Goal: Task Accomplishment & Management: Manage account settings

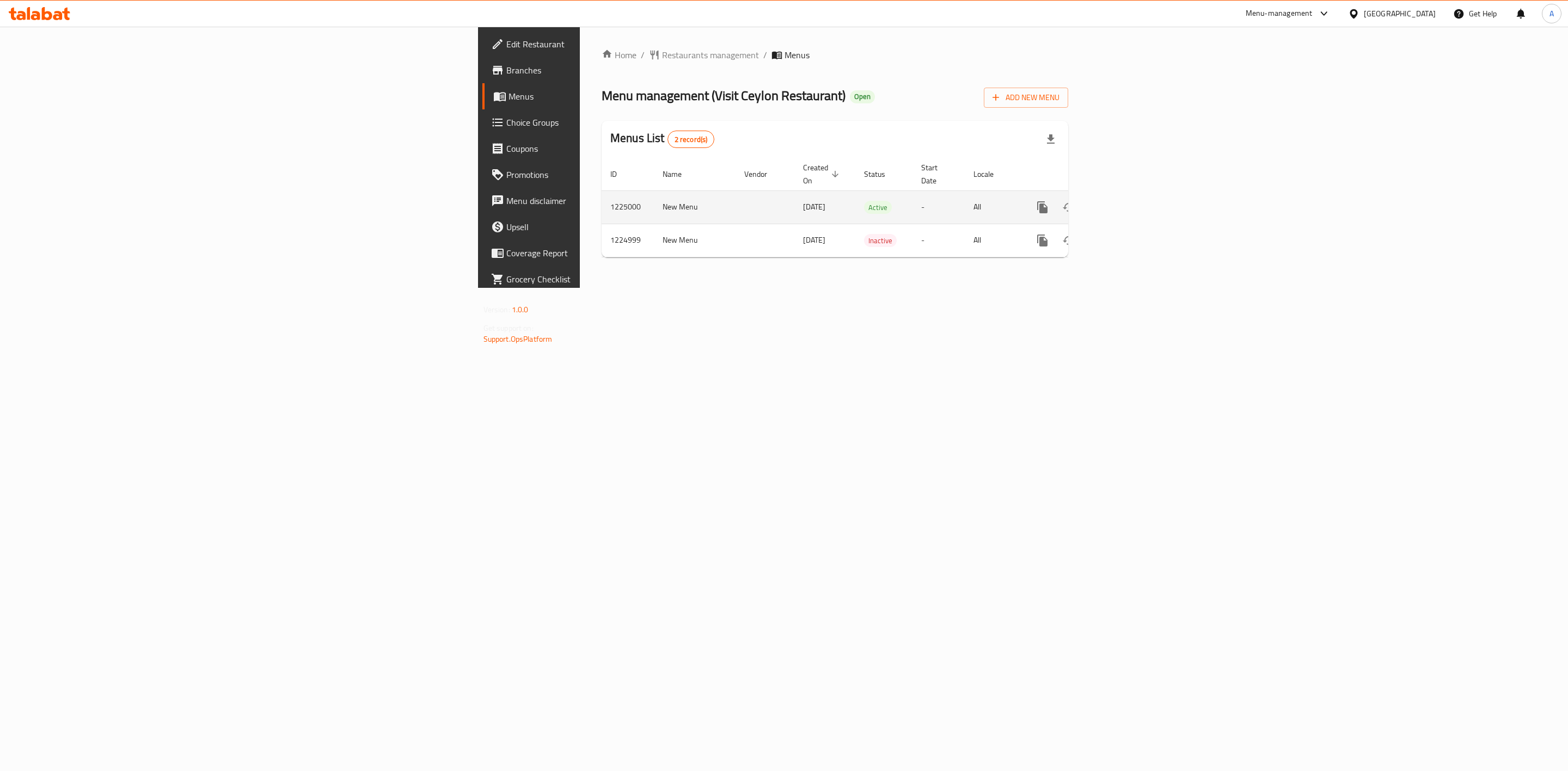
click at [1127, 201] on icon "enhanced table" at bounding box center [1121, 207] width 13 height 13
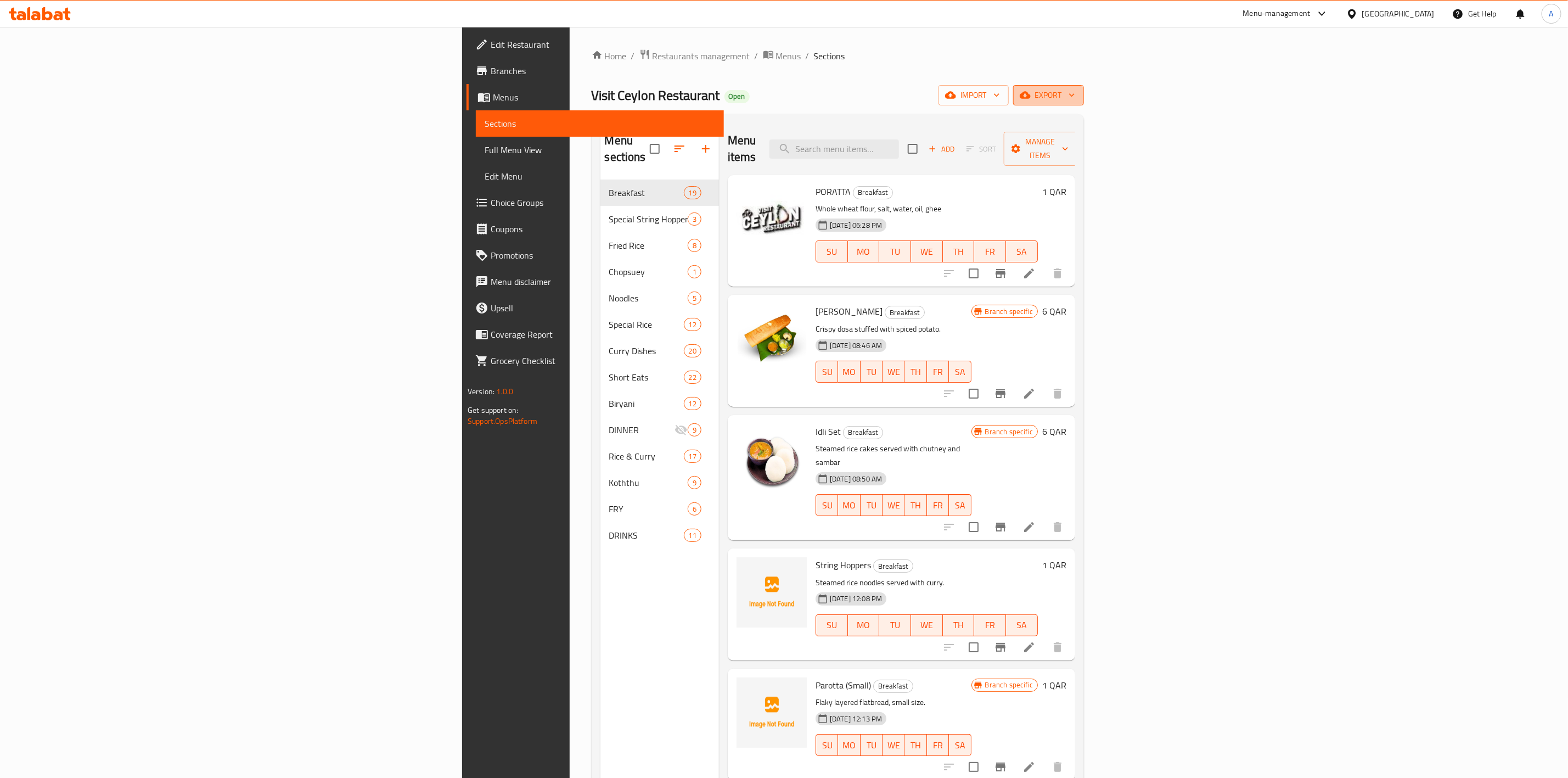
click at [1075, 98] on span "export" at bounding box center [1048, 95] width 53 height 14
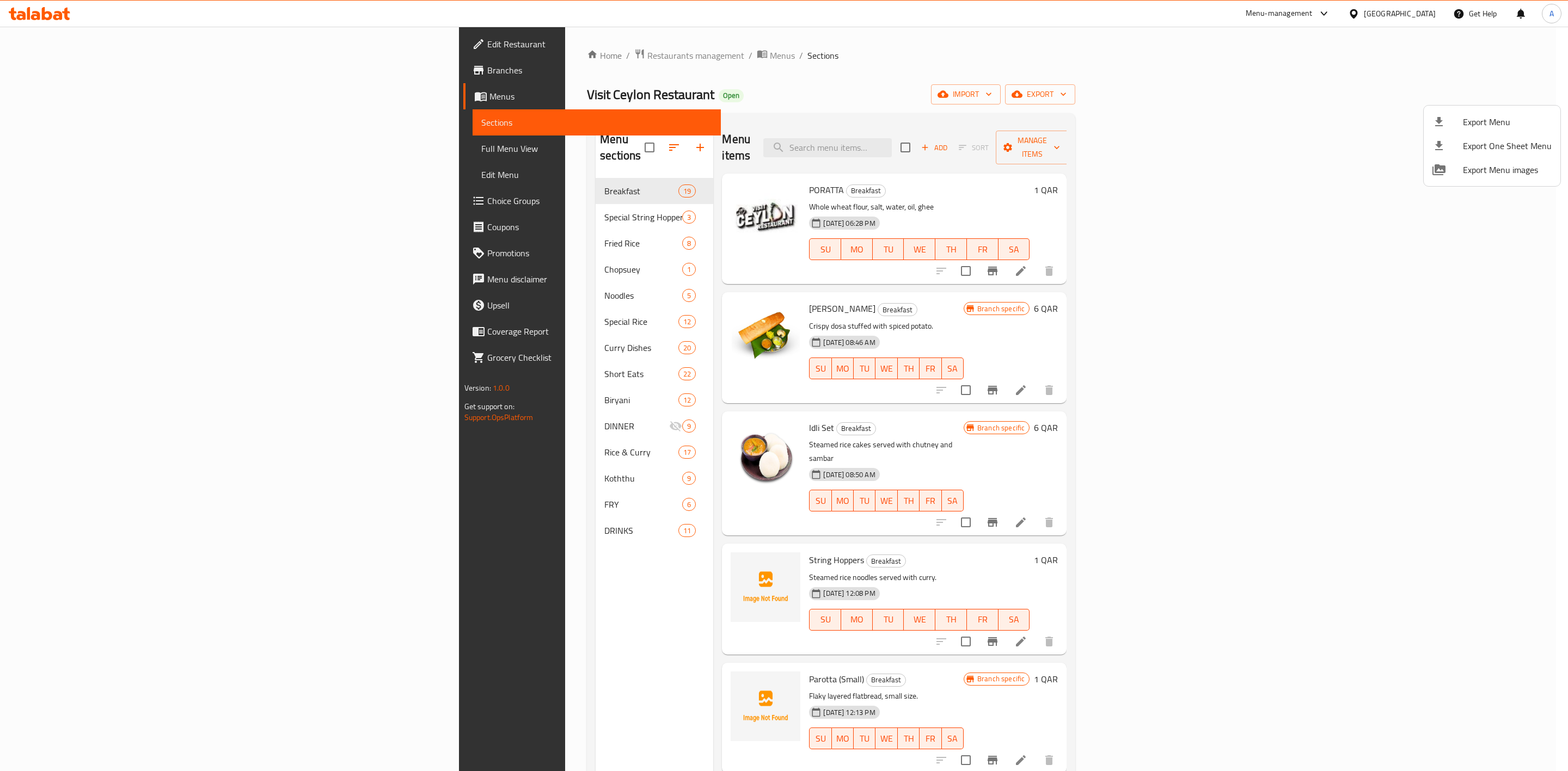
drag, startPoint x: 1234, startPoint y: 61, endPoint x: 1374, endPoint y: 55, distance: 140.1
click at [1234, 61] on div at bounding box center [784, 385] width 1568 height 771
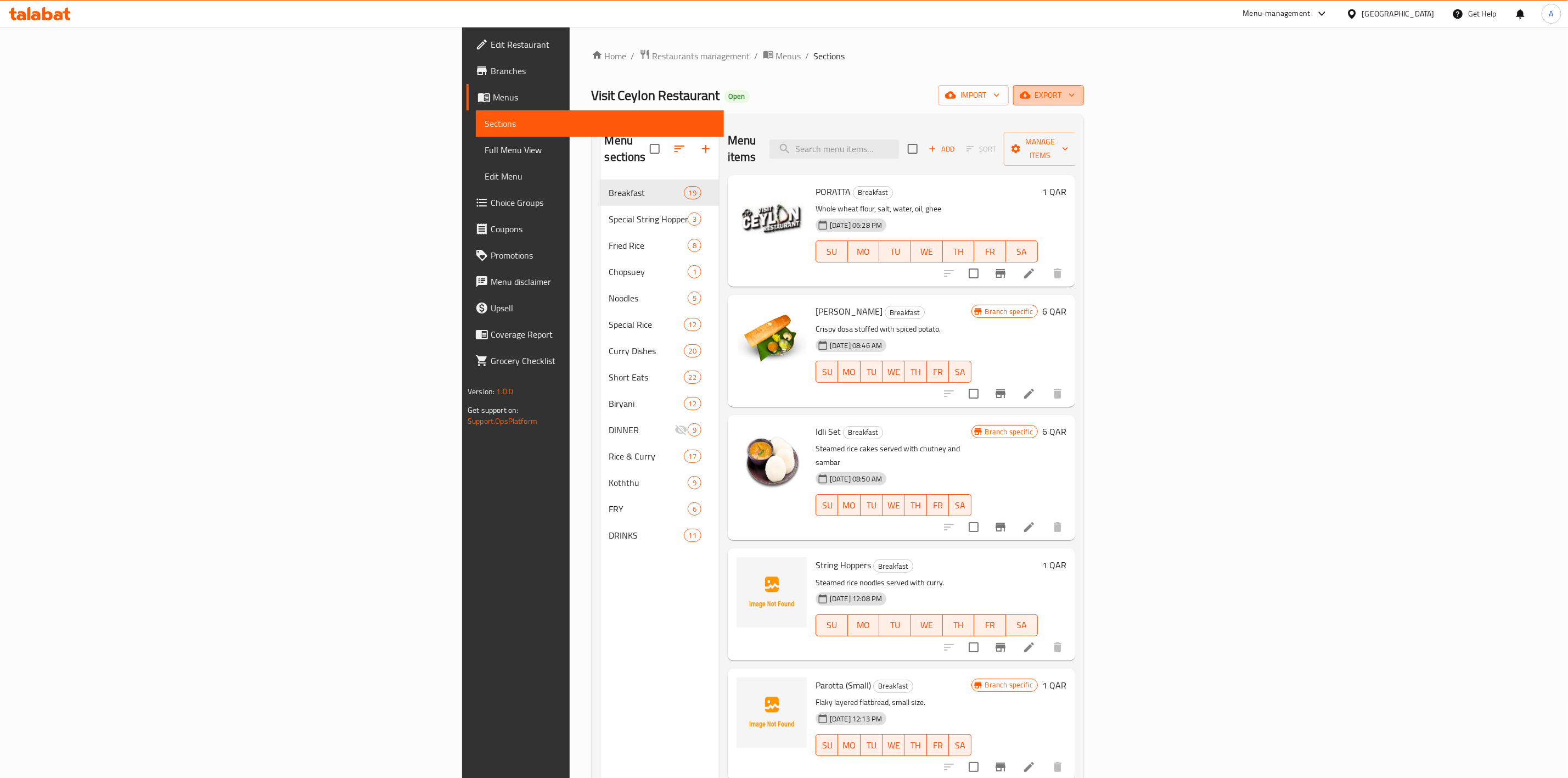
click at [1084, 103] on button "export" at bounding box center [1048, 95] width 71 height 20
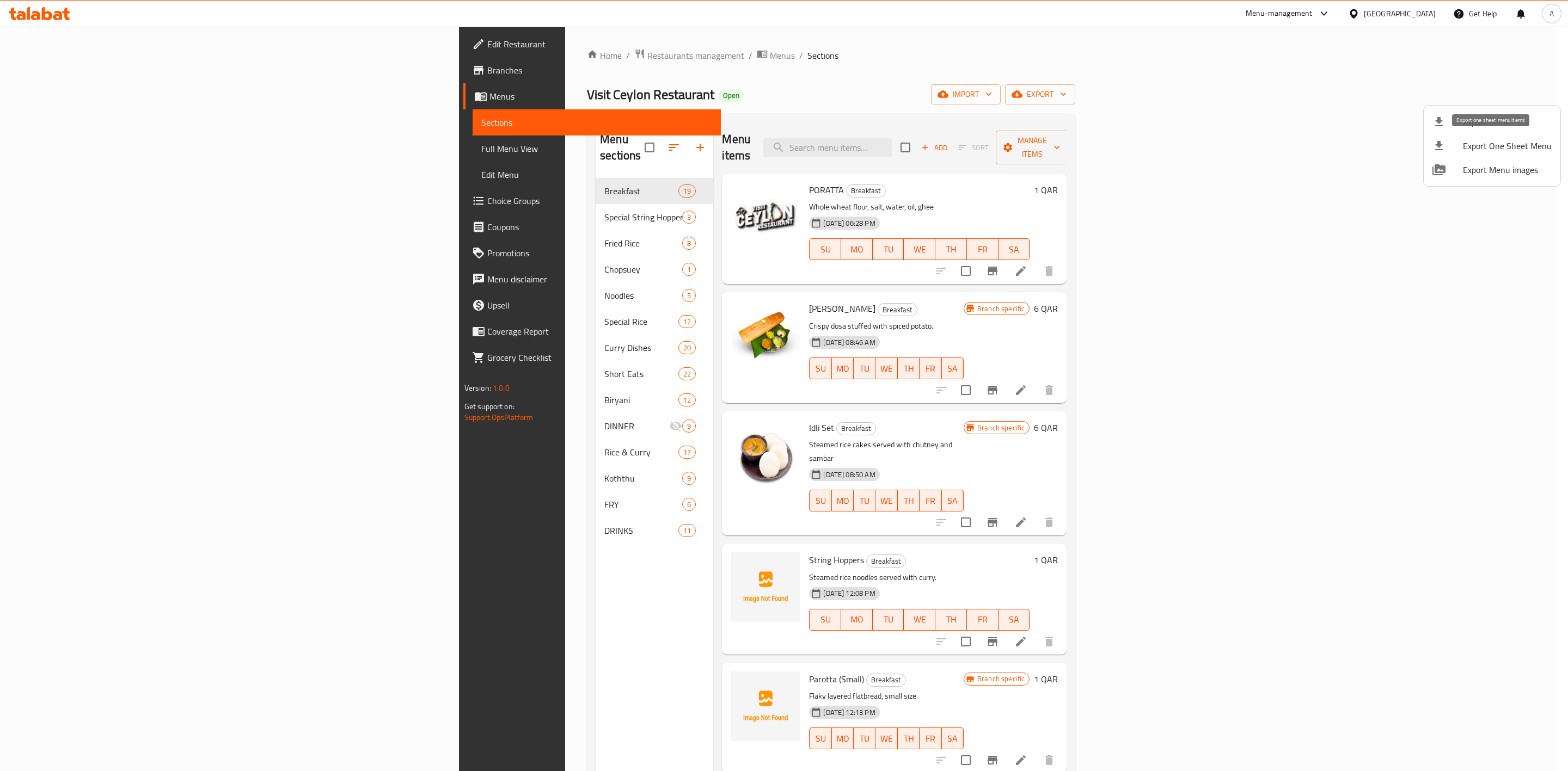
click at [1457, 121] on div at bounding box center [1447, 122] width 30 height 13
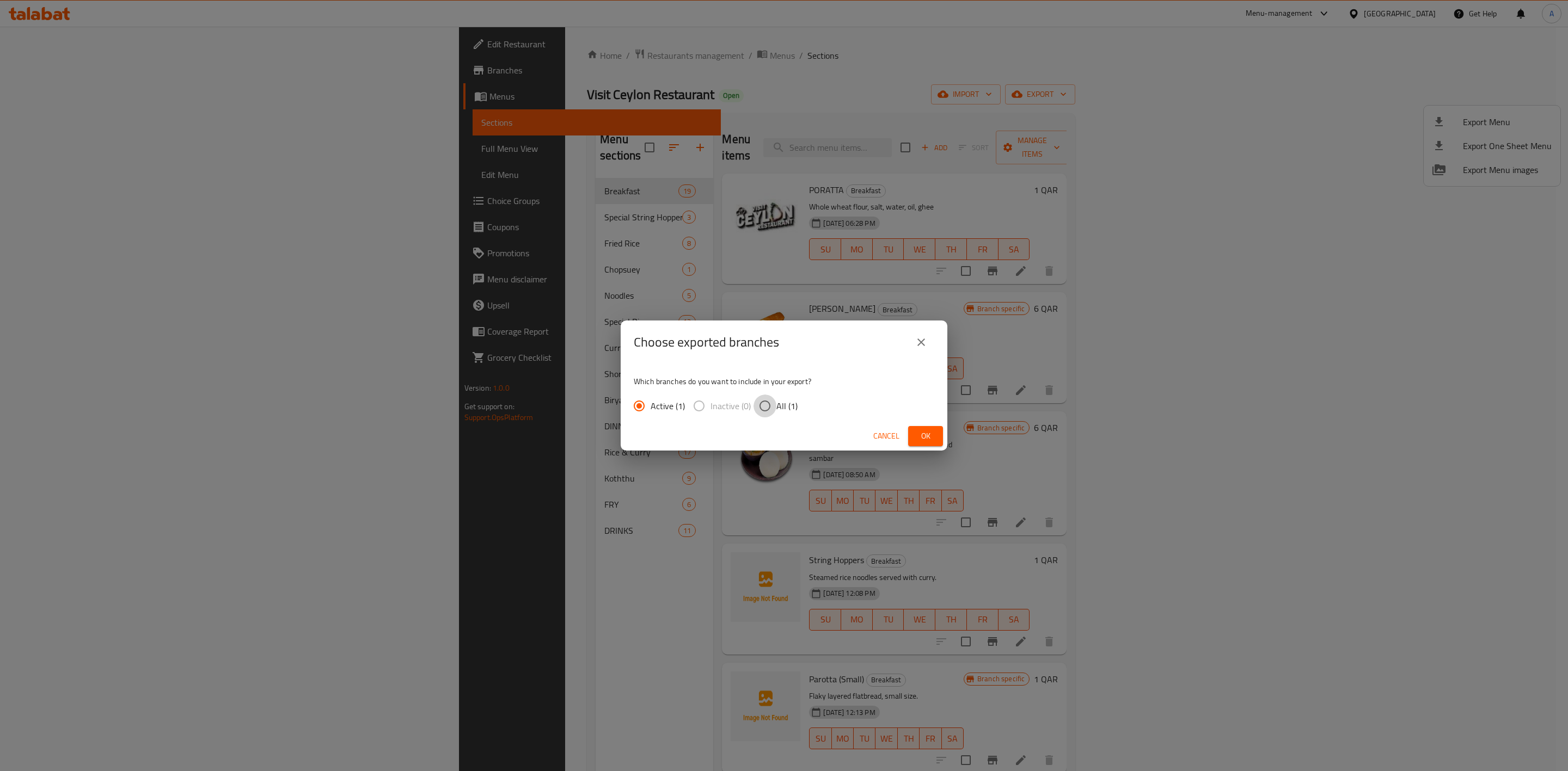
click at [760, 405] on input "All (1)" at bounding box center [765, 406] width 23 height 23
radio input "true"
click at [933, 430] on span "Ok" at bounding box center [925, 436] width 18 height 13
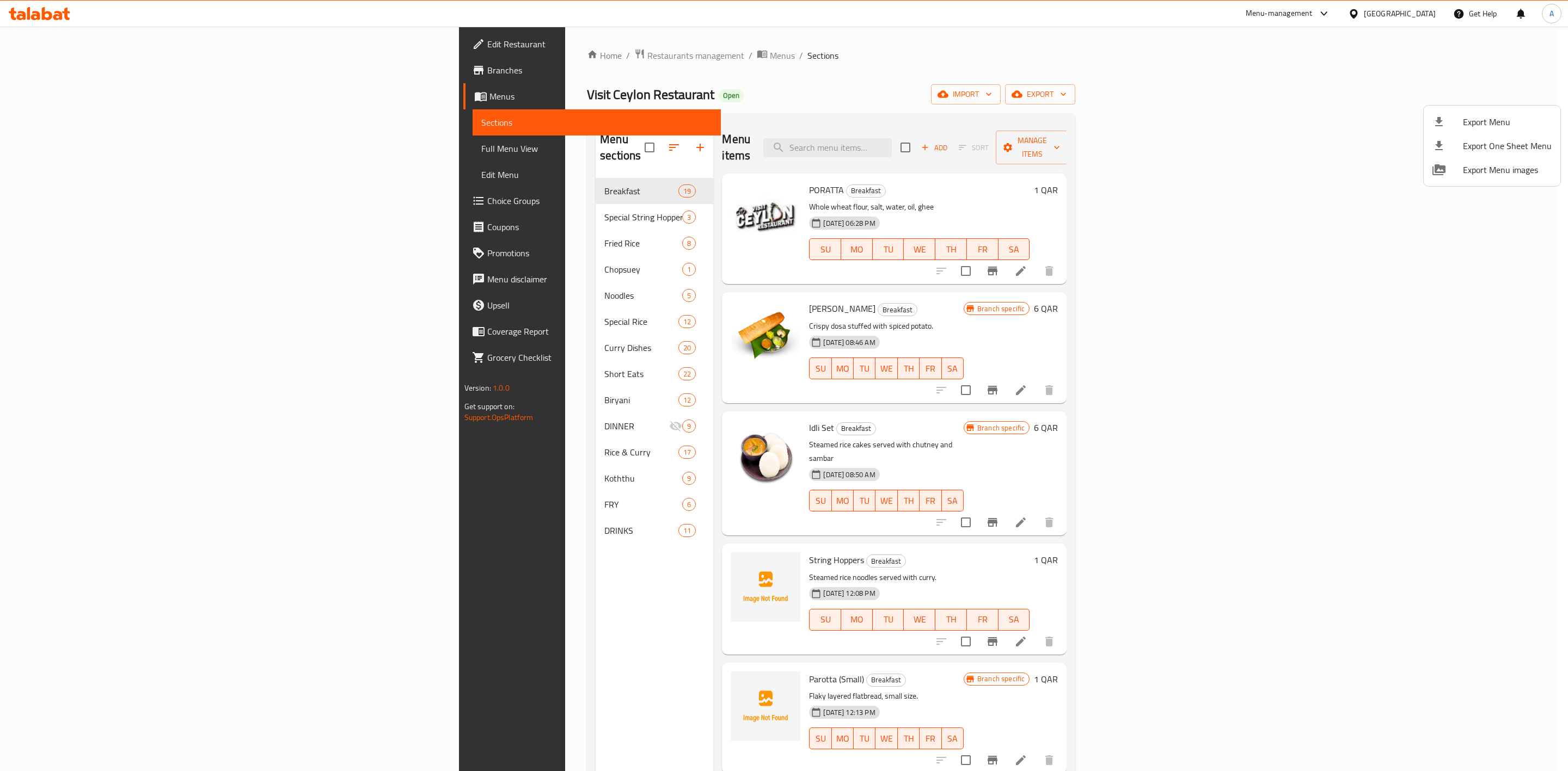
click at [842, 79] on div at bounding box center [784, 385] width 1568 height 771
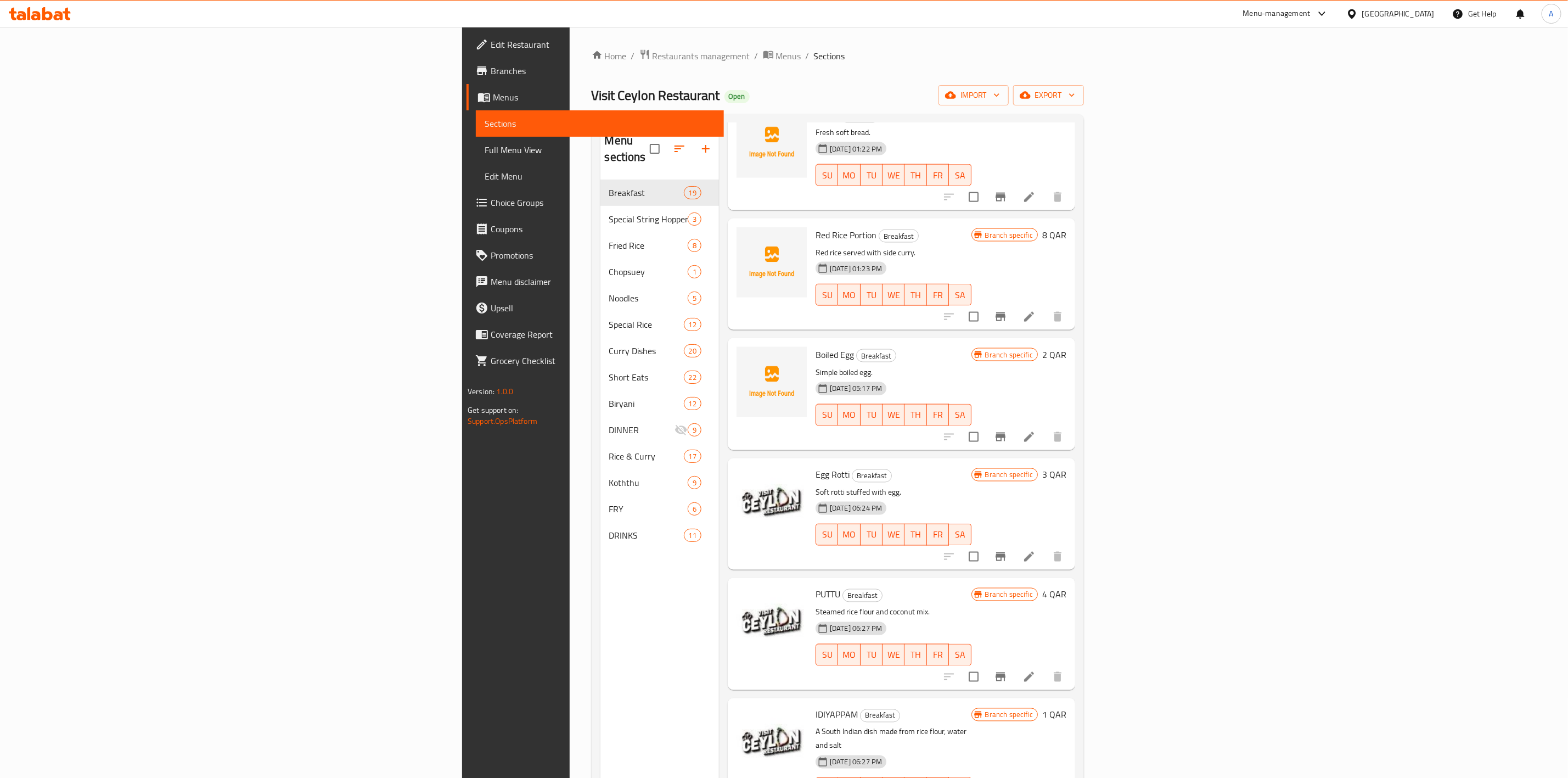
scroll to position [1318, 0]
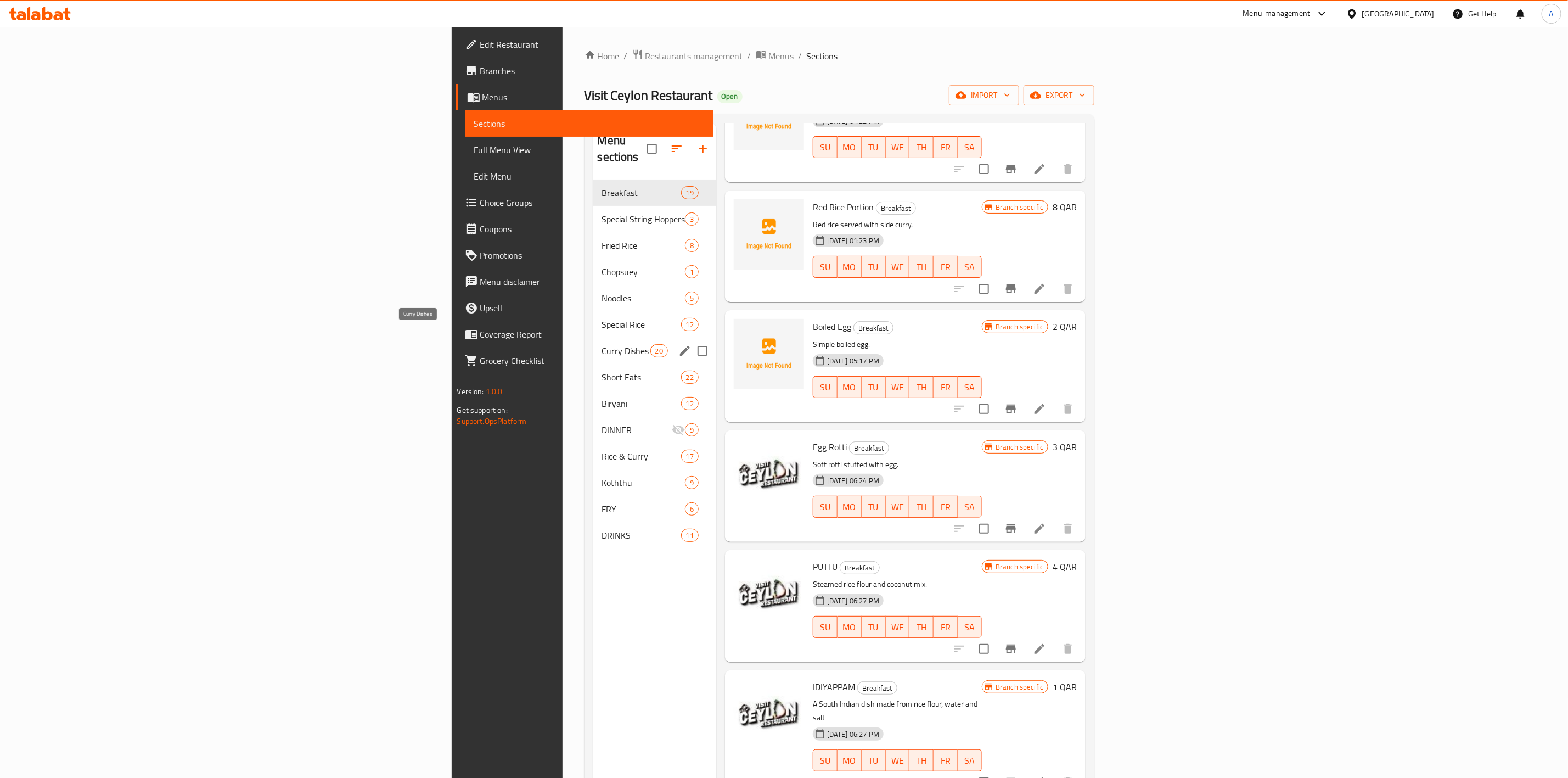
drag, startPoint x: 380, startPoint y: 335, endPoint x: 501, endPoint y: 367, distance: 125.2
click at [602, 344] on span "Curry Dishes" at bounding box center [626, 351] width 48 height 13
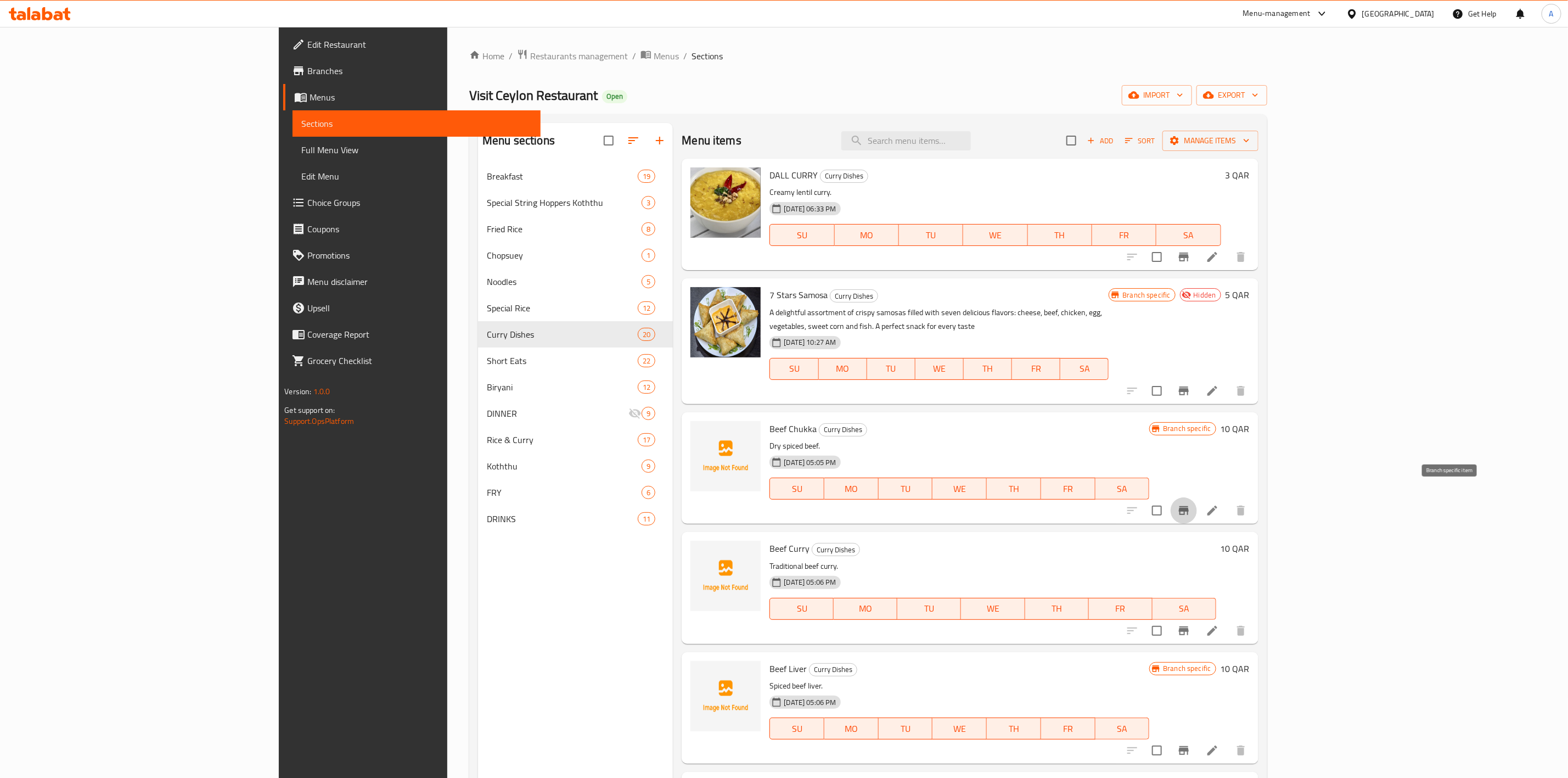
click at [1189, 507] on icon "Branch-specific-item" at bounding box center [1184, 511] width 10 height 9
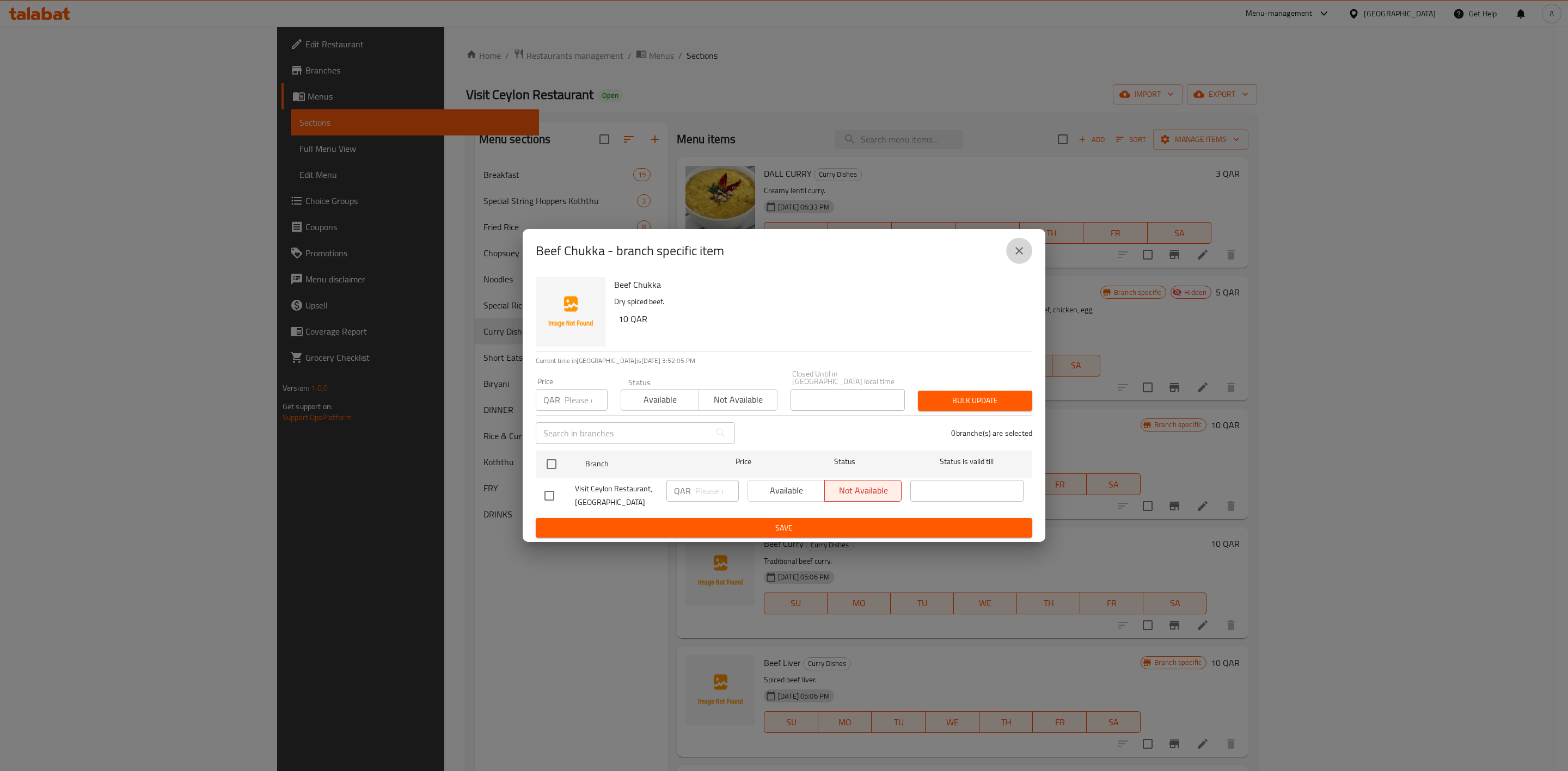
click at [1013, 247] on icon "close" at bounding box center [1019, 251] width 13 height 13
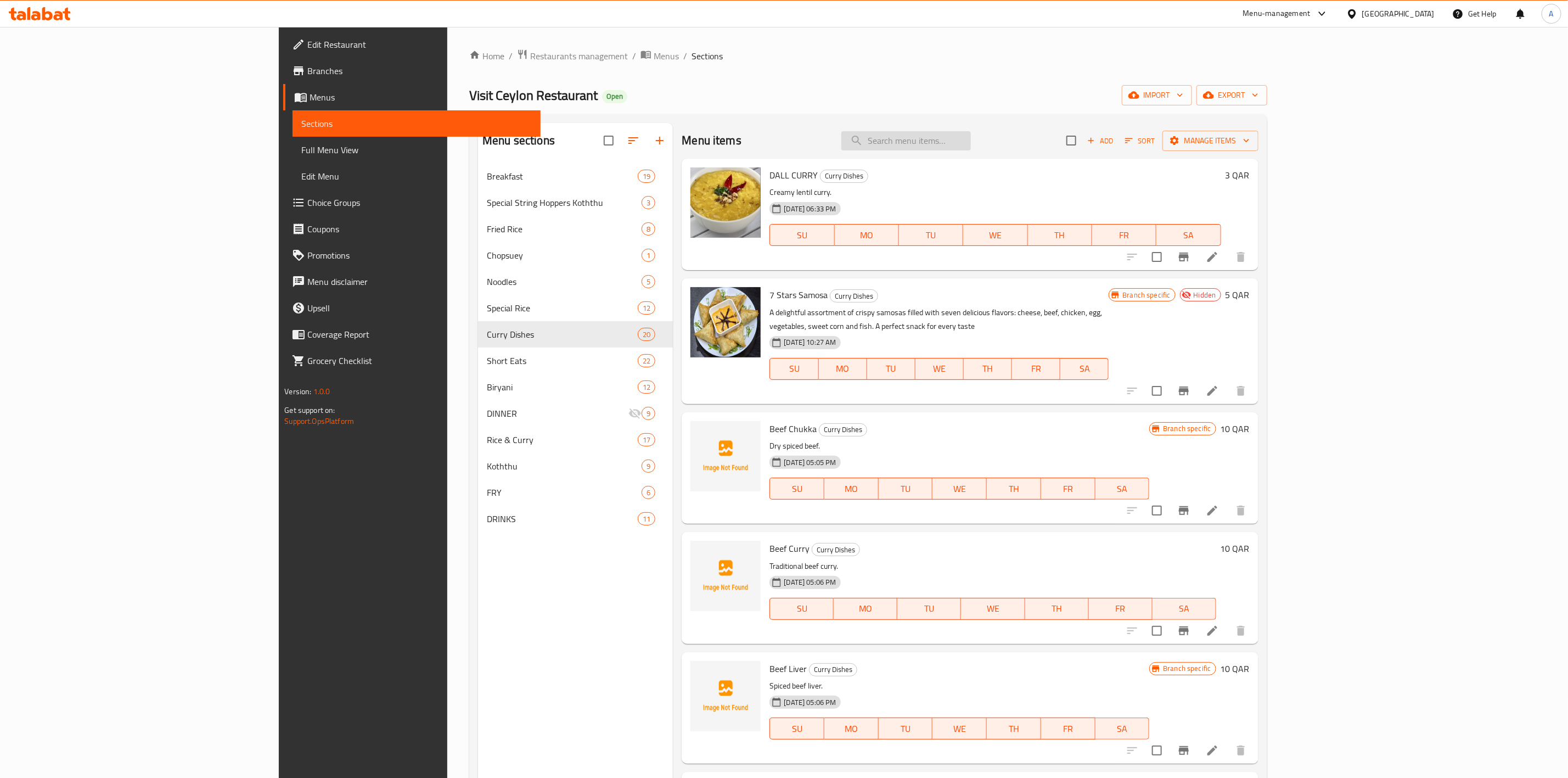
click at [971, 134] on input "search" at bounding box center [906, 141] width 129 height 19
paste input "Devilled Beef"
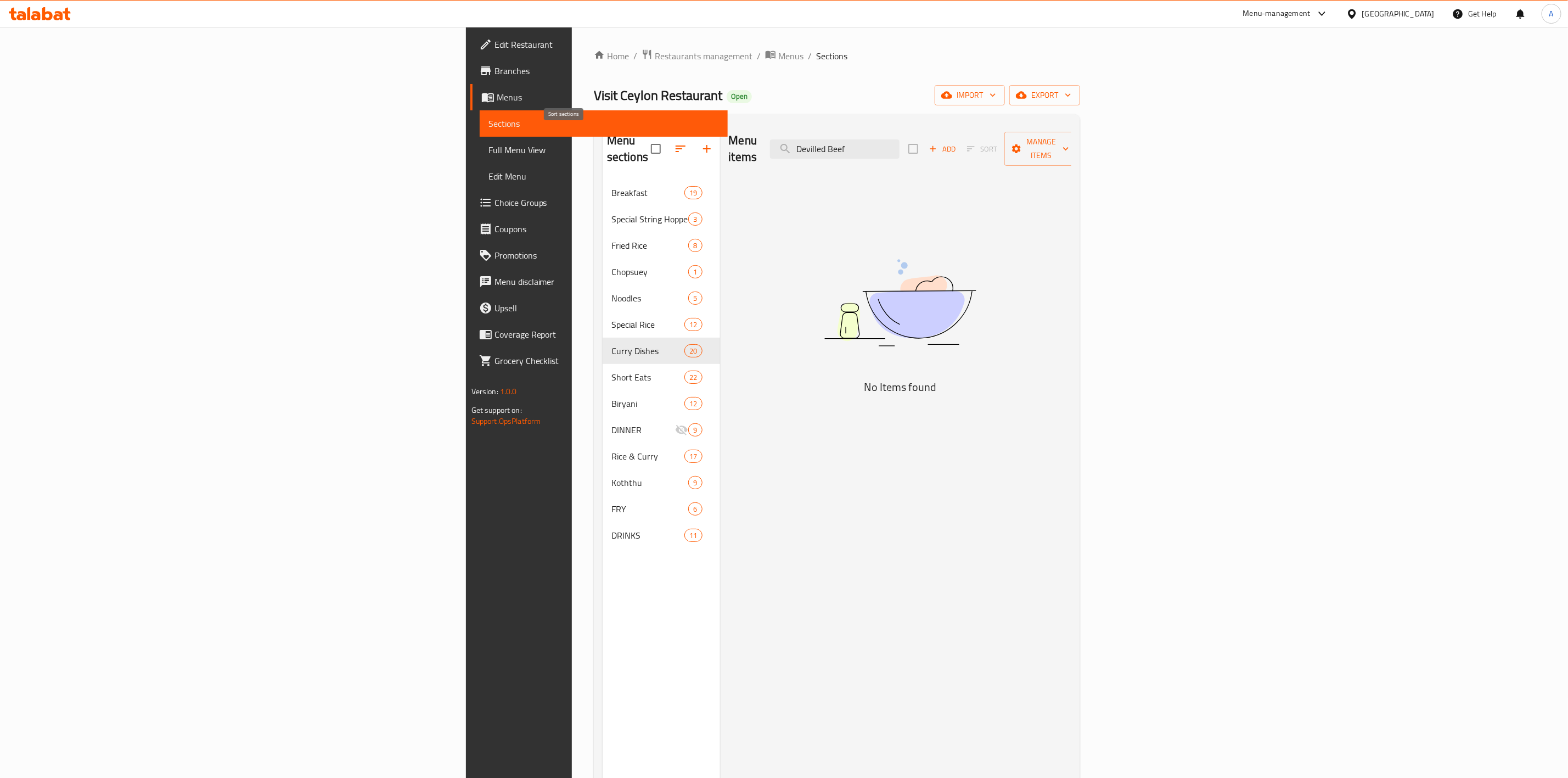
type input "Devilled Beef"
click at [703, 145] on icon "button" at bounding box center [707, 149] width 8 height 8
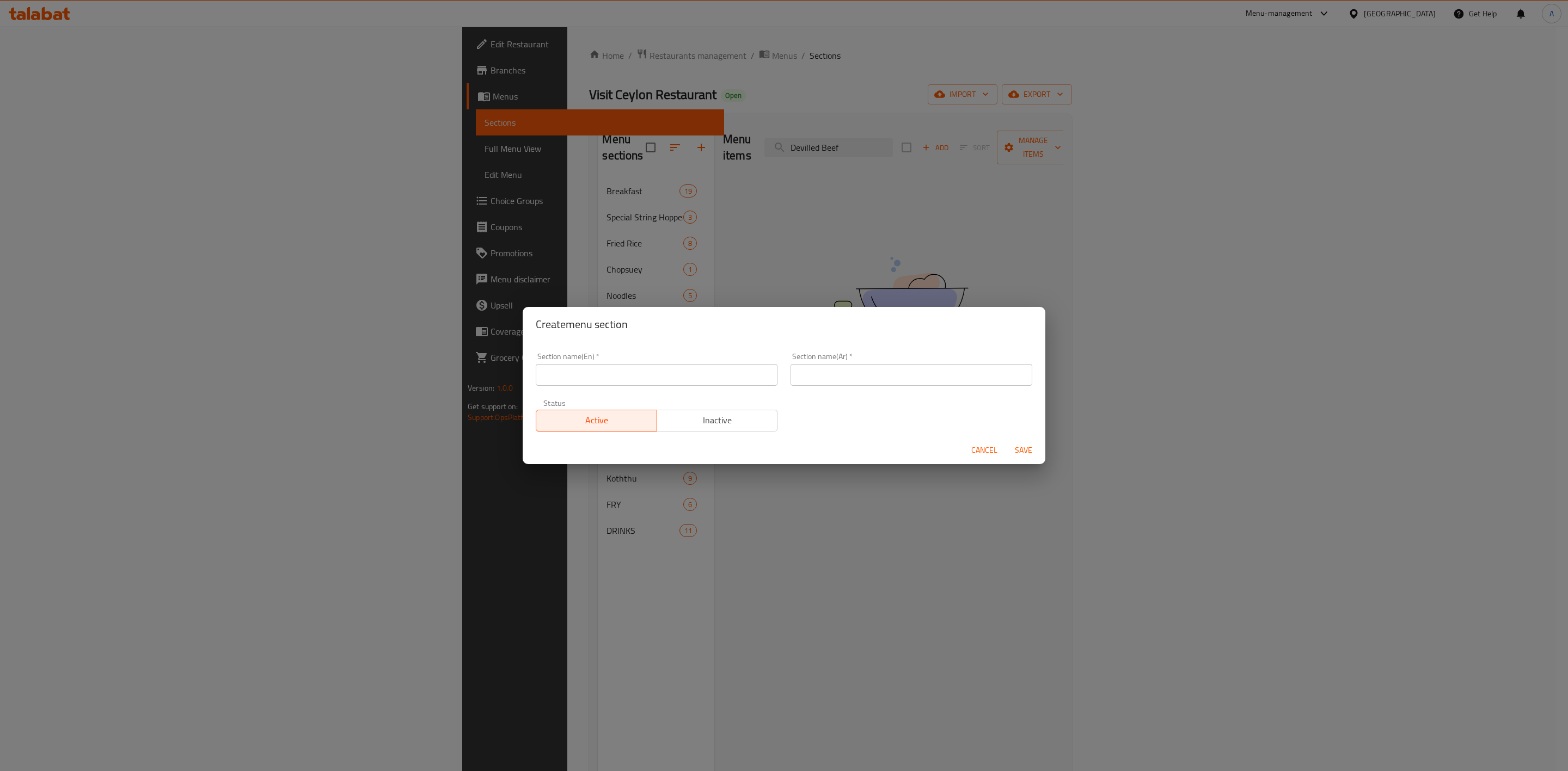
click at [558, 378] on input "text" at bounding box center [656, 375] width 242 height 22
paste input "Hot Kitchen"
type input "Hot Kitchen"
click at [850, 369] on input "text" at bounding box center [911, 375] width 242 height 22
paste input "المطبخ الساخن"
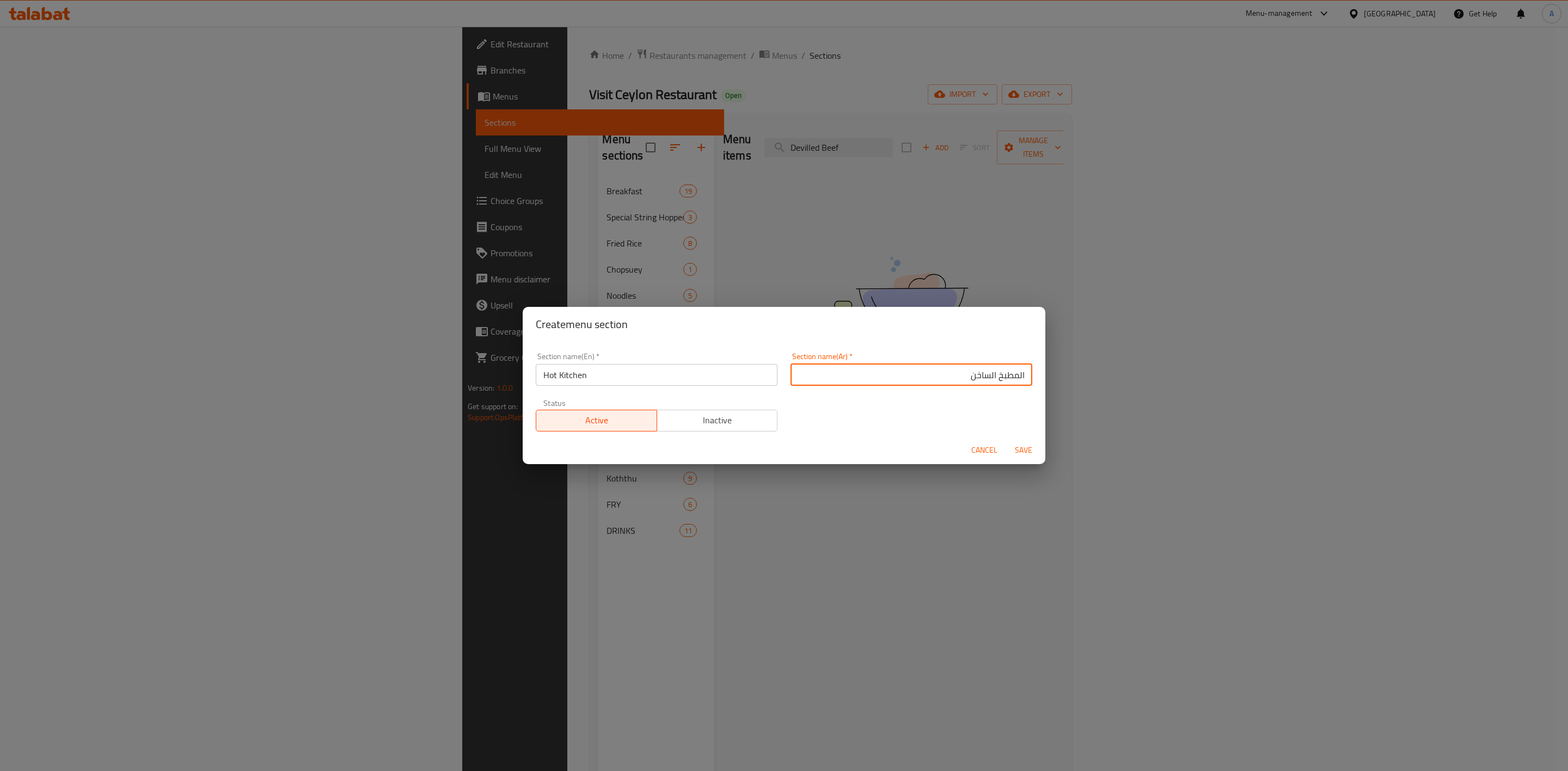
type input "المطبخ الساخن"
click at [1031, 455] on span "Save" at bounding box center [1023, 450] width 26 height 13
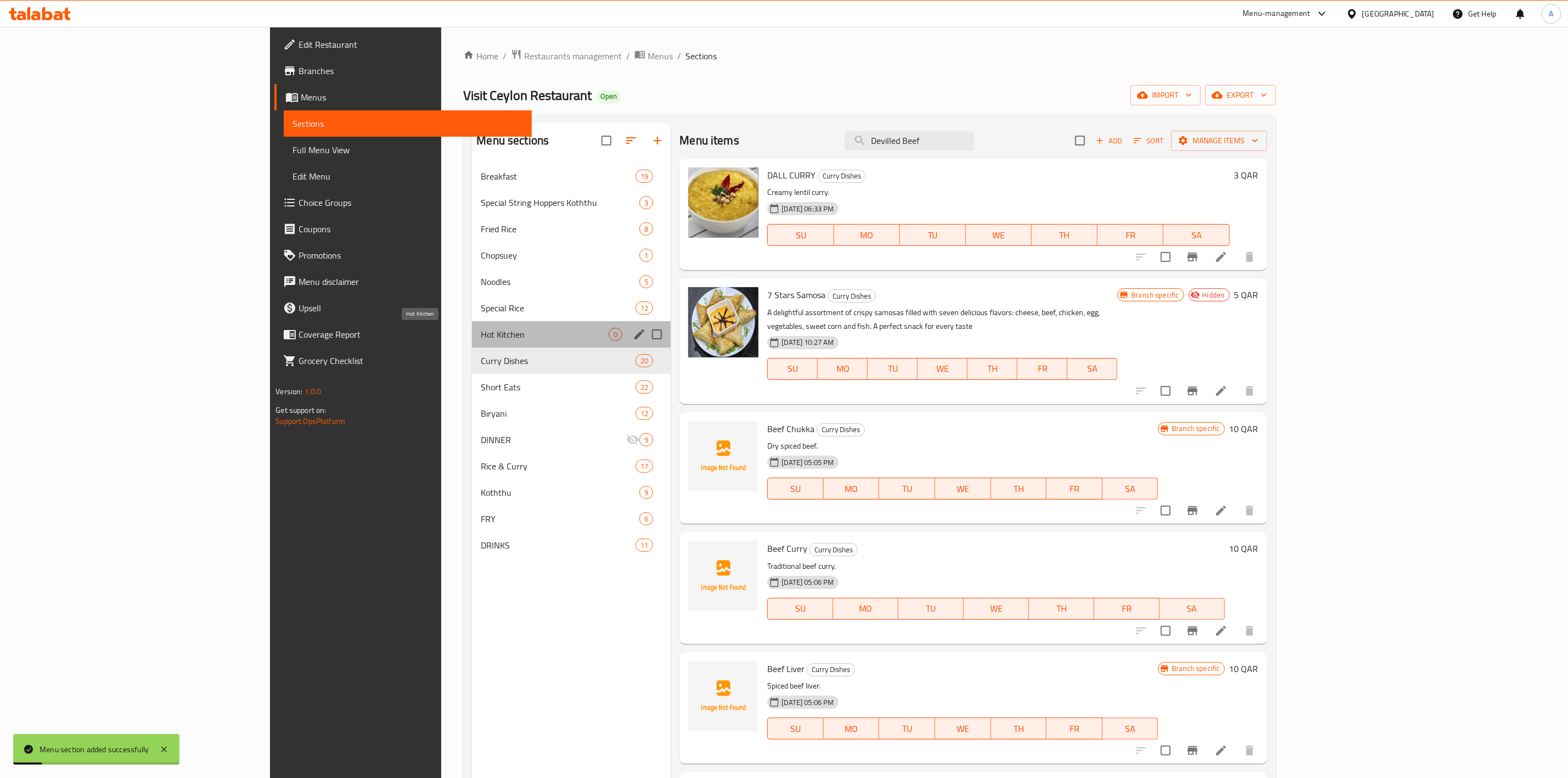
click at [481, 331] on span "Hot Kitchen" at bounding box center [545, 334] width 128 height 13
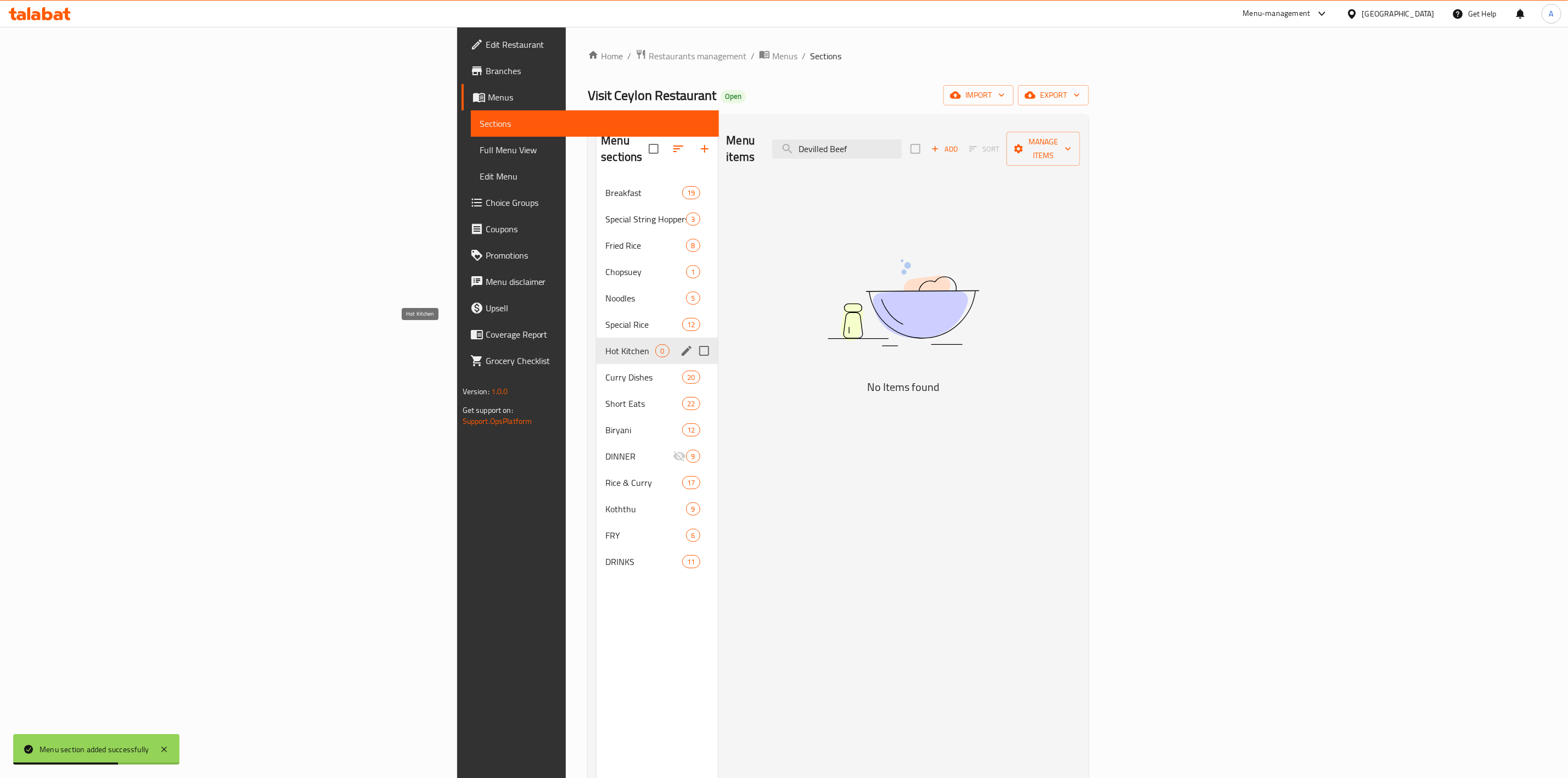
click at [606, 344] on span "Hot Kitchen" at bounding box center [630, 351] width 50 height 13
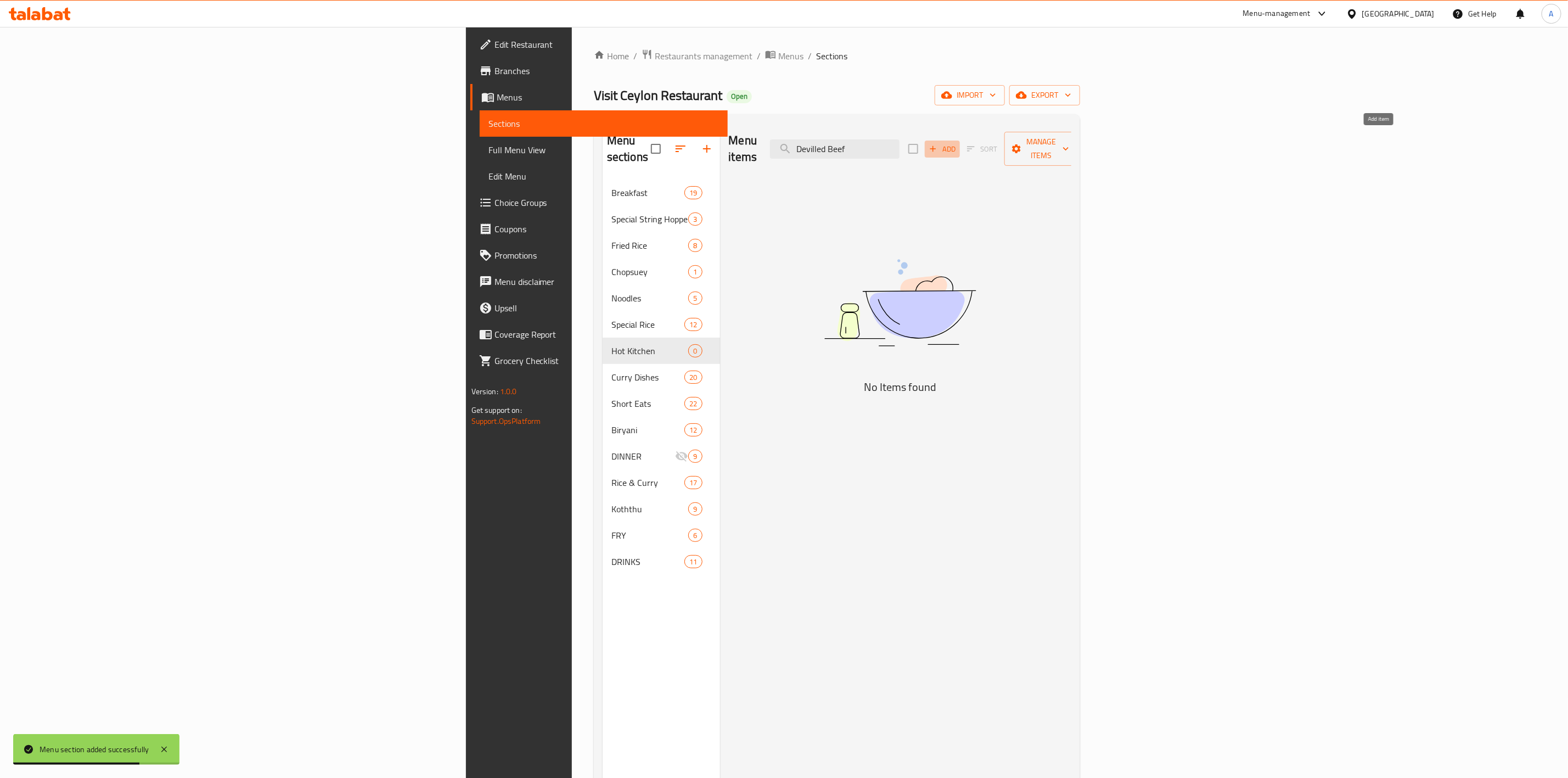
click at [938, 144] on icon "button" at bounding box center [933, 149] width 10 height 10
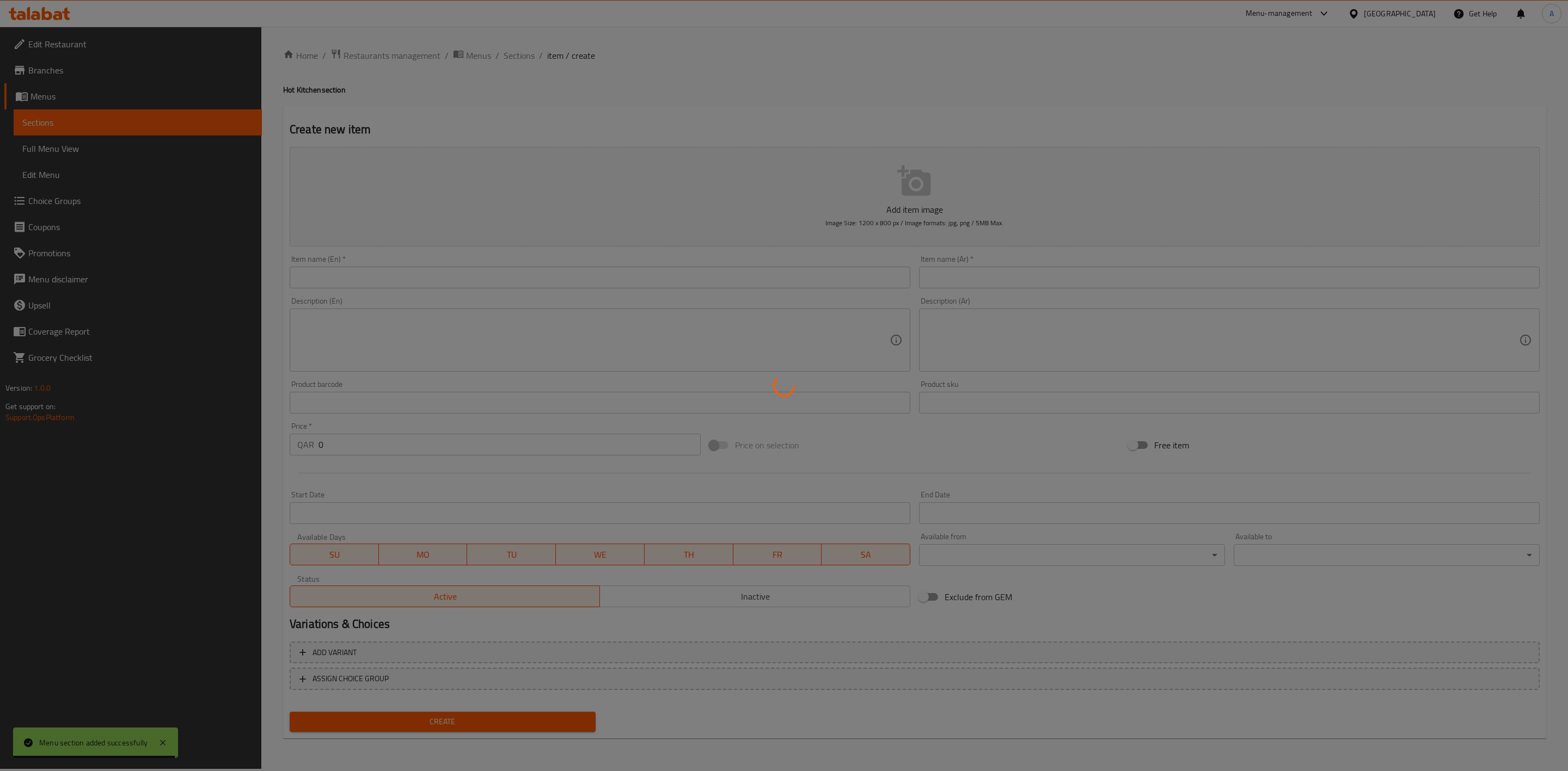
click at [357, 276] on div at bounding box center [784, 385] width 1568 height 771
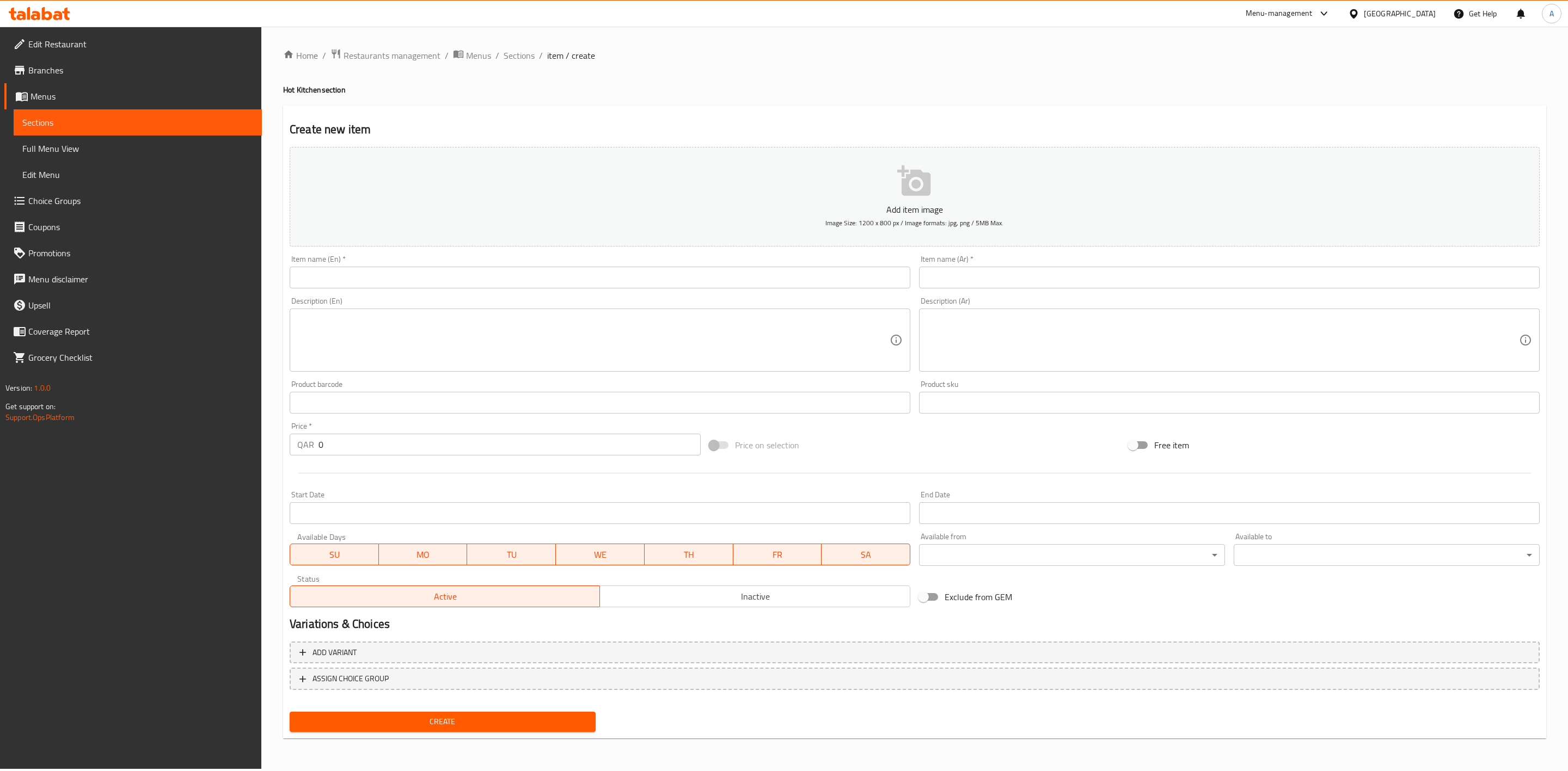
click at [358, 276] on input "text" at bounding box center [600, 277] width 621 height 22
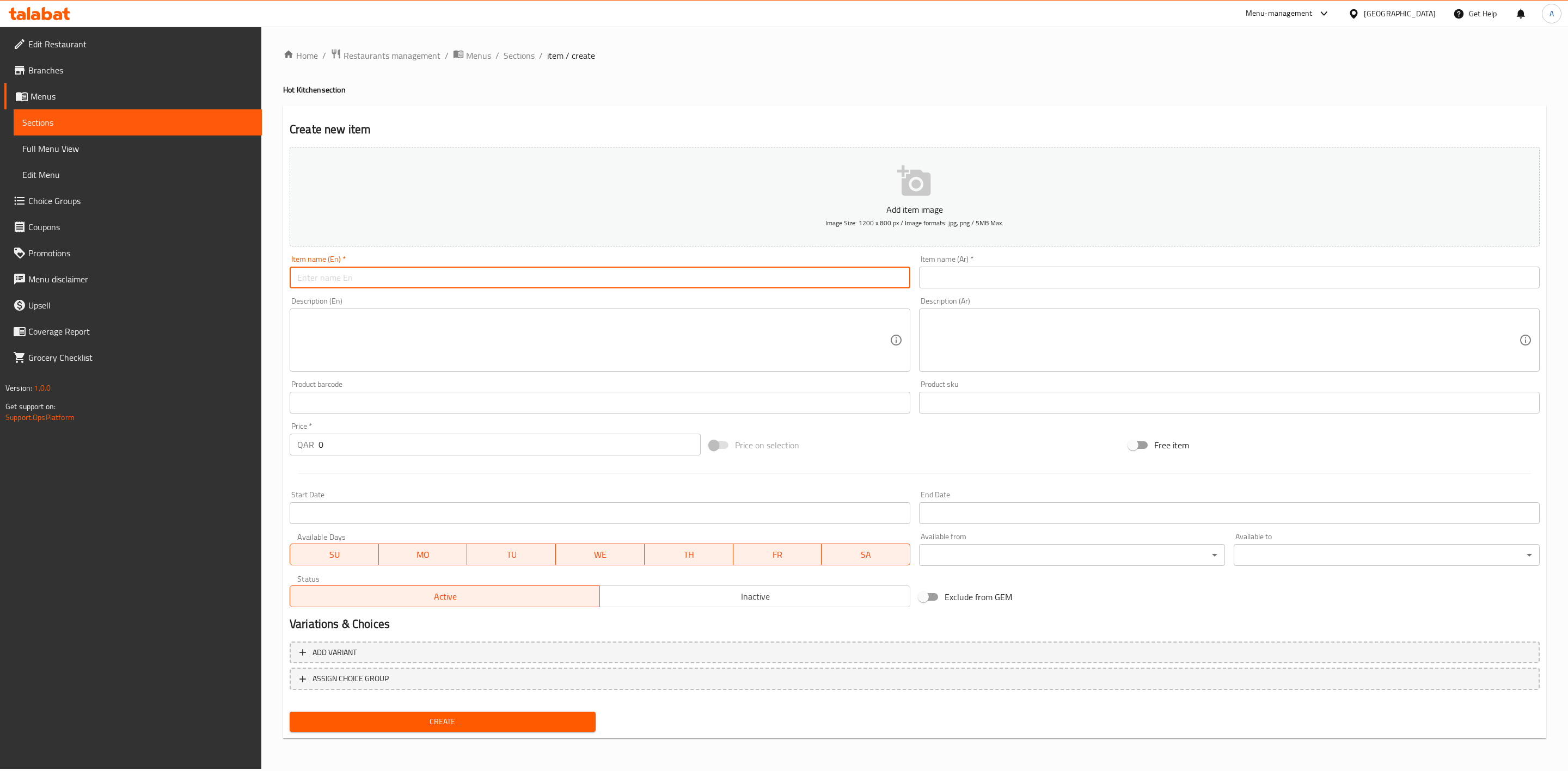
paste input "Devilled Beef"
type input "Devilled Beef"
drag, startPoint x: 517, startPoint y: 119, endPoint x: 475, endPoint y: 64, distance: 69.2
click at [517, 117] on div "Create new item Add item image Image Size: 1200 x 800 px / Image formats: jpg, …" at bounding box center [914, 422] width 1263 height 633
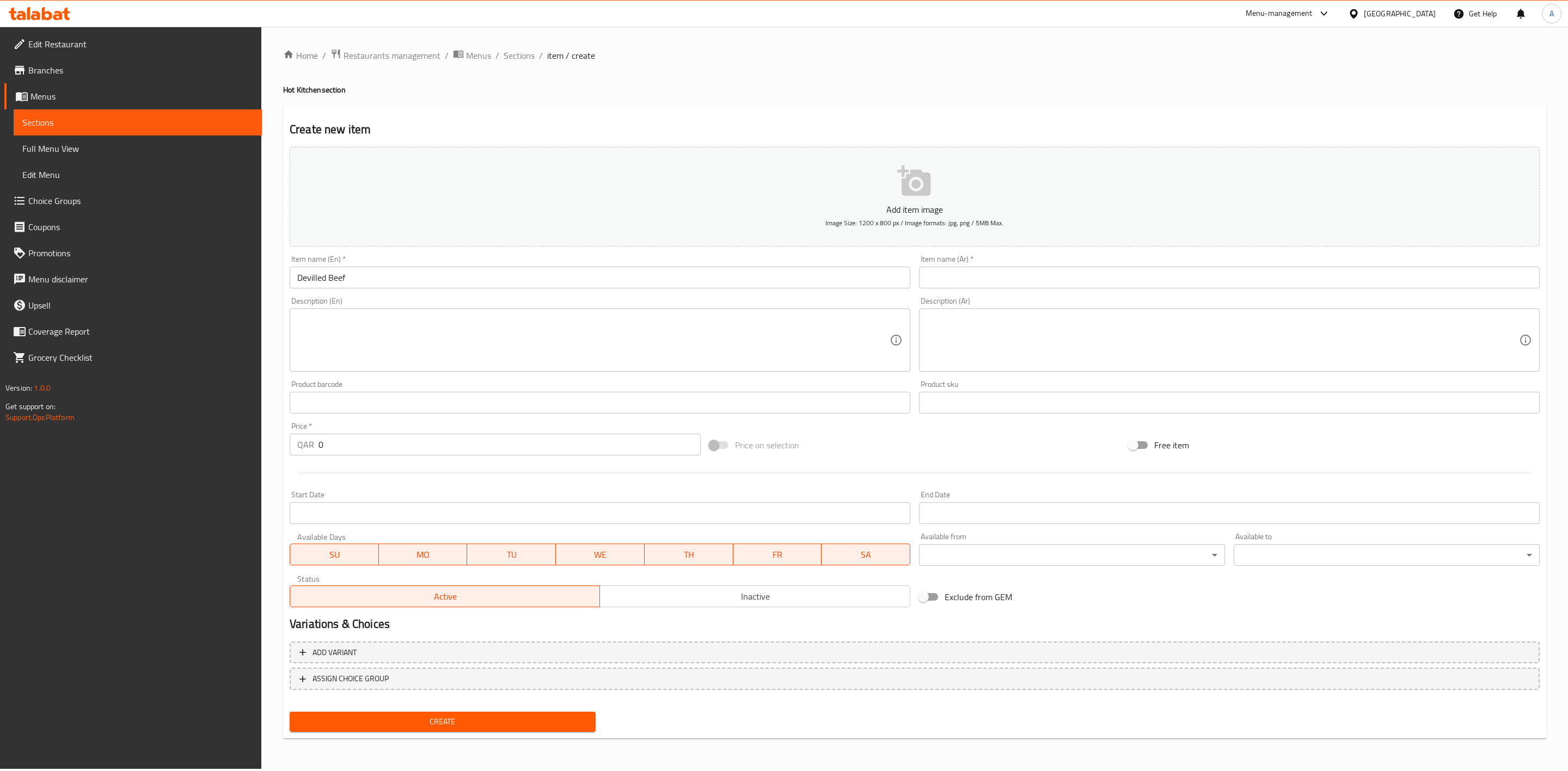
click at [997, 284] on input "text" at bounding box center [1230, 277] width 621 height 22
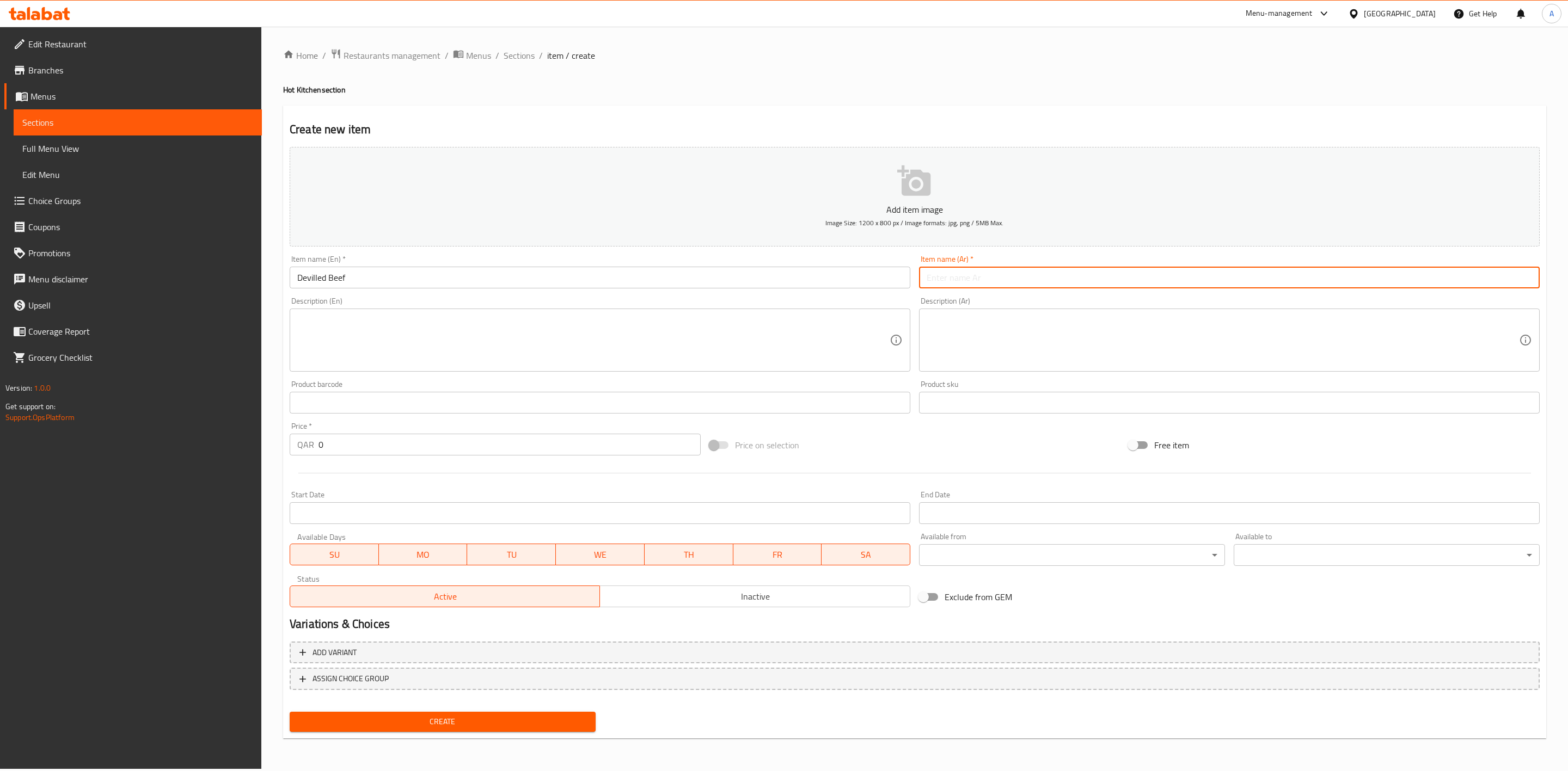
paste input "لحم بقري شيطاني"
type input "لحم بقري شيطاني"
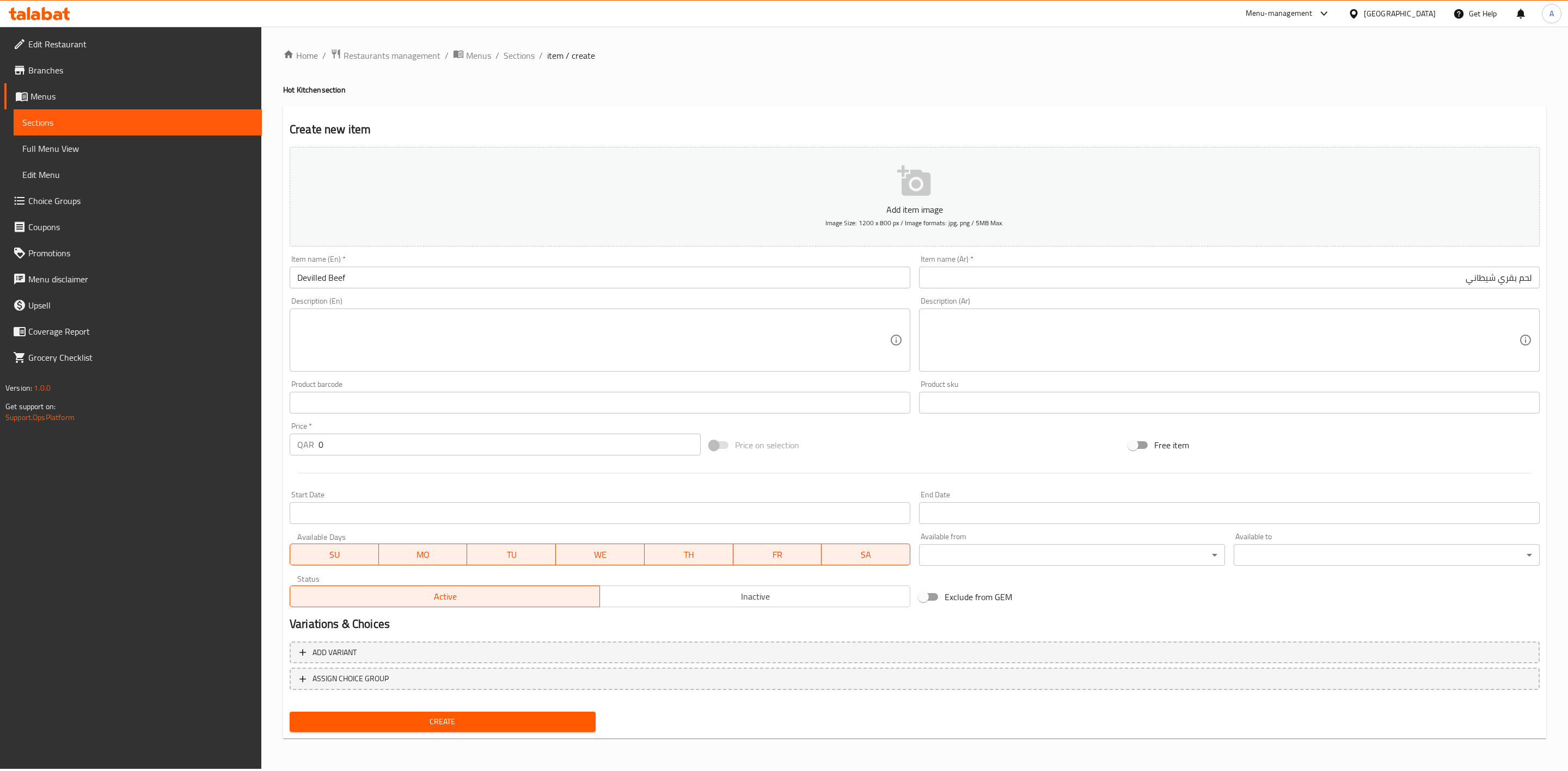
drag, startPoint x: 789, startPoint y: 59, endPoint x: 471, endPoint y: 2, distance: 323.1
click at [788, 59] on ol "Home / Restaurants management / Menus / Sections / item / create" at bounding box center [914, 55] width 1263 height 14
click at [332, 335] on textarea at bounding box center [593, 340] width 592 height 52
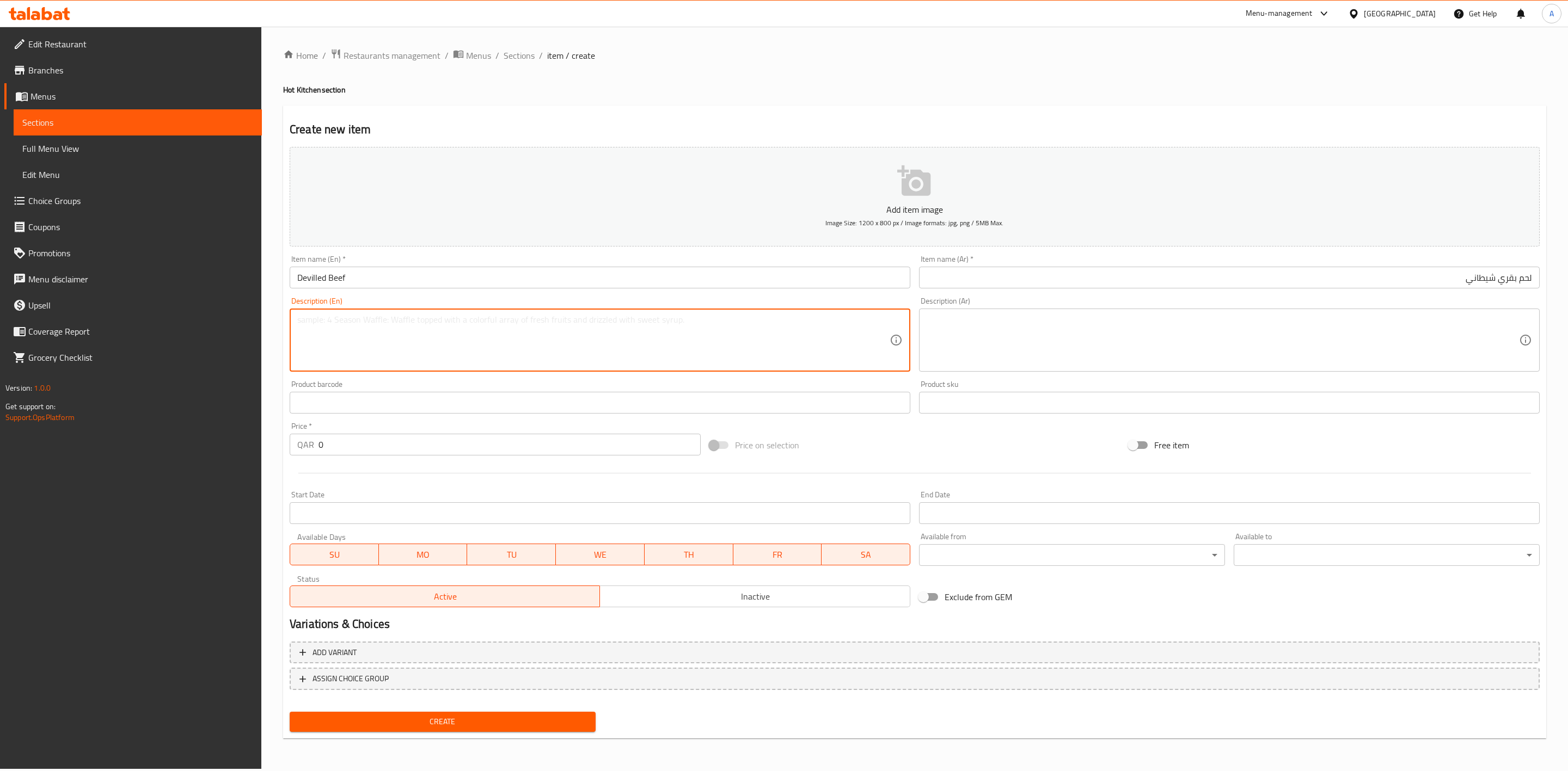
paste textarea "Spicy devilled beef."
type textarea "Spicy devilled beef."
click at [267, 361] on div "Home / Restaurants management / Menus / Sections / item / create Hot Kitchen se…" at bounding box center [914, 398] width 1307 height 742
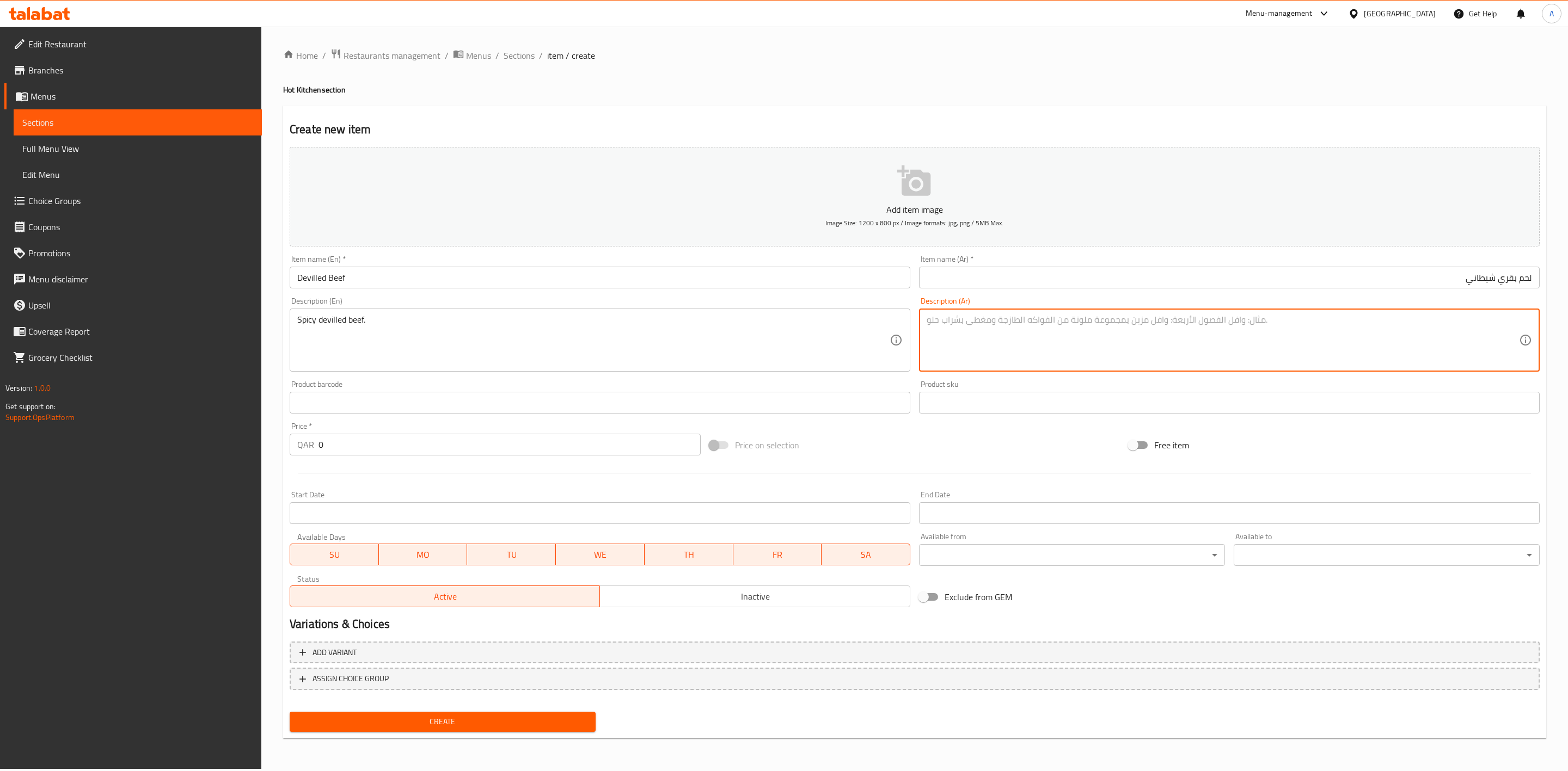
click at [1004, 343] on textarea at bounding box center [1222, 340] width 592 height 52
paste textarea "لحم البقر المتبل الحار."
type textarea "لحم البقر المتبل الحار."
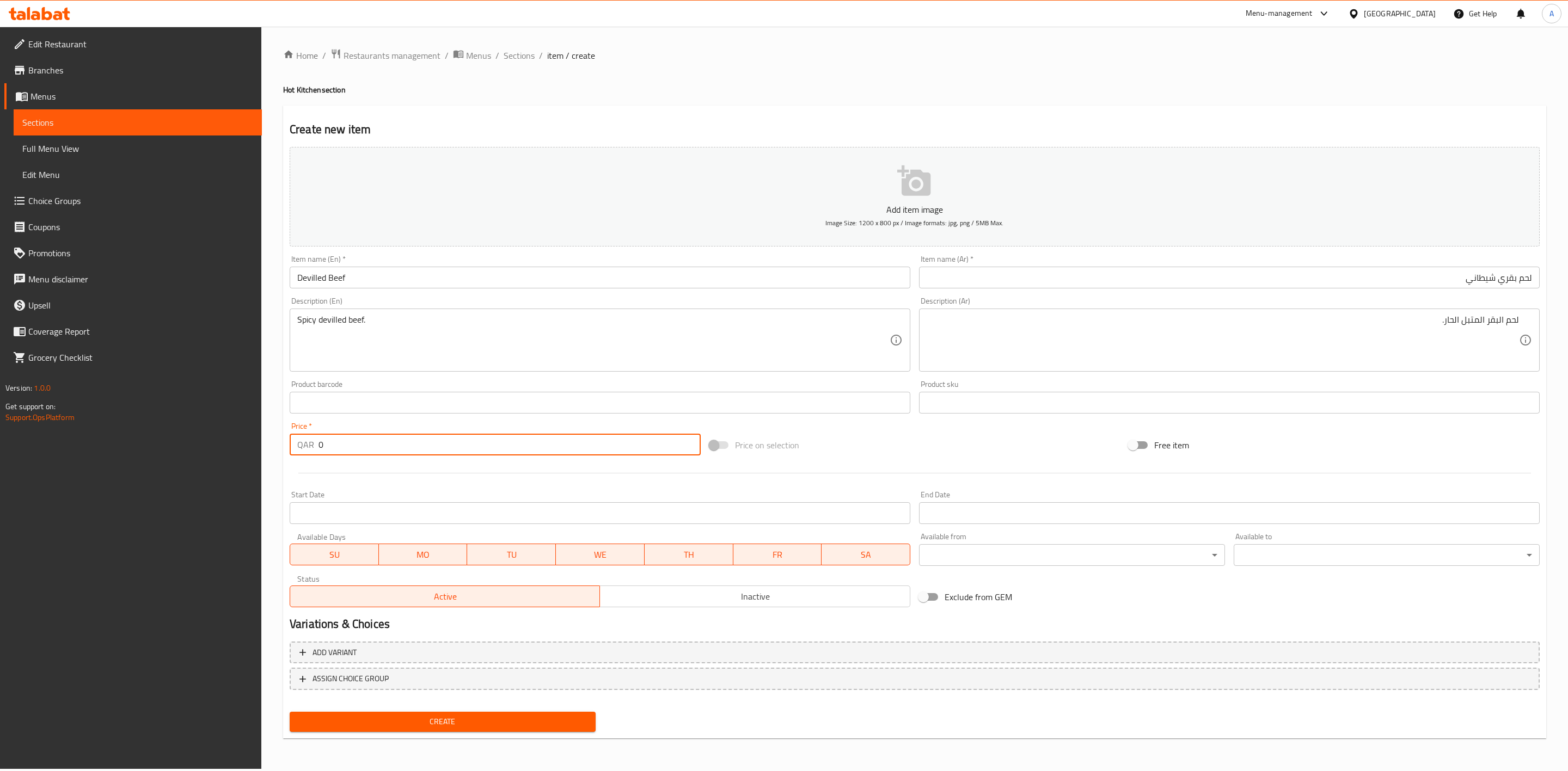
drag, startPoint x: 345, startPoint y: 440, endPoint x: 144, endPoint y: 433, distance: 201.1
click at [144, 434] on div "Edit Restaurant Branches Menus Sections Full Menu View Edit Menu Choice Groups …" at bounding box center [784, 398] width 1568 height 742
type input "10"
click at [350, 487] on div "Start Date Start Date" at bounding box center [600, 508] width 629 height 42
click at [477, 720] on span "Create" at bounding box center [443, 722] width 289 height 13
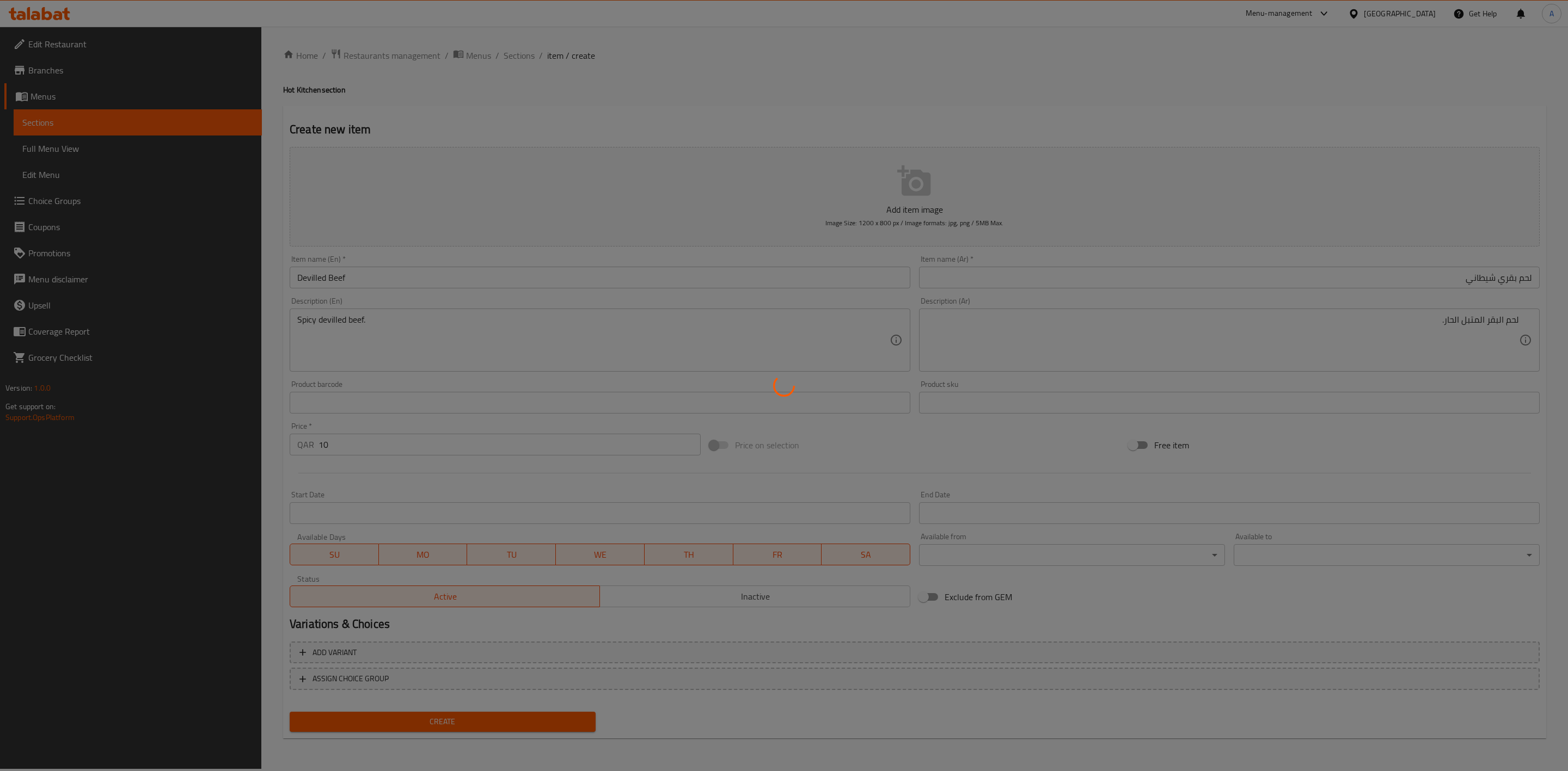
type input "0"
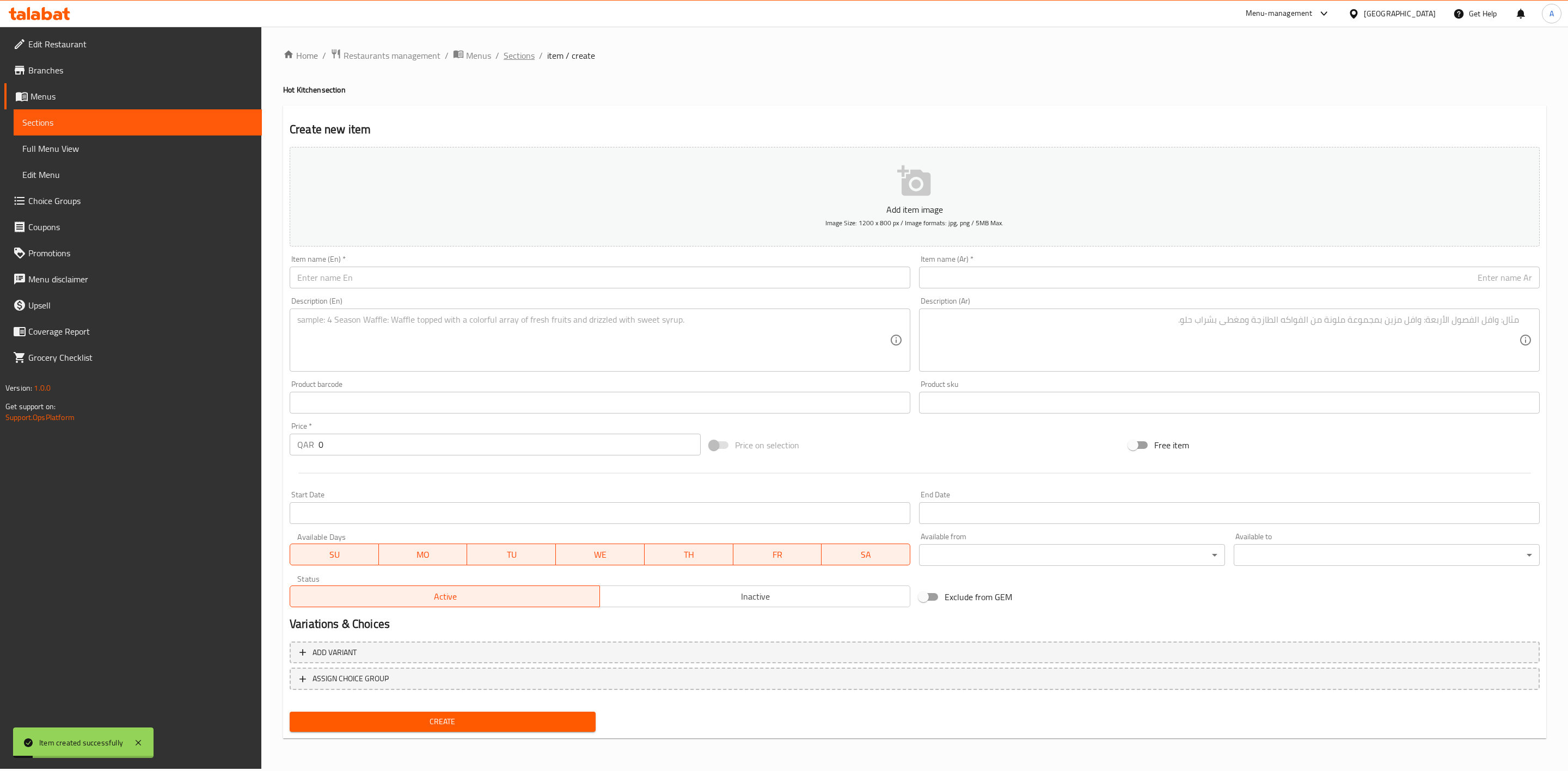
click at [516, 52] on span "Sections" at bounding box center [519, 55] width 31 height 13
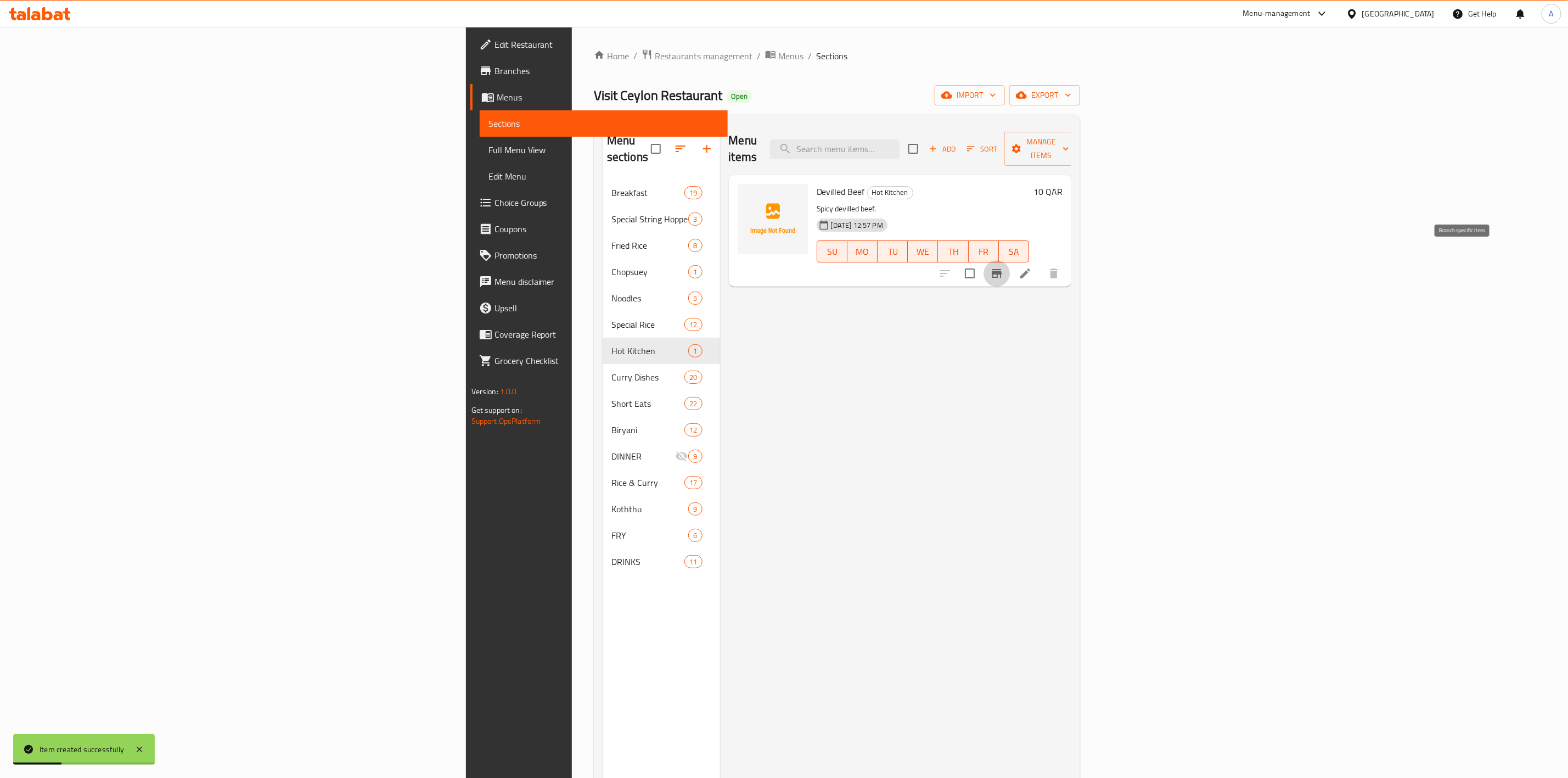
click at [1003, 267] on icon "Branch-specific-item" at bounding box center [997, 273] width 13 height 13
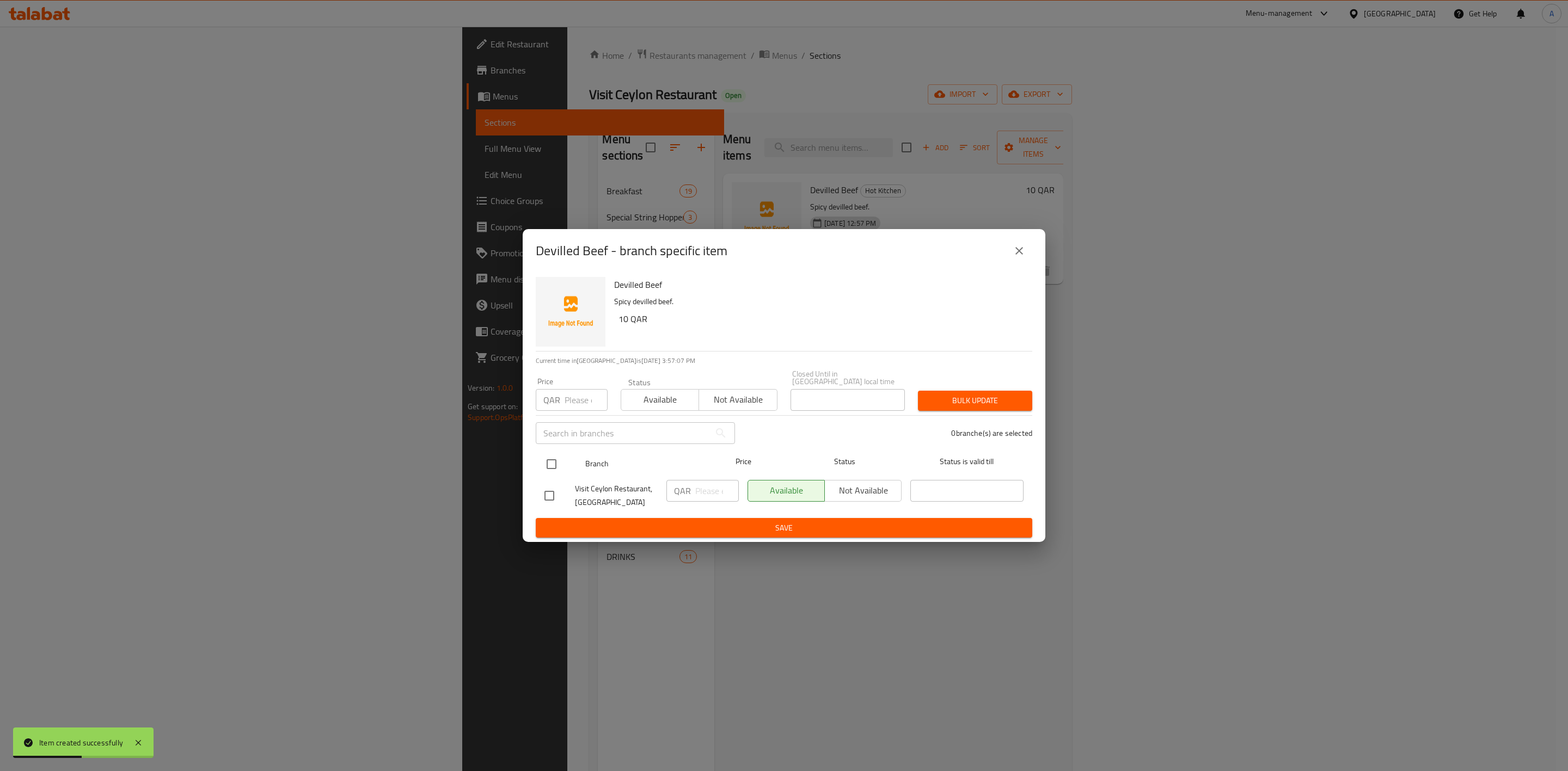
click at [547, 462] on input "checkbox" at bounding box center [551, 464] width 23 height 23
checkbox input "true"
click at [580, 394] on input "number" at bounding box center [586, 400] width 43 height 22
type input "10"
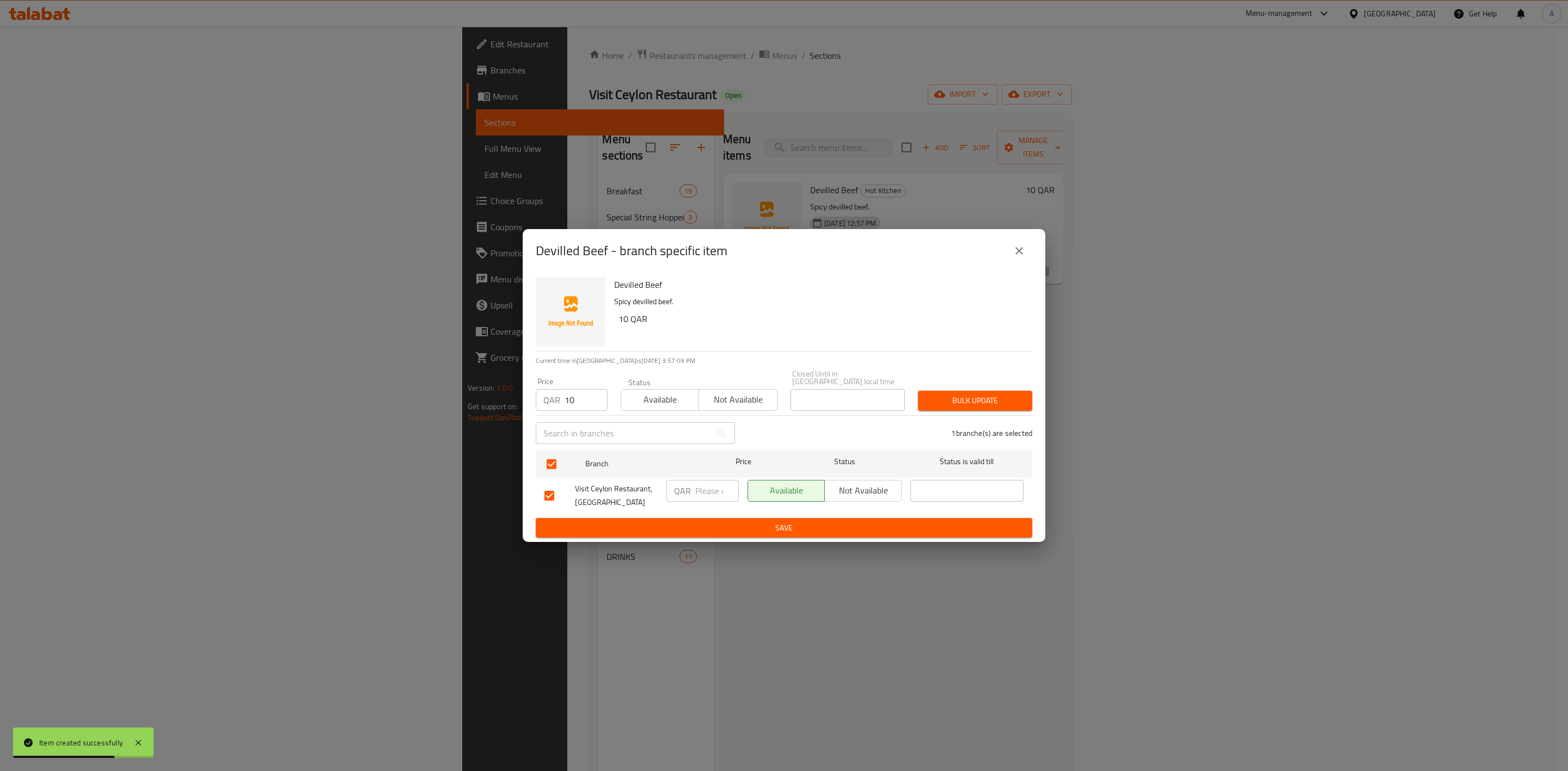
click at [980, 407] on div "Bulk update" at bounding box center [975, 400] width 127 height 33
click at [982, 403] on span "Bulk update" at bounding box center [975, 401] width 97 height 13
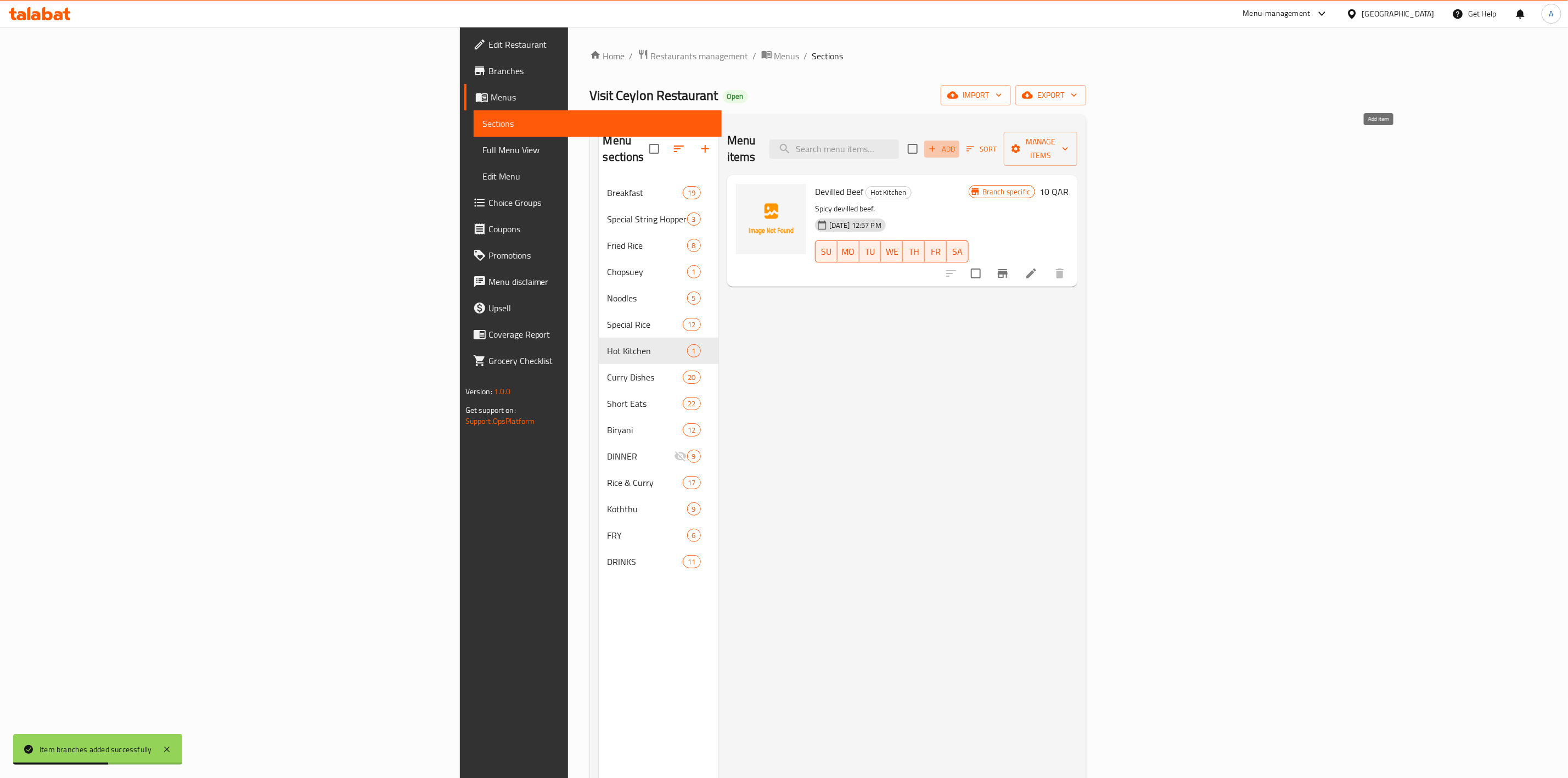
click at [938, 144] on icon "button" at bounding box center [933, 149] width 10 height 10
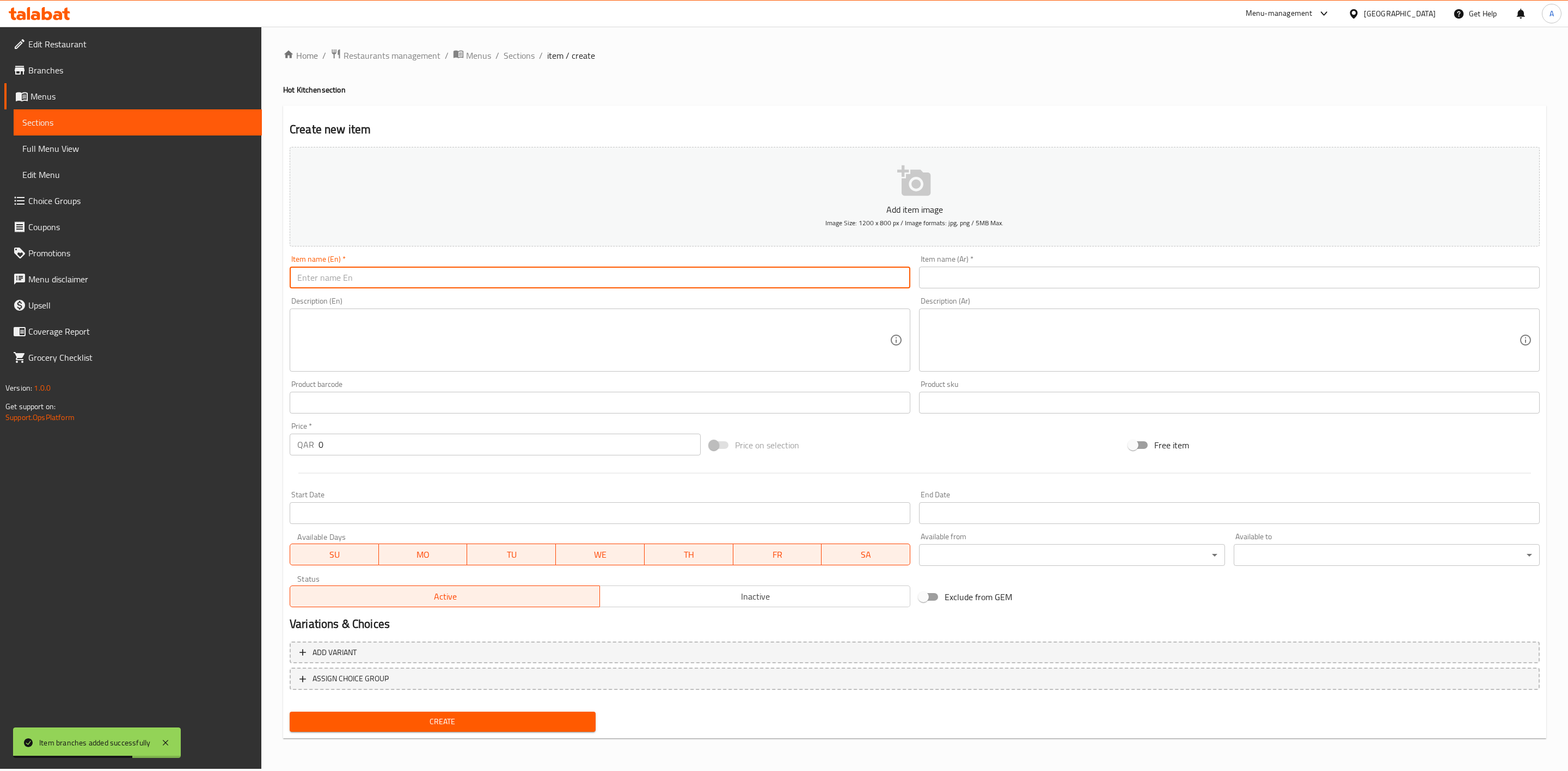
click at [416, 287] on input "text" at bounding box center [600, 277] width 621 height 22
paste input "Devilled Chicken"
type input "Devilled Chicken"
click at [983, 276] on input "text" at bounding box center [1230, 277] width 621 height 22
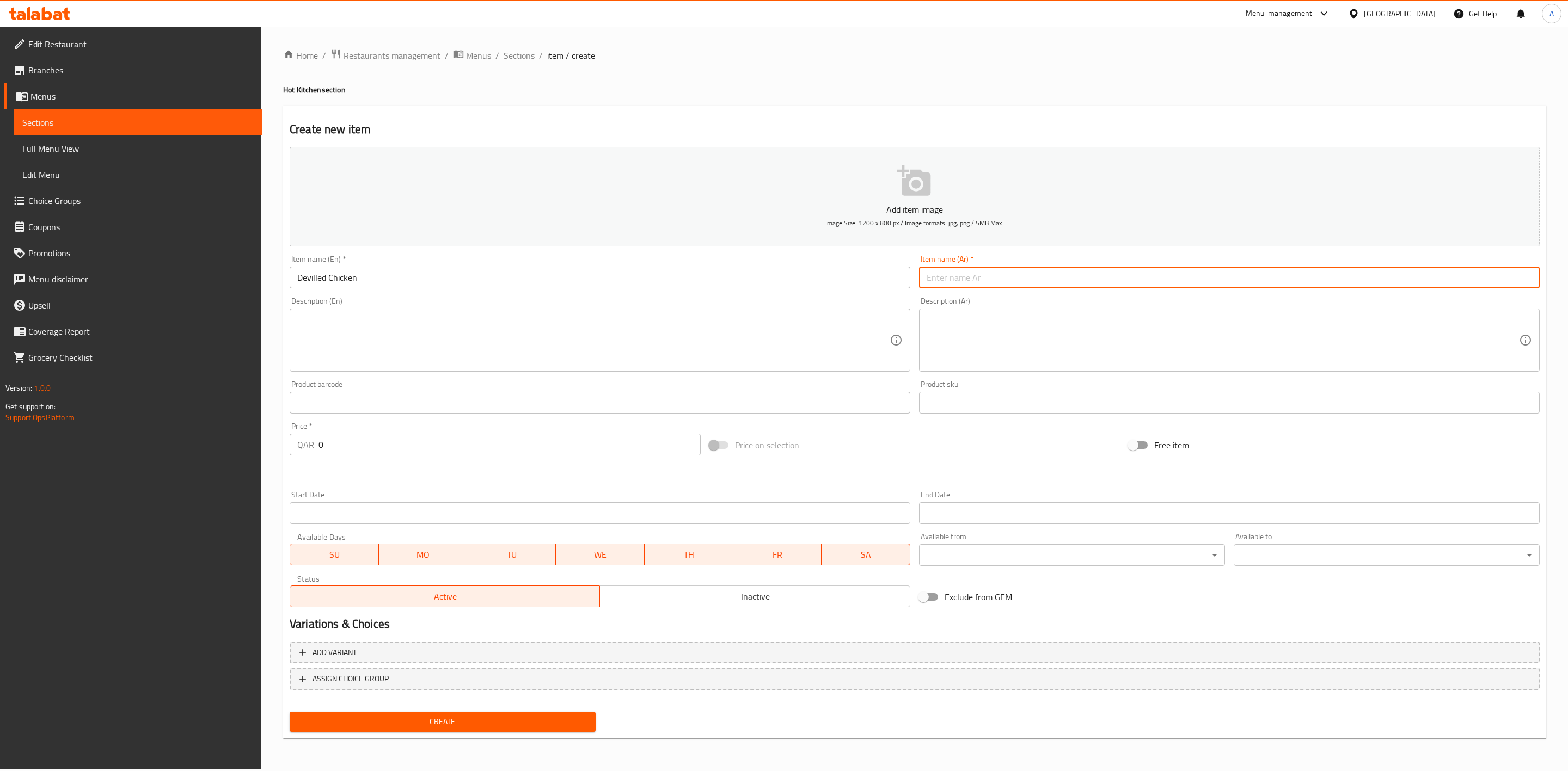
paste input "دجاج مبهر"
type input "دجاج مبهر"
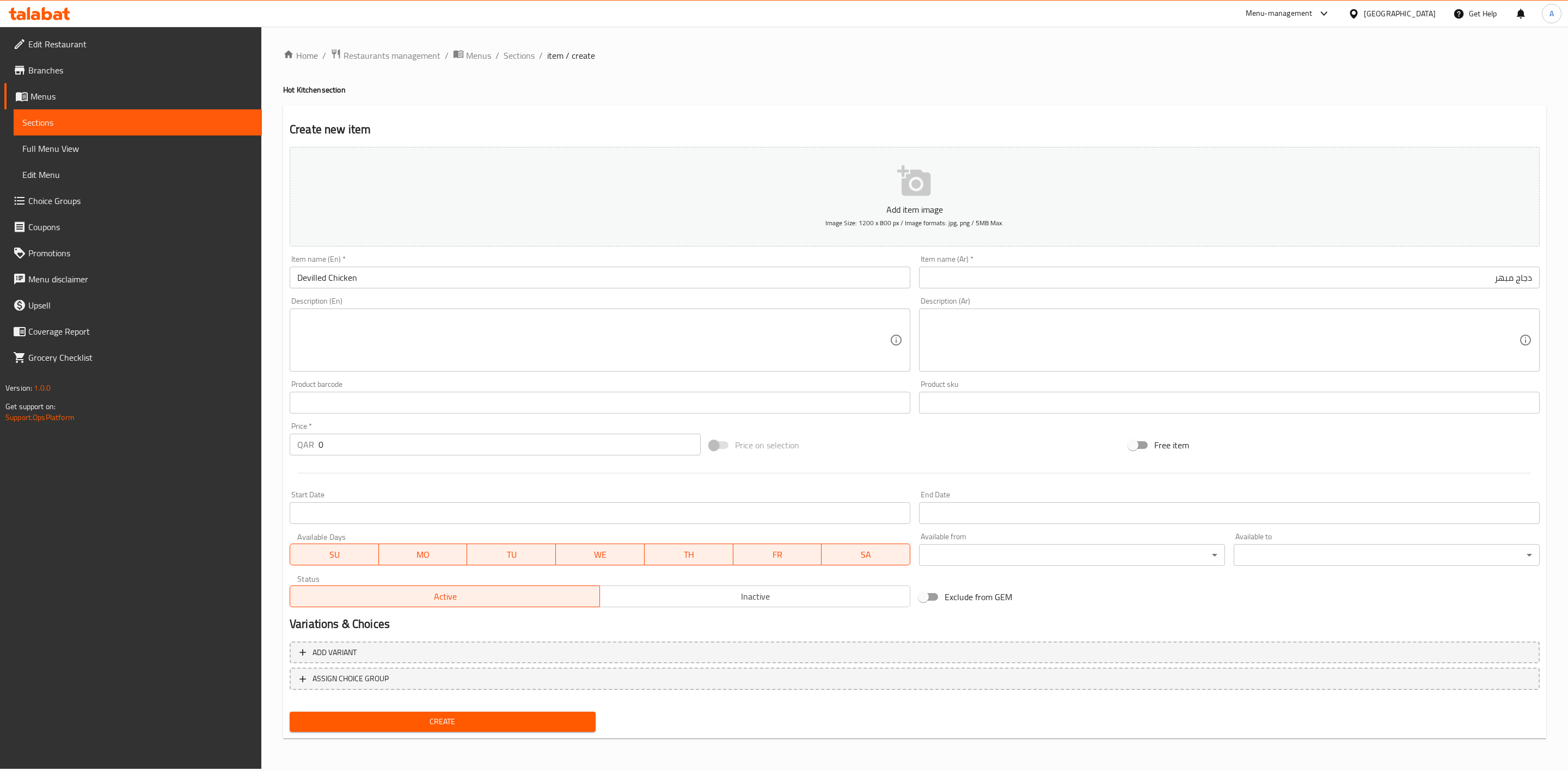
click at [933, 91] on h4 "Hot Kitchen section" at bounding box center [914, 90] width 1263 height 11
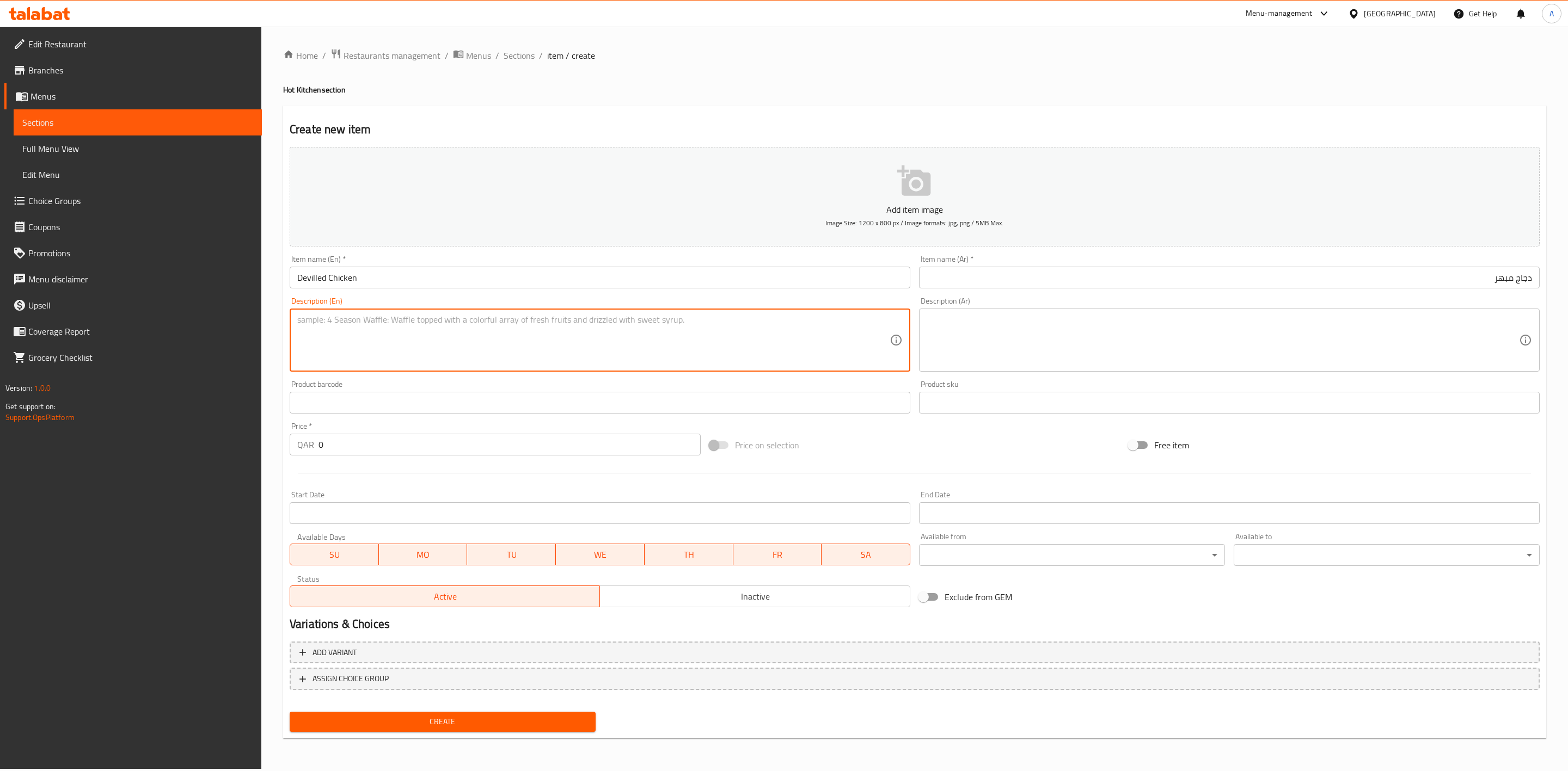
click at [364, 346] on textarea at bounding box center [593, 340] width 592 height 52
paste textarea "Spicy devilled chicken."
type textarea "Spicy devilled chicken."
click at [276, 369] on div "Home / Restaurants management / Menus / Sections / item / create Hot Kitchen se…" at bounding box center [914, 398] width 1307 height 742
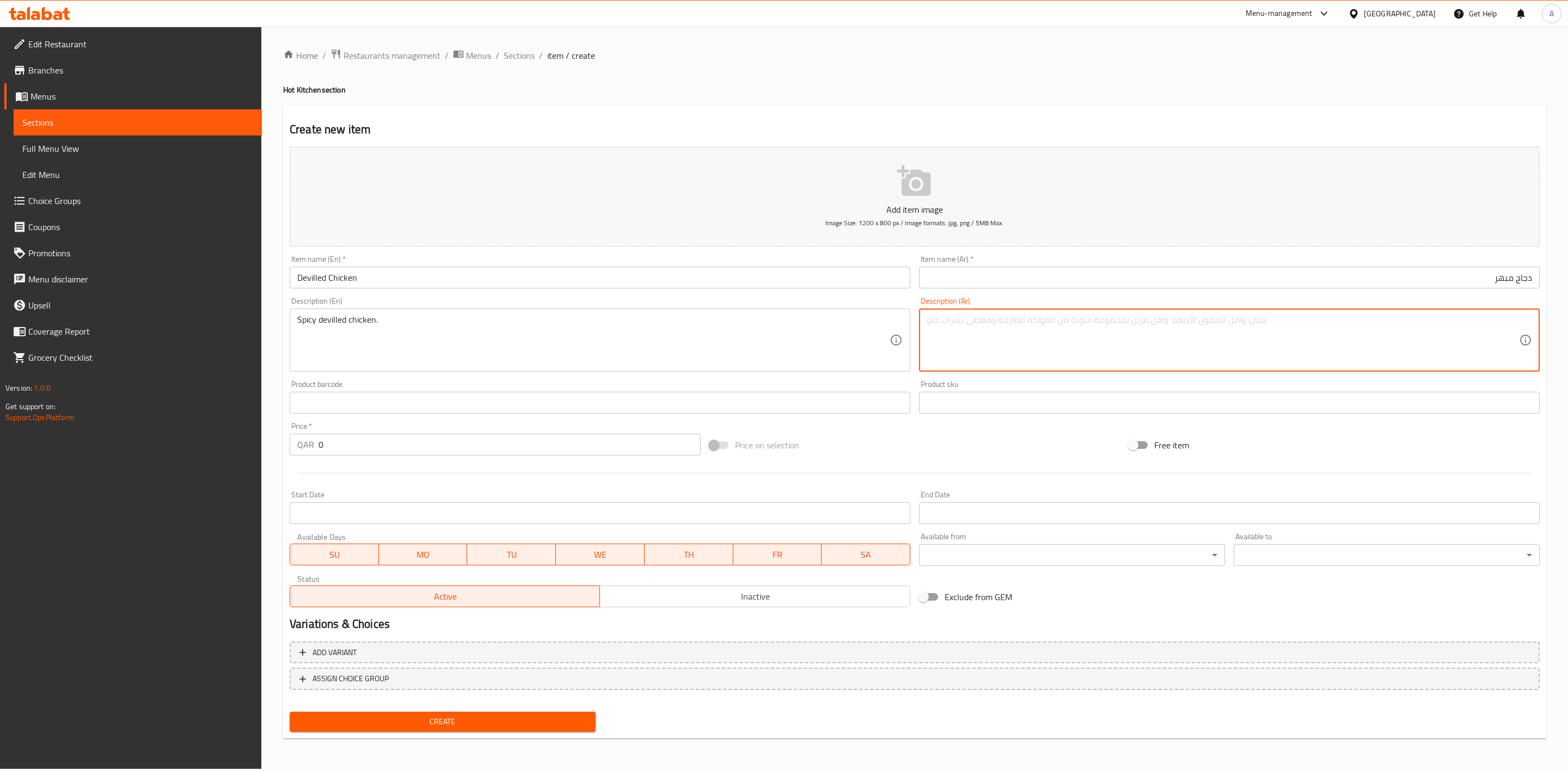
click at [967, 348] on textarea at bounding box center [1222, 340] width 592 height 52
paste textarea "دجاج متبل حار."
type textarea "دجاج متبل حار."
click at [629, 106] on div "Create new item Add item image Image Size: 1200 x 800 px / Image formats: jpg, …" at bounding box center [914, 422] width 1263 height 633
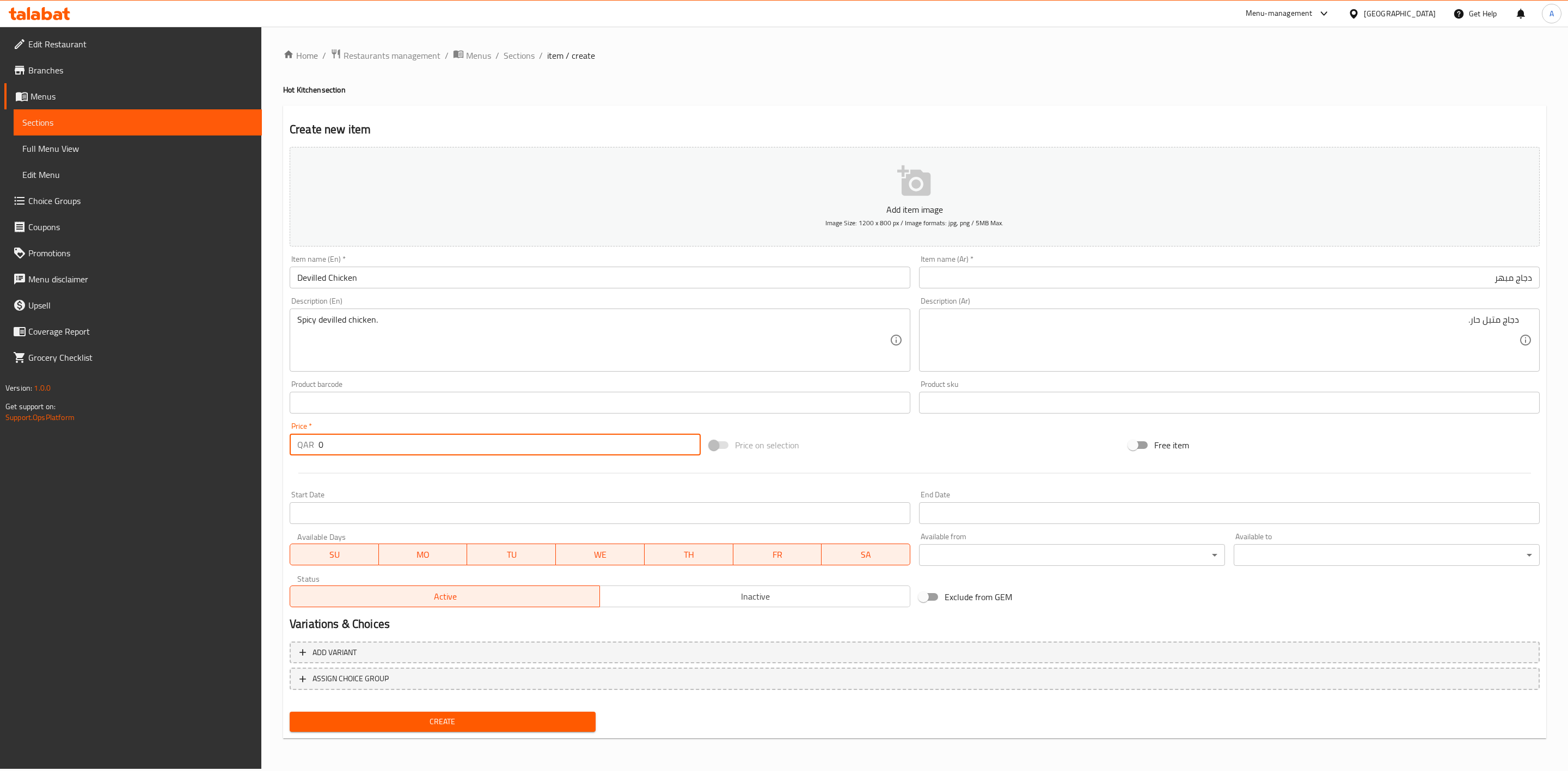
drag, startPoint x: 340, startPoint y: 449, endPoint x: 89, endPoint y: 466, distance: 251.6
click at [89, 466] on div "Edit Restaurant Branches Menus Sections Full Menu View Edit Menu Choice Groups …" at bounding box center [784, 398] width 1568 height 742
type input "10"
click at [351, 471] on div at bounding box center [915, 473] width 1259 height 27
click at [493, 729] on button "Create" at bounding box center [443, 722] width 306 height 20
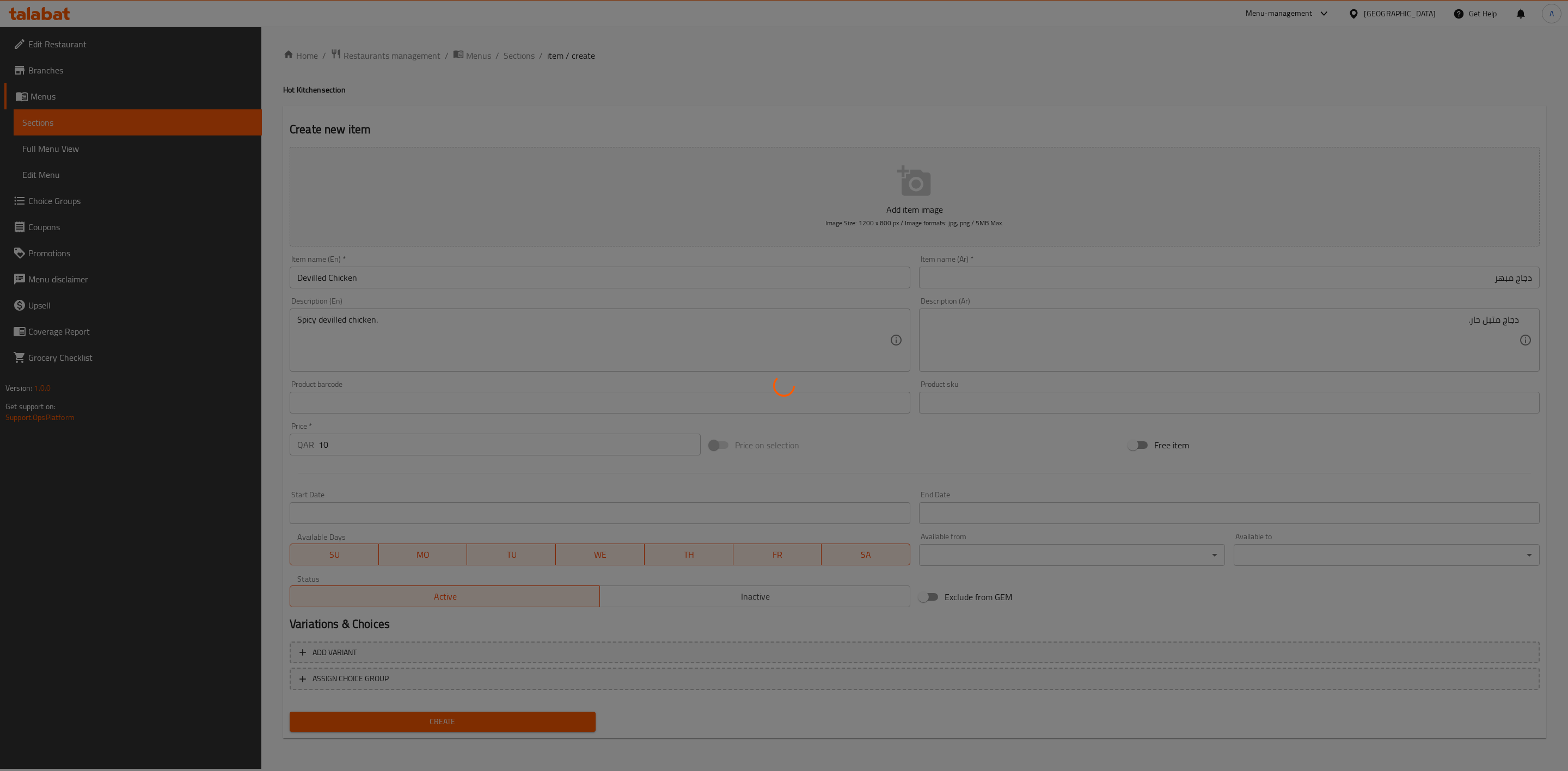
type input "0"
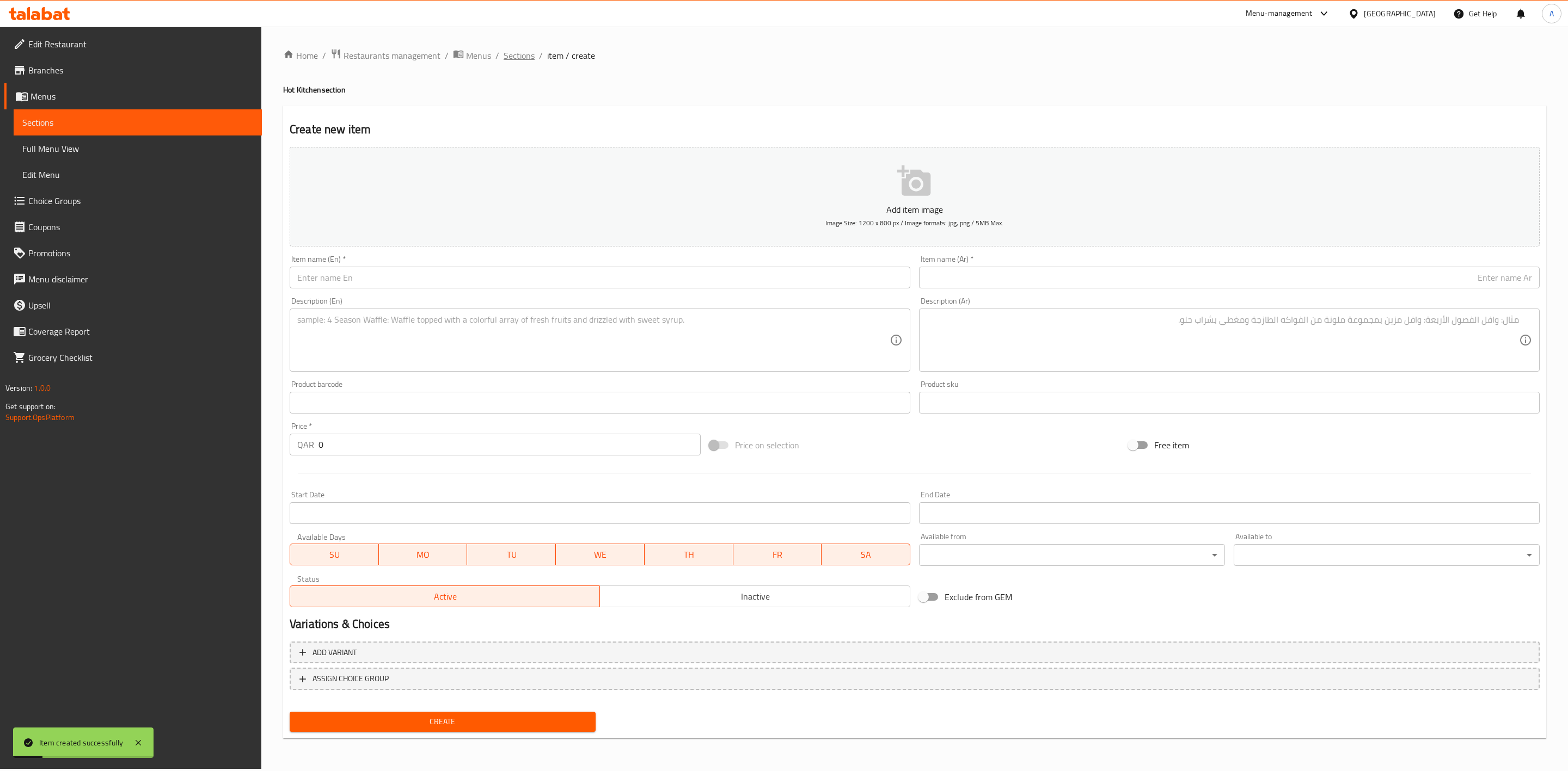
click at [515, 53] on span "Sections" at bounding box center [519, 55] width 31 height 13
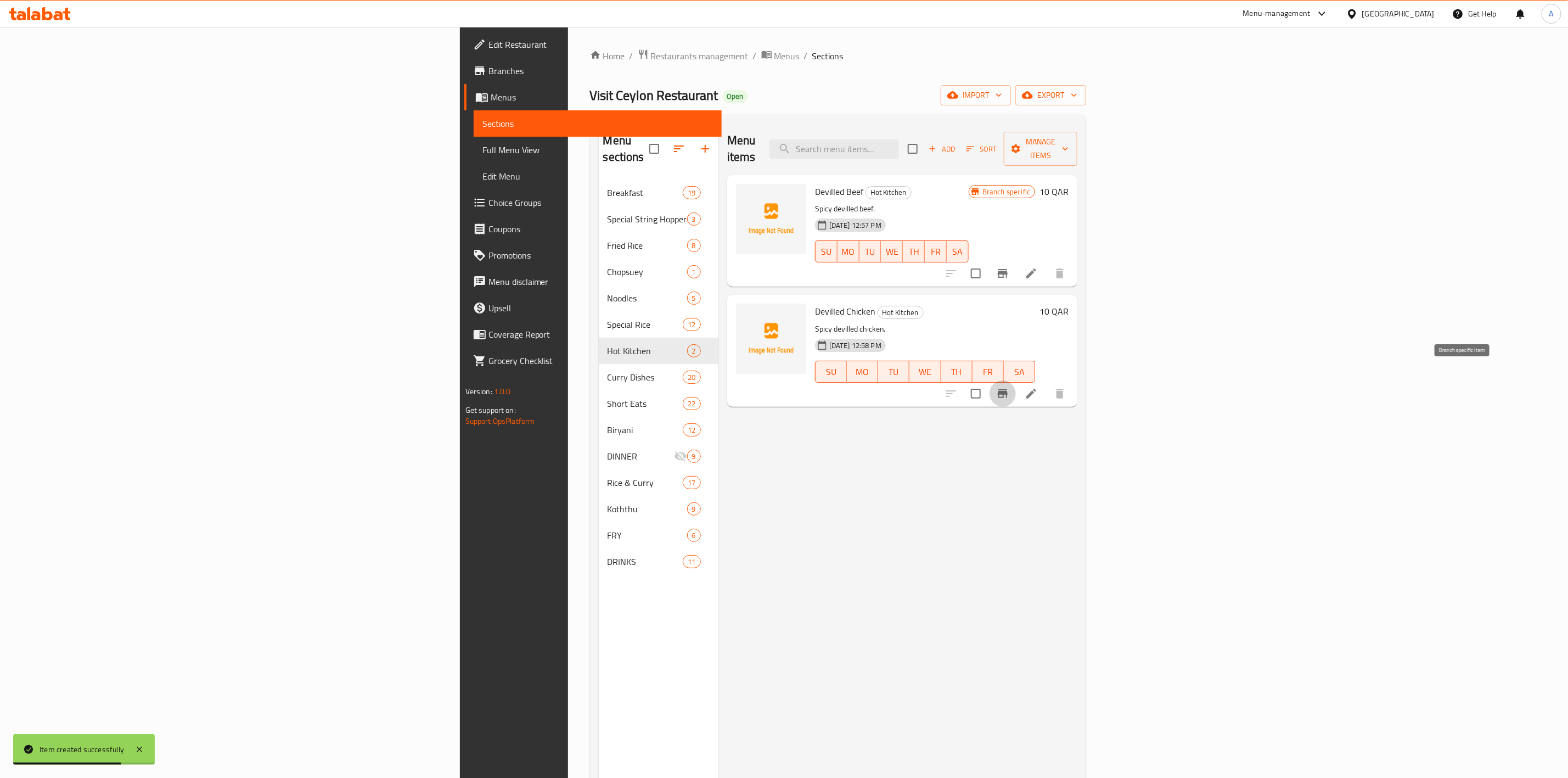
click at [1016, 381] on button "Branch-specific-item" at bounding box center [1003, 394] width 26 height 26
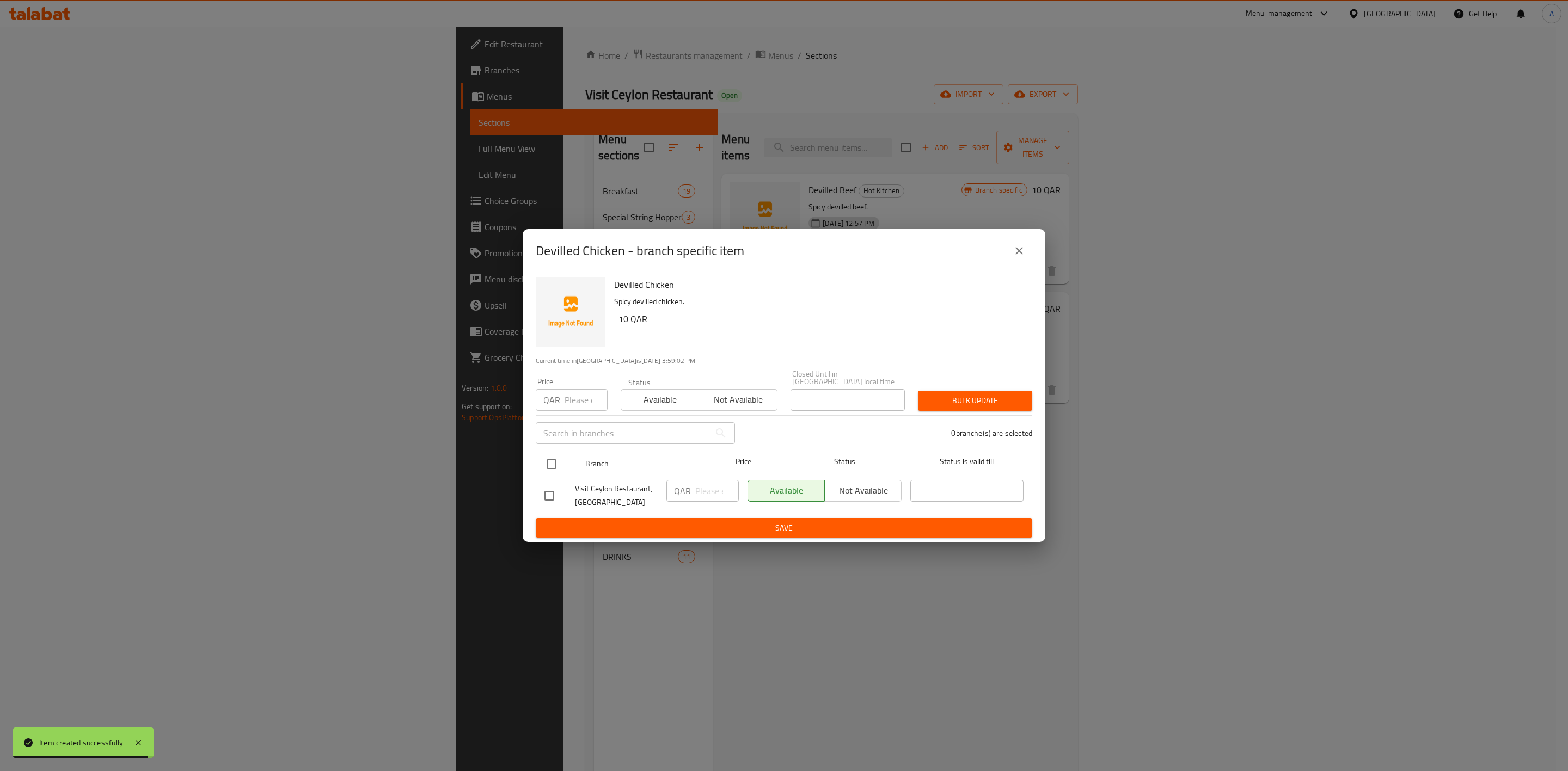
click at [555, 455] on input "checkbox" at bounding box center [551, 464] width 23 height 23
checkbox input "true"
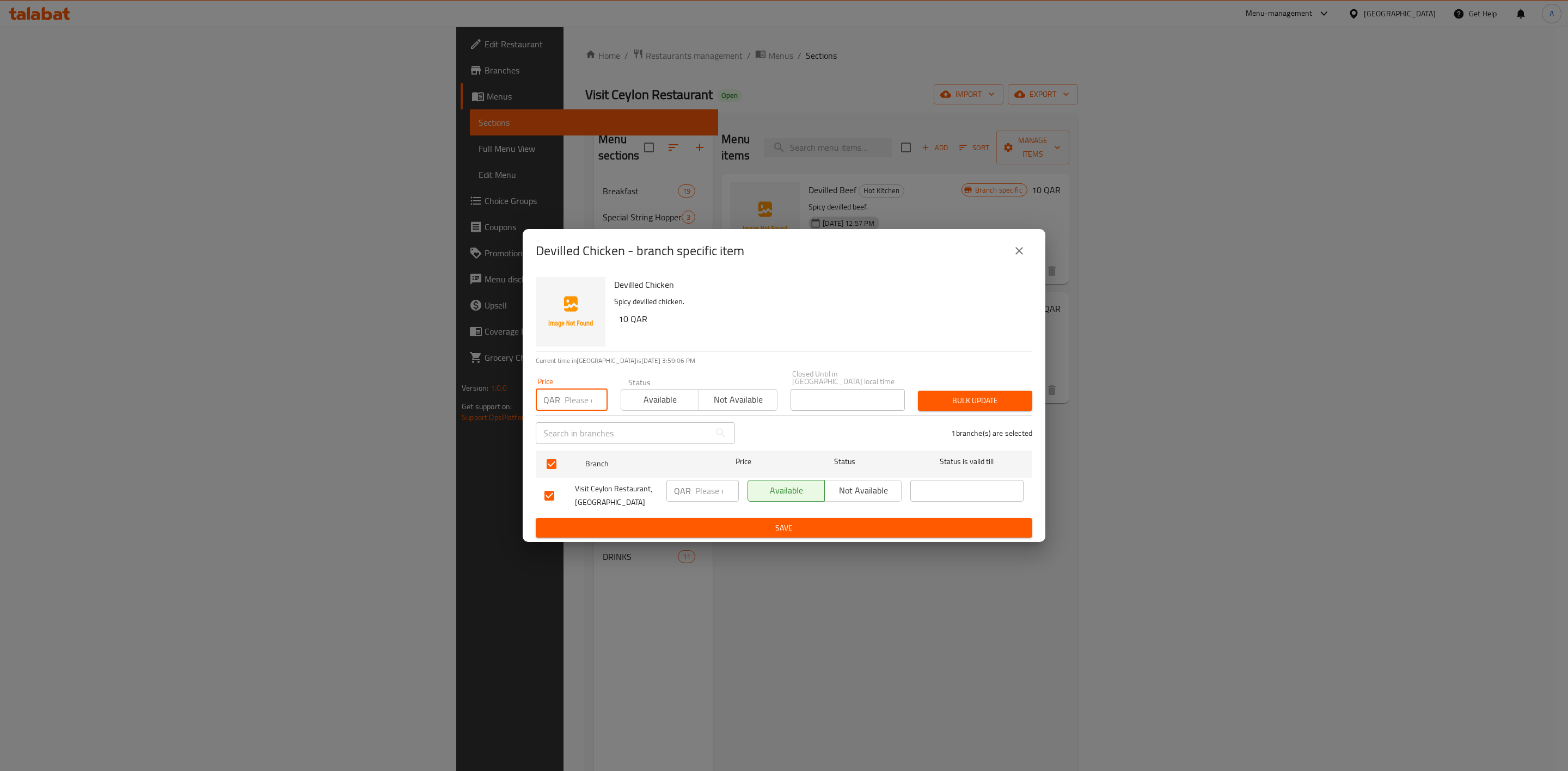
click at [570, 399] on input "number" at bounding box center [586, 400] width 43 height 22
type input "10"
click at [1007, 400] on span "Bulk update" at bounding box center [975, 401] width 97 height 13
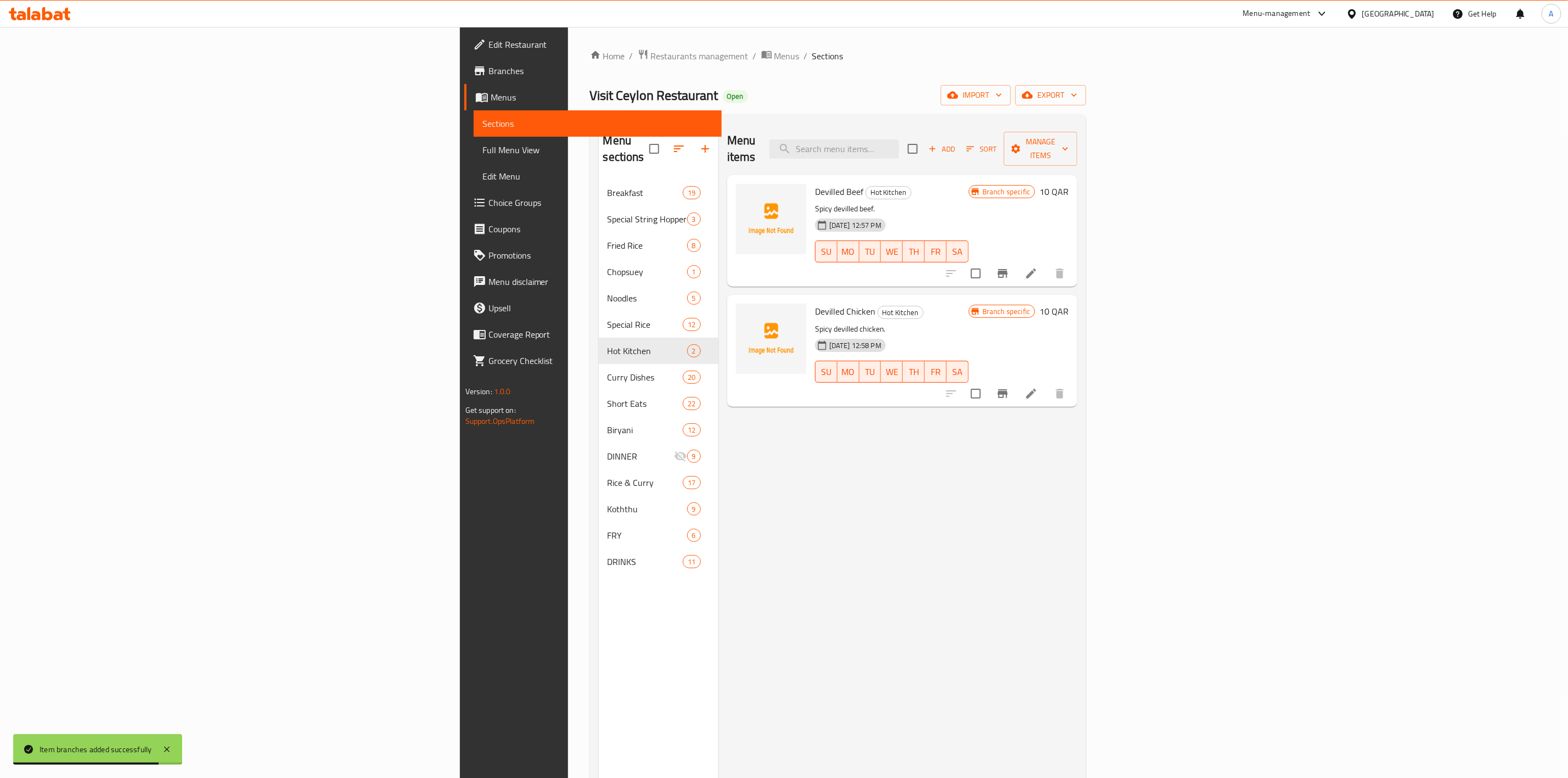
click at [938, 144] on icon "button" at bounding box center [933, 149] width 10 height 10
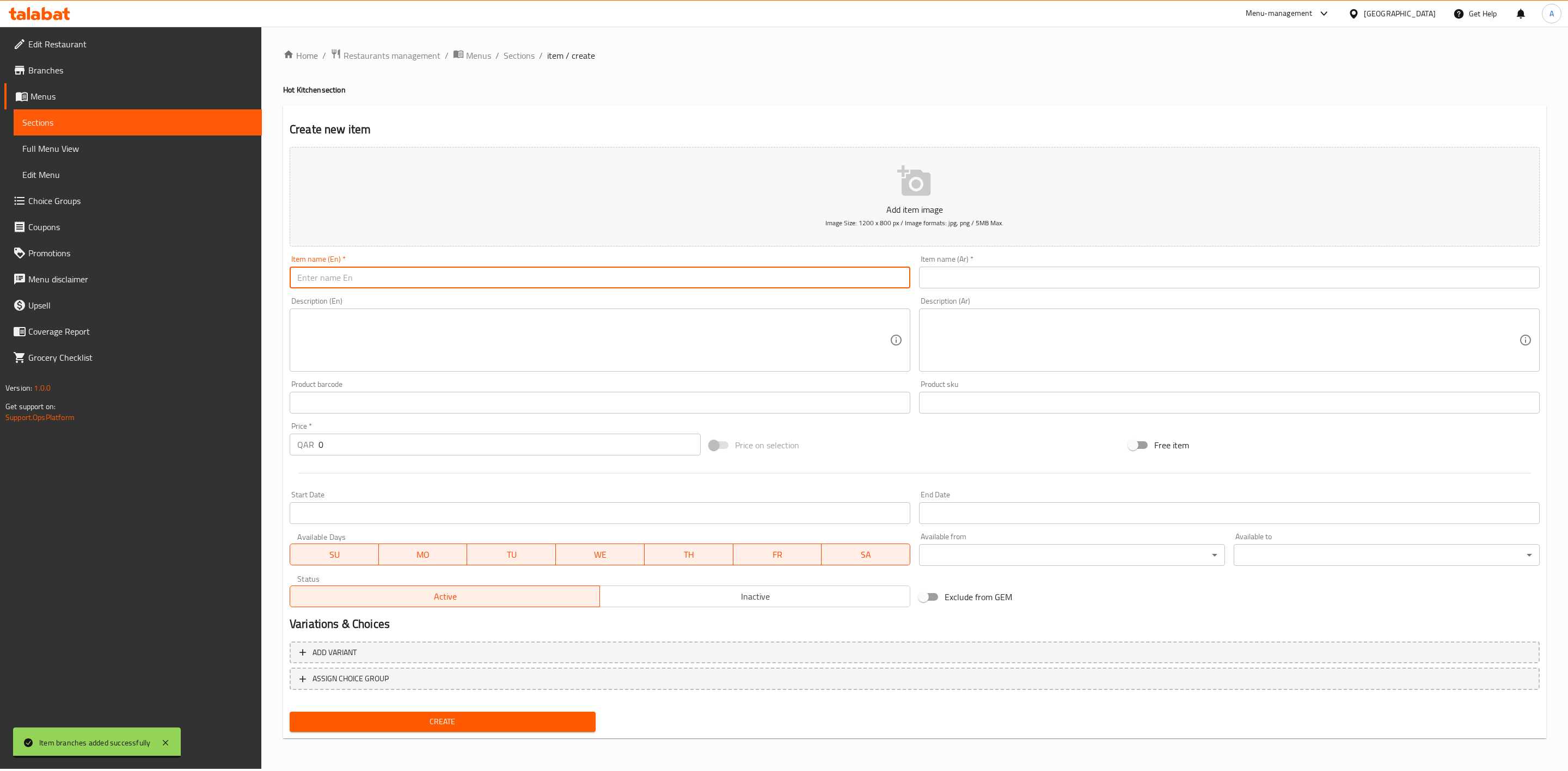
click at [505, 277] on input "text" at bounding box center [600, 277] width 621 height 22
paste input "Devilled Cuttle Fish"
type input "Devilled Cuttle Fish"
click at [489, 116] on div "Create new item Add item image Image Size: 1200 x 800 px / Image formats: jpg, …" at bounding box center [914, 422] width 1263 height 633
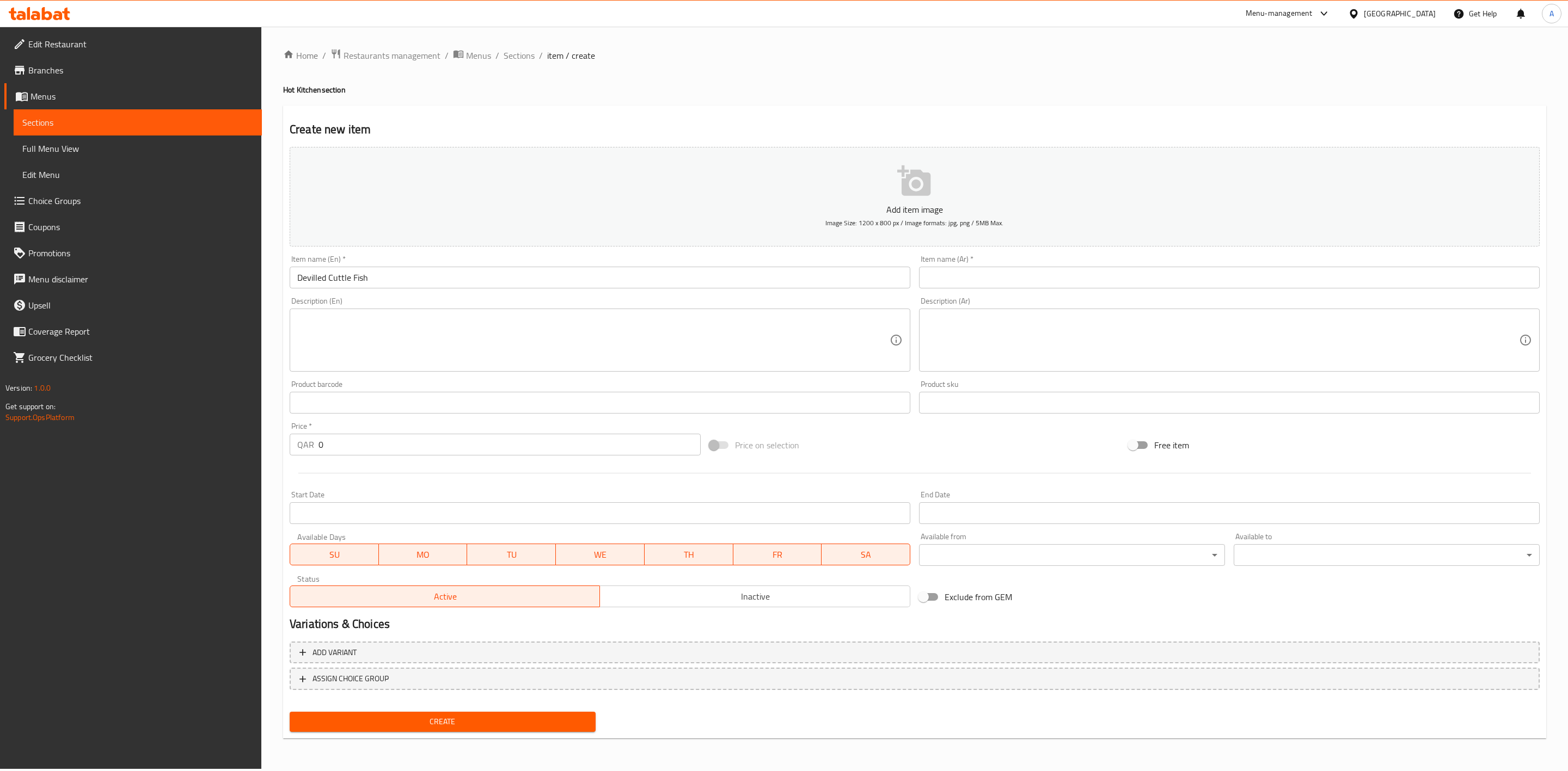
click at [1039, 274] on input "text" at bounding box center [1230, 277] width 621 height 22
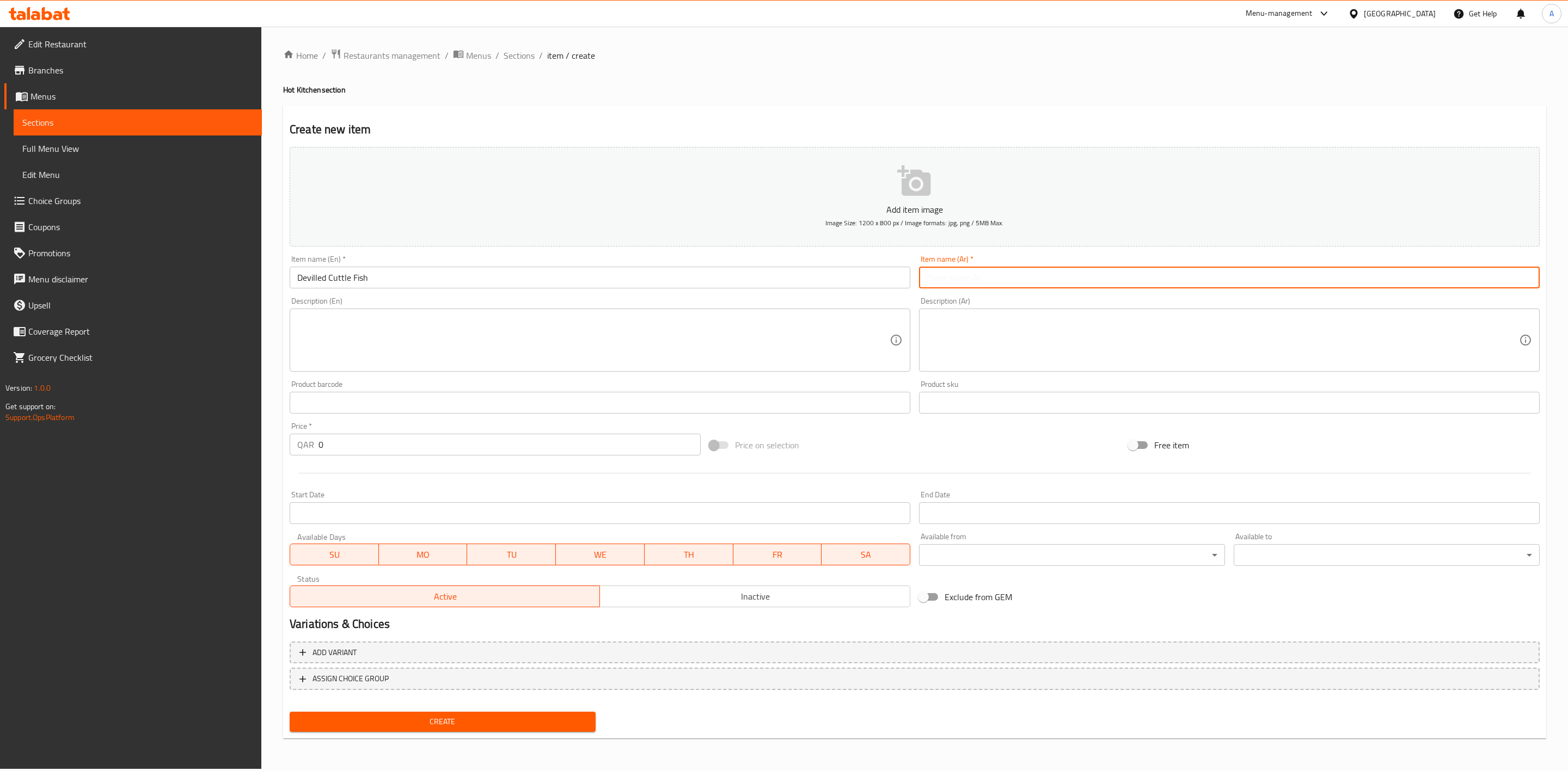
paste input "الحبار المملح"
type input "الحبار المملح"
click at [1046, 98] on div "Home / Restaurants management / Menus / Sections / item / create Hot Kitchen se…" at bounding box center [914, 398] width 1263 height 699
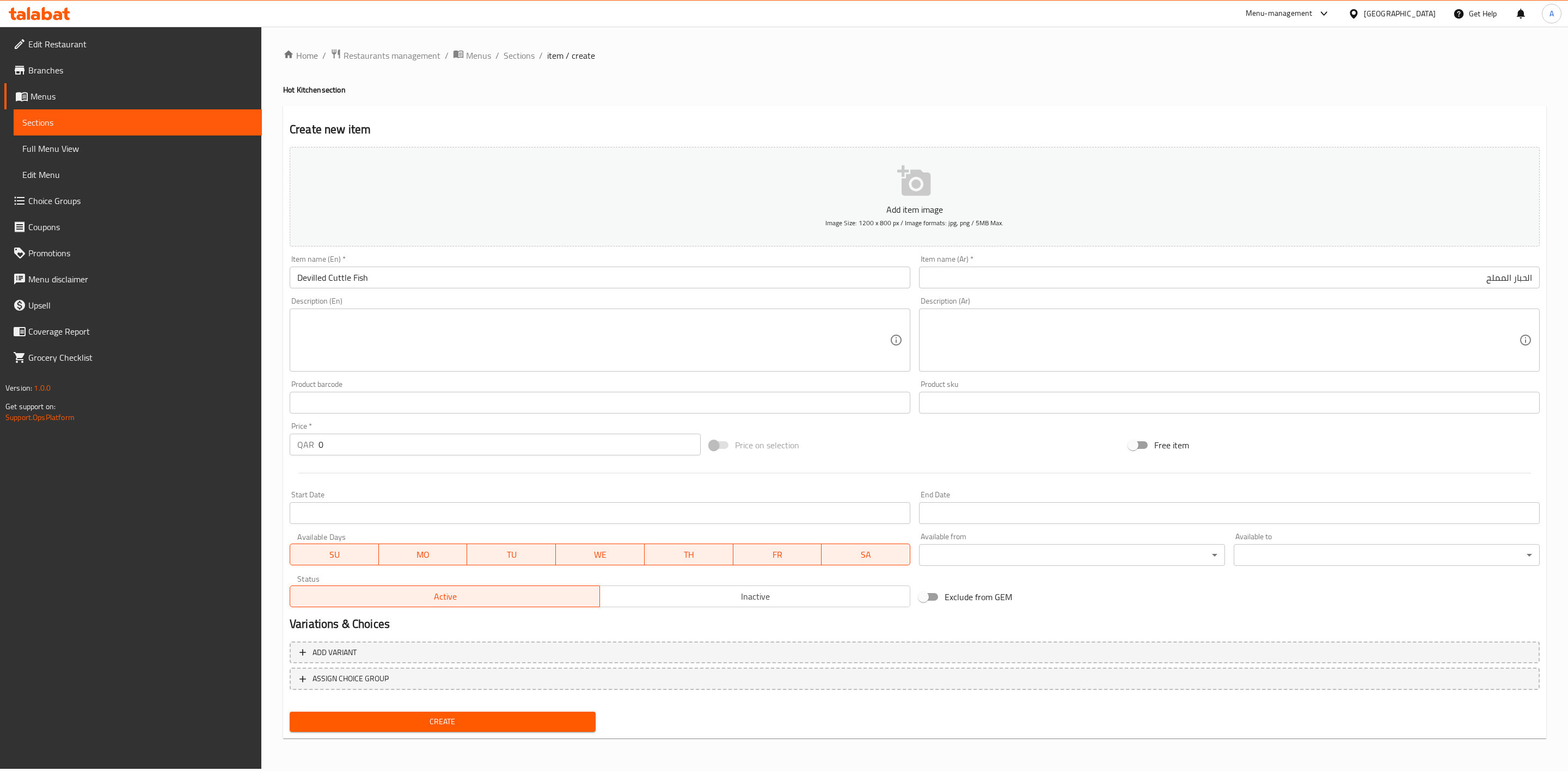
drag, startPoint x: 415, startPoint y: 265, endPoint x: 317, endPoint y: 286, distance: 100.2
click at [317, 286] on div "Item name (En)   * Devilled Cuttle Fish Item name (En) *" at bounding box center [600, 271] width 621 height 33
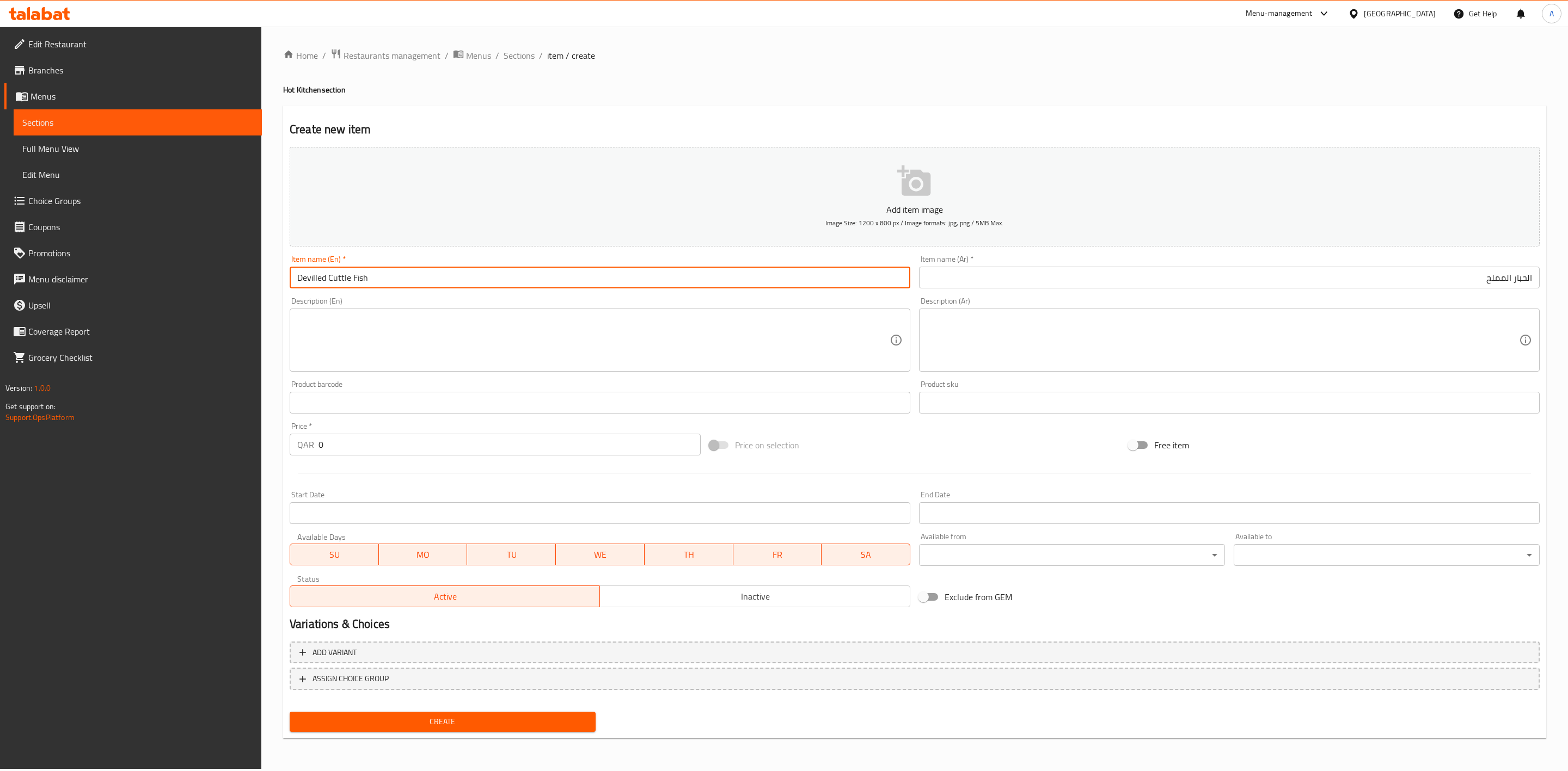
drag, startPoint x: 387, startPoint y: 279, endPoint x: 314, endPoint y: 230, distance: 87.9
click at [117, 234] on div "Edit Restaurant Branches Menus Sections Full Menu View Edit Menu Choice Groups …" at bounding box center [784, 398] width 1568 height 742
click at [492, 338] on textarea at bounding box center [593, 340] width 592 height 52
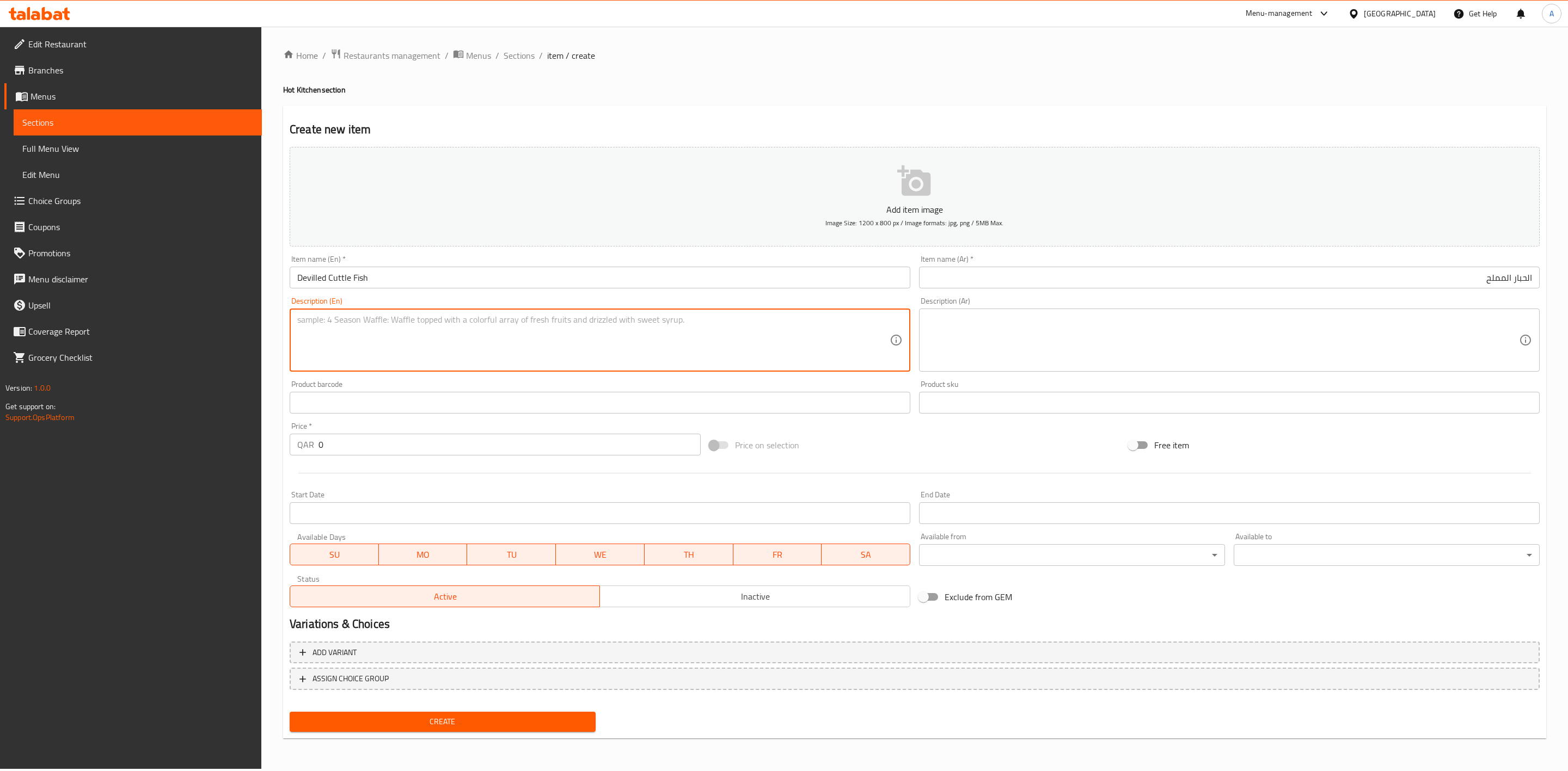
paste textarea "حبار متبل بالبهارات الحارة."
type textarea "حبار متبل بالبهارات الحارة."
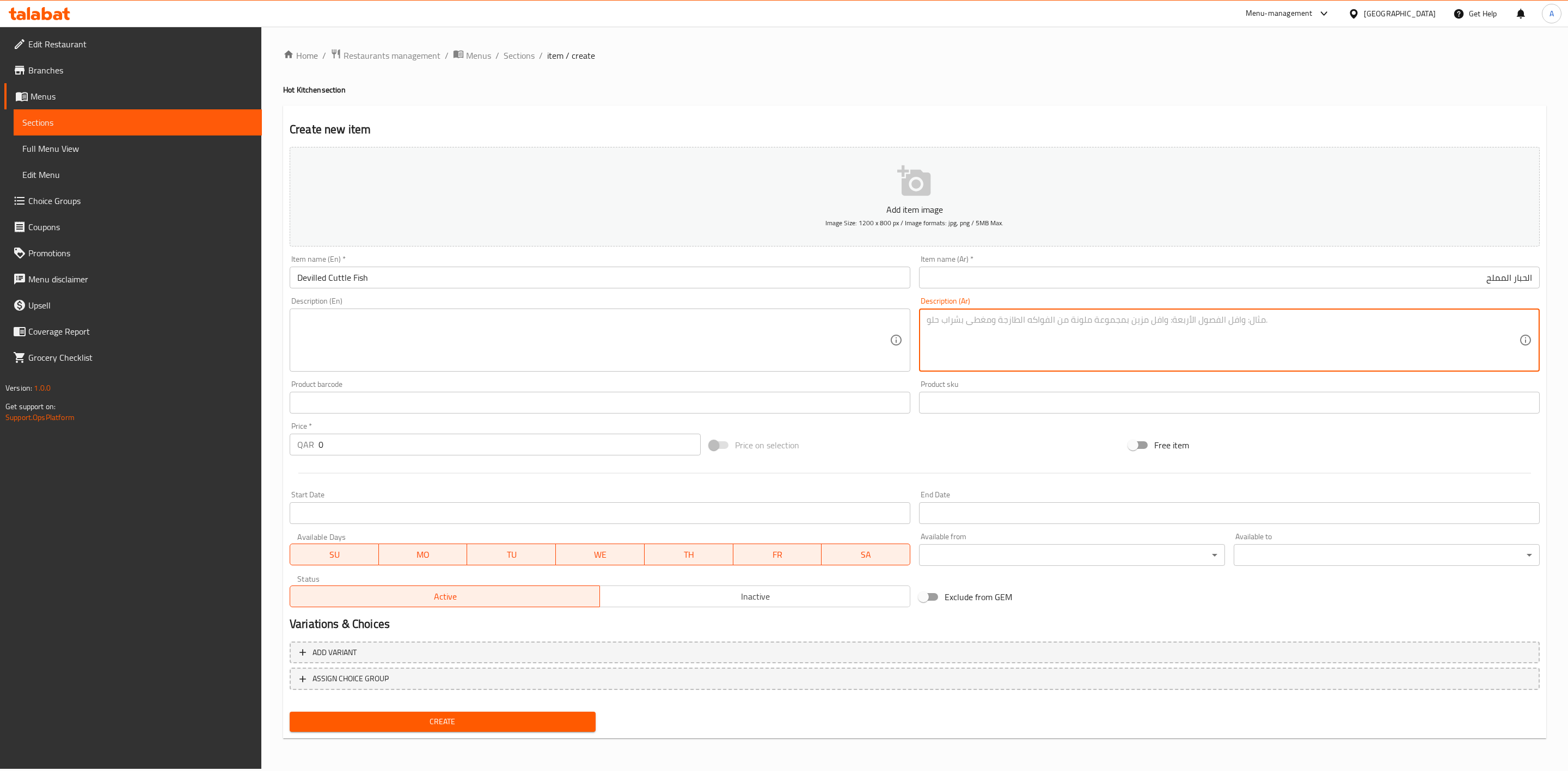
click at [1031, 340] on textarea at bounding box center [1222, 340] width 592 height 52
paste textarea "حبار متبل بالبهارات الحارة."
type textarea "حبار متبل بالبهارات الحارة."
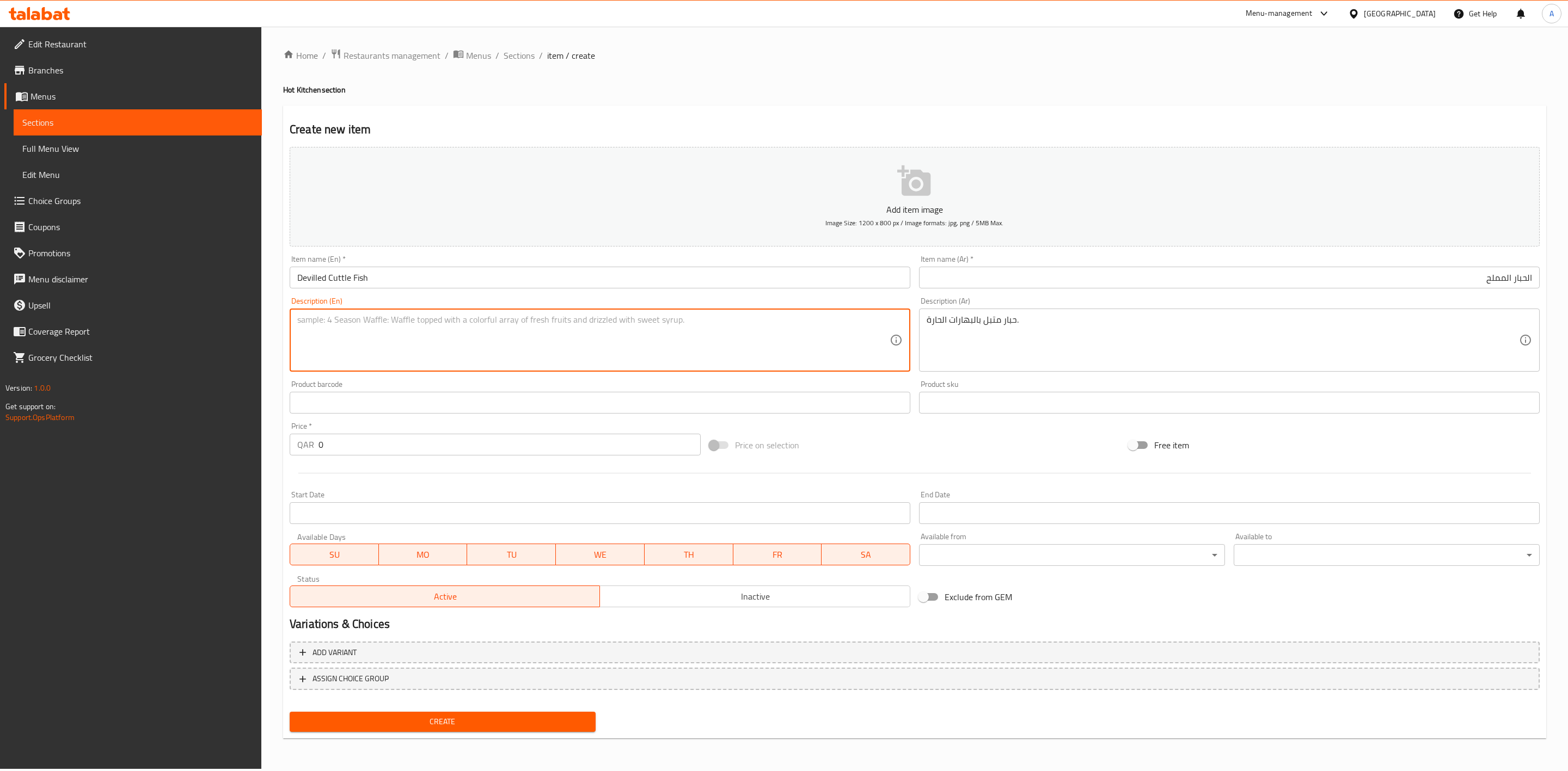
click at [332, 343] on textarea at bounding box center [593, 340] width 592 height 52
paste textarea "Spicy devilled cuttlefish."
type textarea "Spicy devilled cuttlefish."
click at [265, 422] on div "Home / Restaurants management / Menus / Sections / item / create Hot Kitchen se…" at bounding box center [914, 398] width 1307 height 742
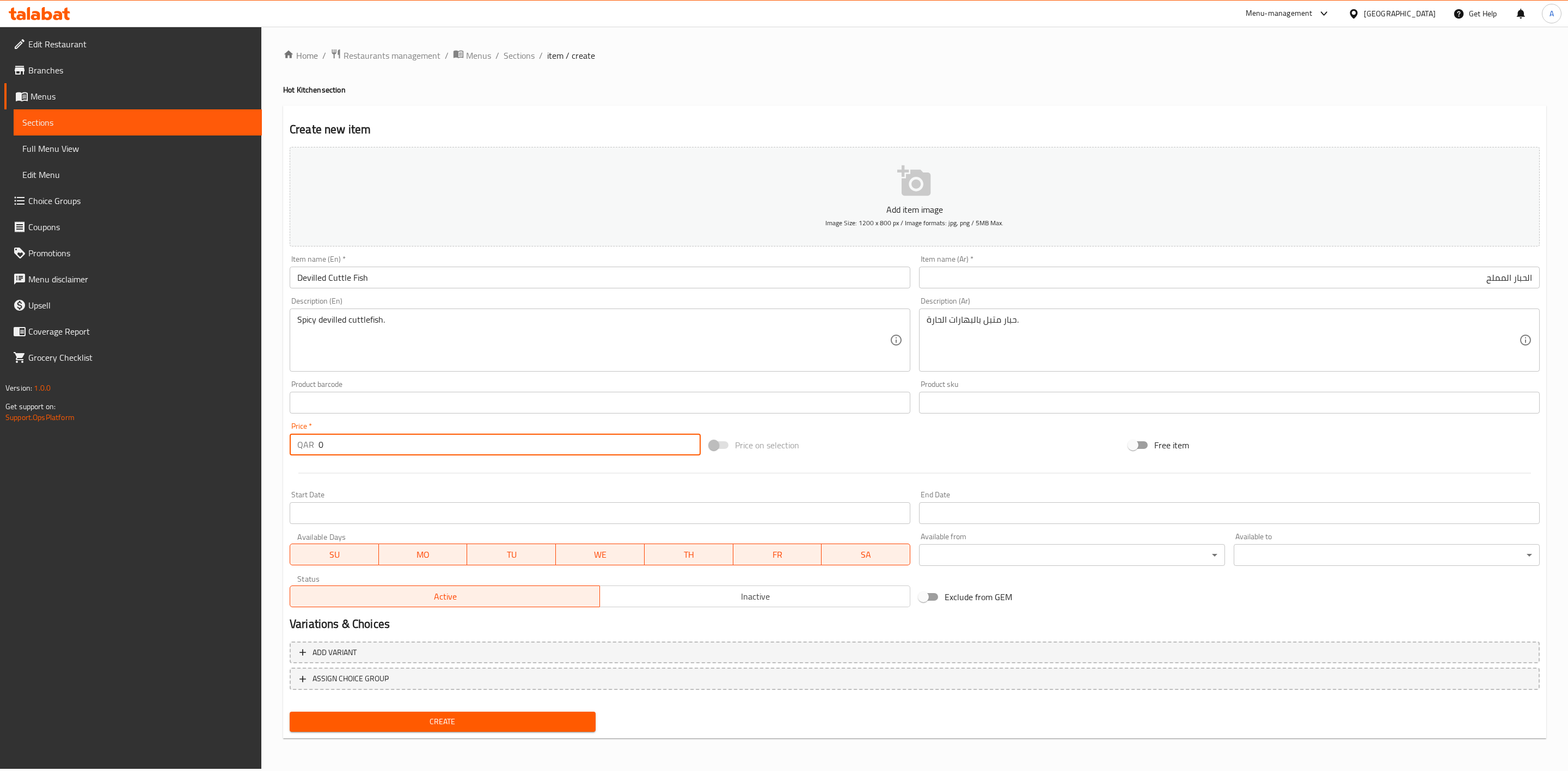
drag, startPoint x: 328, startPoint y: 450, endPoint x: 225, endPoint y: 436, distance: 103.9
click at [225, 436] on div "Edit Restaurant Branches Menus Sections Full Menu View Edit Menu Choice Groups …" at bounding box center [784, 398] width 1568 height 742
type input "18"
click at [401, 479] on div at bounding box center [915, 473] width 1259 height 27
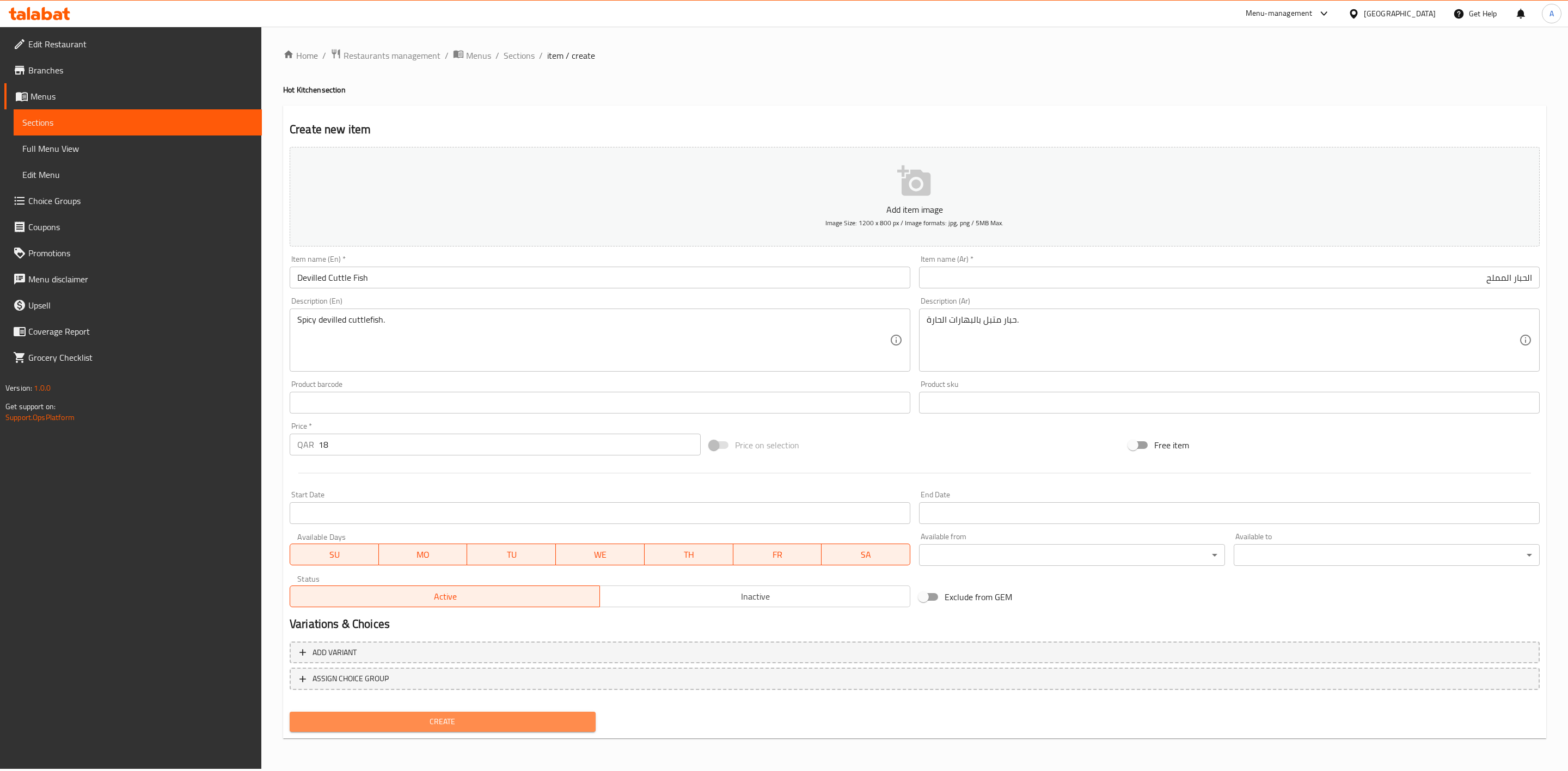
click at [433, 724] on span "Create" at bounding box center [443, 722] width 289 height 13
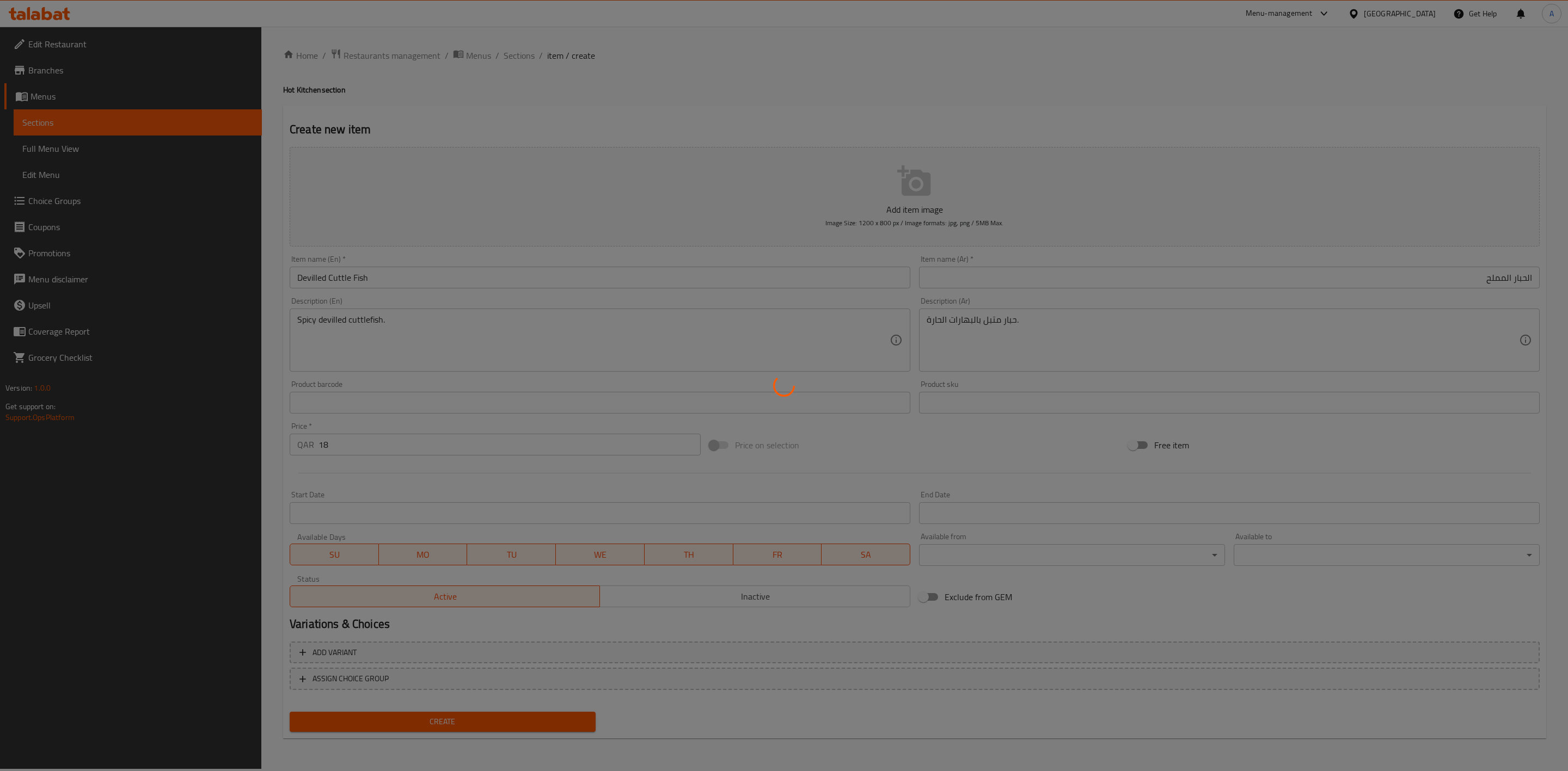
type input "0"
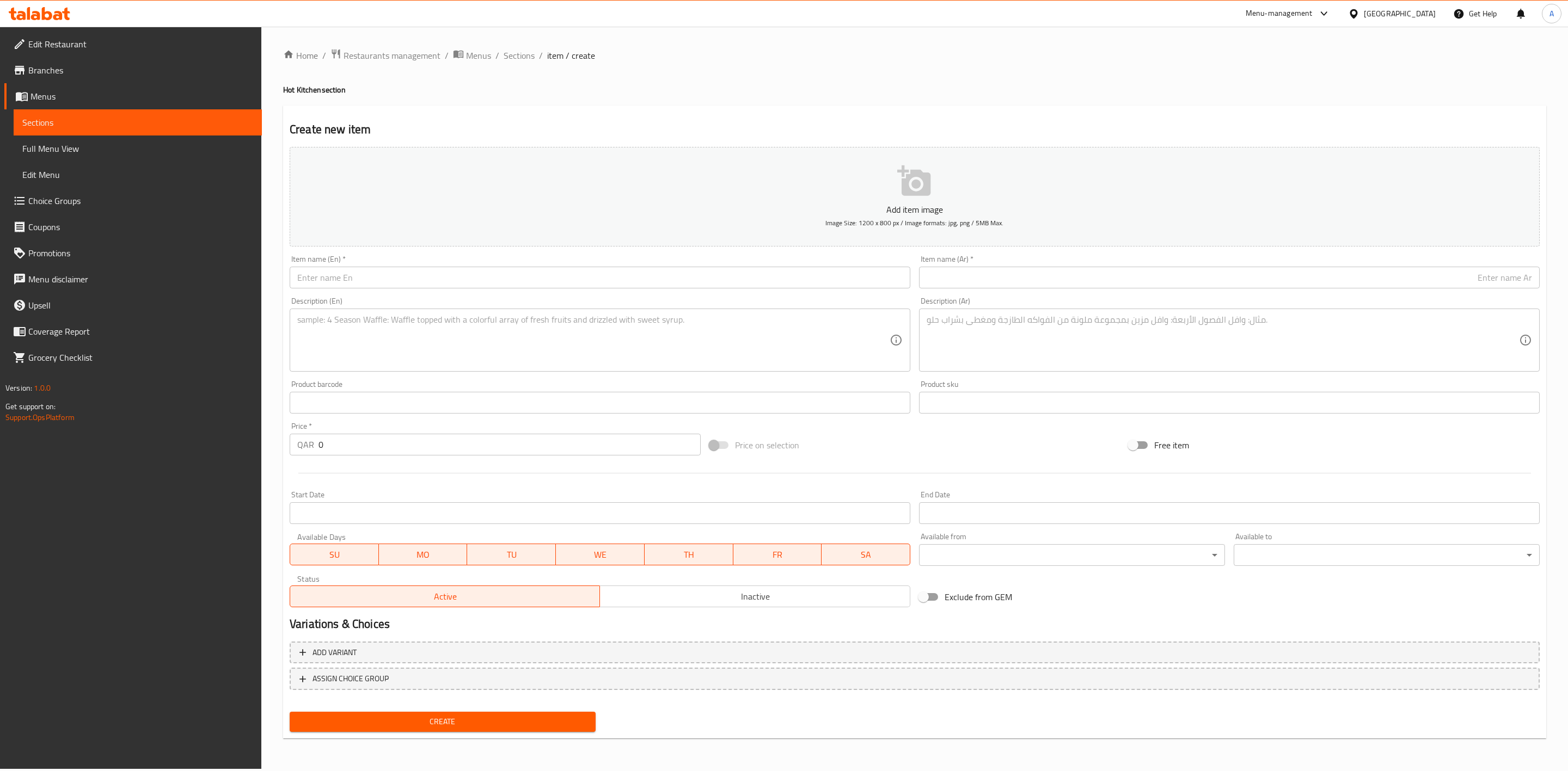
click at [534, 58] on ol "Home / Restaurants management / Menus / Sections / item / create" at bounding box center [914, 55] width 1263 height 14
click at [521, 56] on span "Sections" at bounding box center [519, 55] width 31 height 13
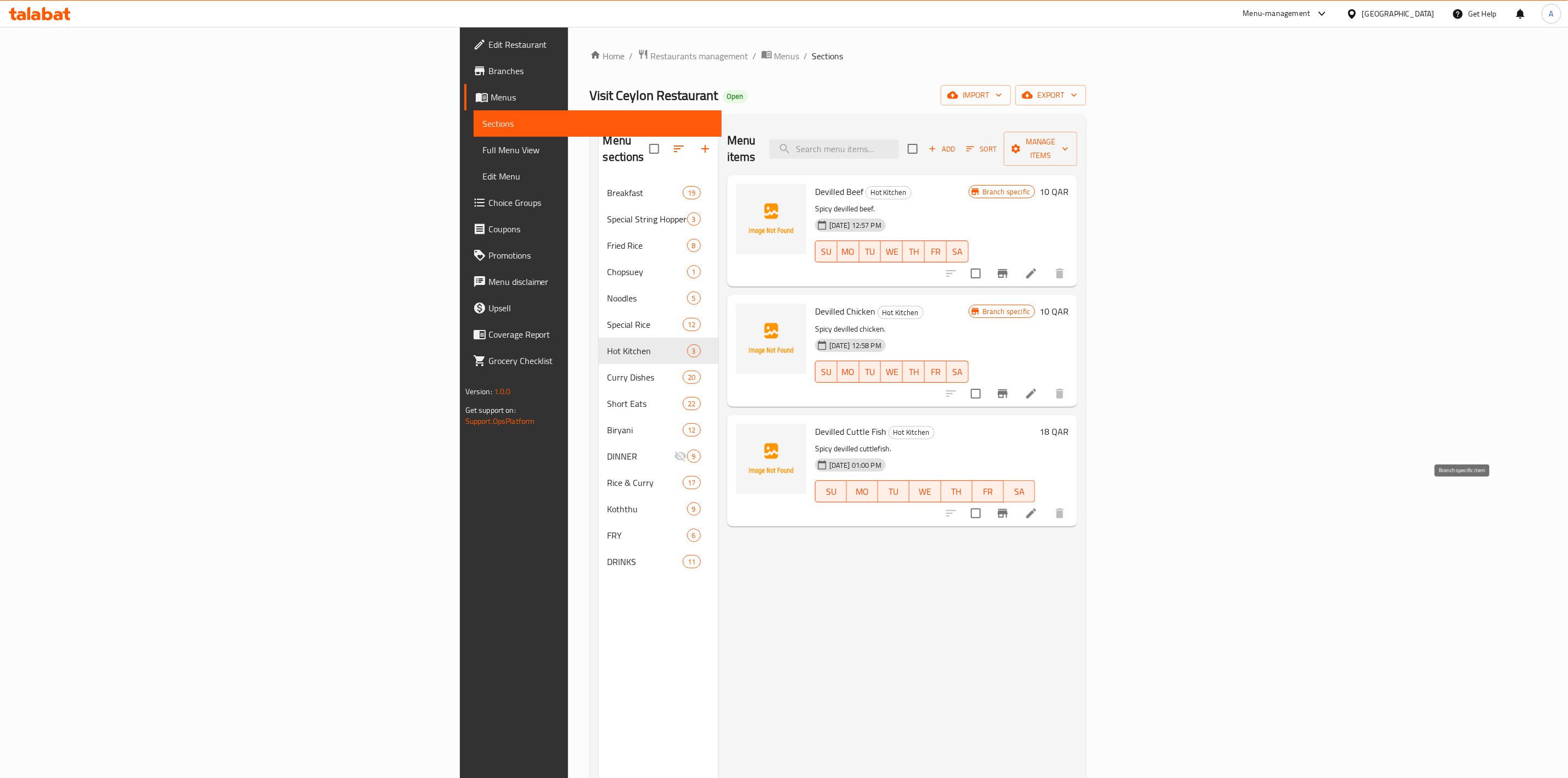
click at [1010, 507] on icon "Branch-specific-item" at bounding box center [1002, 513] width 13 height 13
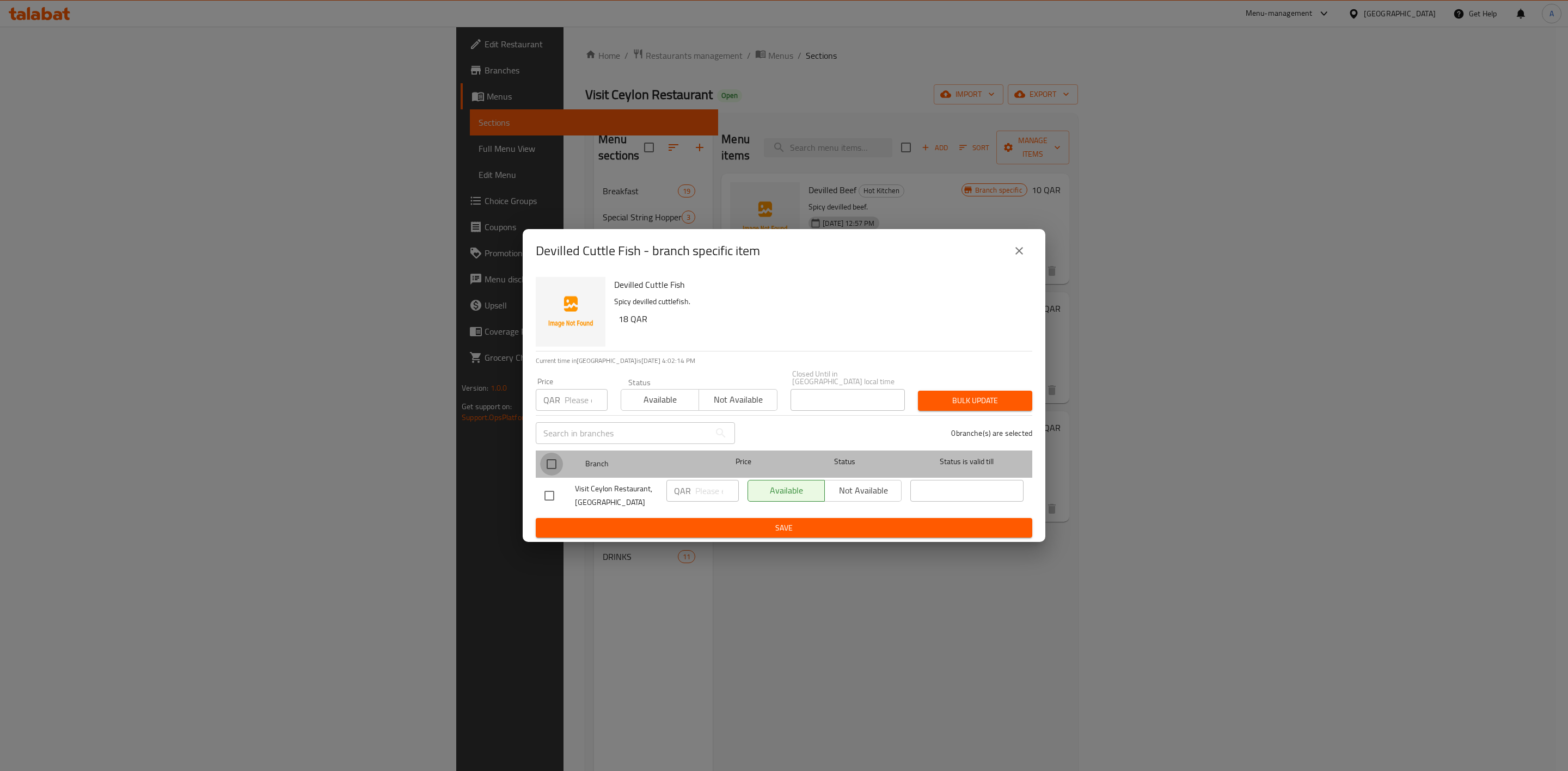
click at [555, 462] on input "checkbox" at bounding box center [551, 464] width 23 height 23
checkbox input "true"
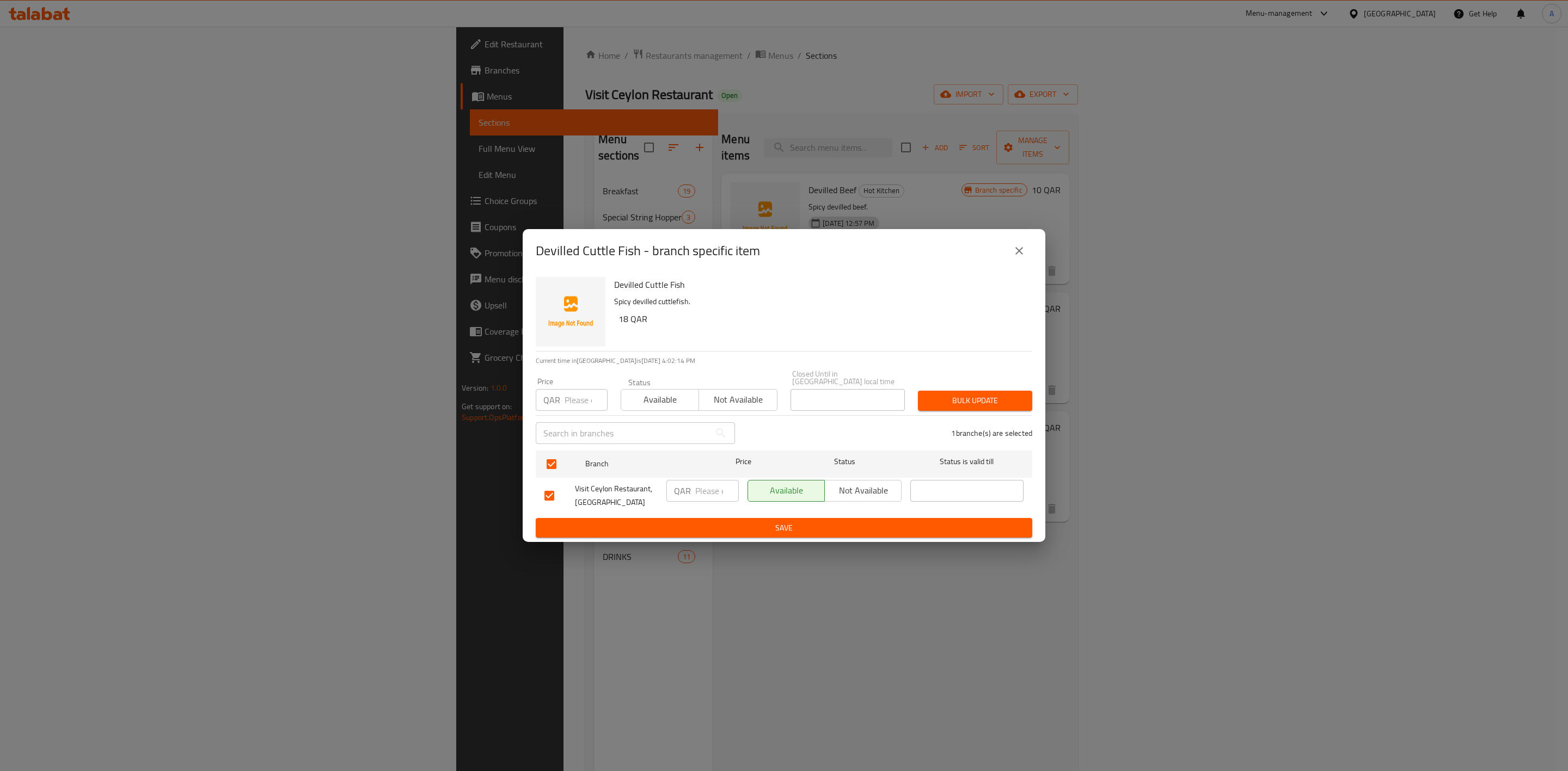
click at [569, 404] on input "number" at bounding box center [586, 400] width 43 height 22
type input "18"
click at [990, 391] on button "Bulk update" at bounding box center [975, 400] width 114 height 20
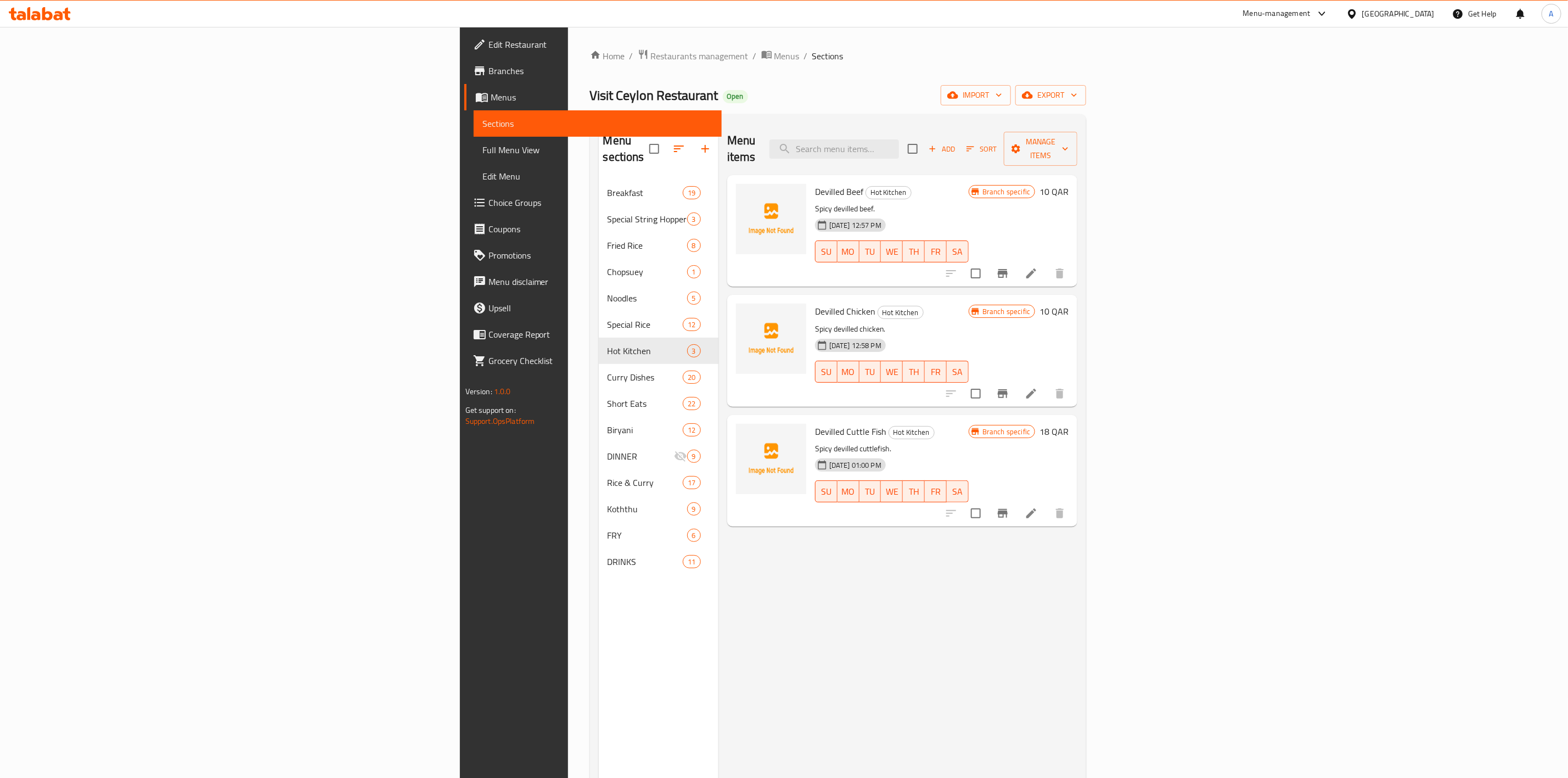
click at [938, 144] on icon "button" at bounding box center [933, 149] width 10 height 10
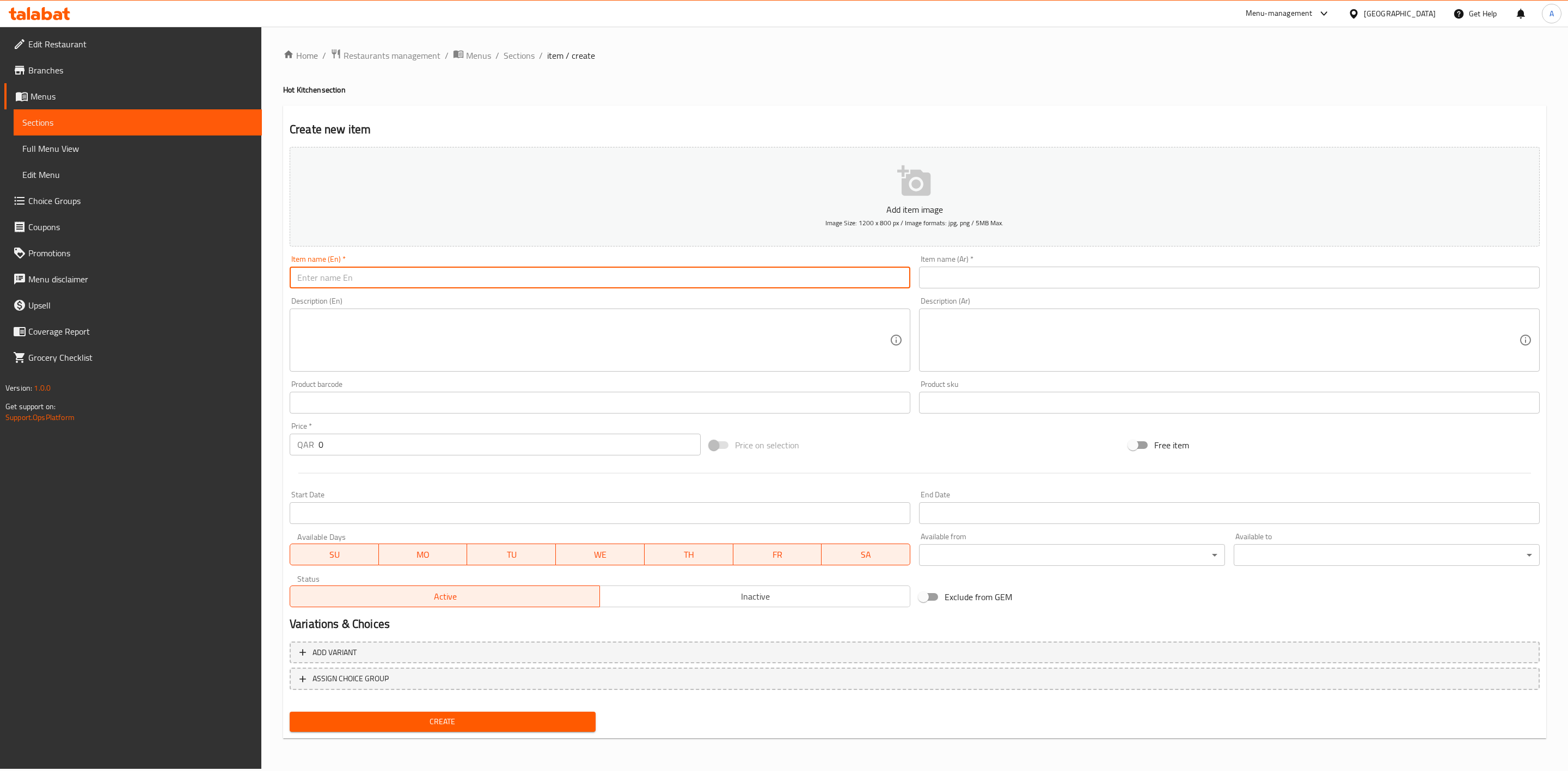
click at [368, 271] on input "text" at bounding box center [600, 277] width 621 height 22
paste input "Devilled Prawns"
type input "Devilled Prawns"
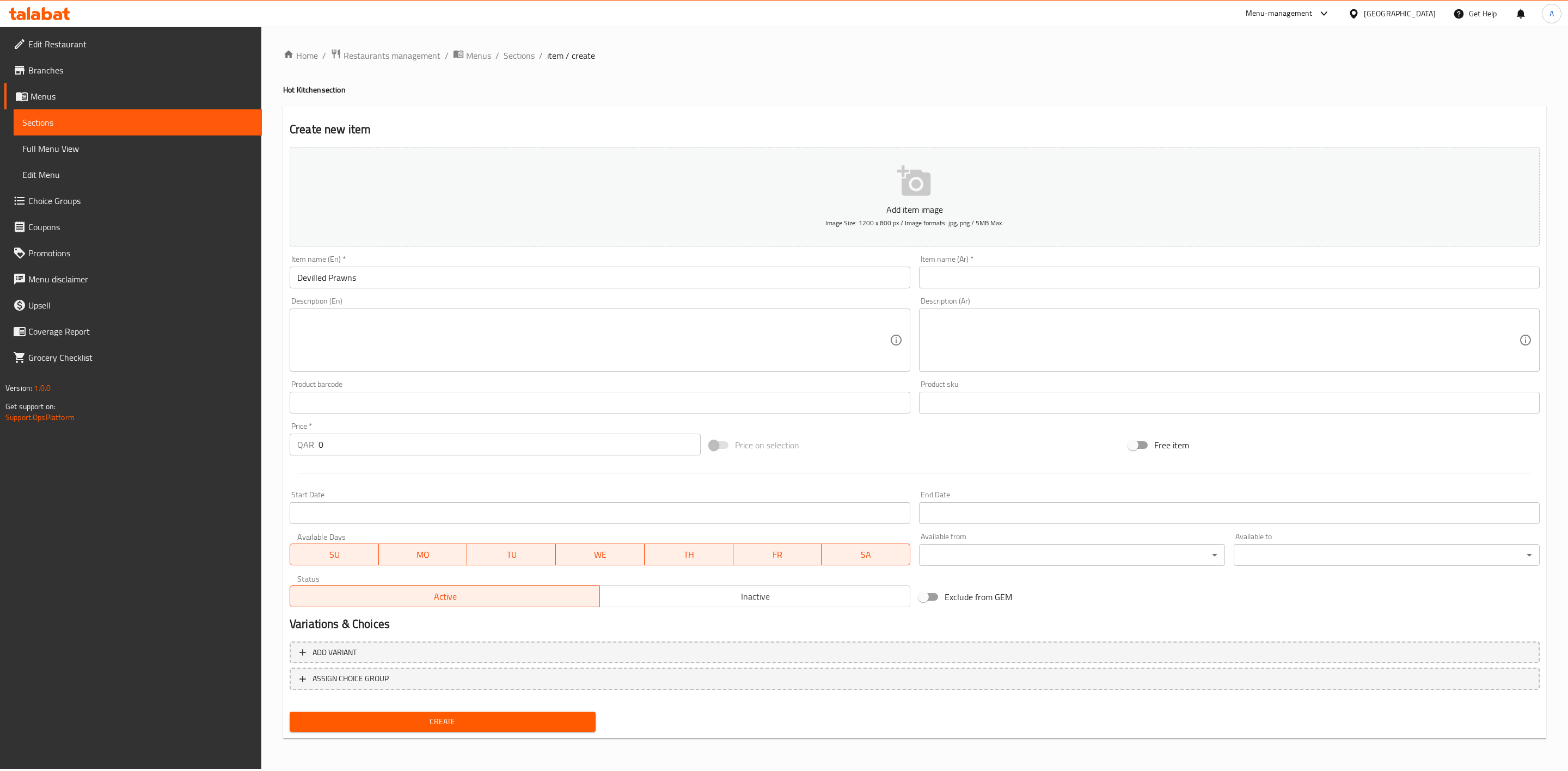
click at [460, 120] on div "Create new item Add item image Image Size: 1200 x 800 px / Image formats: jpg, …" at bounding box center [914, 422] width 1263 height 633
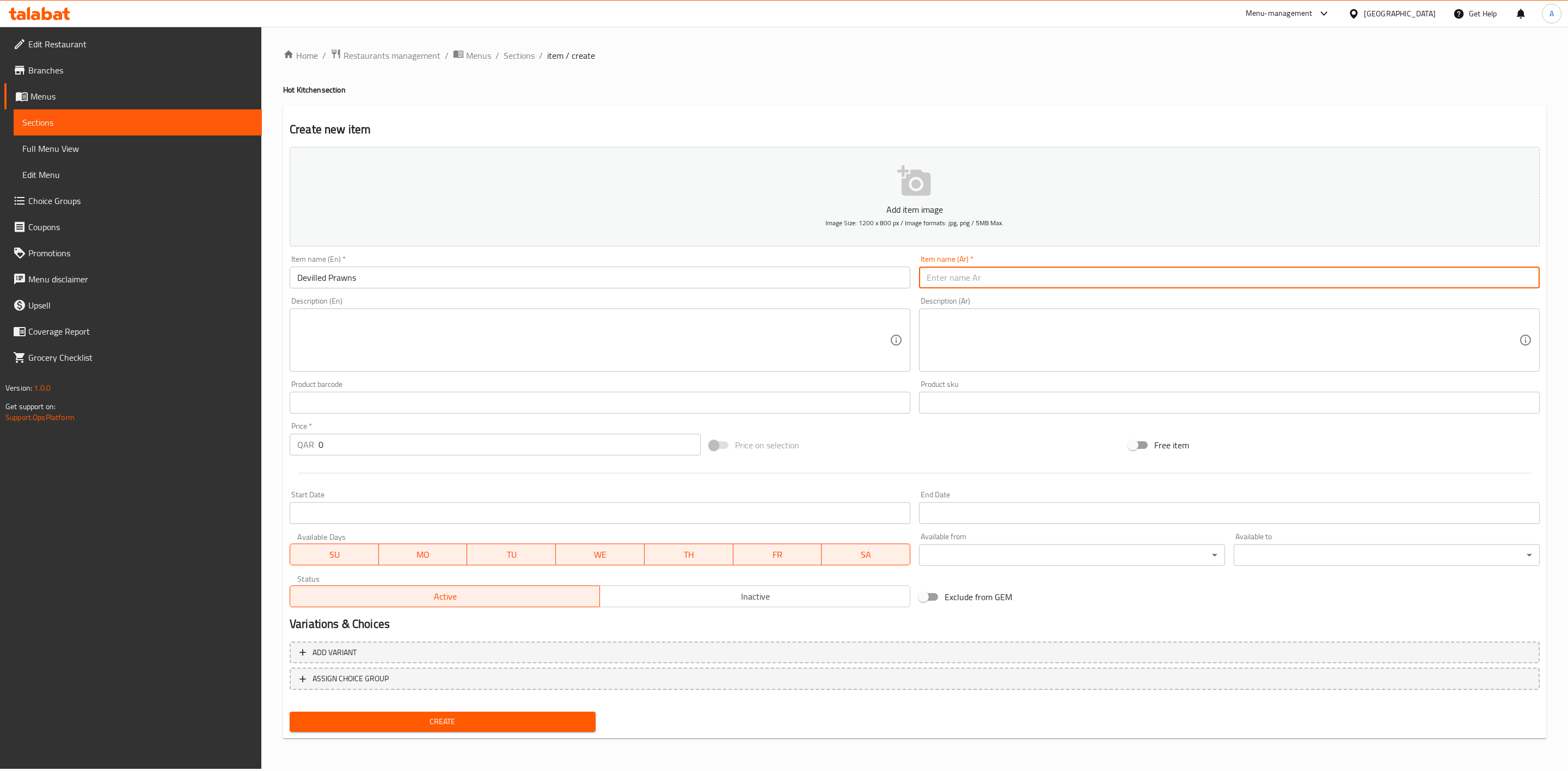
click at [1080, 273] on input "text" at bounding box center [1230, 277] width 621 height 22
paste input "روبيان مخلل"
drag, startPoint x: 1070, startPoint y: 106, endPoint x: 892, endPoint y: 58, distance: 184.4
click at [1069, 106] on div "Create new item Add item image Image Size: 1200 x 800 px / Image formats: jpg, …" at bounding box center [914, 422] width 1263 height 633
drag, startPoint x: 1507, startPoint y: 281, endPoint x: 1490, endPoint y: 282, distance: 17.0
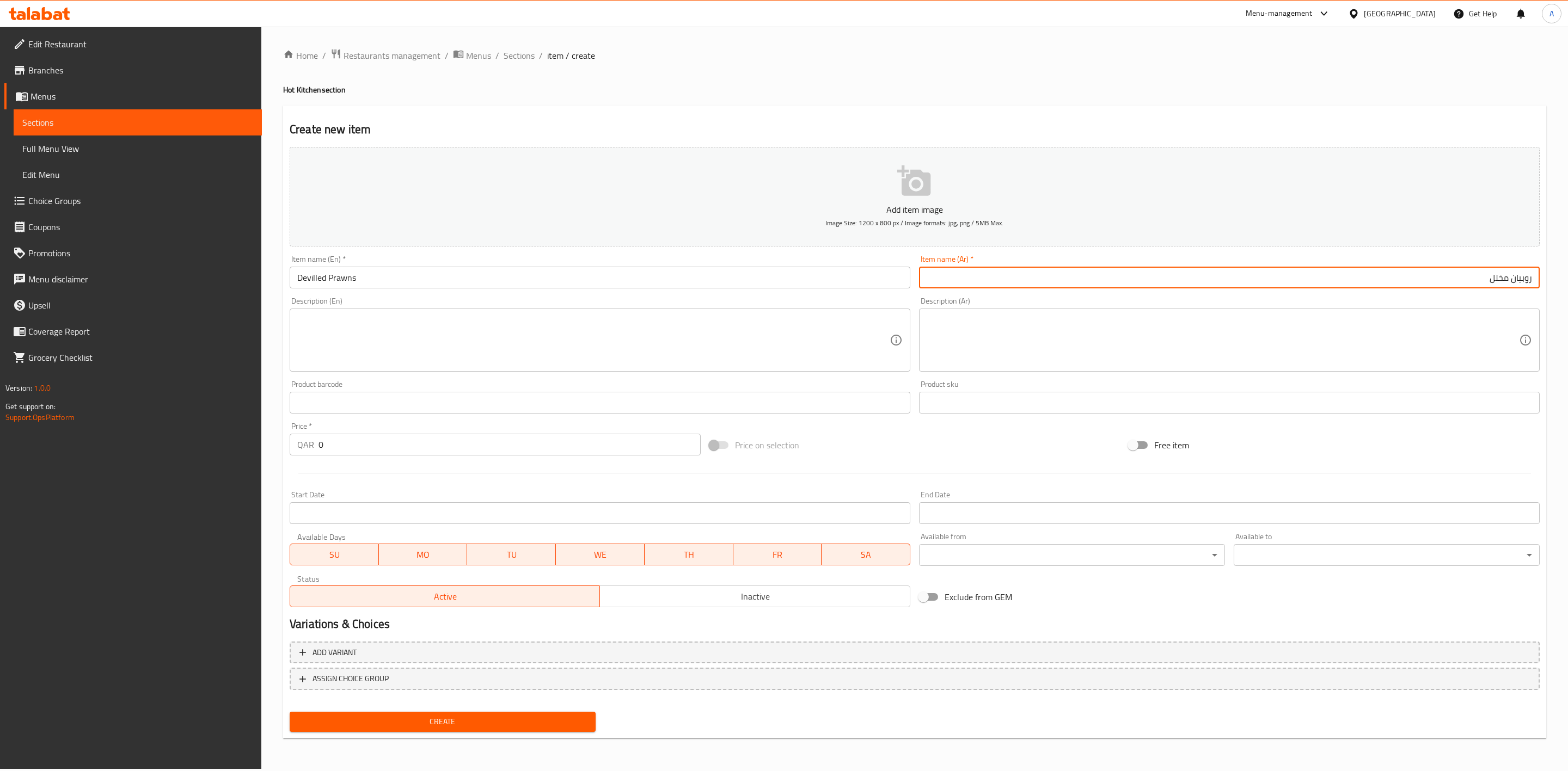
click at [1490, 282] on input "روبيان مخلل" at bounding box center [1230, 277] width 621 height 22
type input "روبيان مبهر"
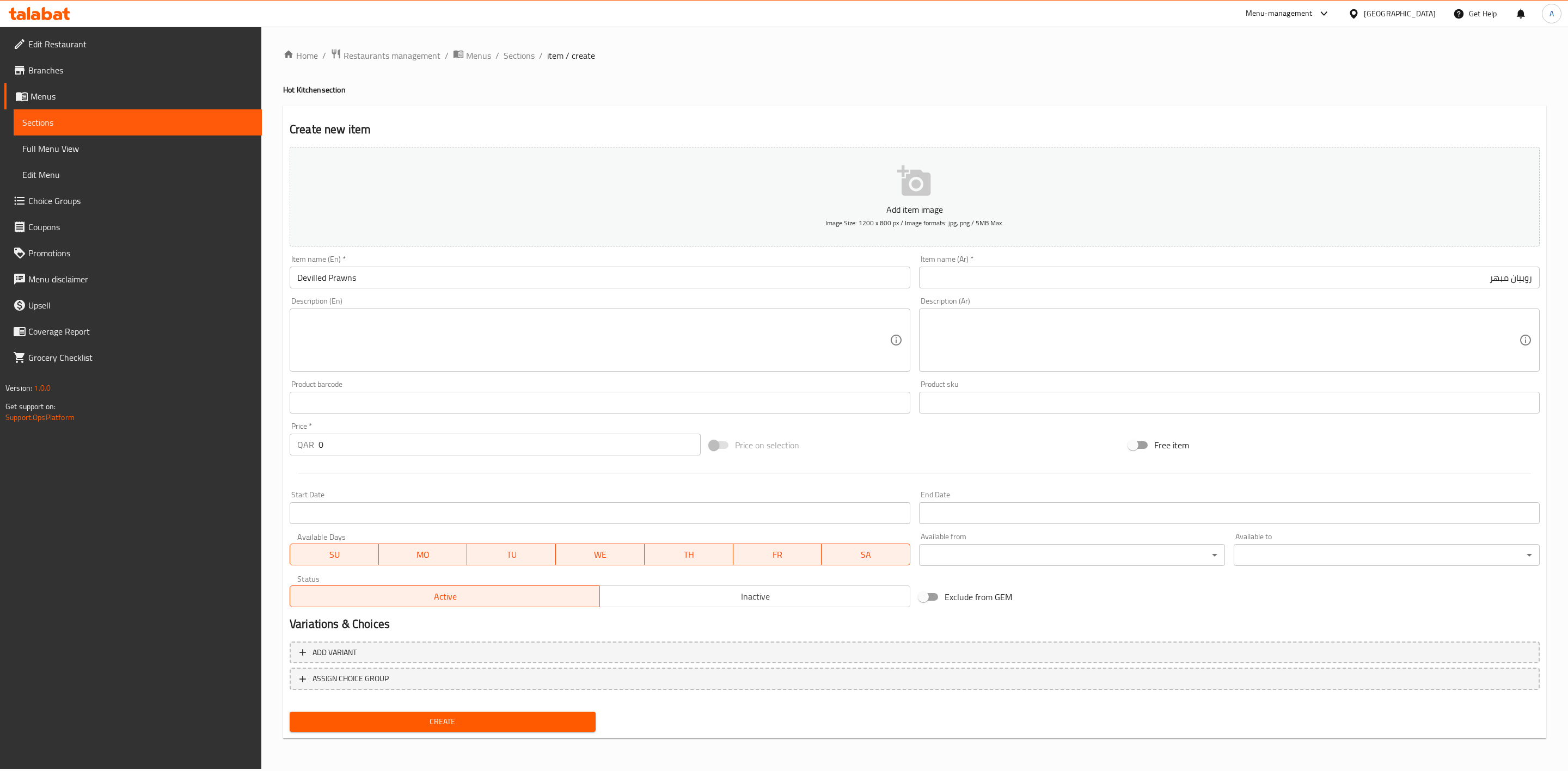
click at [1223, 92] on h4 "Hot Kitchen section" at bounding box center [914, 90] width 1263 height 11
click at [358, 348] on textarea at bounding box center [593, 340] width 592 height 52
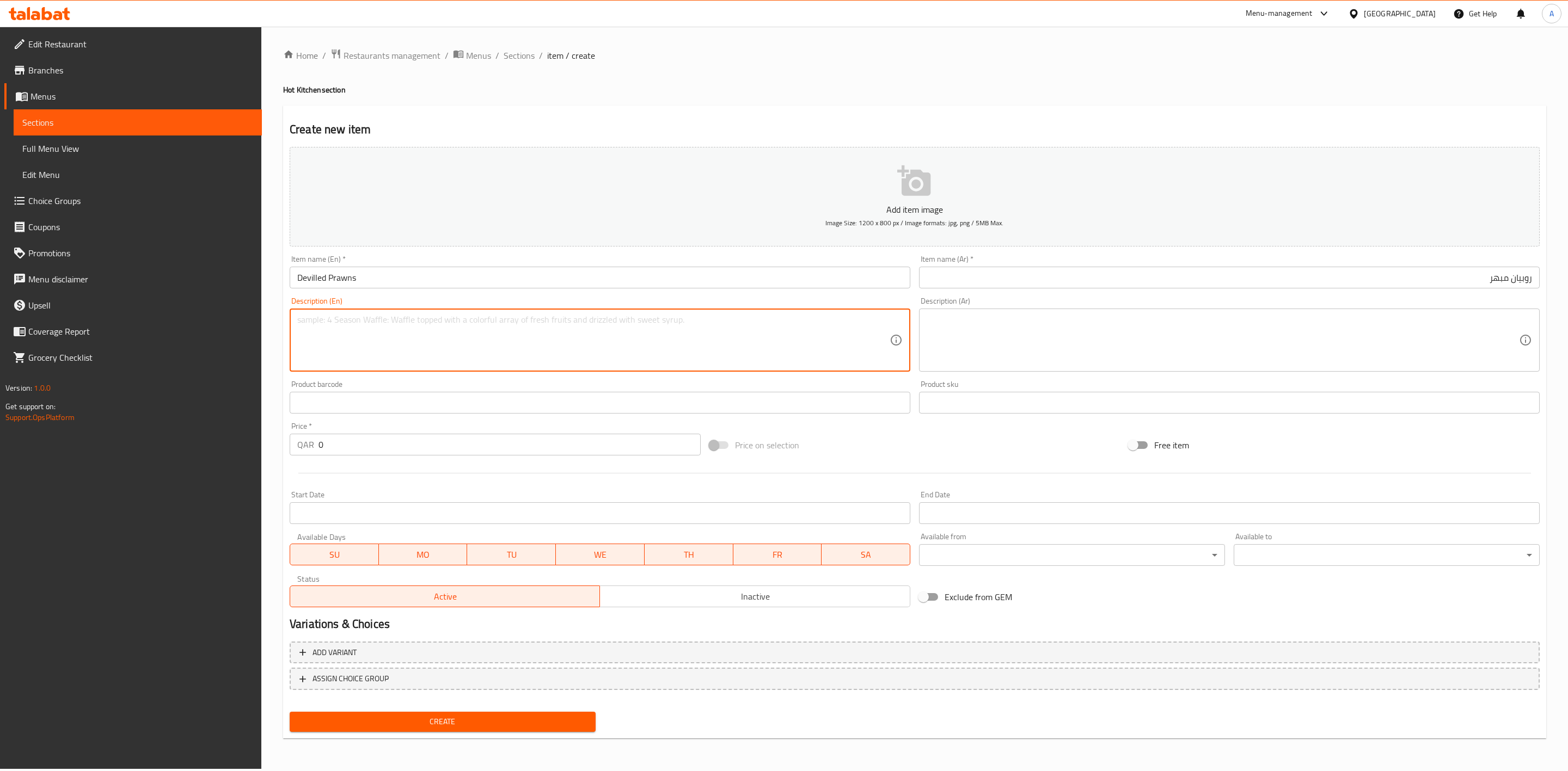
paste textarea "Spicy devilled prawns."
type textarea "Spicy devilled prawns."
click at [1090, 325] on textarea at bounding box center [1222, 340] width 592 height 52
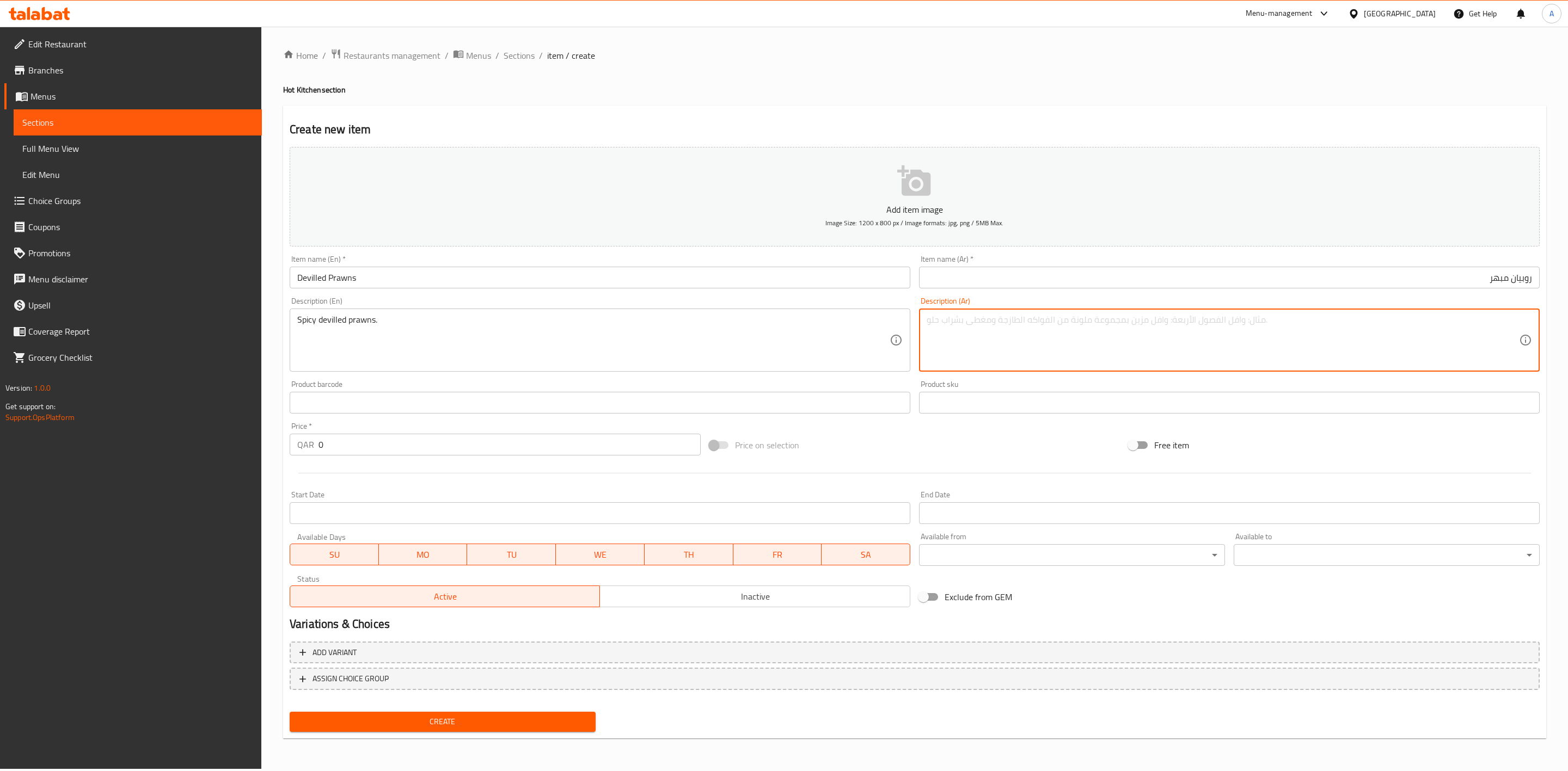
paste textarea "روبيان متبل حار."
type textarea "روبيان متبل حار."
click at [1042, 441] on div "Price on selection" at bounding box center [915, 445] width 420 height 29
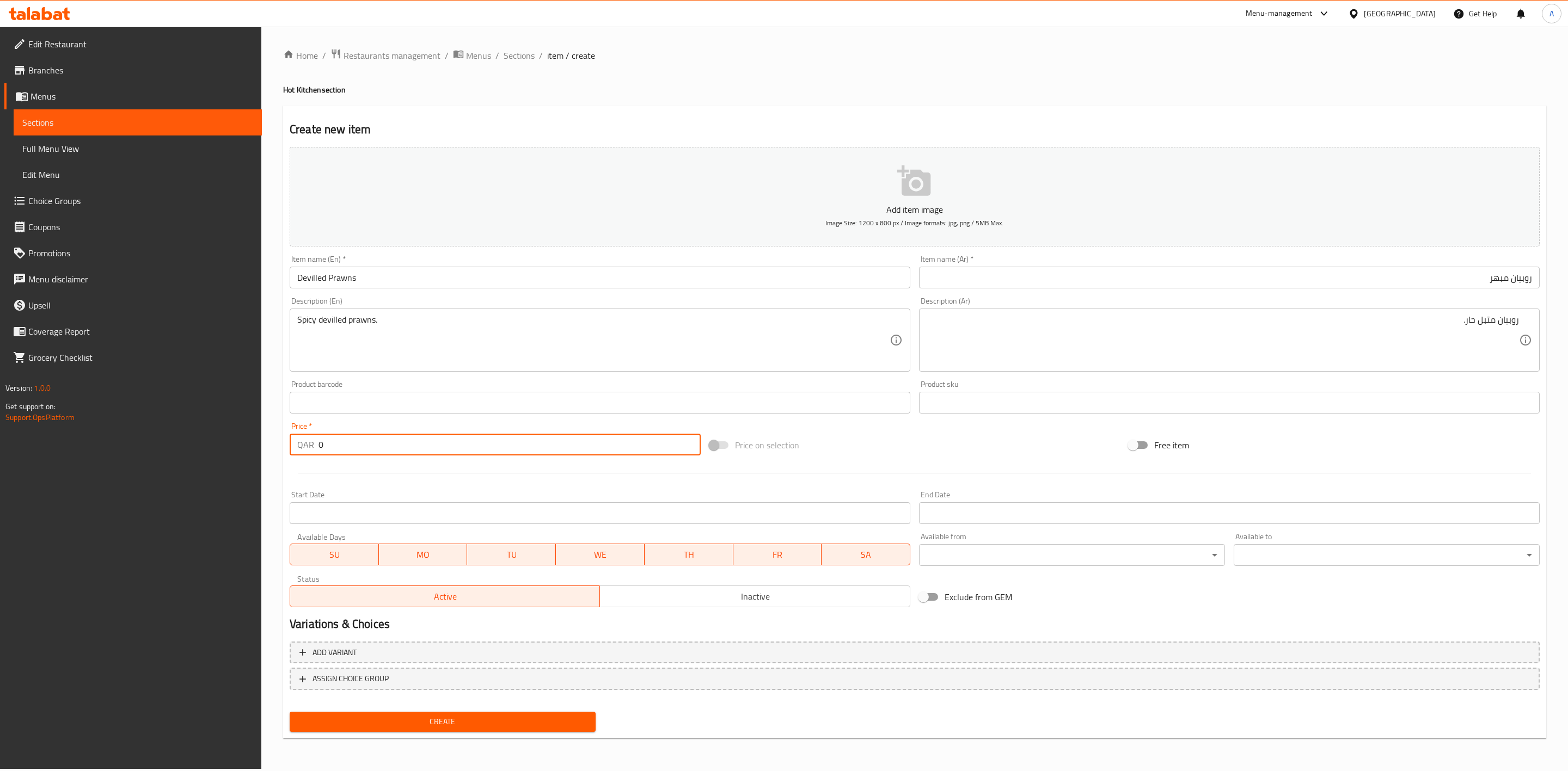
drag, startPoint x: 352, startPoint y: 450, endPoint x: 30, endPoint y: 340, distance: 340.3
click at [0, 353] on div "Edit Restaurant Branches Menus Sections Full Menu View Edit Menu Choice Groups …" at bounding box center [784, 398] width 1568 height 742
type input "18"
click at [484, 483] on div at bounding box center [915, 473] width 1259 height 27
click at [440, 724] on span "Create" at bounding box center [443, 722] width 289 height 13
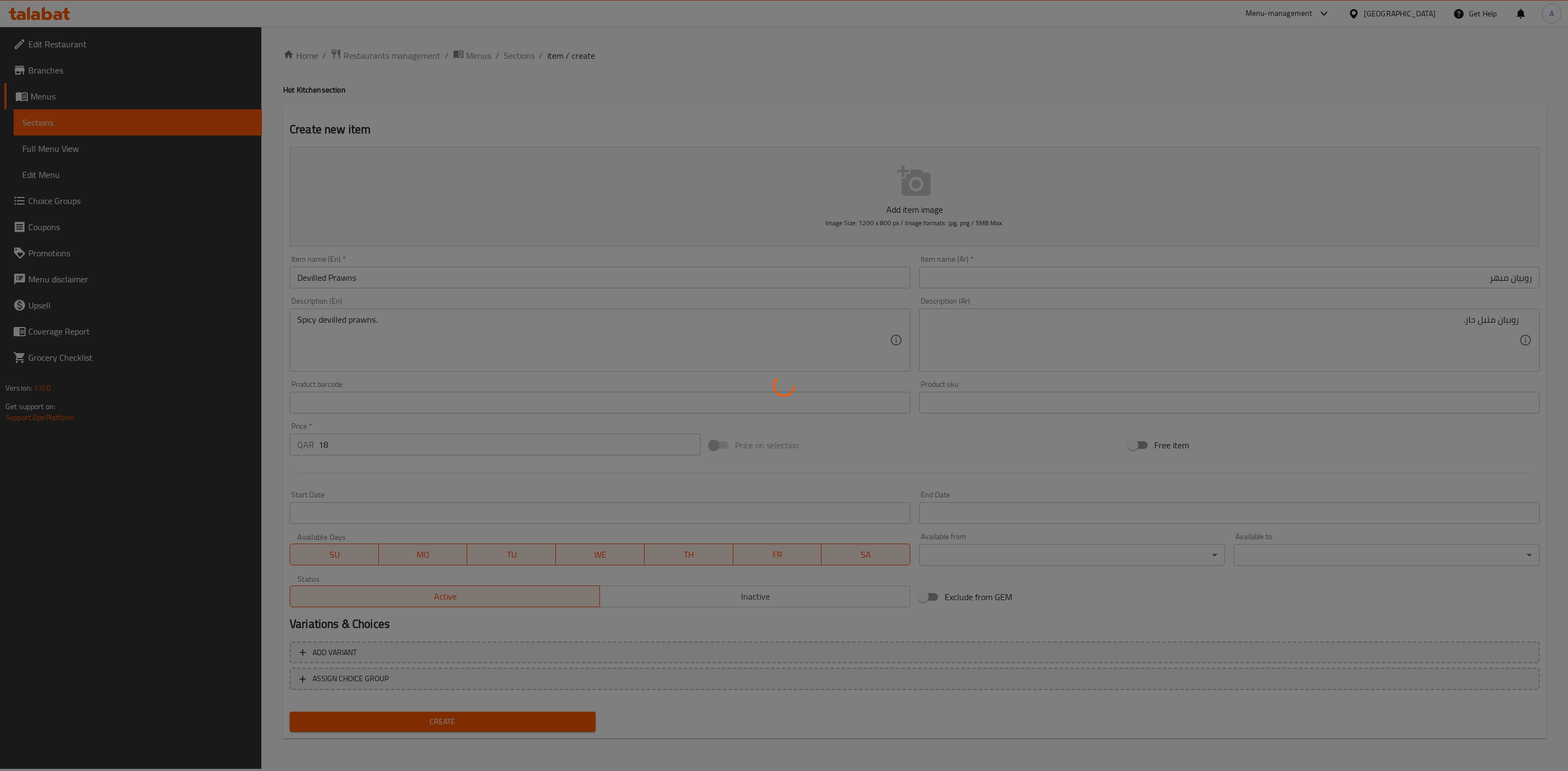
type input "0"
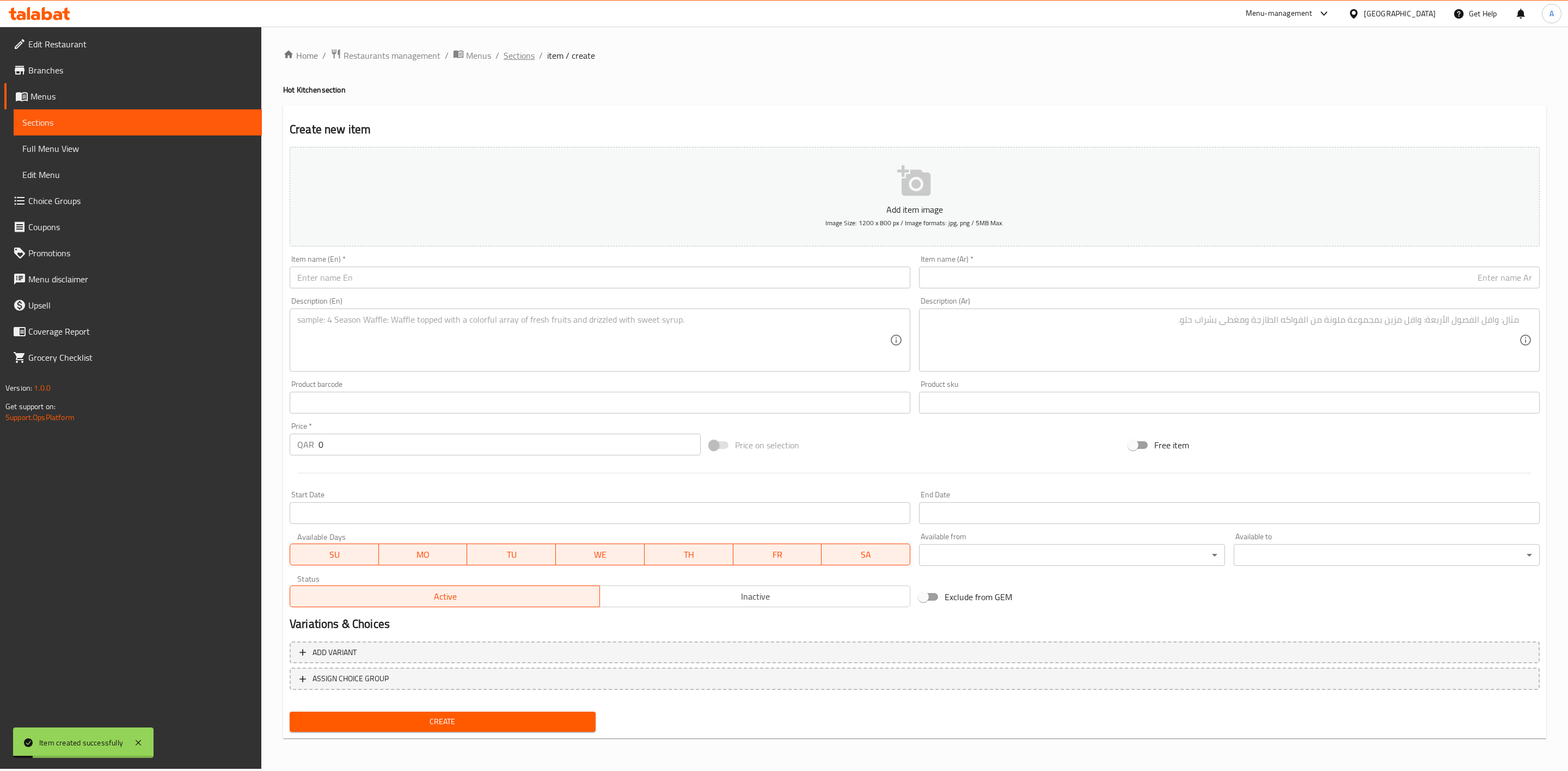
click at [512, 57] on span "Sections" at bounding box center [519, 55] width 31 height 13
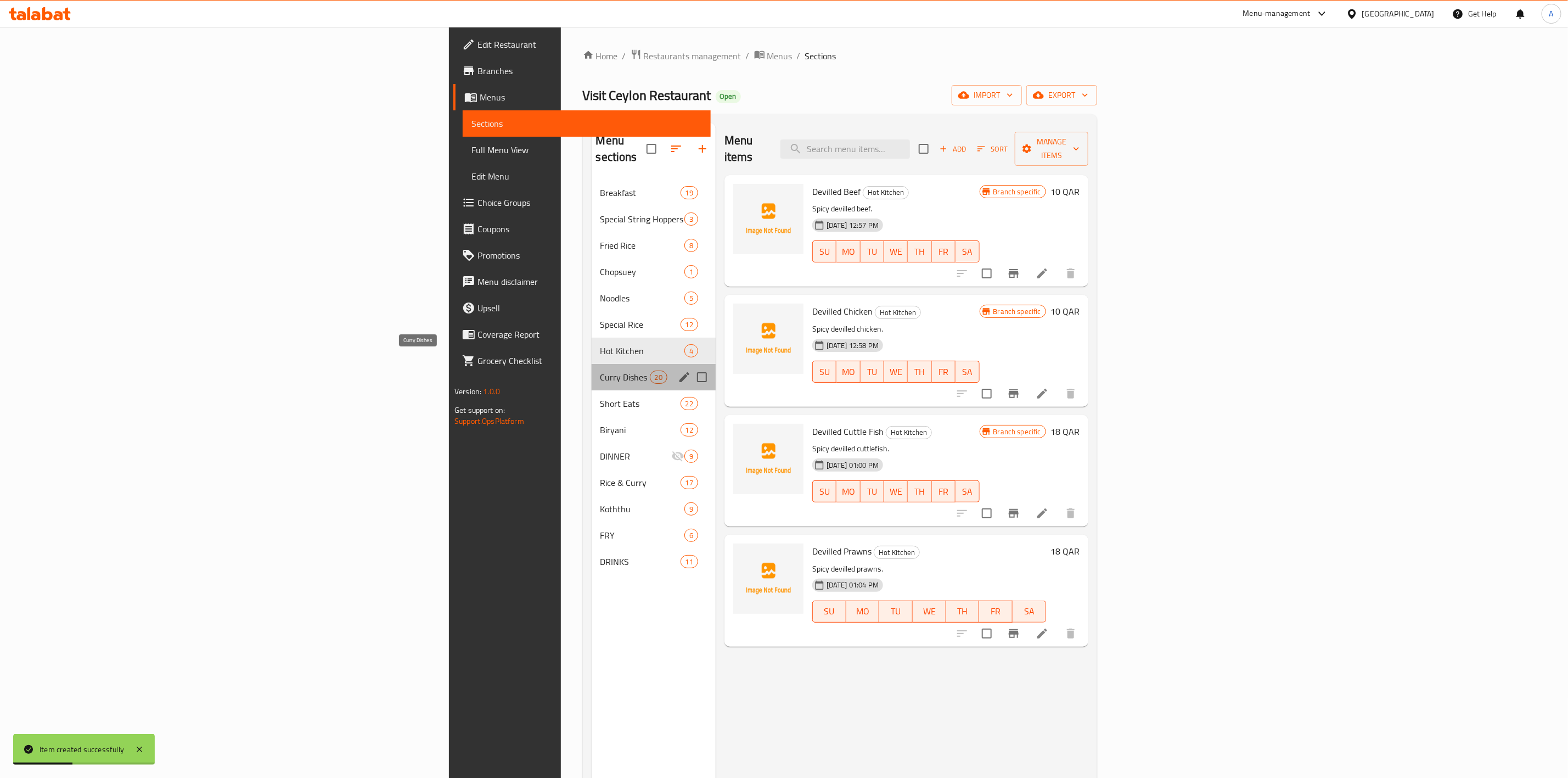
click at [601, 371] on span "Curry Dishes" at bounding box center [625, 377] width 49 height 13
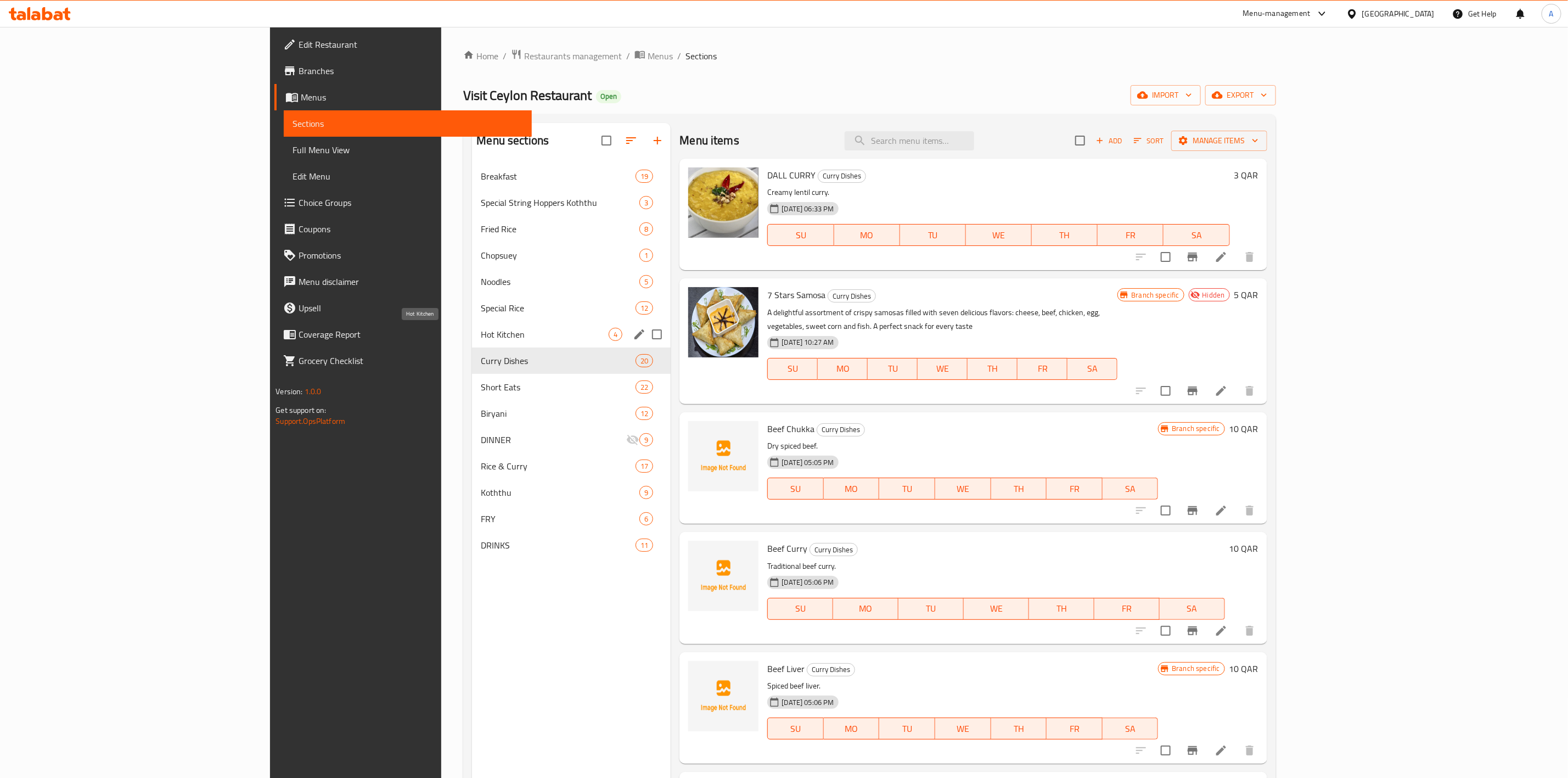
click at [481, 340] on span "Hot Kitchen" at bounding box center [545, 334] width 128 height 13
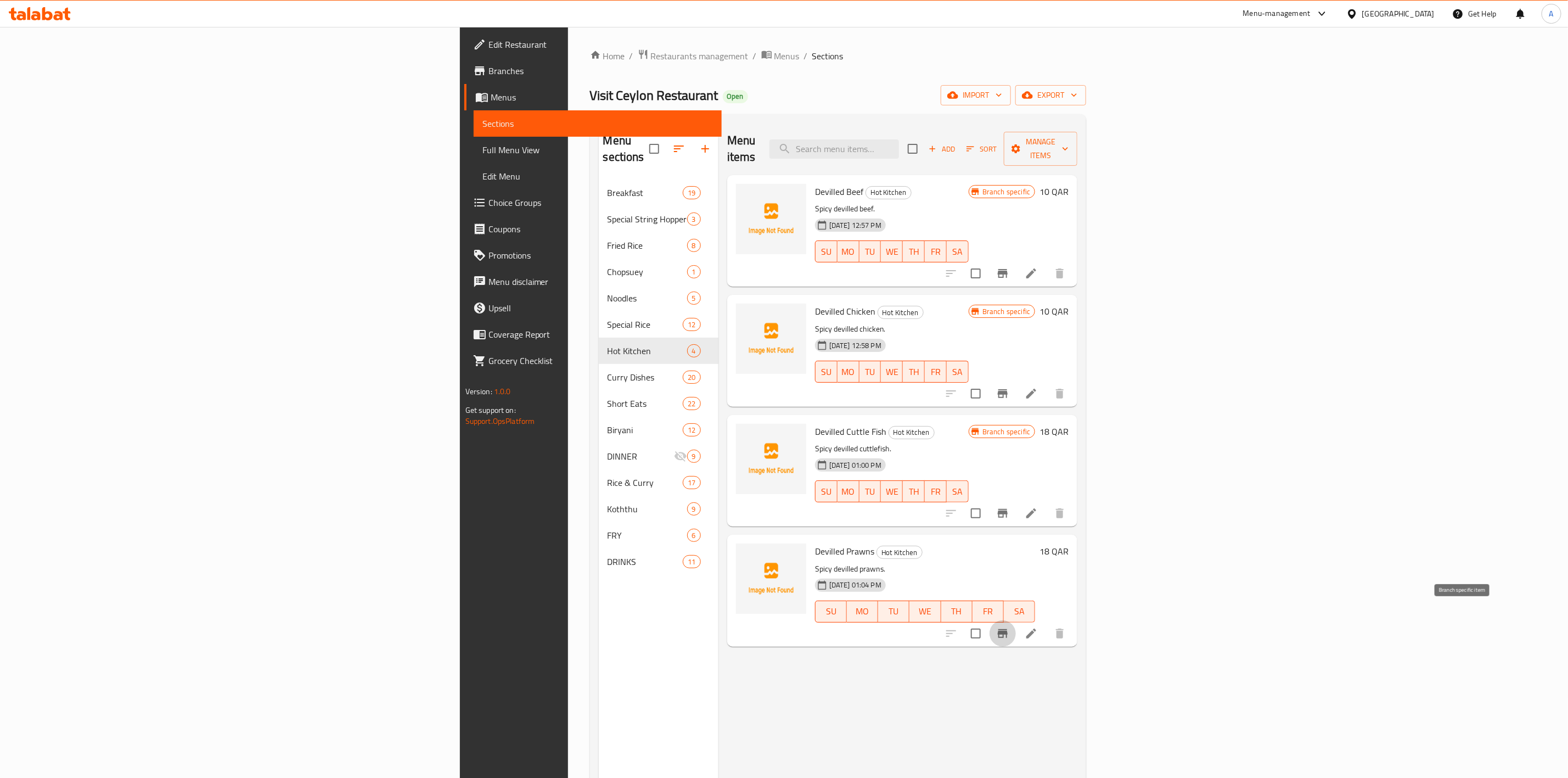
click at [1016, 621] on button "Branch-specific-item" at bounding box center [1003, 634] width 26 height 26
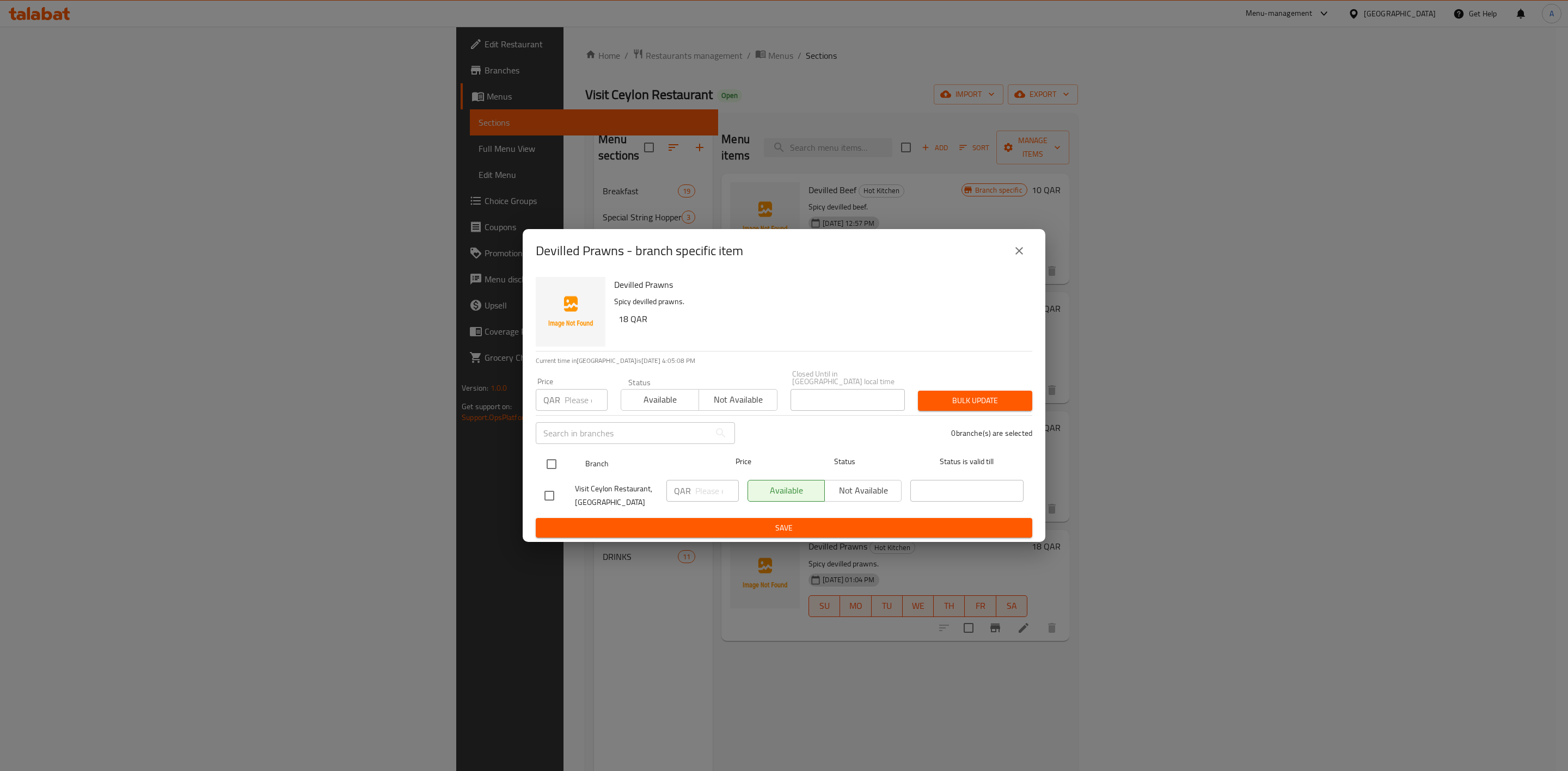
click at [554, 462] on input "checkbox" at bounding box center [551, 464] width 23 height 23
checkbox input "true"
click at [569, 406] on input "number" at bounding box center [586, 400] width 43 height 22
type input "18"
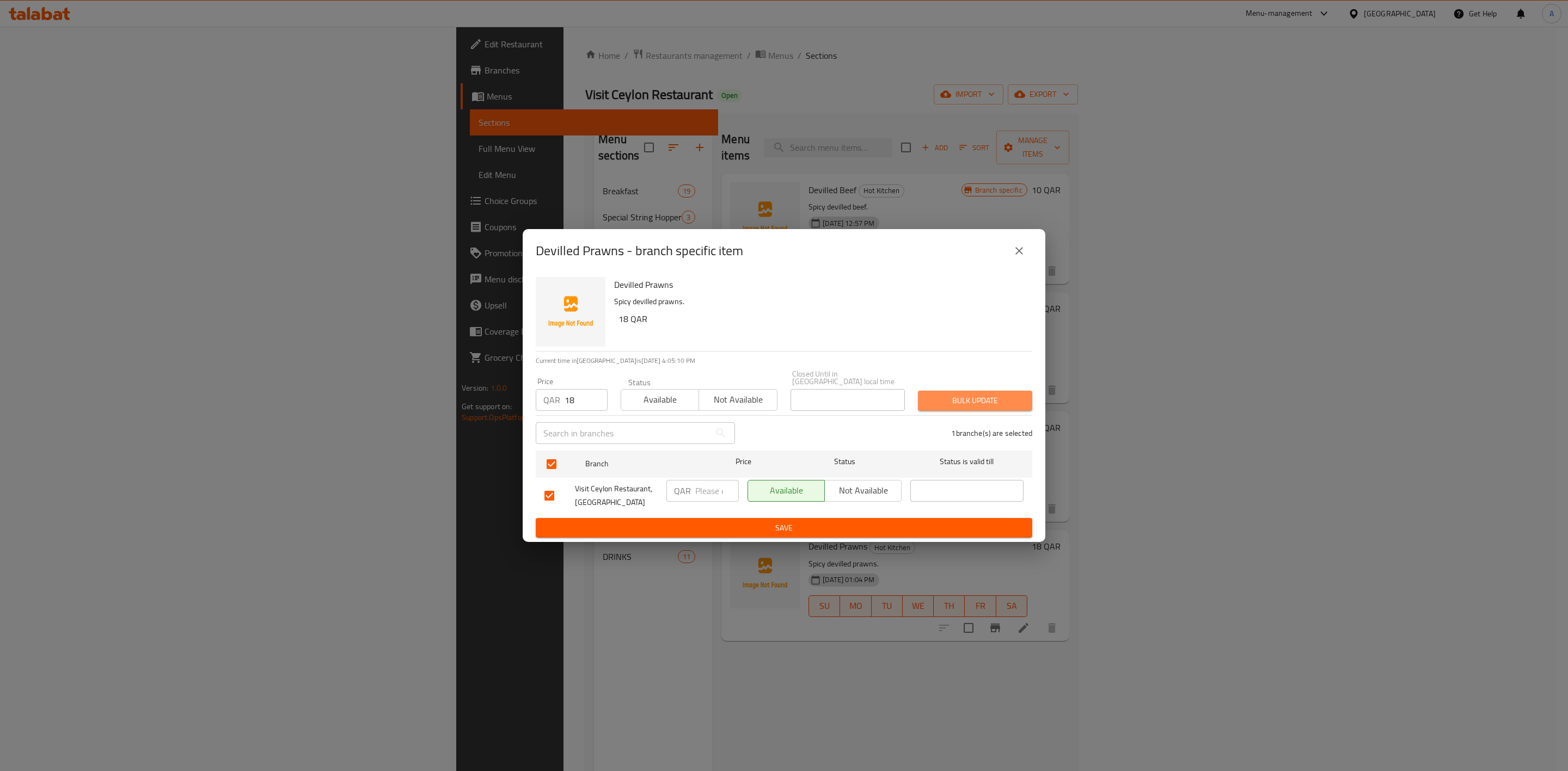
click at [967, 394] on span "Bulk update" at bounding box center [975, 401] width 97 height 13
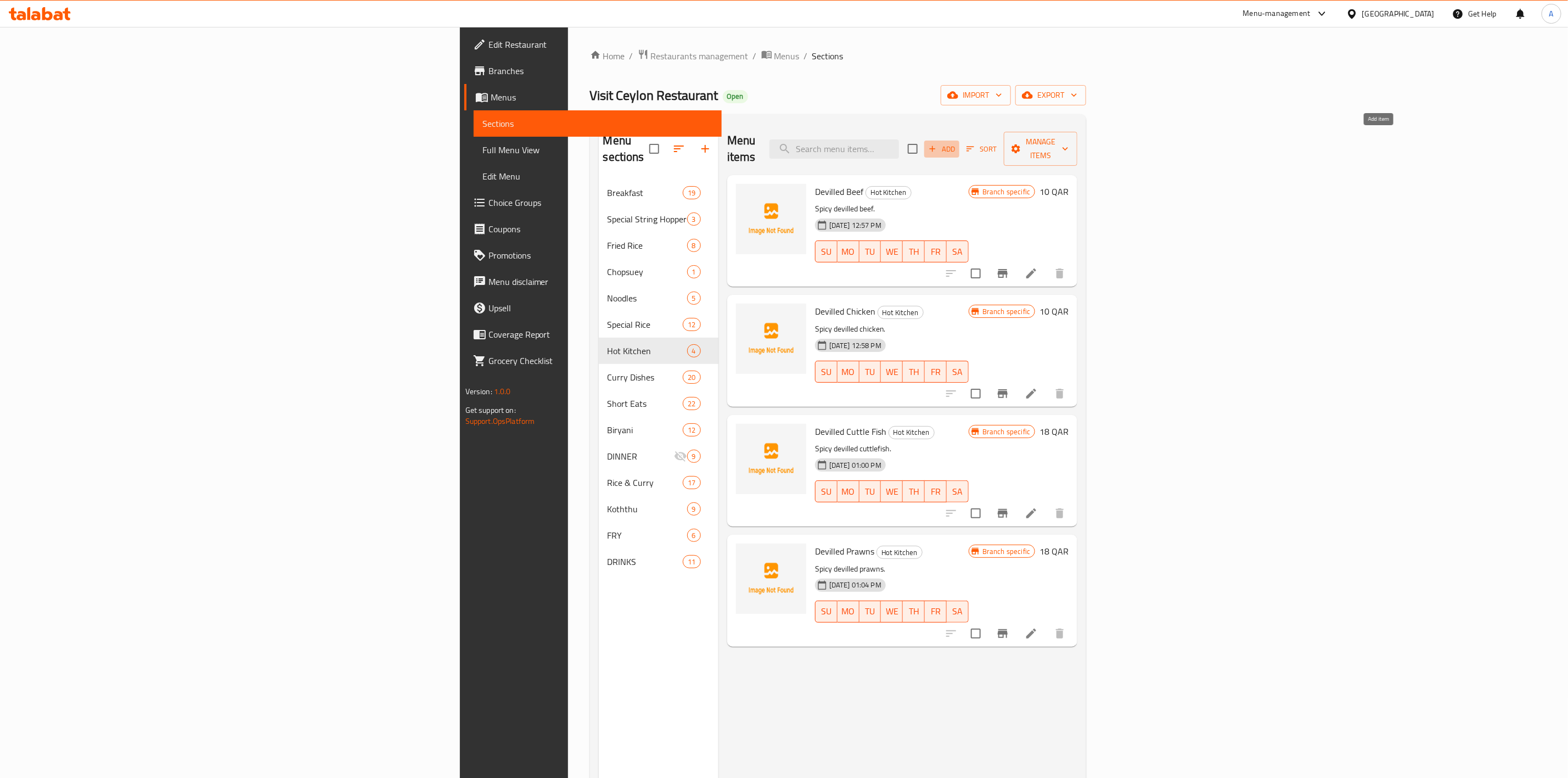
click at [959, 141] on button "Add" at bounding box center [941, 149] width 35 height 17
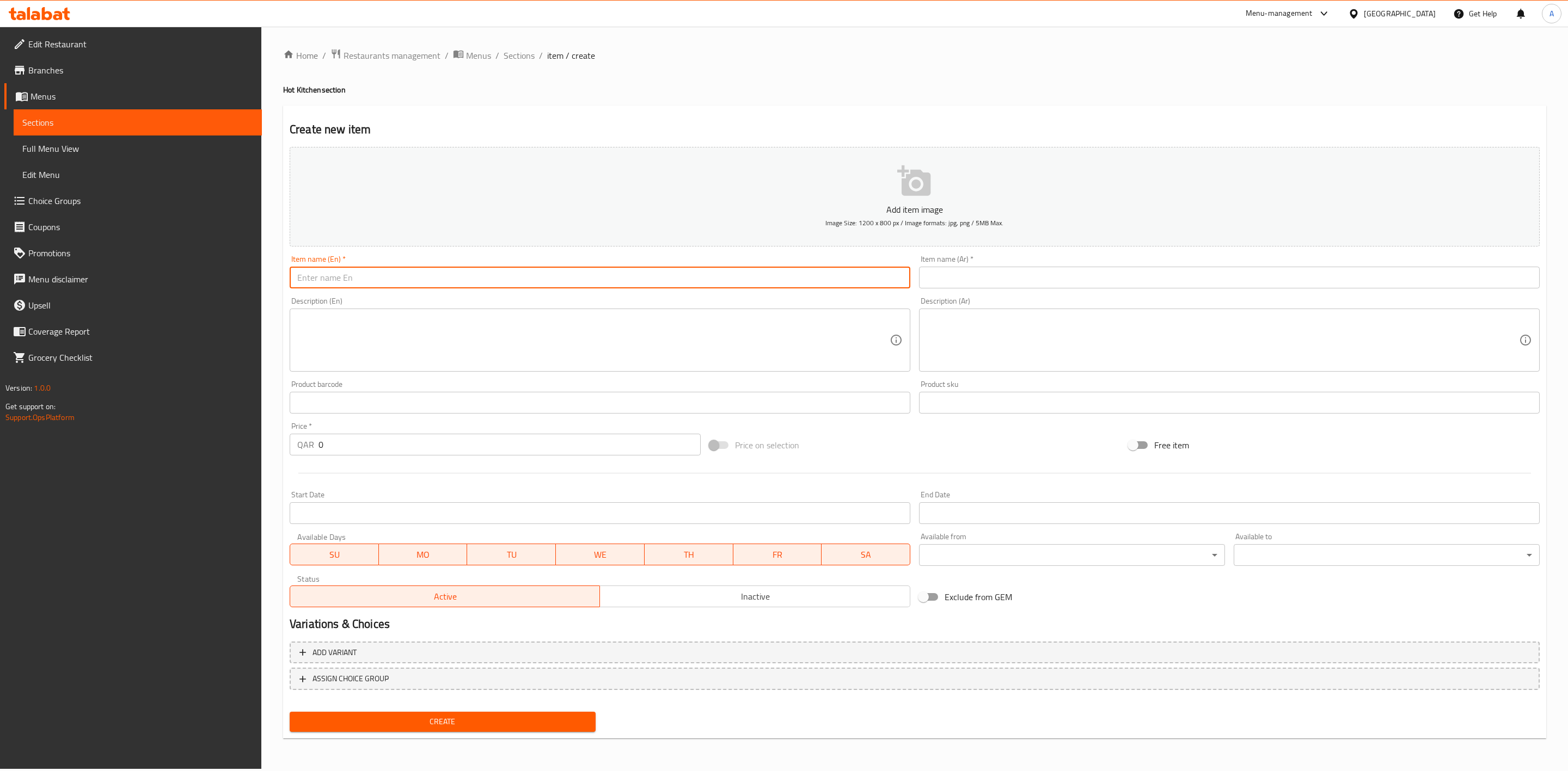
click at [392, 273] on input "text" at bounding box center [600, 277] width 621 height 22
paste input "Normal Omlet"
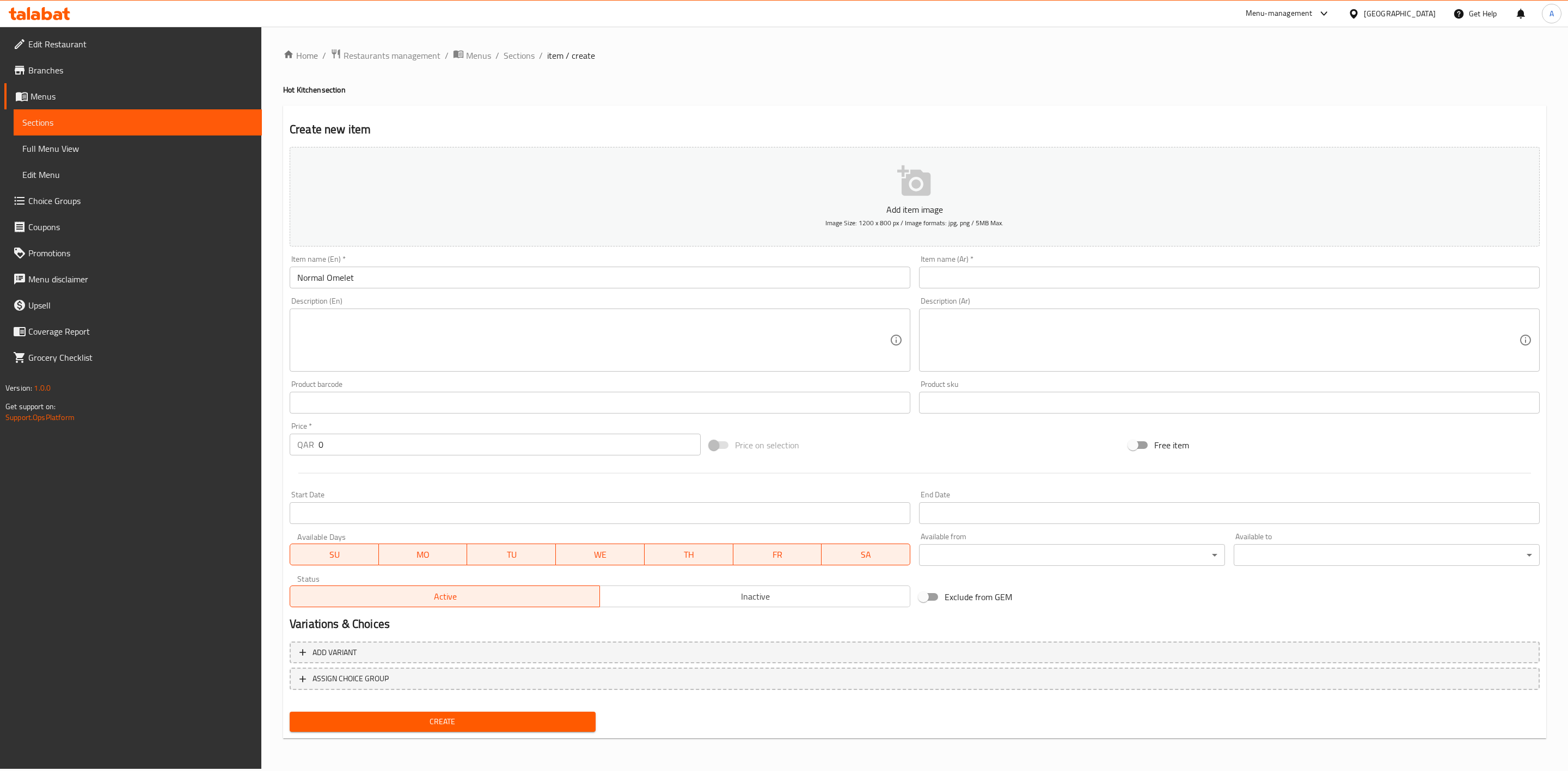
click at [528, 114] on div "Create new item Add item image Image Size: 1200 x 800 px / Image formats: jpg, …" at bounding box center [914, 422] width 1263 height 633
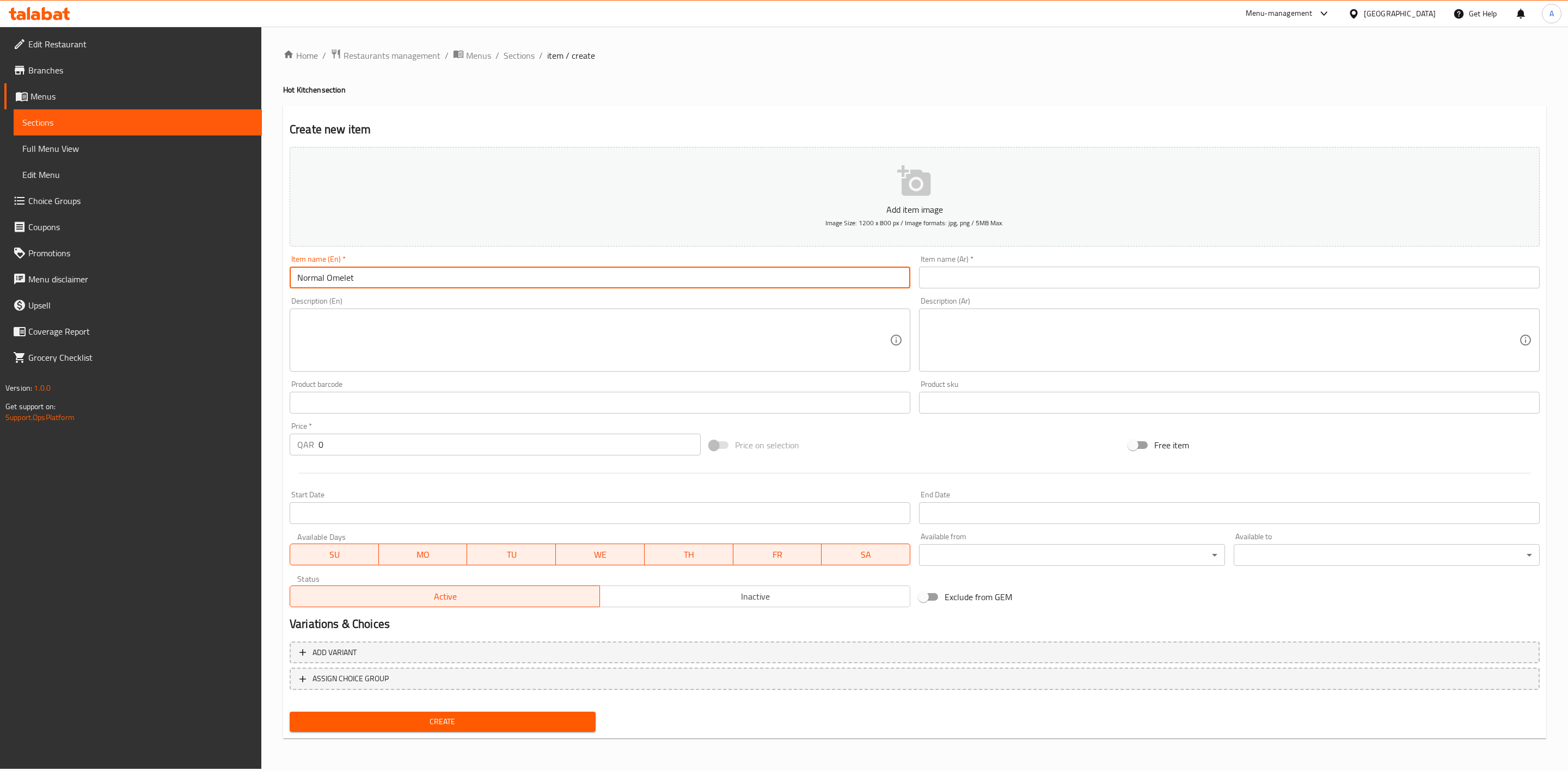
drag, startPoint x: 382, startPoint y: 286, endPoint x: 354, endPoint y: 297, distance: 30.1
click at [250, 282] on div "Edit Restaurant Branches Menus Sections Full Menu View Edit Menu Choice Groups …" at bounding box center [784, 398] width 1568 height 742
click at [439, 89] on h4 "Hot Kitchen section" at bounding box center [914, 90] width 1263 height 11
drag, startPoint x: 369, startPoint y: 281, endPoint x: 555, endPoint y: 185, distance: 209.3
click at [93, 273] on div "Edit Restaurant Branches Menus Sections Full Menu View Edit Menu Choice Groups …" at bounding box center [784, 398] width 1568 height 742
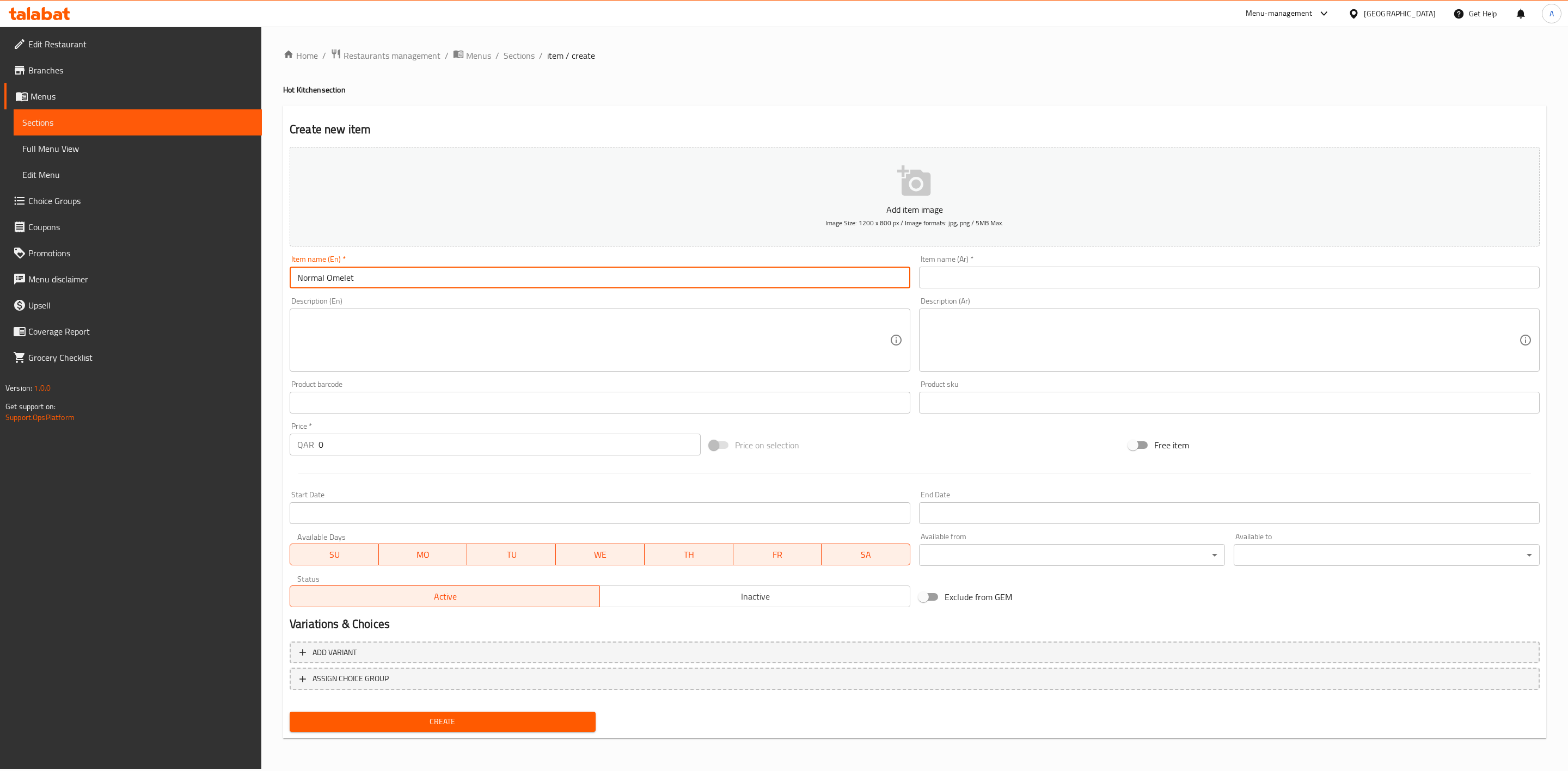
click at [353, 273] on input "Normal Omelet" at bounding box center [600, 277] width 621 height 22
drag, startPoint x: 359, startPoint y: 279, endPoint x: 325, endPoint y: 281, distance: 34.1
click at [325, 281] on input "Normal Omelet" at bounding box center [600, 277] width 621 height 22
paste input "Omelette"
click at [324, 283] on input "NormalOmelette" at bounding box center [600, 277] width 621 height 22
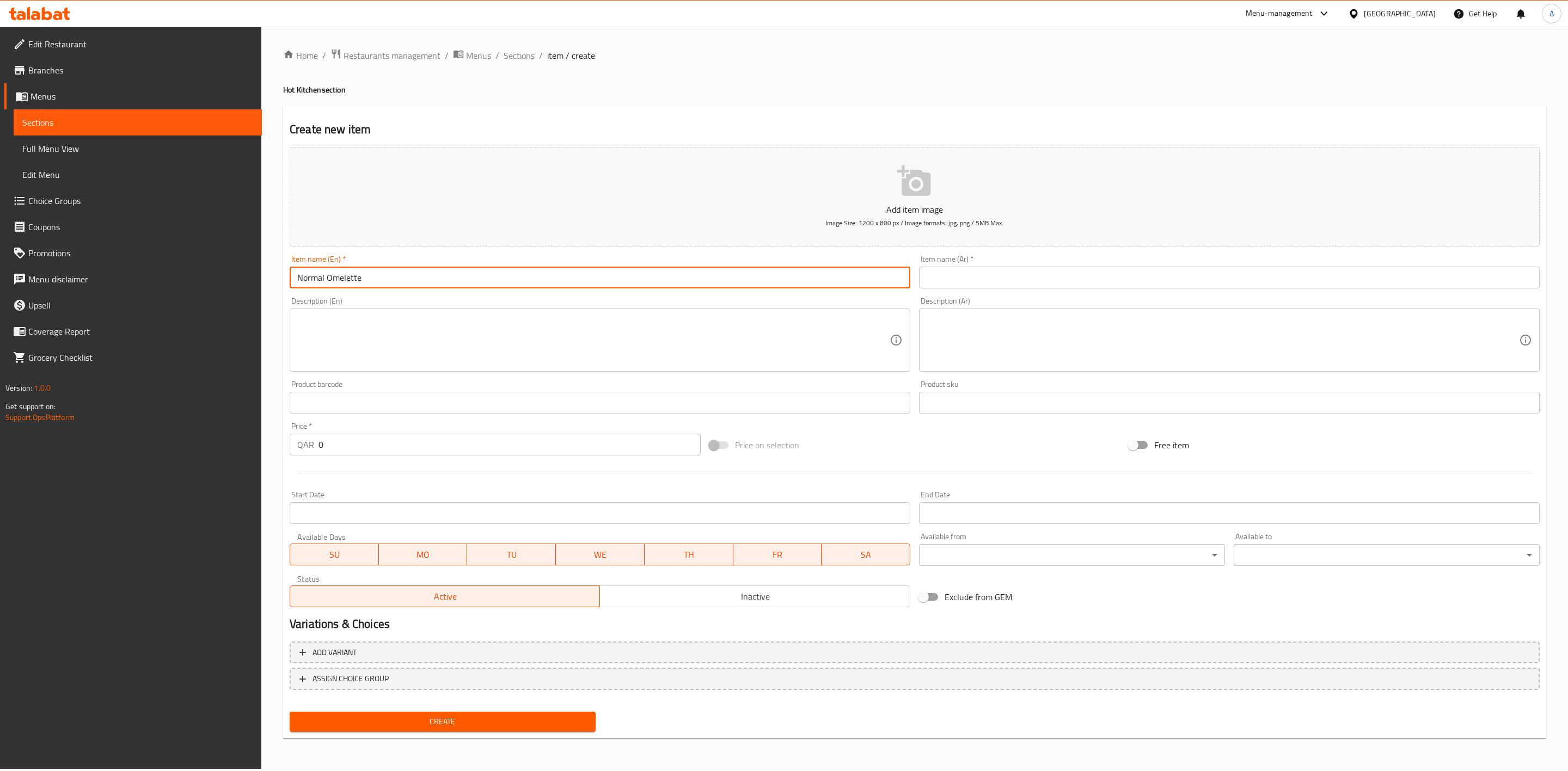
type input "Normal Omelette"
click at [482, 87] on h4 "Hot Kitchen section" at bounding box center [914, 90] width 1263 height 11
drag, startPoint x: 384, startPoint y: 285, endPoint x: 223, endPoint y: 284, distance: 161.0
click at [223, 284] on div "Edit Restaurant Branches Menus Sections Full Menu View Edit Menu Choice Groups …" at bounding box center [784, 398] width 1568 height 742
click at [1073, 273] on input "text" at bounding box center [1230, 277] width 621 height 22
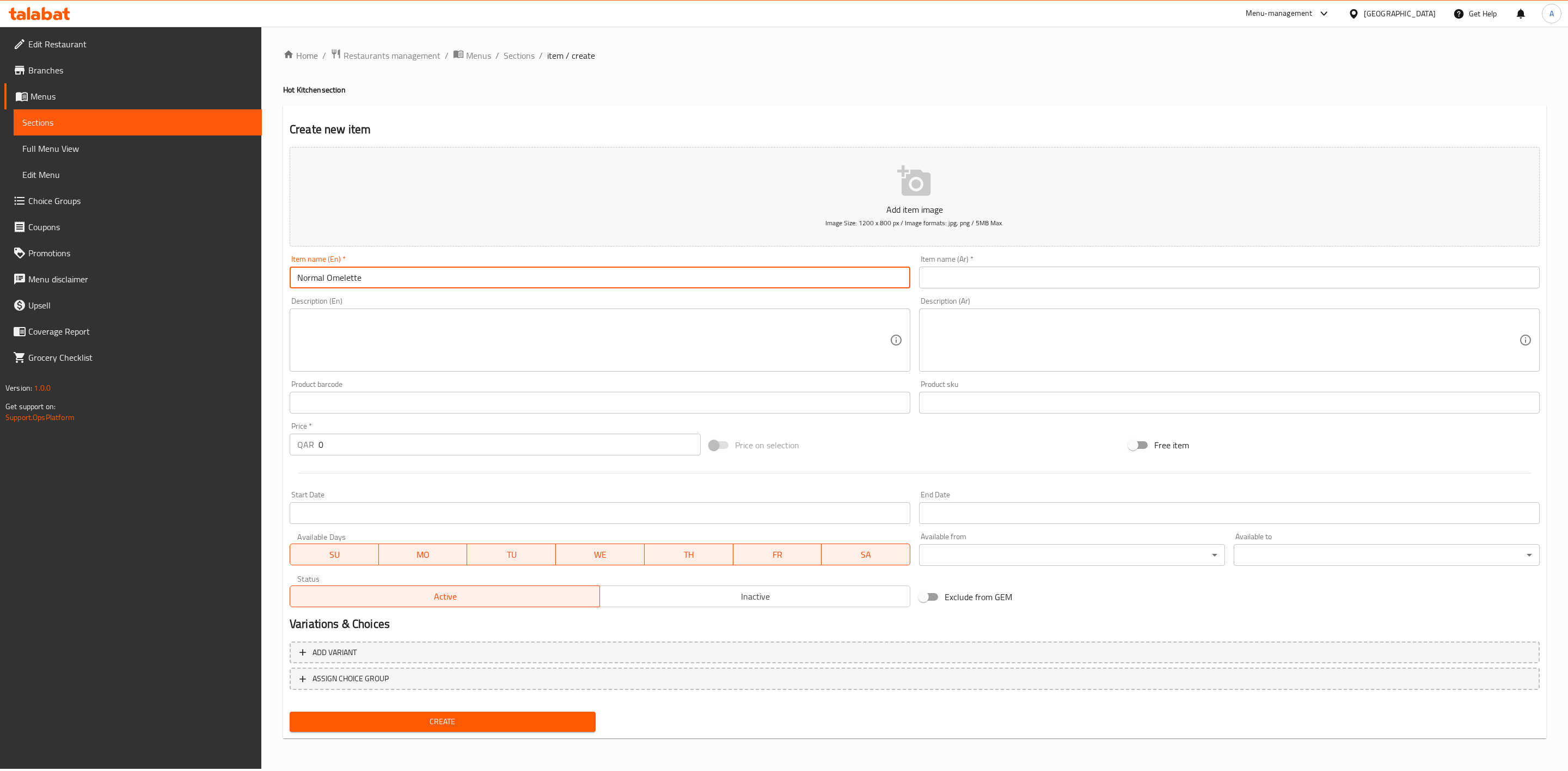
paste input "Normal Omelette"
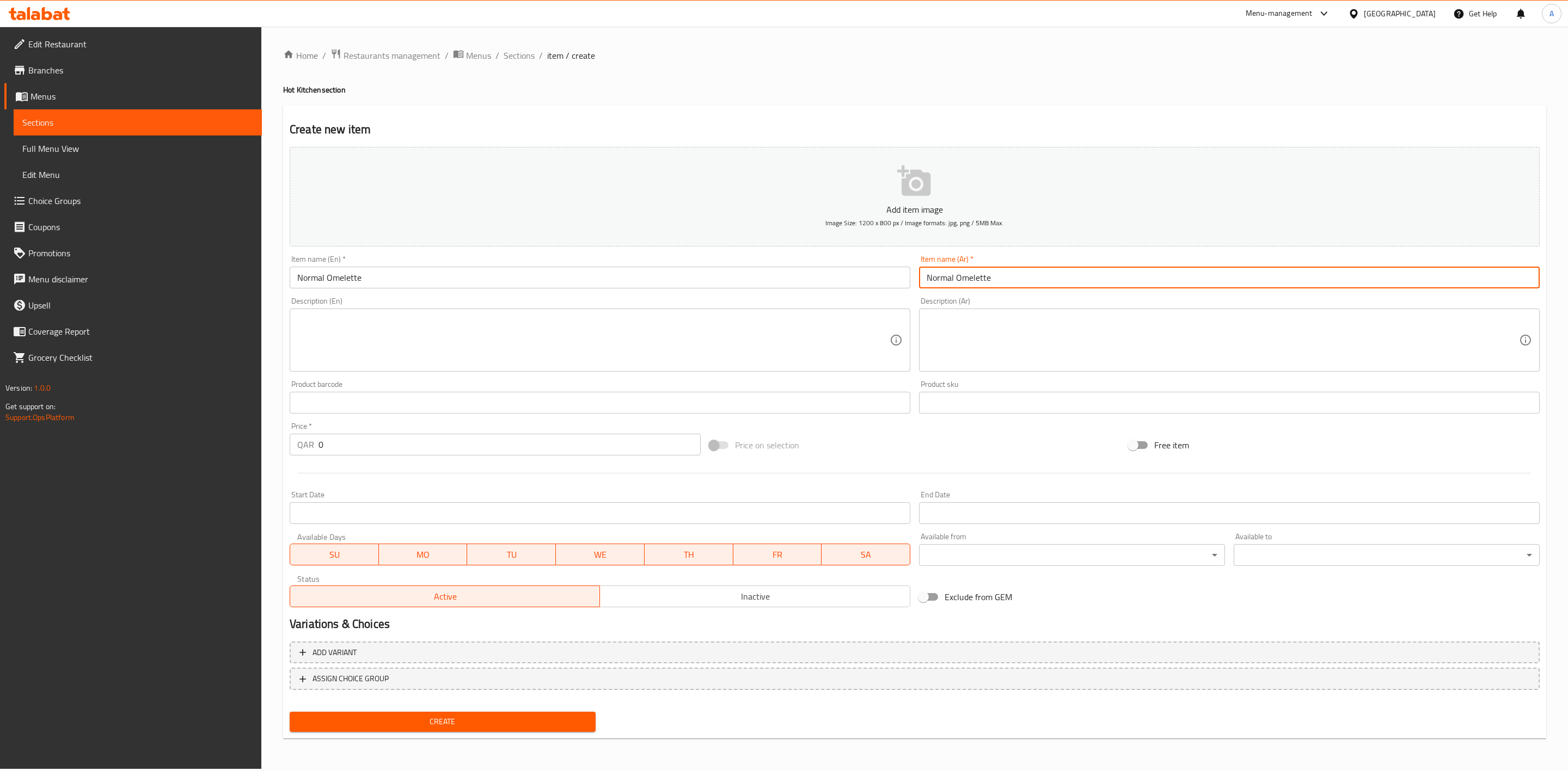
drag, startPoint x: 1073, startPoint y: 273, endPoint x: 581, endPoint y: 289, distance: 492.3
click at [581, 289] on div "Add item image Image Size: 1200 x 800 px / Image formats: jpg, png / 5MB Max. I…" at bounding box center [915, 377] width 1259 height 469
type input "H"
type input "ل"
type input "أومليت عادي"
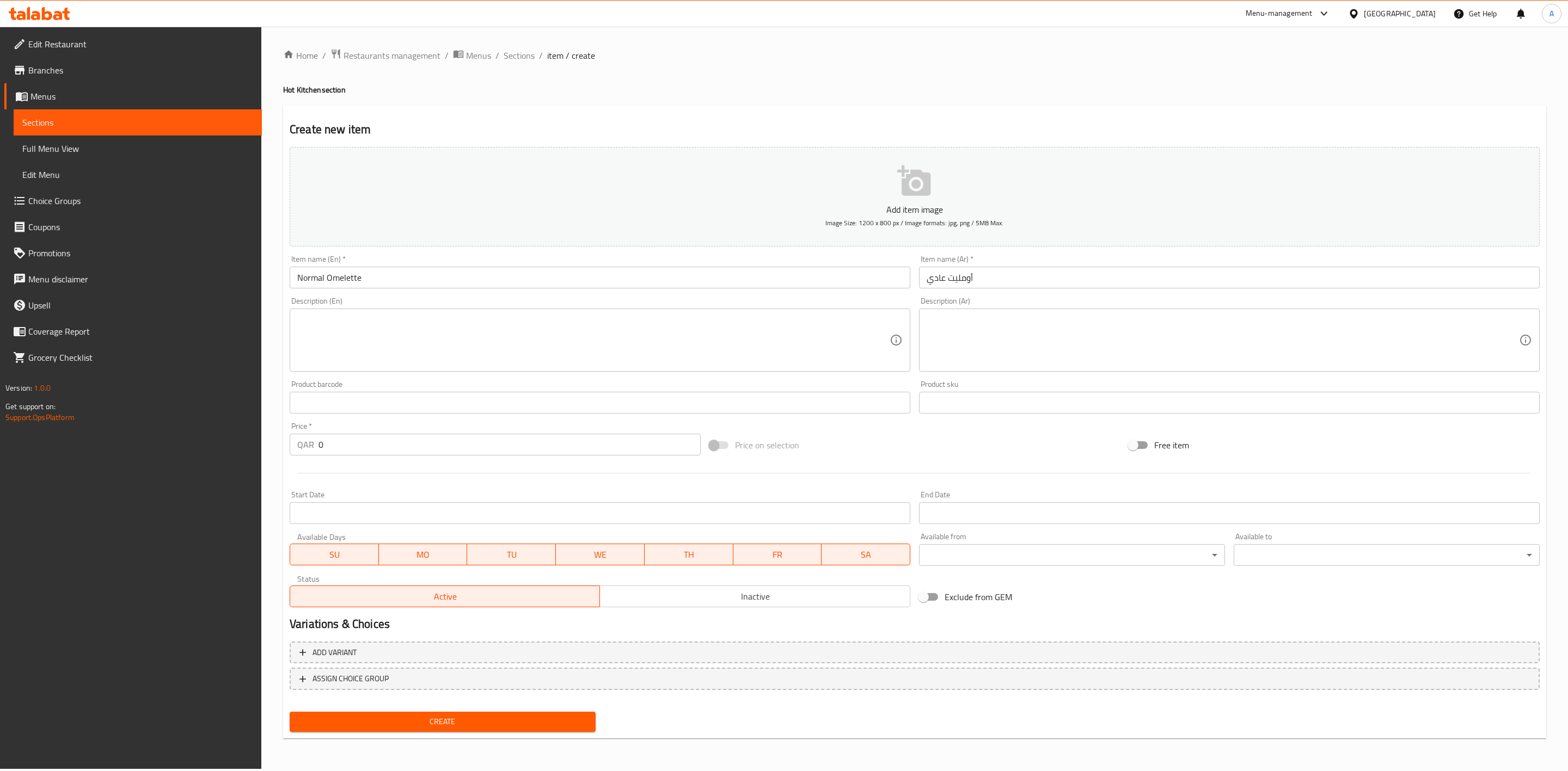
click at [808, 102] on div "Home / Restaurants management / Menus / Sections / item / create Hot Kitchen se…" at bounding box center [914, 398] width 1263 height 699
click at [382, 309] on div "Description (En)" at bounding box center [600, 340] width 621 height 63
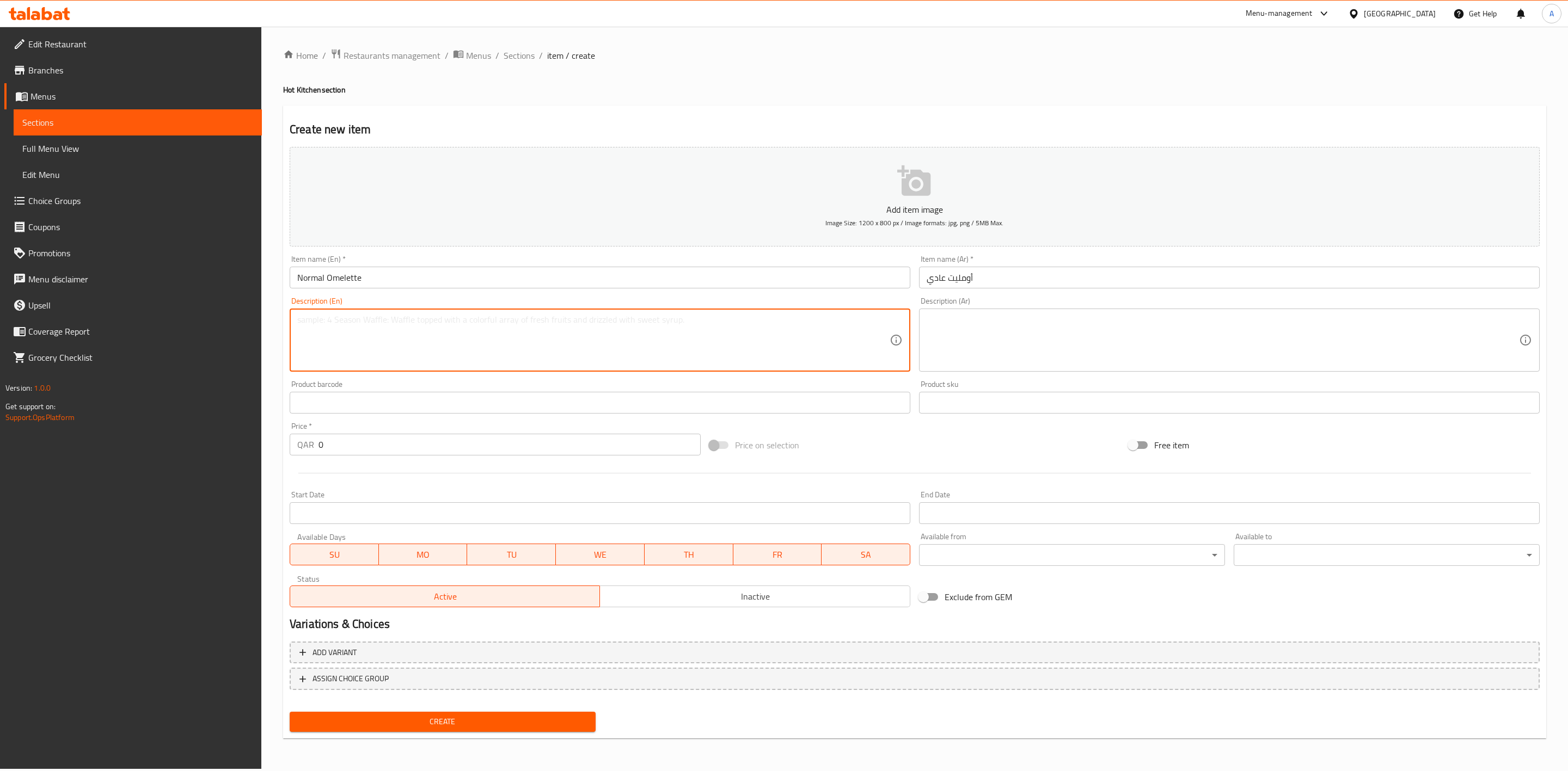
paste textarea "Simple omelet."
type textarea "Simple omelet."
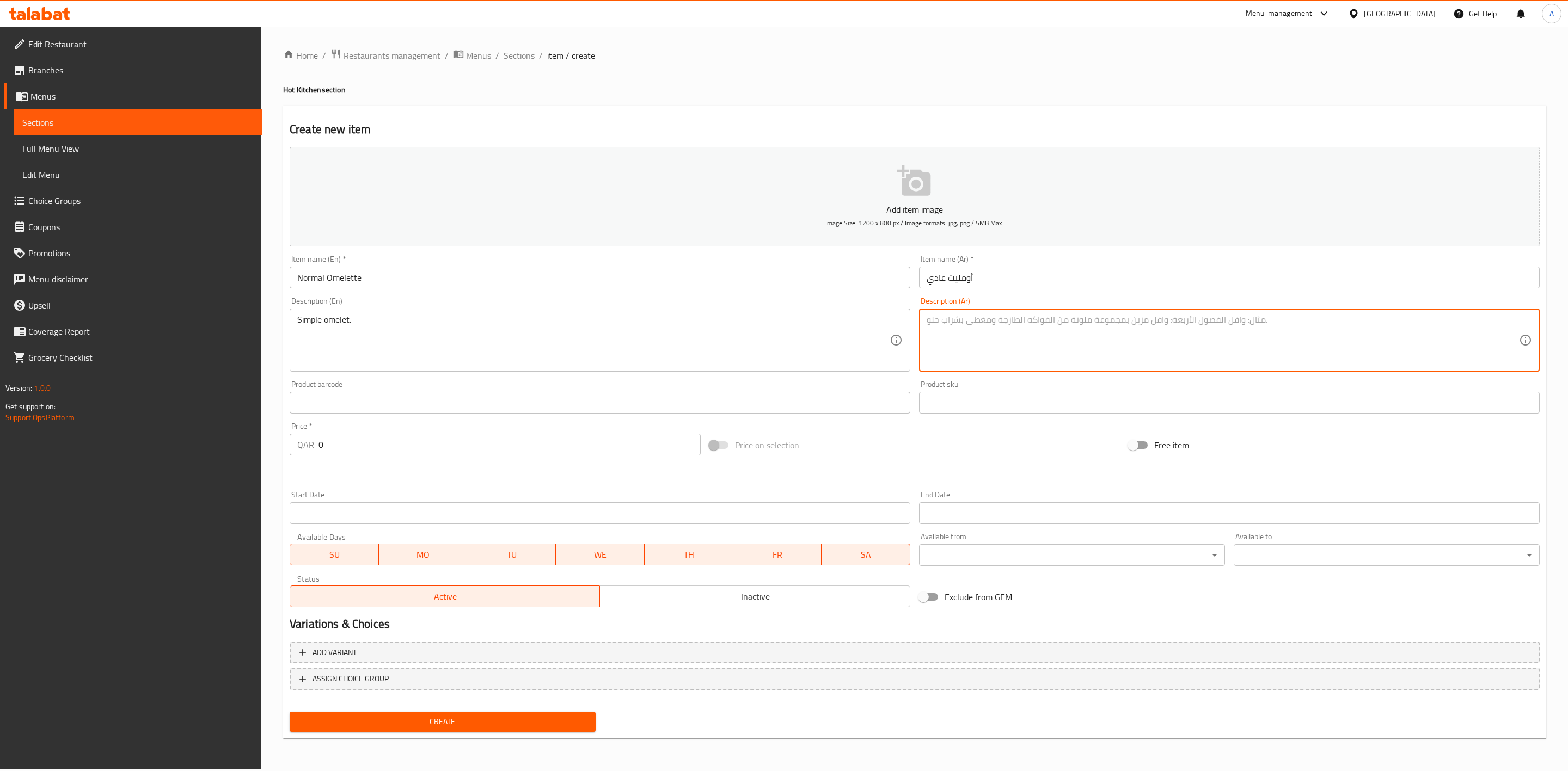
click at [948, 332] on textarea at bounding box center [1222, 340] width 592 height 52
type textarea "ـ"
type textarea "أومليت بسيط."
drag, startPoint x: 361, startPoint y: 441, endPoint x: 421, endPoint y: 513, distance: 93.7
click at [72, 433] on div "Edit Restaurant Branches Menus Sections Full Menu View Edit Menu Choice Groups …" at bounding box center [784, 398] width 1568 height 742
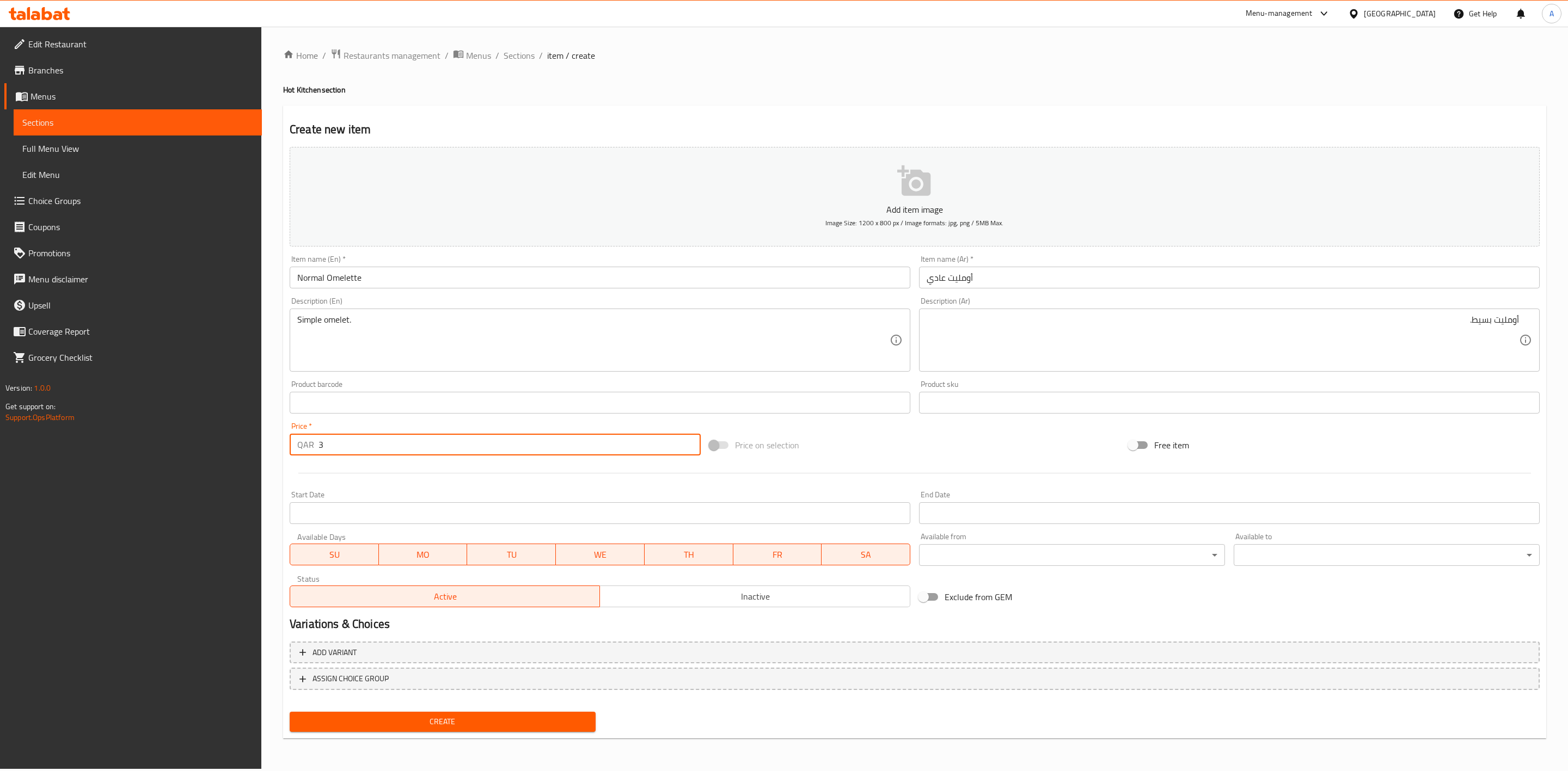
type input "3"
click at [438, 487] on div "Start Date Start Date" at bounding box center [600, 508] width 629 height 42
click at [457, 719] on span "Create" at bounding box center [443, 722] width 289 height 13
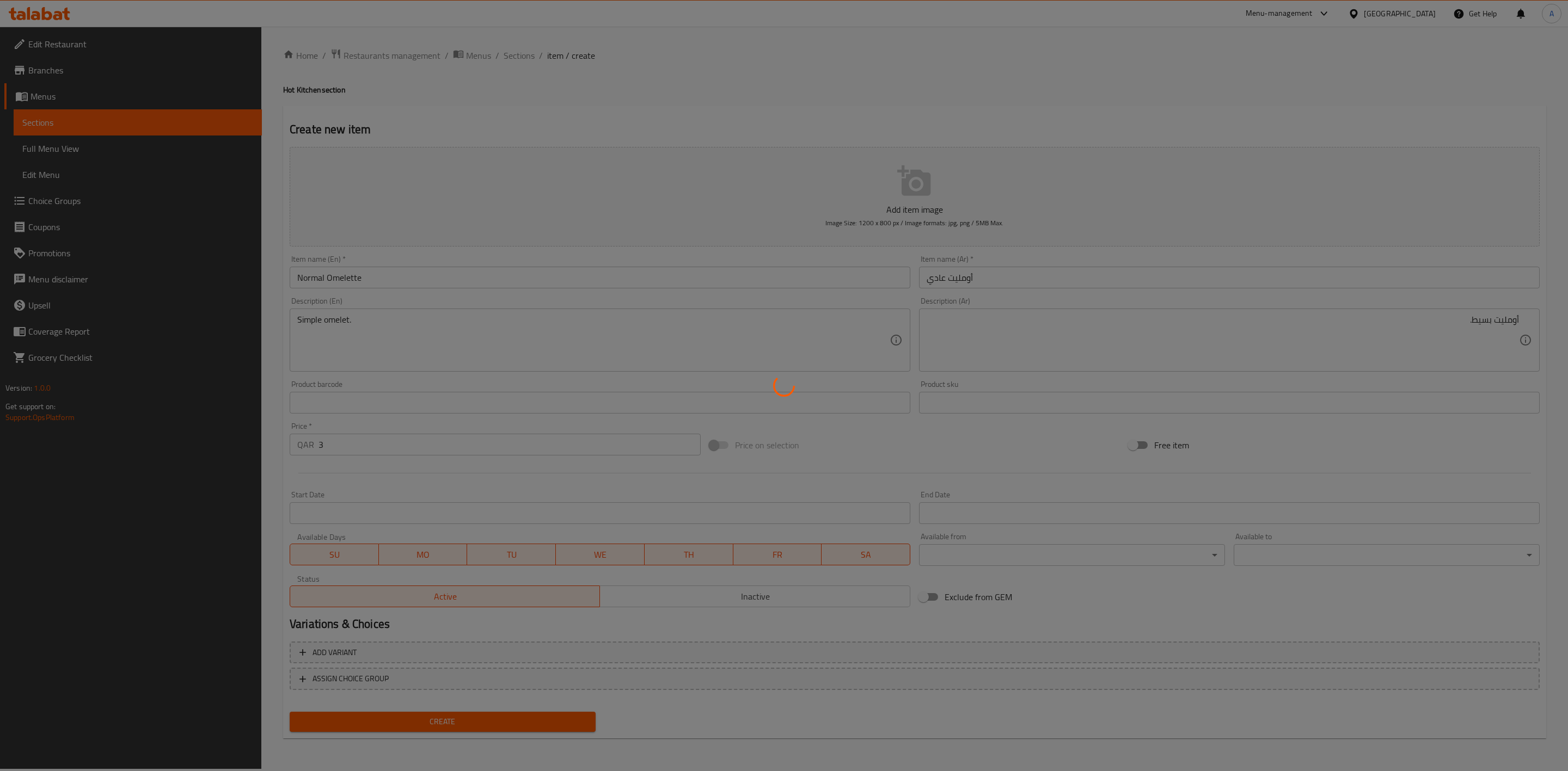
type input "0"
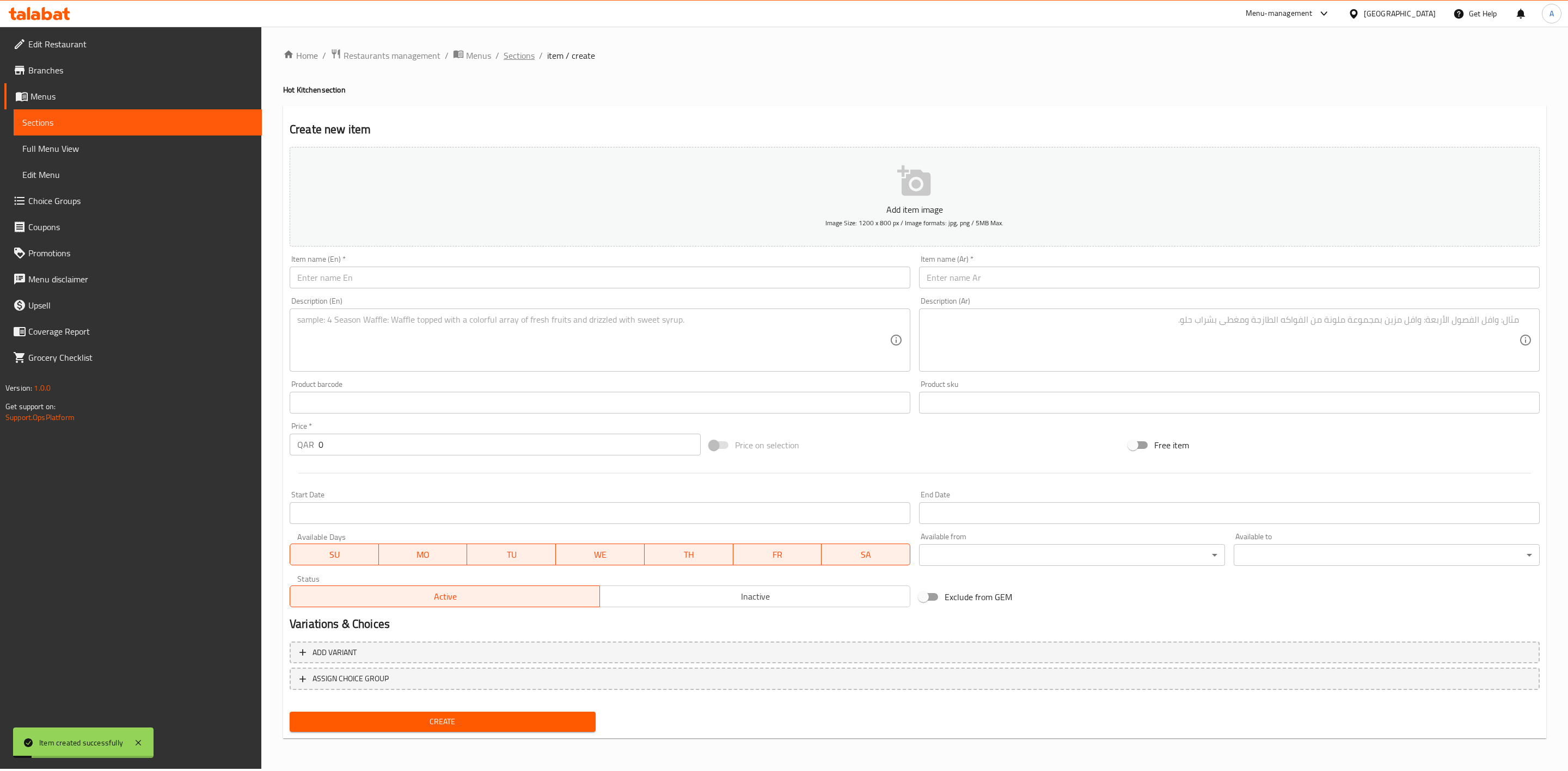
click at [515, 58] on span "Sections" at bounding box center [519, 55] width 31 height 13
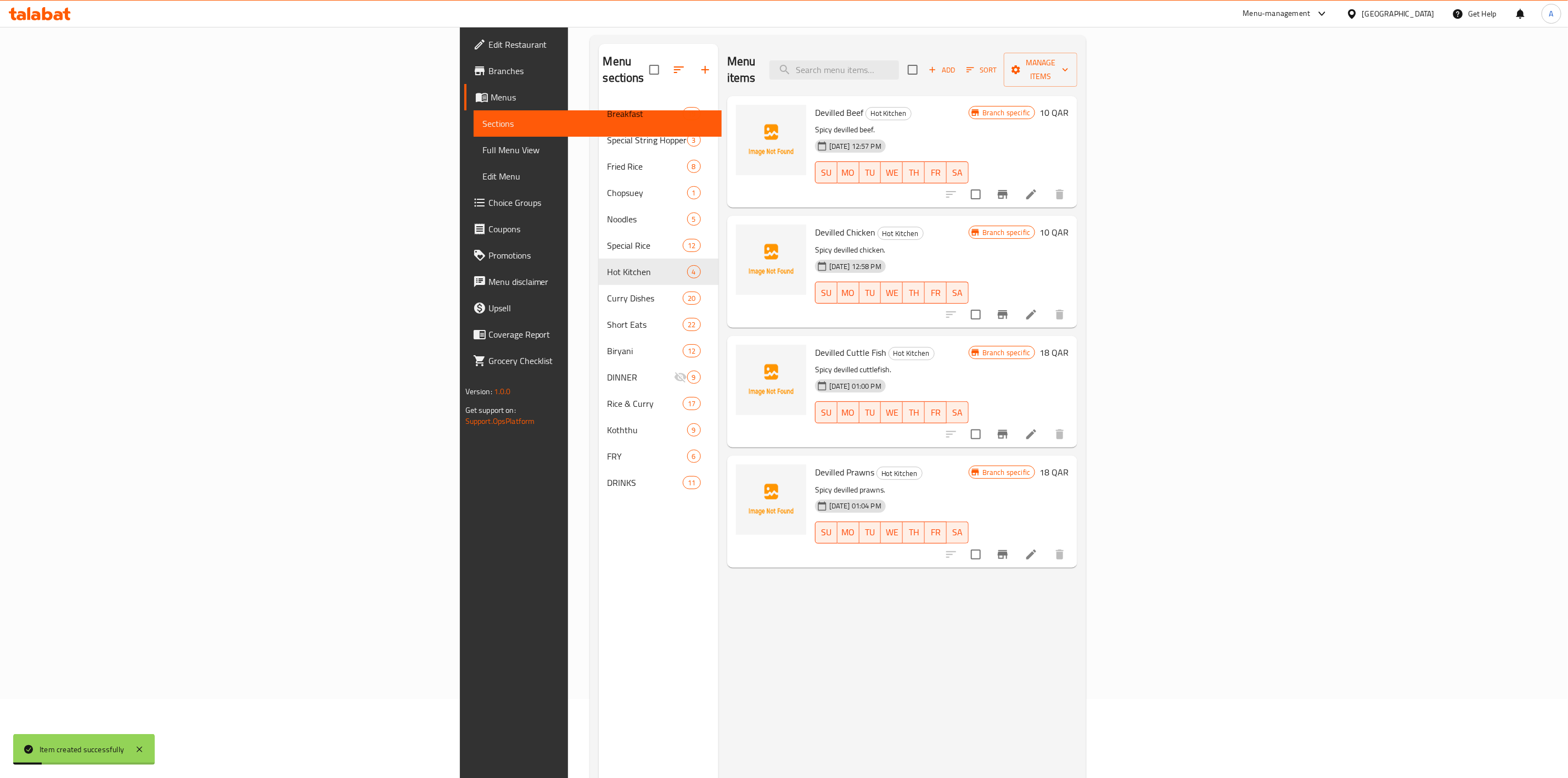
scroll to position [154, 0]
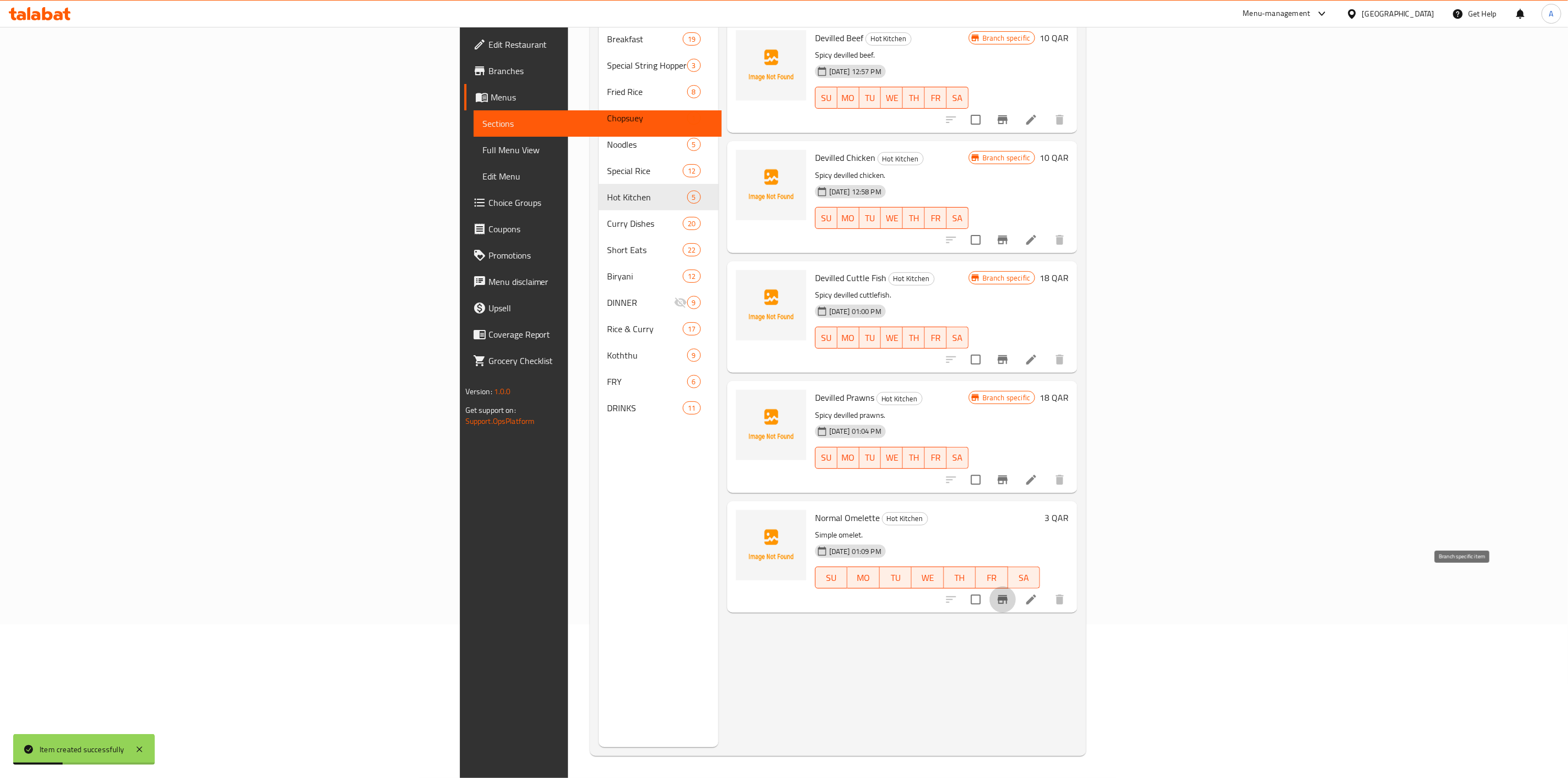
click at [1010, 593] on icon "Branch-specific-item" at bounding box center [1002, 599] width 13 height 13
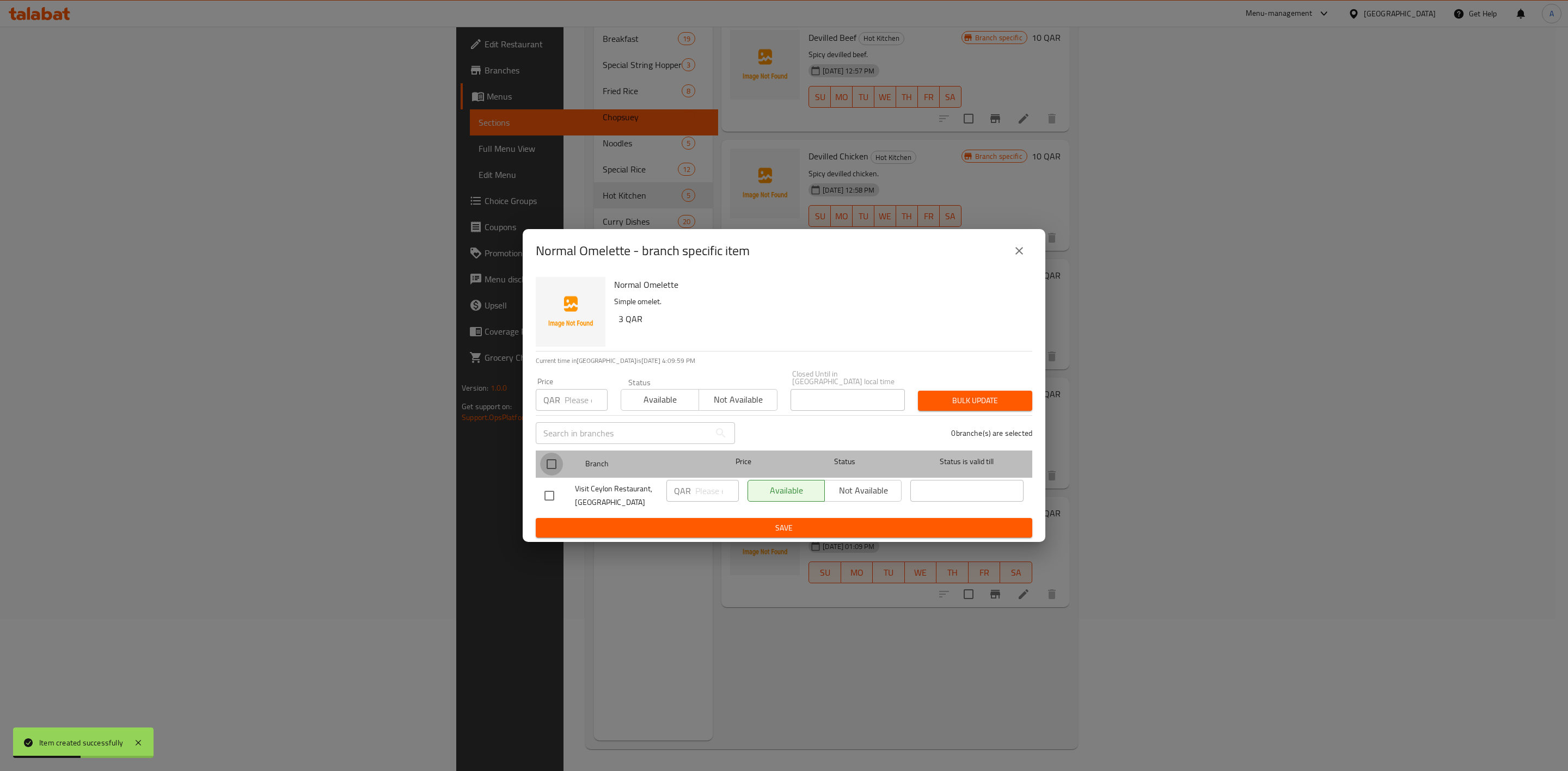
click at [553, 453] on input "checkbox" at bounding box center [551, 464] width 23 height 23
checkbox input "true"
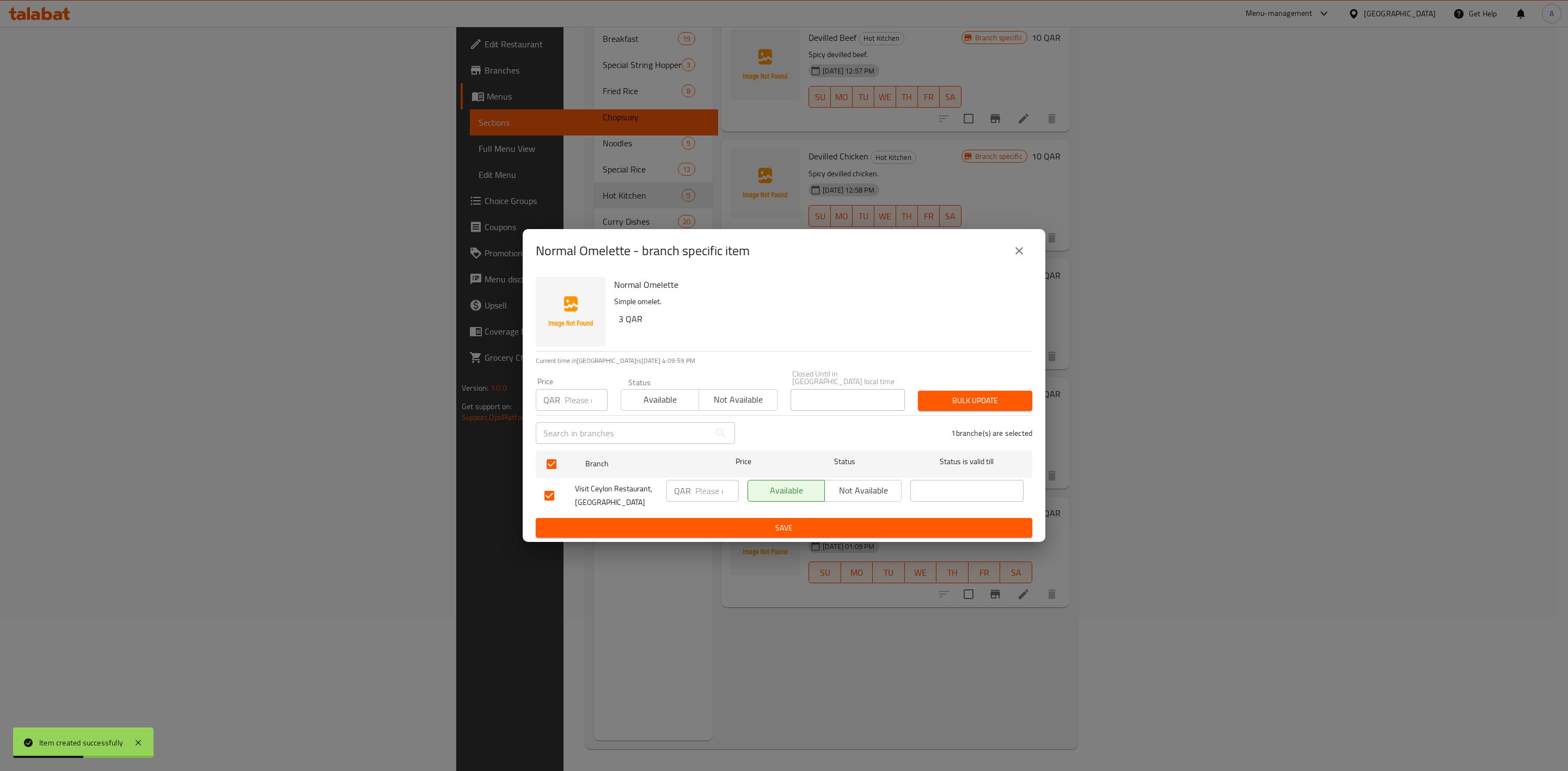
click at [567, 392] on input "number" at bounding box center [586, 400] width 43 height 22
type input "3"
click at [967, 399] on span "Bulk update" at bounding box center [975, 401] width 97 height 13
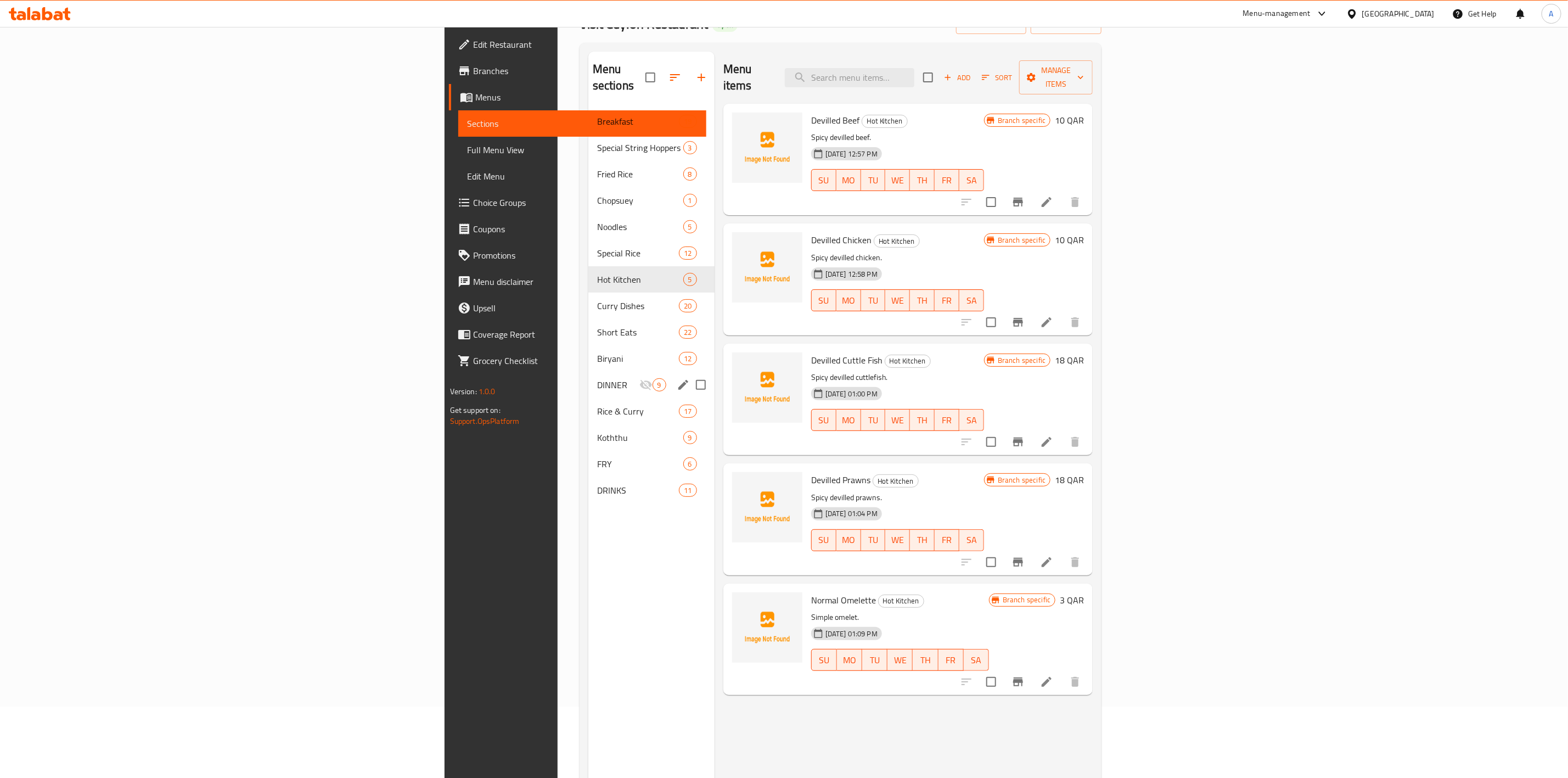
scroll to position [0, 0]
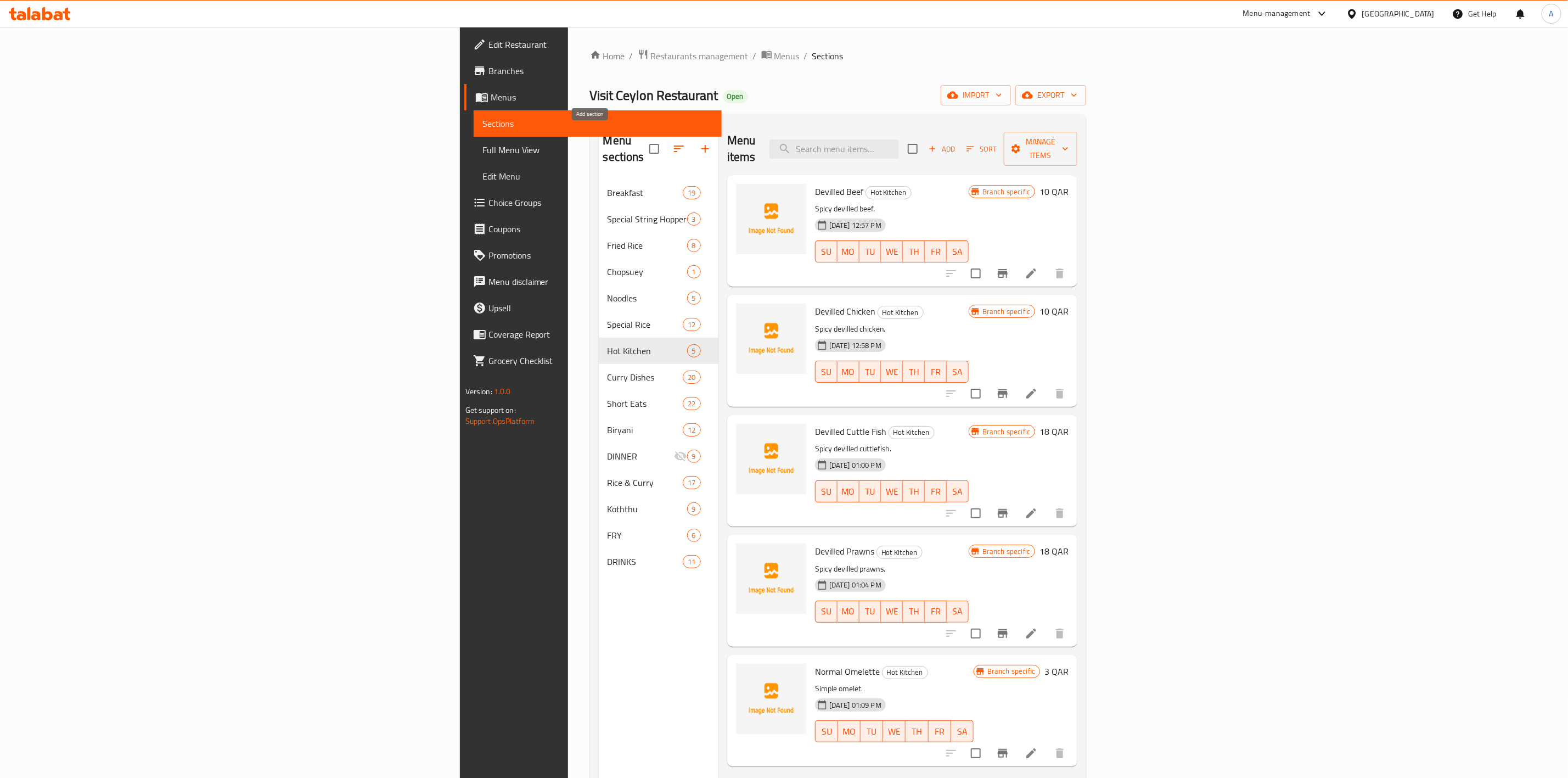
click at [699, 142] on icon "button" at bounding box center [705, 149] width 13 height 13
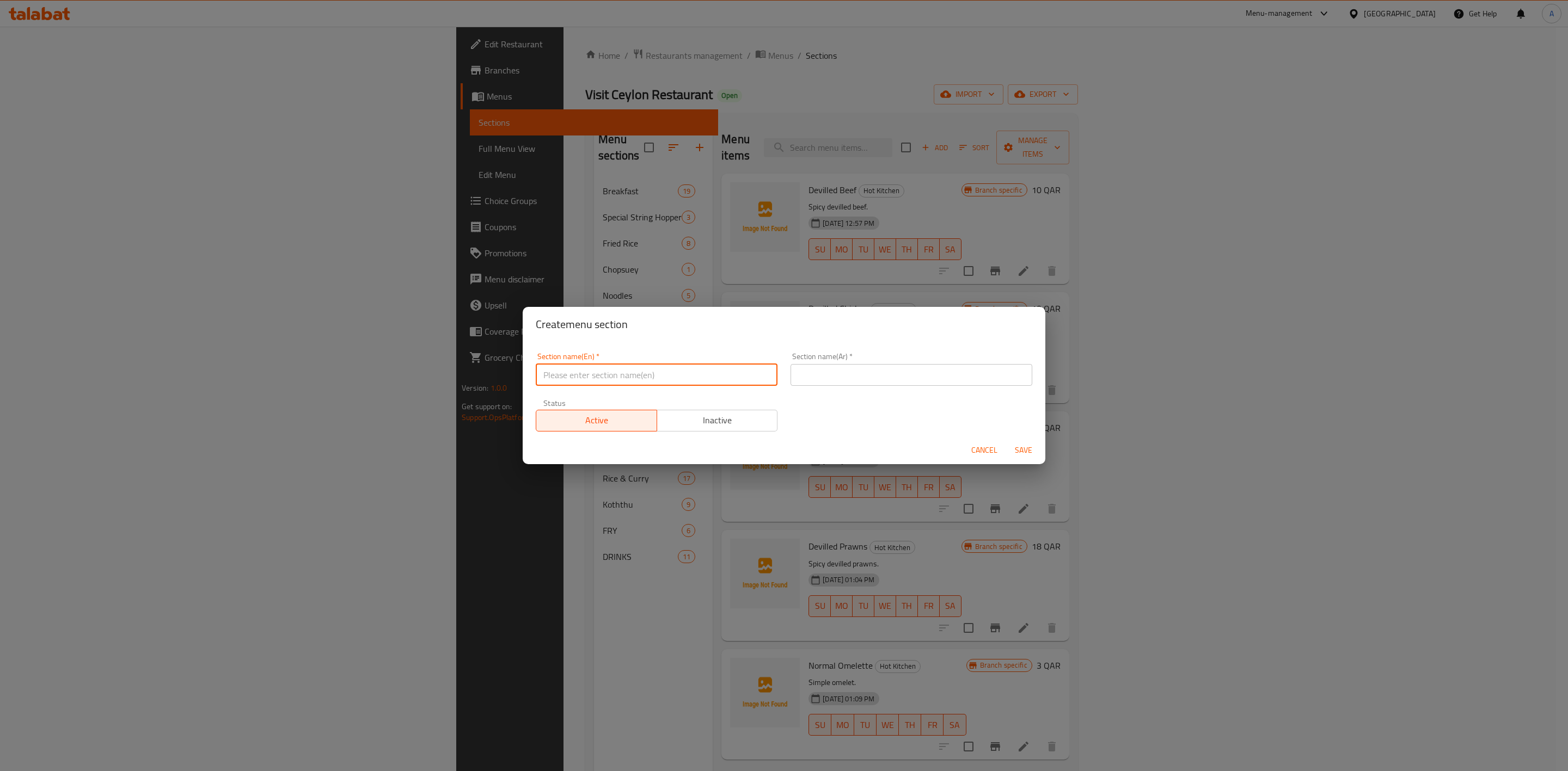
click at [579, 365] on input "text" at bounding box center [656, 375] width 242 height 22
paste input "Desserts"
type input "Desserts"
click at [851, 421] on div "Section name(En)   * Desserts Section name(En) * Section name(Ar)   * Section n…" at bounding box center [783, 392] width 509 height 92
click at [830, 378] on input "text" at bounding box center [911, 375] width 242 height 22
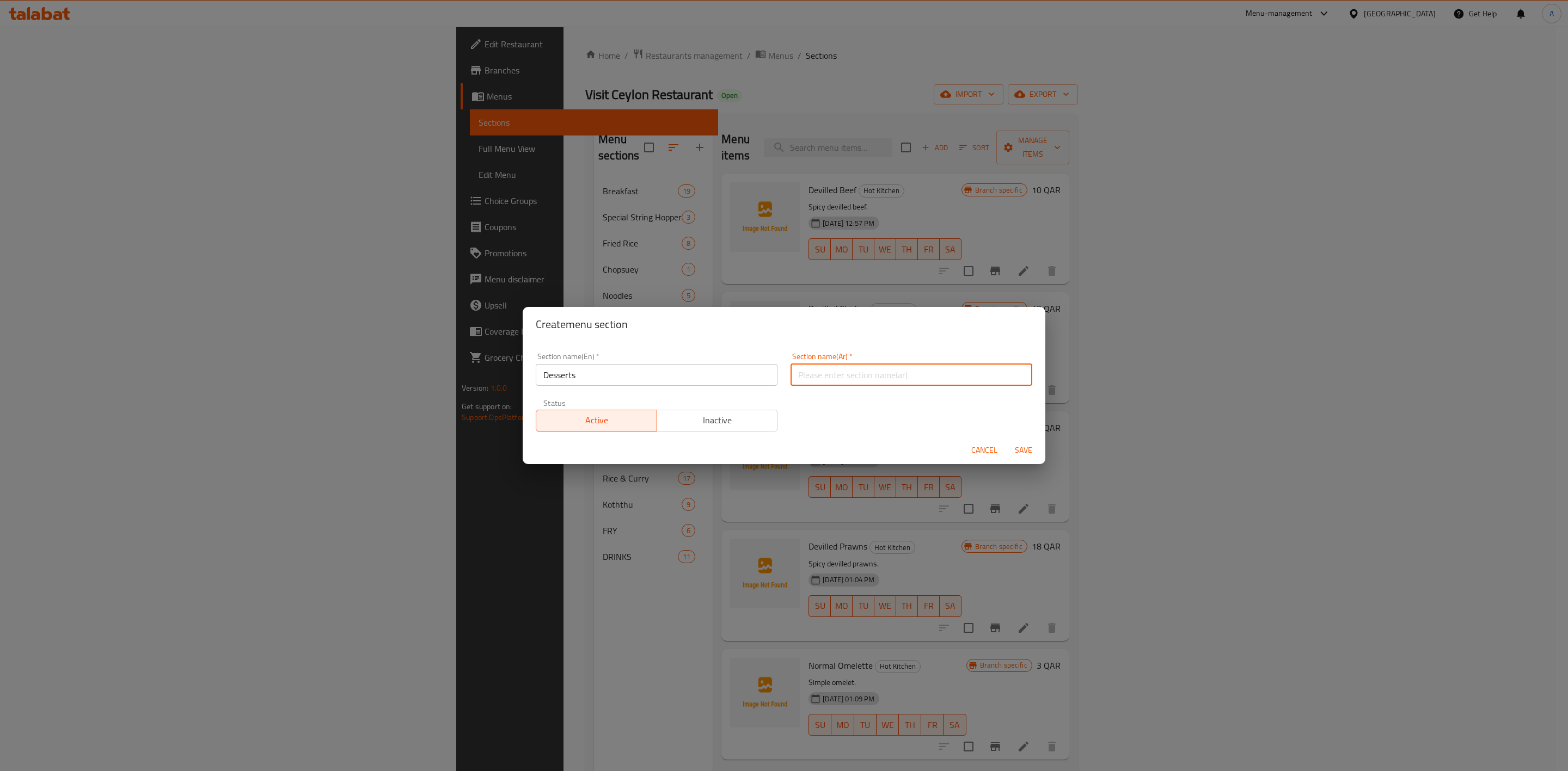
paste input "الحلويات"
type input "الحلويات"
click at [1023, 450] on span "Save" at bounding box center [1023, 450] width 26 height 13
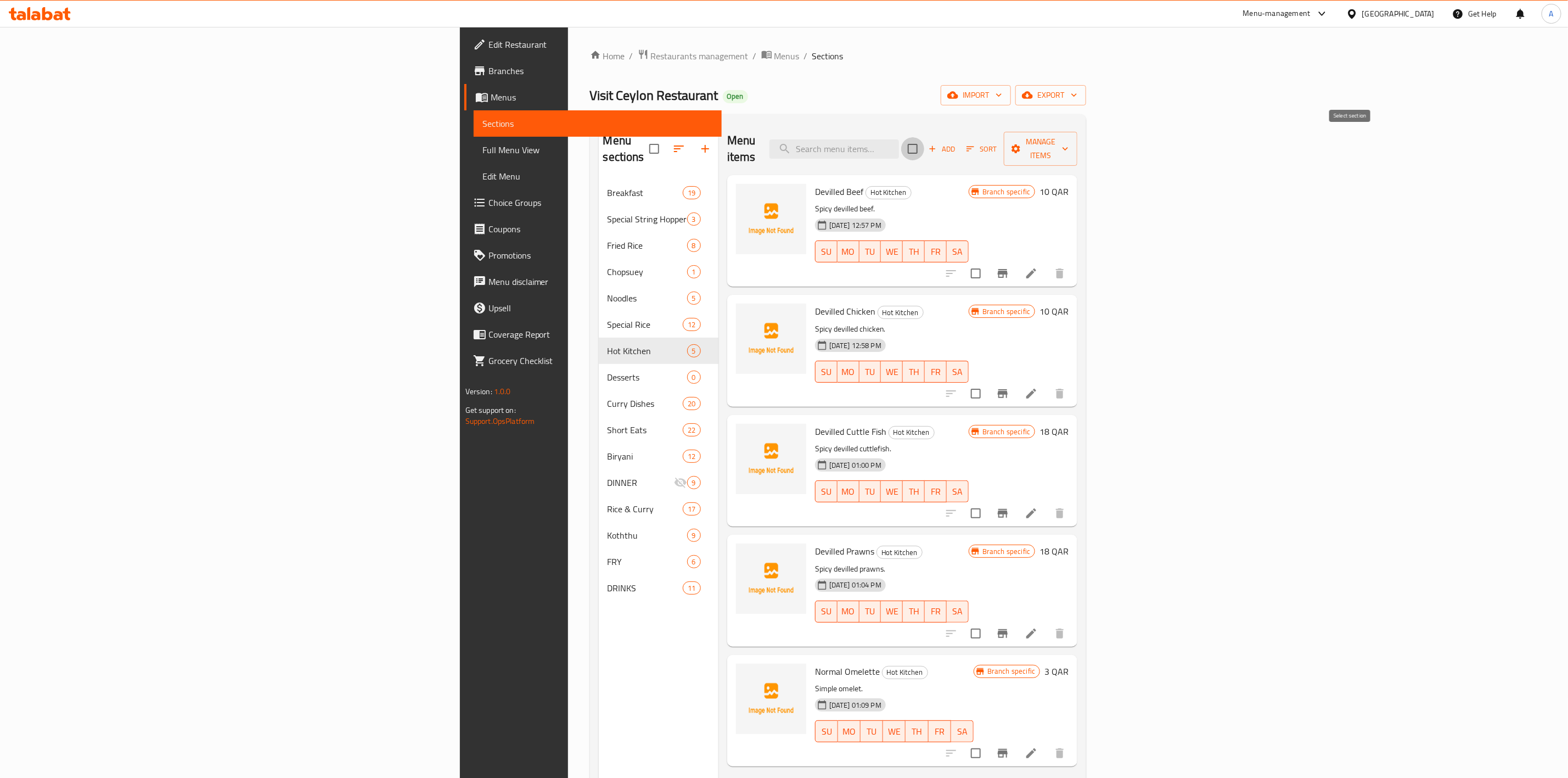
click at [924, 142] on input "checkbox" at bounding box center [913, 149] width 23 height 23
checkbox input "true"
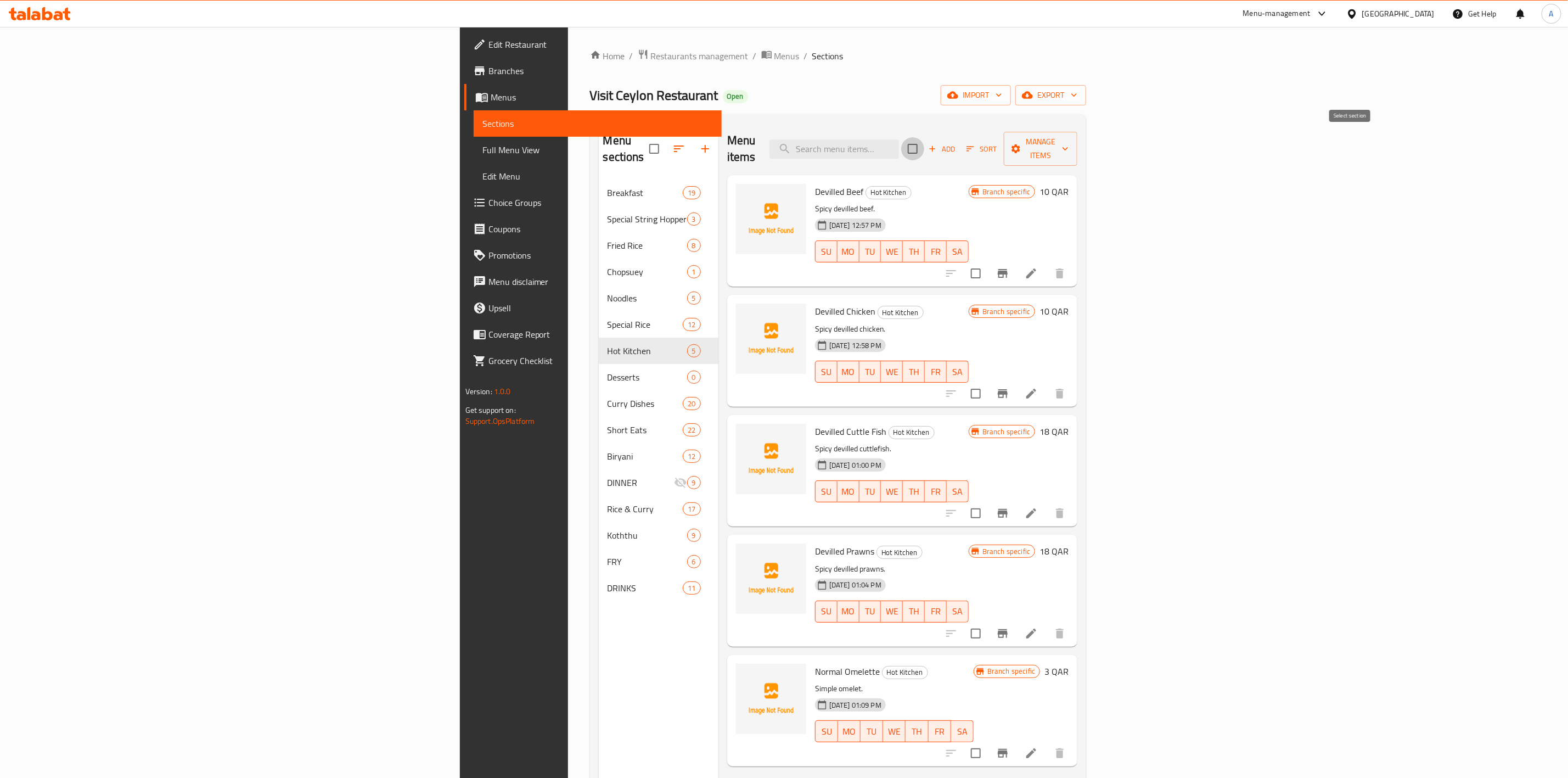
checkbox input "true"
click at [1038, 267] on icon at bounding box center [1031, 273] width 13 height 13
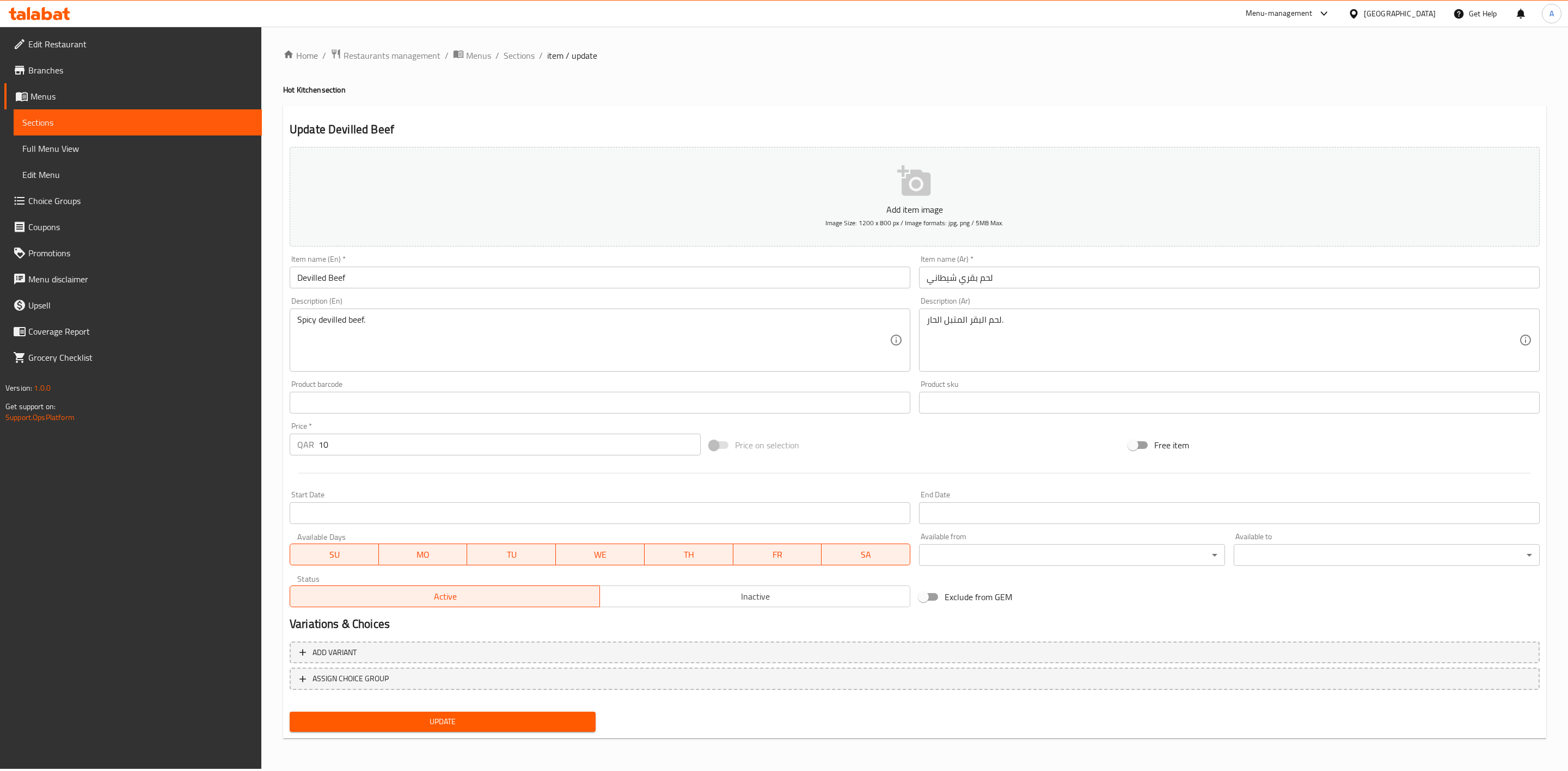
click at [780, 590] on span "Inactive" at bounding box center [755, 597] width 301 height 16
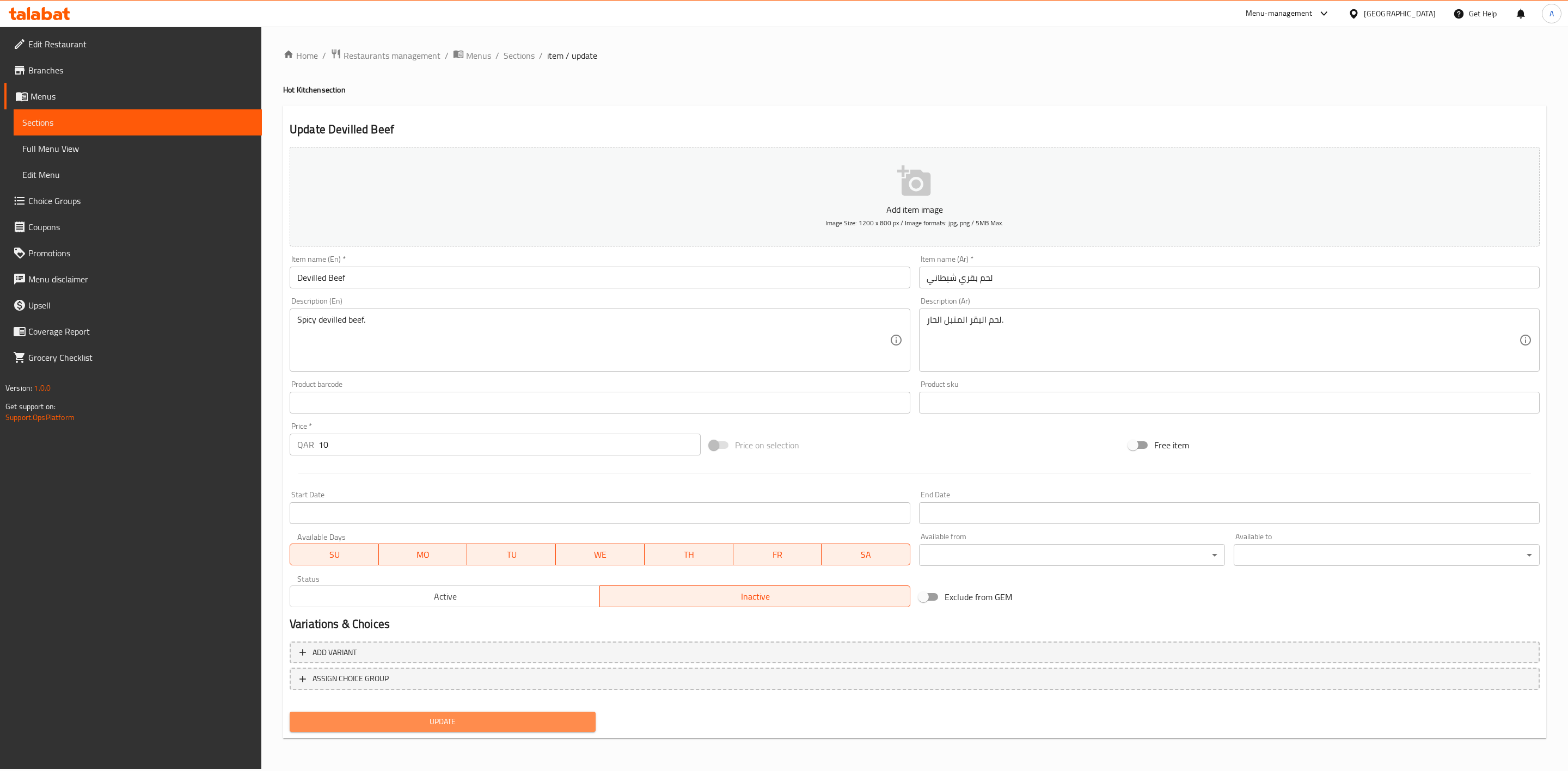
click at [438, 719] on span "Update" at bounding box center [443, 722] width 289 height 13
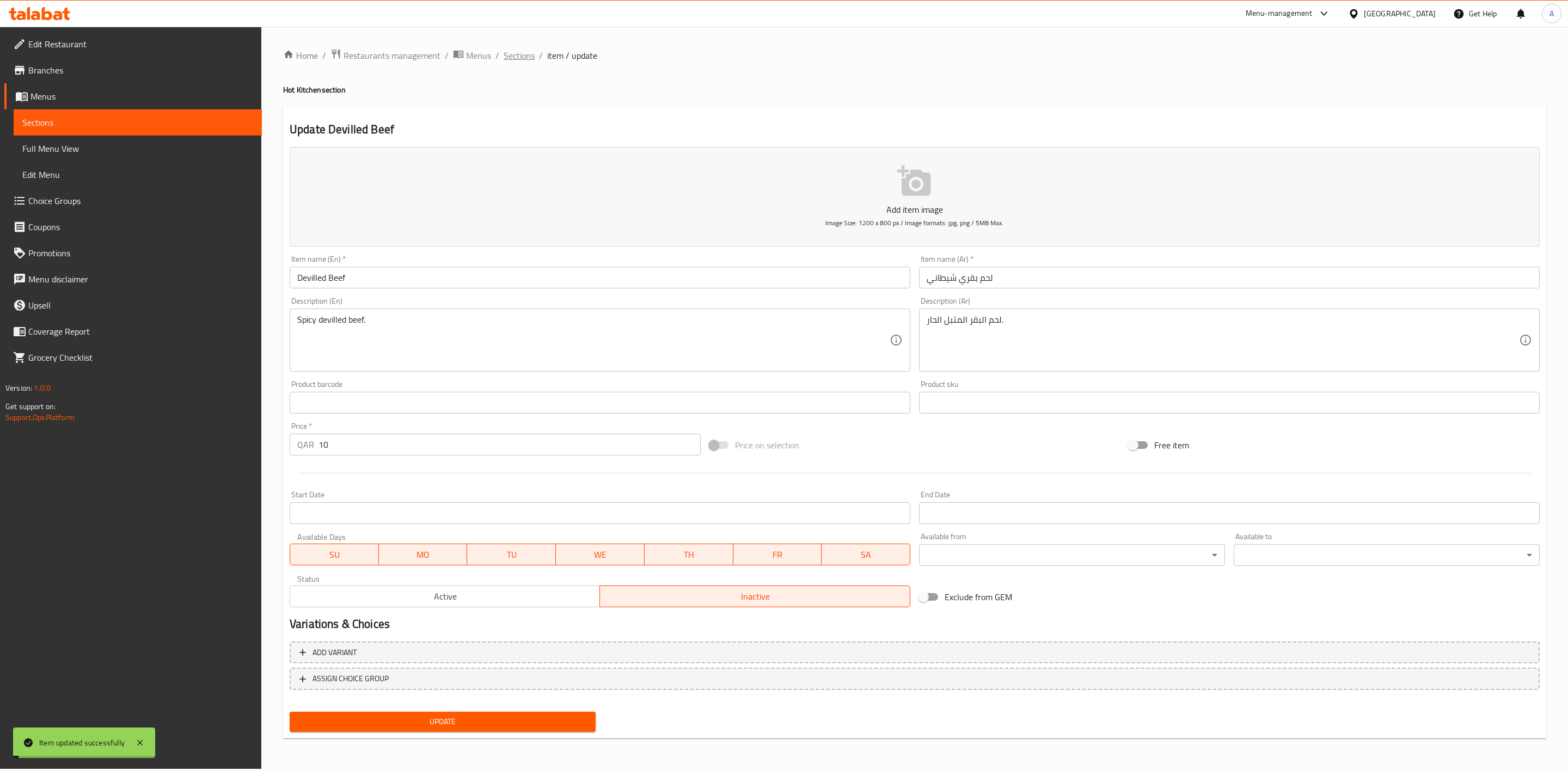
click at [514, 59] on span "Sections" at bounding box center [519, 55] width 31 height 13
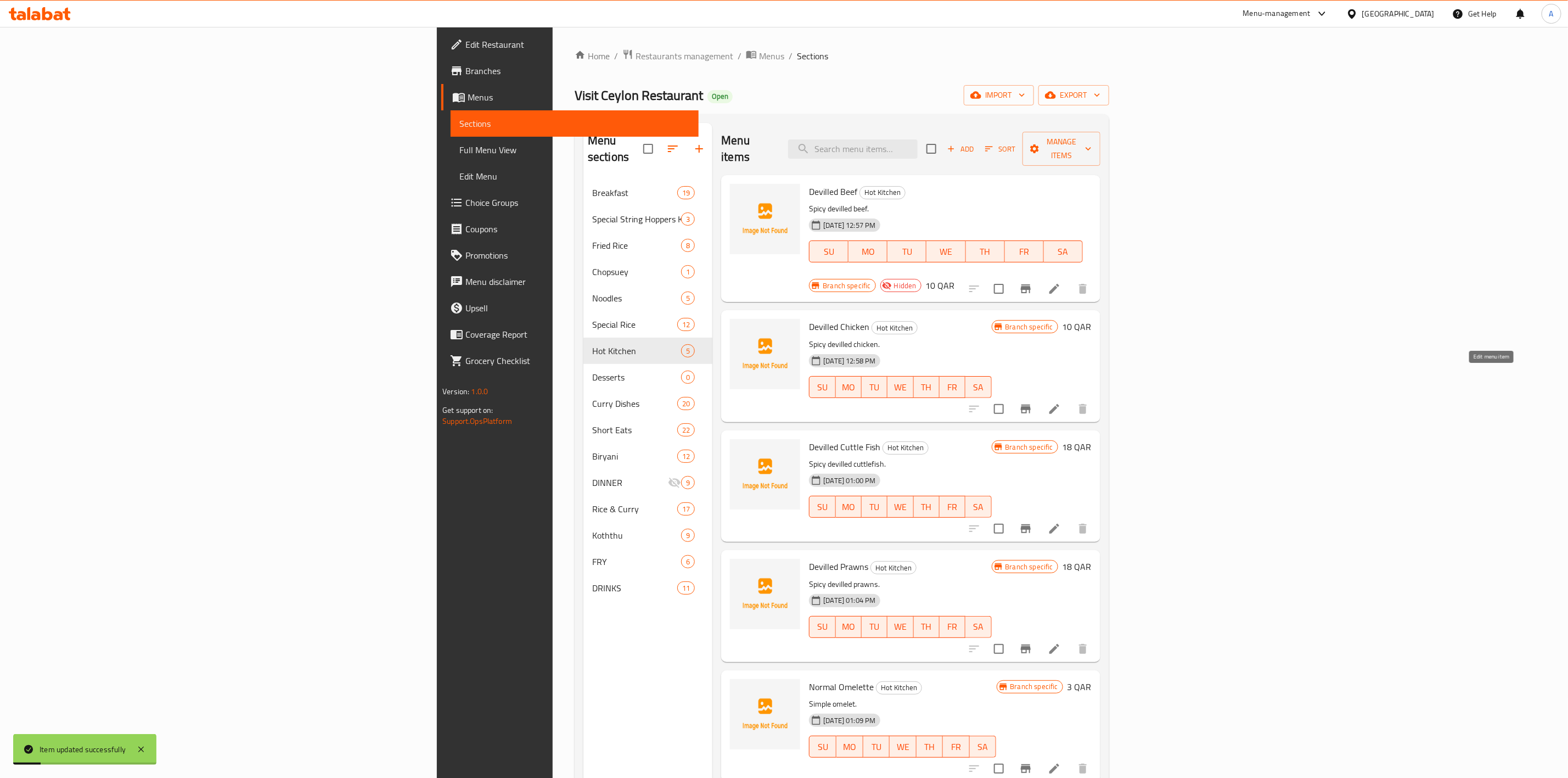
click at [1061, 403] on icon at bounding box center [1054, 409] width 13 height 13
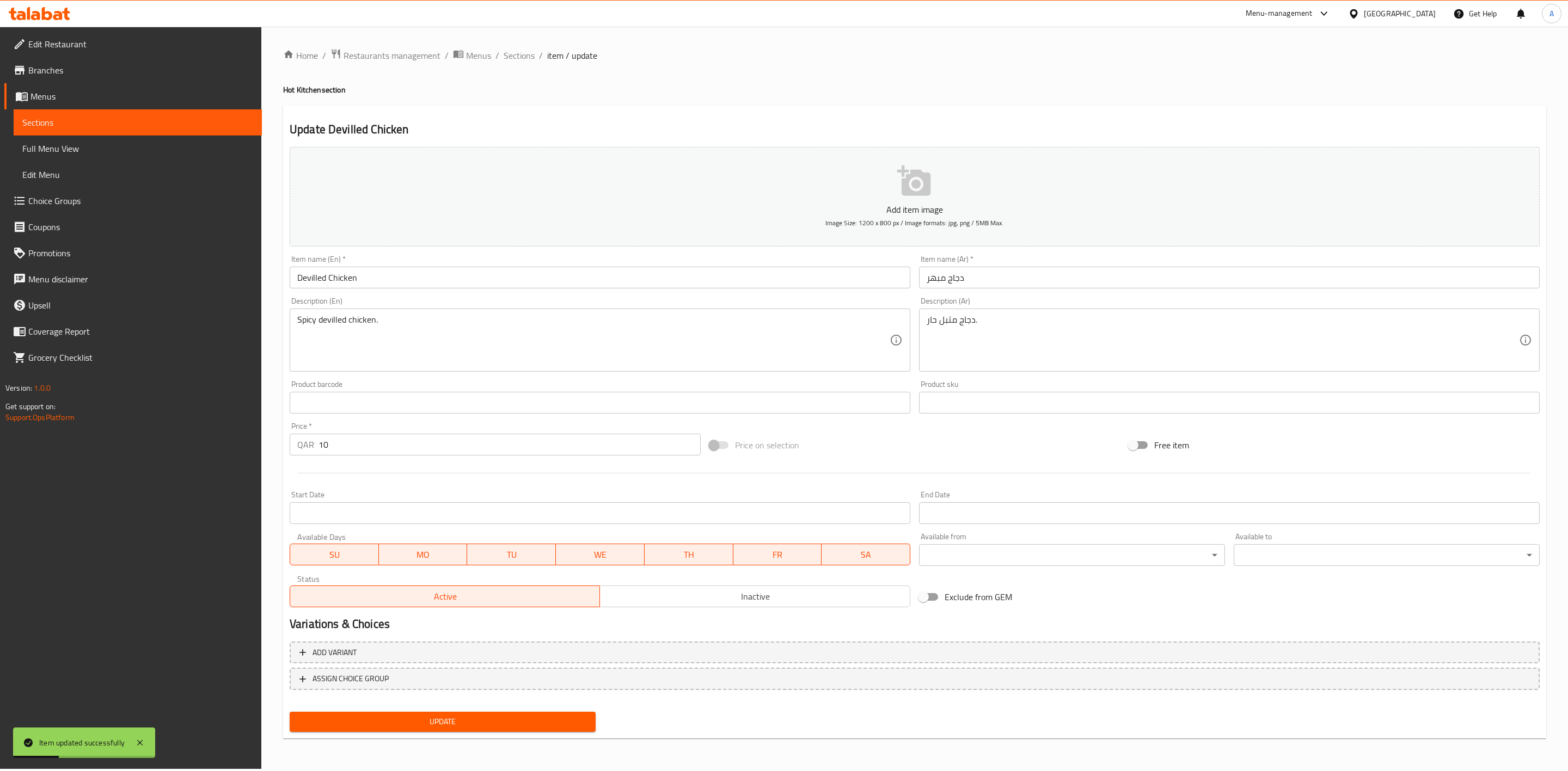
click at [696, 595] on span "Inactive" at bounding box center [755, 597] width 301 height 16
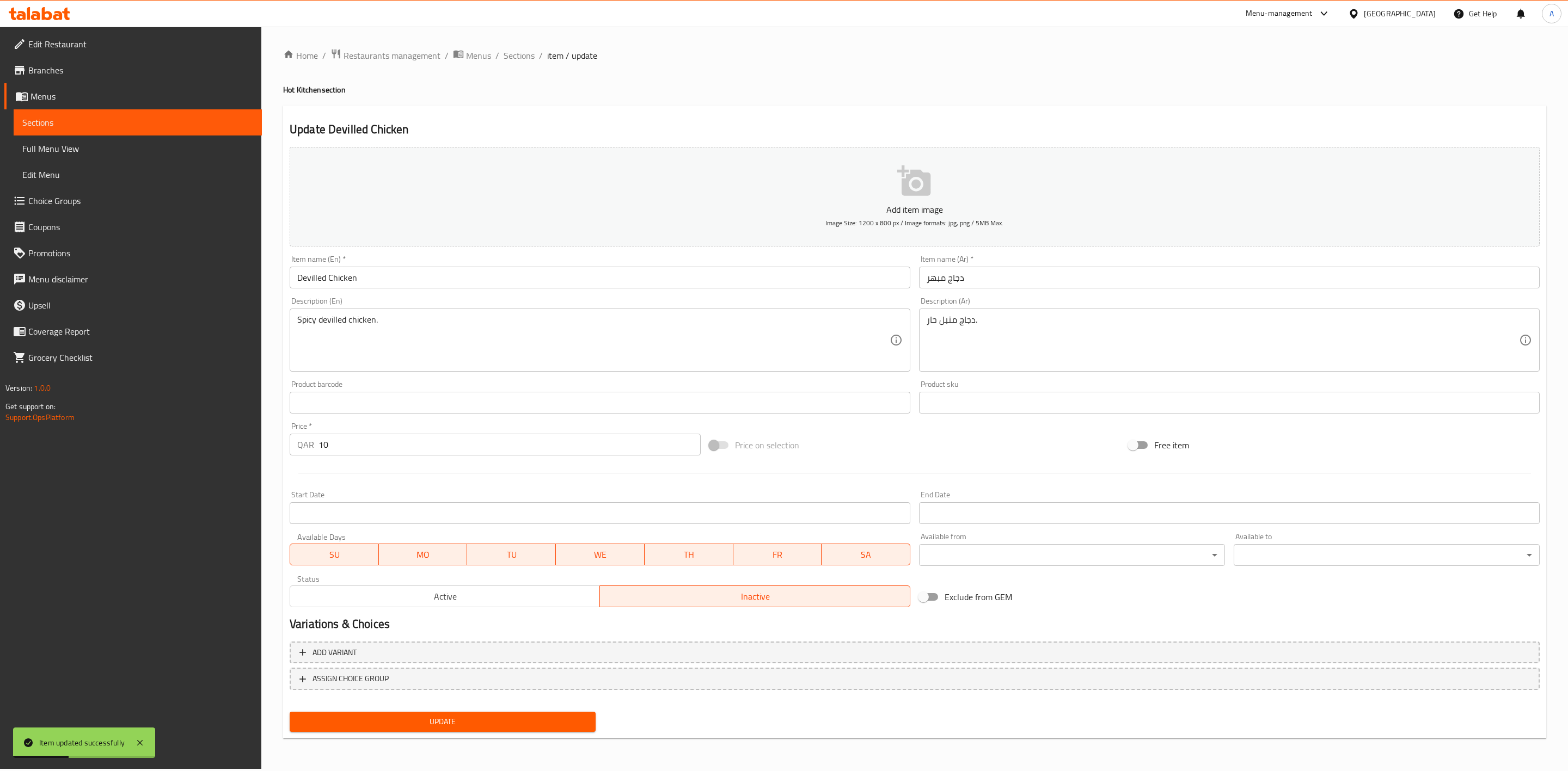
click at [482, 727] on span "Update" at bounding box center [443, 722] width 289 height 13
click at [520, 49] on span "Sections" at bounding box center [519, 55] width 31 height 13
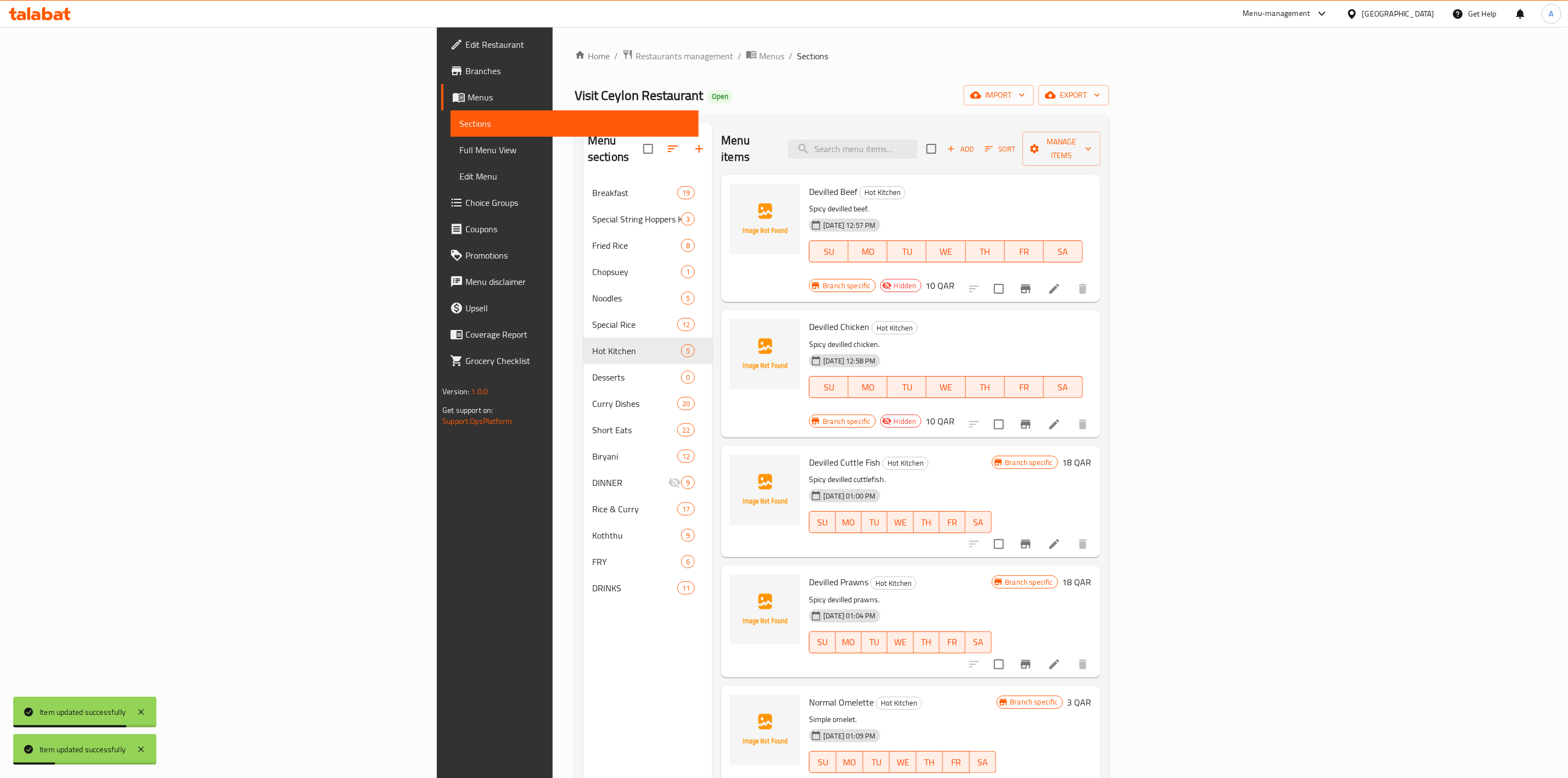
click at [1059, 539] on icon at bounding box center [1054, 544] width 10 height 10
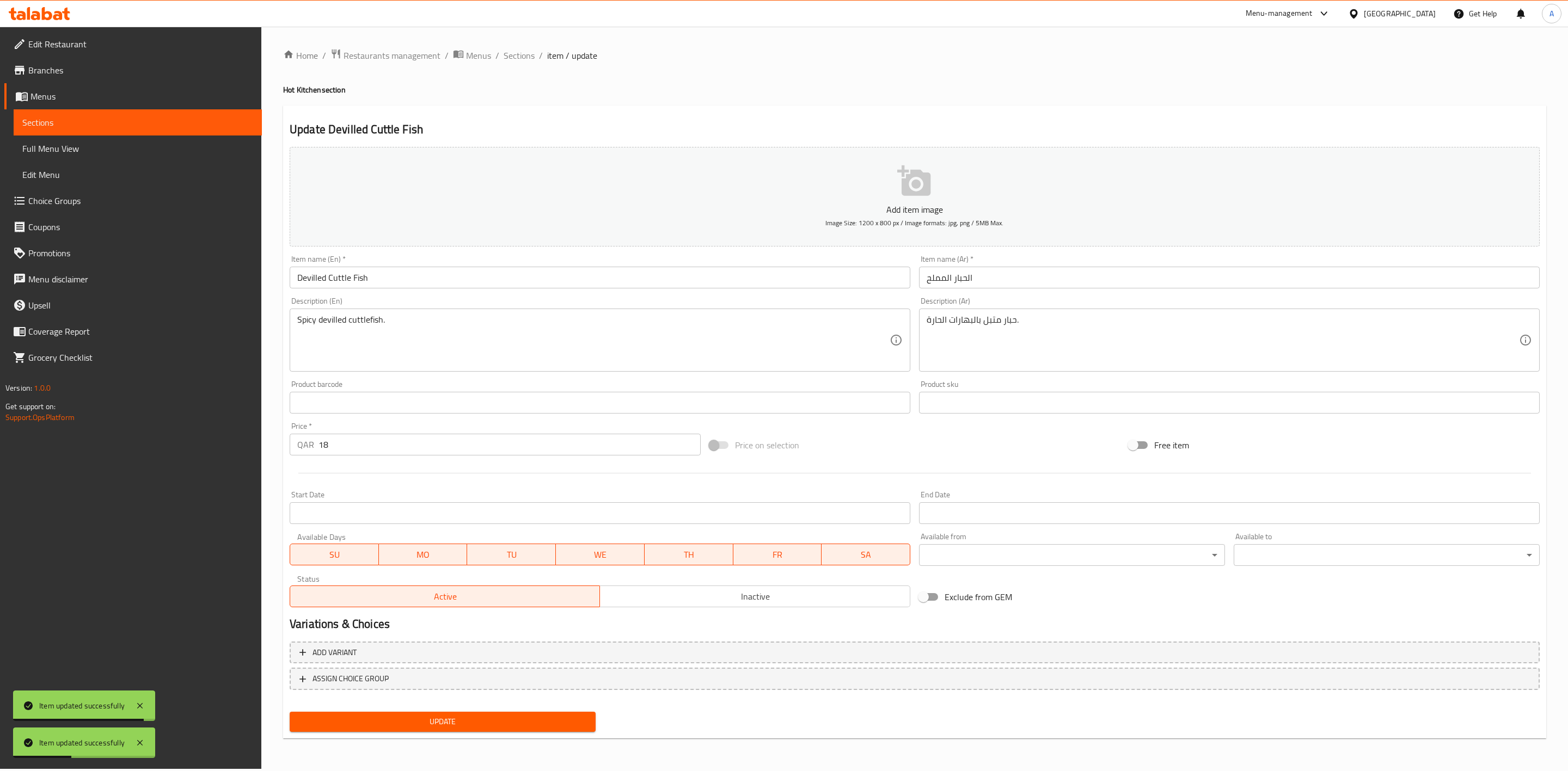
click at [751, 598] on span "Inactive" at bounding box center [755, 597] width 301 height 16
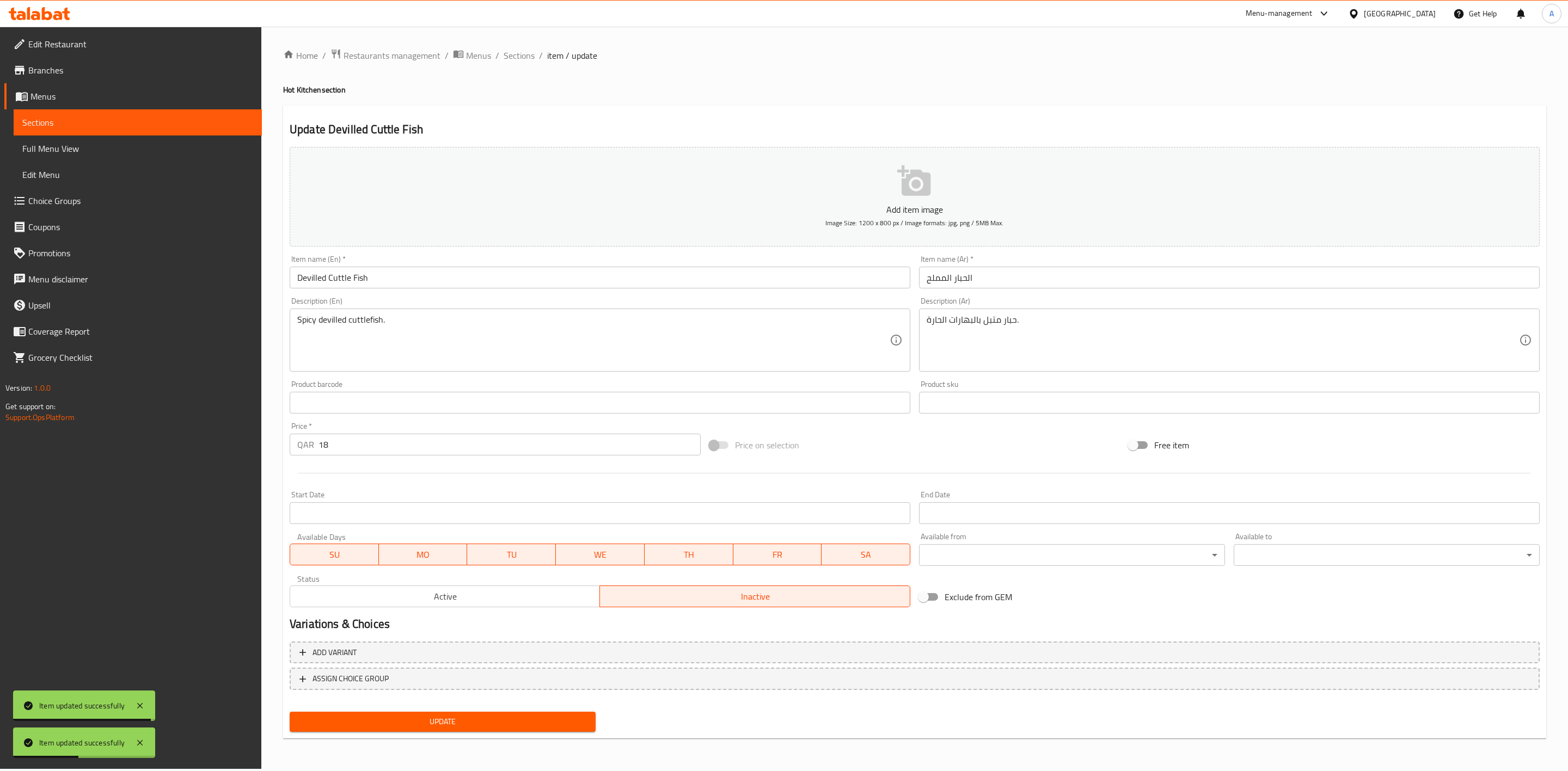
click at [401, 725] on span "Update" at bounding box center [443, 722] width 289 height 13
click at [515, 55] on span "Sections" at bounding box center [519, 55] width 31 height 13
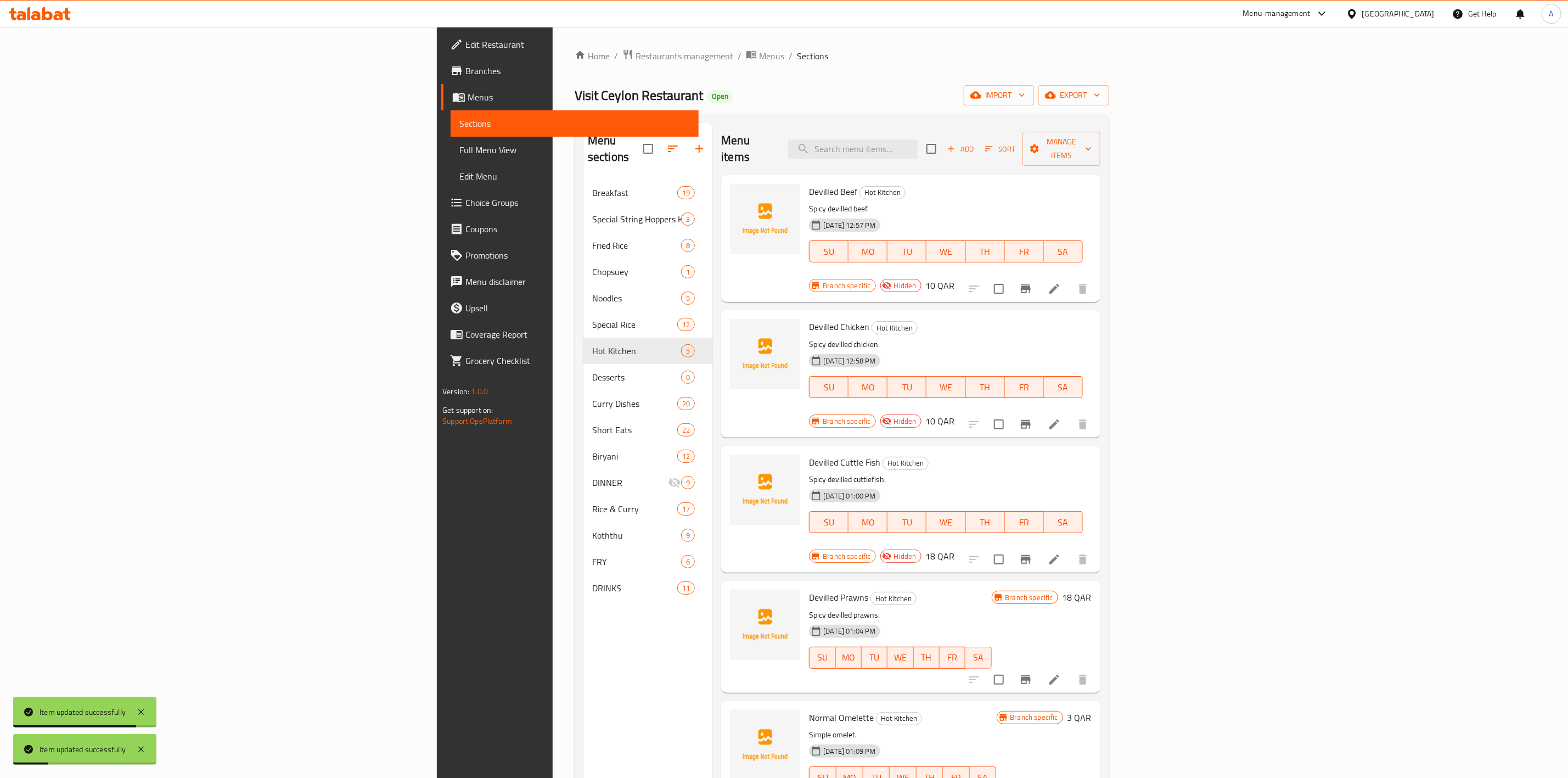
click at [1061, 674] on icon at bounding box center [1054, 680] width 13 height 13
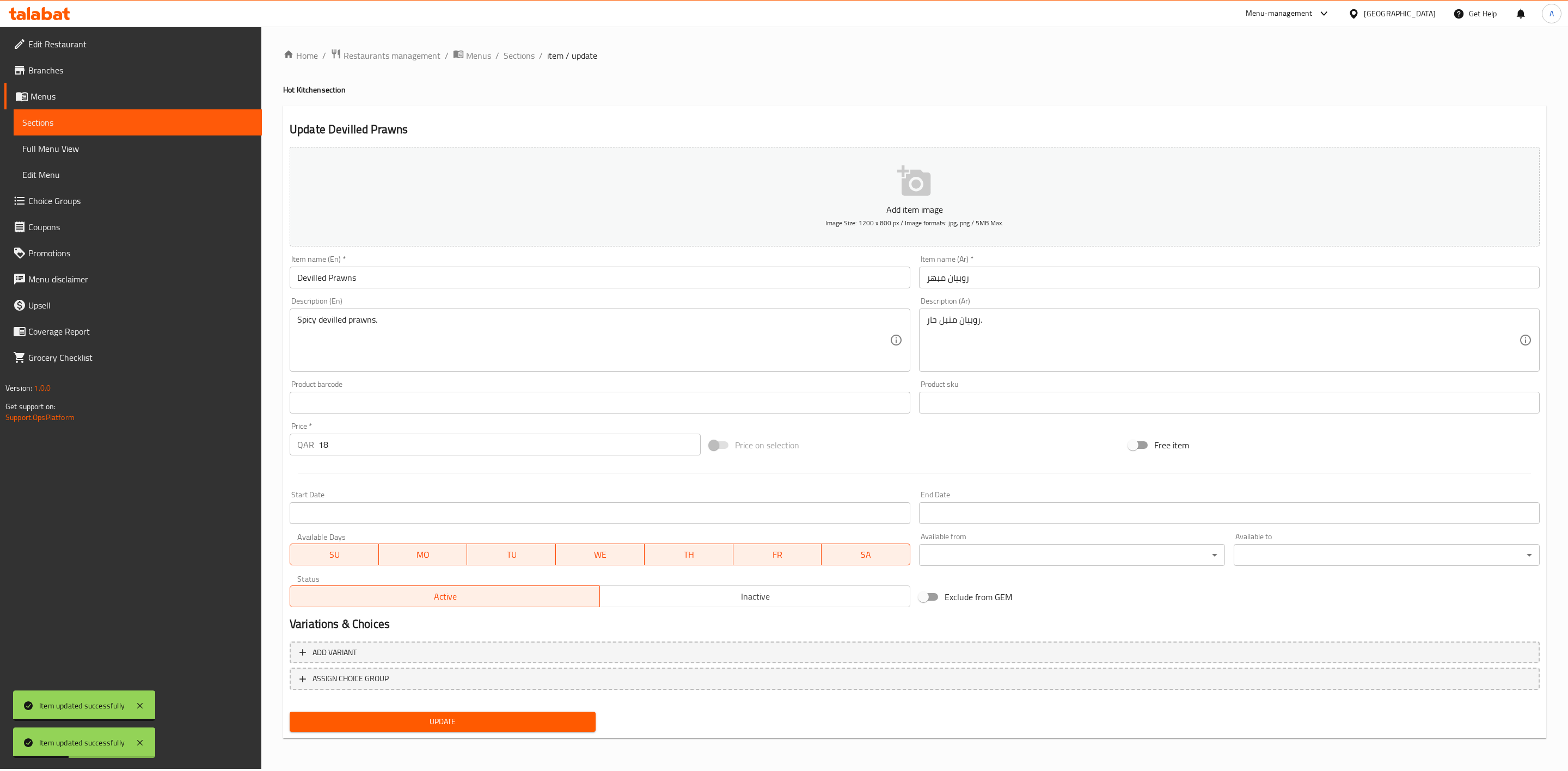
click at [653, 600] on span "Inactive" at bounding box center [755, 597] width 301 height 16
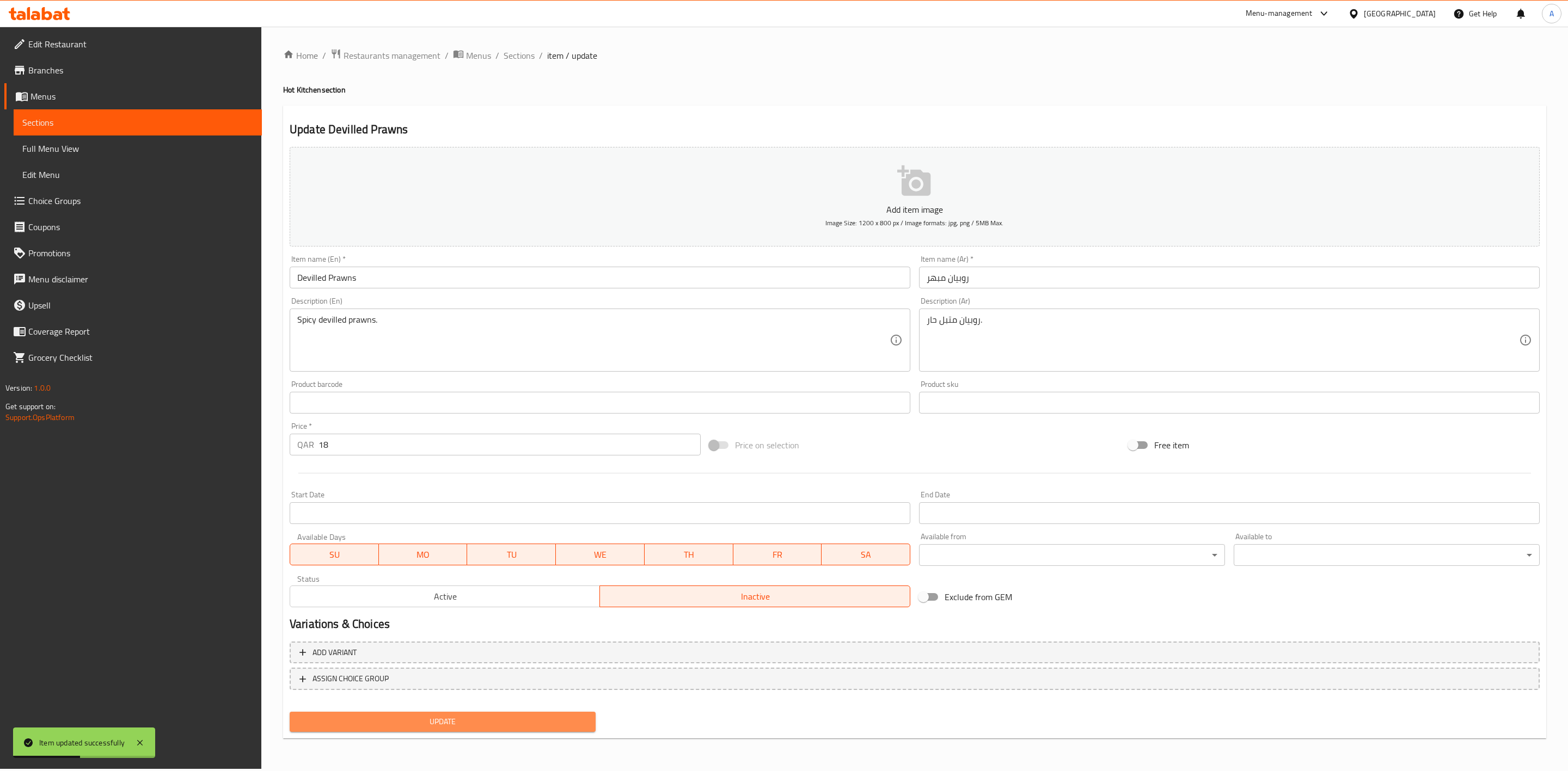
click at [467, 712] on button "Update" at bounding box center [443, 722] width 306 height 20
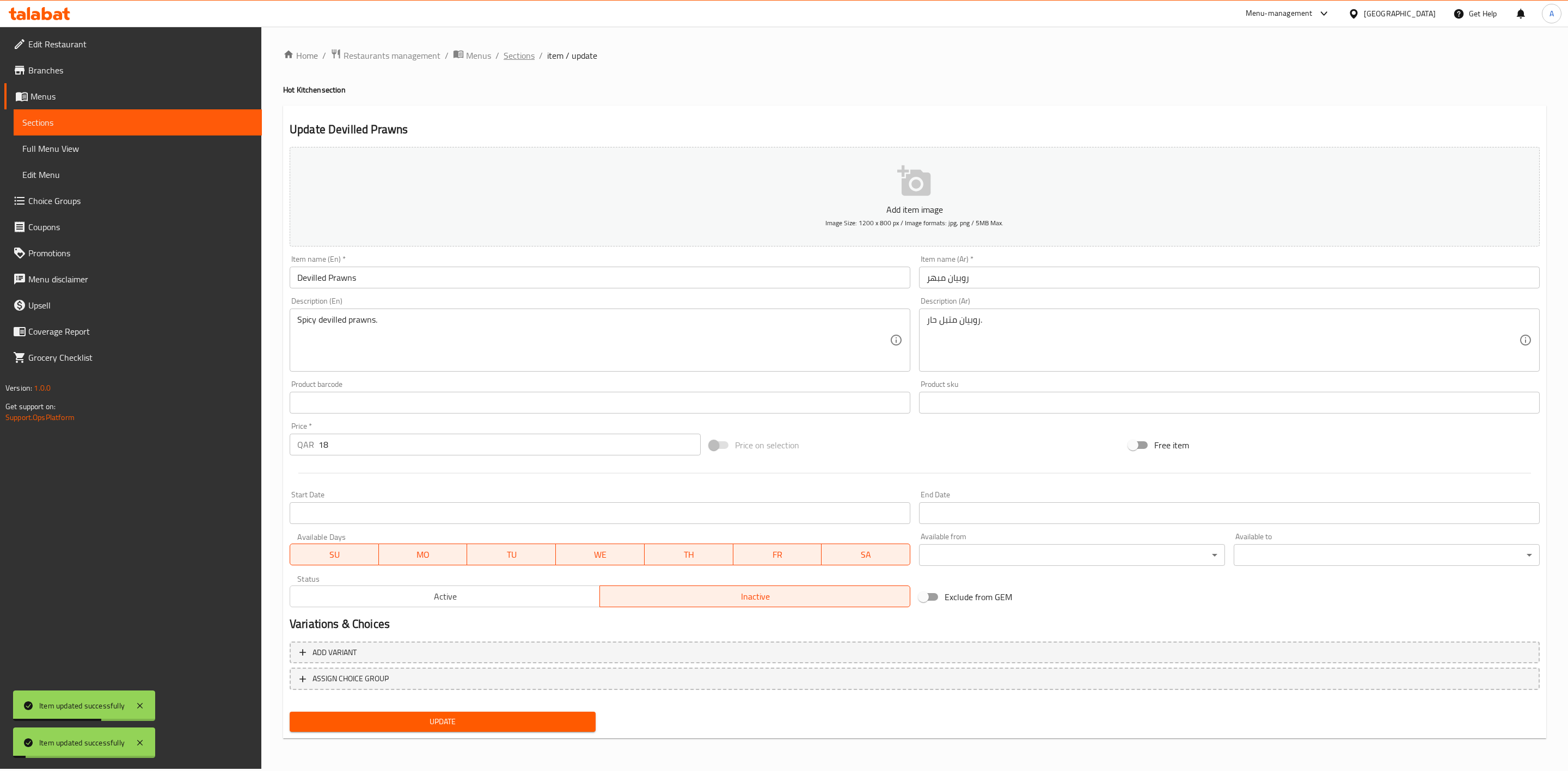
click at [522, 58] on span "Sections" at bounding box center [519, 55] width 31 height 13
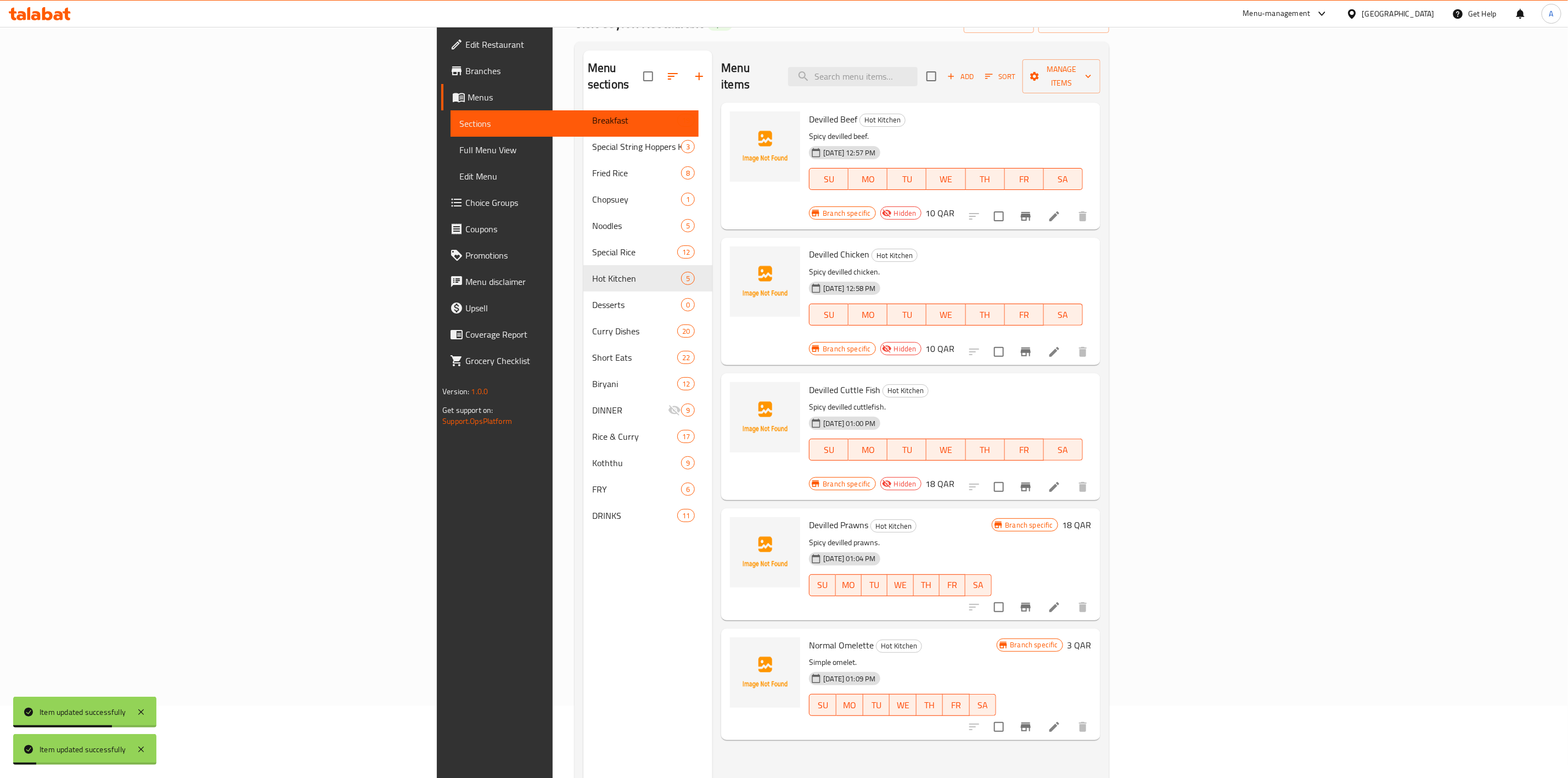
scroll to position [154, 0]
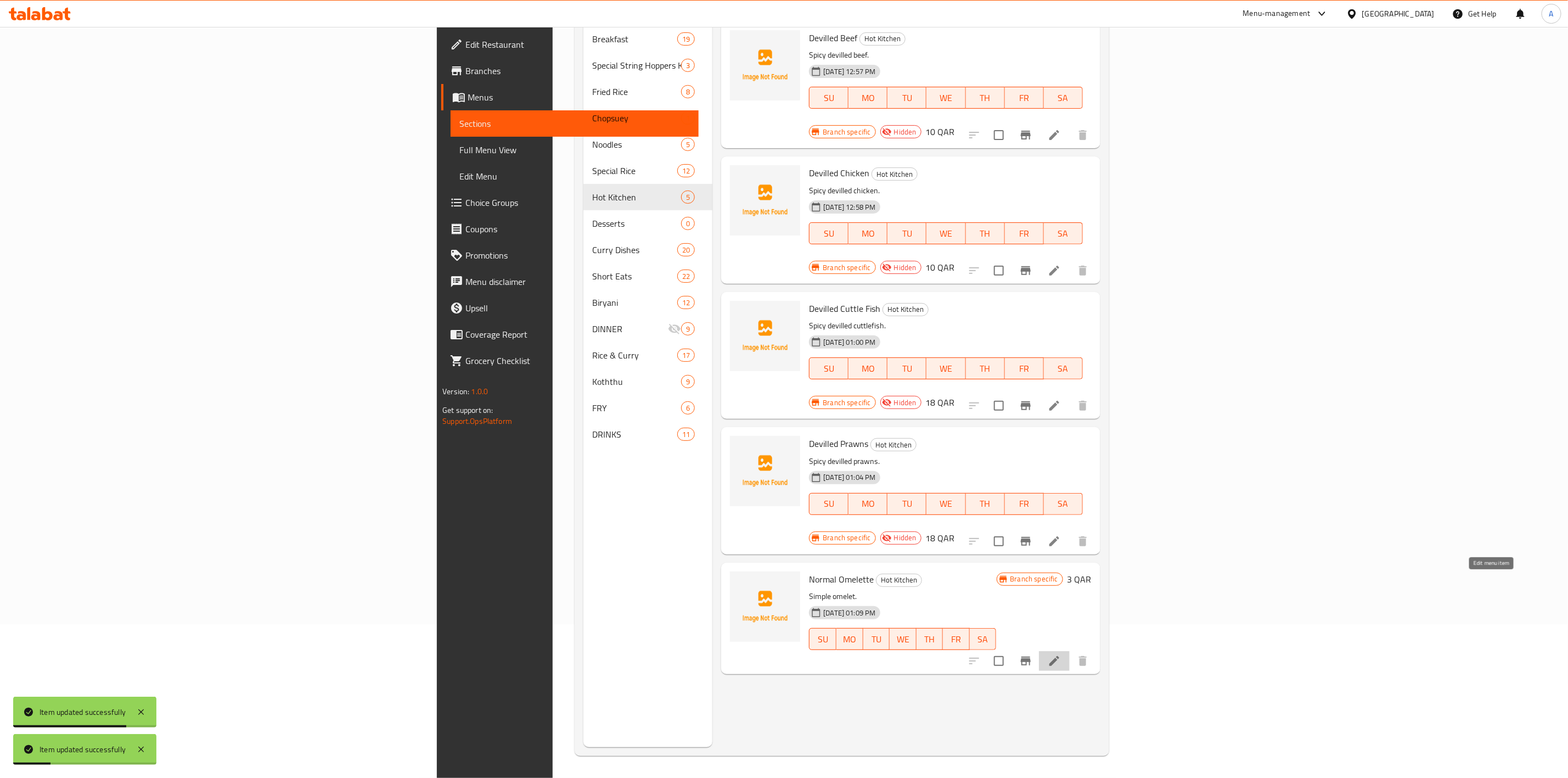
click at [1061, 655] on icon at bounding box center [1054, 661] width 13 height 13
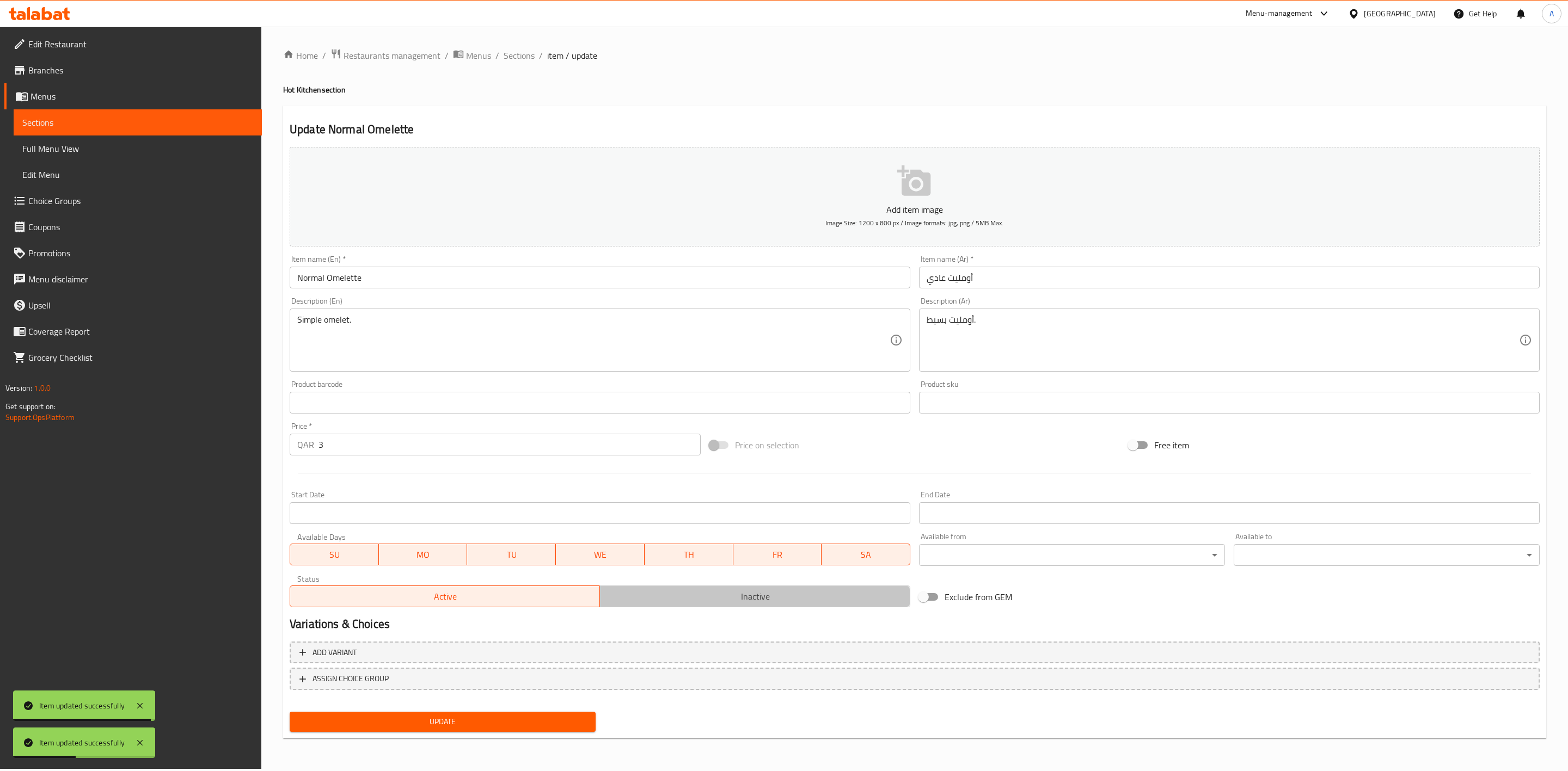
click at [711, 605] on button "Inactive" at bounding box center [755, 596] width 310 height 22
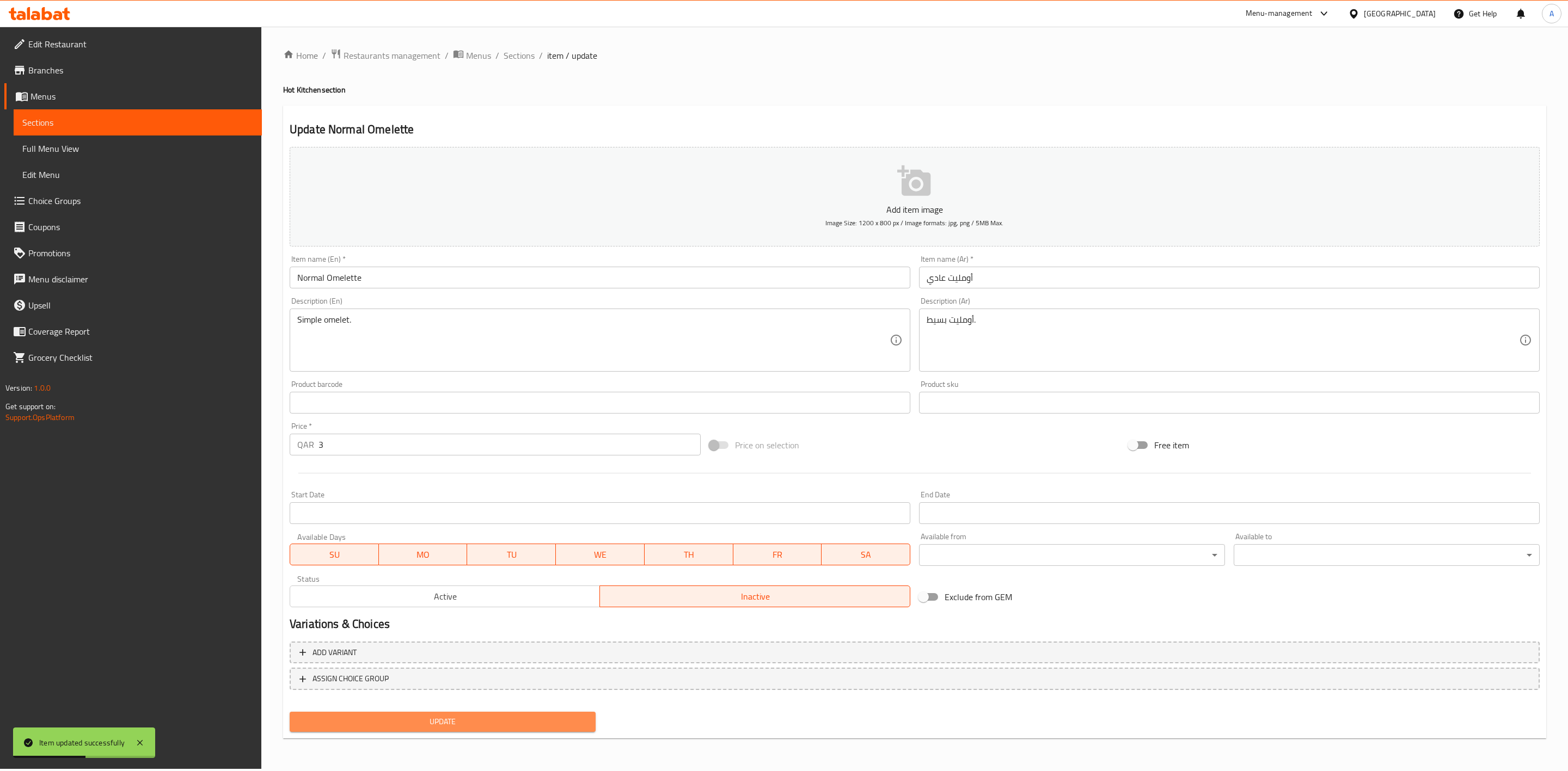
click at [460, 715] on span "Update" at bounding box center [443, 722] width 289 height 13
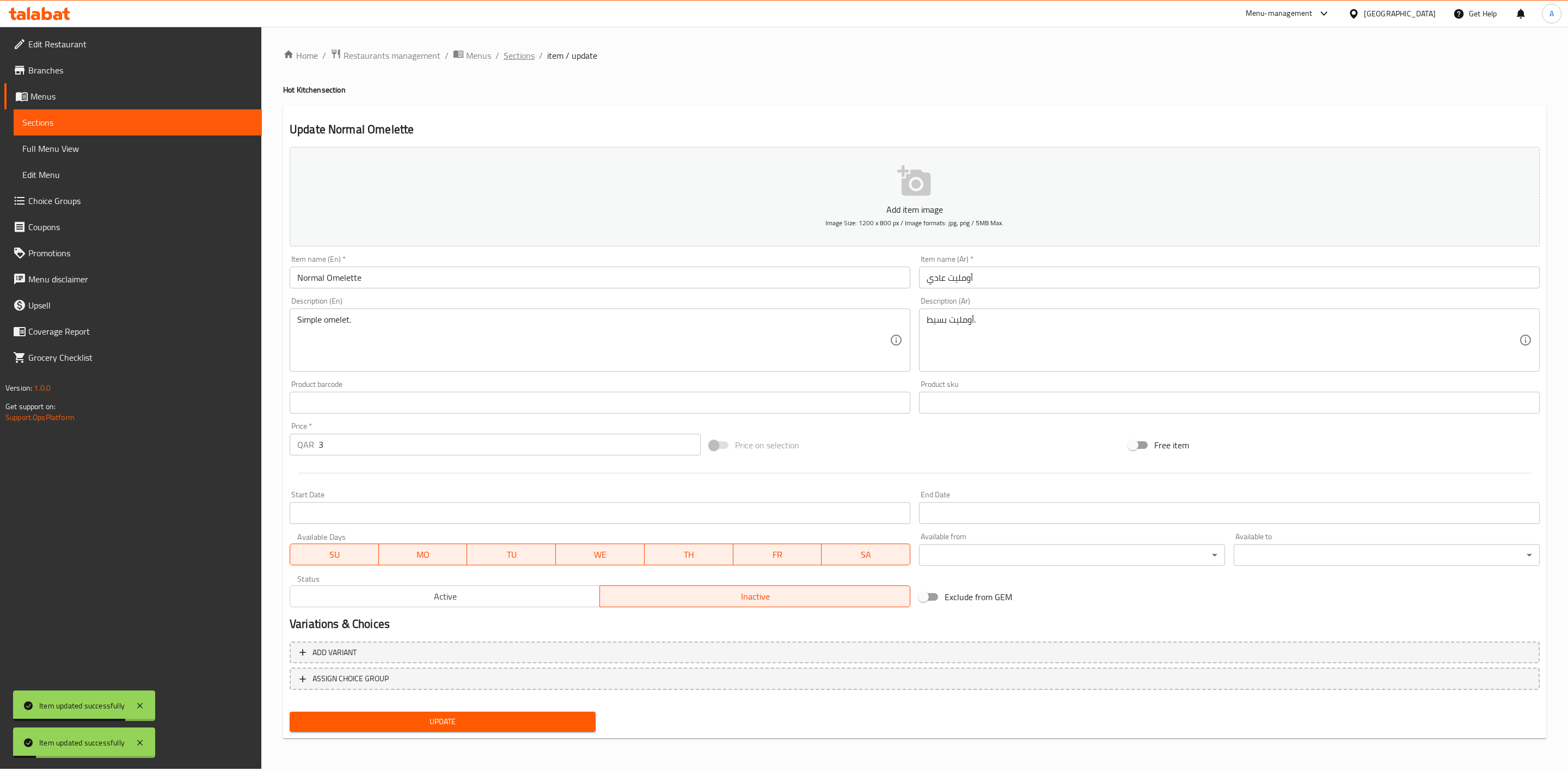
click at [527, 56] on span "Sections" at bounding box center [519, 55] width 31 height 13
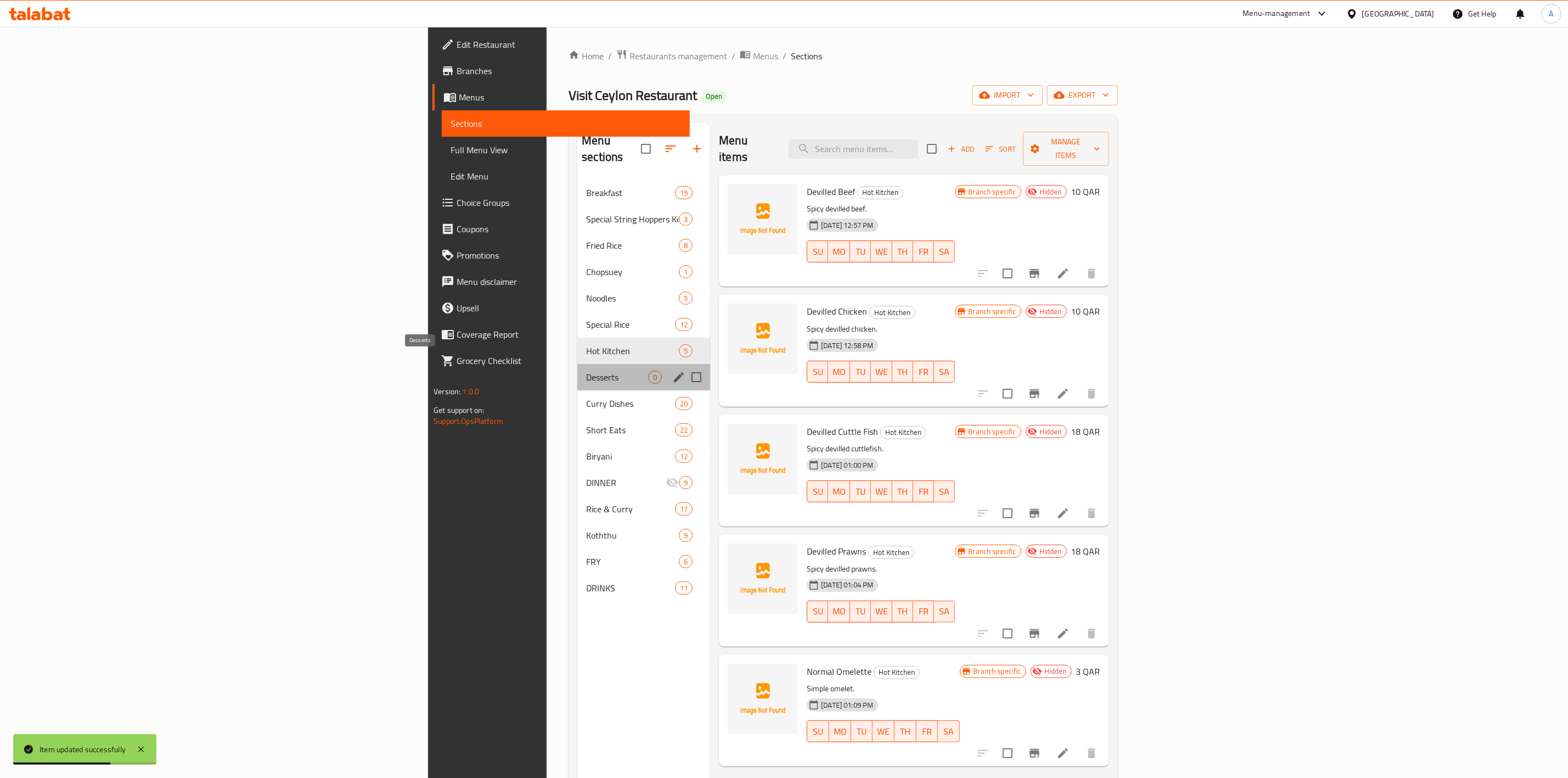
click at [586, 371] on span "Desserts" at bounding box center [617, 377] width 62 height 13
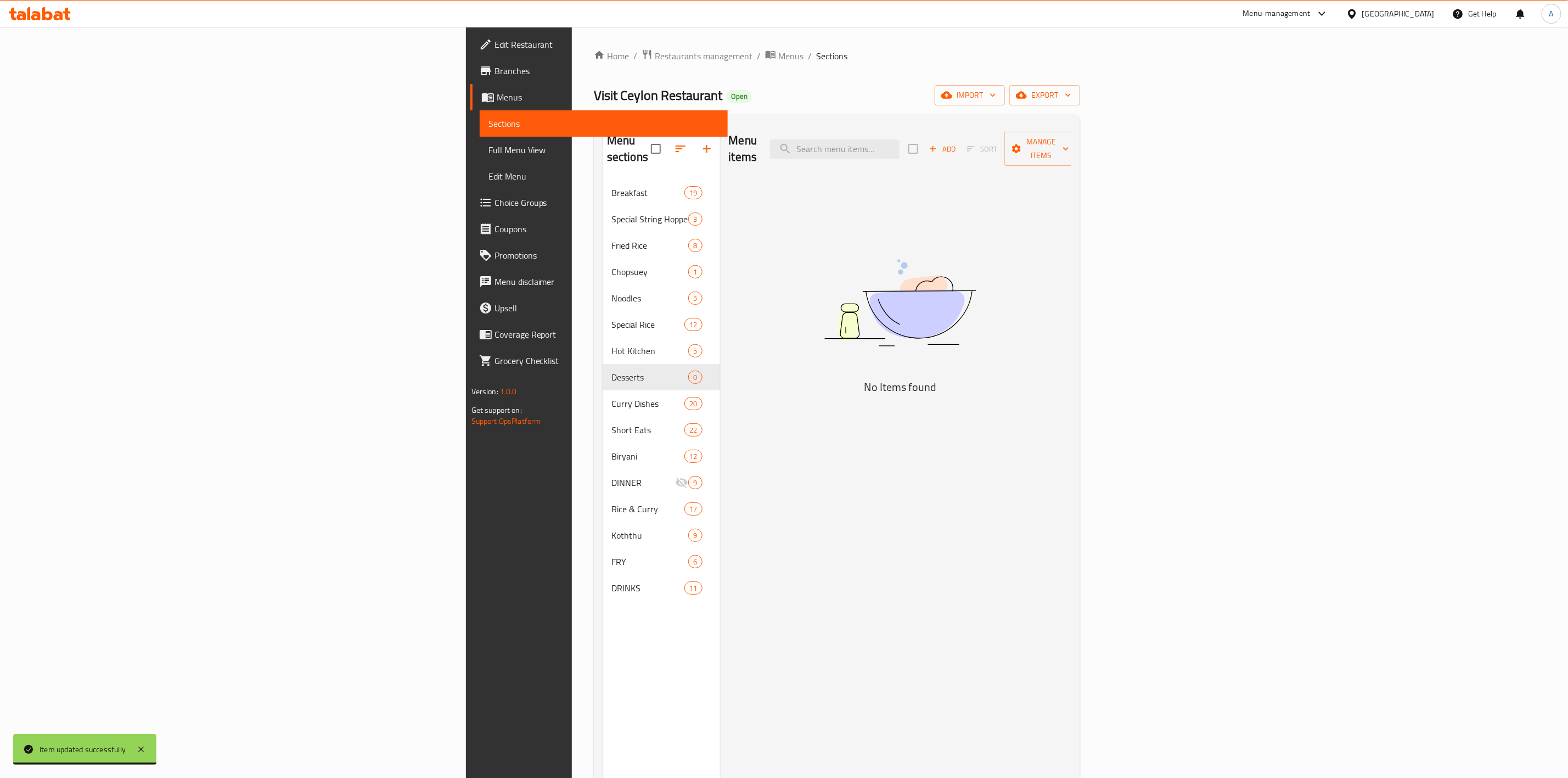
click at [957, 144] on span "Add" at bounding box center [943, 149] width 29 height 13
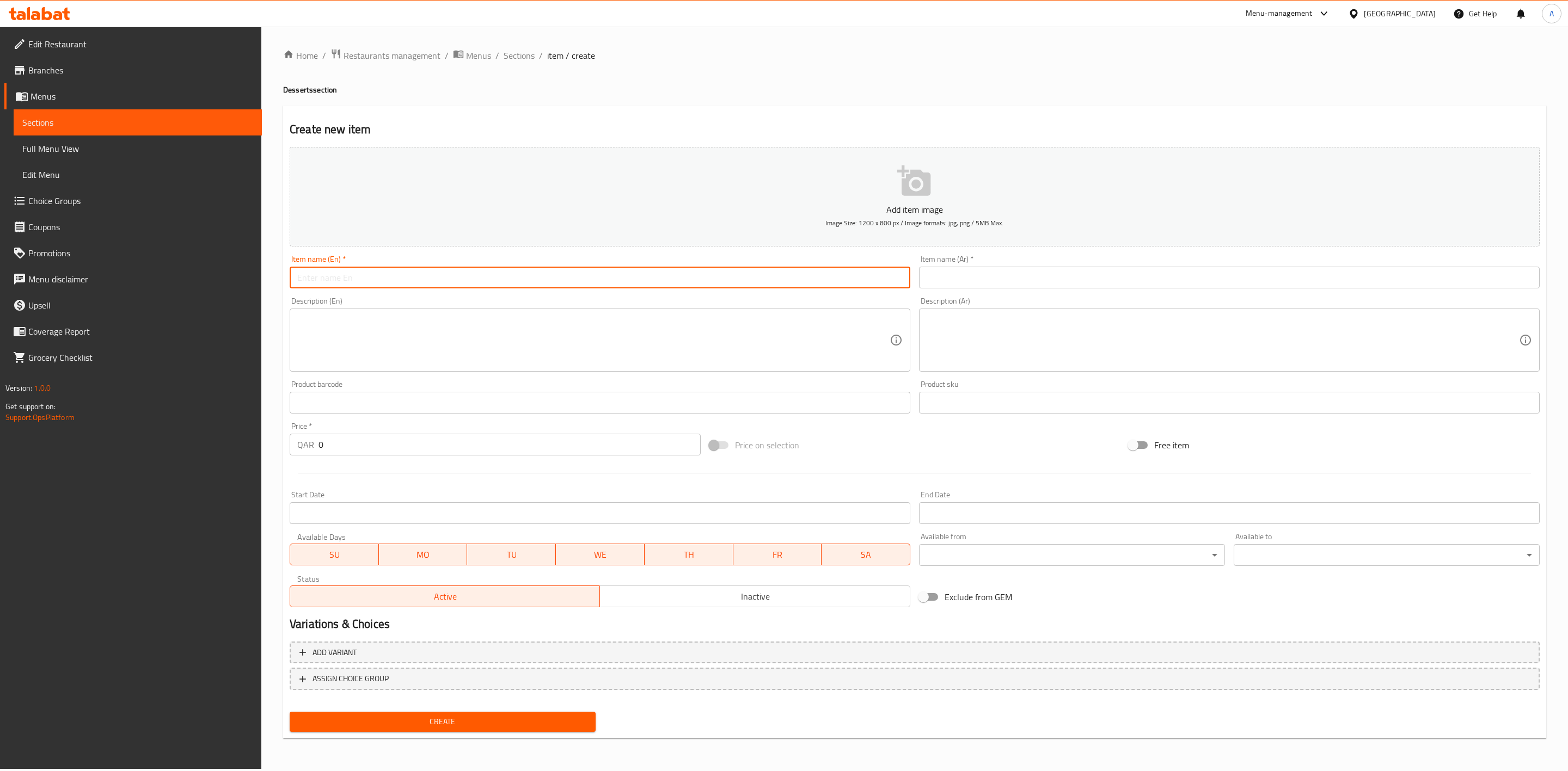
click at [337, 273] on input "text" at bounding box center [600, 277] width 621 height 22
paste input "Watalappam Small"
type input "Watalappam Small"
click at [524, 119] on div "Create new item Add item image Image Size: 1200 x 800 px / Image formats: jpg, …" at bounding box center [914, 422] width 1263 height 633
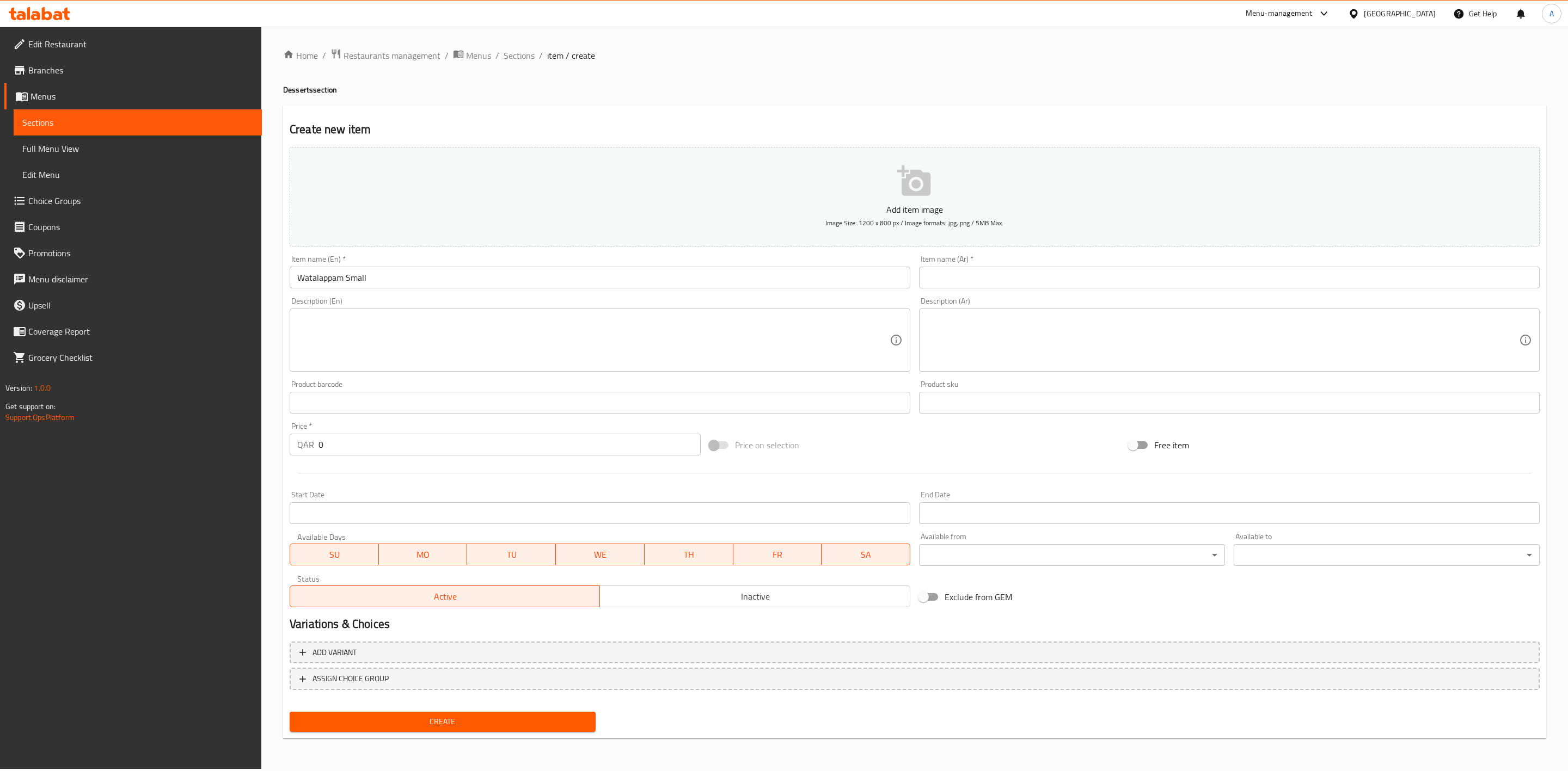
click at [1012, 265] on div "Item name (Ar)   * Item name (Ar) *" at bounding box center [1230, 271] width 621 height 33
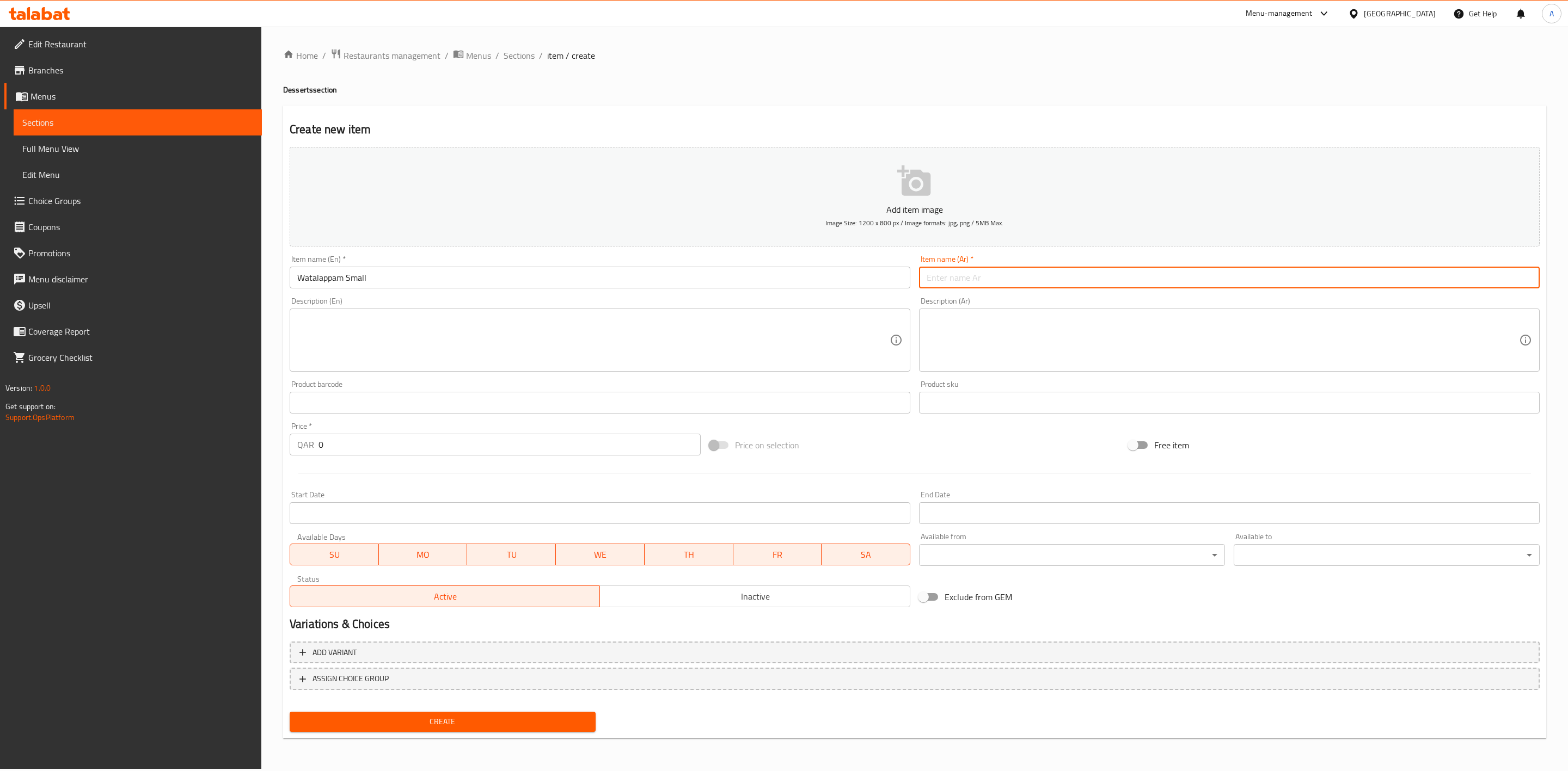
click at [1013, 278] on input "text" at bounding box center [1230, 277] width 621 height 22
paste input "واتالابام سمول"
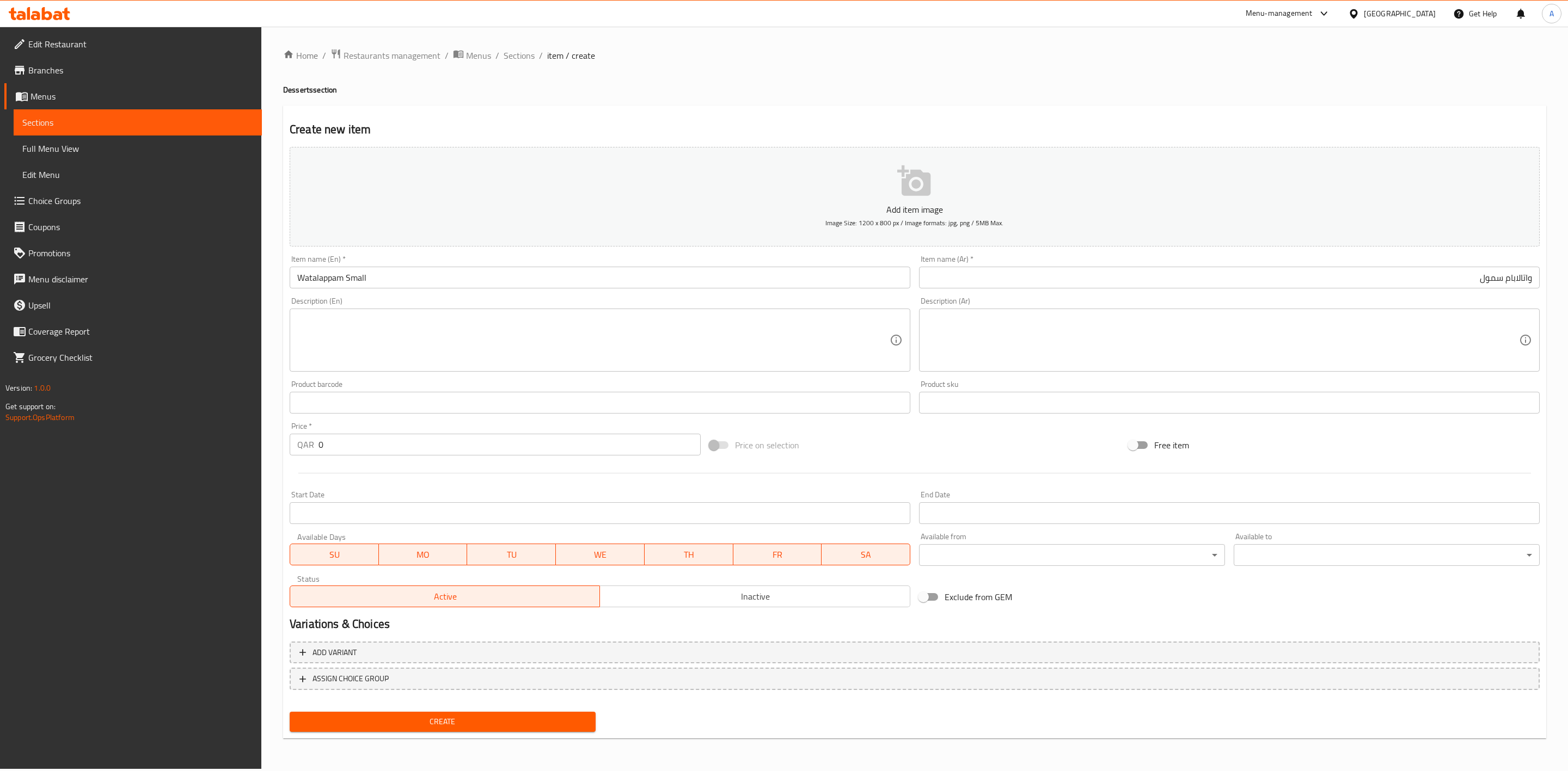
click at [981, 113] on div "Create new item Add item image Image Size: 1200 x 800 px / Image formats: jpg, …" at bounding box center [914, 422] width 1263 height 633
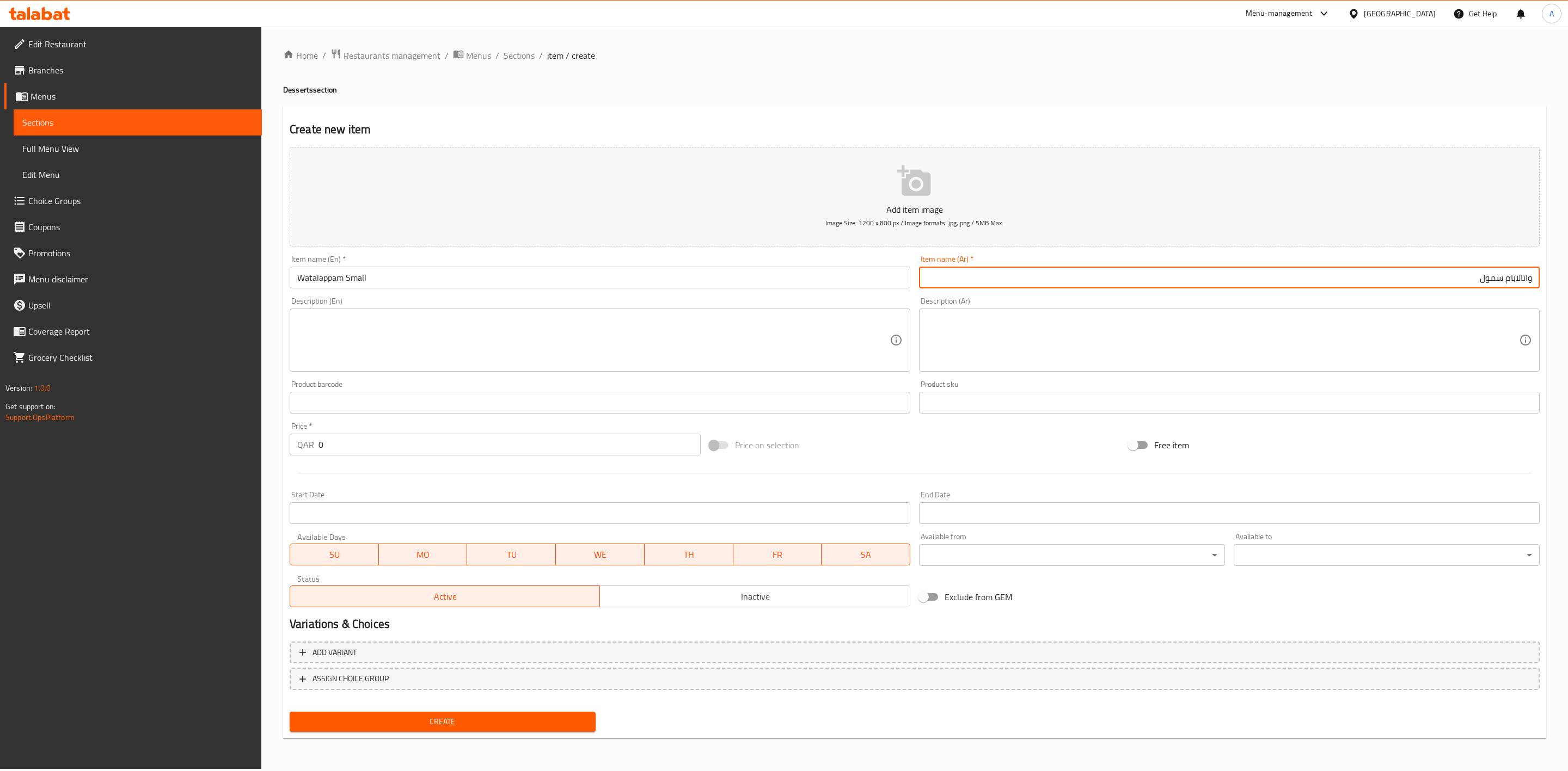
drag, startPoint x: 1466, startPoint y: 279, endPoint x: 1501, endPoint y: 283, distance: 35.2
click at [1501, 283] on input "واتالابام سمول" at bounding box center [1230, 277] width 621 height 22
type input "واتالابام صغير"
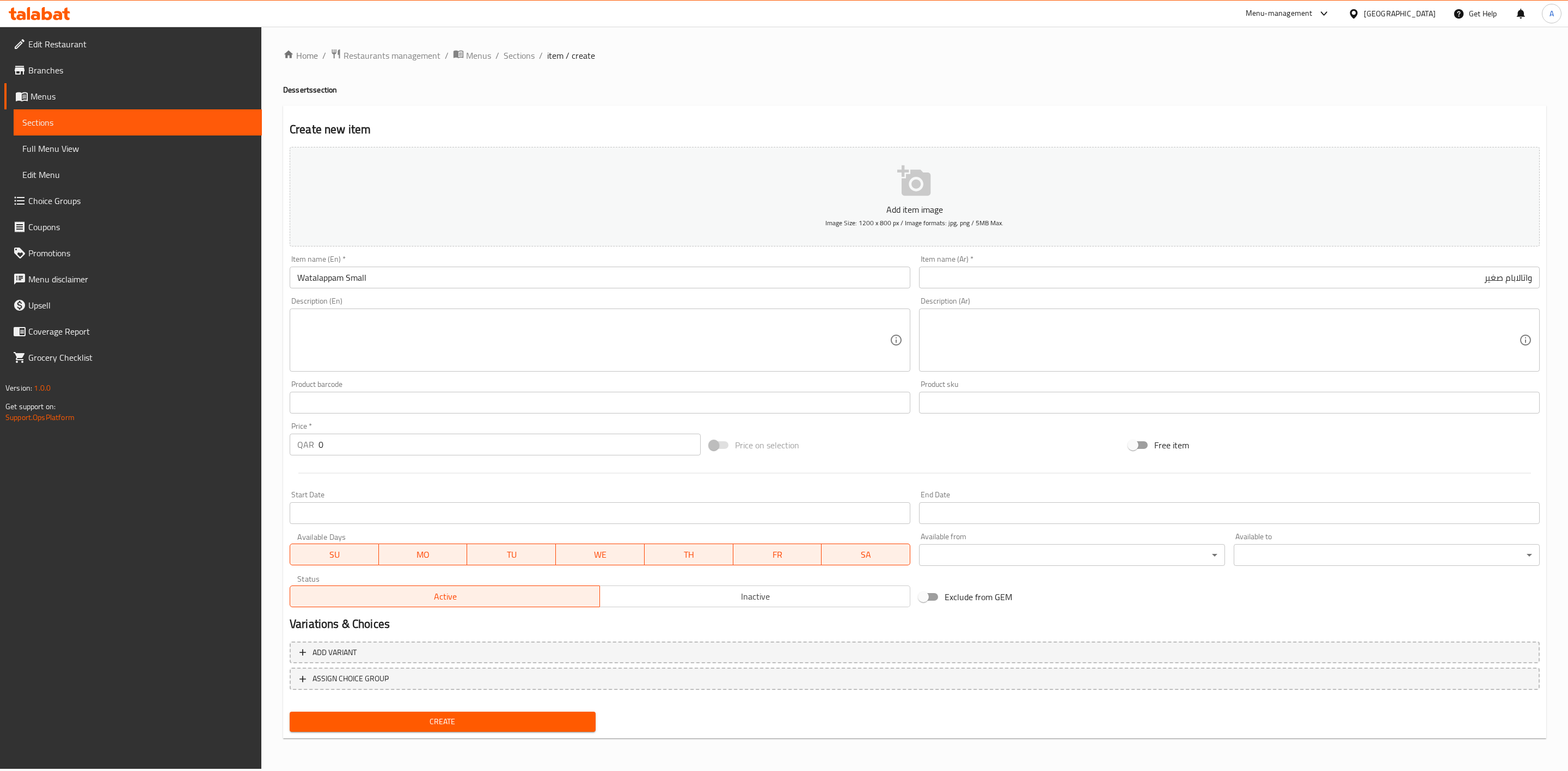
click at [1294, 75] on div "Home / Restaurants management / Menus / Sections / item / create Desserts secti…" at bounding box center [914, 398] width 1263 height 699
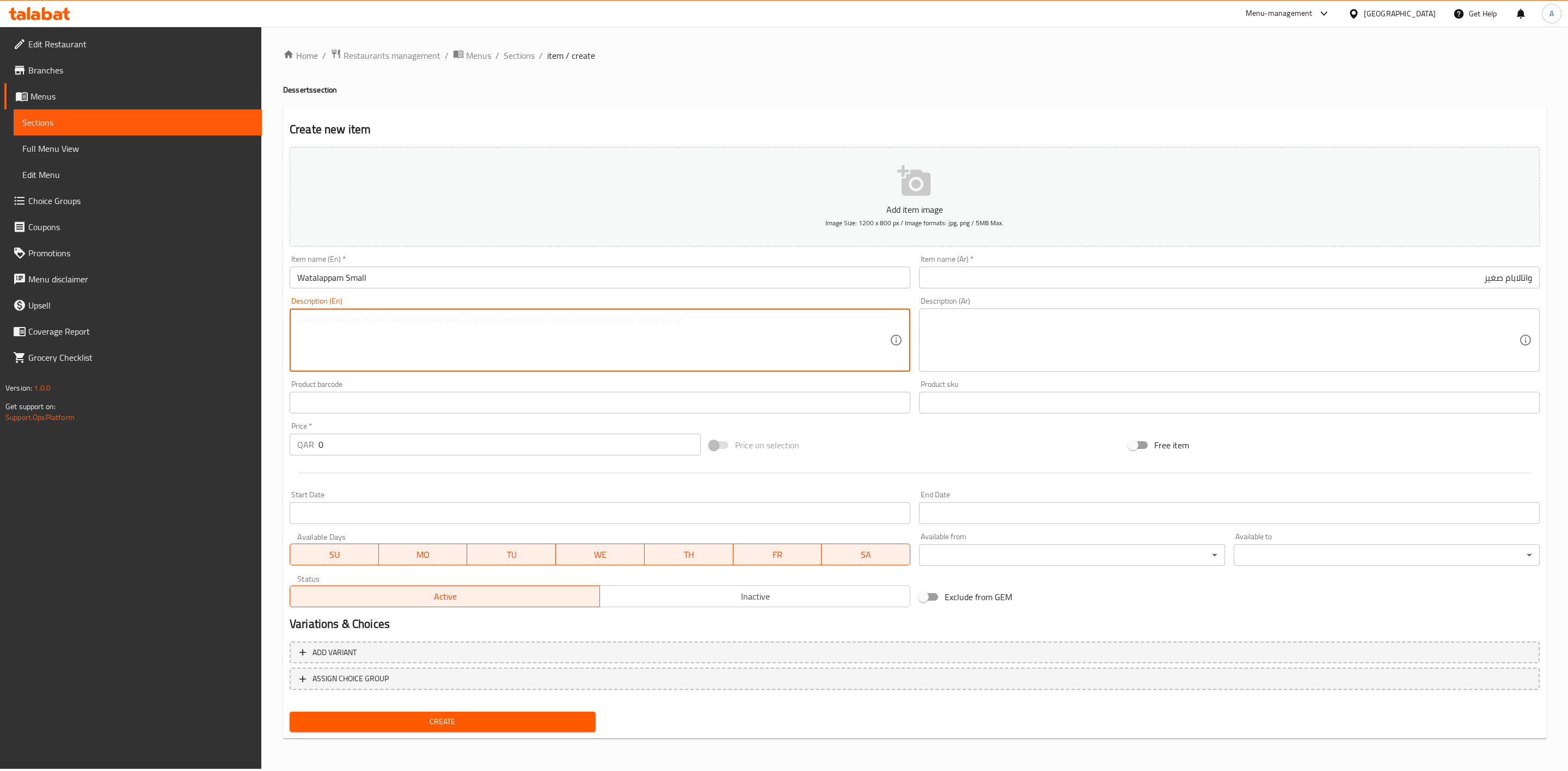
click at [458, 340] on textarea at bounding box center [593, 340] width 592 height 52
paste textarea "Small Sri Lankan dessert pudding."
drag, startPoint x: 340, startPoint y: 309, endPoint x: 194, endPoint y: 295, distance: 146.7
click at [195, 295] on div "Edit Restaurant Branches Menus Sections Full Menu View Edit Menu Choice Groups …" at bounding box center [784, 398] width 1568 height 742
type textarea "Small Sri Lankan dessert pudding."
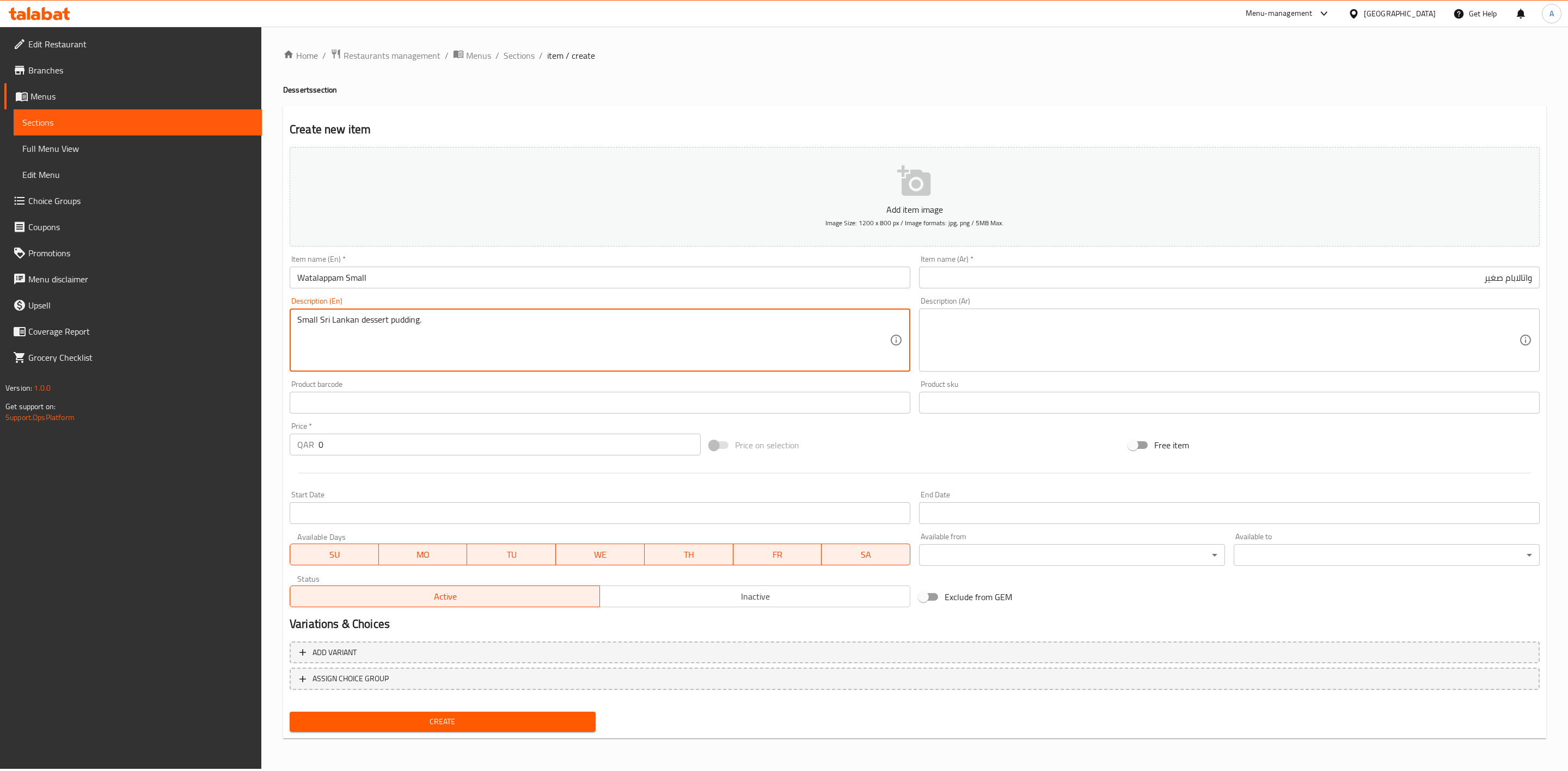
click at [1107, 332] on textarea at bounding box center [1222, 340] width 592 height 52
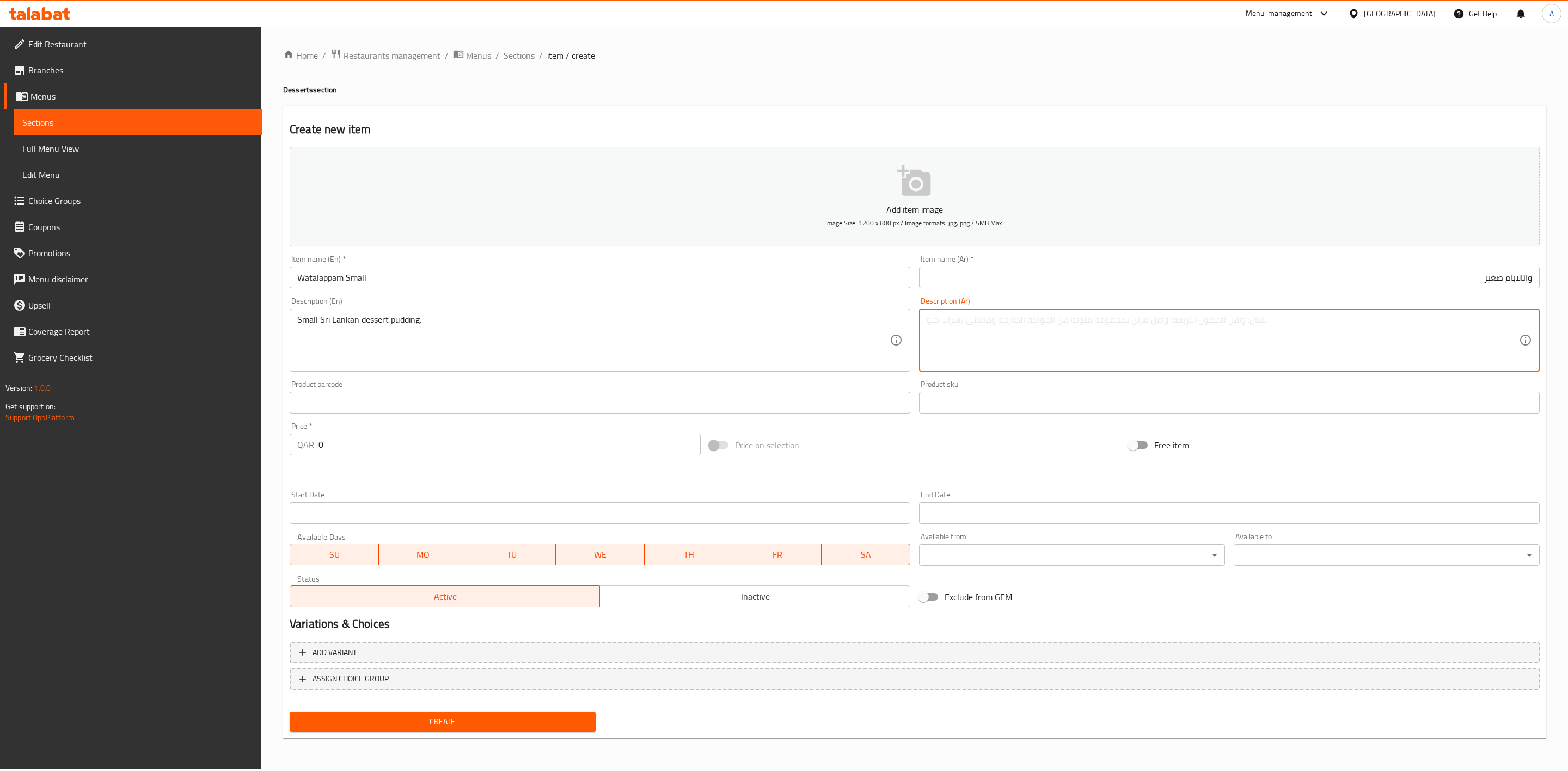
paste textarea "بودنغ حلوى سريلانكي صغير."
drag, startPoint x: 1506, startPoint y: 324, endPoint x: 1499, endPoint y: 324, distance: 7.0
click at [1499, 324] on textarea "بودنغ حلوى سريلانكي صغير." at bounding box center [1222, 340] width 592 height 52
type textarea "بودنج حلوى سريلانكي صغير."
click at [1318, 120] on div "Create new item Add item image Image Size: 1200 x 800 px / Image formats: jpg, …" at bounding box center [914, 422] width 1263 height 633
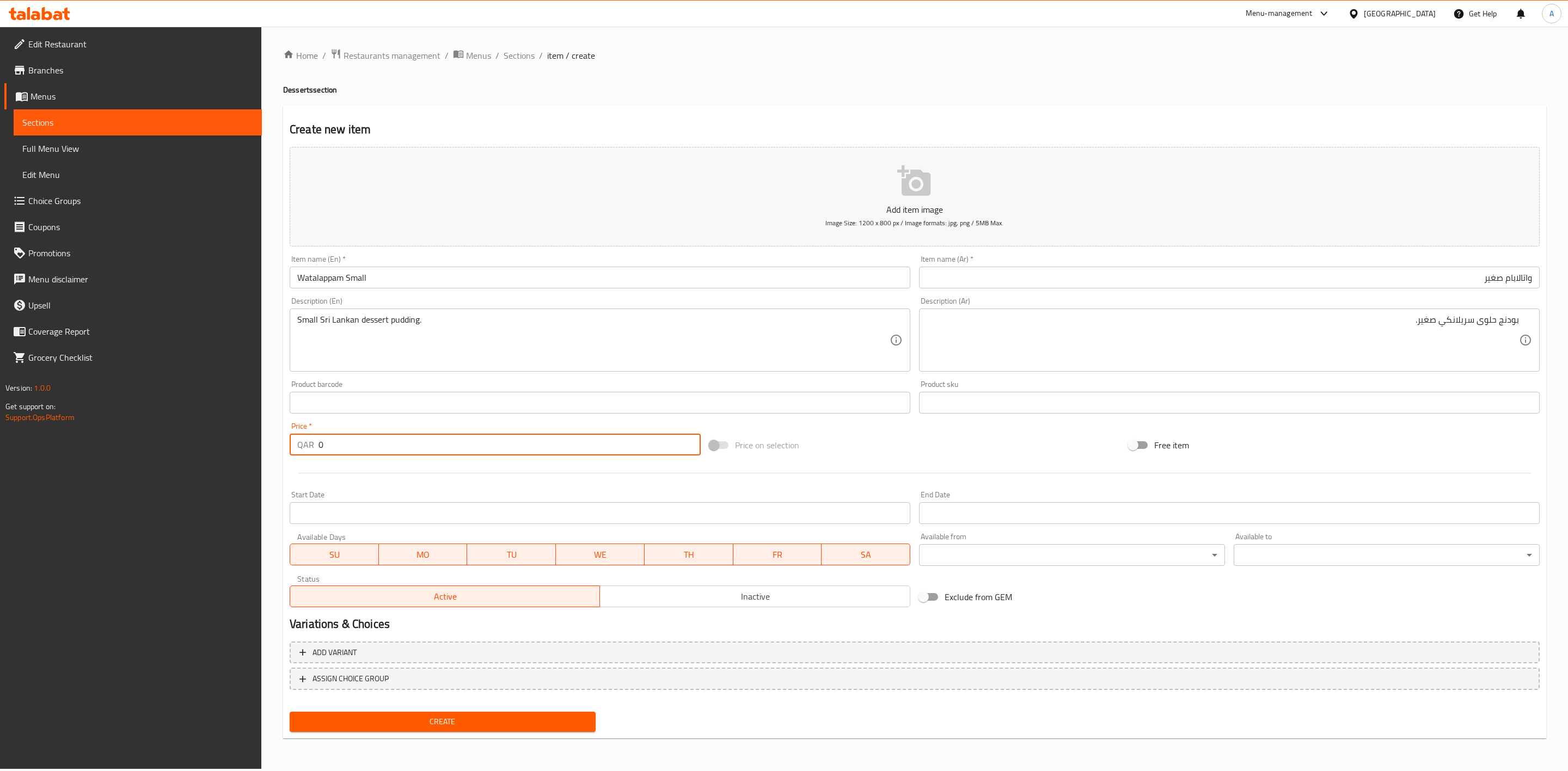
drag, startPoint x: 356, startPoint y: 441, endPoint x: 98, endPoint y: 433, distance: 258.1
click at [98, 433] on div "Edit Restaurant Branches Menus Sections Full Menu View Edit Menu Choice Groups …" at bounding box center [784, 398] width 1568 height 742
type input "3"
click at [312, 480] on div at bounding box center [915, 473] width 1259 height 27
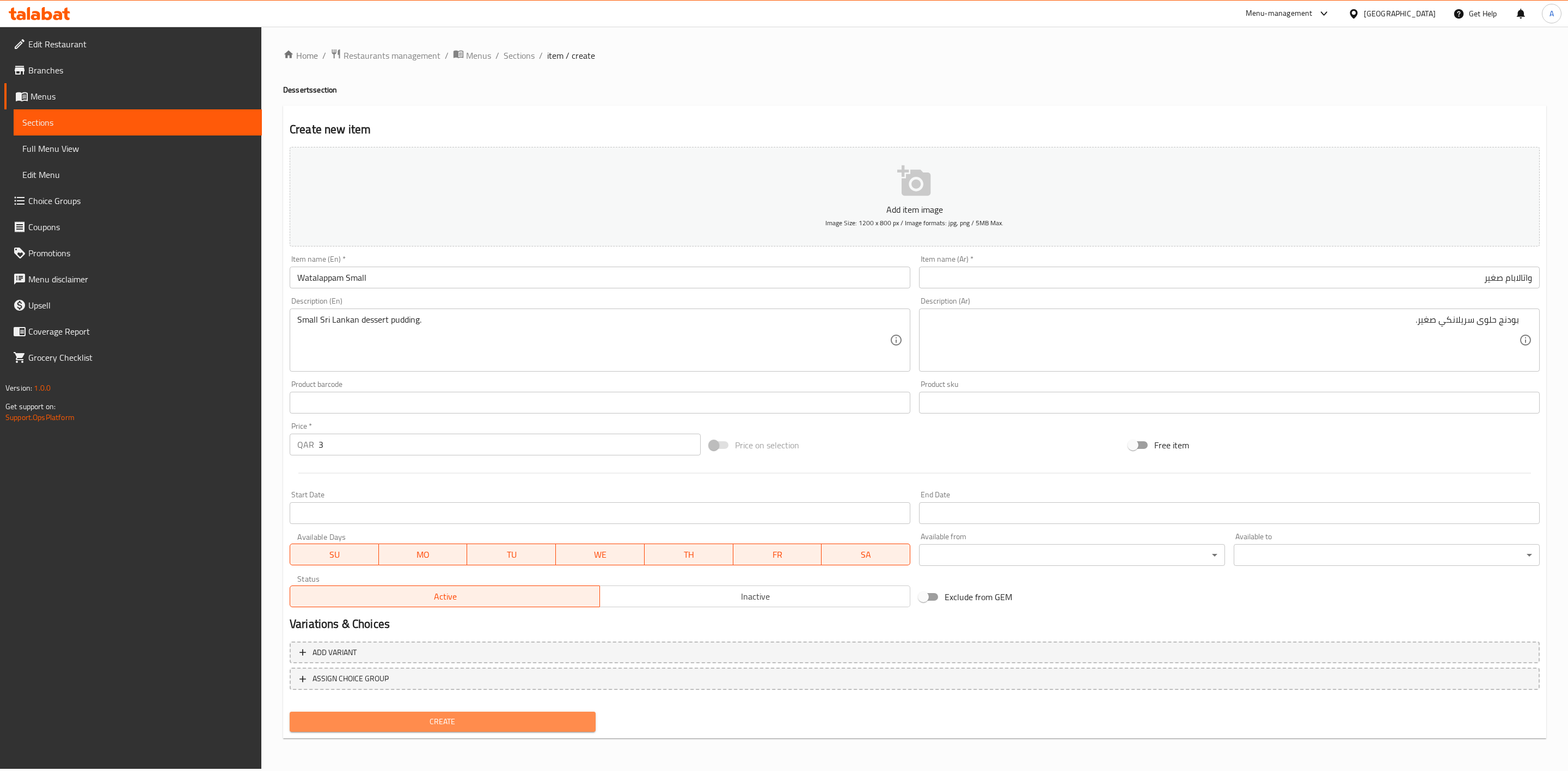
click at [500, 728] on button "Create" at bounding box center [443, 722] width 306 height 20
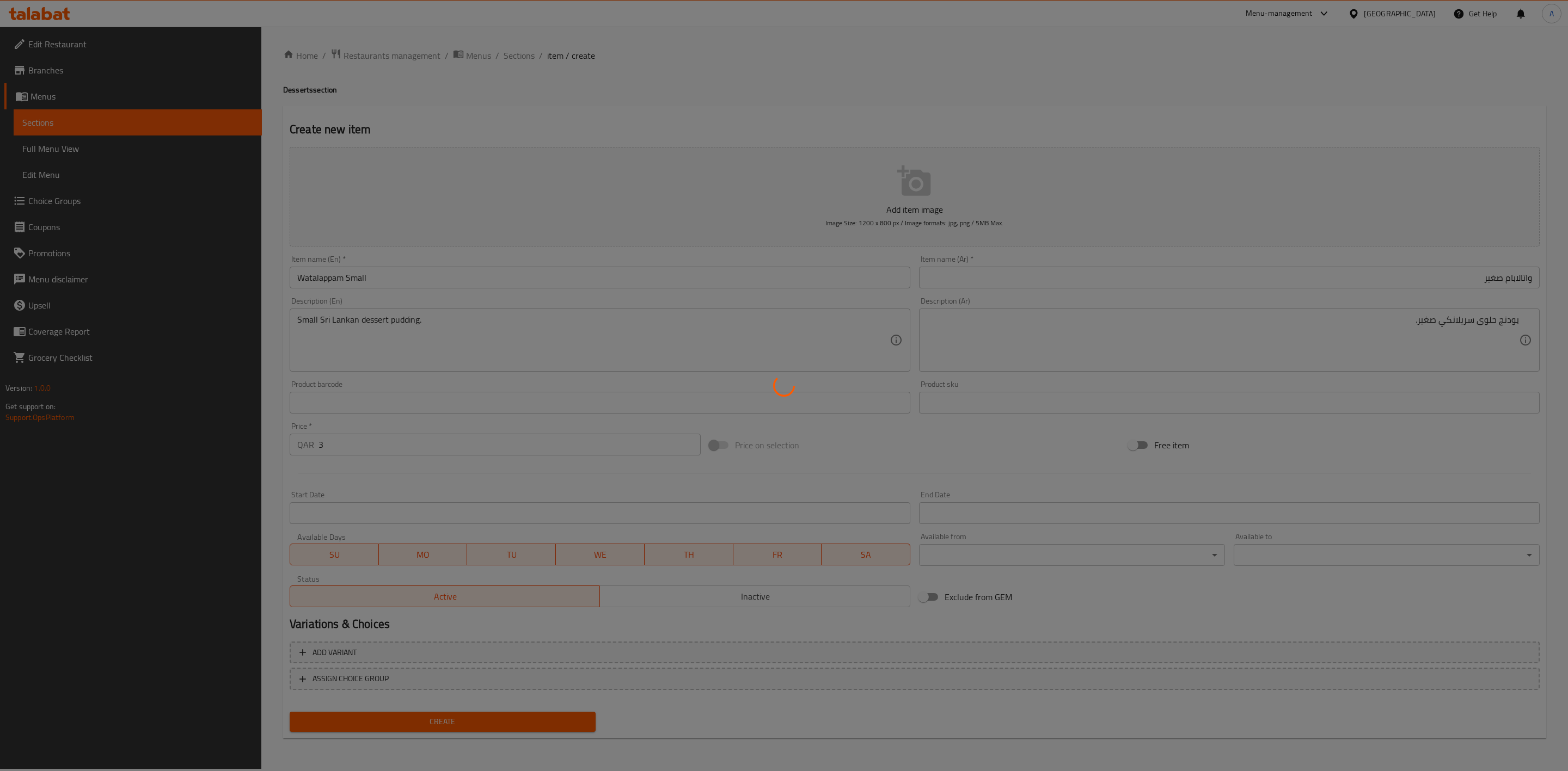
type input "0"
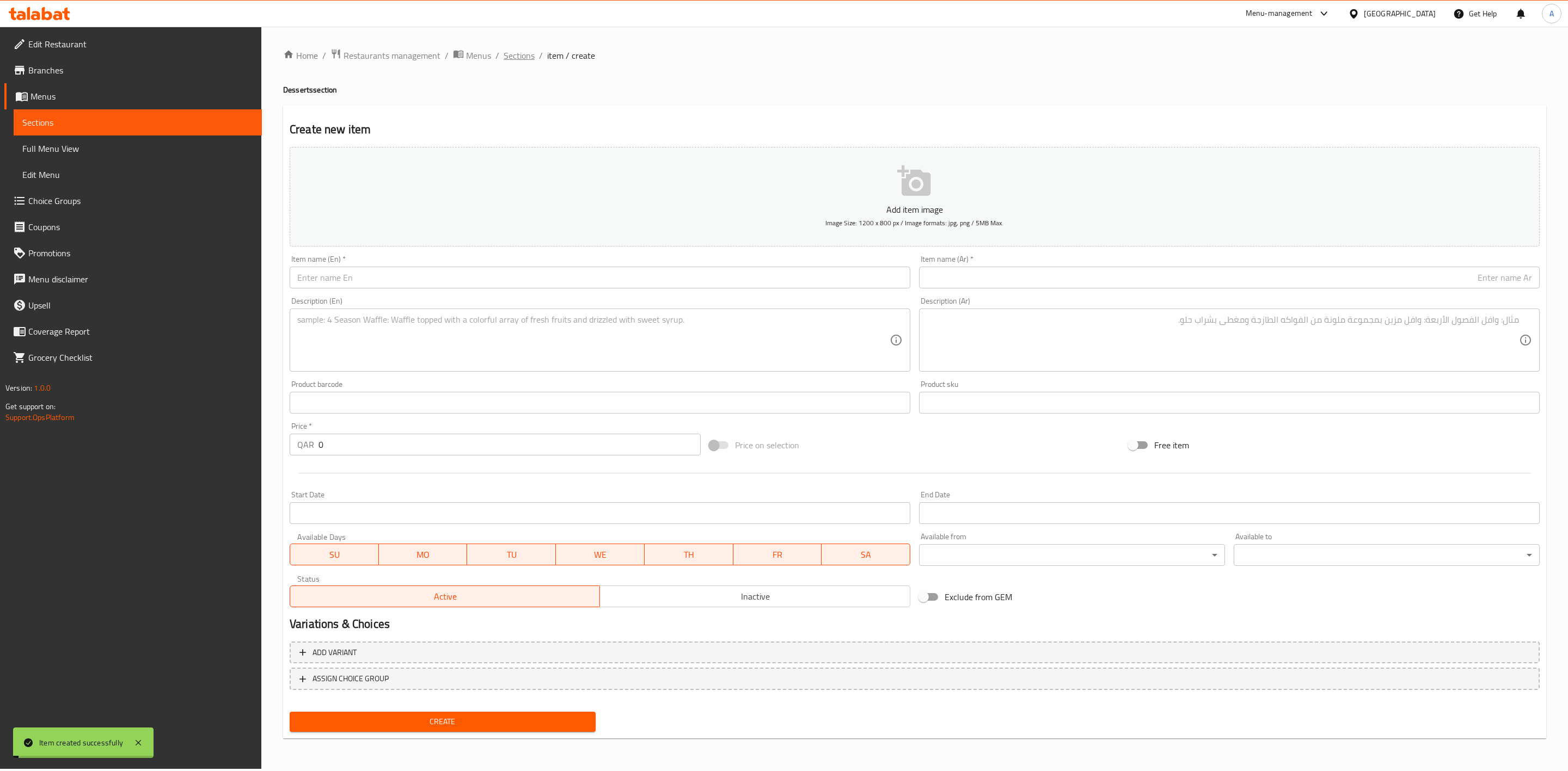
click at [517, 53] on span "Sections" at bounding box center [519, 55] width 31 height 13
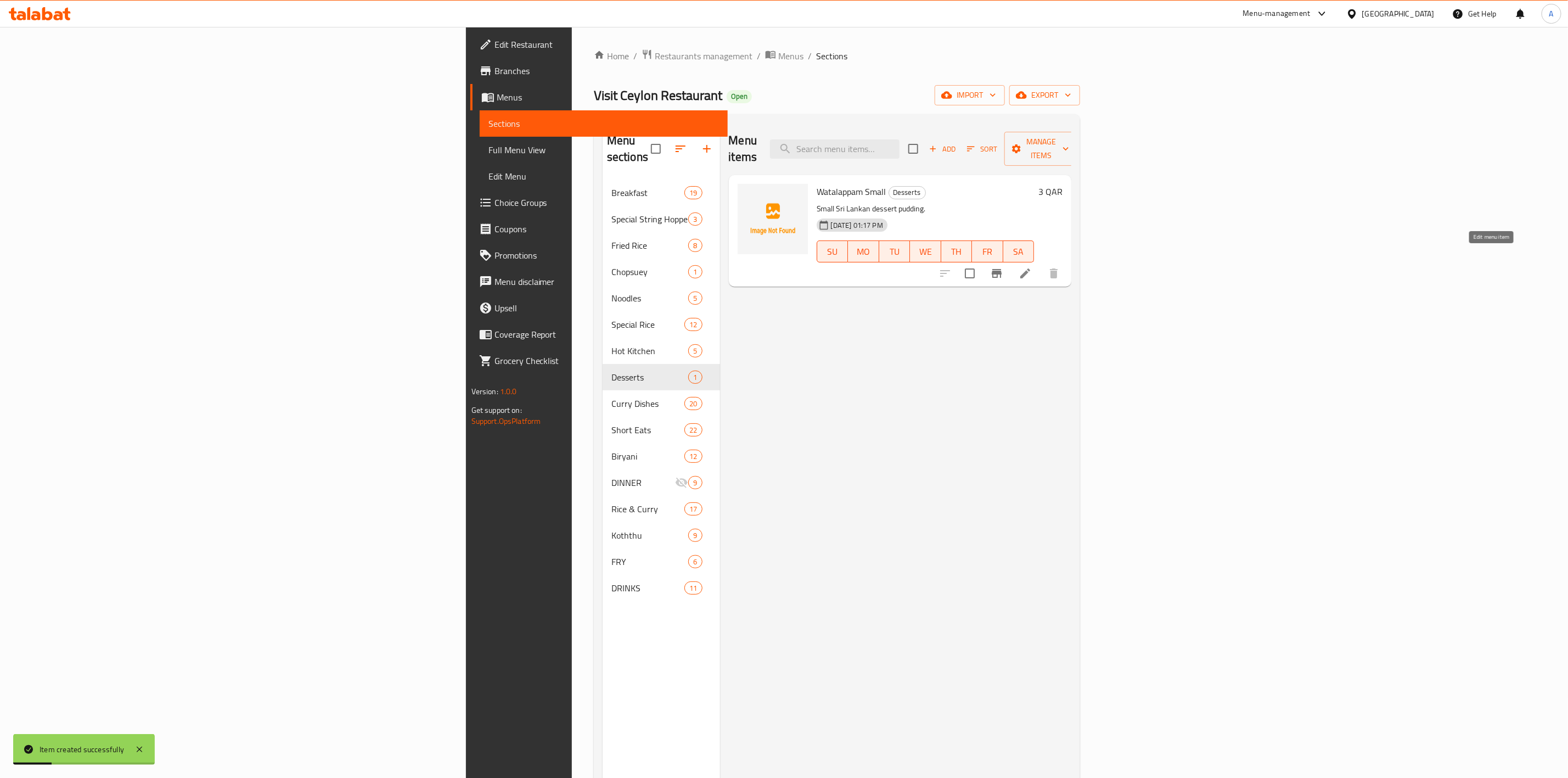
click at [1032, 267] on icon at bounding box center [1025, 273] width 13 height 13
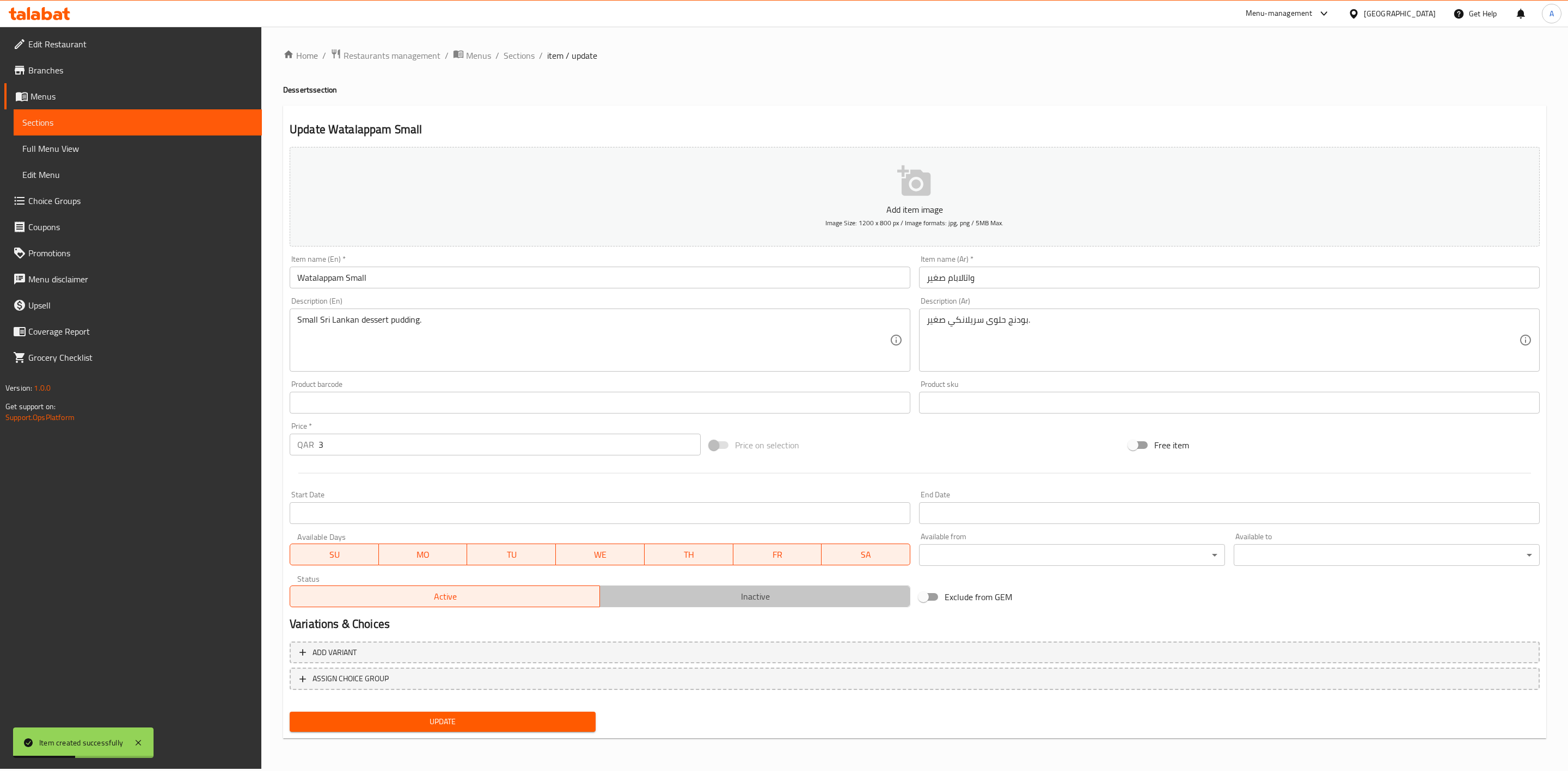
click at [776, 600] on span "Inactive" at bounding box center [755, 597] width 301 height 16
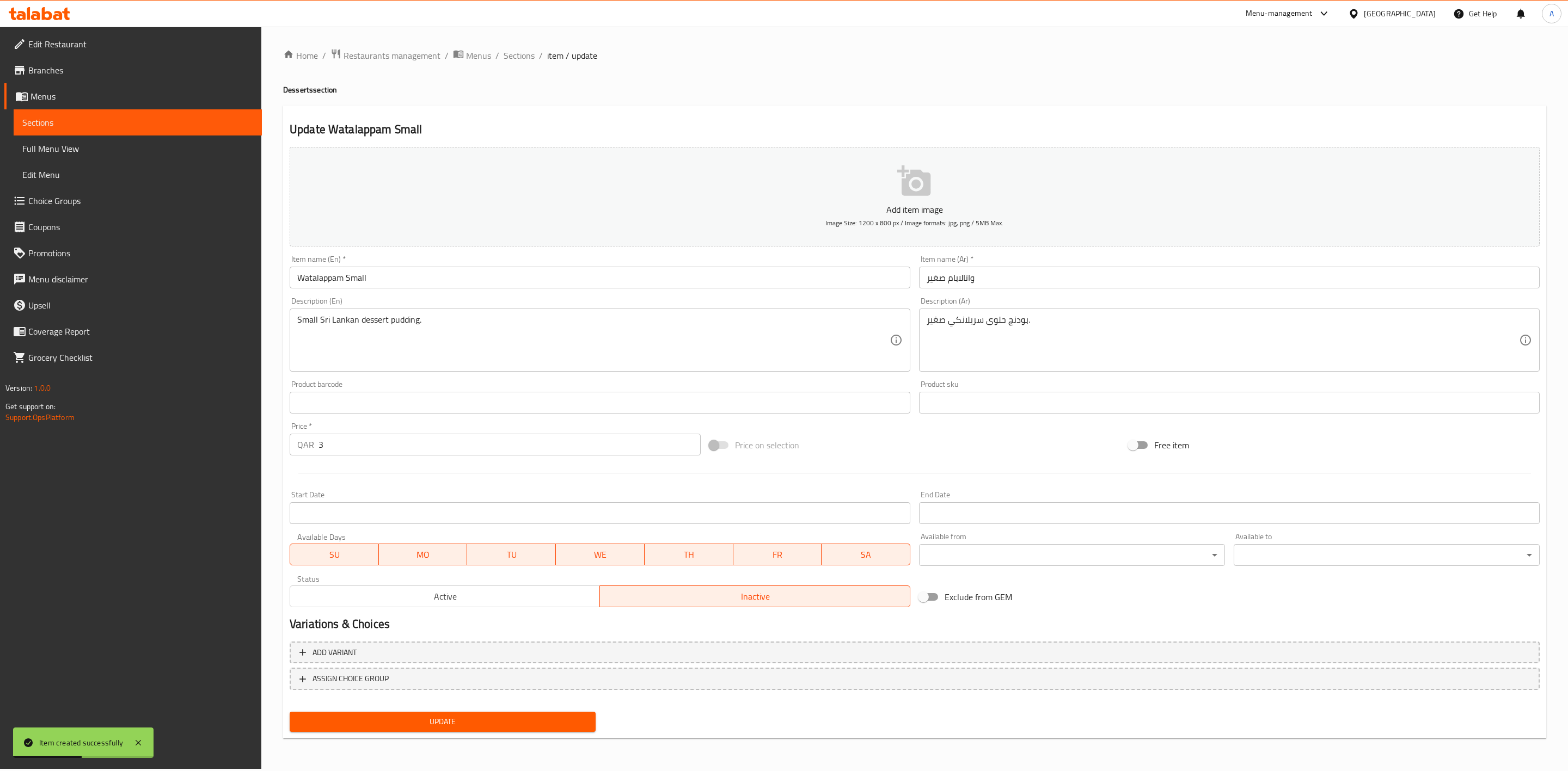
click at [478, 727] on span "Update" at bounding box center [443, 722] width 289 height 13
click at [510, 51] on span "Sections" at bounding box center [519, 55] width 31 height 13
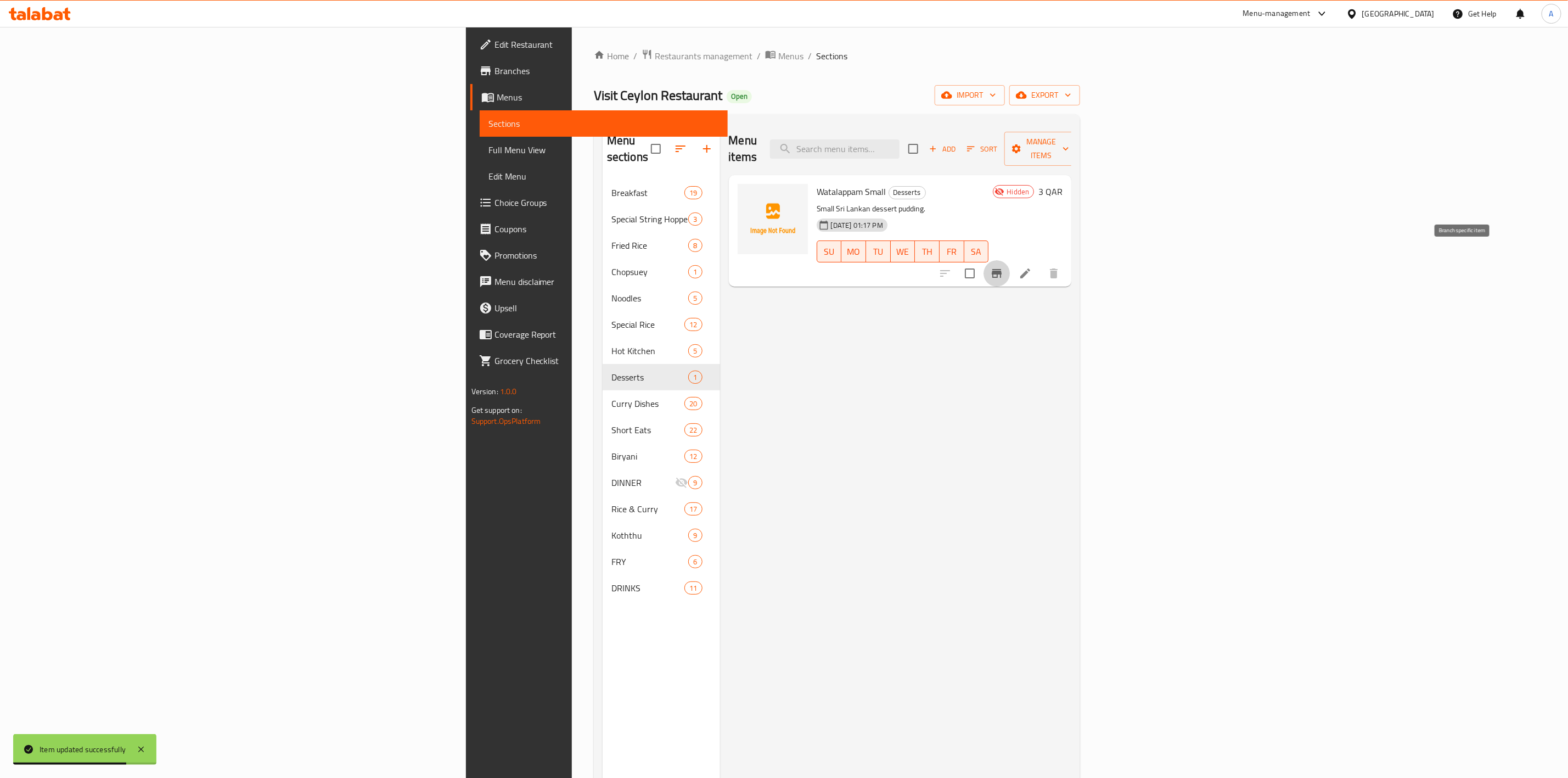
click at [1010, 260] on button "Branch-specific-item" at bounding box center [997, 273] width 26 height 26
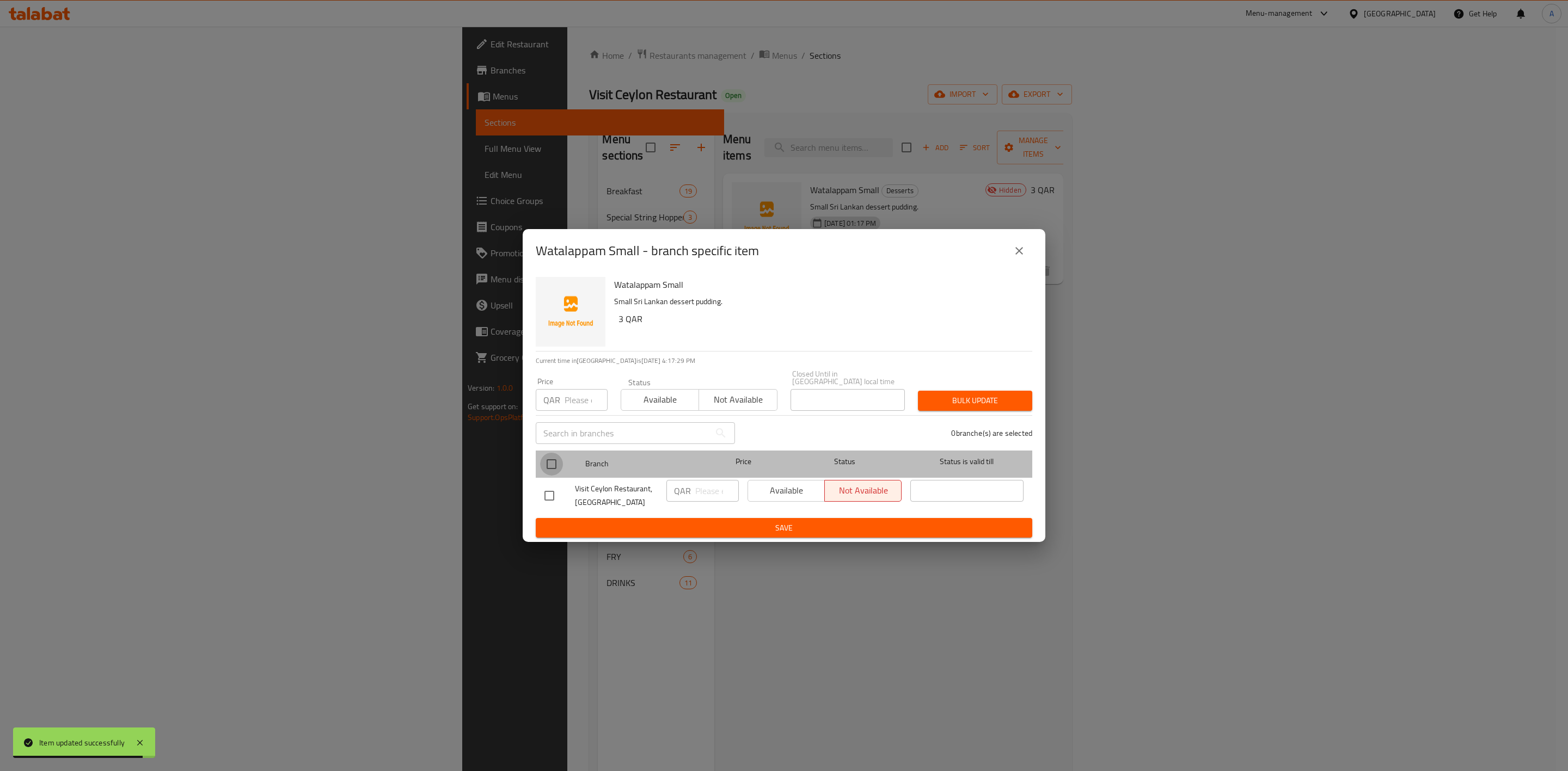
click at [547, 466] on input "checkbox" at bounding box center [551, 464] width 23 height 23
checkbox input "true"
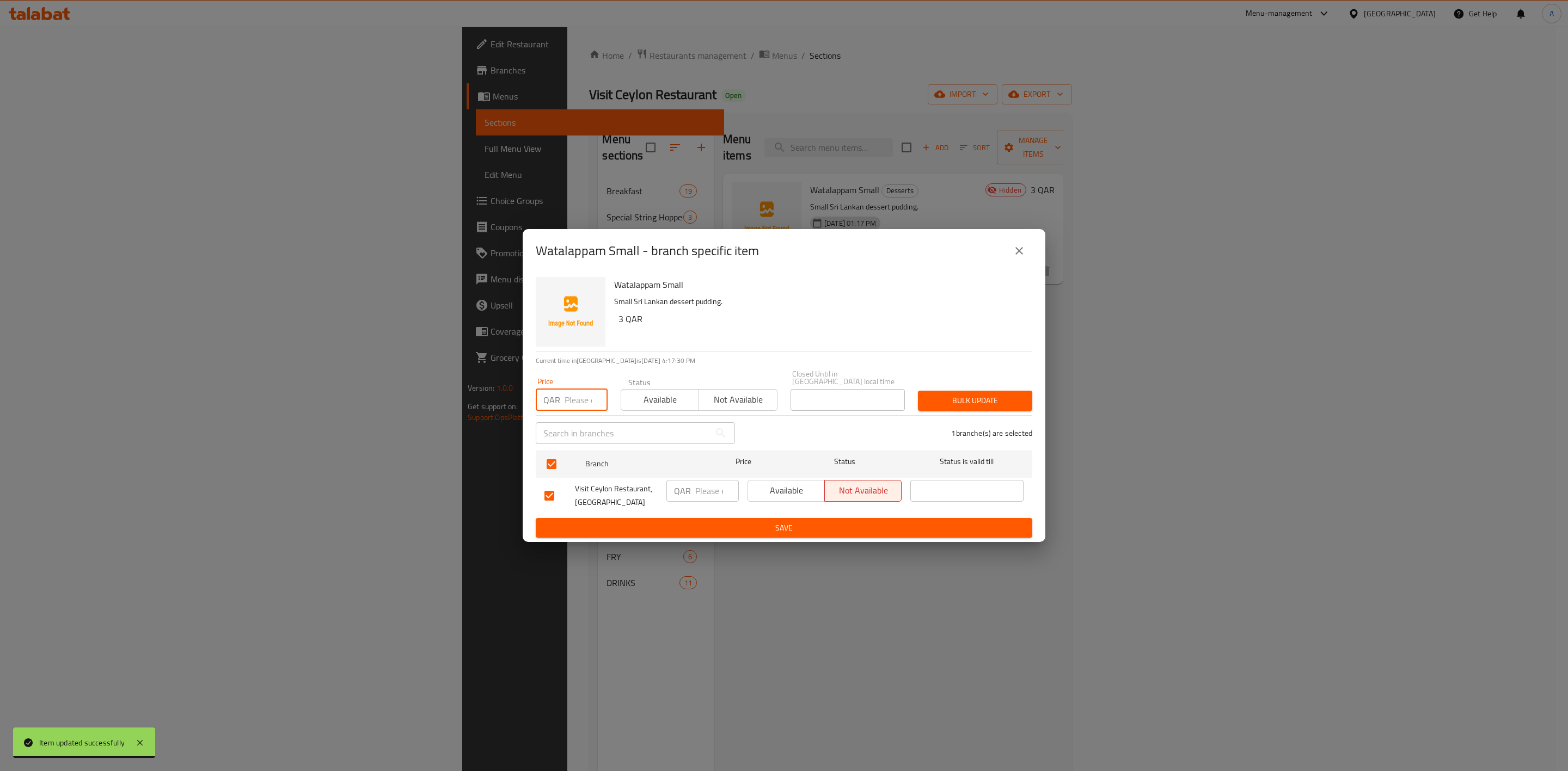
click at [565, 400] on input "number" at bounding box center [586, 400] width 43 height 22
type input "3"
click at [972, 395] on span "Bulk update" at bounding box center [975, 401] width 97 height 13
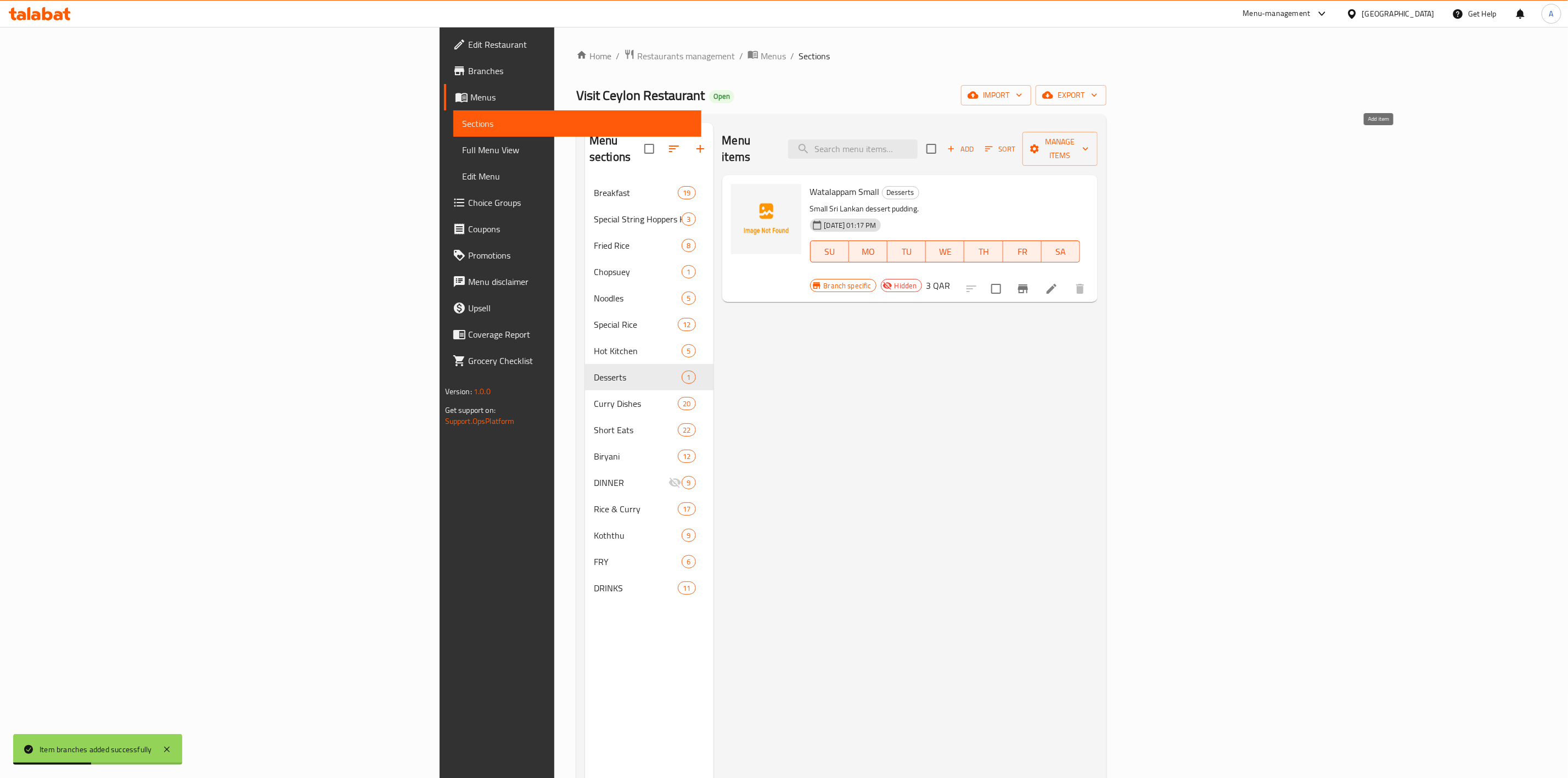
click at [975, 143] on span "Add" at bounding box center [960, 149] width 29 height 13
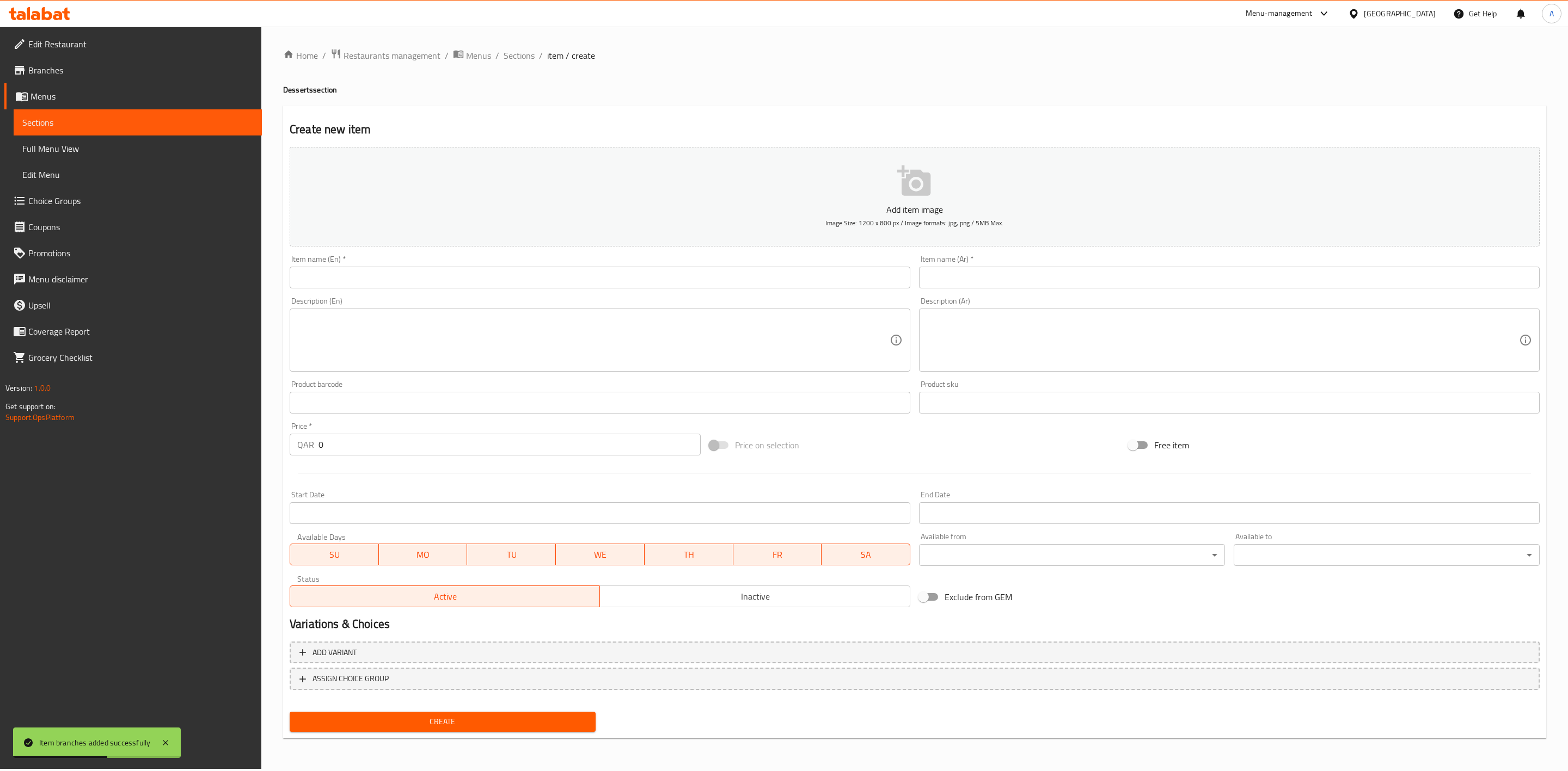
click at [480, 280] on input "text" at bounding box center [600, 277] width 621 height 22
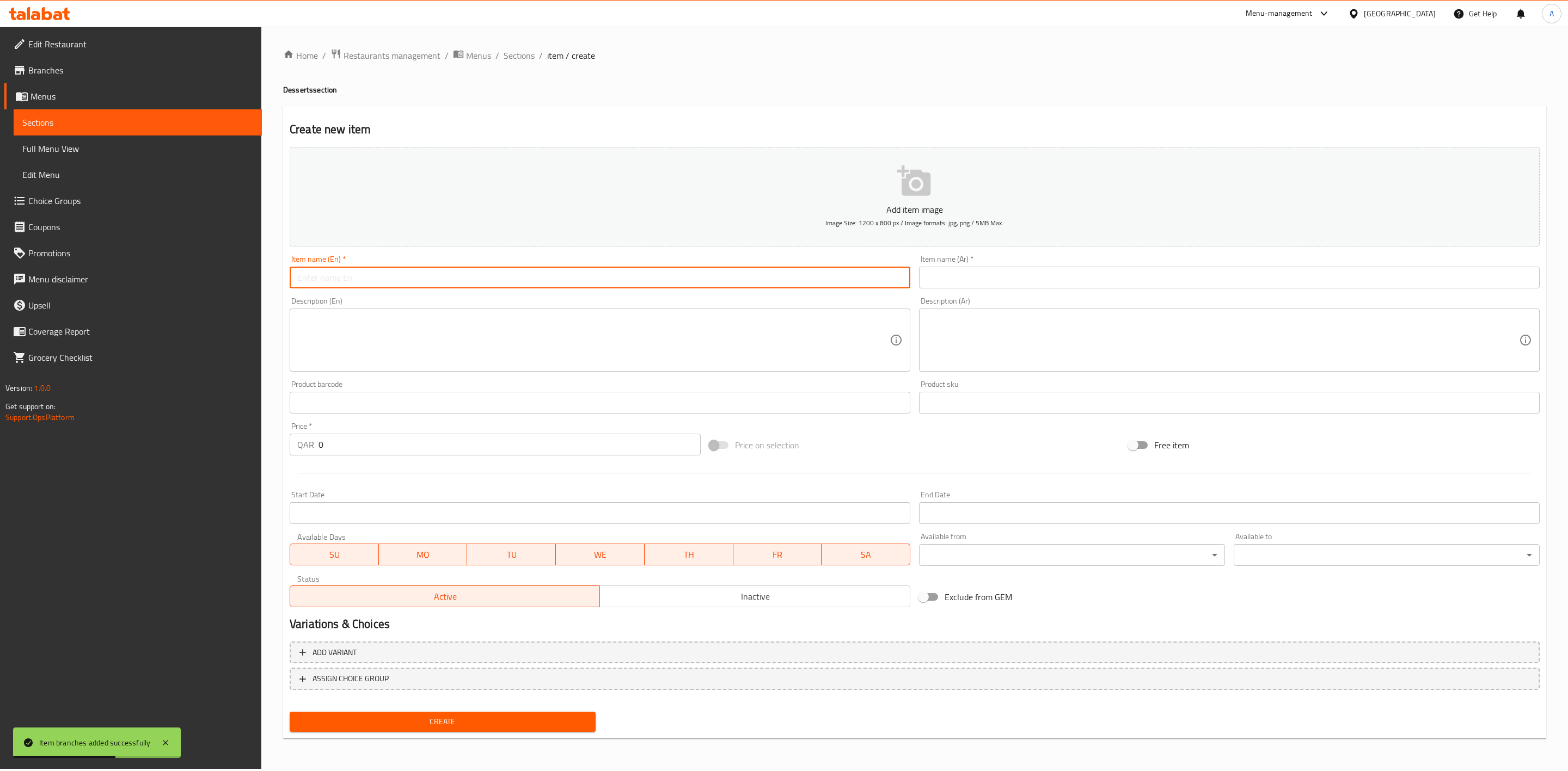
paste input "Watalappam Medium"
drag, startPoint x: 480, startPoint y: 279, endPoint x: 113, endPoint y: 261, distance: 367.4
click at [113, 261] on div "Edit Restaurant Branches Menus Sections Full Menu View Edit Menu Choice Groups …" at bounding box center [784, 398] width 1568 height 742
type input "Watalappam Medium"
click at [1093, 278] on input "text" at bounding box center [1230, 277] width 621 height 22
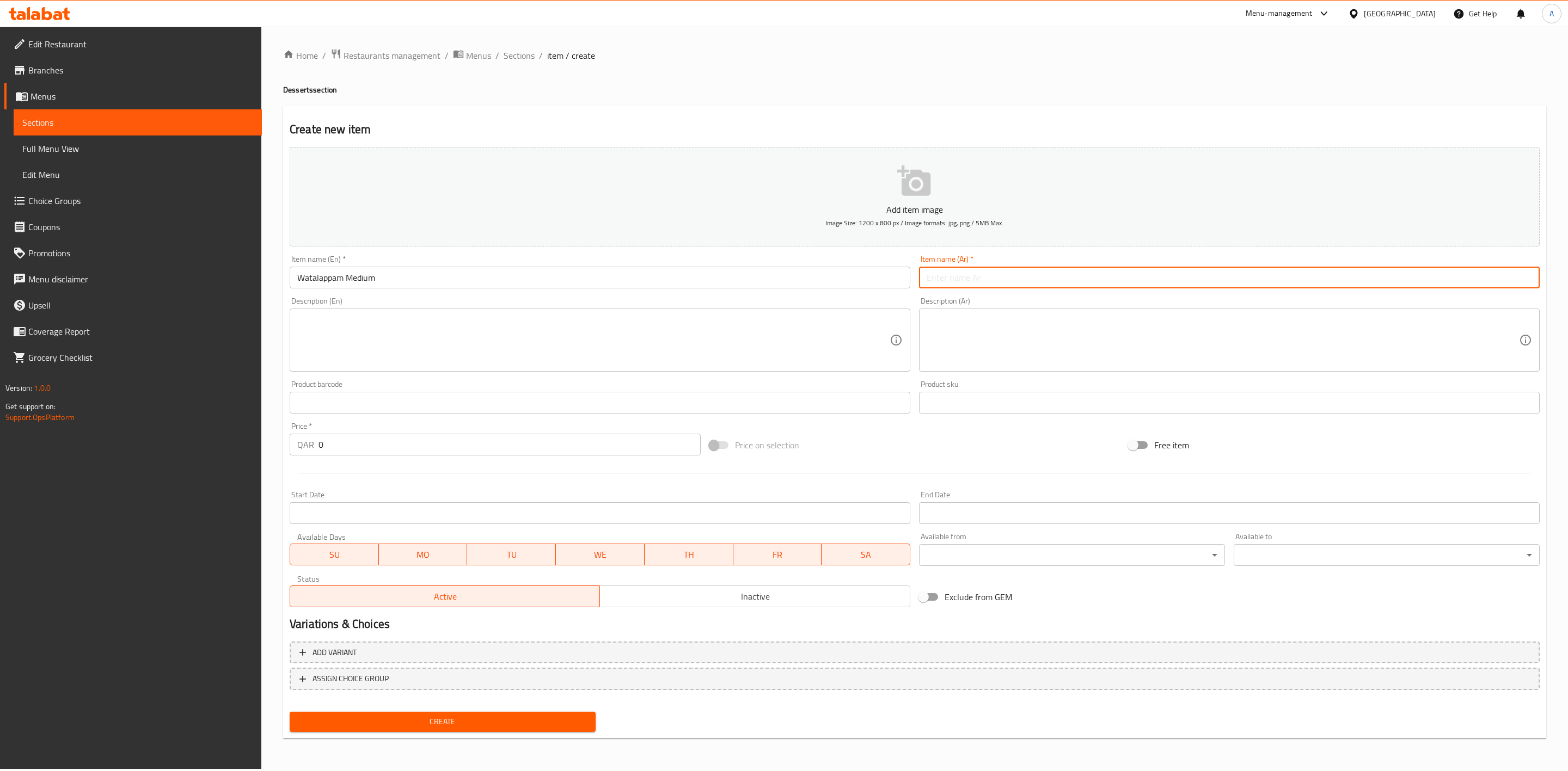
paste input "واتالابام ميديوم"
drag, startPoint x: 1502, startPoint y: 278, endPoint x: 1458, endPoint y: 267, distance: 45.4
click at [1461, 277] on input "واتالابام ميديوم" at bounding box center [1230, 277] width 621 height 22
type input "واتالابام وسط"
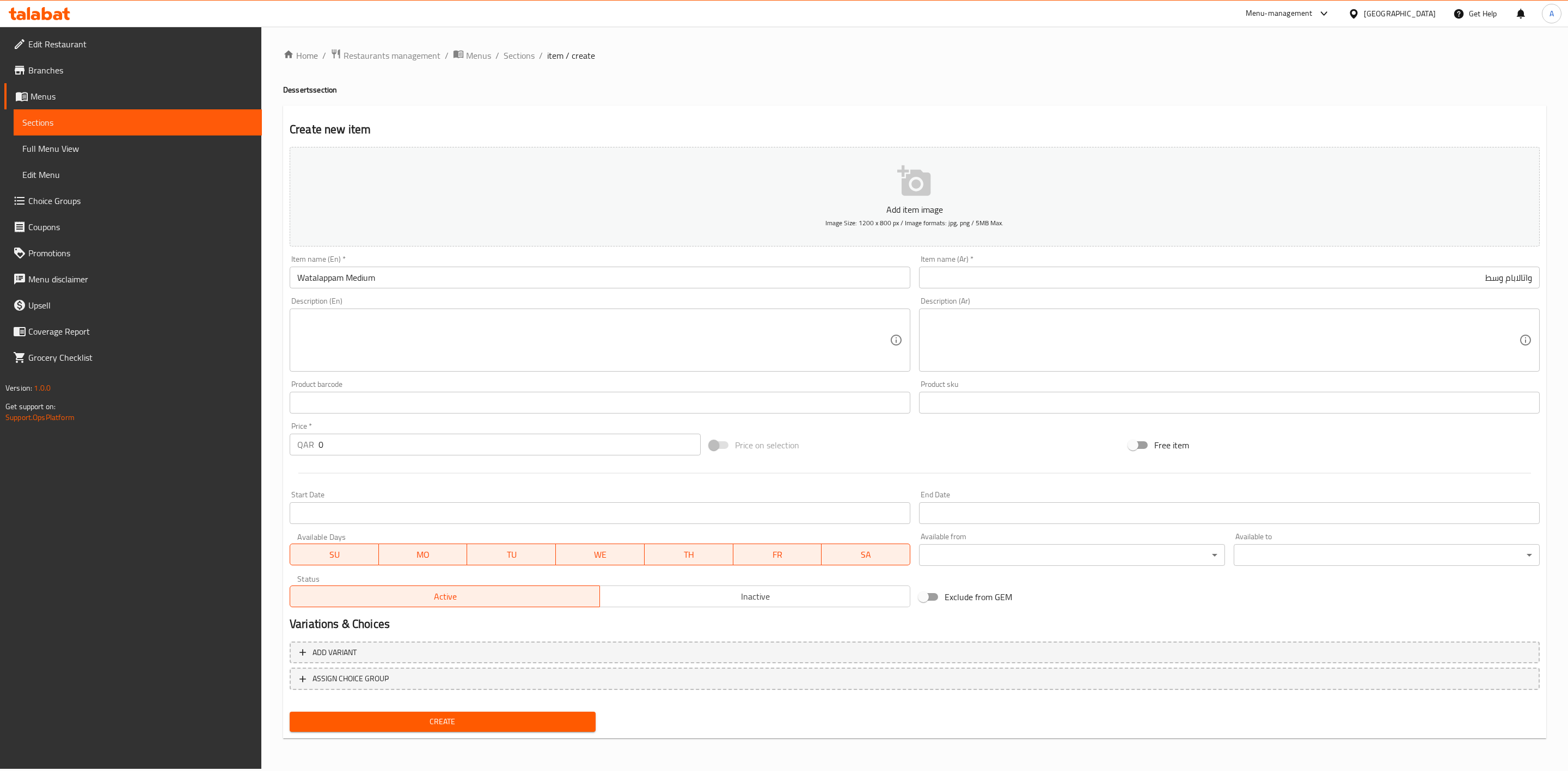
click at [1090, 106] on div "Create new item Add item image Image Size: 1200 x 800 px / Image formats: jpg, …" at bounding box center [914, 422] width 1263 height 633
drag, startPoint x: 363, startPoint y: 452, endPoint x: 177, endPoint y: 446, distance: 186.1
click at [177, 446] on div "Edit Restaurant Branches Menus Sections Full Menu View Edit Menu Choice Groups …" at bounding box center [784, 398] width 1568 height 742
type input "6"
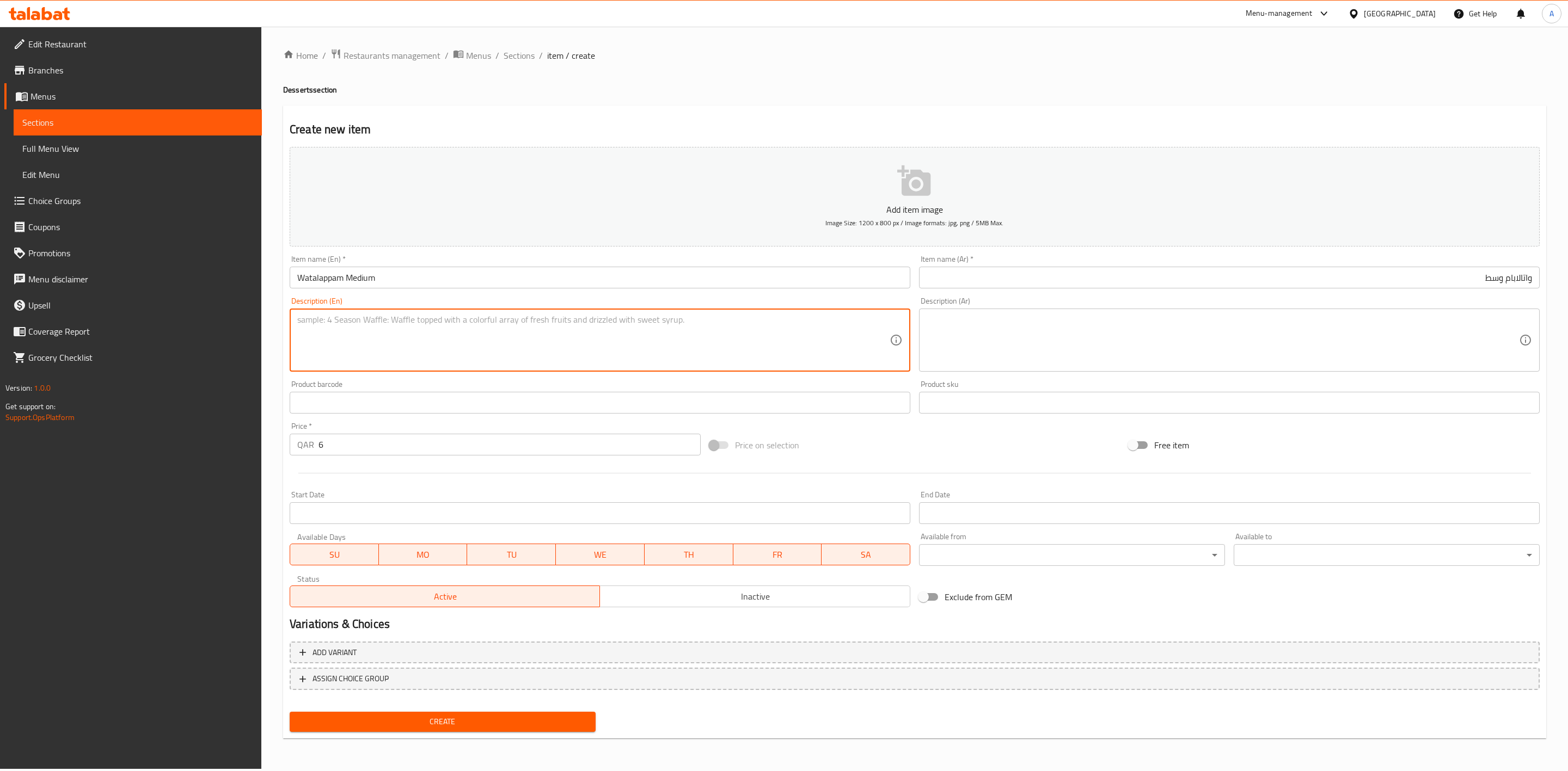
click at [338, 353] on textarea at bounding box center [593, 340] width 592 height 52
paste textarea "Medium Sri Lankan dessert pudding."
drag, startPoint x: 439, startPoint y: 332, endPoint x: 194, endPoint y: 295, distance: 247.8
click at [194, 295] on div "Edit Restaurant Branches Menus Sections Full Menu View Edit Menu Choice Groups …" at bounding box center [784, 398] width 1568 height 742
type textarea "Medium Sri Lankan dessert pudding."
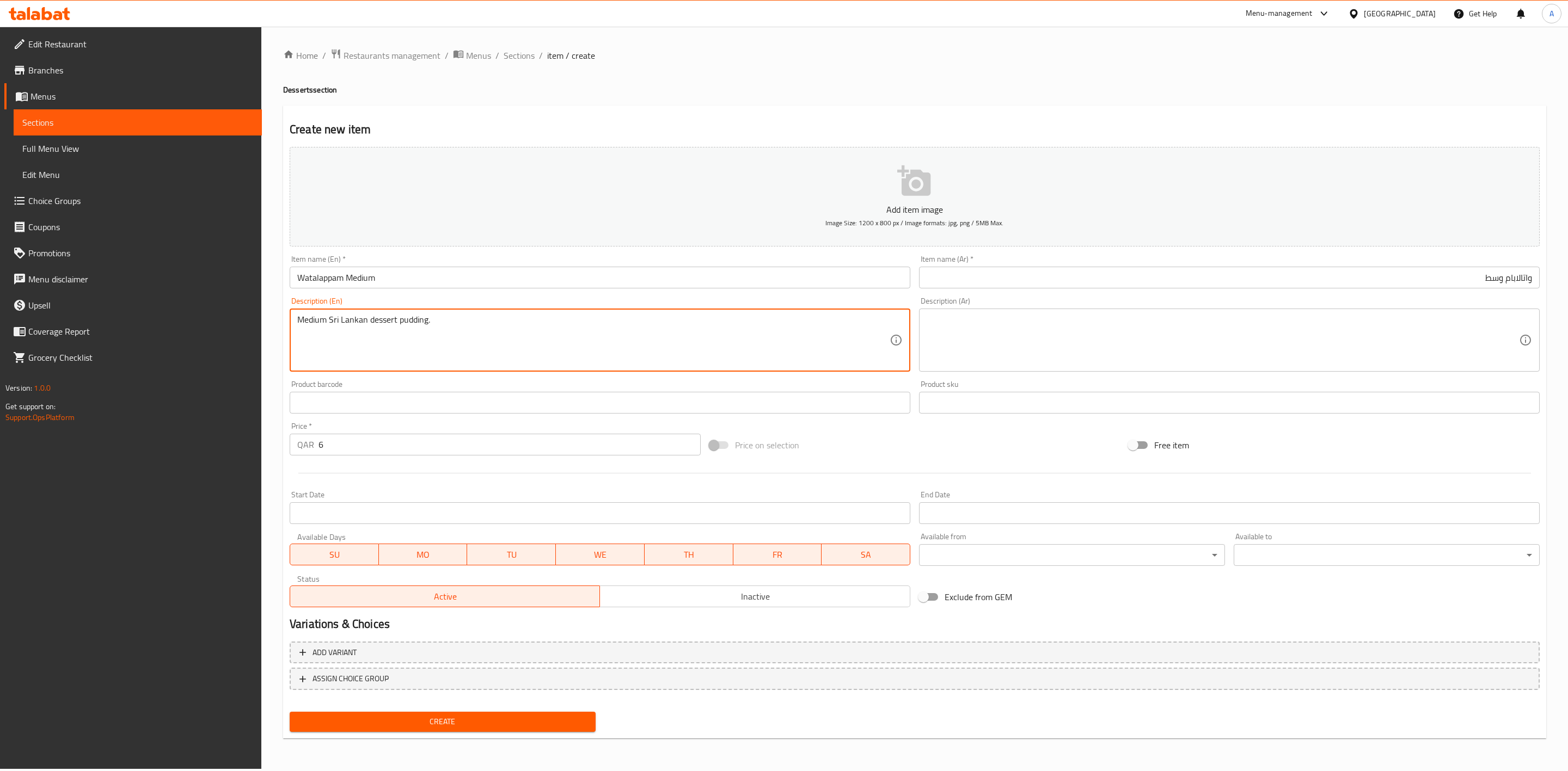
click at [1078, 326] on textarea at bounding box center [1222, 340] width 592 height 52
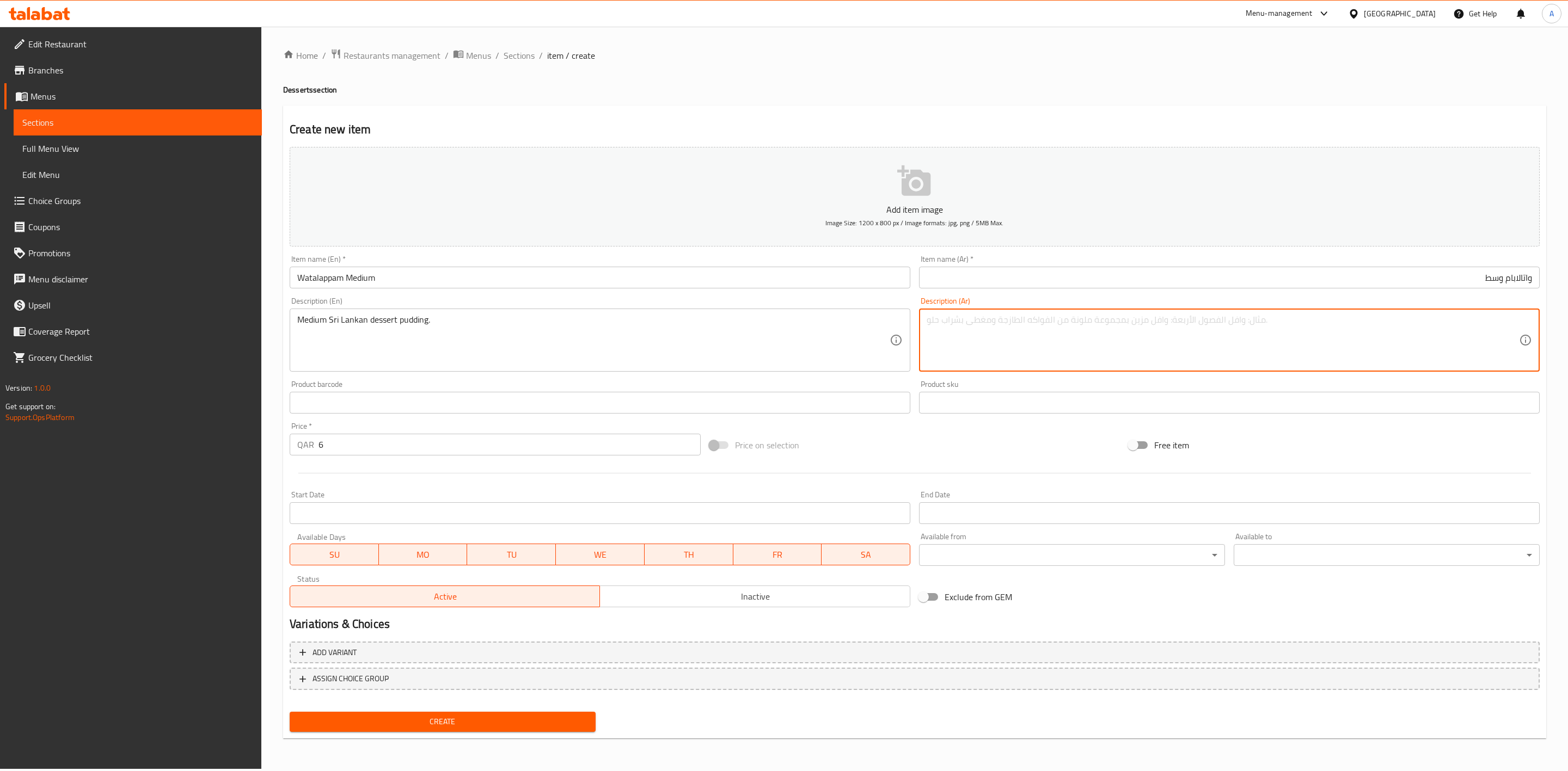
paste textarea "بودنغ حلوى سريلانكي متوسط ​​الحجم."
drag, startPoint x: 1430, startPoint y: 322, endPoint x: 1438, endPoint y: 323, distance: 8.1
click at [1438, 323] on textarea "بودنغ حلوى سريلانكي متوسط ​​الحجم." at bounding box center [1222, 340] width 592 height 52
drag, startPoint x: 1418, startPoint y: 320, endPoint x: 1374, endPoint y: 322, distance: 44.0
click at [1375, 321] on textarea "بودنغ حلوى سريلانكي وسط ​​الحجم." at bounding box center [1222, 340] width 592 height 52
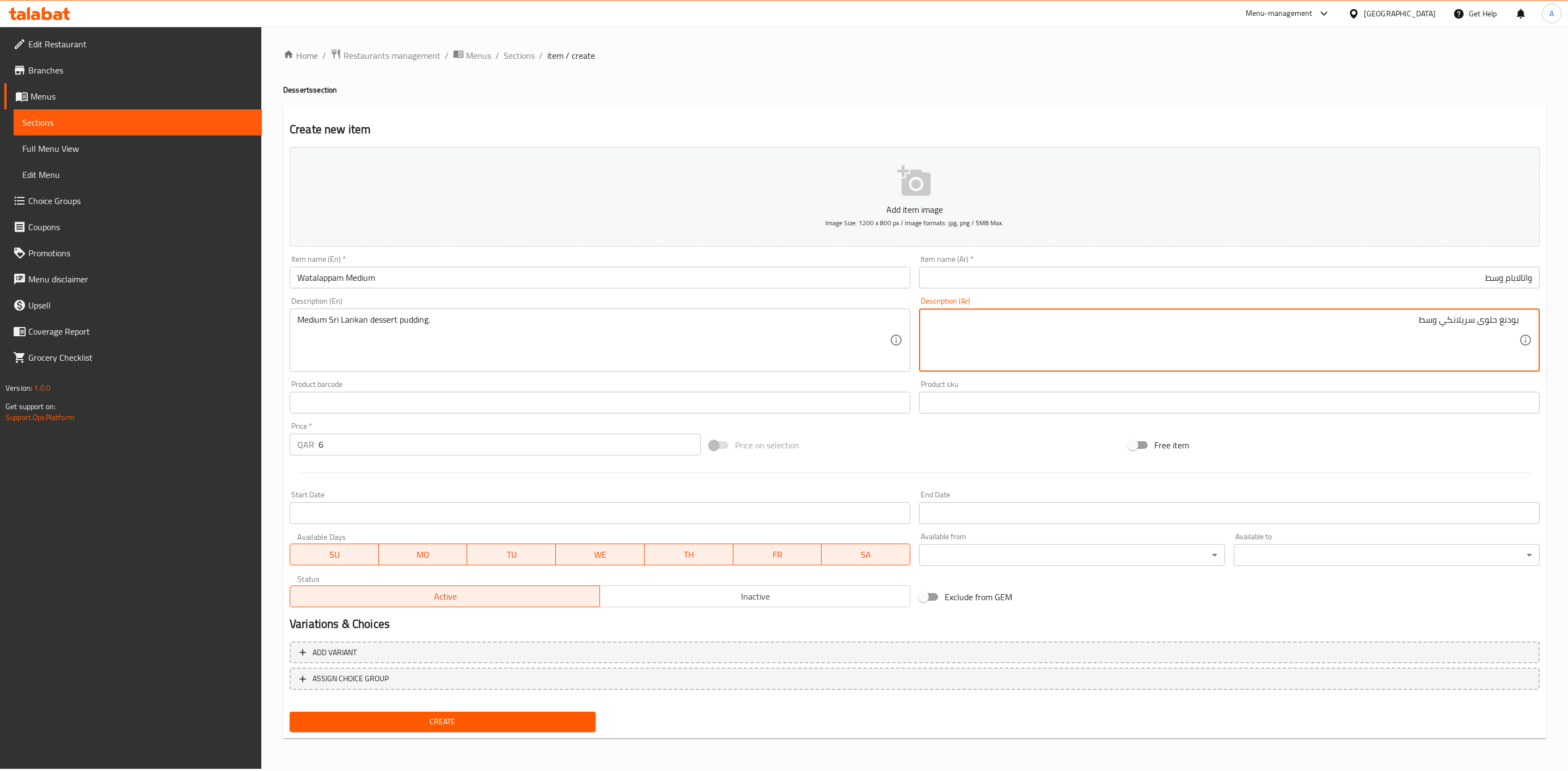
click at [1501, 326] on textarea "بودنغ حلوى سريلانكي وسط ​" at bounding box center [1222, 340] width 592 height 52
click at [1379, 324] on textarea "بودنج حلوى سريلانكي وسط ​" at bounding box center [1222, 340] width 592 height 52
type textarea "بودنج حلوى سريلانكي وسط."
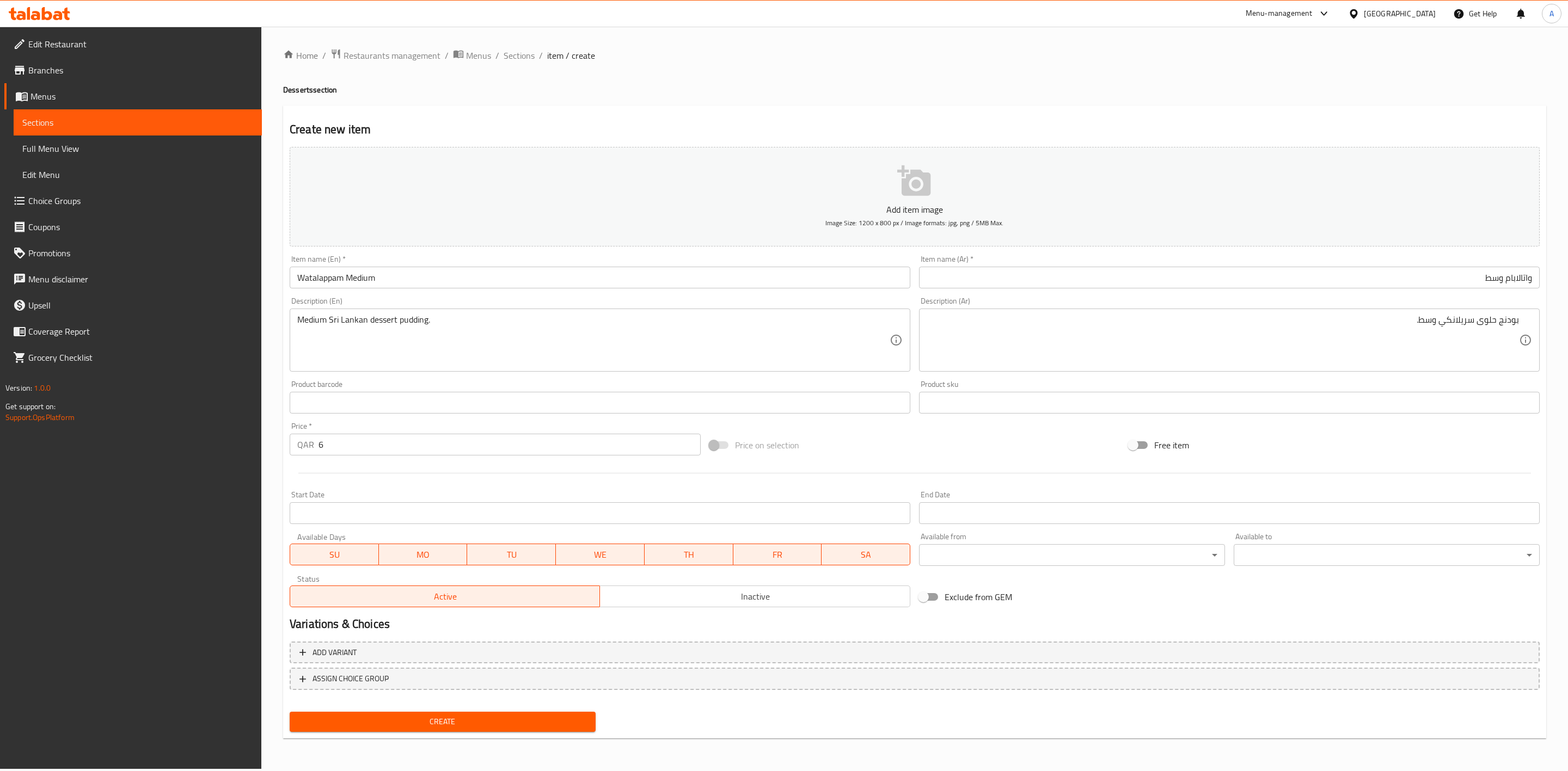
click at [1210, 65] on div "Home / Restaurants management / Menus / Sections / item / create Desserts secti…" at bounding box center [914, 398] width 1263 height 699
click at [455, 730] on button "Create" at bounding box center [443, 722] width 306 height 20
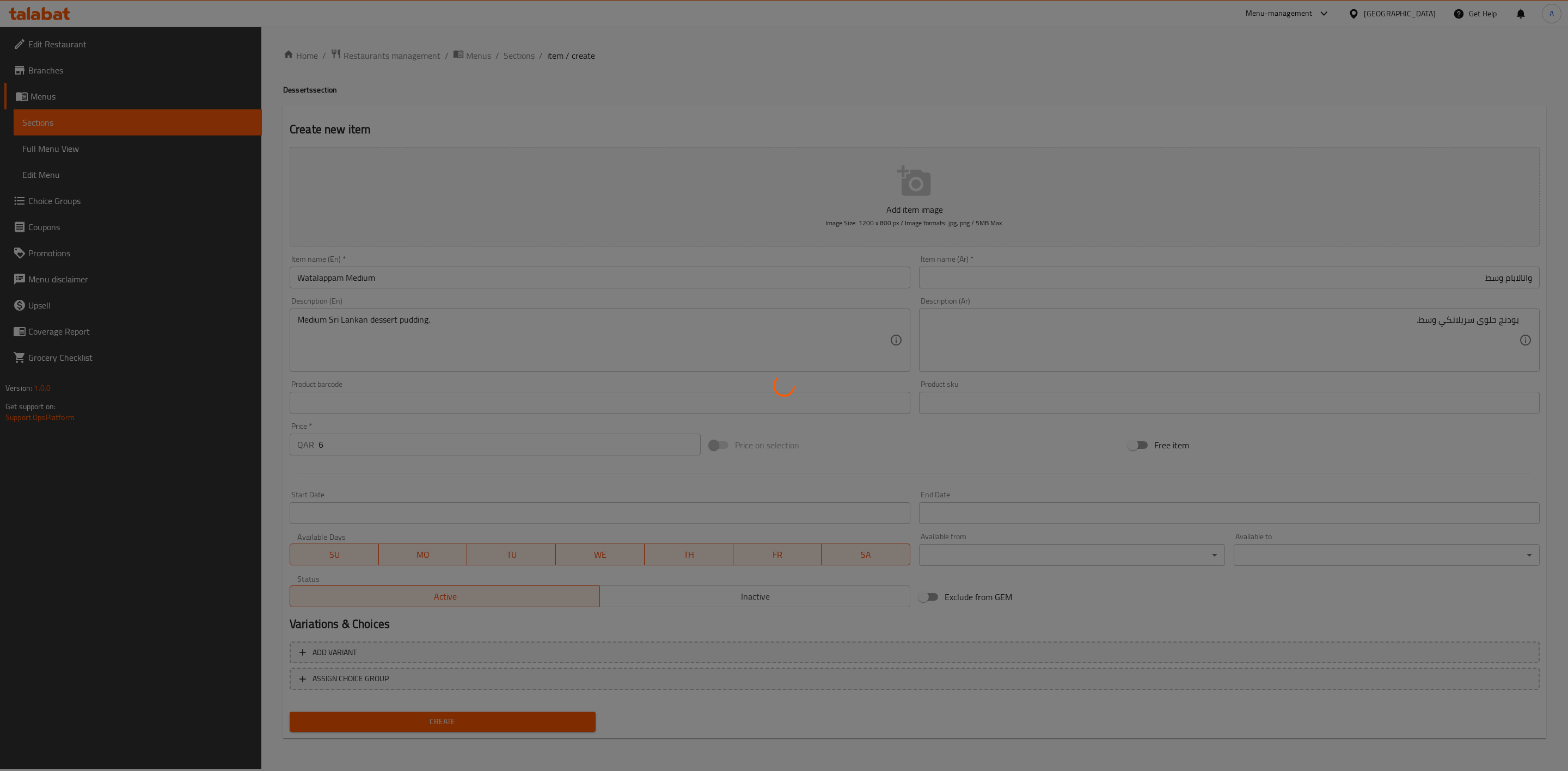
type input "0"
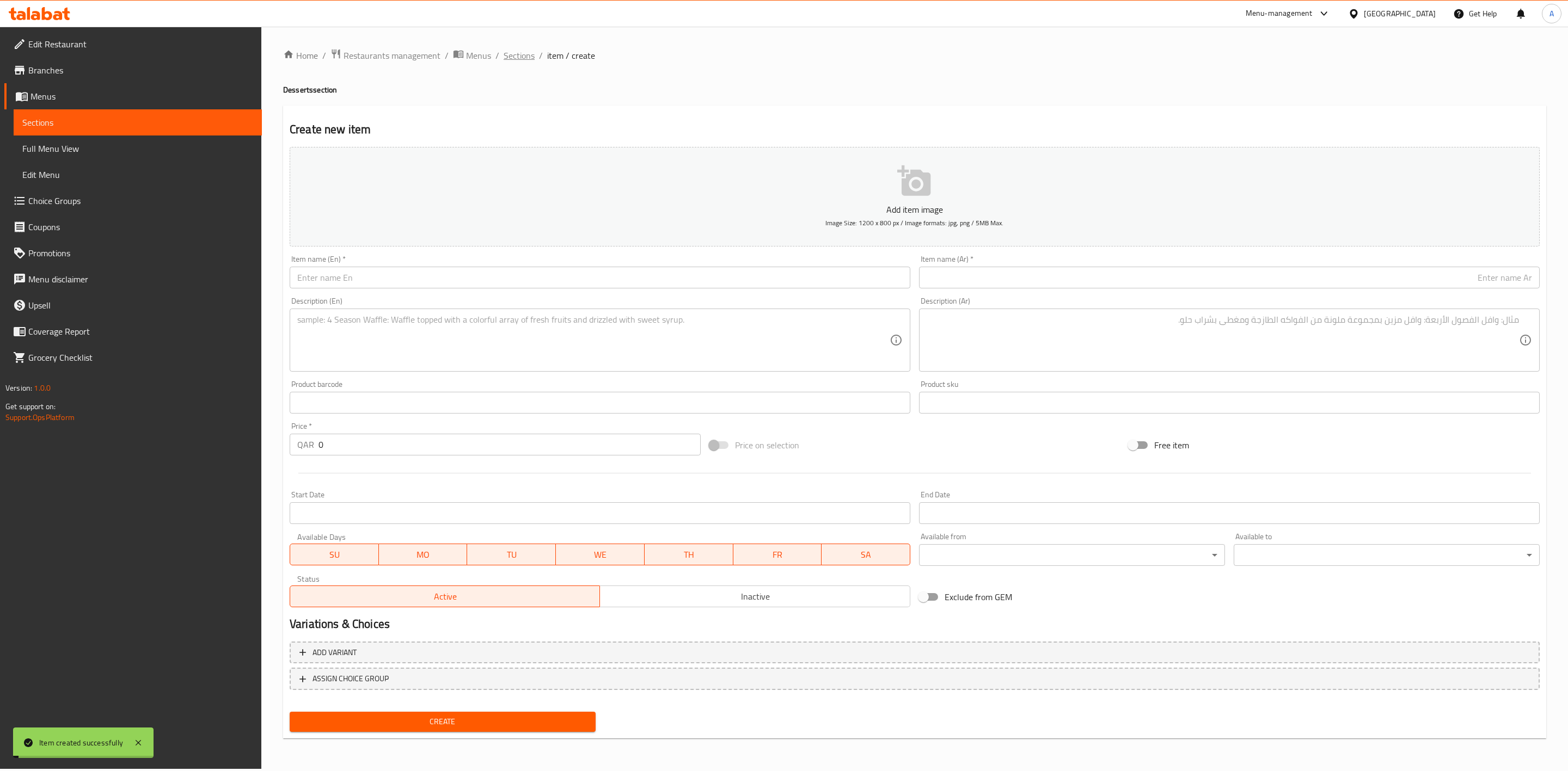
click at [517, 53] on span "Sections" at bounding box center [519, 55] width 31 height 13
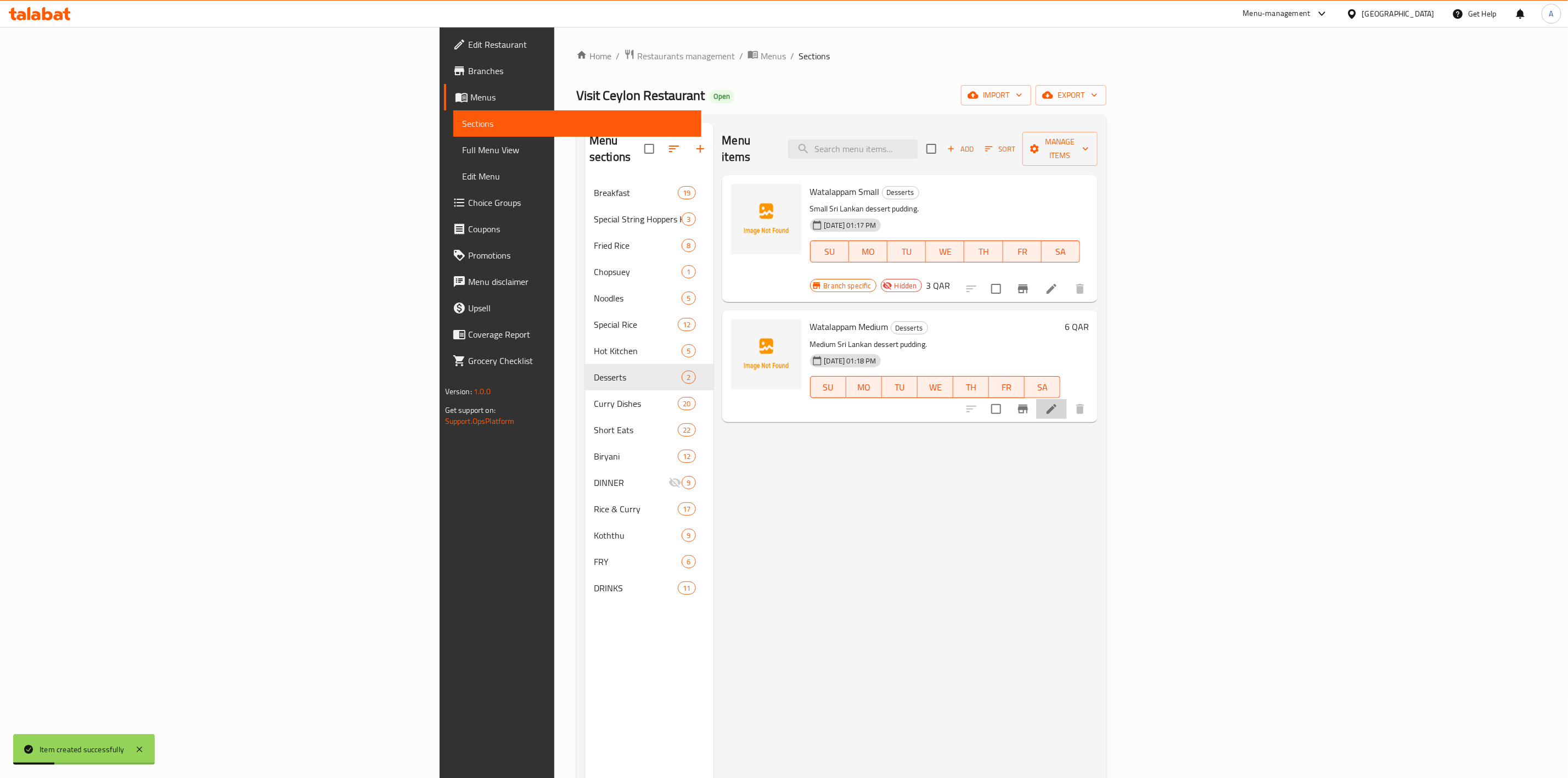
click at [1067, 399] on li at bounding box center [1052, 409] width 31 height 20
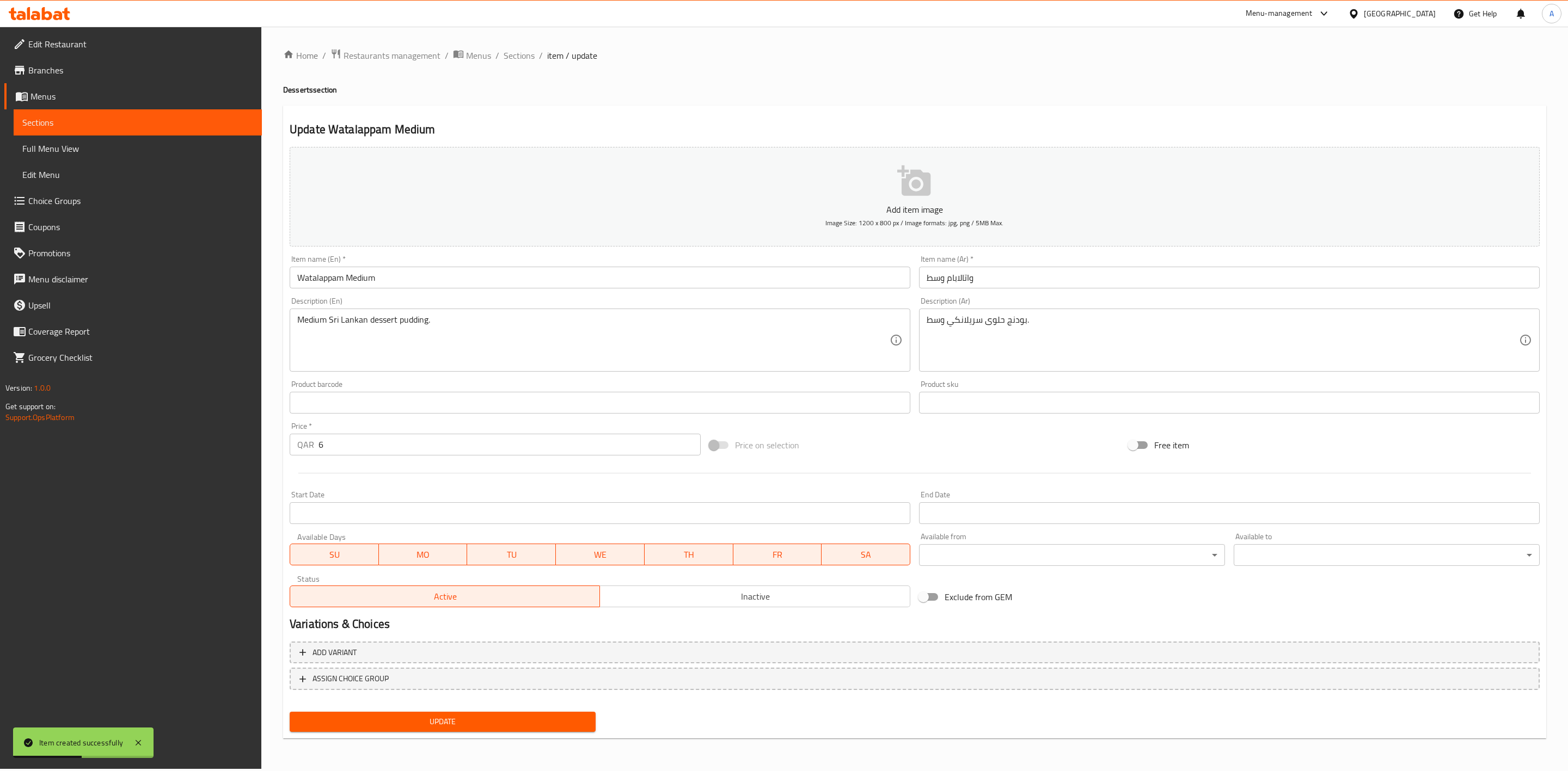
click at [665, 595] on span "Inactive" at bounding box center [755, 597] width 301 height 16
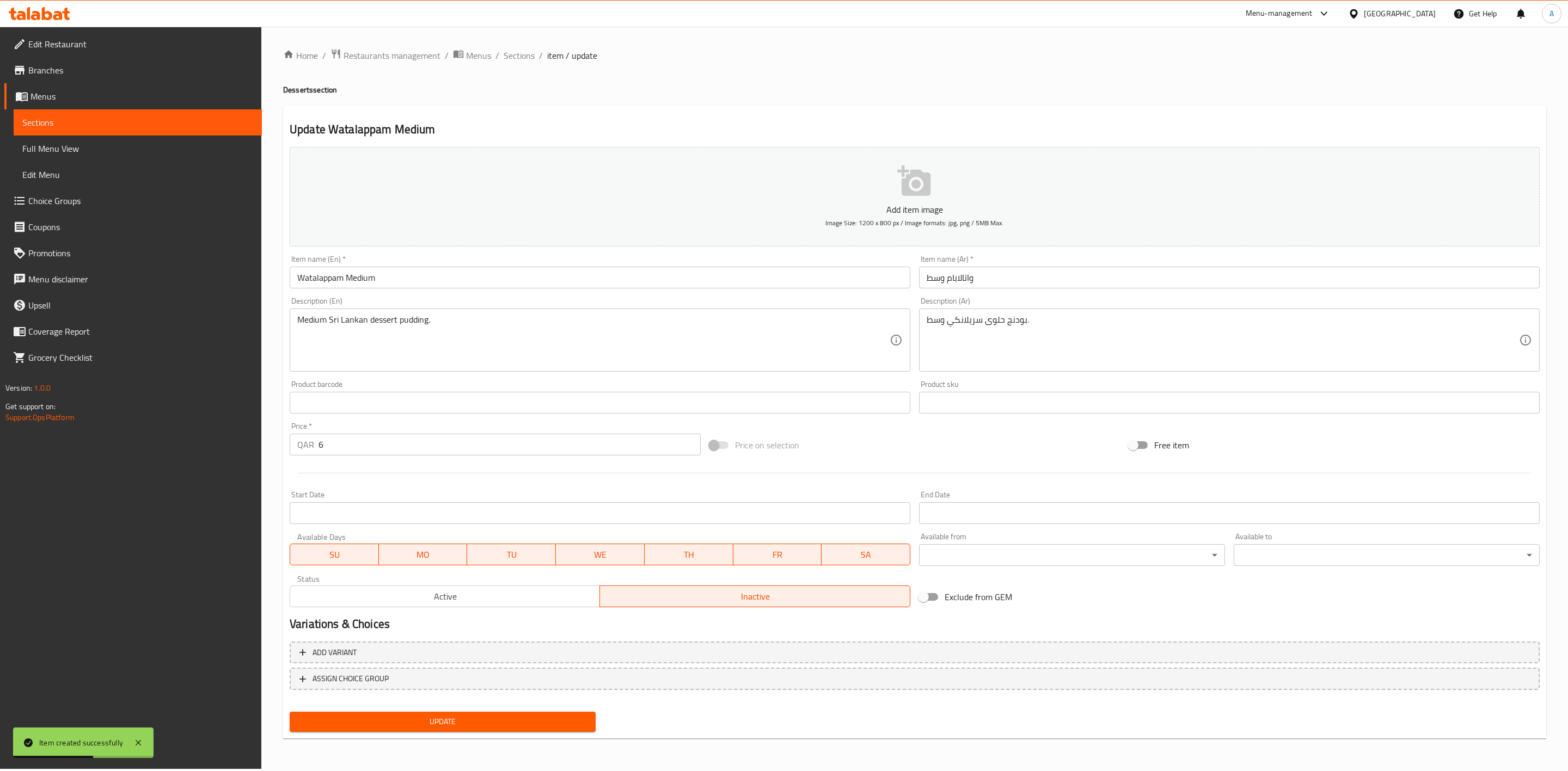
click at [511, 717] on span "Update" at bounding box center [443, 722] width 289 height 13
click at [515, 52] on span "Sections" at bounding box center [519, 55] width 31 height 13
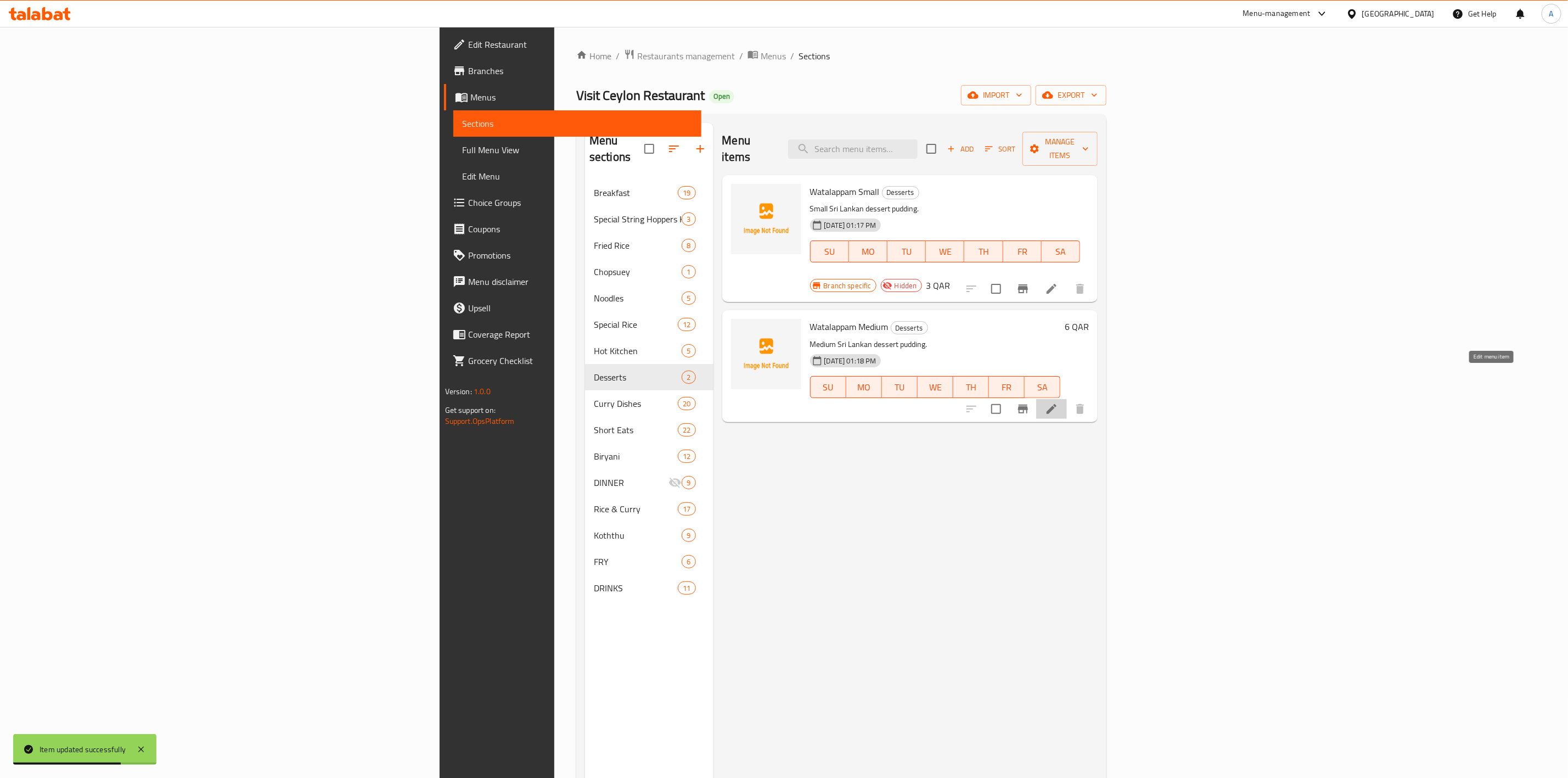
click at [1058, 403] on icon at bounding box center [1051, 409] width 13 height 13
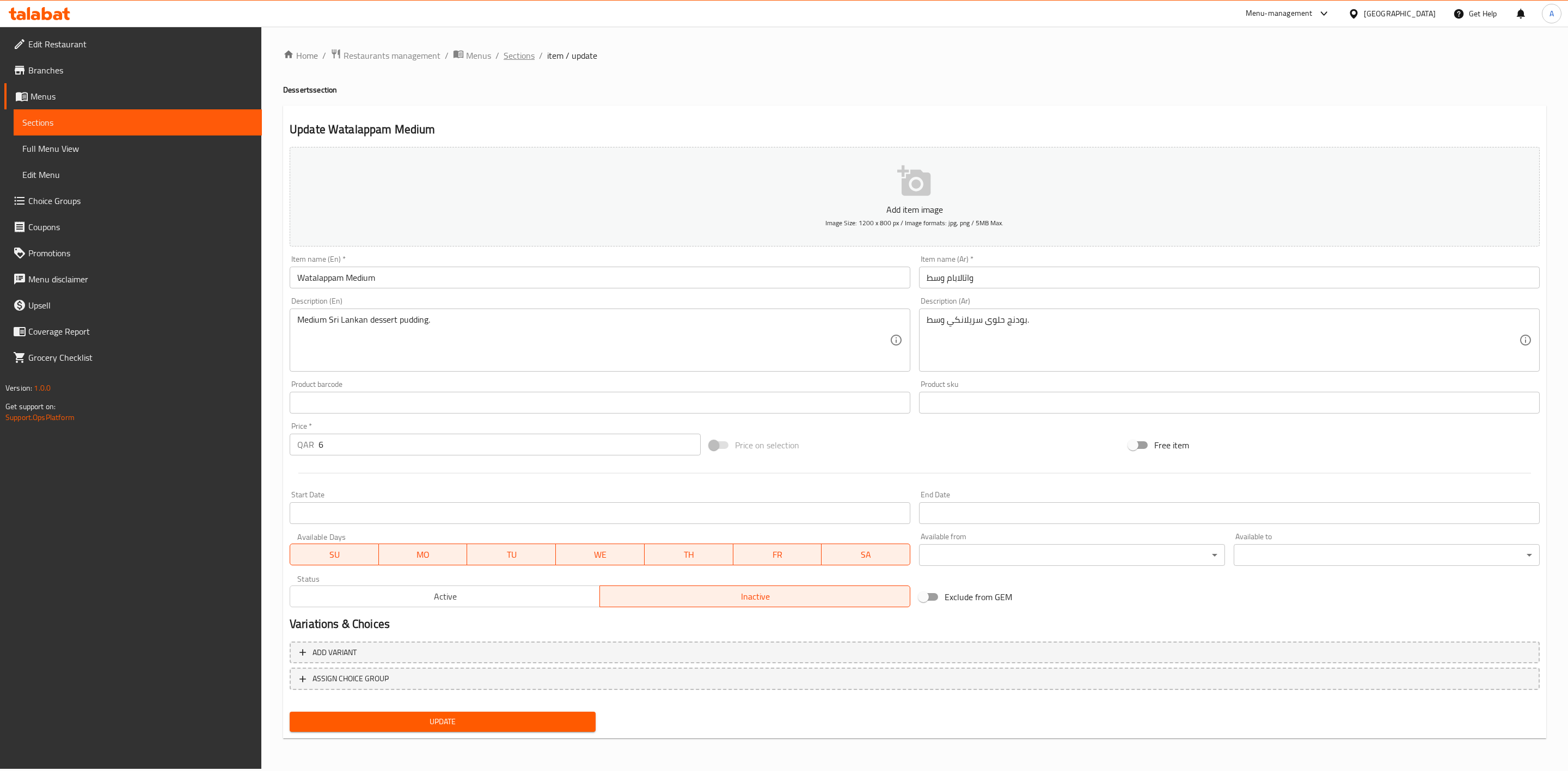
click at [505, 60] on span "Sections" at bounding box center [519, 55] width 31 height 13
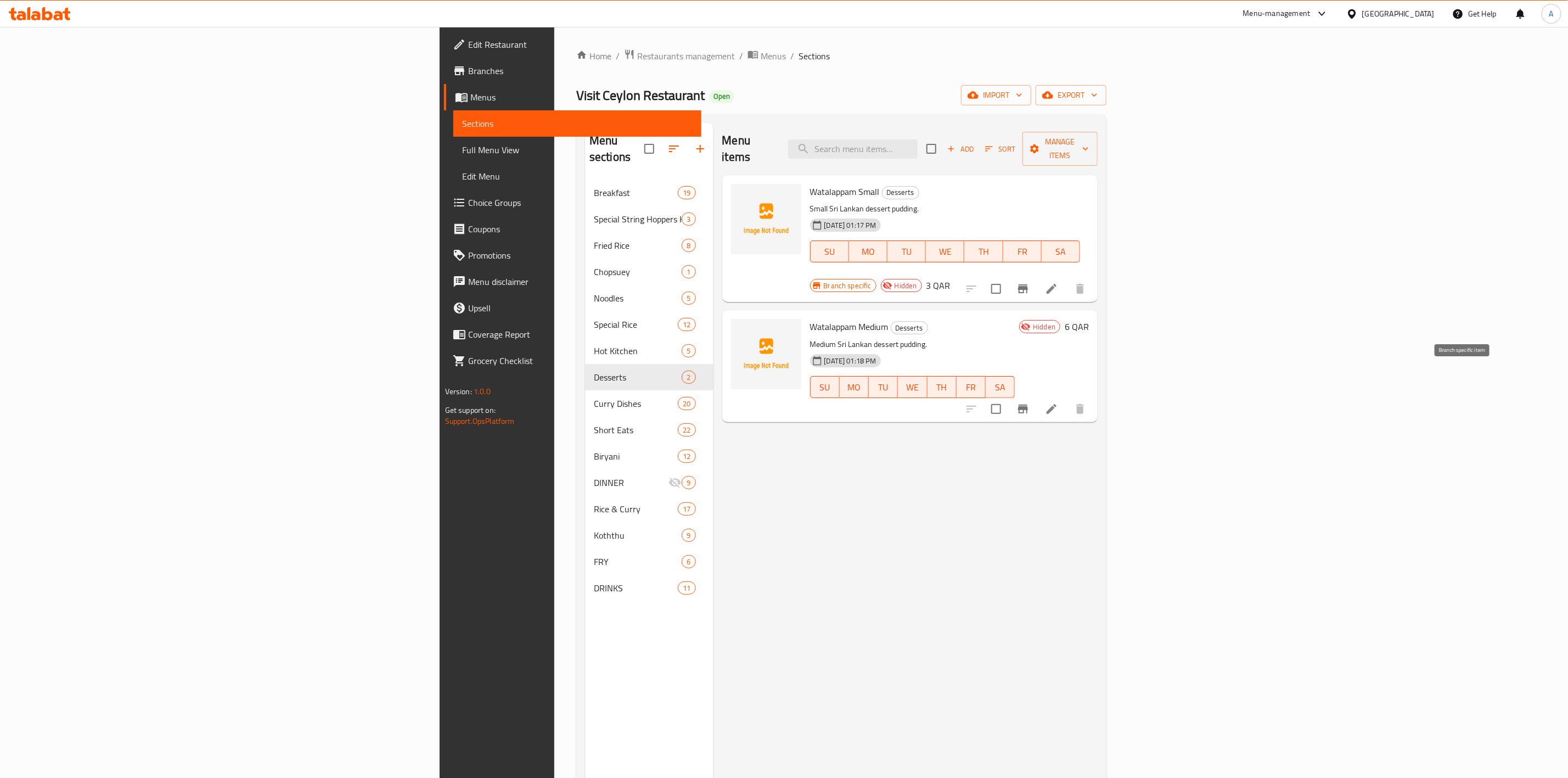
click at [1030, 403] on icon "Branch-specific-item" at bounding box center [1023, 409] width 13 height 13
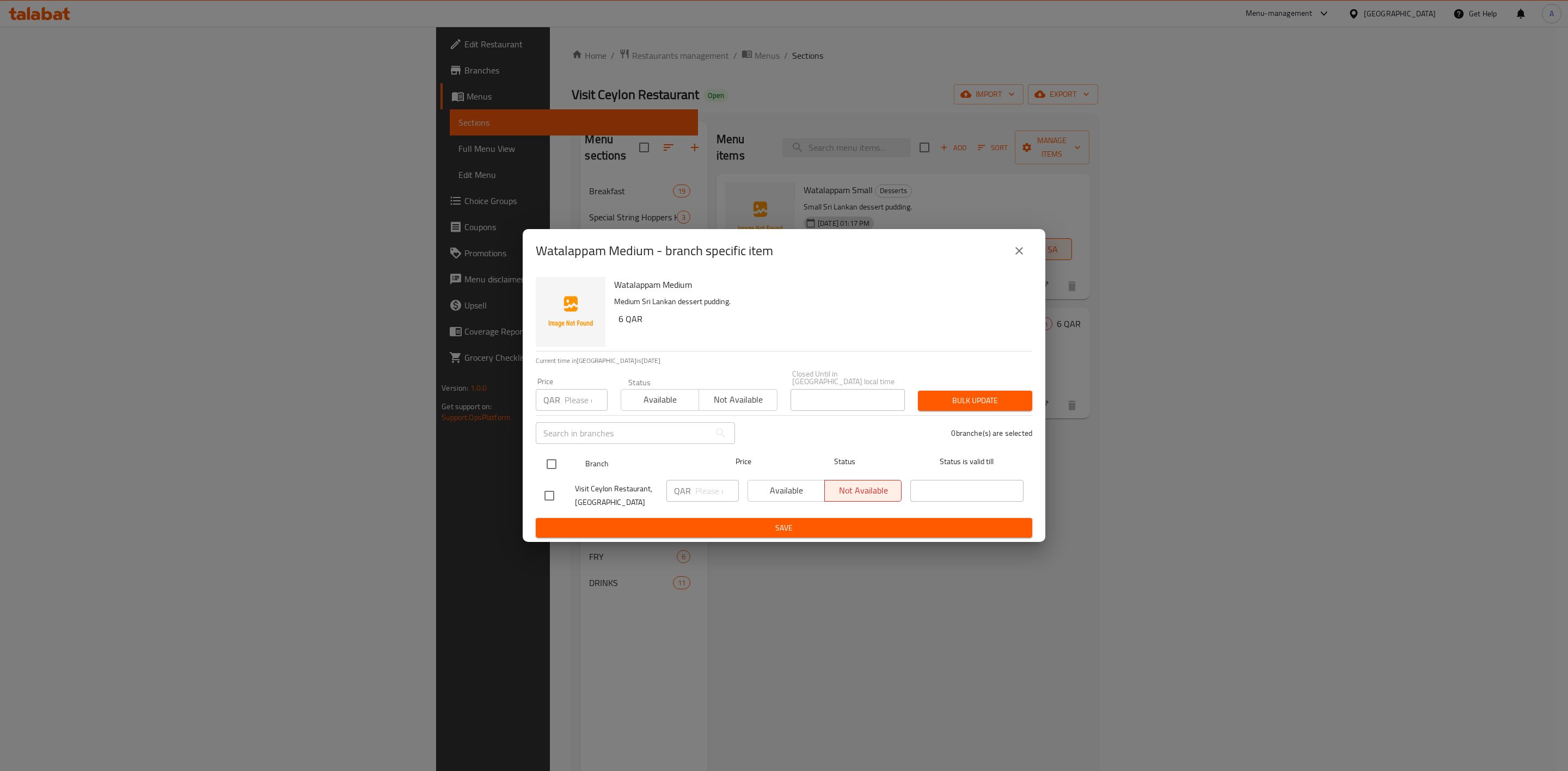
click at [551, 457] on input "checkbox" at bounding box center [551, 464] width 23 height 23
checkbox input "true"
click at [562, 399] on div "QAR Price" at bounding box center [572, 400] width 72 height 22
type input "6"
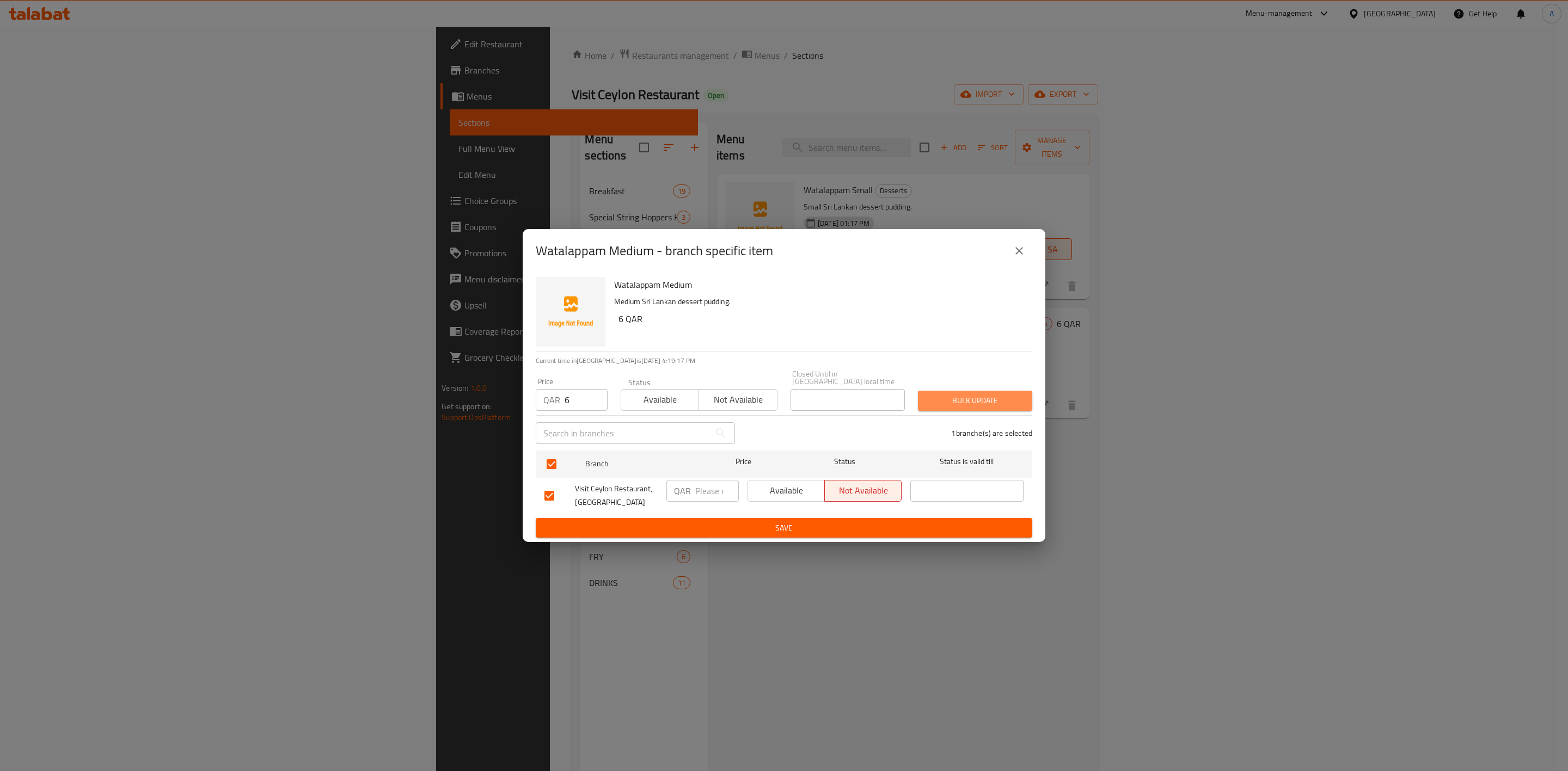
click at [964, 397] on span "Bulk update" at bounding box center [975, 401] width 97 height 13
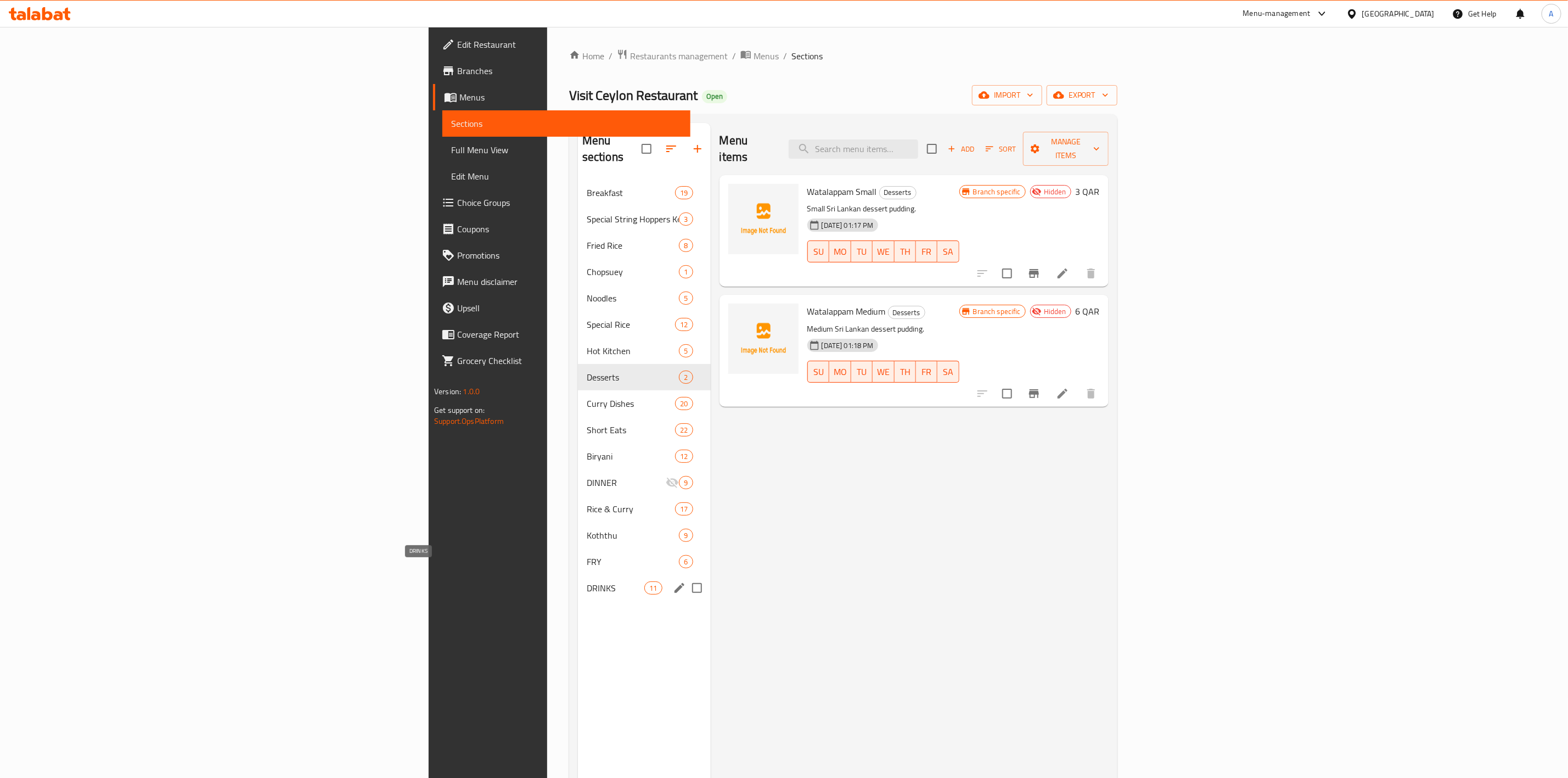
click at [587, 582] on span "DRINKS" at bounding box center [616, 588] width 58 height 13
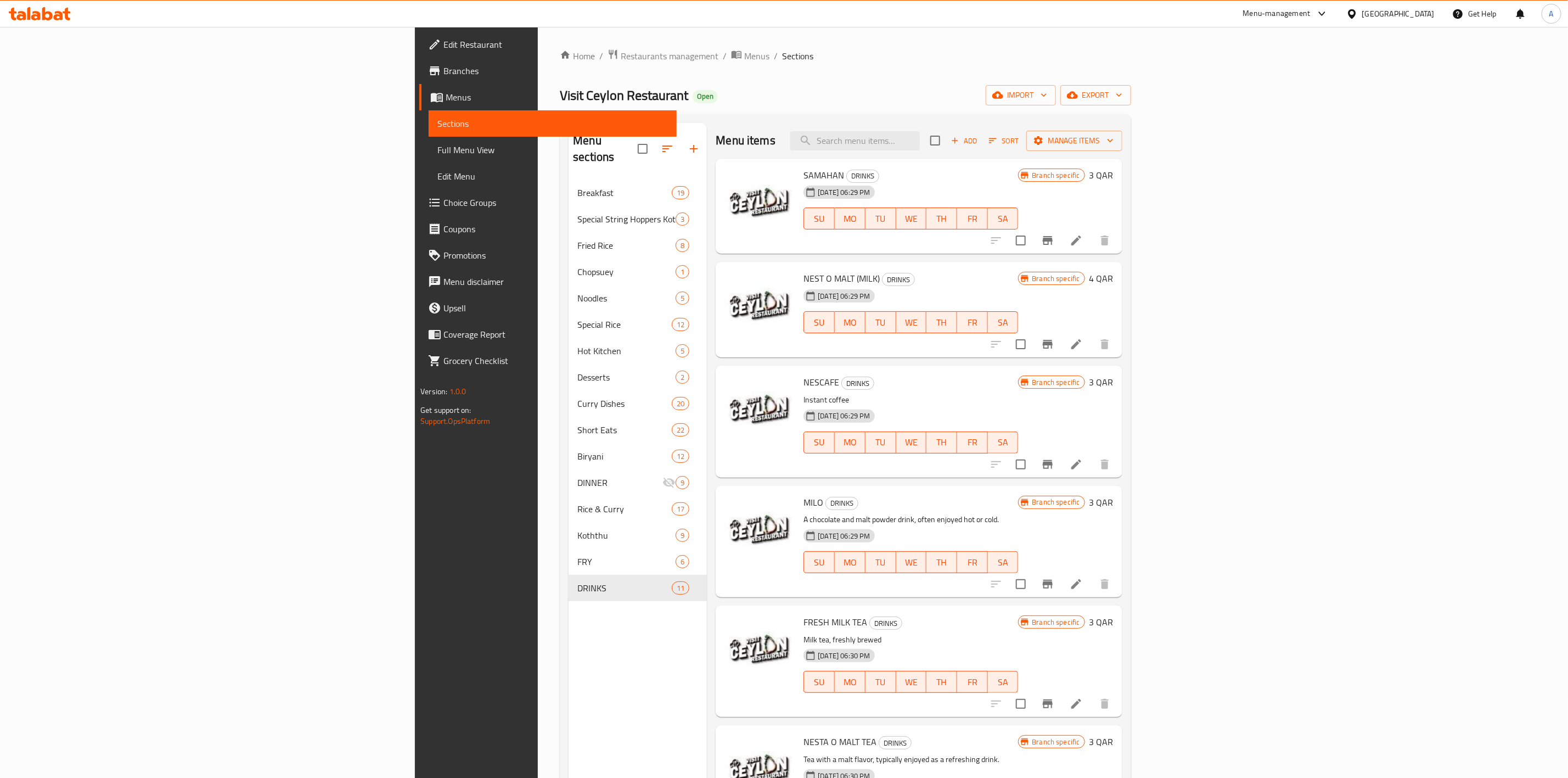
click at [569, 686] on div "Menu sections Breakfast 19 Special String Hoppers Koththu 3 Fried Rice 8 Chopsu…" at bounding box center [638, 512] width 138 height 778
click at [569, 707] on div "Menu sections Breakfast 19 Special String Hoppers Koththu 3 Fried Rice 8 Chopsu…" at bounding box center [638, 512] width 138 height 778
click at [681, 142] on button "button" at bounding box center [693, 149] width 26 height 26
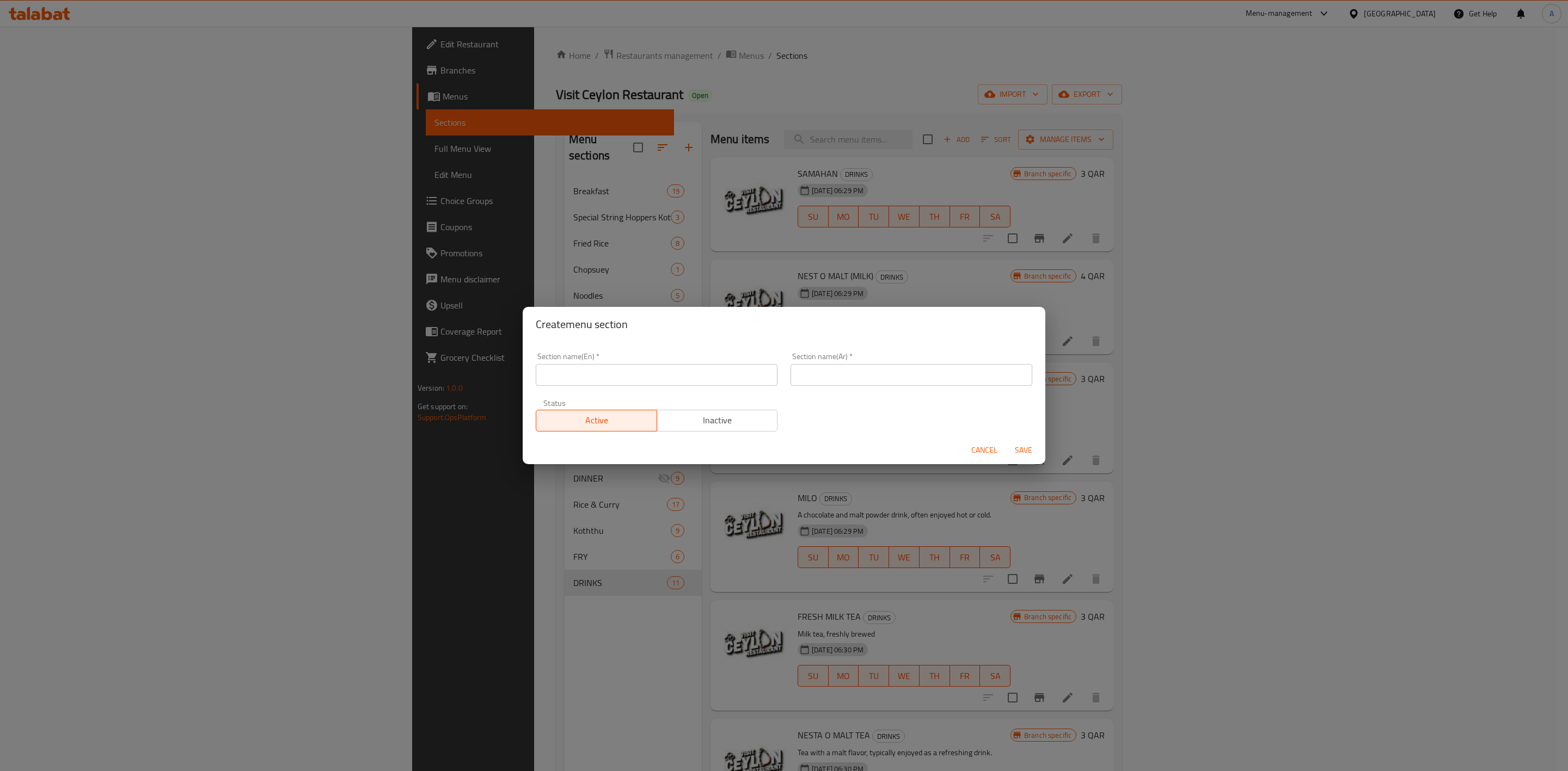
click at [606, 381] on input "text" at bounding box center [656, 375] width 242 height 22
paste input "Beverages-Cool"
click at [585, 383] on input "Beverages-Cool" at bounding box center [656, 375] width 242 height 22
drag, startPoint x: 626, startPoint y: 374, endPoint x: 492, endPoint y: 338, distance: 138.8
click at [363, 361] on div "Create menu section Section name(En)   * Beverages Cool Section name(En) * Sect…" at bounding box center [784, 385] width 1568 height 771
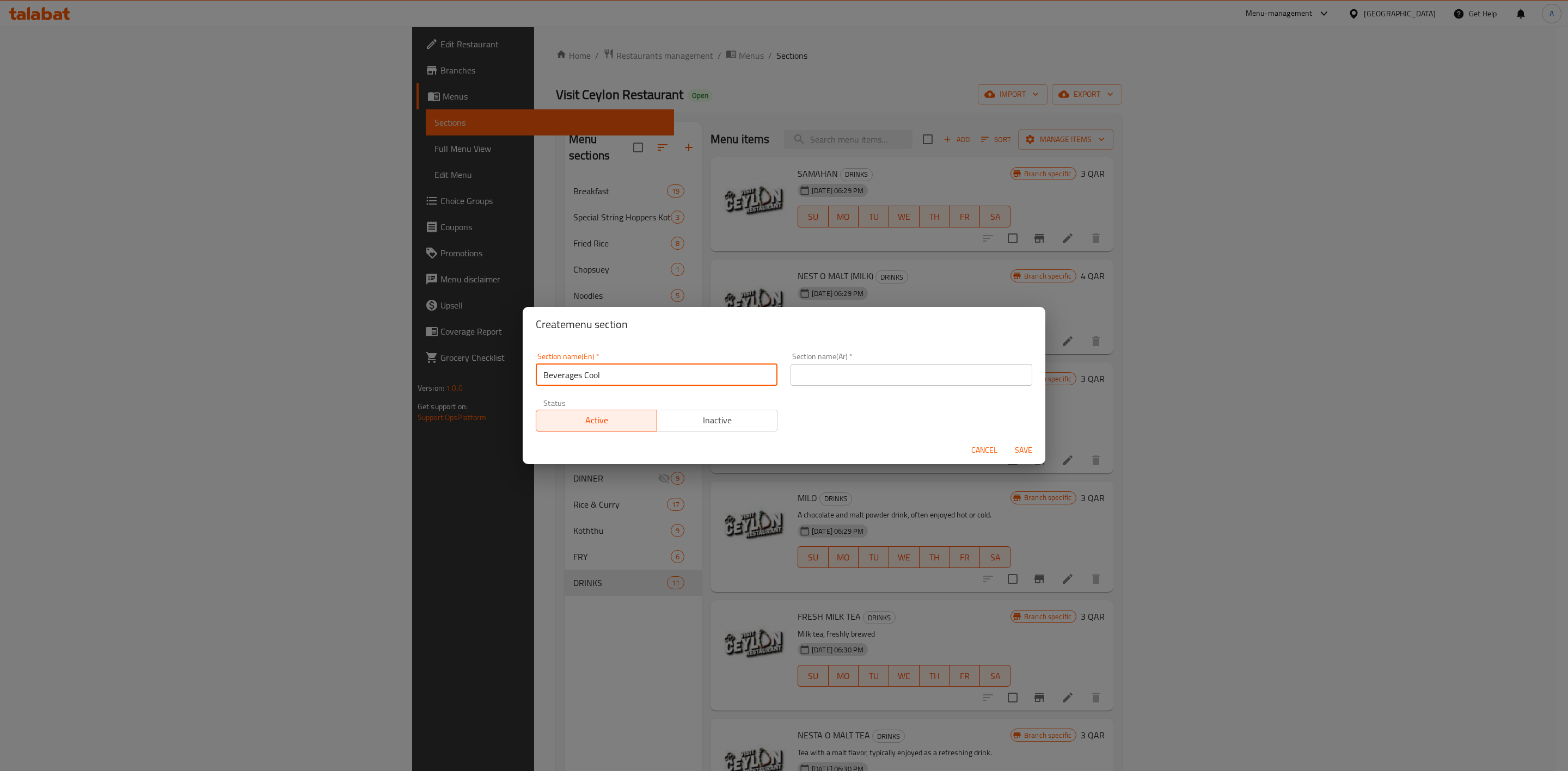
type input "Beverages Cool"
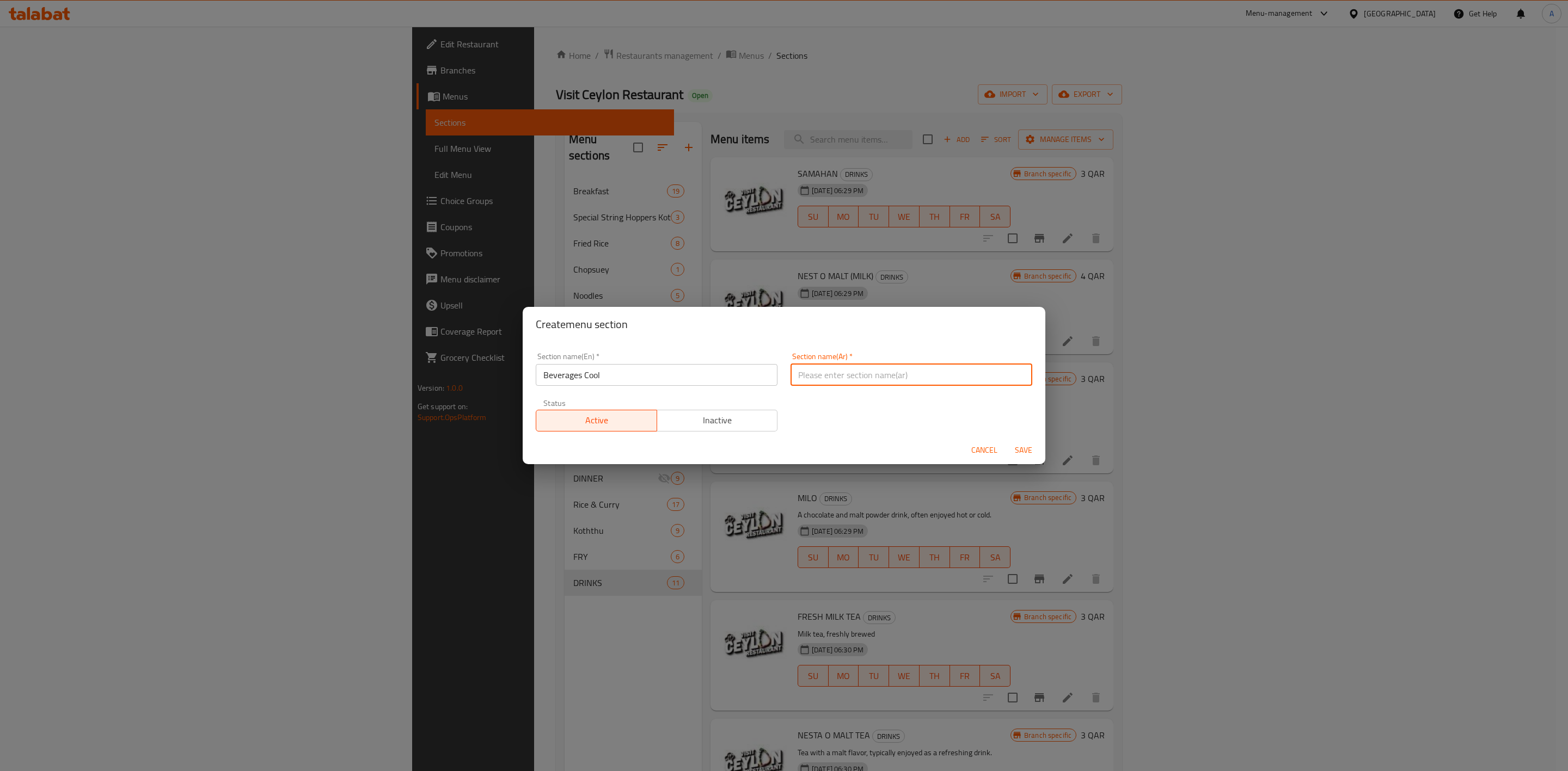
click at [954, 379] on input "text" at bounding box center [911, 375] width 242 height 22
paste input "مشروبات باردة"
type input "مشروبات باردة"
click at [941, 420] on div "Section name(En)   * Beverages Cool Section name(En) * Section name(Ar)   * مشر…" at bounding box center [783, 392] width 509 height 92
click at [1020, 445] on span "Save" at bounding box center [1023, 450] width 26 height 13
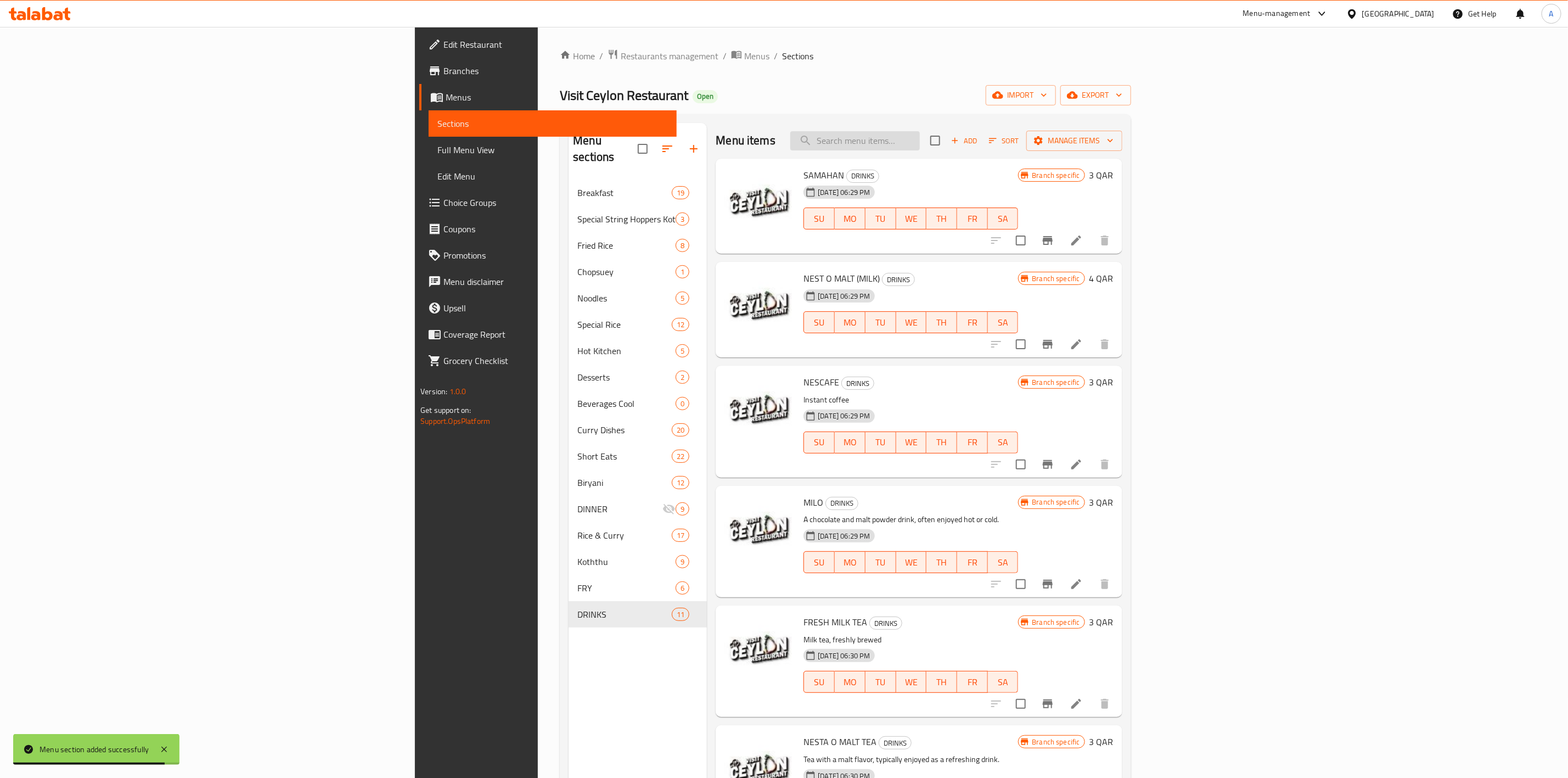
click at [920, 142] on input "search" at bounding box center [855, 141] width 129 height 19
paste input "Sweet Melon"
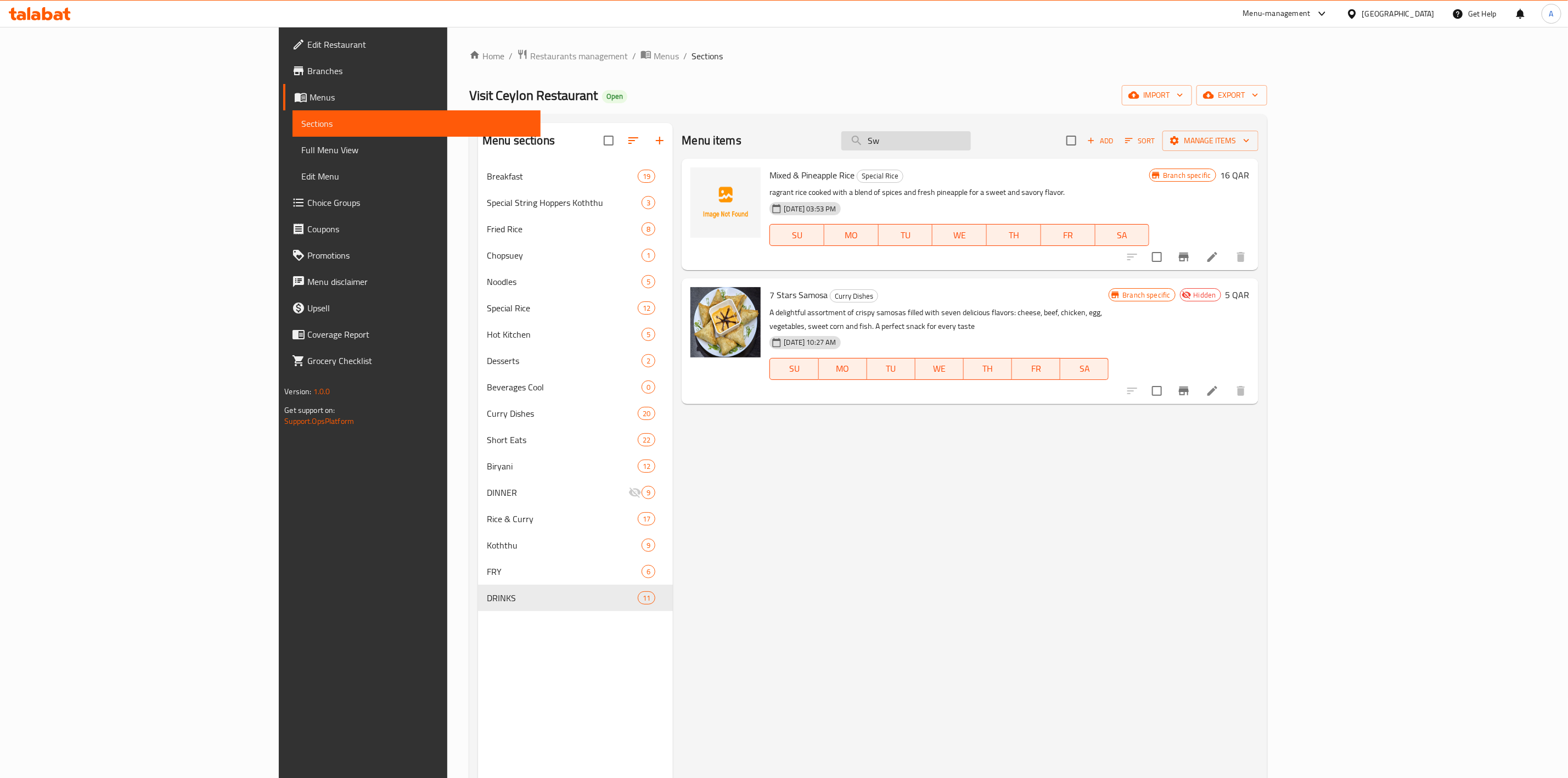
type input "S"
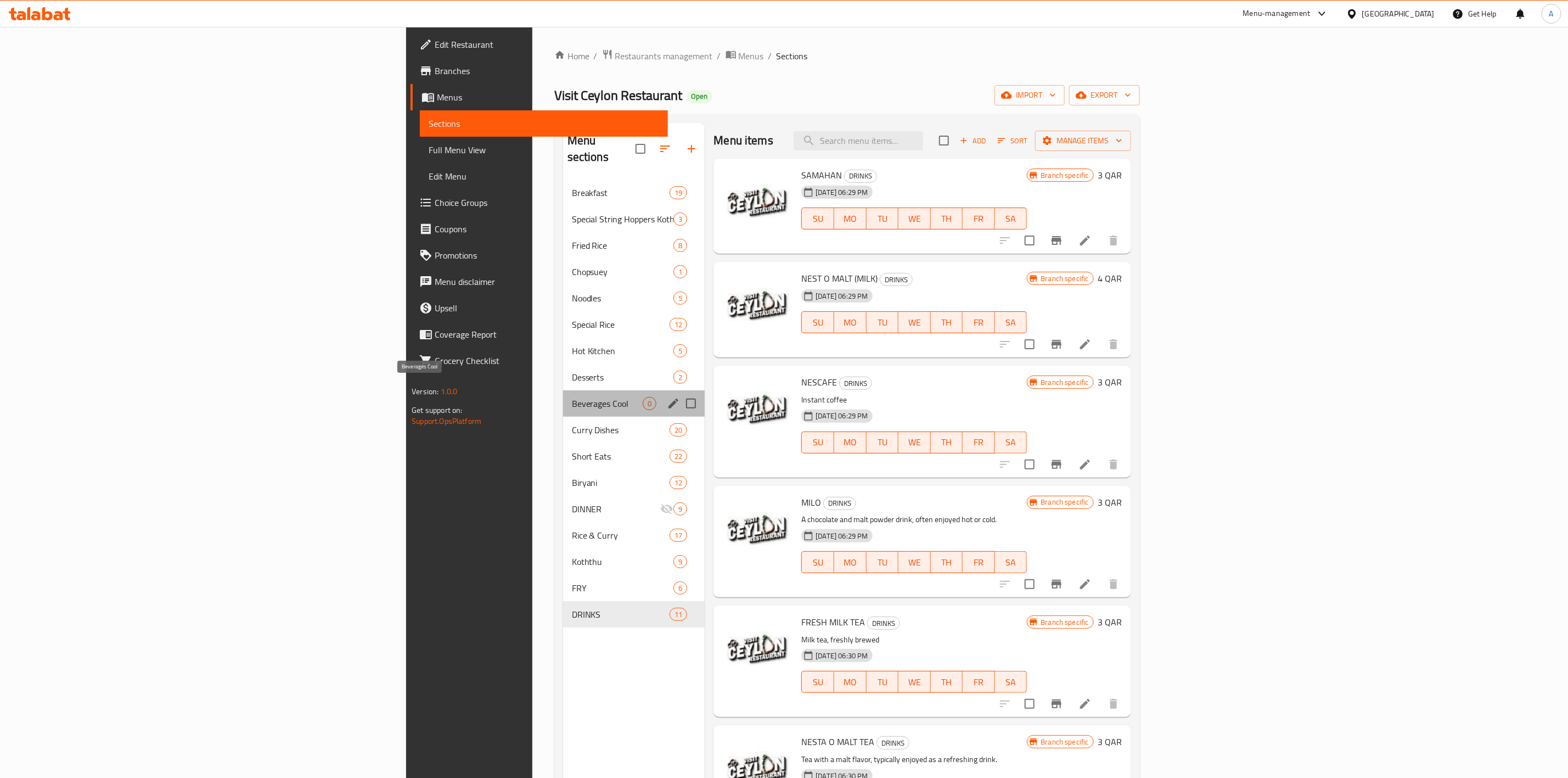
click at [572, 397] on span "Beverages Cool" at bounding box center [608, 403] width 71 height 13
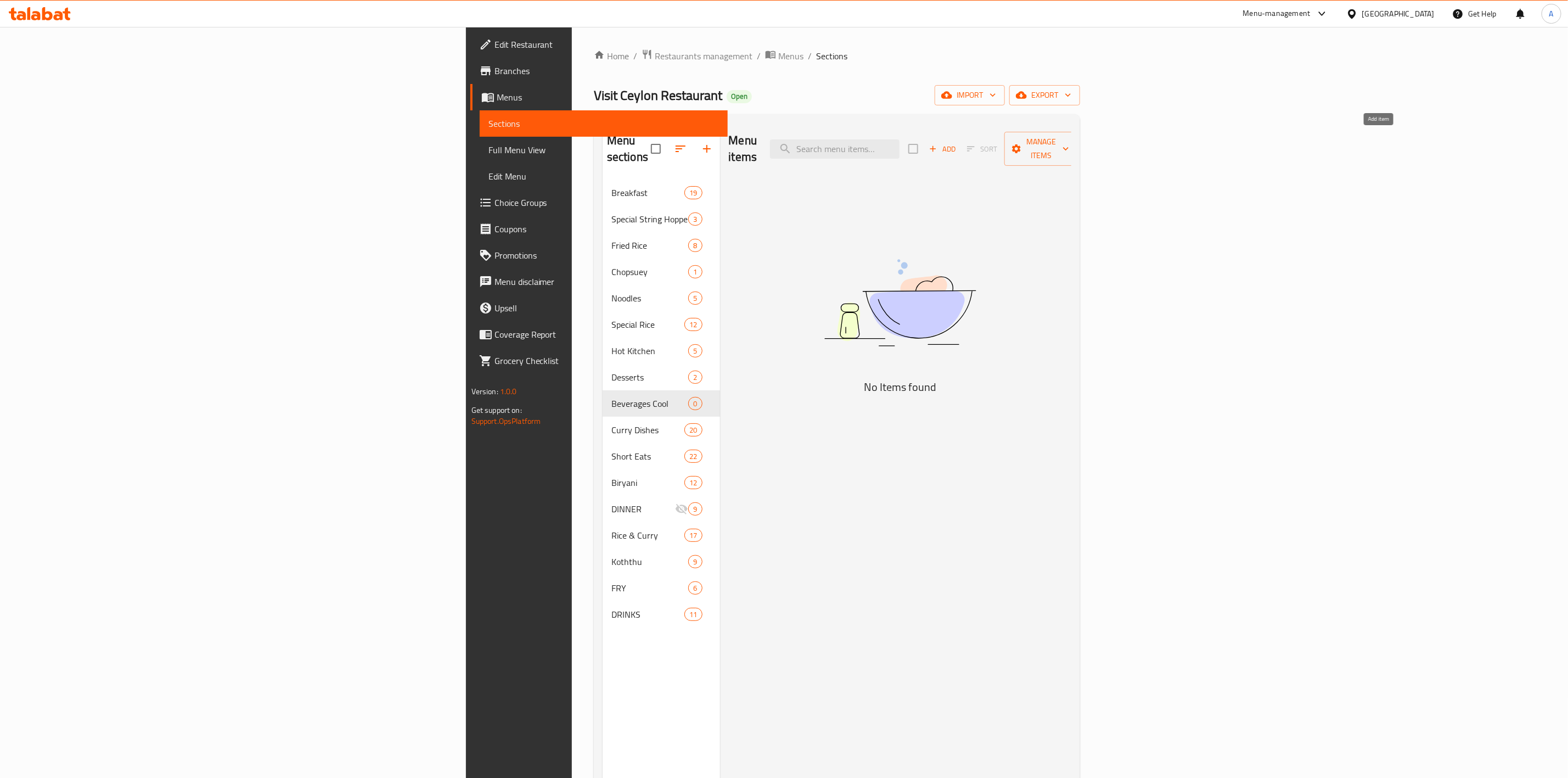
click at [957, 143] on span "Add" at bounding box center [943, 149] width 29 height 13
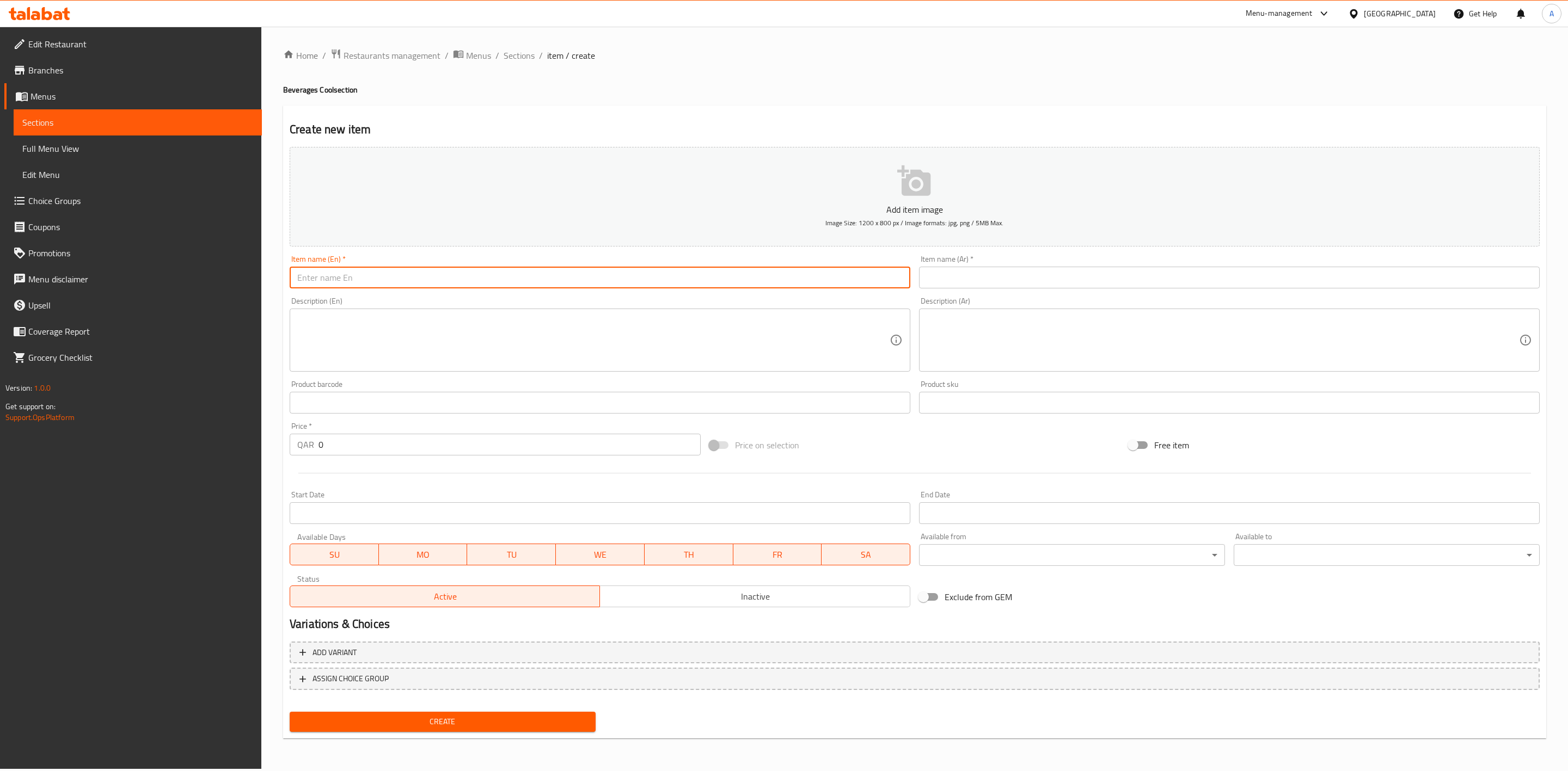
click at [415, 281] on input "text" at bounding box center [600, 277] width 621 height 22
paste input "Sweet Melon"
type input "Sweet Melon"
click at [536, 106] on div "Create new item Add item image Image Size: 1200 x 800 px / Image formats: jpg, …" at bounding box center [914, 422] width 1263 height 633
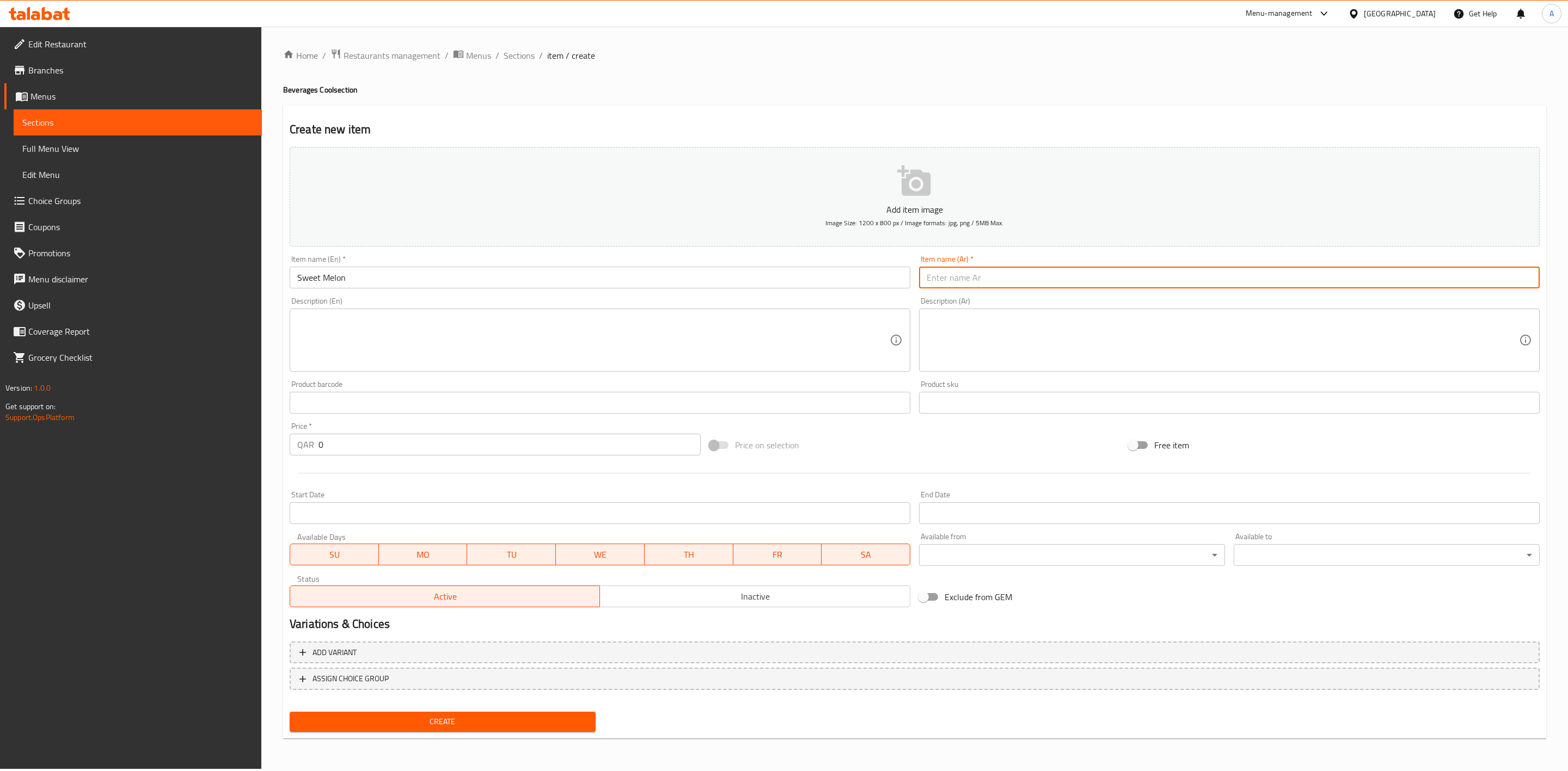
click at [1013, 282] on input "text" at bounding box center [1230, 277] width 621 height 22
paste input "شمام"
type input "شمام"
click at [916, 67] on div "Home / Restaurants management / Menus / Sections / item / create Beverages Cool…" at bounding box center [914, 398] width 1263 height 699
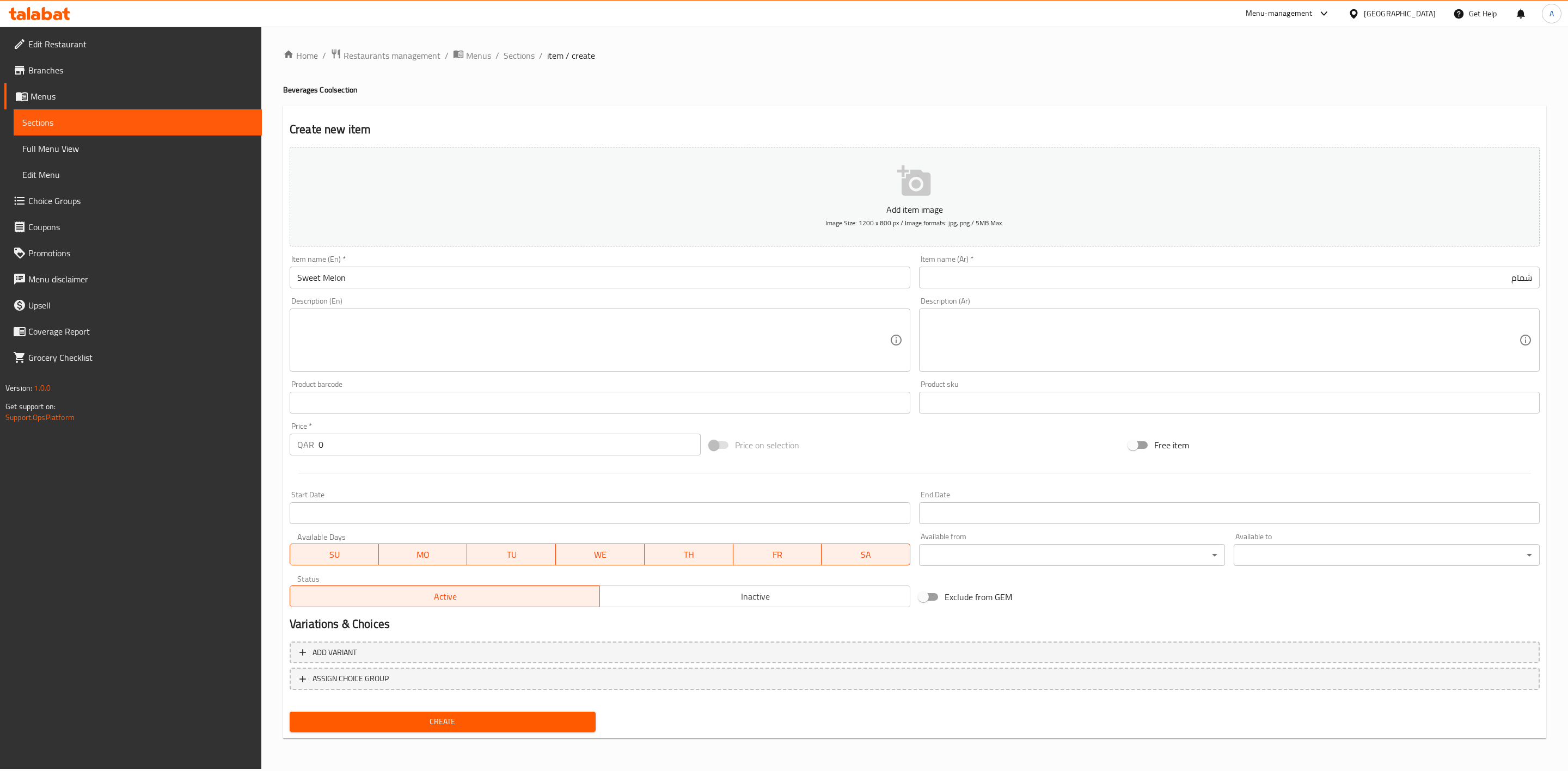
click at [346, 340] on textarea at bounding box center [593, 340] width 592 height 52
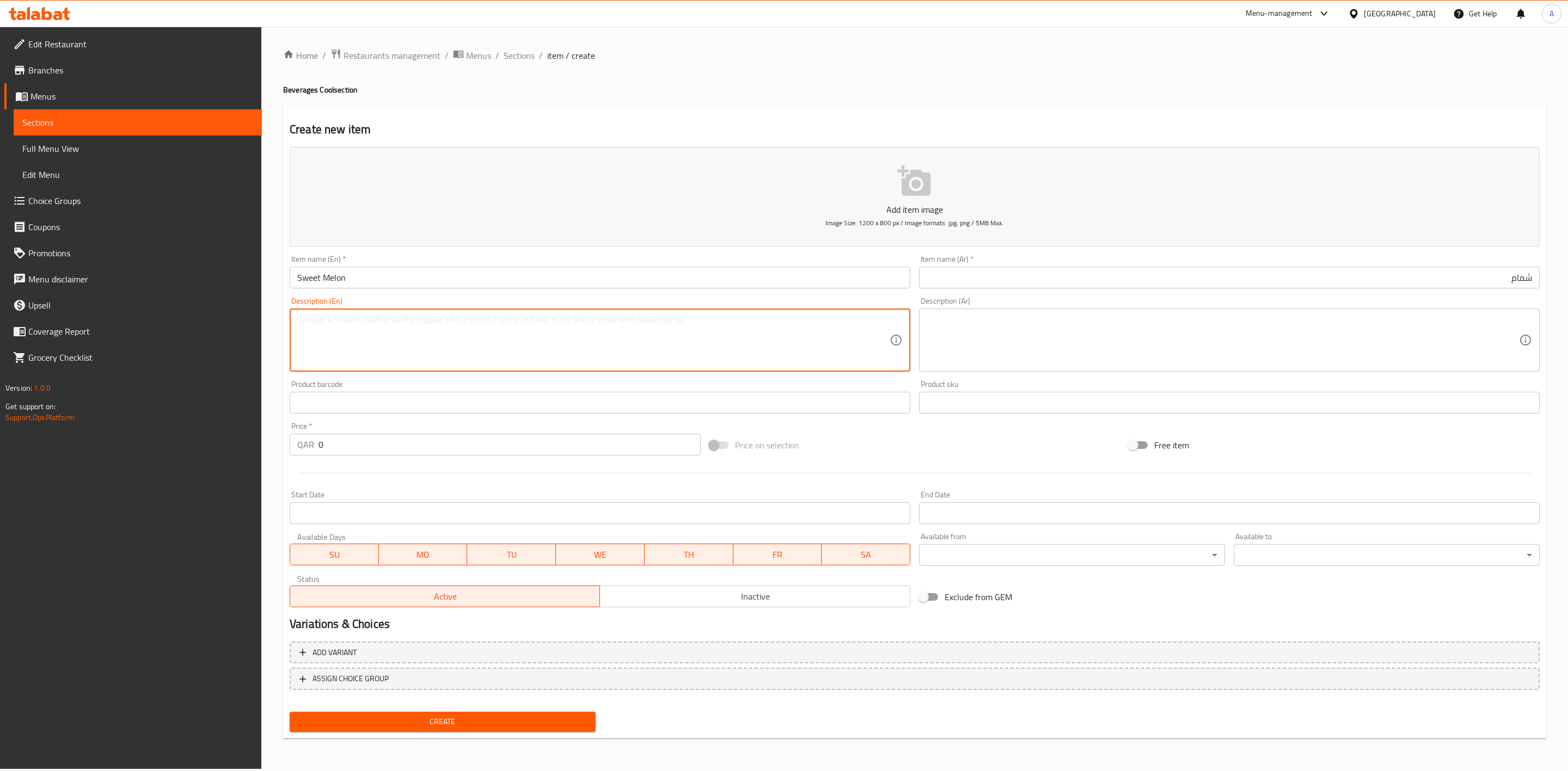
paste textarea "Fresh melon juice."
drag, startPoint x: 410, startPoint y: 318, endPoint x: 123, endPoint y: 271, distance: 290.8
click at [97, 275] on div "Edit Restaurant Branches Menus Sections Full Menu View Edit Menu Choice Groups …" at bounding box center [784, 398] width 1568 height 742
type textarea "Fresh sweet melon juice"
click at [1047, 326] on textarea at bounding box center [1222, 340] width 592 height 52
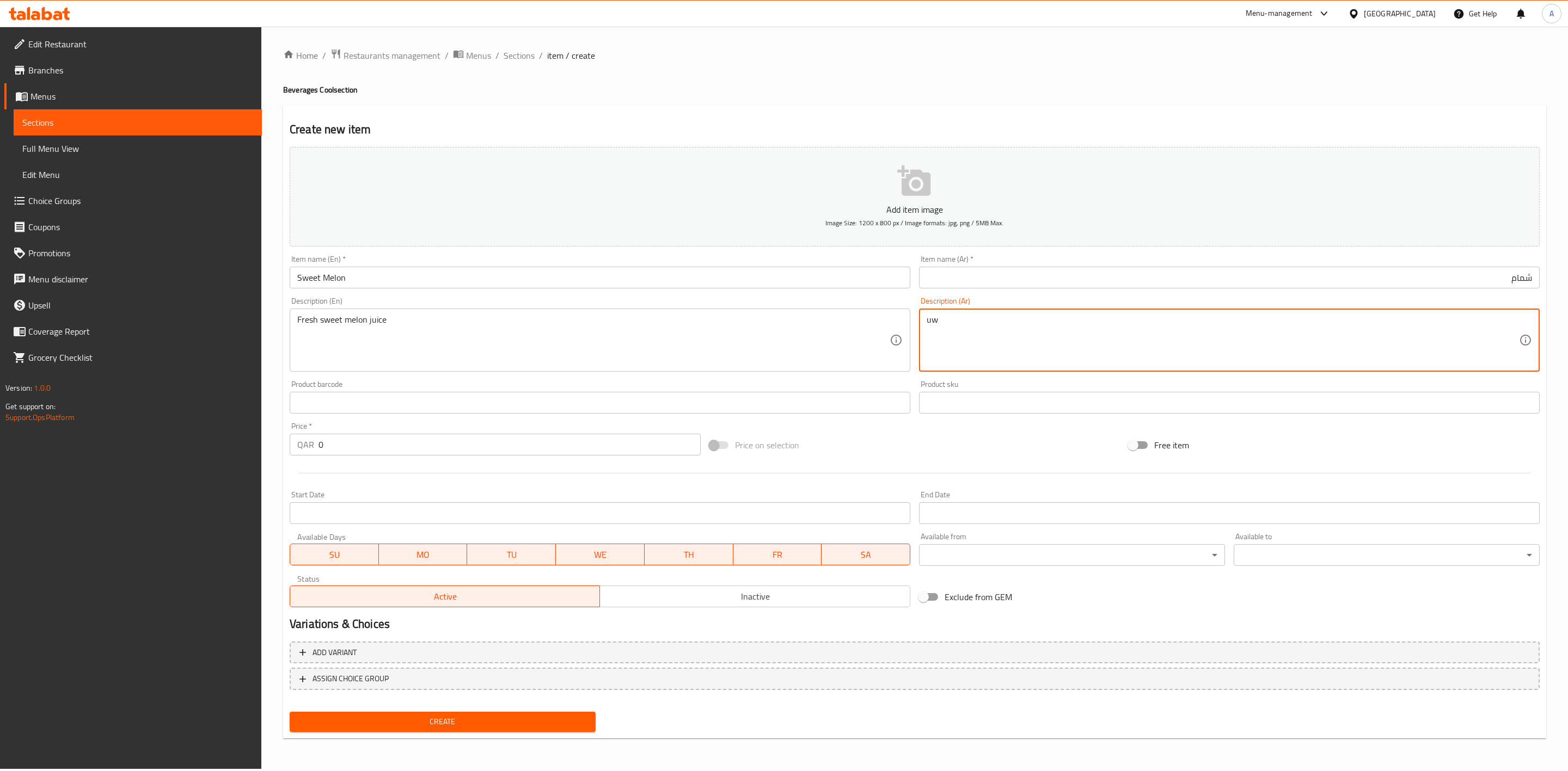
type textarea "u"
type textarea "عصير شمام طازج."
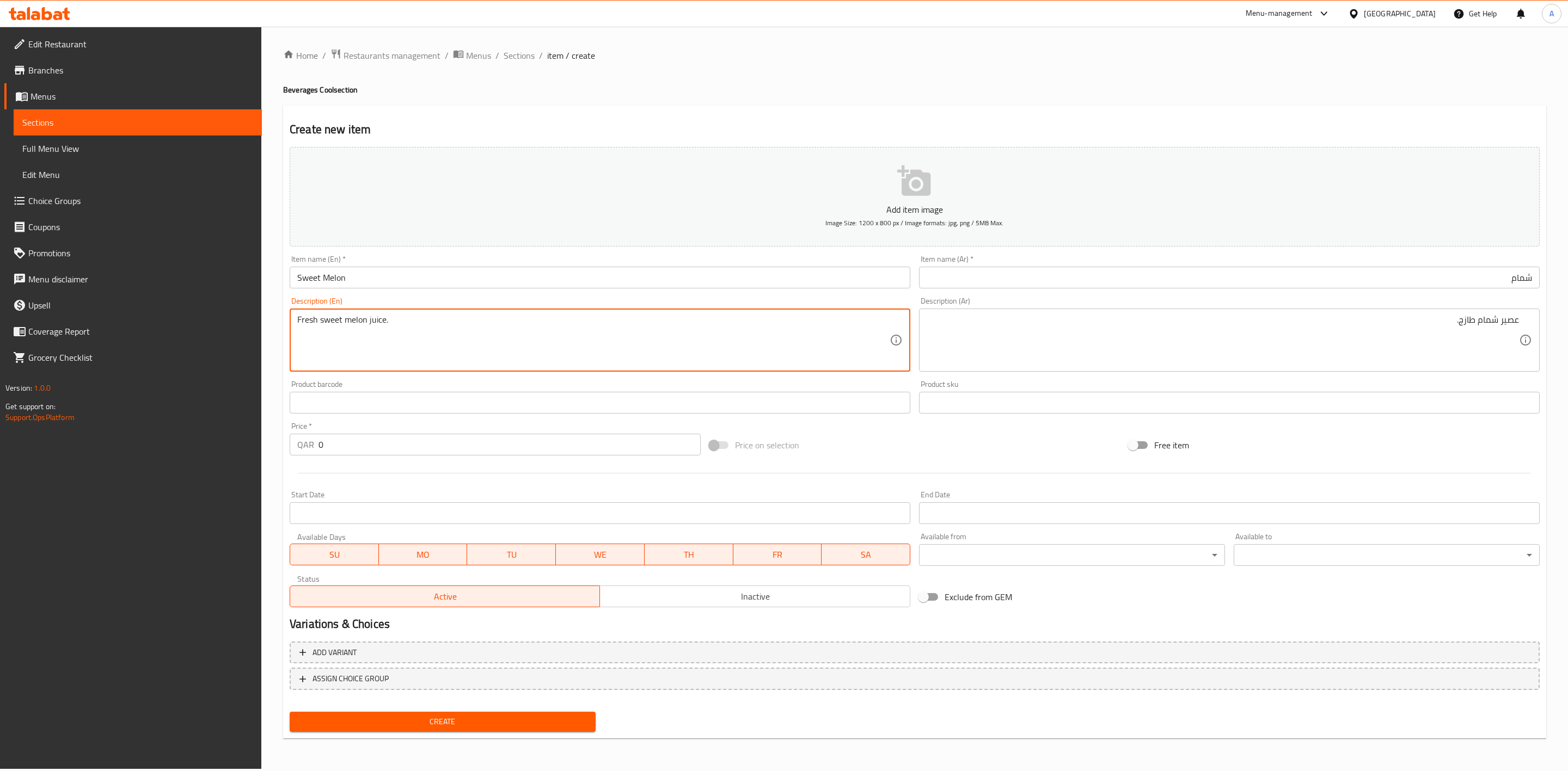
type textarea "Fresh sweet melon juice."
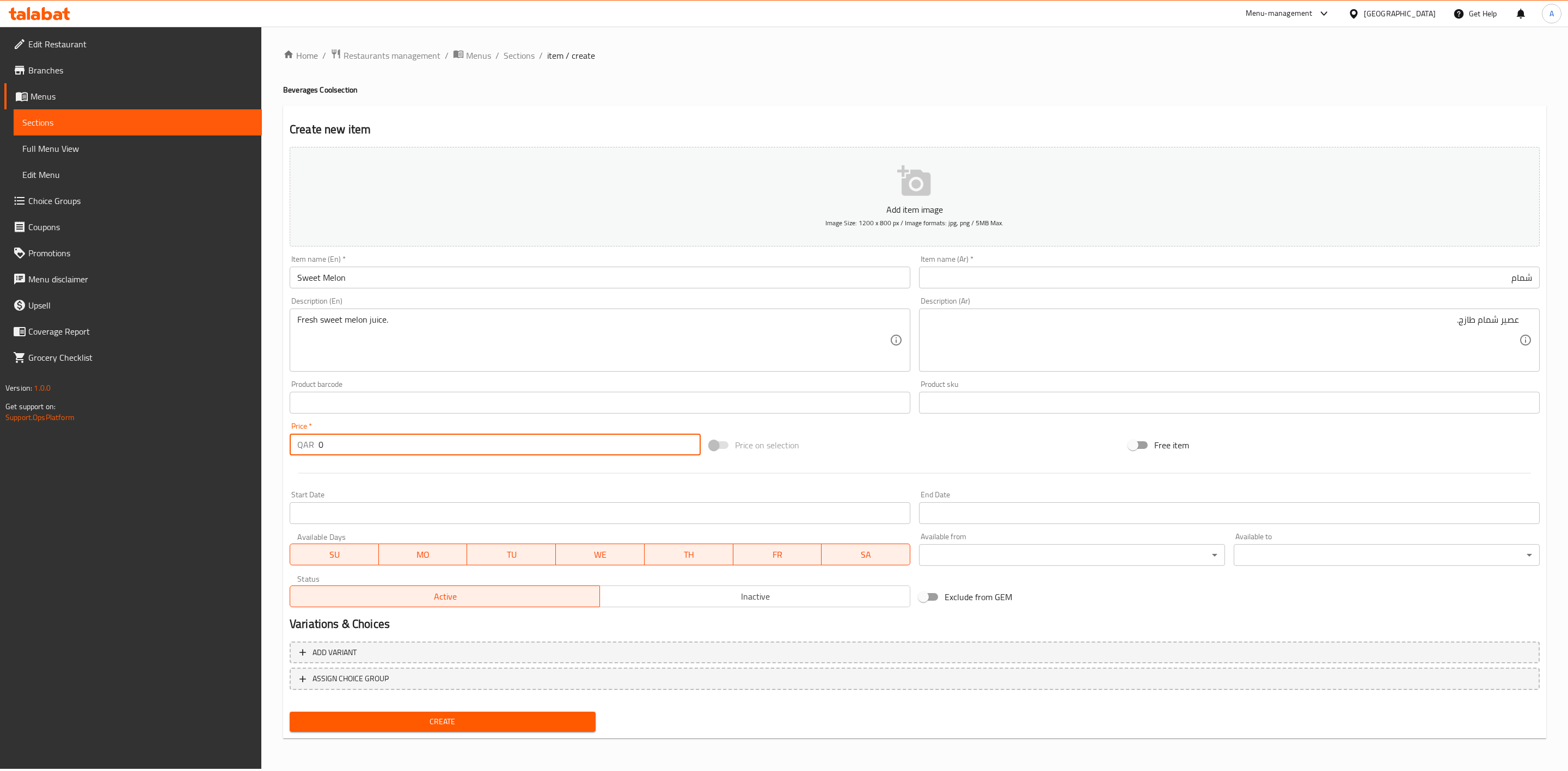
drag, startPoint x: 343, startPoint y: 443, endPoint x: 173, endPoint y: 433, distance: 170.3
click at [173, 433] on div "Edit Restaurant Branches Menus Sections Full Menu View Edit Menu Choice Groups …" at bounding box center [784, 398] width 1568 height 742
type input "6"
click at [725, 598] on span "Inactive" at bounding box center [755, 597] width 301 height 16
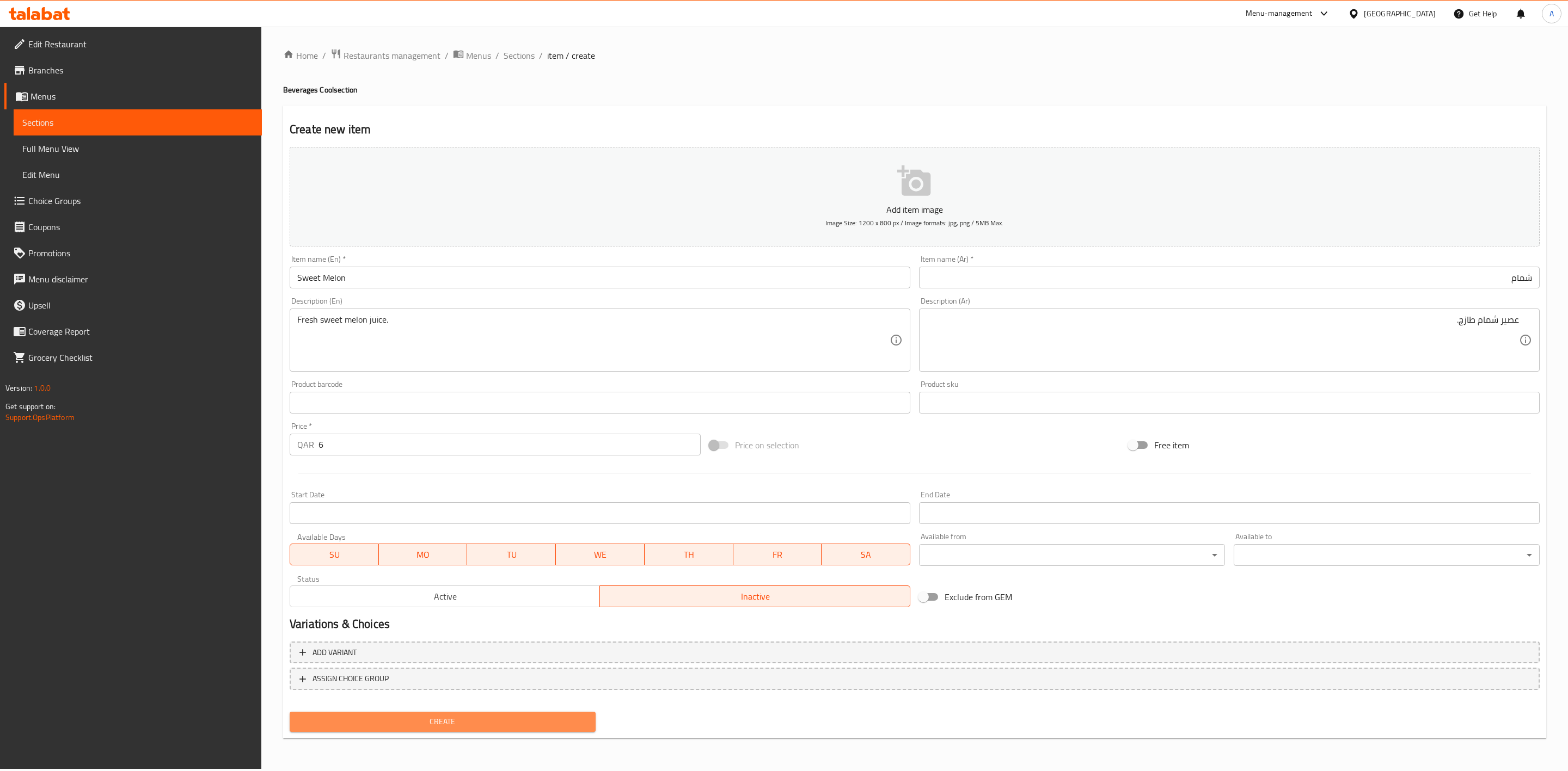
click at [426, 724] on span "Create" at bounding box center [443, 722] width 289 height 13
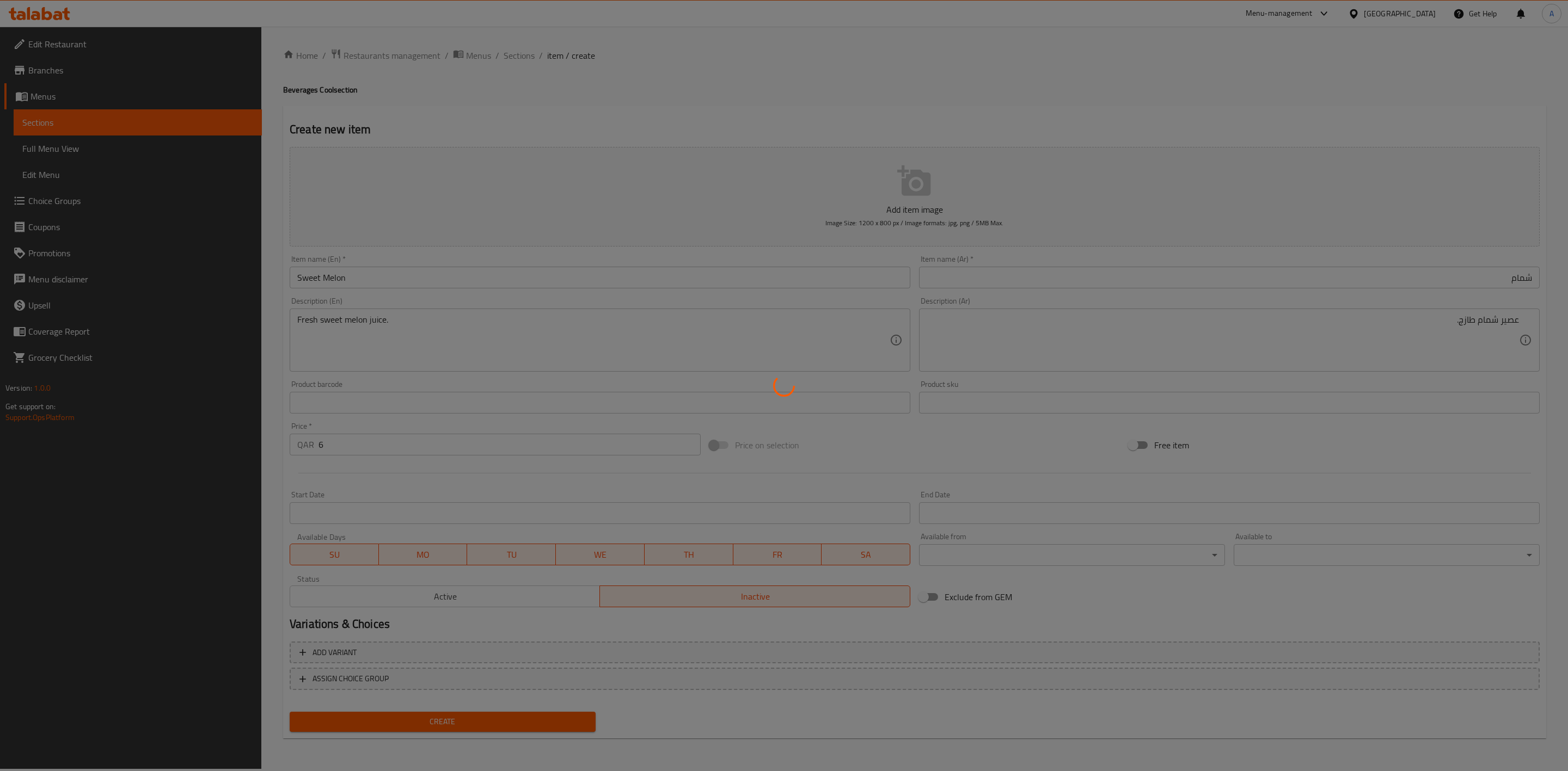
type input "0"
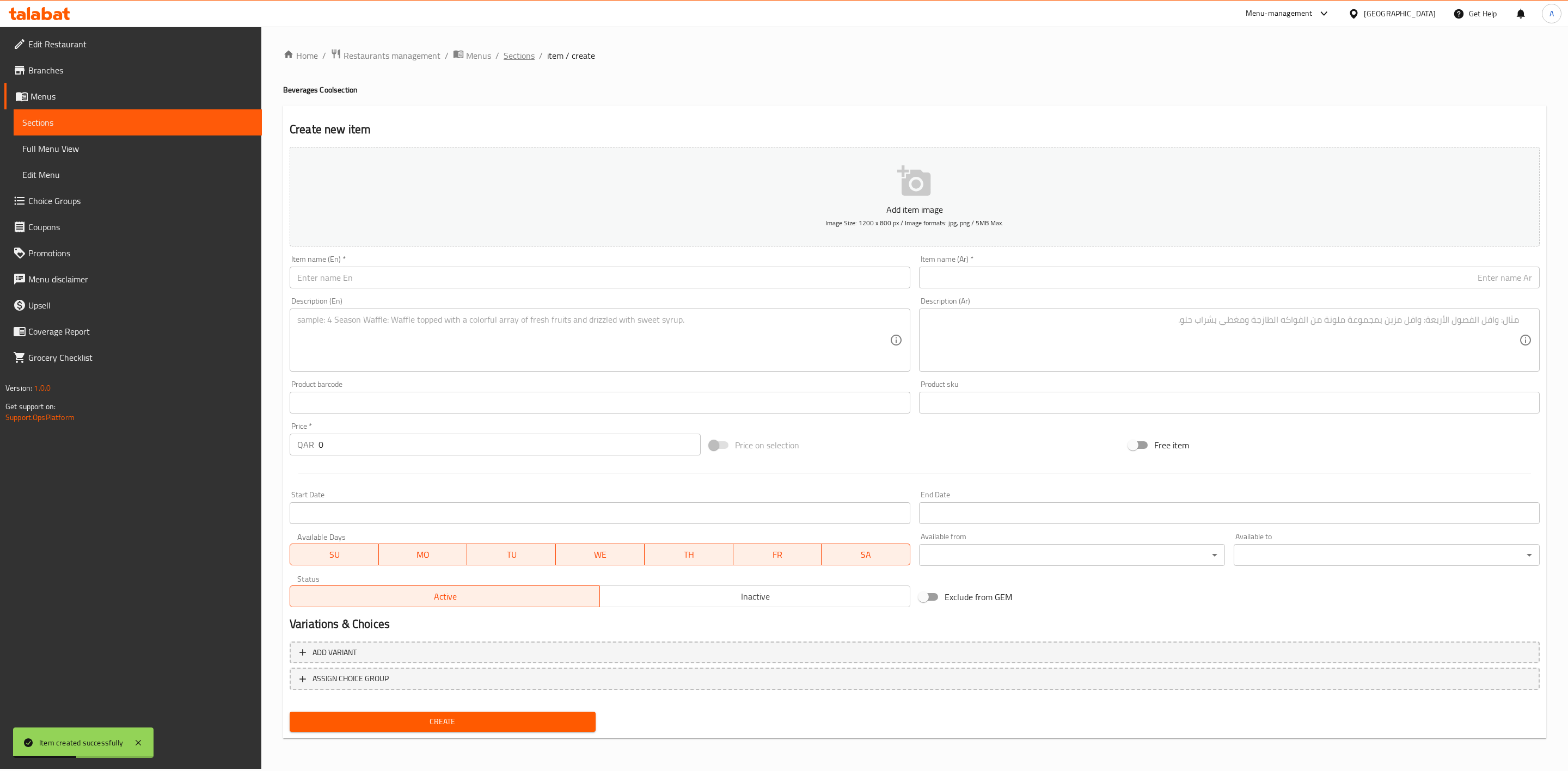
click at [513, 54] on span "Sections" at bounding box center [519, 55] width 31 height 13
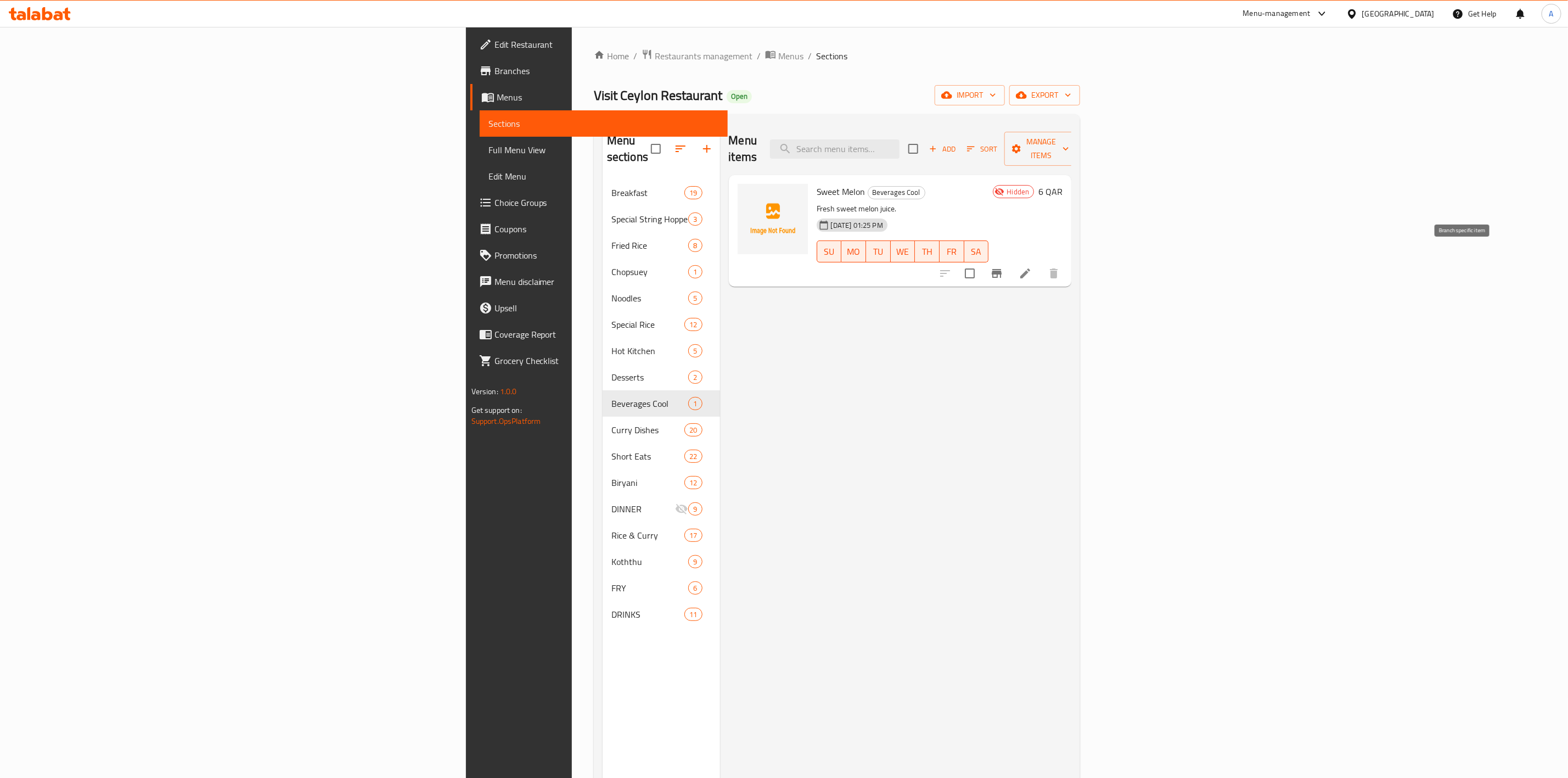
click at [1003, 267] on icon "Branch-specific-item" at bounding box center [997, 273] width 13 height 13
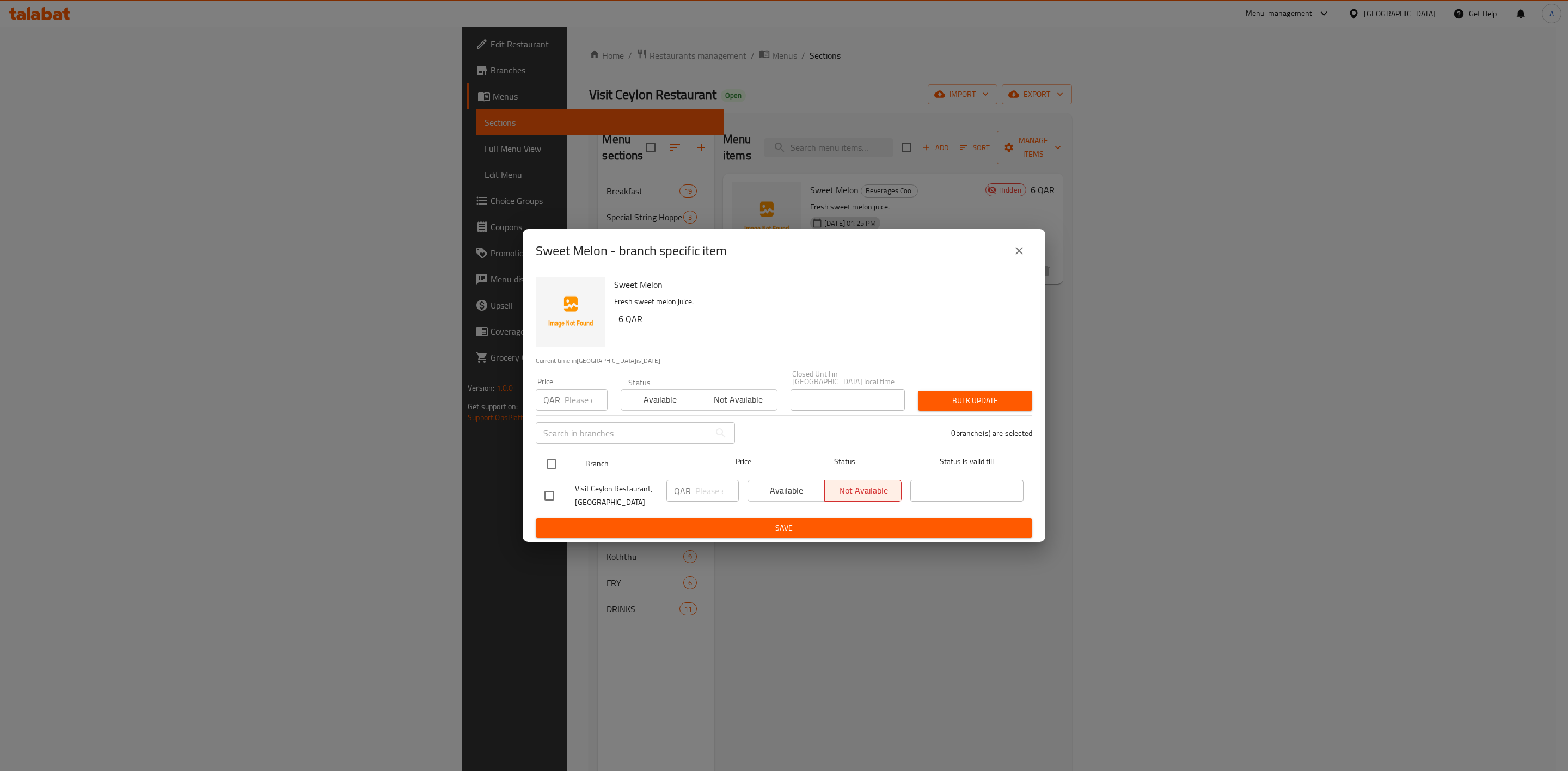
click at [553, 458] on input "checkbox" at bounding box center [551, 464] width 23 height 23
checkbox input "true"
click at [572, 392] on input "number" at bounding box center [586, 400] width 43 height 22
type input "6"
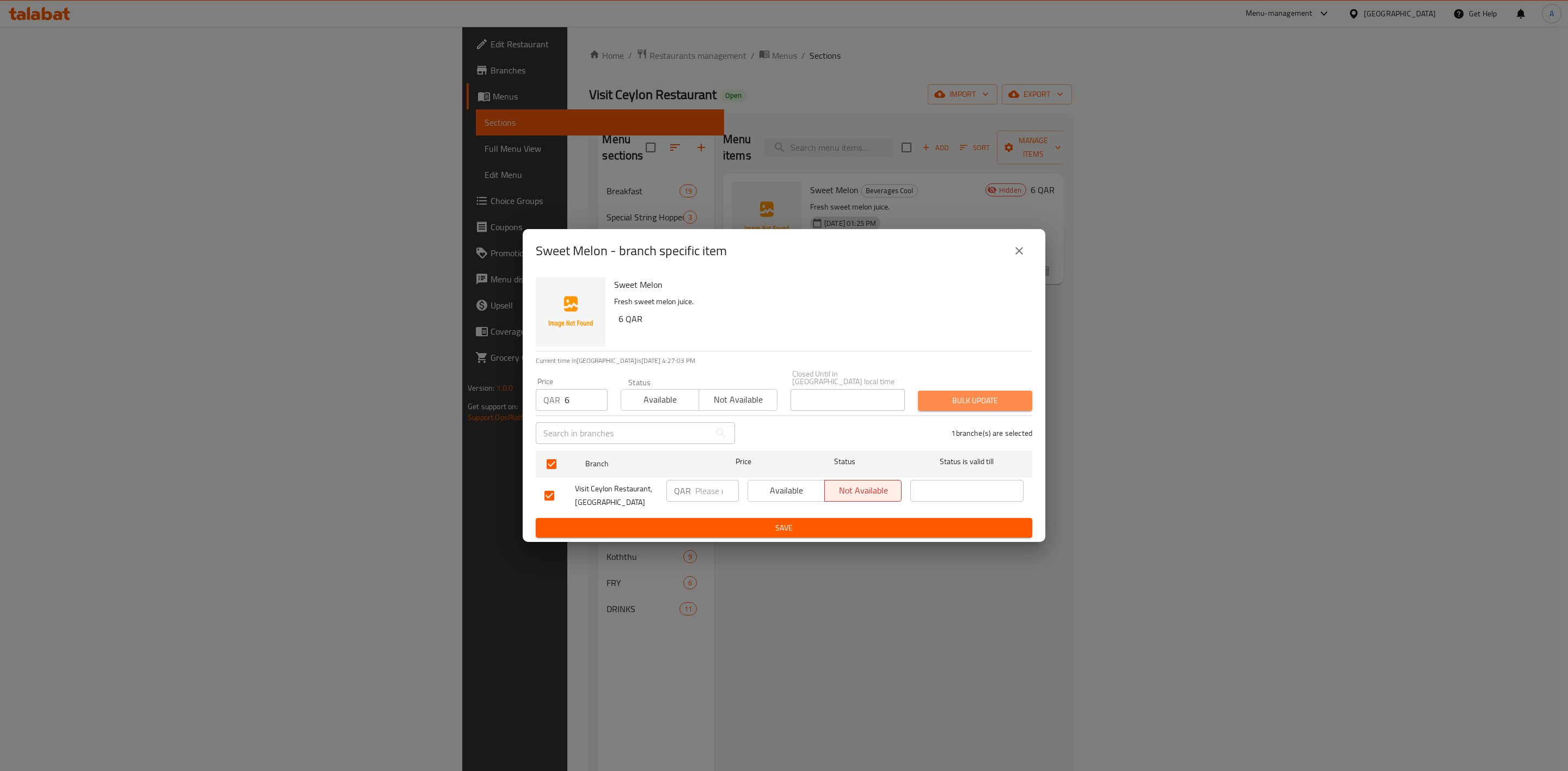
click at [964, 399] on span "Bulk update" at bounding box center [975, 401] width 97 height 13
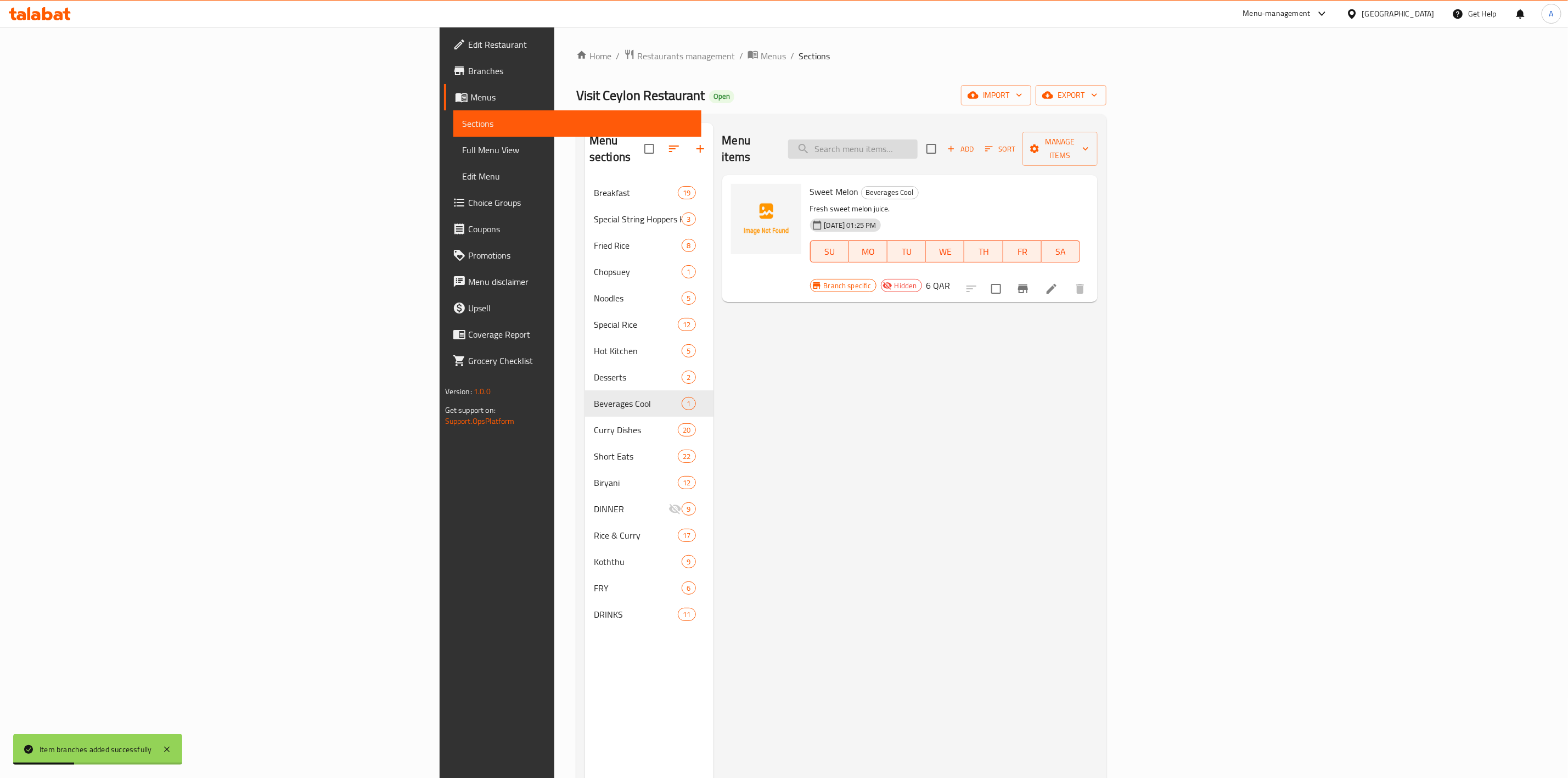
click at [918, 141] on input "search" at bounding box center [852, 149] width 129 height 19
paste input "Apple"
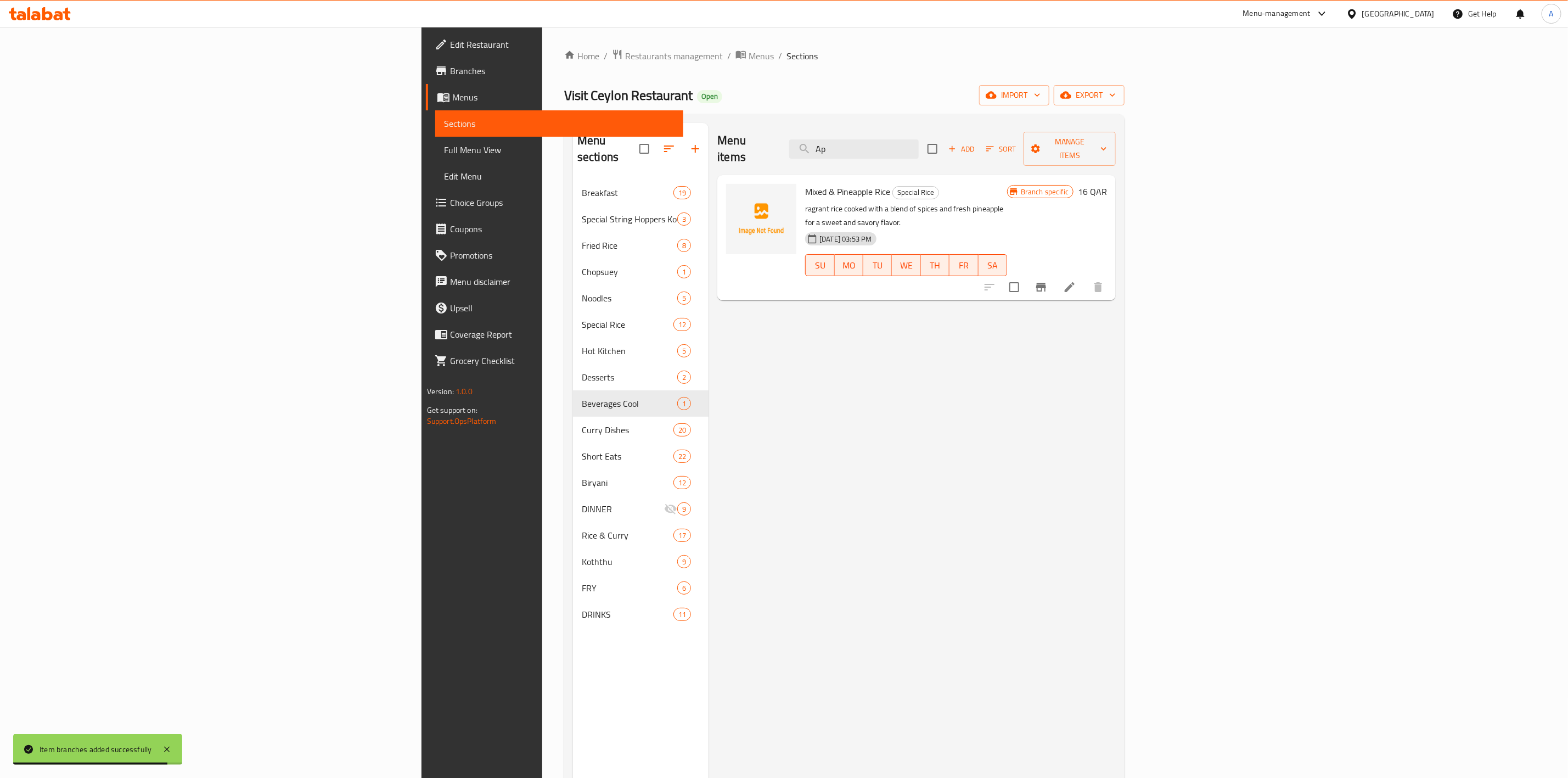
type input "A"
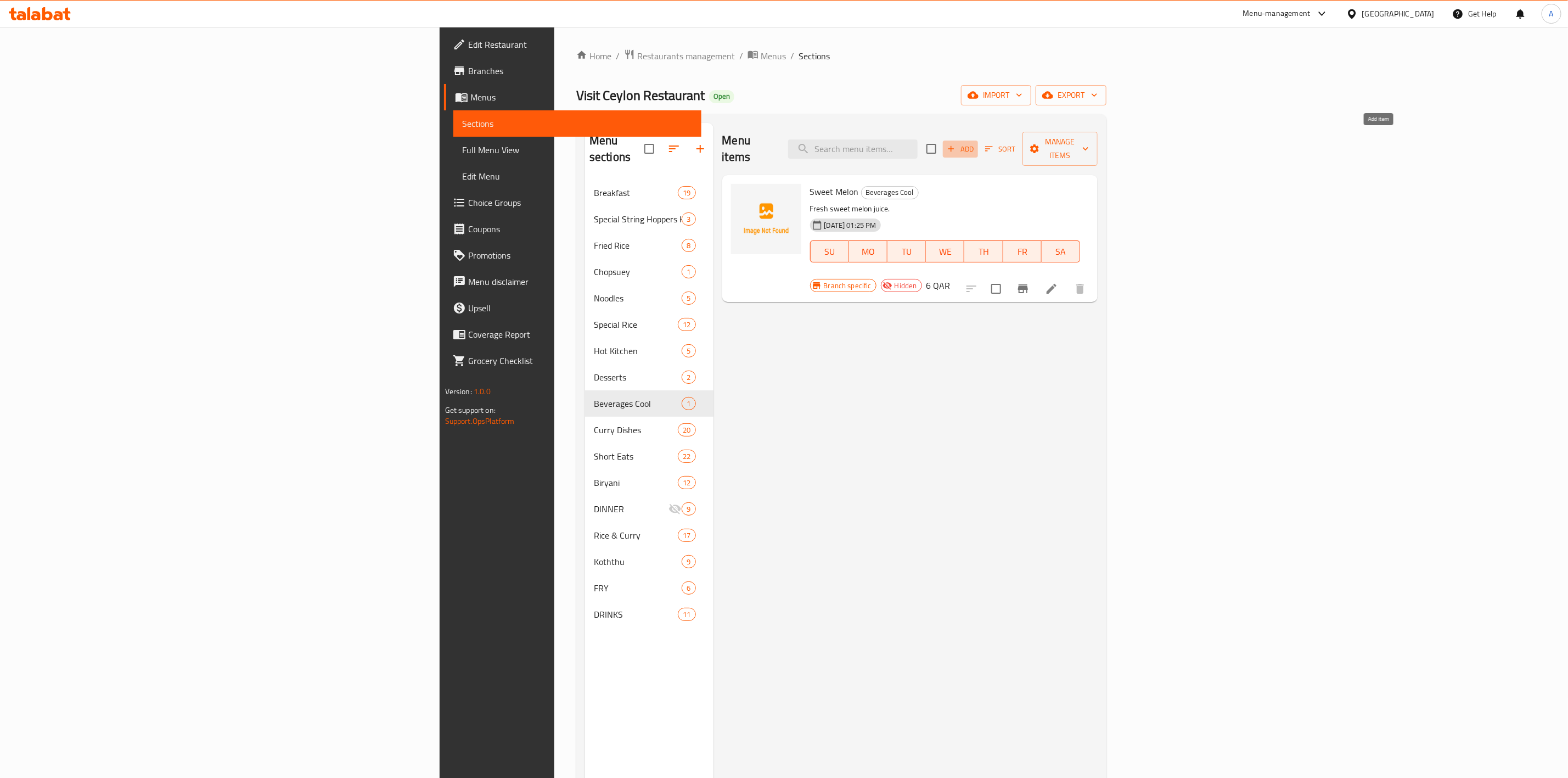
click at [975, 143] on span "Add" at bounding box center [960, 149] width 29 height 13
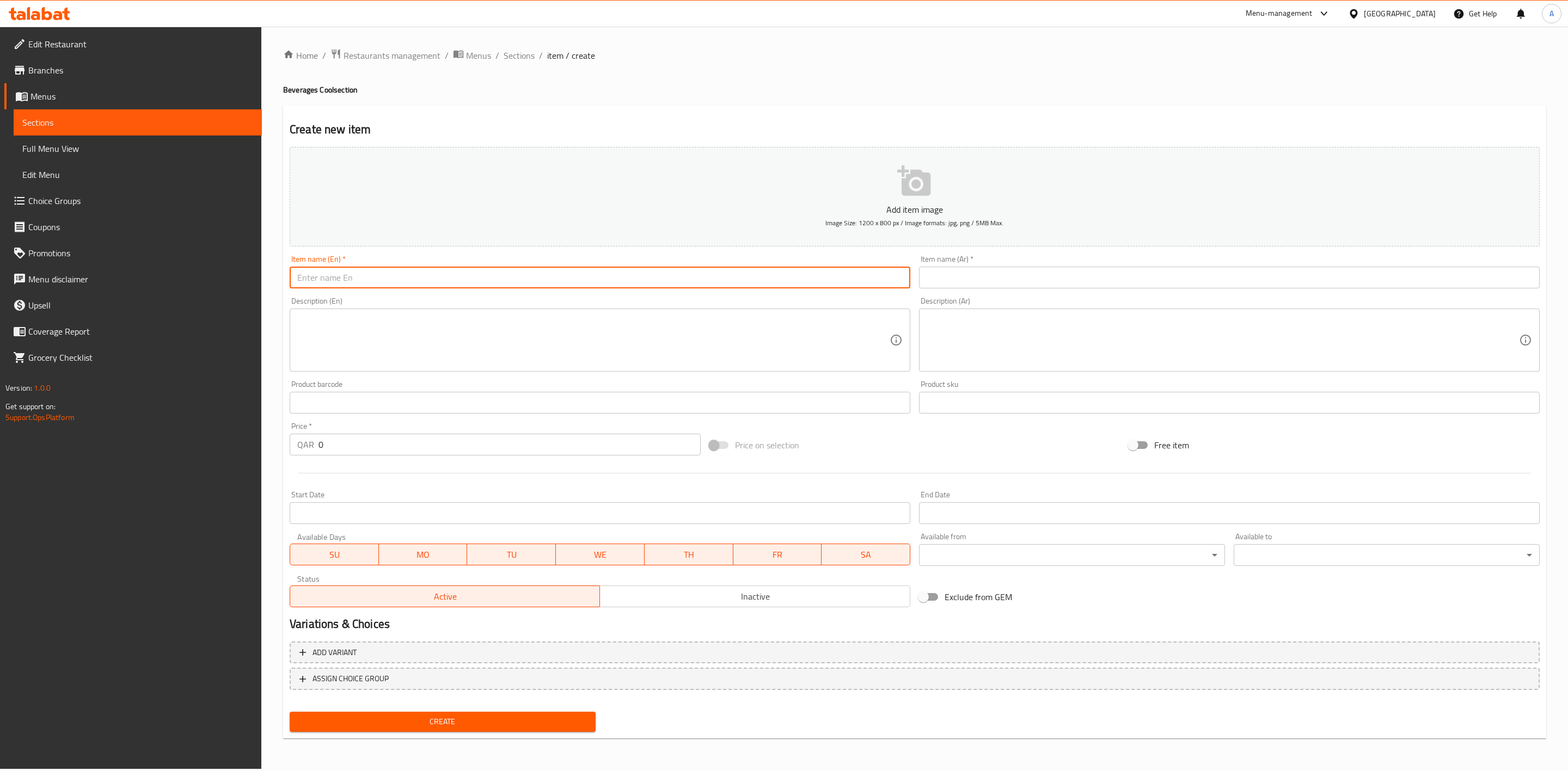
click at [447, 278] on input "text" at bounding box center [600, 277] width 621 height 22
paste input "Apple"
type input "Apple"
click at [1018, 276] on input "text" at bounding box center [1230, 277] width 621 height 22
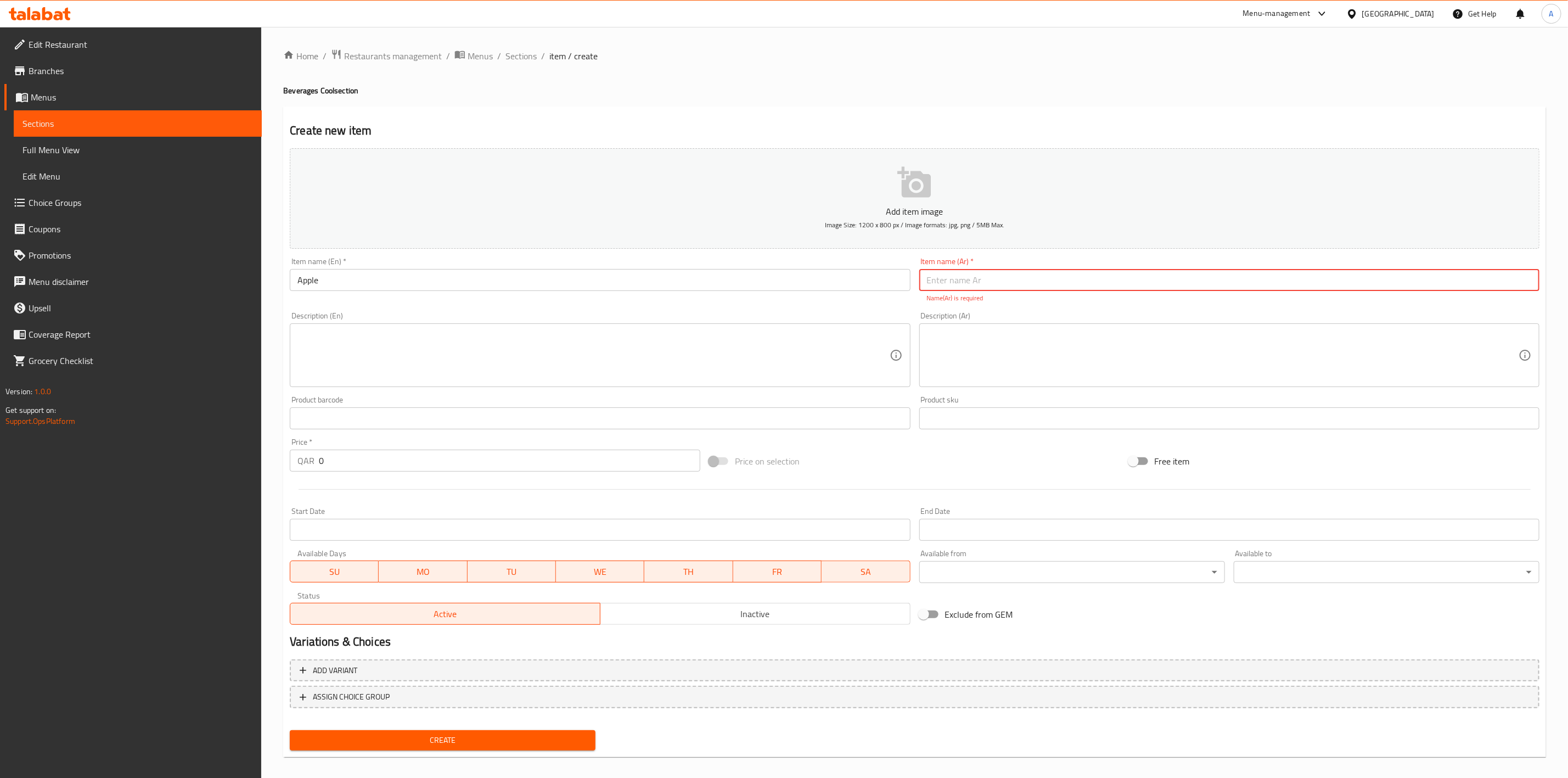
paste input "تفاحة"
click at [1510, 284] on input "تفاحة" at bounding box center [1229, 280] width 620 height 22
type input "تفاح"
click at [1031, 97] on div "Home / Restaurants management / Menus / Sections / item / create Beverages Cool…" at bounding box center [915, 408] width 1263 height 717
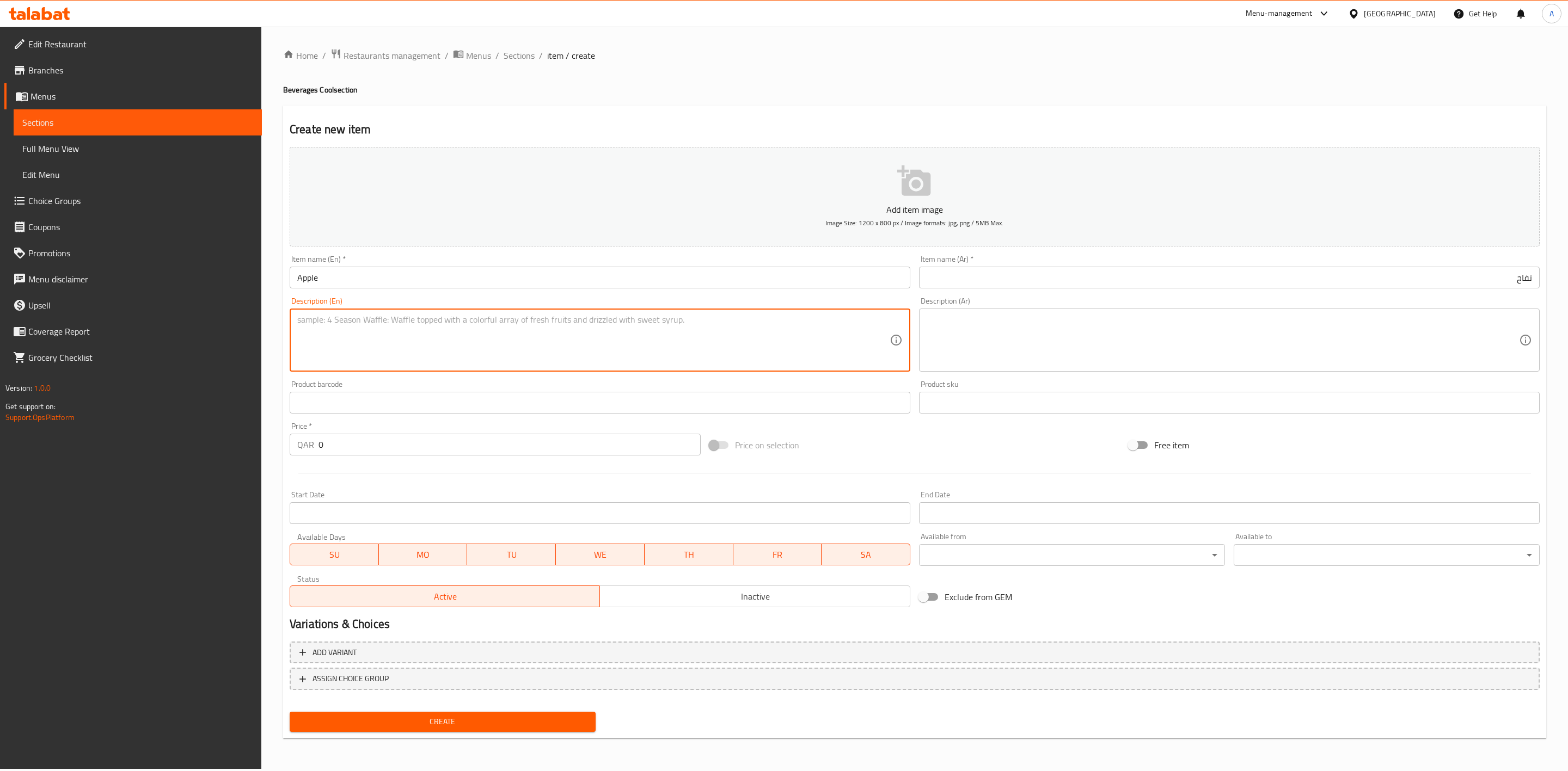
click at [353, 347] on textarea at bounding box center [593, 340] width 592 height 52
paste textarea "Fresh apple juice."
type textarea "Fresh apple juice."
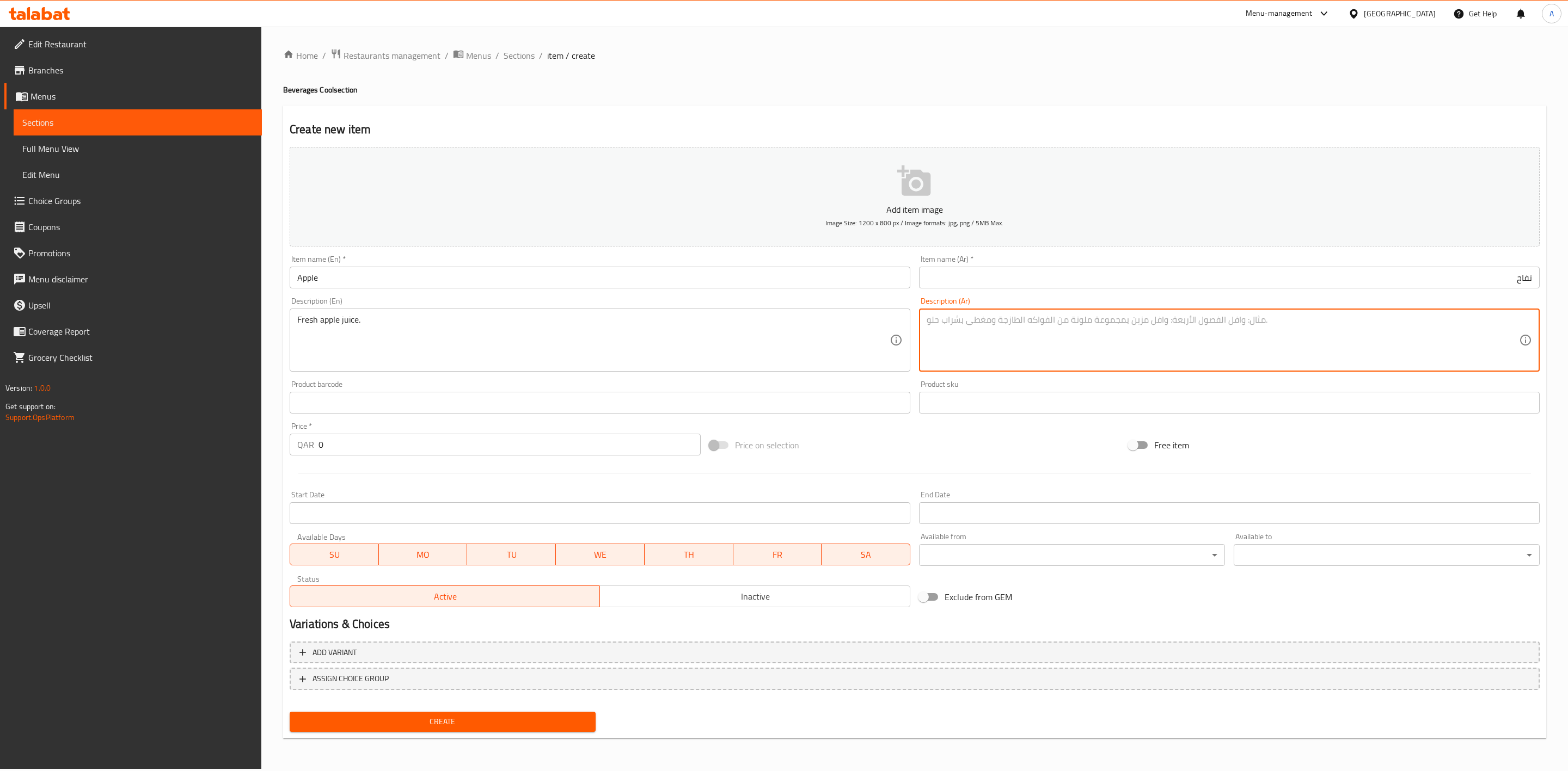
click at [961, 341] on textarea at bounding box center [1222, 340] width 592 height 52
paste textarea "عصير التفاح الطازج."
type textarea "عصير التفاح الطازج."
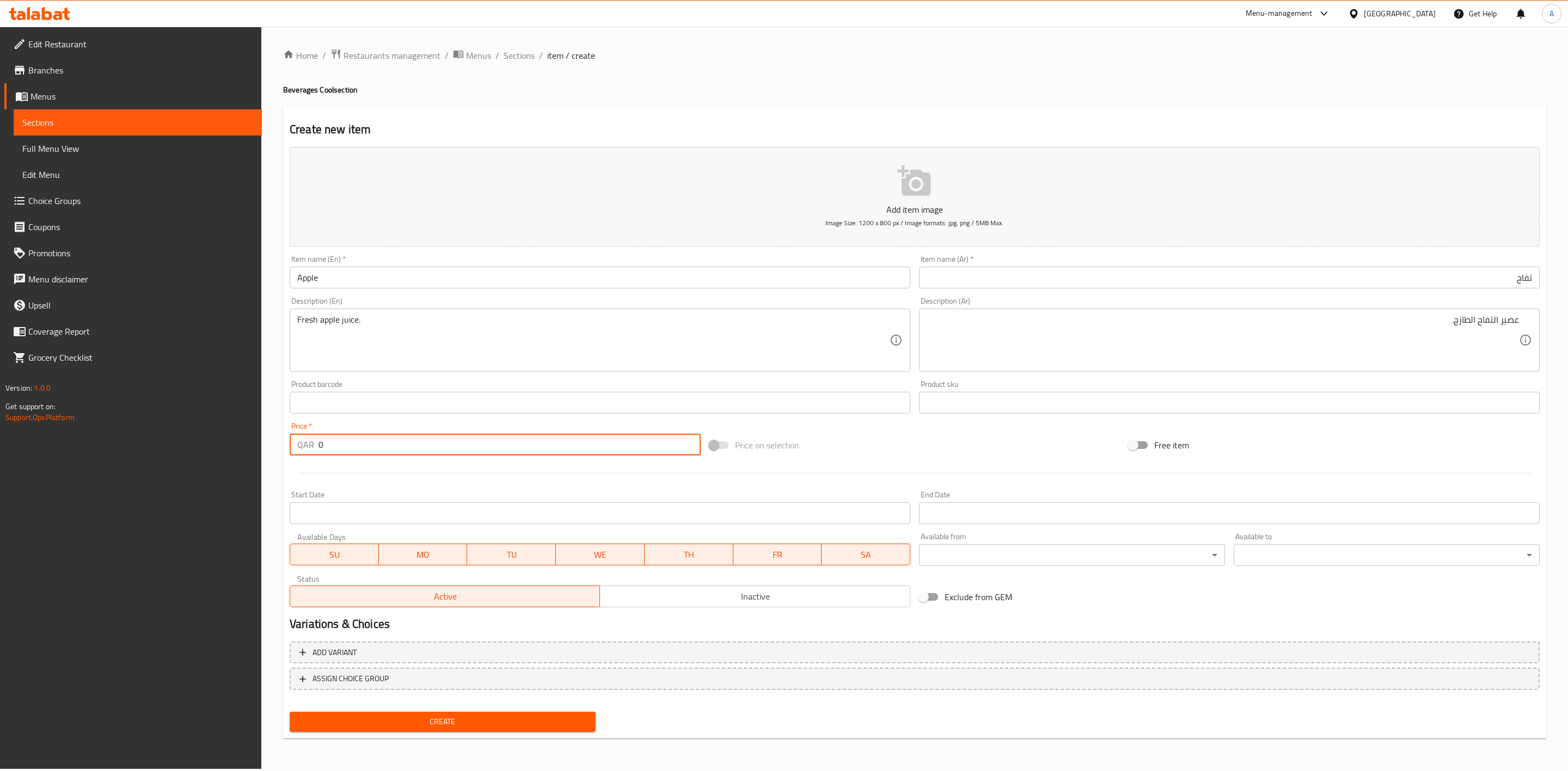
drag, startPoint x: 188, startPoint y: 443, endPoint x: 152, endPoint y: 443, distance: 36.0
click at [152, 443] on div "Edit Restaurant Branches Menus Sections Full Menu View Edit Menu Choice Groups …" at bounding box center [784, 398] width 1568 height 742
type input "6"
click at [693, 590] on span "Inactive" at bounding box center [755, 597] width 301 height 16
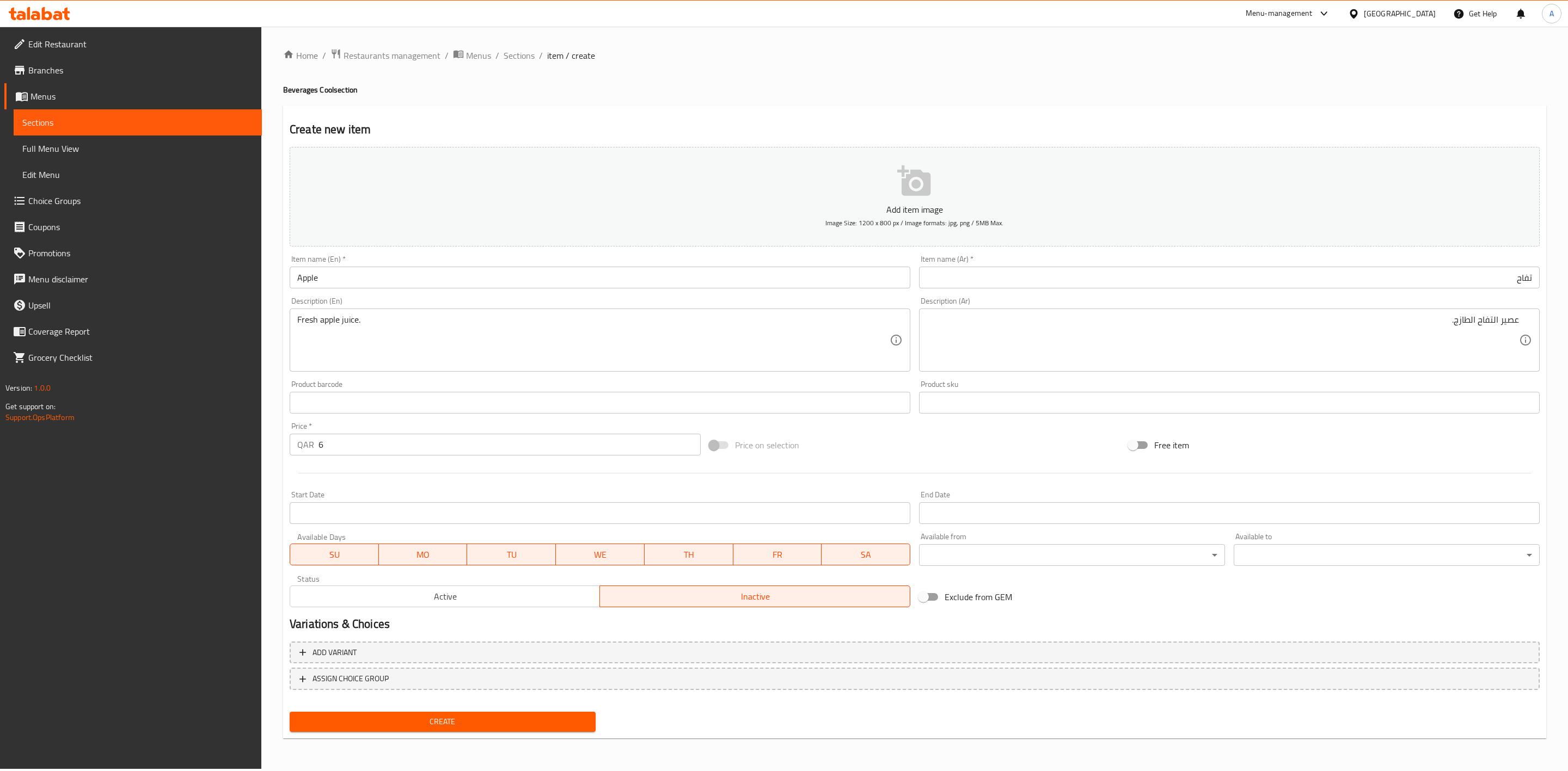
click at [449, 722] on span "Create" at bounding box center [443, 722] width 289 height 13
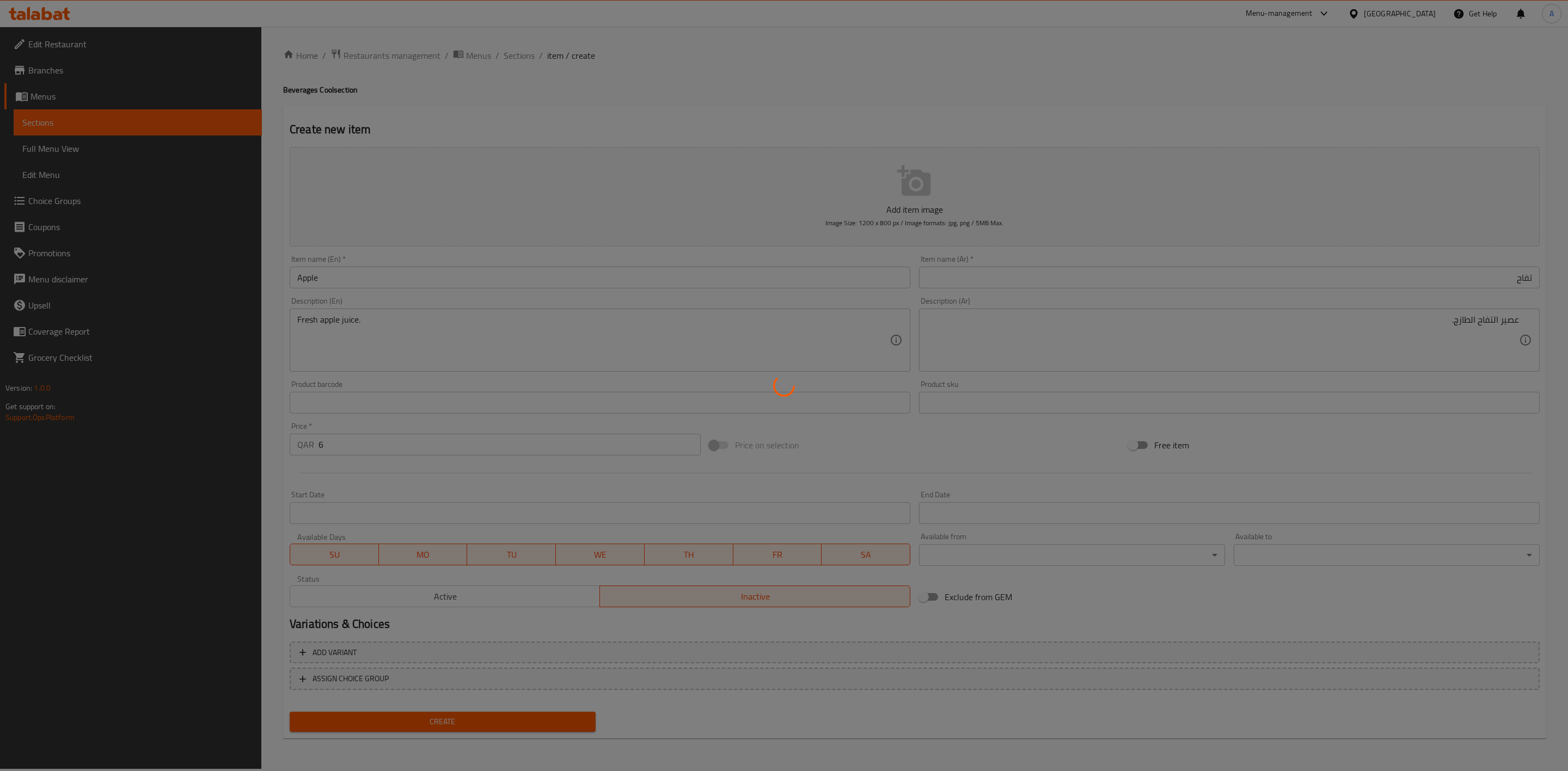
type input "0"
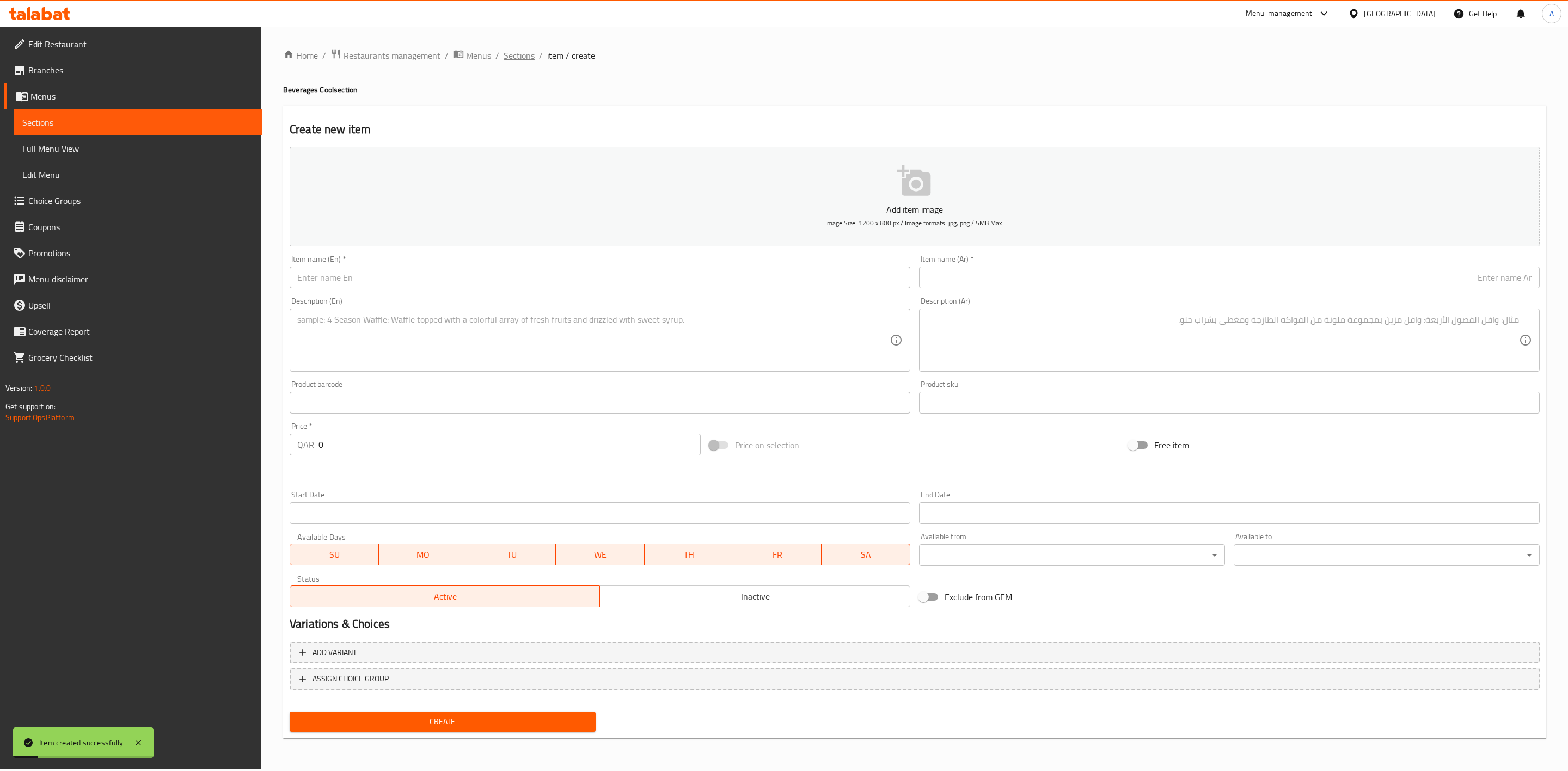
click at [518, 55] on span "Sections" at bounding box center [519, 55] width 31 height 13
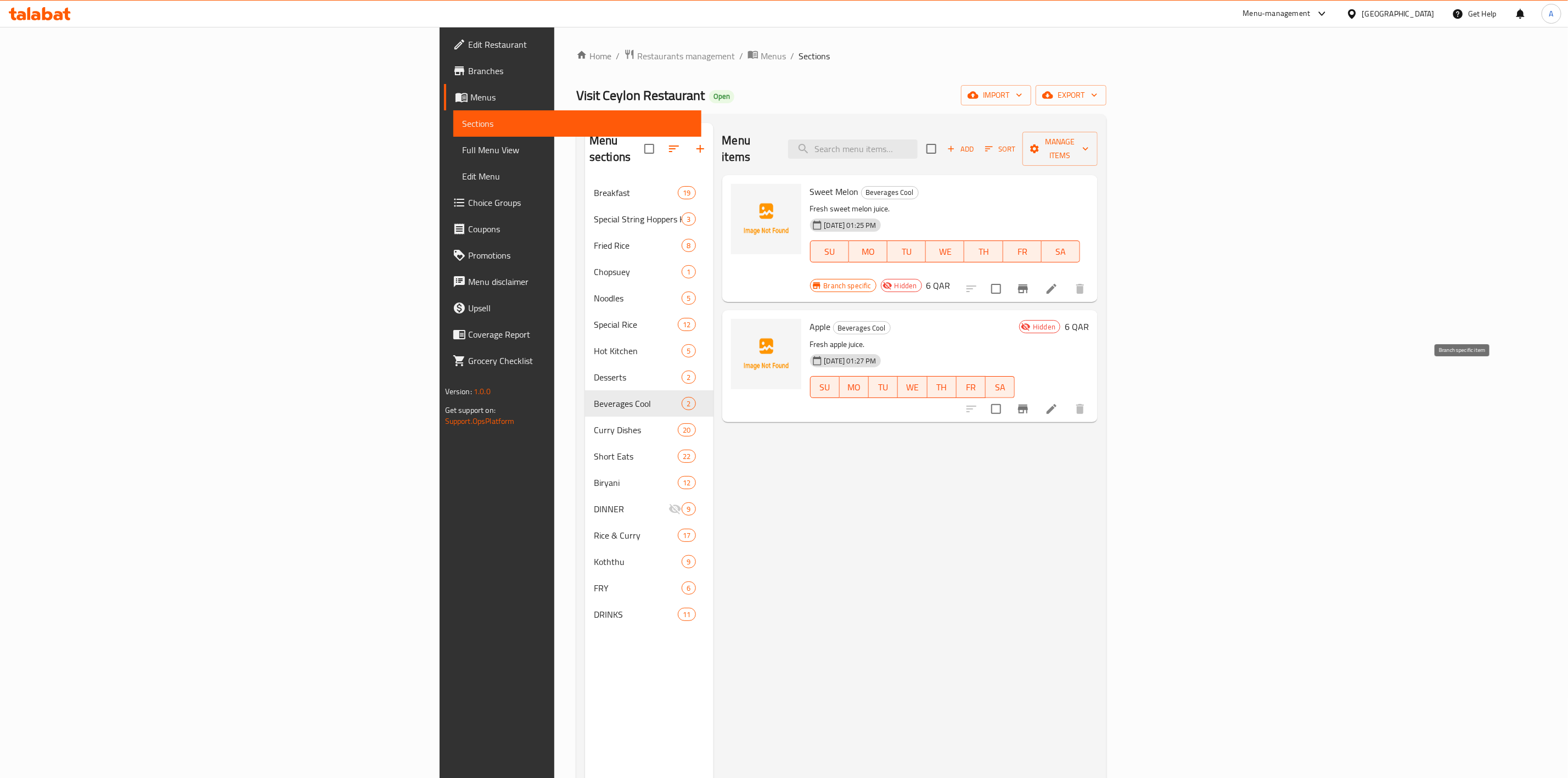
click at [1037, 396] on button "Branch-specific-item" at bounding box center [1023, 409] width 26 height 26
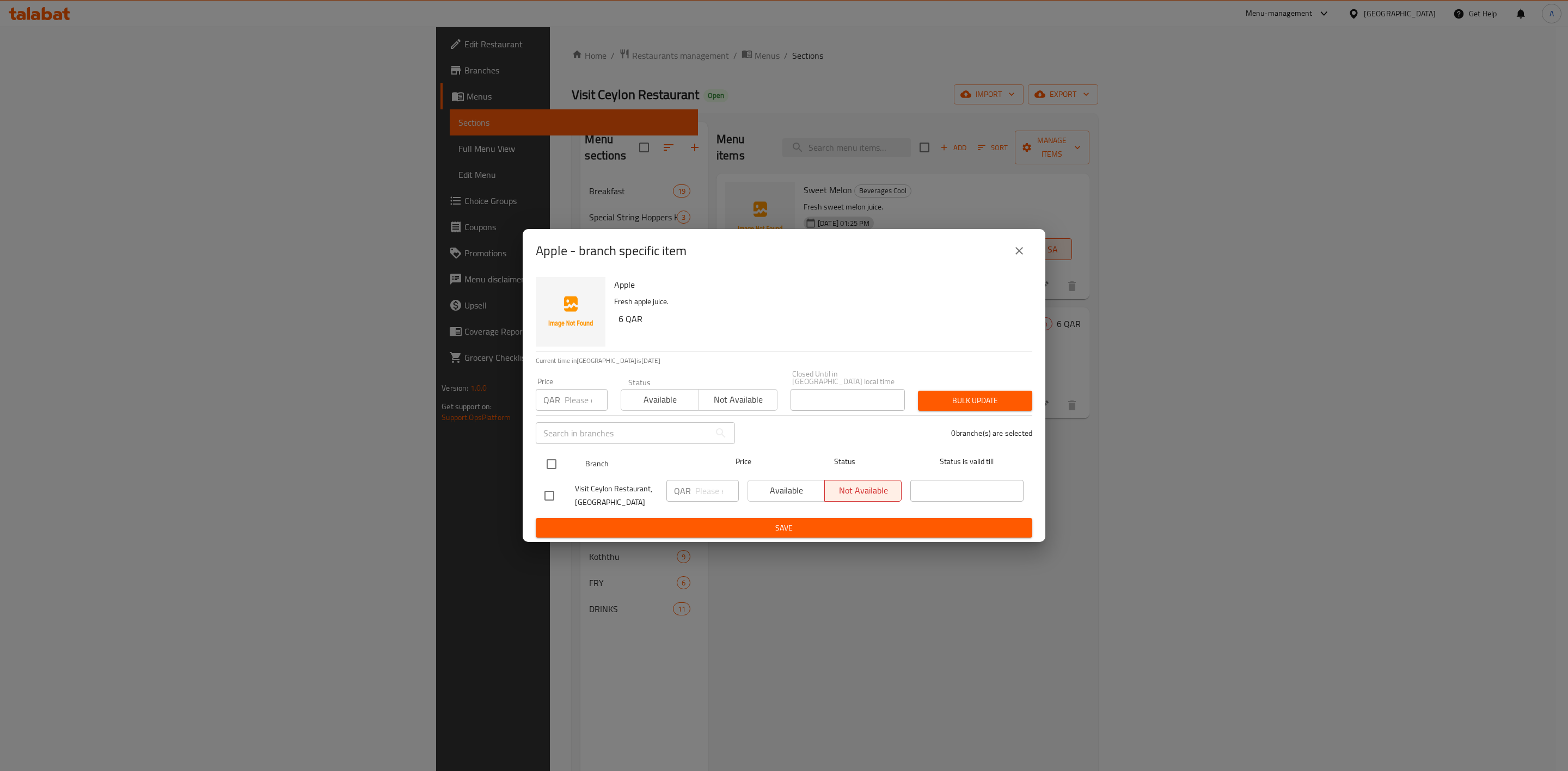
click at [555, 464] on input "checkbox" at bounding box center [551, 464] width 23 height 23
checkbox input "true"
click at [570, 390] on input "number" at bounding box center [586, 400] width 43 height 22
type input "6"
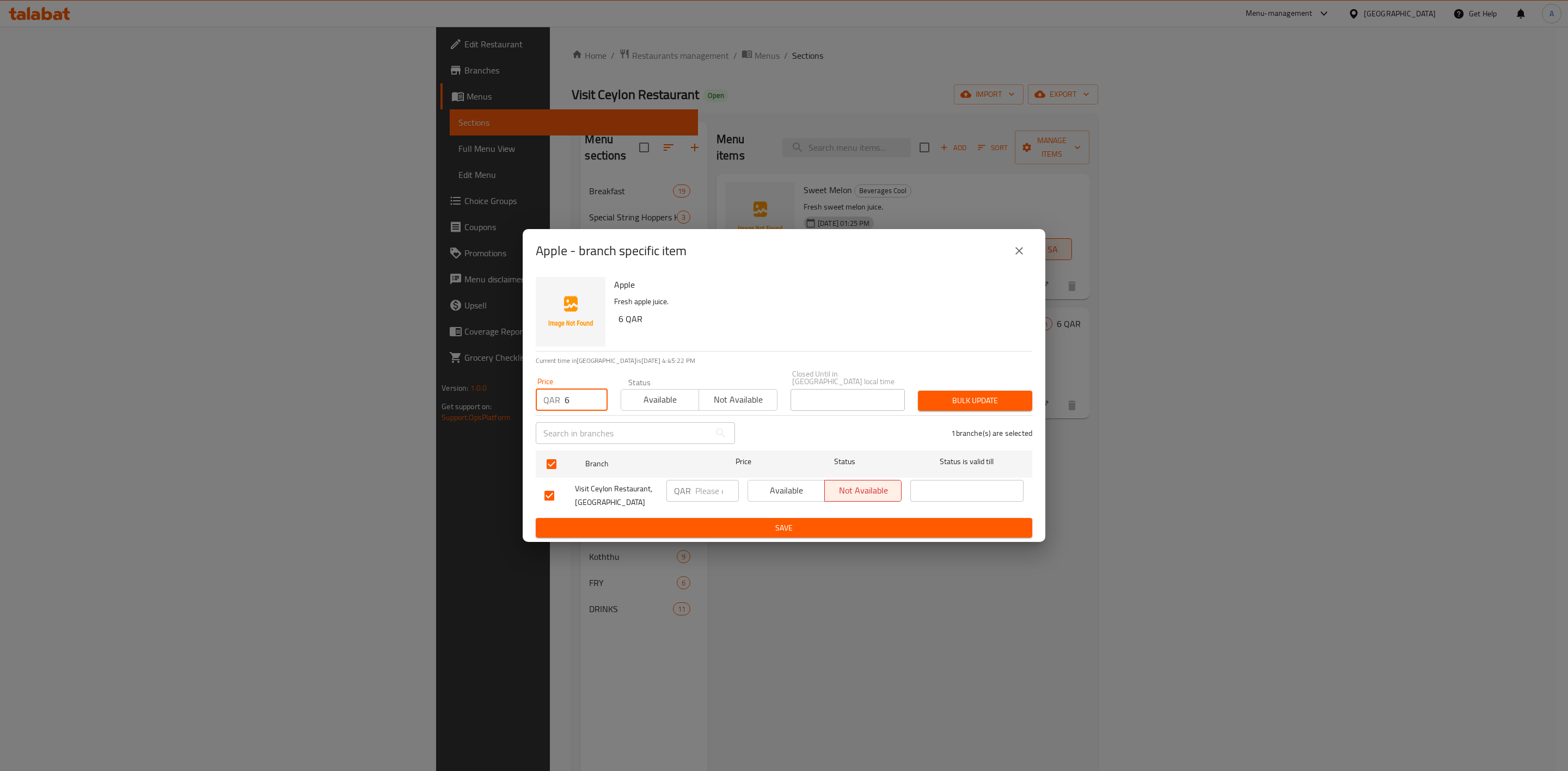
click at [985, 403] on span "Bulk update" at bounding box center [975, 401] width 97 height 13
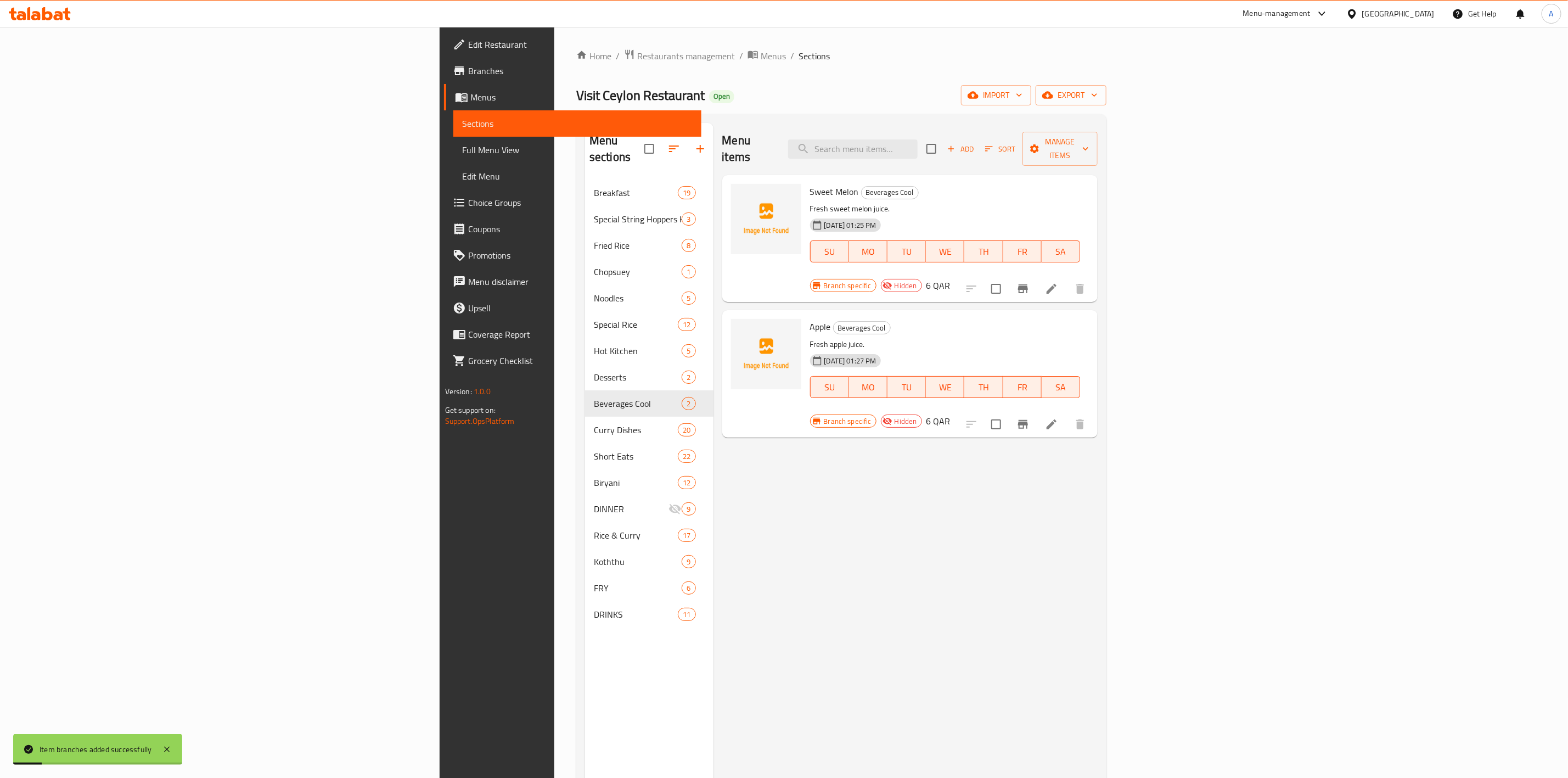
click at [975, 146] on span "Add" at bounding box center [960, 149] width 29 height 13
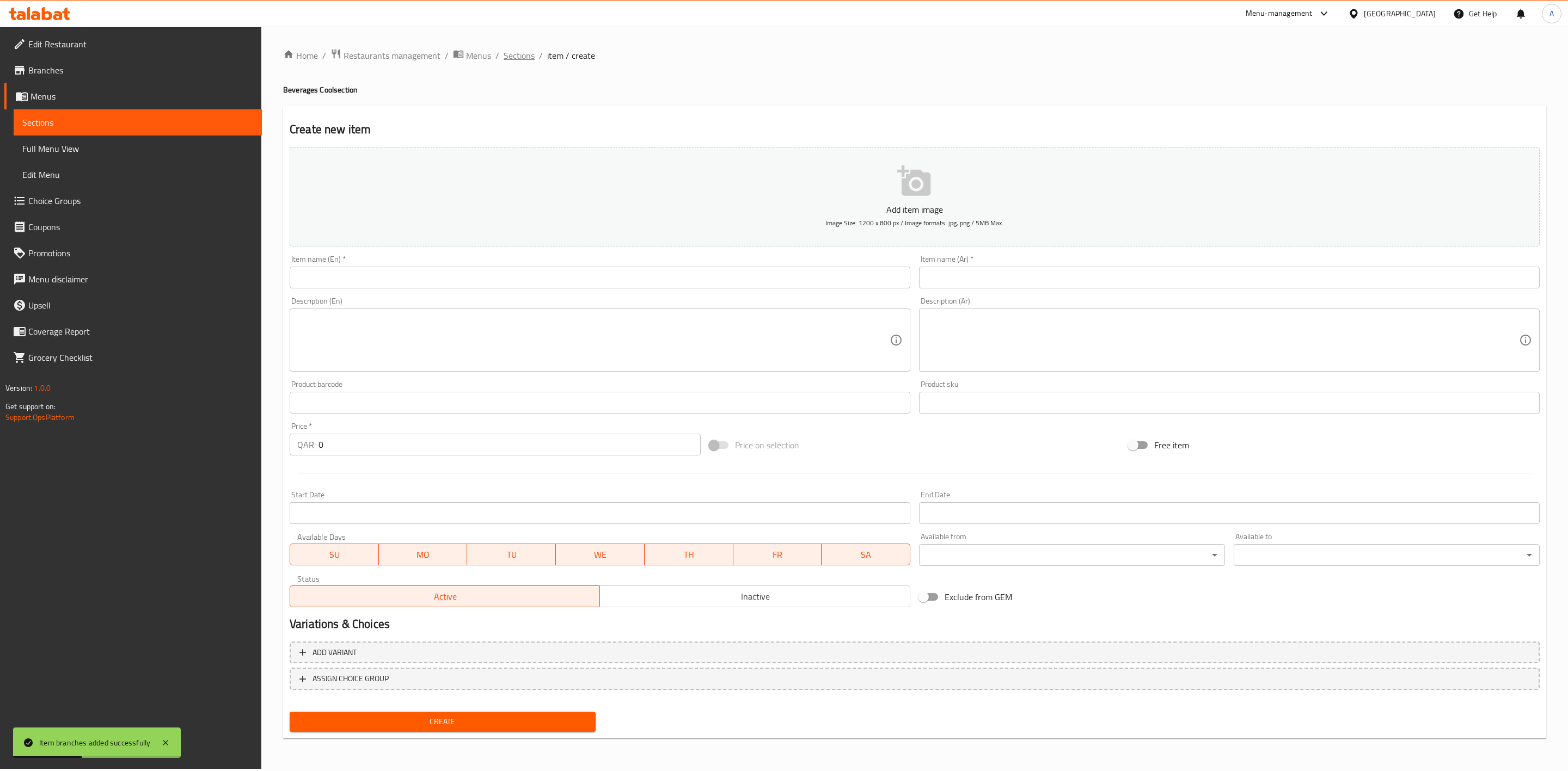
click at [533, 57] on span "Sections" at bounding box center [519, 55] width 31 height 13
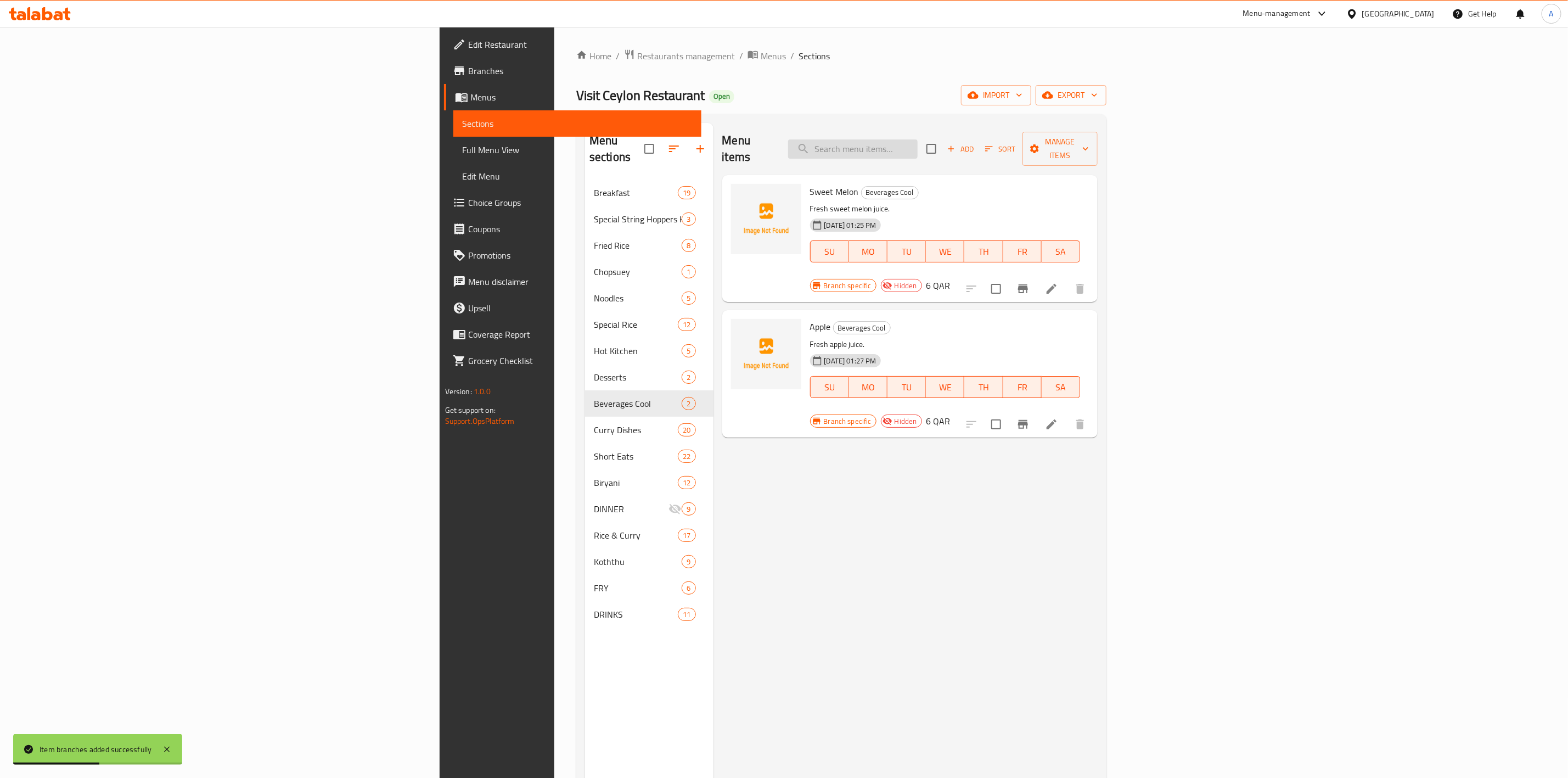
click at [918, 142] on input "search" at bounding box center [852, 149] width 129 height 19
paste input "Avocado"
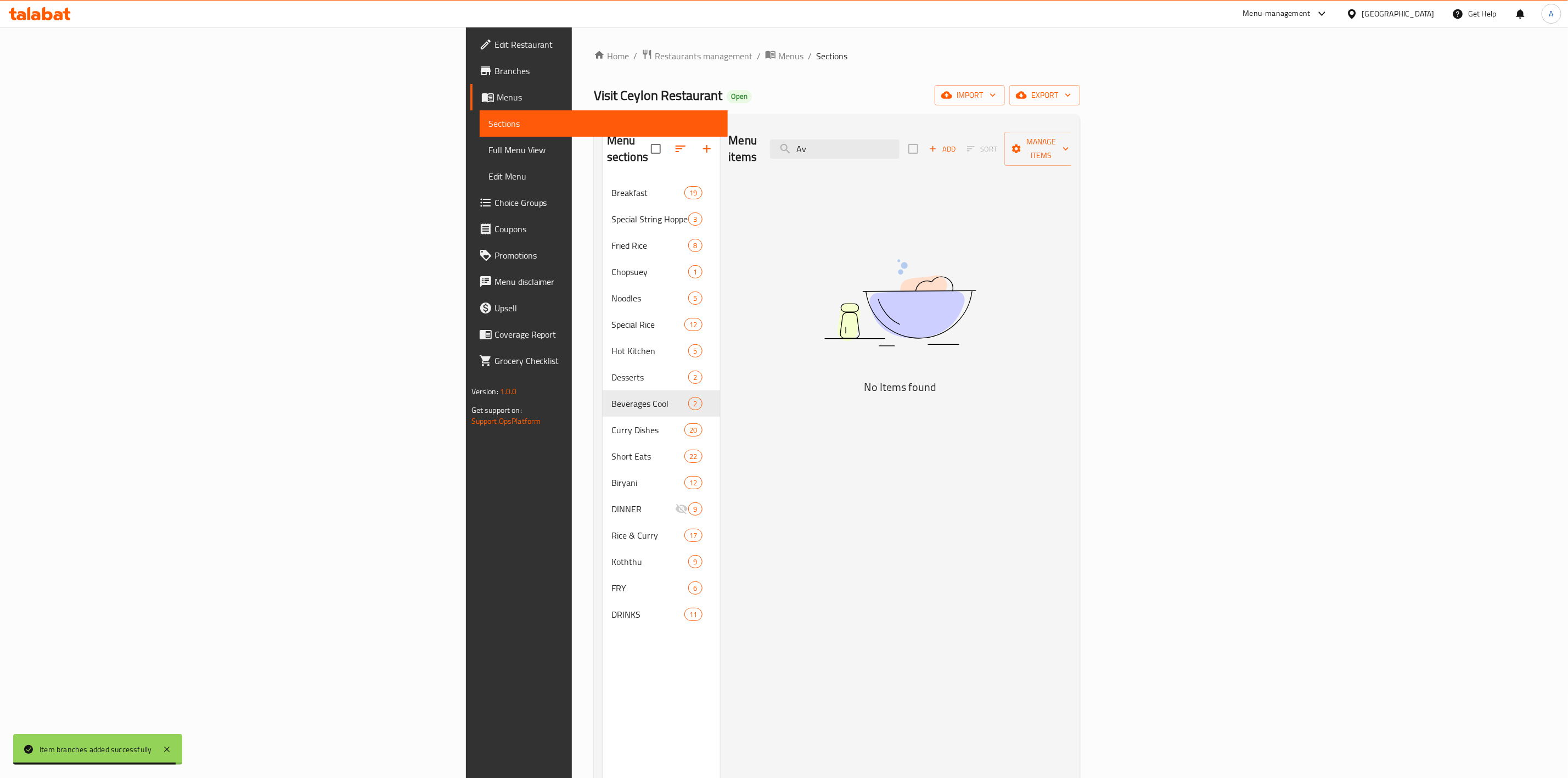
type input "A"
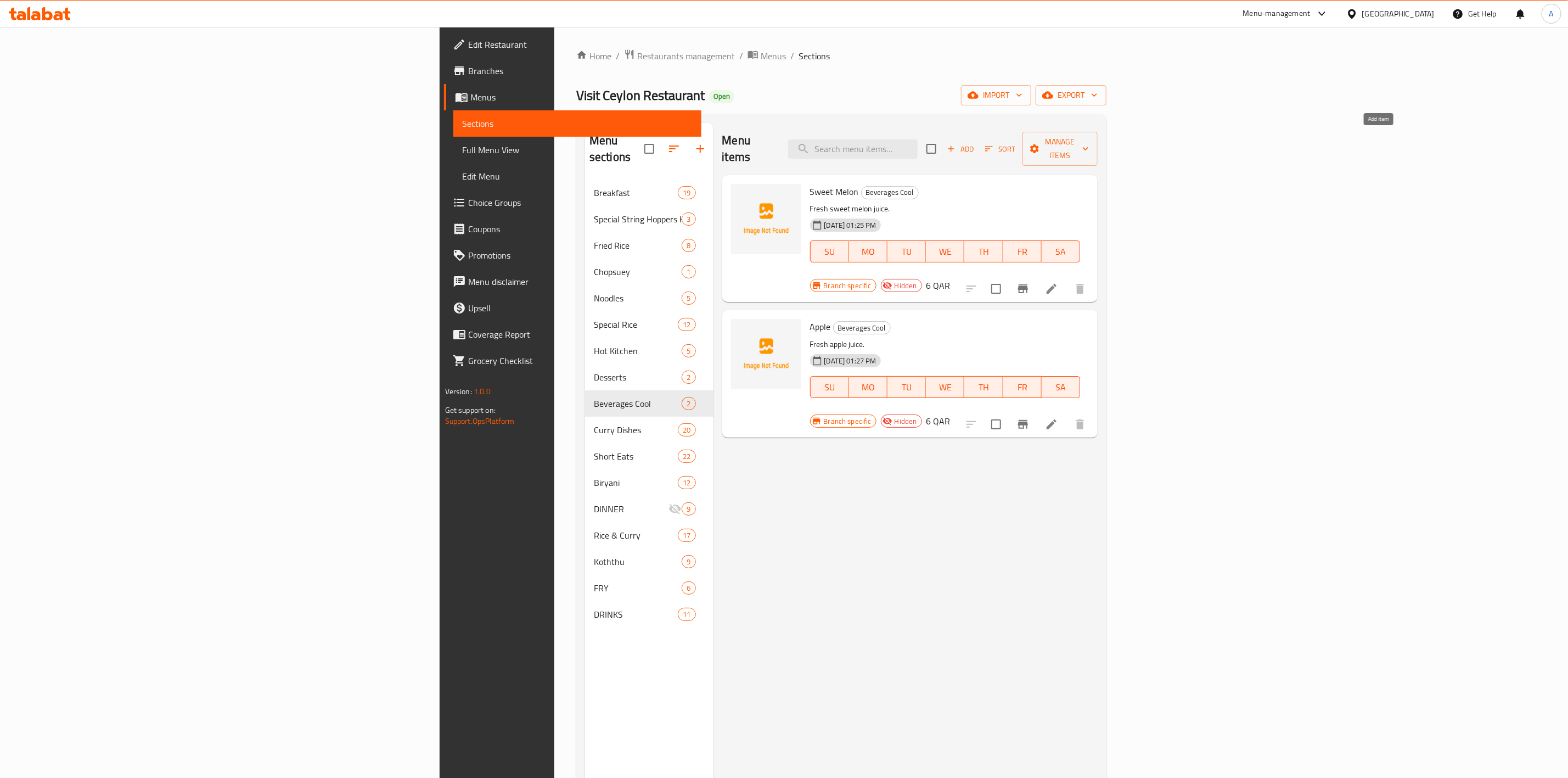
click at [975, 143] on span "Add" at bounding box center [960, 149] width 29 height 13
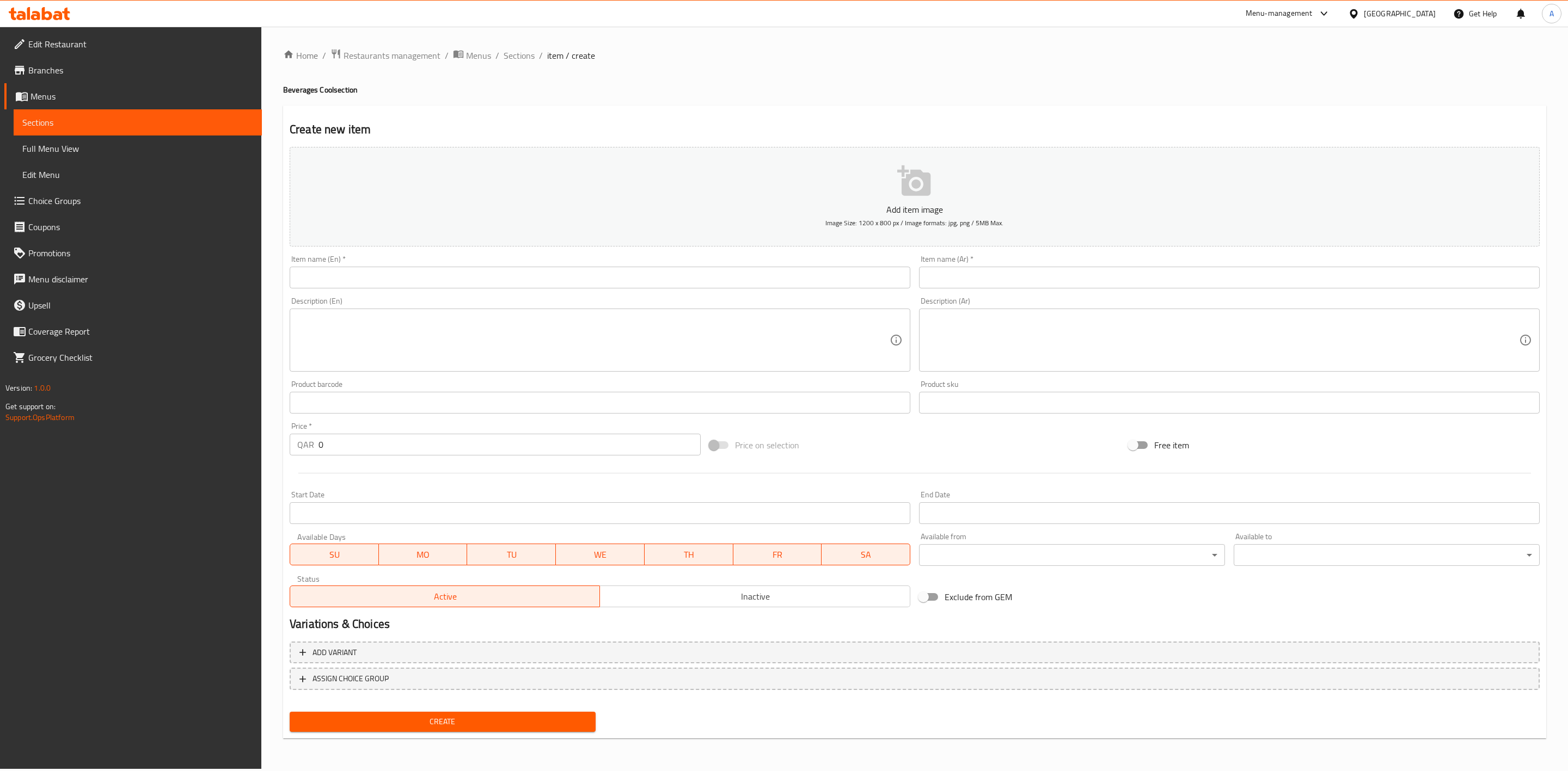
drag, startPoint x: 739, startPoint y: 265, endPoint x: 739, endPoint y: 273, distance: 8.0
click at [738, 265] on div "Item name (En)   * Item name (En) *" at bounding box center [600, 271] width 621 height 33
click at [739, 274] on input "text" at bounding box center [600, 277] width 621 height 22
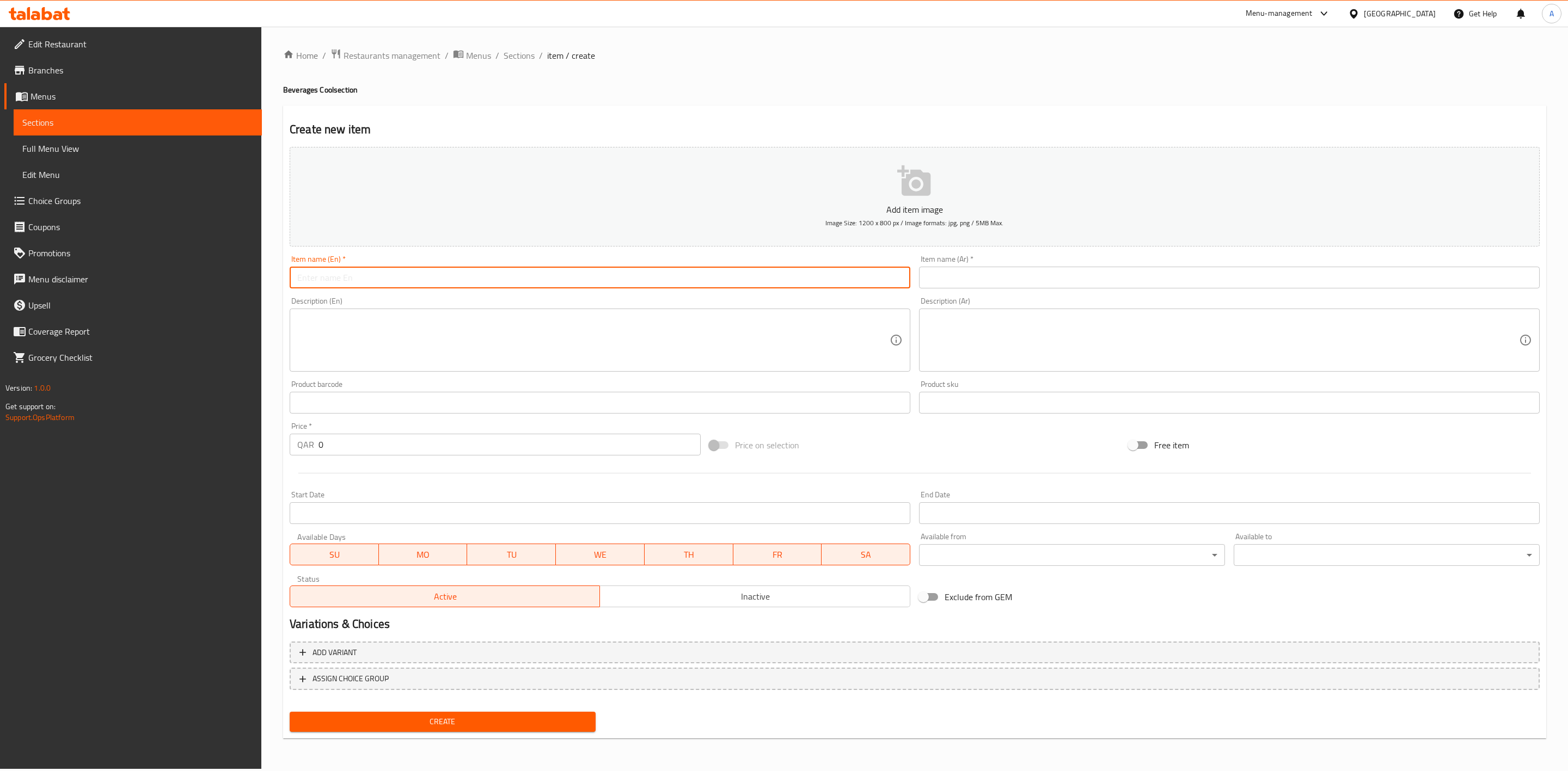
paste input "Avocado"
type input "Avocado"
click at [982, 292] on div "Item name (Ar)   * Item name (Ar) *" at bounding box center [1230, 271] width 629 height 42
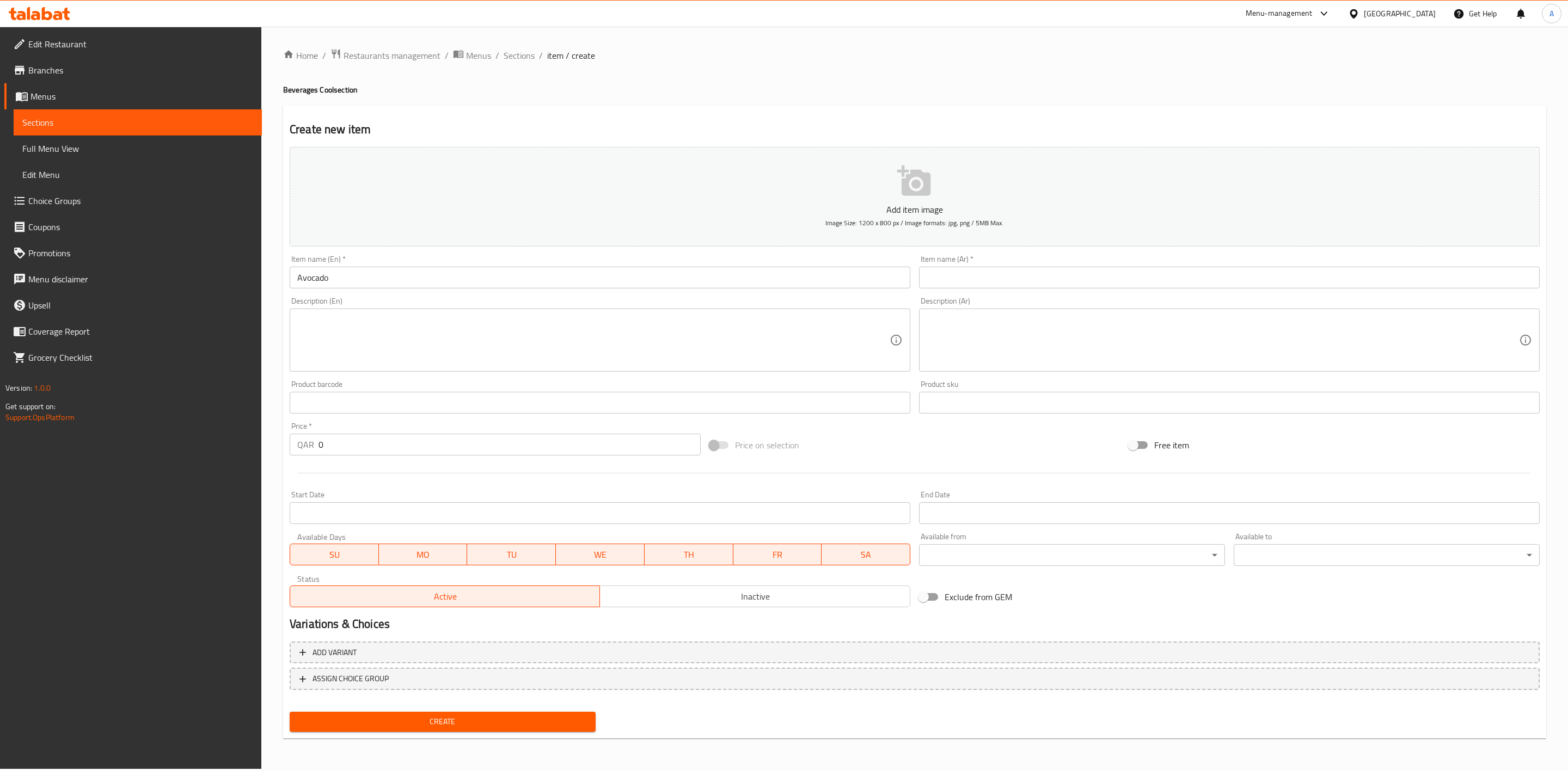
click at [985, 282] on input "text" at bounding box center [1230, 277] width 621 height 22
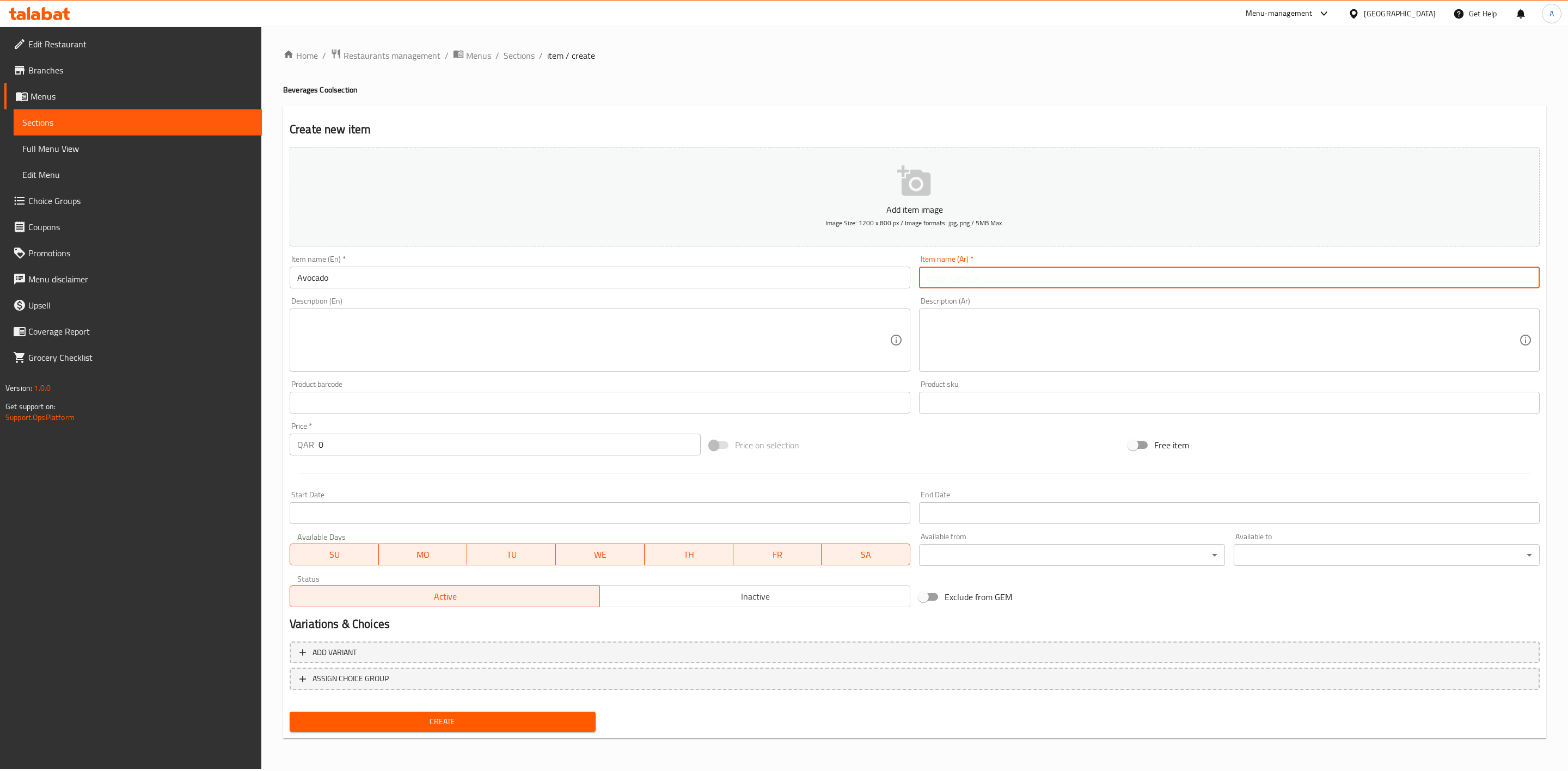
paste input "الأفوكادو"
type input "الأفوكادو"
drag, startPoint x: 984, startPoint y: 83, endPoint x: 948, endPoint y: 85, distance: 36.1
click at [984, 83] on div "Home / Restaurants management / Menus / Sections / item / create Beverages Cool…" at bounding box center [914, 398] width 1263 height 699
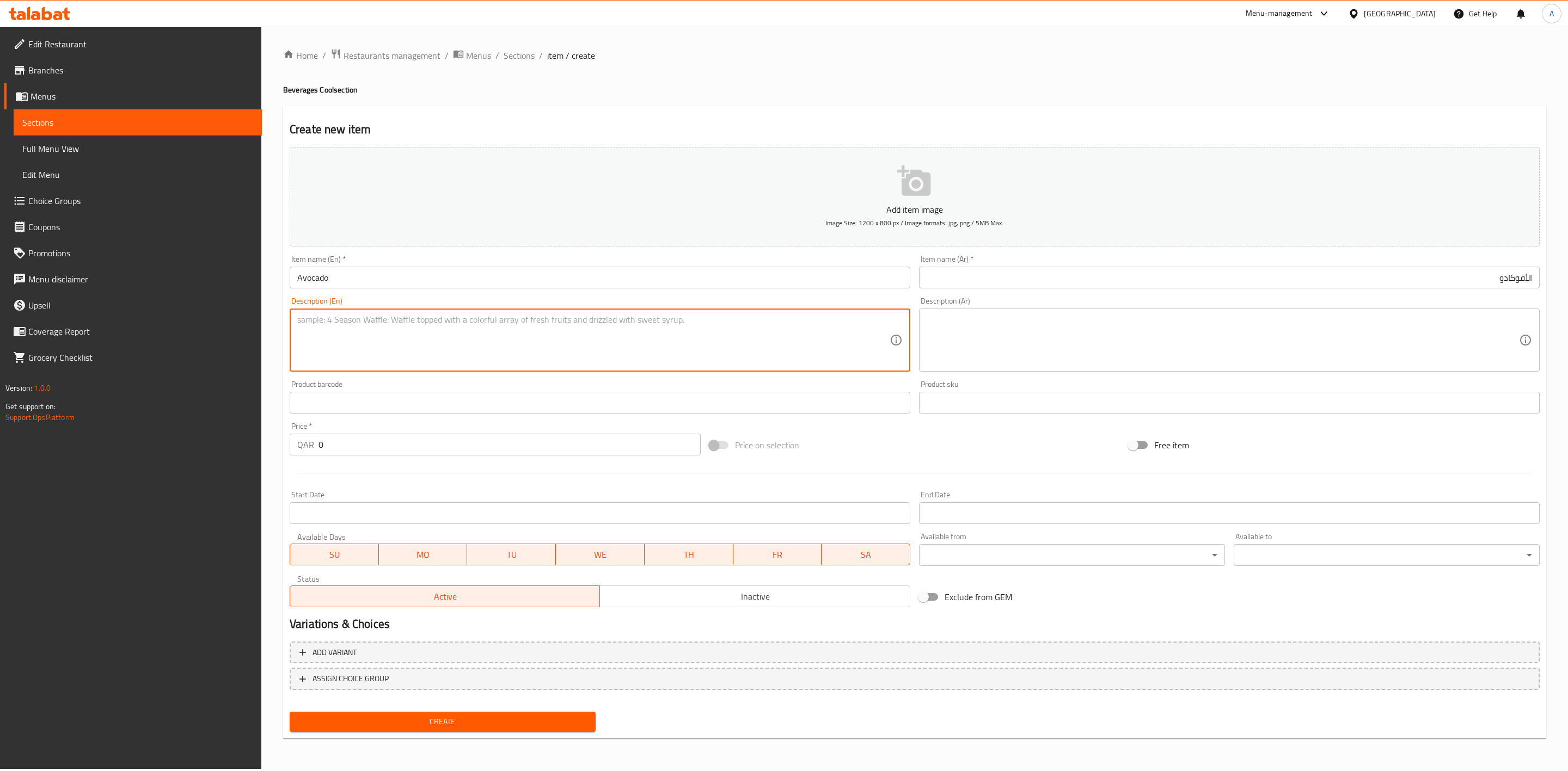
click at [377, 335] on textarea at bounding box center [593, 340] width 592 height 52
paste textarea "Creamy avocado juice."
type textarea "Creamy avocado juice."
click at [273, 356] on div "Home / Restaurants management / Menus / Sections / item / create Beverages Cool…" at bounding box center [914, 398] width 1307 height 742
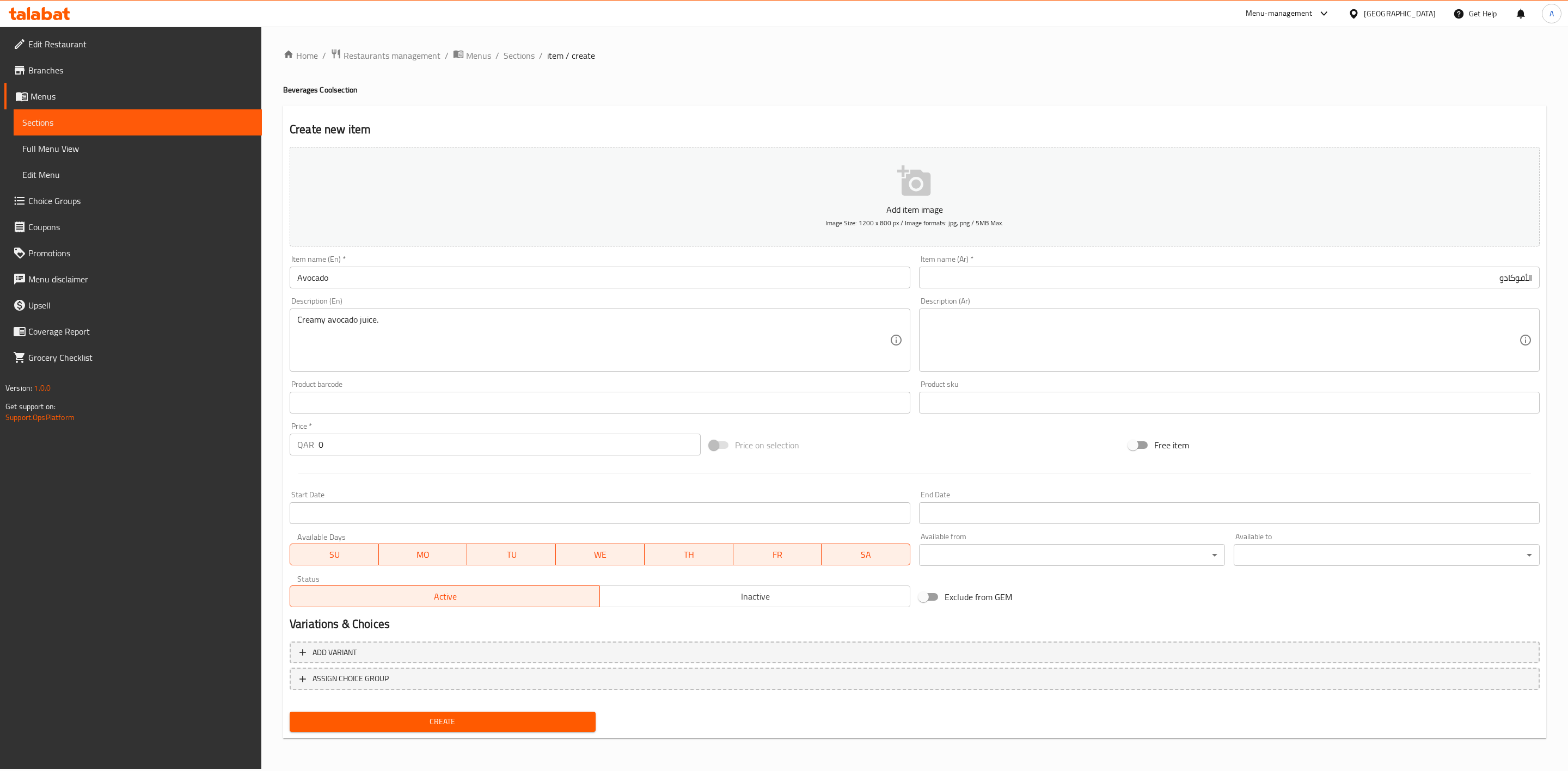
click at [1037, 341] on textarea at bounding box center [1222, 340] width 592 height 52
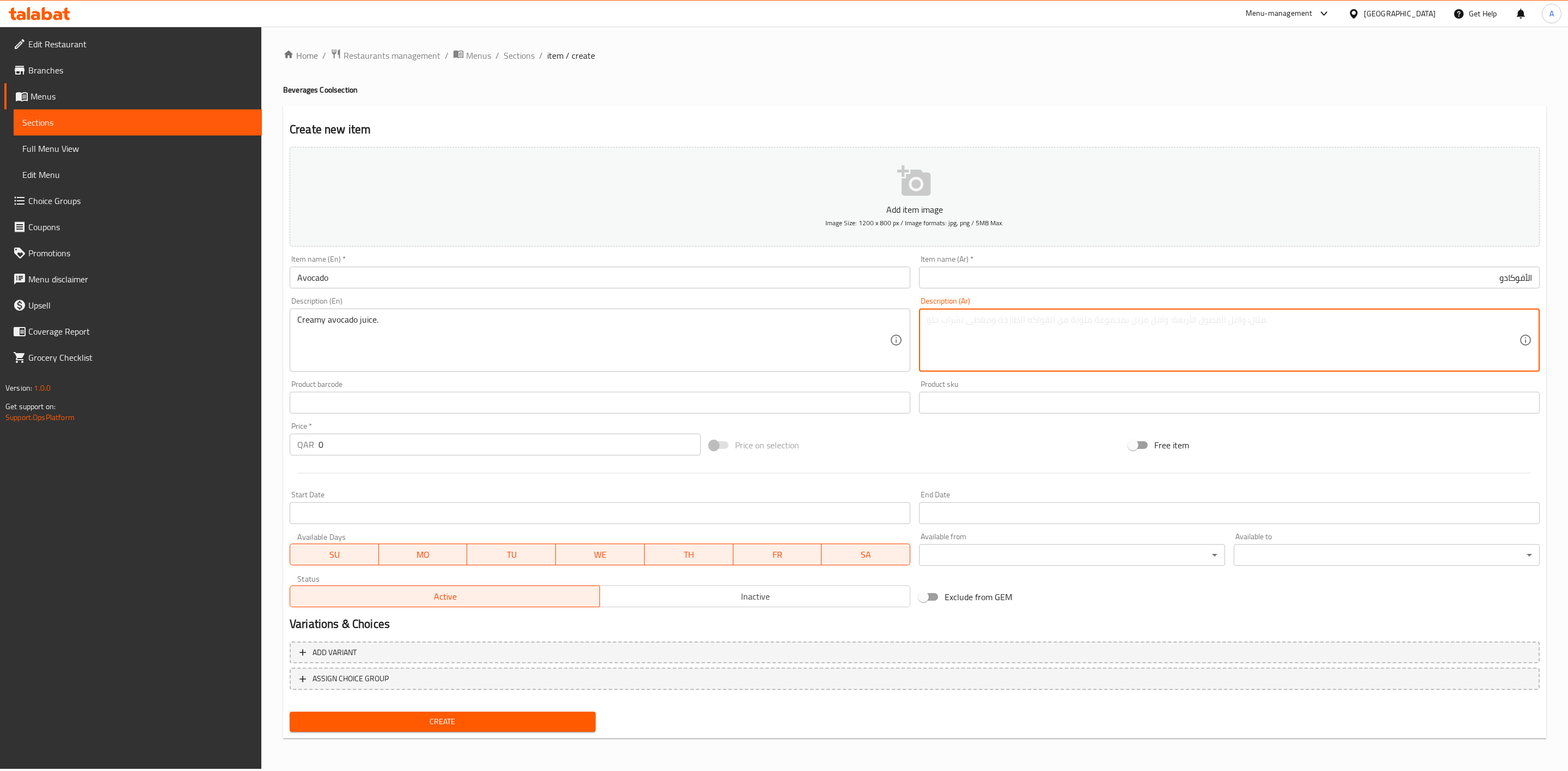
paste textarea "عصير الأفوكادو الكريمي."
type textarea "عصير الأفوكادو الكريمي."
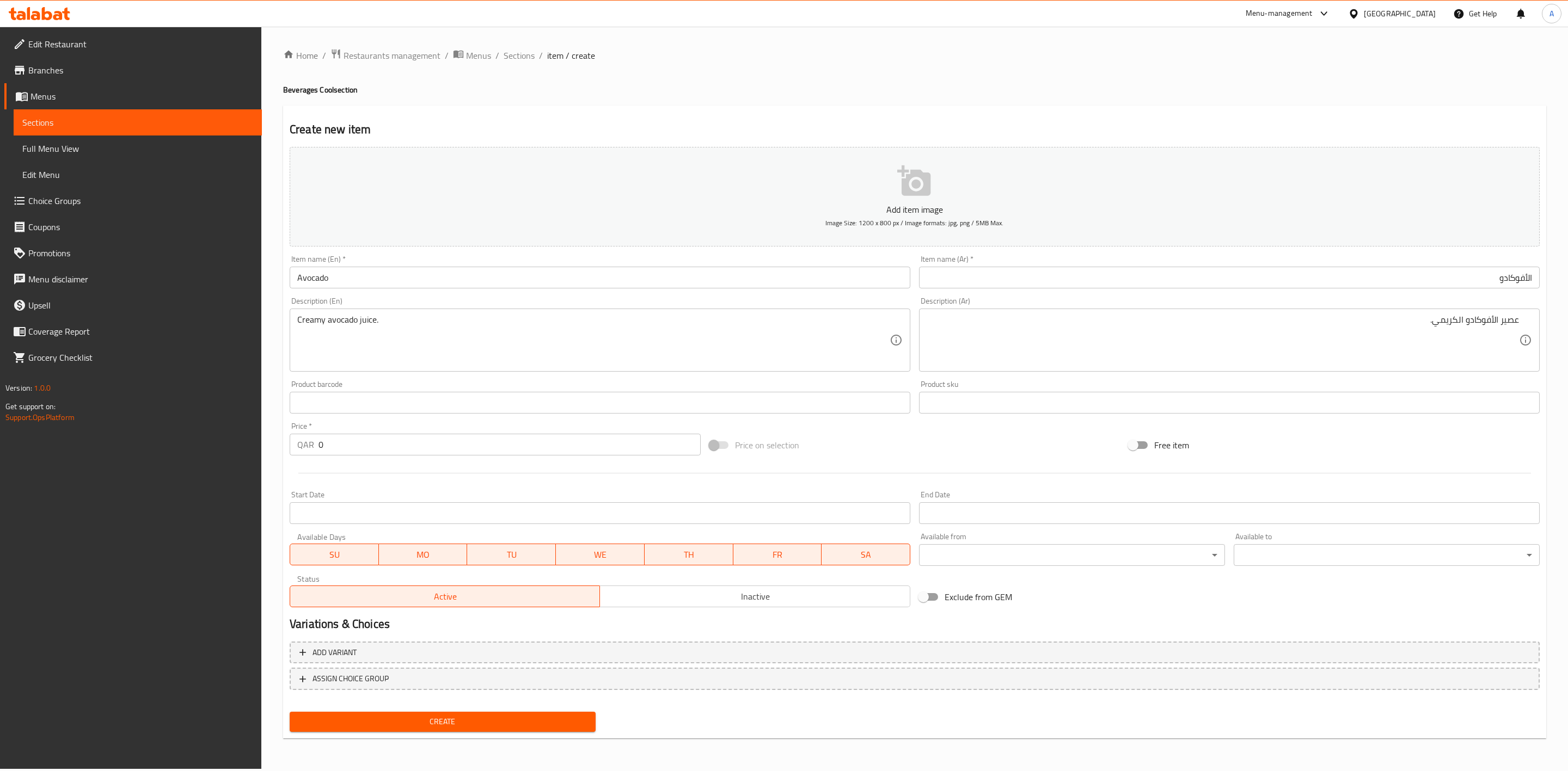
click at [920, 93] on h4 "Beverages Cool section" at bounding box center [914, 90] width 1263 height 11
drag, startPoint x: 345, startPoint y: 447, endPoint x: 225, endPoint y: 436, distance: 120.5
click at [225, 436] on div "Edit Restaurant Branches Menus Sections Full Menu View Edit Menu Choice Groups …" at bounding box center [784, 398] width 1568 height 742
type input "7"
click at [699, 601] on span "Inactive" at bounding box center [755, 597] width 301 height 16
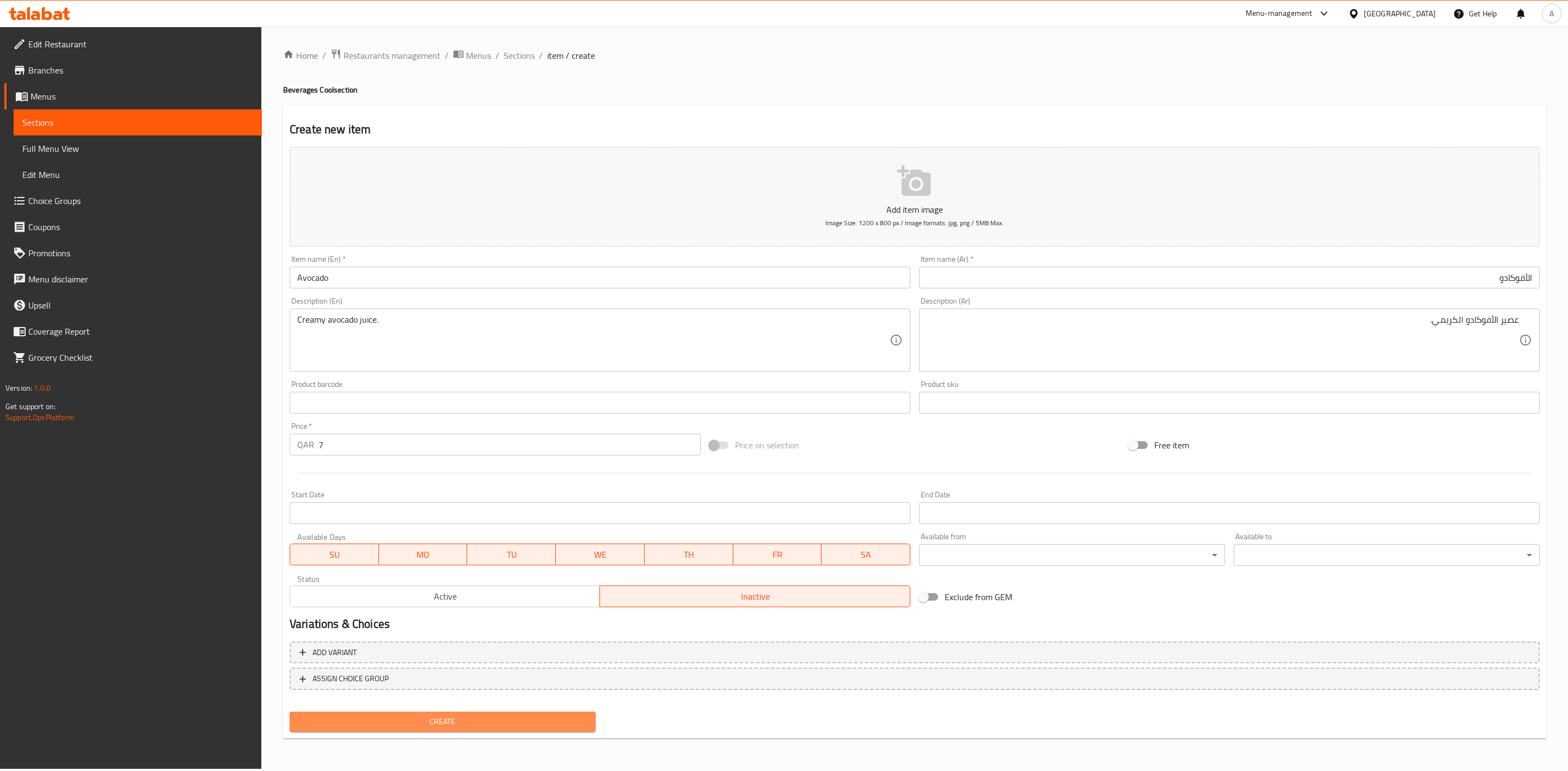
click at [407, 725] on span "Create" at bounding box center [443, 722] width 289 height 13
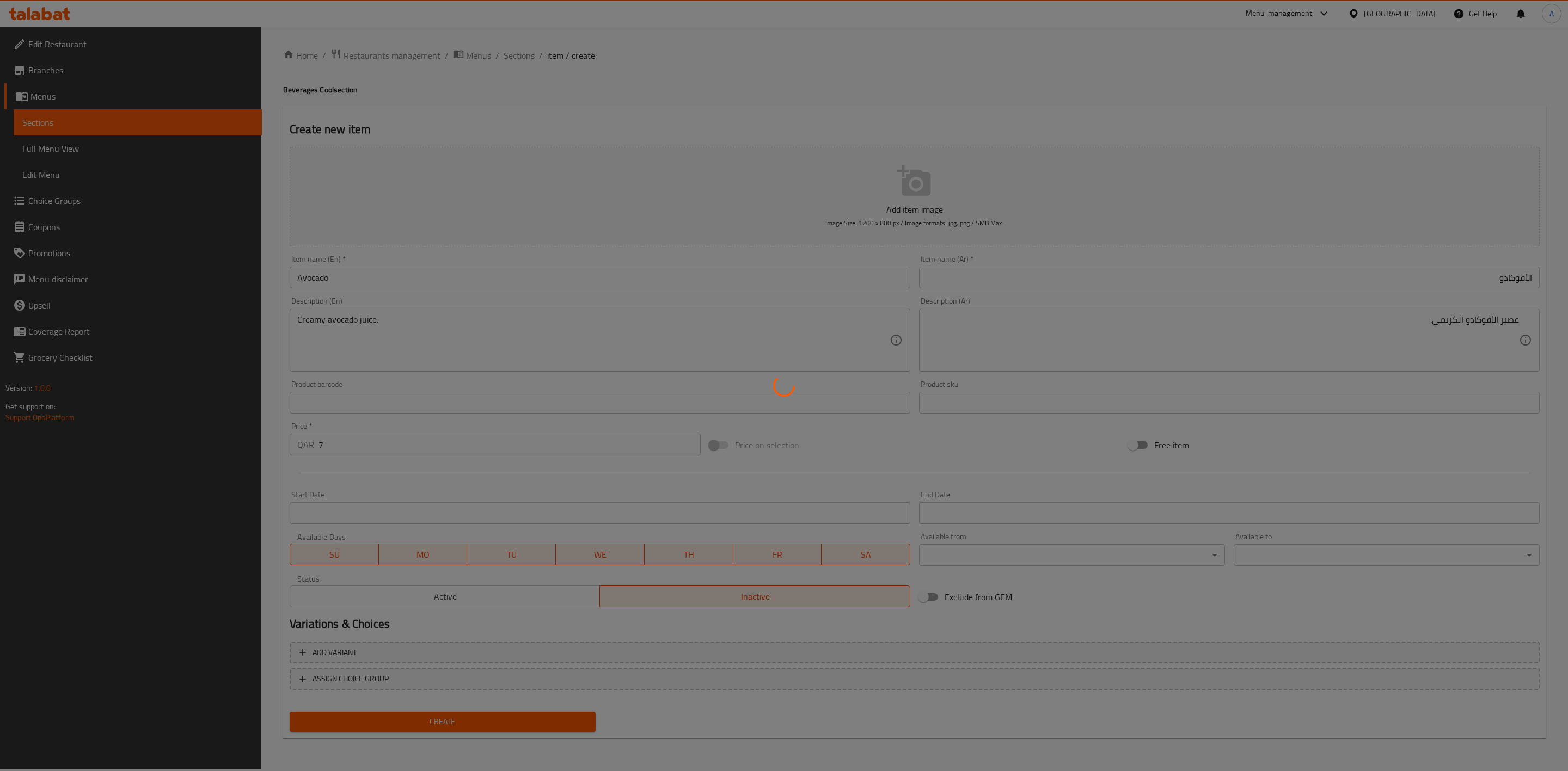
type input "0"
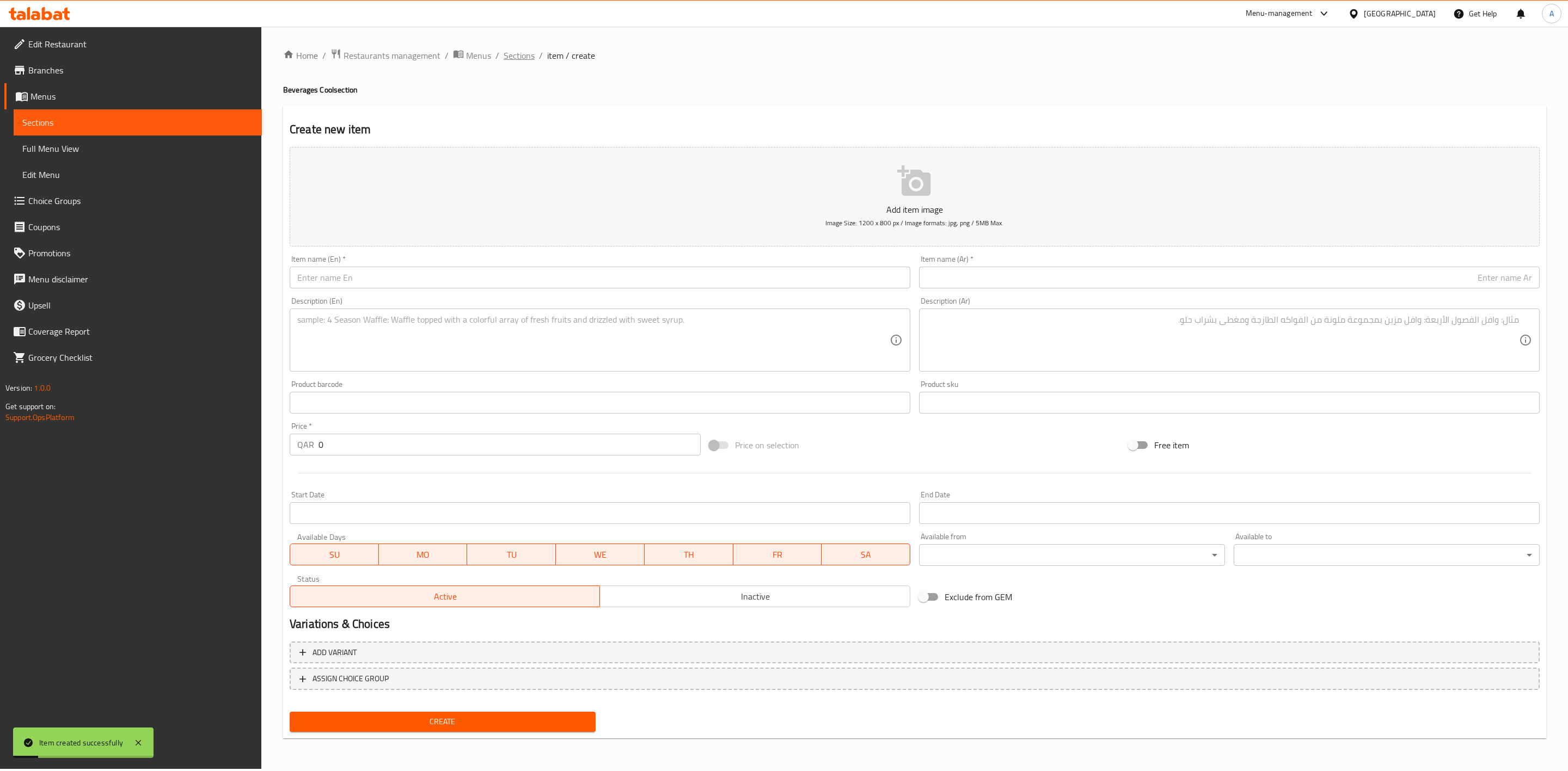
click at [530, 59] on span "Sections" at bounding box center [519, 55] width 31 height 13
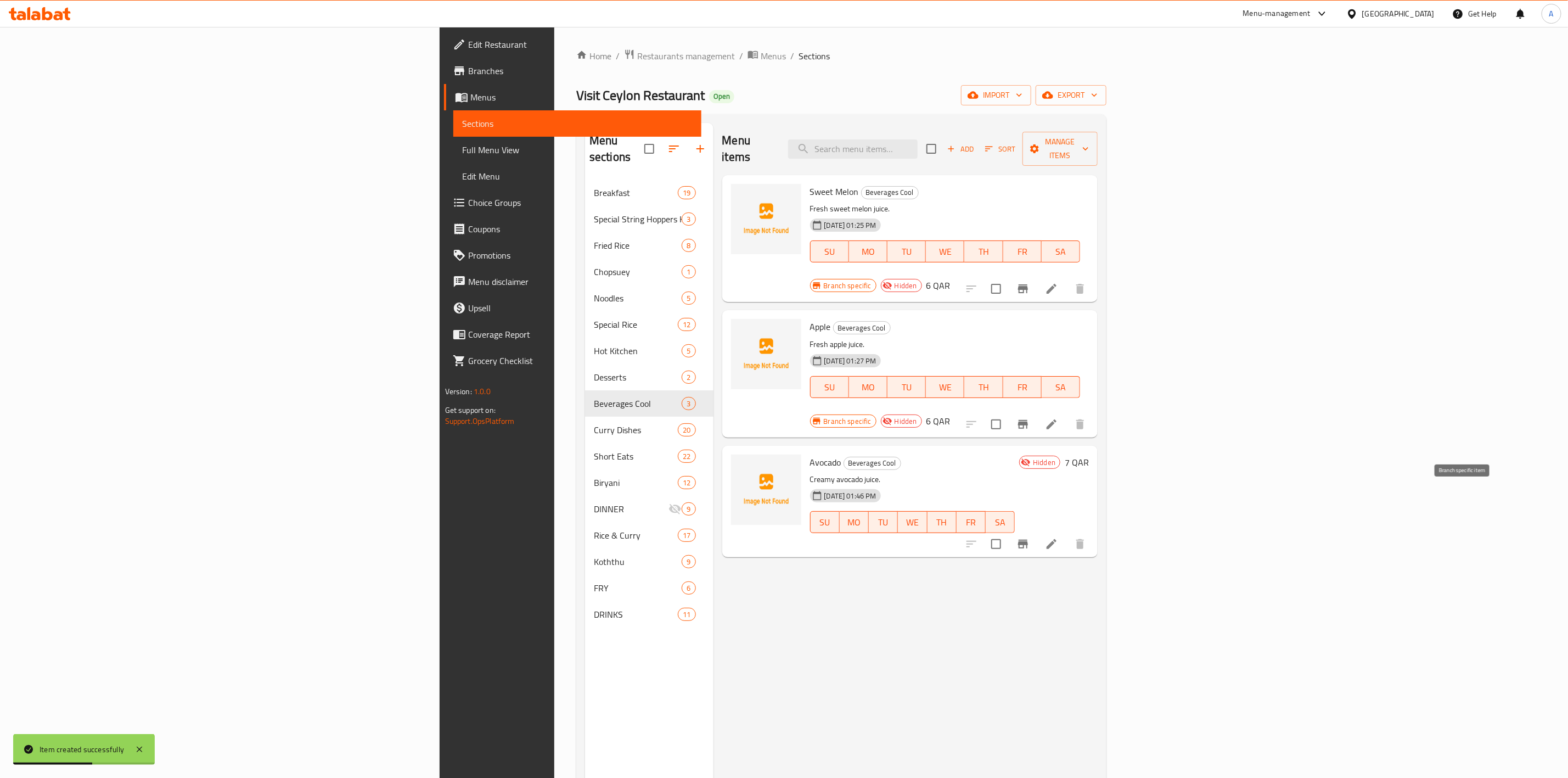
click at [1028, 540] on icon "Branch-specific-item" at bounding box center [1023, 544] width 10 height 9
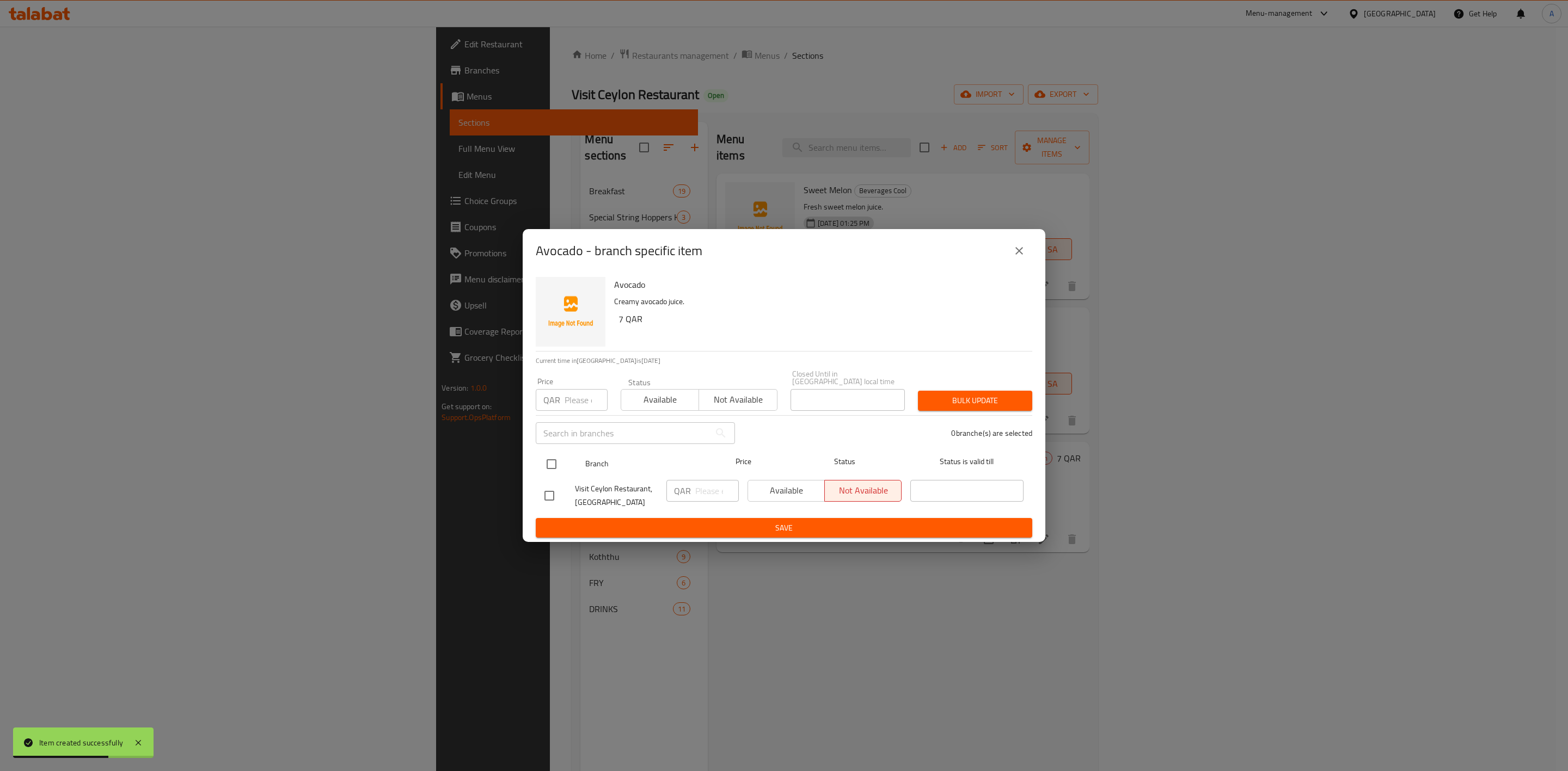
click at [559, 457] on input "checkbox" at bounding box center [551, 464] width 23 height 23
checkbox input "true"
click at [569, 402] on input "number" at bounding box center [586, 400] width 43 height 22
type input "7"
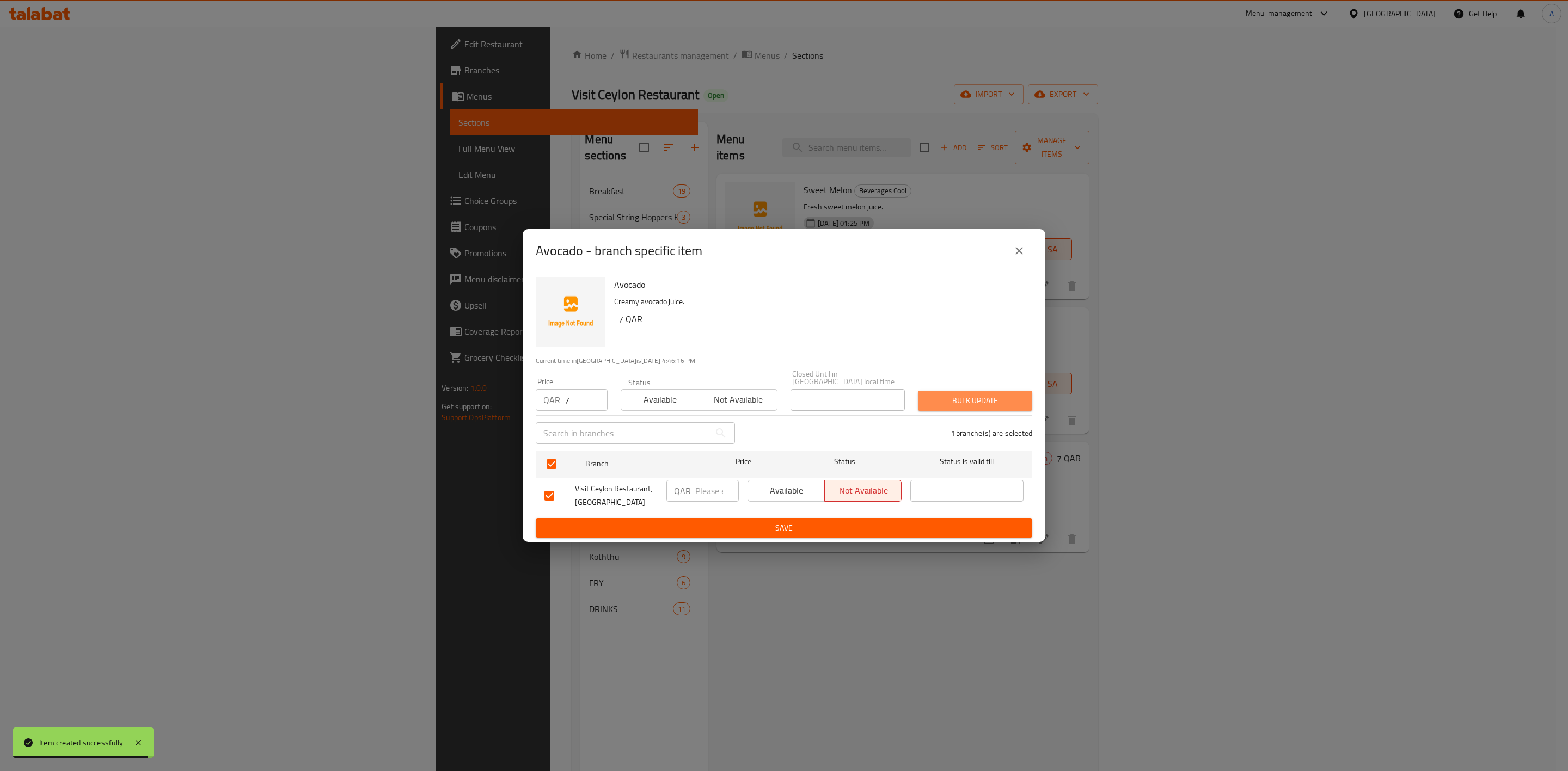
click at [966, 403] on span "Bulk update" at bounding box center [975, 401] width 97 height 13
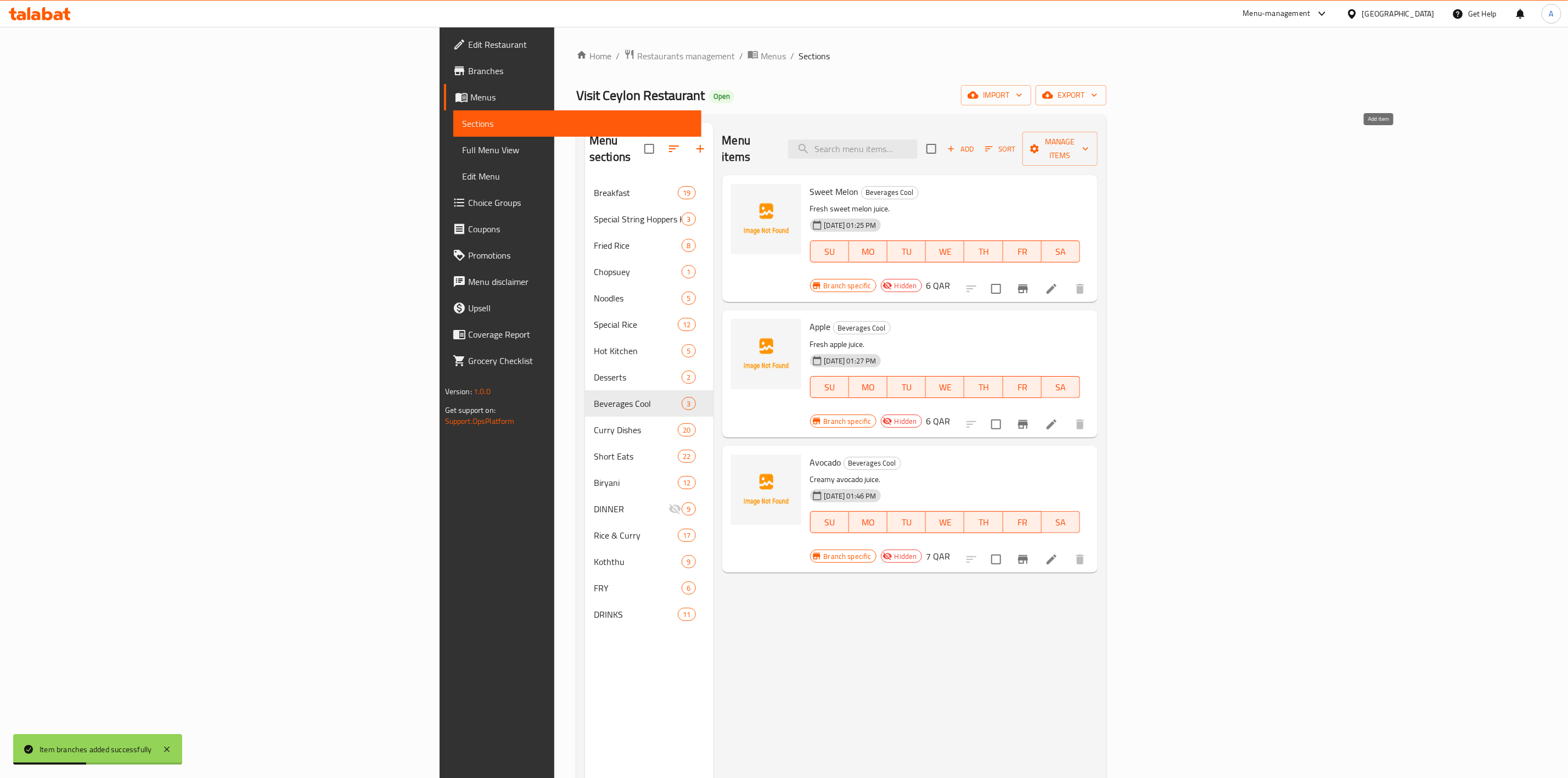
click at [975, 143] on span "Add" at bounding box center [960, 149] width 29 height 13
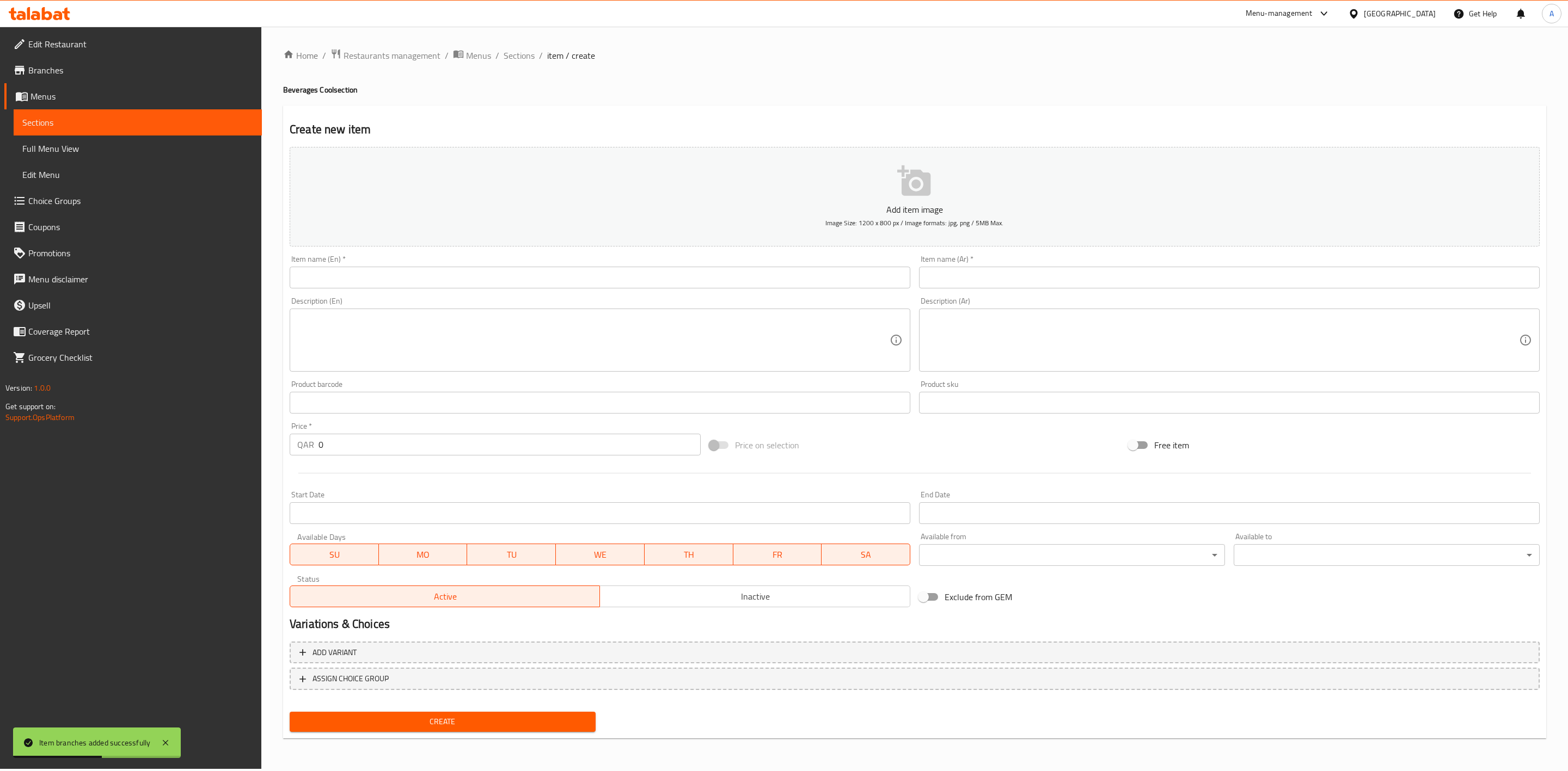
click at [483, 273] on input "text" at bounding box center [600, 277] width 621 height 22
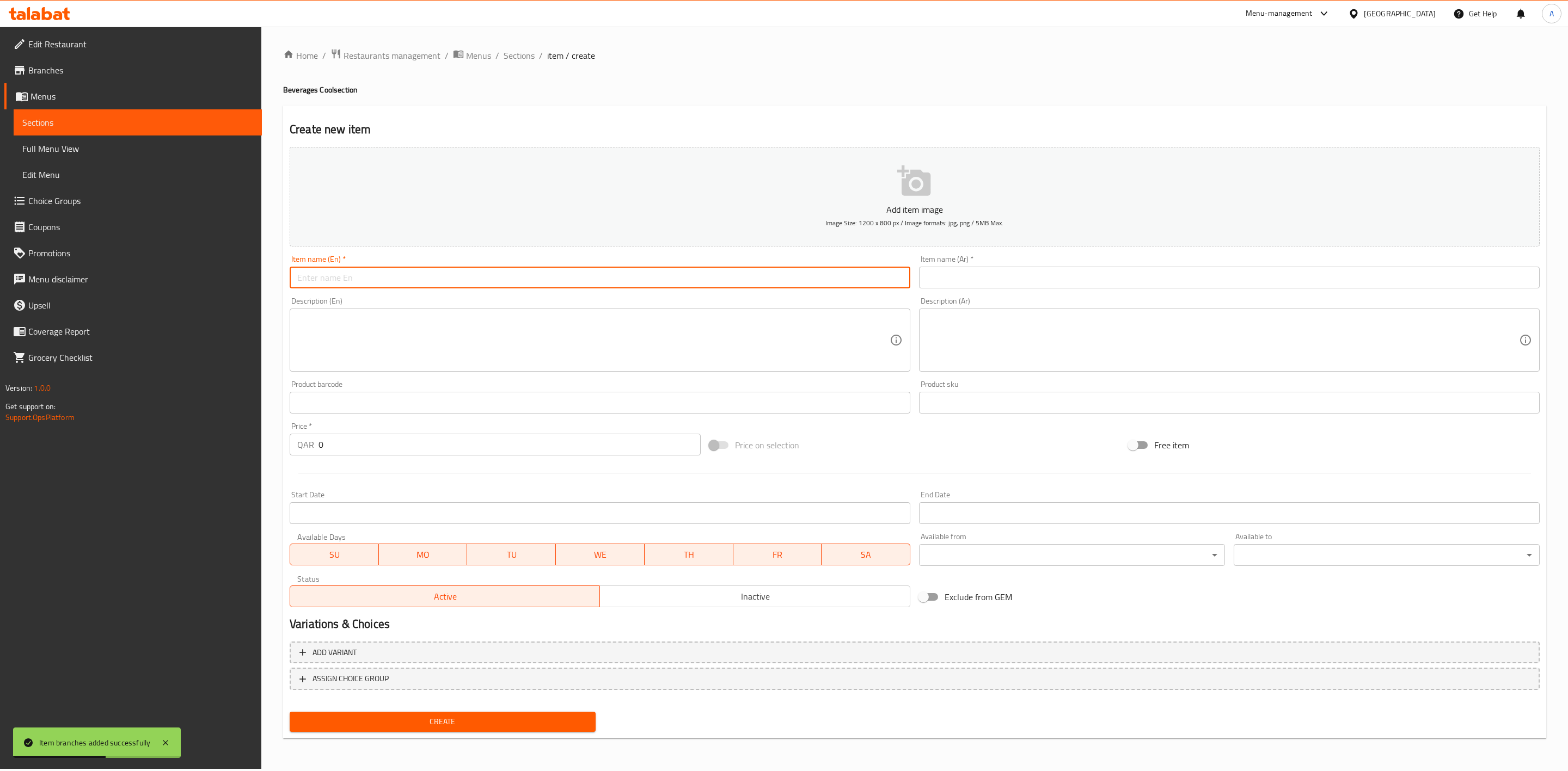
paste input "Banana"
type input "Banana"
click at [967, 273] on input "text" at bounding box center [1230, 277] width 621 height 22
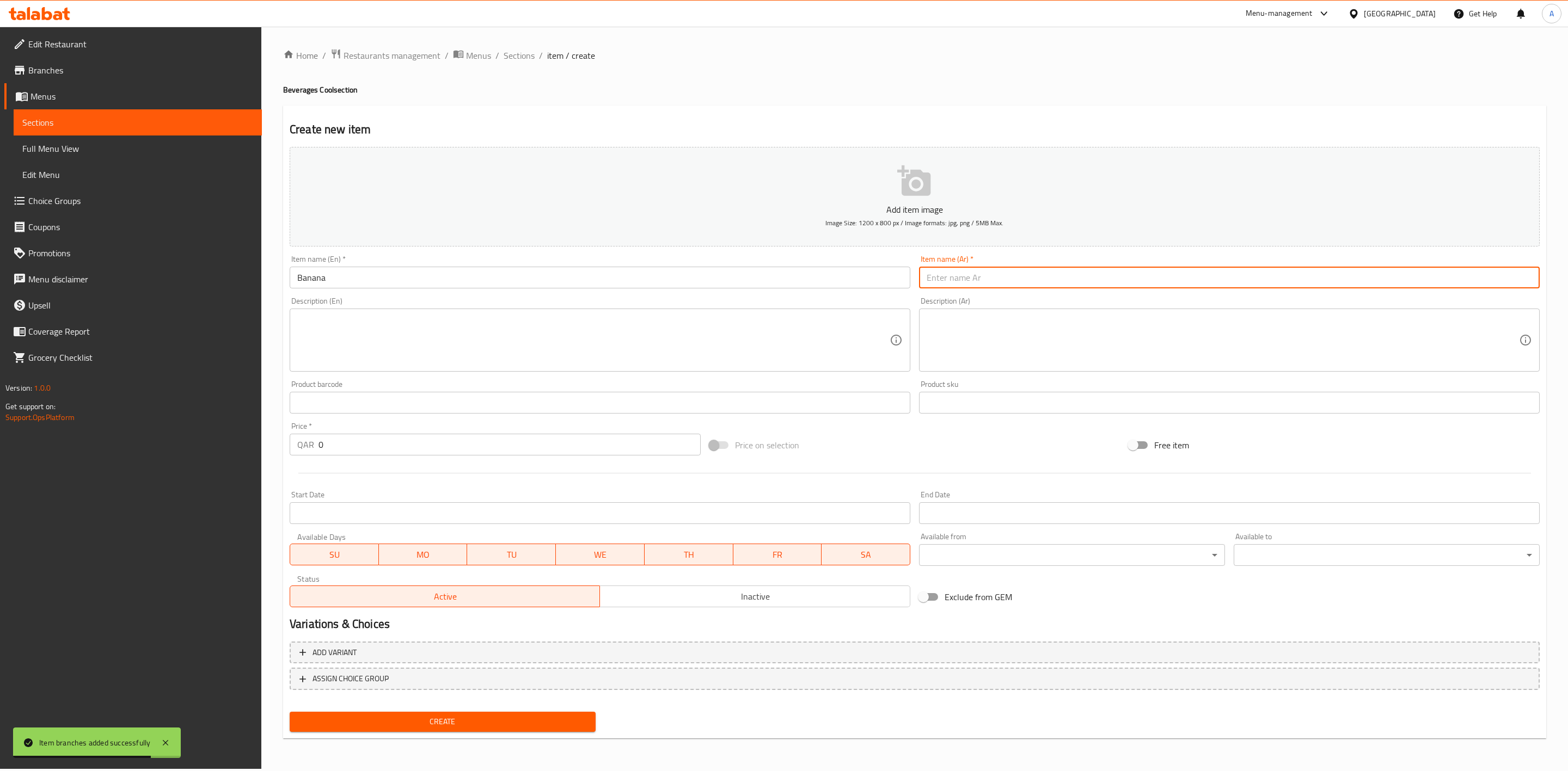
paste input "موز"
type input "موز"
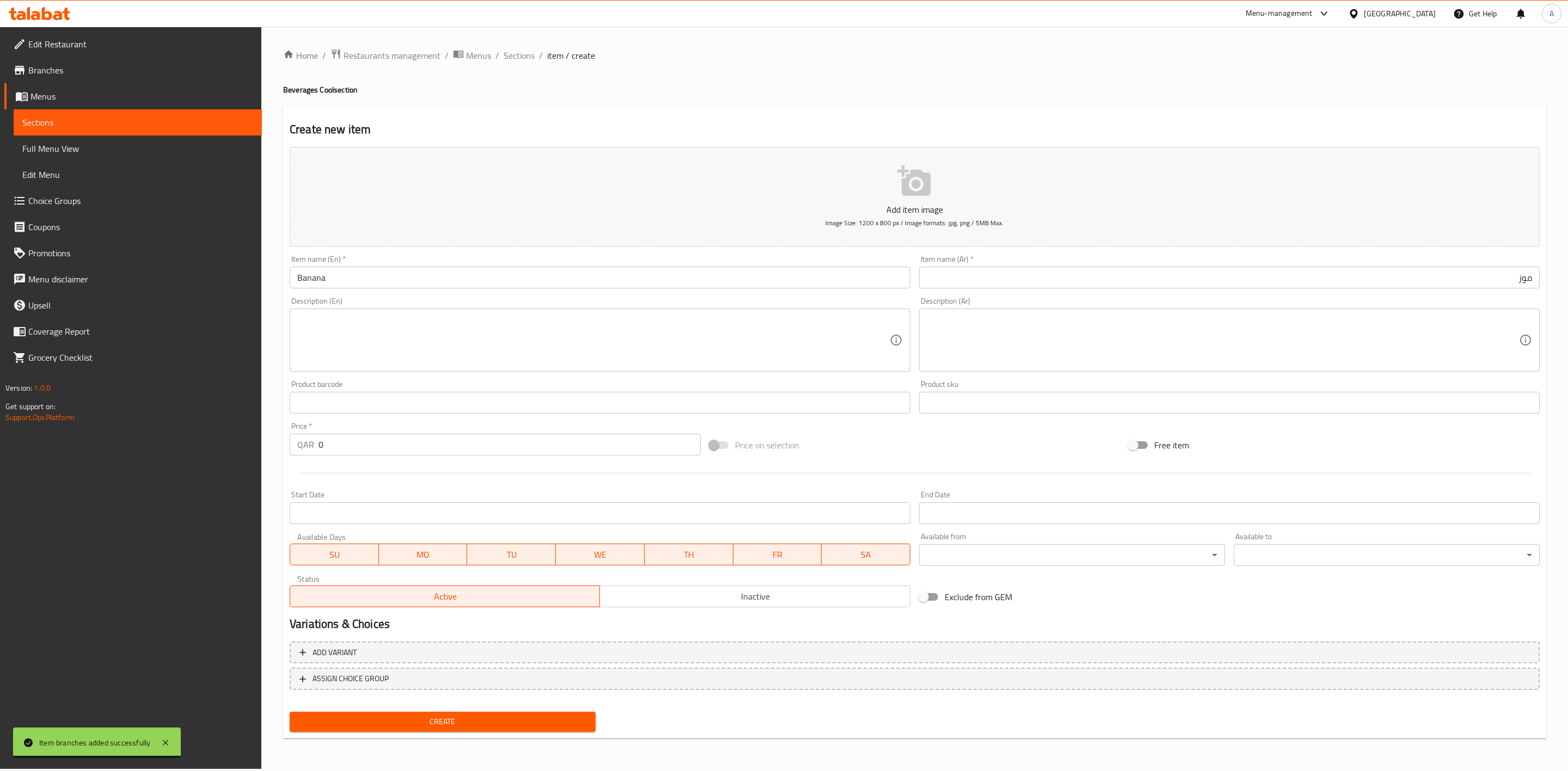
click at [1083, 121] on h2 "Create new item" at bounding box center [915, 129] width 1250 height 16
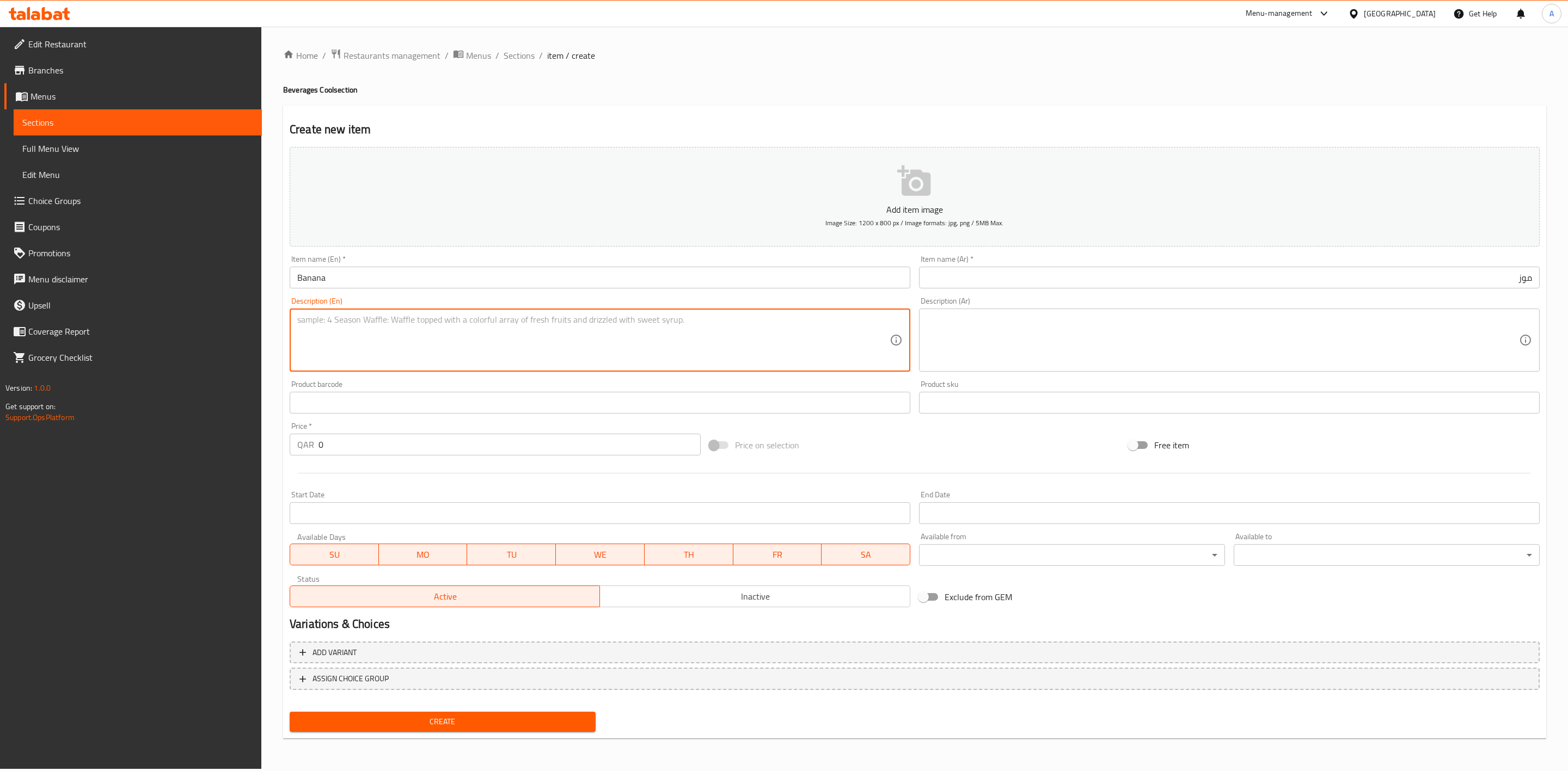
click at [342, 330] on textarea at bounding box center [593, 340] width 592 height 52
paste textarea "Fresh banana shake."
type textarea "Fresh banana shake."
click at [987, 325] on textarea at bounding box center [1222, 340] width 592 height 52
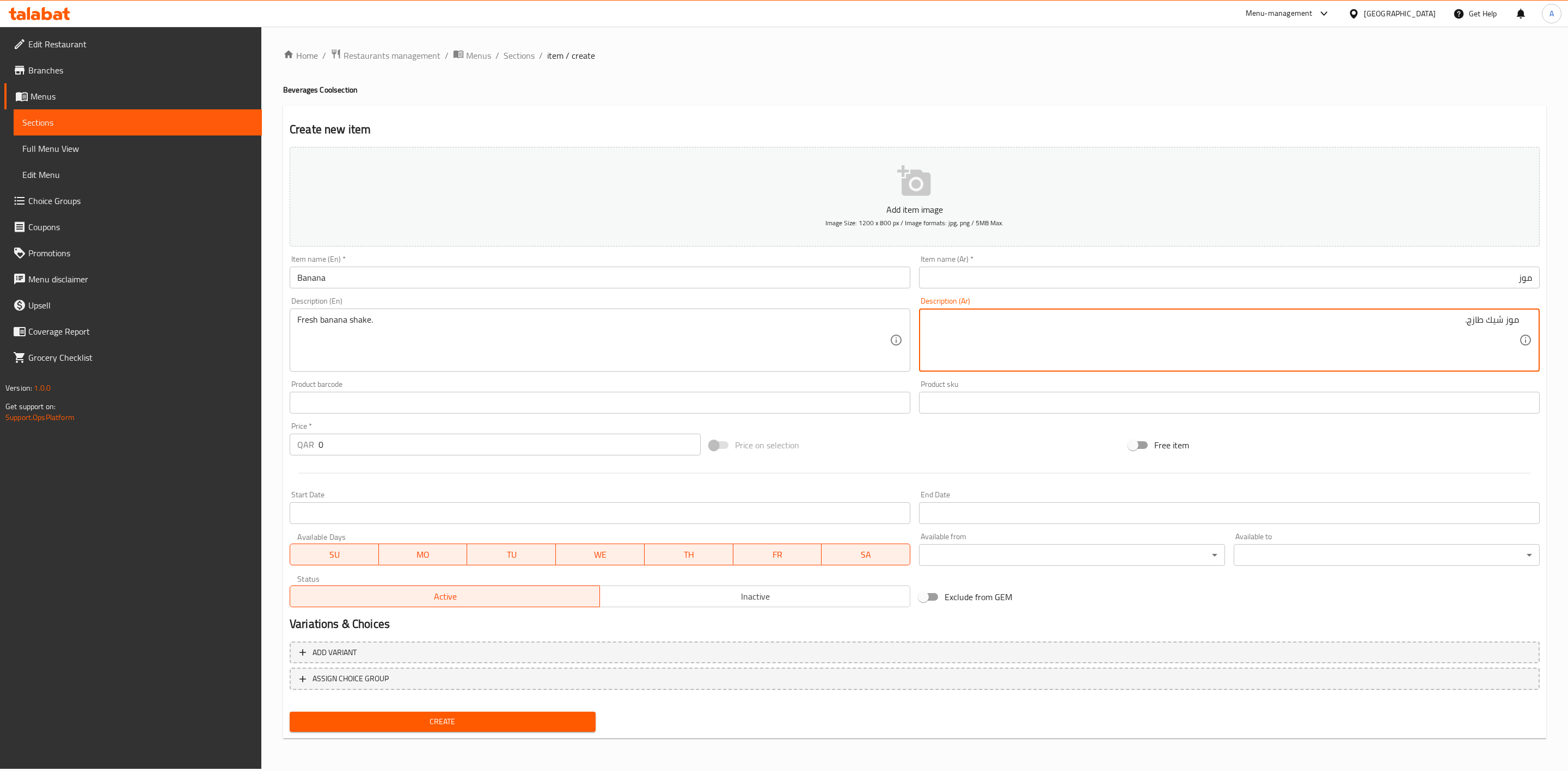
type textarea "موز شيك طازج."
click at [901, 96] on div "Home / Restaurants management / Menus / Sections / item / create Beverages Cool…" at bounding box center [914, 398] width 1263 height 699
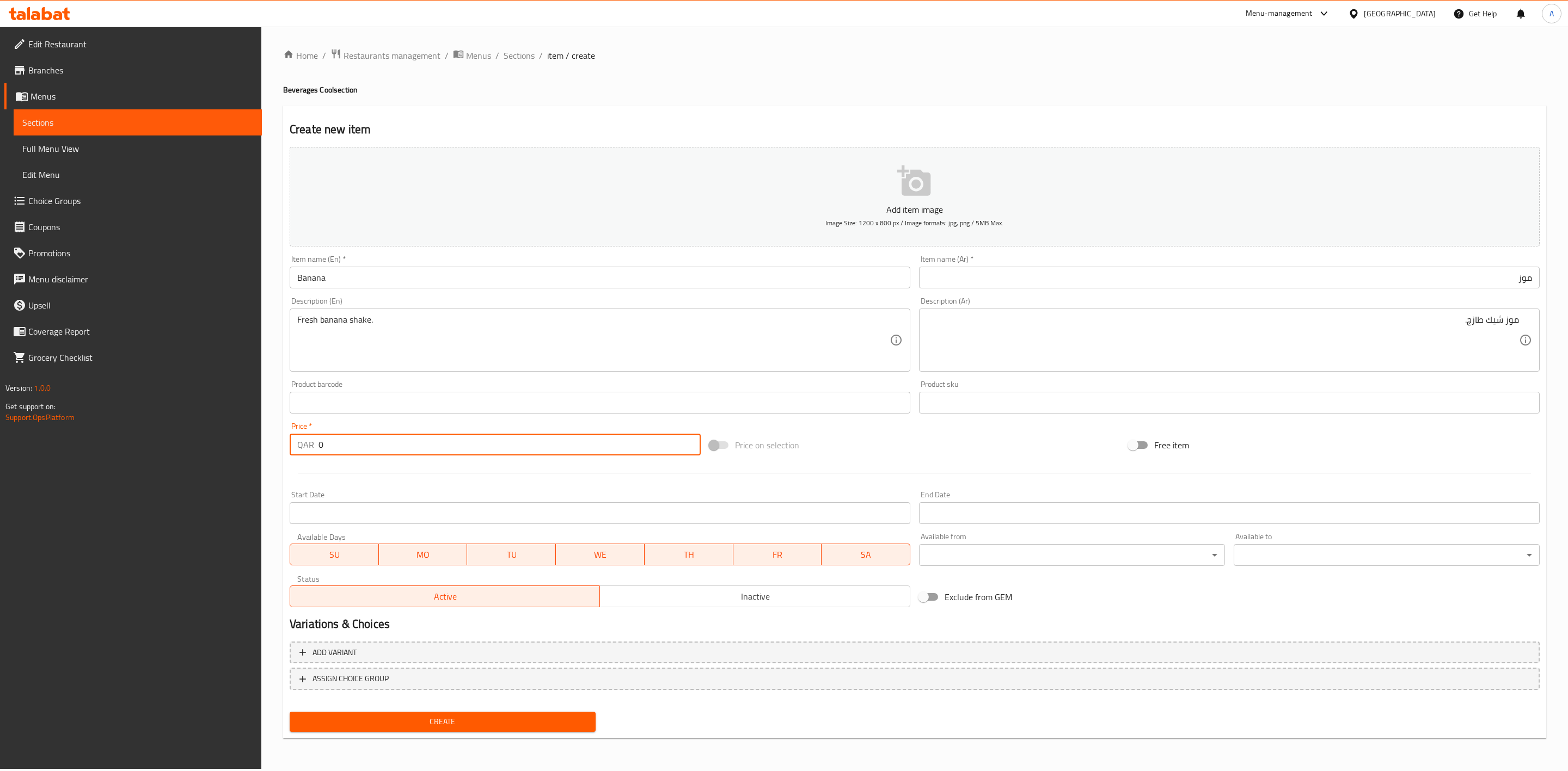
drag, startPoint x: 345, startPoint y: 451, endPoint x: 114, endPoint y: 441, distance: 231.2
click at [114, 441] on div "Edit Restaurant Branches Menus Sections Full Menu View Edit Menu Choice Groups …" at bounding box center [784, 398] width 1568 height 742
type input "6"
click at [457, 489] on div "Start Date Start Date" at bounding box center [600, 508] width 629 height 42
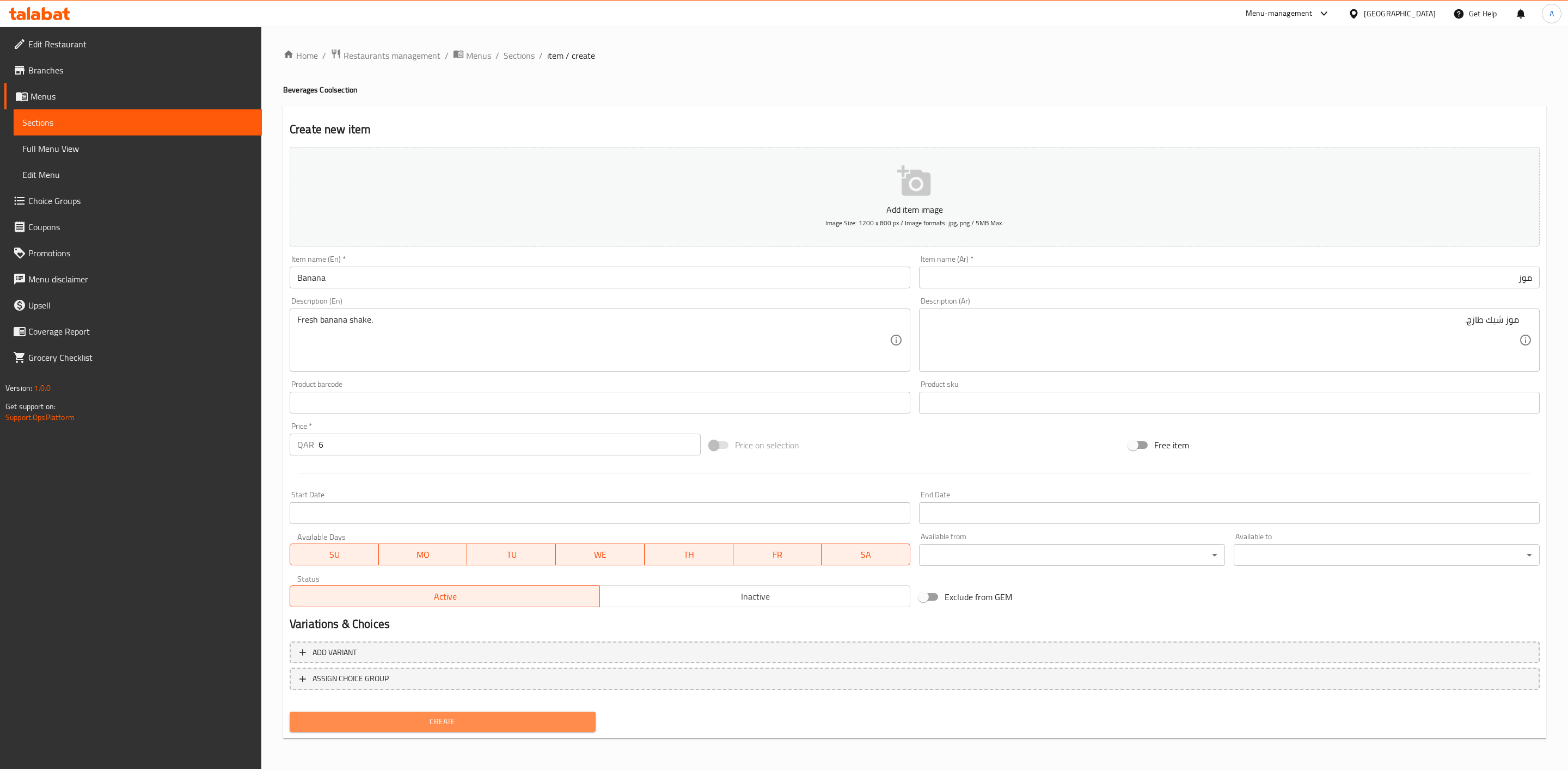
click at [507, 724] on span "Create" at bounding box center [443, 722] width 289 height 13
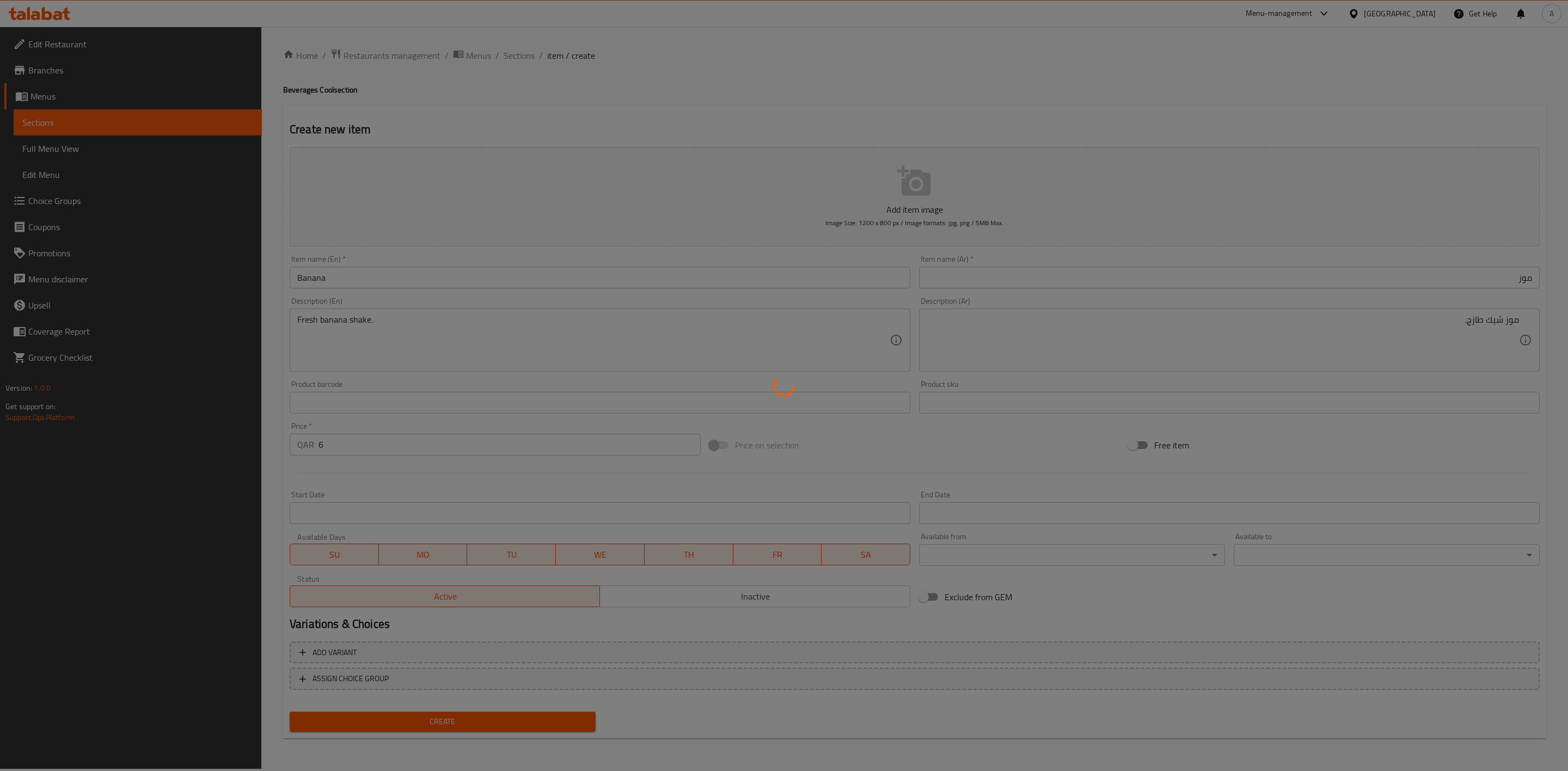
type input "0"
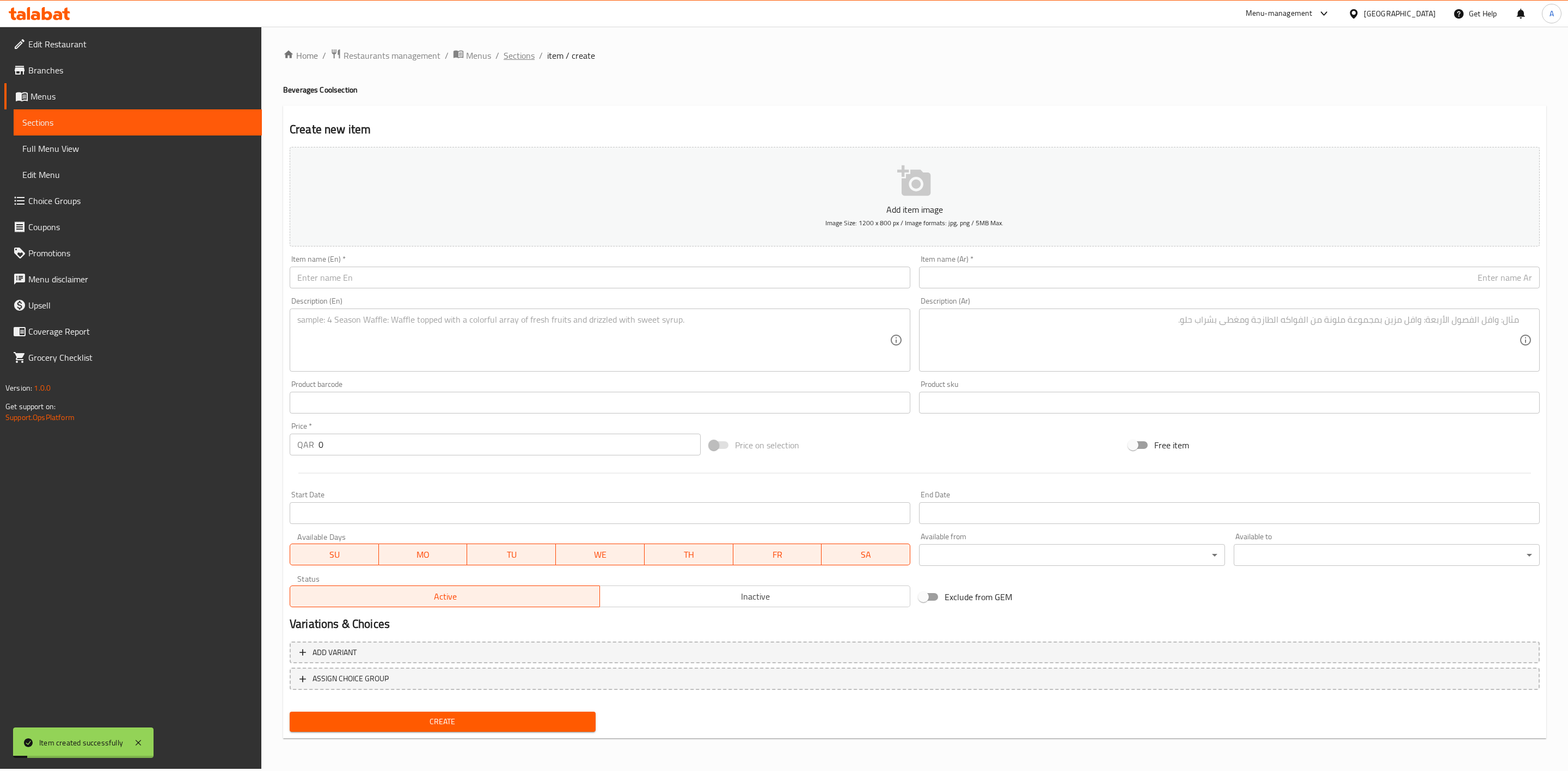
drag, startPoint x: 520, startPoint y: 44, endPoint x: 520, endPoint y: 51, distance: 7.0
click at [520, 44] on div "Home / Restaurants management / Menus / Sections / item / create Beverages Cool…" at bounding box center [914, 398] width 1307 height 742
click at [520, 54] on span "Sections" at bounding box center [519, 55] width 31 height 13
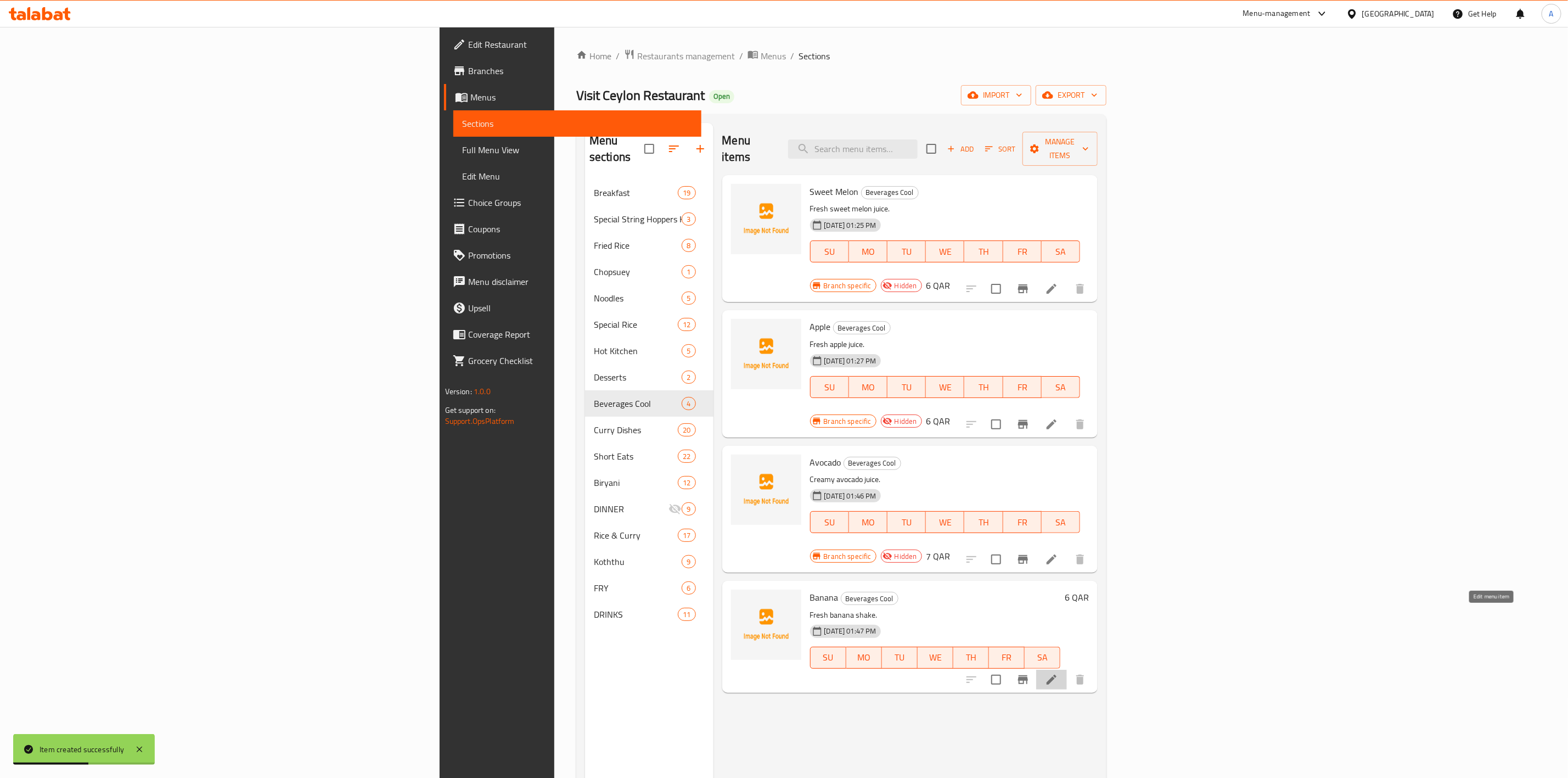
click at [1058, 674] on icon at bounding box center [1051, 680] width 13 height 13
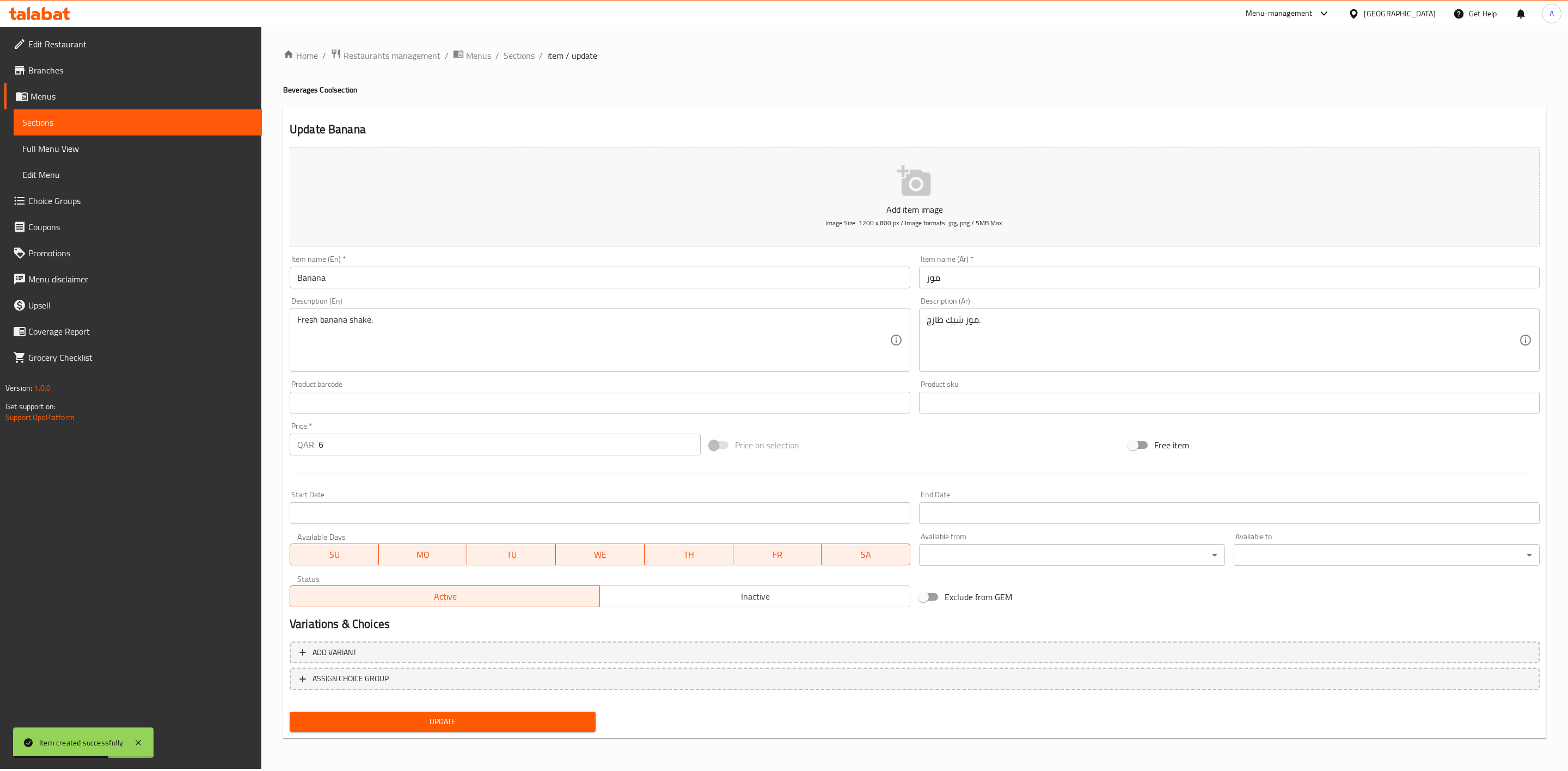
click at [722, 590] on span "Inactive" at bounding box center [755, 597] width 301 height 16
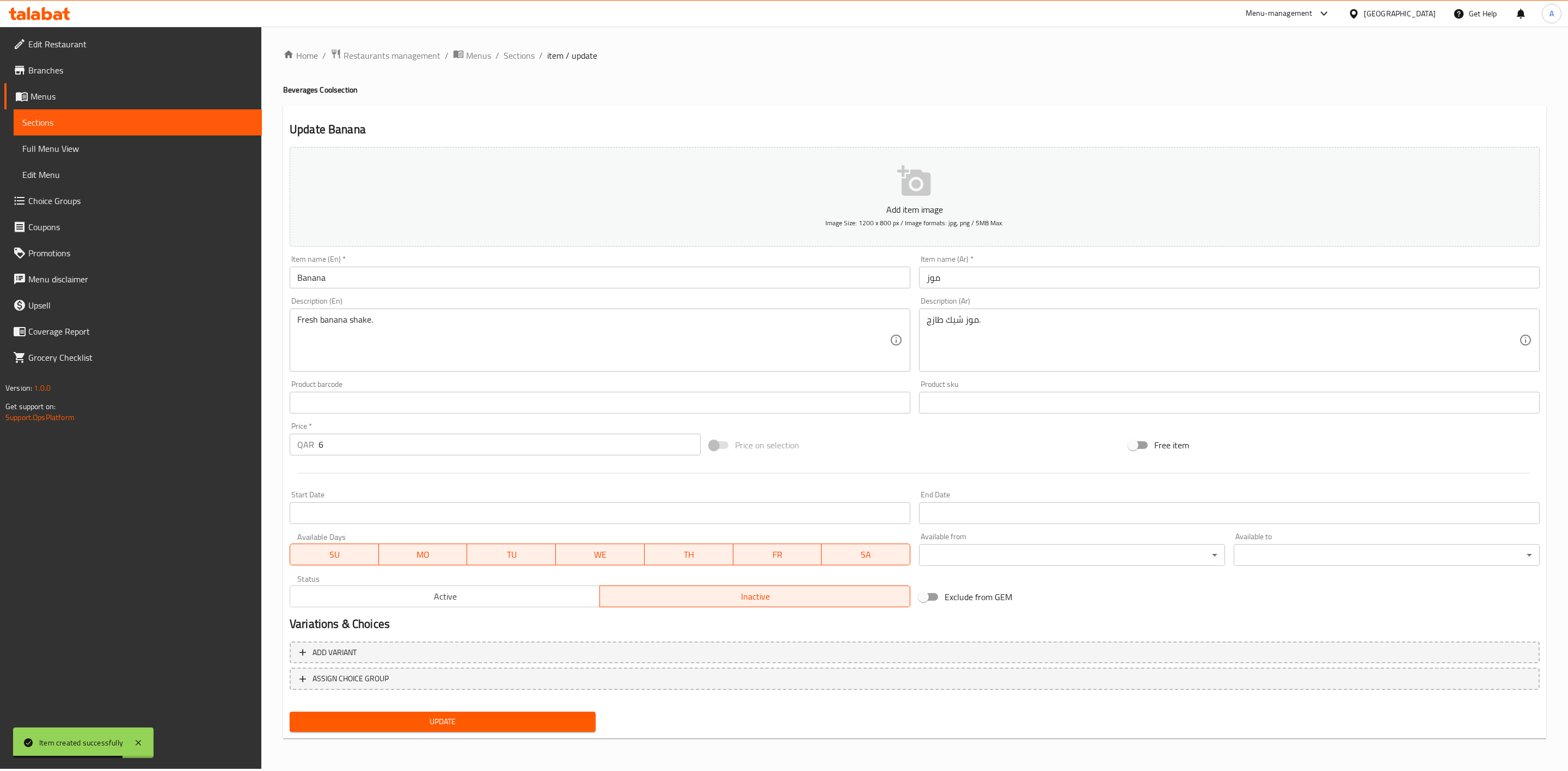
click at [450, 715] on span "Update" at bounding box center [443, 722] width 289 height 13
click at [519, 55] on span "Sections" at bounding box center [519, 55] width 31 height 13
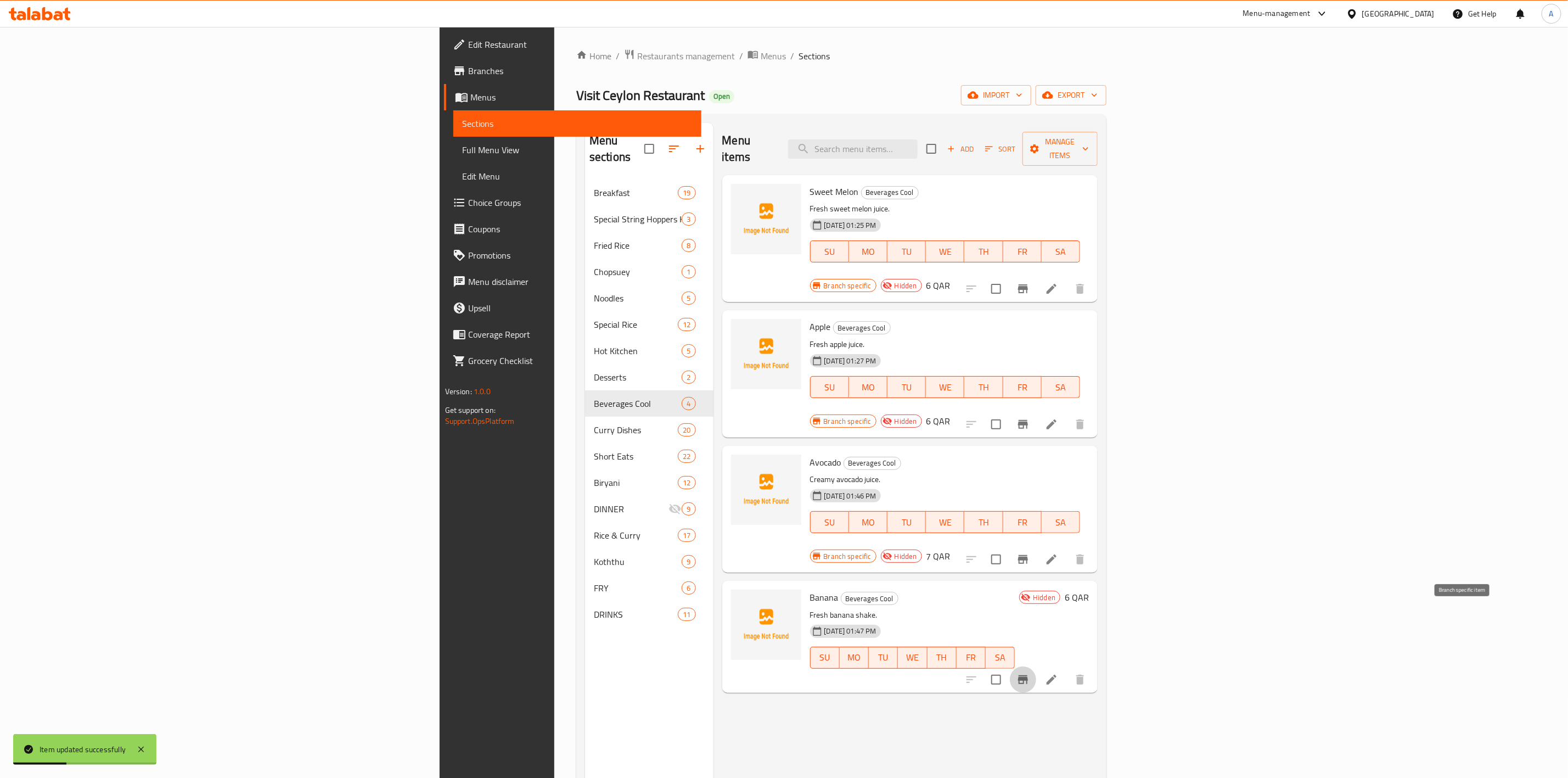
click at [1030, 674] on icon "Branch-specific-item" at bounding box center [1023, 680] width 13 height 13
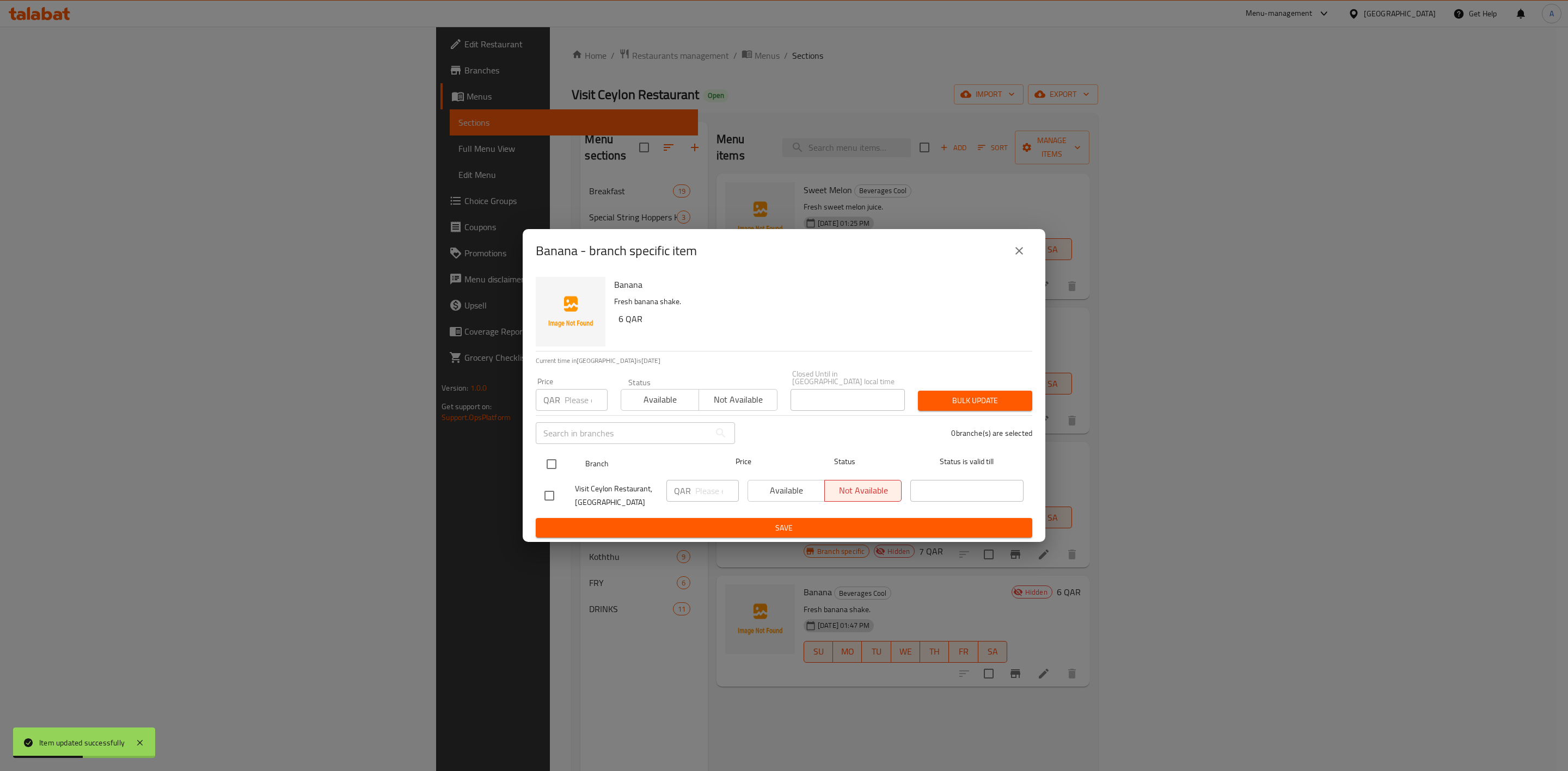
click at [541, 461] on input "checkbox" at bounding box center [551, 464] width 23 height 23
checkbox input "true"
click at [572, 399] on input "number" at bounding box center [586, 400] width 43 height 22
type input "6"
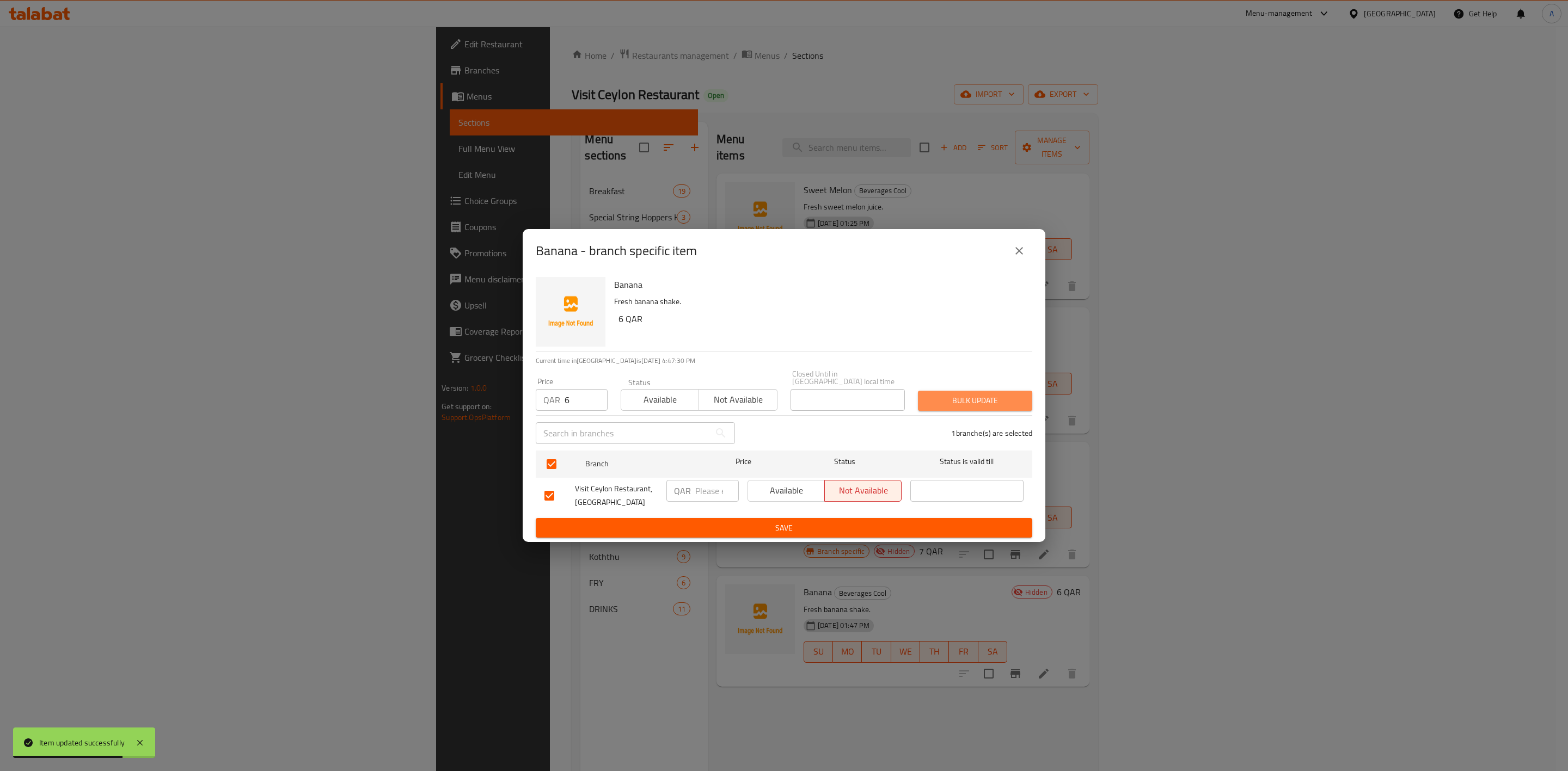
click at [982, 394] on span "Bulk update" at bounding box center [975, 401] width 97 height 13
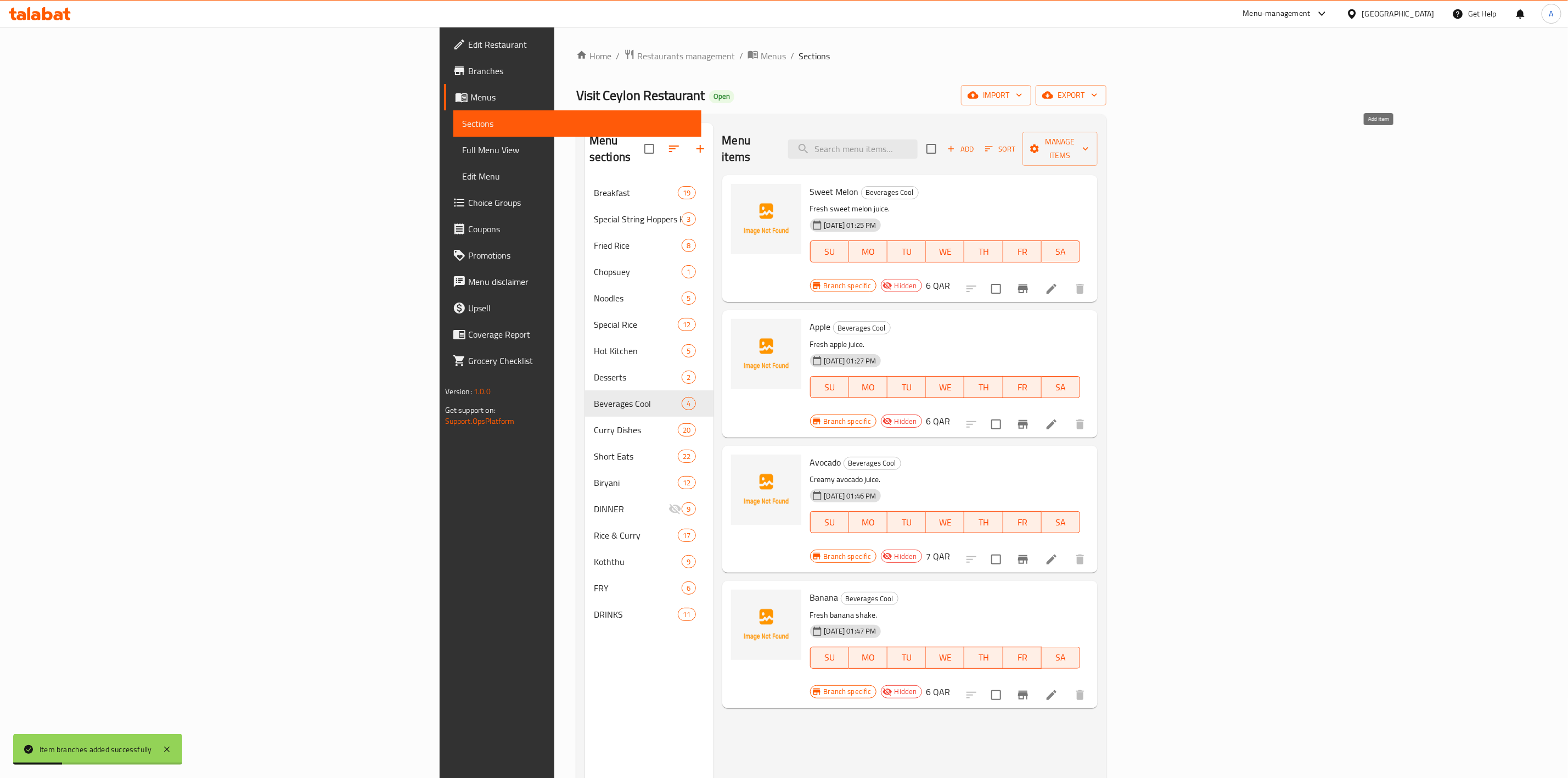
click at [975, 143] on span "Add" at bounding box center [960, 149] width 29 height 13
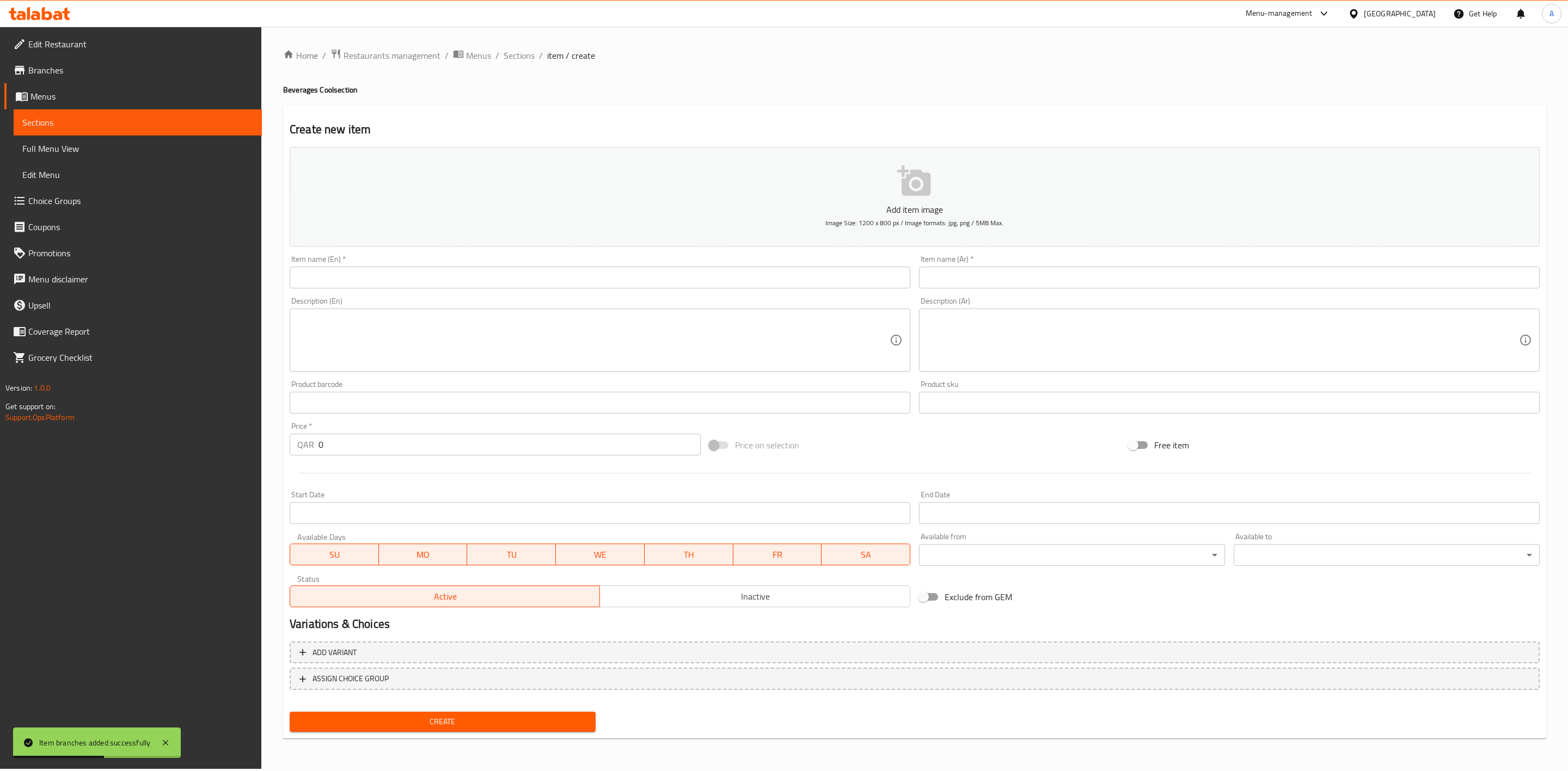
click at [352, 286] on input "text" at bounding box center [600, 277] width 621 height 22
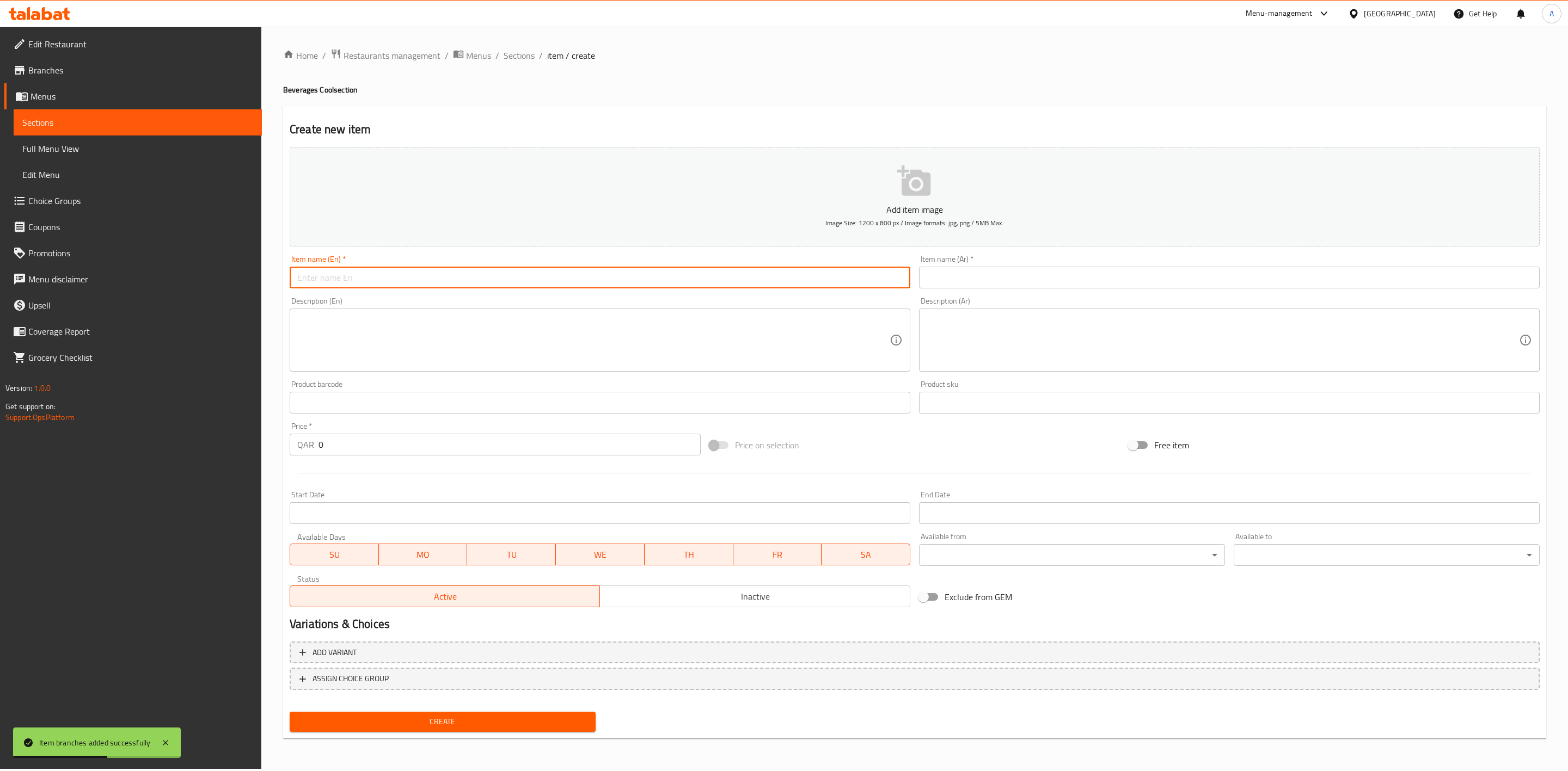
paste input "Cocktail"
type input "Cocktail"
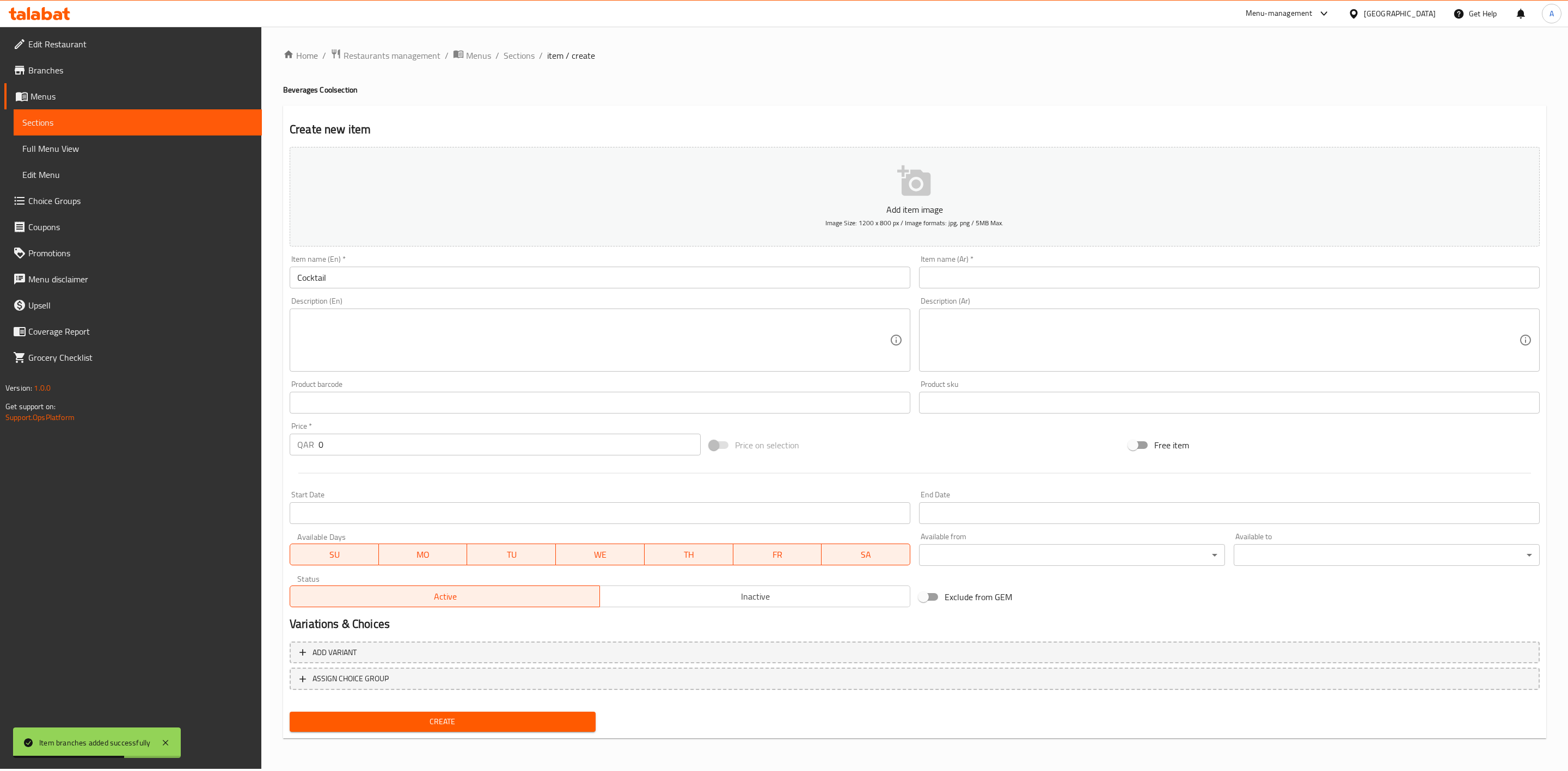
click at [265, 294] on div "Home / Restaurants management / Menus / Sections / item / create Beverages Cool…" at bounding box center [914, 398] width 1307 height 742
click at [1018, 265] on div "Item name (Ar)   * Item name (Ar) *" at bounding box center [1230, 271] width 621 height 33
click at [1018, 279] on input "text" at bounding box center [1230, 277] width 621 height 22
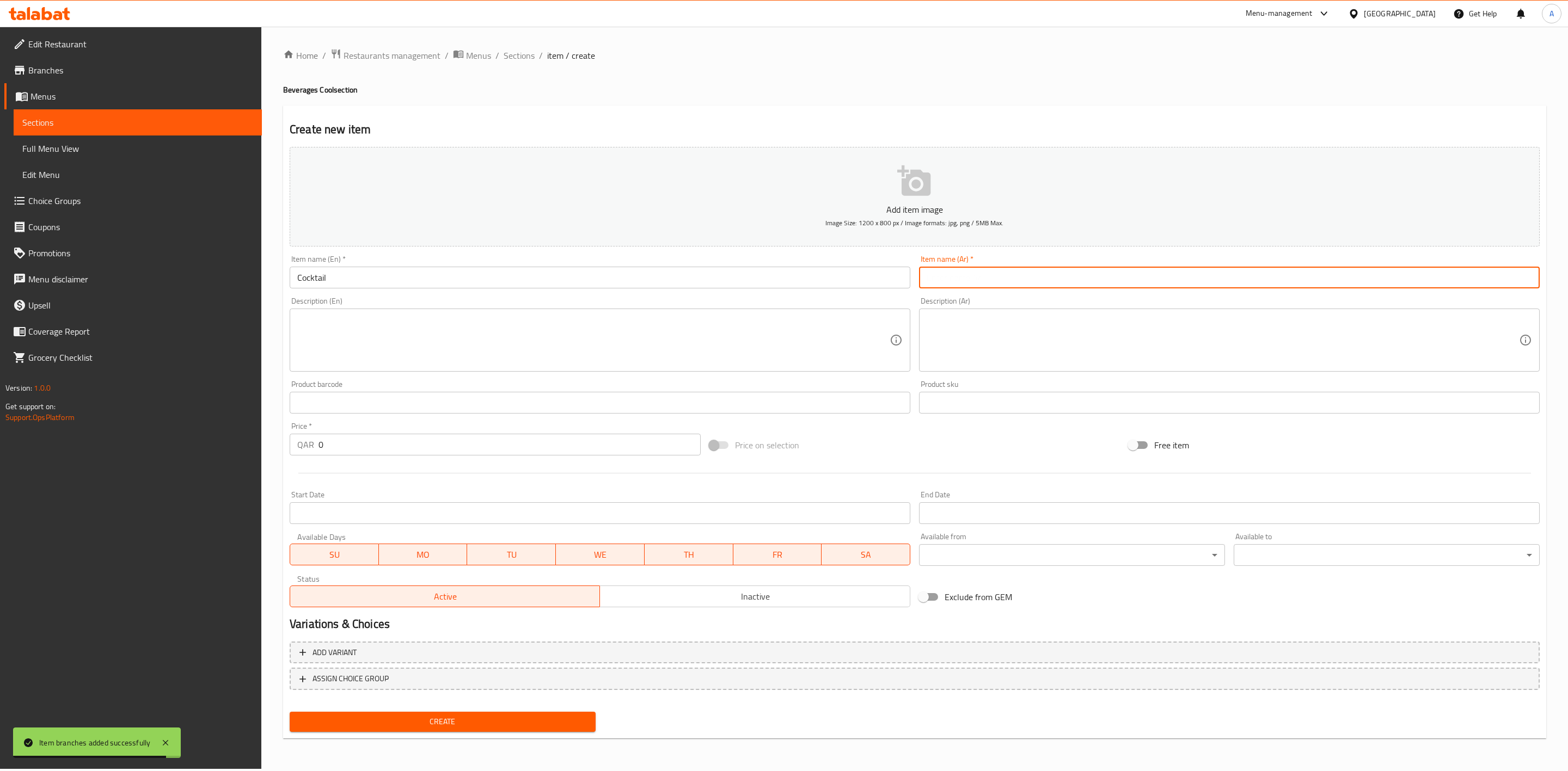
paste input "كوكتيل"
type input "كوكتيل"
click at [897, 103] on div "Home / Restaurants management / Menus / Sections / item / create Beverages Cool…" at bounding box center [914, 398] width 1263 height 699
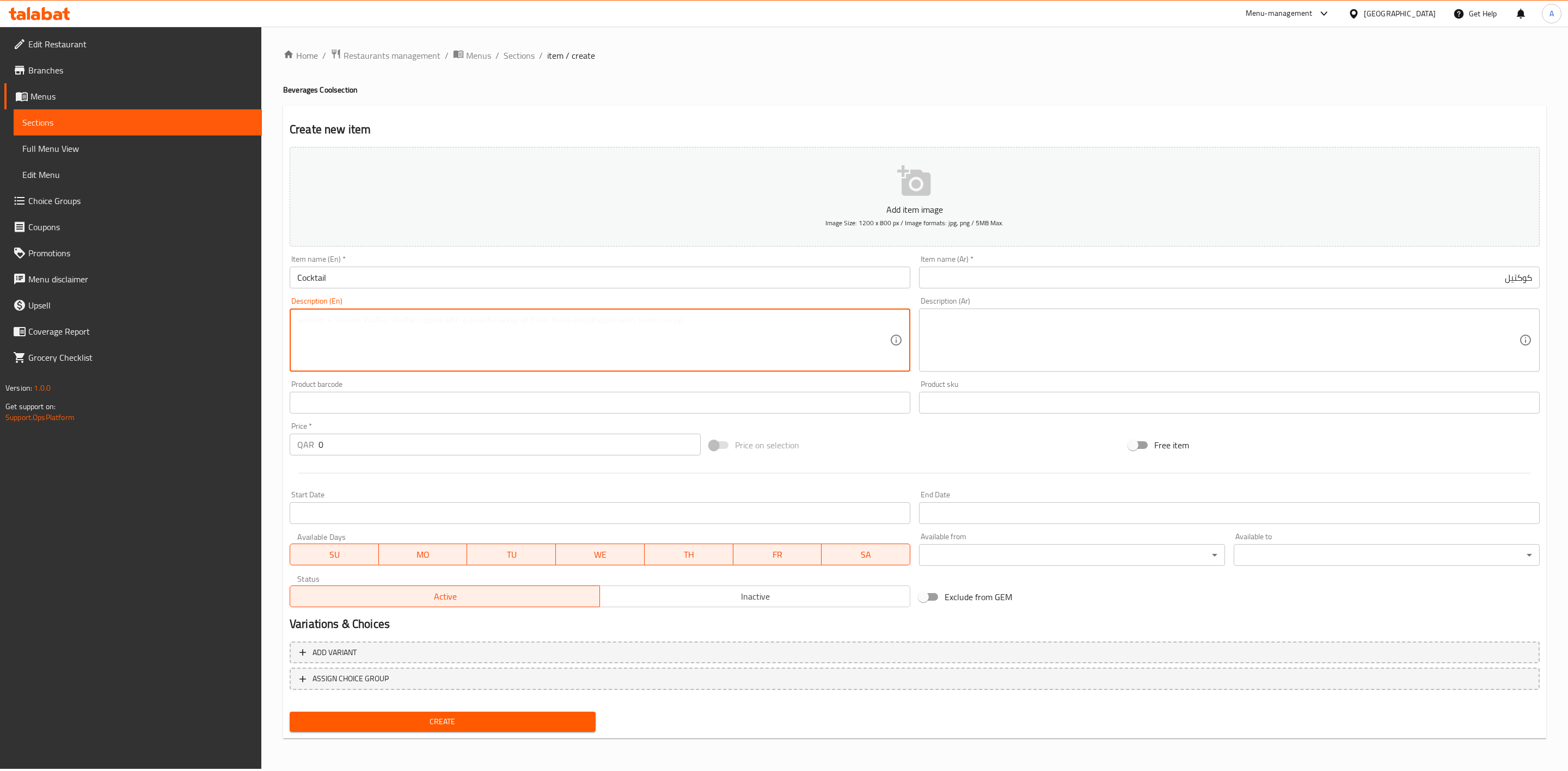
click at [302, 337] on textarea at bounding box center [593, 340] width 592 height 52
paste textarea "Mixed fruit juice."
type textarea "Mixed fruit juice."
click at [275, 338] on div "Home / Restaurants management / Menus / Sections / item / create Beverages Cool…" at bounding box center [914, 398] width 1307 height 742
drag, startPoint x: 373, startPoint y: 322, endPoint x: 270, endPoint y: 316, distance: 103.2
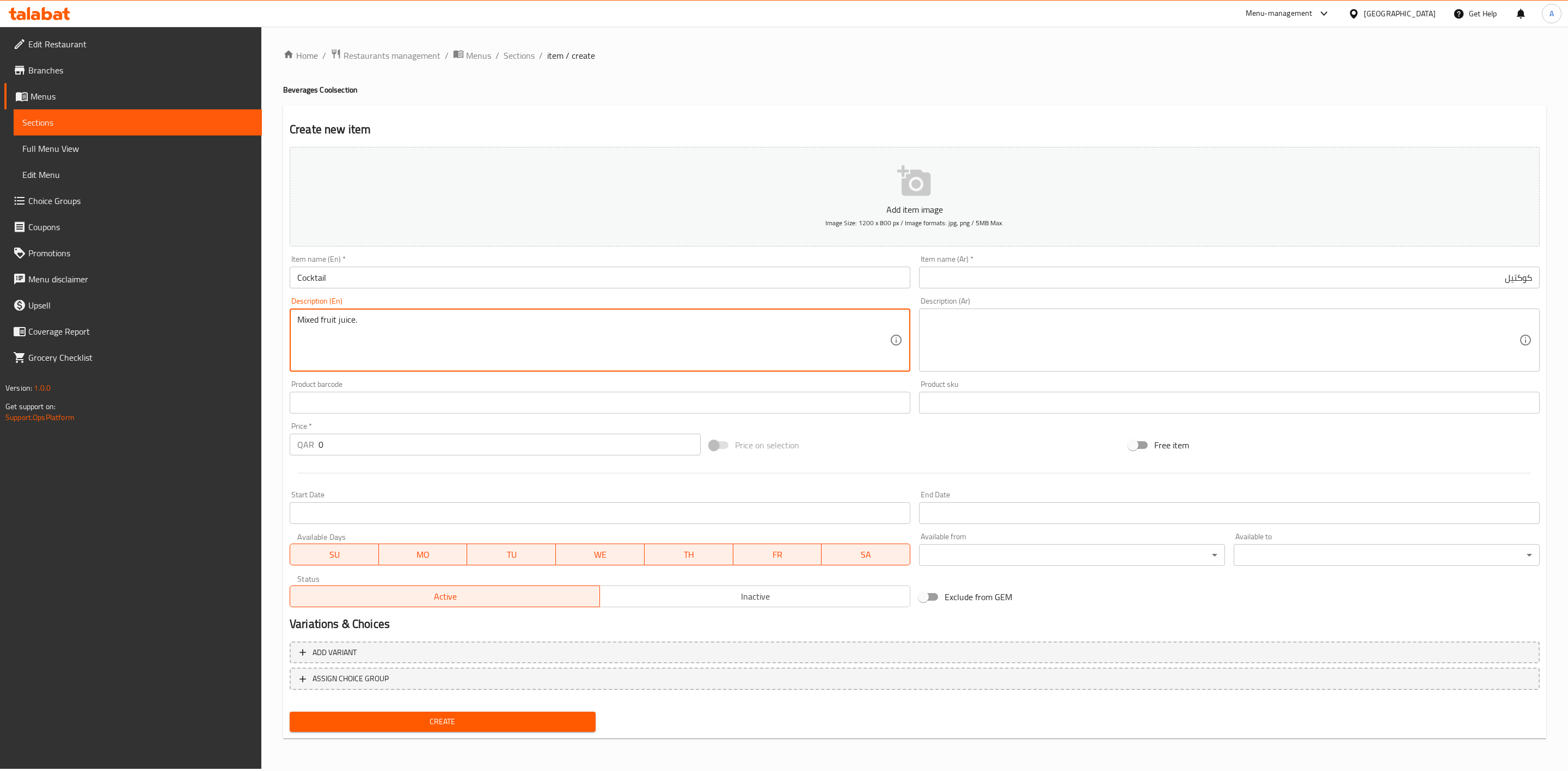
click at [1071, 327] on textarea at bounding box center [1222, 340] width 592 height 52
paste textarea "عصير الفواكه المشكلة."
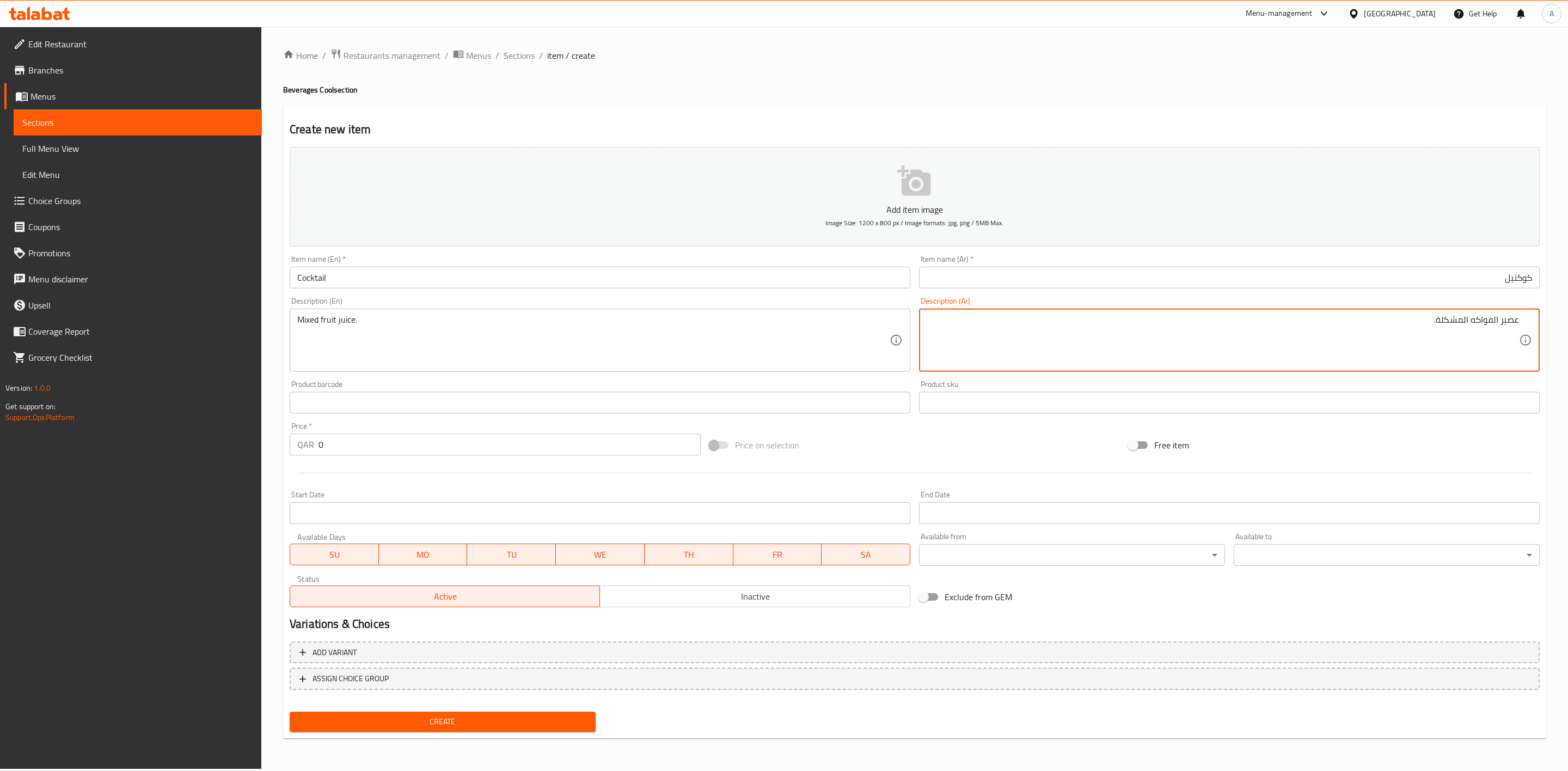
type textarea "عصير الفواكه المشكلة."
click at [1126, 111] on div "Create new item Add item image Image Size: 1200 x 800 px / Image formats: jpg, …" at bounding box center [914, 422] width 1263 height 633
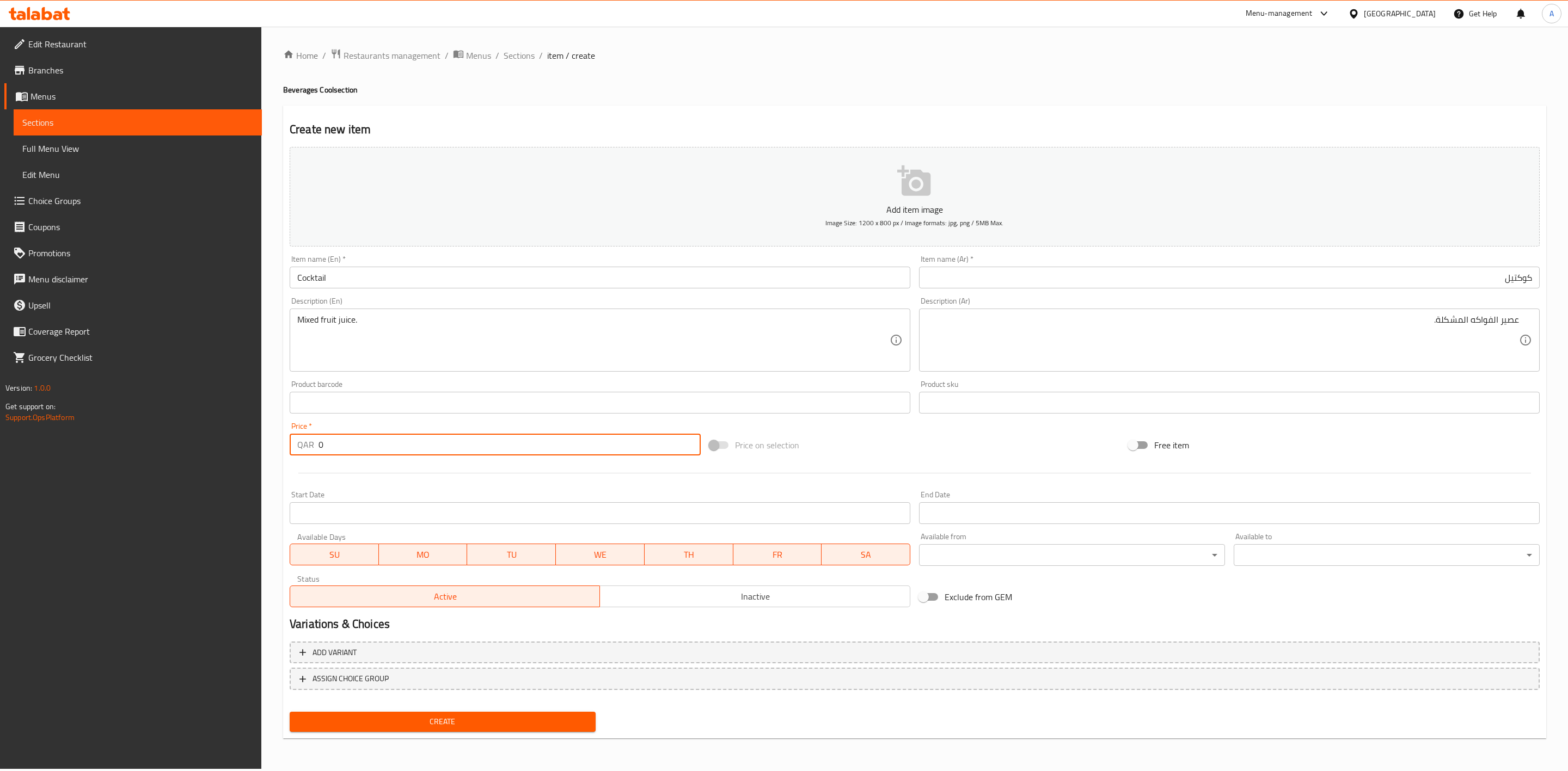
drag, startPoint x: 337, startPoint y: 444, endPoint x: 223, endPoint y: 438, distance: 114.2
click at [223, 438] on div "Edit Restaurant Branches Menus Sections Full Menu View Edit Menu Choice Groups …" at bounding box center [784, 398] width 1568 height 742
type input "8"
click at [713, 601] on span "Inactive" at bounding box center [755, 597] width 301 height 16
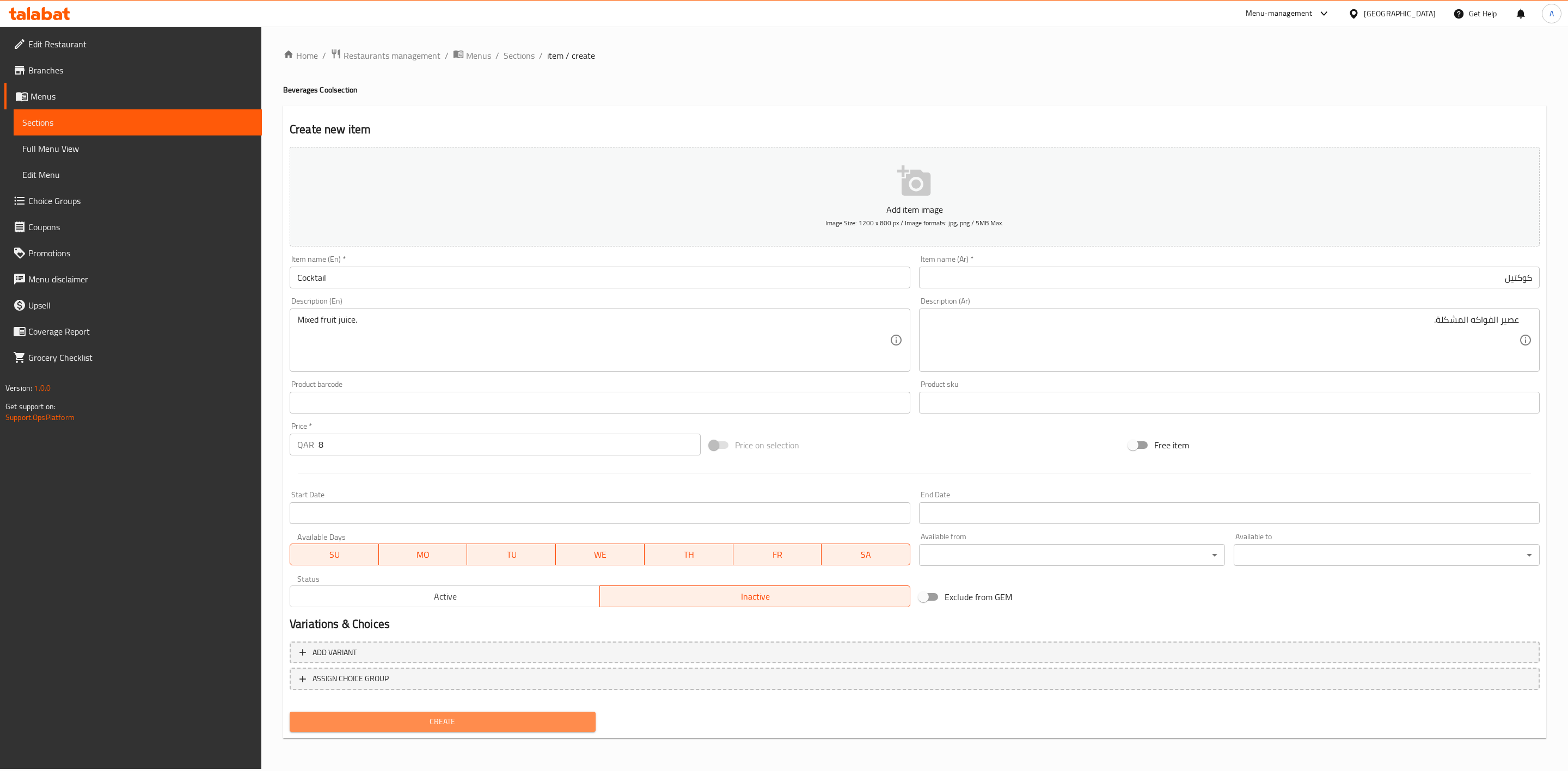
click at [489, 724] on span "Create" at bounding box center [443, 722] width 289 height 13
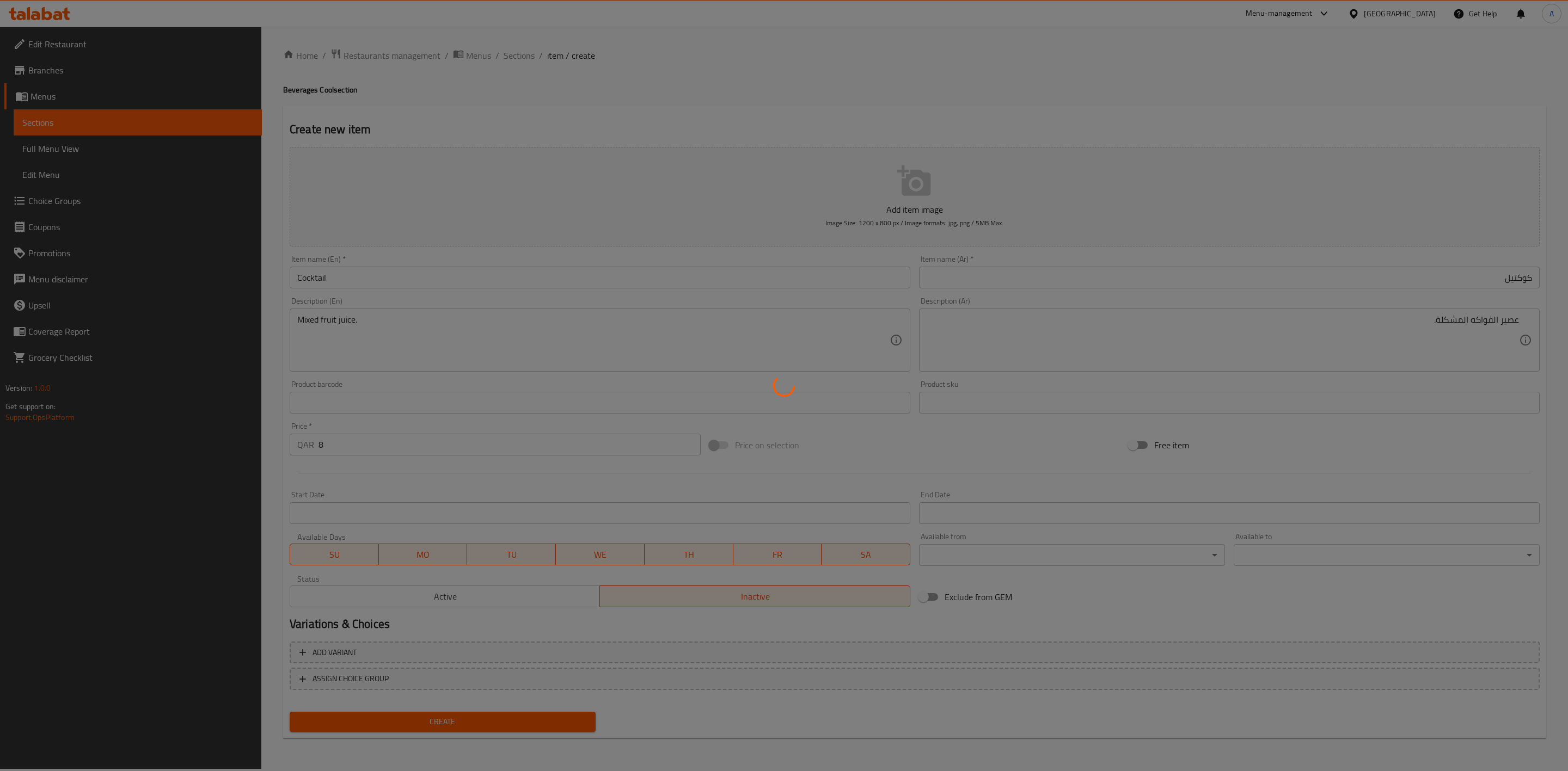
type input "0"
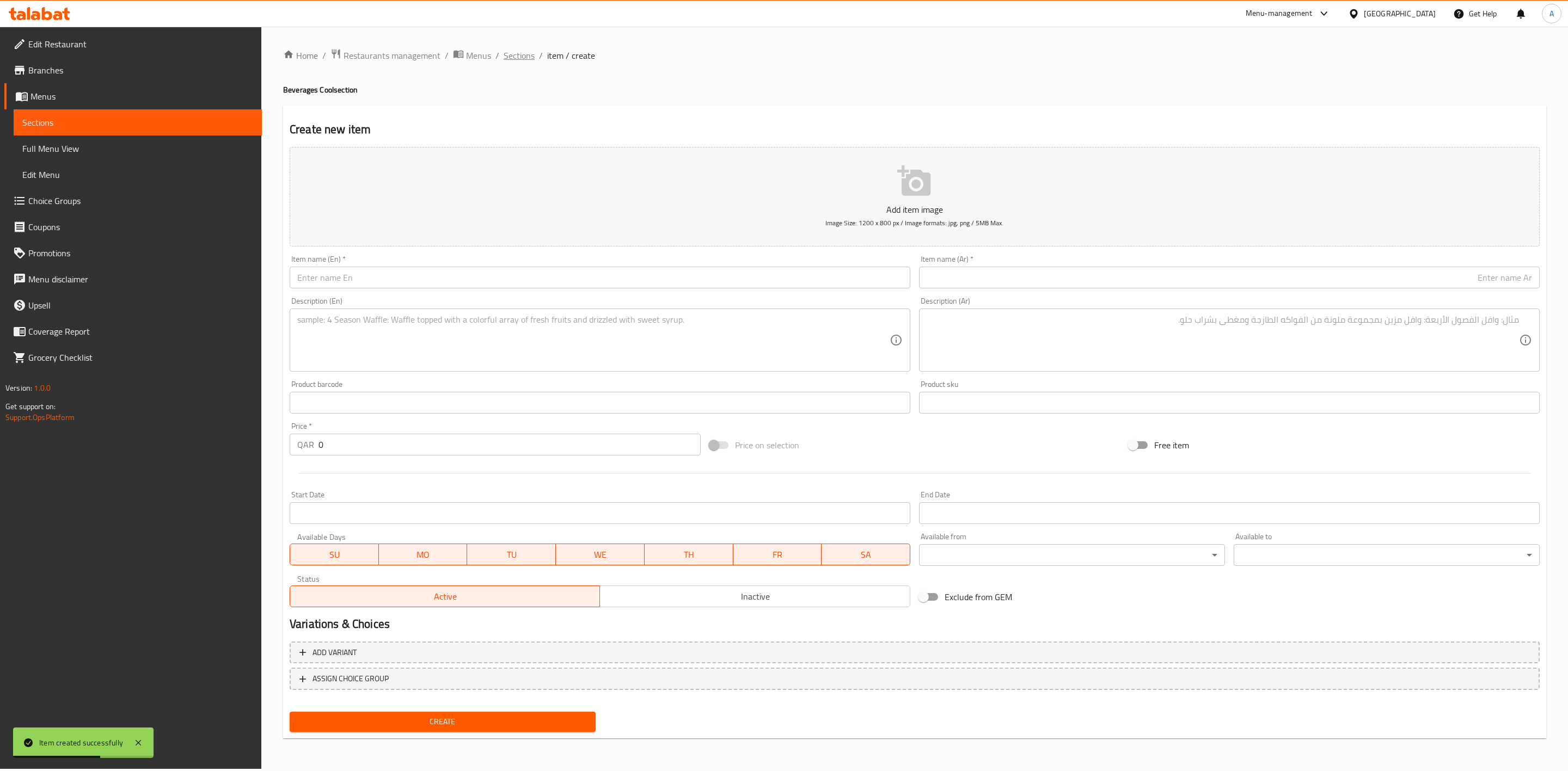
click at [520, 51] on span "Sections" at bounding box center [519, 55] width 31 height 13
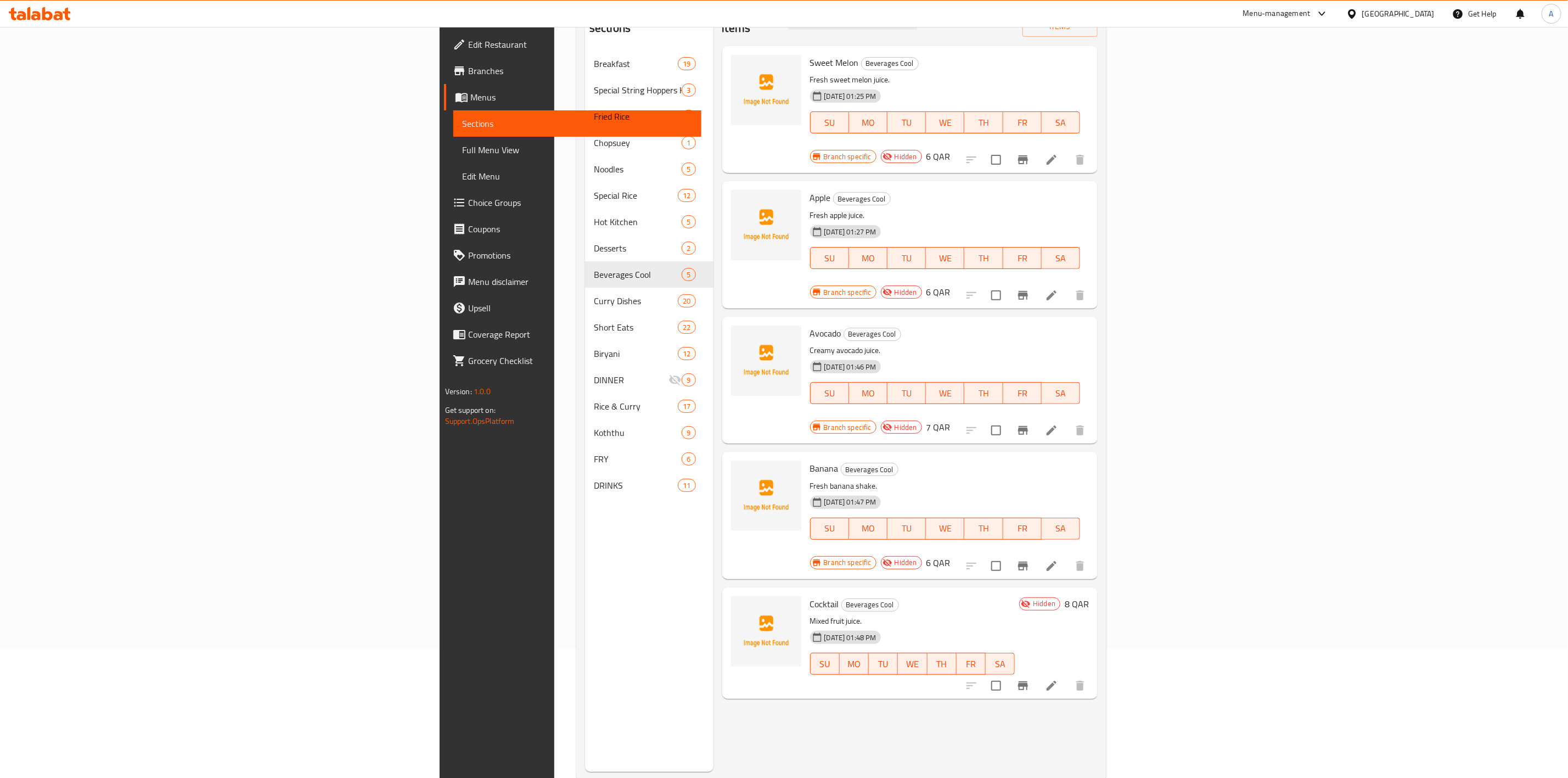
scroll to position [154, 0]
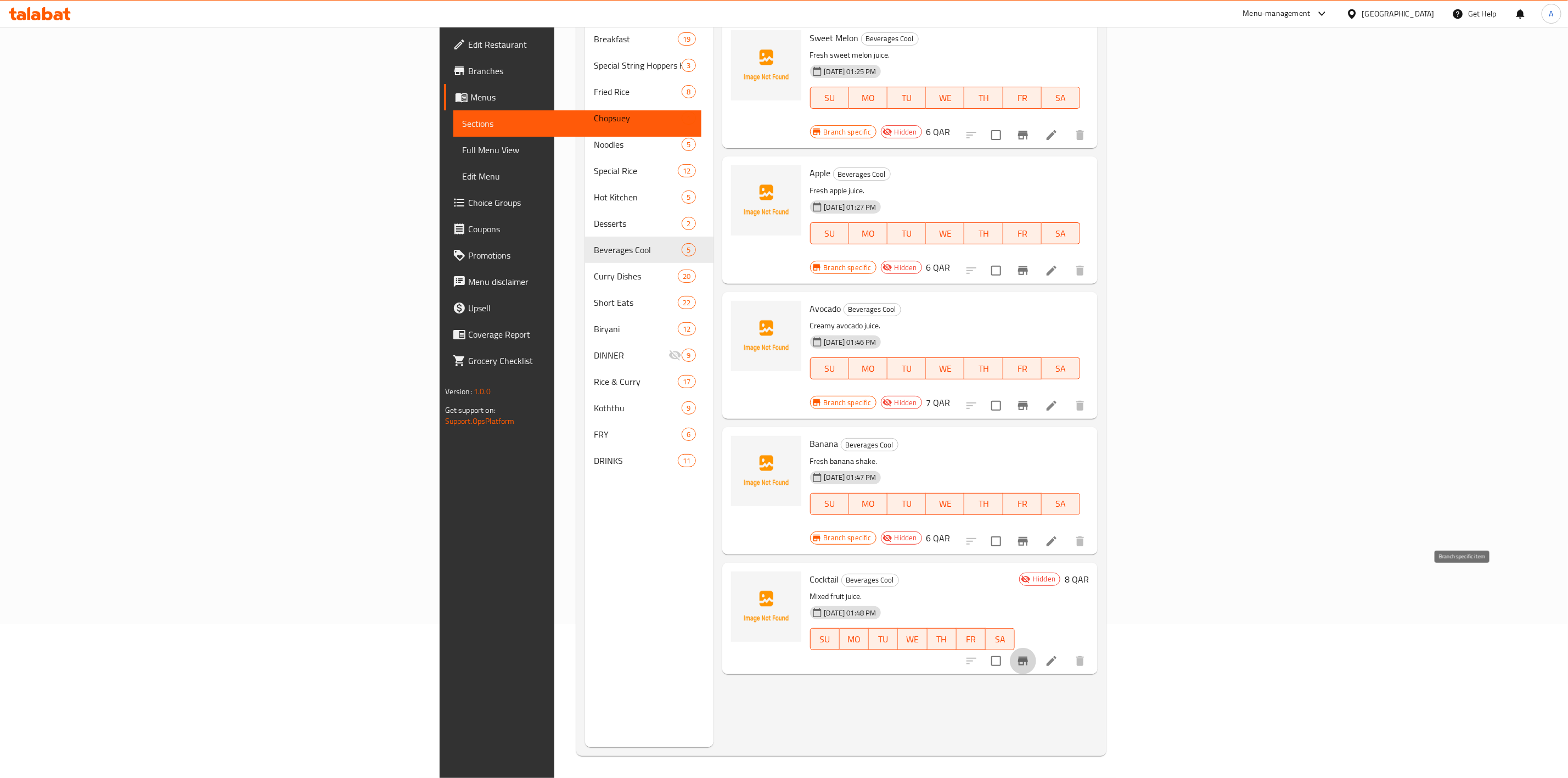
click at [1030, 655] on icon "Branch-specific-item" at bounding box center [1023, 661] width 13 height 13
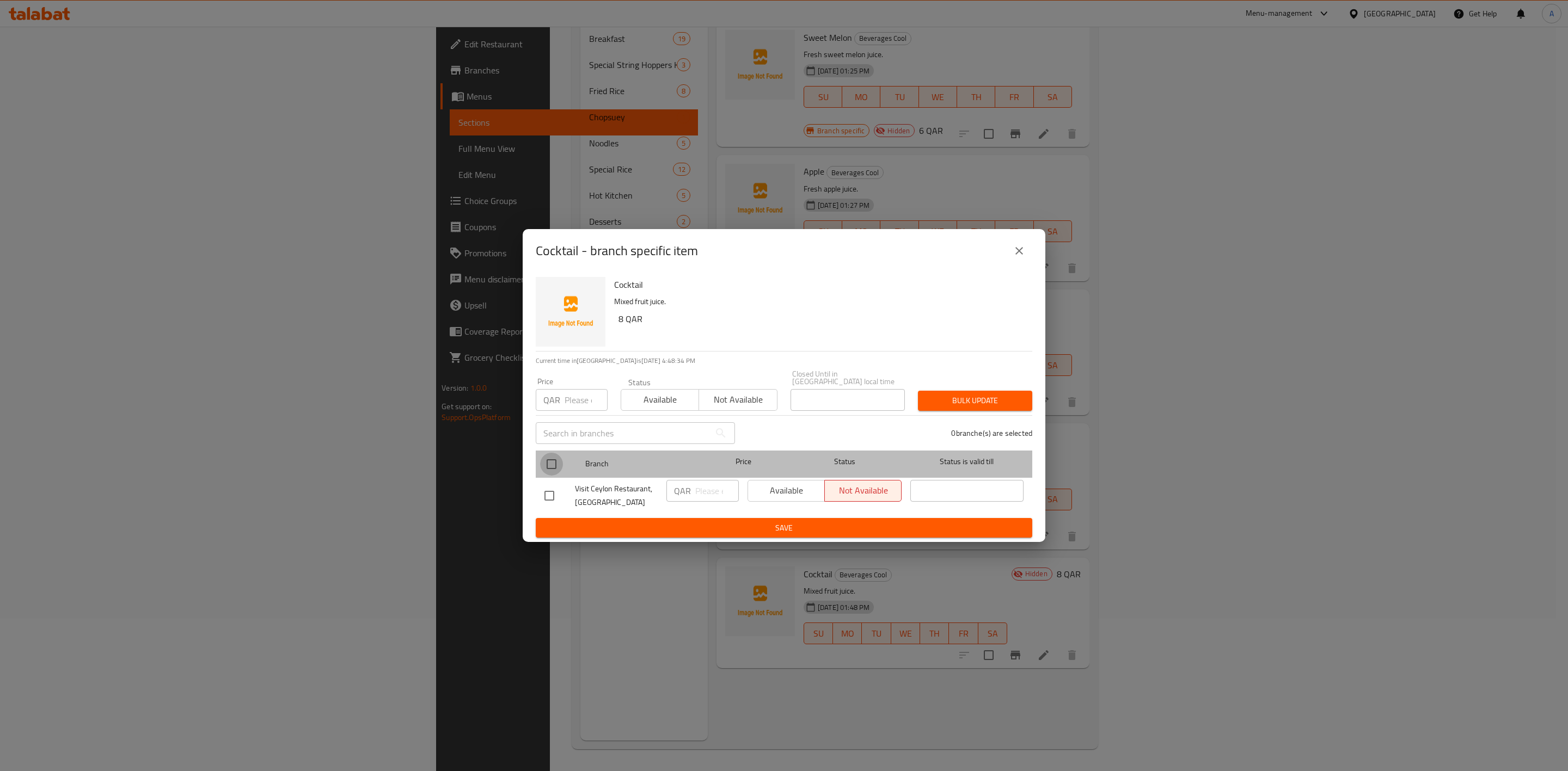
click at [547, 453] on input "checkbox" at bounding box center [551, 464] width 23 height 23
checkbox input "true"
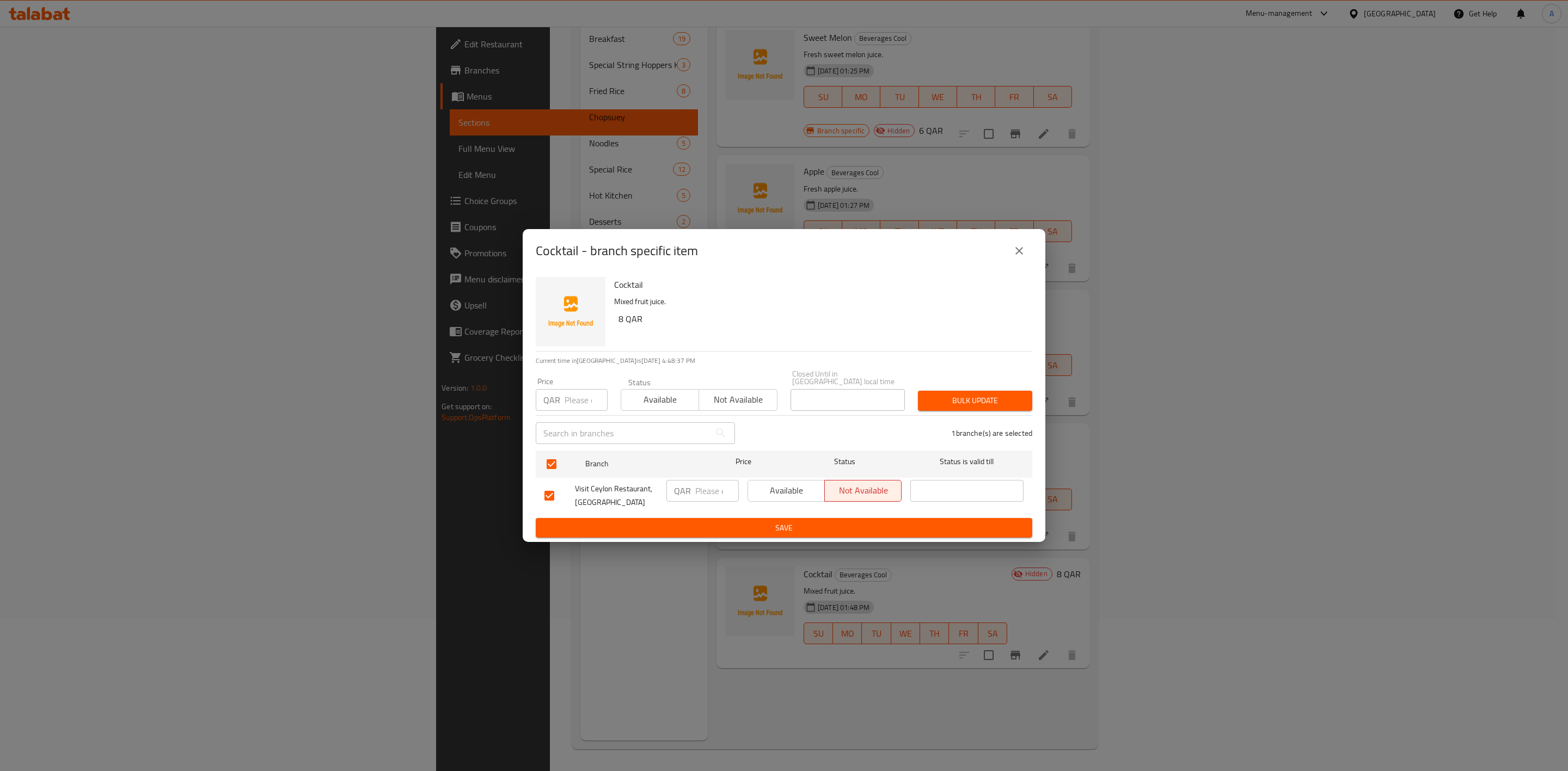
click at [575, 392] on input "number" at bounding box center [586, 400] width 43 height 22
type input "8"
click at [995, 400] on span "Bulk update" at bounding box center [975, 401] width 97 height 13
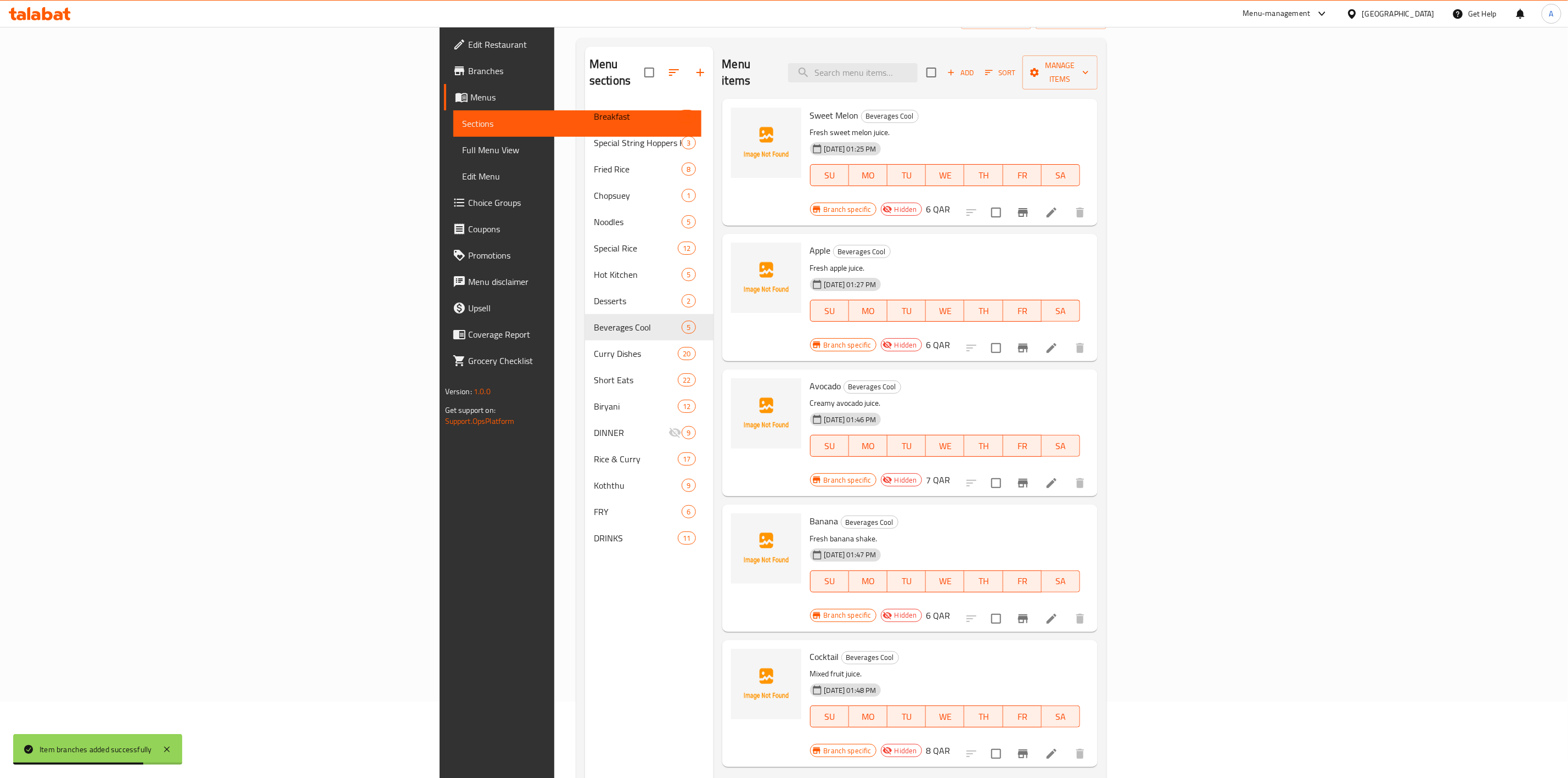
scroll to position [0, 0]
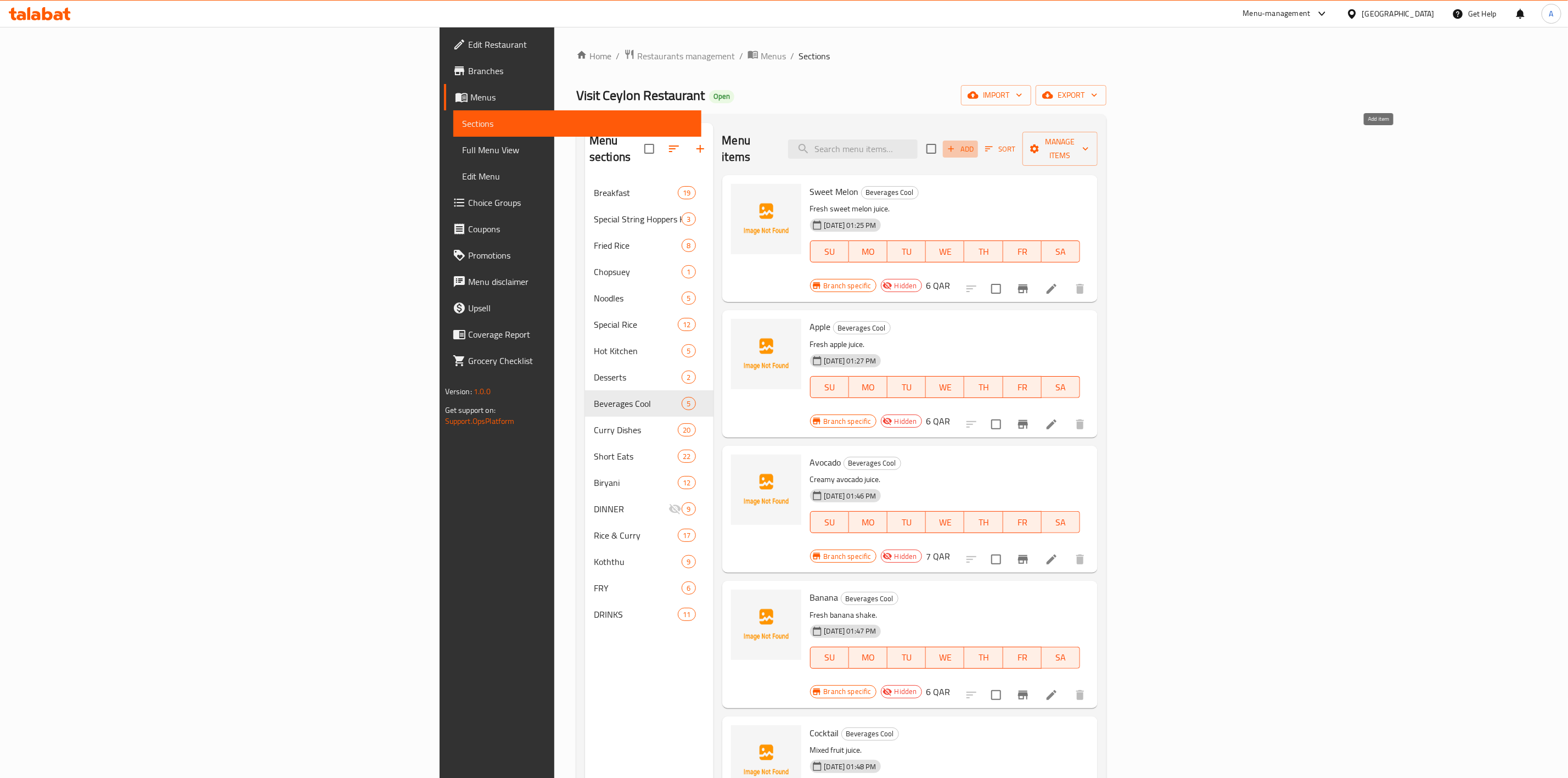
click at [975, 143] on span "Add" at bounding box center [960, 149] width 29 height 13
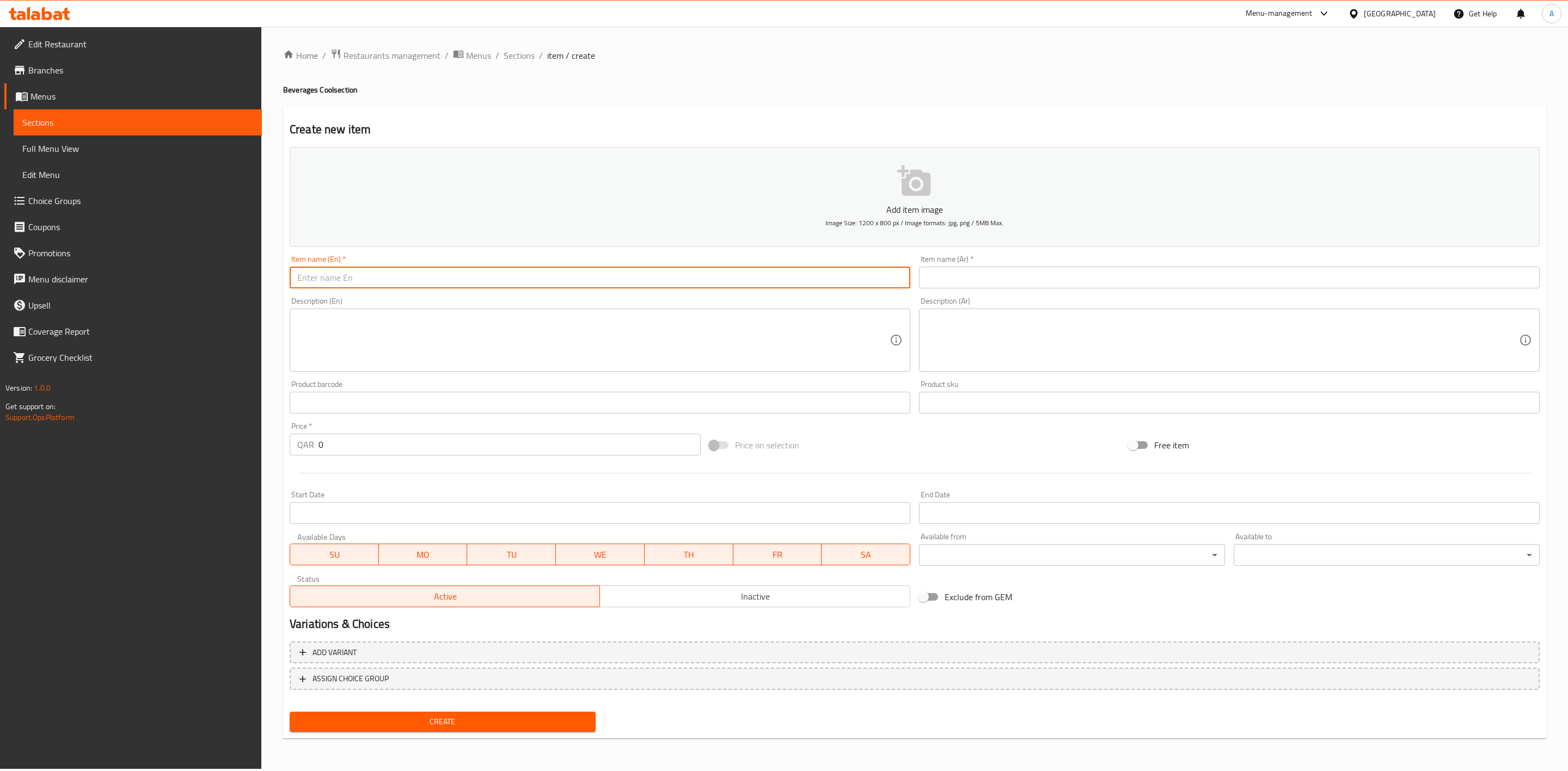
click at [328, 279] on input "text" at bounding box center [600, 277] width 621 height 22
paste input "Faluda"
click at [340, 282] on input "Faluda" at bounding box center [600, 277] width 621 height 22
type input "Faluda"
drag, startPoint x: 1023, startPoint y: 263, endPoint x: 1026, endPoint y: 276, distance: 13.3
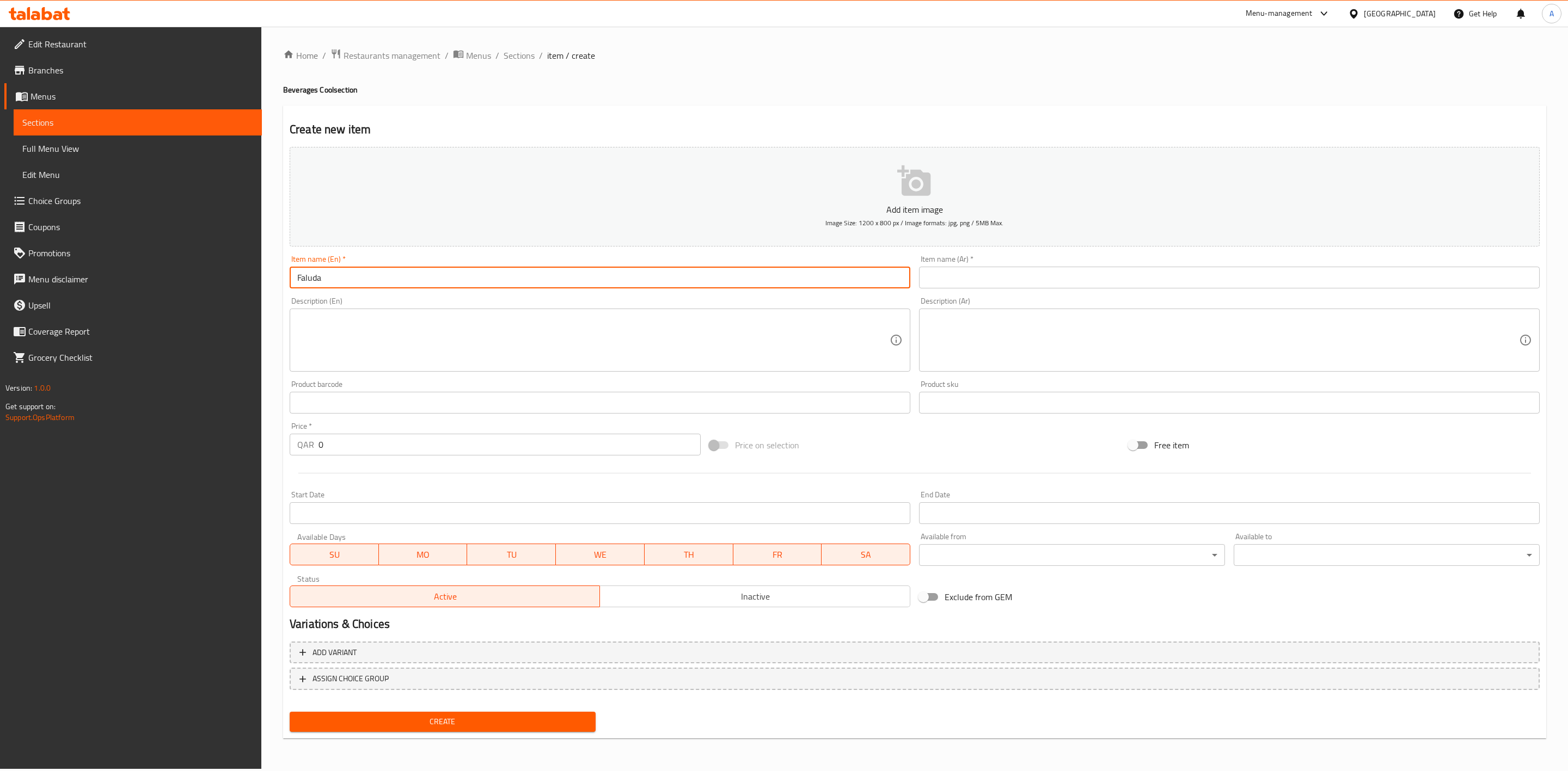
click at [1023, 266] on div "Item name (Ar)   * Item name (Ar) *" at bounding box center [1230, 271] width 621 height 33
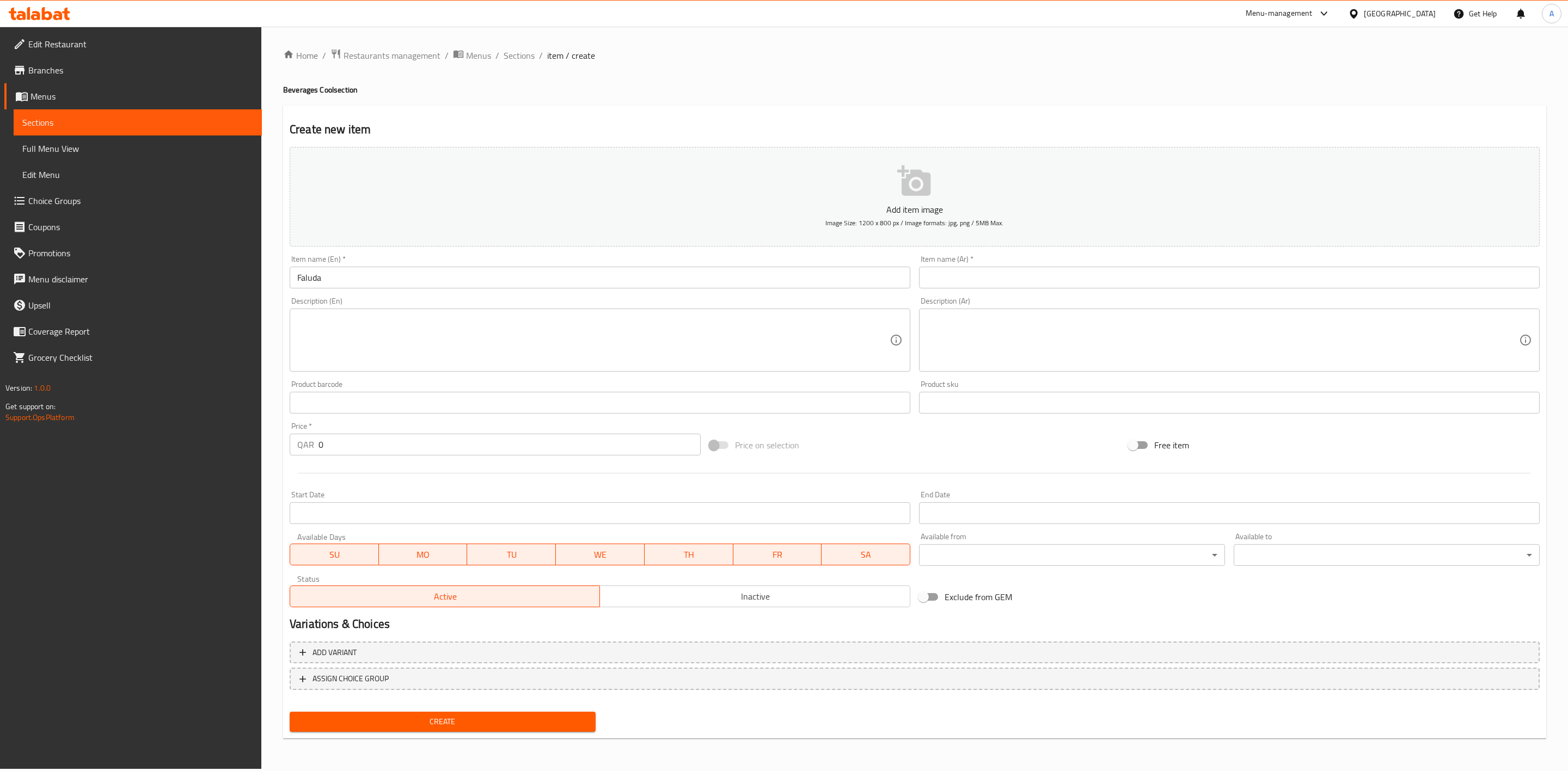
click at [1027, 278] on input "text" at bounding box center [1230, 277] width 621 height 22
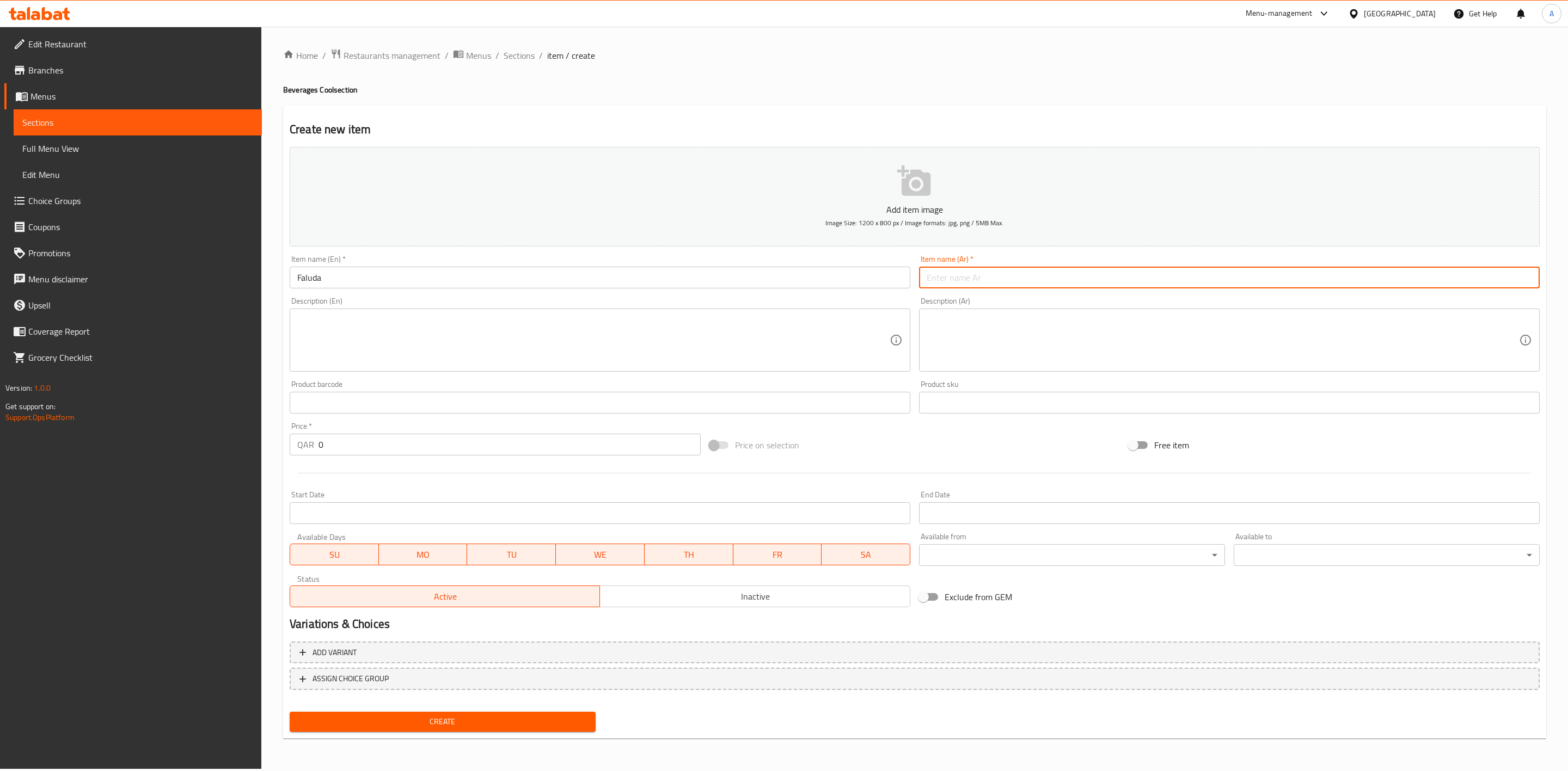
paste input "فالودا"
type input "فالودا"
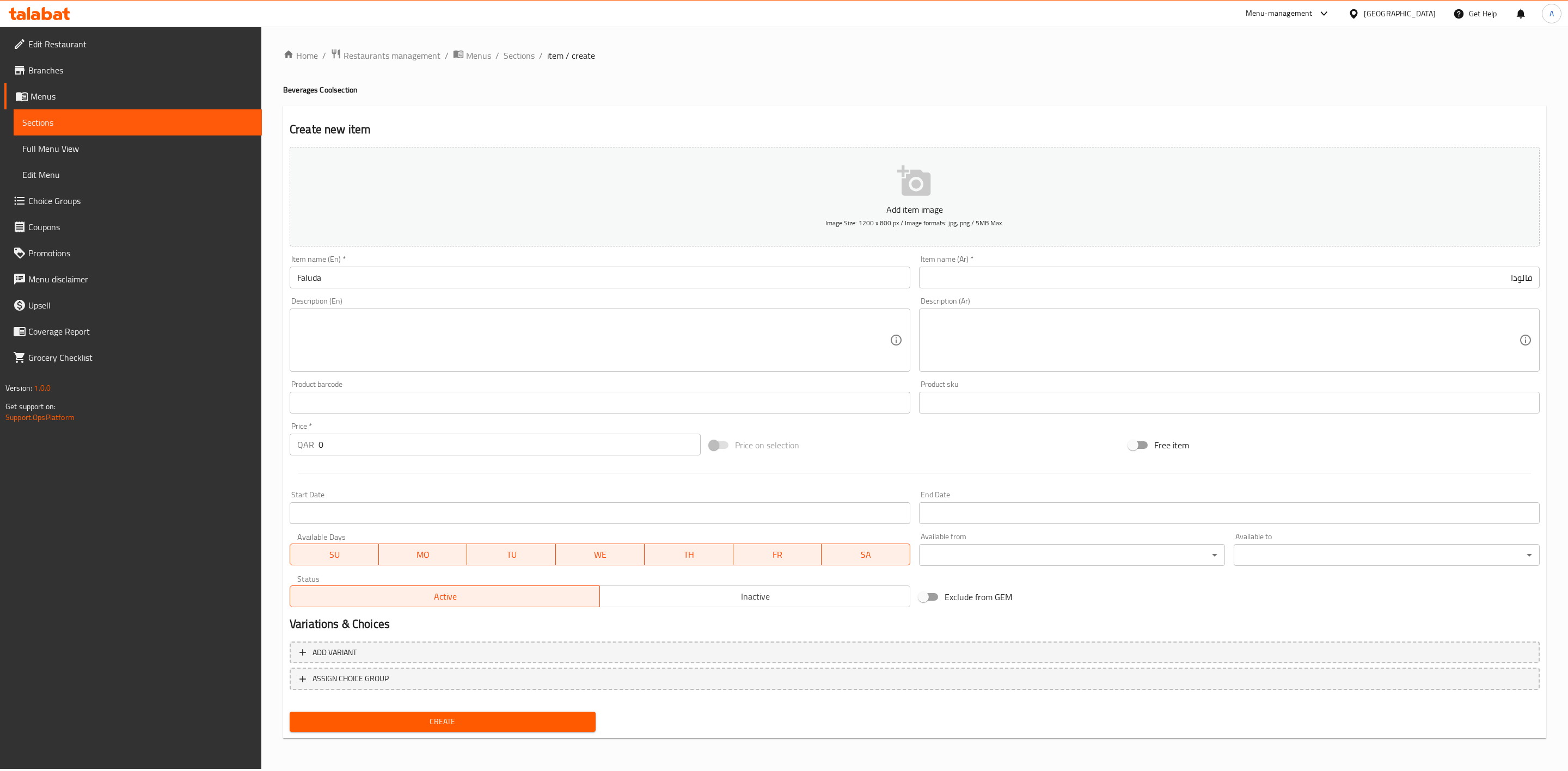
drag, startPoint x: 1028, startPoint y: 99, endPoint x: 626, endPoint y: 5, distance: 412.8
click at [1028, 98] on div "Home / Restaurants management / Menus / Sections / item / create Beverages Cool…" at bounding box center [914, 398] width 1263 height 699
click at [338, 347] on textarea at bounding box center [593, 340] width 592 height 52
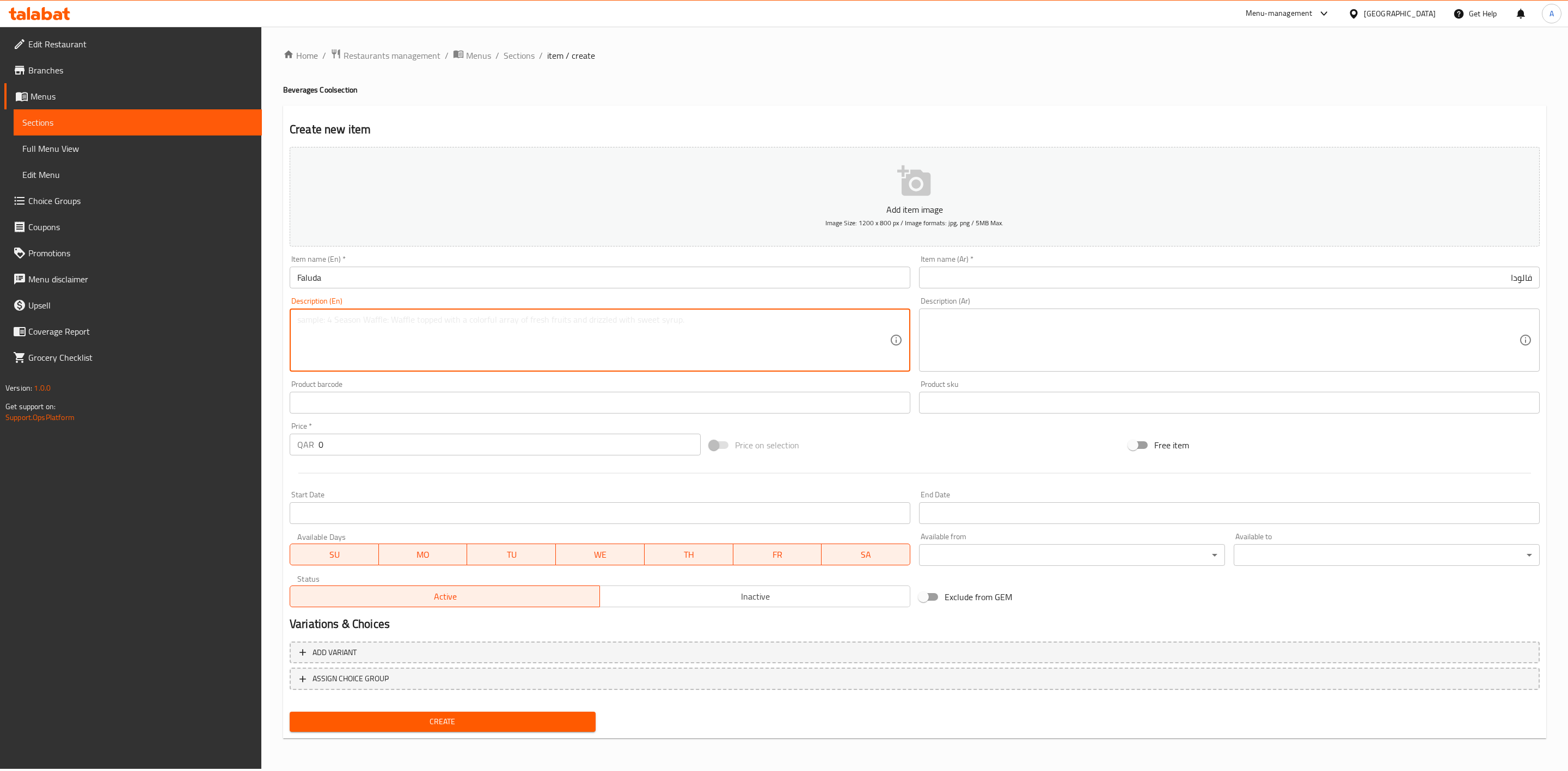
paste textarea "Rose-flavored faluda drink."
drag, startPoint x: 397, startPoint y: 320, endPoint x: 388, endPoint y: 313, distance: 11.4
click at [225, 313] on div "Edit Restaurant Branches Menus Sections Full Menu View Edit Menu Choice Groups …" at bounding box center [784, 398] width 1568 height 742
type textarea "Rose-flavored faluda drink."
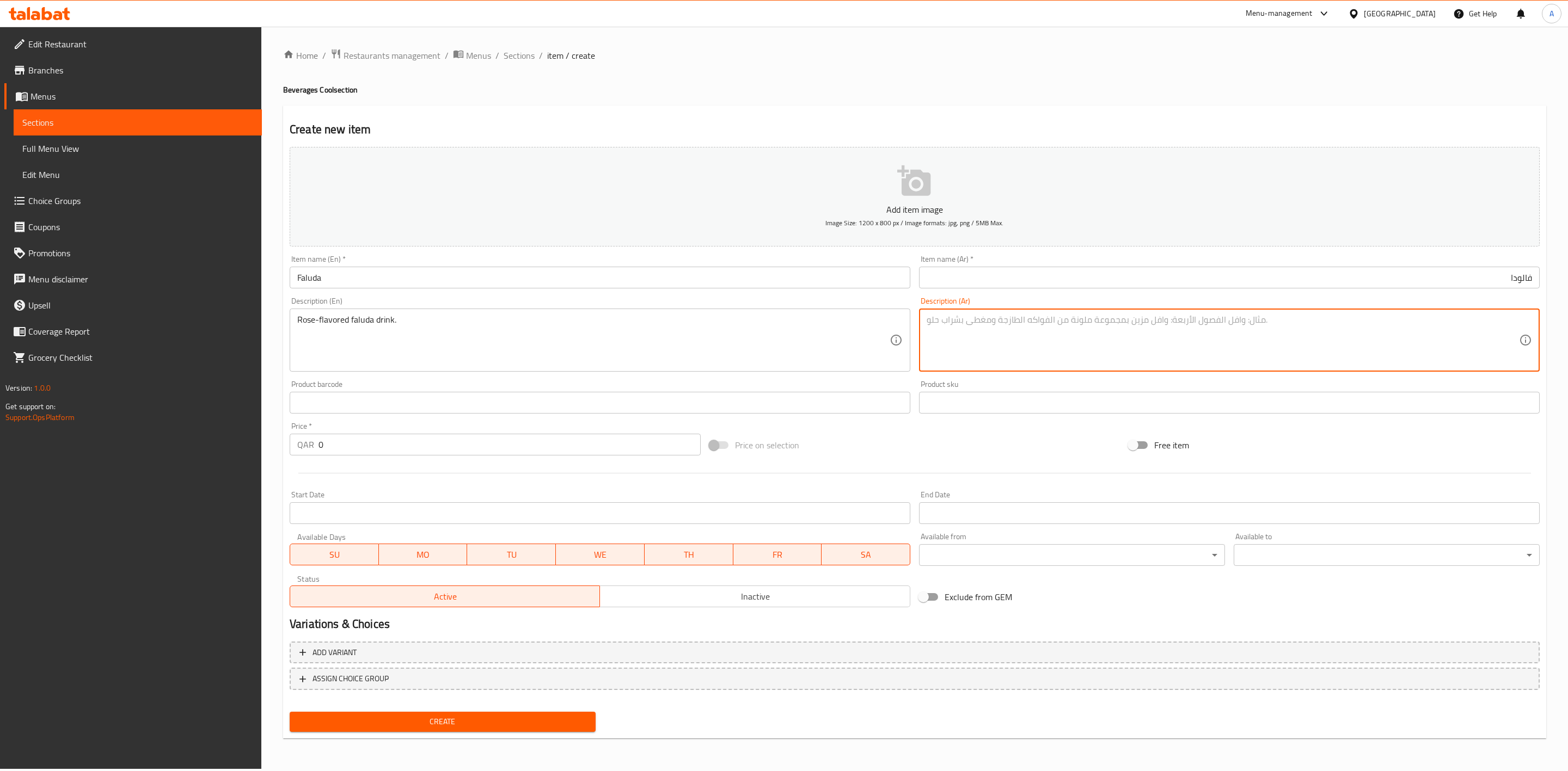
click at [1003, 333] on textarea at bounding box center [1222, 340] width 592 height 52
paste textarea "مشروب فالودا بنكهة الورد."
type textarea "مشروب فالودا بنكهة الورد."
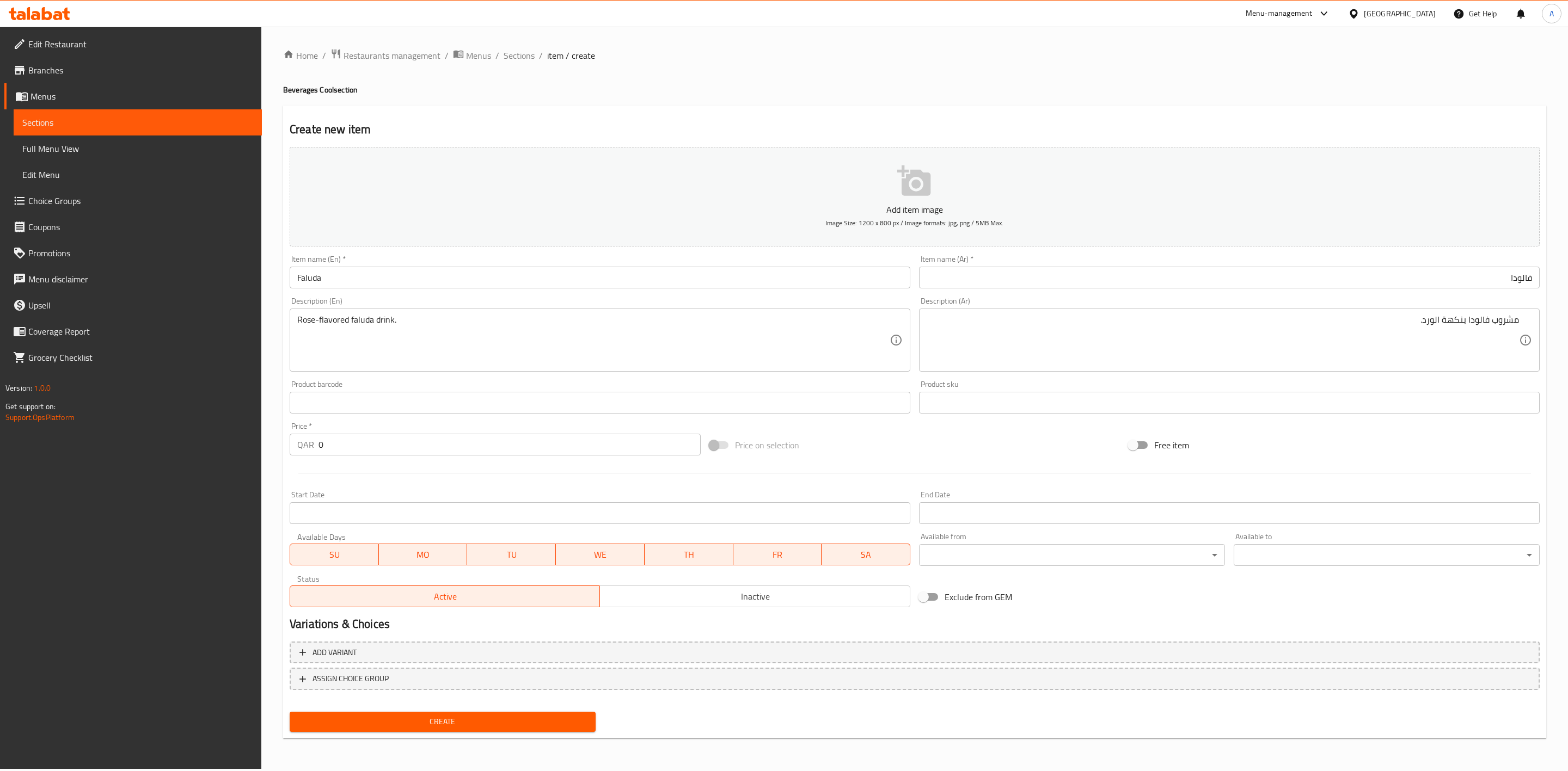
click at [964, 92] on h4 "Beverages Cool section" at bounding box center [914, 90] width 1263 height 11
drag, startPoint x: 337, startPoint y: 446, endPoint x: 310, endPoint y: 444, distance: 27.1
click at [310, 444] on div "QAR 0 Price *" at bounding box center [495, 445] width 411 height 22
type input "7"
click at [409, 477] on div at bounding box center [915, 473] width 1259 height 27
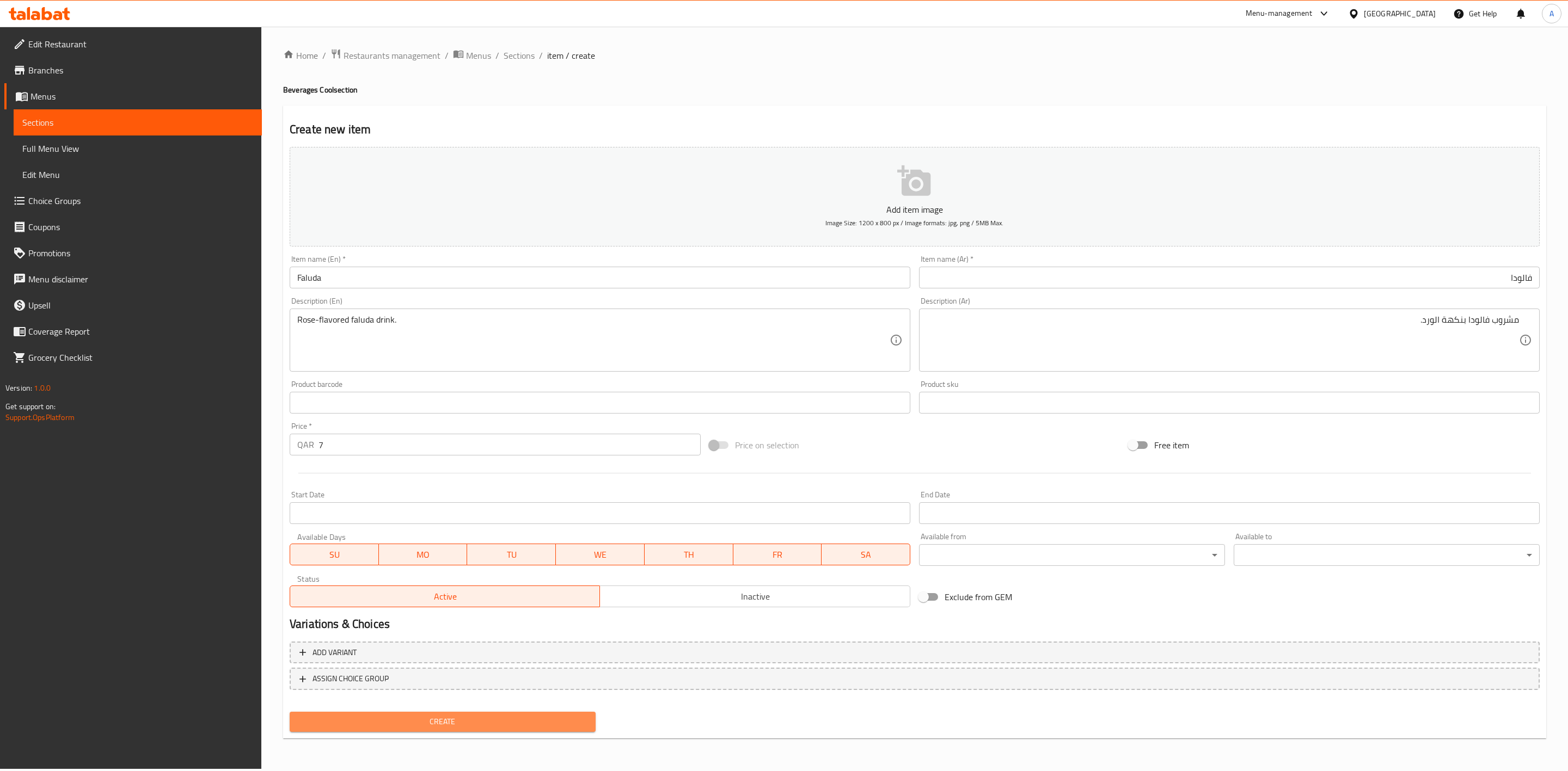
click at [477, 715] on span "Create" at bounding box center [443, 722] width 289 height 13
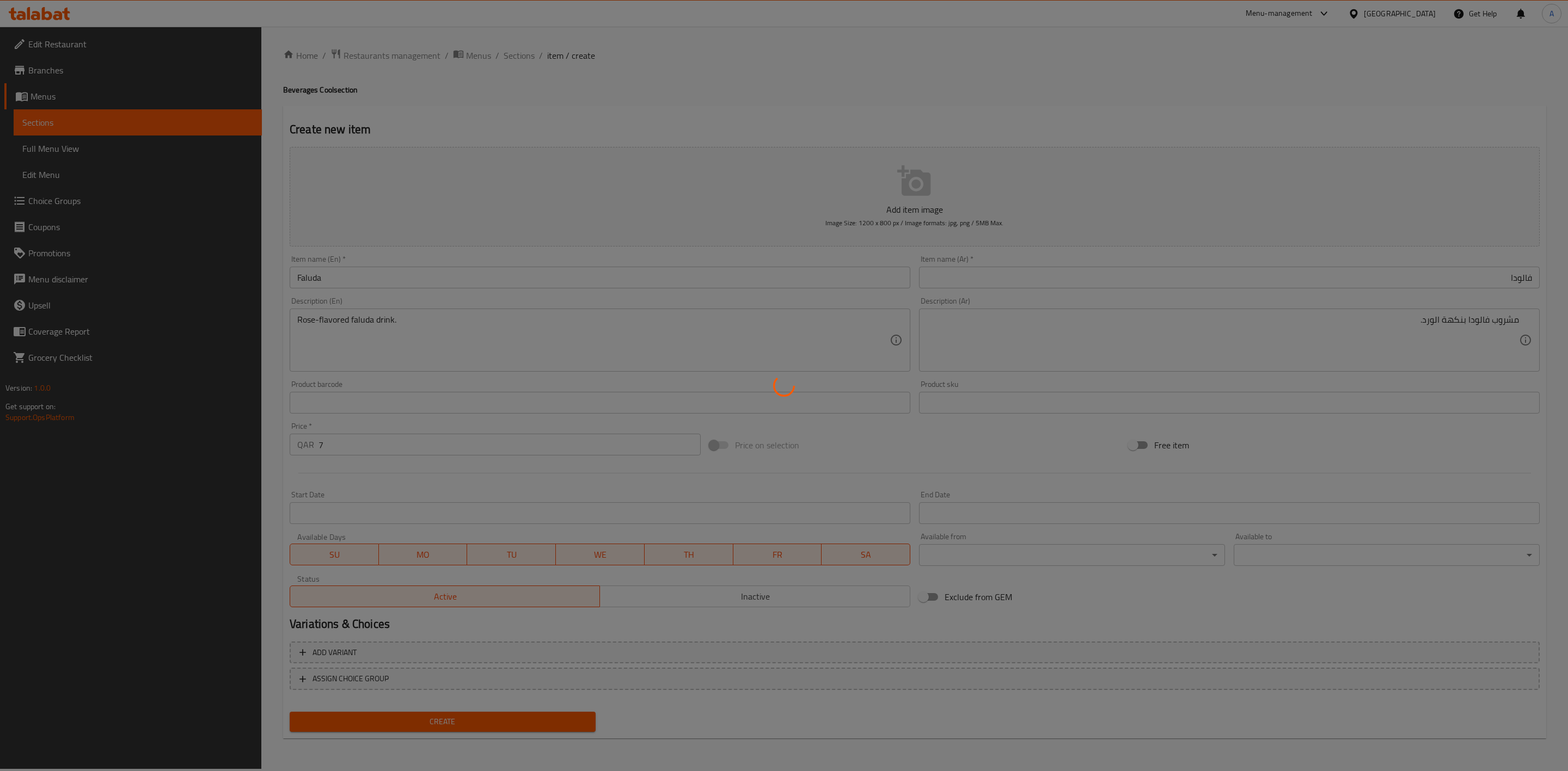
type input "0"
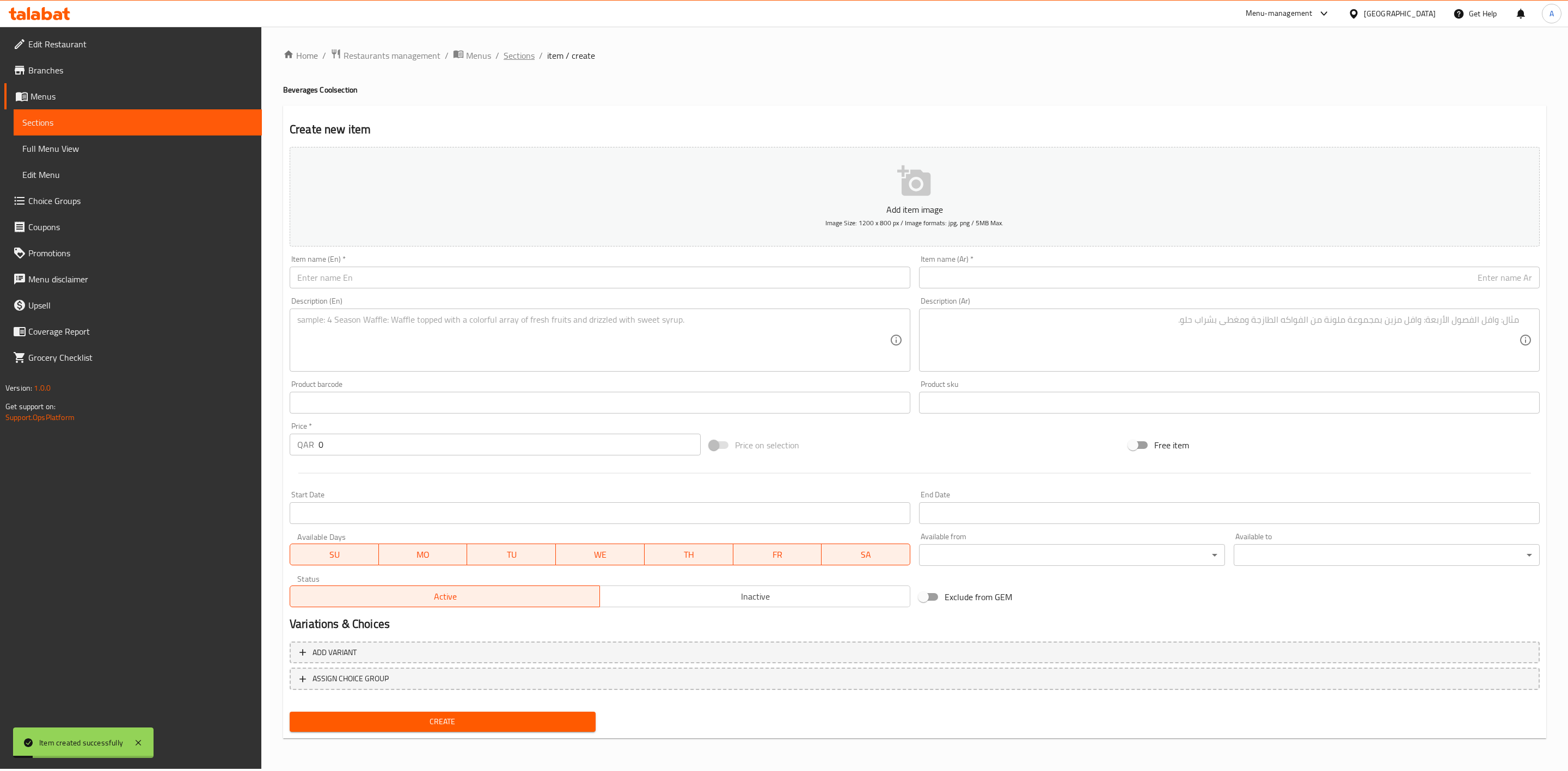
click at [508, 53] on span "Sections" at bounding box center [519, 55] width 31 height 13
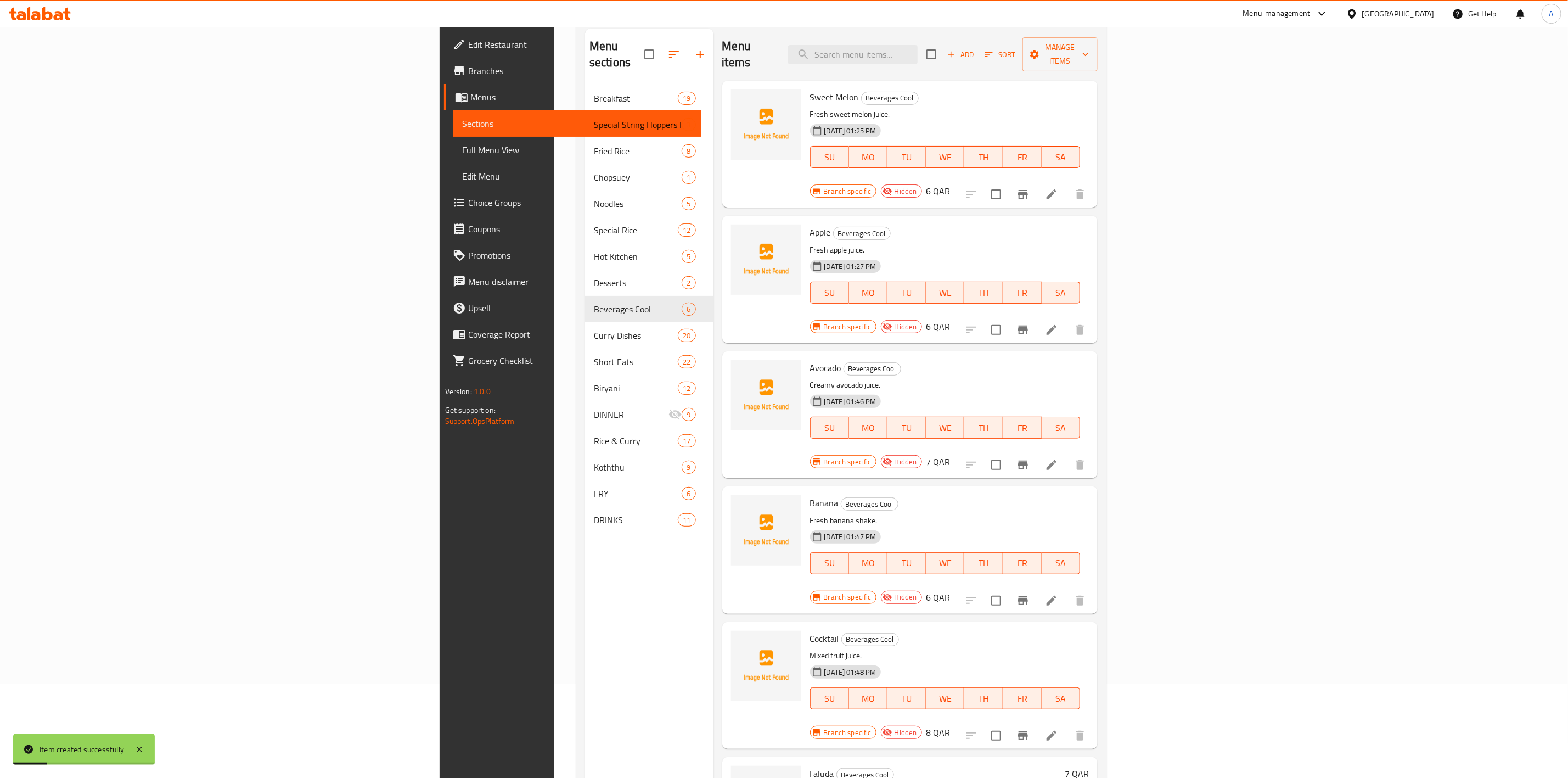
scroll to position [154, 0]
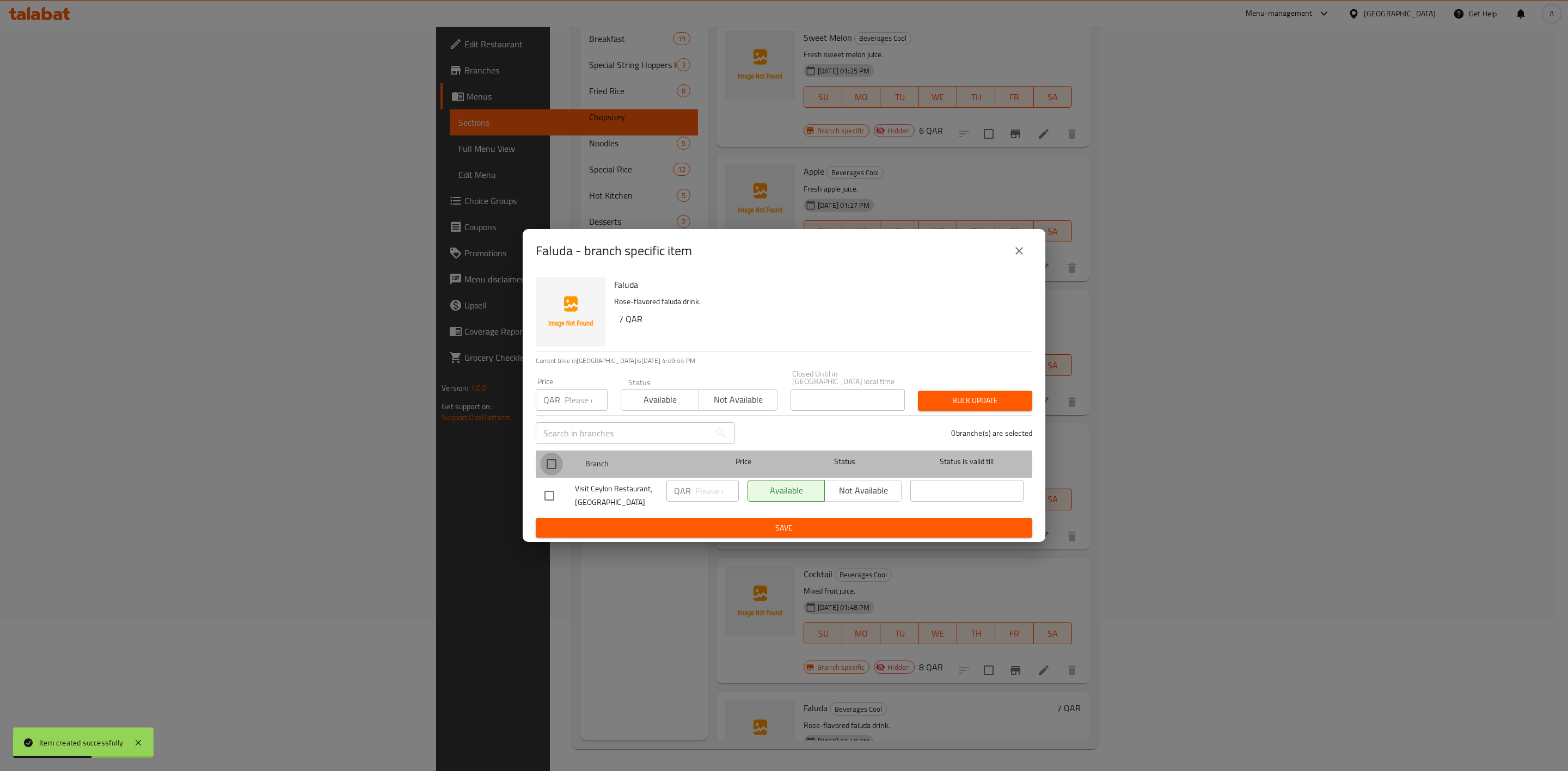
click at [555, 459] on input "checkbox" at bounding box center [551, 464] width 23 height 23
checkbox input "true"
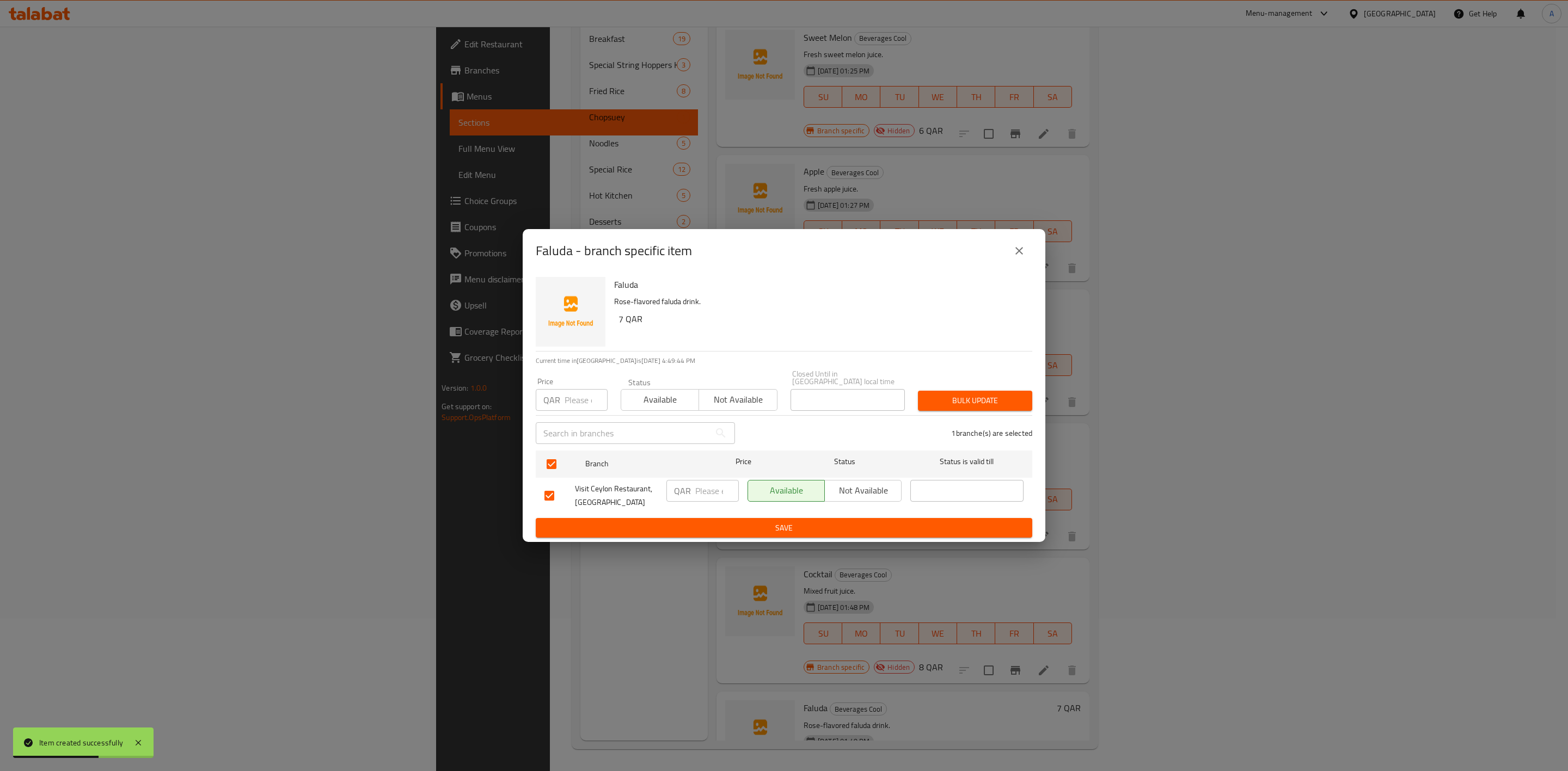
click at [560, 400] on div "QAR Price" at bounding box center [572, 400] width 72 height 22
type input "7"
click at [978, 402] on span "Bulk update" at bounding box center [975, 401] width 97 height 13
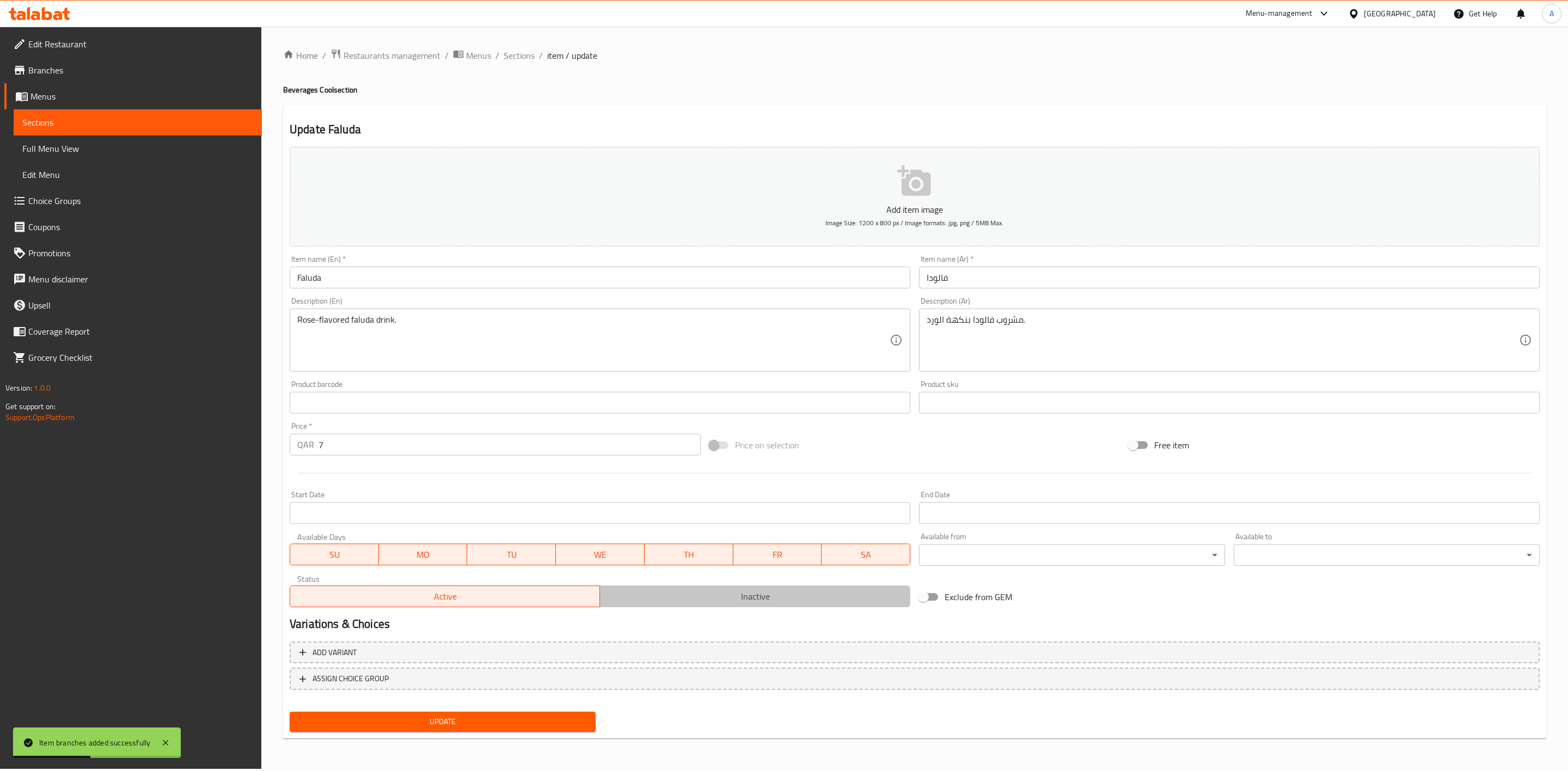
click at [715, 598] on span "Inactive" at bounding box center [755, 597] width 301 height 16
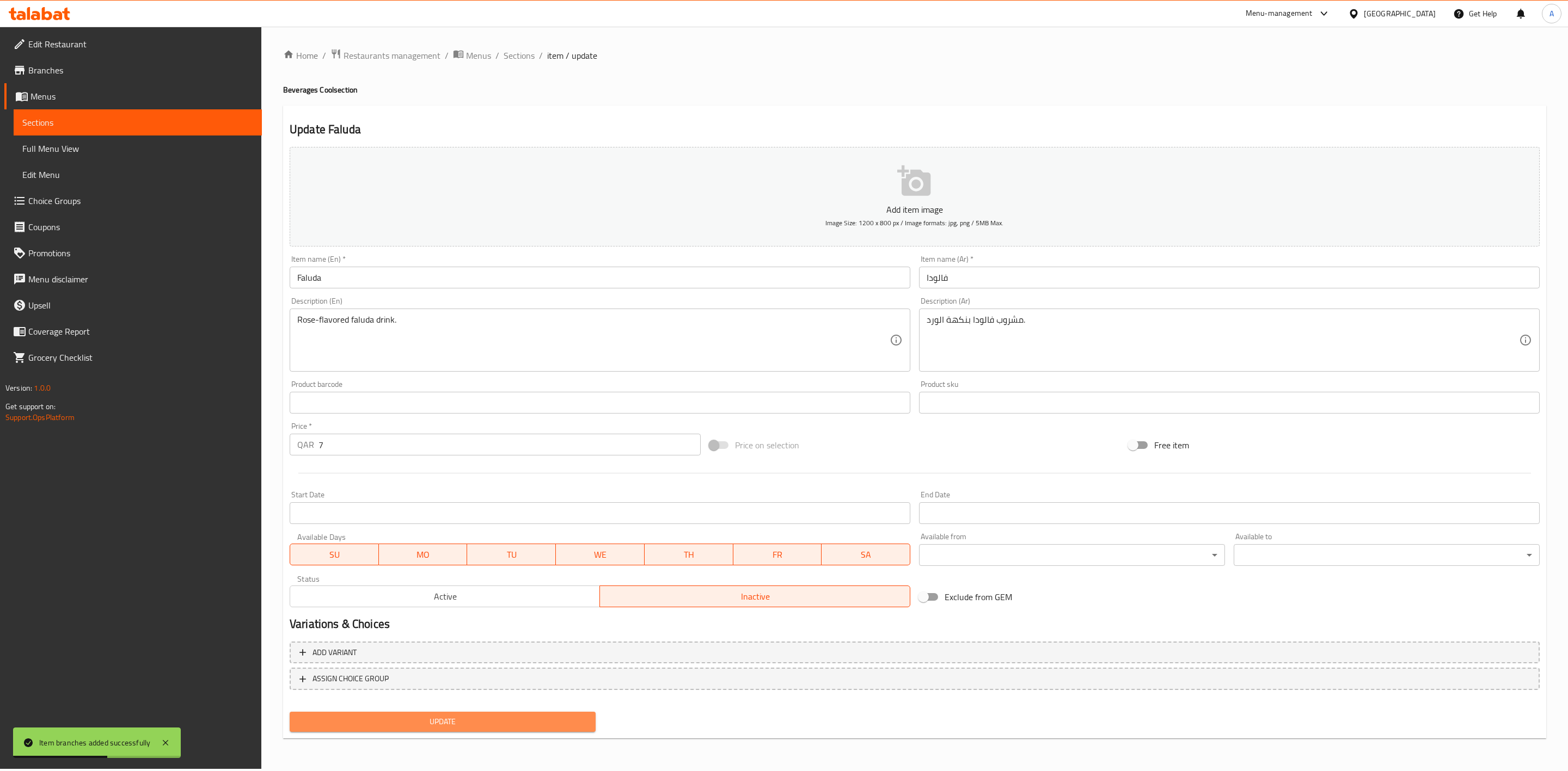
click at [439, 719] on span "Update" at bounding box center [443, 722] width 289 height 13
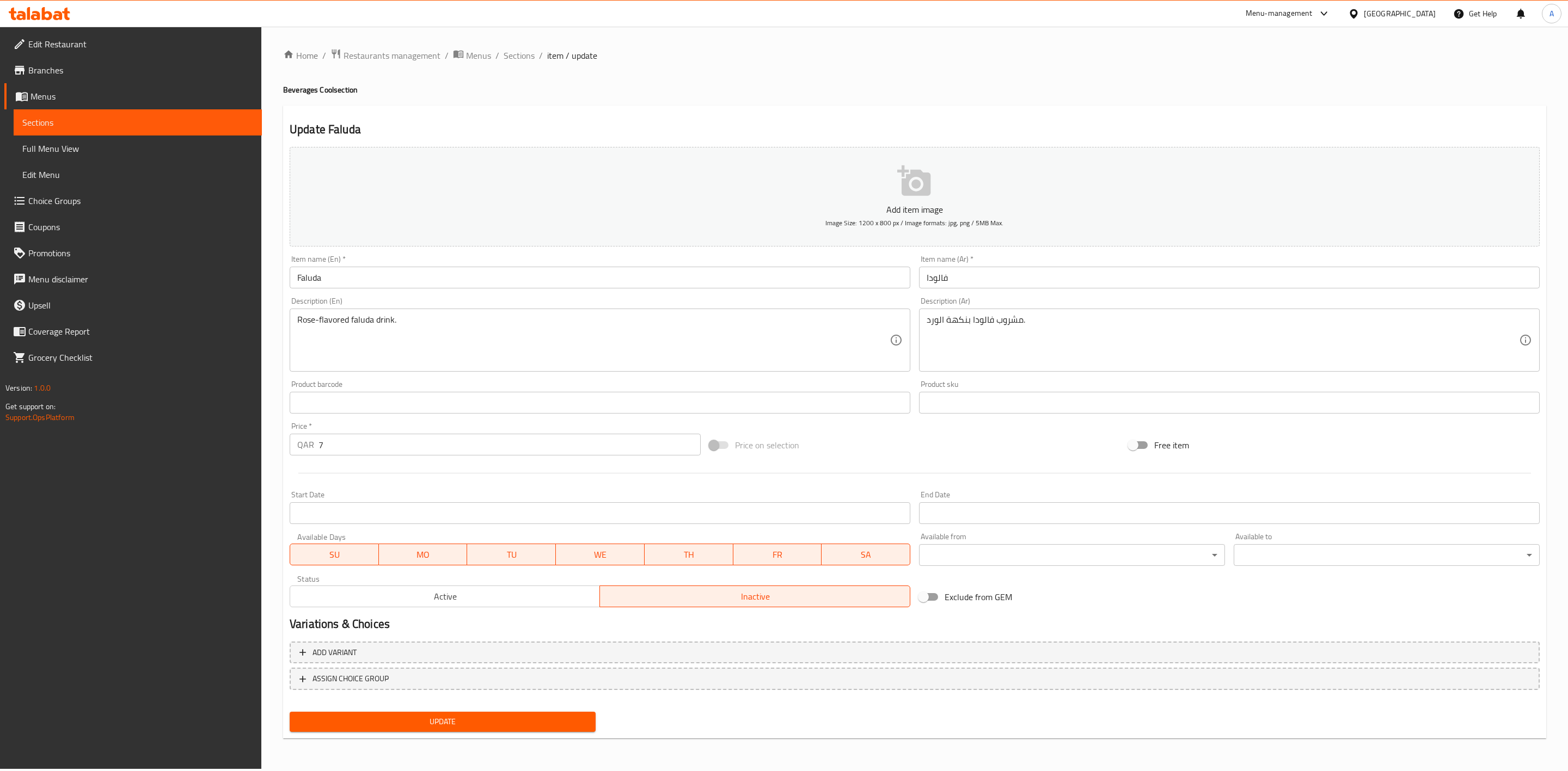
click at [461, 729] on button "Update" at bounding box center [443, 722] width 306 height 20
click at [517, 49] on span "Sections" at bounding box center [519, 55] width 31 height 13
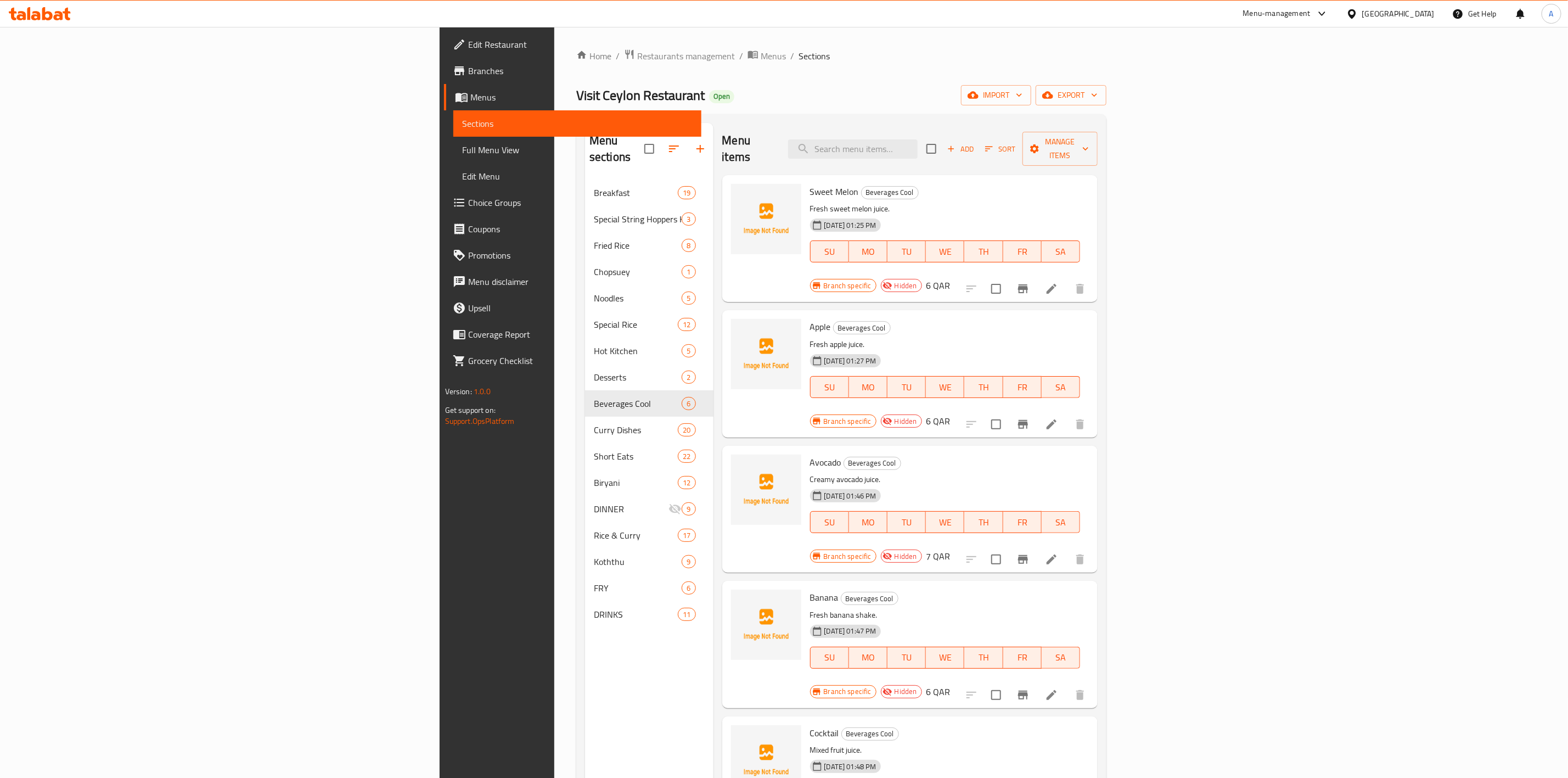
scroll to position [154, 0]
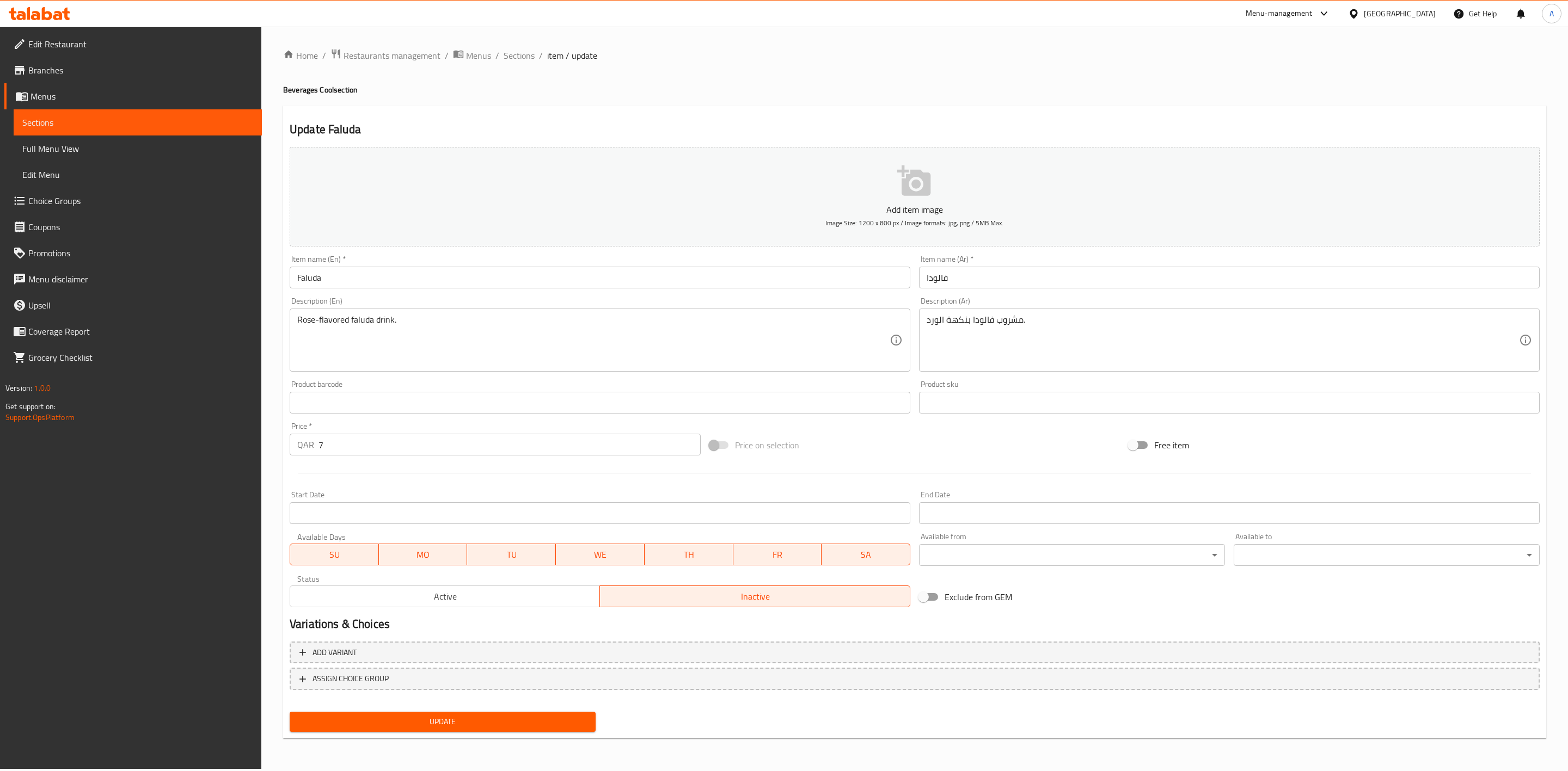
click at [454, 720] on span "Update" at bounding box center [443, 722] width 289 height 13
click at [519, 60] on span "Sections" at bounding box center [519, 55] width 31 height 13
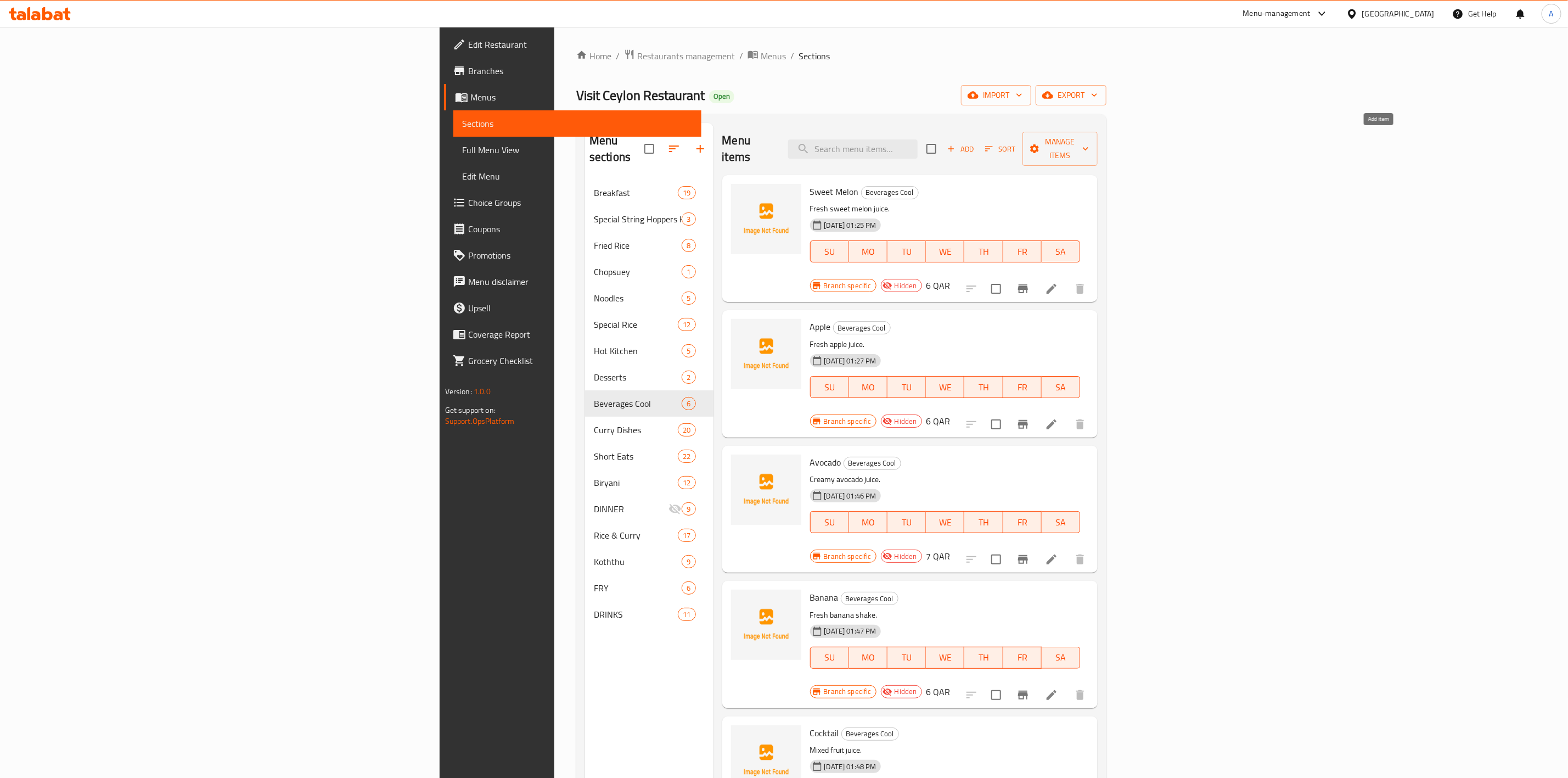
click at [978, 149] on button "Add" at bounding box center [960, 149] width 35 height 17
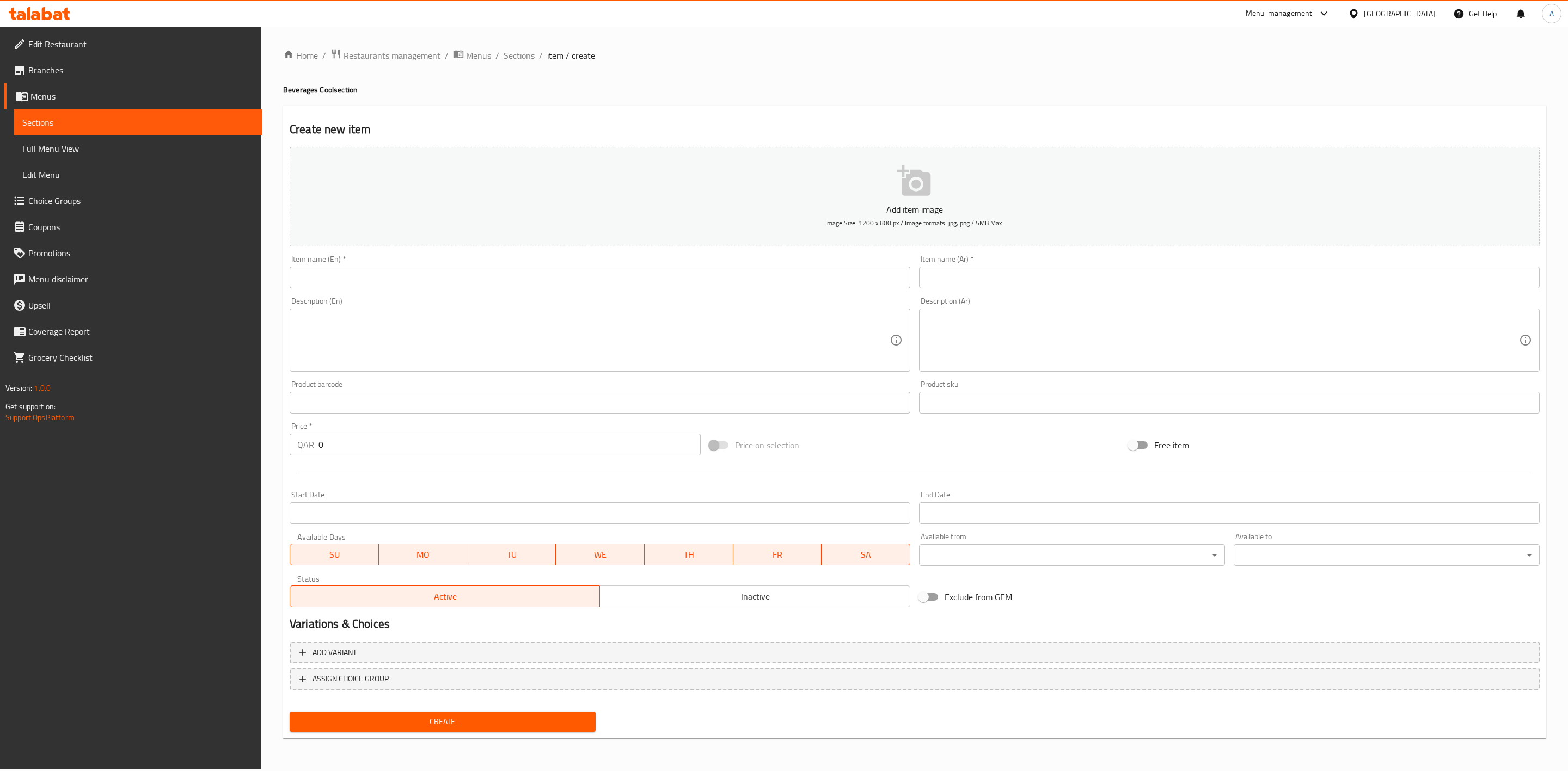
click at [381, 274] on input "text" at bounding box center [600, 277] width 621 height 22
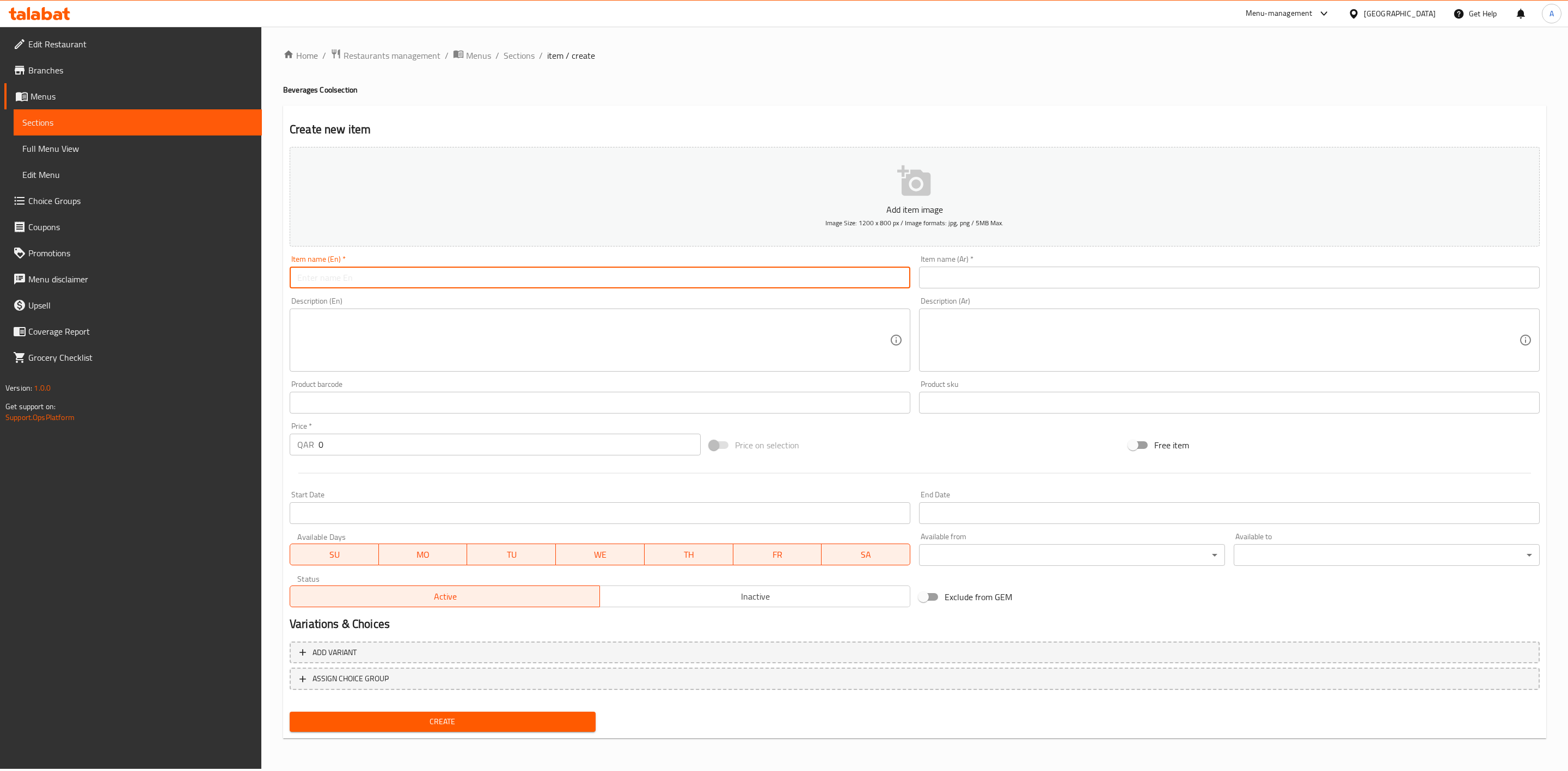
paste input "Lemon"
type input "Lemon"
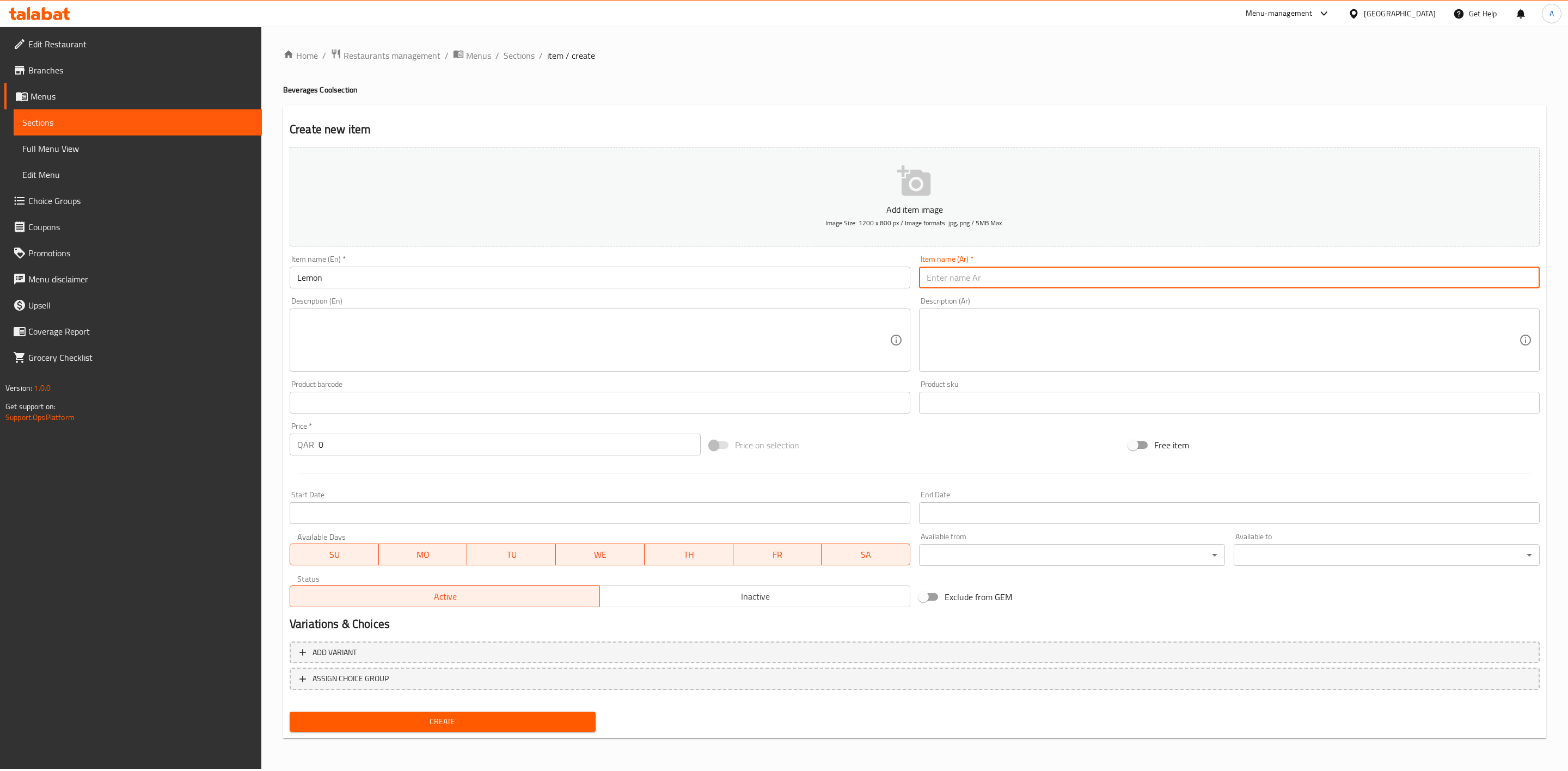
click at [972, 276] on input "text" at bounding box center [1230, 277] width 621 height 22
paste input "ليمون"
type input "ليمون"
click at [797, 88] on h4 "Beverages Cool section" at bounding box center [914, 90] width 1263 height 11
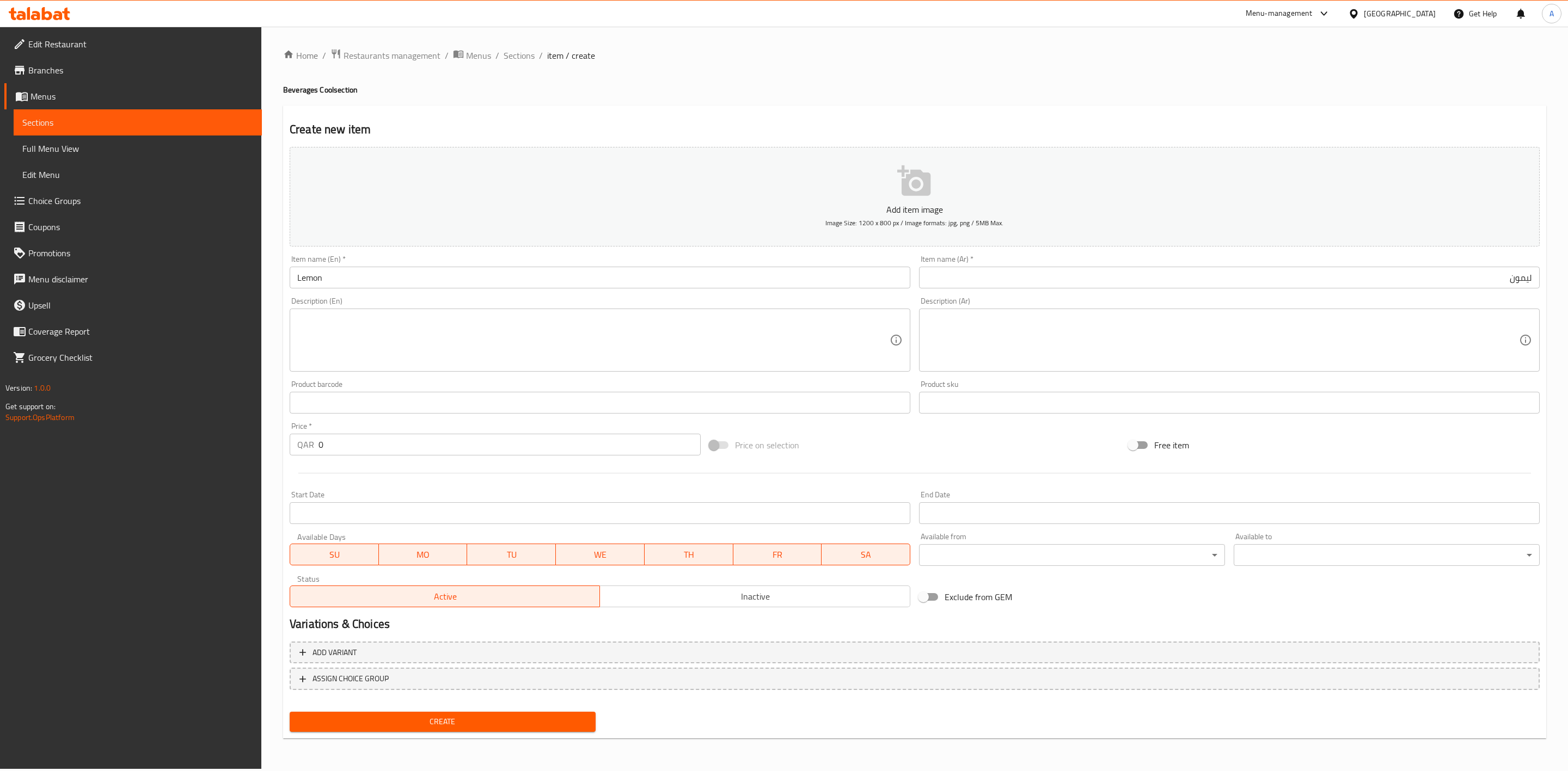
click at [374, 364] on textarea at bounding box center [593, 340] width 592 height 52
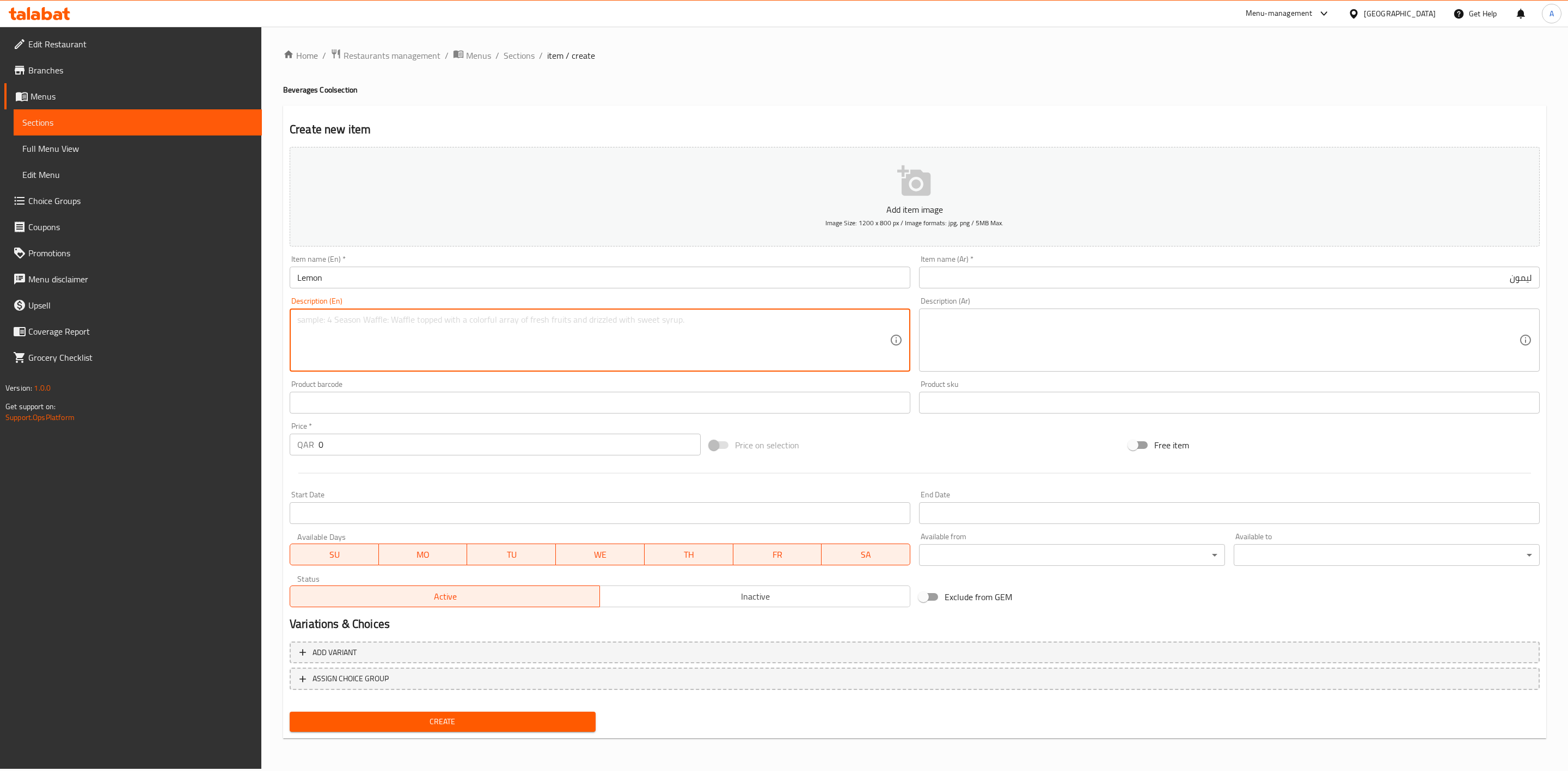
paste textarea "Fresh lemon juice."
type textarea "Fresh lemon juice."
click at [1000, 338] on textarea at bounding box center [1222, 340] width 592 height 52
paste textarea "عصير الليمون الطازج."
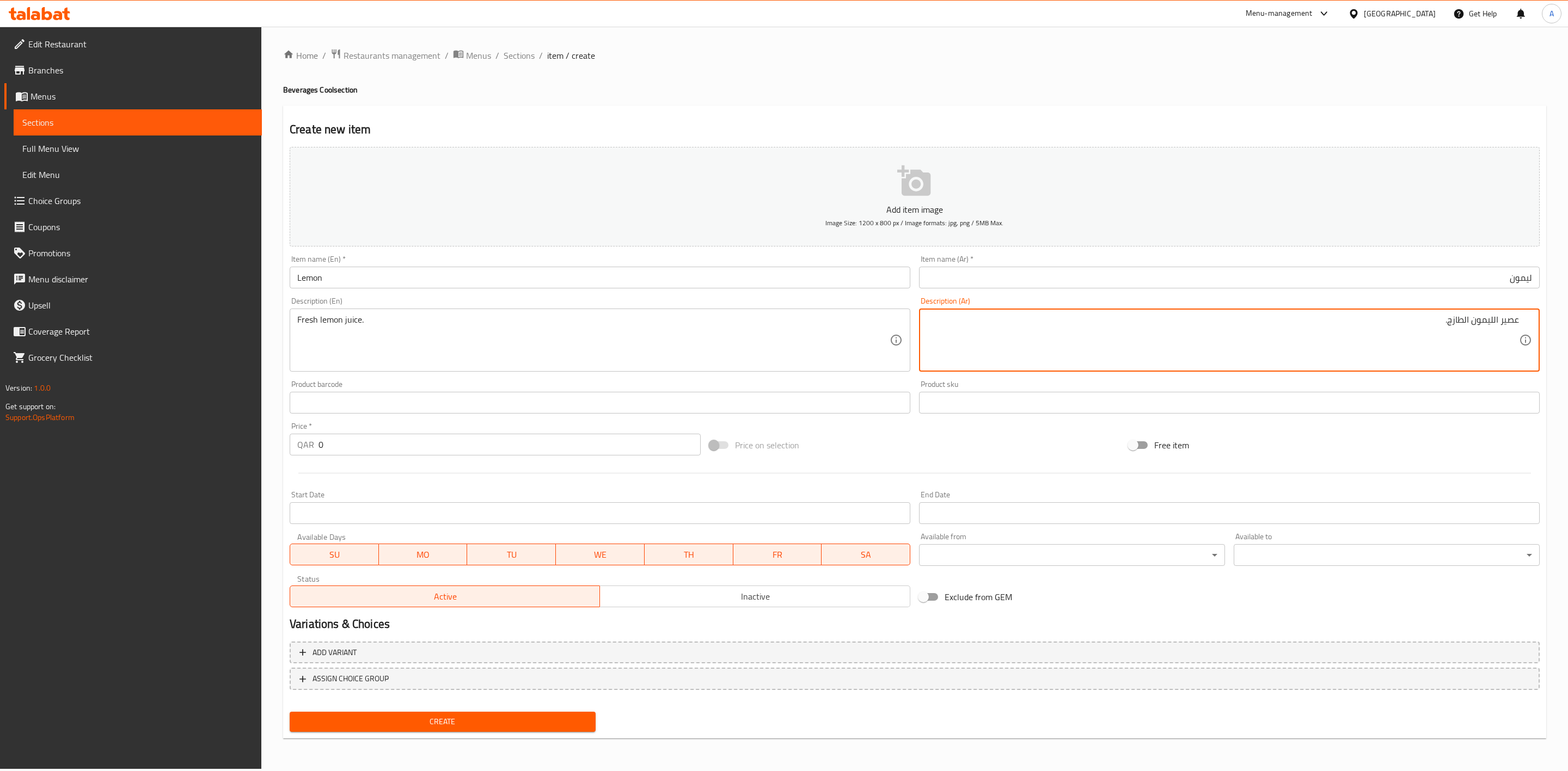
type textarea "عصير الليمون الطازج."
click at [869, 87] on h4 "Beverages Cool section" at bounding box center [914, 90] width 1263 height 11
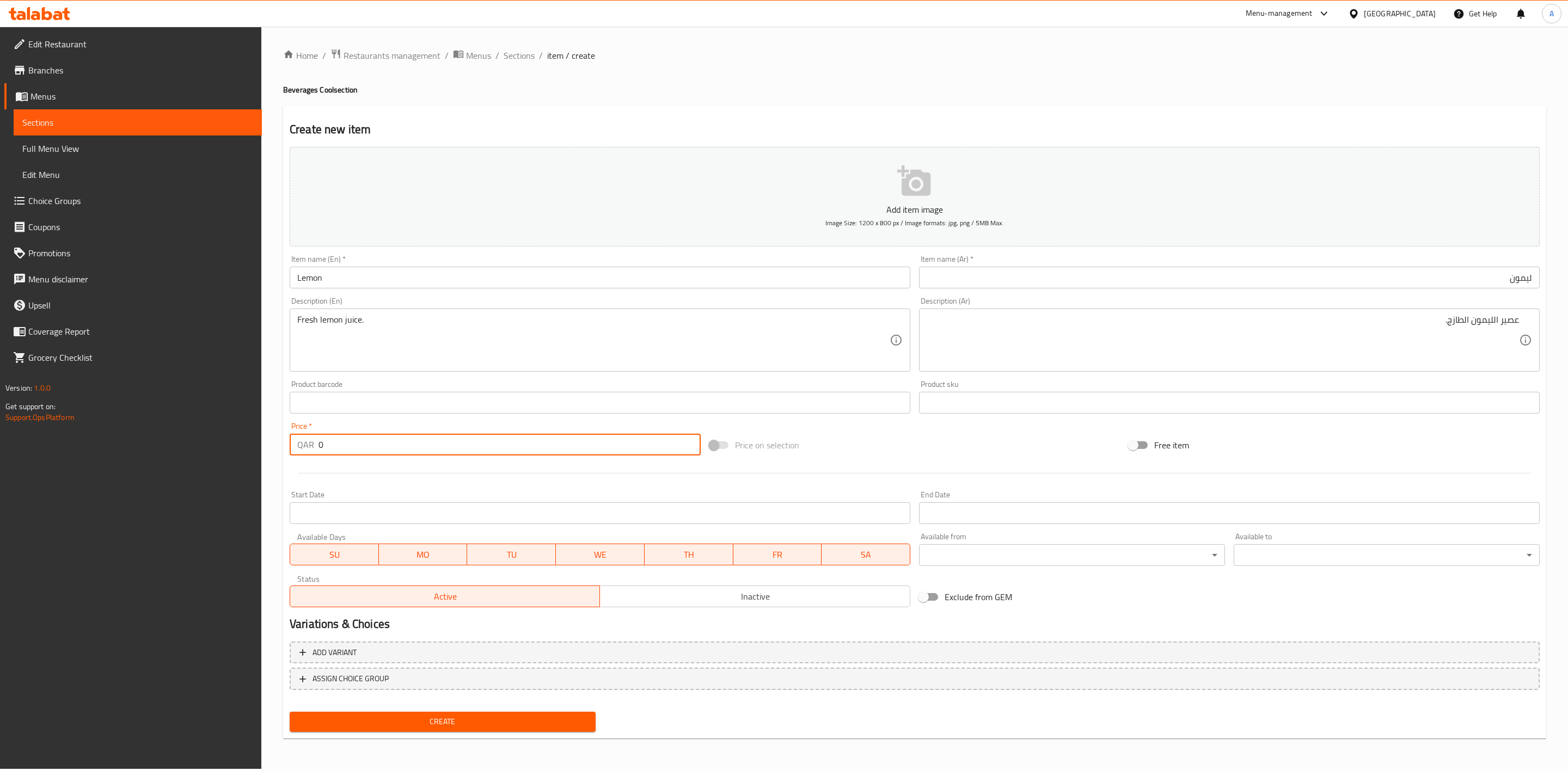
drag, startPoint x: 327, startPoint y: 449, endPoint x: 150, endPoint y: 449, distance: 177.0
click at [144, 449] on div "Edit Restaurant Branches Menus Sections Full Menu View Edit Menu Choice Groups …" at bounding box center [784, 398] width 1568 height 742
click at [730, 599] on span "Inactive" at bounding box center [755, 597] width 301 height 16
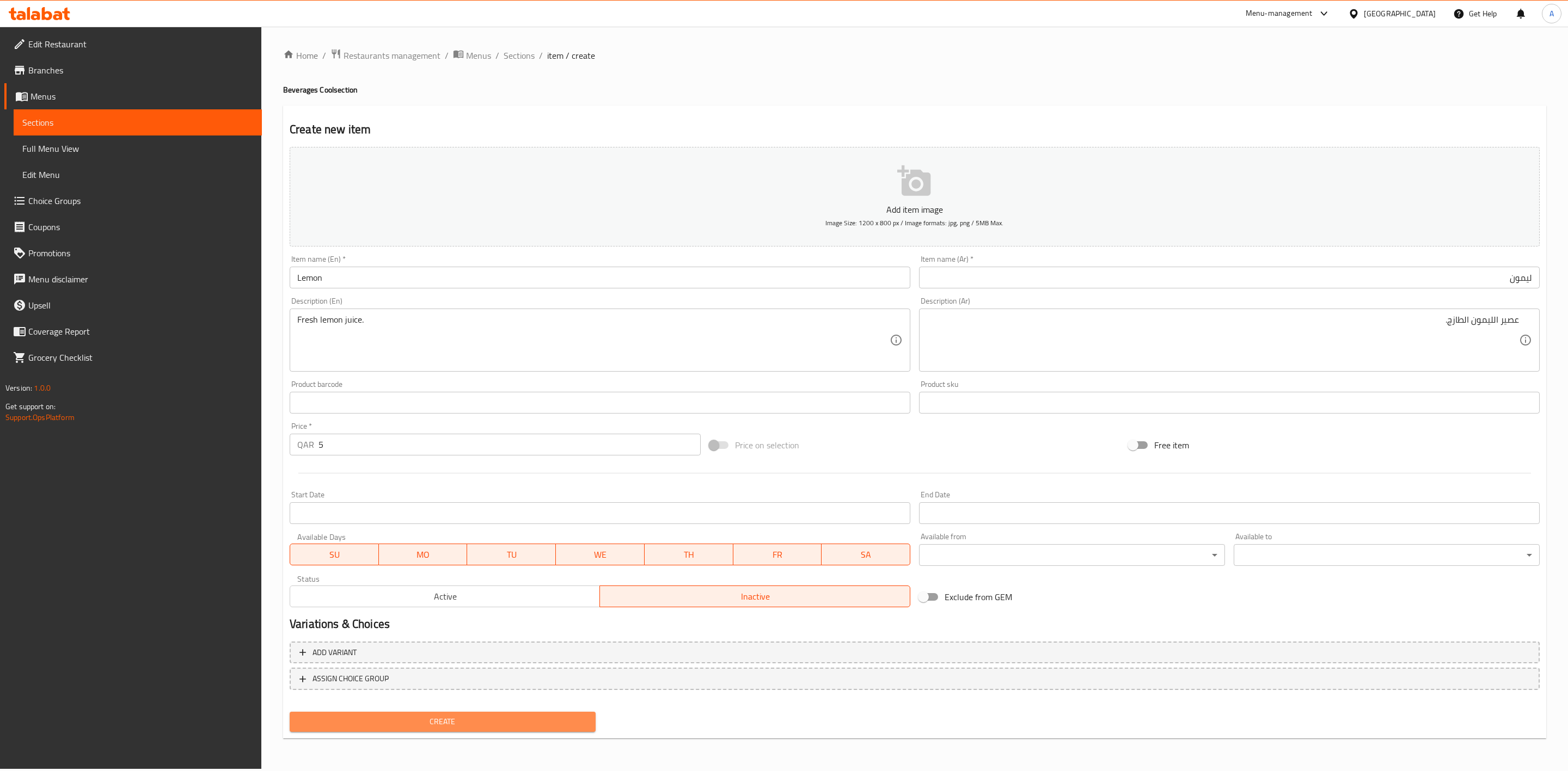
click at [471, 725] on span "Create" at bounding box center [443, 722] width 289 height 13
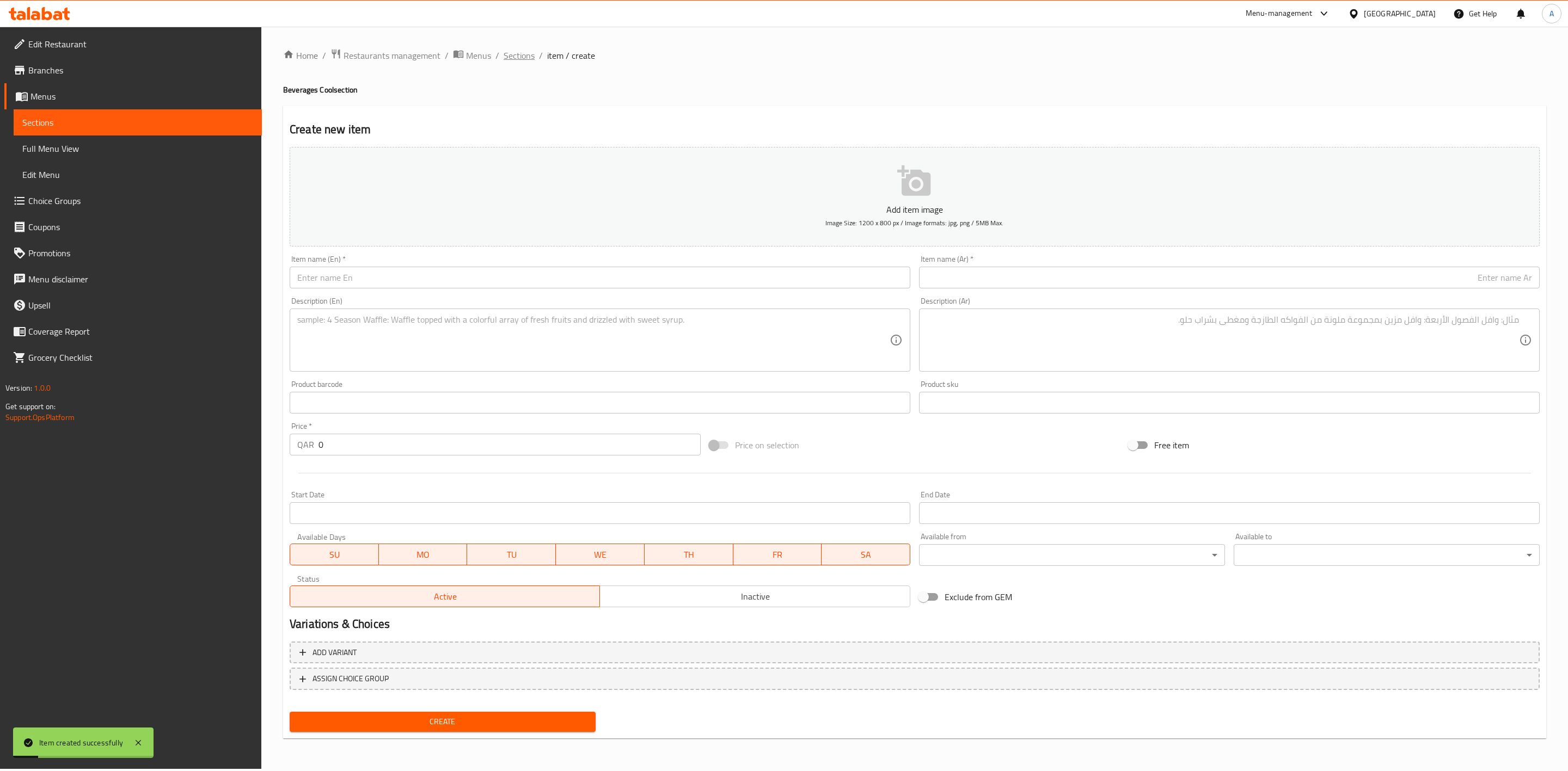
click at [526, 59] on span "Sections" at bounding box center [519, 55] width 31 height 13
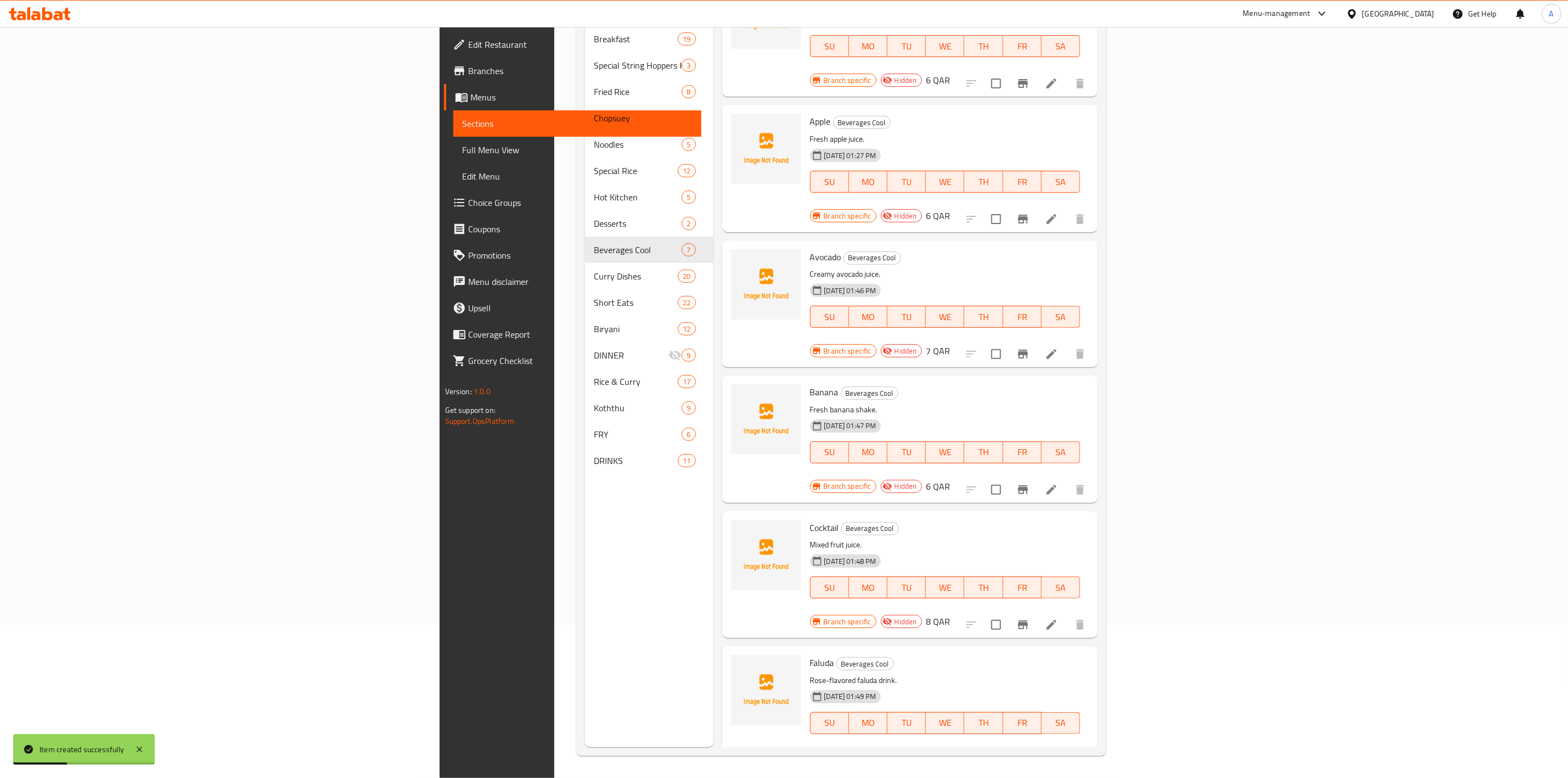
scroll to position [88, 0]
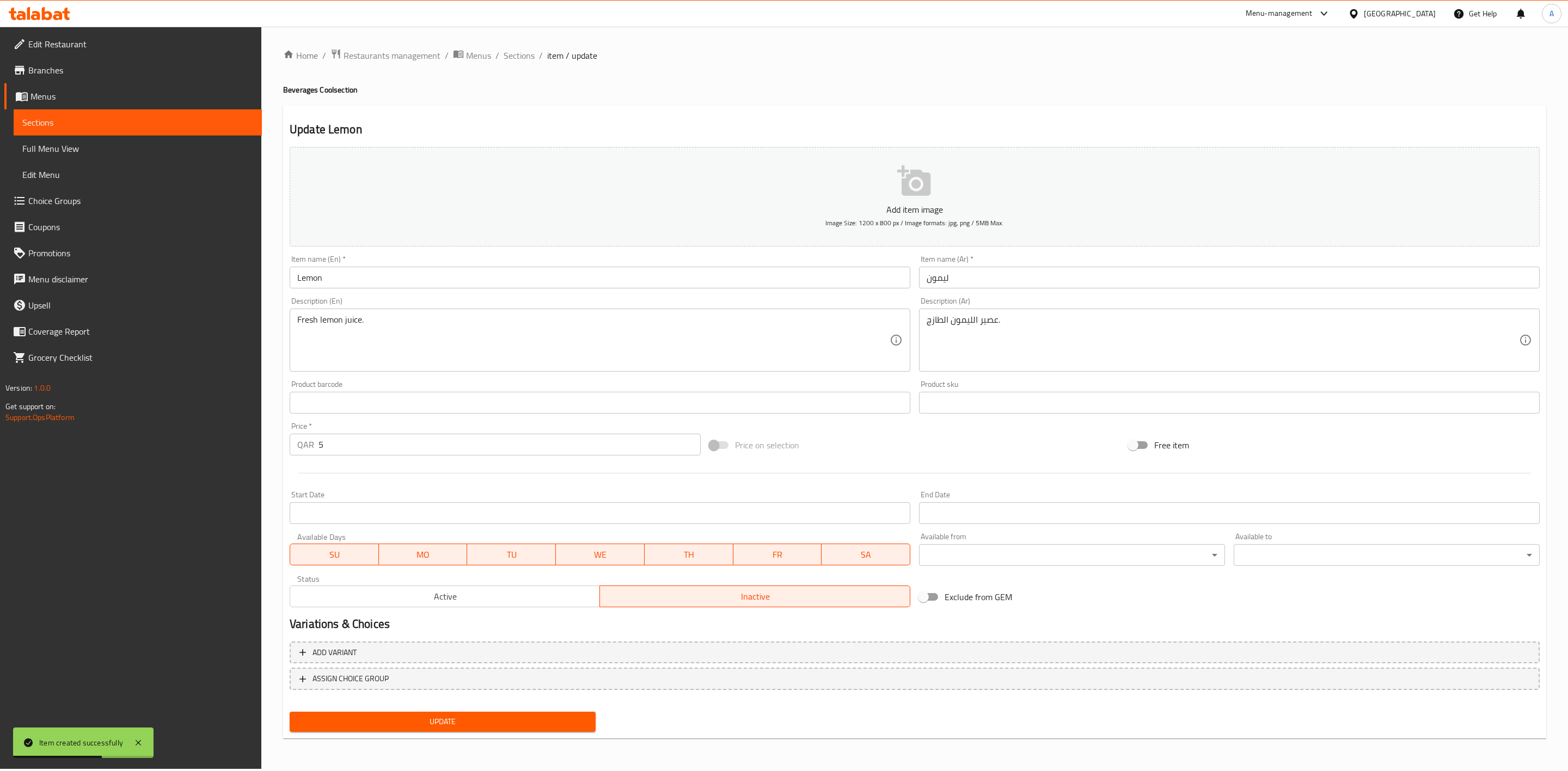
click at [533, 715] on span "Update" at bounding box center [443, 722] width 289 height 13
click at [514, 54] on span "Sections" at bounding box center [519, 55] width 31 height 13
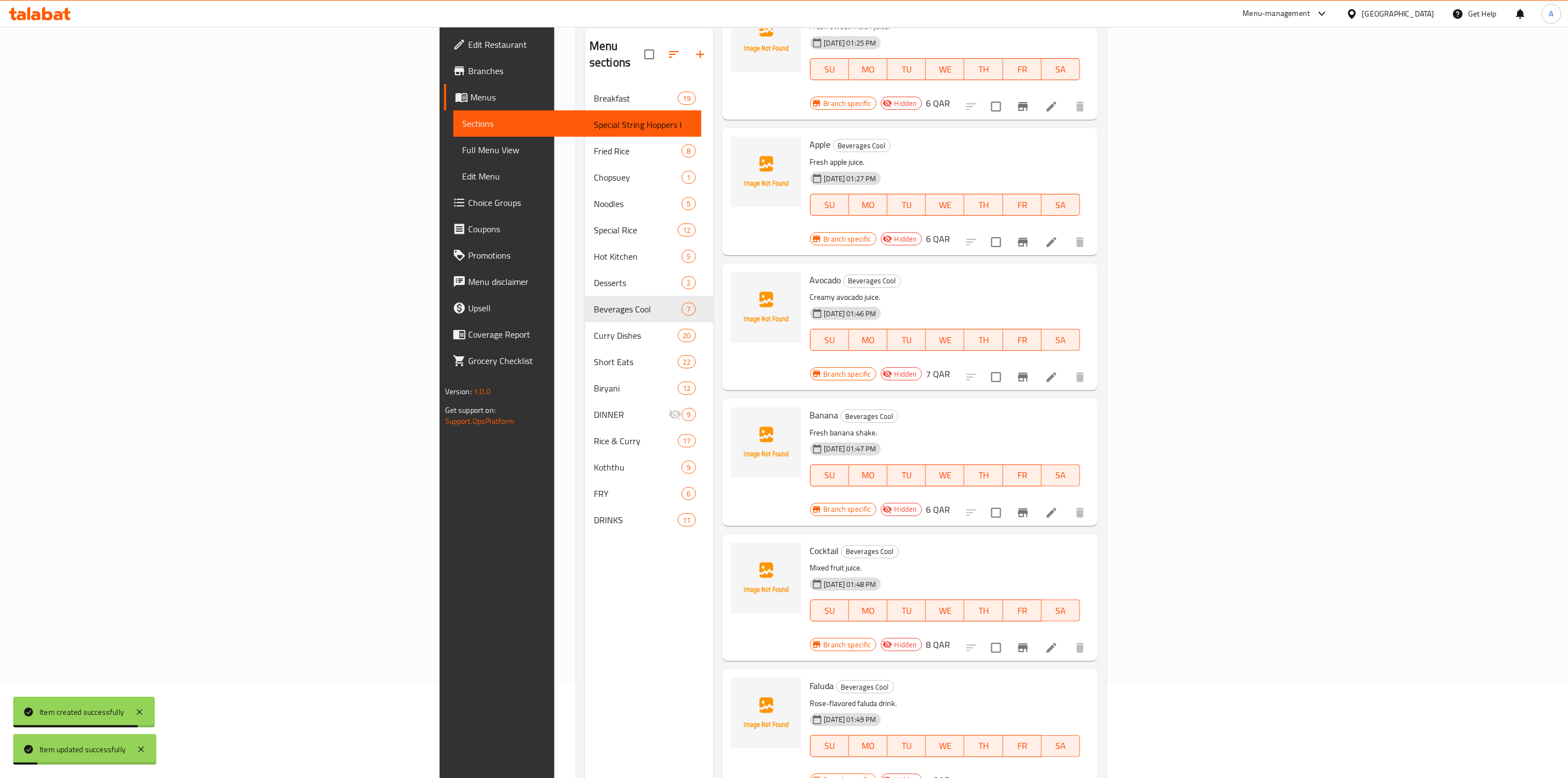
scroll to position [154, 0]
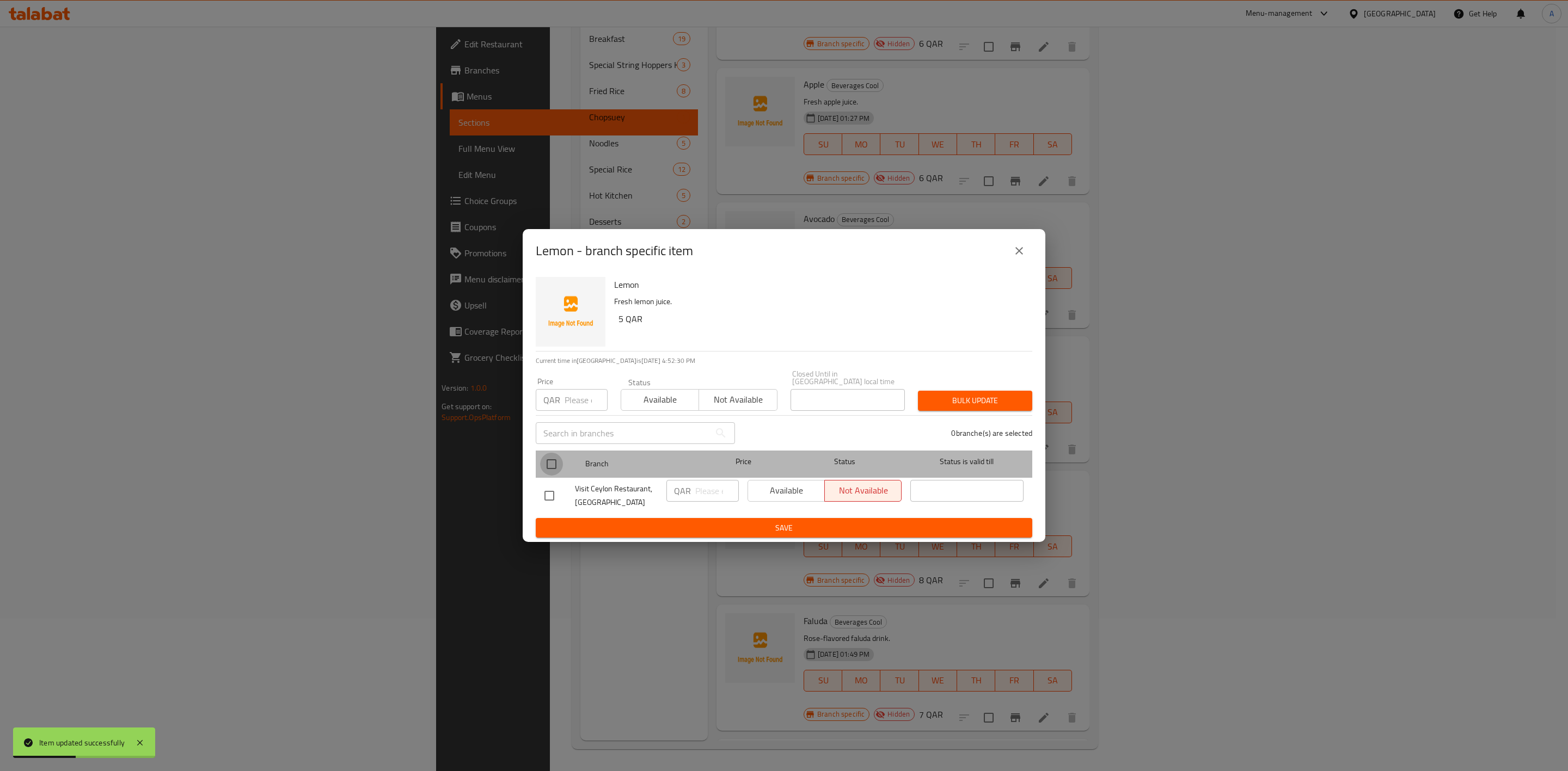
drag, startPoint x: 551, startPoint y: 456, endPoint x: 564, endPoint y: 422, distance: 36.4
click at [551, 457] on input "checkbox" at bounding box center [551, 464] width 23 height 23
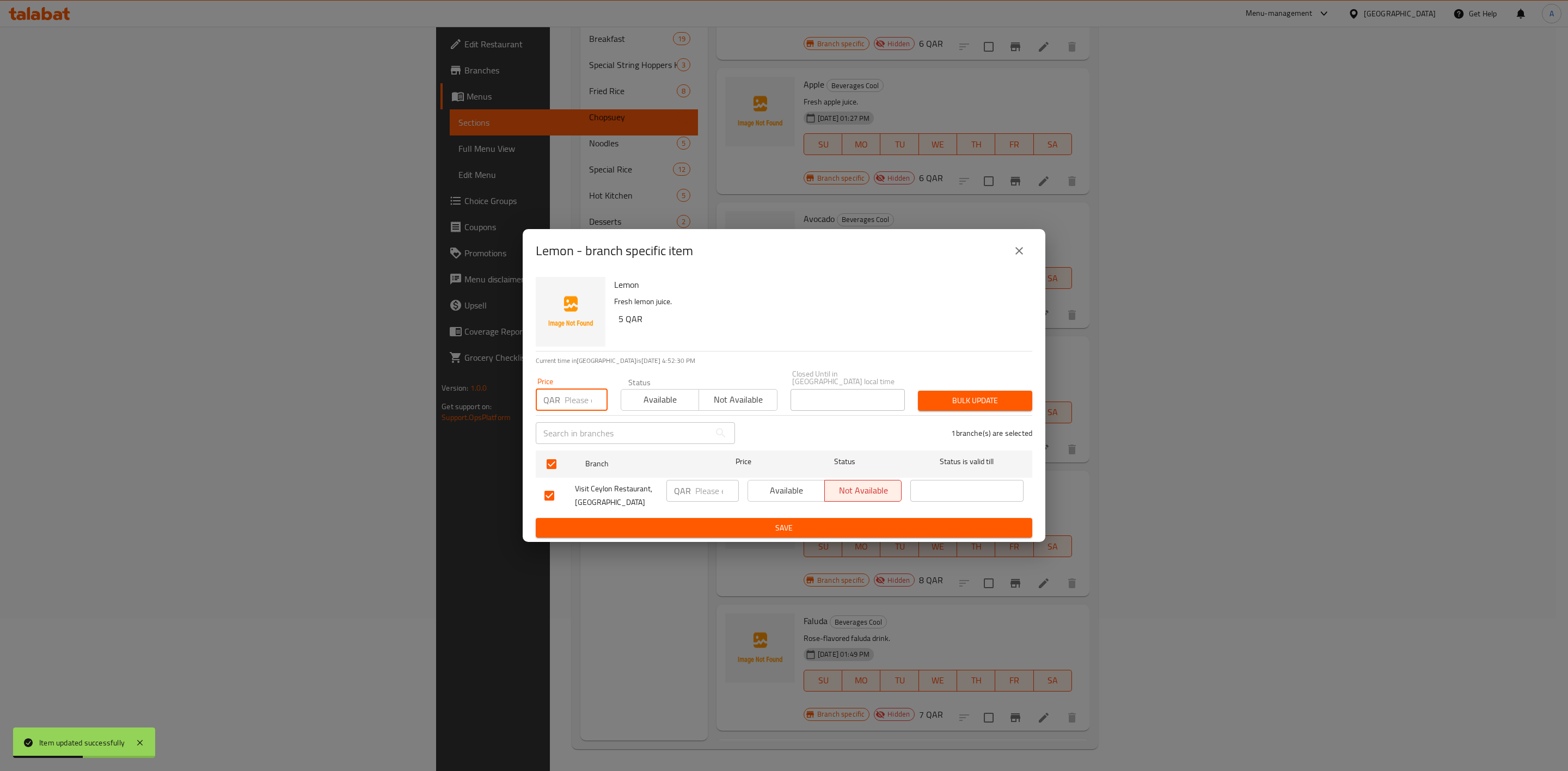
click at [572, 396] on input "number" at bounding box center [586, 400] width 43 height 22
click at [968, 400] on span "Bulk update" at bounding box center [975, 401] width 97 height 13
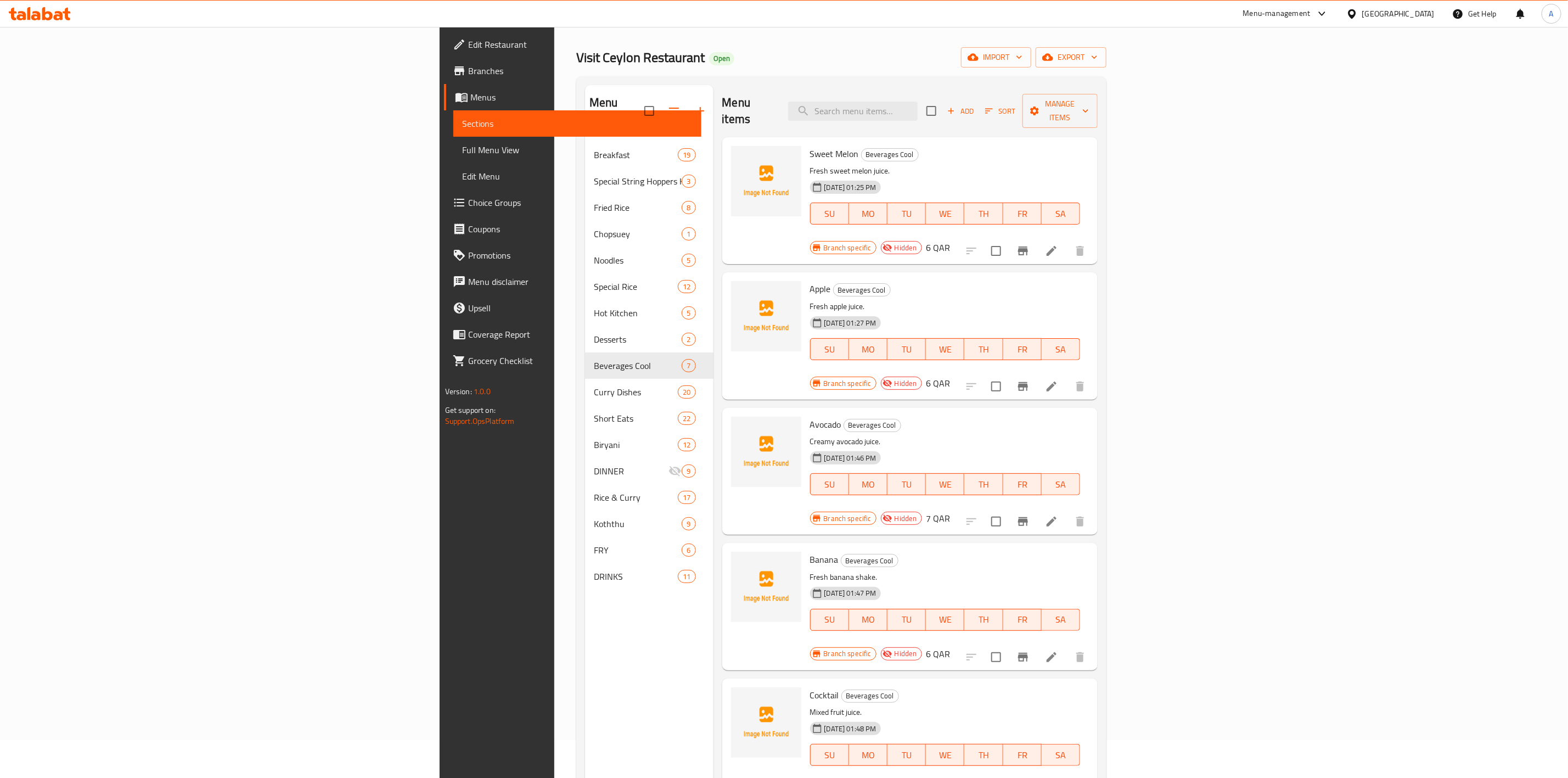
scroll to position [0, 0]
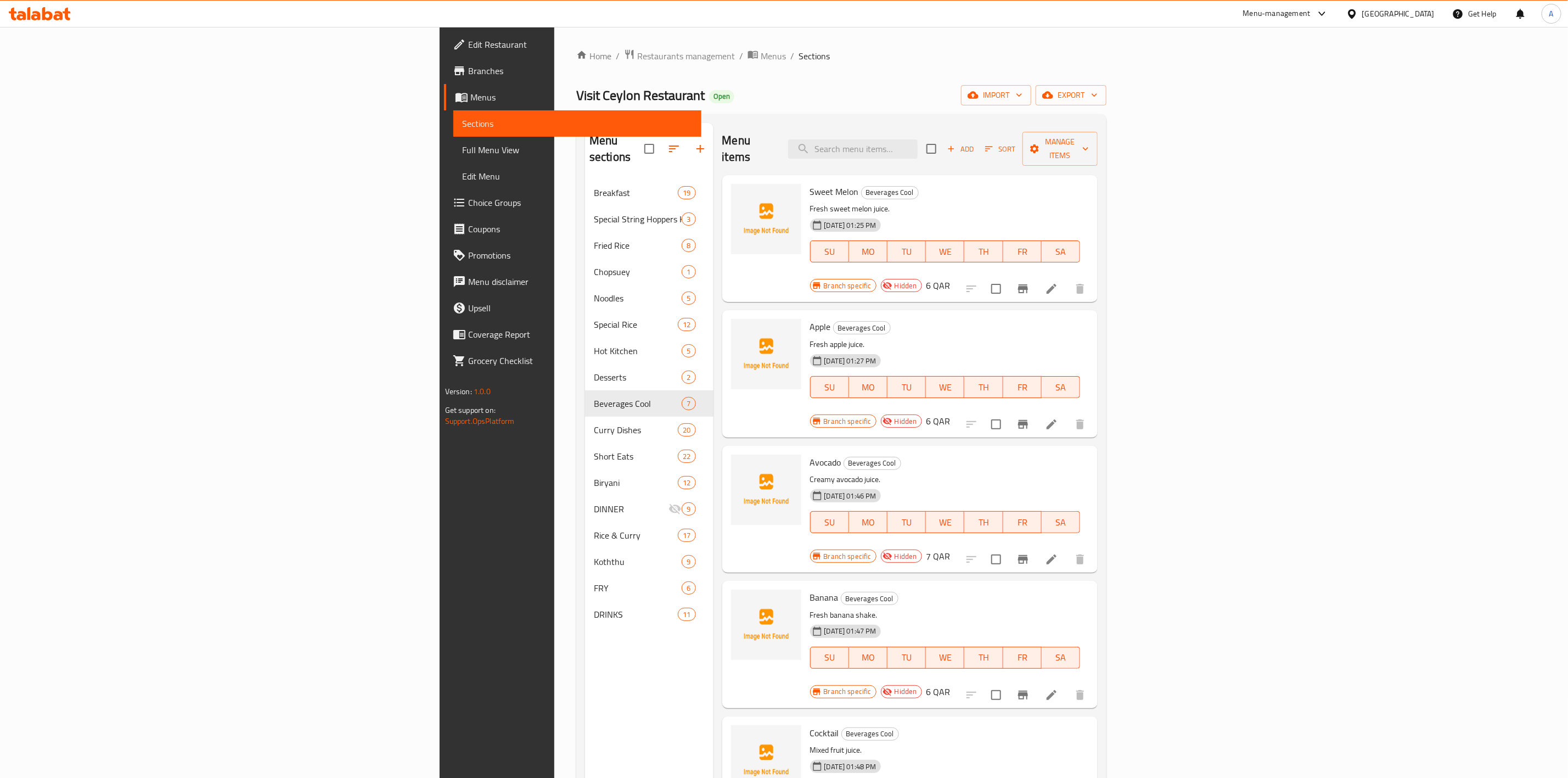
click at [978, 141] on button "Add" at bounding box center [960, 149] width 35 height 17
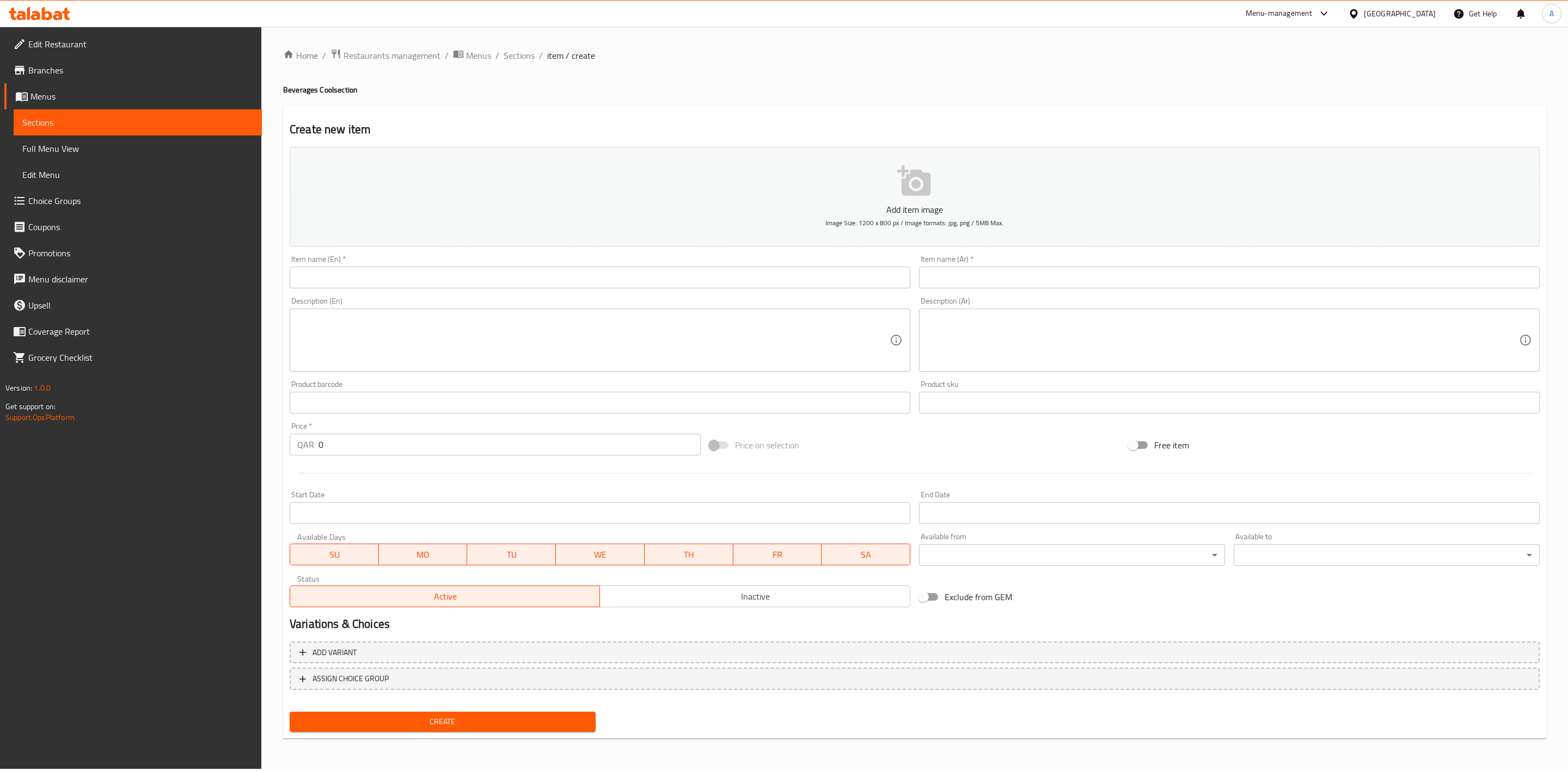
click at [537, 288] on input "text" at bounding box center [600, 277] width 621 height 22
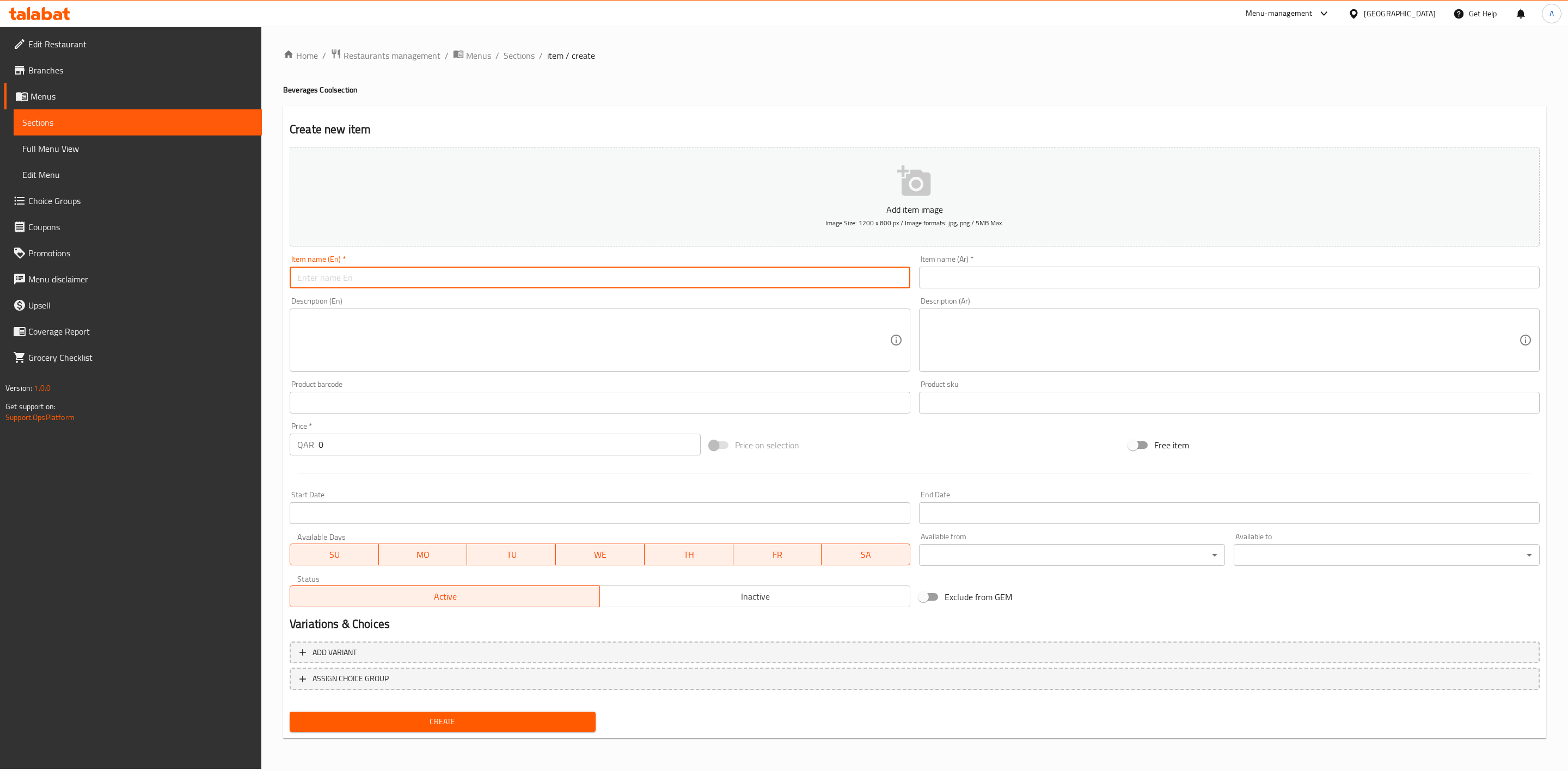
paste input "Mango"
click at [487, 115] on div "Create new item Add item image Image Size: 1200 x 800 px / Image formats: jpg, …" at bounding box center [914, 422] width 1263 height 633
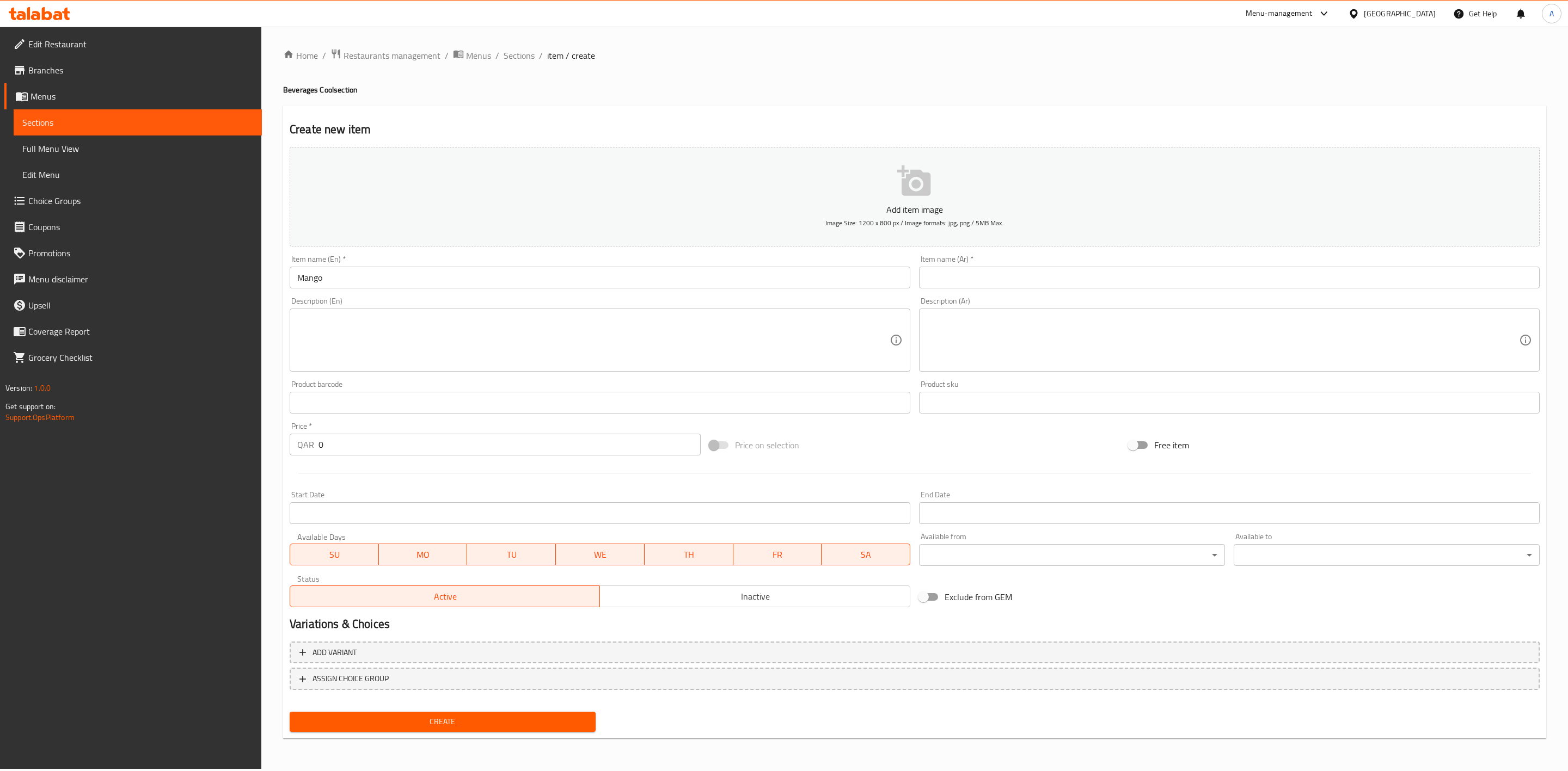
click at [1011, 271] on input "text" at bounding box center [1230, 277] width 621 height 22
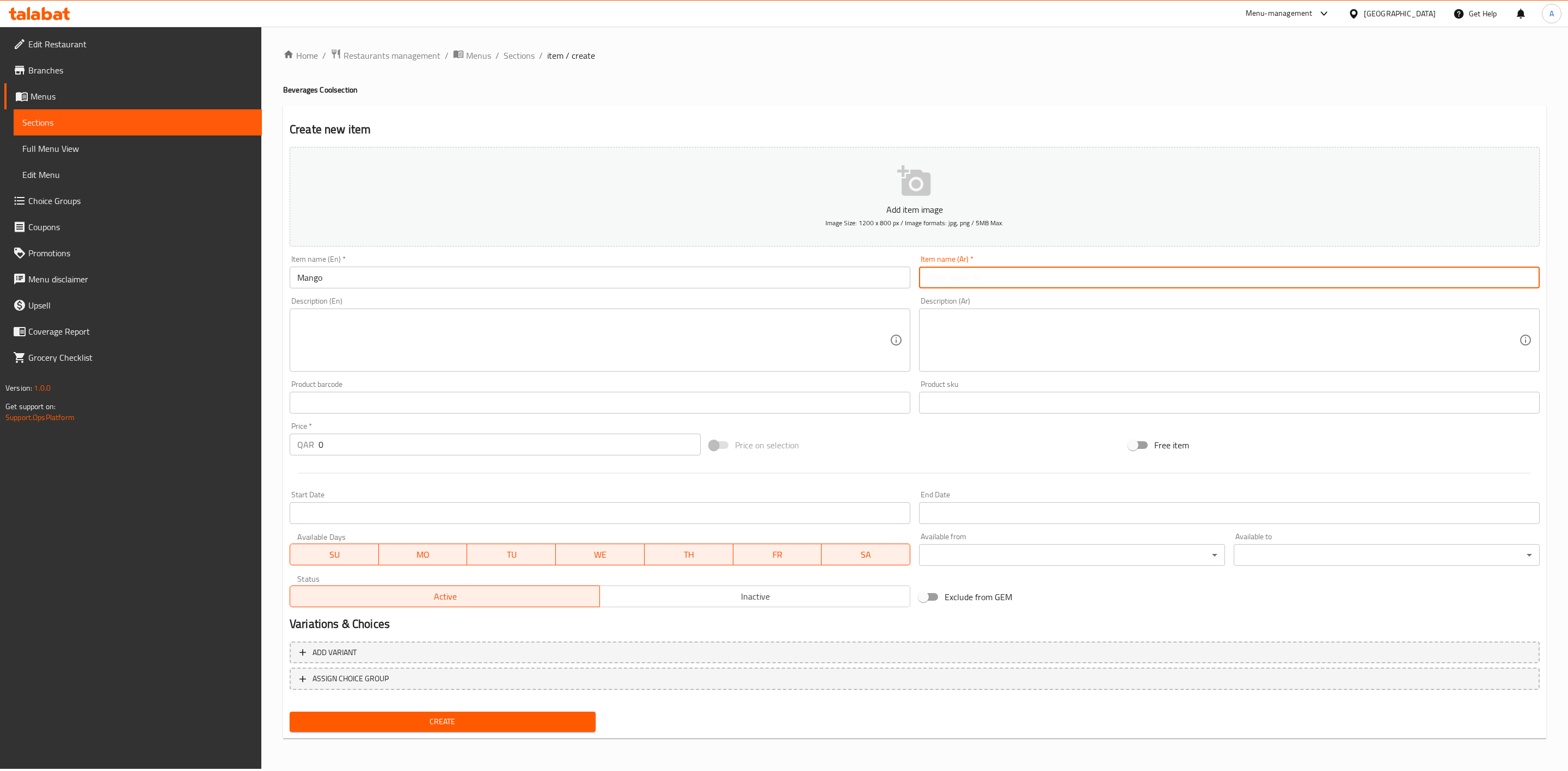
paste input "مانجو"
click at [805, 96] on div "Home / Restaurants management / Menus / Sections / item / create Beverages Cool…" at bounding box center [914, 398] width 1263 height 699
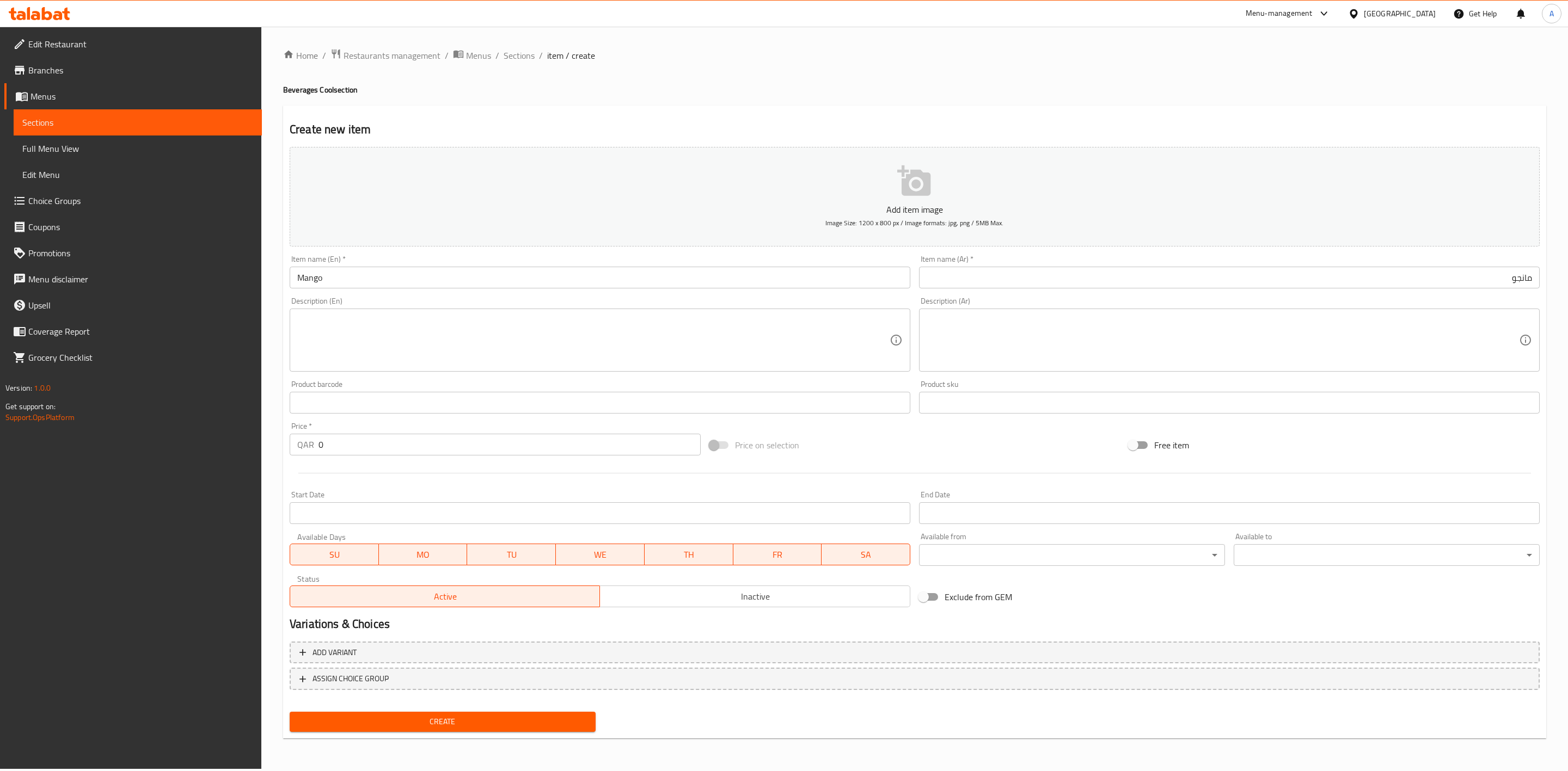
click at [310, 306] on div "Description (En) Description (En)" at bounding box center [600, 334] width 621 height 75
click at [307, 335] on textarea at bounding box center [593, 340] width 592 height 52
paste textarea "Fresh mango juice."
click at [565, 111] on div "Create new item Add item image Image Size: 1200 x 800 px / Image formats: jpg, …" at bounding box center [914, 422] width 1263 height 633
click at [1021, 323] on textarea at bounding box center [1222, 340] width 592 height 52
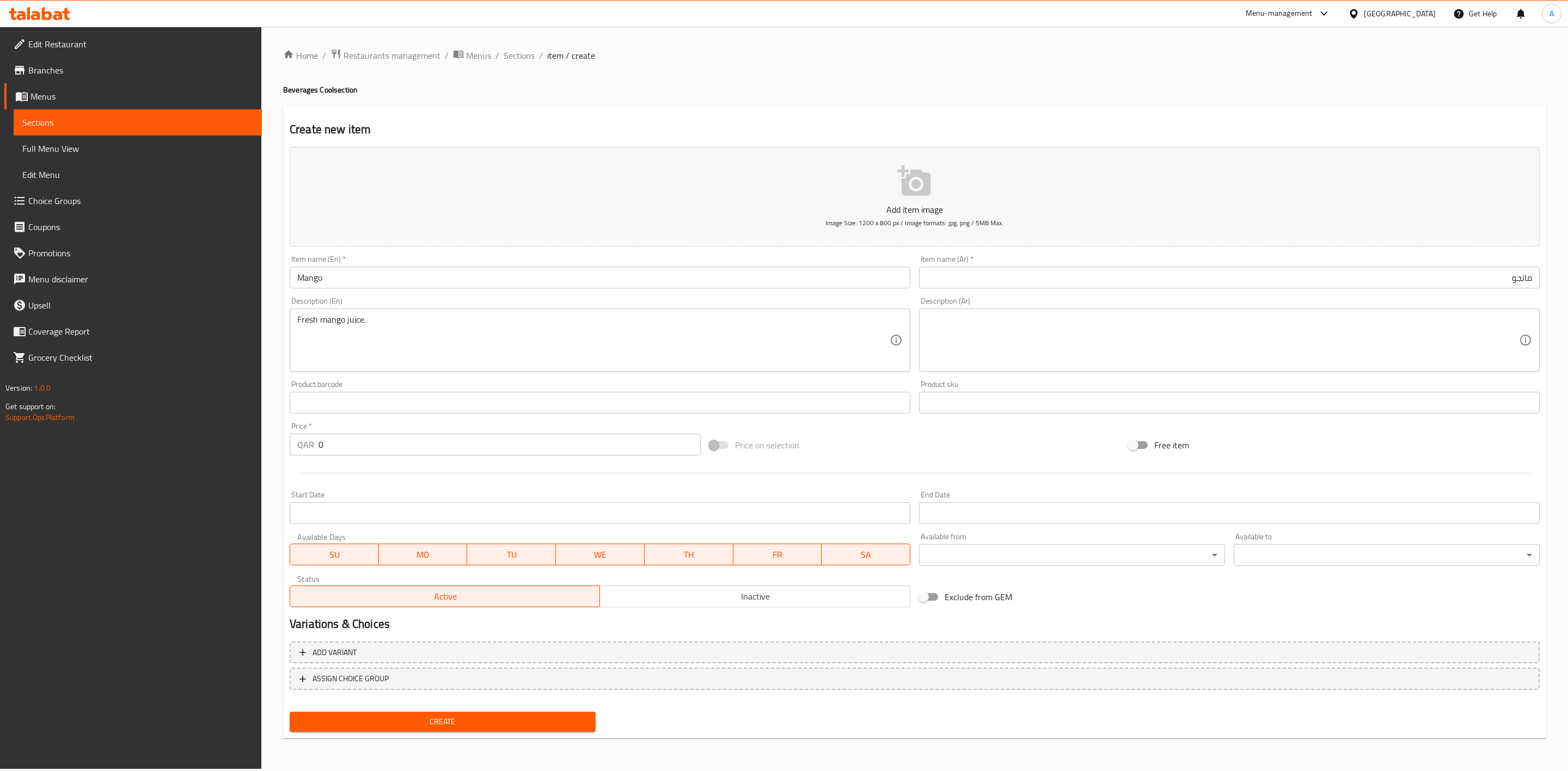
paste textarea "عصير المانجو الطازج."
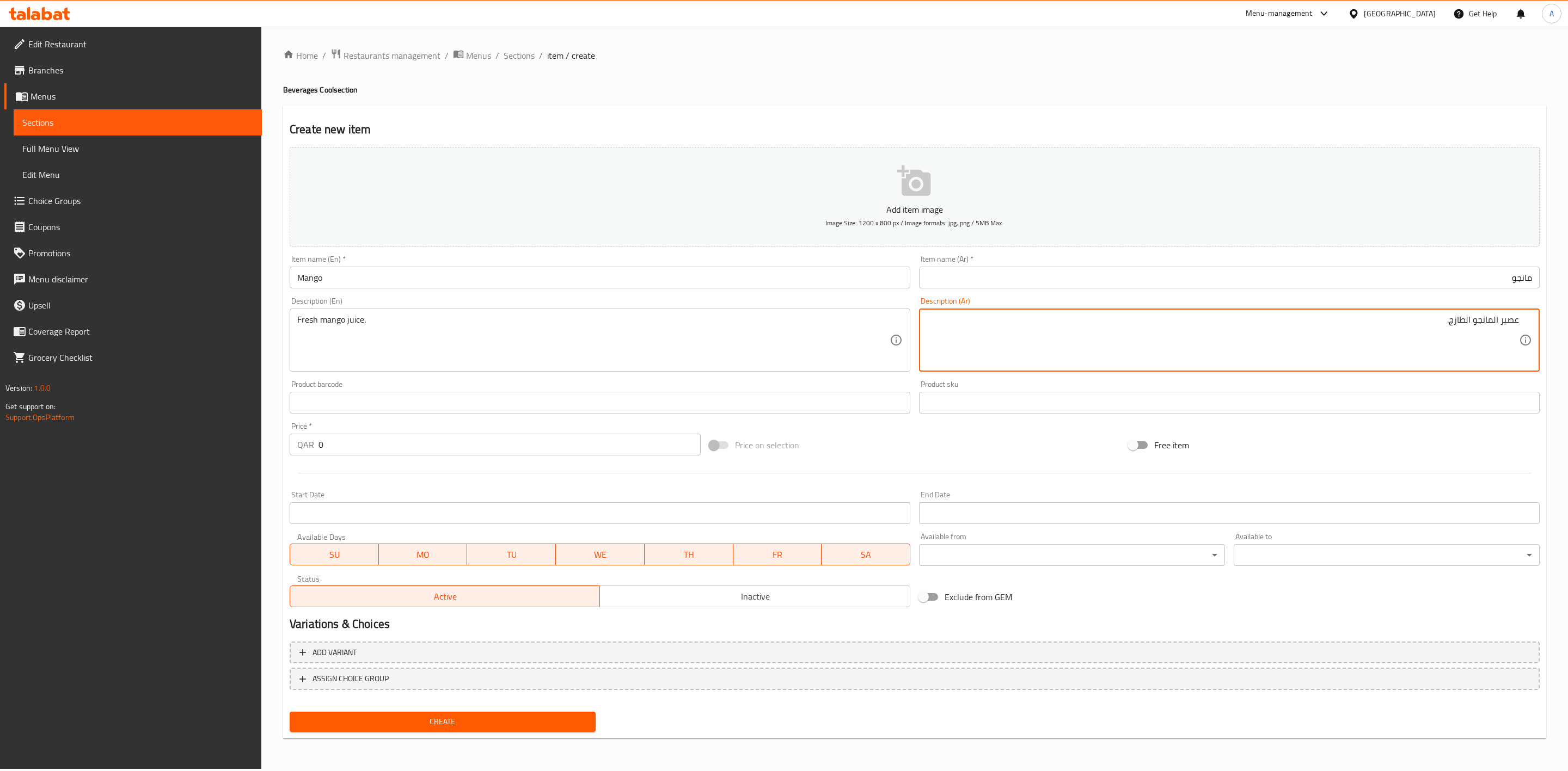
click at [858, 87] on h4 "Beverages Cool section" at bounding box center [914, 90] width 1263 height 11
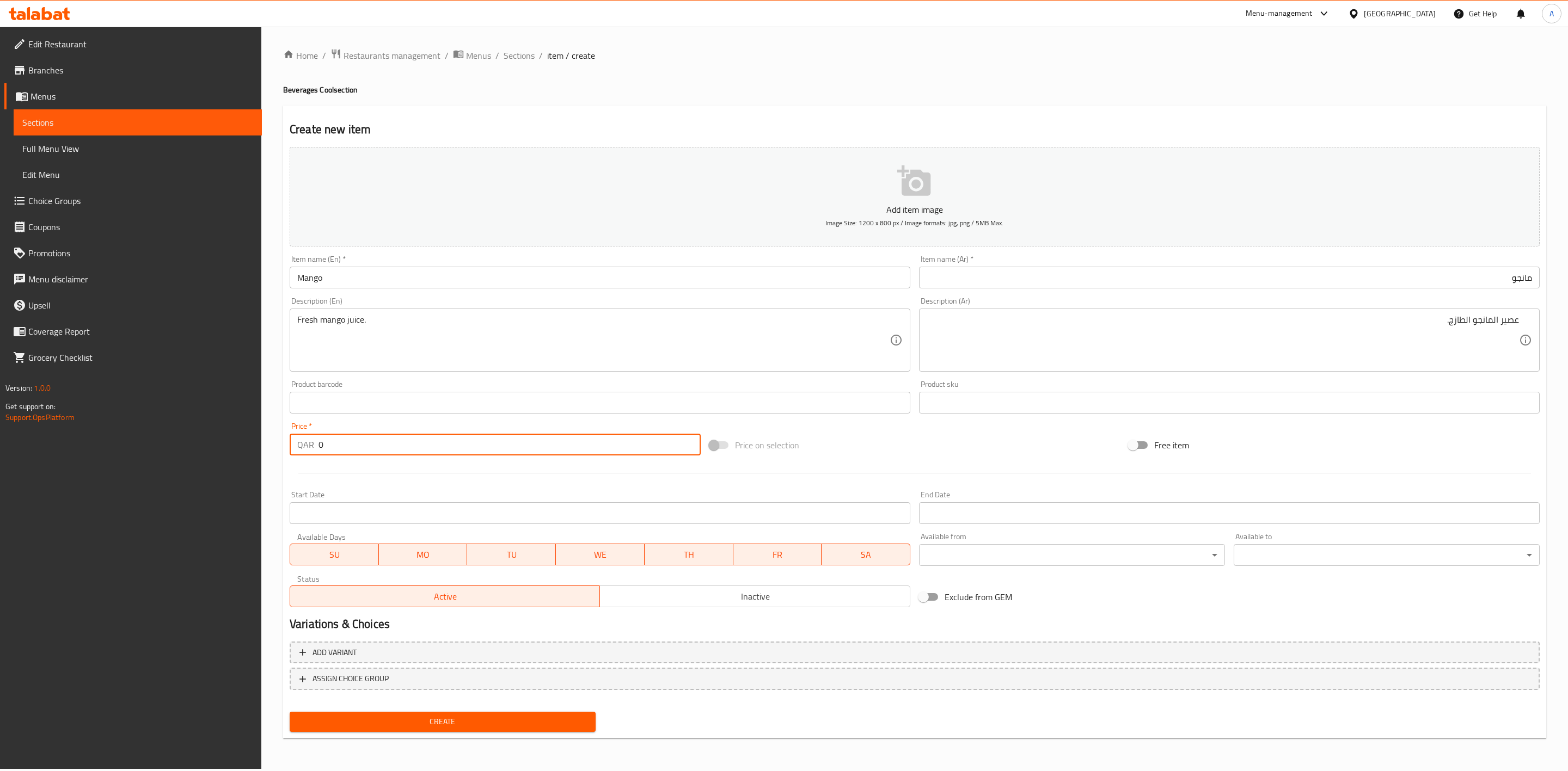
drag, startPoint x: 357, startPoint y: 446, endPoint x: 54, endPoint y: 469, distance: 303.9
click at [54, 469] on div "Edit Restaurant Branches Menus Sections Full Menu View Edit Menu Choice Groups …" at bounding box center [784, 398] width 1568 height 742
click at [360, 485] on div at bounding box center [915, 473] width 1259 height 27
click at [693, 595] on span "Inactive" at bounding box center [755, 597] width 301 height 16
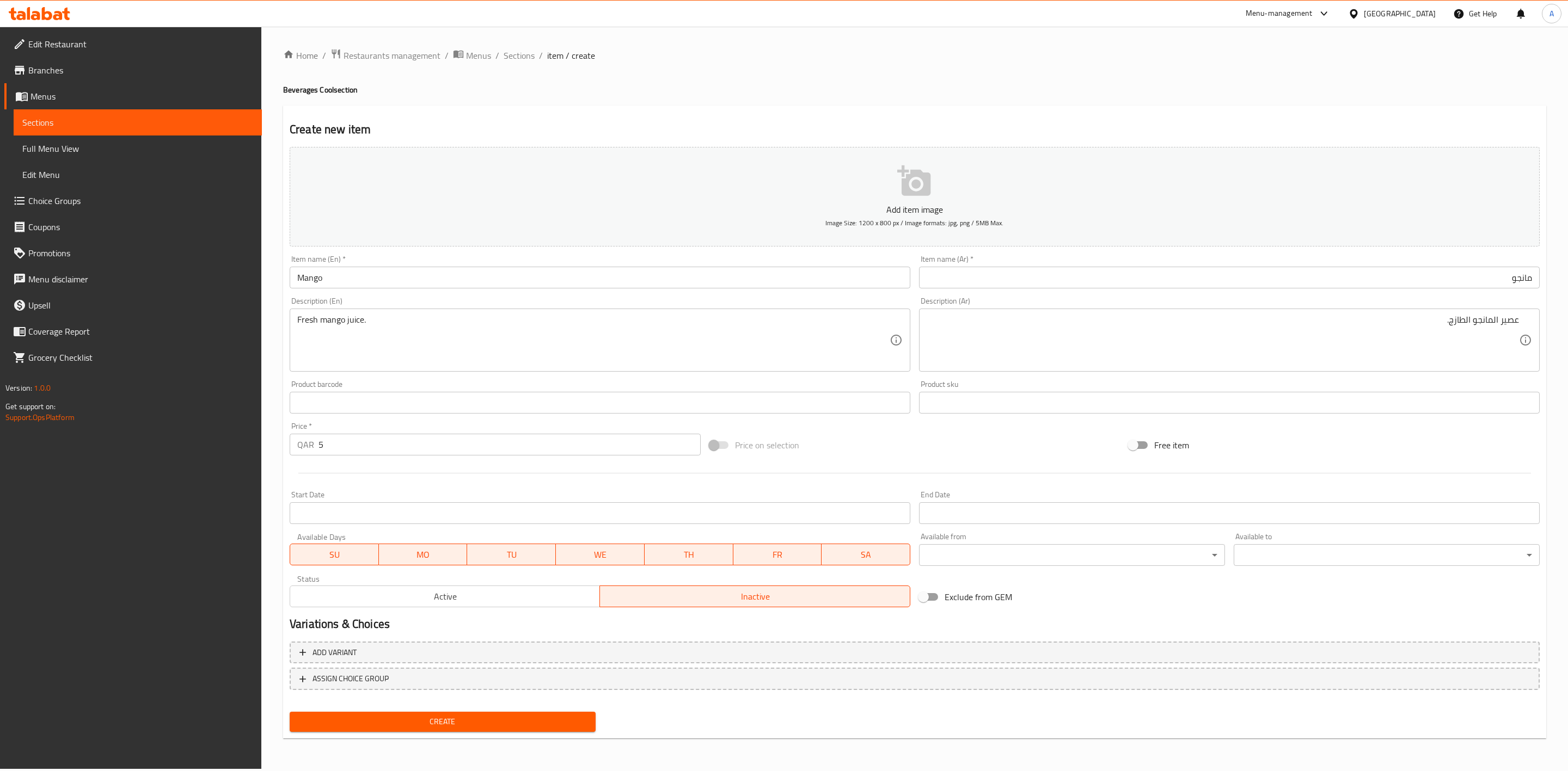
click at [441, 716] on span "Create" at bounding box center [443, 722] width 289 height 13
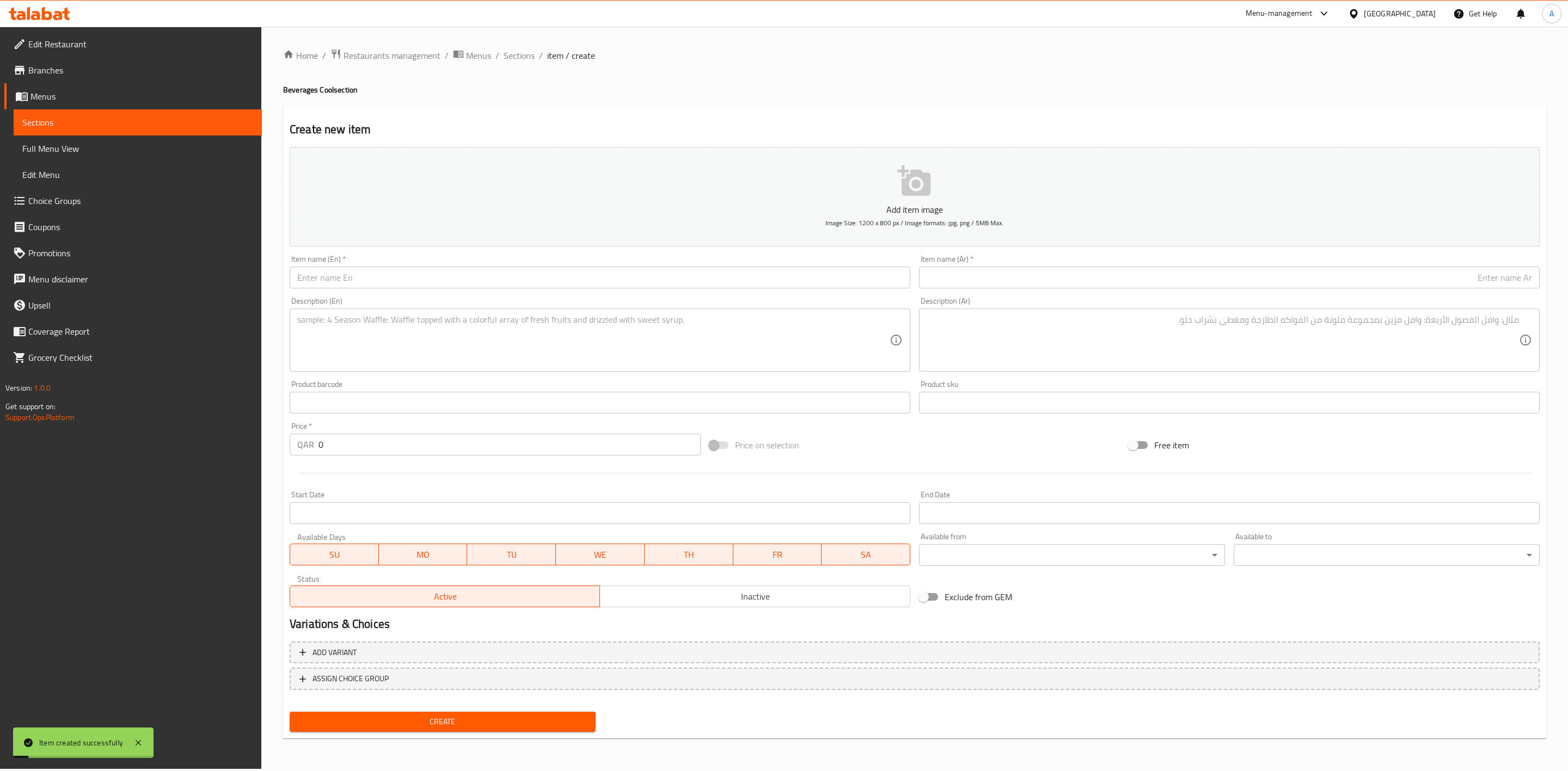
drag, startPoint x: 516, startPoint y: 59, endPoint x: 531, endPoint y: 71, distance: 19.2
click at [516, 59] on span "Sections" at bounding box center [519, 55] width 31 height 13
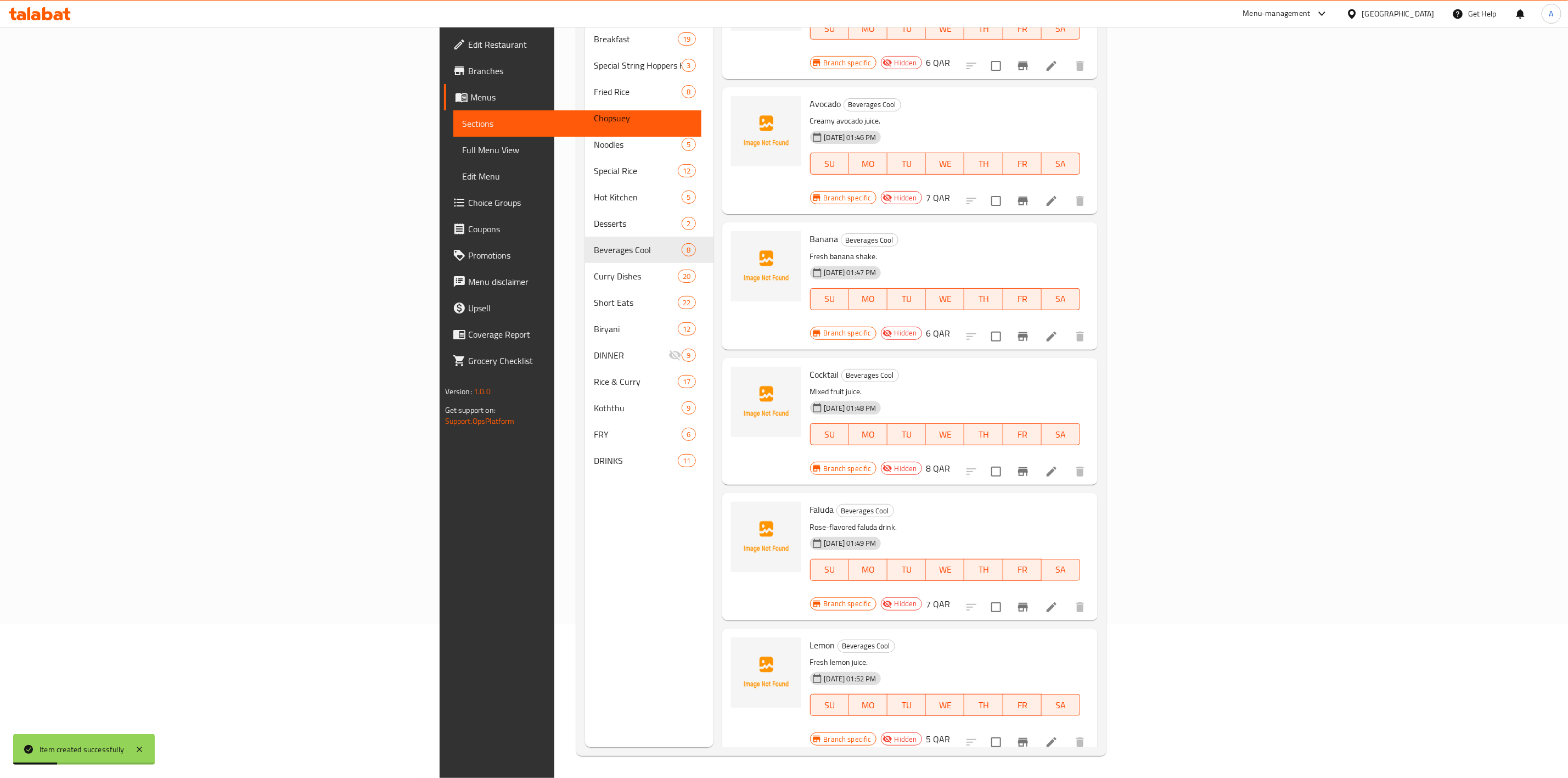
scroll to position [208, 0]
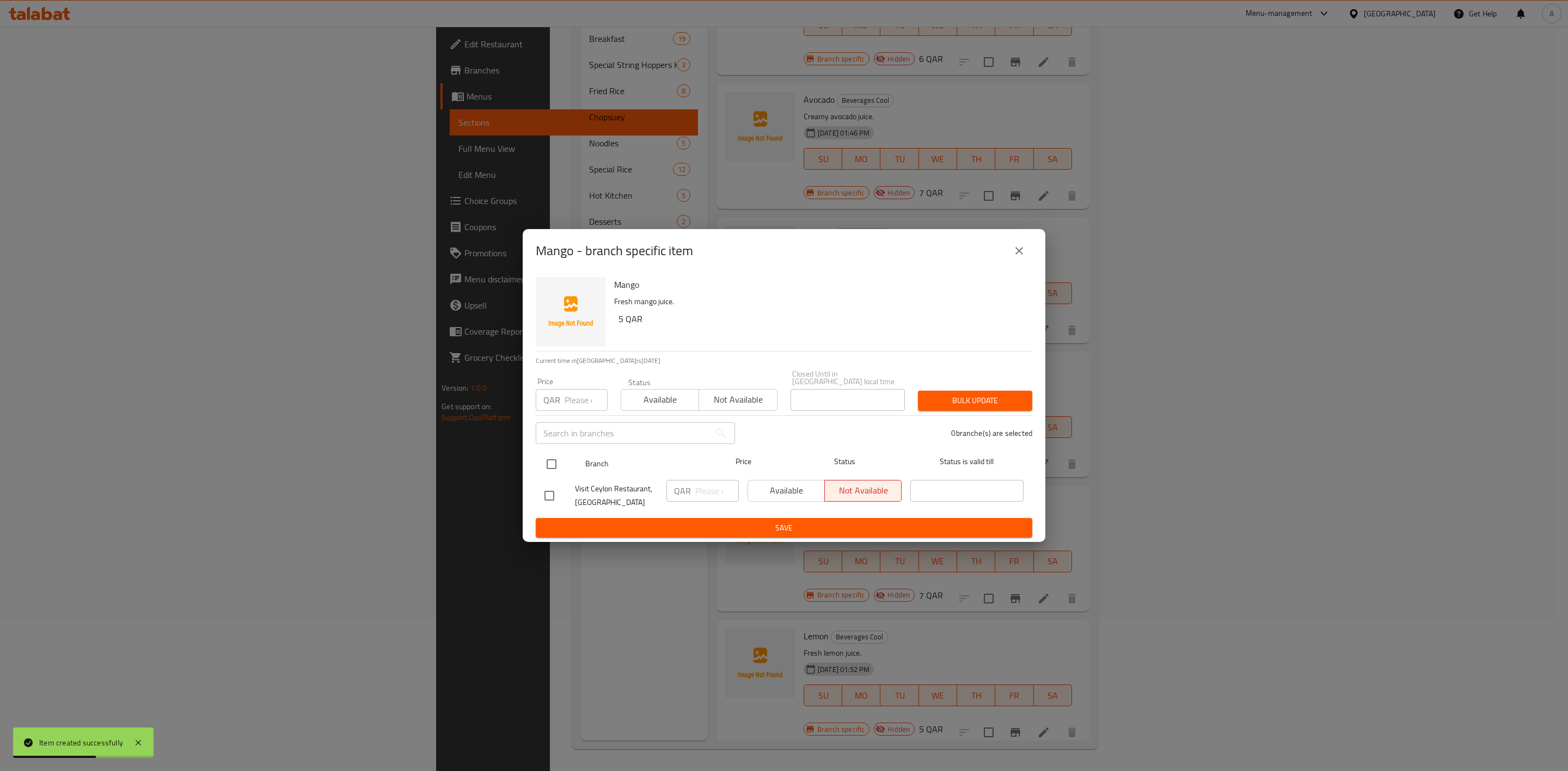
click at [555, 459] on input "checkbox" at bounding box center [551, 464] width 23 height 23
click at [569, 406] on input "number" at bounding box center [586, 400] width 43 height 22
click at [949, 396] on span "Bulk update" at bounding box center [975, 401] width 97 height 13
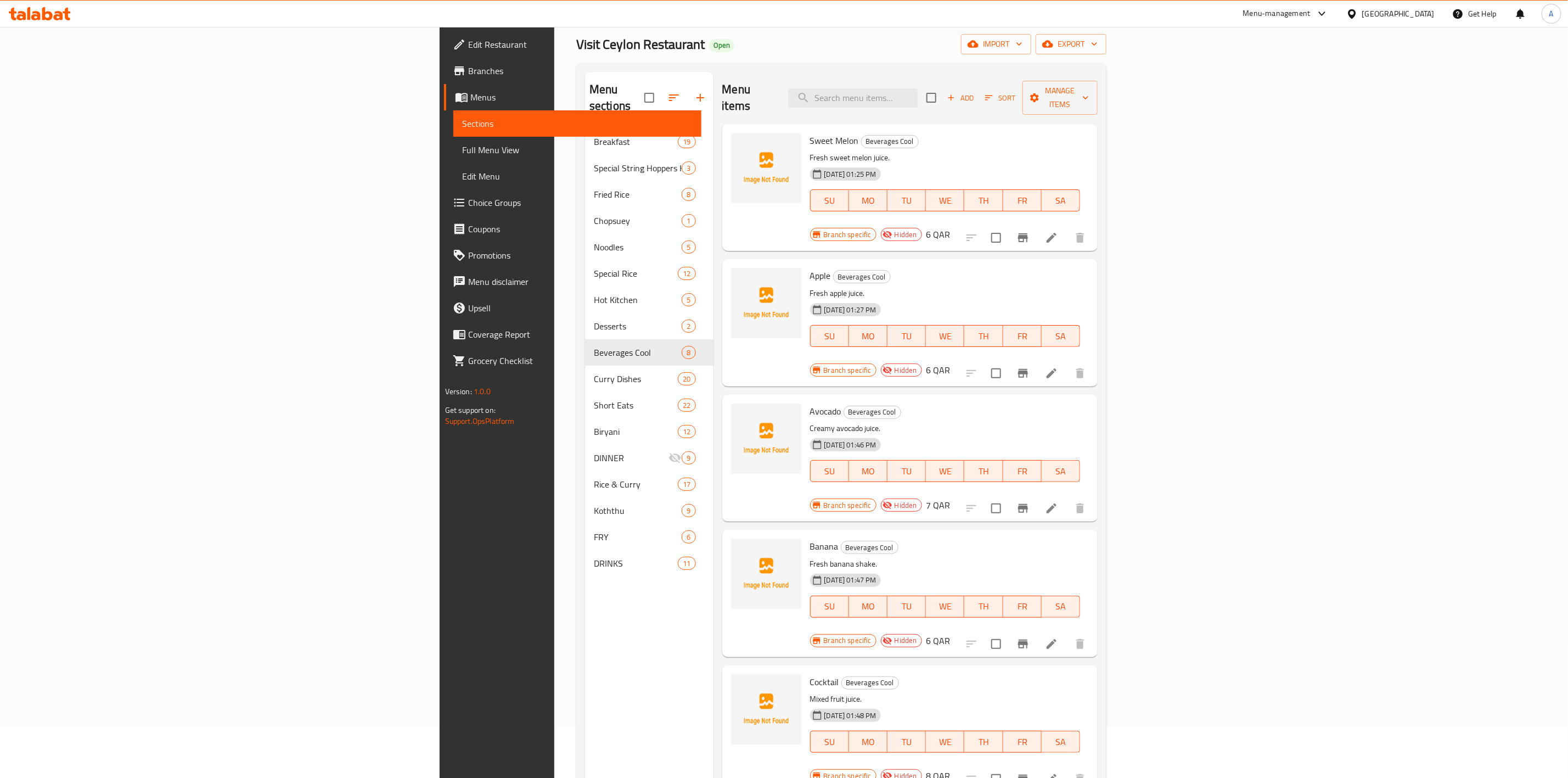
scroll to position [0, 0]
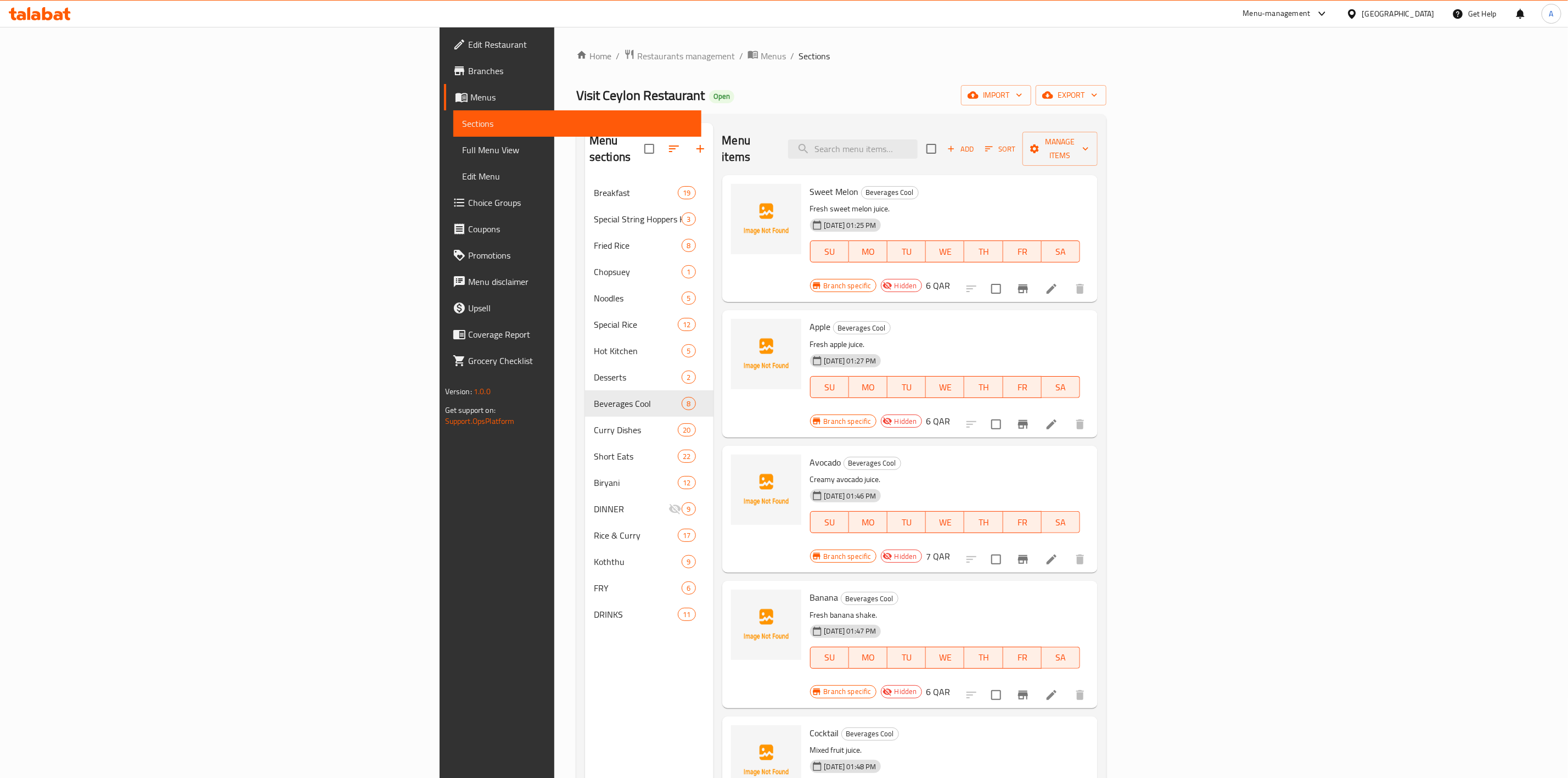
click at [975, 143] on span "Add" at bounding box center [960, 149] width 29 height 13
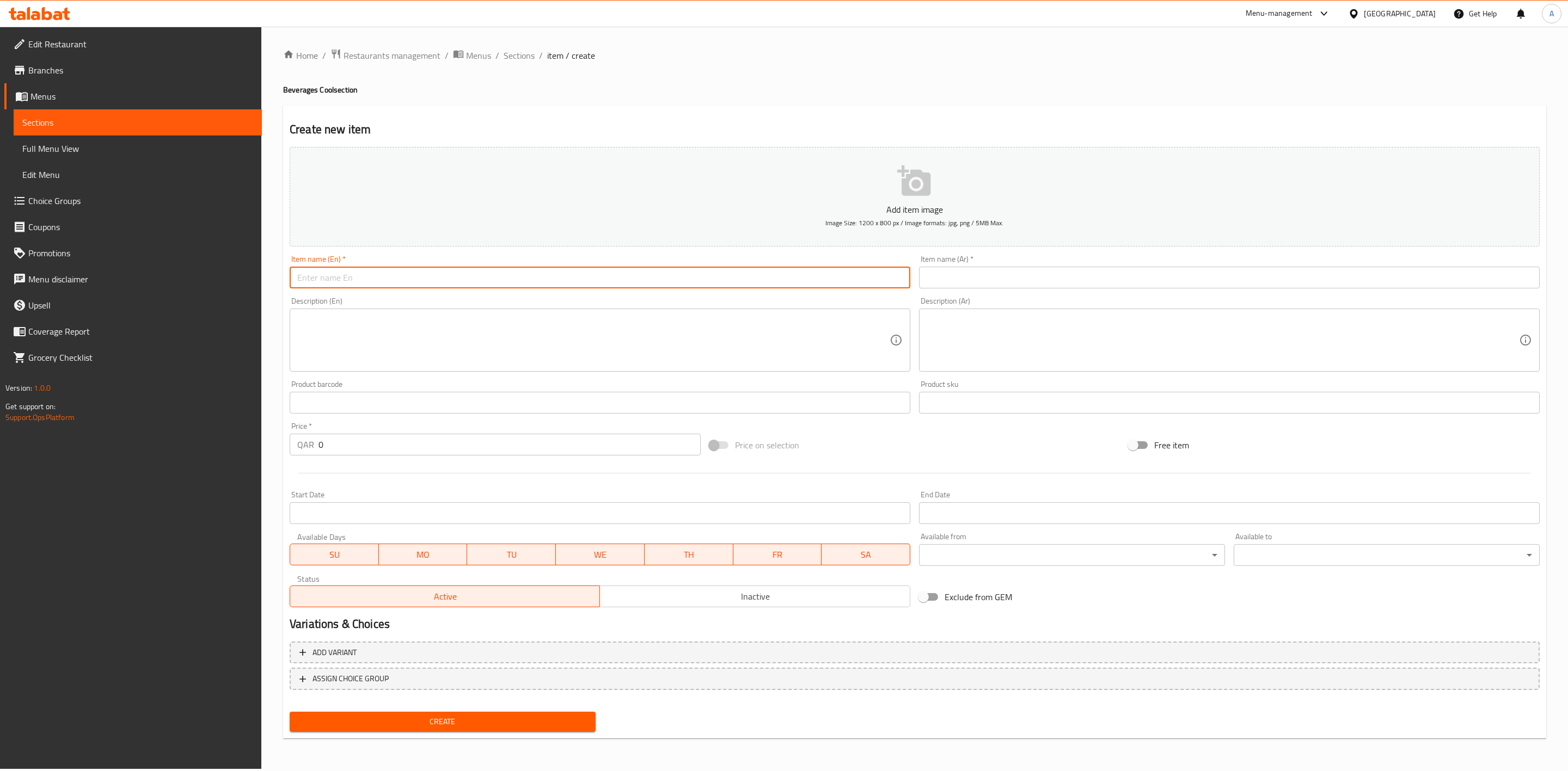
click at [366, 288] on input "text" at bounding box center [600, 277] width 621 height 22
paste input "Mango Lassi"
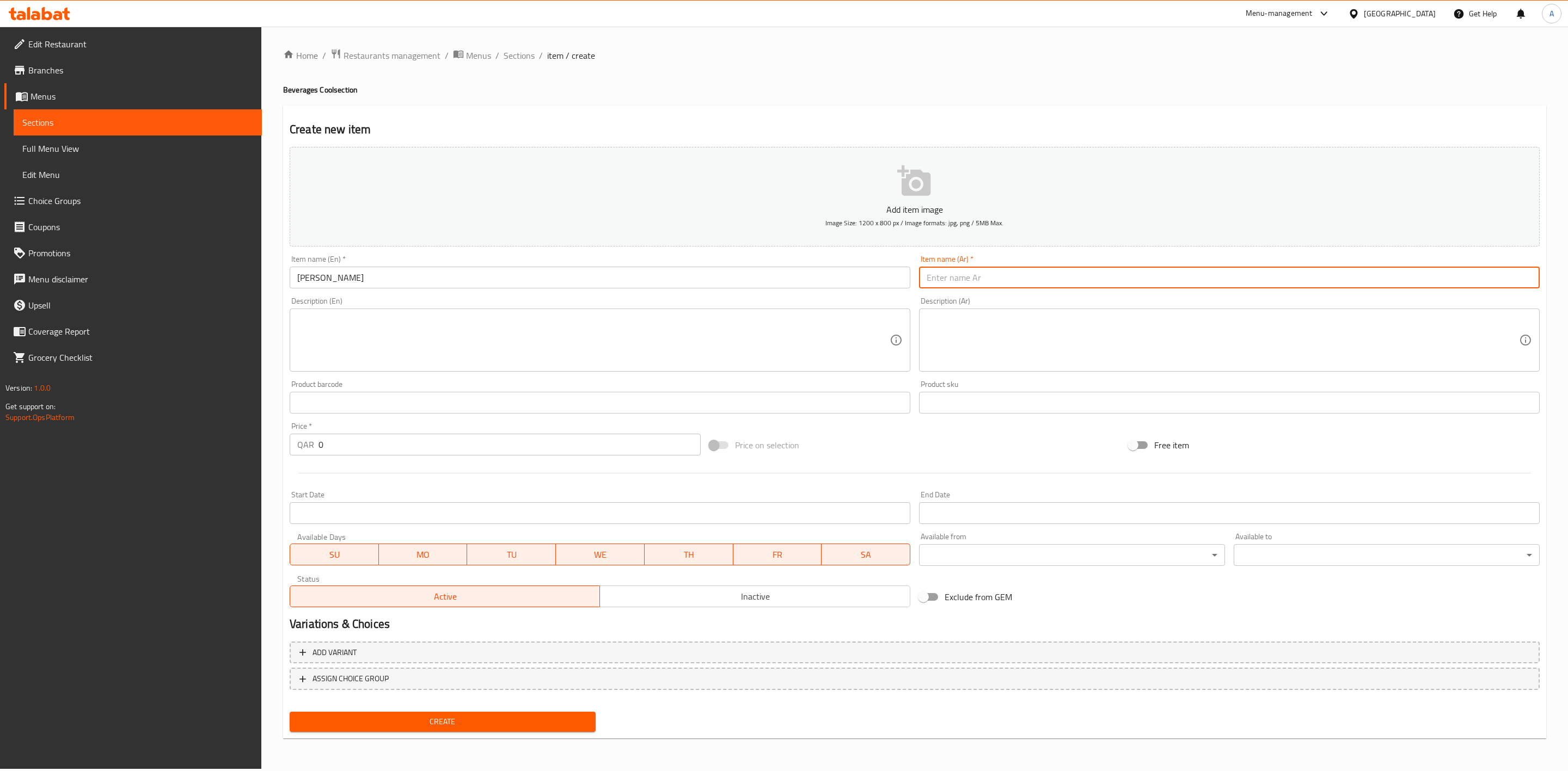
click at [968, 273] on input "text" at bounding box center [1230, 277] width 621 height 22
paste input "مانجو لاسي"
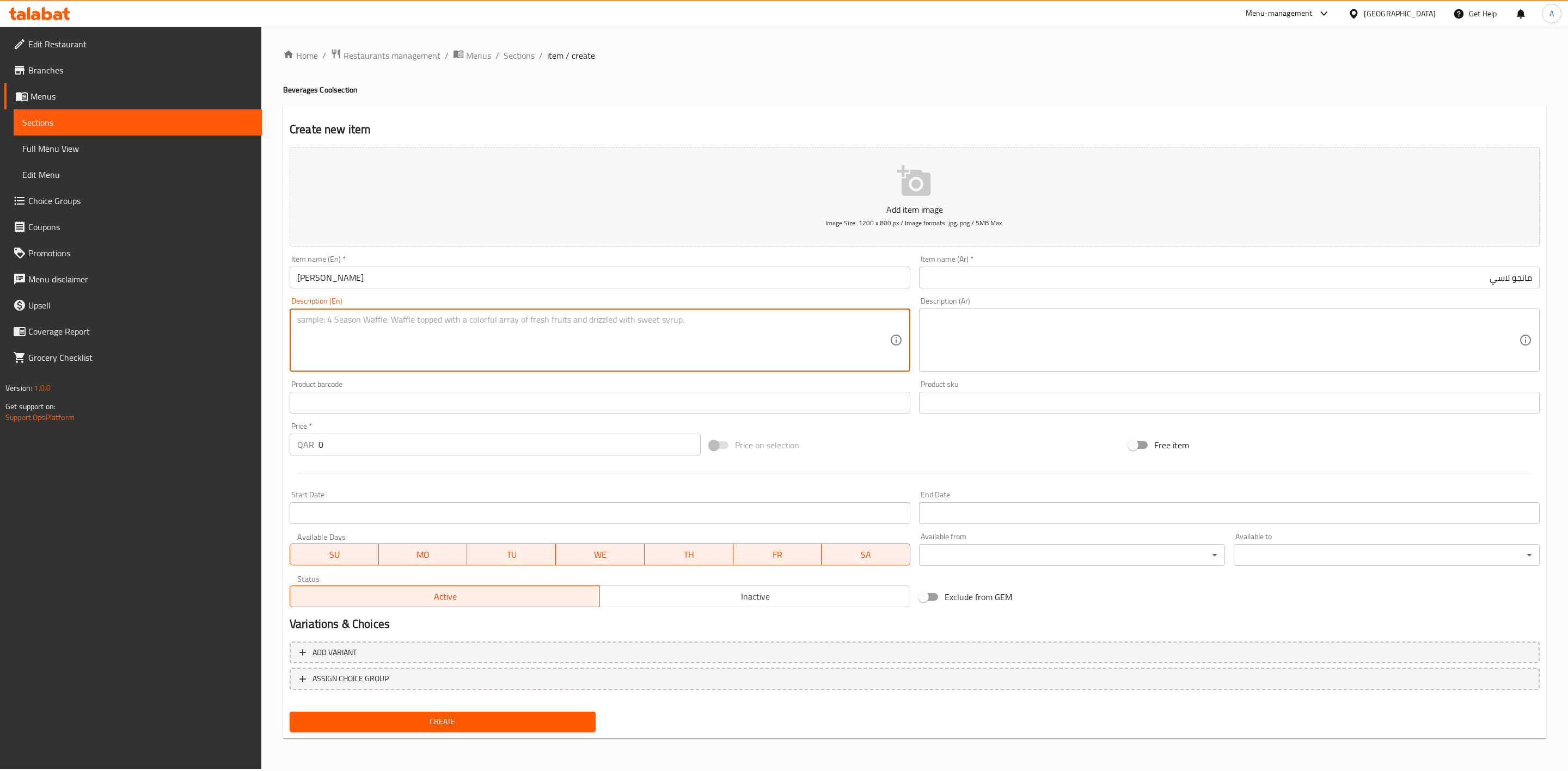
click at [334, 332] on textarea at bounding box center [593, 340] width 592 height 52
paste textarea "Mango blended with yogurt."
drag, startPoint x: 420, startPoint y: 323, endPoint x: 288, endPoint y: 320, distance: 132.0
click at [288, 320] on div "Description (En) Mango blended with yogurt. Description (En)" at bounding box center [600, 334] width 629 height 83
click at [951, 317] on textarea at bounding box center [1222, 340] width 592 height 52
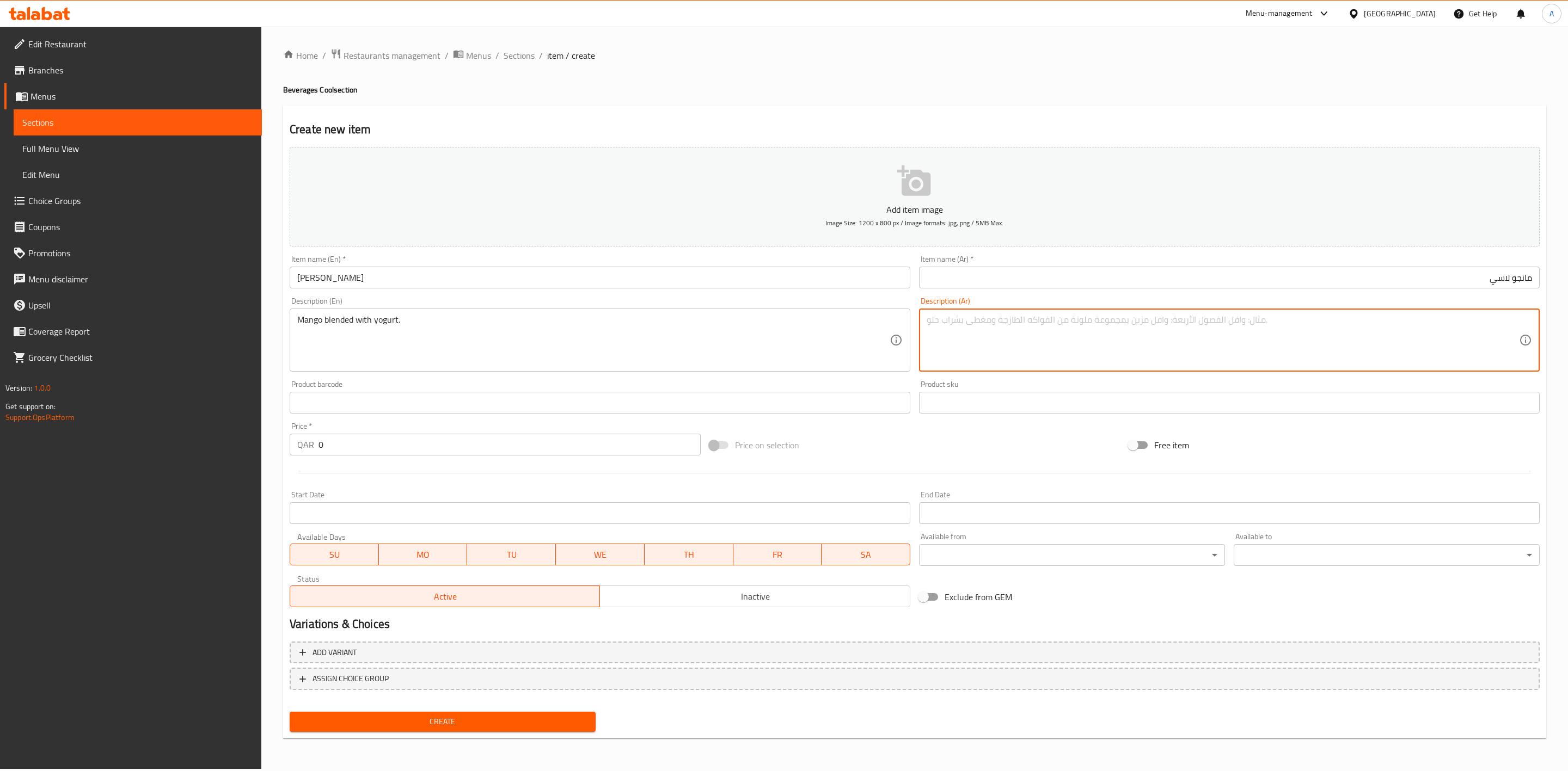
paste textarea "مانجو ممزوج بالزبادي."
click at [939, 96] on div "Home / Restaurants management / Menus / Sections / item / create Beverages Cool…" at bounding box center [914, 398] width 1263 height 699
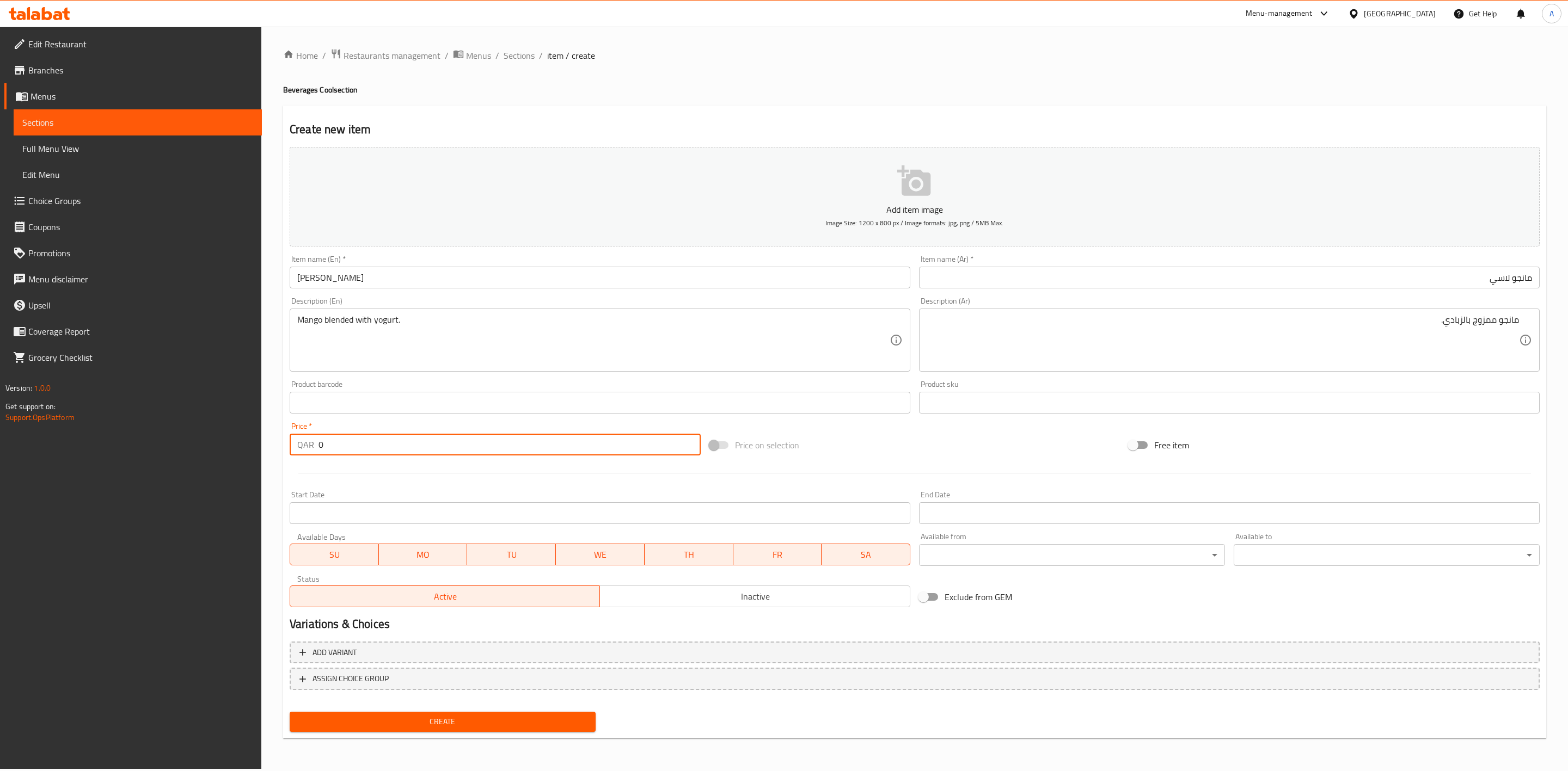
drag, startPoint x: 345, startPoint y: 451, endPoint x: 275, endPoint y: 441, distance: 70.7
click at [275, 441] on div "Home / Restaurants management / Menus / Sections / item / create Beverages Cool…" at bounding box center [914, 398] width 1307 height 742
click at [340, 466] on div at bounding box center [915, 473] width 1259 height 27
click at [626, 598] on span "Inactive" at bounding box center [755, 597] width 301 height 16
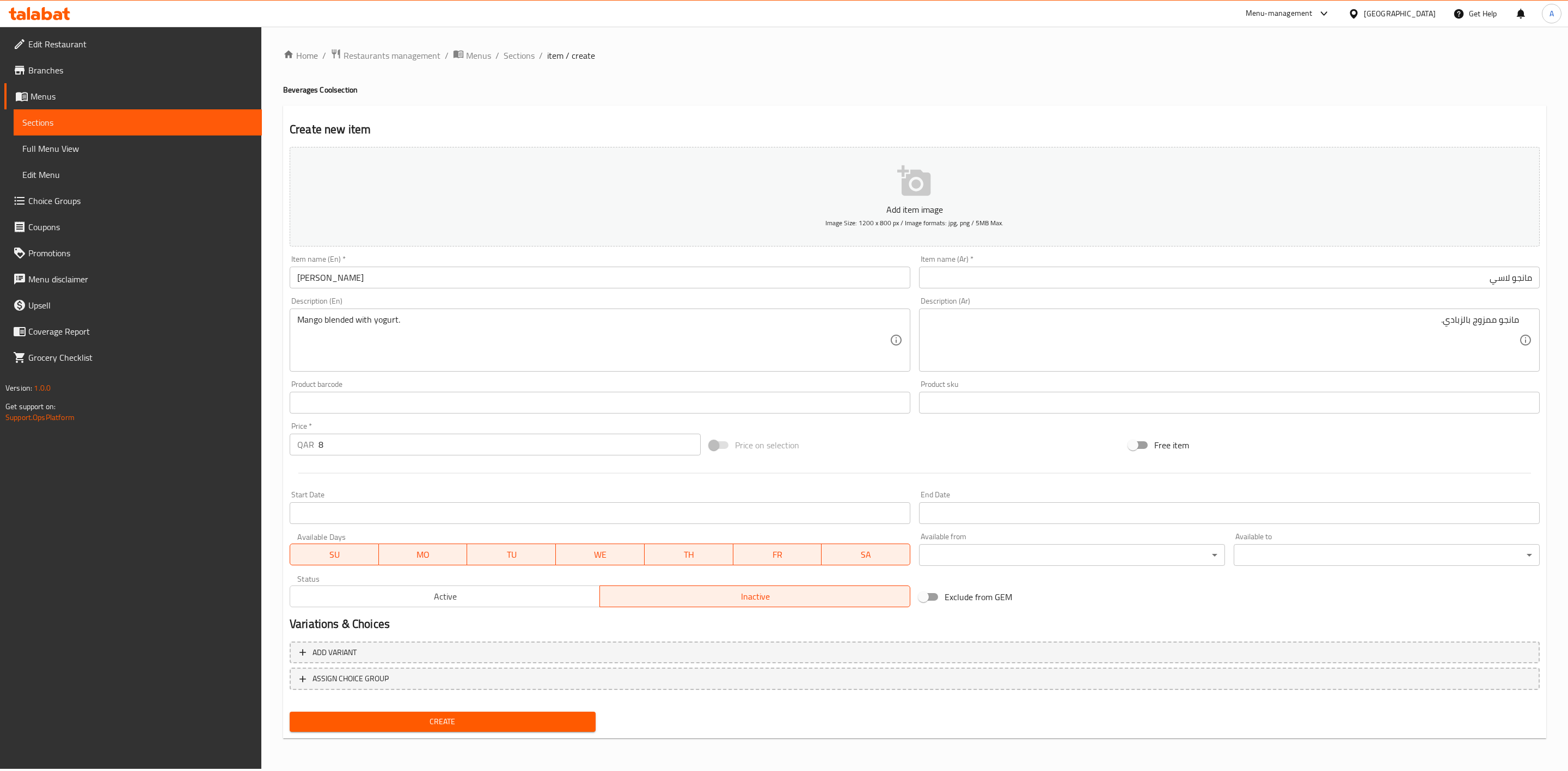
click at [495, 722] on span "Create" at bounding box center [443, 722] width 289 height 13
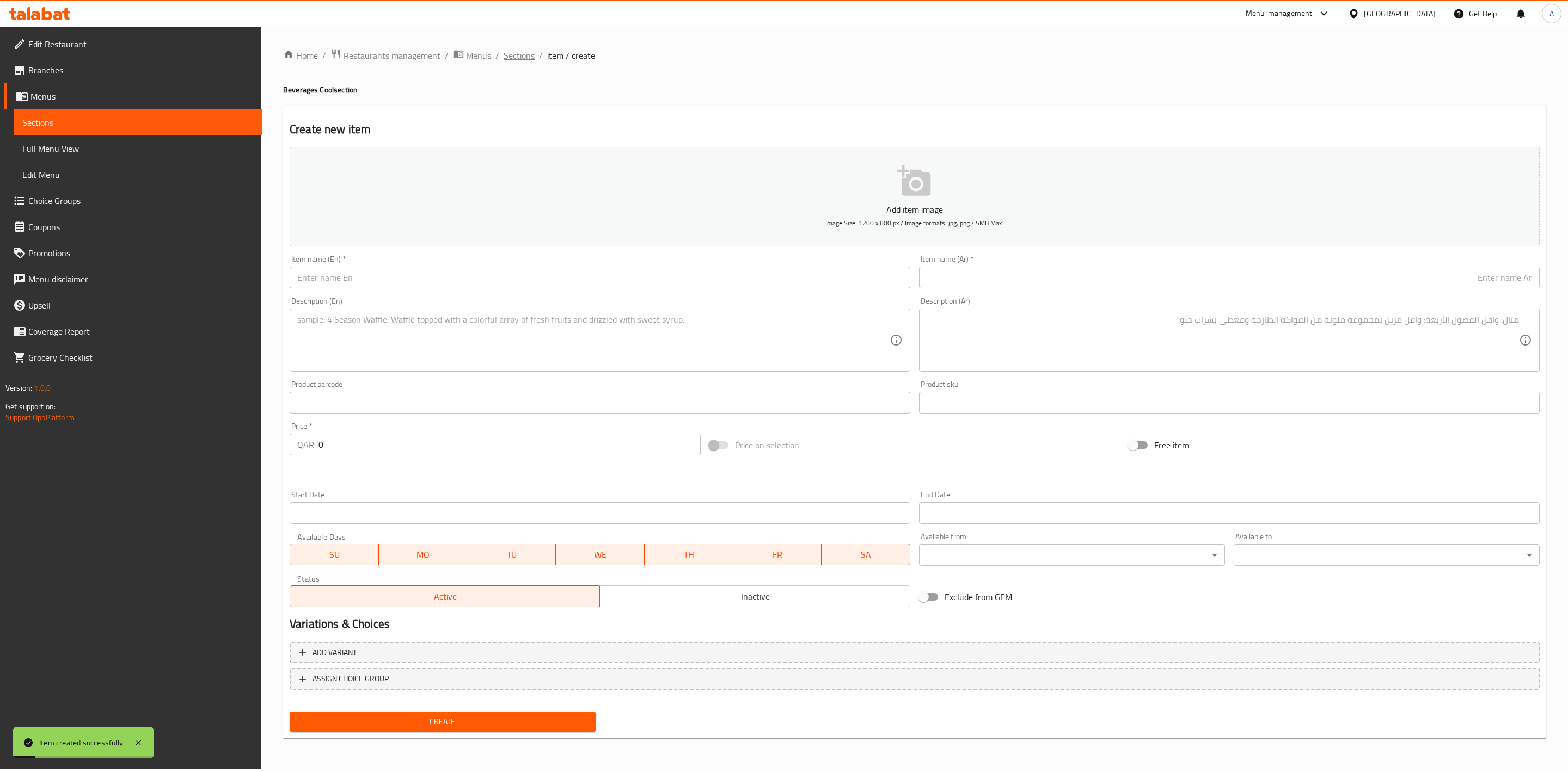
click at [527, 55] on span "Sections" at bounding box center [519, 55] width 31 height 13
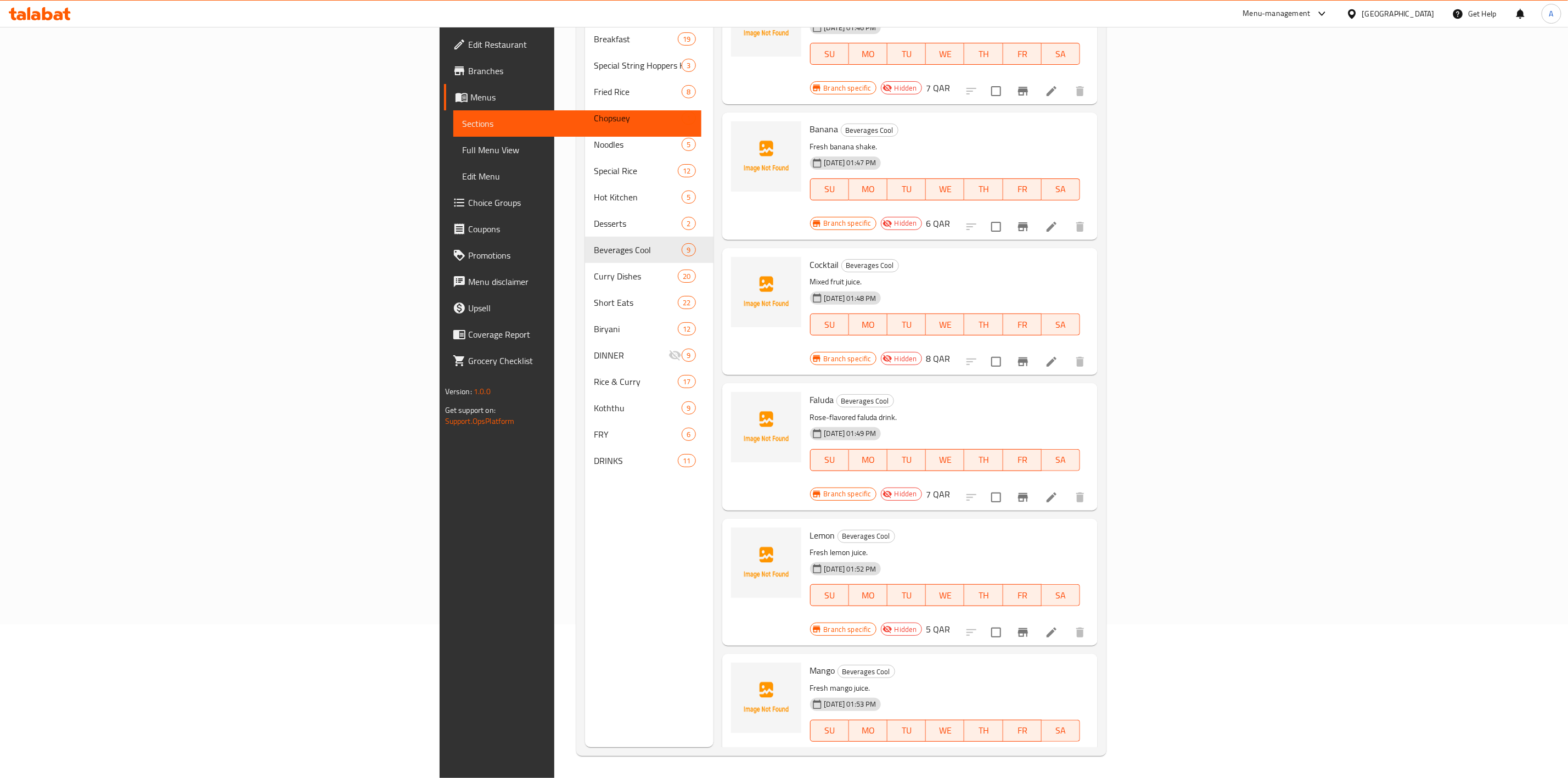
scroll to position [328, 0]
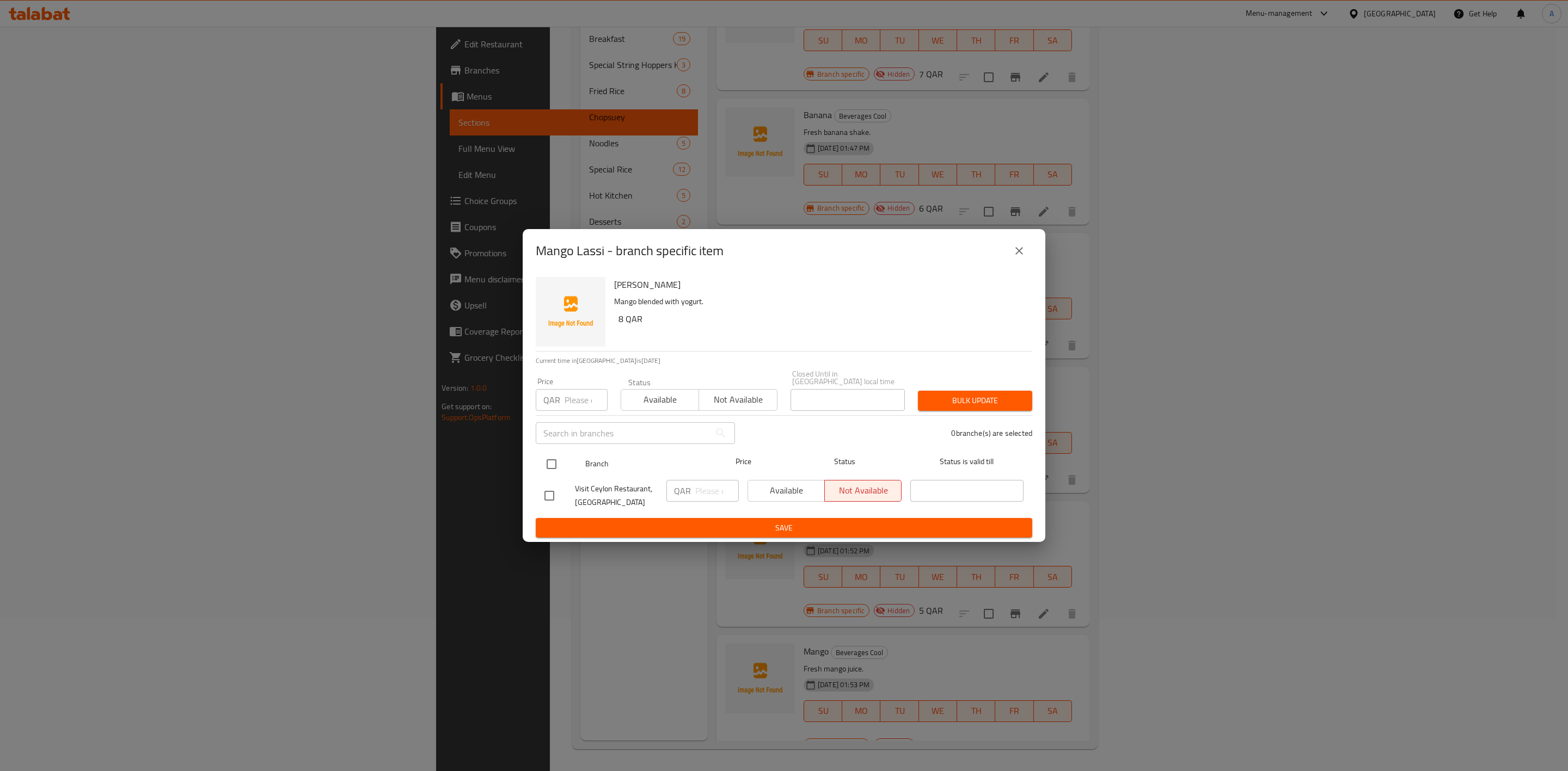
click at [549, 461] on input "checkbox" at bounding box center [551, 464] width 23 height 23
click at [569, 403] on input "number" at bounding box center [586, 400] width 43 height 22
click at [1021, 391] on button "Bulk update" at bounding box center [975, 400] width 114 height 20
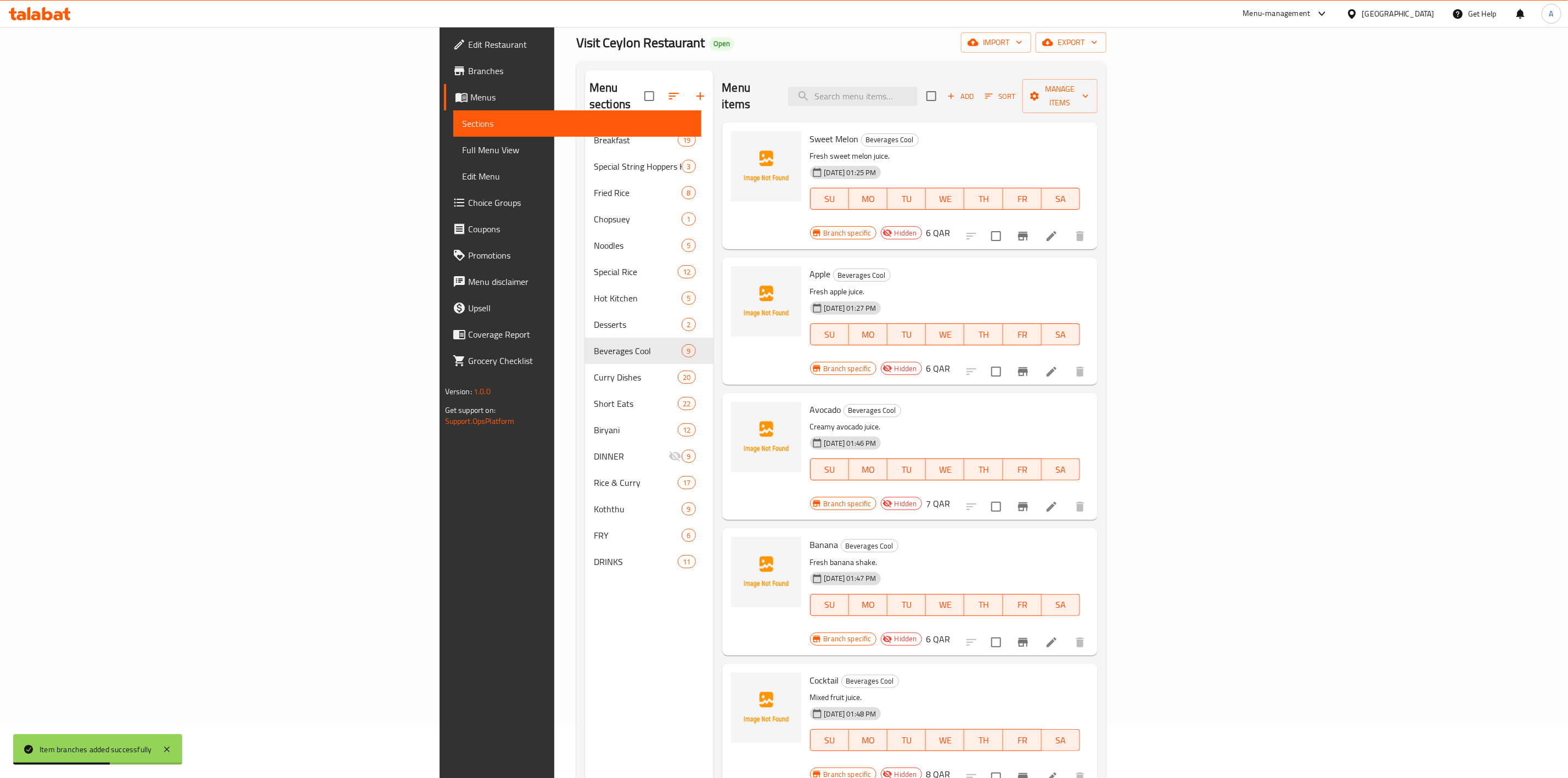
scroll to position [0, 0]
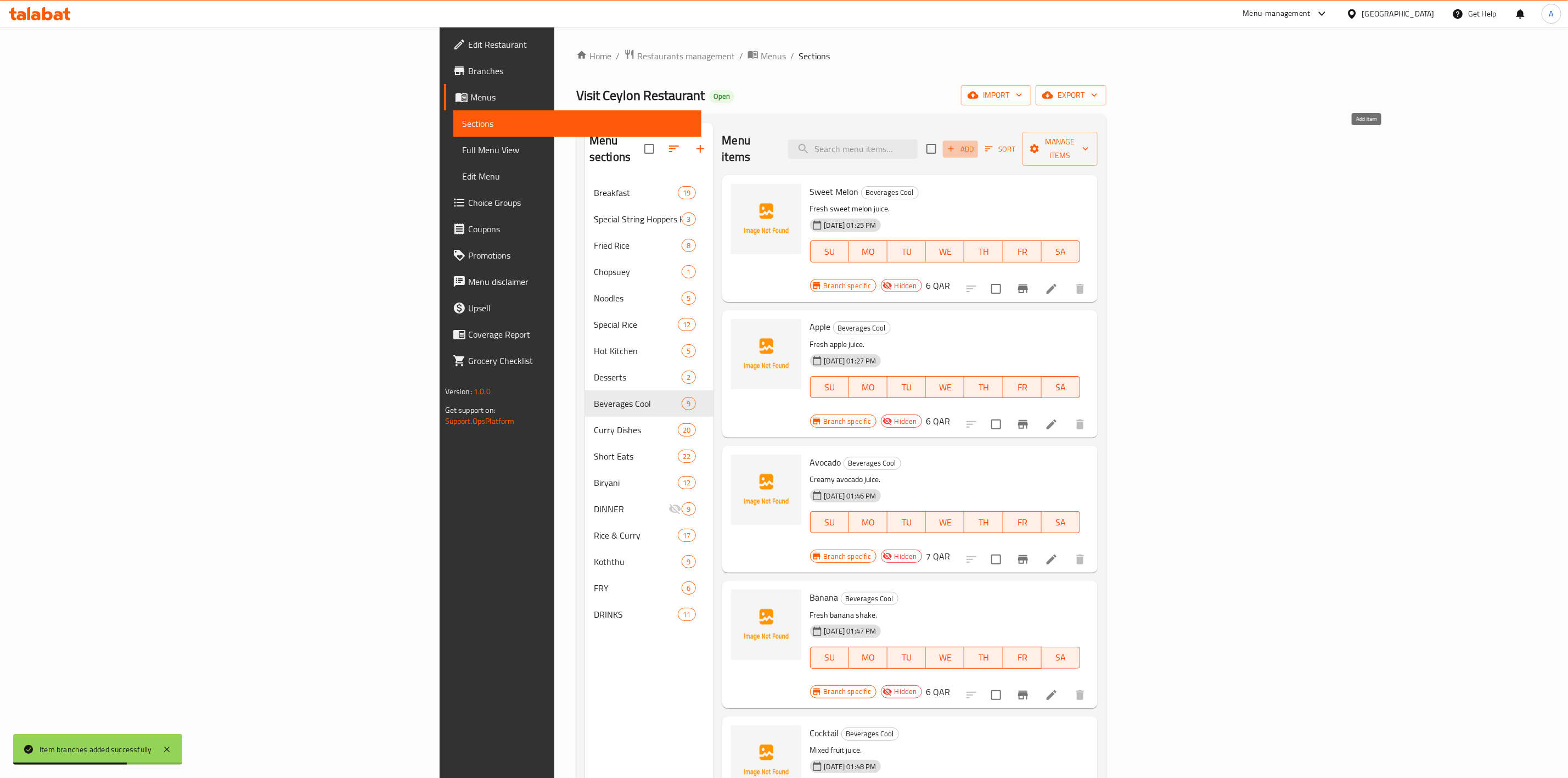
click at [975, 143] on span "Add" at bounding box center [960, 149] width 29 height 13
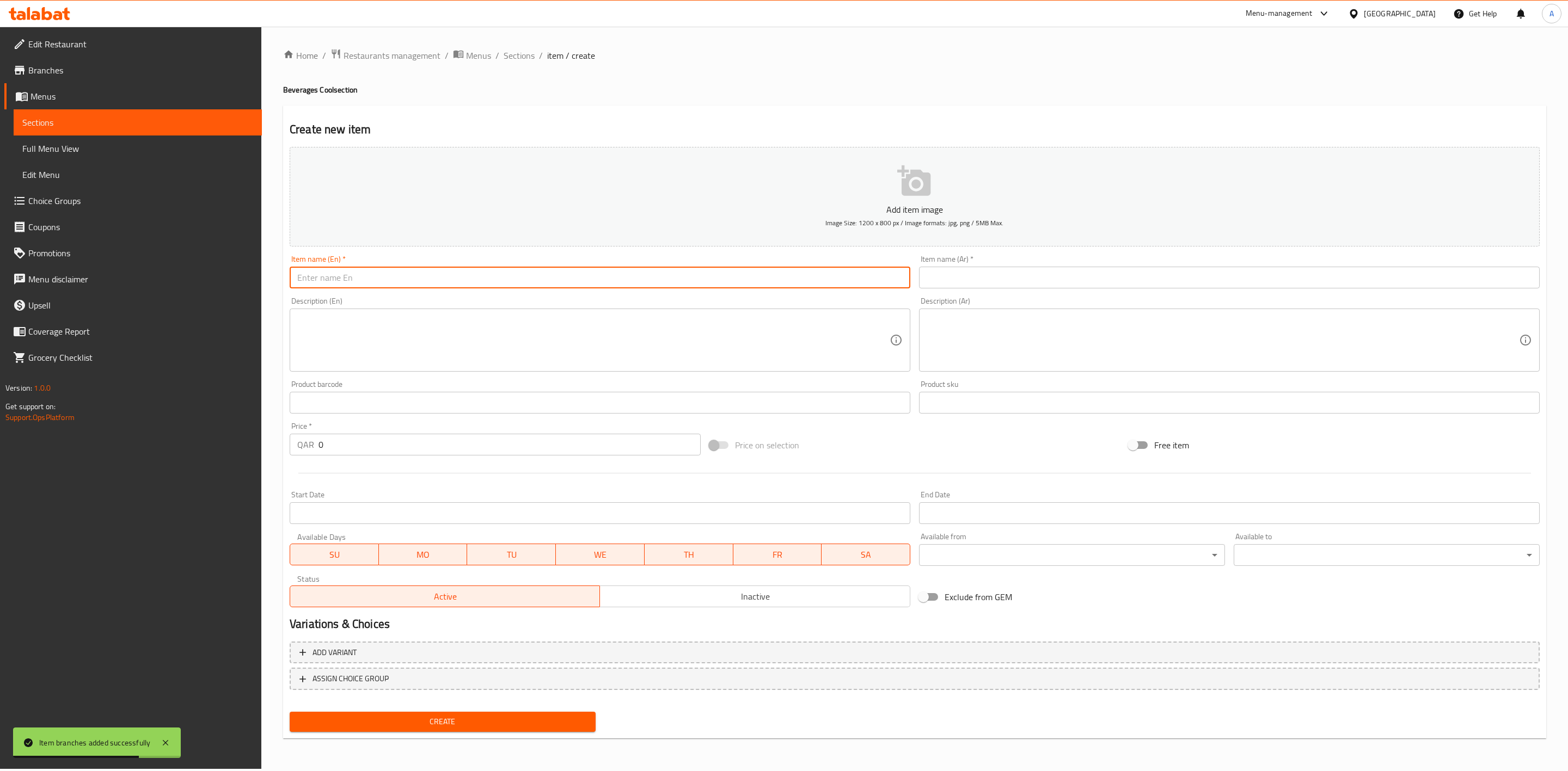
click at [494, 282] on input "text" at bounding box center [600, 277] width 621 height 22
paste input "Milk Shake"
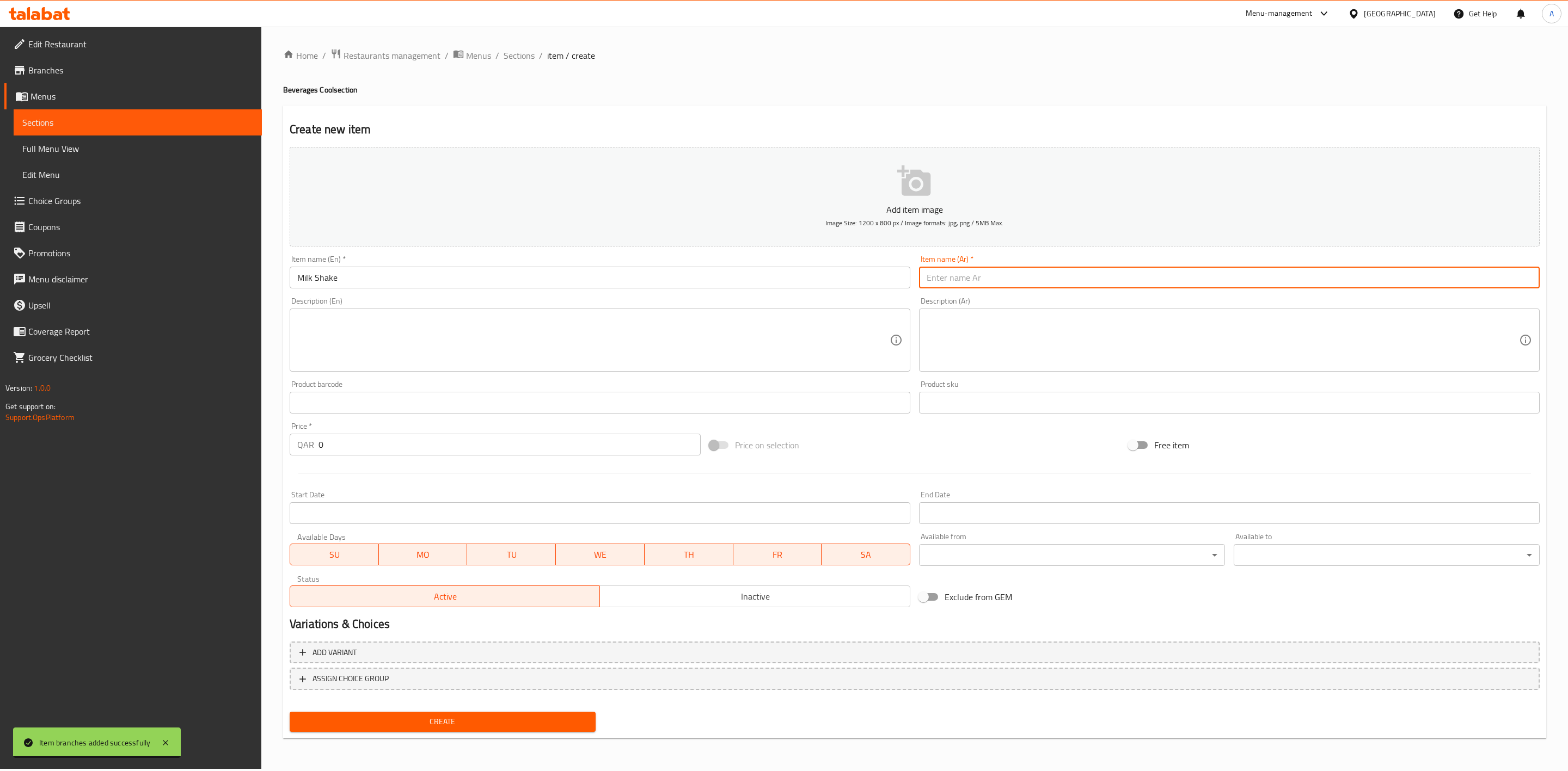
click at [1000, 286] on input "text" at bounding box center [1230, 277] width 621 height 22
click at [706, 90] on h4 "Beverages Cool section" at bounding box center [914, 90] width 1263 height 11
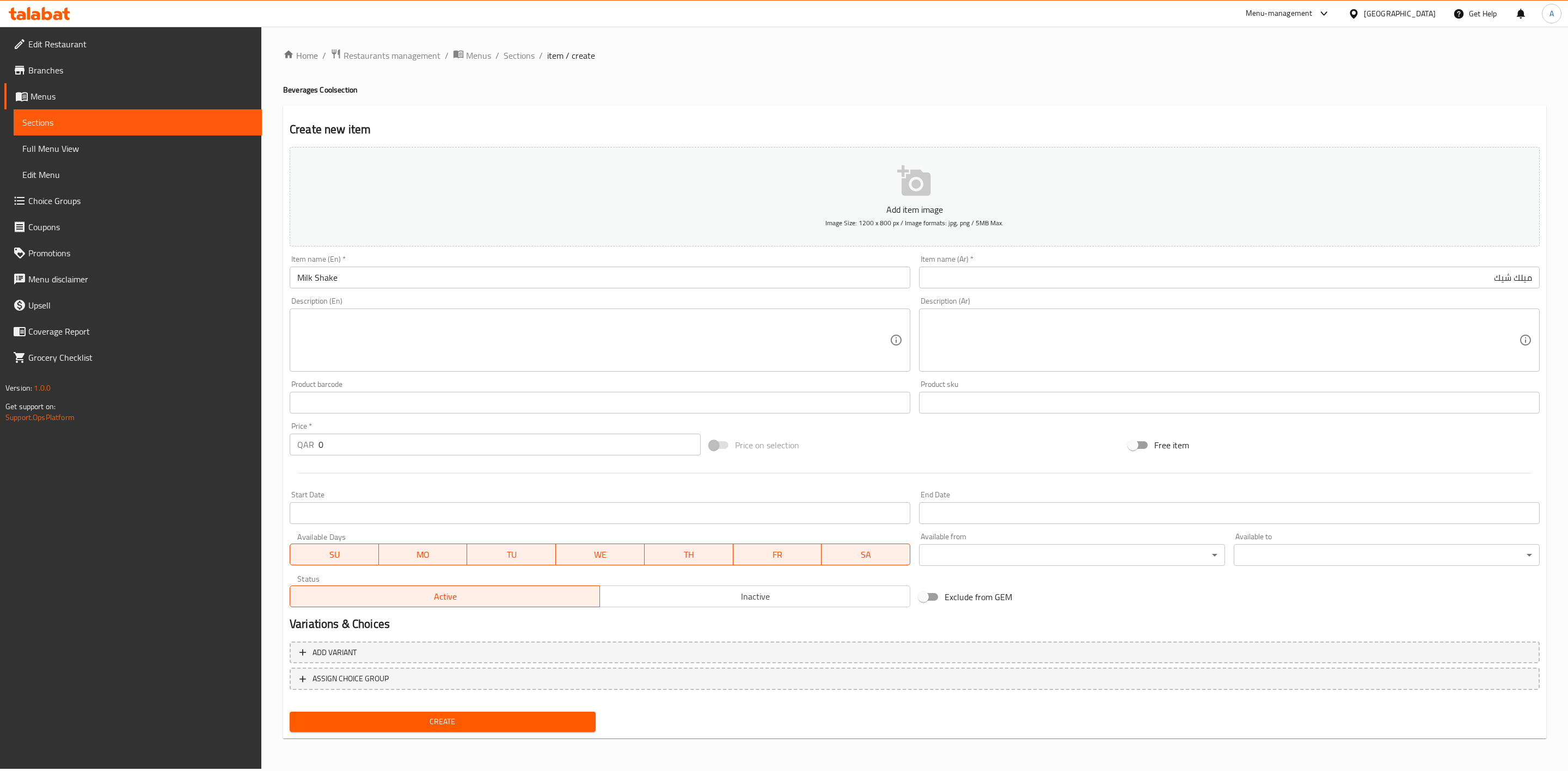
click at [350, 323] on textarea at bounding box center [593, 340] width 592 height 52
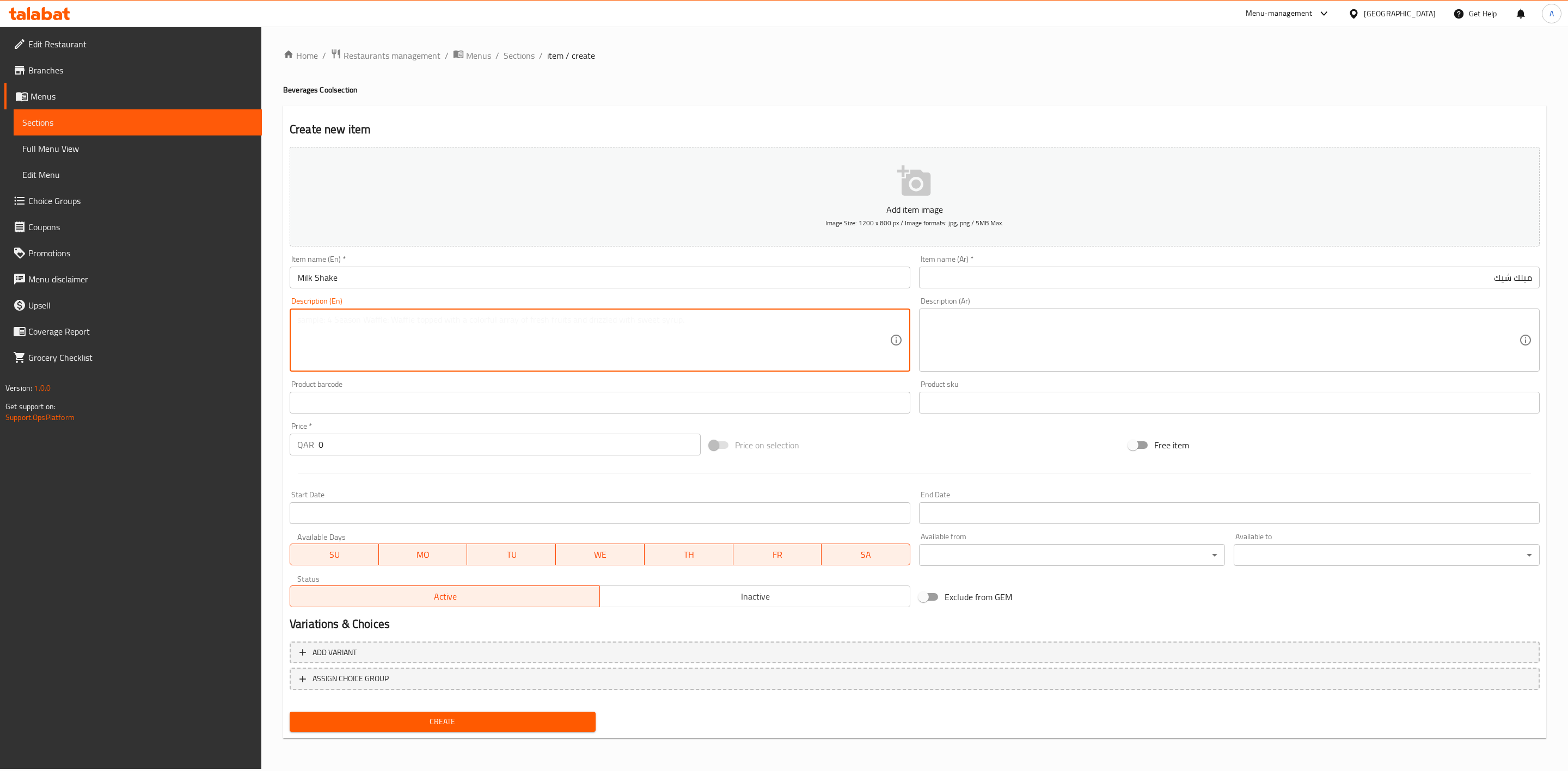
paste textarea "130 Beverages-Cool مشروبات باردة Milk Shake اللبن المخفوق Classic milk shake. م…"
drag, startPoint x: 556, startPoint y: 320, endPoint x: 178, endPoint y: 323, distance: 378.0
click at [178, 323] on div "Edit Restaurant Branches Menus Sections Full Menu View Edit Menu Choice Groups …" at bounding box center [784, 398] width 1568 height 742
drag, startPoint x: 508, startPoint y: 319, endPoint x: 366, endPoint y: 329, distance: 142.4
click at [366, 329] on textarea "Classic milk shake. ميلك شيك كلاسيكي. 7 15" at bounding box center [593, 340] width 592 height 52
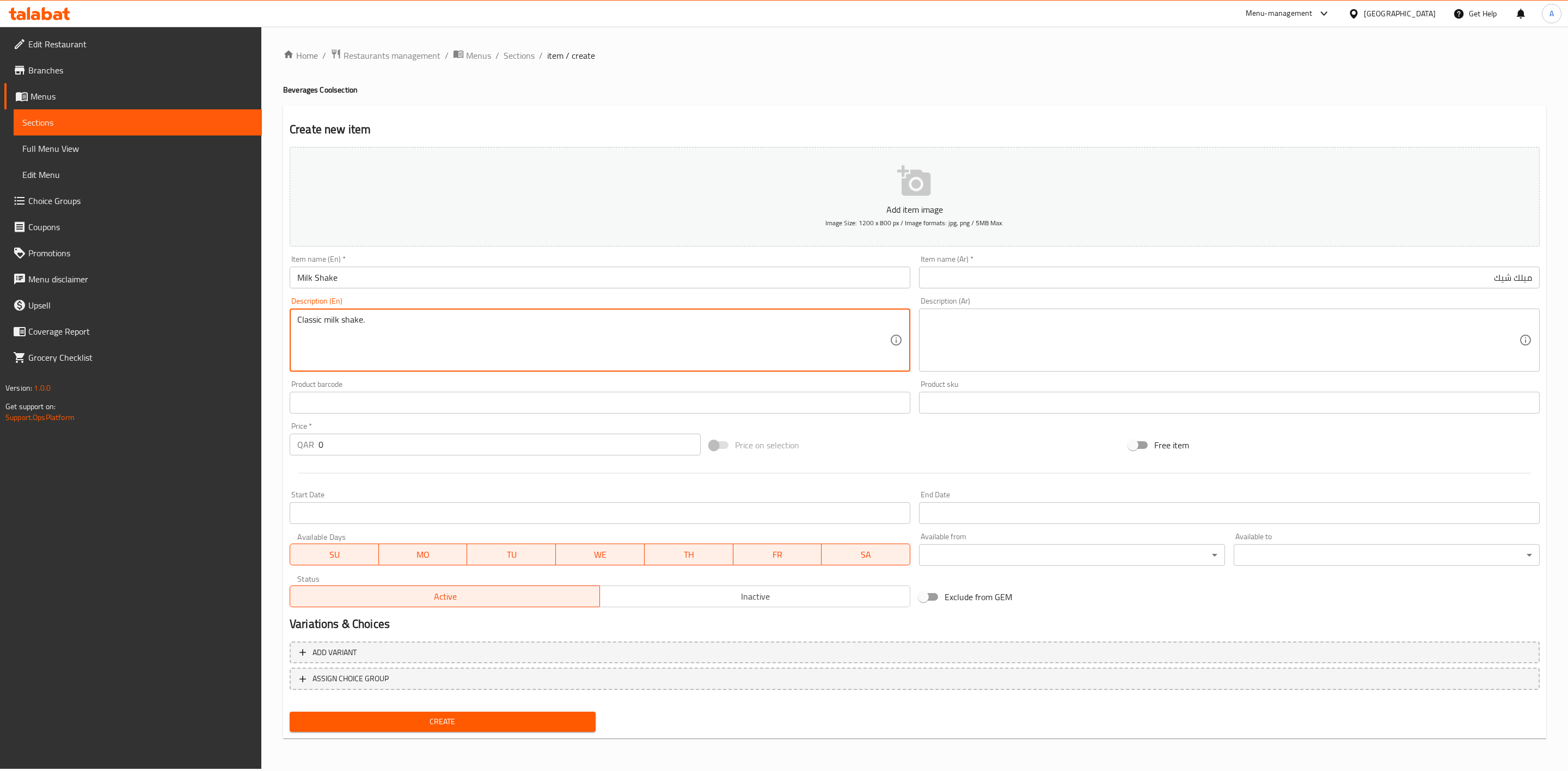
click at [1057, 333] on textarea at bounding box center [1222, 340] width 592 height 52
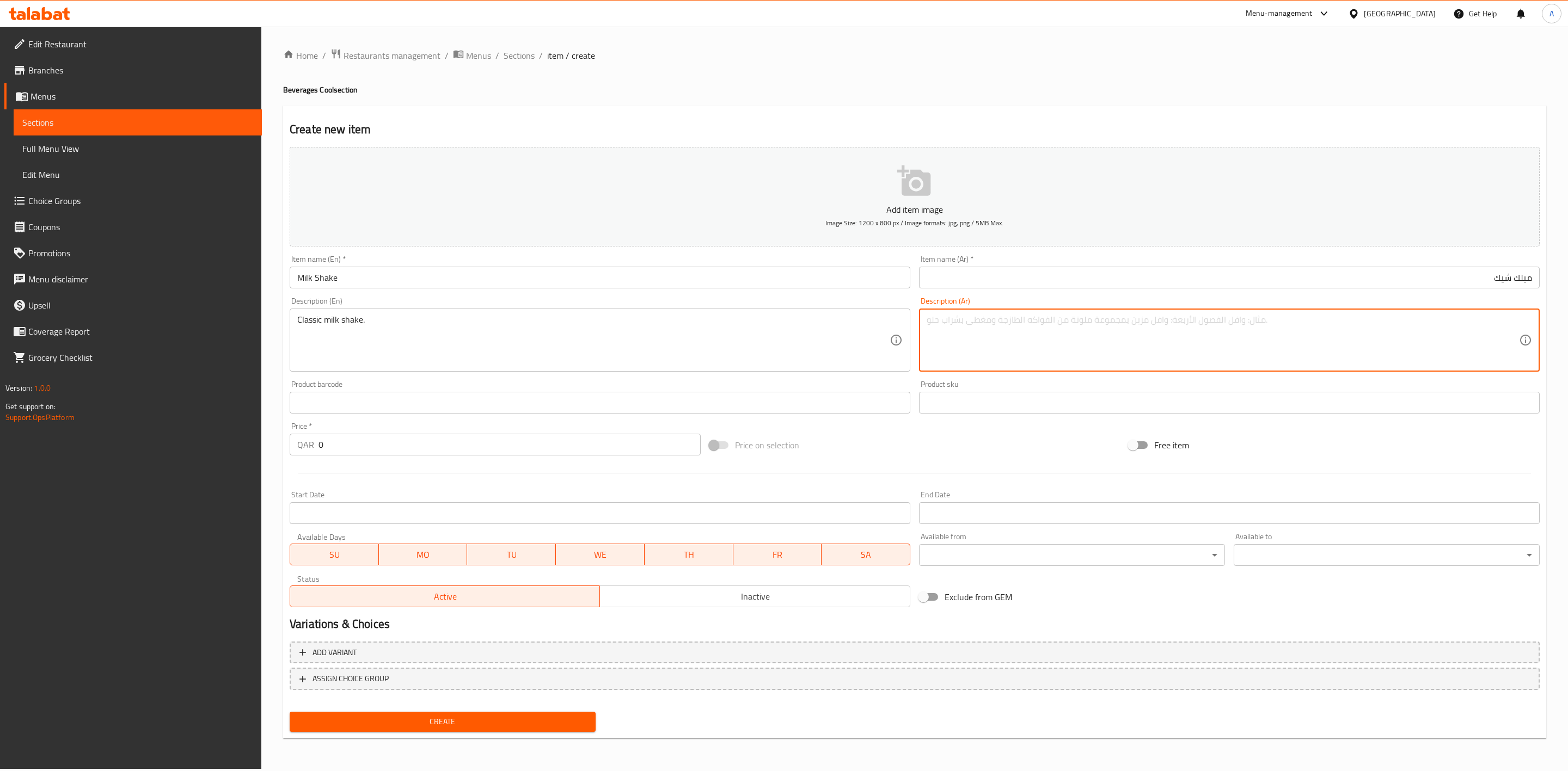
paste textarea "ميلك شيك كلاسيكي."
click at [1016, 118] on div "Create new item Add item image Image Size: 1200 x 800 px / Image formats: jpg, …" at bounding box center [914, 422] width 1263 height 633
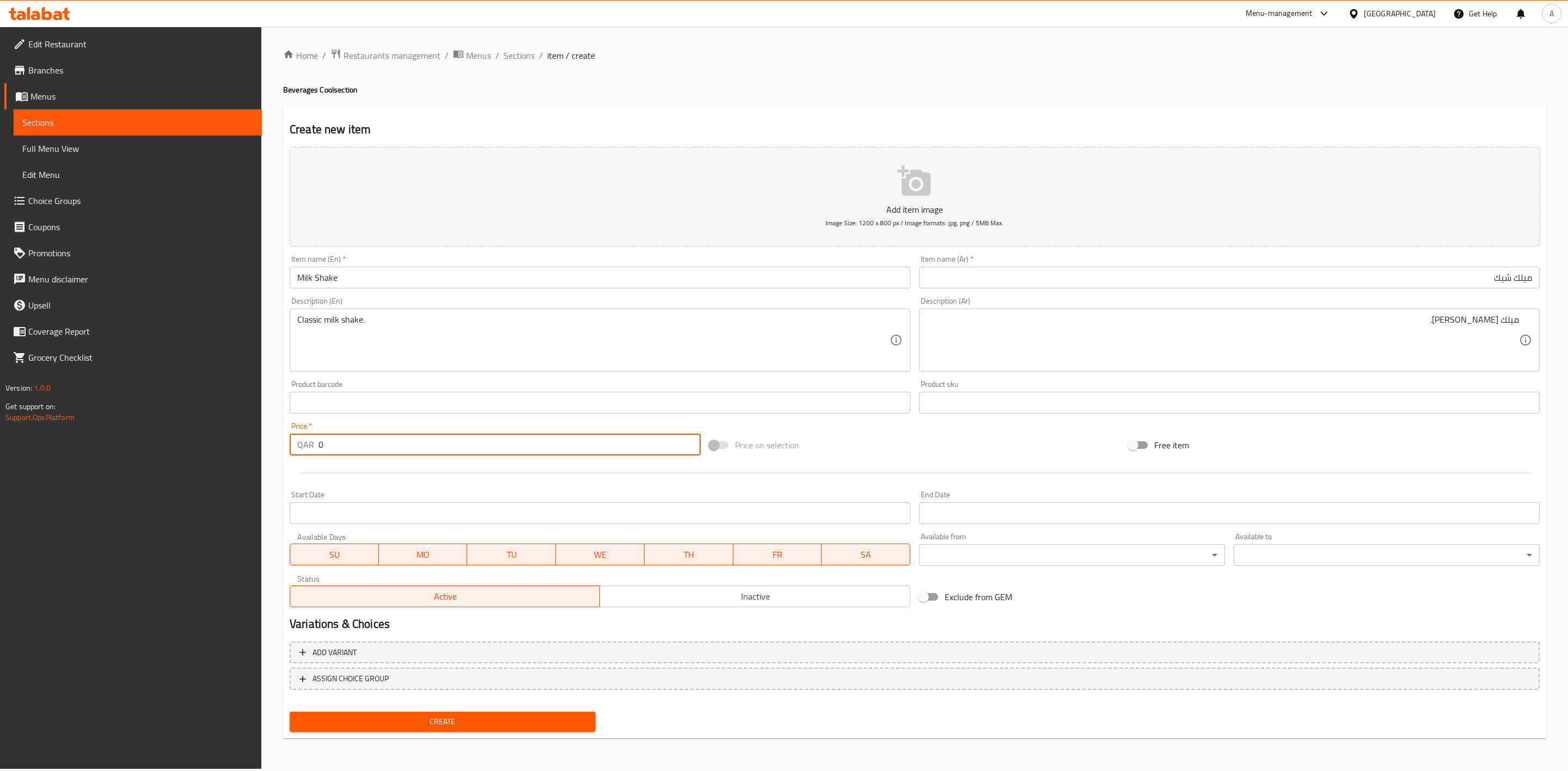
drag, startPoint x: 331, startPoint y: 451, endPoint x: 191, endPoint y: 451, distance: 140.0
click at [191, 451] on div "Edit Restaurant Branches Menus Sections Full Menu View Edit Menu Choice Groups …" at bounding box center [784, 398] width 1568 height 742
click at [345, 474] on div at bounding box center [915, 473] width 1259 height 27
click at [681, 598] on span "Inactive" at bounding box center [755, 597] width 301 height 16
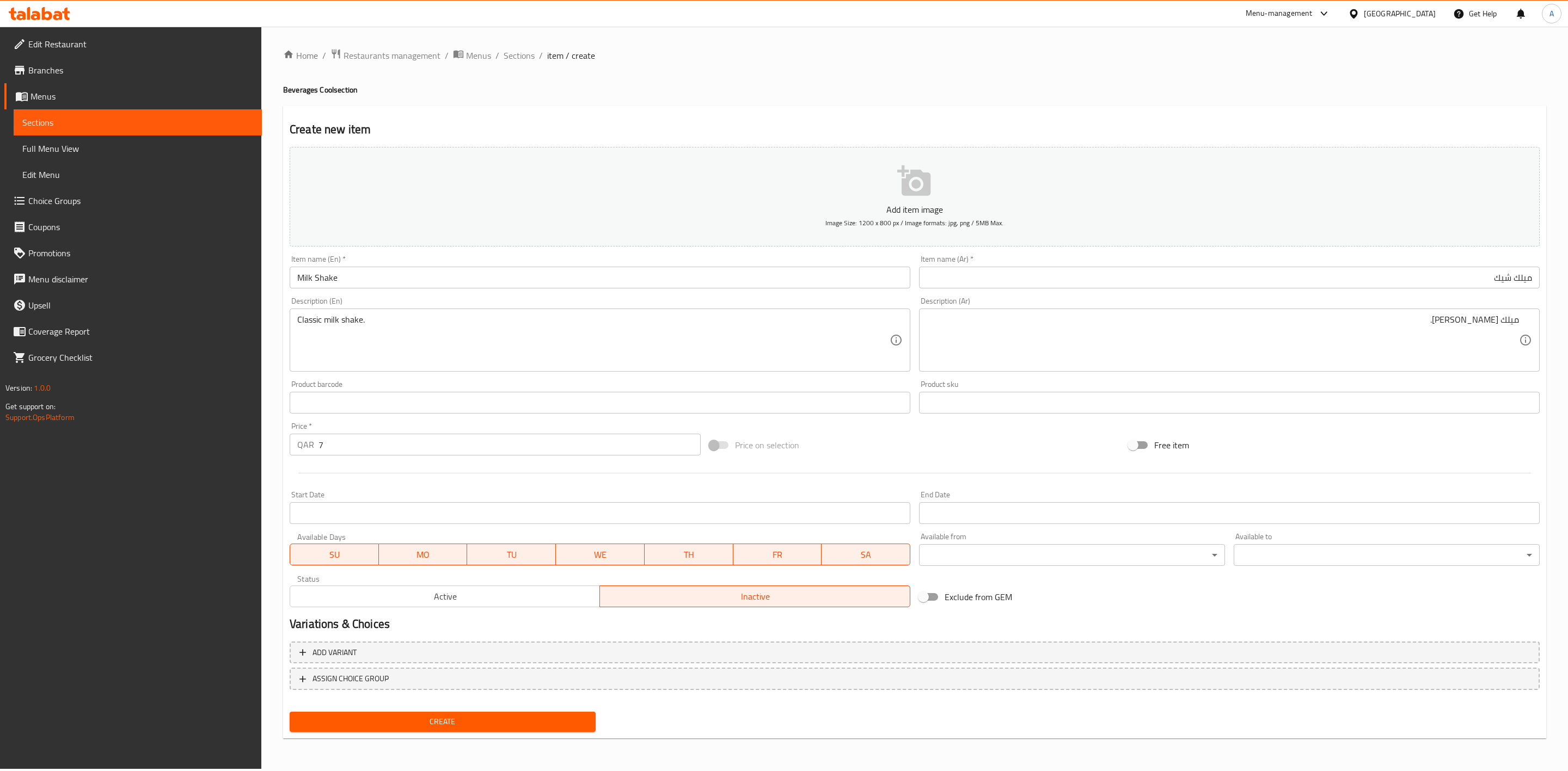
click at [485, 717] on span "Create" at bounding box center [443, 722] width 289 height 13
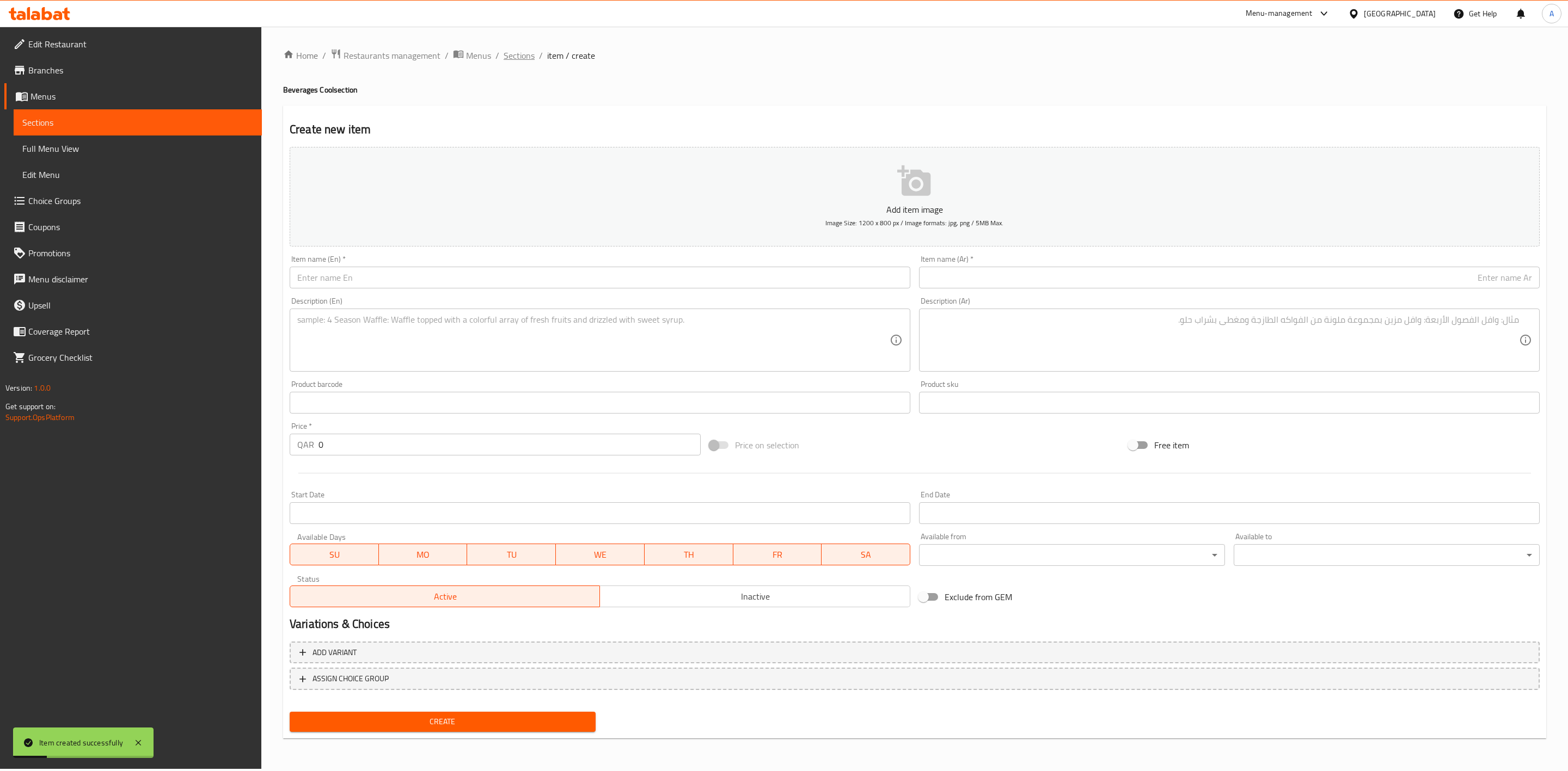
click at [514, 54] on span "Sections" at bounding box center [519, 55] width 31 height 13
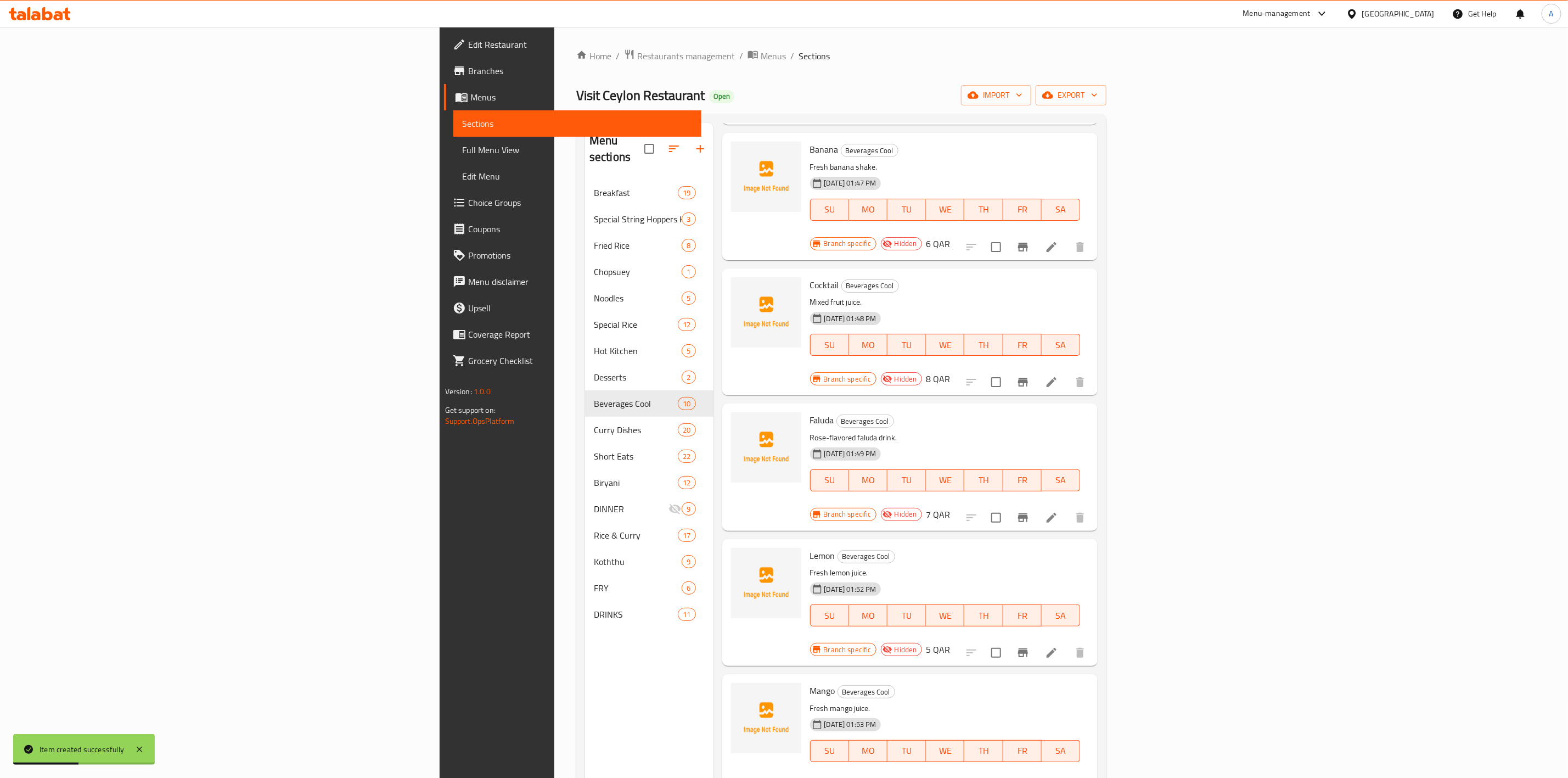
scroll to position [154, 0]
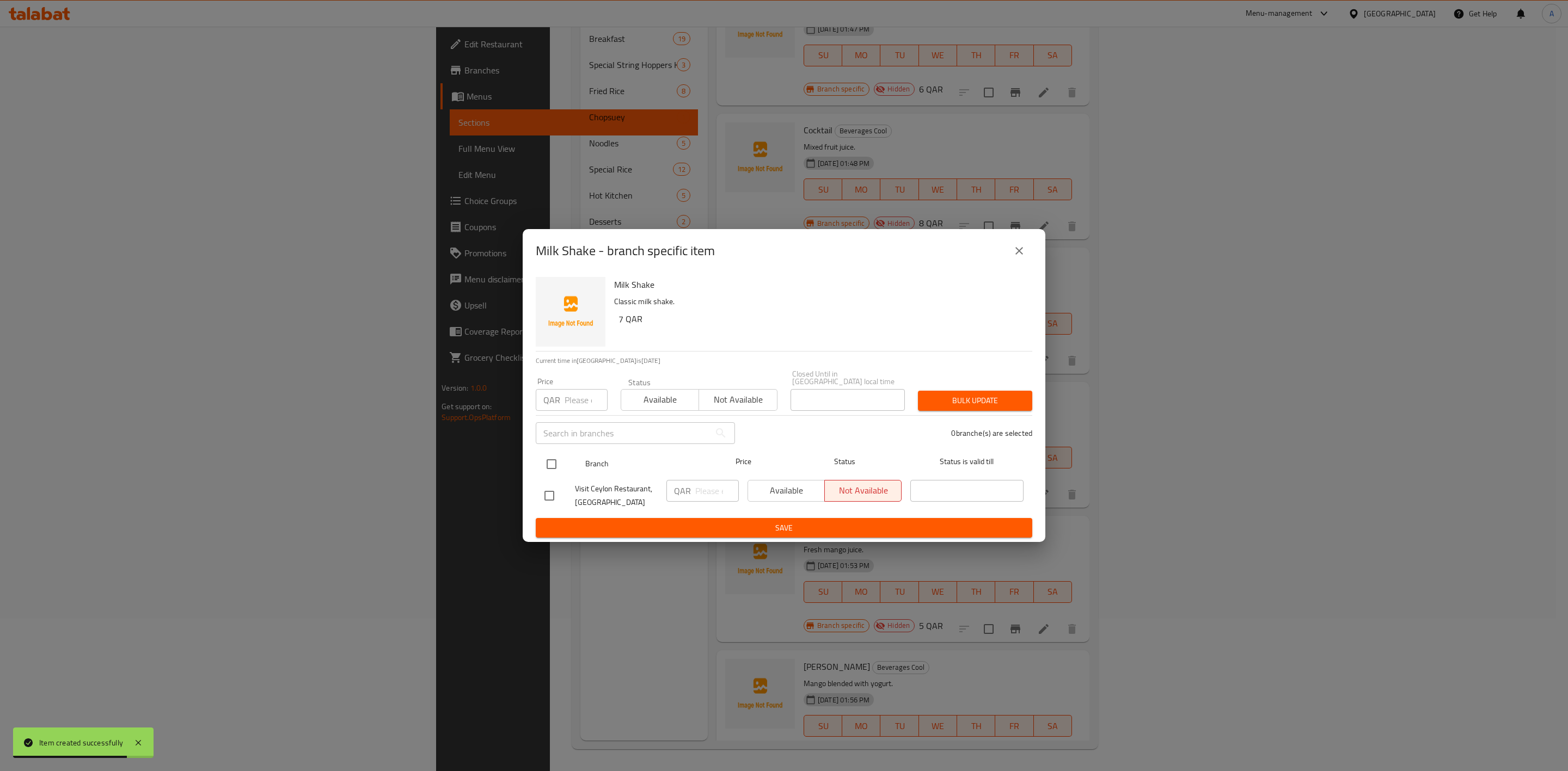
click at [556, 462] on input "checkbox" at bounding box center [551, 464] width 23 height 23
click at [576, 389] on input "number" at bounding box center [586, 400] width 43 height 22
click at [974, 402] on span "Bulk update" at bounding box center [975, 401] width 97 height 13
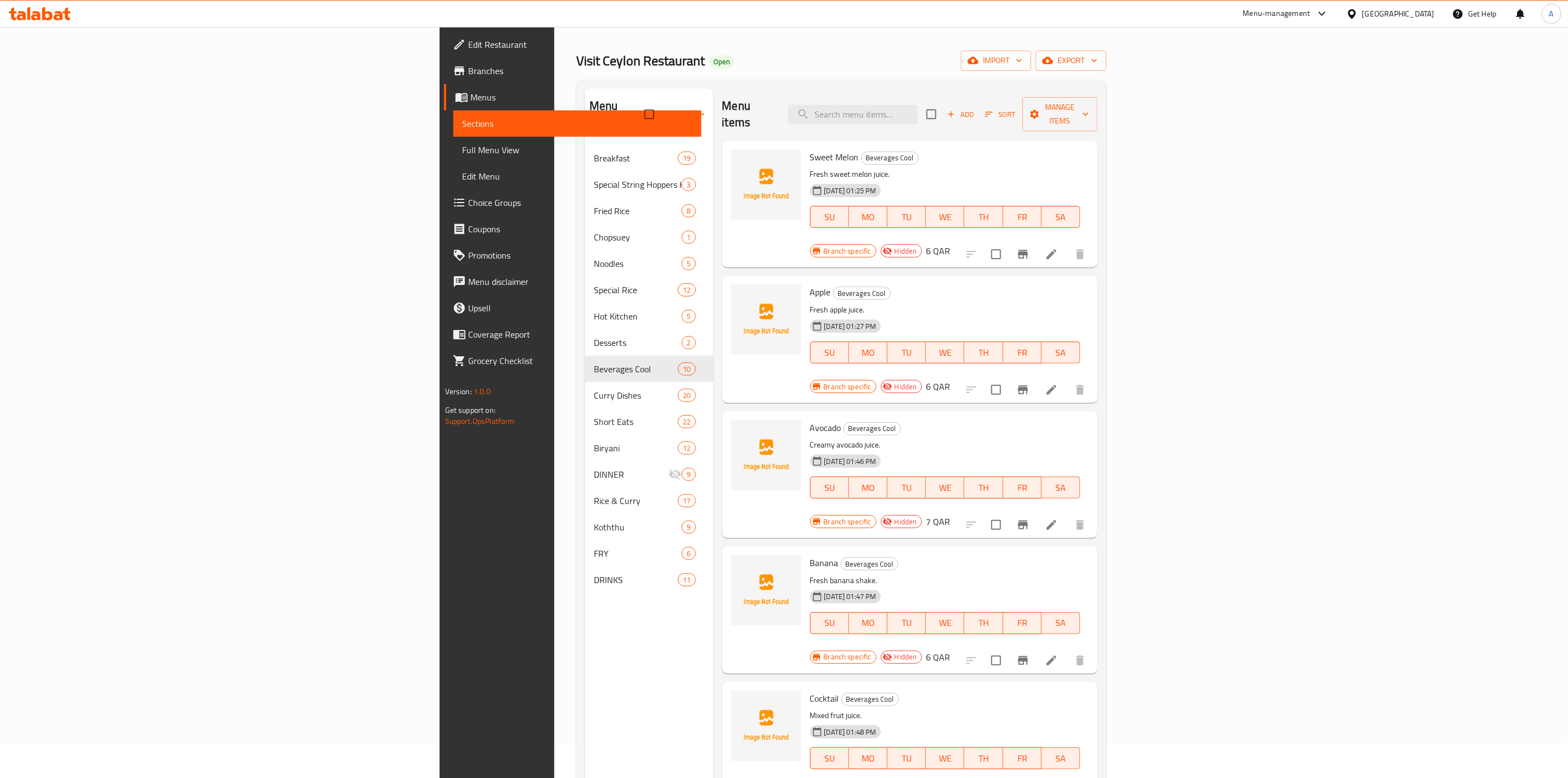
scroll to position [0, 0]
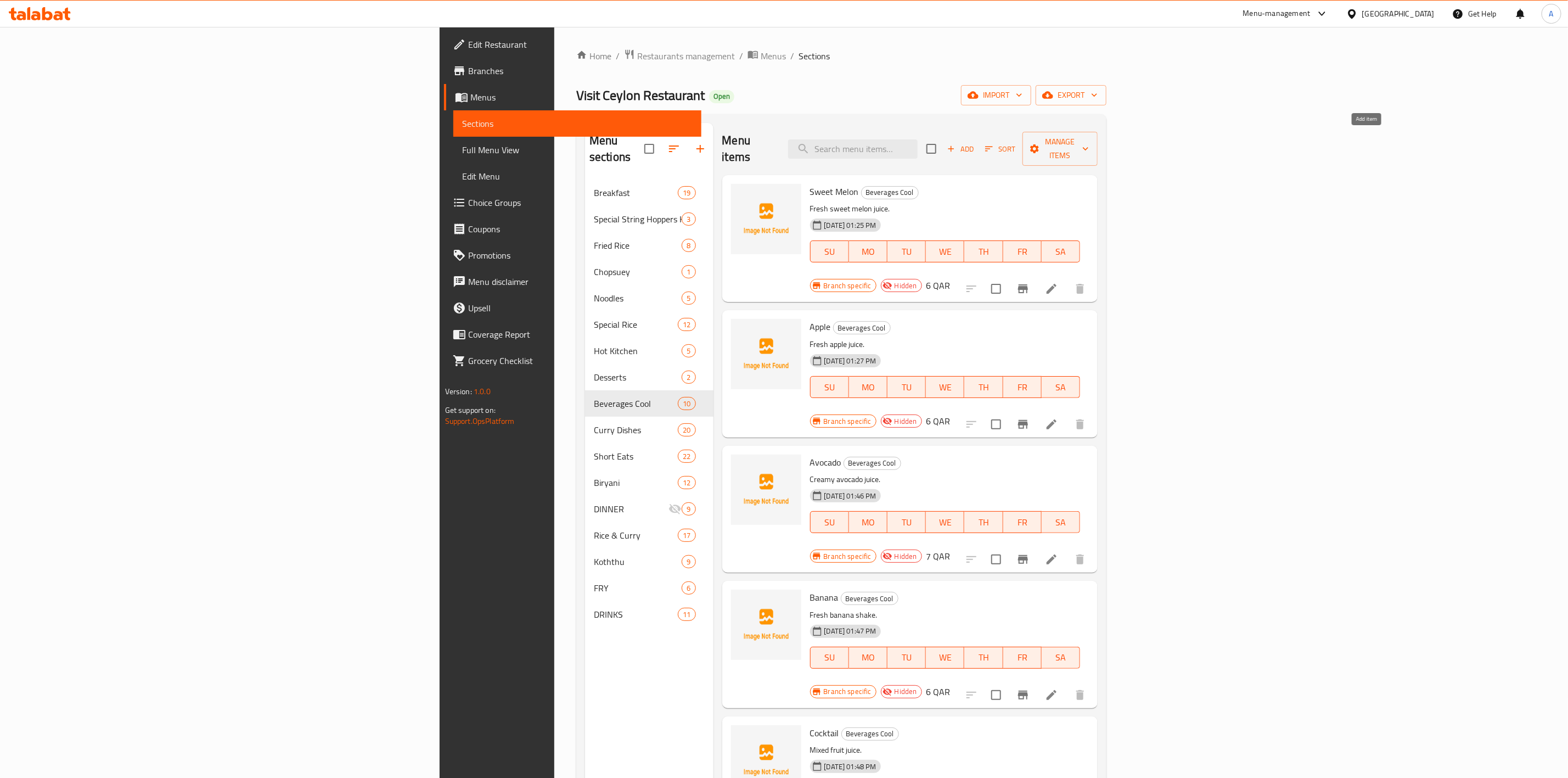
click at [978, 141] on button "Add" at bounding box center [960, 149] width 35 height 17
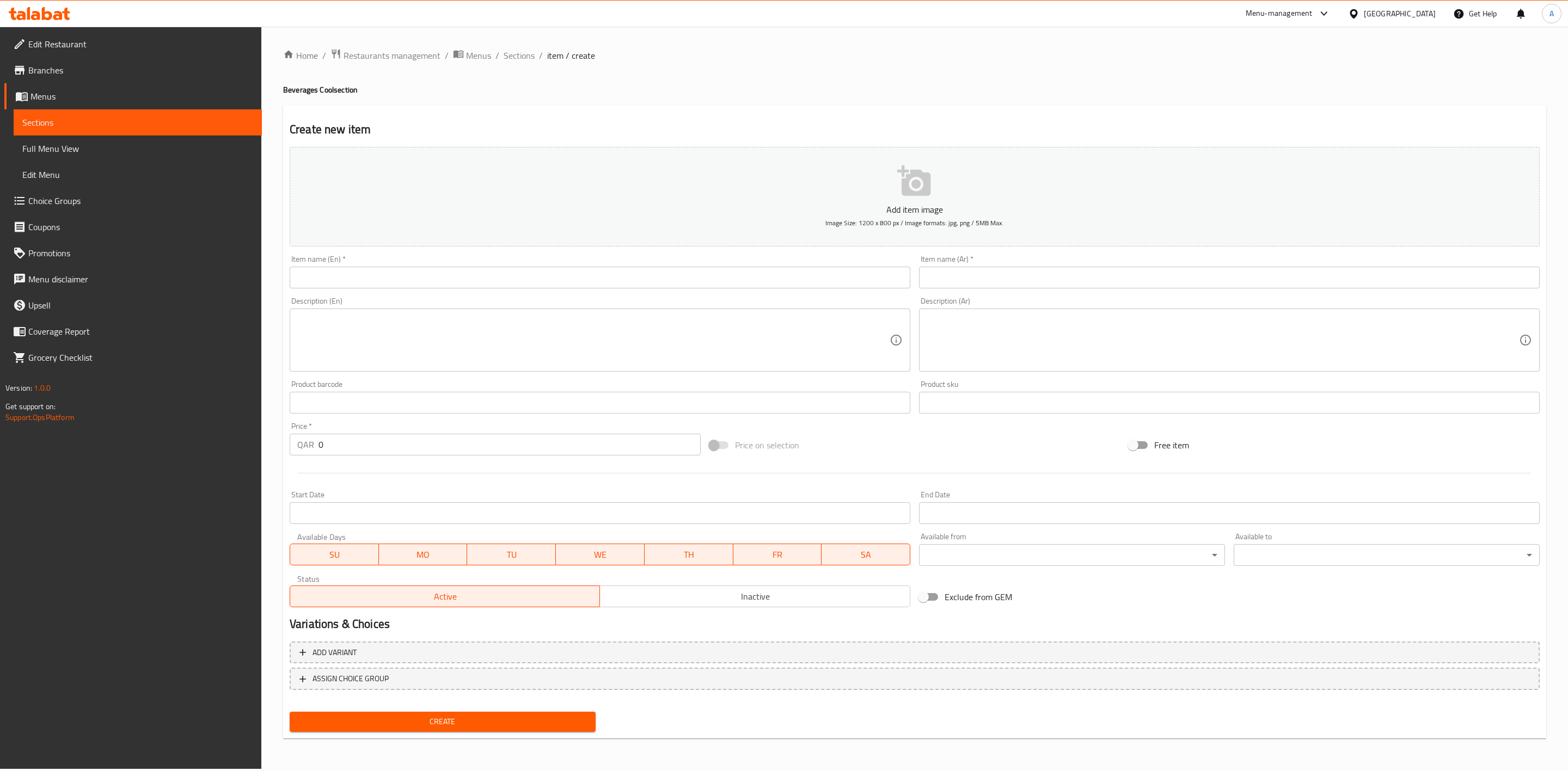
click at [446, 293] on div "Description (En) Description (En)" at bounding box center [600, 334] width 629 height 83
click at [438, 281] on input "text" at bounding box center [600, 277] width 621 height 22
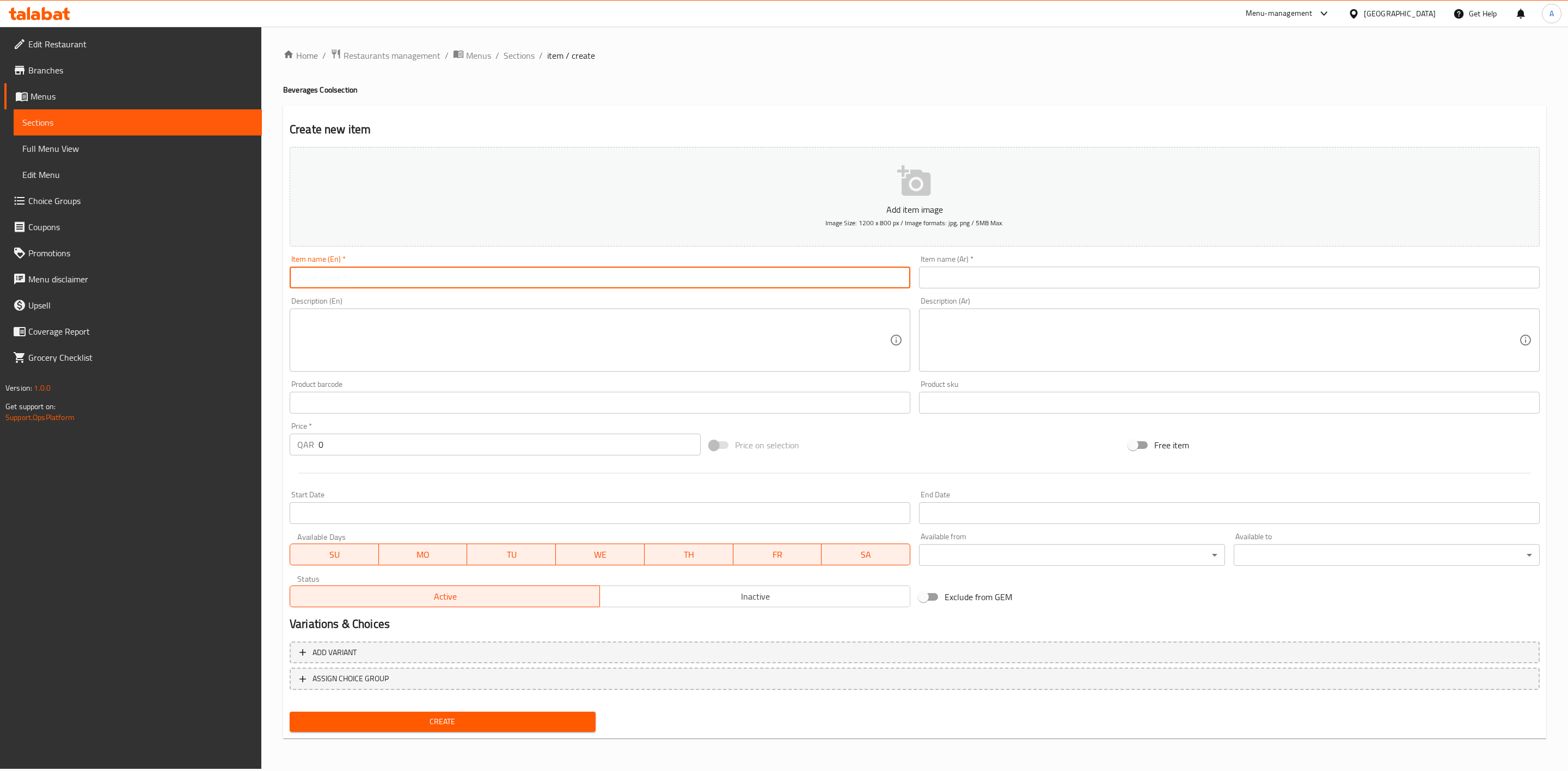
paste input "Mint & Lemon"
click at [317, 279] on input "Mint & Lemon" at bounding box center [600, 277] width 621 height 22
click at [477, 131] on h2 "Create new item" at bounding box center [915, 129] width 1250 height 16
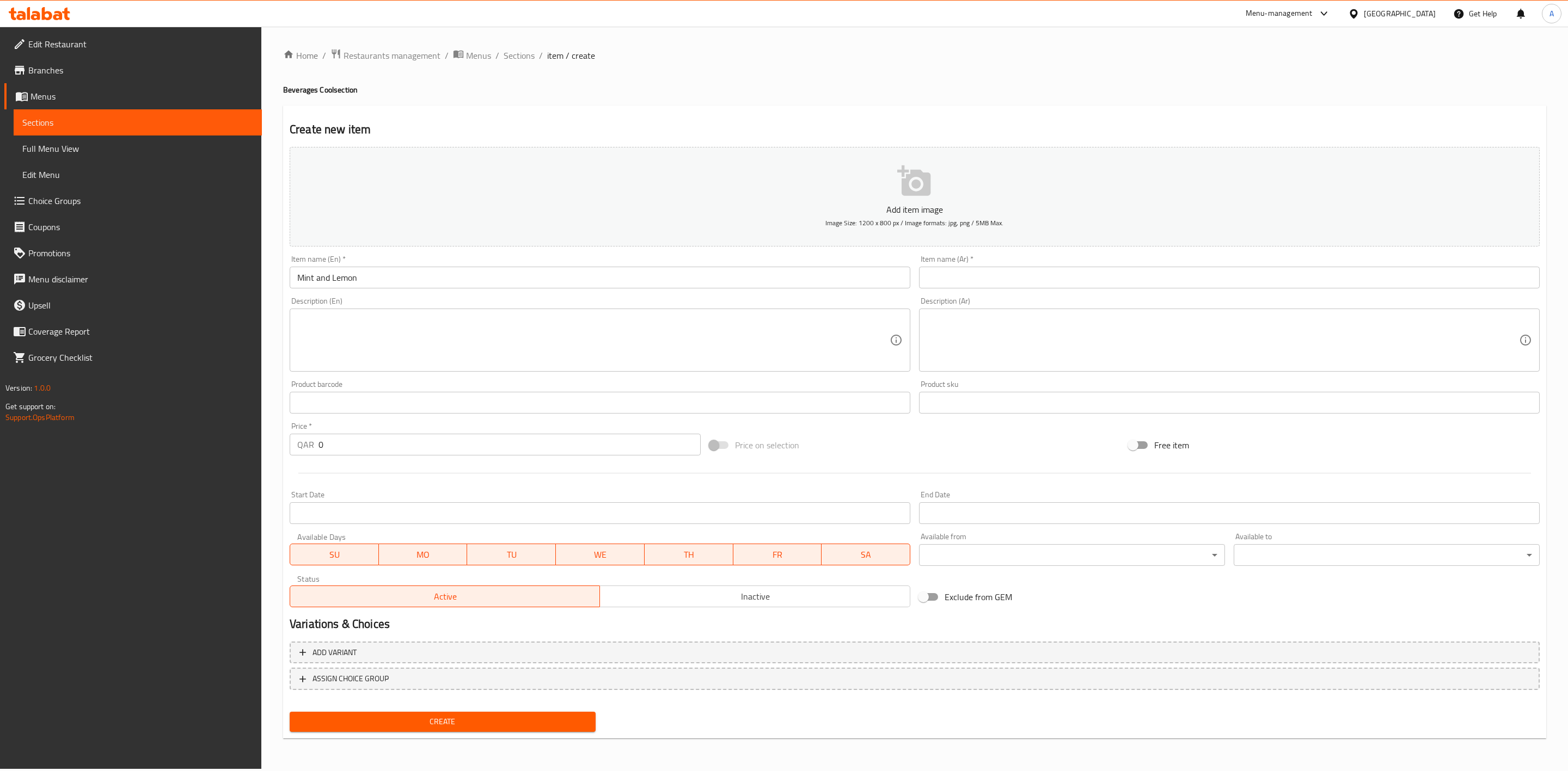
click at [982, 282] on input "text" at bounding box center [1230, 277] width 621 height 22
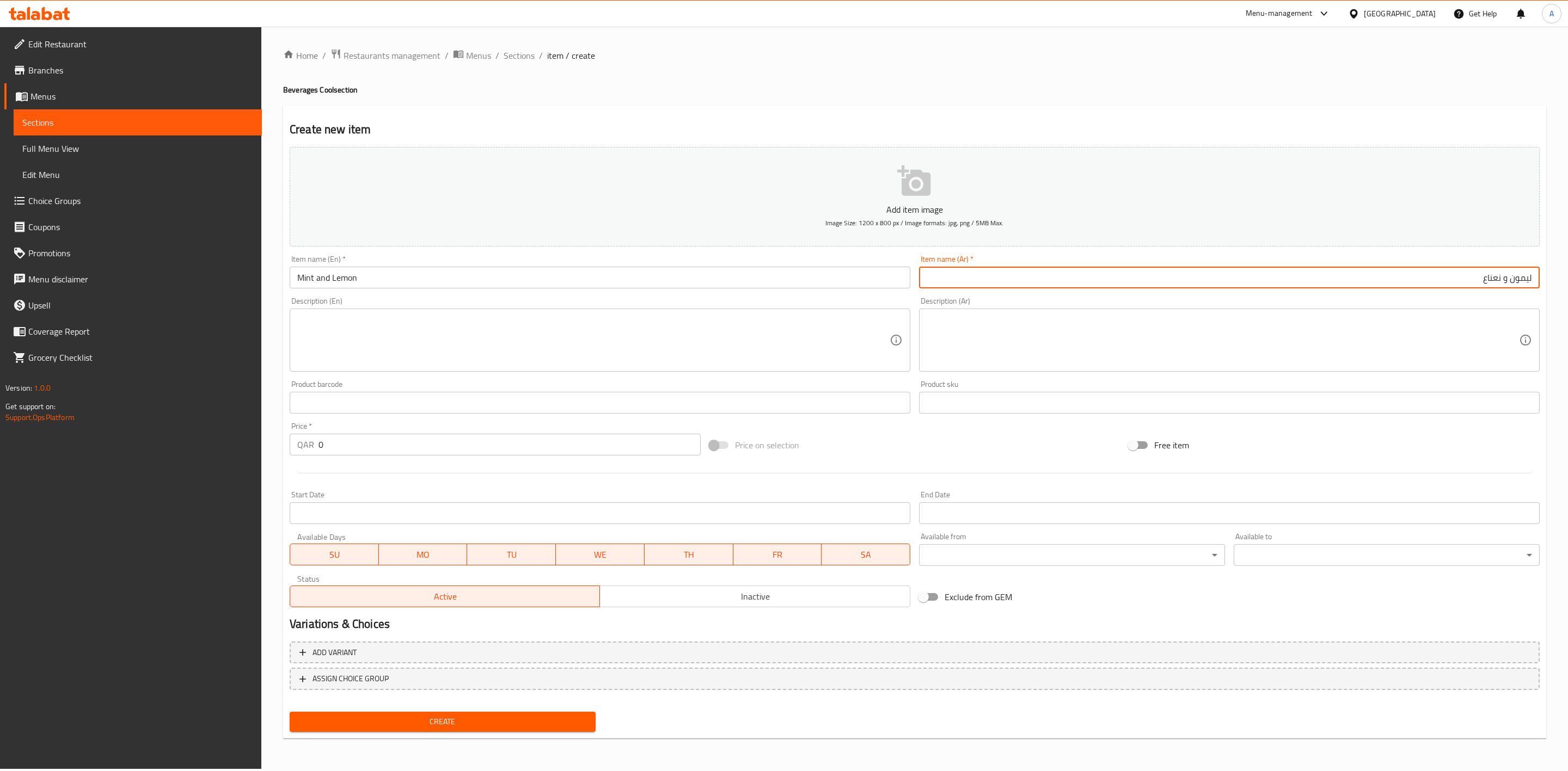
click at [921, 113] on div "Create new item Add item image Image Size: 1200 x 800 px / Image formats: jpg, …" at bounding box center [914, 422] width 1263 height 633
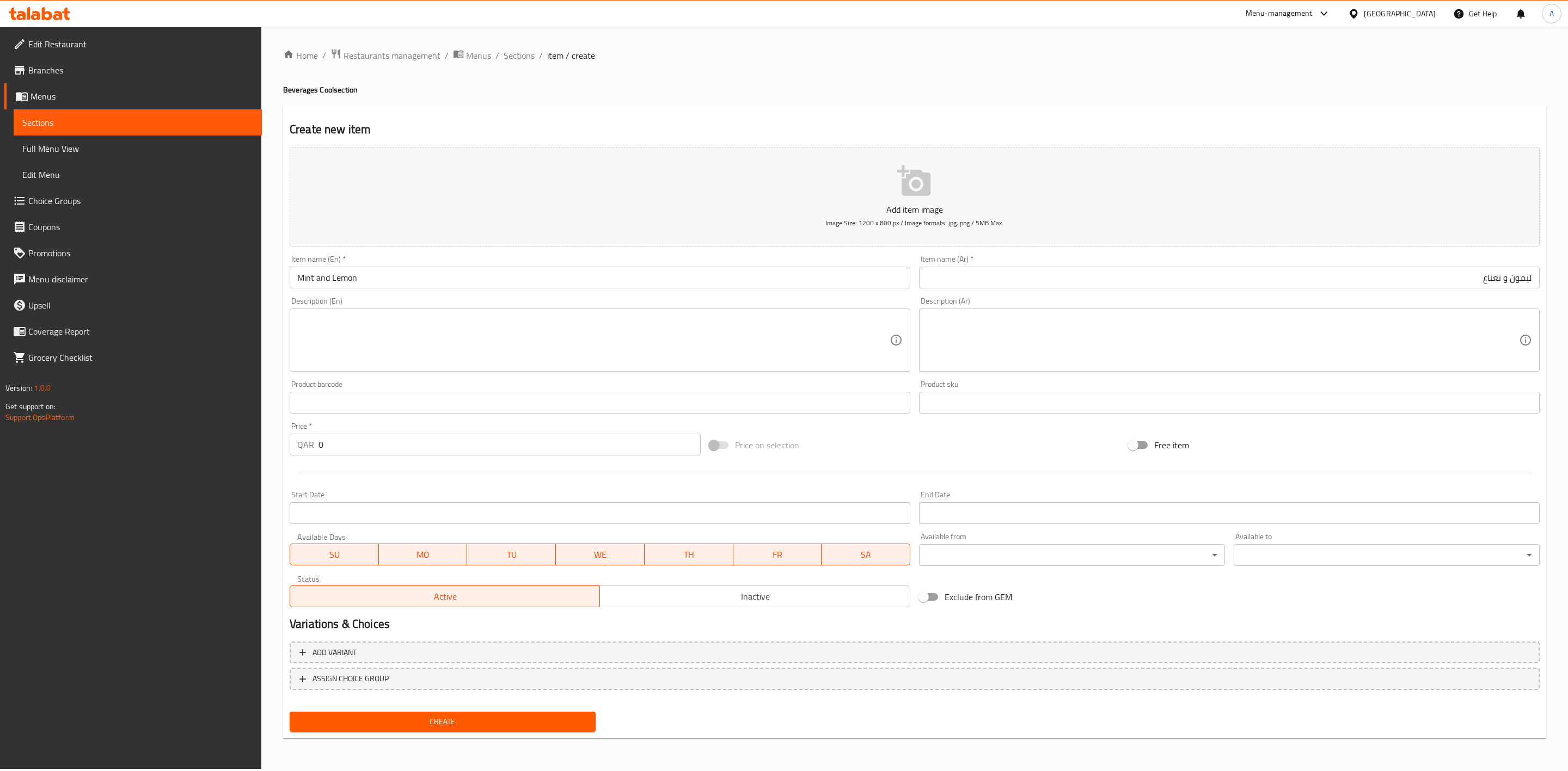
click at [352, 299] on div "Description (En) Description (En)" at bounding box center [600, 334] width 621 height 75
click at [355, 321] on textarea at bounding box center [593, 340] width 592 height 52
paste textarea "Fresh mint lemon juice."
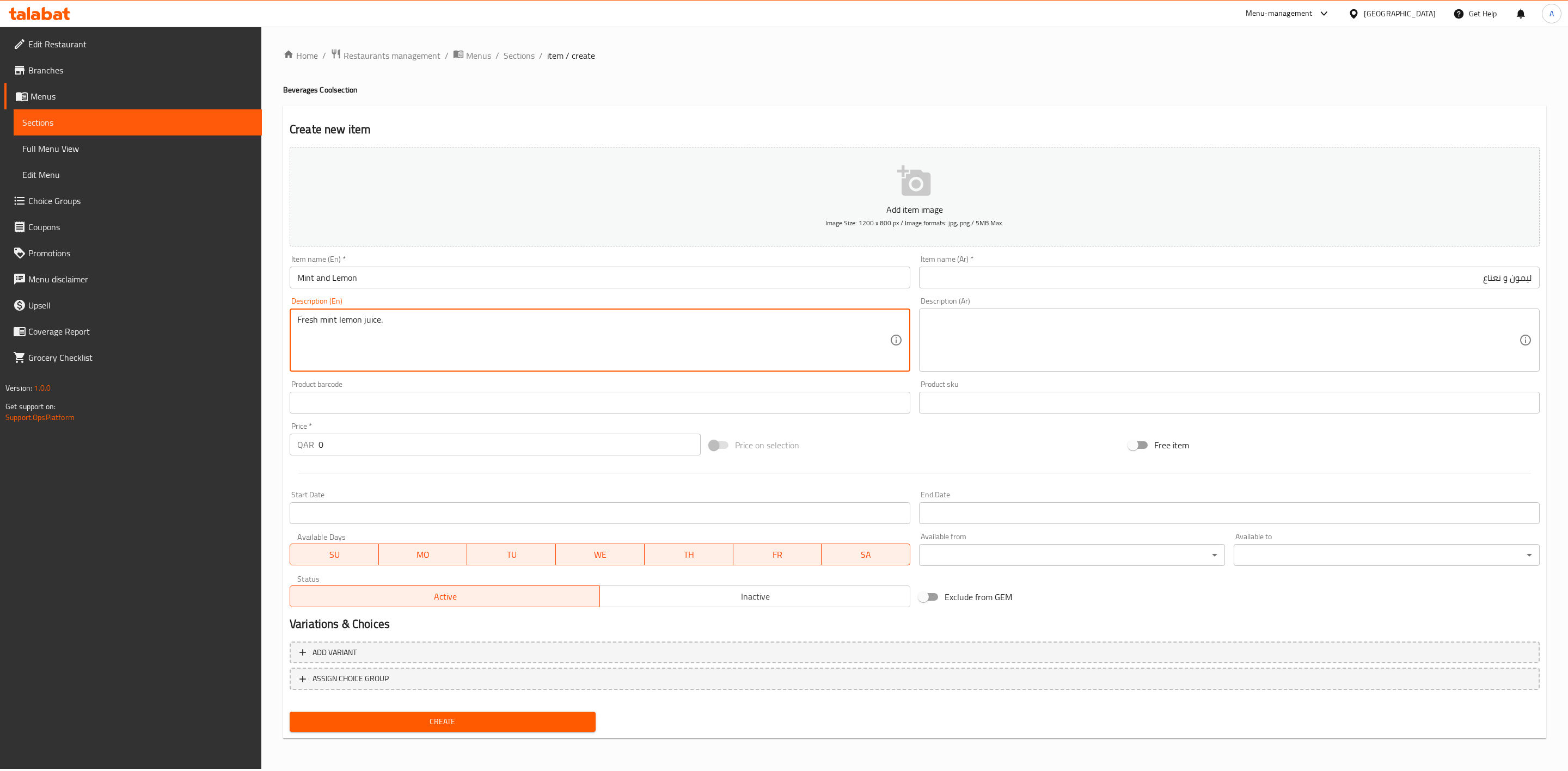
click at [653, 599] on span "Inactive" at bounding box center [755, 597] width 301 height 16
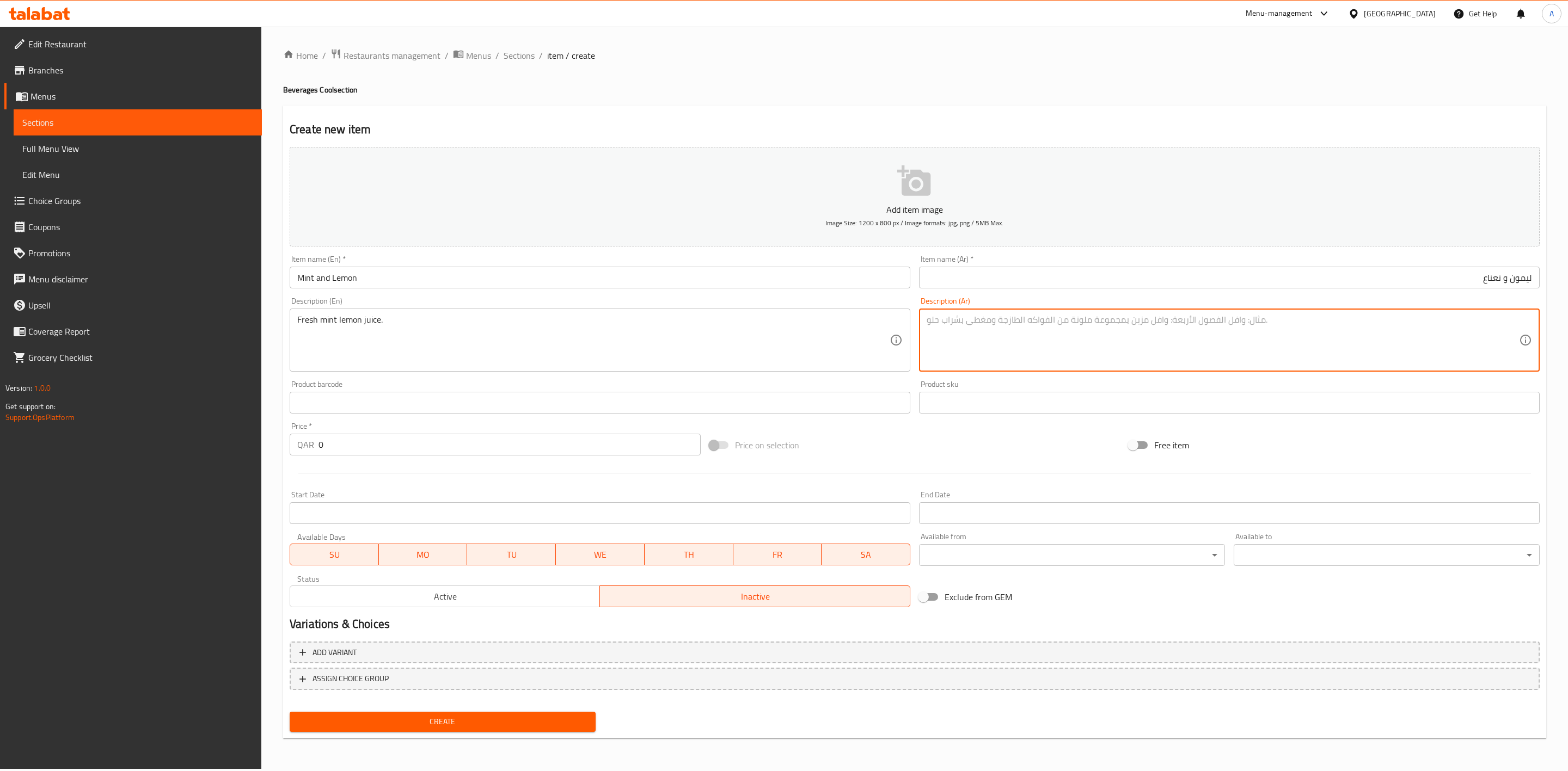
click at [997, 321] on textarea at bounding box center [1222, 340] width 592 height 52
paste textarea "عصير الليمون والنعناع الطازج."
drag, startPoint x: 588, startPoint y: 95, endPoint x: 584, endPoint y: 88, distance: 8.1
click at [587, 95] on h4 "Beverages Cool section" at bounding box center [914, 90] width 1263 height 11
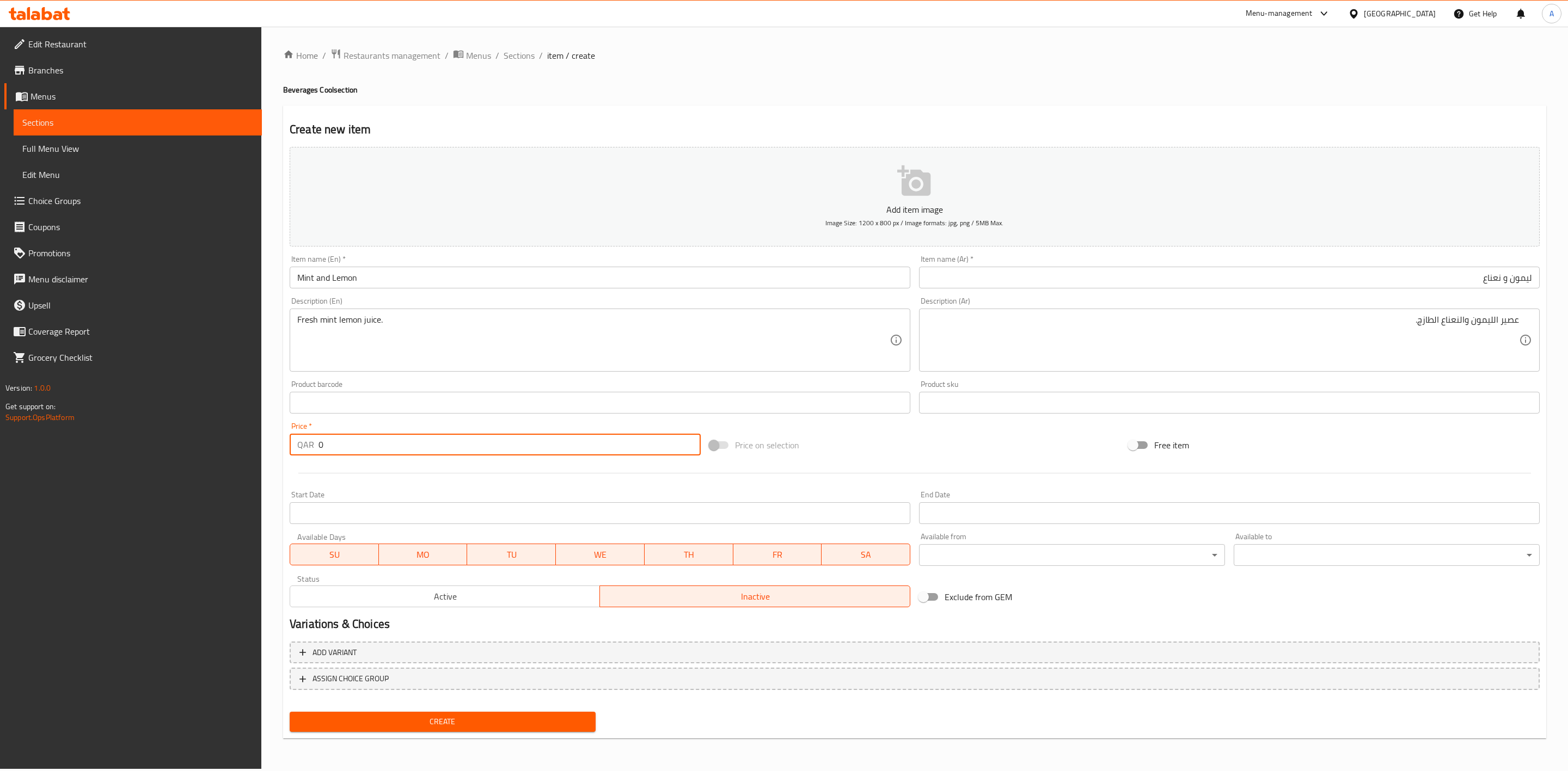
drag, startPoint x: 338, startPoint y: 446, endPoint x: 239, endPoint y: 443, distance: 99.0
click at [239, 443] on div "Edit Restaurant Branches Menus Sections Full Menu View Edit Menu Choice Groups …" at bounding box center [784, 398] width 1568 height 742
paste input "6"
click at [338, 485] on div at bounding box center [915, 473] width 1259 height 27
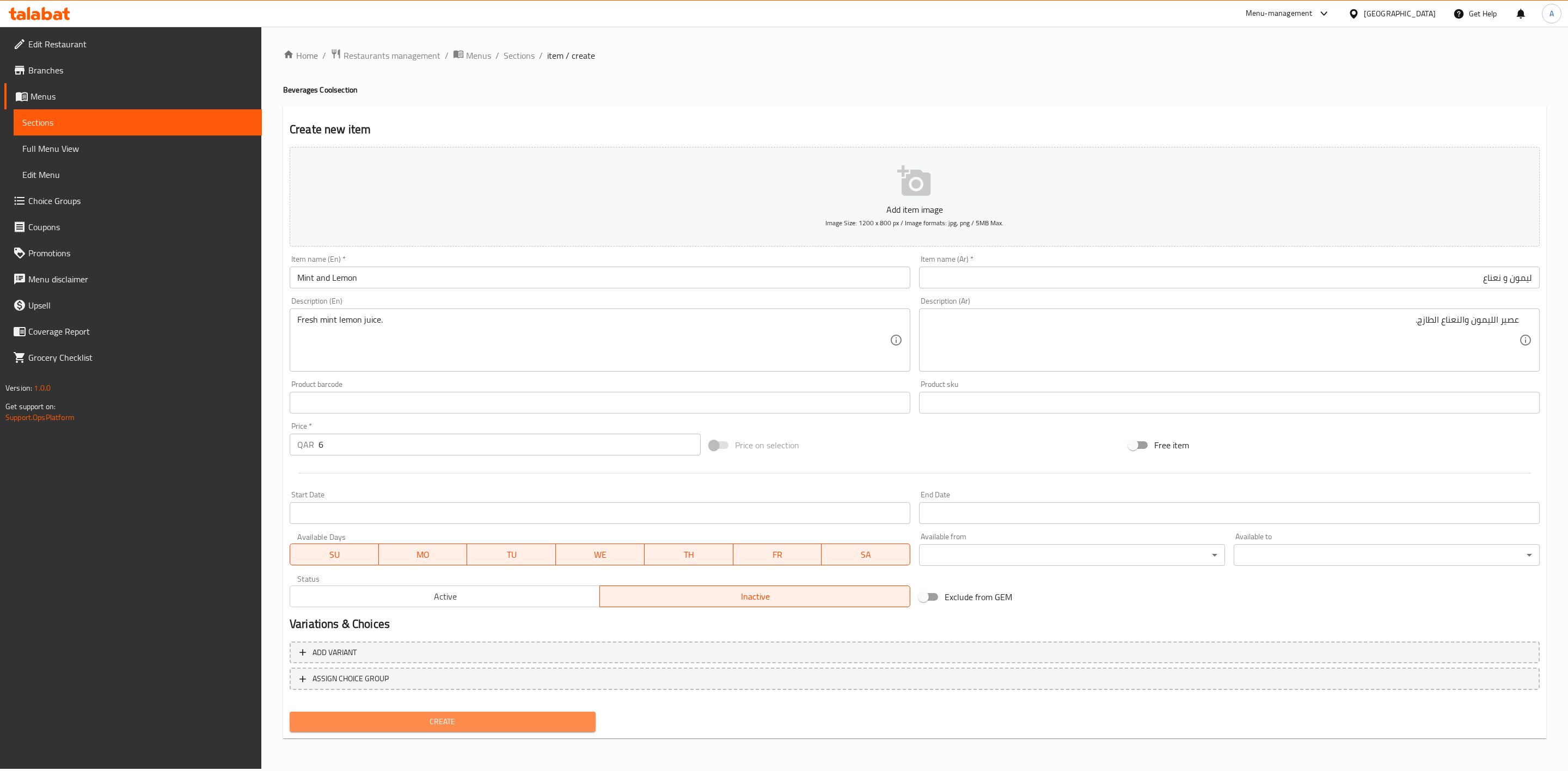
click at [518, 724] on span "Create" at bounding box center [443, 722] width 289 height 13
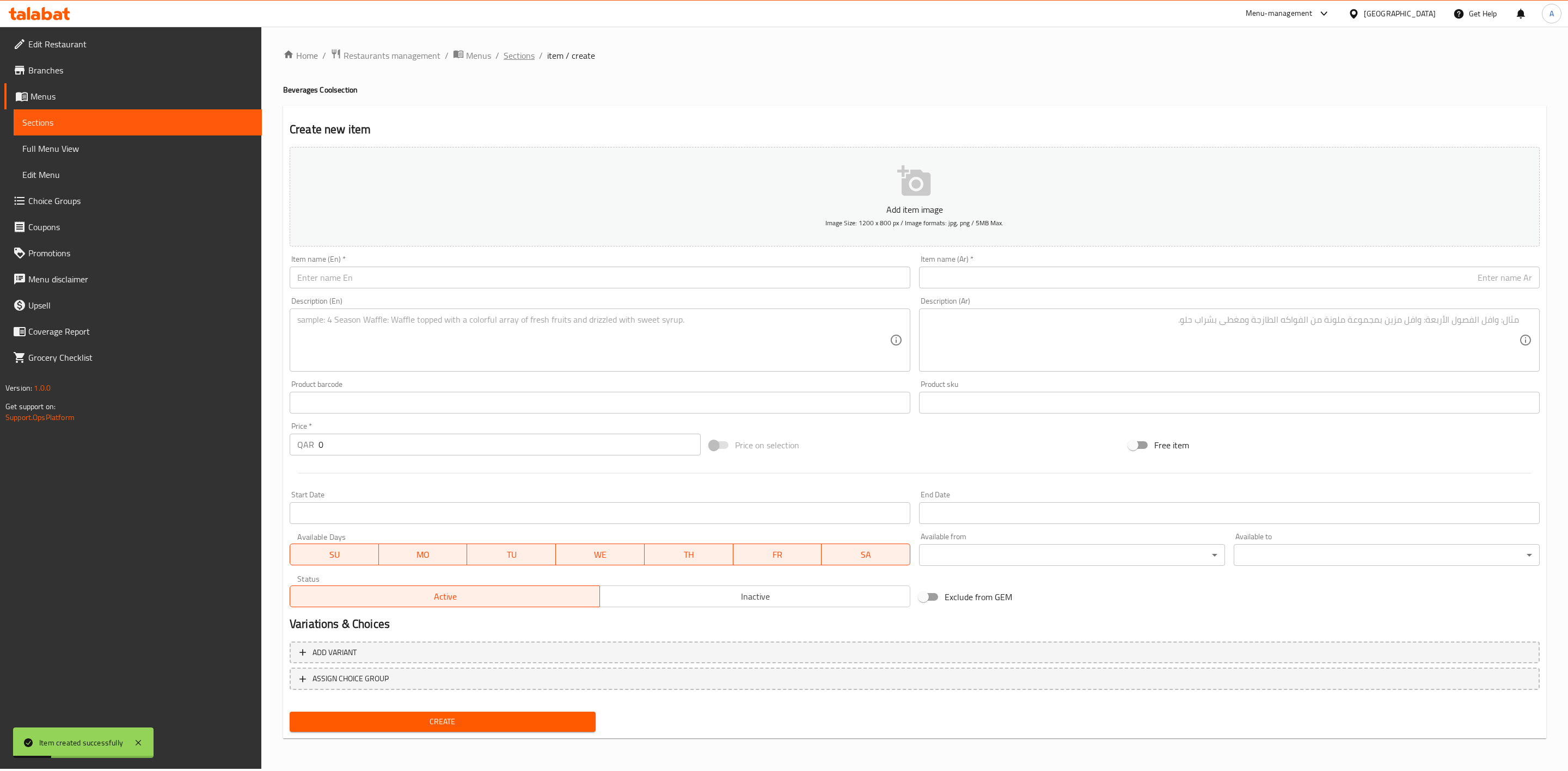
click at [508, 59] on span "Sections" at bounding box center [519, 55] width 31 height 13
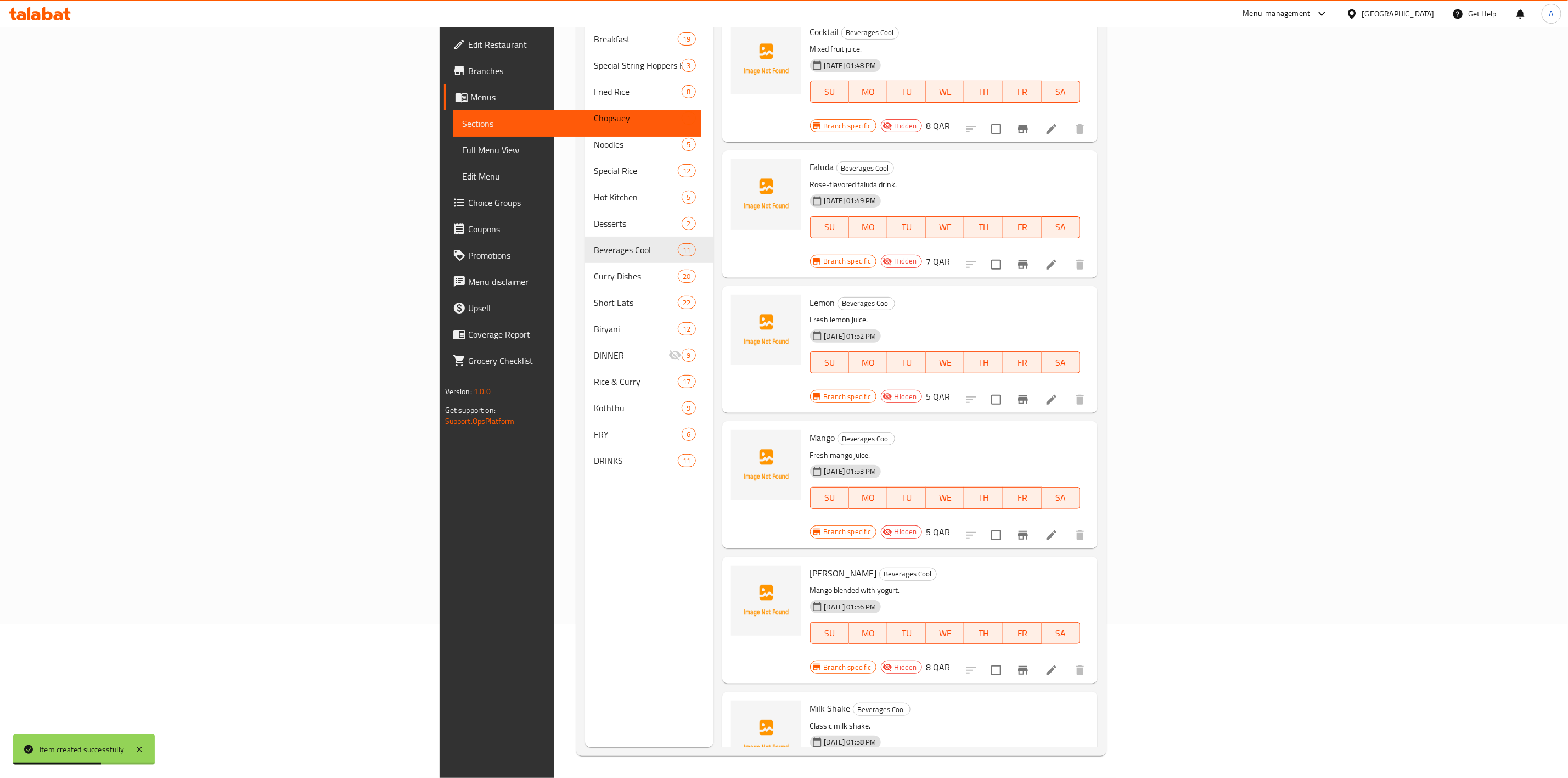
scroll to position [569, 0]
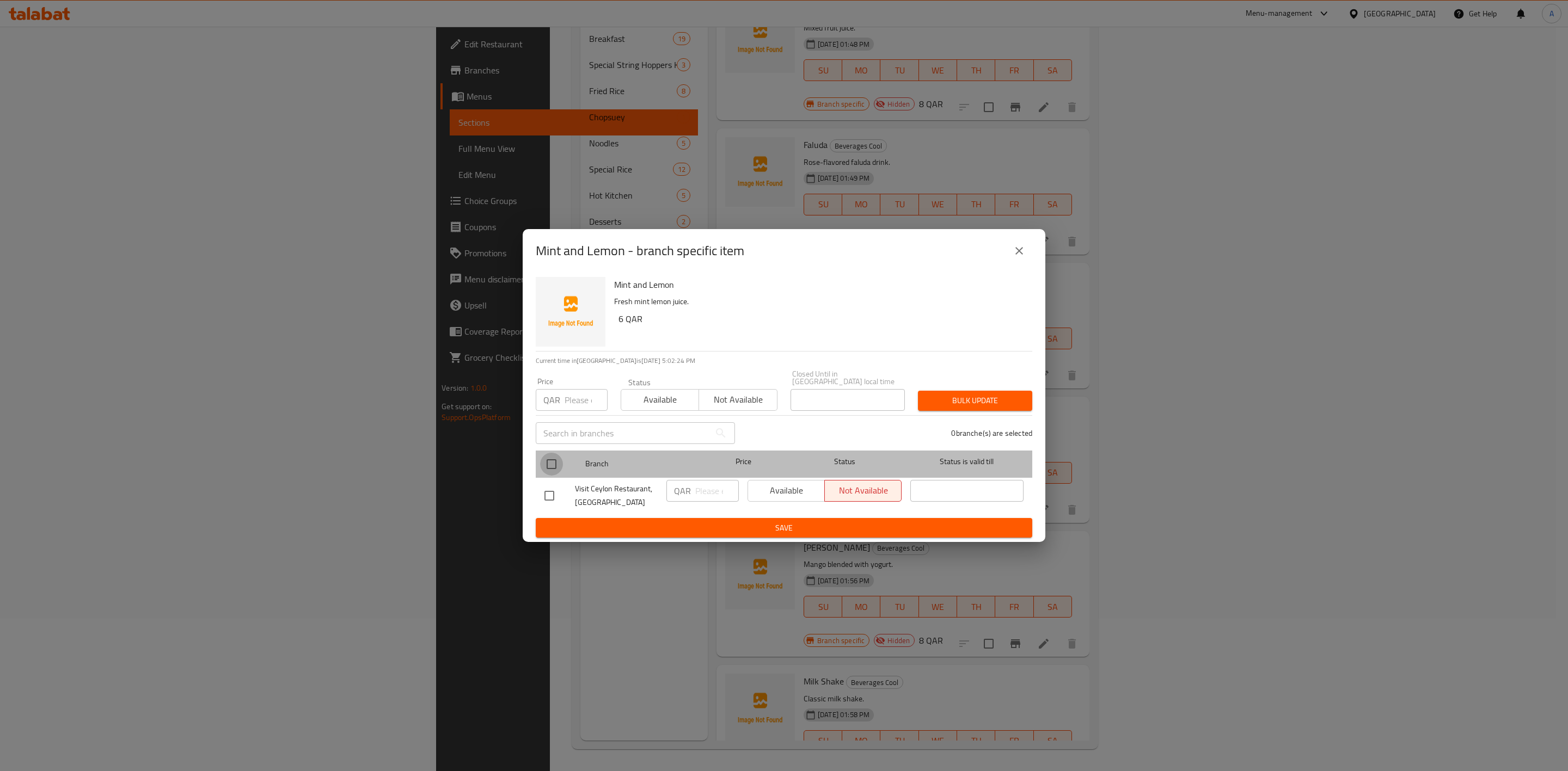
click at [551, 462] on input "checkbox" at bounding box center [551, 464] width 23 height 23
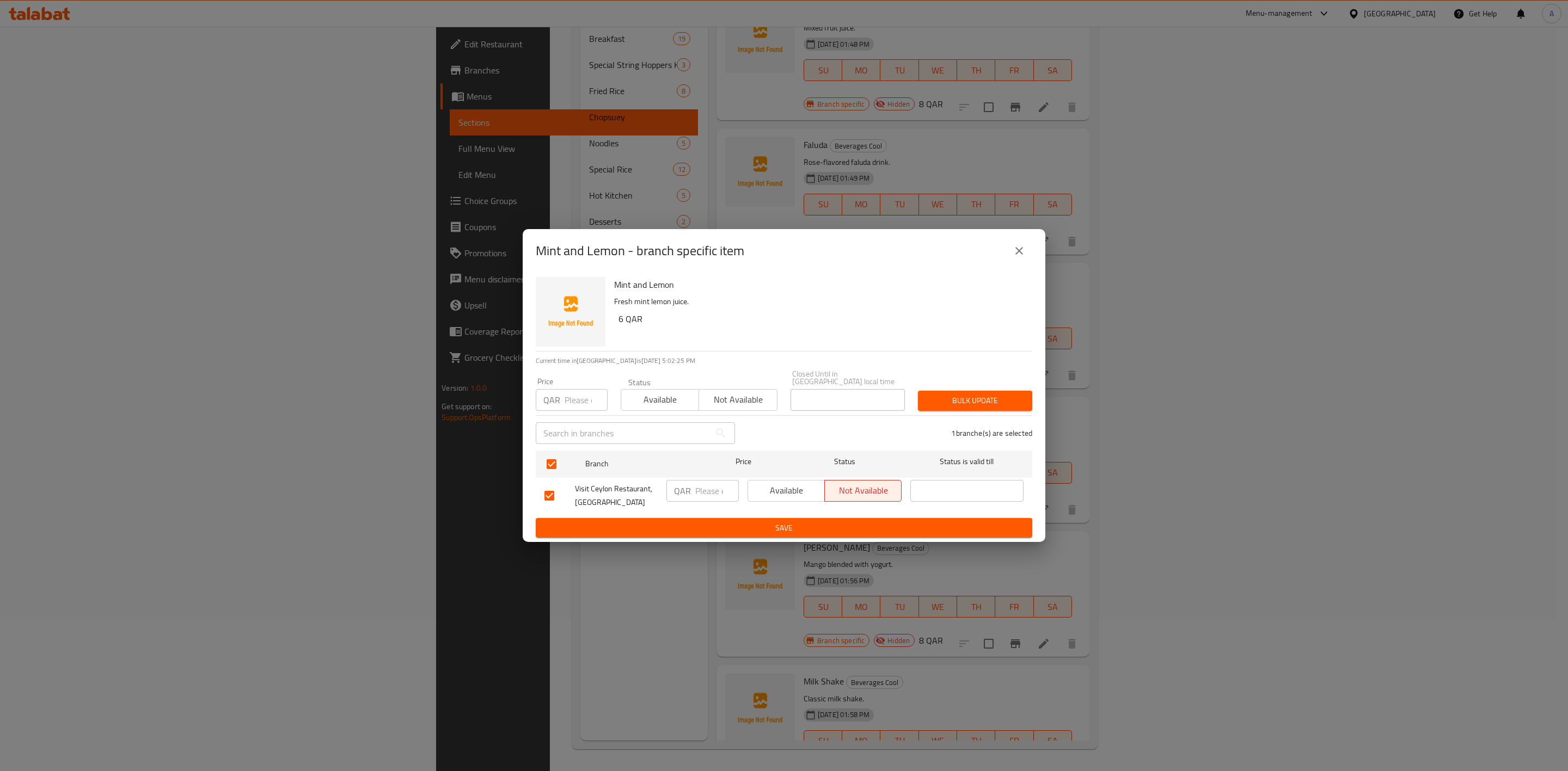
click at [562, 397] on div "QAR Price" at bounding box center [572, 400] width 72 height 22
click at [957, 394] on span "Bulk update" at bounding box center [975, 401] width 97 height 13
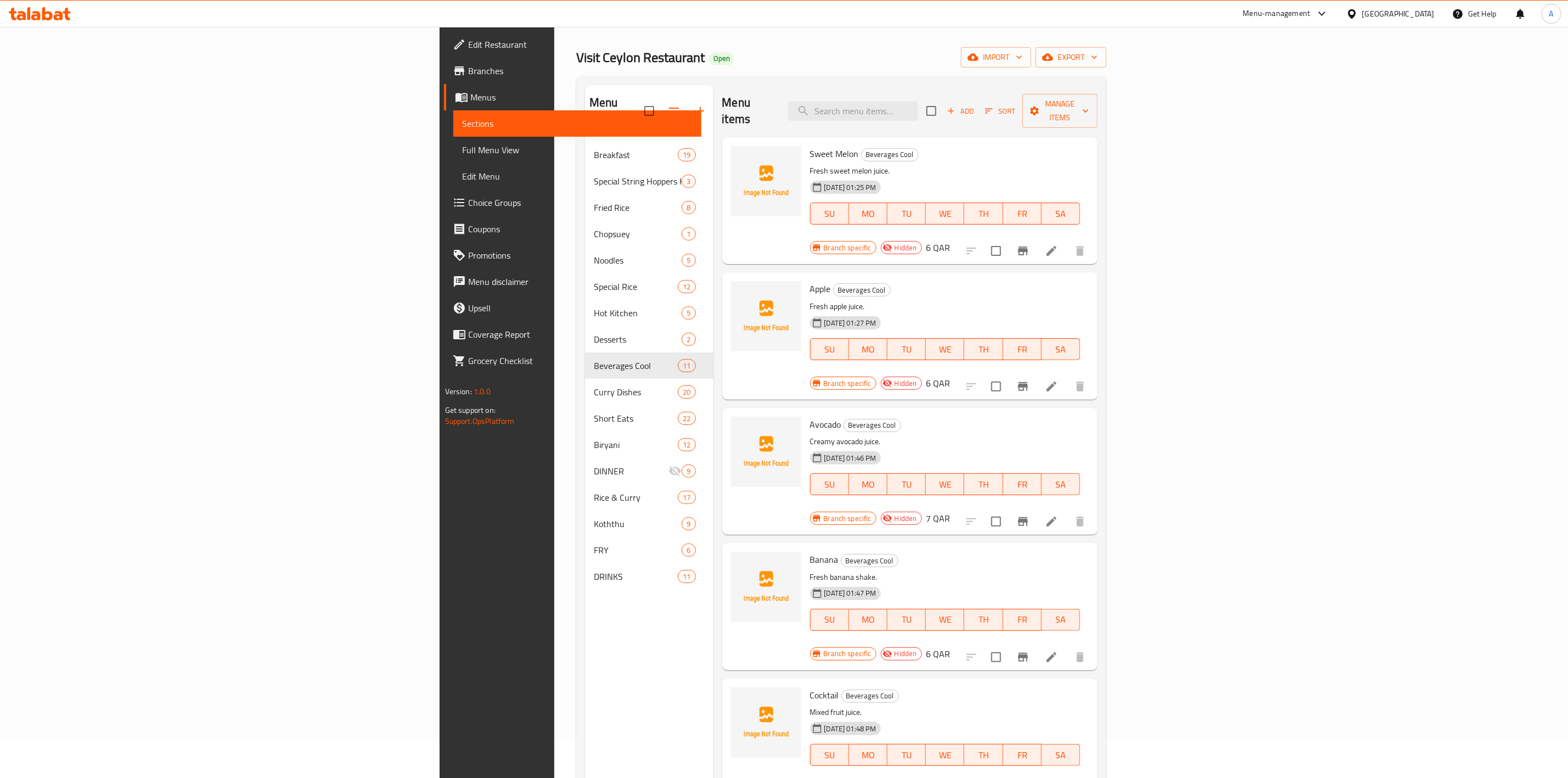
scroll to position [0, 0]
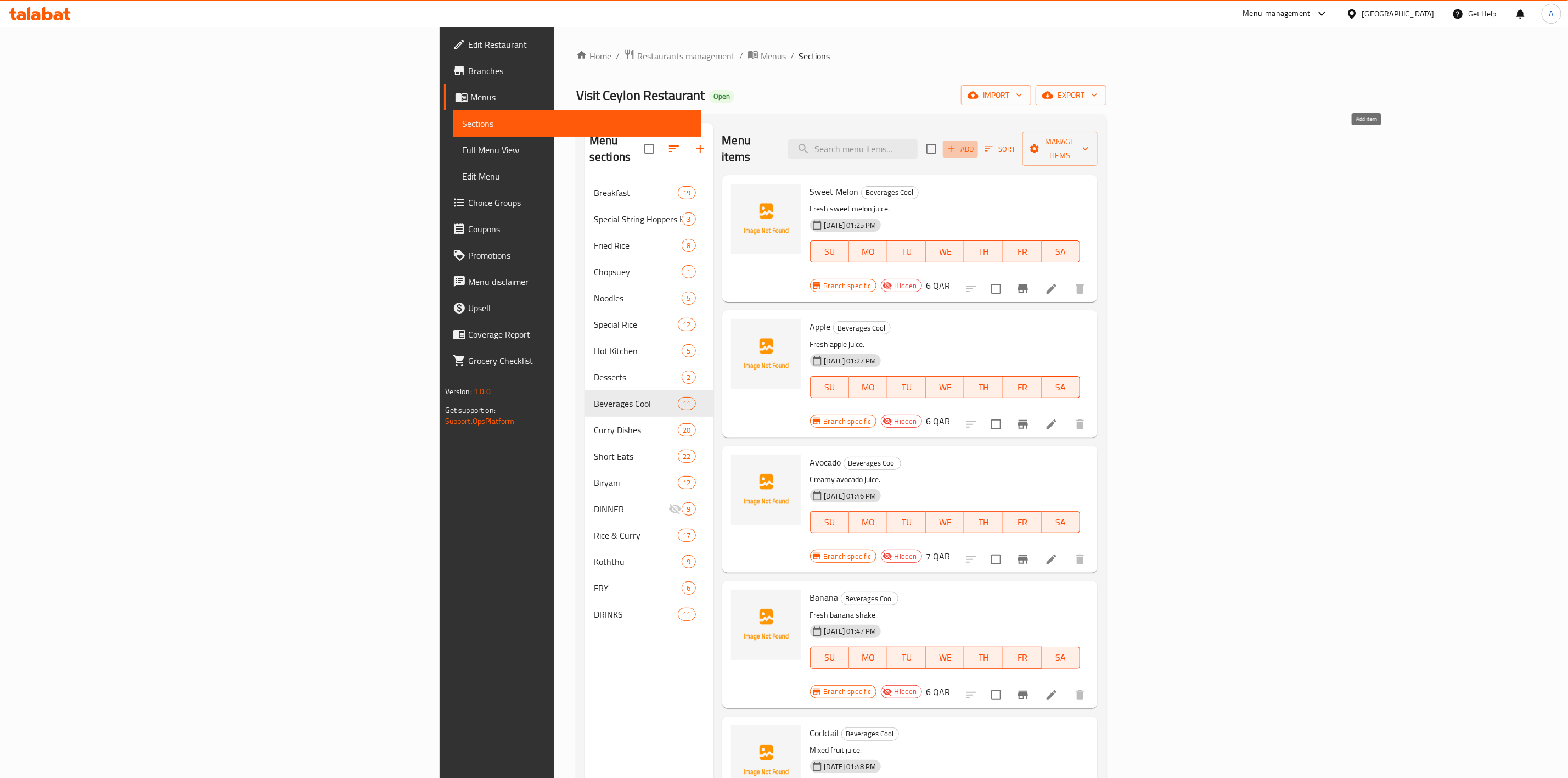
click at [956, 144] on icon "button" at bounding box center [951, 149] width 10 height 10
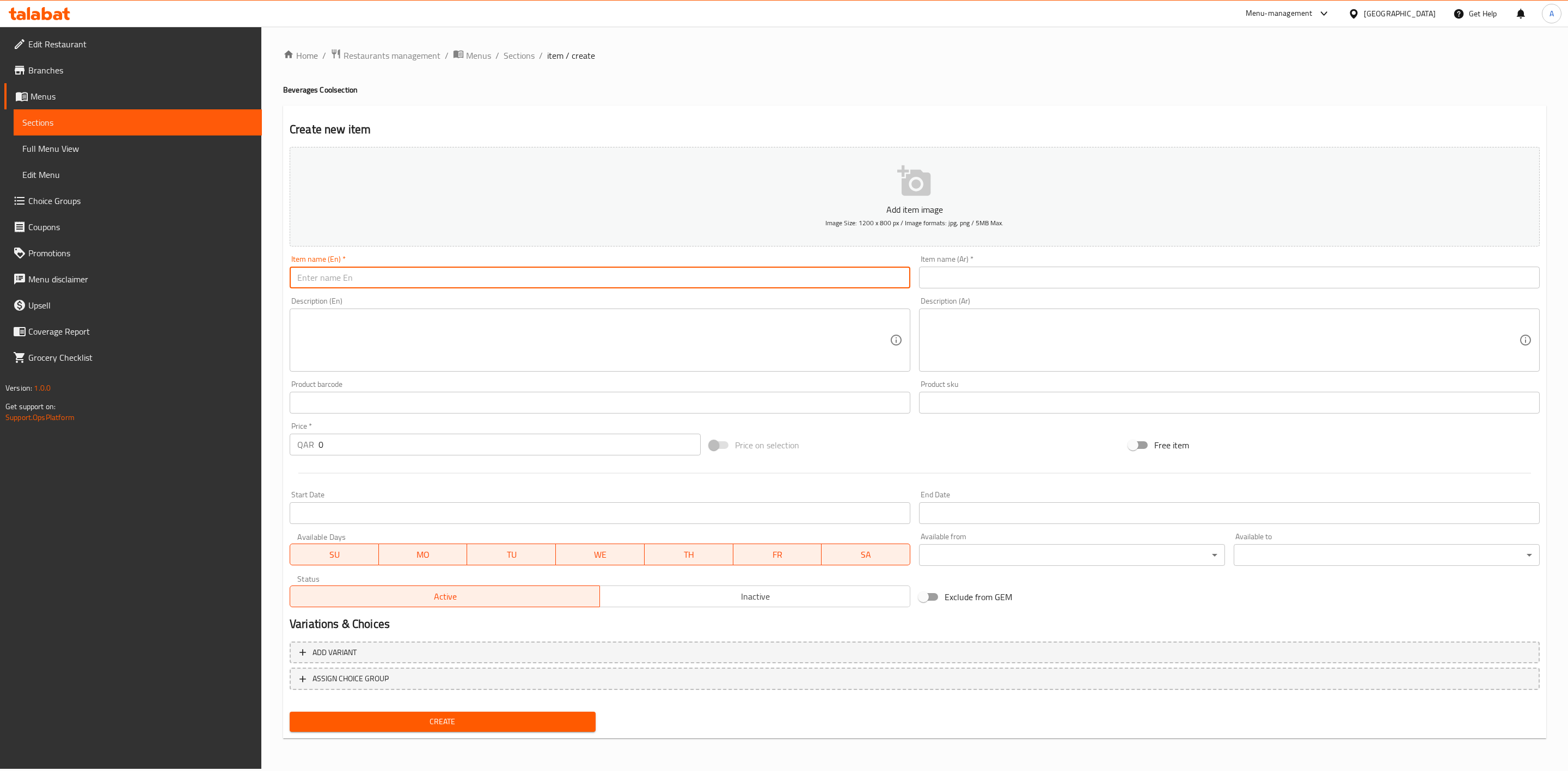
click at [436, 281] on input "text" at bounding box center [600, 277] width 621 height 22
paste input "Orange"
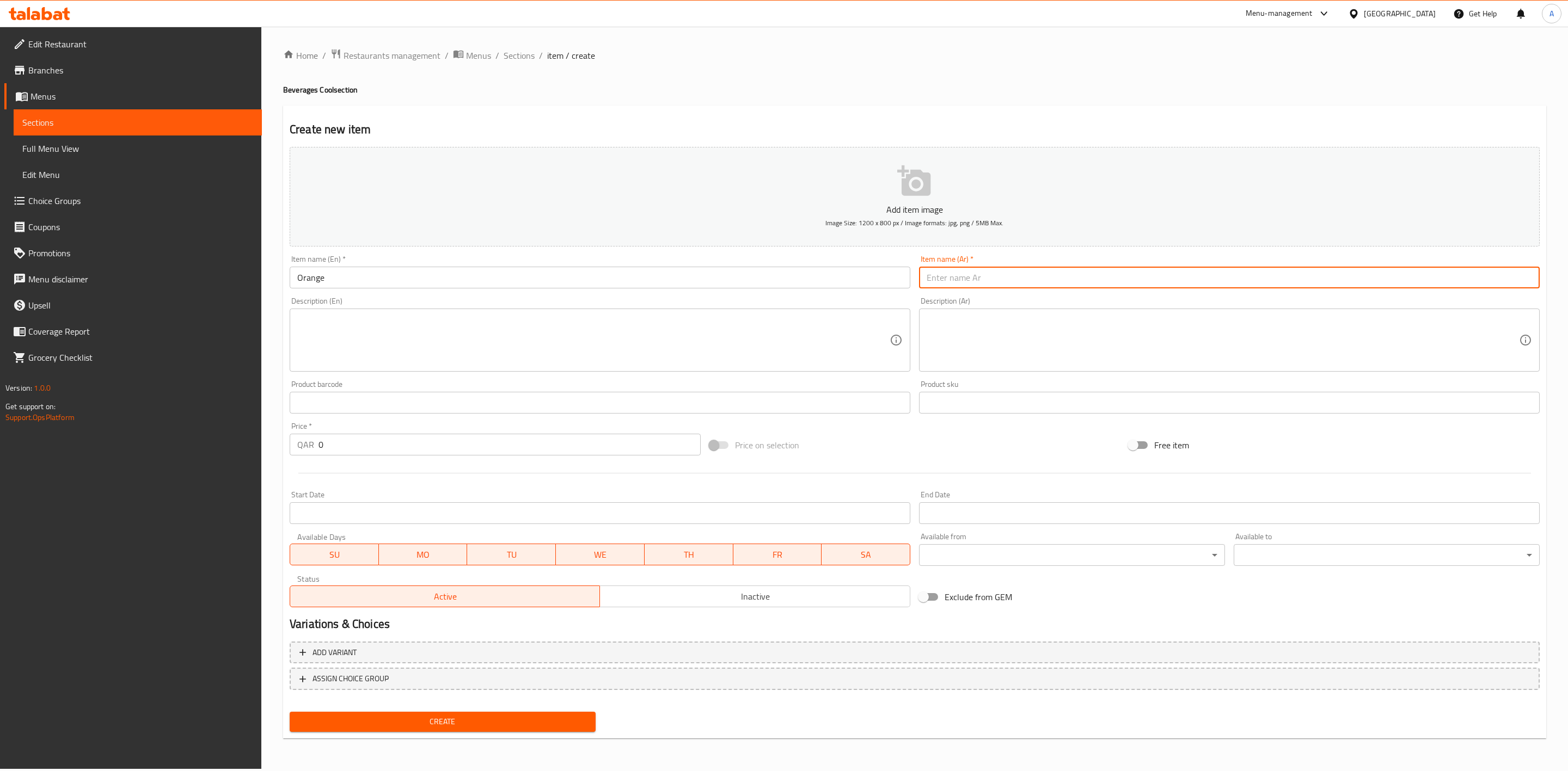
click at [985, 268] on input "text" at bounding box center [1230, 277] width 621 height 22
paste input "البرتقالي"
drag, startPoint x: 933, startPoint y: 280, endPoint x: 916, endPoint y: 281, distance: 17.0
click at [916, 281] on div "Item name (Ar)   * البرتقالي Item name (Ar) *" at bounding box center [1230, 271] width 629 height 42
drag, startPoint x: 956, startPoint y: 282, endPoint x: 949, endPoint y: 283, distance: 7.1
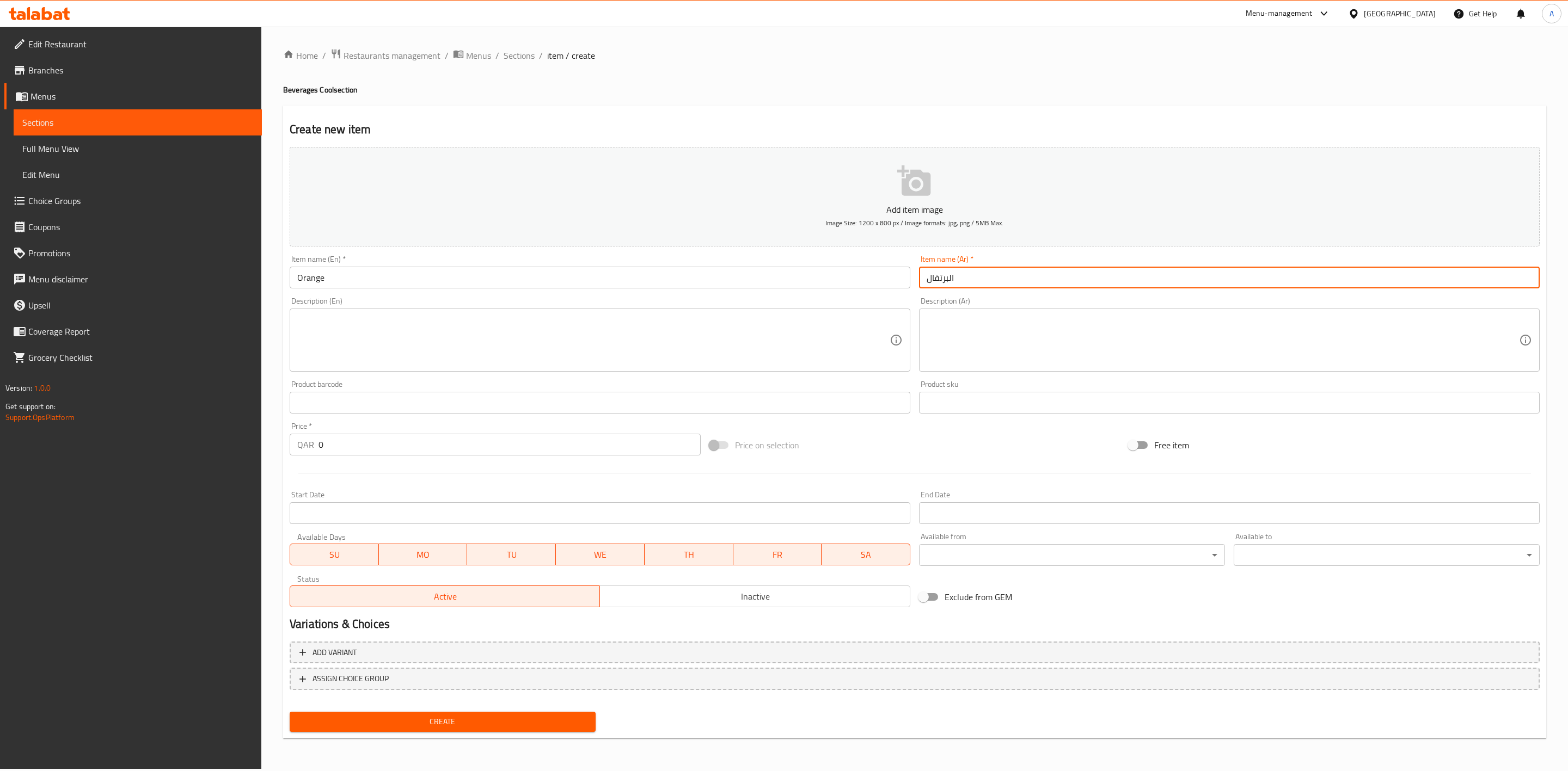
click at [949, 283] on input "البرتقال" at bounding box center [1230, 277] width 621 height 22
click at [951, 127] on h2 "Create new item" at bounding box center [915, 129] width 1250 height 16
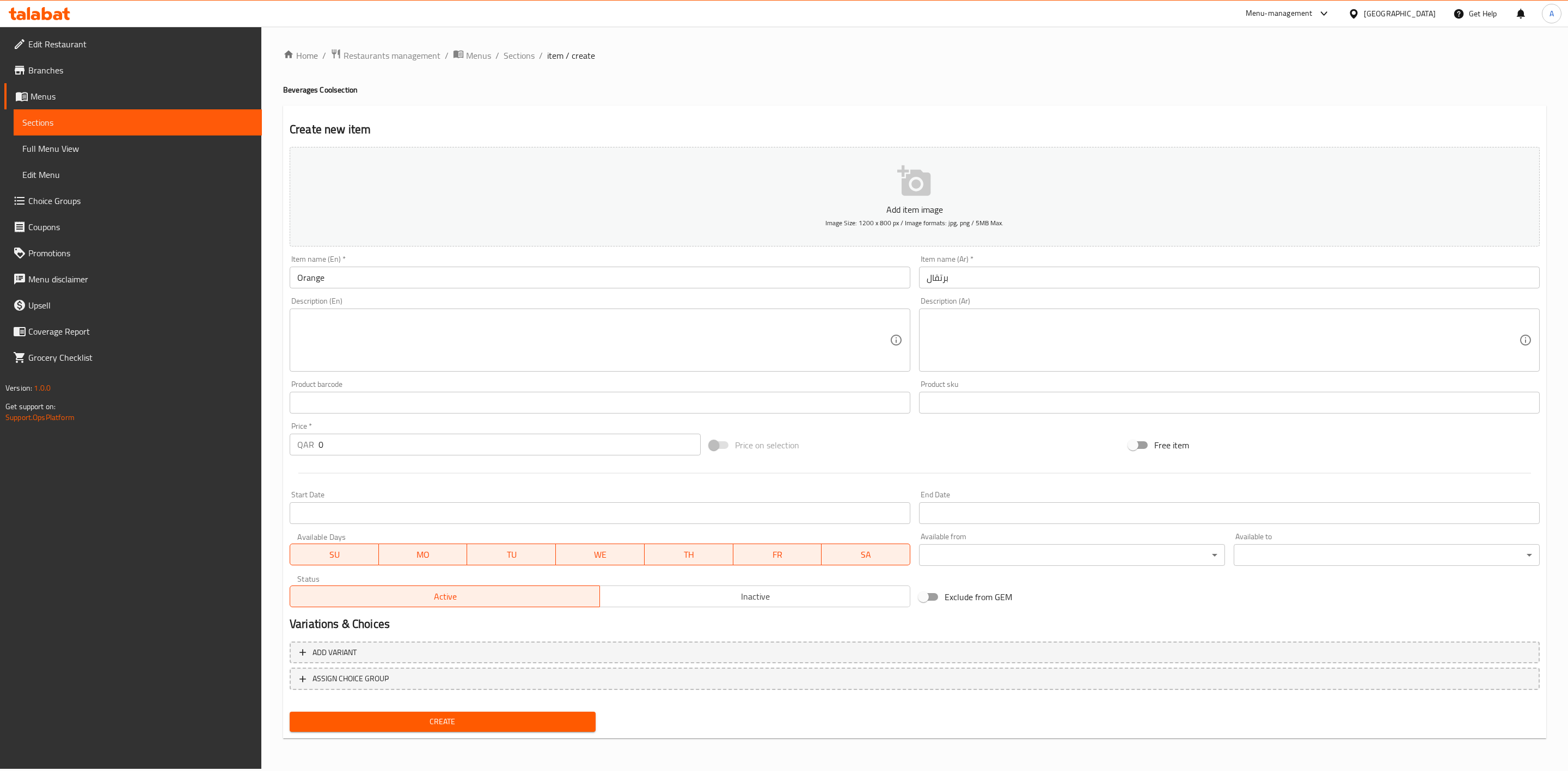
click at [987, 274] on input "برتقال" at bounding box center [1230, 277] width 621 height 22
click at [912, 69] on div "Home / Restaurants management / Menus / Sections / item / create Beverages Cool…" at bounding box center [914, 398] width 1263 height 699
click at [314, 330] on textarea at bounding box center [593, 340] width 592 height 52
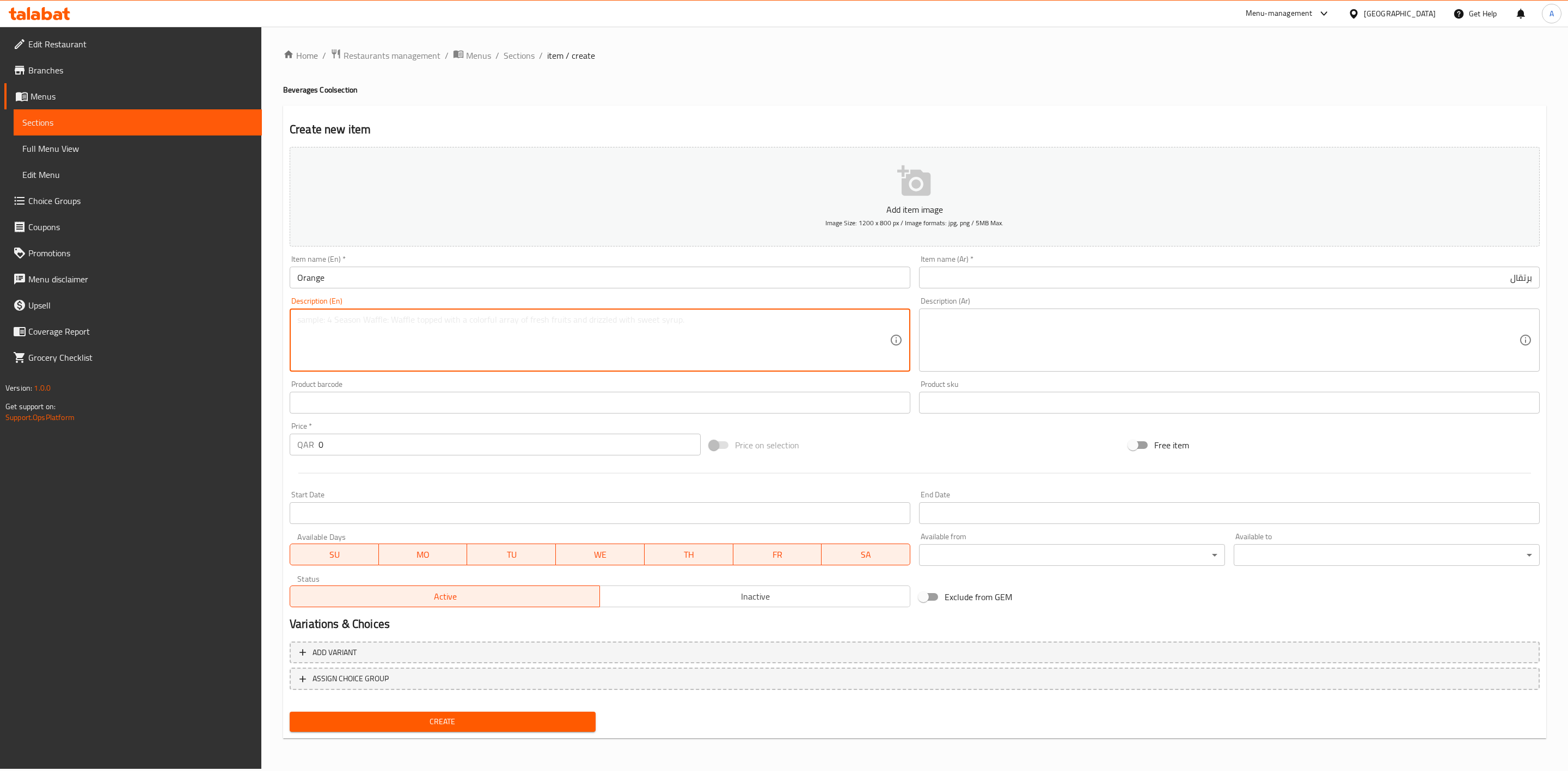
paste textarea "Fresh orange juice."
click at [663, 596] on span "Inactive" at bounding box center [755, 597] width 301 height 16
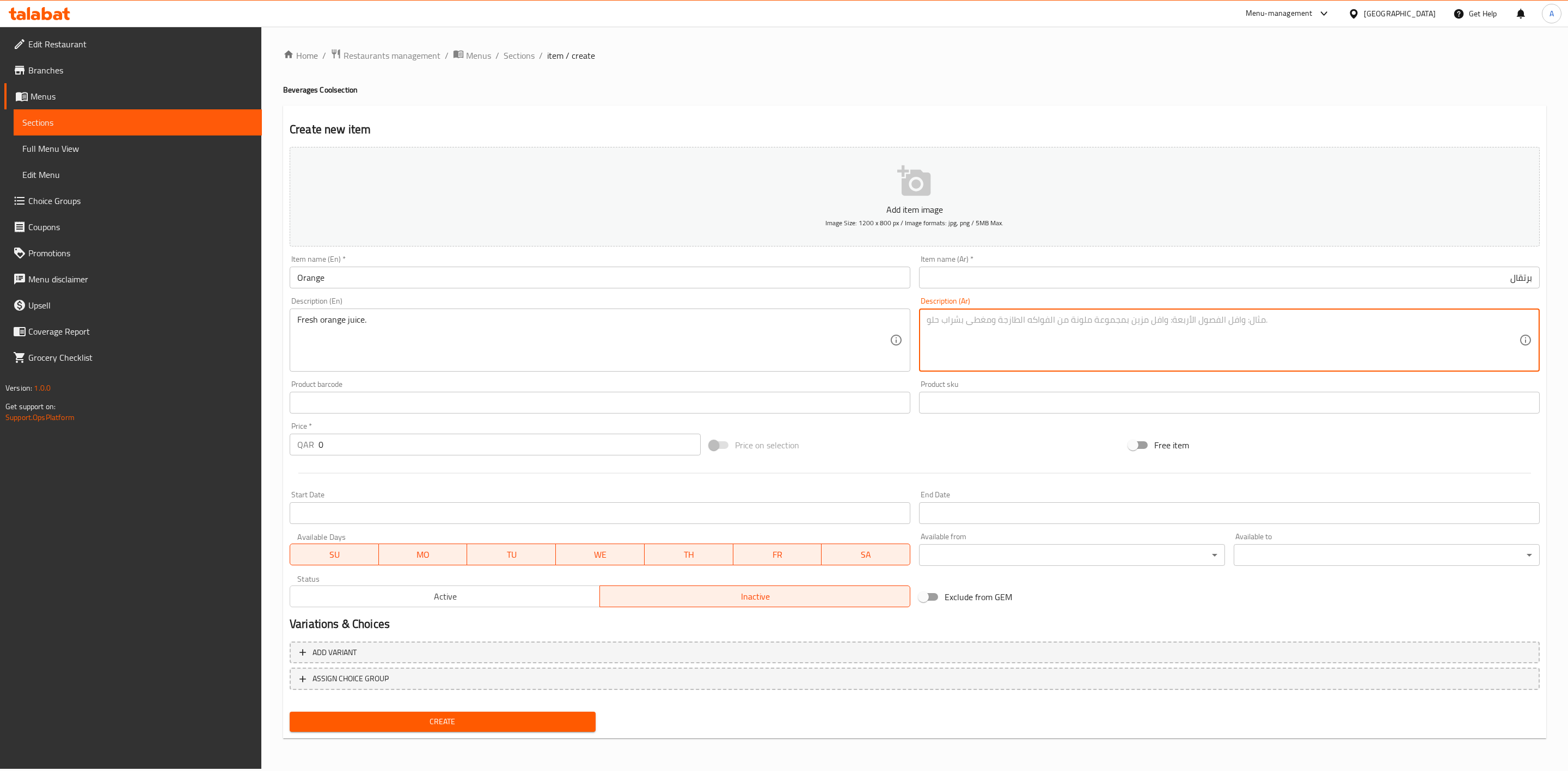
click at [1045, 320] on textarea at bounding box center [1222, 340] width 592 height 52
paste textarea "عصير برتقال طازج."
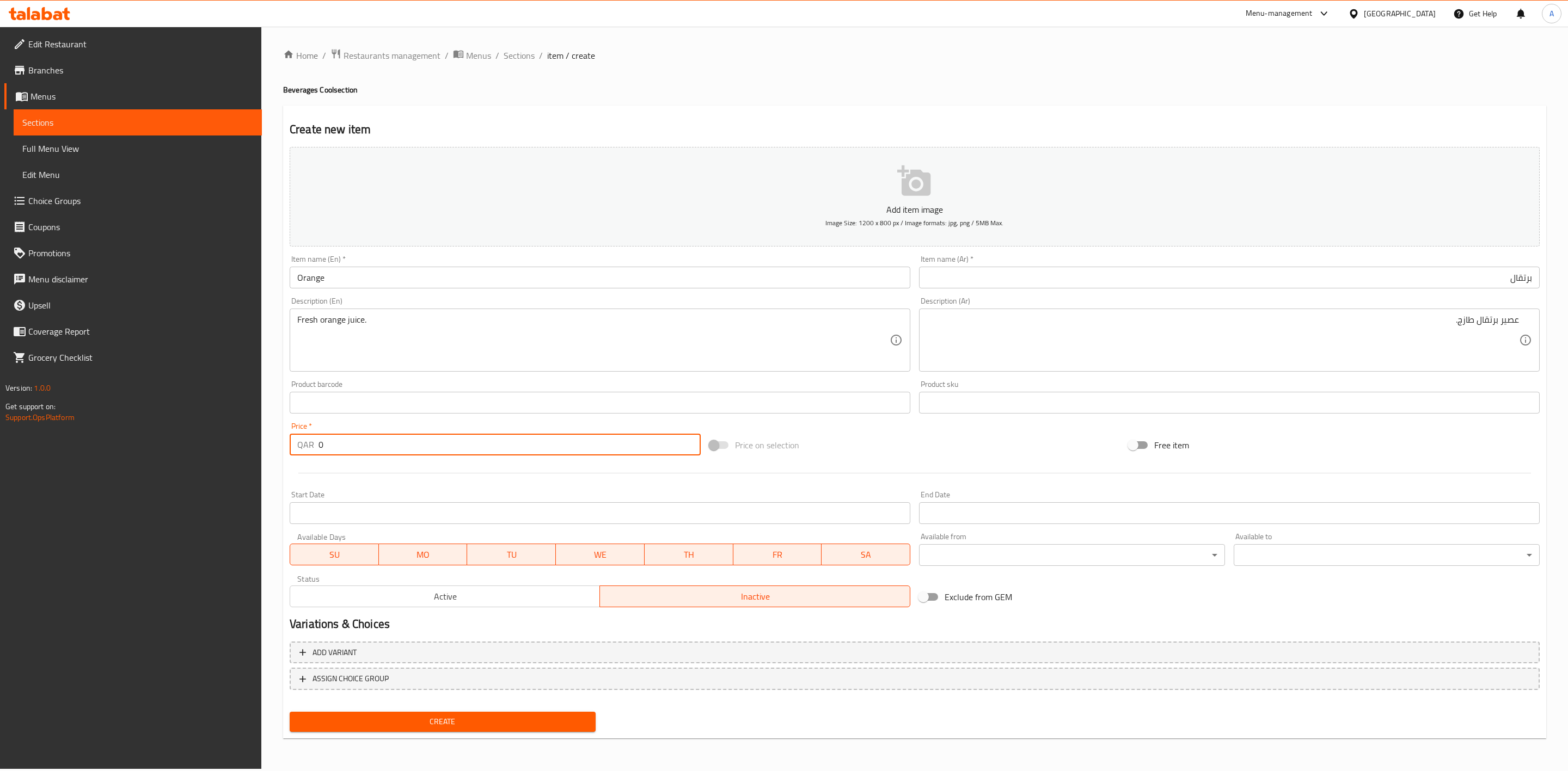
drag, startPoint x: 345, startPoint y: 446, endPoint x: 255, endPoint y: 442, distance: 90.1
click at [255, 442] on div "Edit Restaurant Branches Menus Sections Full Menu View Edit Menu Choice Groups …" at bounding box center [784, 398] width 1568 height 742
click at [422, 488] on div "Start Date Start Date" at bounding box center [600, 508] width 629 height 42
click at [485, 724] on span "Create" at bounding box center [443, 722] width 289 height 13
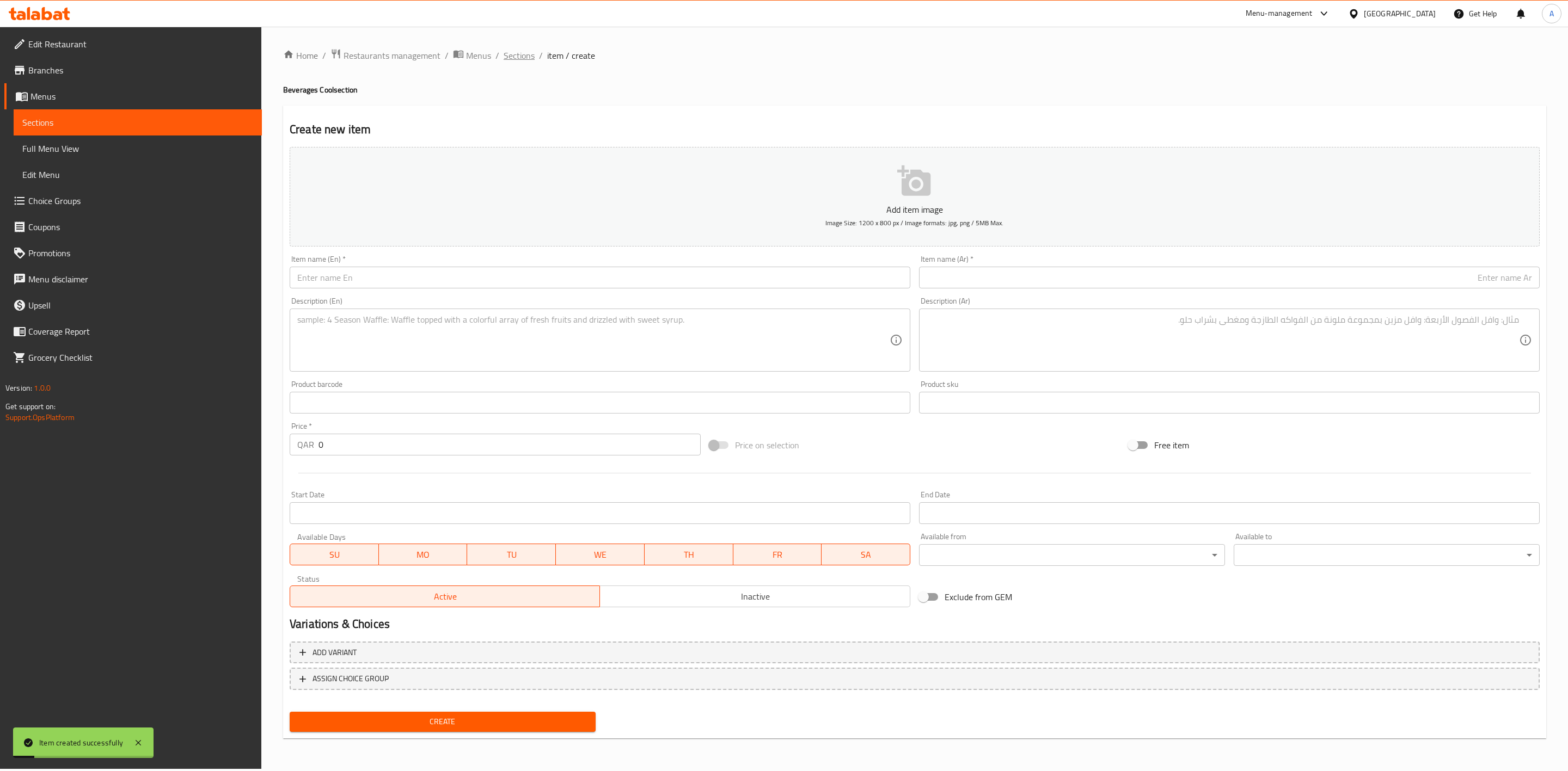
click at [524, 51] on span "Sections" at bounding box center [519, 55] width 31 height 13
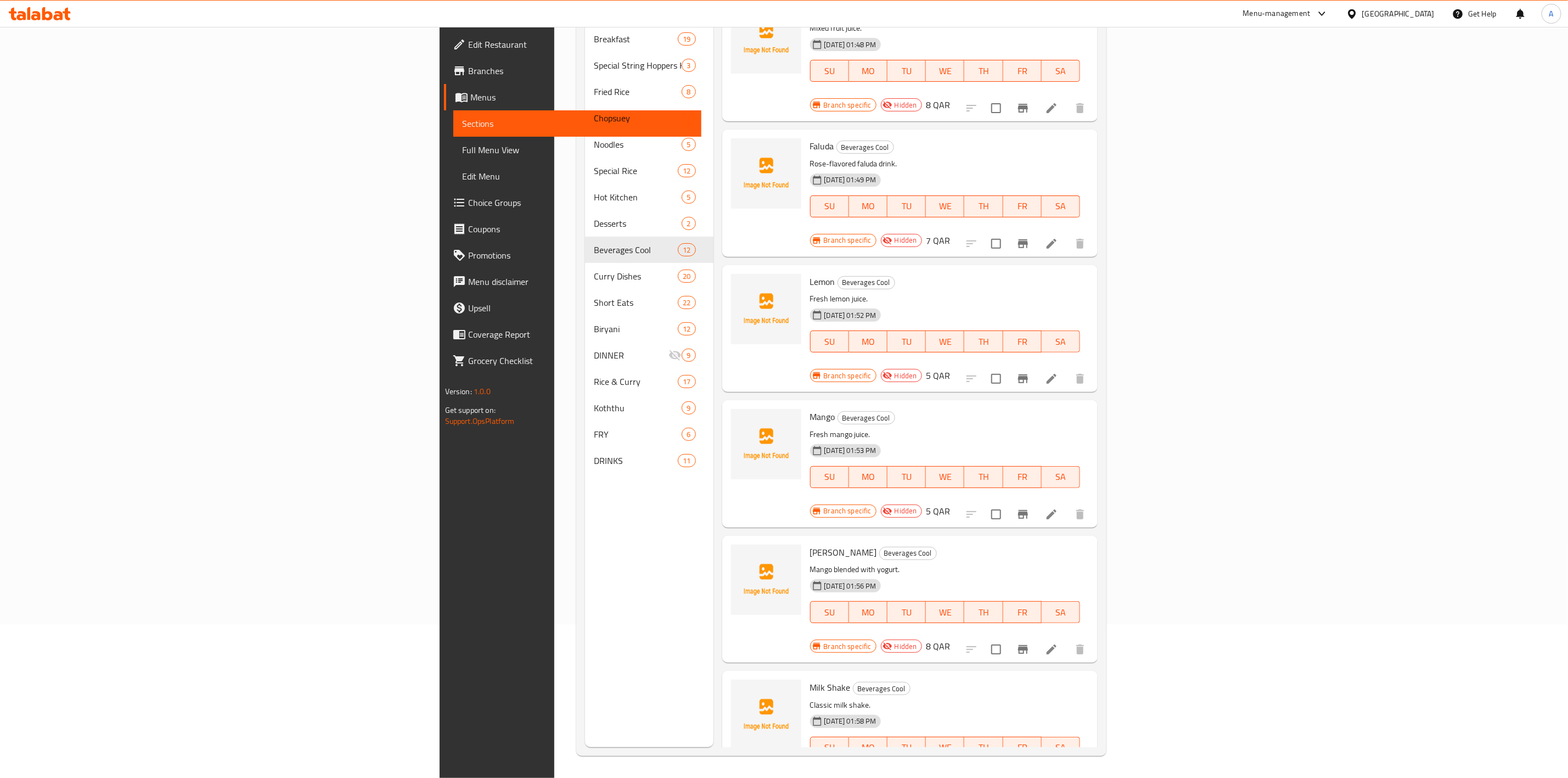
scroll to position [688, 0]
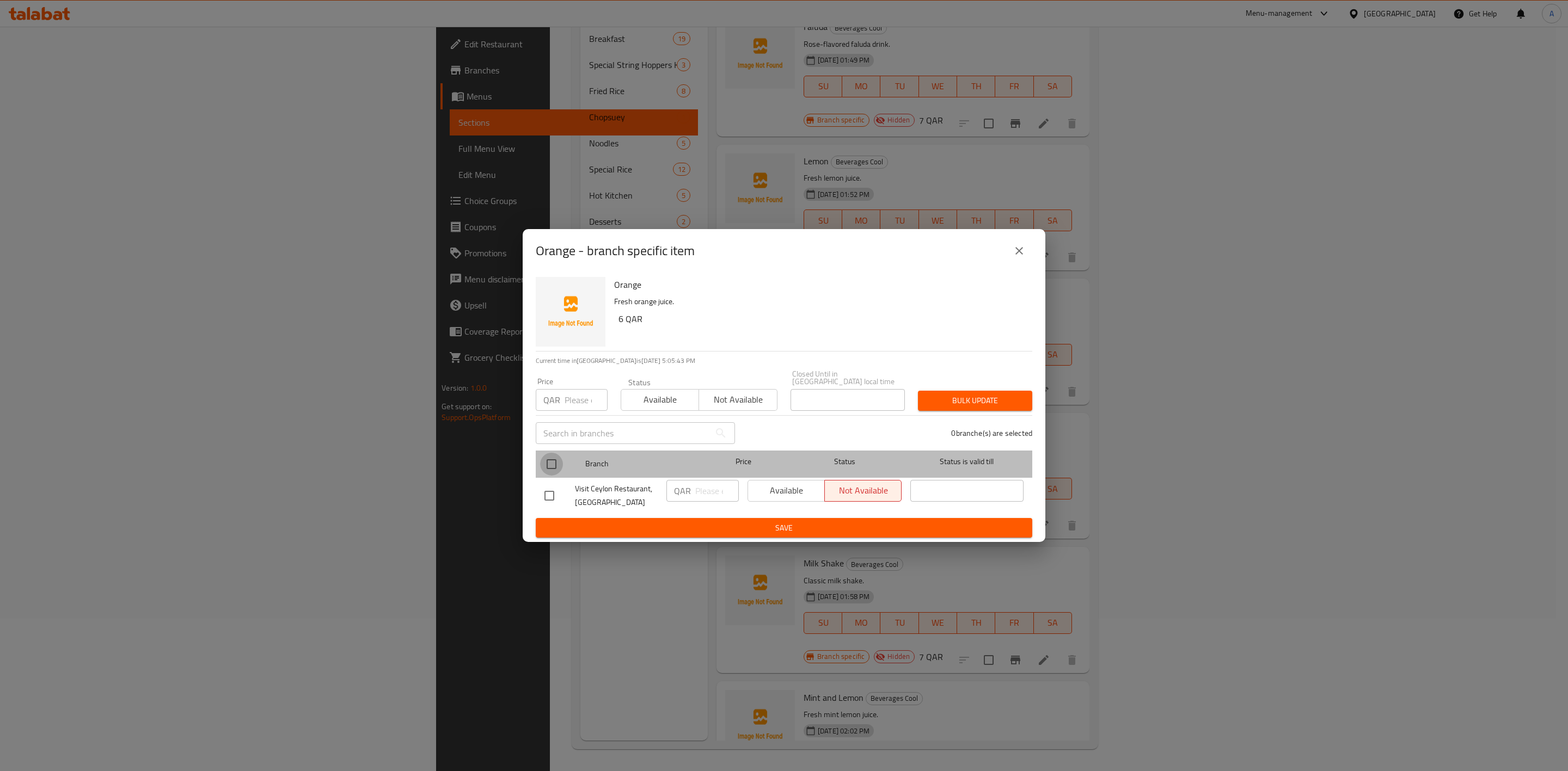
click at [556, 461] on input "checkbox" at bounding box center [551, 464] width 23 height 23
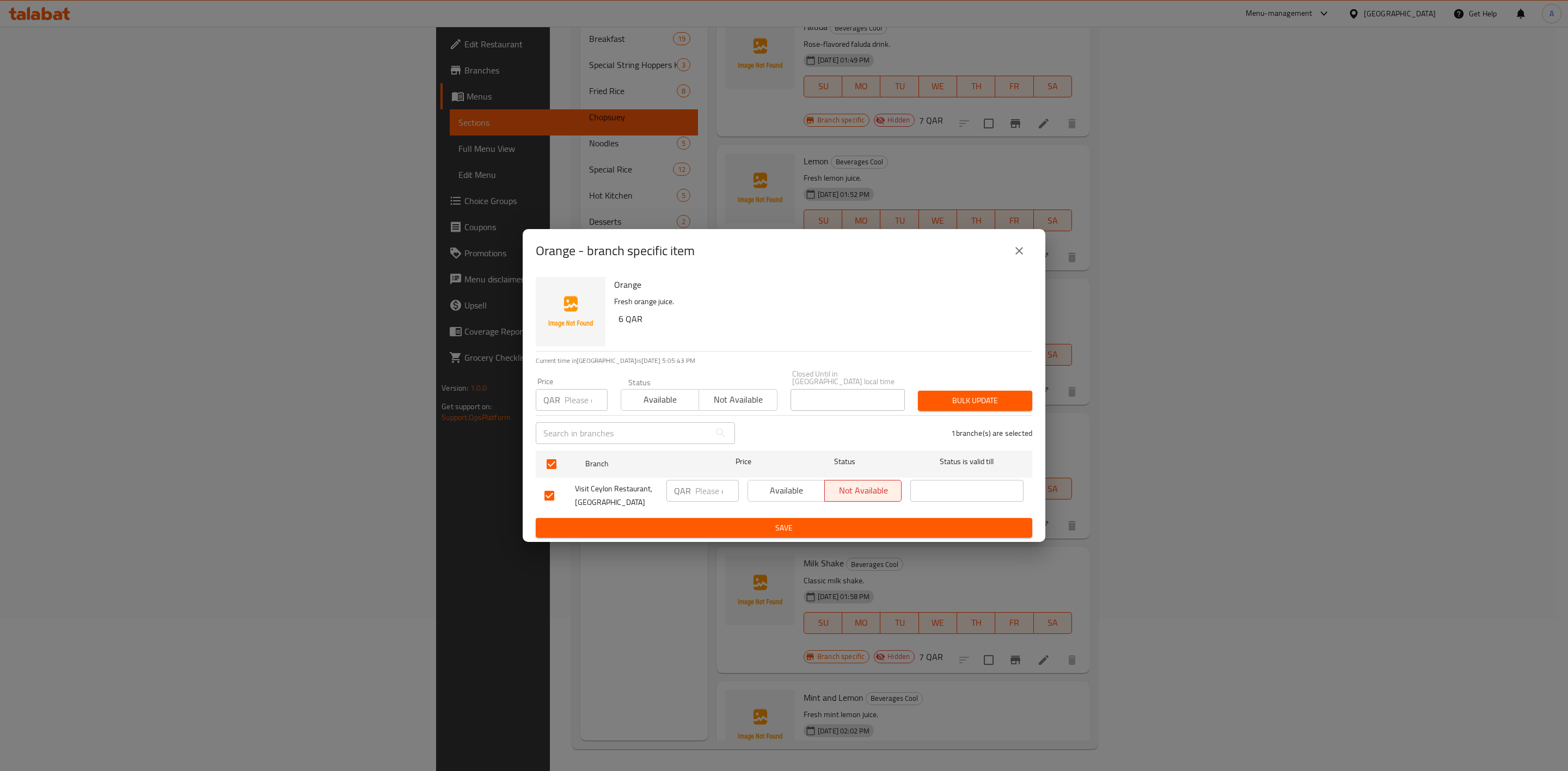
click at [572, 396] on input "number" at bounding box center [586, 400] width 43 height 22
click at [980, 391] on button "Bulk update" at bounding box center [975, 400] width 114 height 20
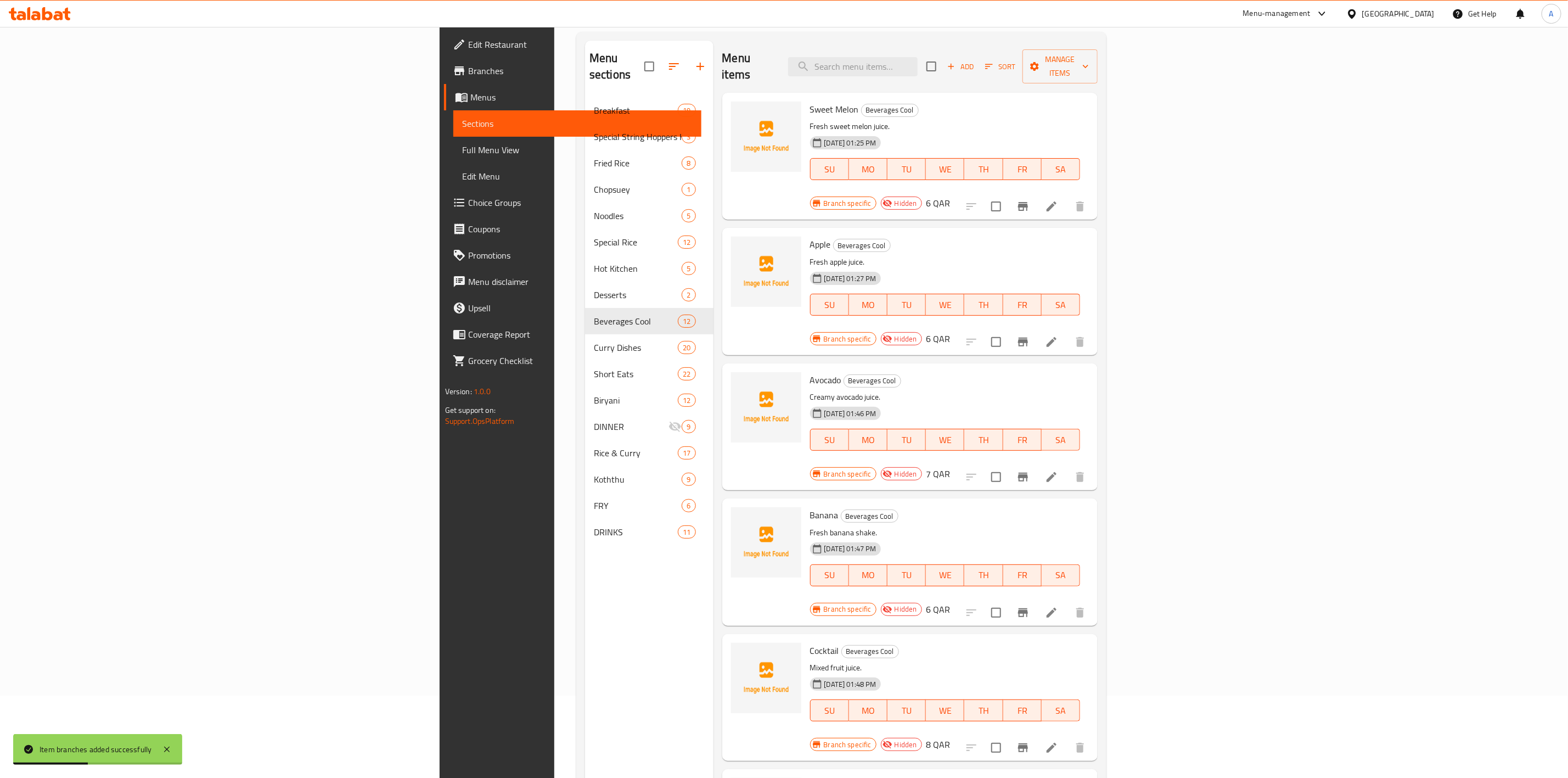
scroll to position [0, 0]
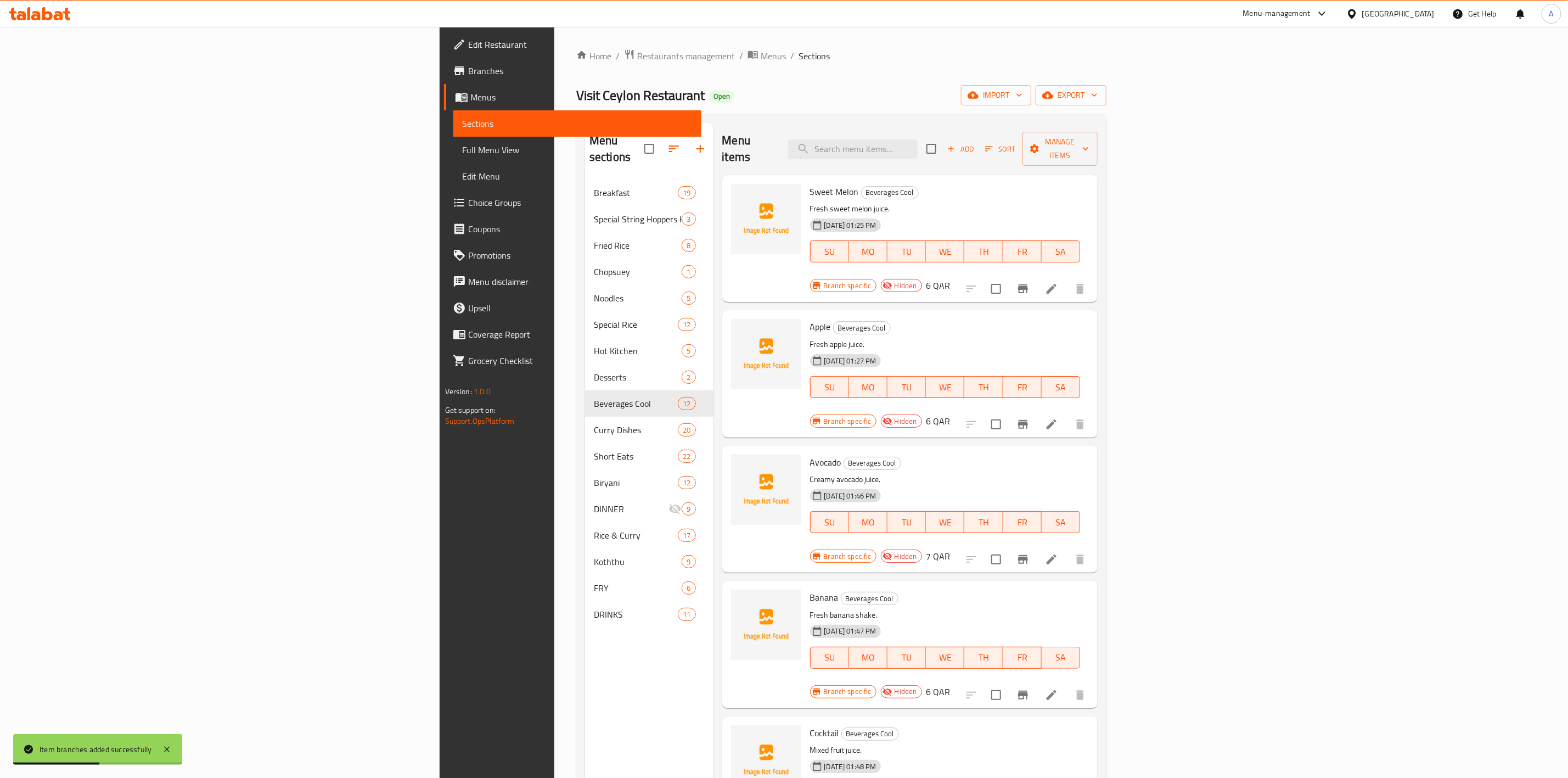
click at [975, 144] on span "Add" at bounding box center [960, 149] width 29 height 13
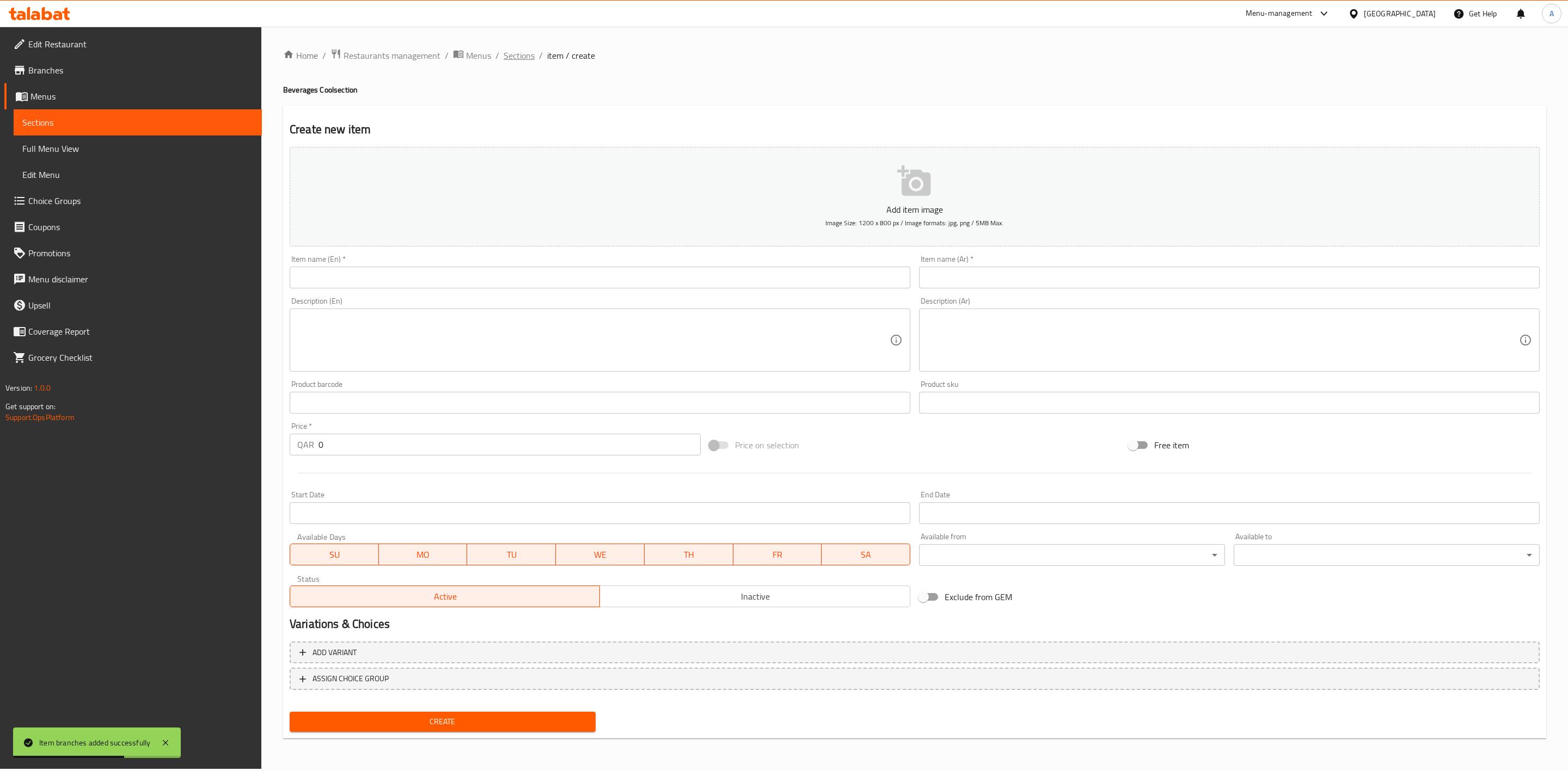
click at [530, 55] on span "Sections" at bounding box center [519, 55] width 31 height 13
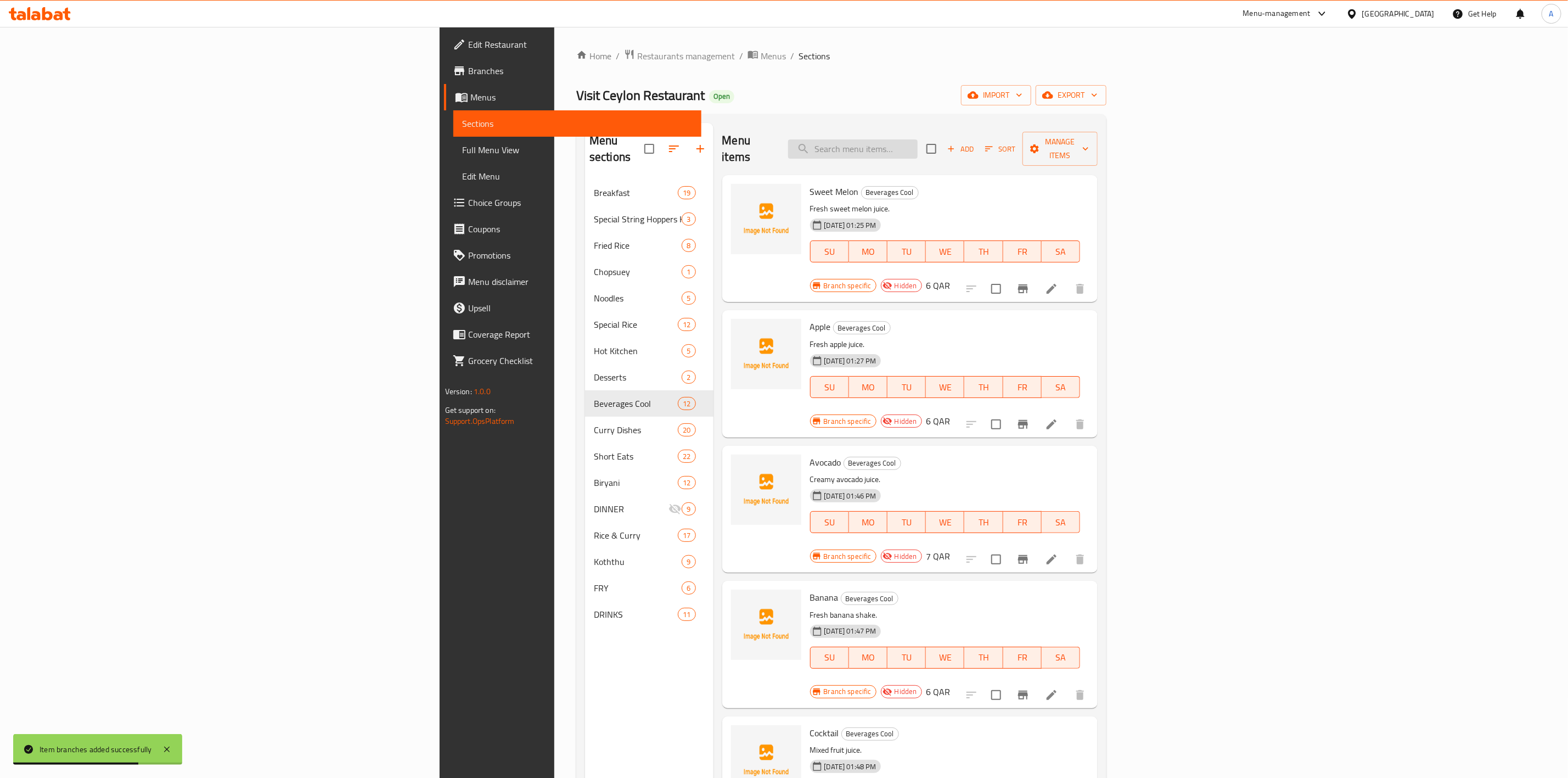
click at [918, 145] on input "search" at bounding box center [852, 149] width 129 height 19
paste input "Papaya"
click at [954, 146] on icon "button" at bounding box center [952, 149] width 6 height 6
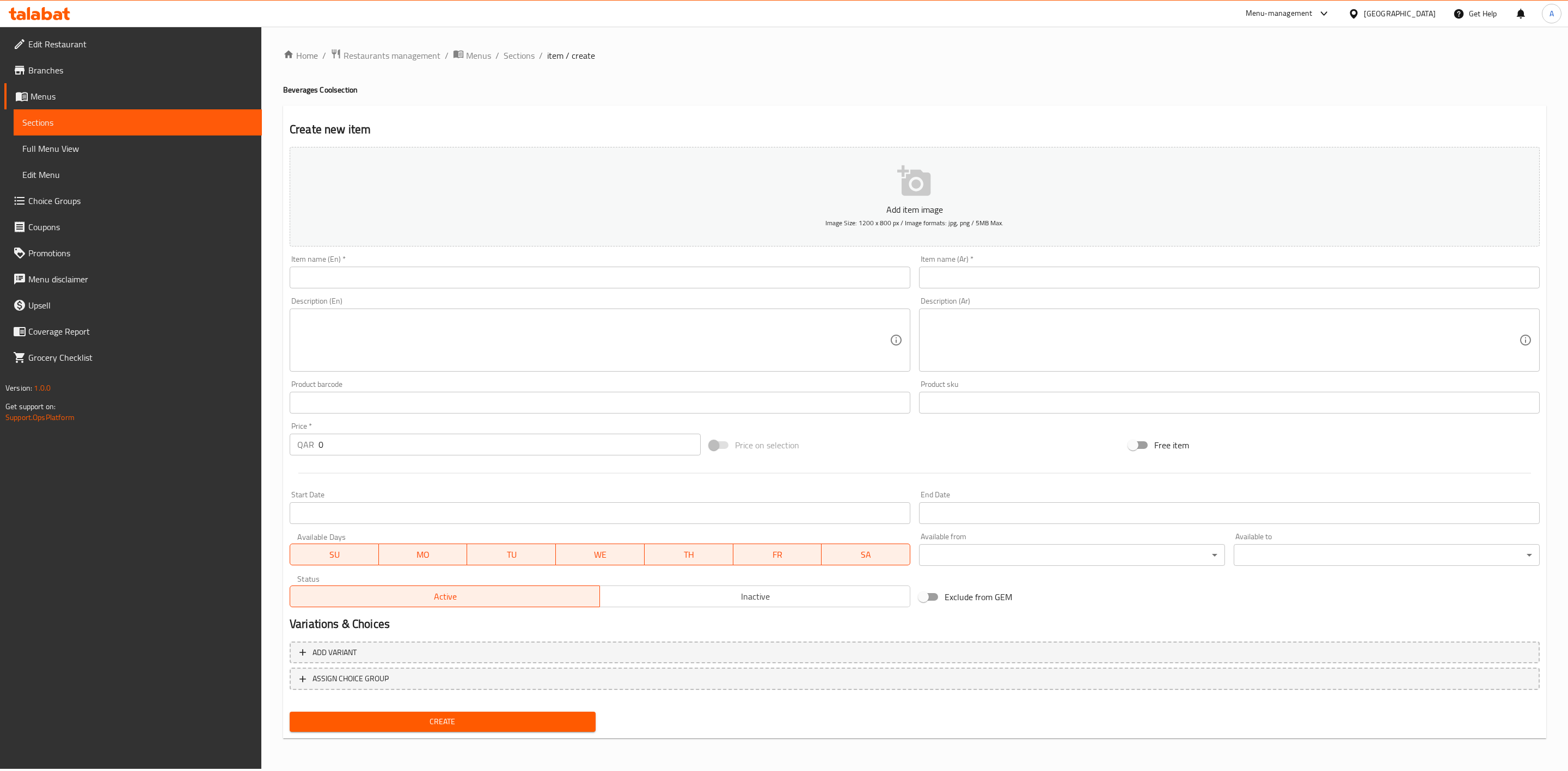
click at [385, 285] on input "text" at bounding box center [600, 277] width 621 height 22
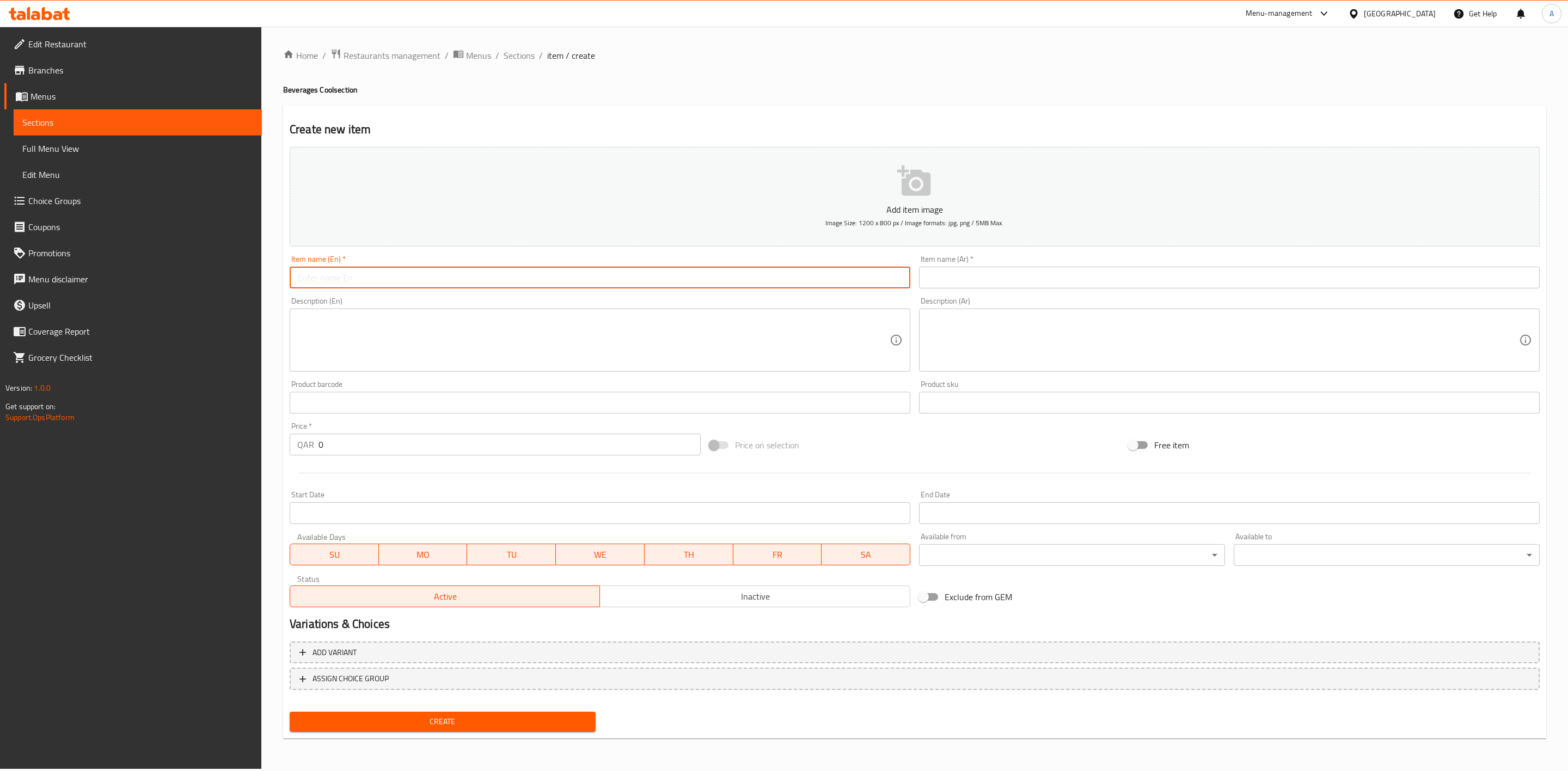
paste input "Papaya"
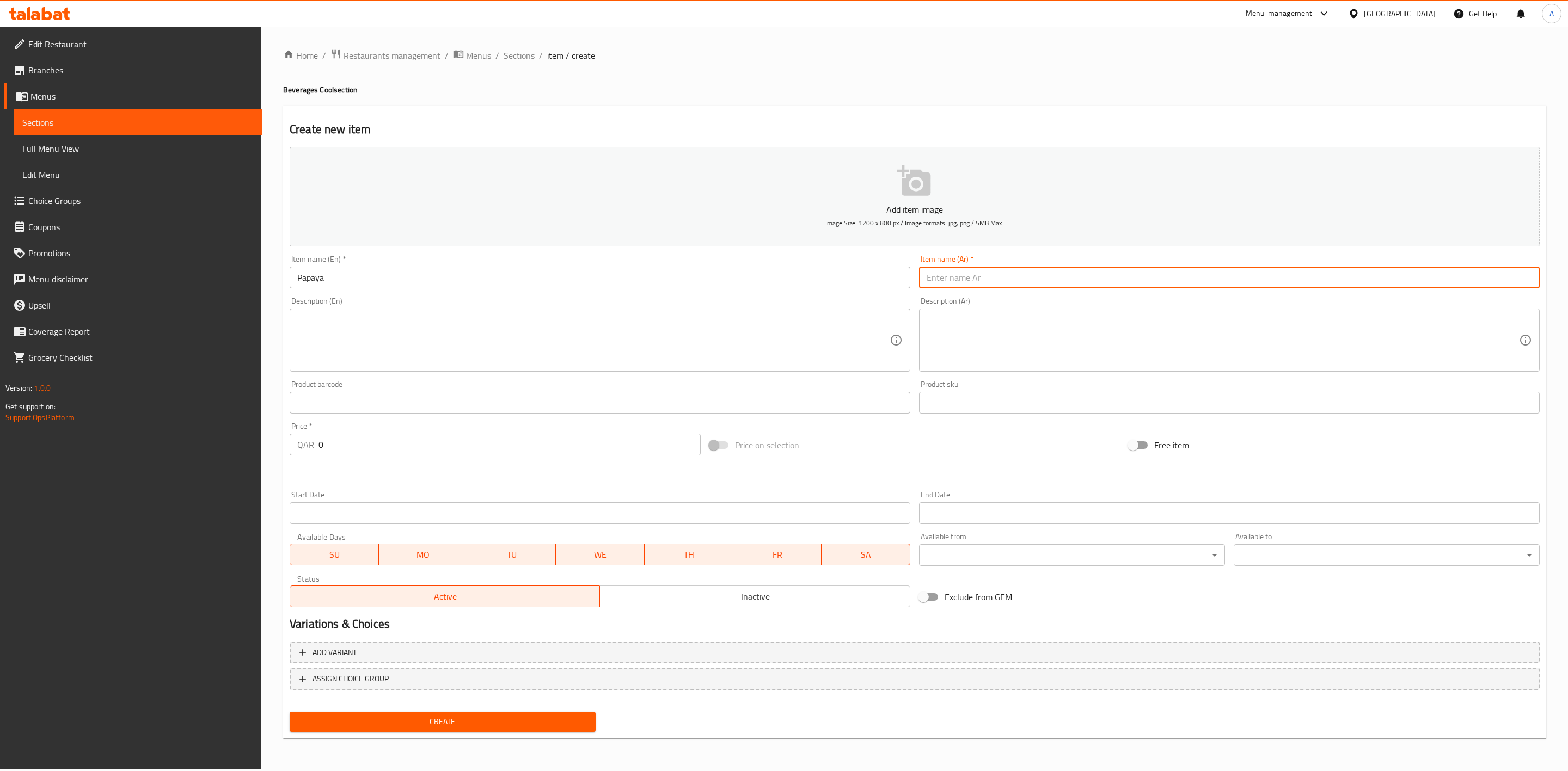
click at [993, 286] on input "text" at bounding box center [1230, 277] width 621 height 22
paste input "البابايا"
drag, startPoint x: 941, startPoint y: 279, endPoint x: 964, endPoint y: 281, distance: 23.1
click at [962, 281] on input "البابايا" at bounding box center [1230, 277] width 621 height 22
click at [1026, 108] on div "Create new item Add item image Image Size: 1200 x 800 px / Image formats: jpg, …" at bounding box center [914, 422] width 1263 height 633
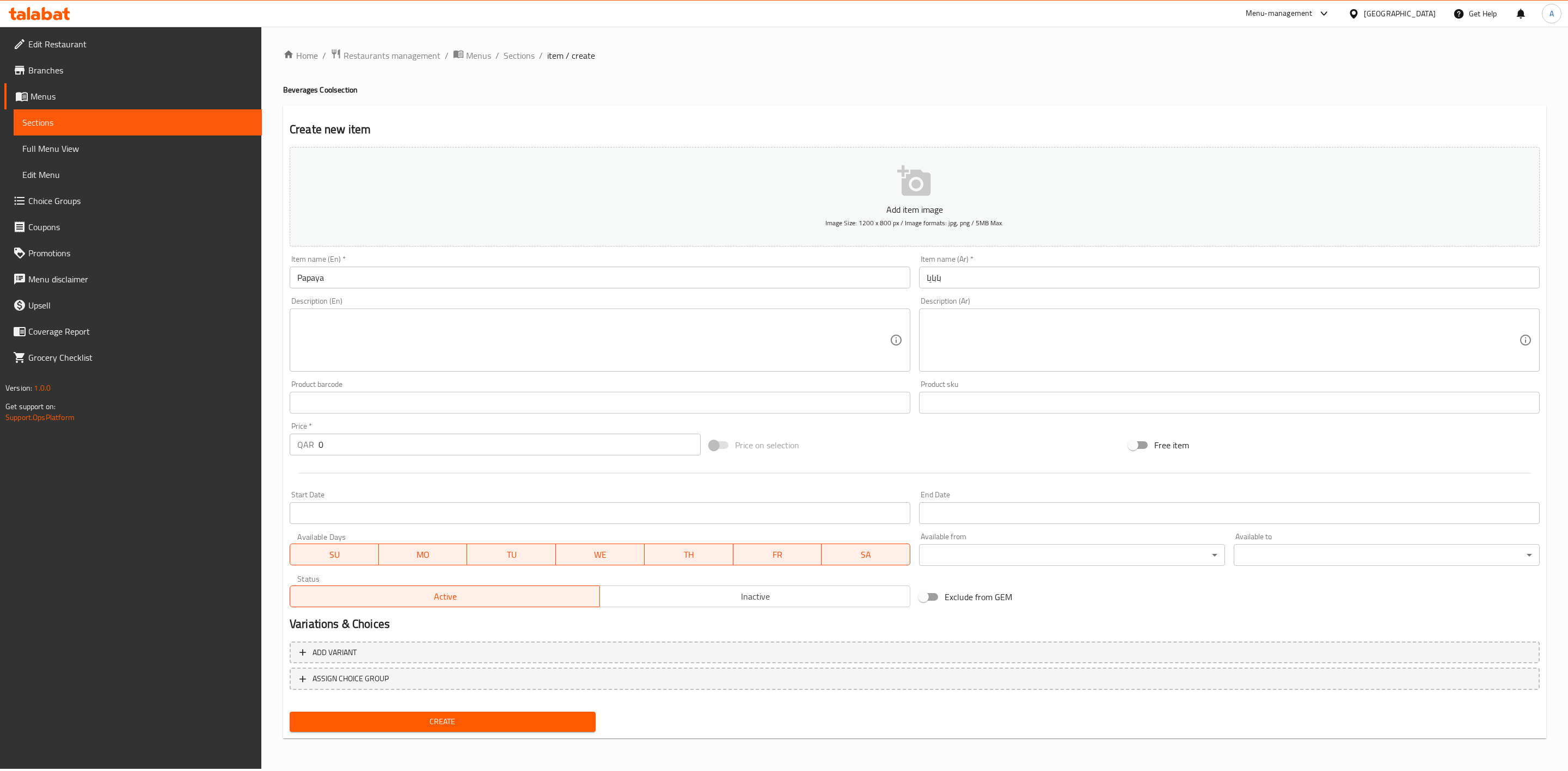
click at [781, 602] on span "Inactive" at bounding box center [755, 597] width 301 height 16
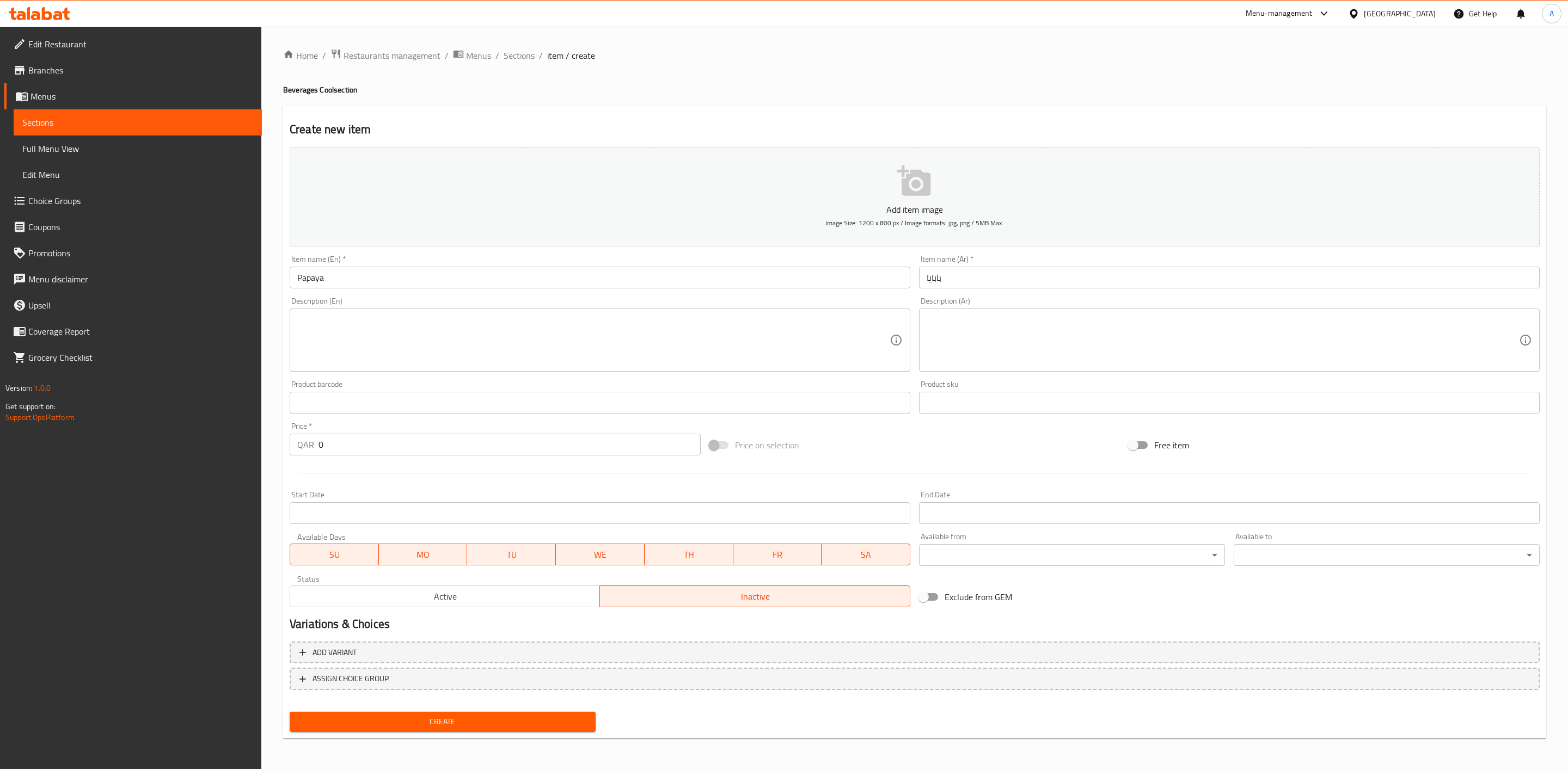
click at [388, 329] on textarea at bounding box center [593, 340] width 592 height 52
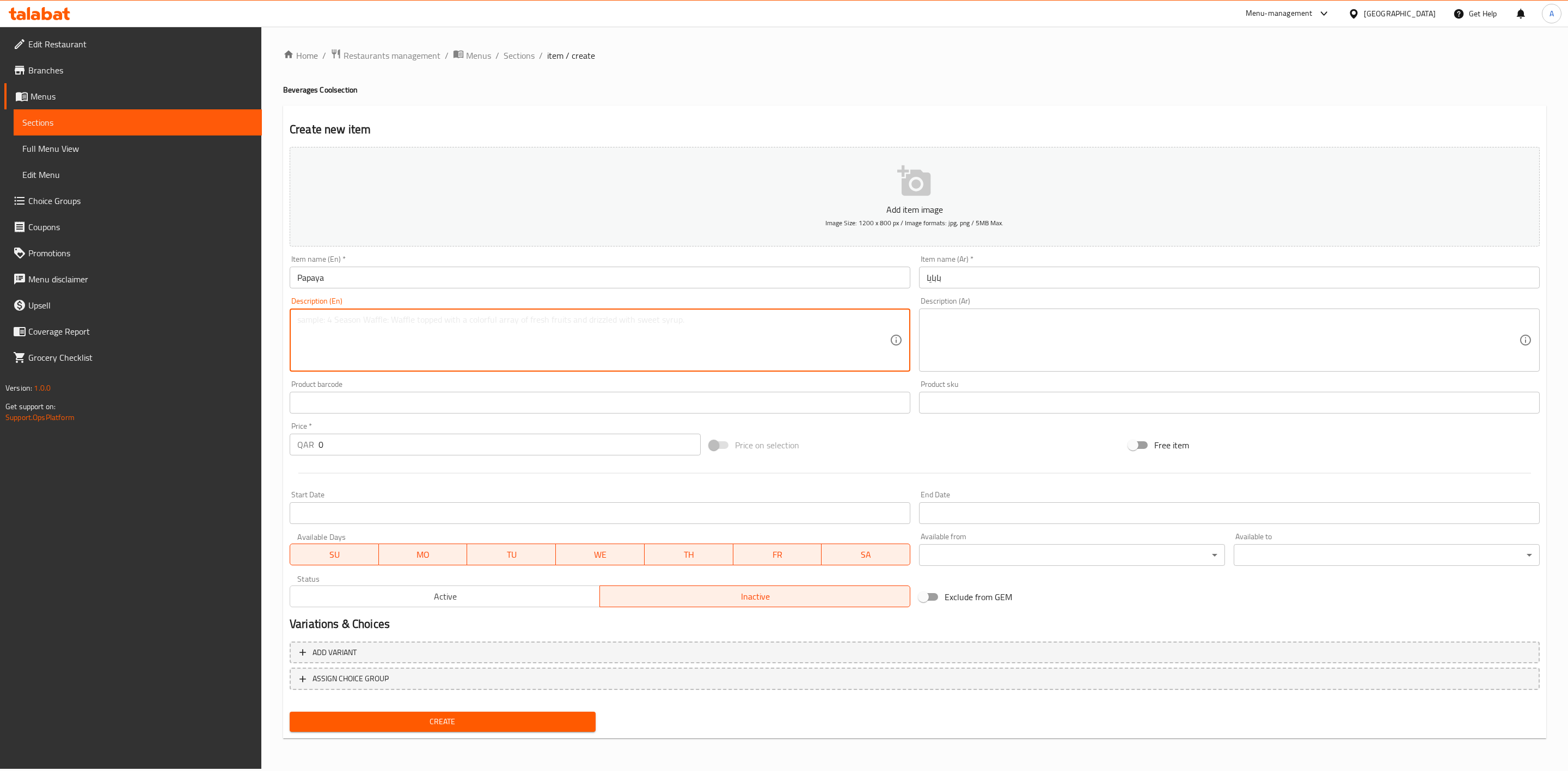
paste textarea "Fresh papaya juice."
drag, startPoint x: 400, startPoint y: 327, endPoint x: 259, endPoint y: 318, distance: 141.3
click at [259, 318] on div "Edit Restaurant Branches Menus Sections Full Menu View Edit Menu Choice Groups …" at bounding box center [784, 398] width 1568 height 742
click at [1035, 323] on textarea at bounding box center [1222, 340] width 592 height 52
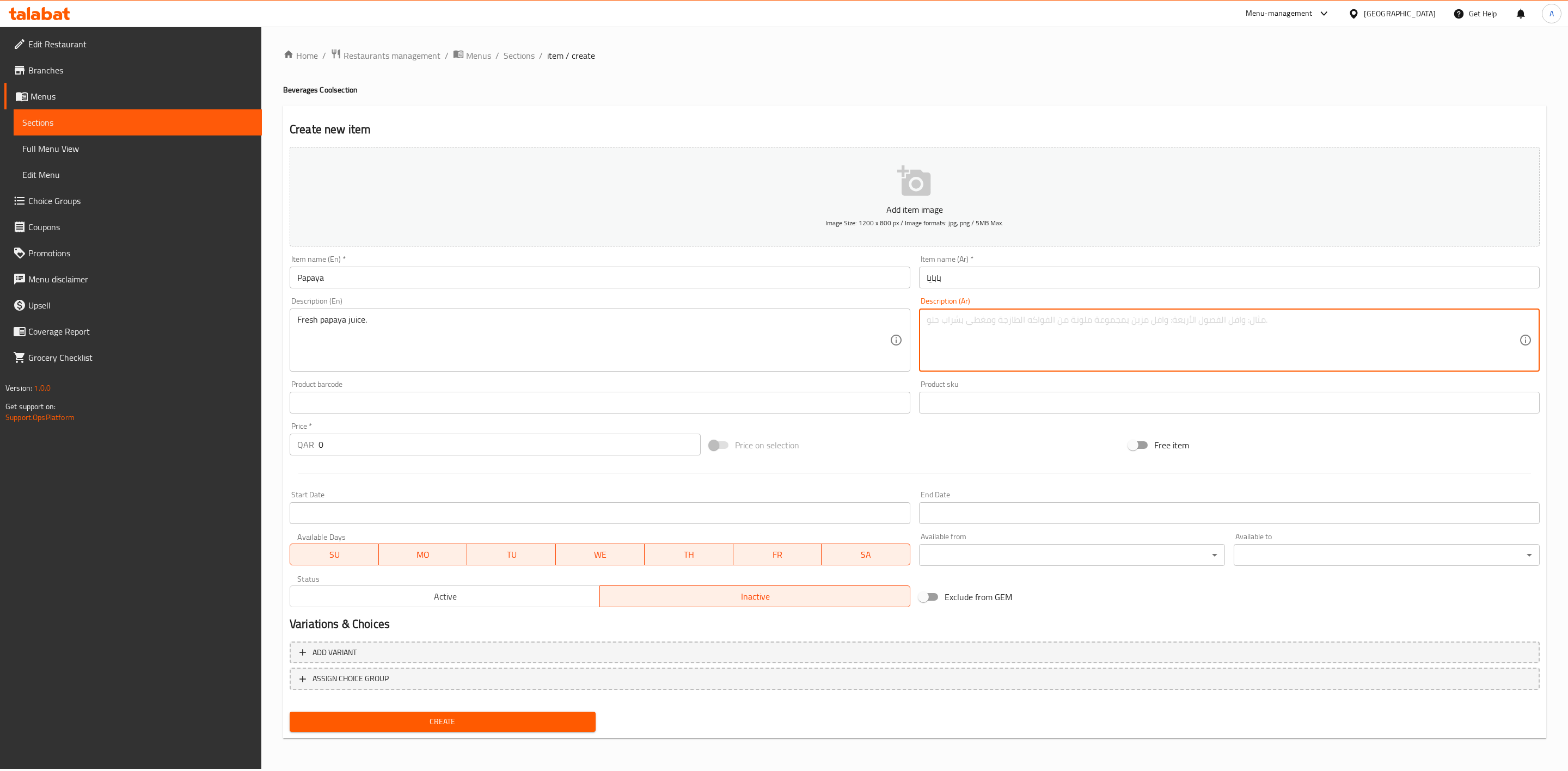
paste textarea "عصير البابايا الطازج."
click at [1171, 60] on ol "Home / Restaurants management / Menus / Sections / item / create" at bounding box center [914, 55] width 1263 height 14
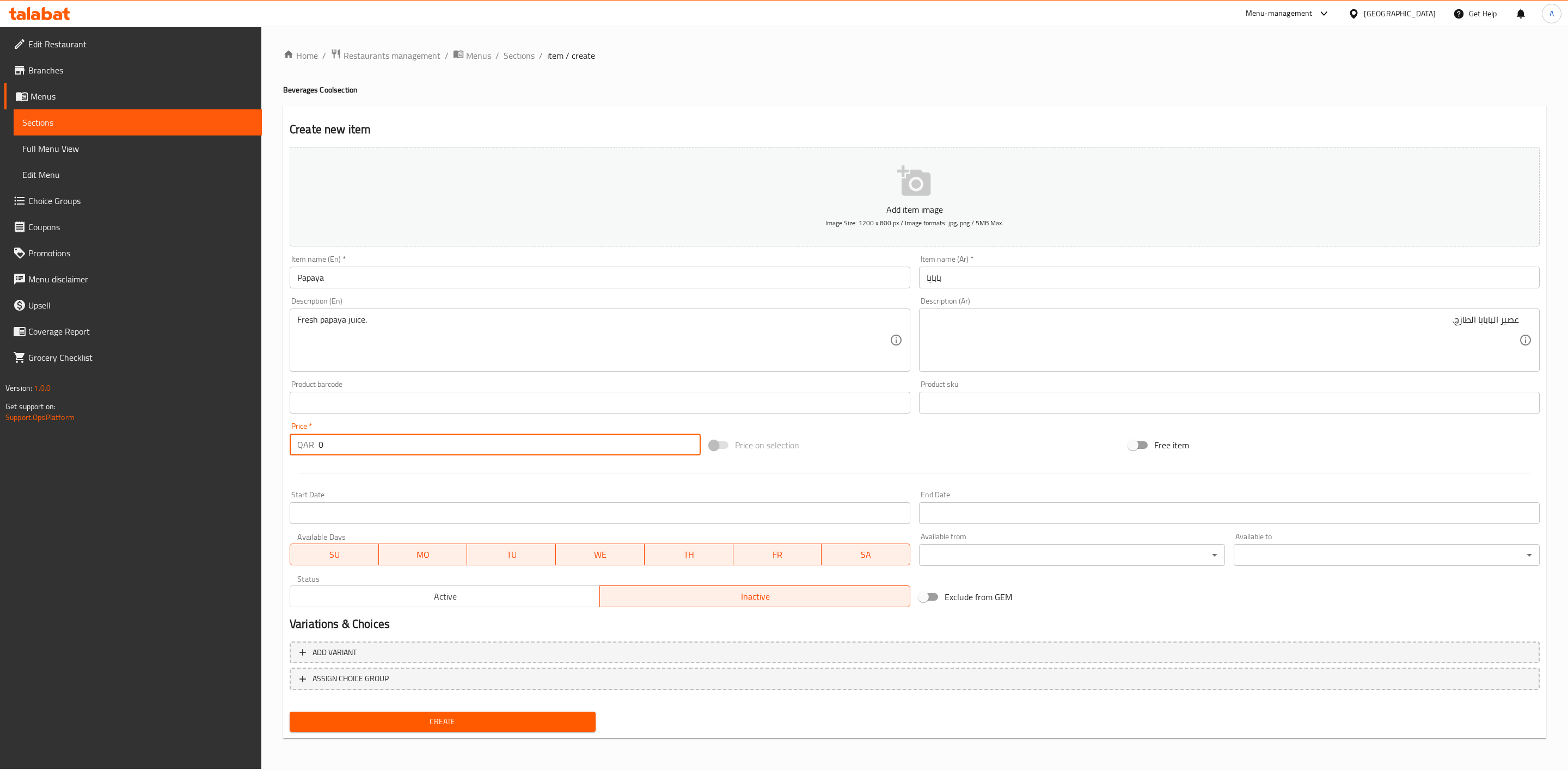
drag, startPoint x: 363, startPoint y: 436, endPoint x: 72, endPoint y: 466, distance: 292.5
click at [72, 466] on div "Edit Restaurant Branches Menus Sections Full Menu View Edit Menu Choice Groups …" at bounding box center [784, 398] width 1568 height 742
click at [325, 479] on div at bounding box center [915, 473] width 1259 height 27
click at [453, 719] on span "Create" at bounding box center [443, 722] width 289 height 13
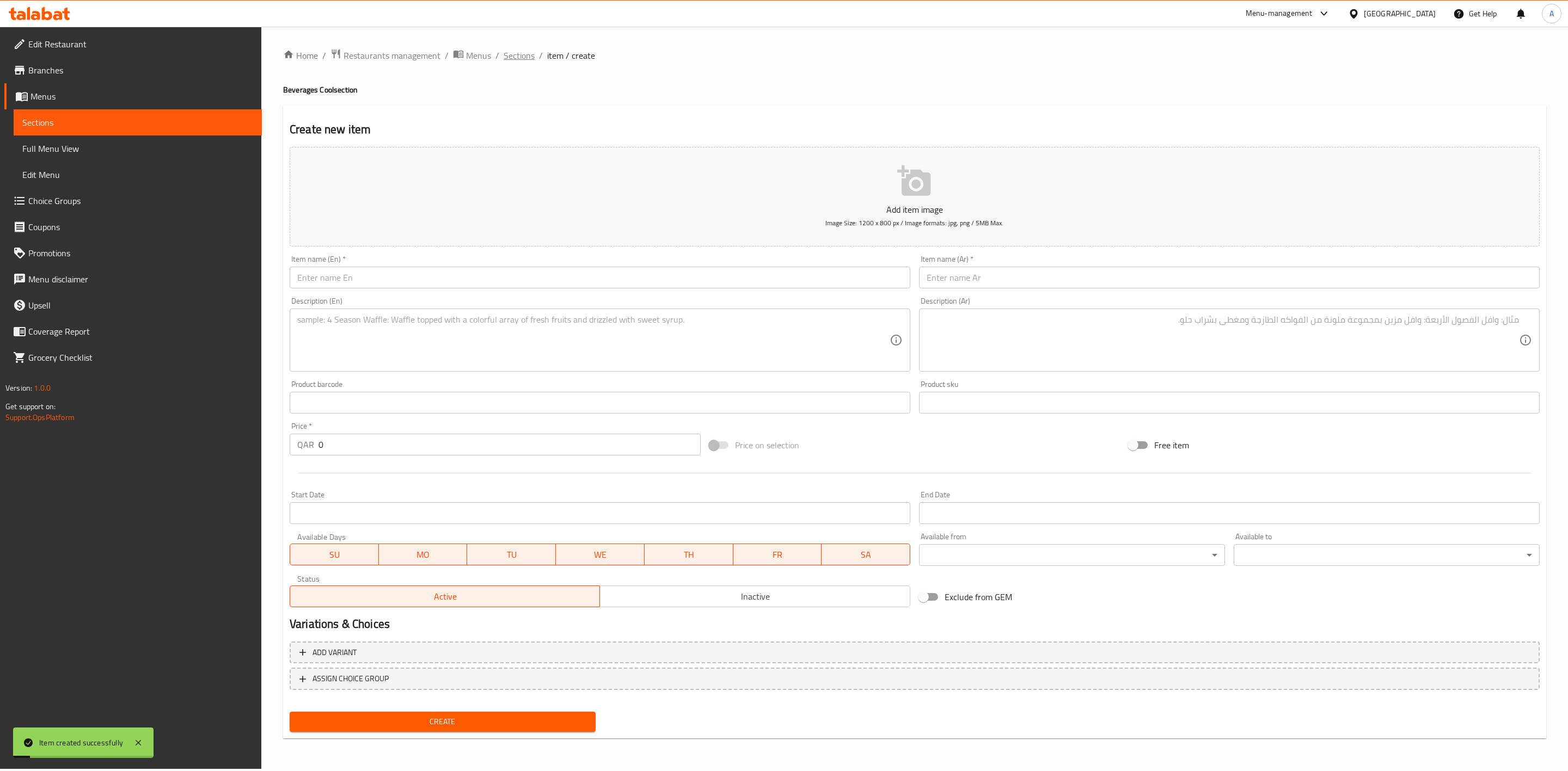
click at [510, 54] on span "Sections" at bounding box center [519, 55] width 31 height 13
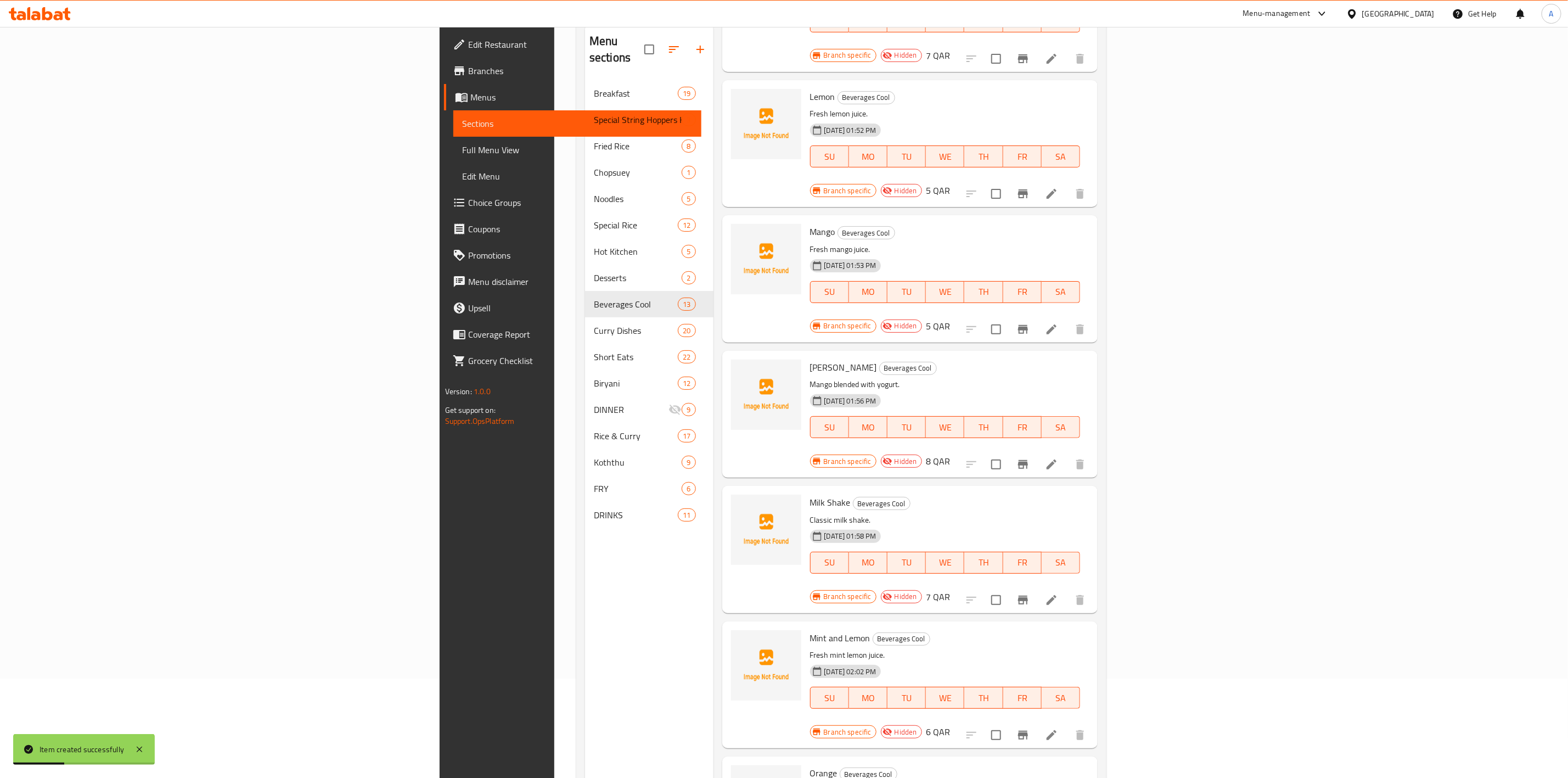
scroll to position [154, 0]
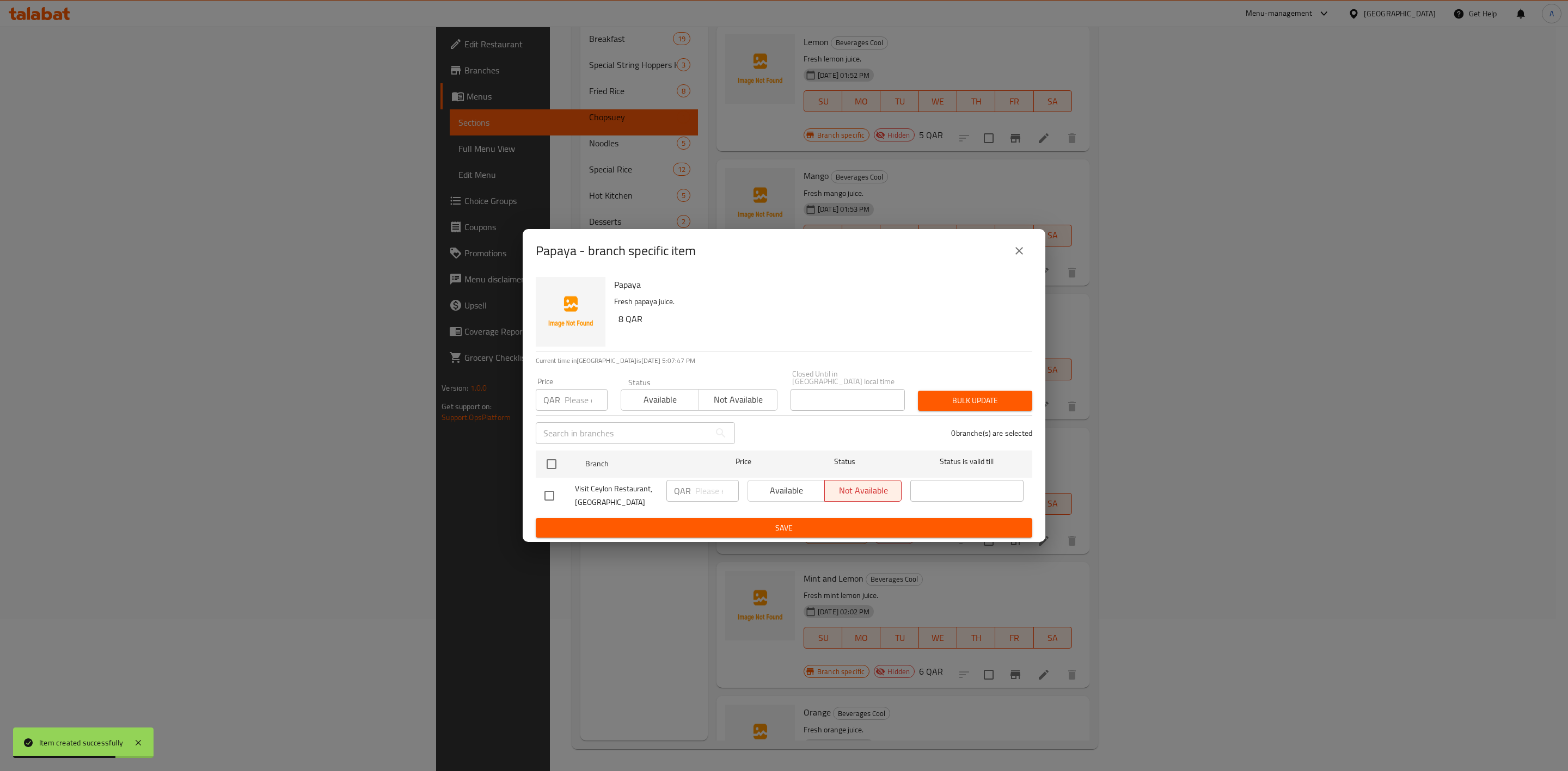
click at [550, 476] on div "Visit Ceylon Restaurant, Al Aziziya" at bounding box center [601, 496] width 122 height 40
click at [549, 462] on input "checkbox" at bounding box center [551, 464] width 23 height 23
click at [565, 402] on input "number" at bounding box center [586, 400] width 43 height 22
click at [961, 391] on button "Bulk update" at bounding box center [975, 400] width 114 height 20
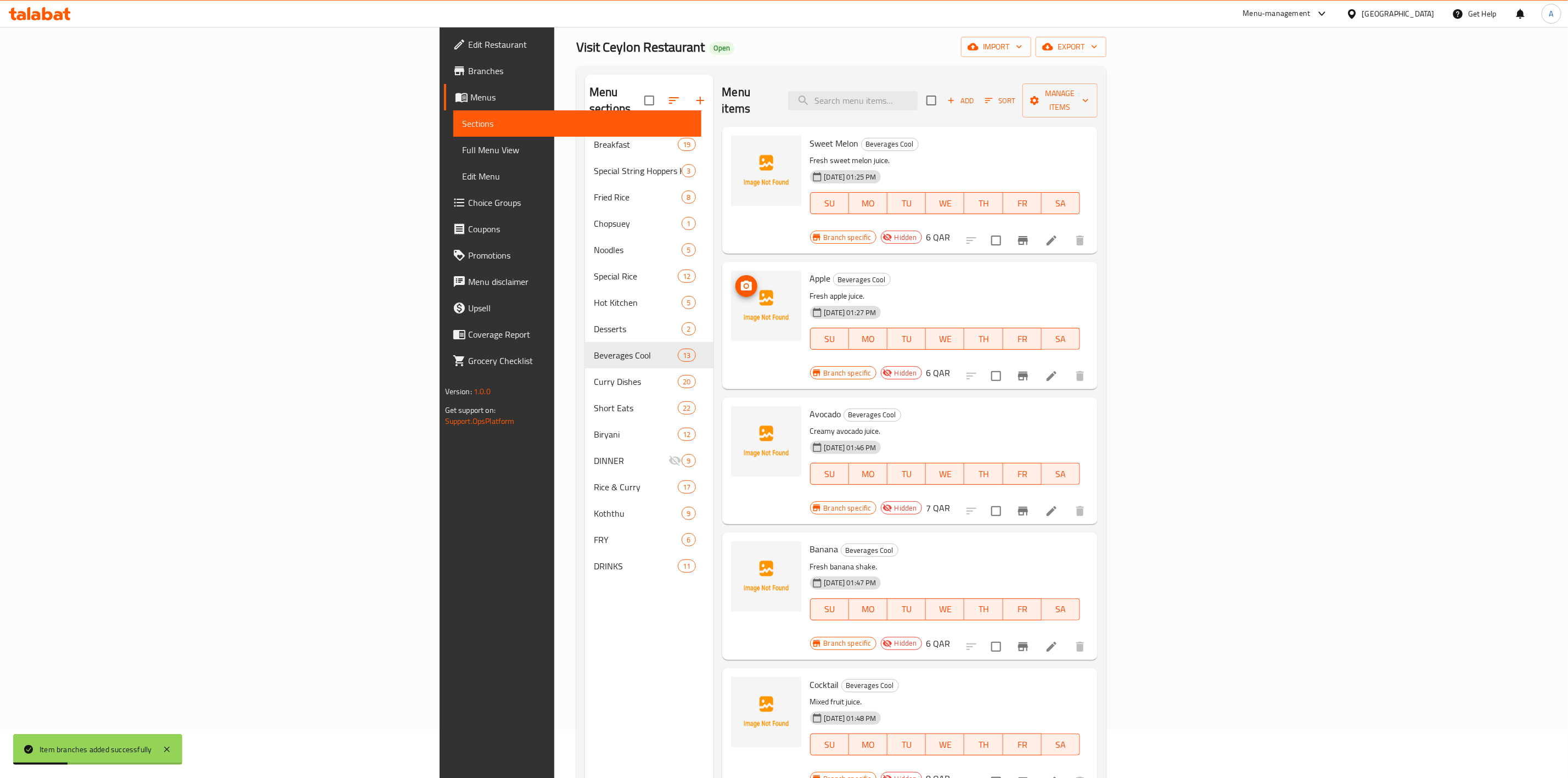
scroll to position [0, 0]
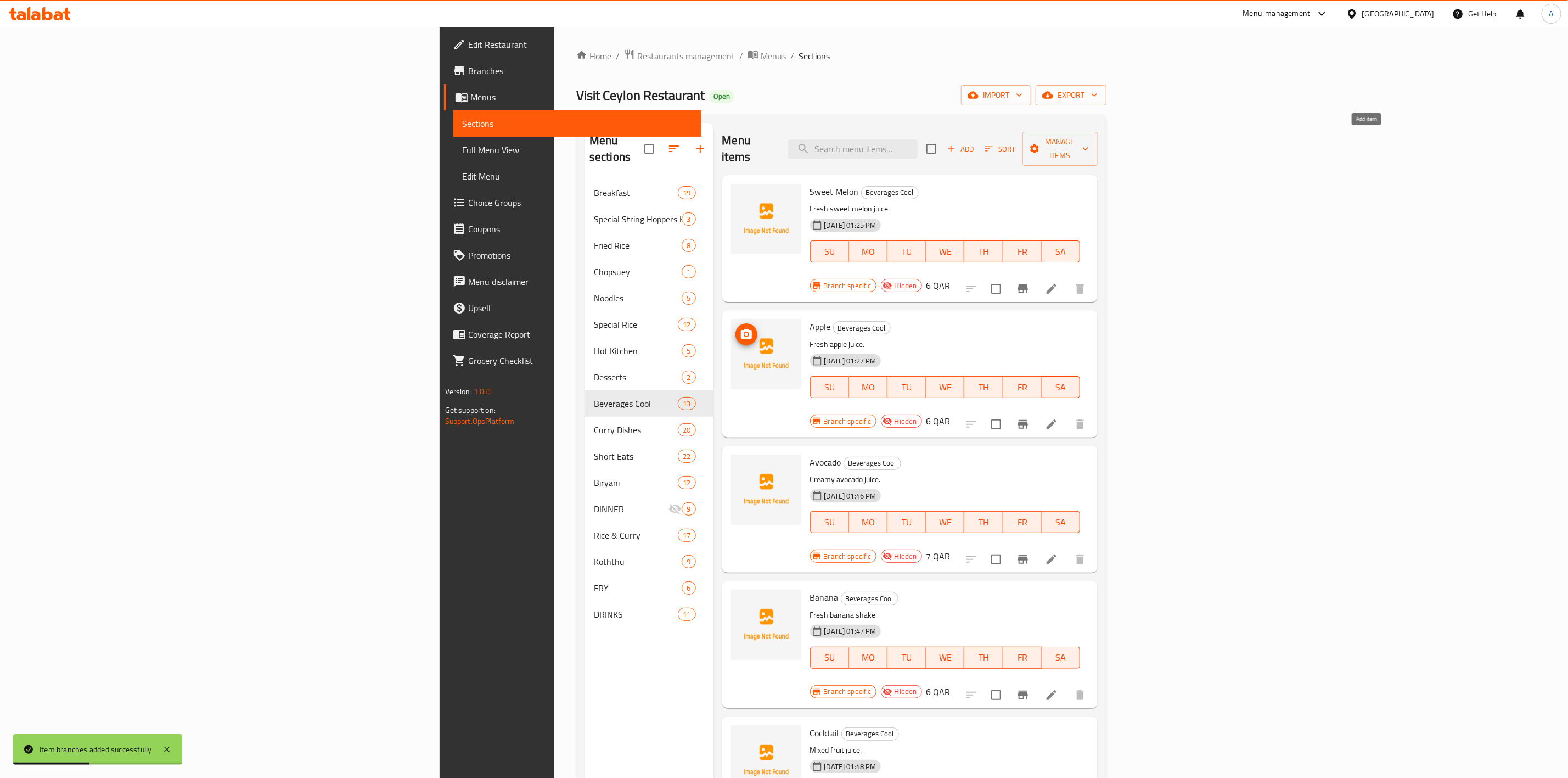
click at [975, 143] on span "Add" at bounding box center [960, 149] width 29 height 13
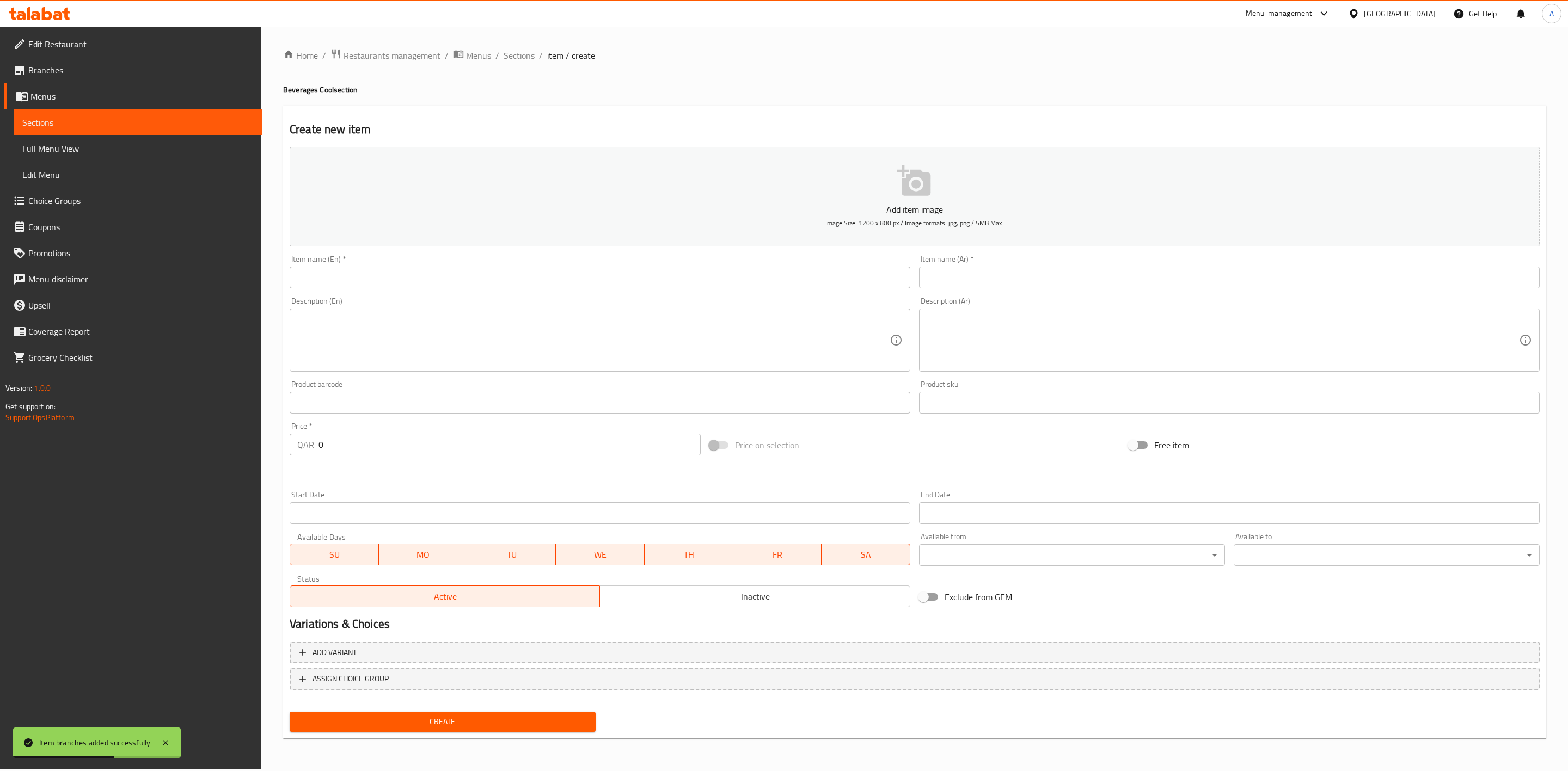
click at [451, 277] on input "text" at bounding box center [600, 277] width 621 height 22
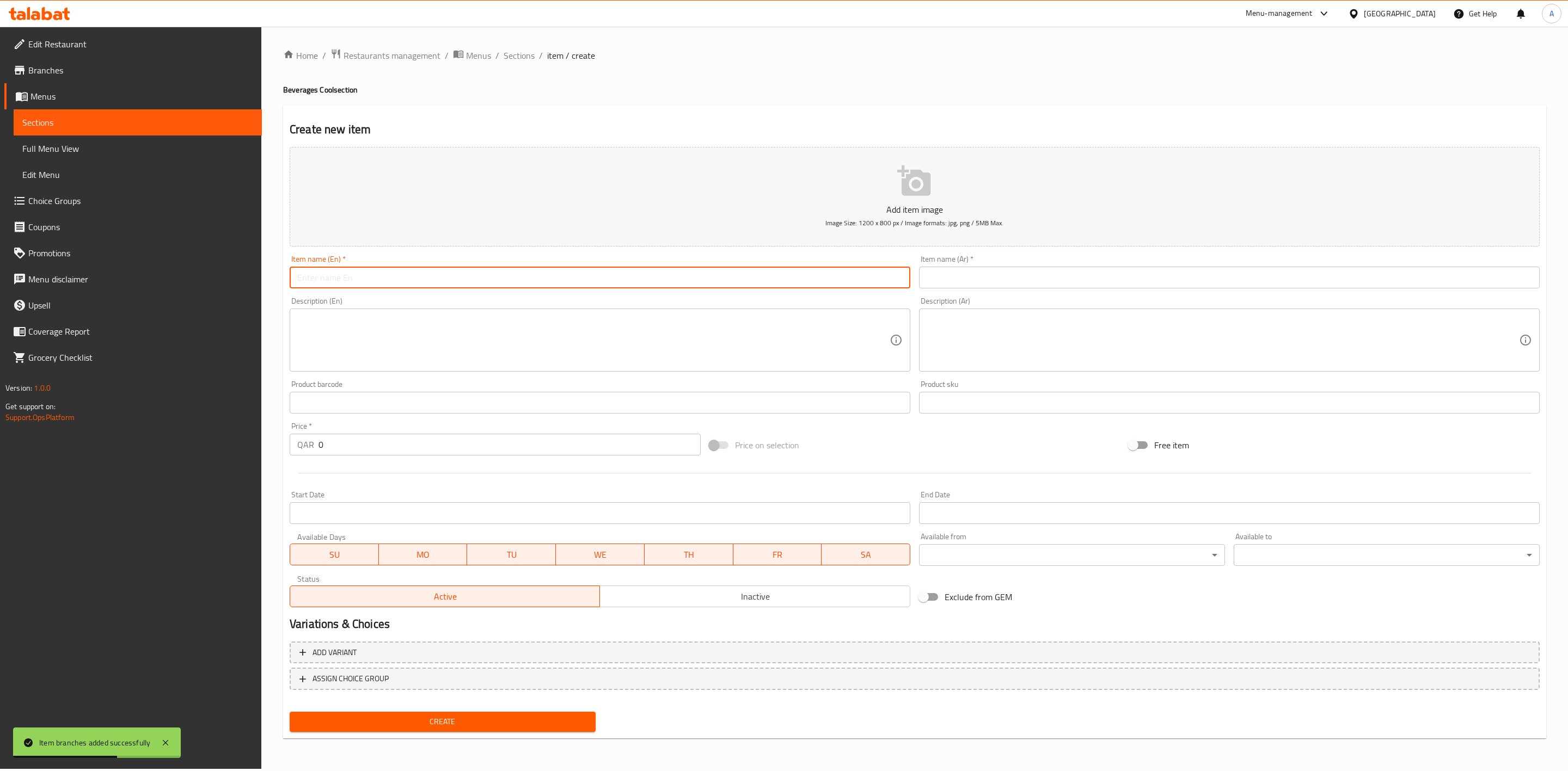
paste input "Pineapple"
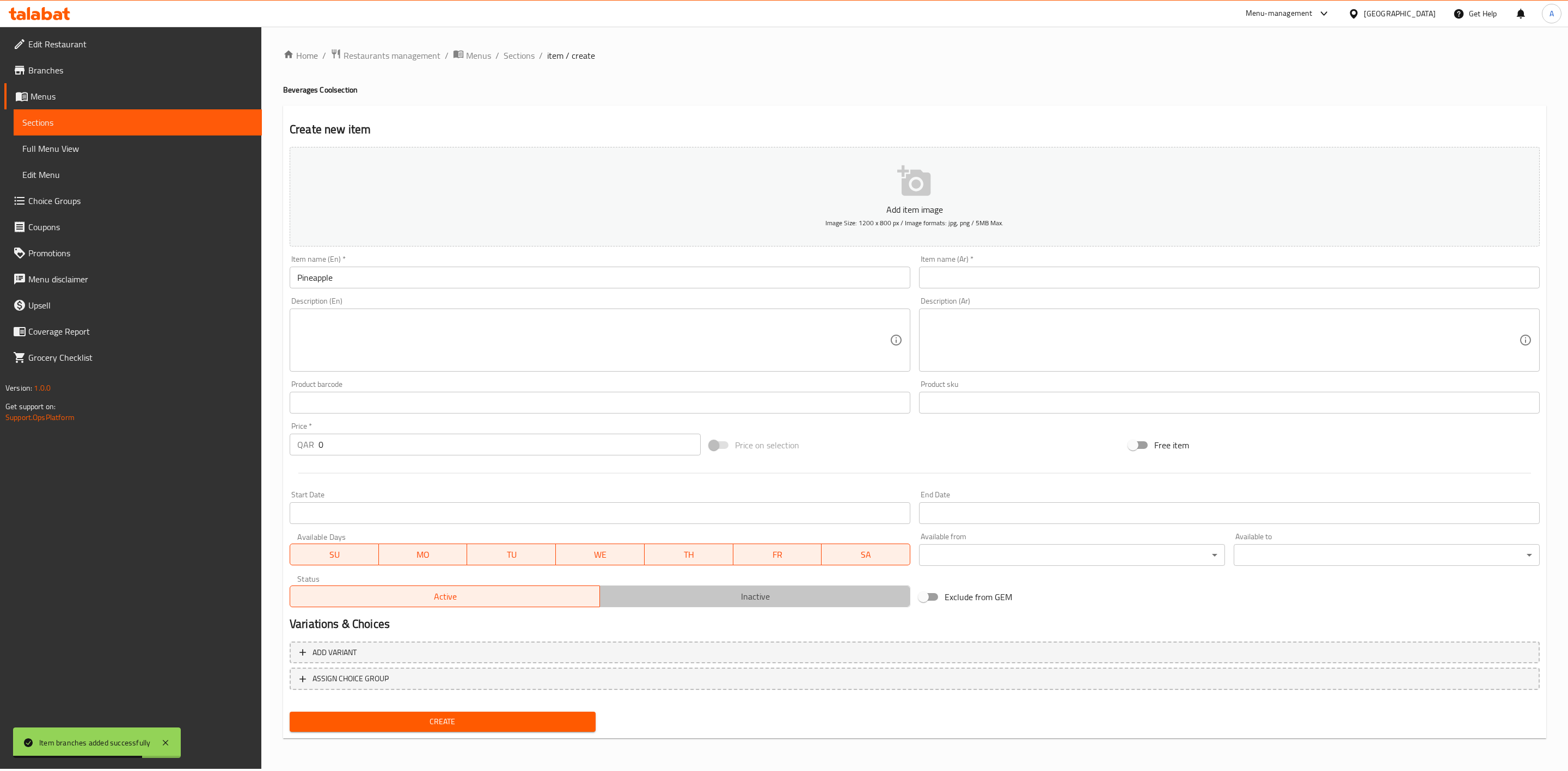
click at [715, 601] on span "Inactive" at bounding box center [755, 597] width 301 height 16
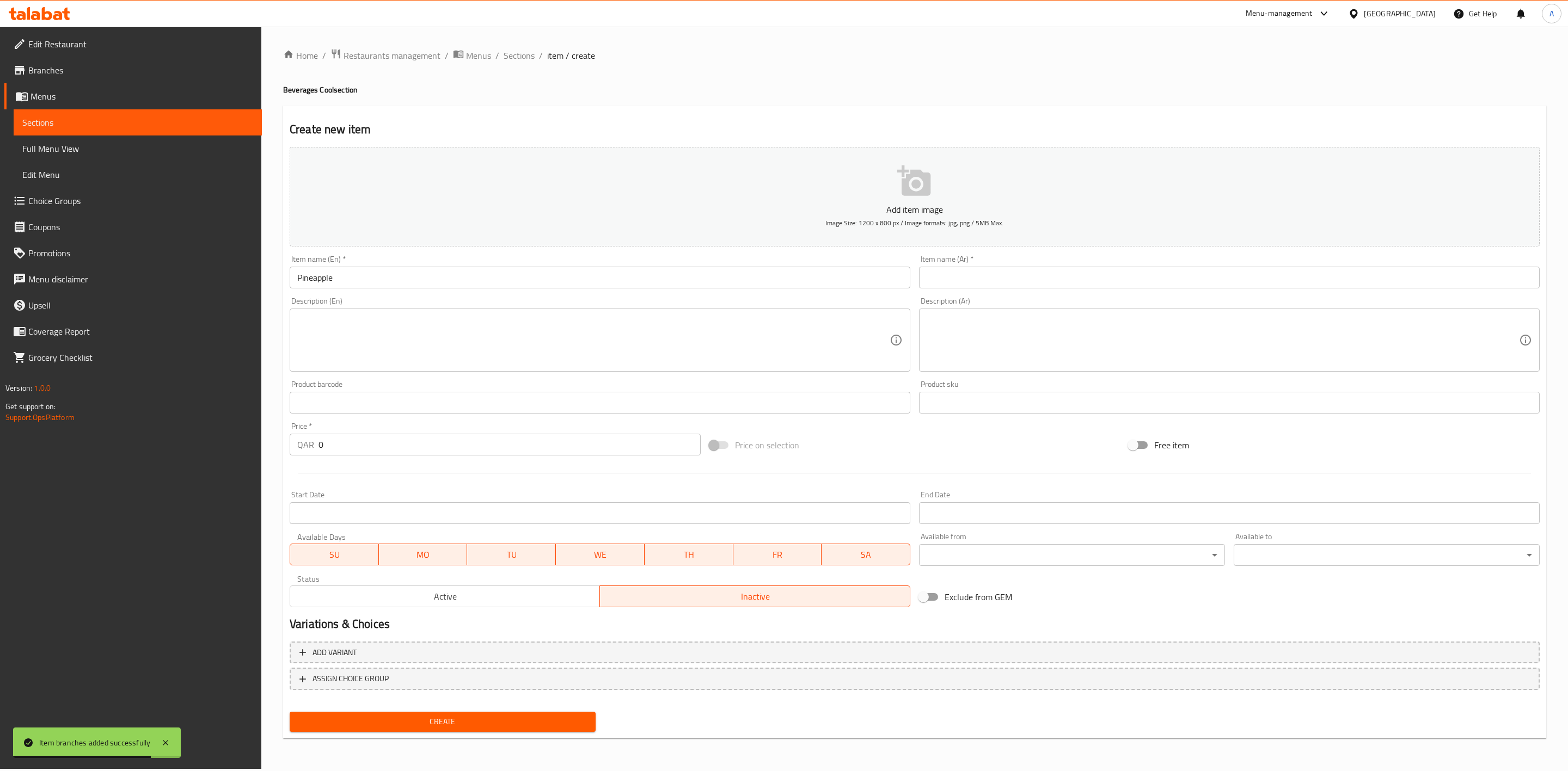
click at [686, 627] on h2 "Variations & Choices" at bounding box center [915, 624] width 1250 height 16
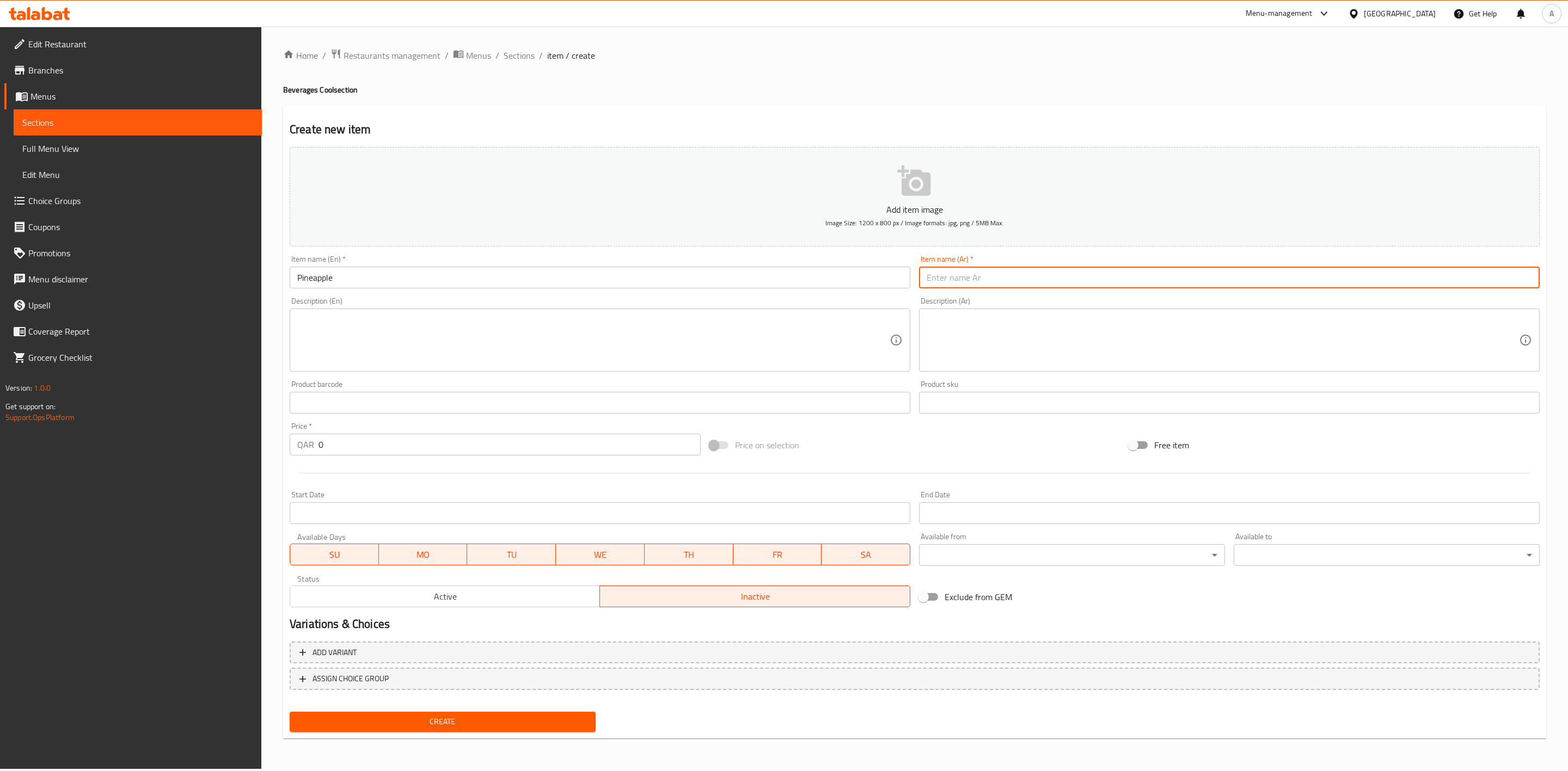
click at [990, 276] on input "text" at bounding box center [1230, 277] width 621 height 22
paste input "أناناس"
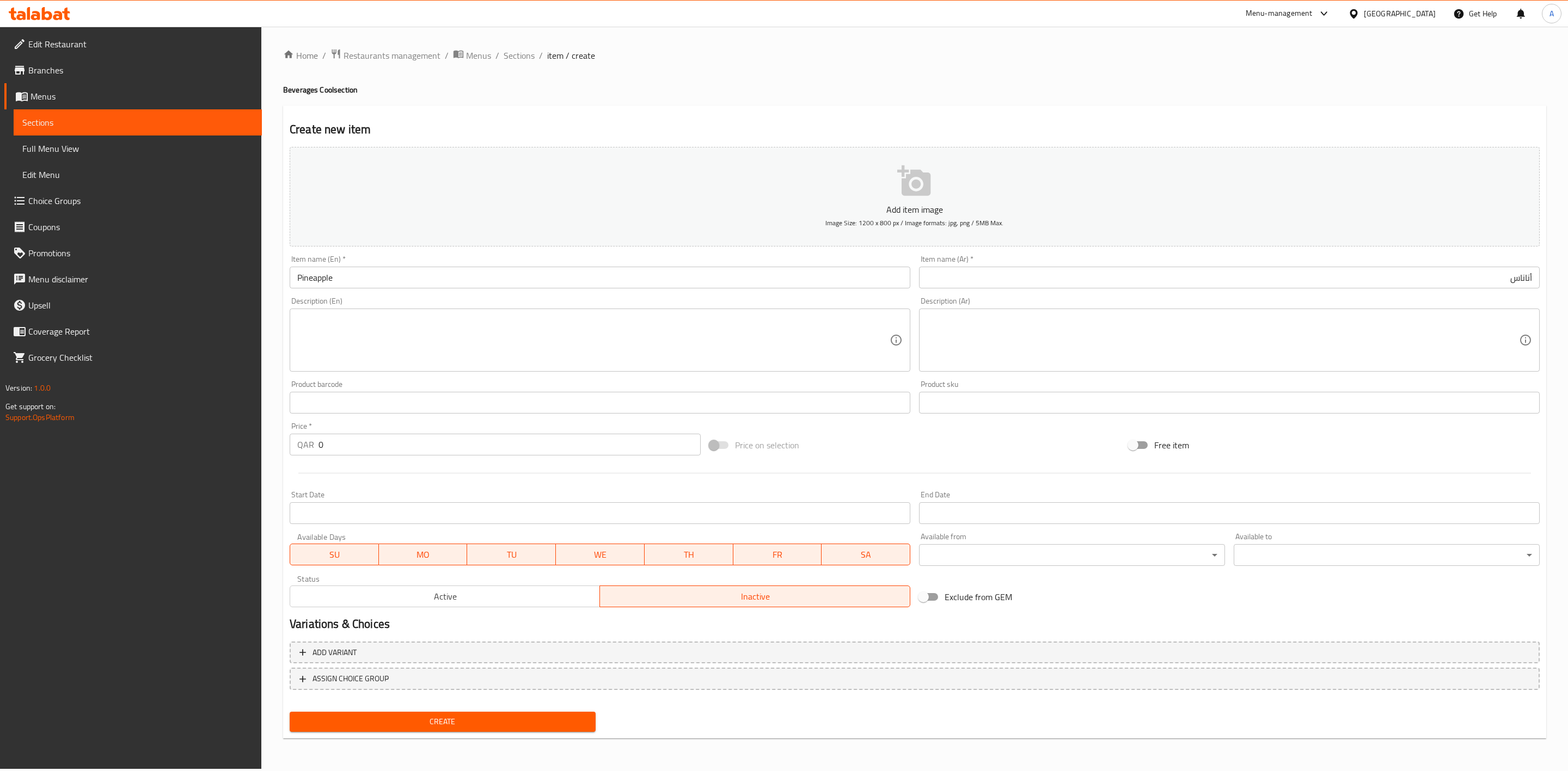
click at [782, 91] on h4 "Beverages Cool section" at bounding box center [914, 90] width 1263 height 11
click at [353, 330] on textarea at bounding box center [593, 340] width 592 height 52
paste textarea "Fresh pineapple juice."
drag, startPoint x: 334, startPoint y: 445, endPoint x: 229, endPoint y: 425, distance: 106.9
click at [229, 425] on div "Edit Restaurant Branches Menus Sections Full Menu View Edit Menu Choice Groups …" at bounding box center [784, 398] width 1568 height 742
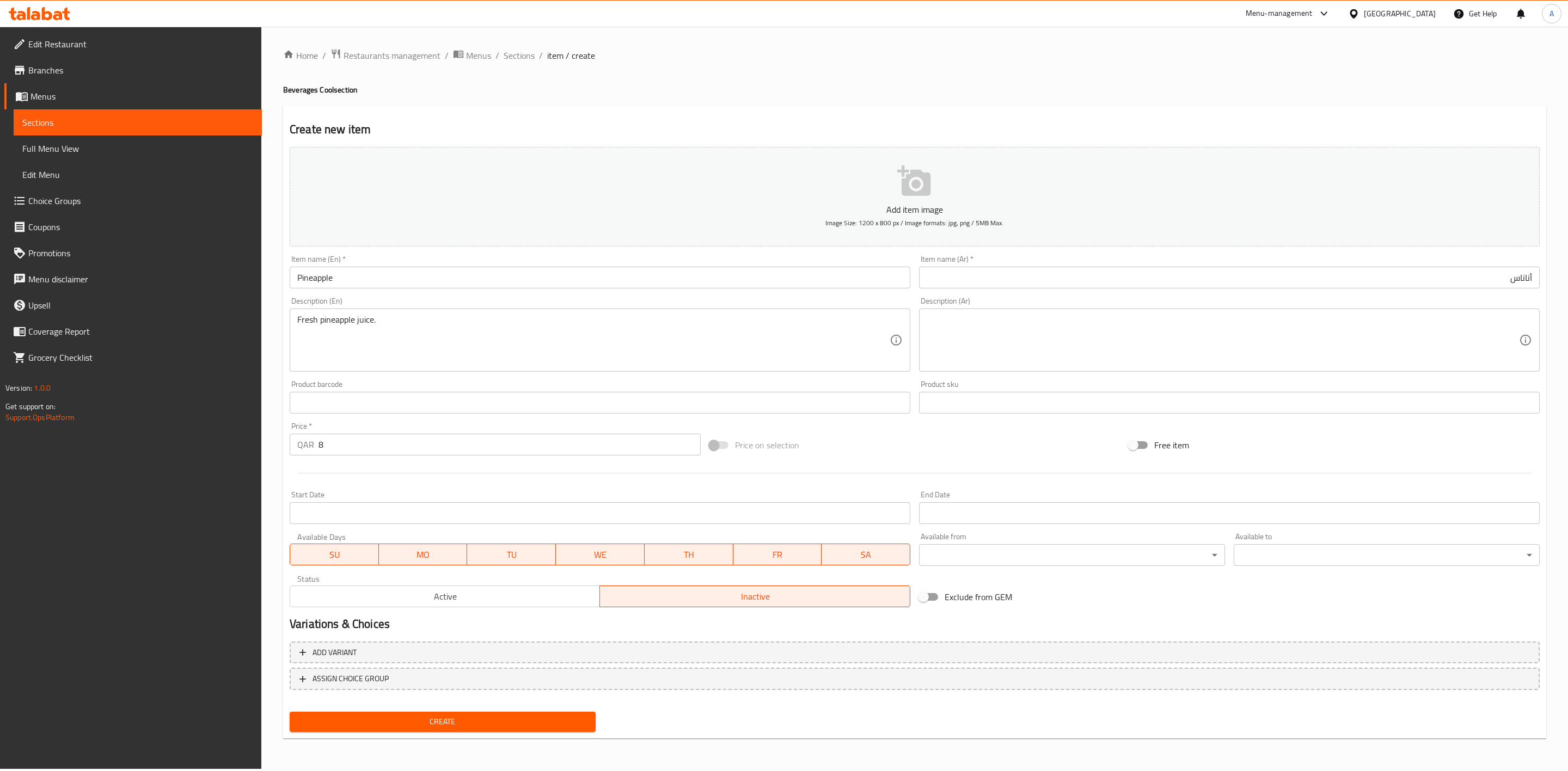
drag, startPoint x: 273, startPoint y: 346, endPoint x: 281, endPoint y: 329, distance: 18.8
click at [273, 346] on div "Home / Restaurants management / Menus / Sections / item / create Beverages Cool…" at bounding box center [914, 398] width 1307 height 742
click at [1026, 326] on textarea at bounding box center [1222, 340] width 592 height 52
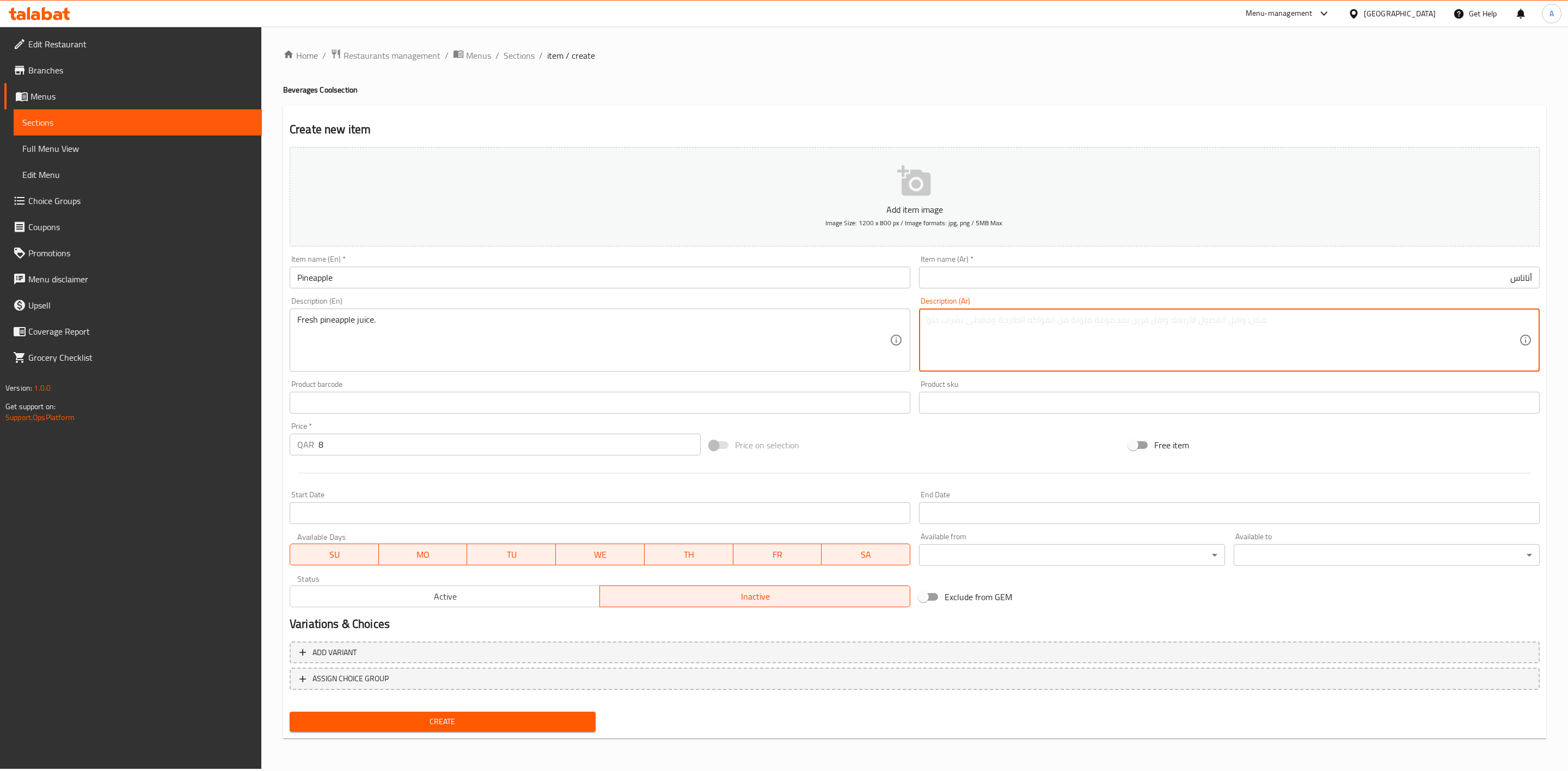
paste textarea "عصير الأناناس الطازج."
click at [999, 89] on h4 "Beverages Cool section" at bounding box center [914, 90] width 1263 height 11
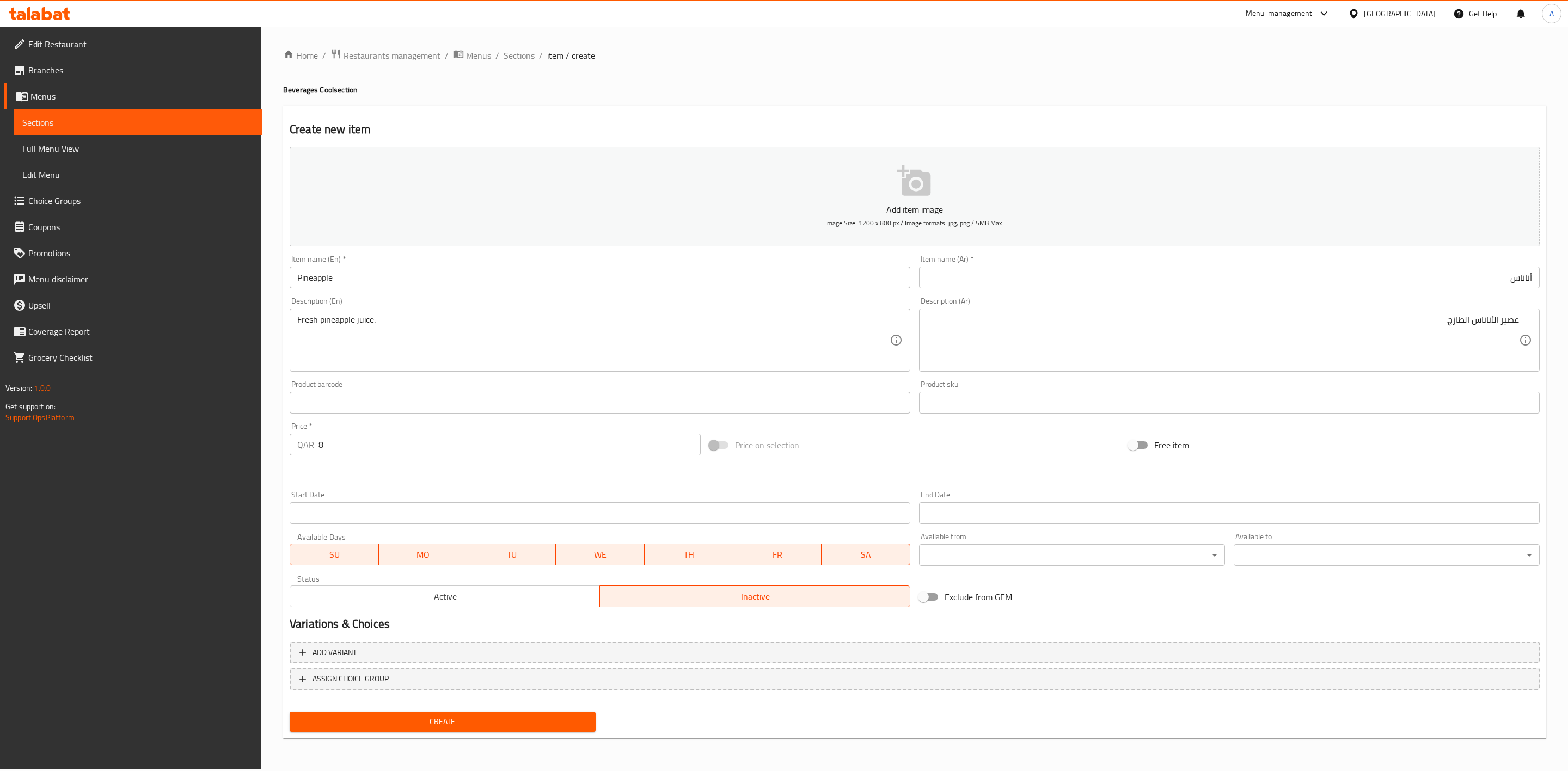
click at [464, 715] on span "Create" at bounding box center [443, 722] width 289 height 13
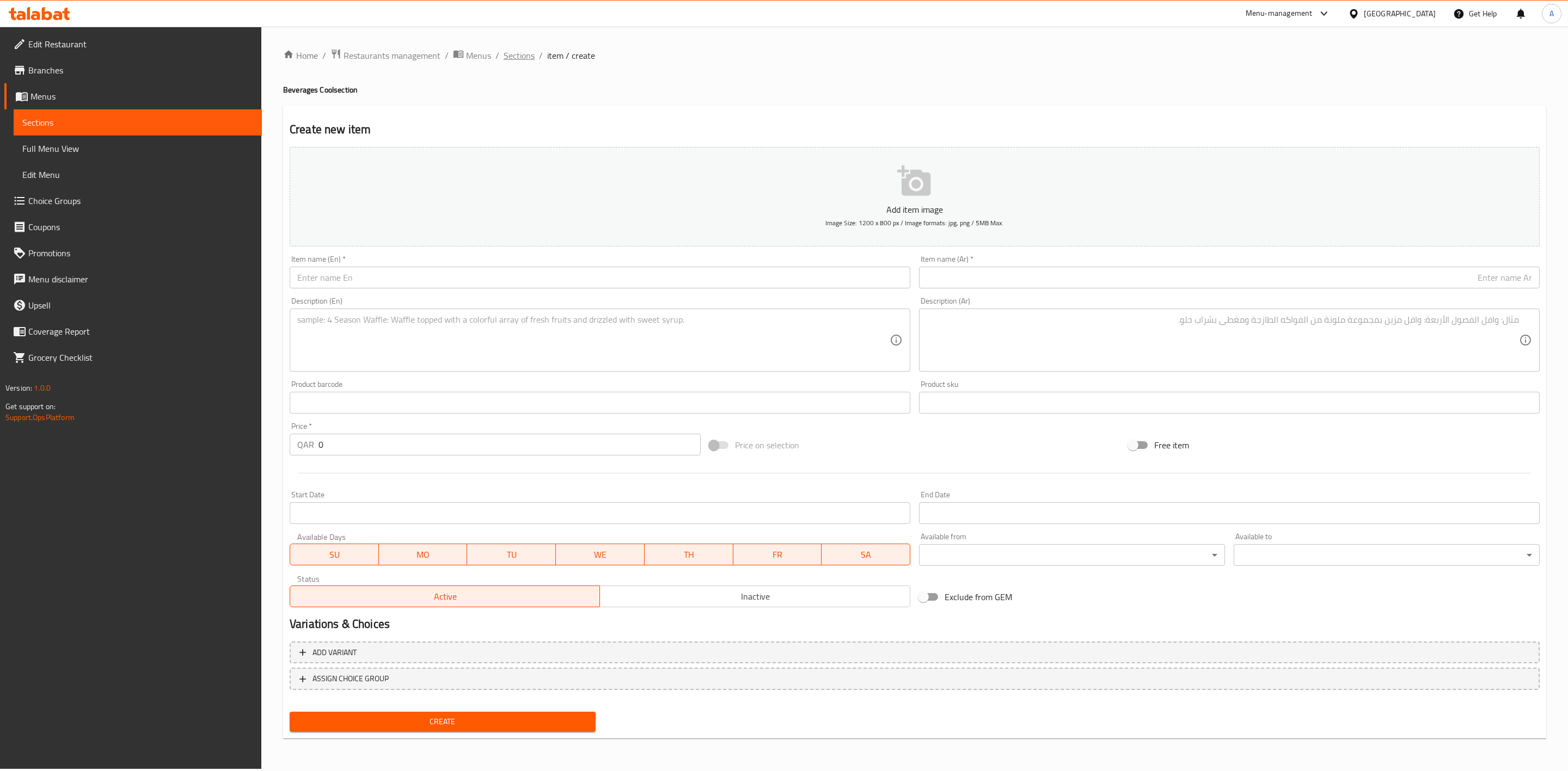
click at [518, 58] on span "Sections" at bounding box center [519, 55] width 31 height 13
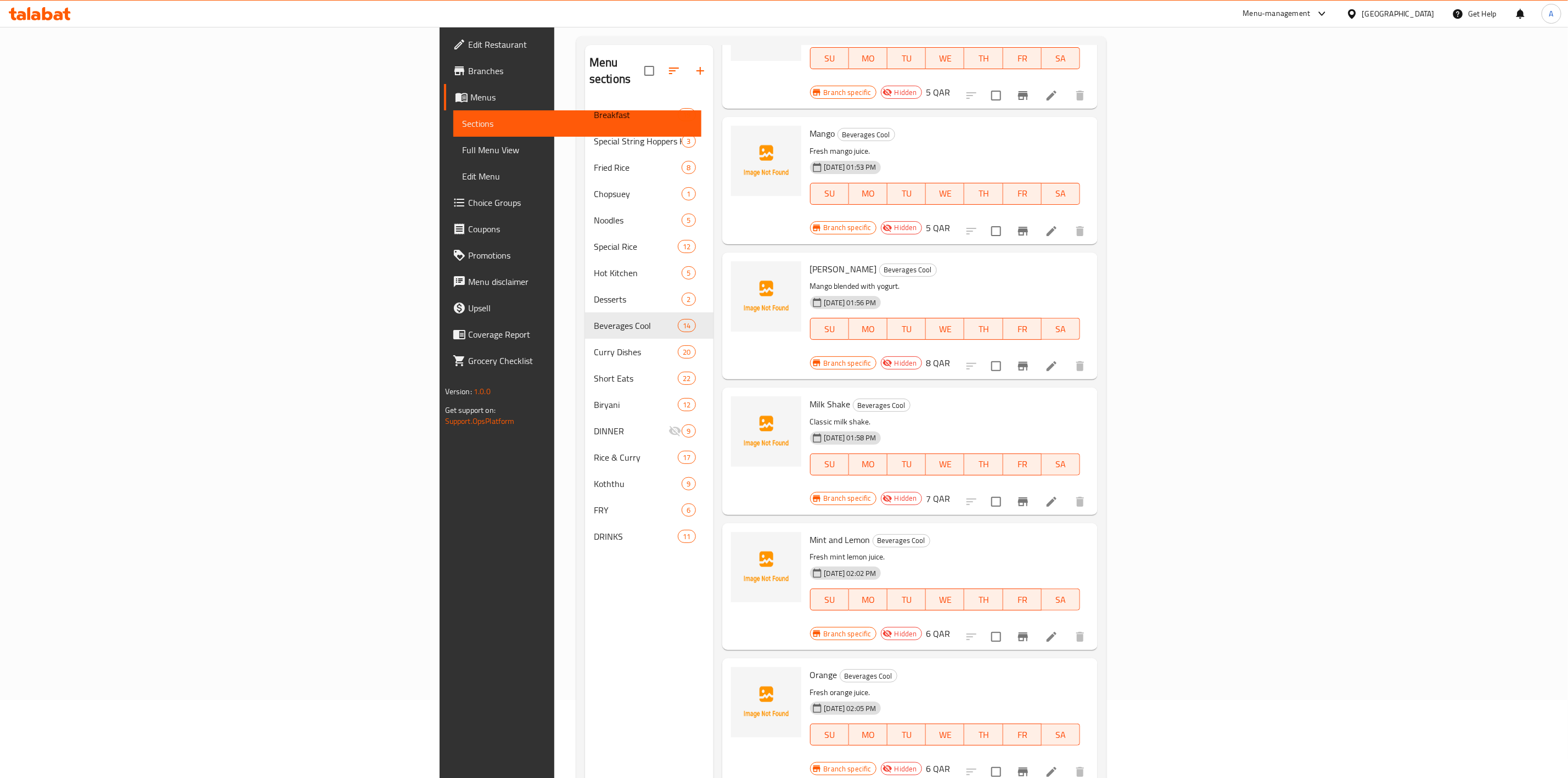
scroll to position [154, 0]
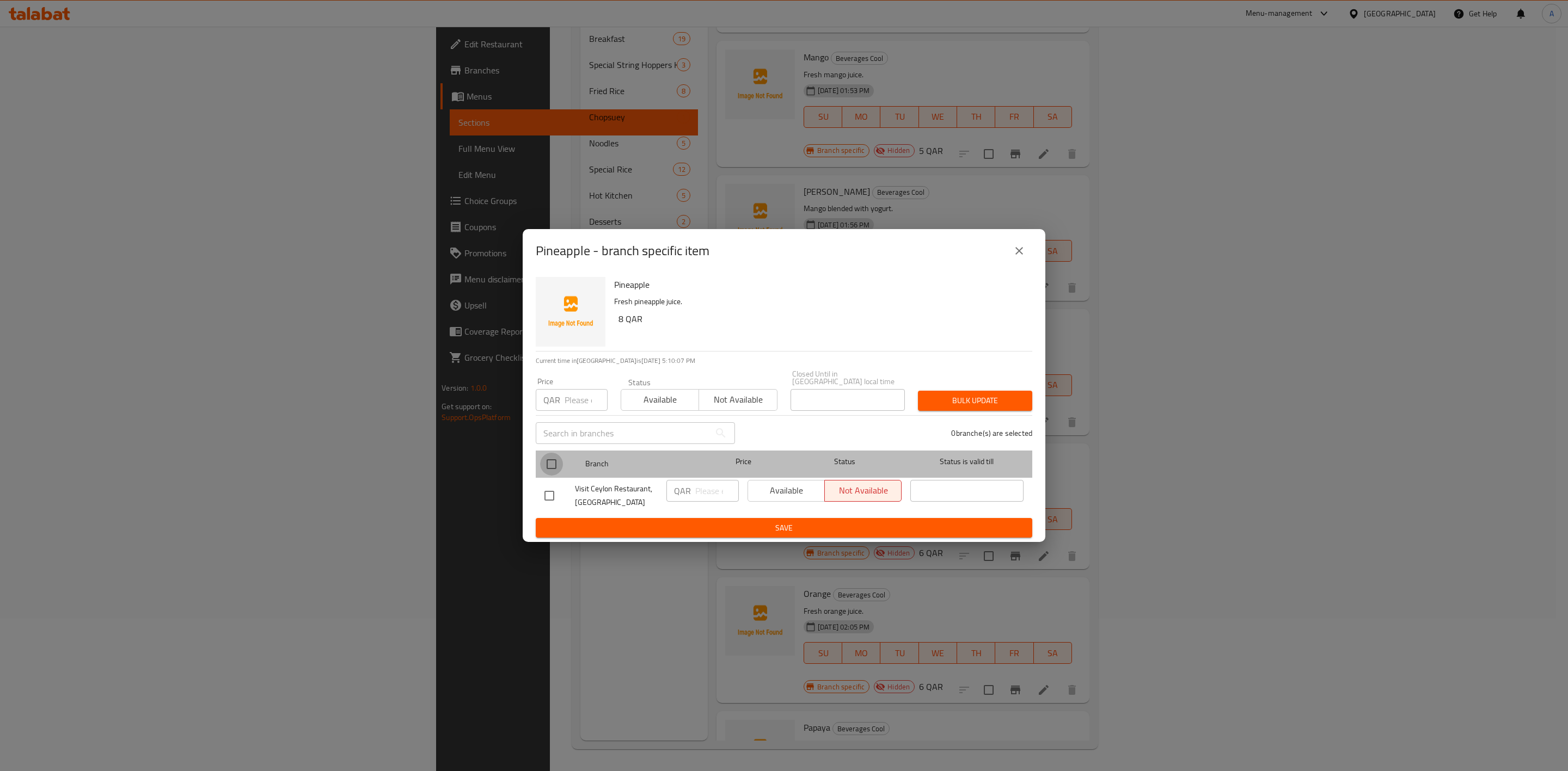
click at [548, 461] on input "checkbox" at bounding box center [551, 464] width 23 height 23
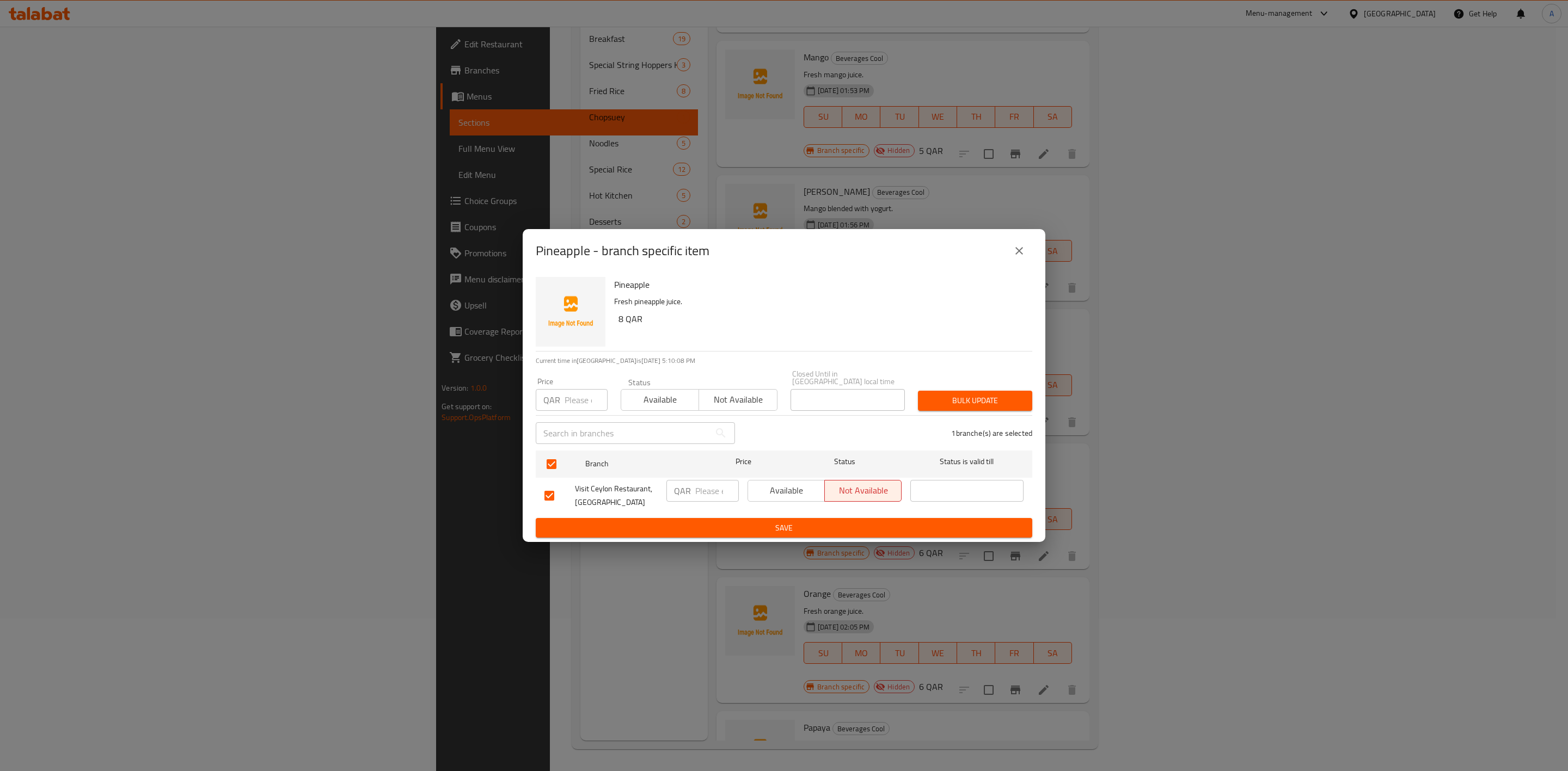
click at [569, 399] on input "number" at bounding box center [586, 400] width 43 height 22
click at [939, 402] on span "Bulk update" at bounding box center [975, 401] width 97 height 13
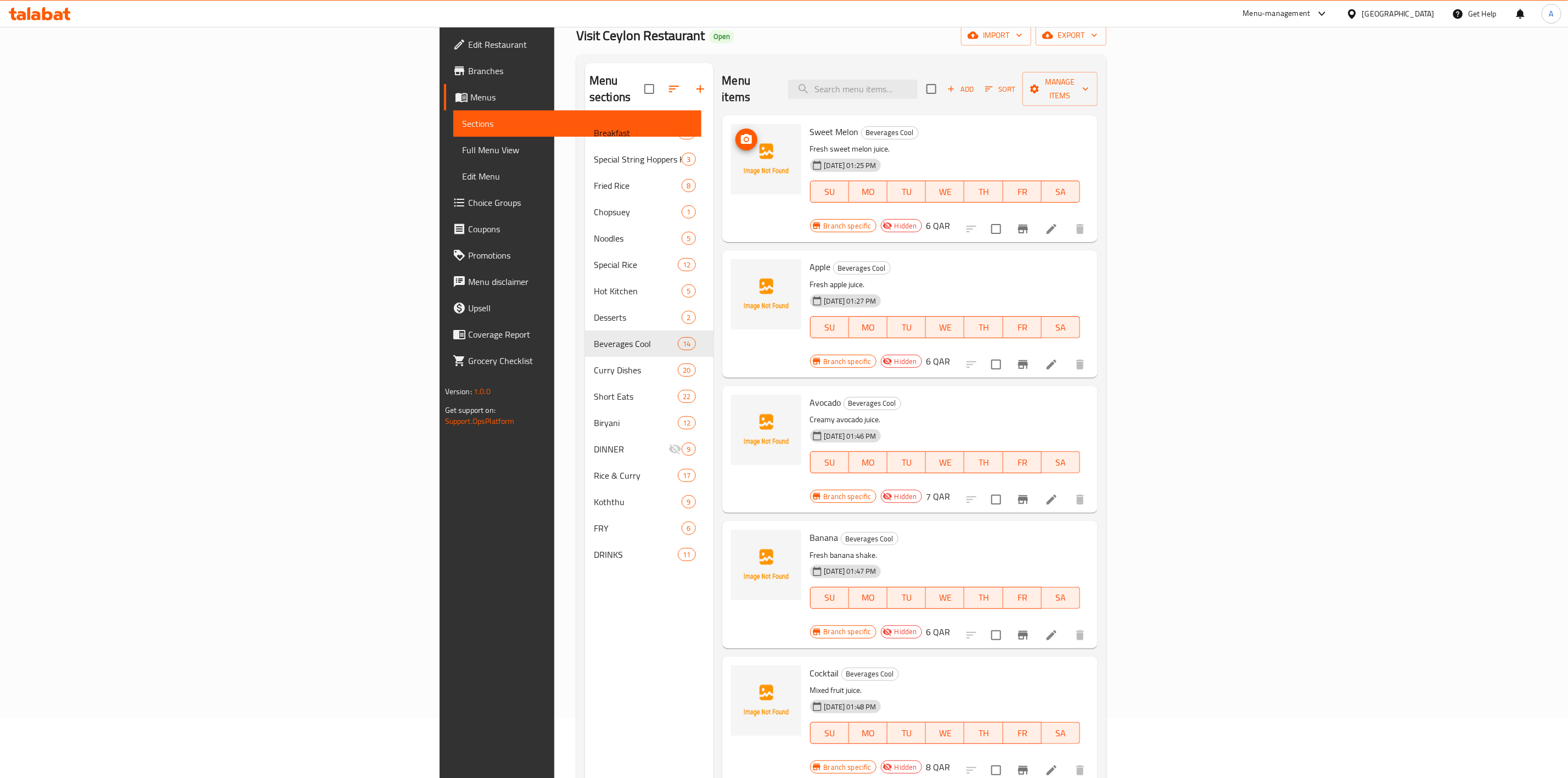
scroll to position [0, 0]
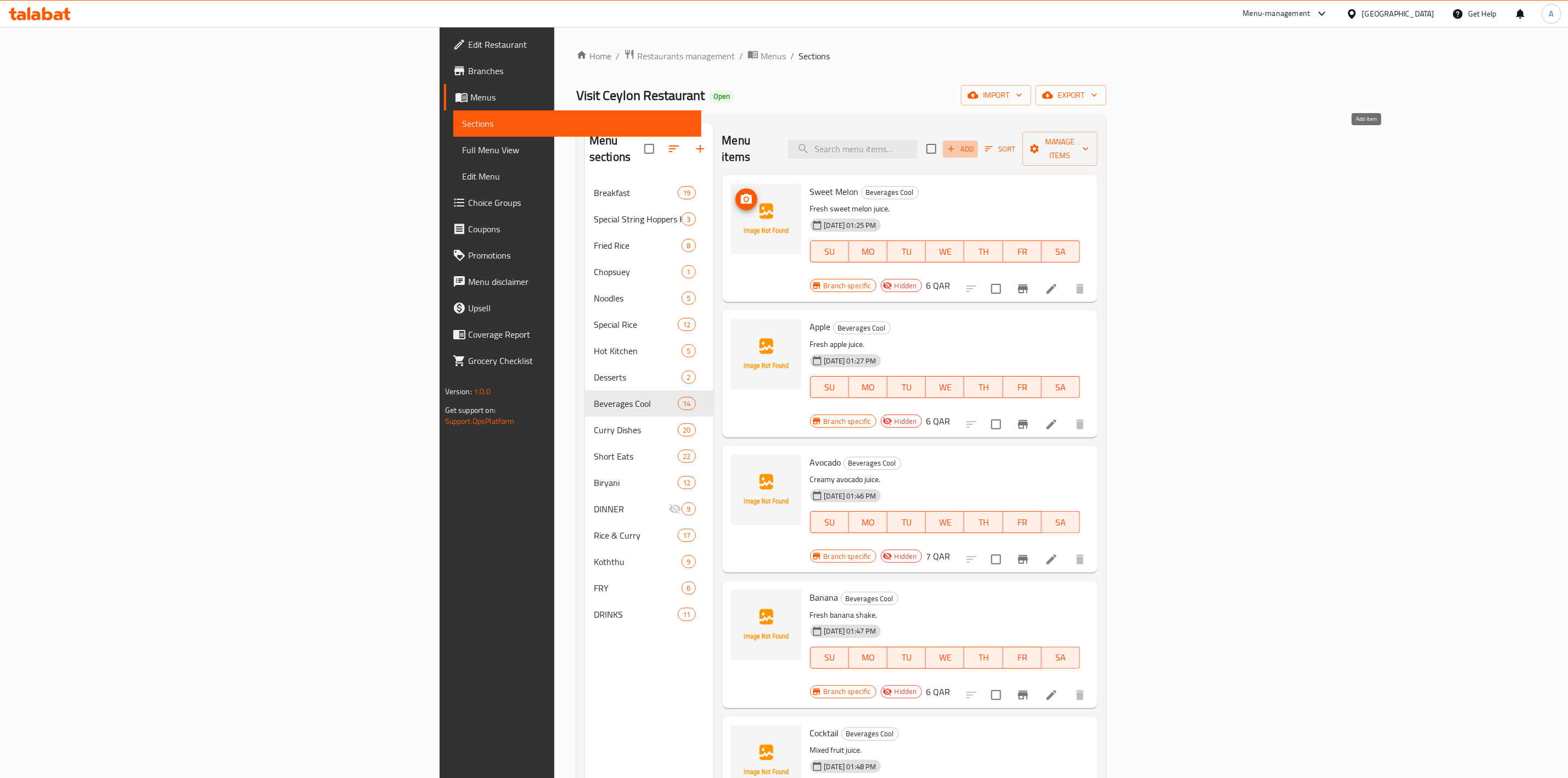
click at [978, 149] on button "Add" at bounding box center [960, 149] width 35 height 17
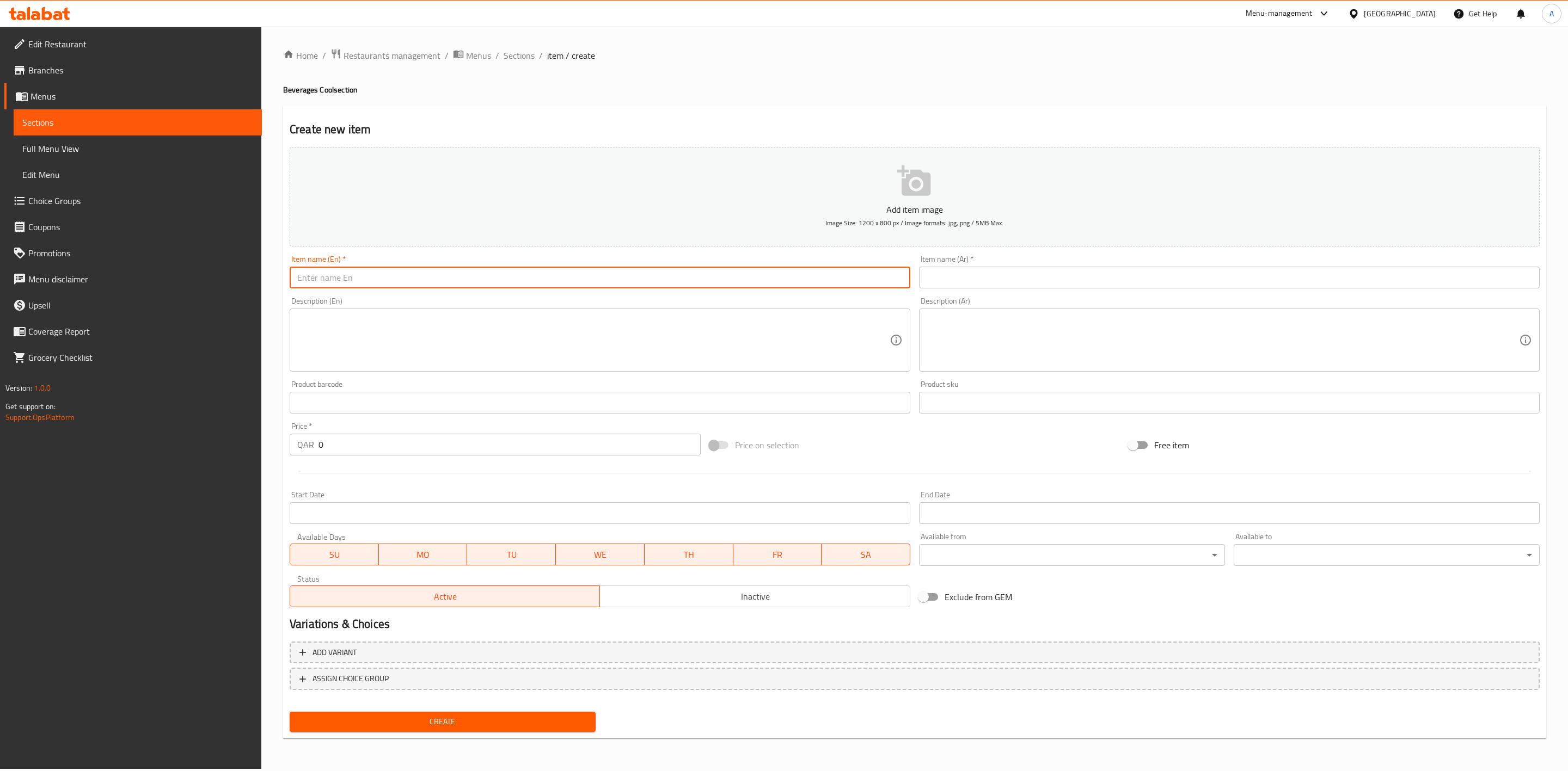
click at [400, 280] on input "text" at bounding box center [600, 277] width 621 height 22
paste input "Water Melon"
click at [476, 127] on h2 "Create new item" at bounding box center [915, 129] width 1250 height 16
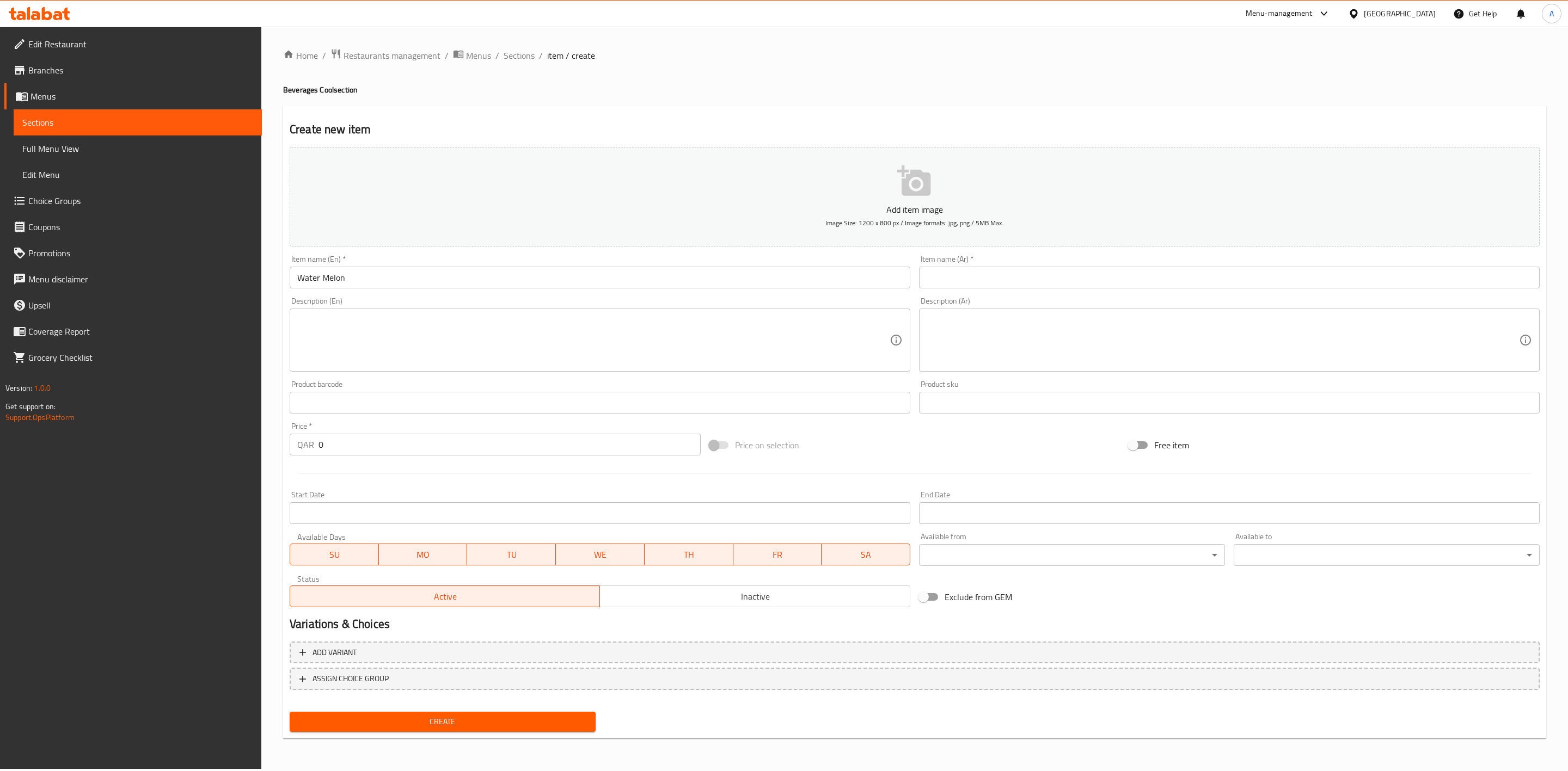
click at [970, 286] on input "text" at bounding box center [1230, 277] width 621 height 22
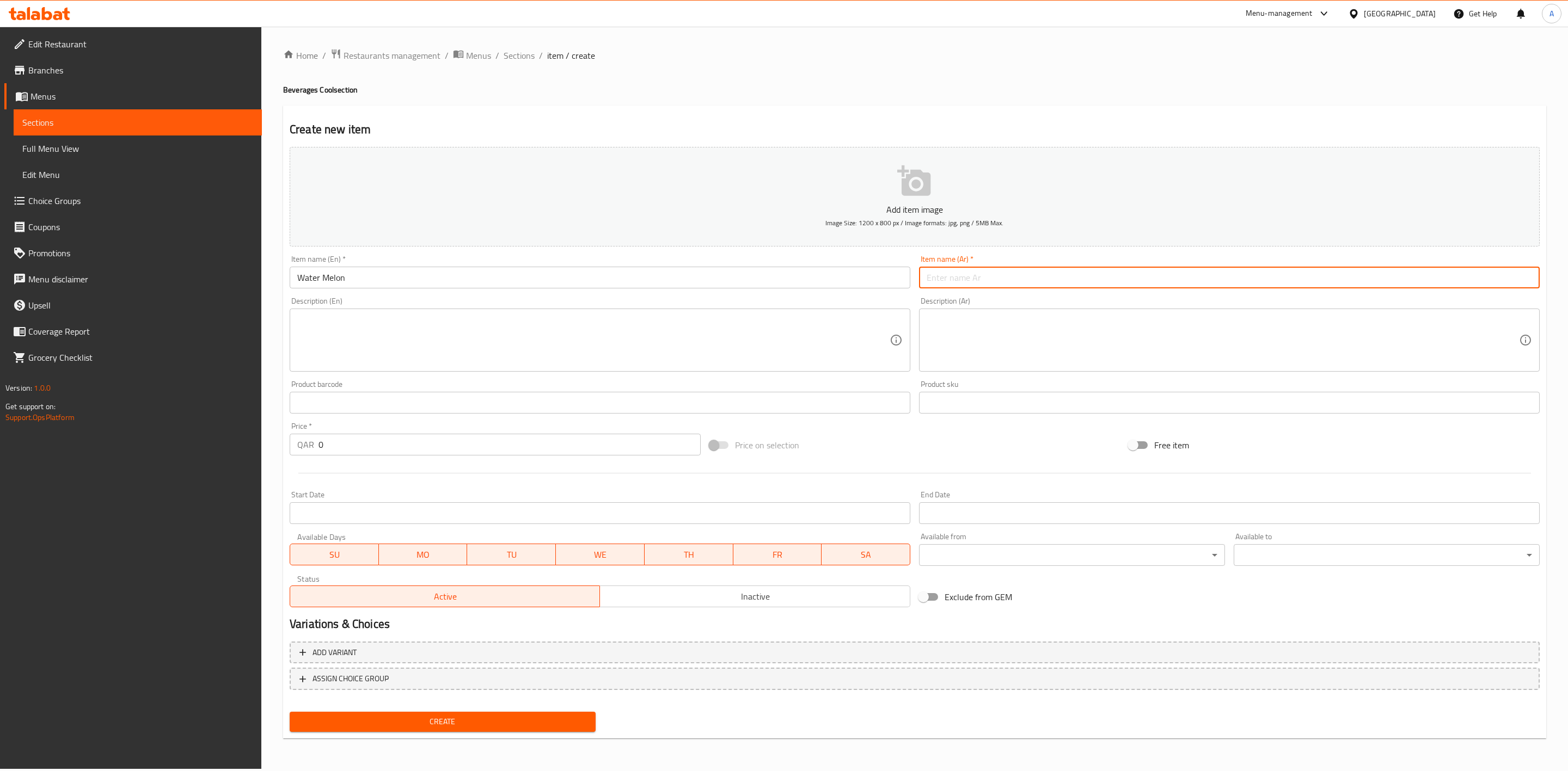
paste input "بطيخ"
click at [965, 87] on h4 "Beverages Cool section" at bounding box center [914, 90] width 1263 height 11
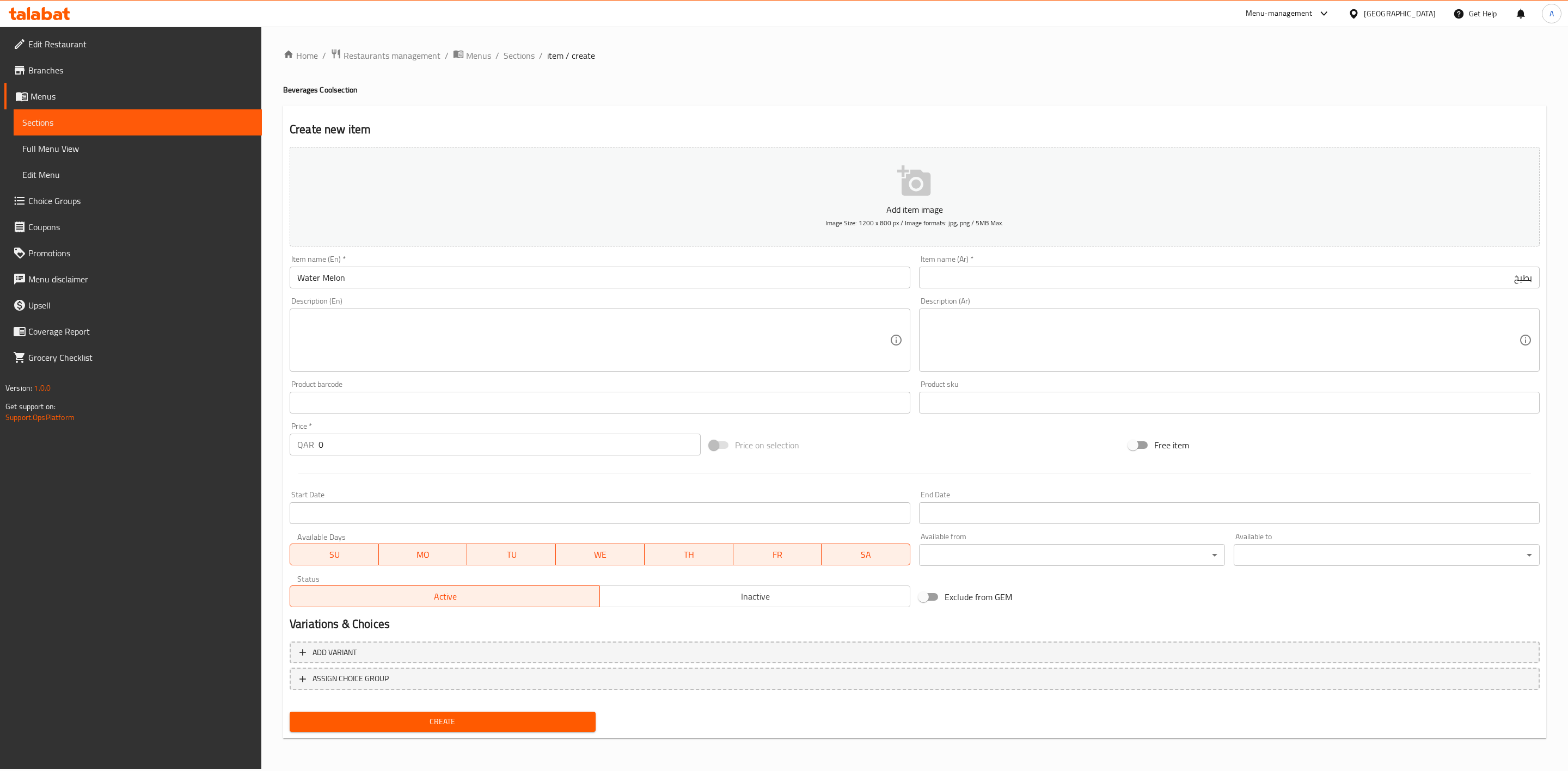
click at [547, 328] on textarea at bounding box center [593, 340] width 592 height 52
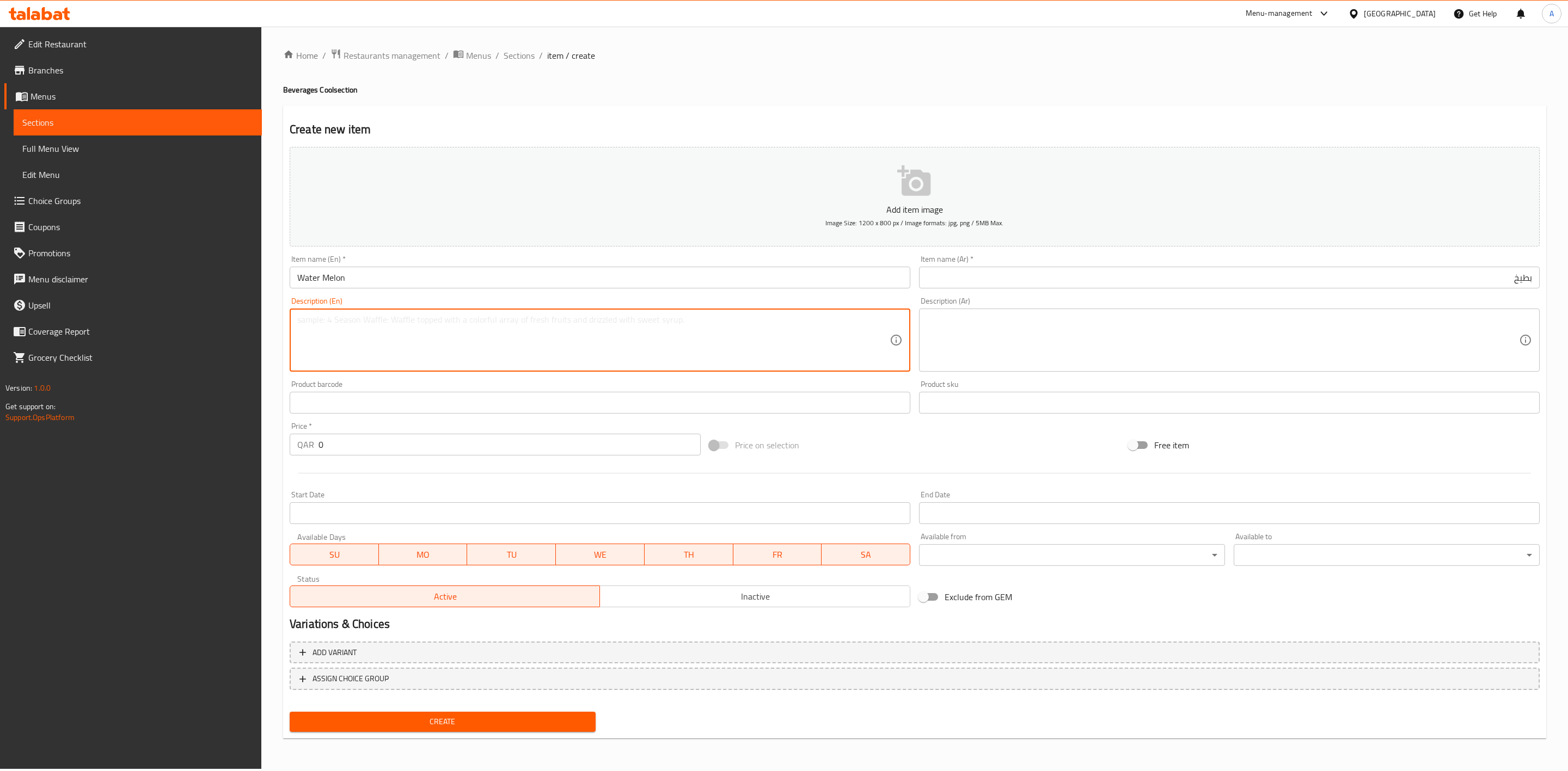
paste textarea "Fresh watermelon juice."
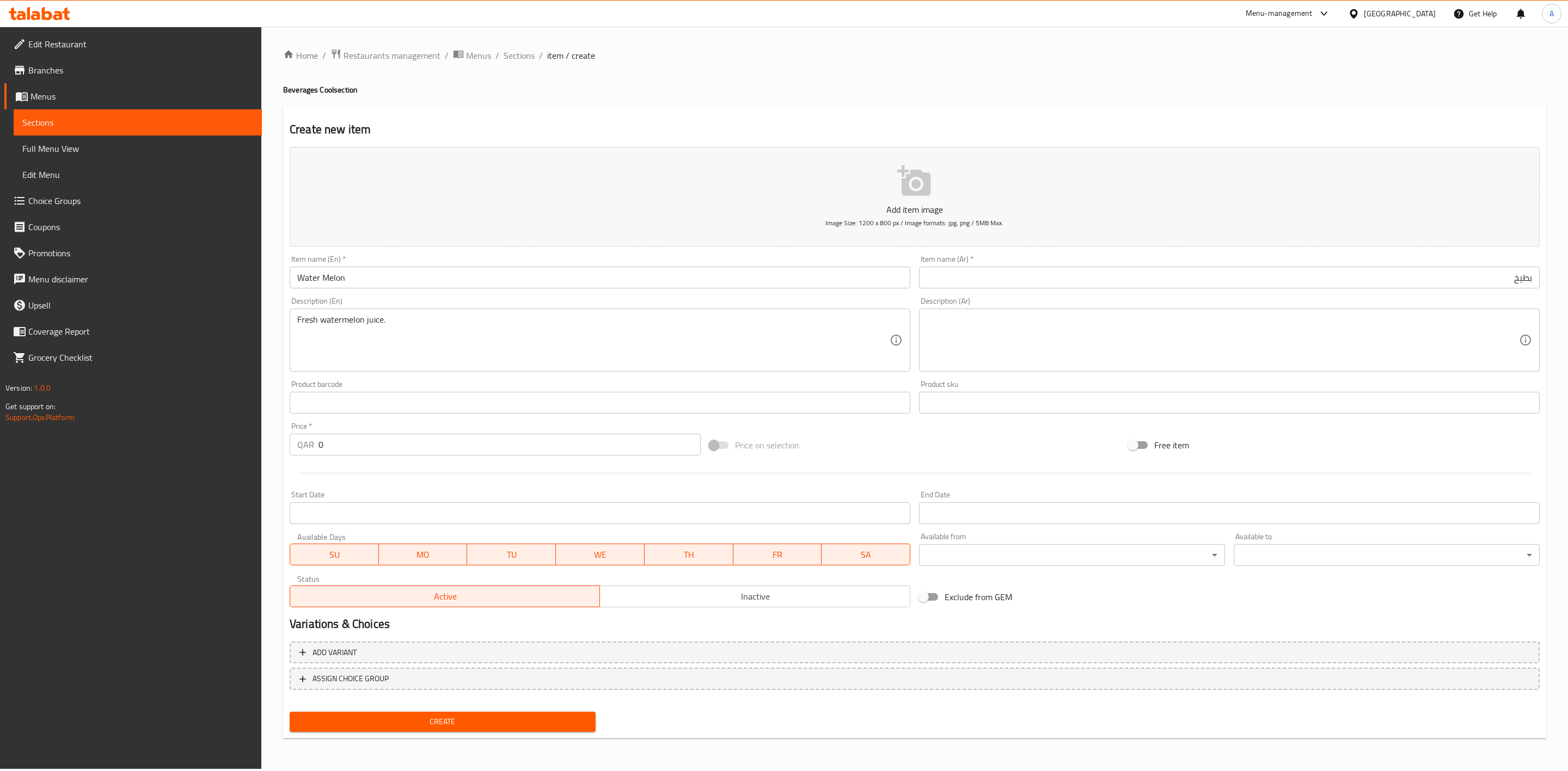
click at [990, 309] on div "Description (Ar)" at bounding box center [1230, 340] width 621 height 63
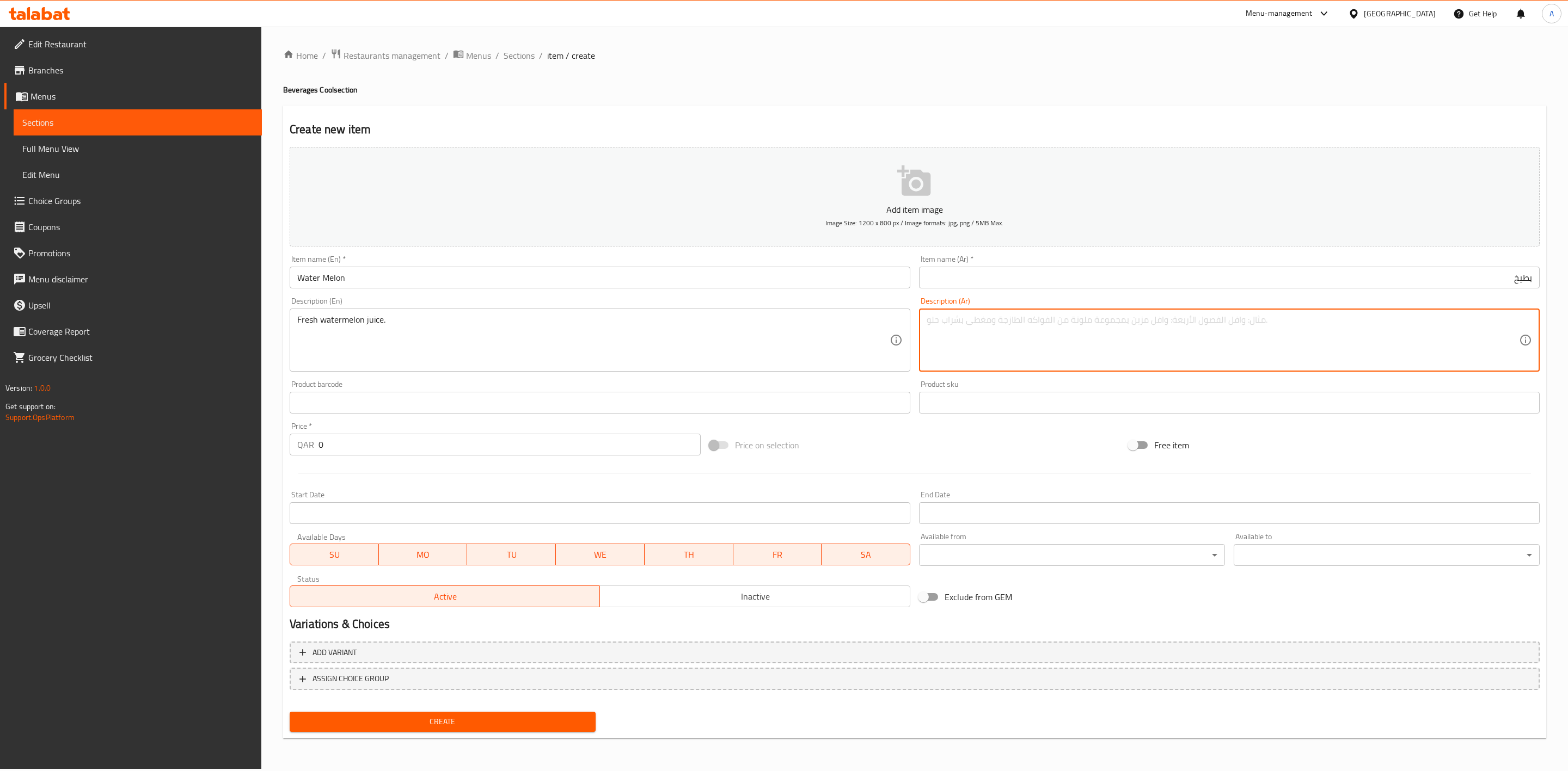
paste textarea "عصير البطيخ الطازج."
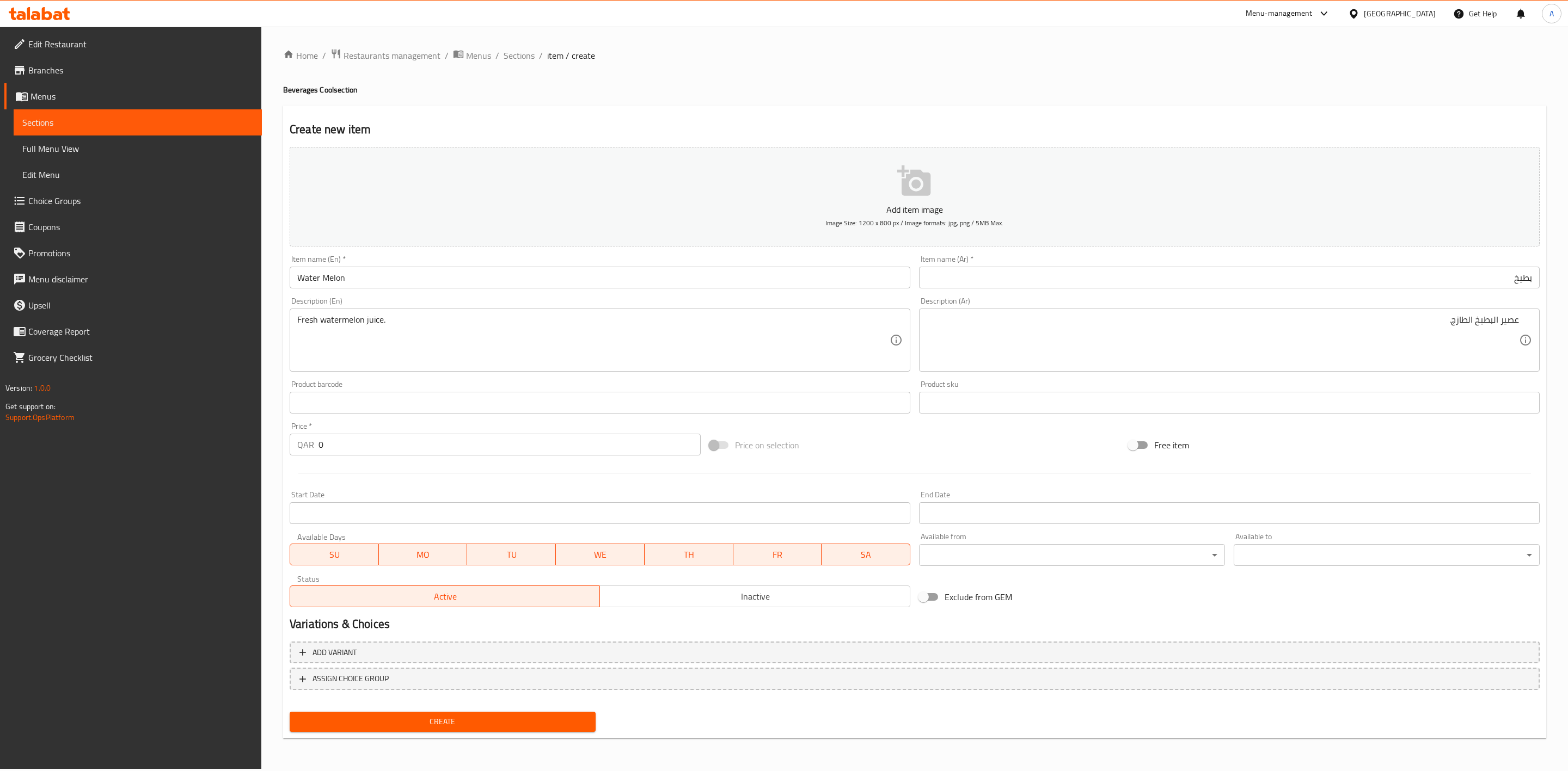
click at [1035, 106] on div "Create new item Add item image Image Size: 1200 x 800 px / Image formats: jpg, …" at bounding box center [914, 422] width 1263 height 633
click at [704, 598] on span "Inactive" at bounding box center [755, 597] width 301 height 16
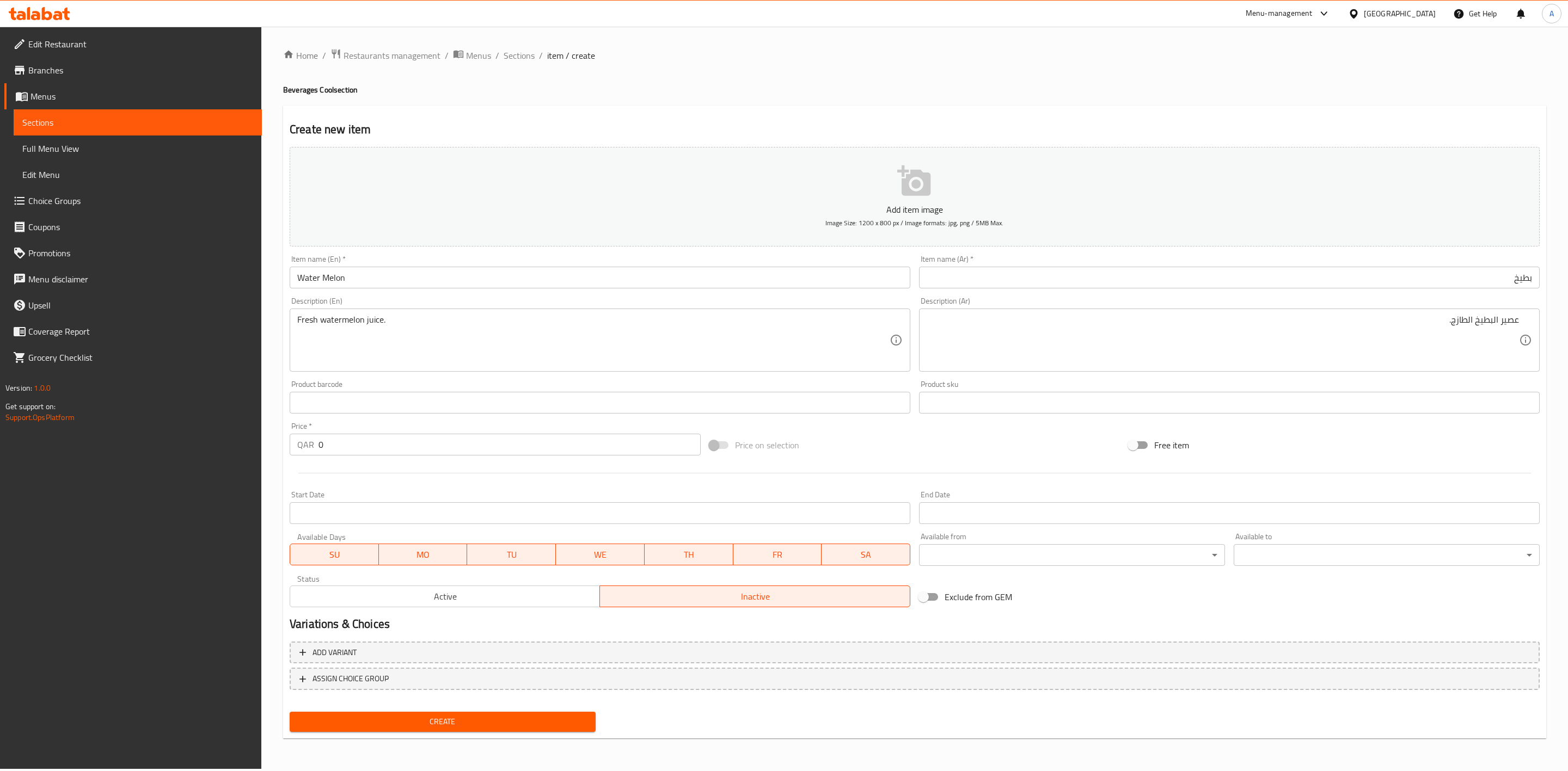
drag, startPoint x: 332, startPoint y: 436, endPoint x: 252, endPoint y: 441, distance: 80.2
click at [252, 441] on div "Edit Restaurant Branches Menus Sections Full Menu View Edit Menu Choice Groups …" at bounding box center [784, 398] width 1568 height 742
click at [397, 480] on div at bounding box center [915, 473] width 1259 height 27
click at [507, 715] on span "Create" at bounding box center [443, 722] width 289 height 13
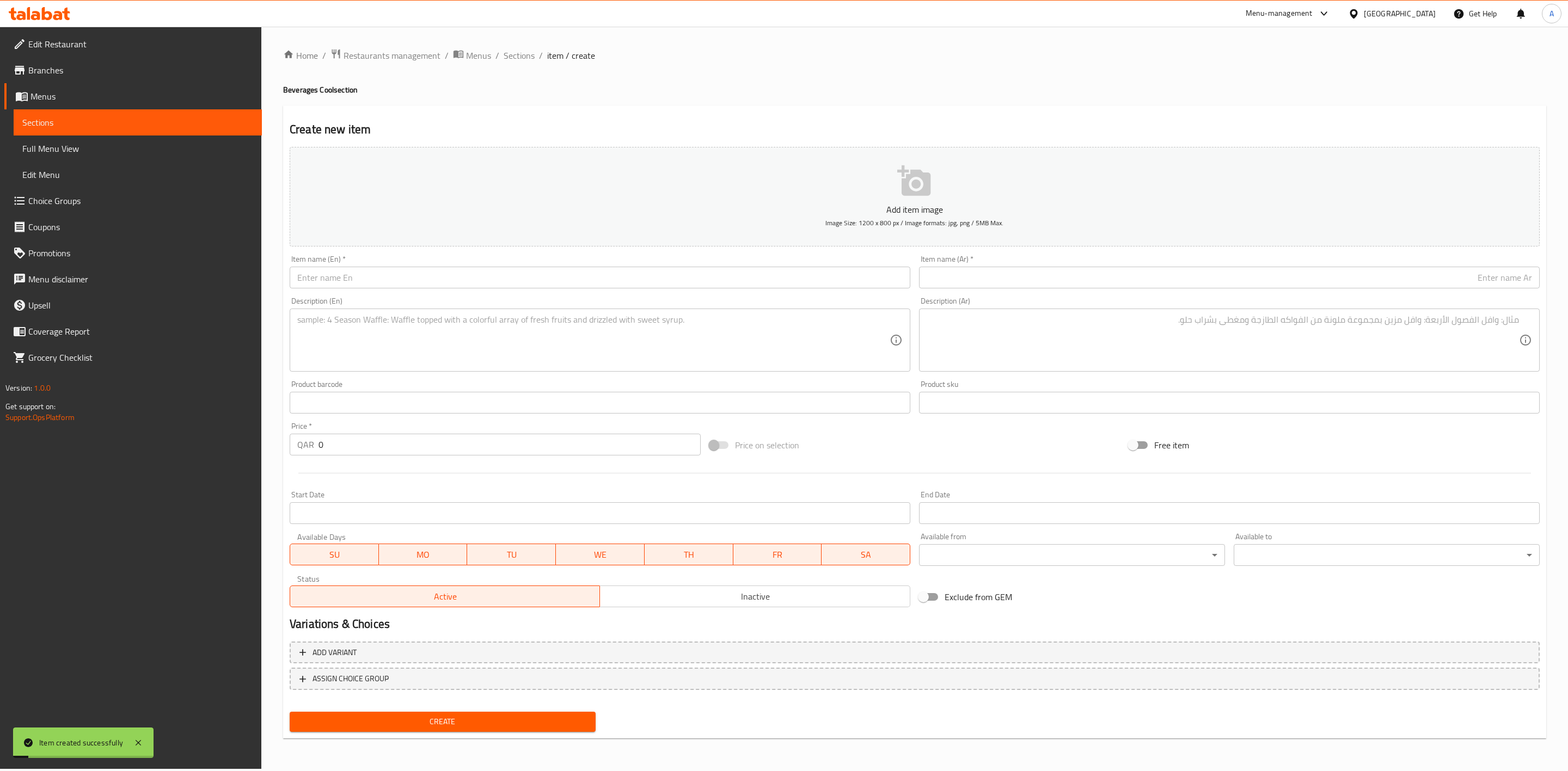
click at [519, 46] on div "Home / Restaurants management / Menus / Sections / item / create Beverages Cool…" at bounding box center [914, 398] width 1307 height 742
click at [523, 58] on span "Sections" at bounding box center [519, 55] width 31 height 13
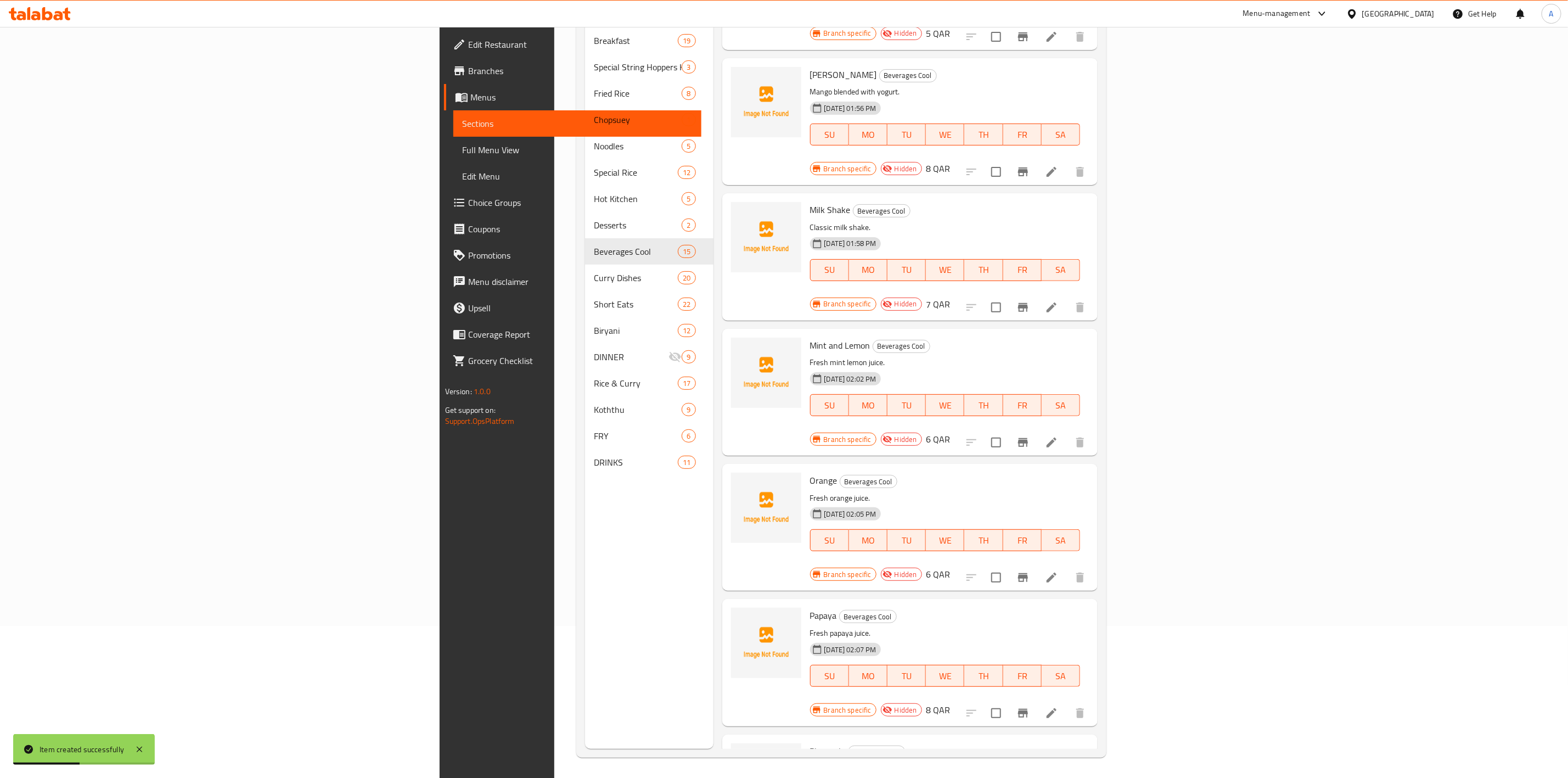
scroll to position [154, 0]
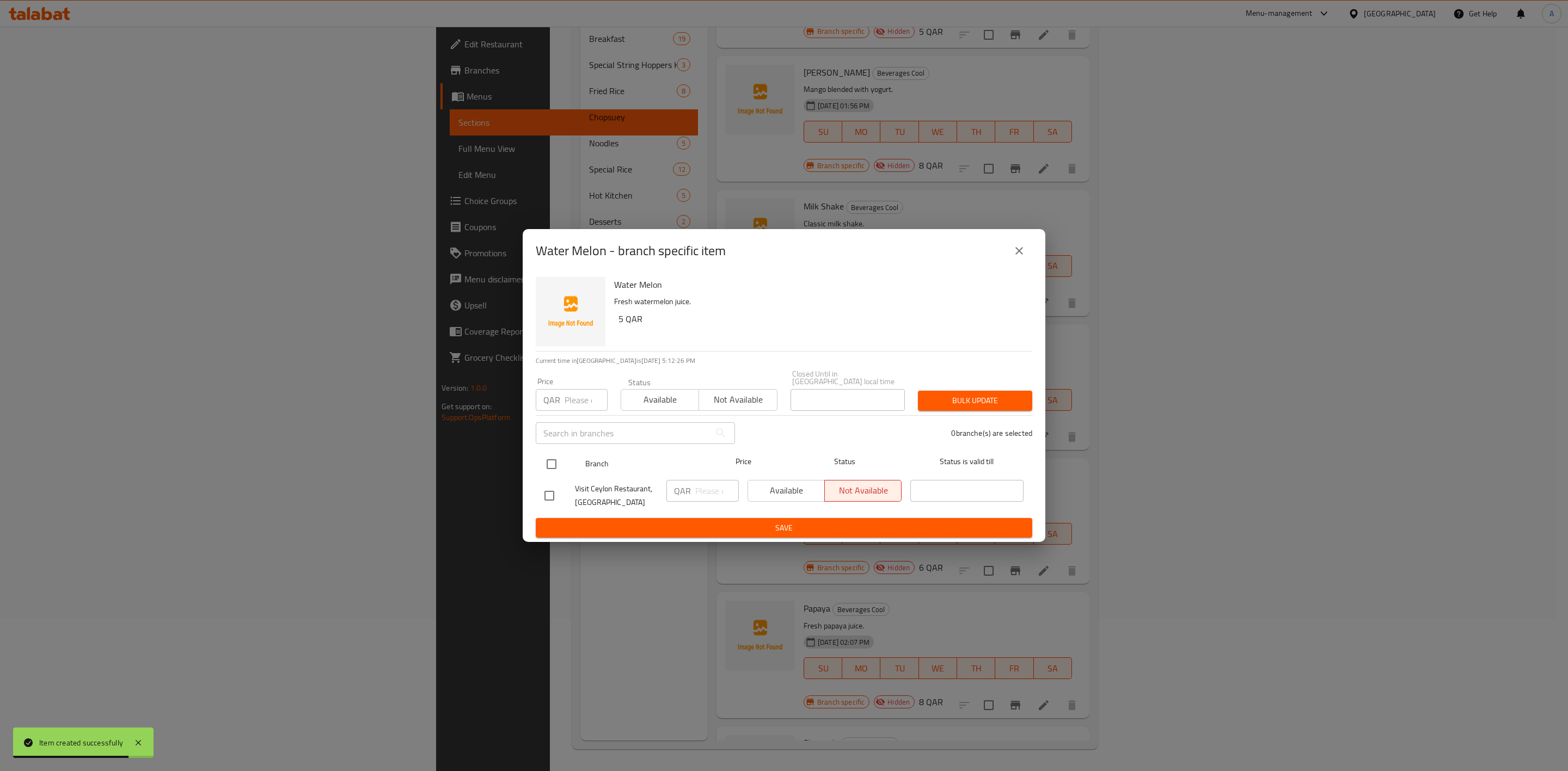
click at [544, 462] on input "checkbox" at bounding box center [551, 464] width 23 height 23
click at [578, 384] on div "Price QAR Price" at bounding box center [572, 394] width 72 height 33
click at [570, 394] on input "number" at bounding box center [586, 400] width 43 height 22
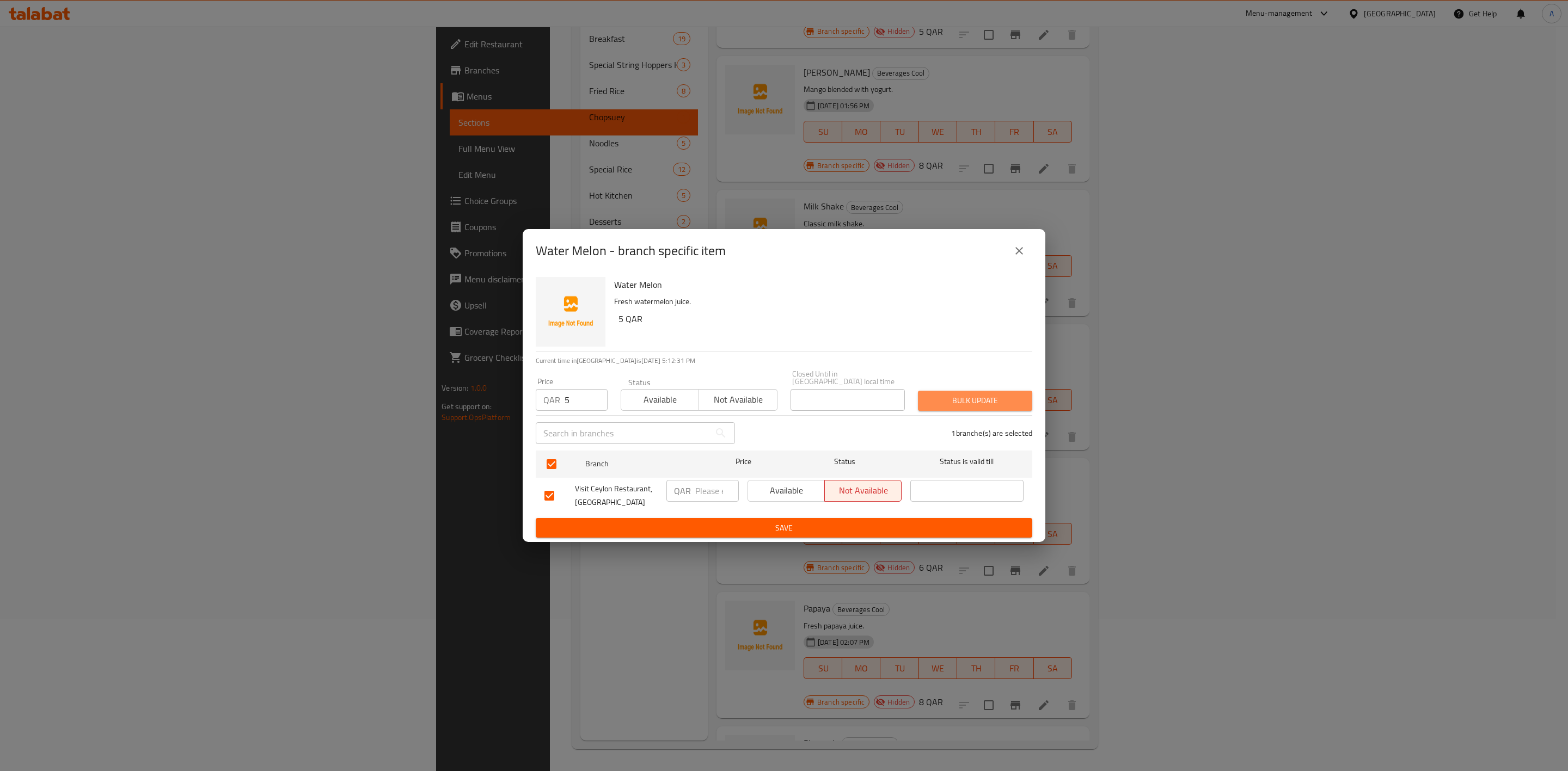
click at [954, 394] on span "Bulk update" at bounding box center [975, 401] width 97 height 13
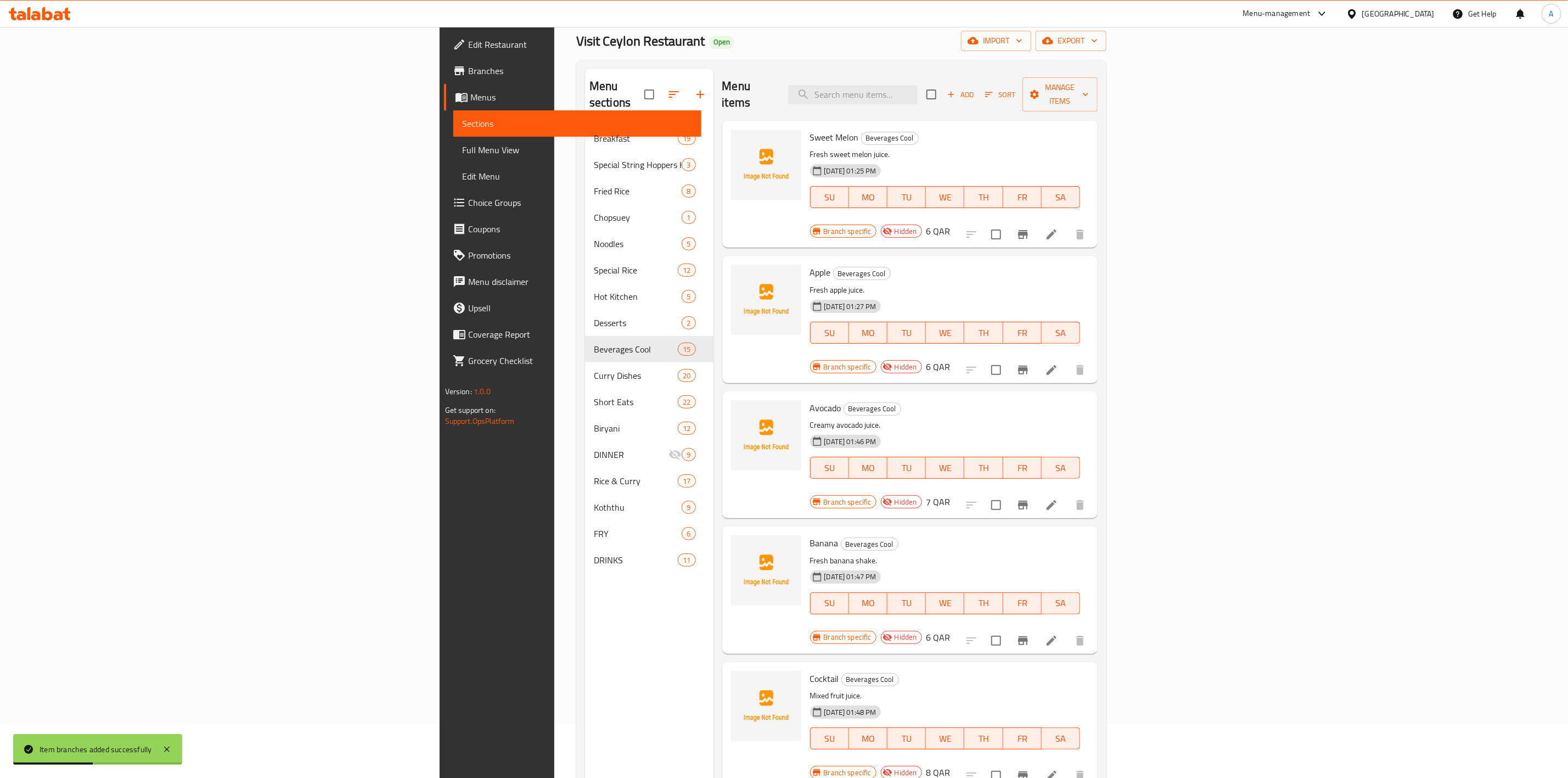
scroll to position [0, 0]
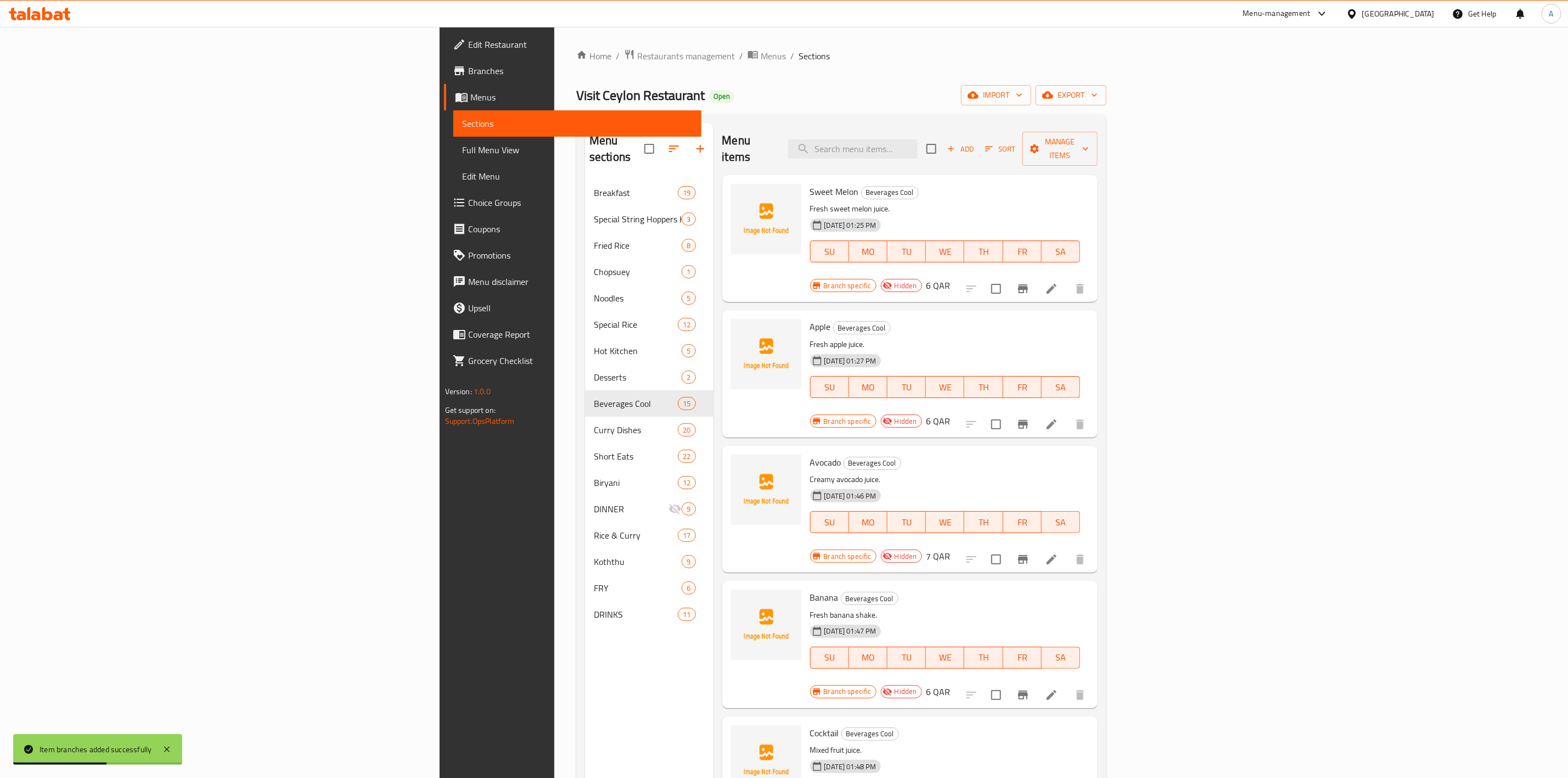
click at [975, 143] on span "Add" at bounding box center [960, 149] width 29 height 13
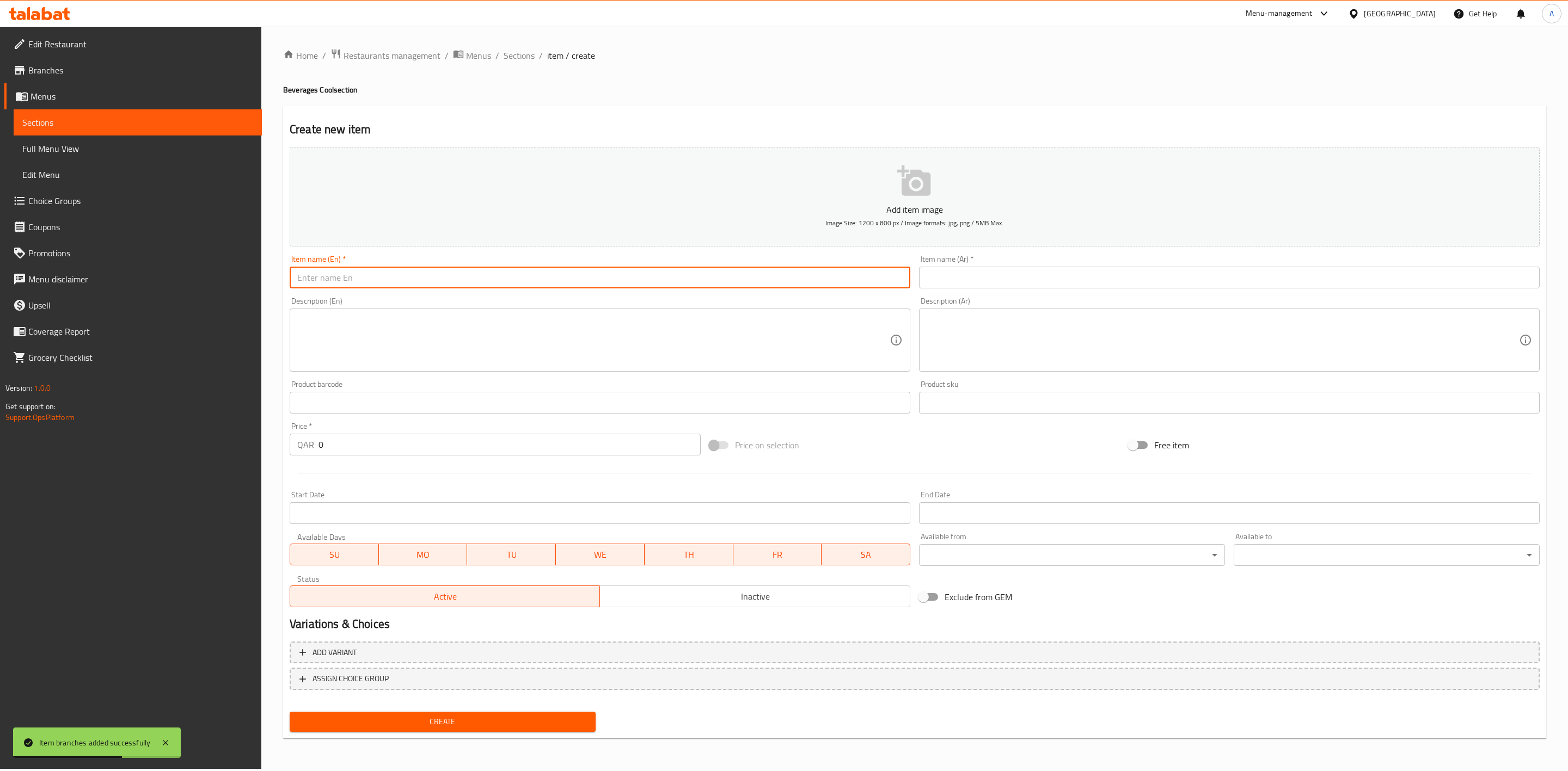
click at [306, 278] on input "text" at bounding box center [600, 277] width 621 height 22
paste input "7 Up"
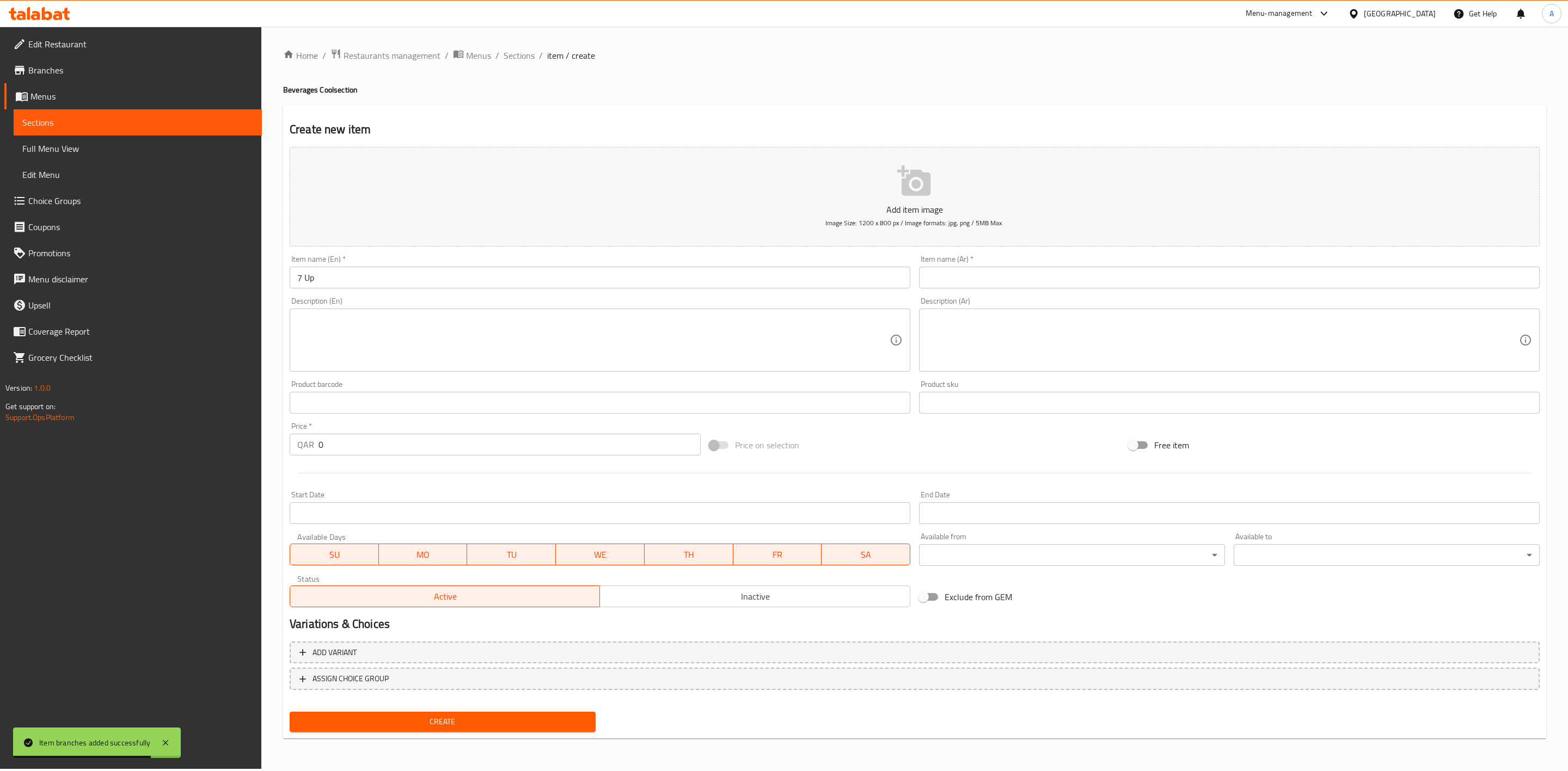
click at [457, 125] on h2 "Create new item" at bounding box center [915, 129] width 1250 height 16
click at [1060, 281] on input "text" at bounding box center [1230, 277] width 621 height 22
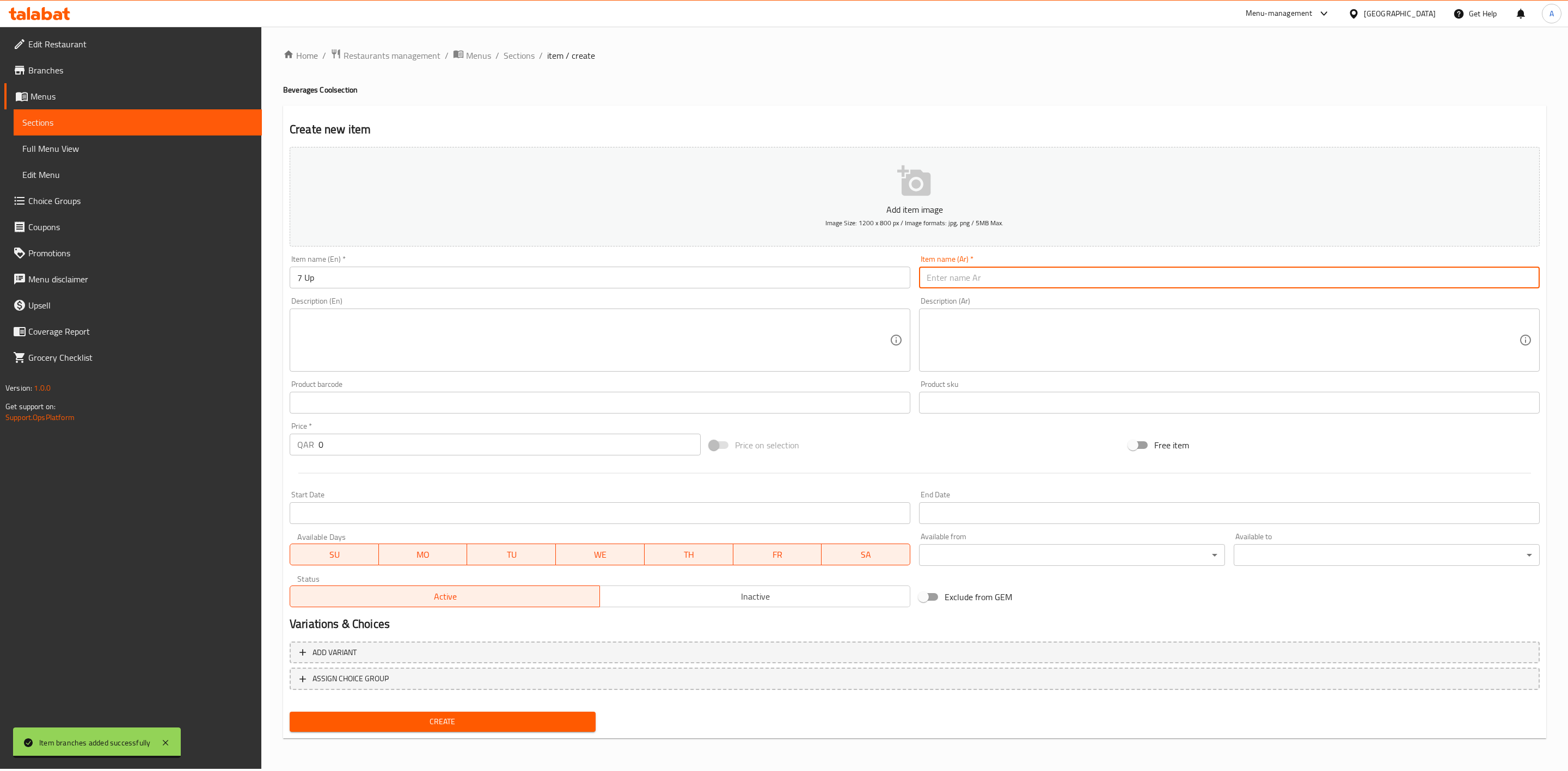
paste input "7 أب"
click at [1087, 106] on div "Create new item Add item image Image Size: 1200 x 800 px / Image formats: jpg, …" at bounding box center [914, 422] width 1263 height 633
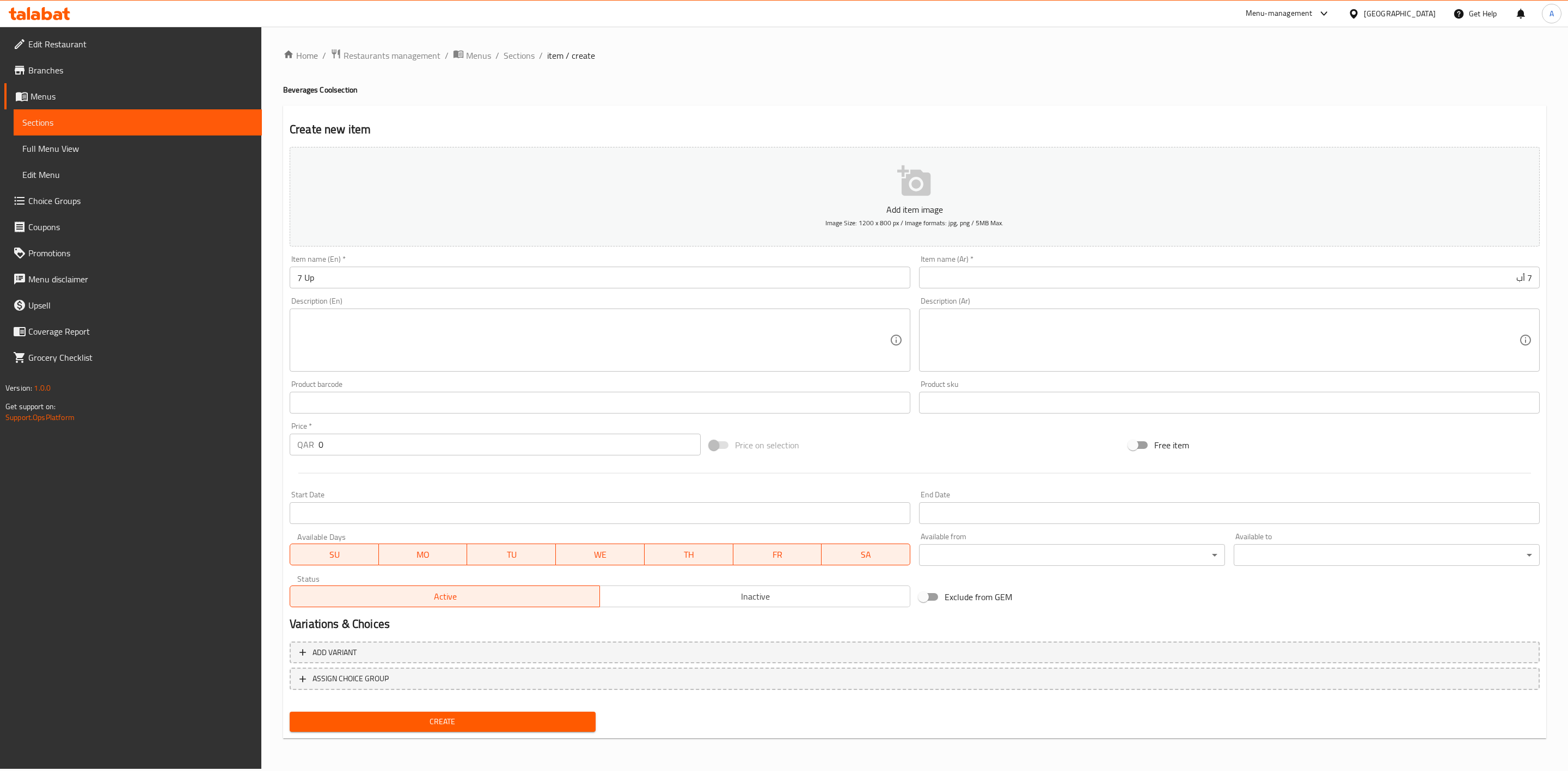
click at [384, 349] on textarea at bounding box center [593, 340] width 592 height 52
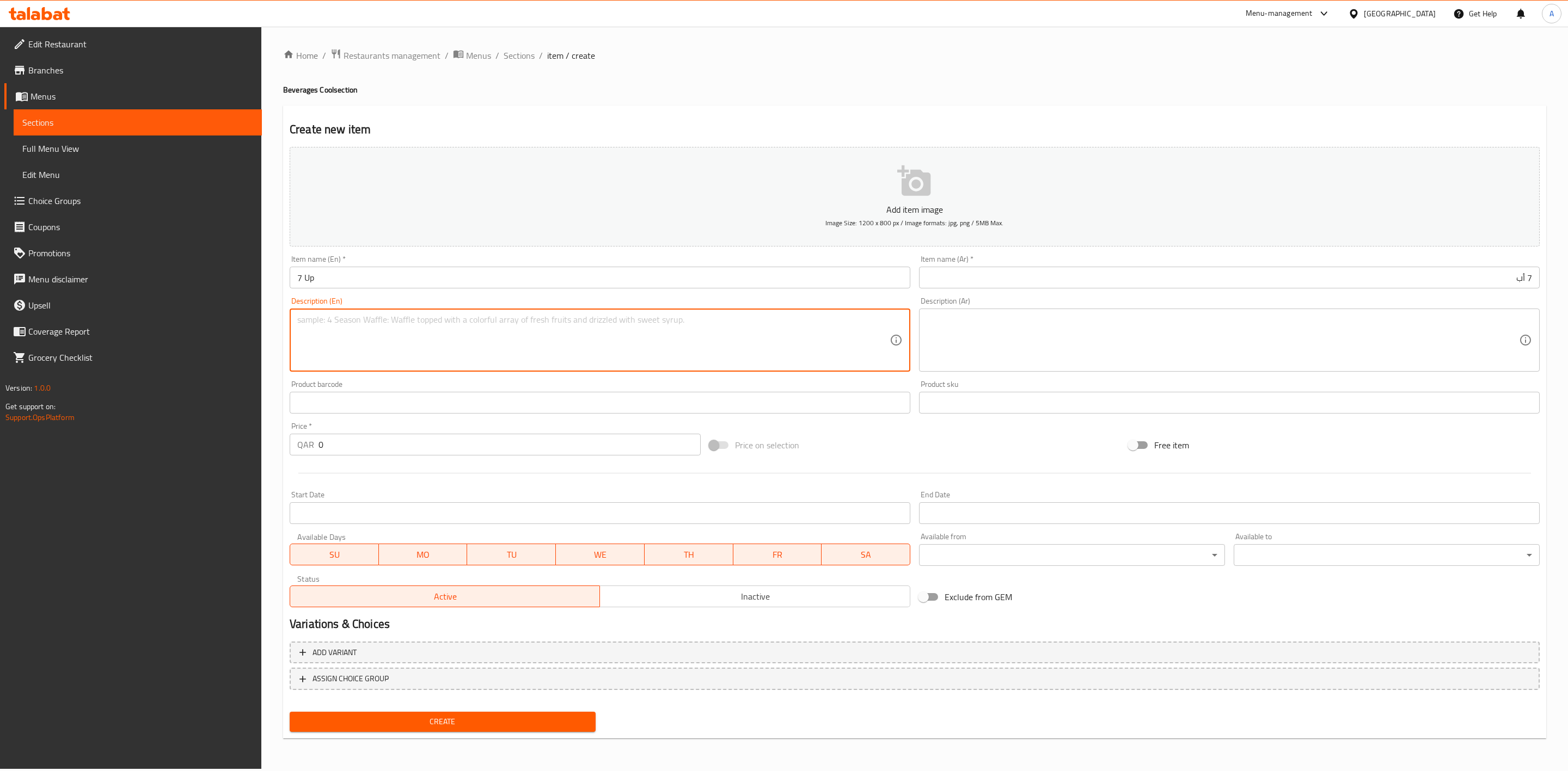
paste textarea "Soft drink 300ml."
click at [273, 366] on div "Home / Restaurants management / Menus / Sections / item / create Beverages Cool…" at bounding box center [914, 398] width 1307 height 742
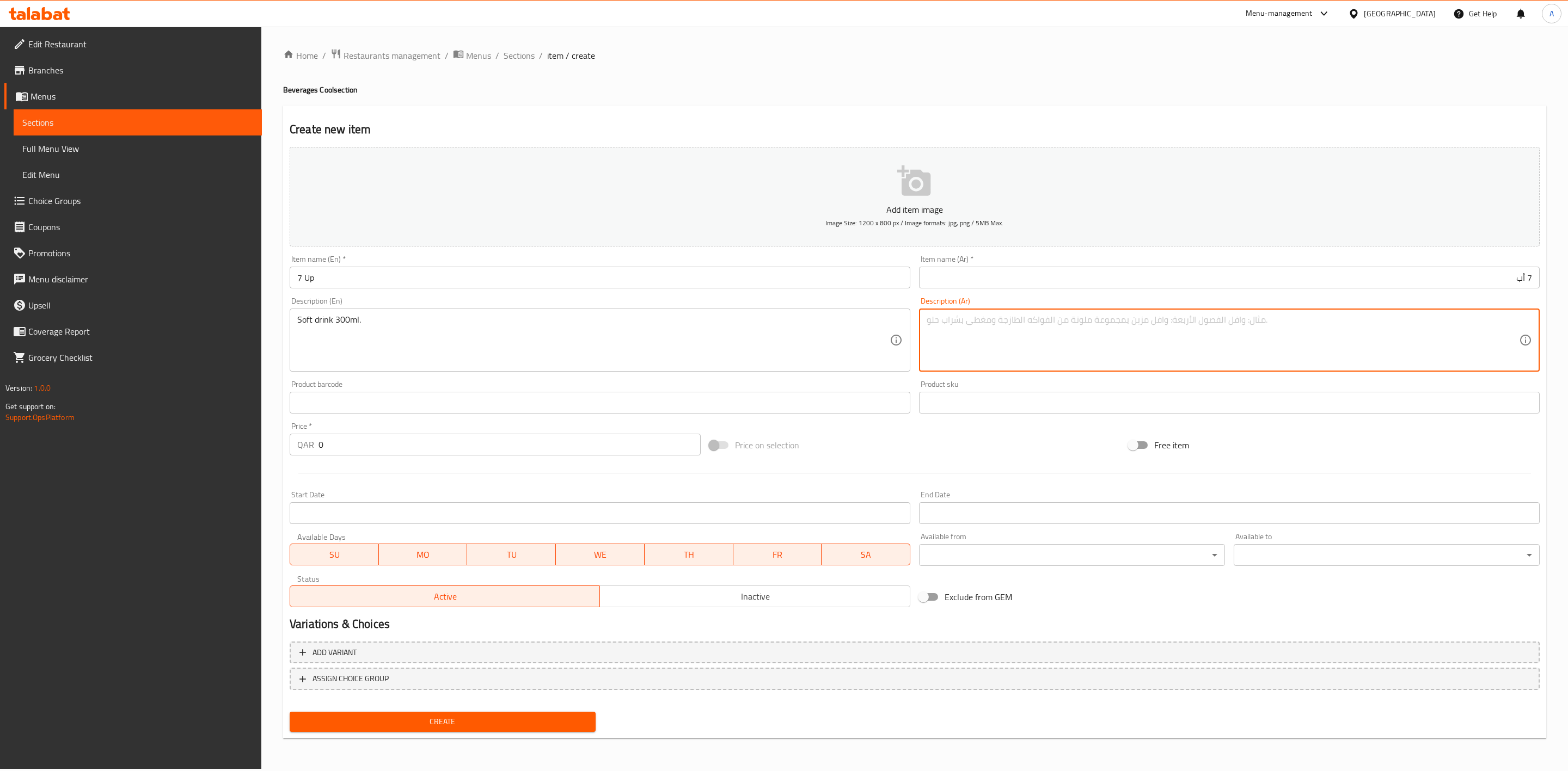
click at [1052, 348] on textarea at bounding box center [1222, 340] width 592 height 52
paste
click at [688, 74] on div "Home / Restaurants management / Menus / Sections / item / create Beverages Cool…" at bounding box center [914, 398] width 1263 height 699
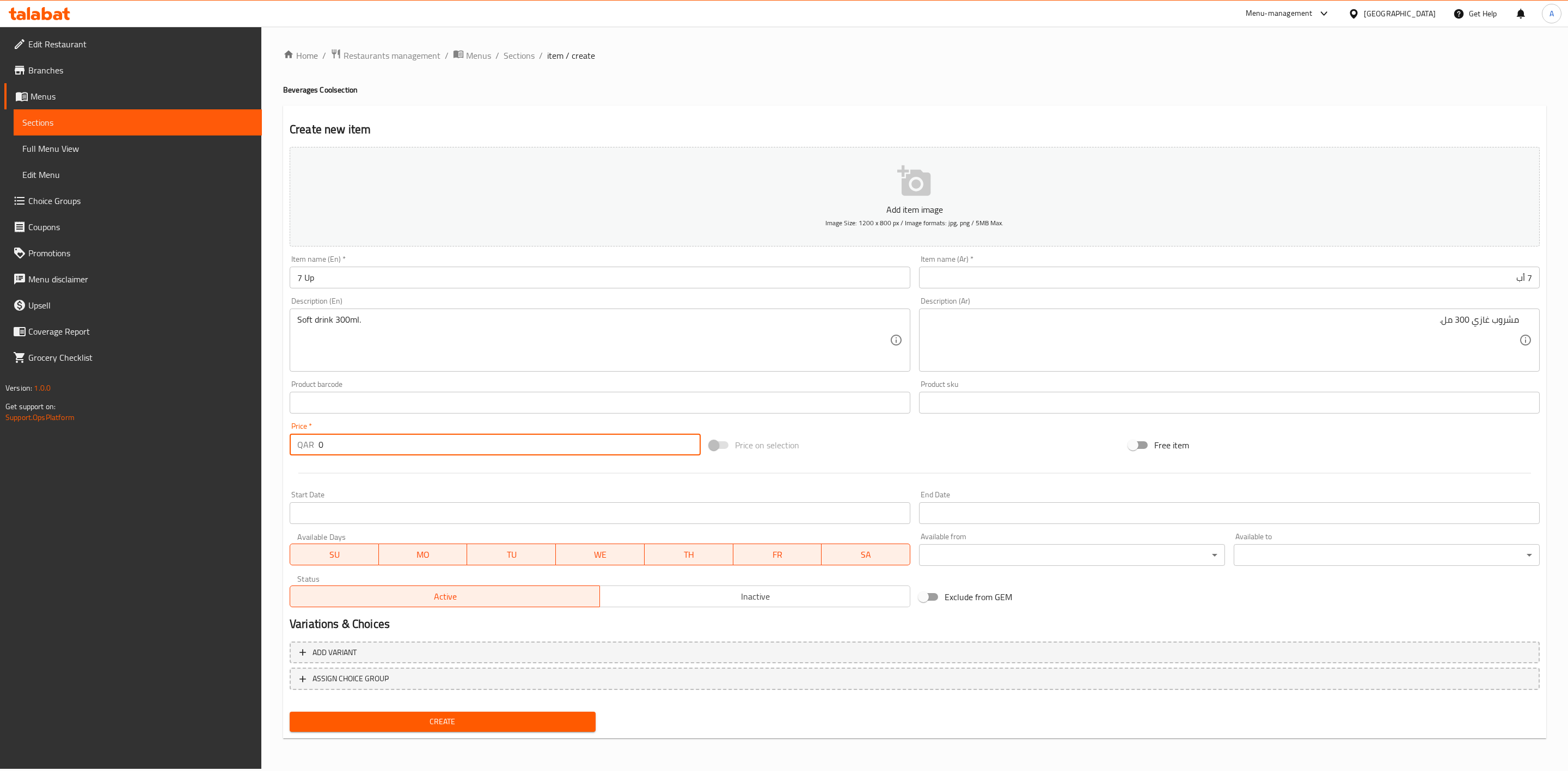
drag, startPoint x: 345, startPoint y: 439, endPoint x: 214, endPoint y: 440, distance: 131.0
click at [214, 440] on div "Edit Restaurant Branches Menus Sections Full Menu View Edit Menu Choice Groups …" at bounding box center [784, 398] width 1568 height 742
click at [460, 478] on div at bounding box center [915, 473] width 1259 height 27
click at [655, 582] on div "Active Inactive" at bounding box center [600, 591] width 621 height 33
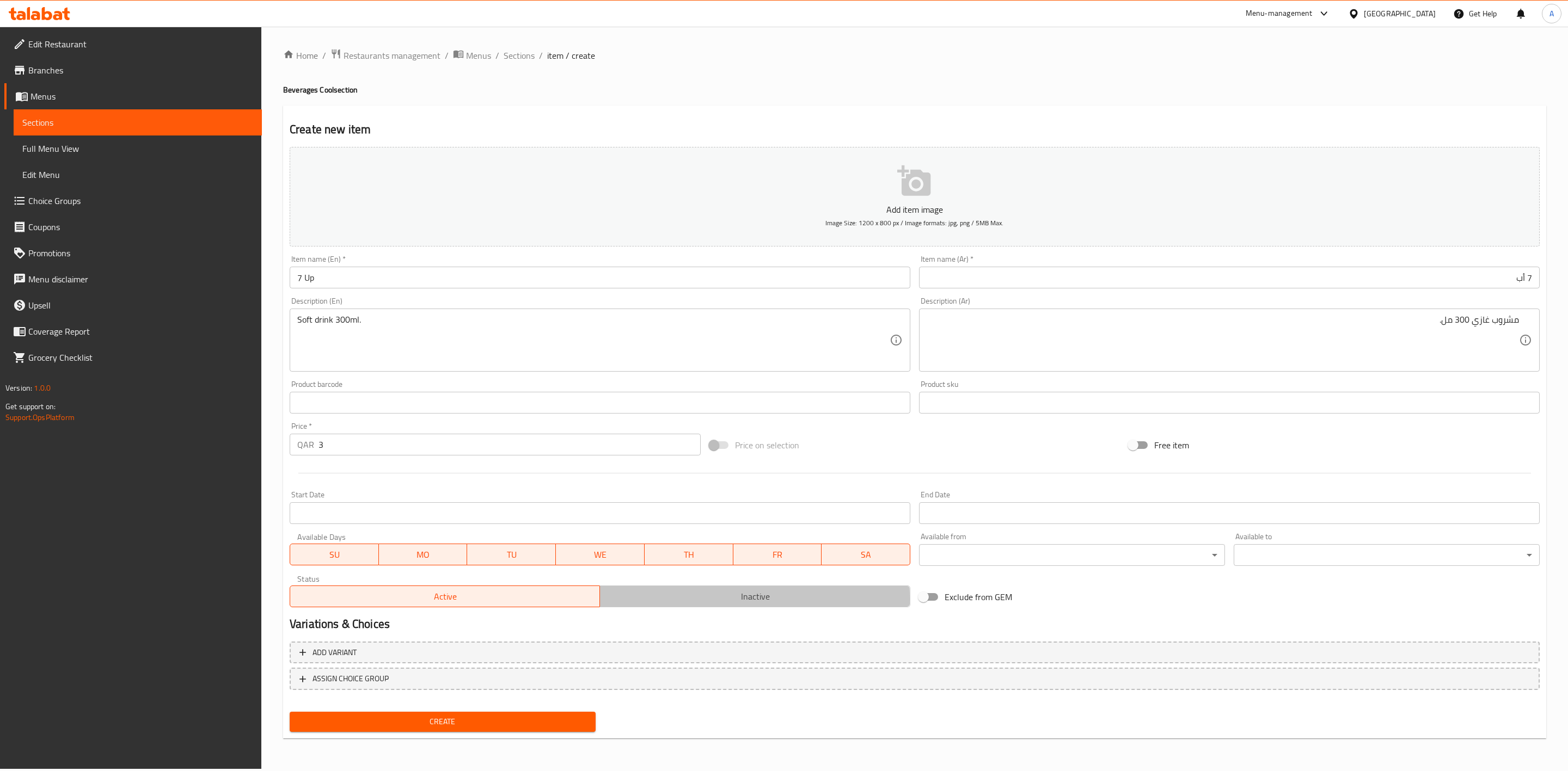
click at [667, 599] on span "Inactive" at bounding box center [755, 597] width 301 height 16
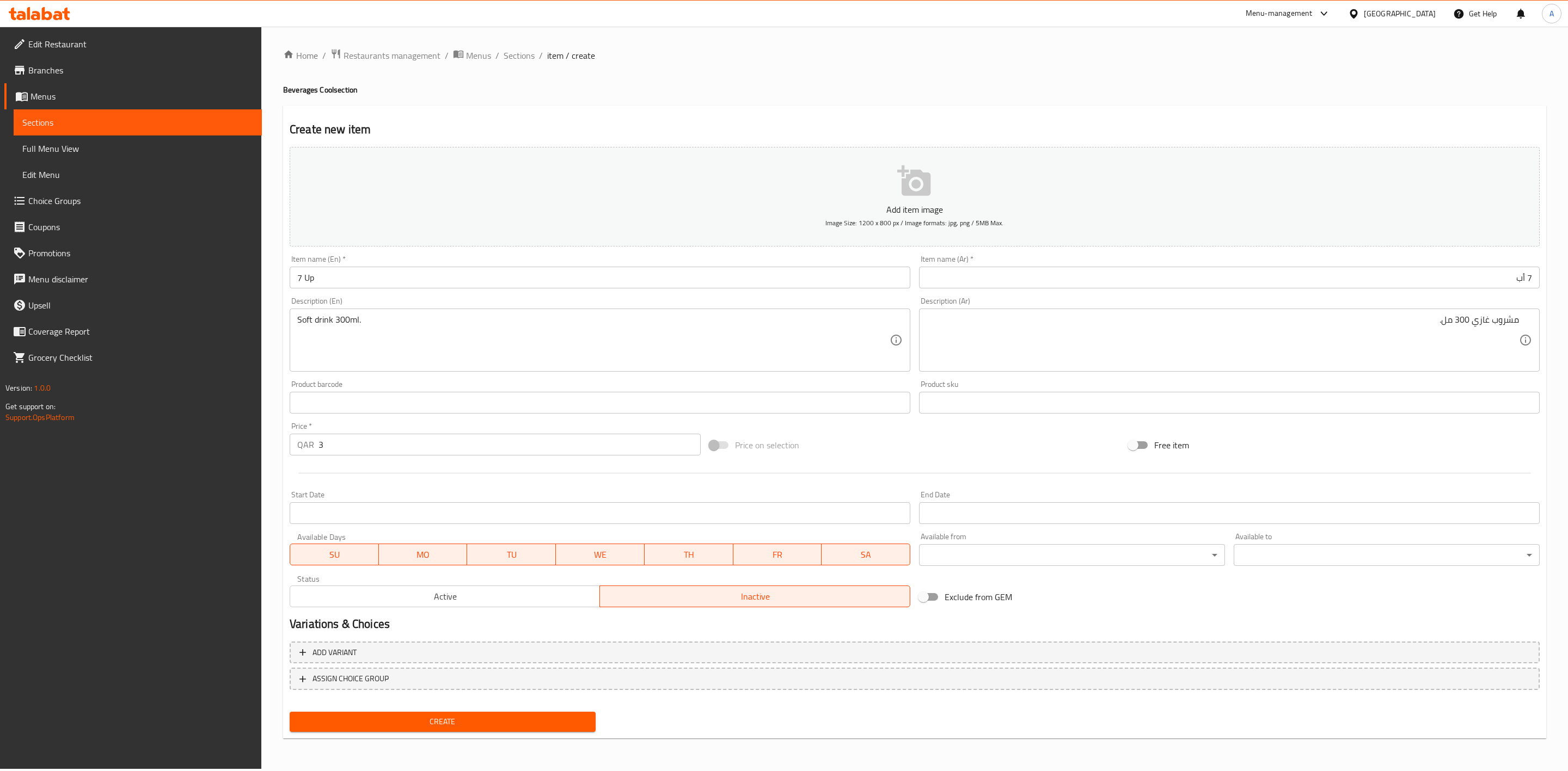
click at [480, 720] on span "Create" at bounding box center [443, 722] width 289 height 13
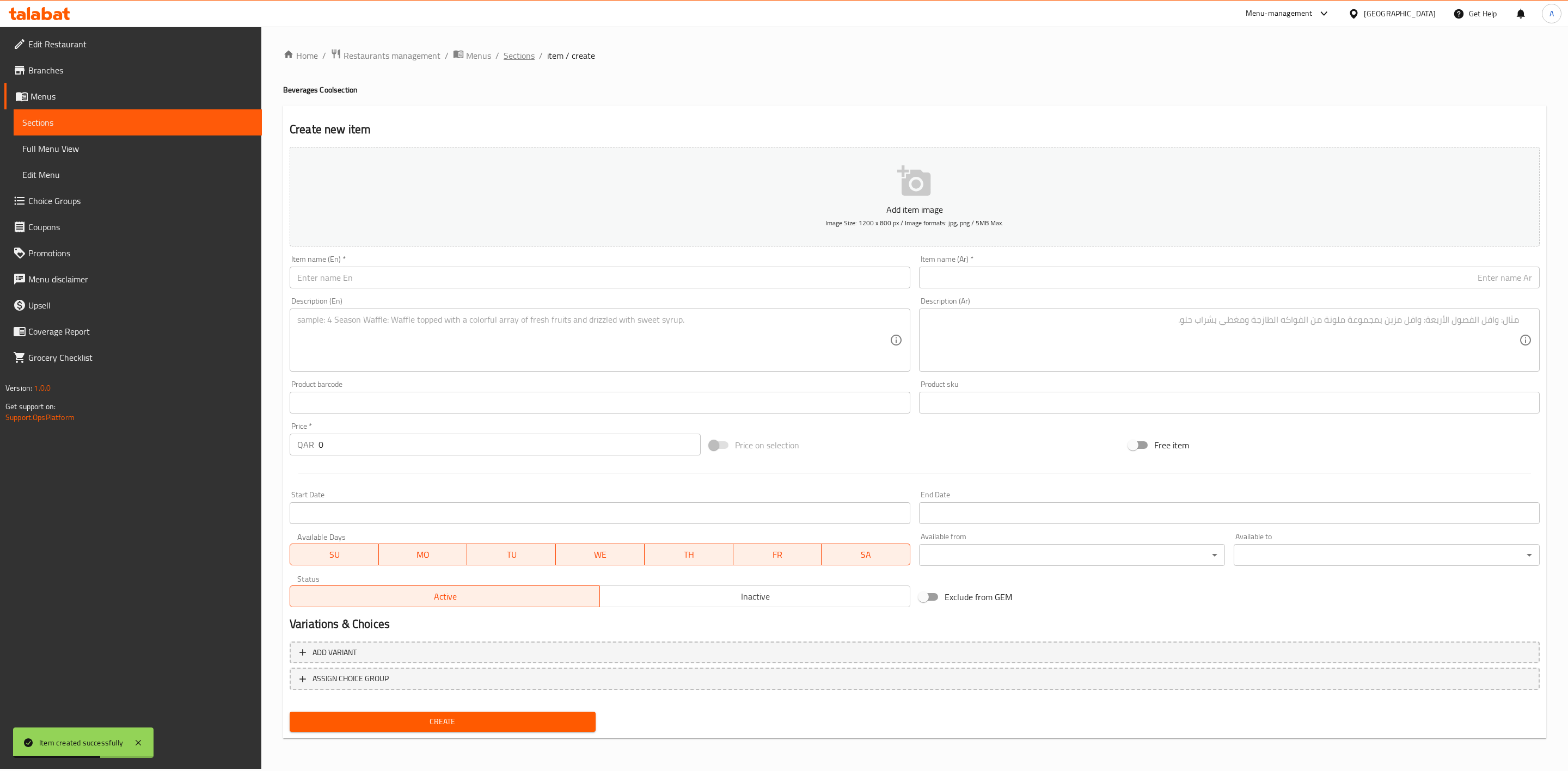
click at [506, 49] on span "Sections" at bounding box center [519, 55] width 31 height 13
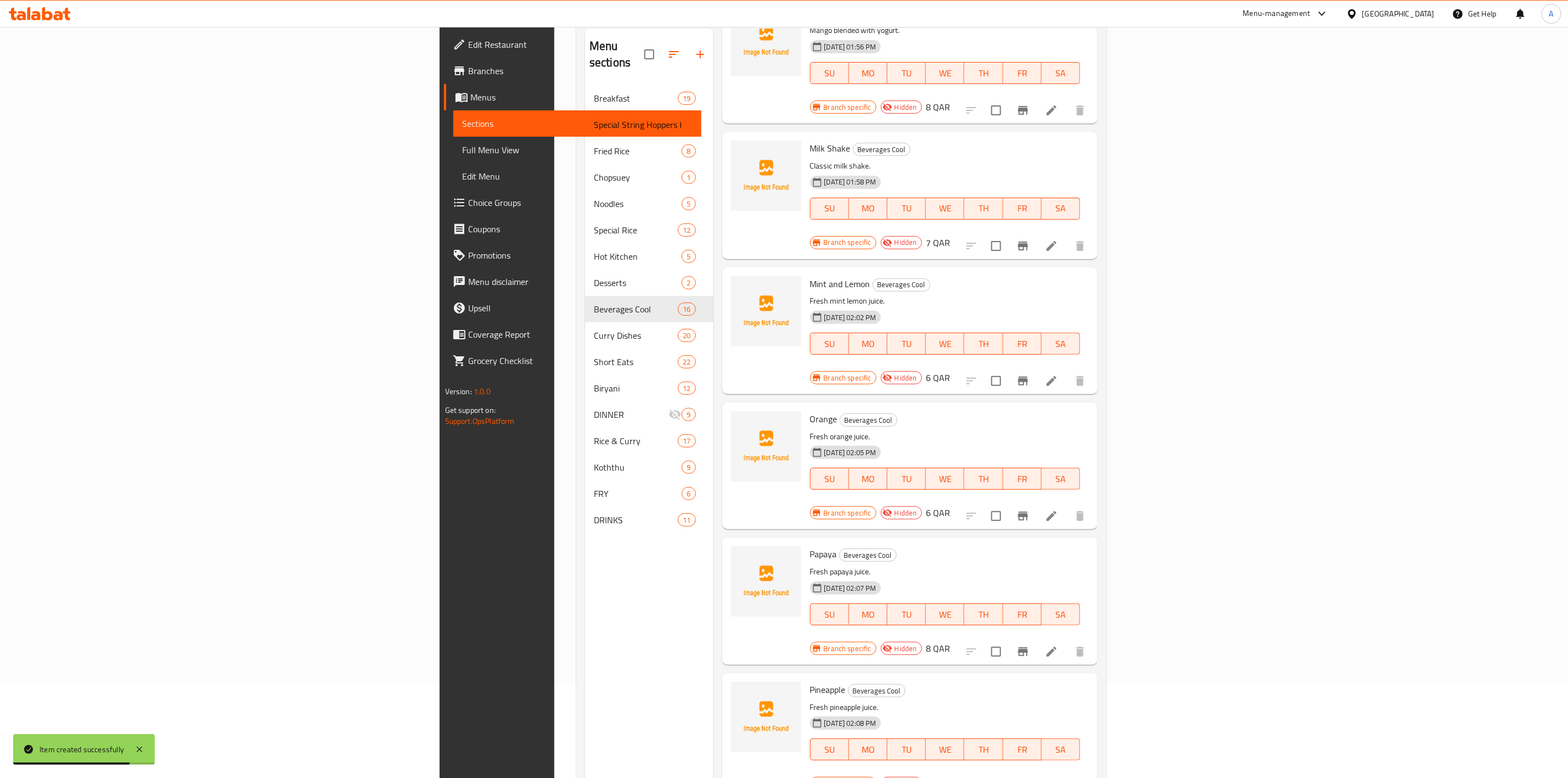
scroll to position [154, 0]
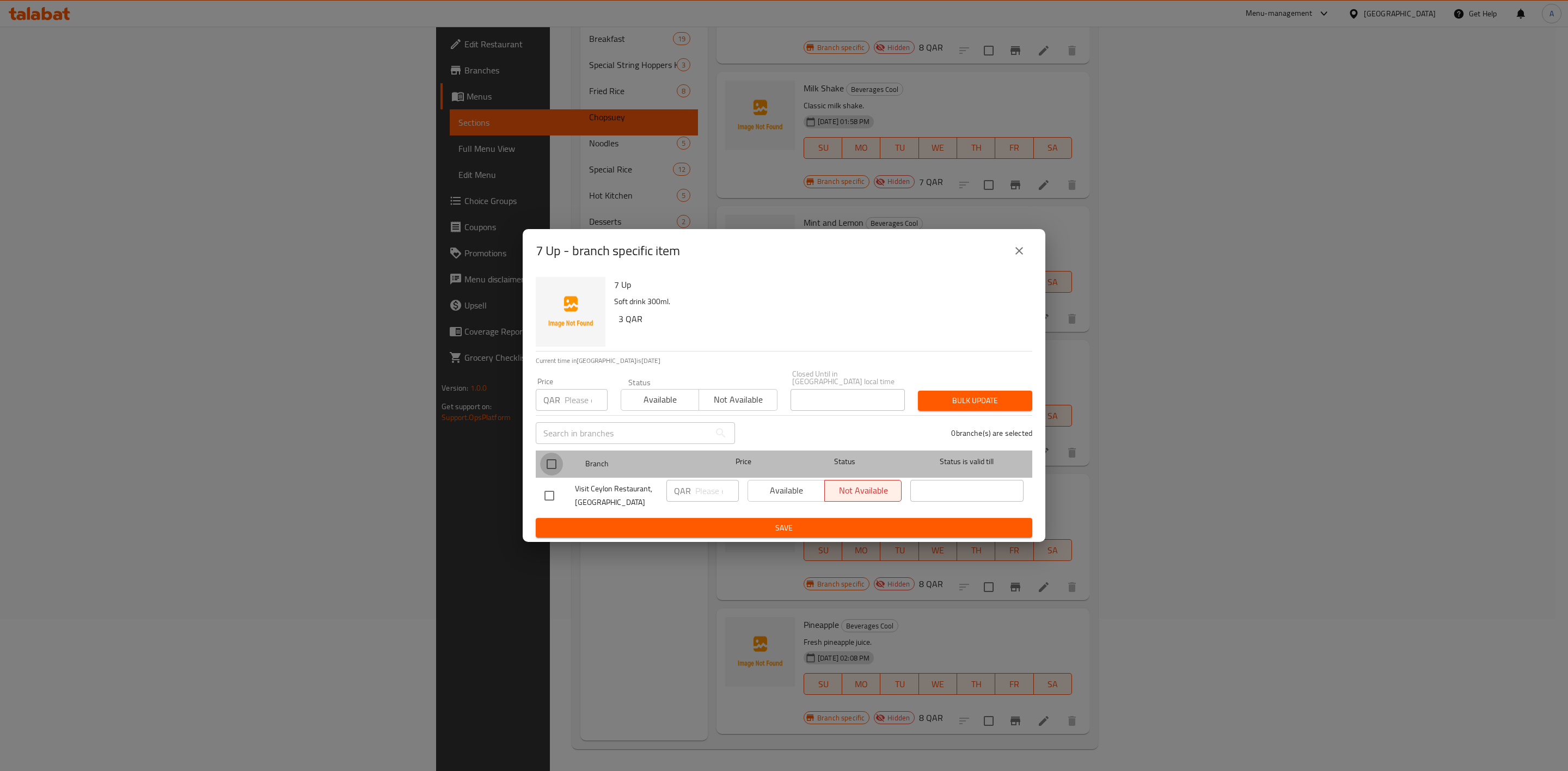
click at [549, 461] on input "checkbox" at bounding box center [551, 464] width 23 height 23
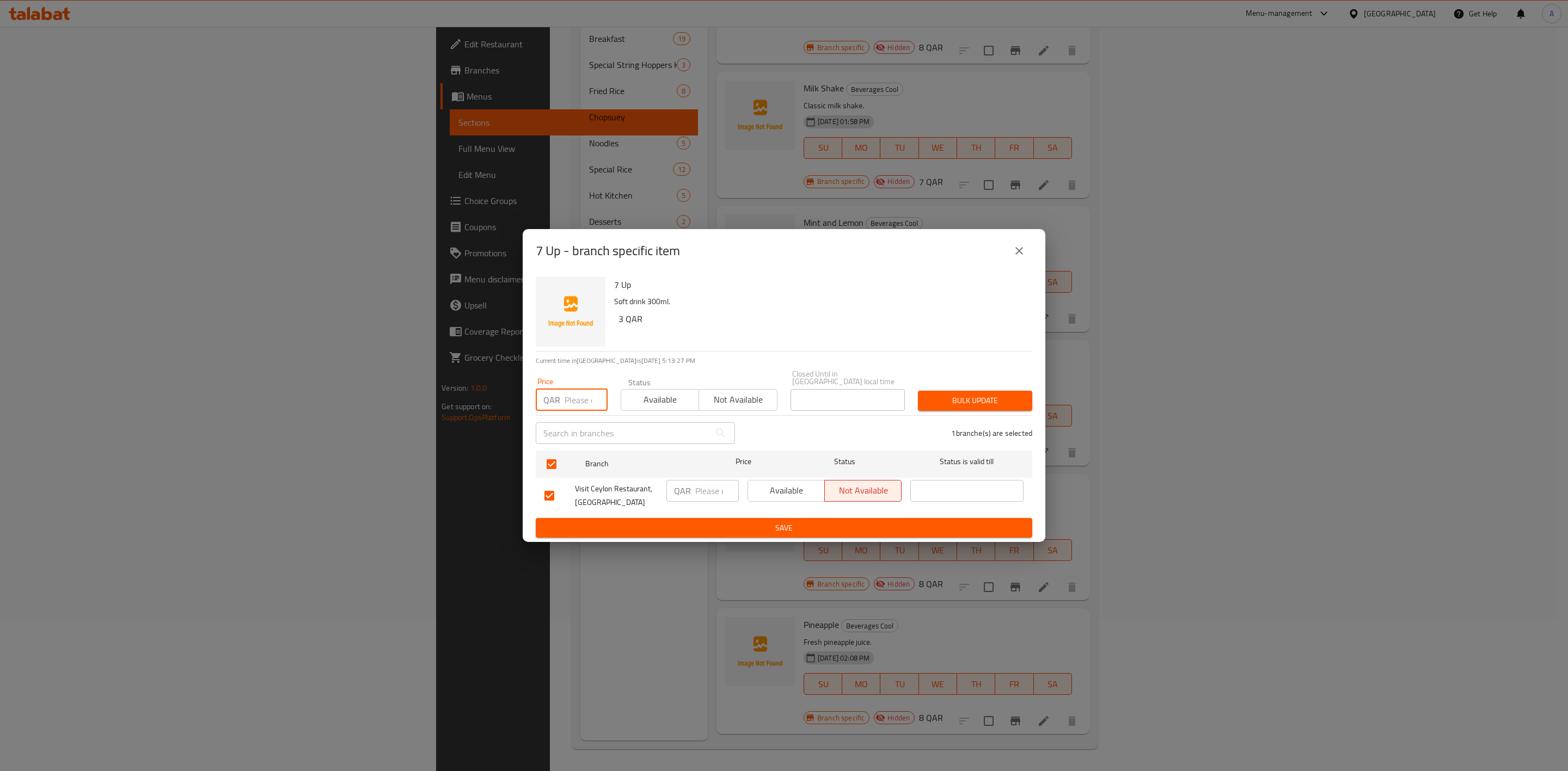
click at [570, 389] on input "number" at bounding box center [586, 400] width 43 height 22
click at [959, 395] on span "Bulk update" at bounding box center [975, 401] width 97 height 13
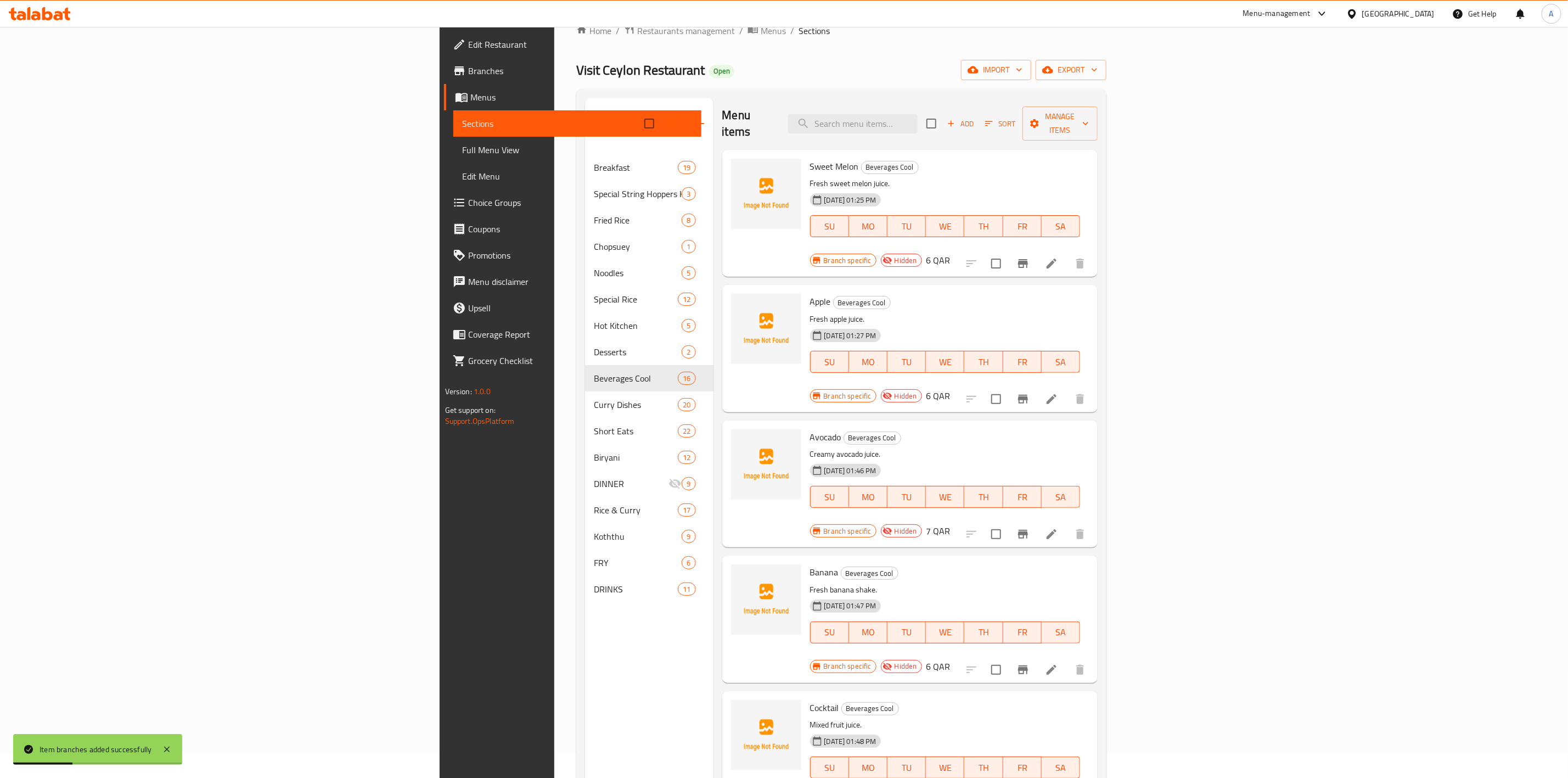
scroll to position [0, 0]
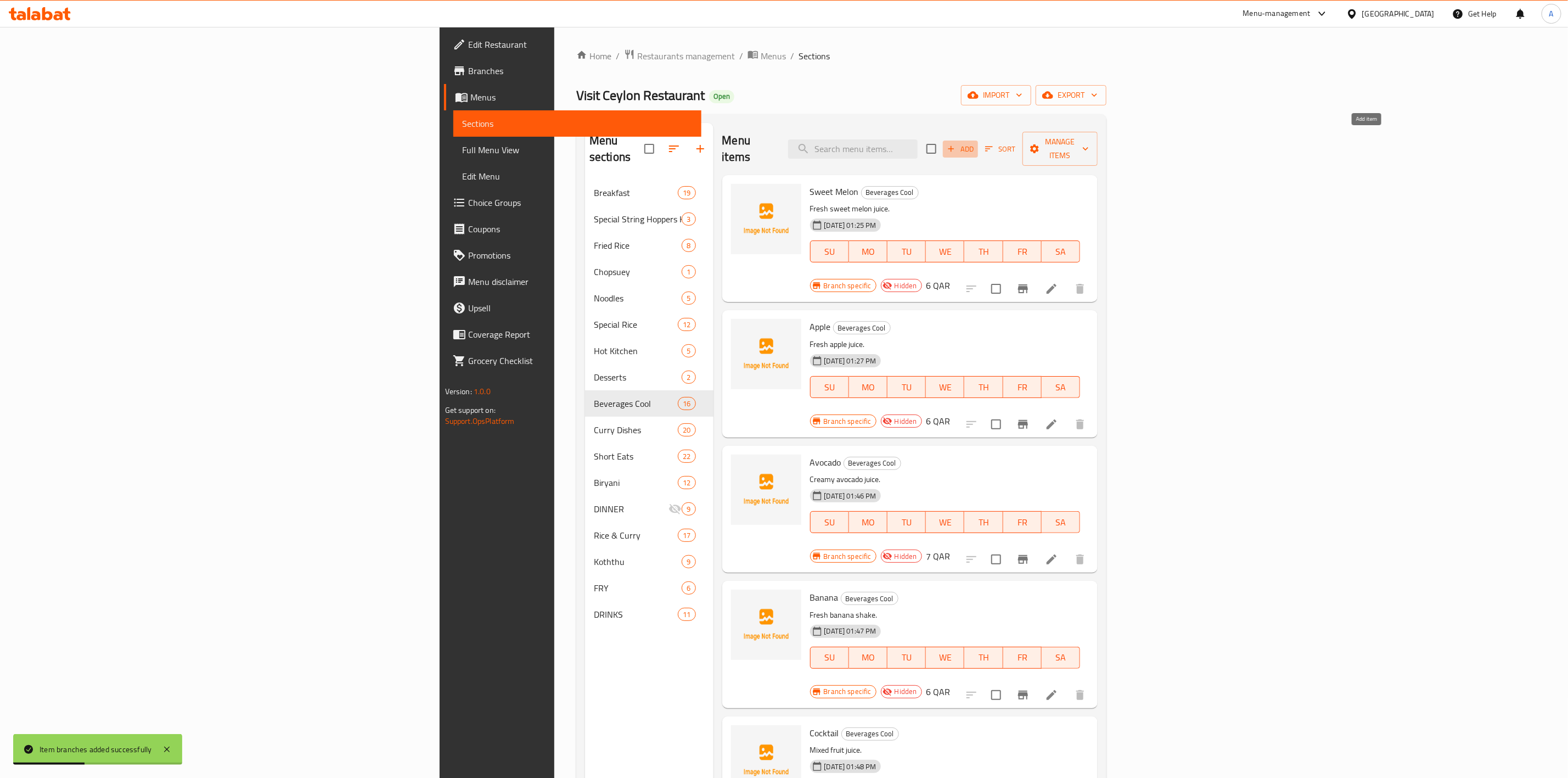
click at [975, 143] on span "Add" at bounding box center [960, 149] width 29 height 13
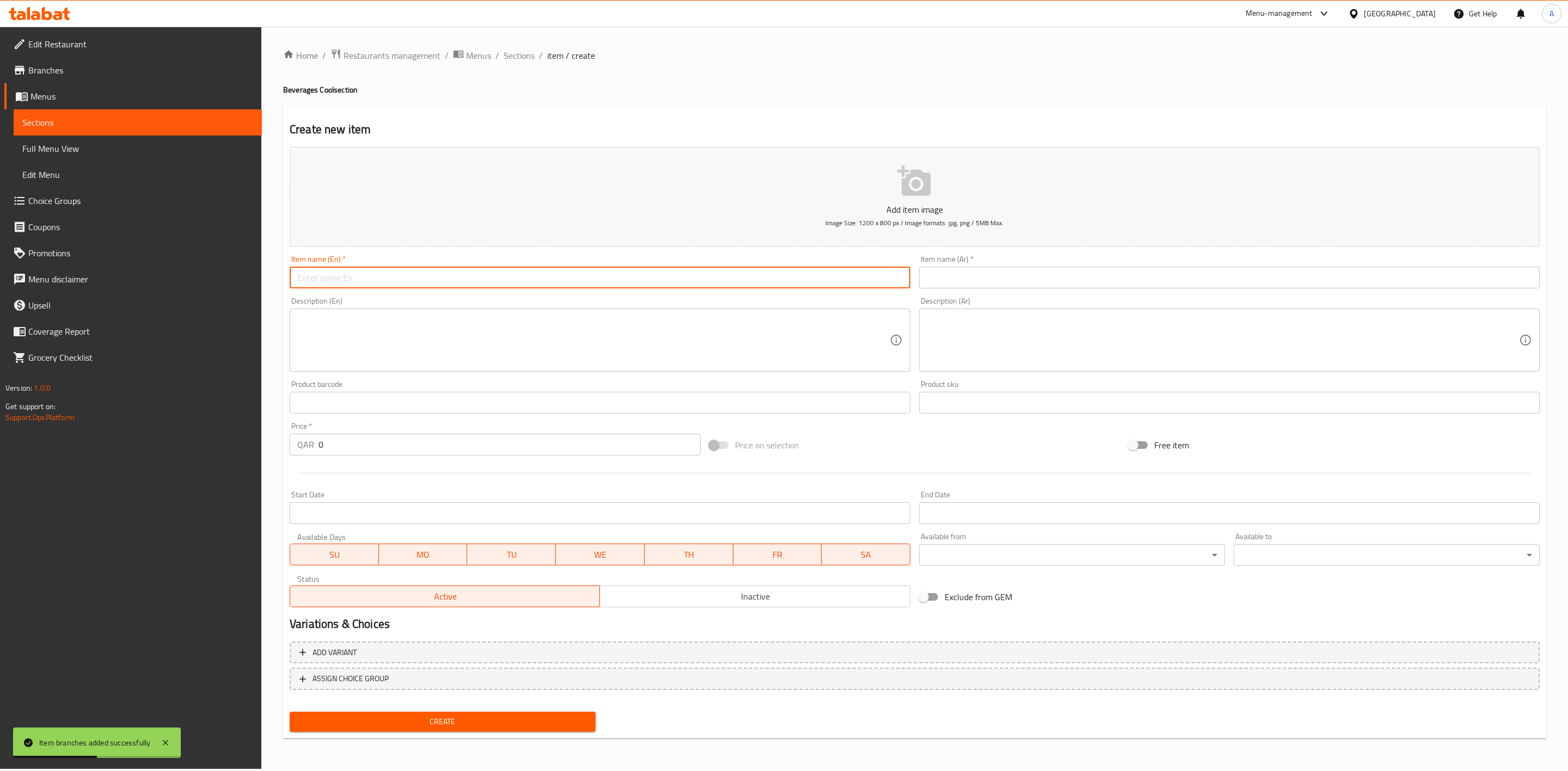
click at [451, 271] on input "text" at bounding box center [600, 277] width 621 height 22
drag, startPoint x: 350, startPoint y: 283, endPoint x: 317, endPoint y: 282, distance: 33.0
click at [317, 282] on input "7 Up 1.5L" at bounding box center [600, 277] width 621 height 22
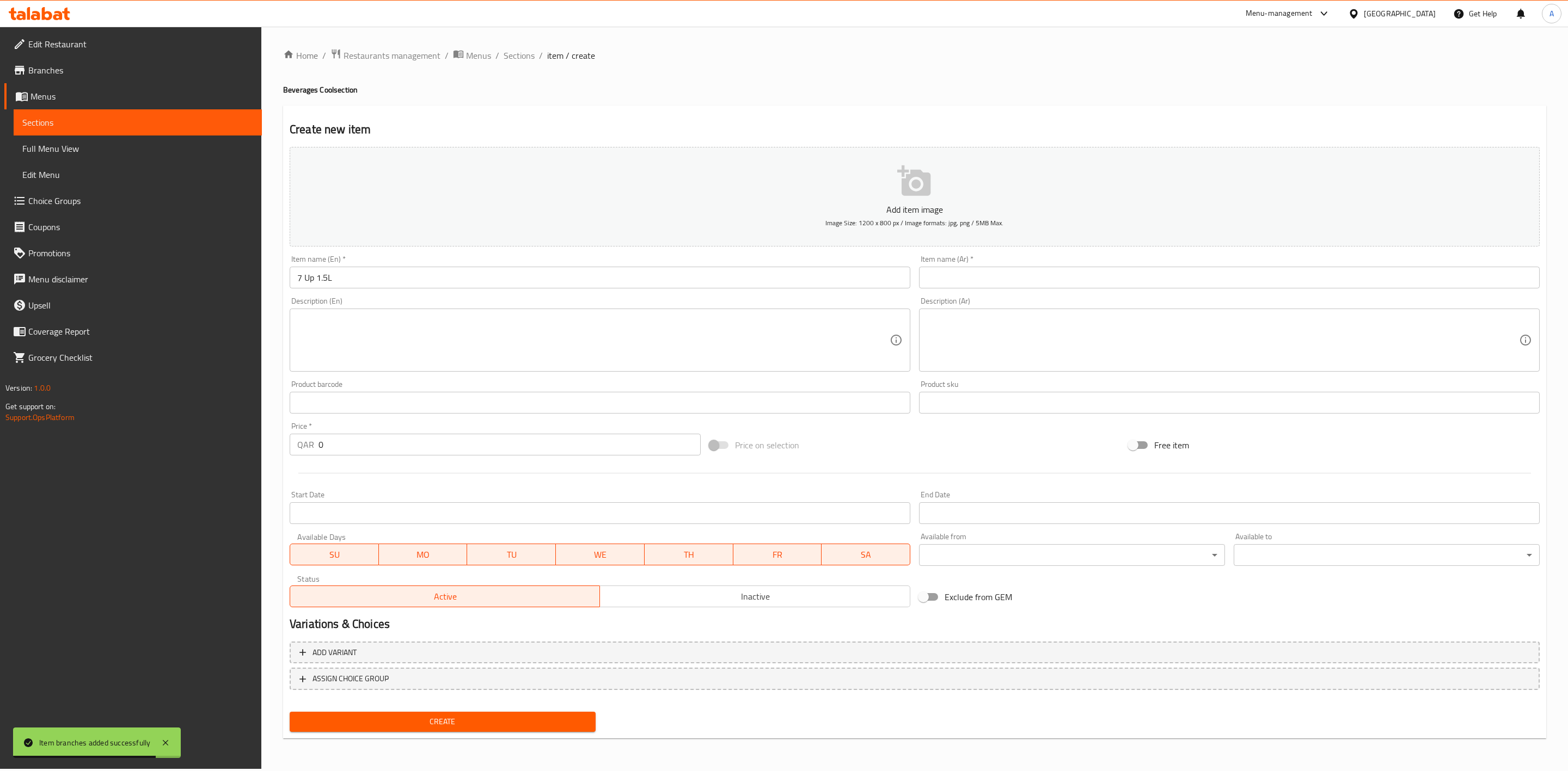
click at [637, 82] on div "Home / Restaurants management / Menus / Sections / item / create Beverages Cool…" at bounding box center [914, 398] width 1263 height 699
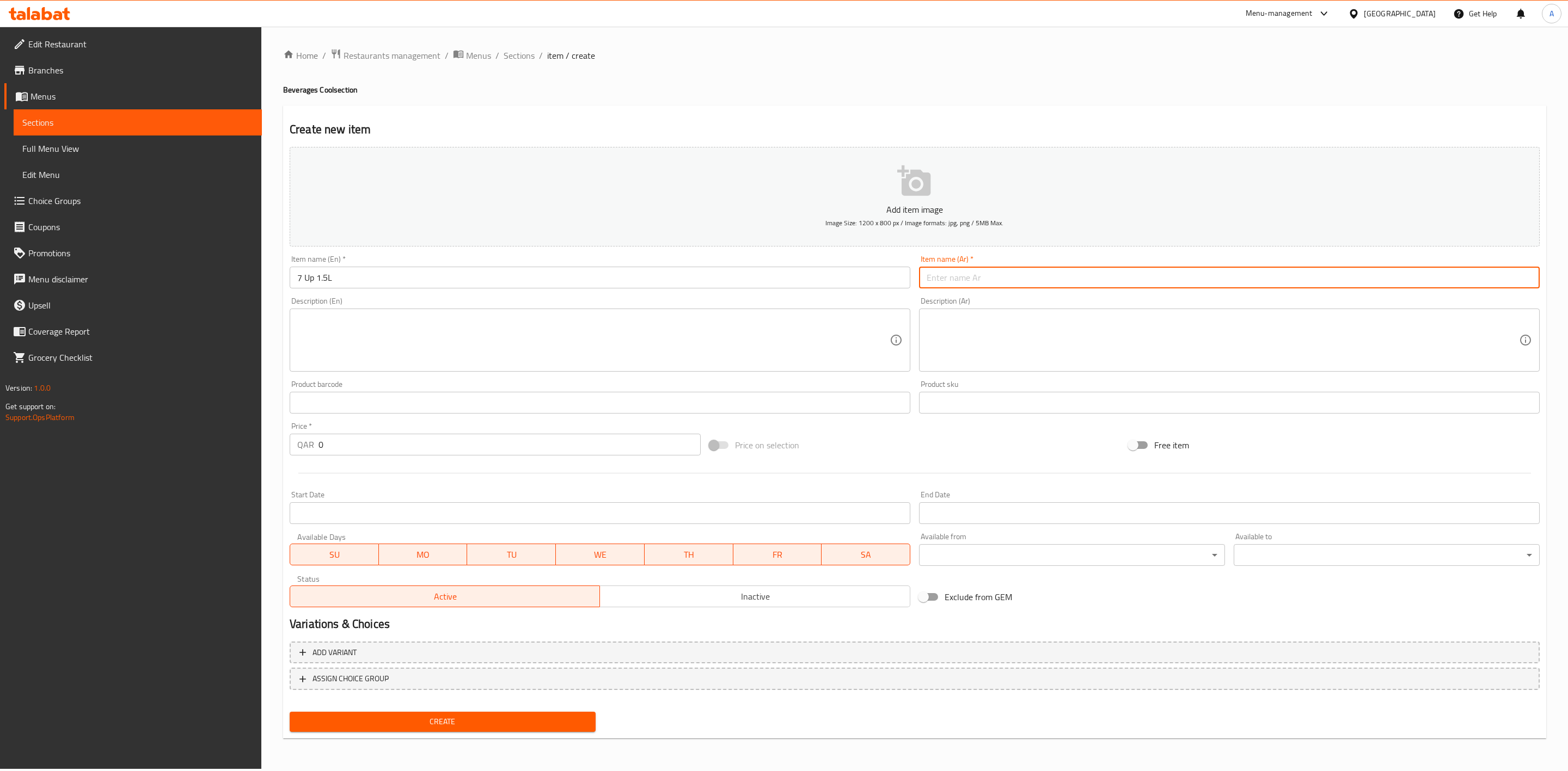
click at [977, 277] on input "text" at bounding box center [1230, 277] width 621 height 22
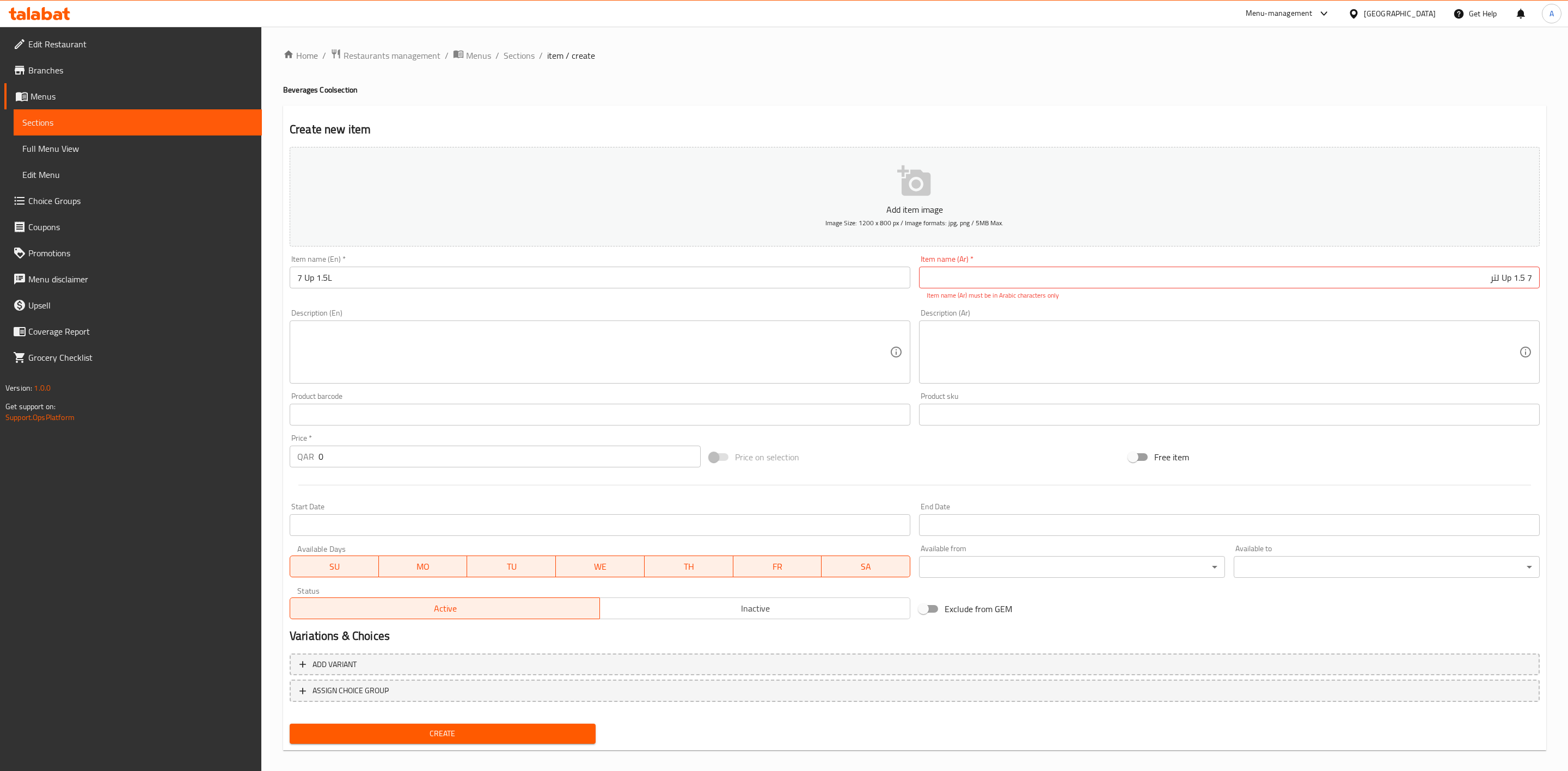
click at [995, 86] on h4 "Beverages Cool section" at bounding box center [914, 90] width 1263 height 11
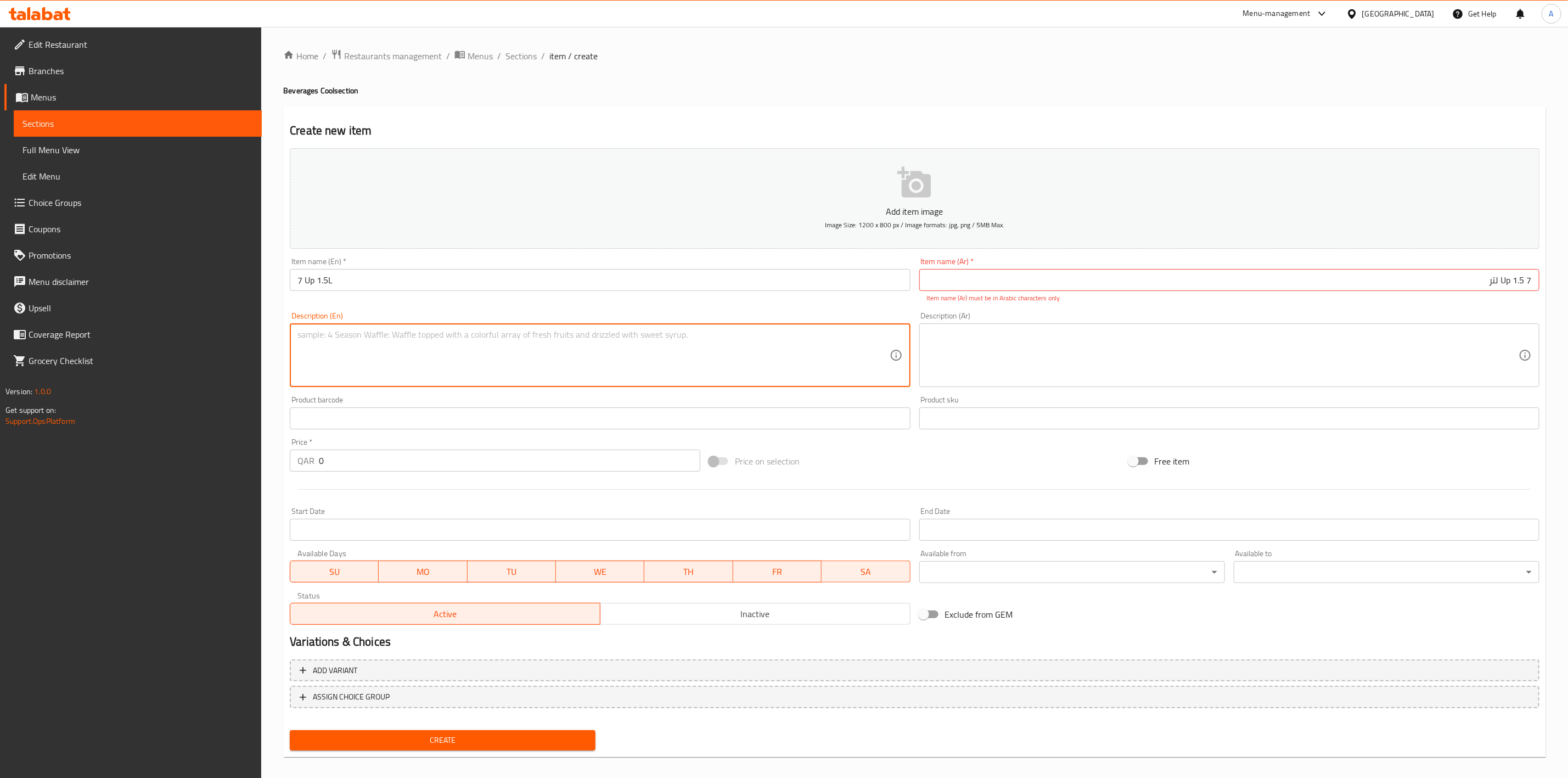
click at [354, 370] on textarea at bounding box center [593, 356] width 592 height 52
click at [259, 386] on p "Version: 1.0.0" at bounding box center [134, 392] width 257 height 11
drag, startPoint x: 1523, startPoint y: 282, endPoint x: 1528, endPoint y: 286, distance: 6.4
click at [1528, 286] on input "7 Up 1.5 لتر" at bounding box center [1229, 280] width 620 height 22
drag, startPoint x: 1510, startPoint y: 289, endPoint x: 1504, endPoint y: 289, distance: 6.0
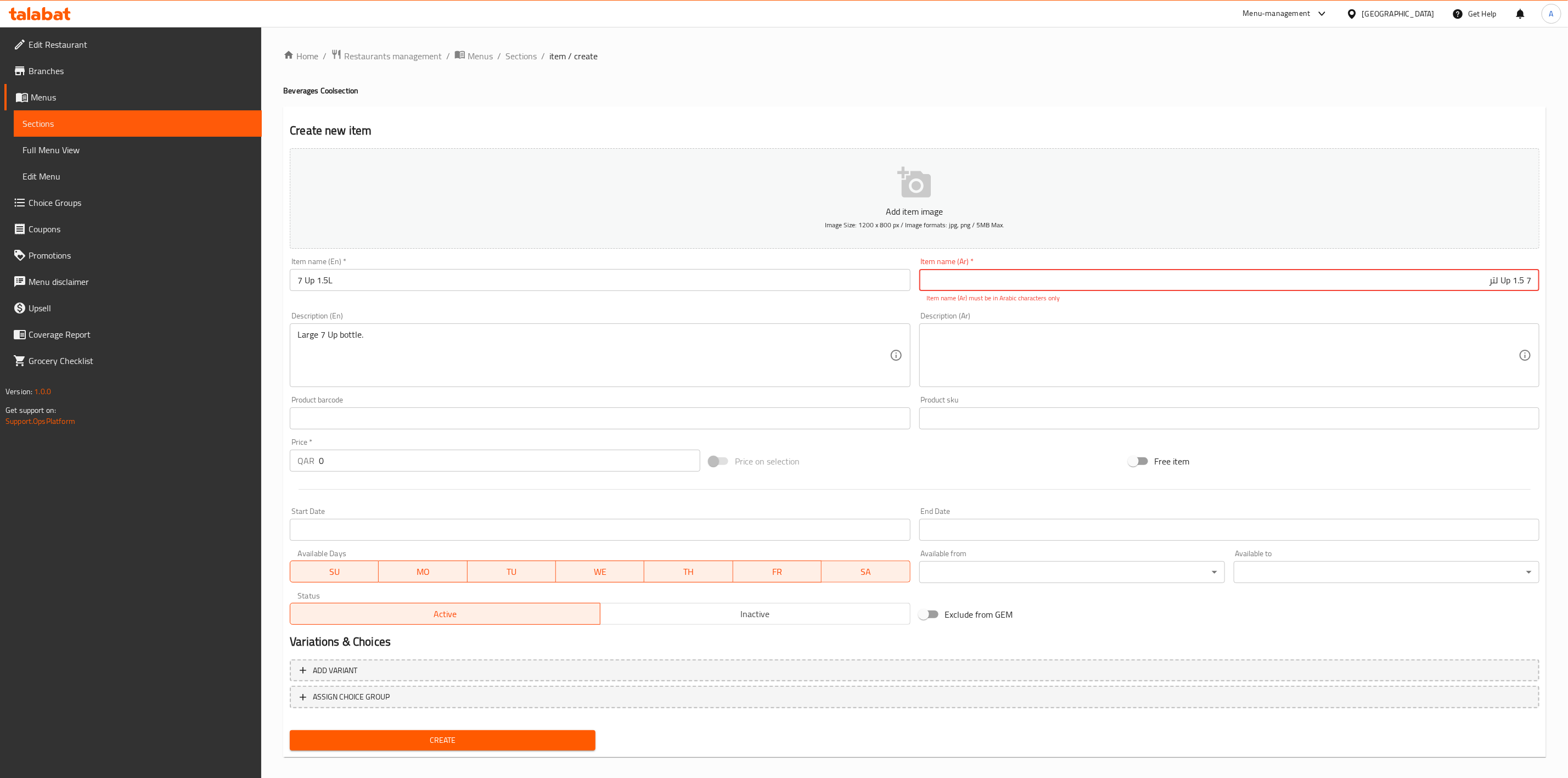
click at [1504, 289] on input "7 Up 1.5 لتر" at bounding box center [1229, 280] width 620 height 22
drag, startPoint x: 1470, startPoint y: 284, endPoint x: 1580, endPoint y: 282, distance: 110.0
click at [1568, 282] on html "​ Menu-management Qatar Get Help A Edit Restaurant Branches Menus Sections Full…" at bounding box center [784, 389] width 1568 height 778
drag, startPoint x: 1041, startPoint y: 99, endPoint x: 995, endPoint y: 104, distance: 46.3
click at [1039, 99] on div "Home / Restaurants management / Menus / Sections / item / create Beverages Cool…" at bounding box center [915, 408] width 1263 height 717
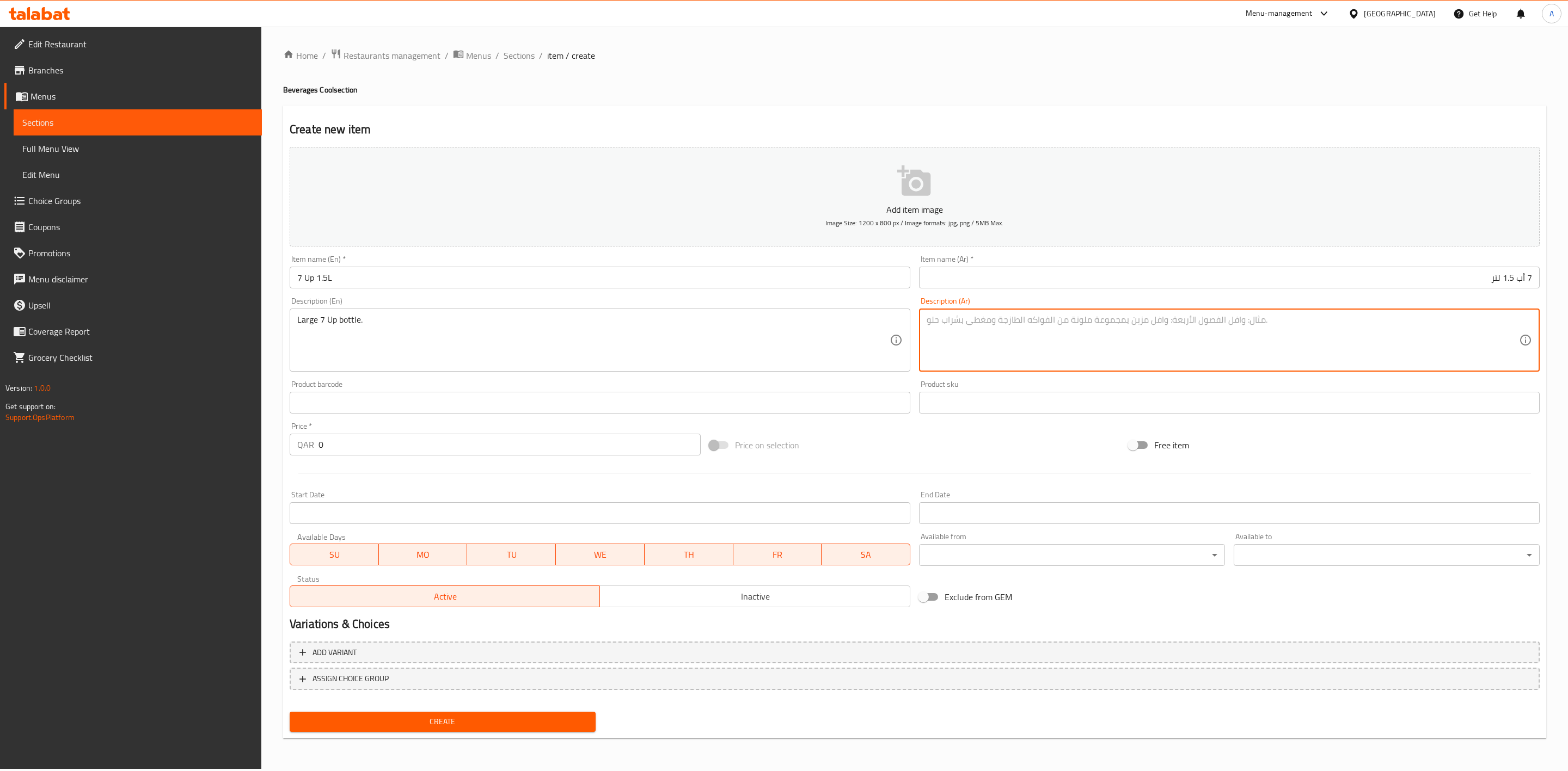
click at [1014, 337] on textarea at bounding box center [1222, 340] width 592 height 52
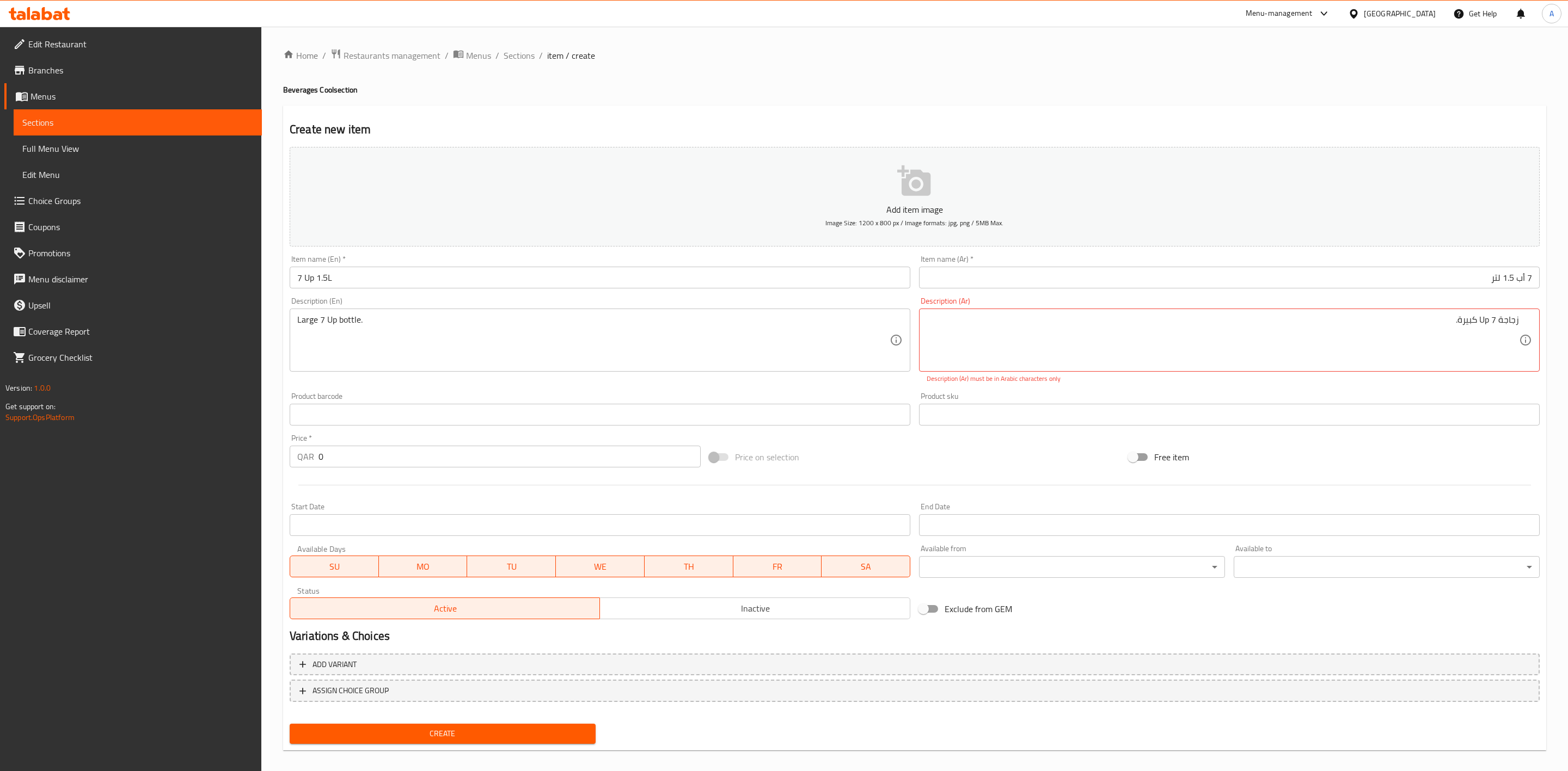
click at [1082, 98] on div "Home / Restaurants management / Menus / Sections / item / create Beverages Cool…" at bounding box center [914, 404] width 1263 height 711
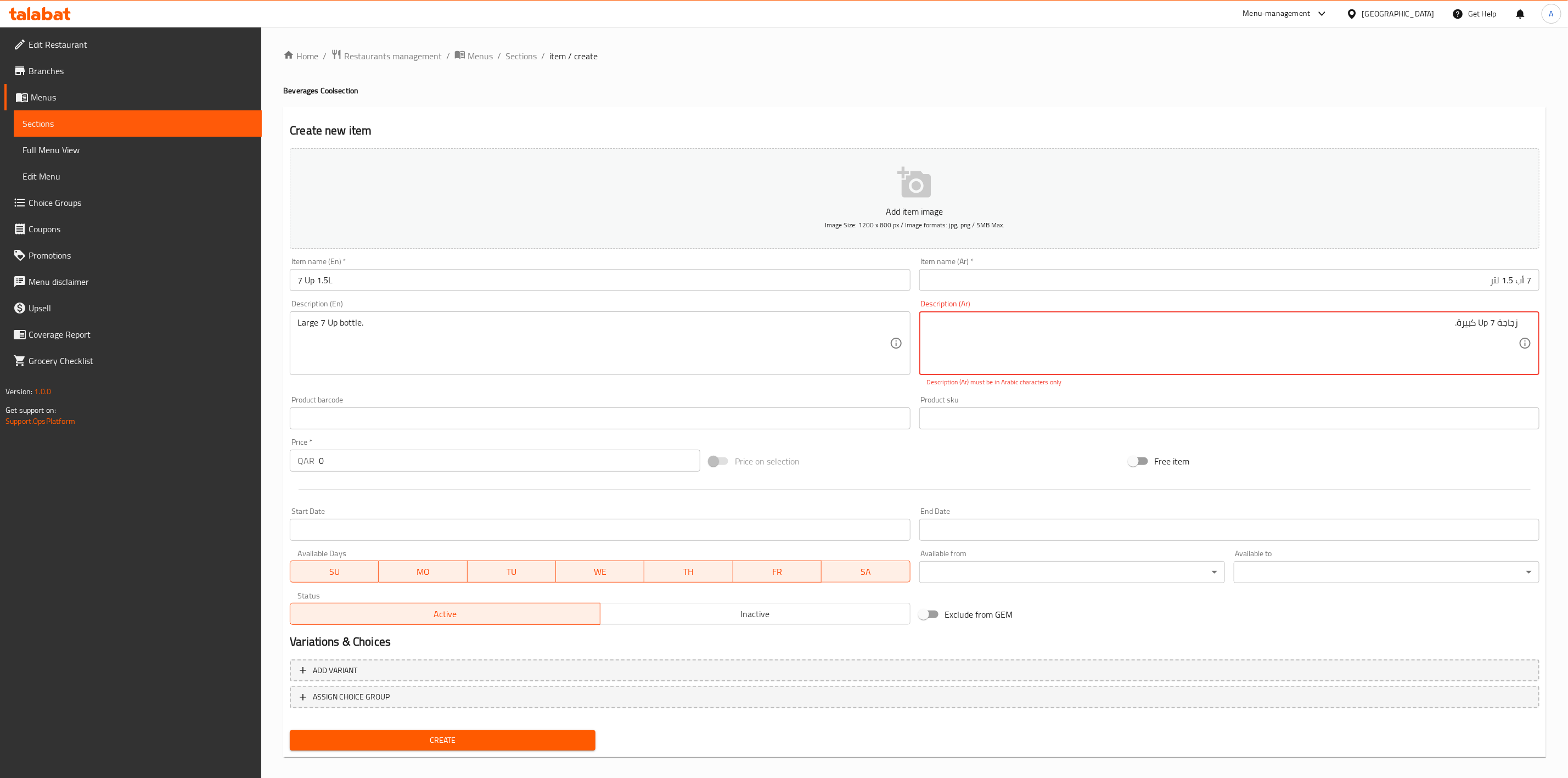
drag, startPoint x: 1489, startPoint y: 325, endPoint x: 1480, endPoint y: 325, distance: 9.0
click at [1480, 325] on textarea "زجاجة 7 Up كبيرة." at bounding box center [1223, 343] width 592 height 52
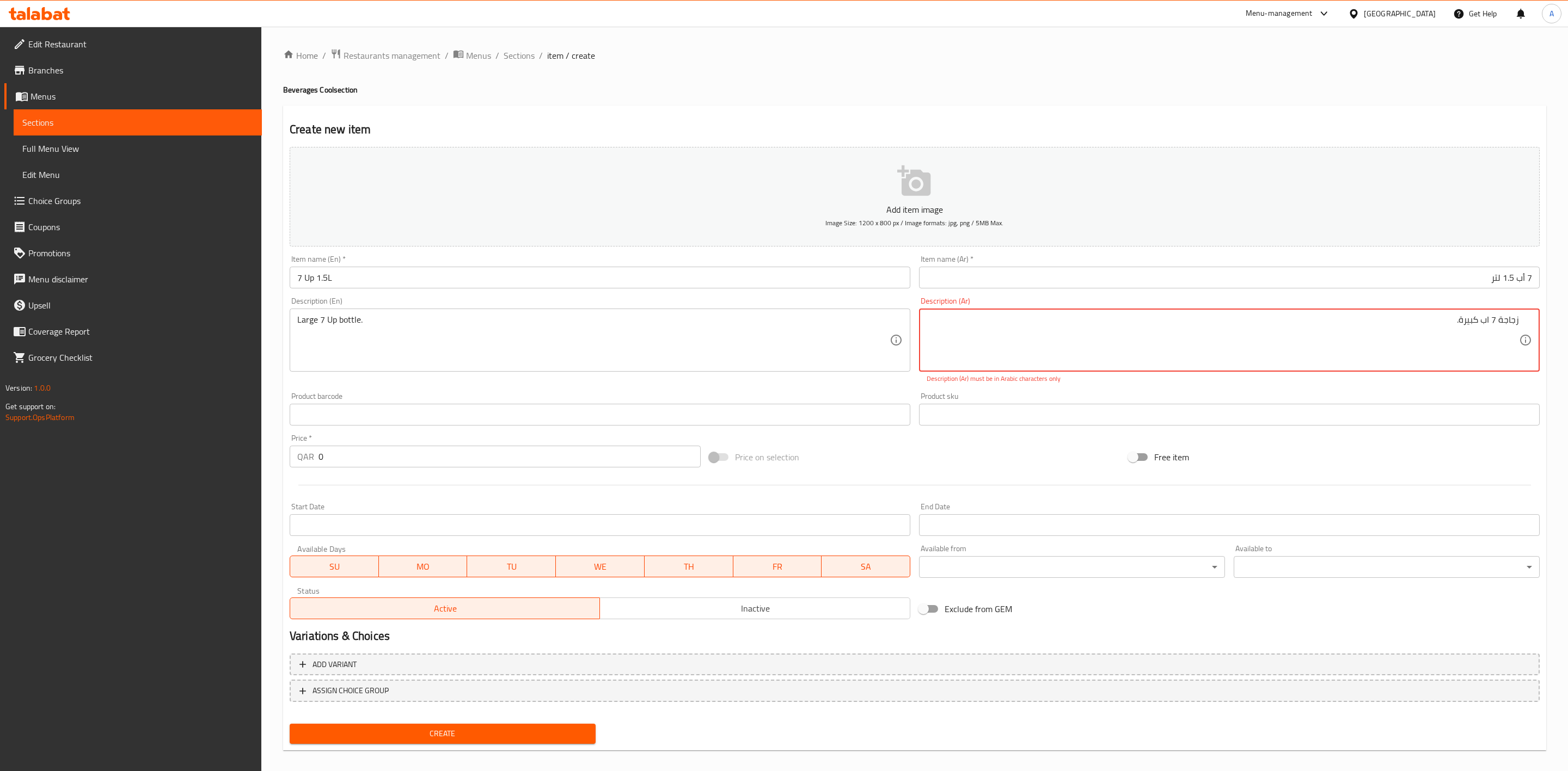
click at [1277, 105] on div "Home / Restaurants management / Menus / Sections / item / create Beverages Cool…" at bounding box center [914, 404] width 1263 height 711
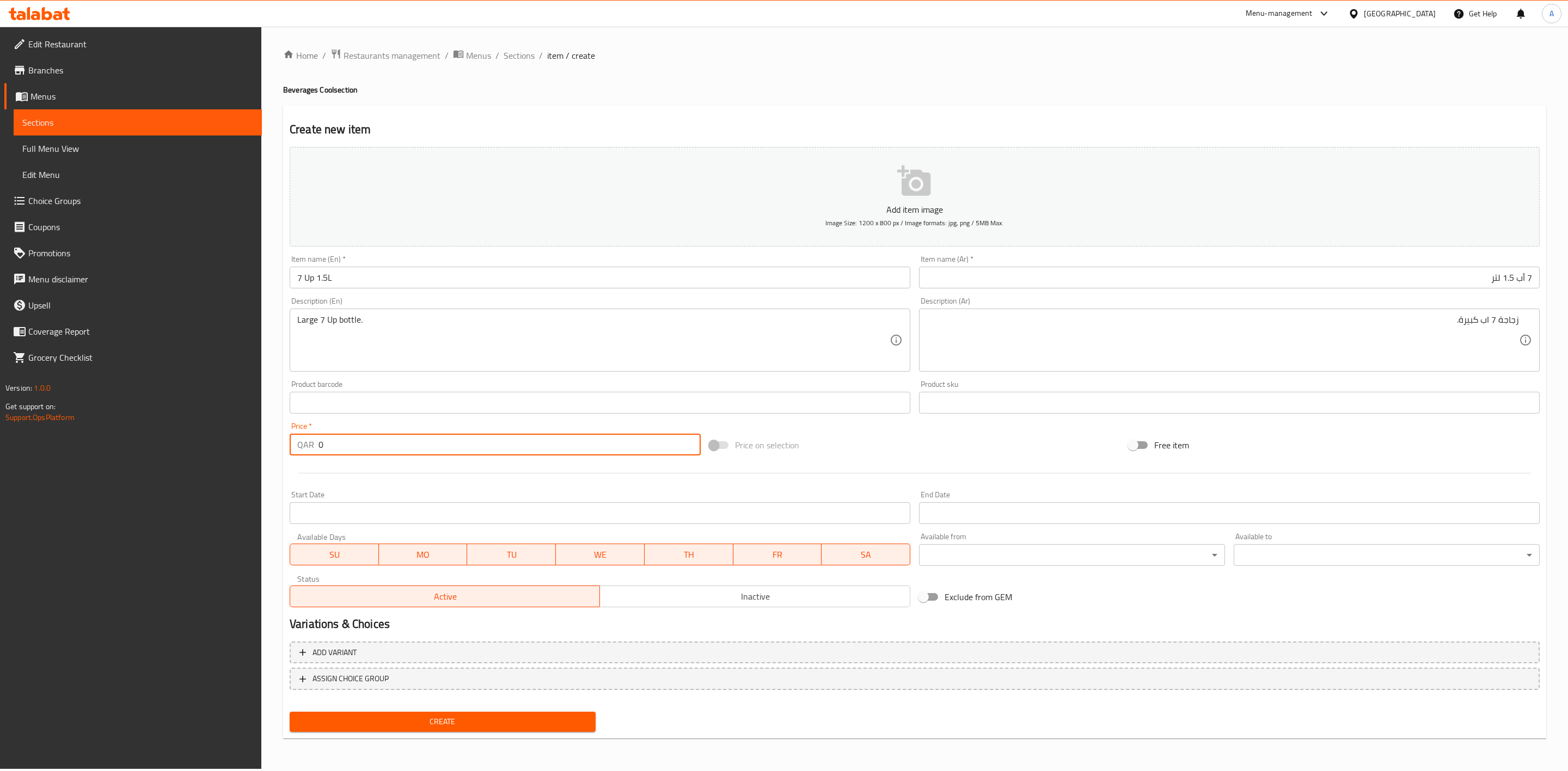
drag, startPoint x: 341, startPoint y: 446, endPoint x: 204, endPoint y: 425, distance: 138.6
click at [204, 425] on div "Edit Restaurant Branches Menus Sections Full Menu View Edit Menu Choice Groups …" at bounding box center [784, 398] width 1568 height 742
click at [393, 477] on div at bounding box center [915, 473] width 1259 height 27
click at [702, 604] on span "Inactive" at bounding box center [755, 597] width 301 height 16
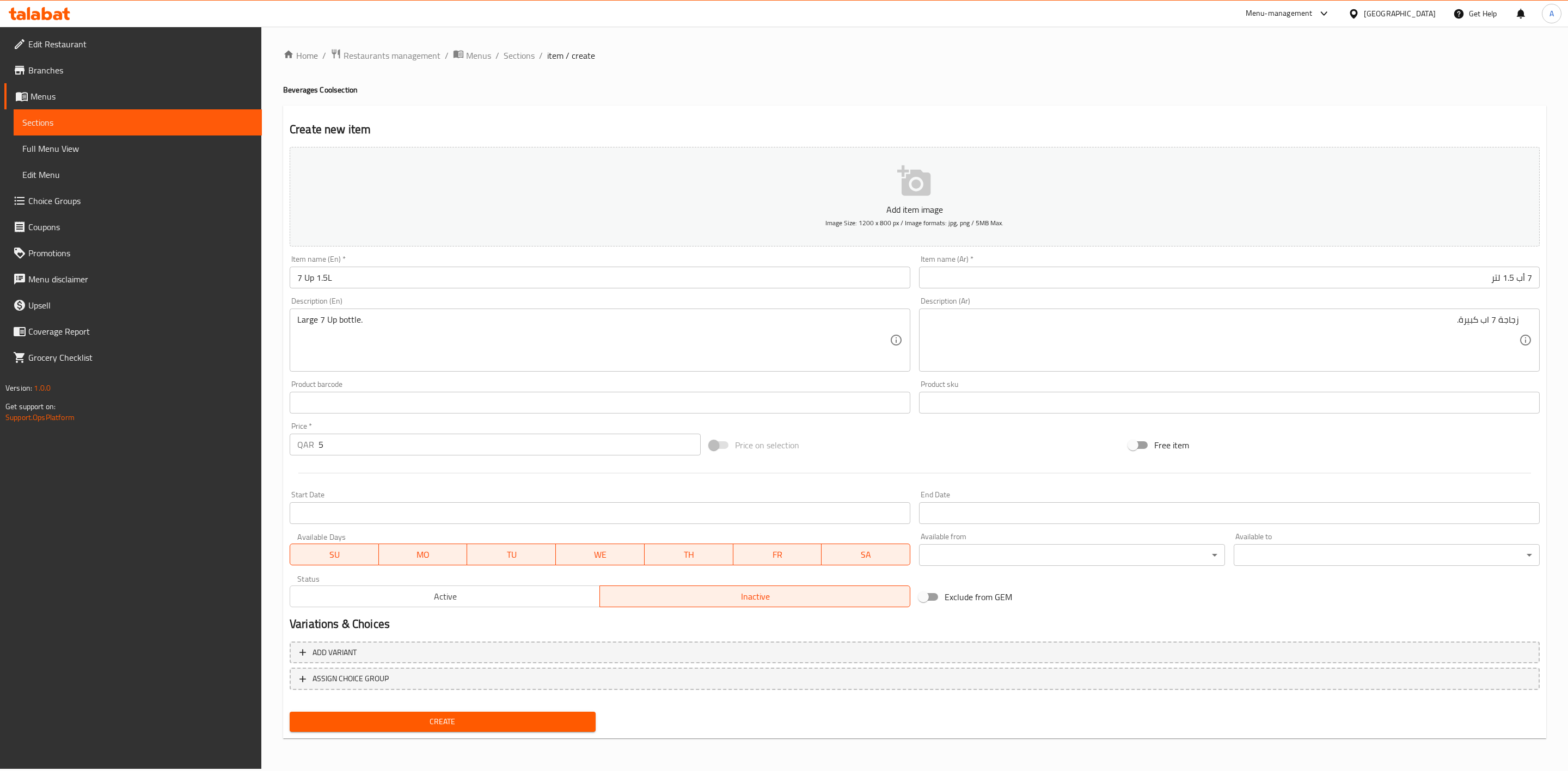
click at [482, 722] on span "Create" at bounding box center [443, 722] width 289 height 13
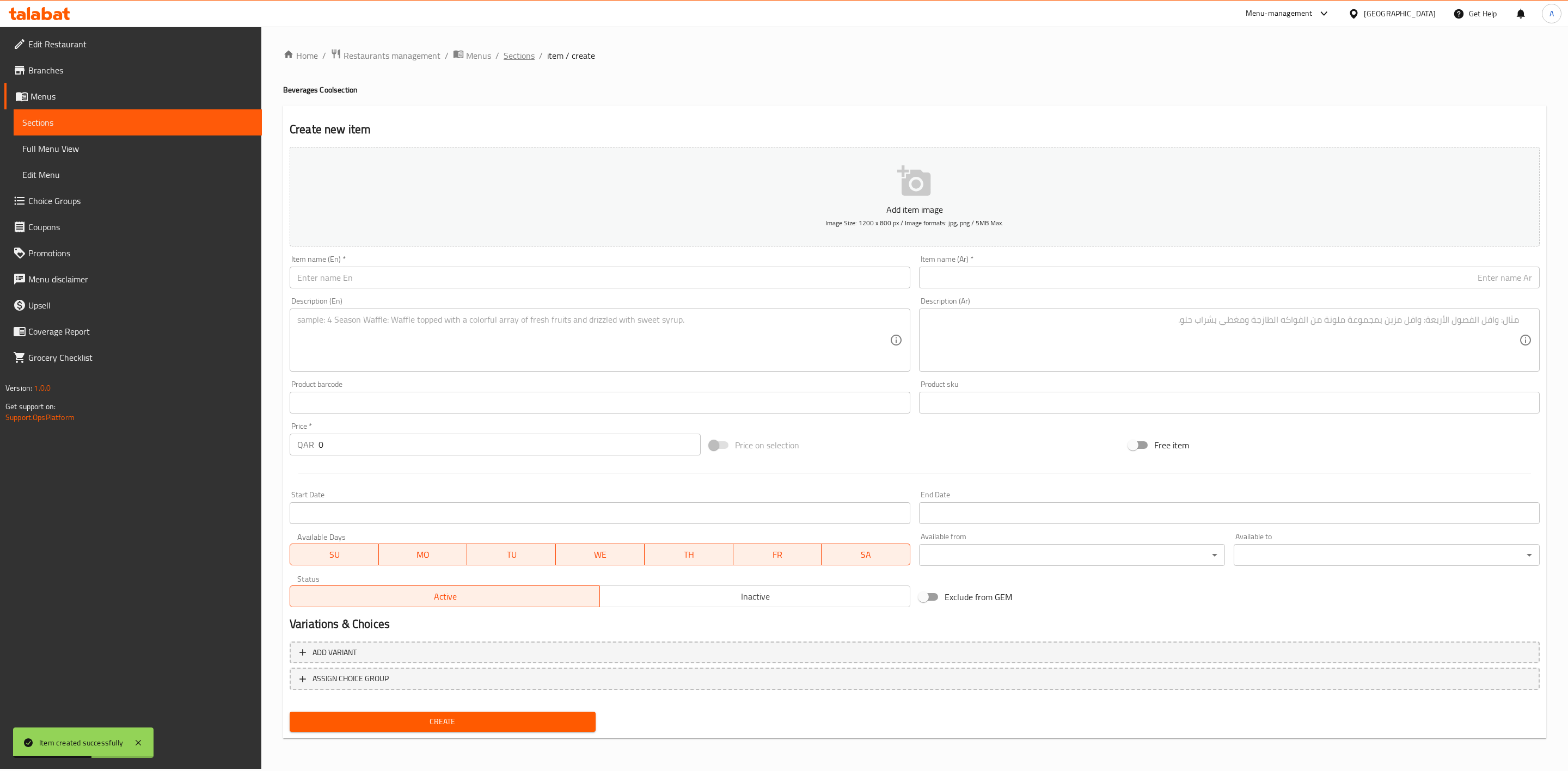
click at [513, 62] on span "Sections" at bounding box center [519, 55] width 31 height 13
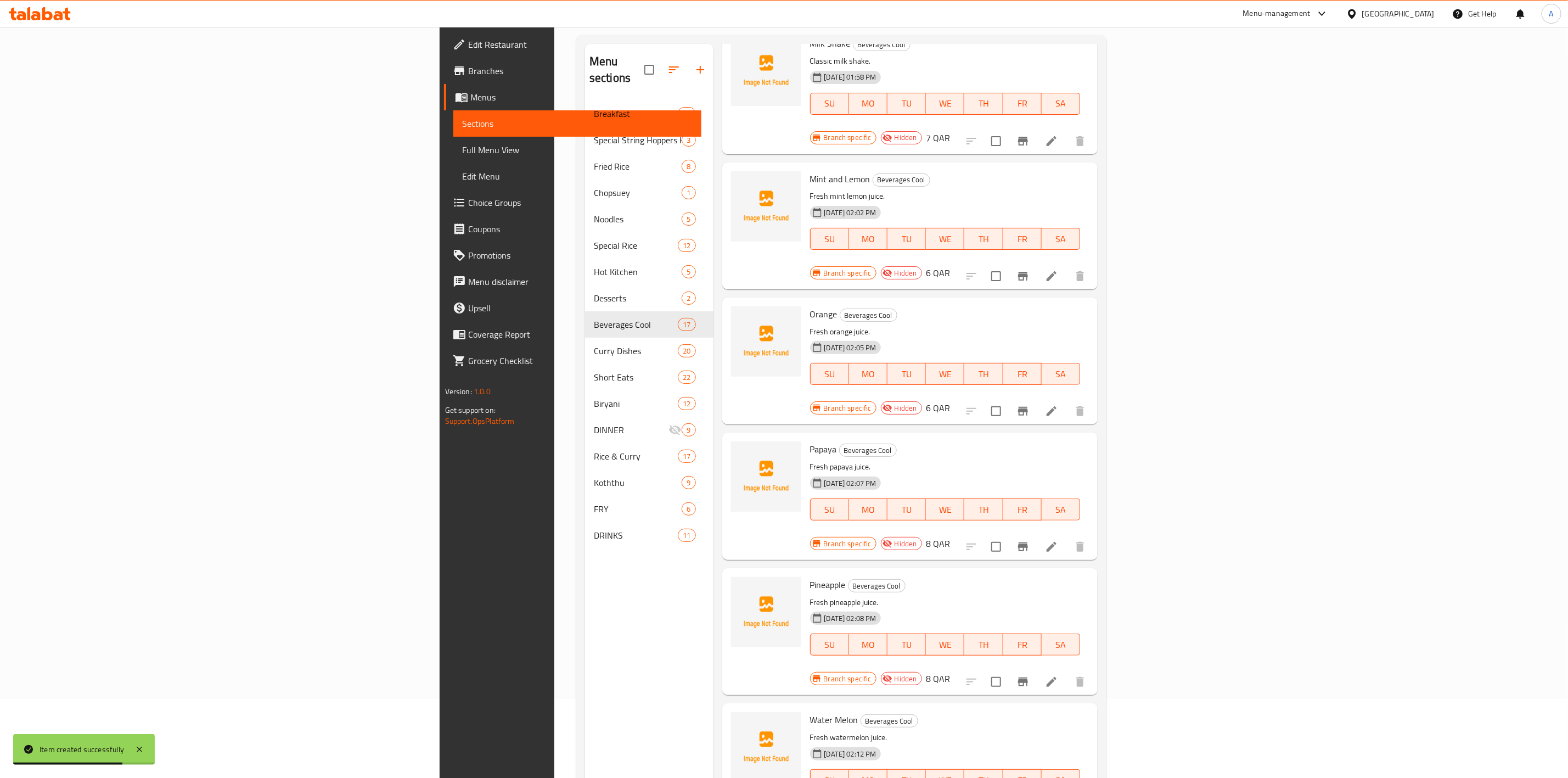
scroll to position [154, 0]
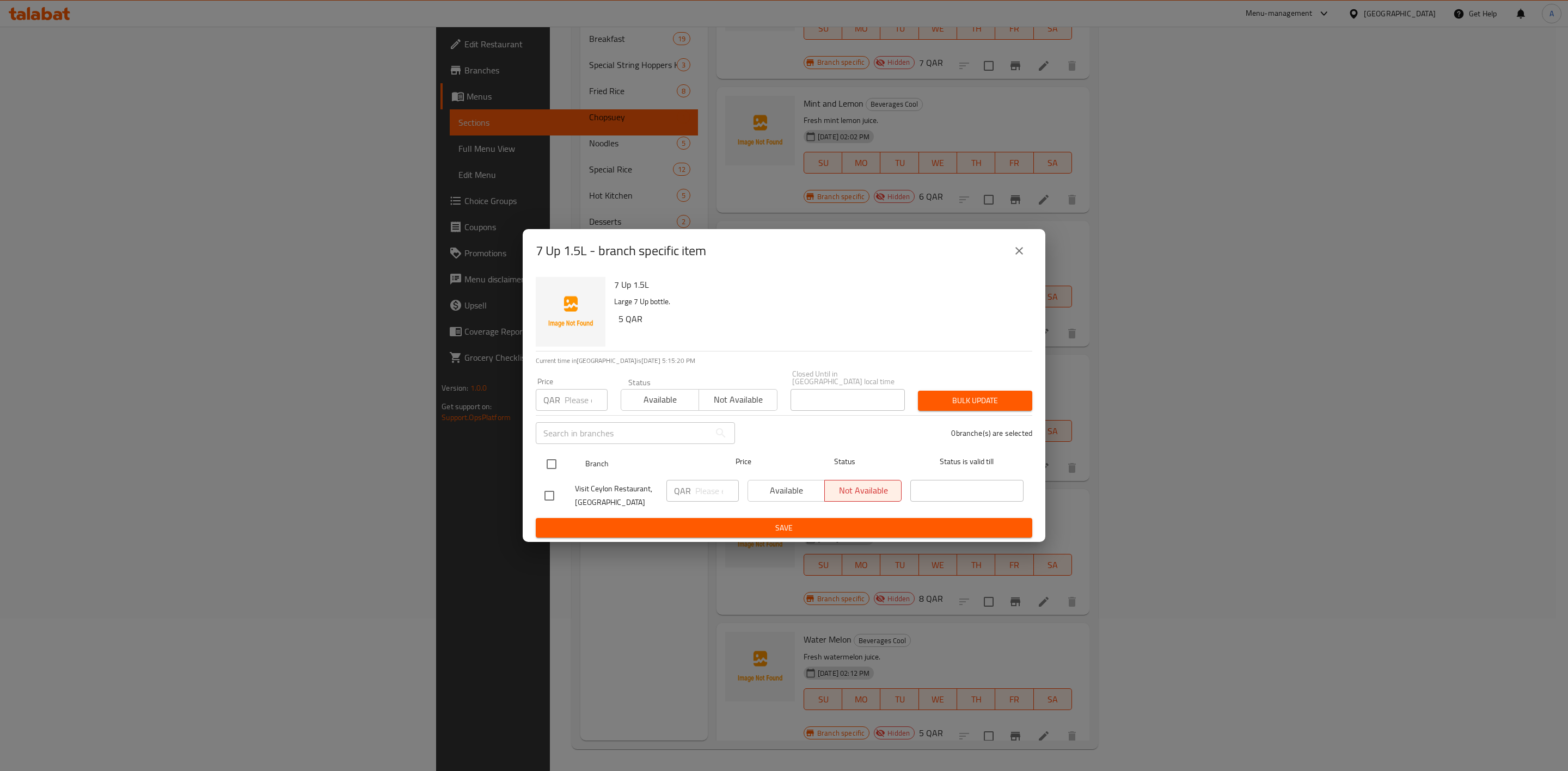
click at [541, 458] on input "checkbox" at bounding box center [551, 464] width 23 height 23
click at [569, 390] on input "number" at bounding box center [586, 400] width 43 height 22
click at [997, 405] on button "Bulk update" at bounding box center [975, 400] width 114 height 20
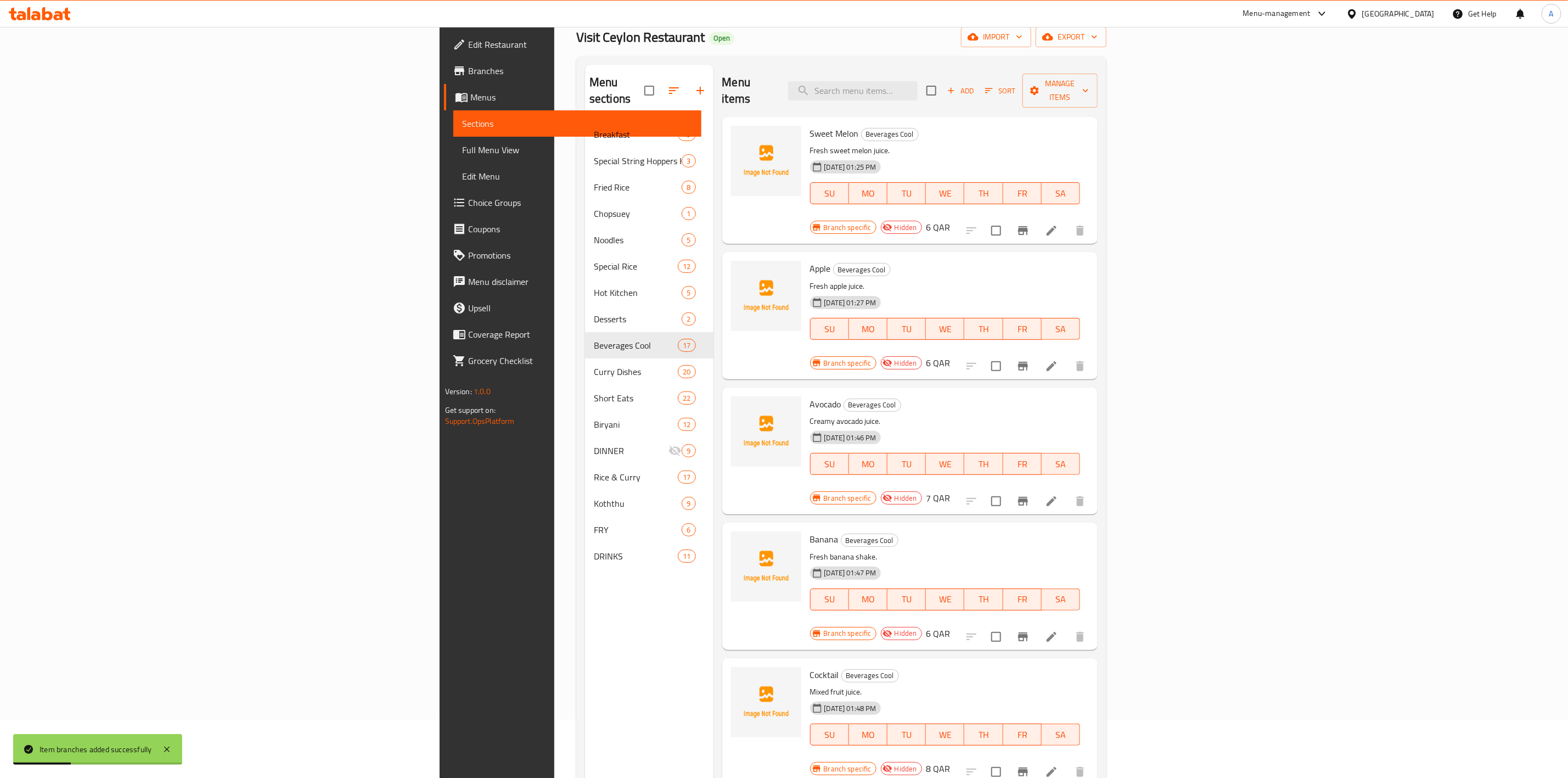
scroll to position [0, 0]
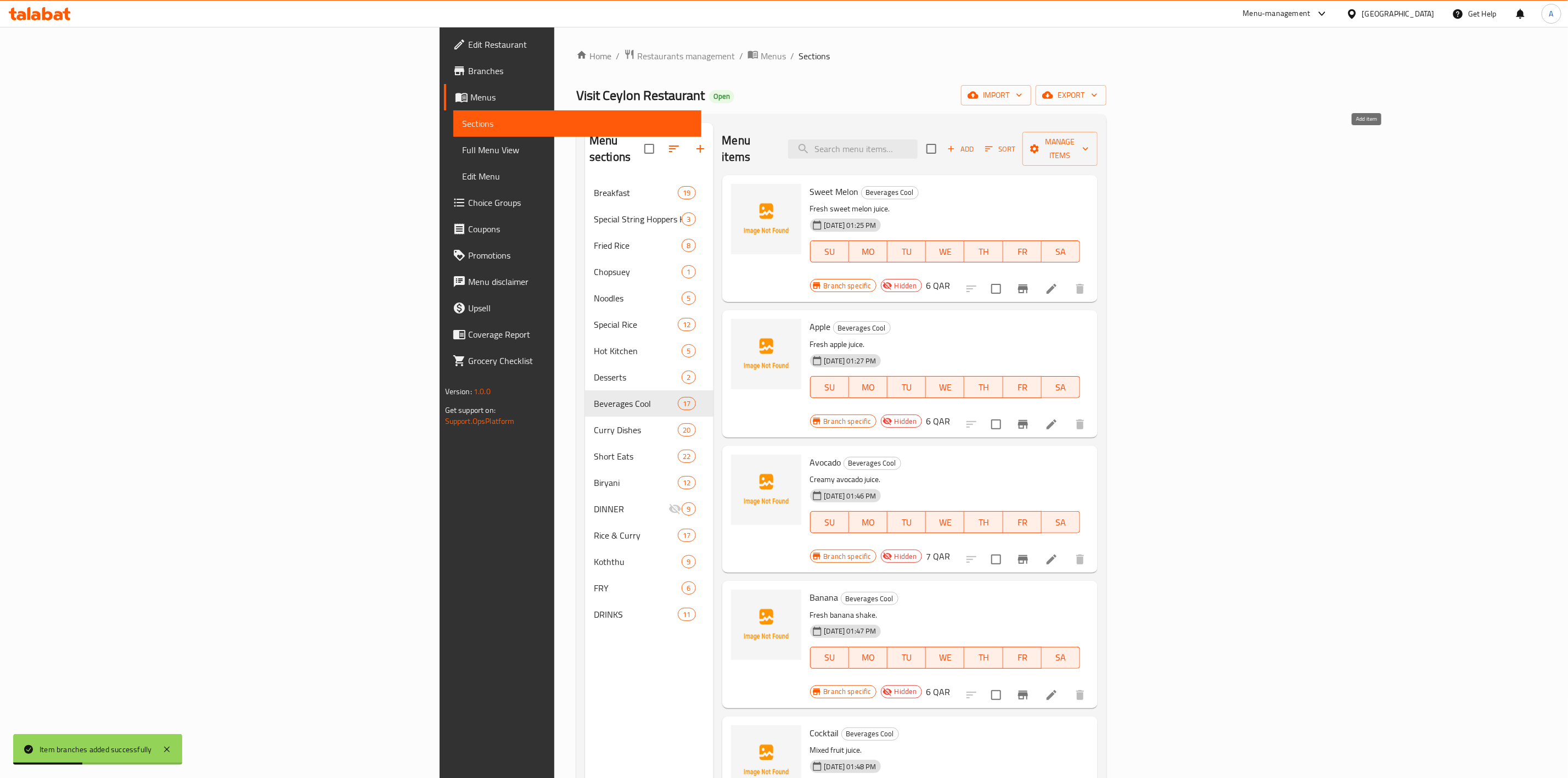
click at [975, 143] on span "Add" at bounding box center [960, 149] width 29 height 13
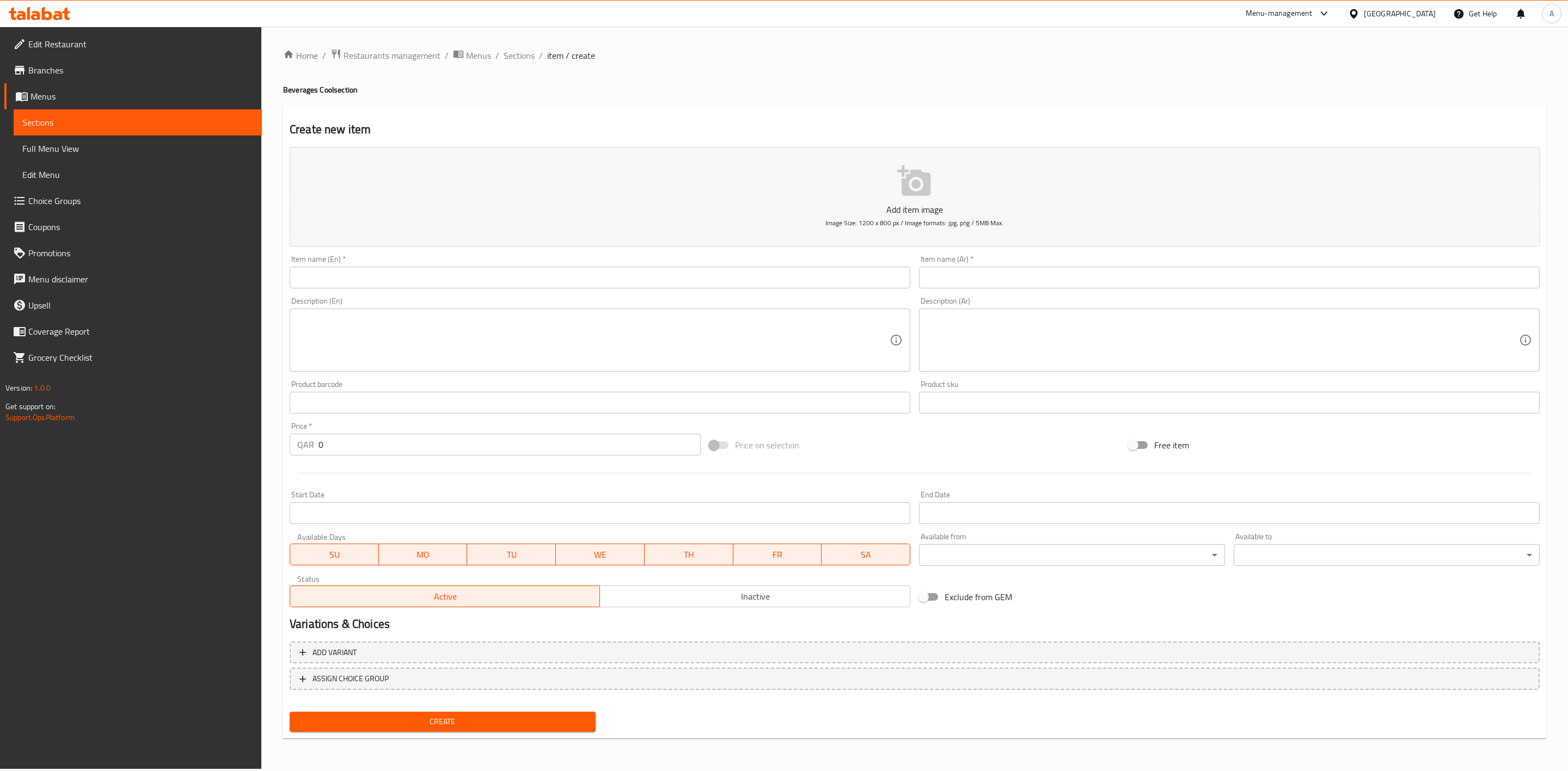
click at [386, 281] on input "text" at bounding box center [600, 277] width 621 height 22
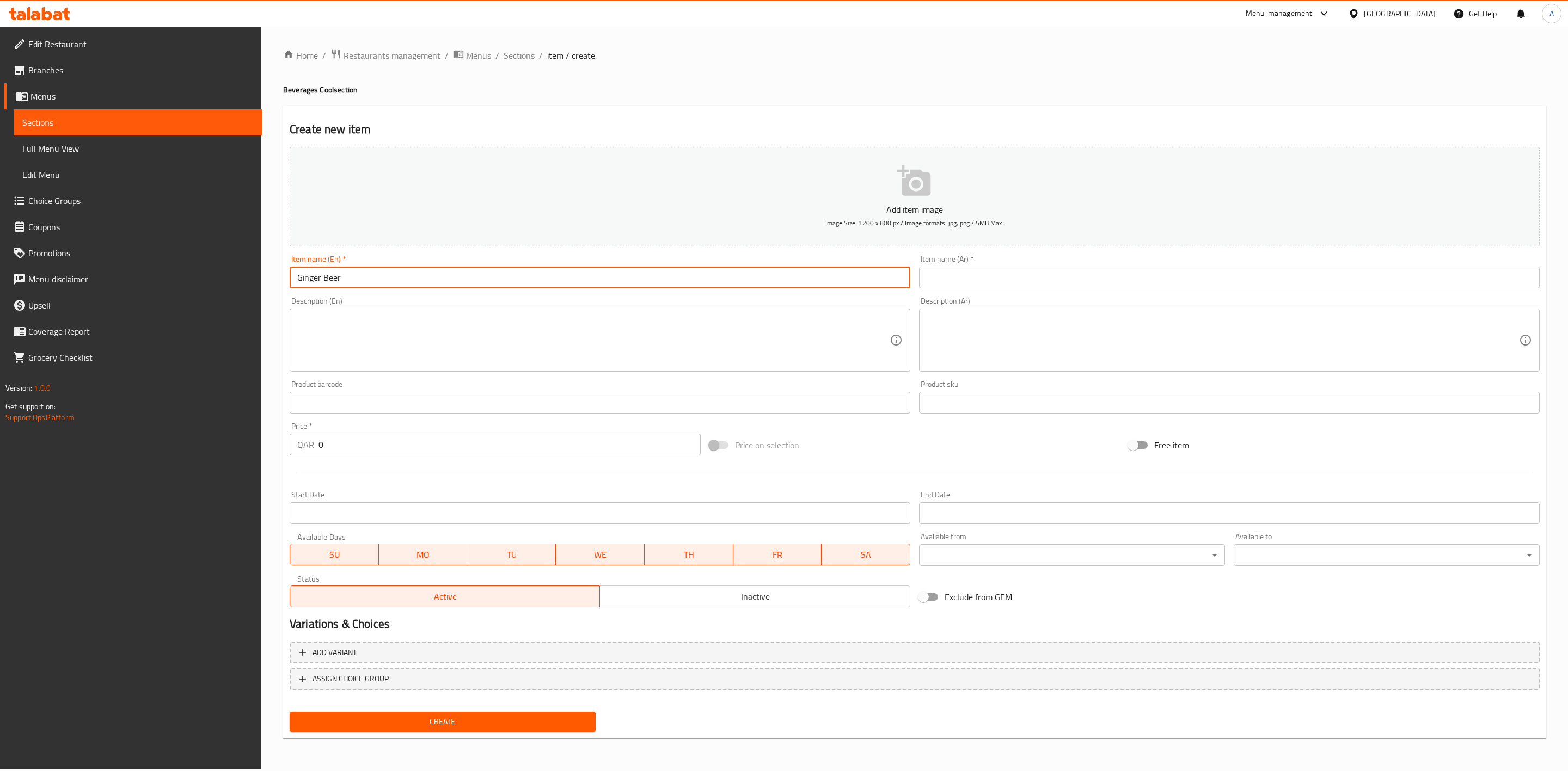
click at [626, 103] on div "Home / Restaurants management / Menus / Sections / item / create Beverages Cool…" at bounding box center [914, 398] width 1263 height 699
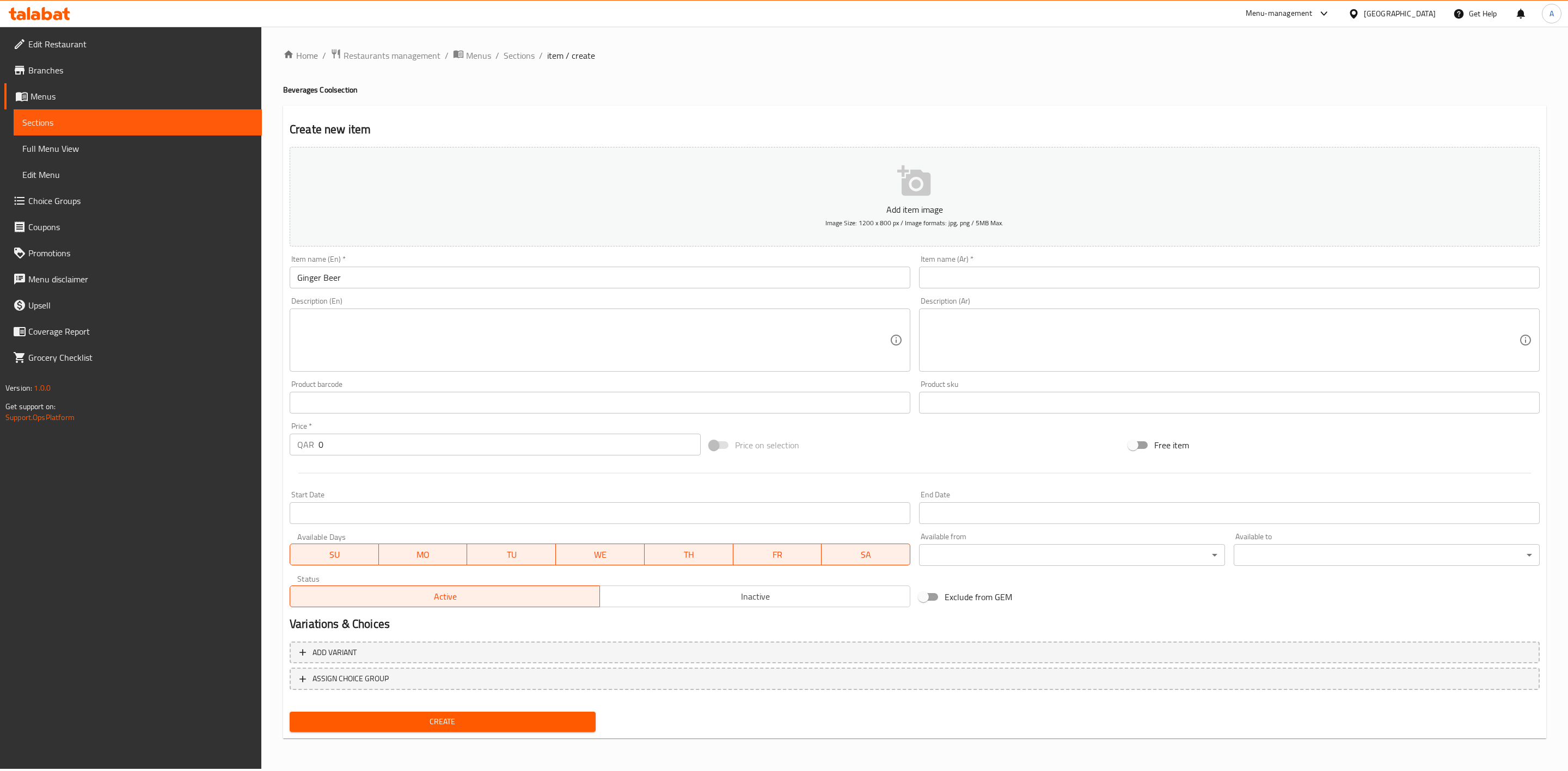
click at [965, 281] on input "text" at bounding box center [1230, 277] width 621 height 22
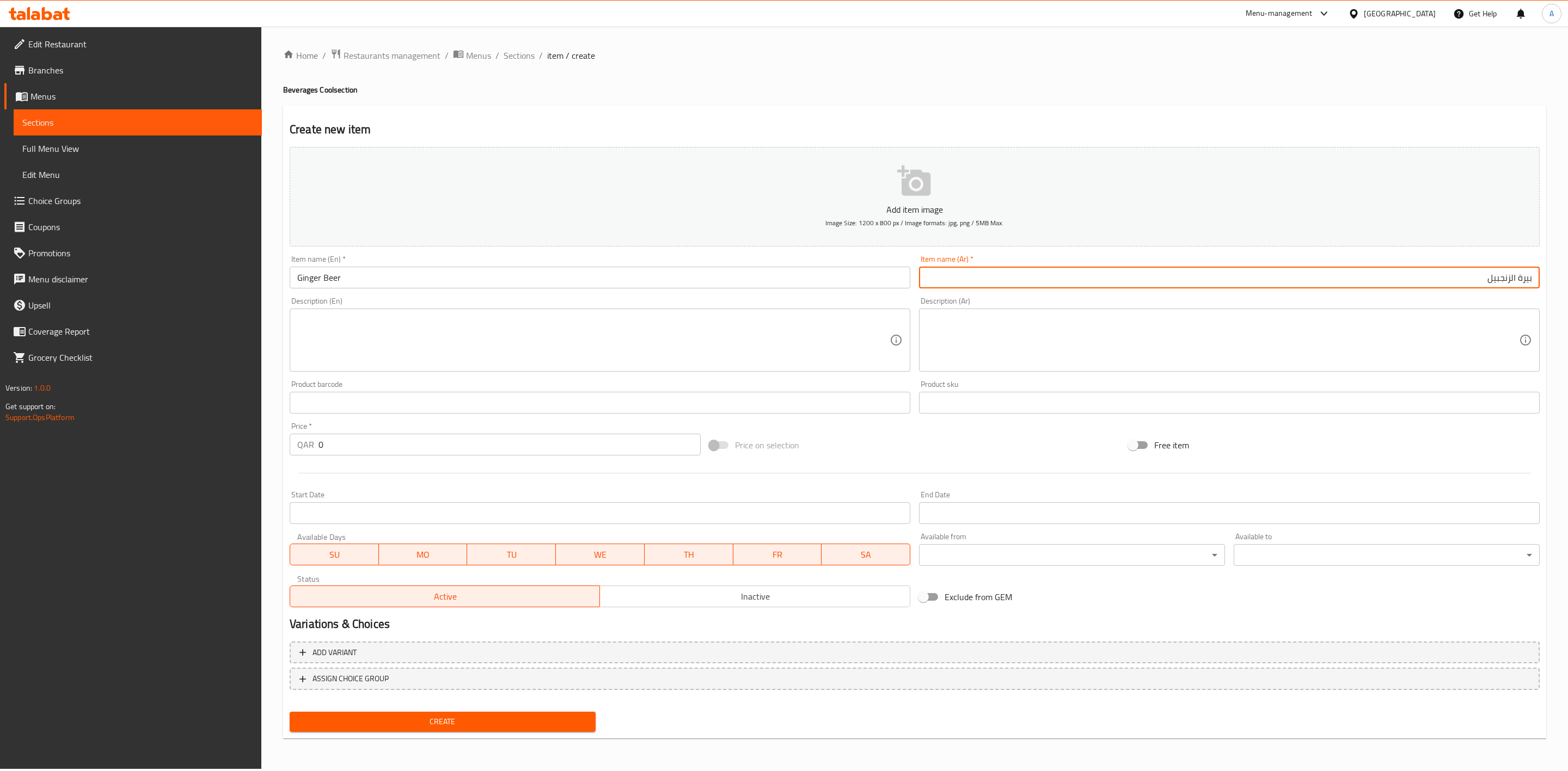
click at [915, 114] on div "Create new item Add item image Image Size: 1200 x 800 px / Image formats: jpg, …" at bounding box center [914, 422] width 1263 height 633
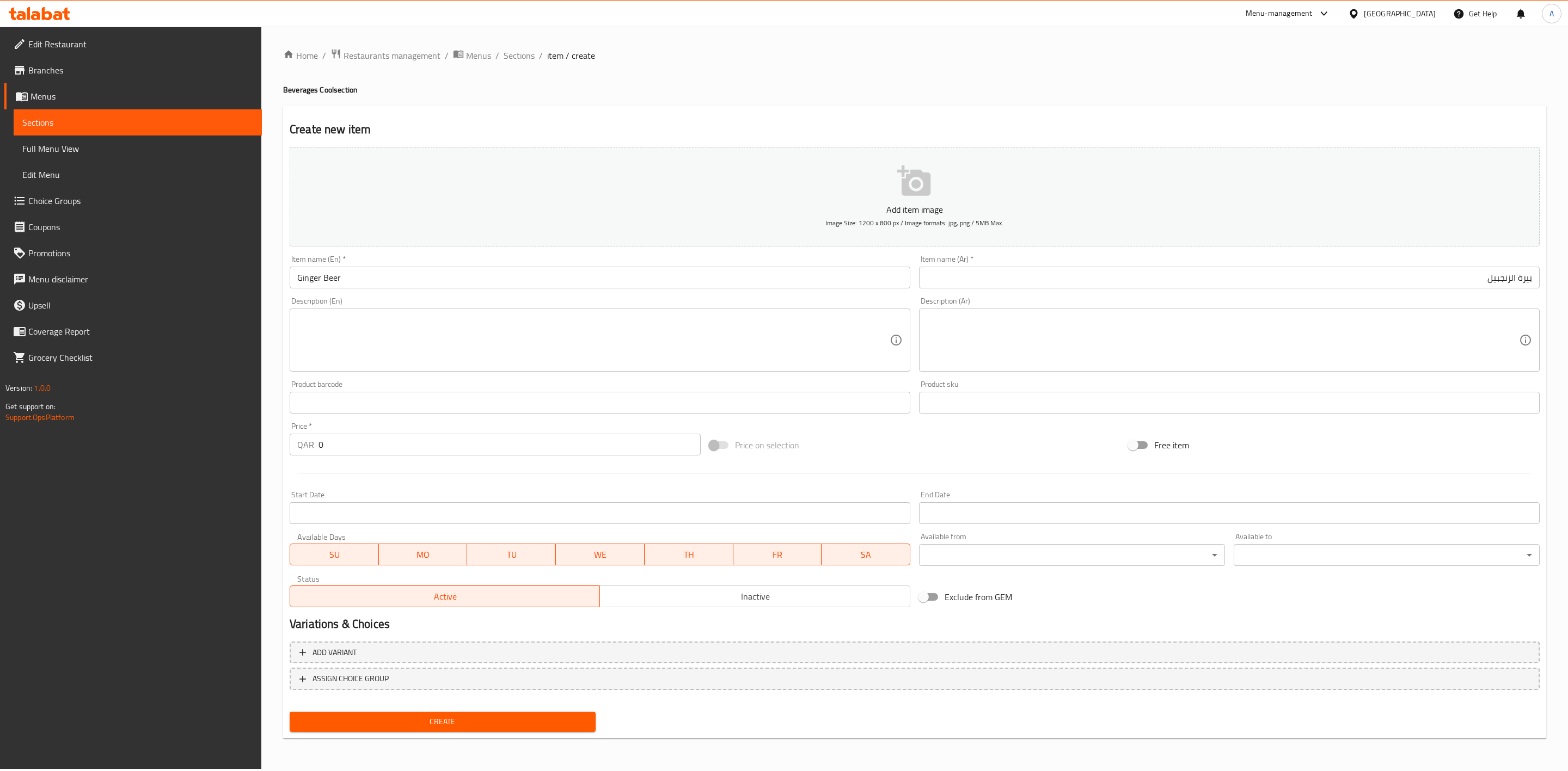
click at [445, 351] on textarea at bounding box center [593, 340] width 592 height 52
click at [271, 374] on div "Home / Restaurants management / Menus / Sections / item / create Beverages Cool…" at bounding box center [914, 398] width 1307 height 742
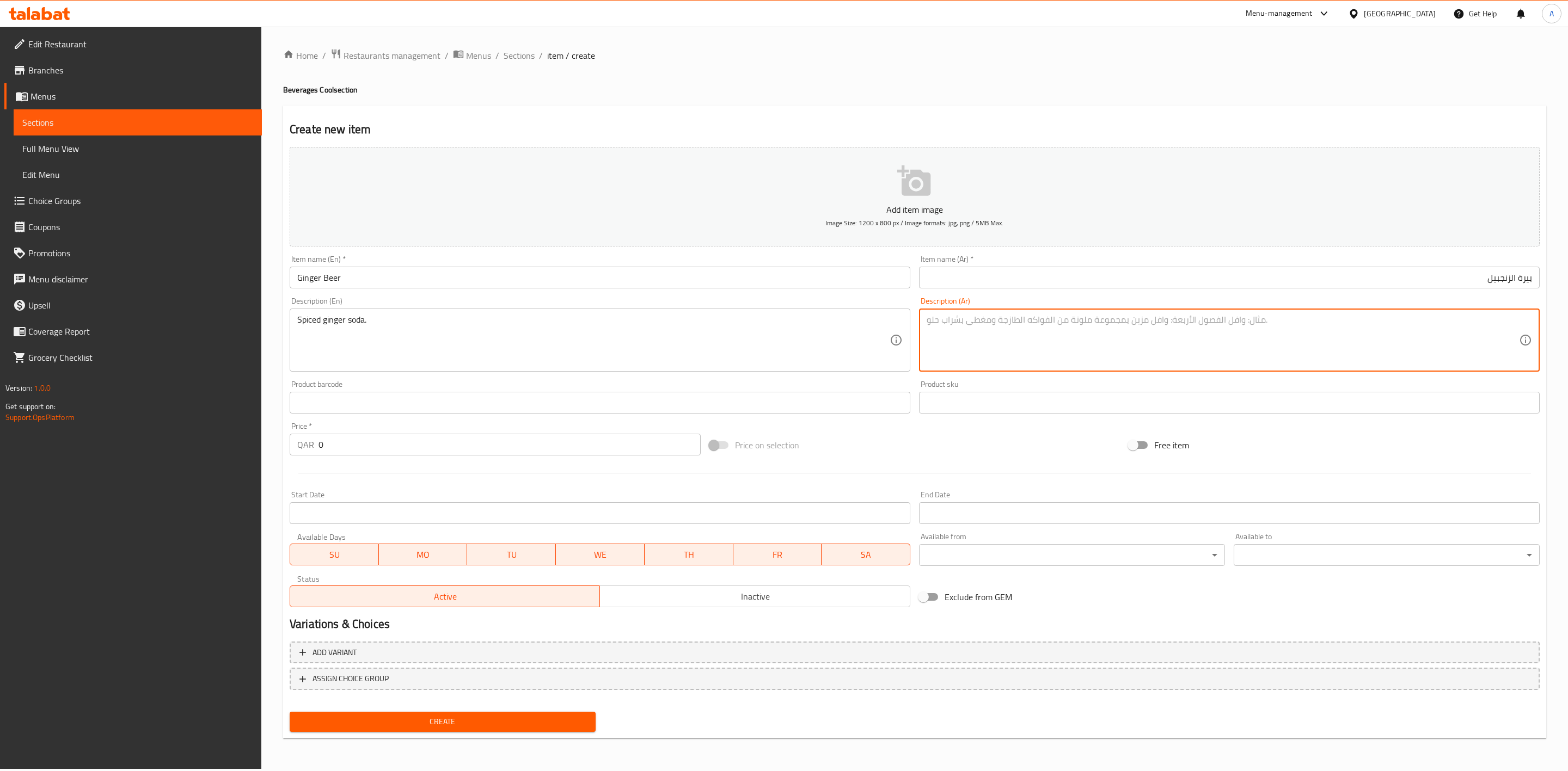
click at [992, 338] on textarea at bounding box center [1222, 340] width 592 height 52
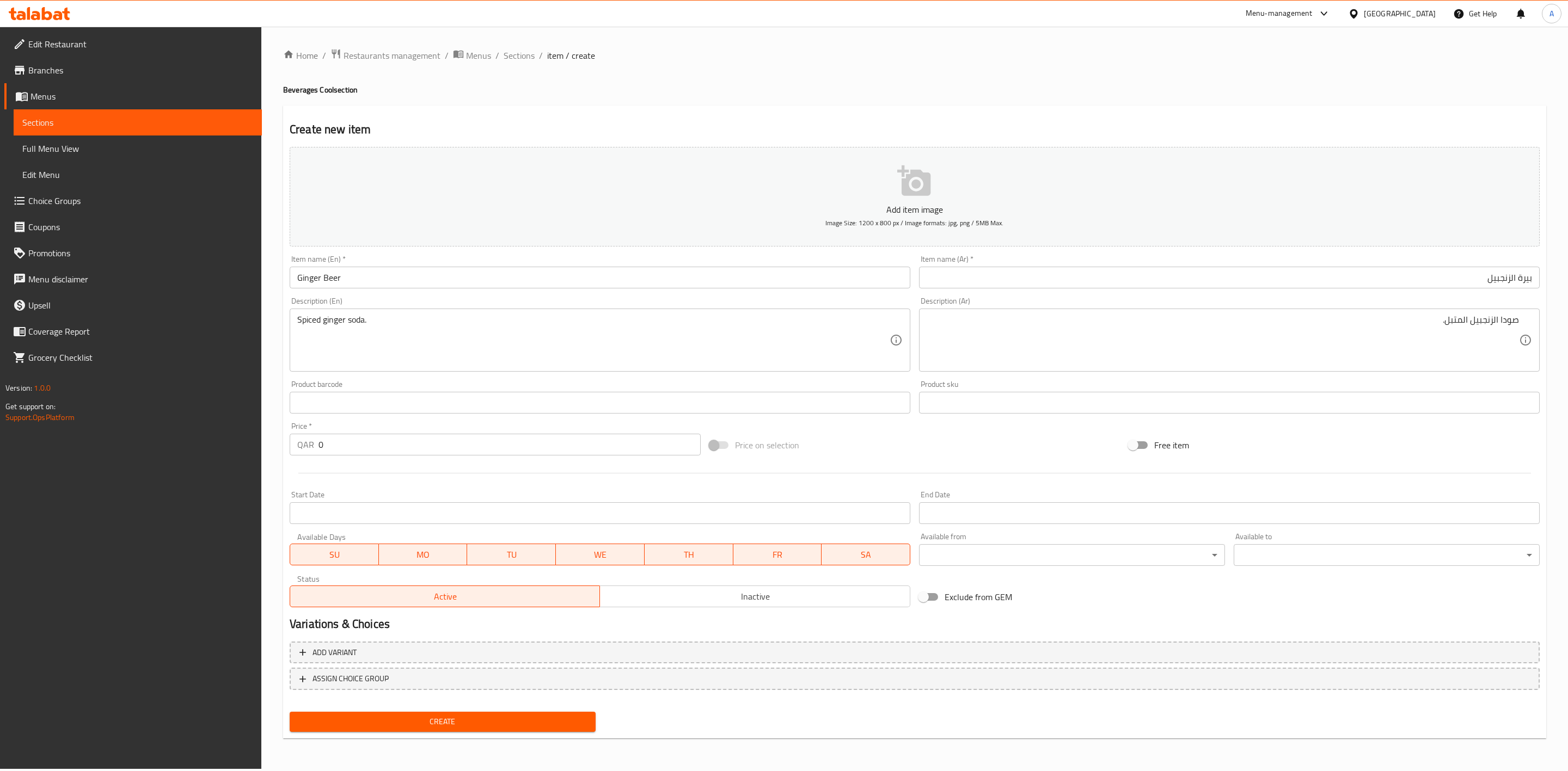
click at [1011, 49] on ol "Home / Restaurants management / Menus / Sections / item / create" at bounding box center [914, 55] width 1263 height 14
drag, startPoint x: 323, startPoint y: 438, endPoint x: 281, endPoint y: 447, distance: 43.0
click at [281, 447] on div "Home / Restaurants management / Menus / Sections / item / create Beverages Cool…" at bounding box center [914, 398] width 1307 height 742
click at [495, 482] on div at bounding box center [915, 473] width 1259 height 27
click at [786, 595] on span "Inactive" at bounding box center [755, 597] width 301 height 16
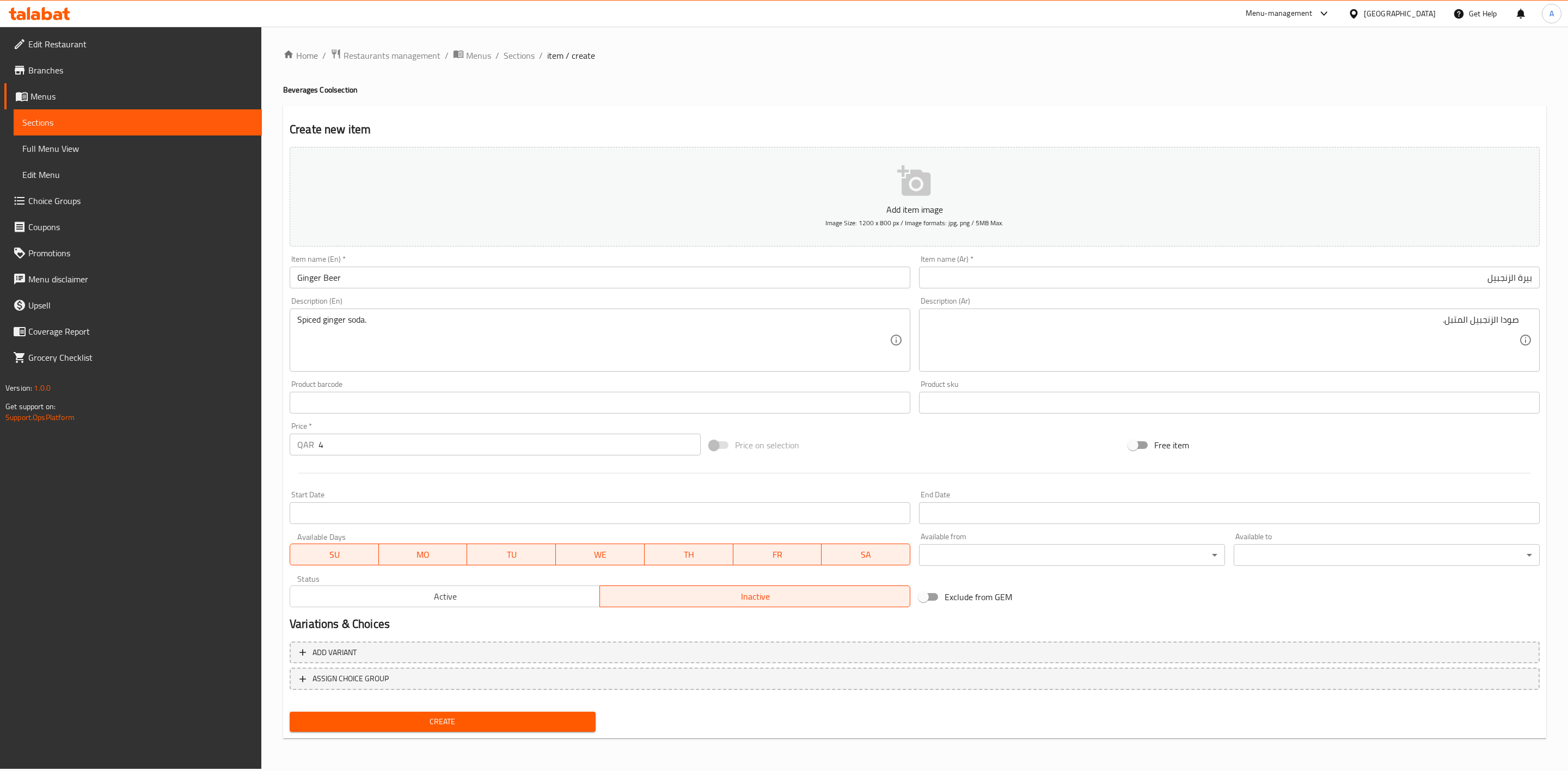
click at [474, 722] on span "Create" at bounding box center [443, 722] width 289 height 13
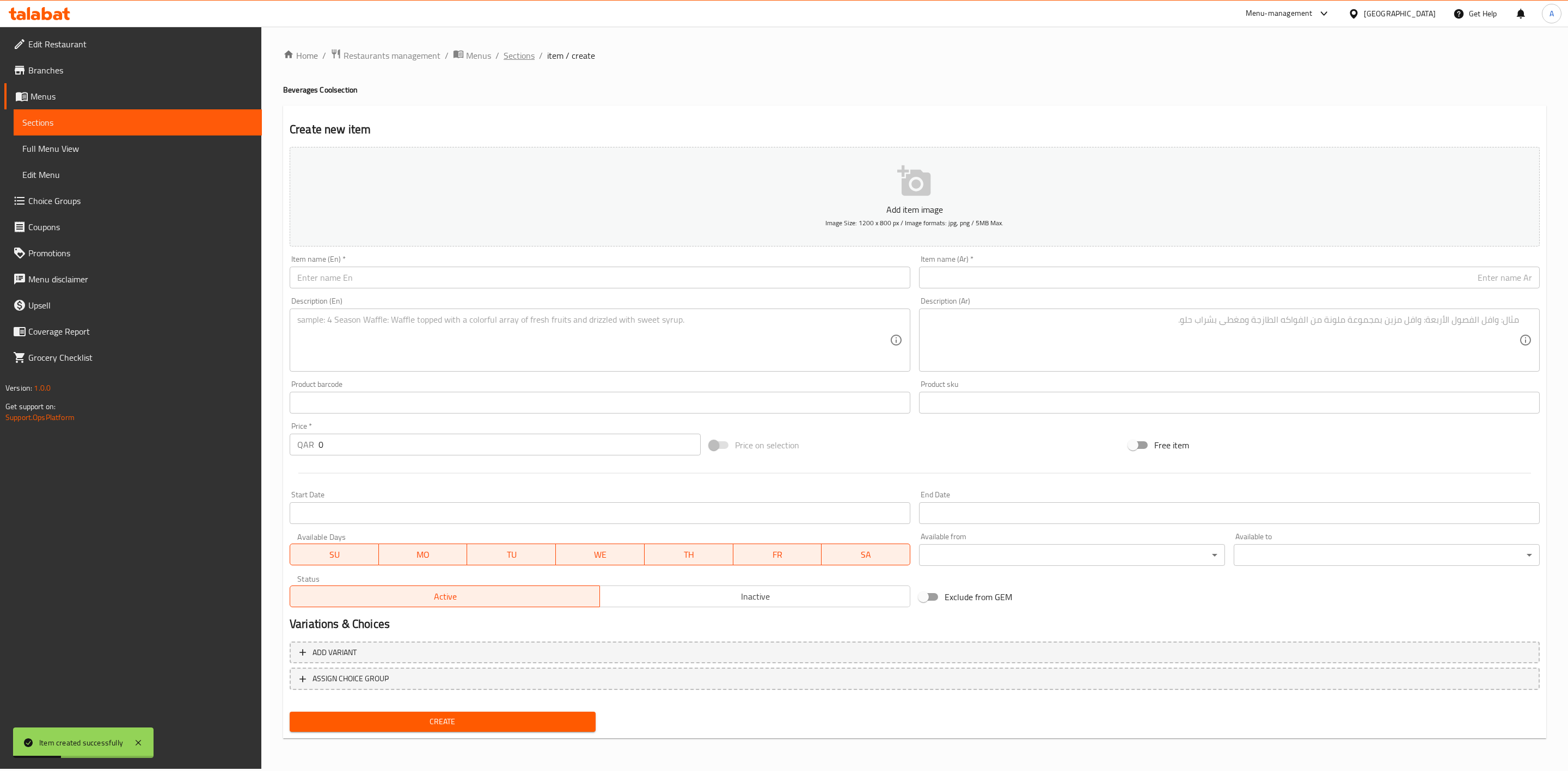
click at [516, 54] on span "Sections" at bounding box center [519, 55] width 31 height 13
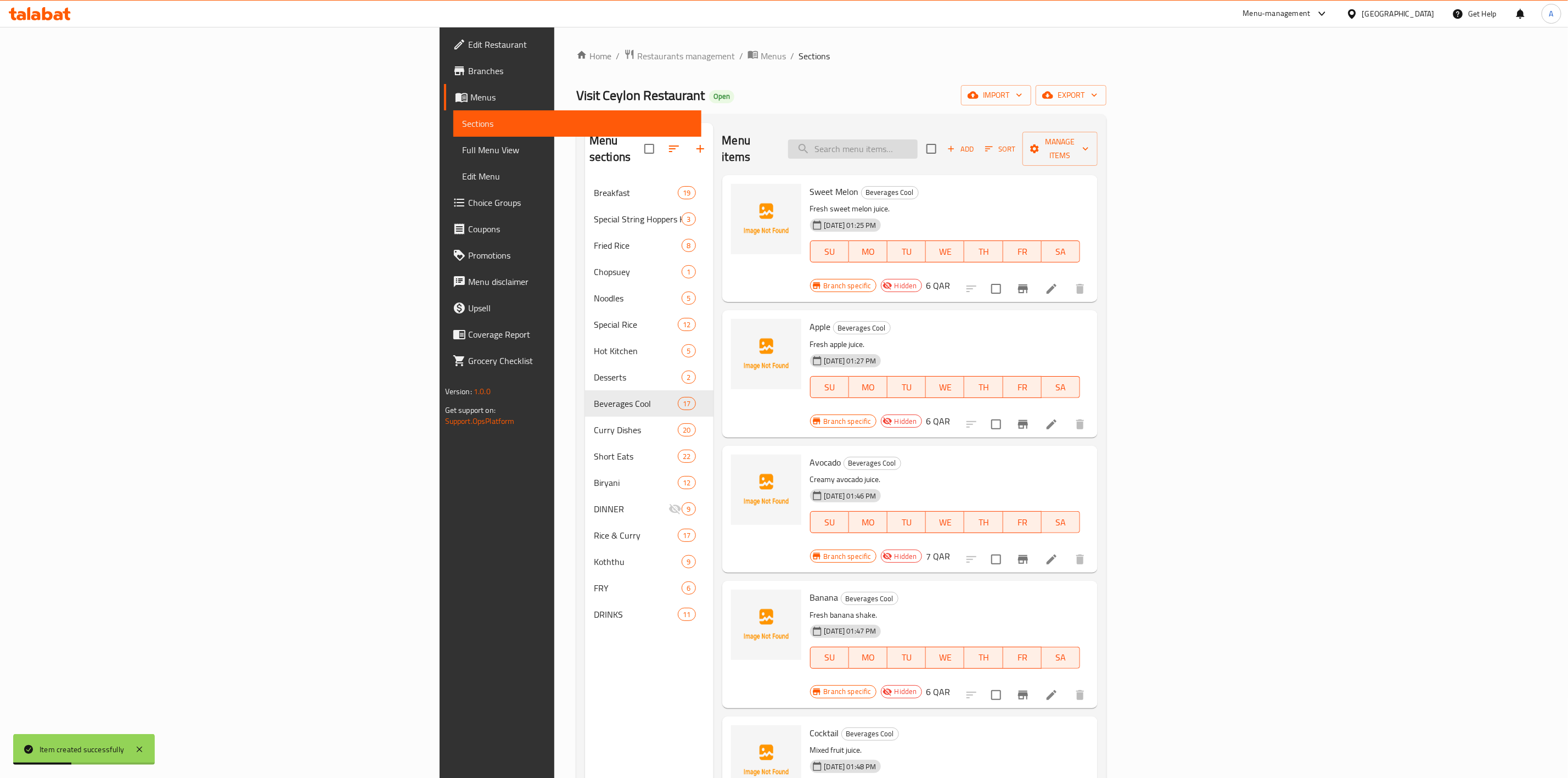
click at [918, 139] on input "search" at bounding box center [852, 149] width 129 height 19
click at [975, 144] on span "Add" at bounding box center [960, 149] width 29 height 13
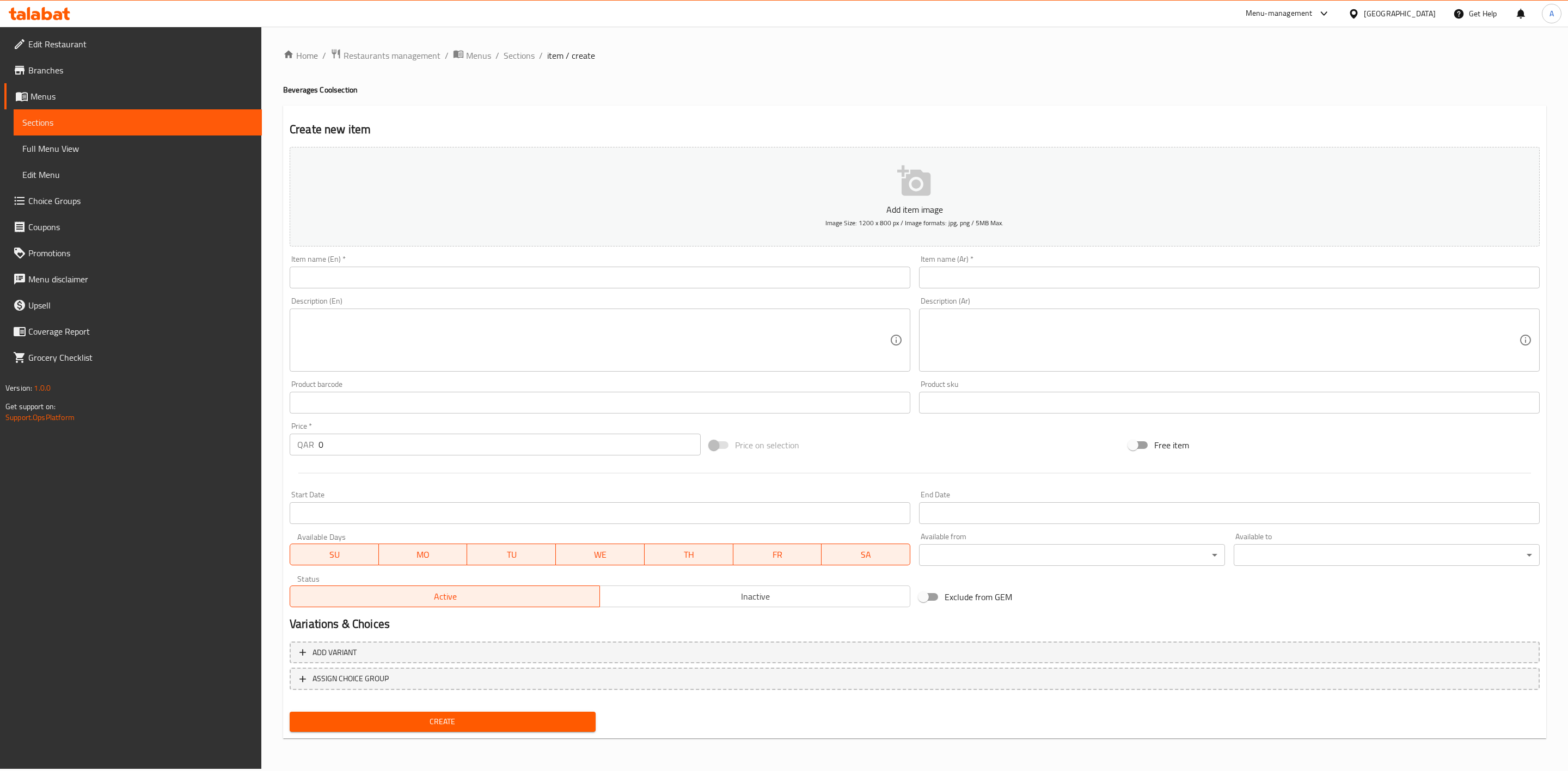
click at [451, 281] on input "text" at bounding box center [600, 277] width 621 height 22
click at [451, 139] on div "Create new item Add item image Image Size: 1200 x 800 px / Image formats: jpg, …" at bounding box center [914, 422] width 1263 height 633
click at [990, 270] on input "text" at bounding box center [1230, 277] width 621 height 22
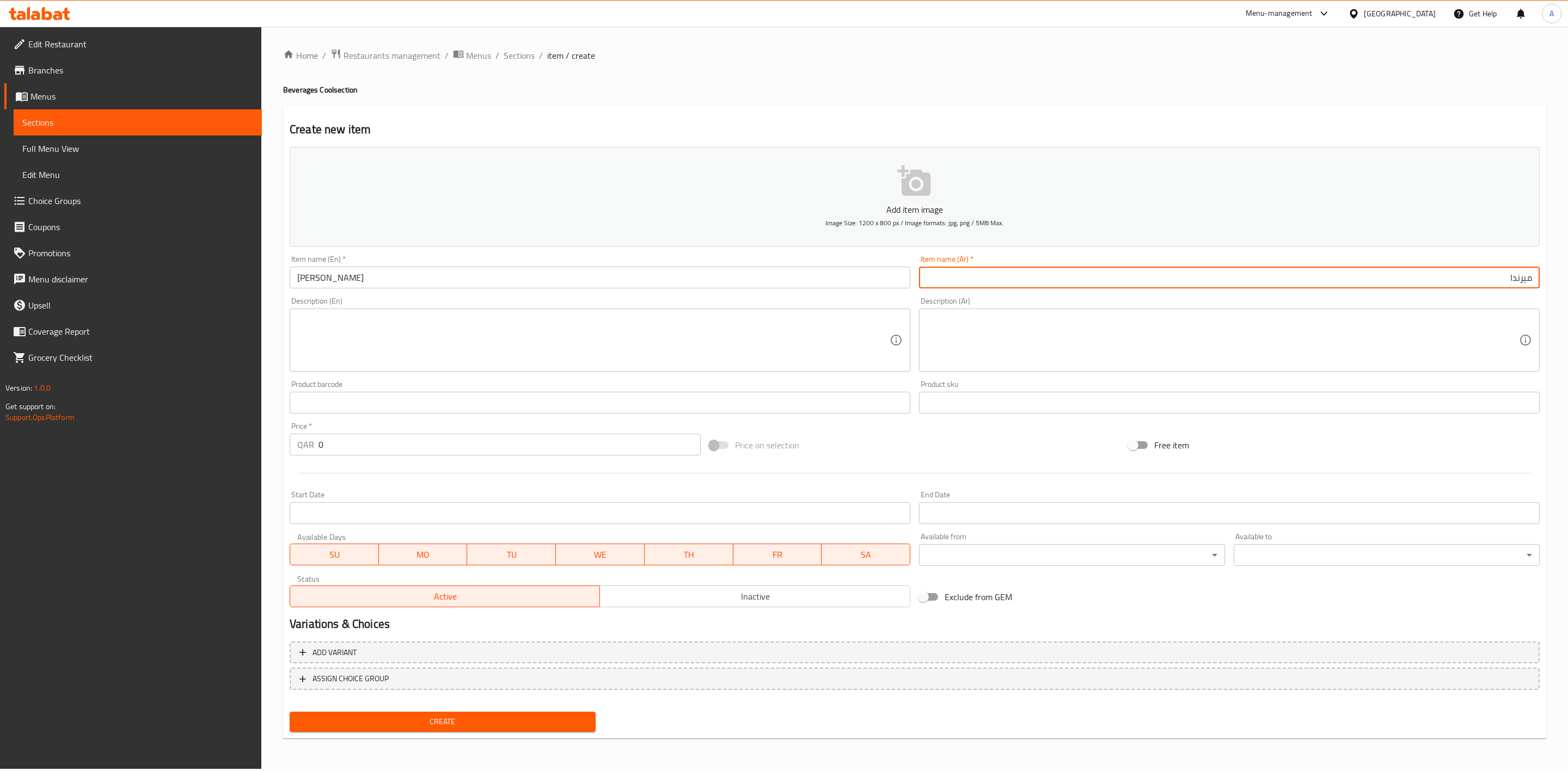
click at [852, 67] on div "Home / Restaurants management / Menus / Sections / item / create Beverages Cool…" at bounding box center [914, 398] width 1263 height 699
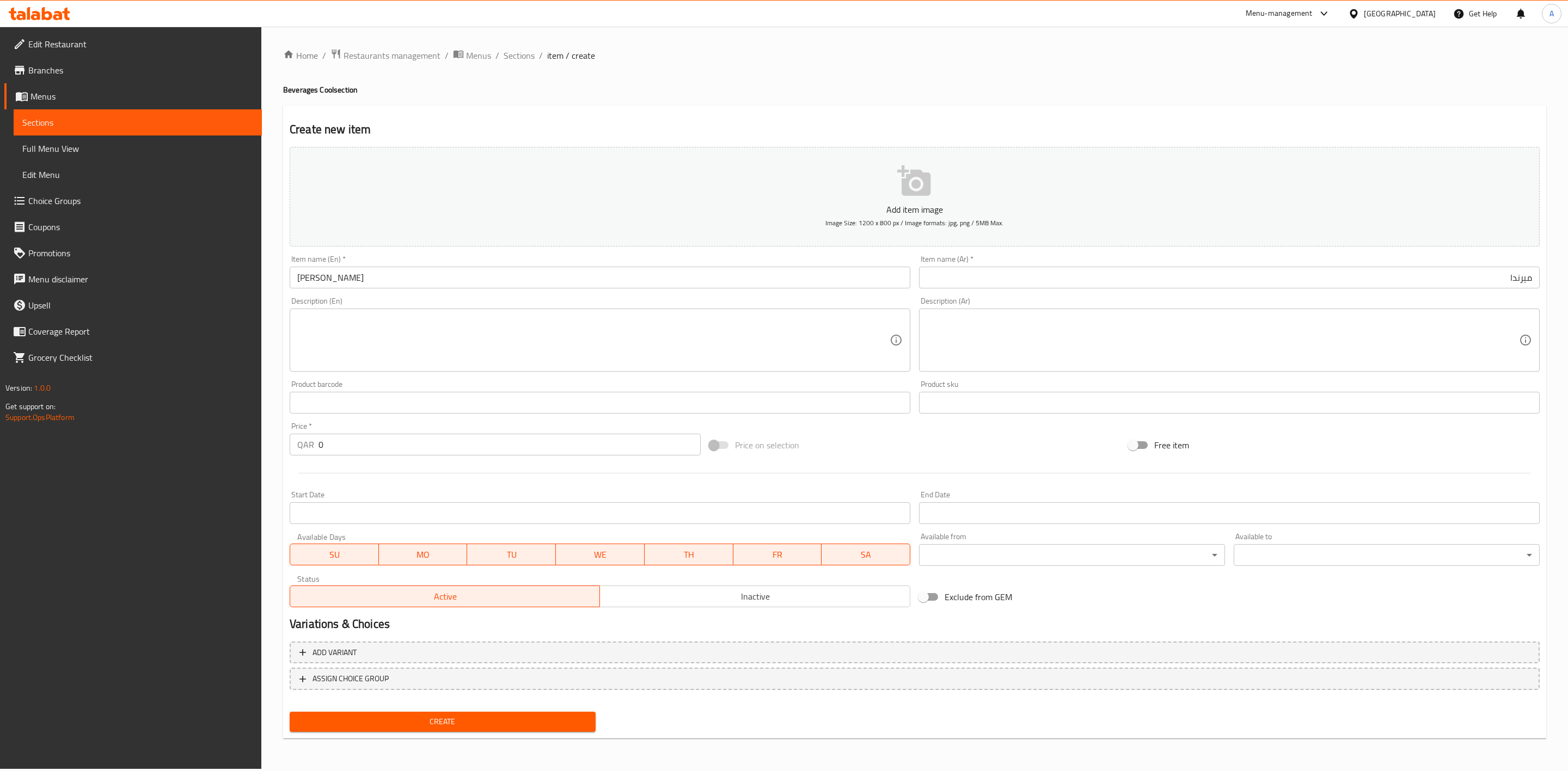
click at [400, 351] on textarea at bounding box center [593, 340] width 592 height 52
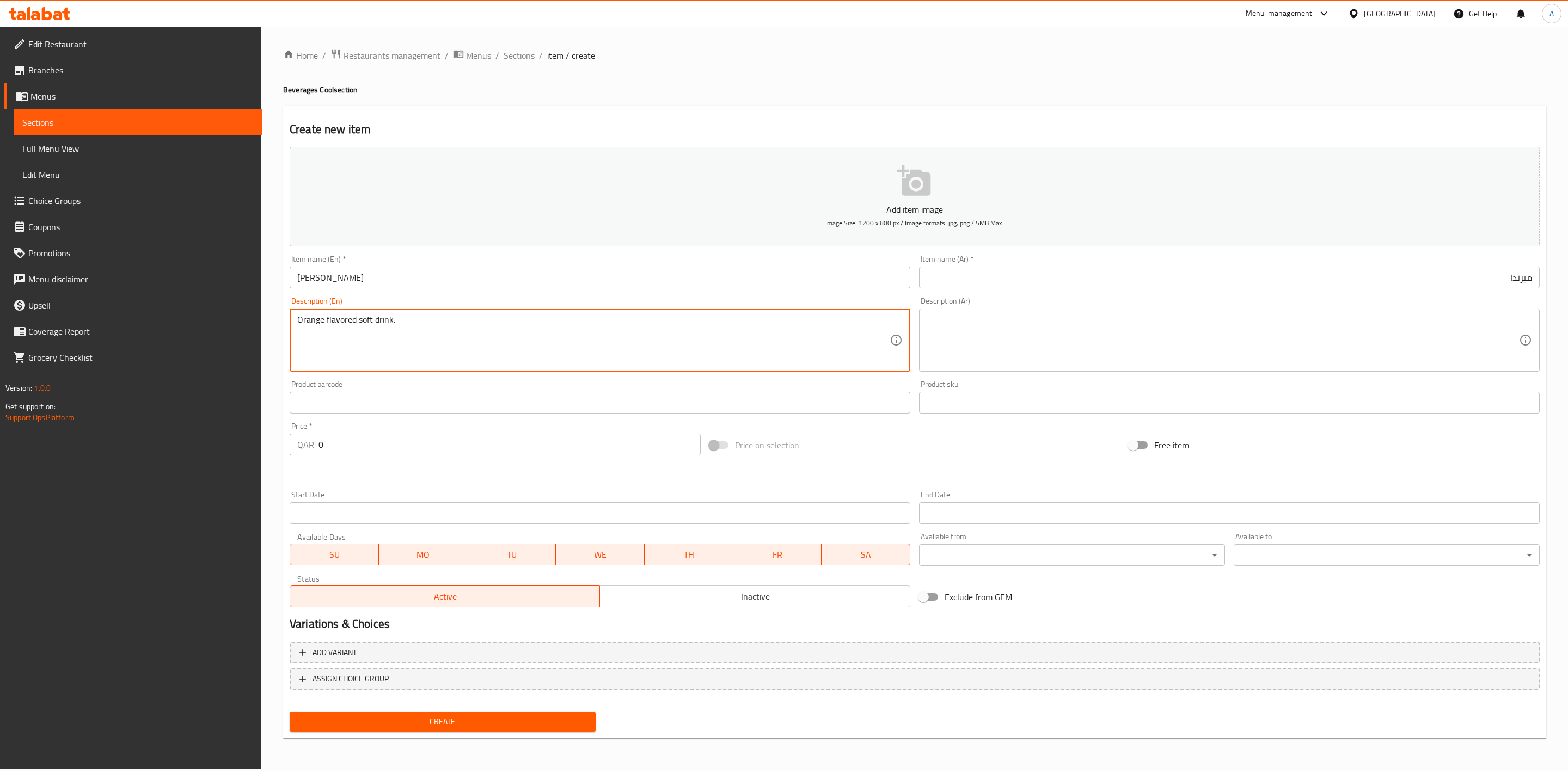
click at [276, 354] on div "Home / Restaurants management / Menus / Sections / item / create Beverages Cool…" at bounding box center [914, 398] width 1307 height 742
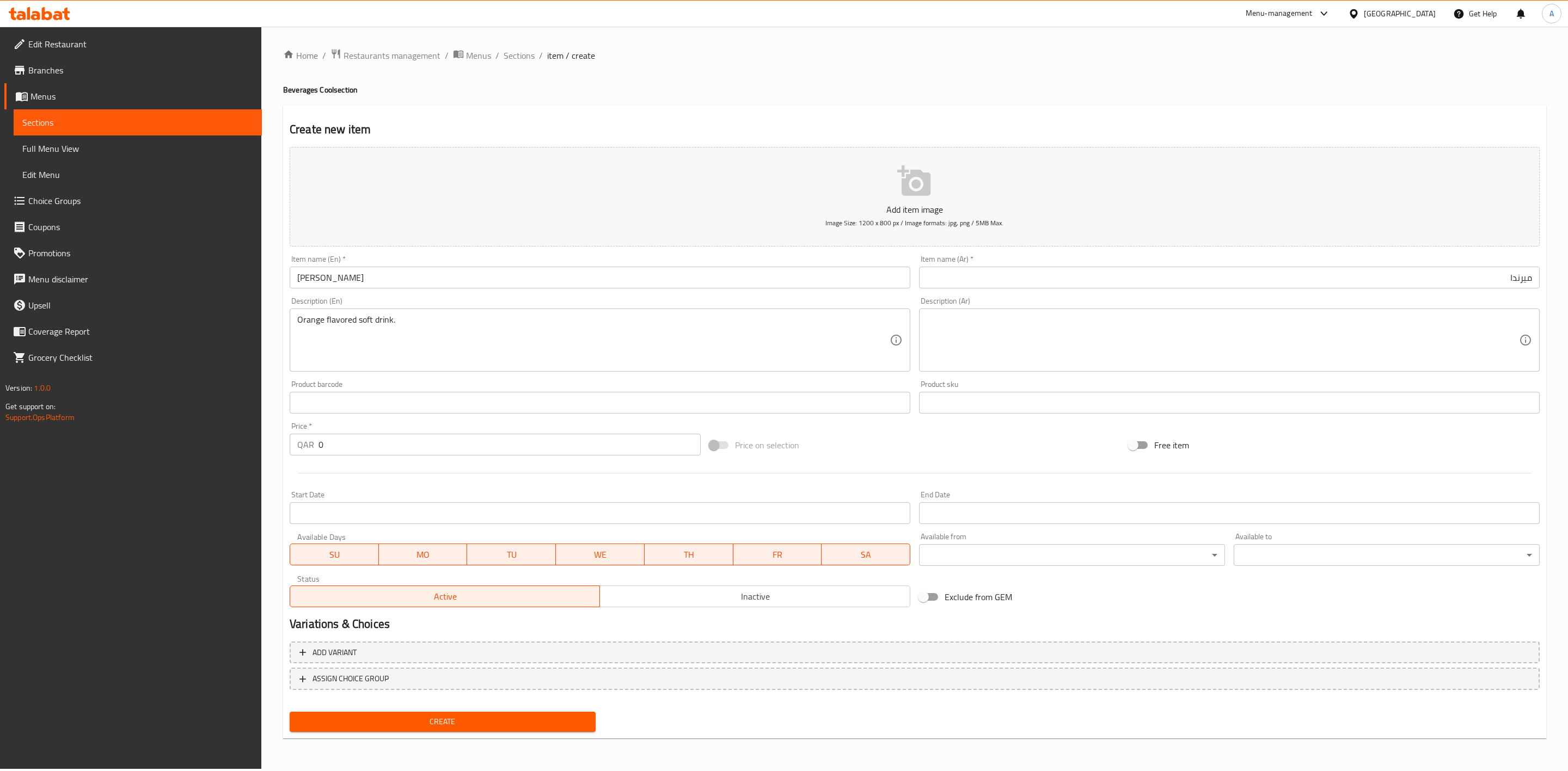
click at [990, 330] on textarea at bounding box center [1222, 340] width 592 height 52
drag, startPoint x: 326, startPoint y: 446, endPoint x: 282, endPoint y: 455, distance: 44.9
click at [278, 451] on div "Home / Restaurants management / Menus / Sections / item / create Beverages Cool…" at bounding box center [914, 398] width 1307 height 742
click at [405, 474] on div at bounding box center [915, 473] width 1259 height 27
click at [761, 601] on span "Inactive" at bounding box center [755, 597] width 301 height 16
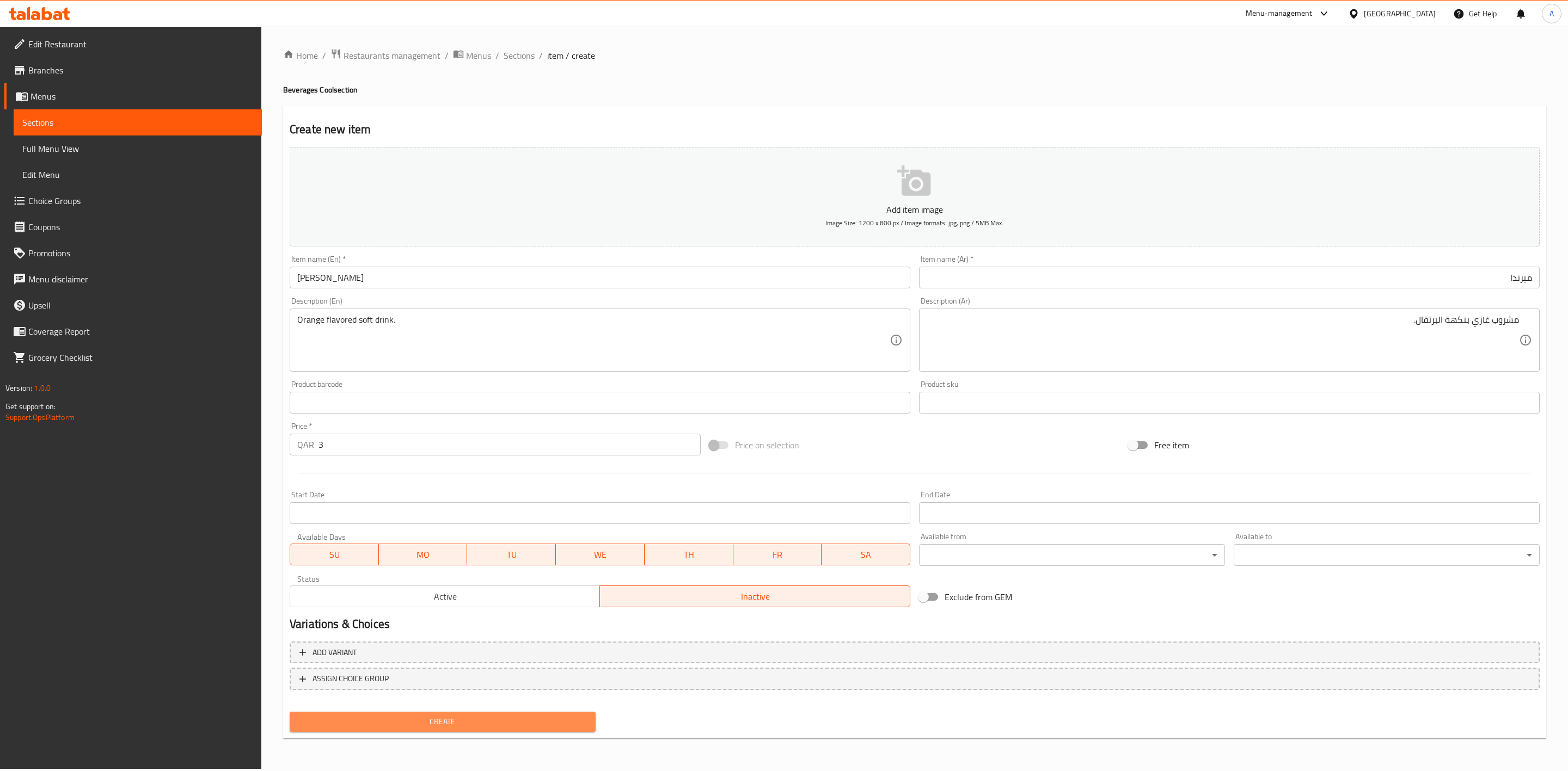
click at [483, 716] on span "Create" at bounding box center [443, 722] width 289 height 13
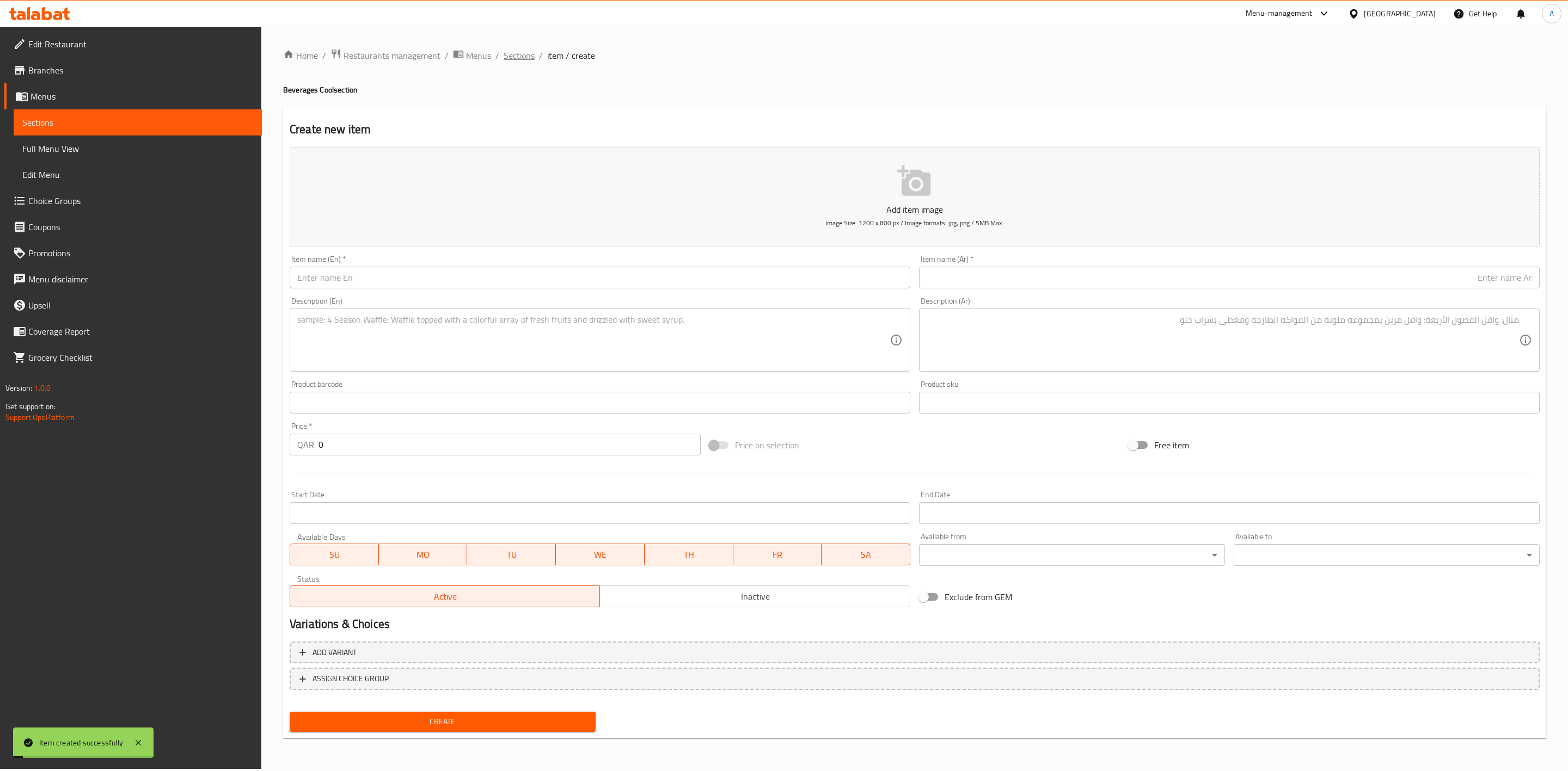
click at [519, 60] on span "Sections" at bounding box center [519, 55] width 31 height 13
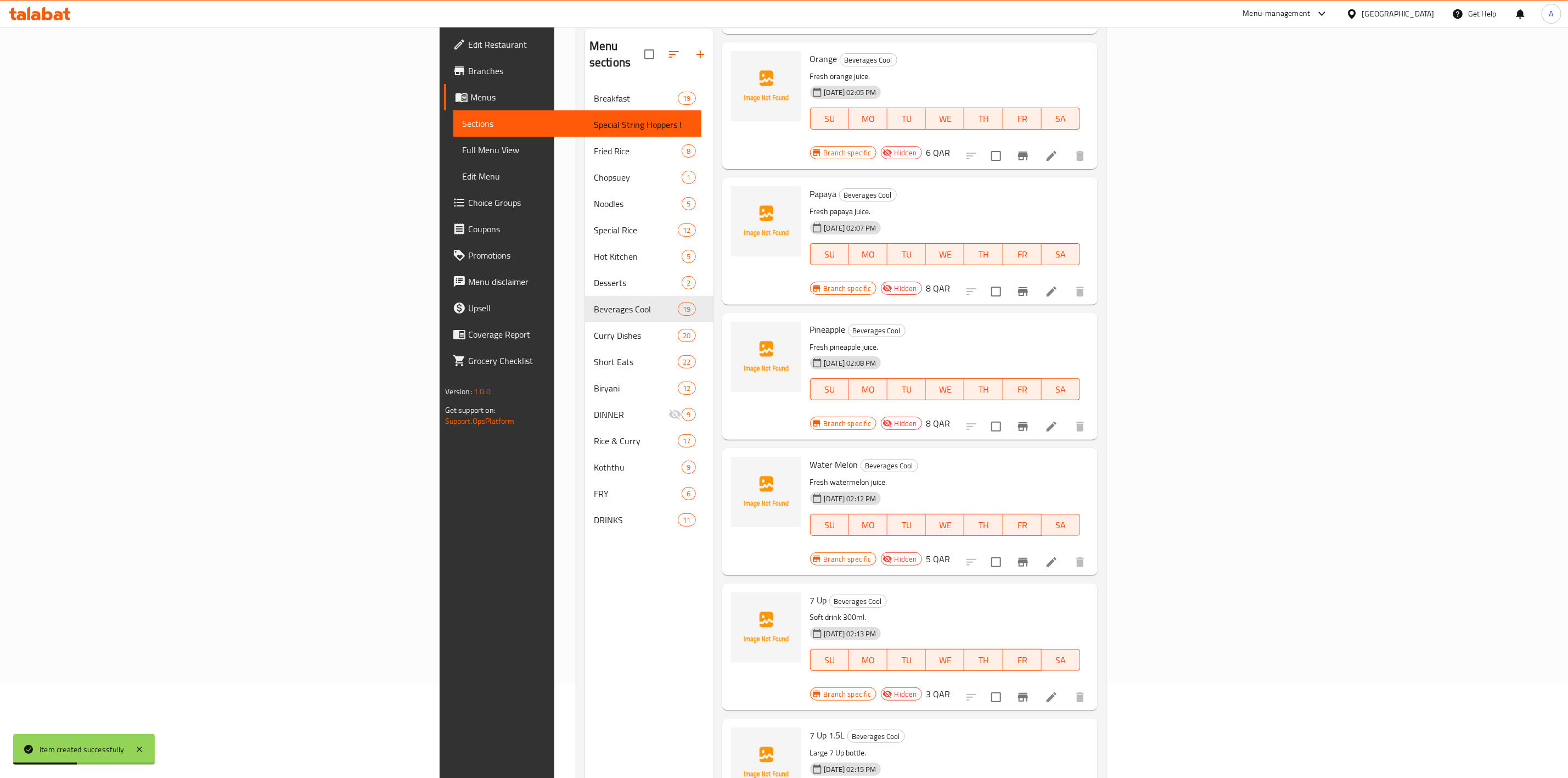
scroll to position [154, 0]
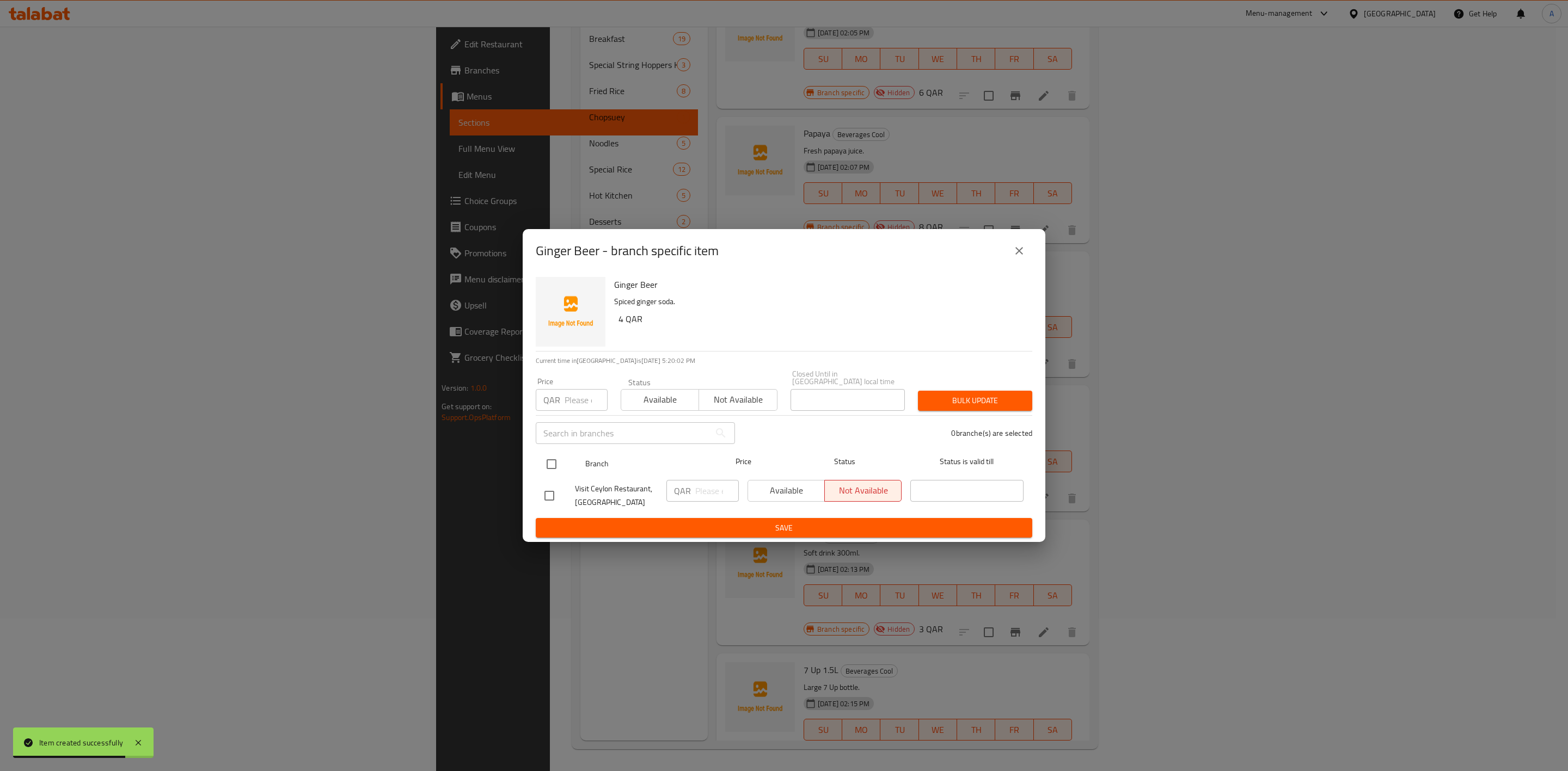
click at [555, 453] on input "checkbox" at bounding box center [551, 464] width 23 height 23
click at [573, 397] on input "number" at bounding box center [586, 400] width 43 height 22
click at [941, 394] on span "Bulk update" at bounding box center [975, 401] width 97 height 13
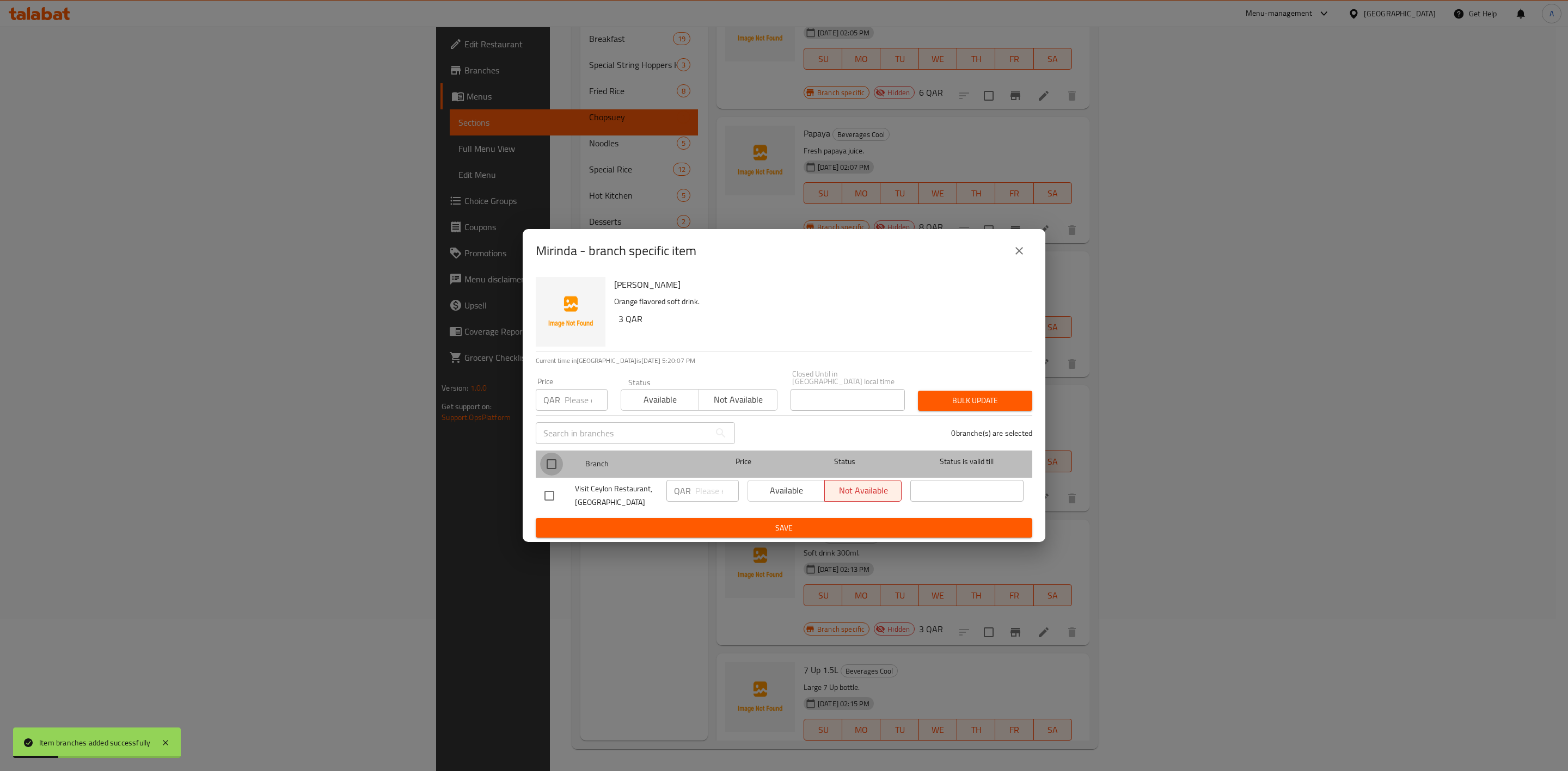
drag, startPoint x: 549, startPoint y: 462, endPoint x: 543, endPoint y: 455, distance: 9.2
click at [549, 462] on input "checkbox" at bounding box center [551, 464] width 23 height 23
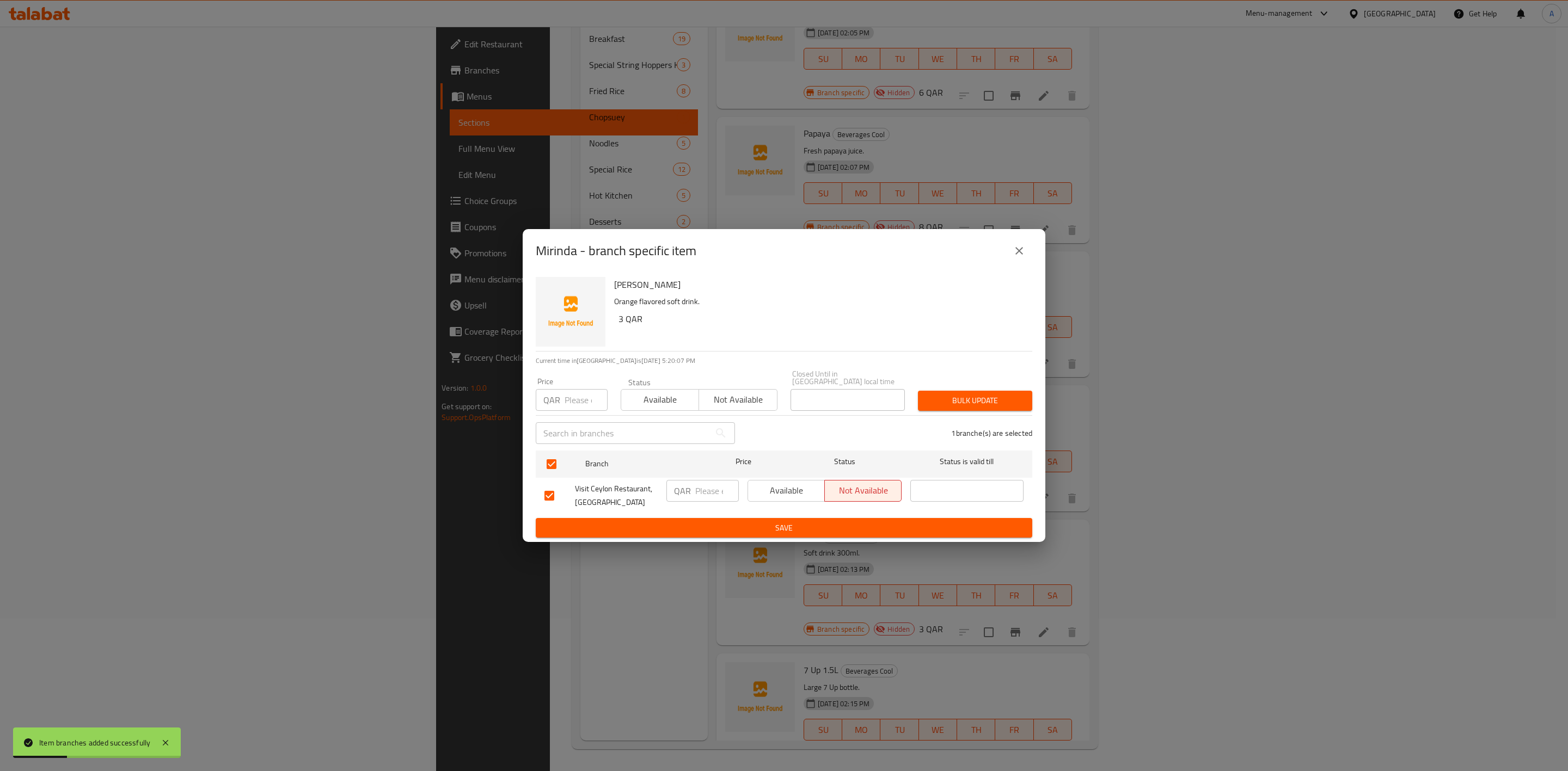
click at [570, 402] on input "number" at bounding box center [586, 400] width 43 height 22
click at [953, 394] on span "Bulk update" at bounding box center [975, 401] width 97 height 13
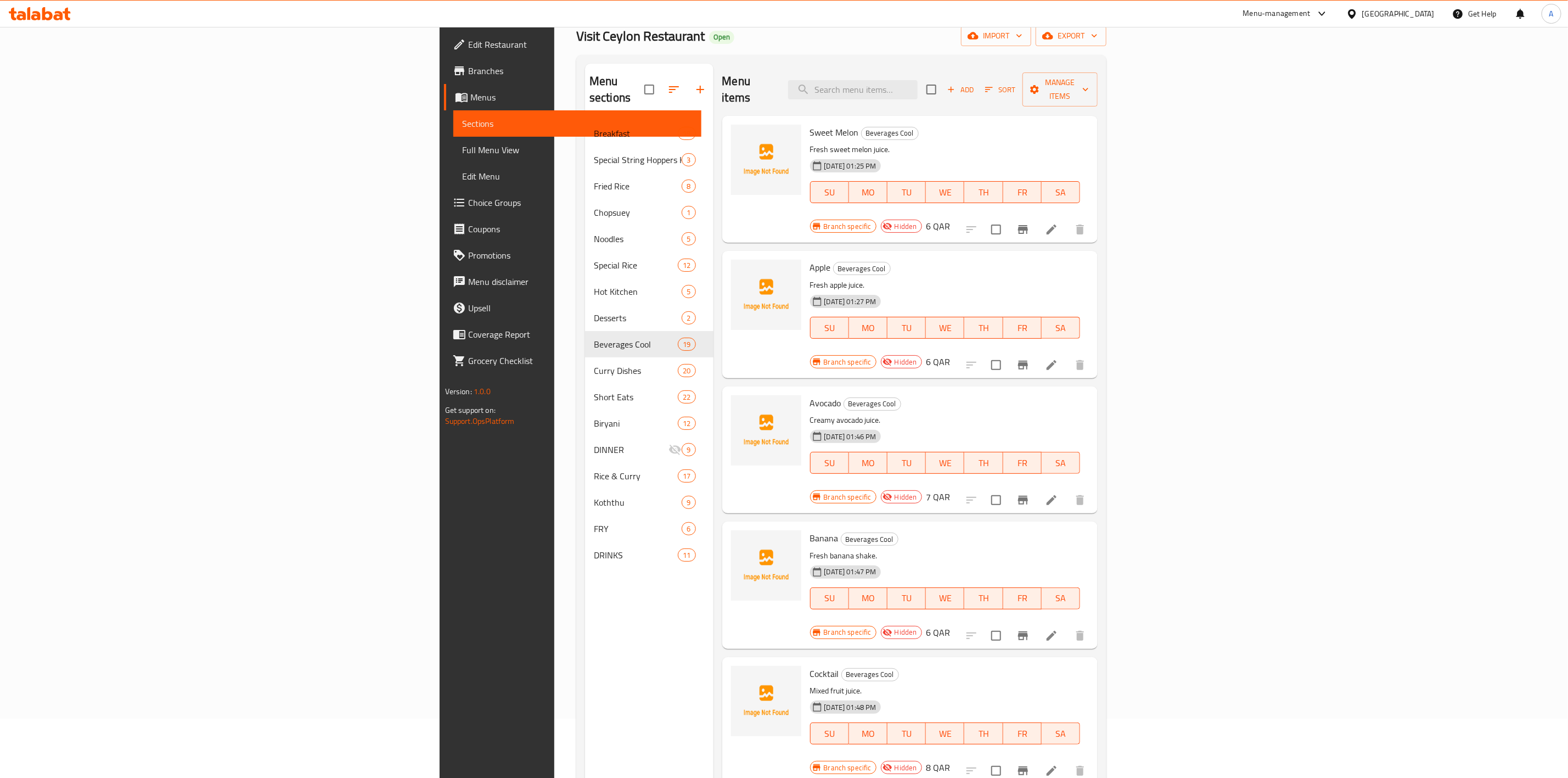
scroll to position [0, 0]
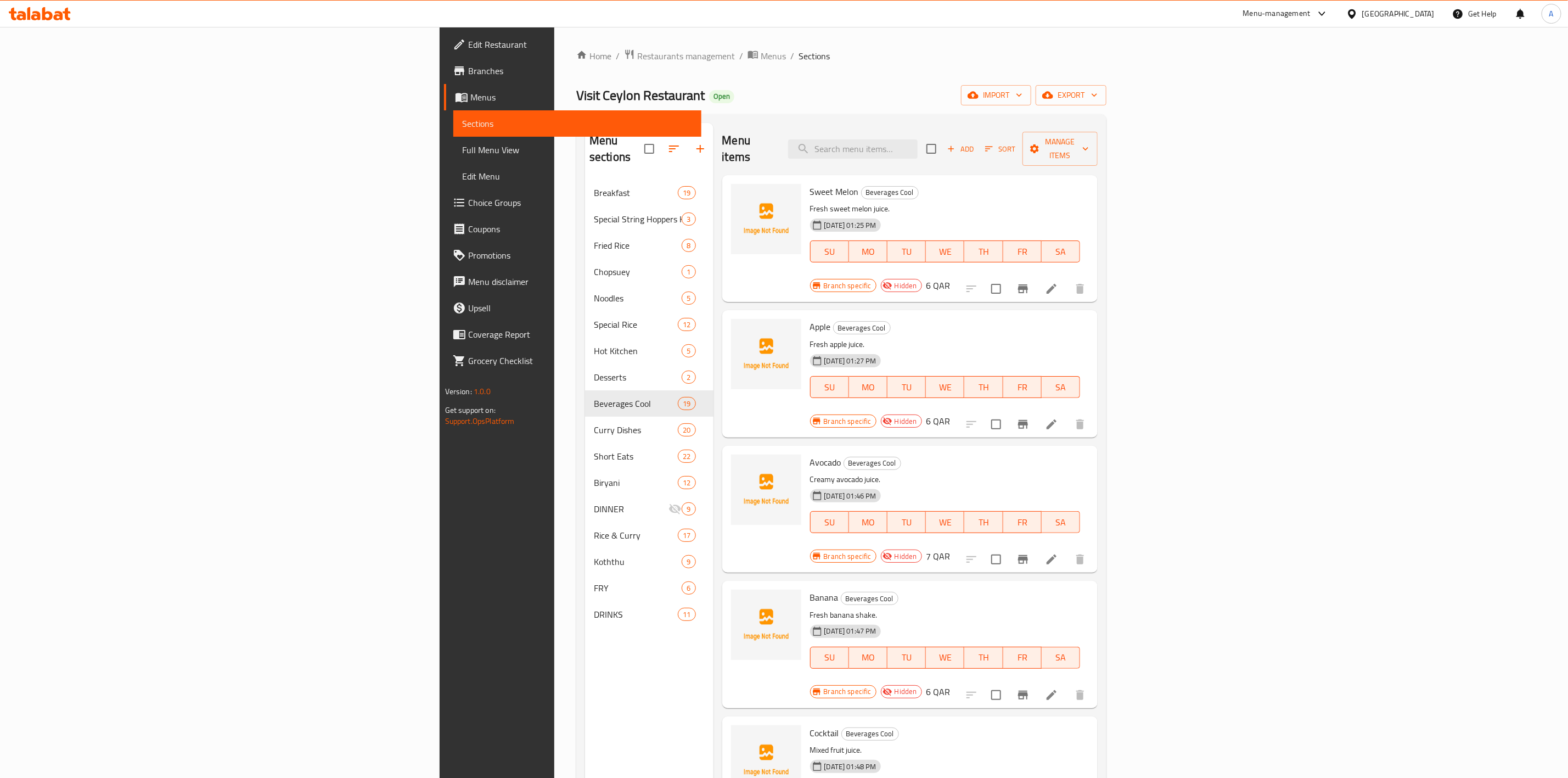
click at [975, 143] on span "Add" at bounding box center [960, 149] width 29 height 13
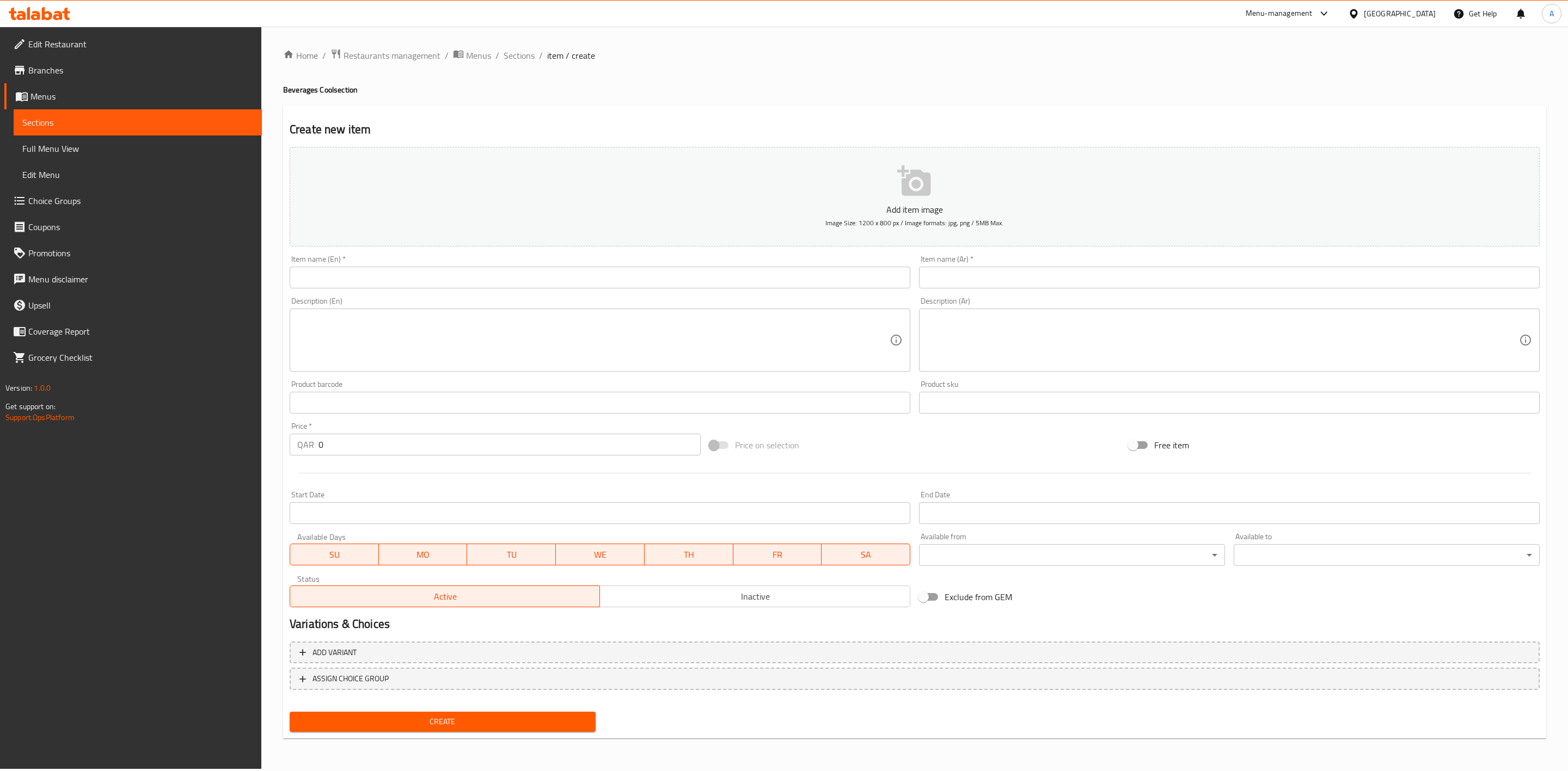
click at [433, 273] on input "text" at bounding box center [600, 277] width 621 height 22
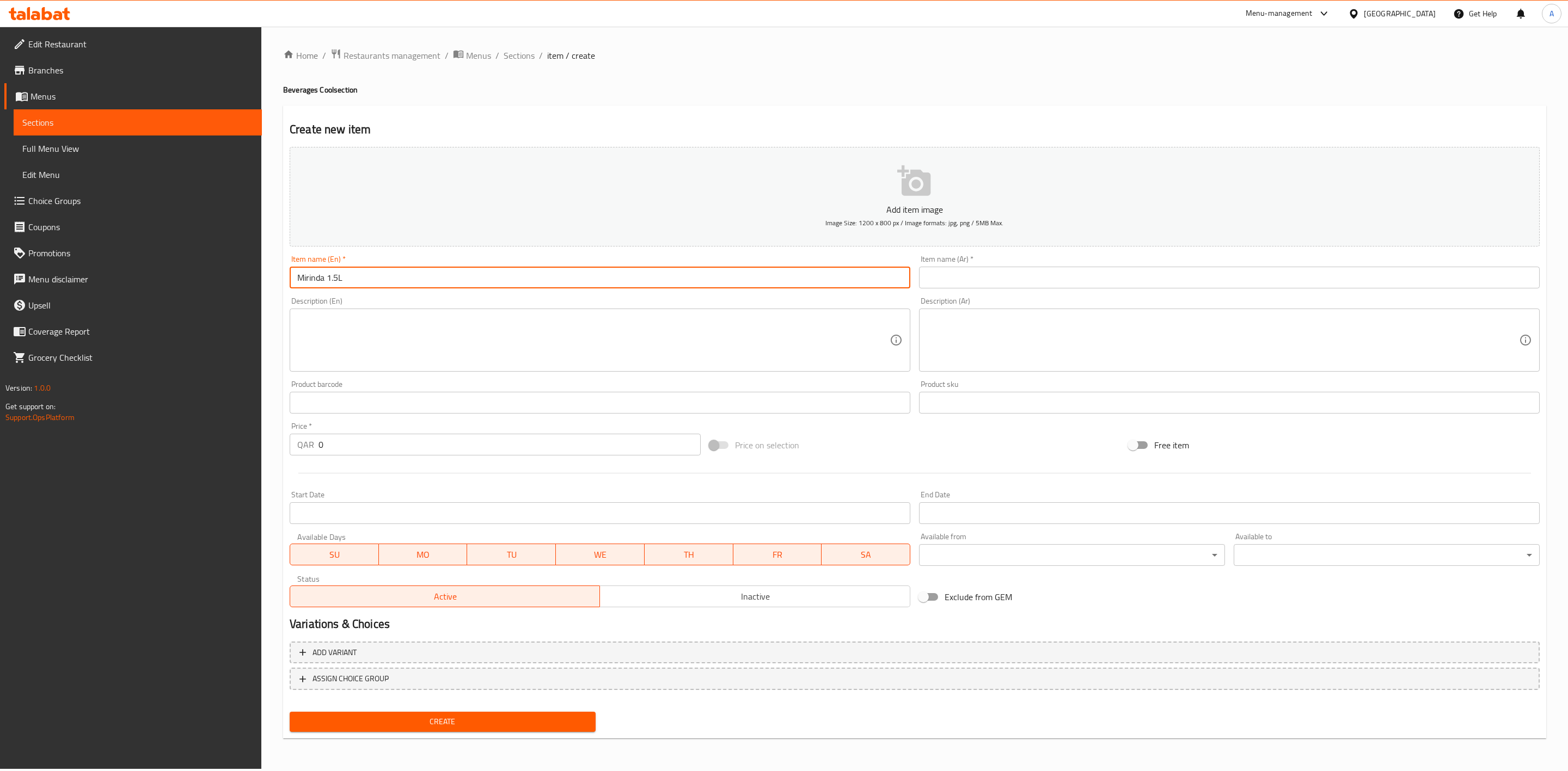
click at [338, 281] on input "Mirinda 1.5L" at bounding box center [600, 277] width 621 height 22
click at [366, 280] on input "Mirinda 1.5 L" at bounding box center [600, 277] width 621 height 22
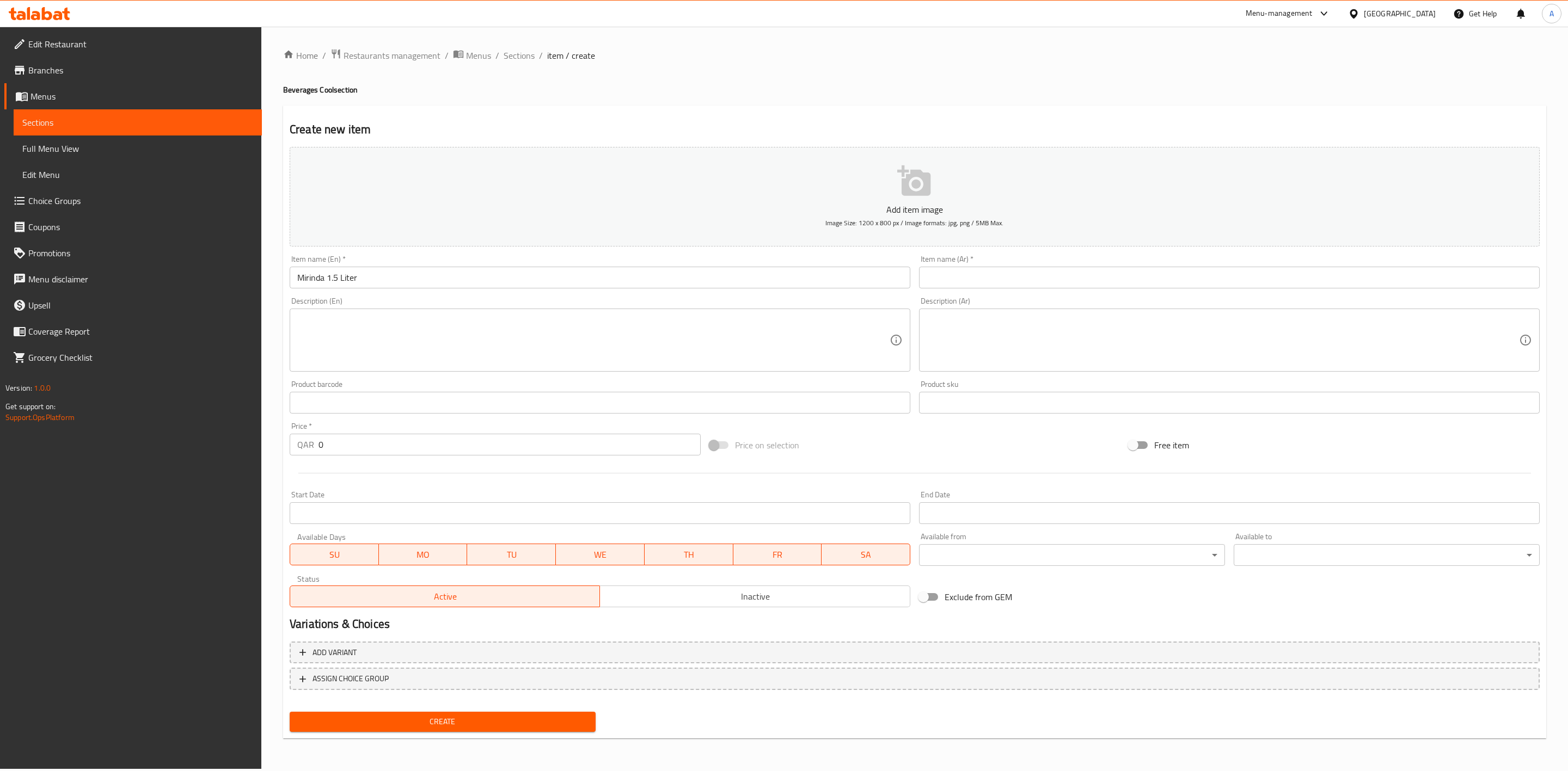
click at [433, 124] on h2 "Create new item" at bounding box center [915, 129] width 1250 height 16
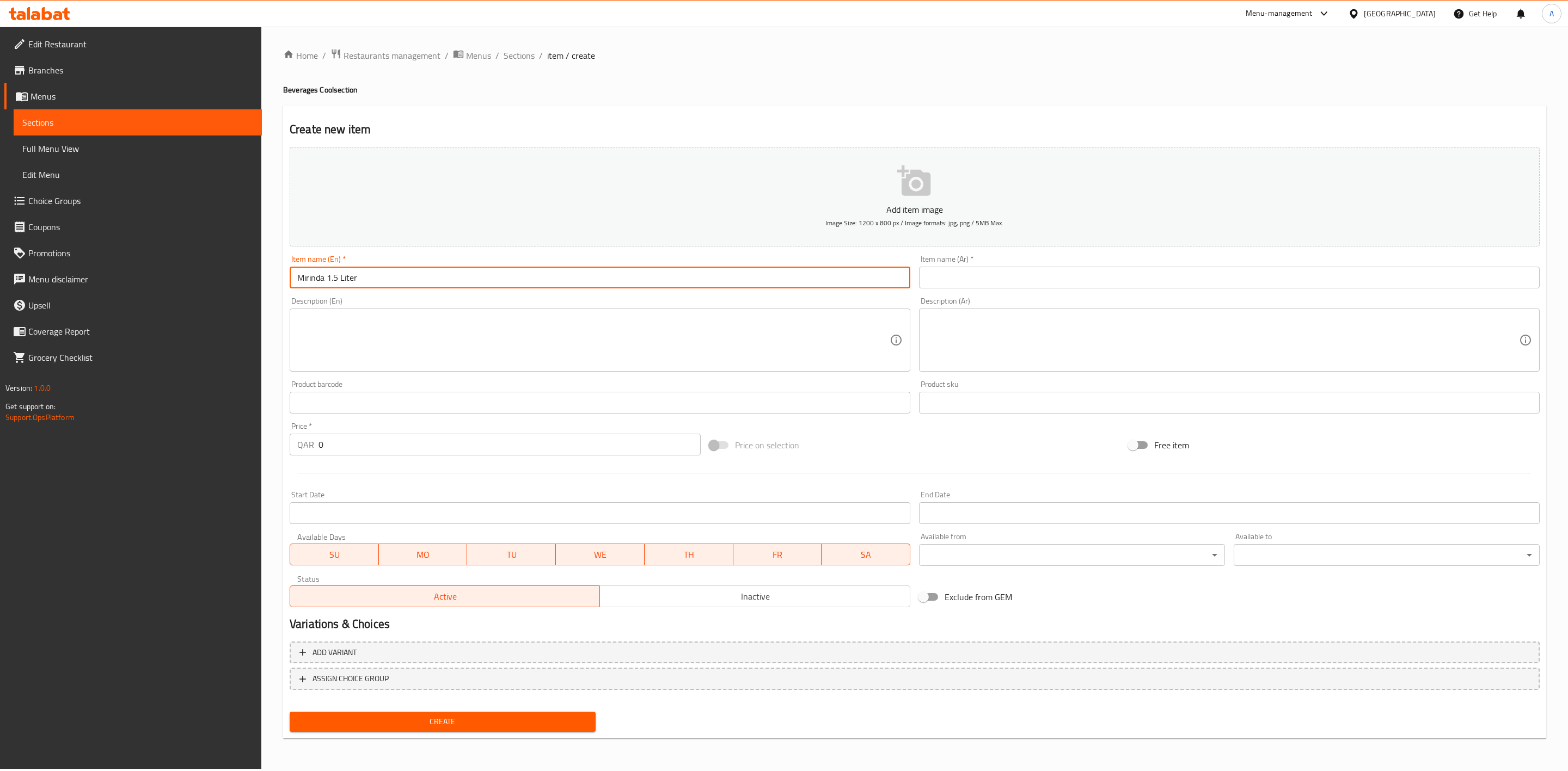
drag, startPoint x: 379, startPoint y: 285, endPoint x: 270, endPoint y: 275, distance: 109.5
click at [270, 275] on div "Home / Restaurants management / Menus / Sections / item / create Beverages Cool…" at bounding box center [914, 398] width 1307 height 742
click at [962, 286] on input "text" at bounding box center [1230, 277] width 621 height 22
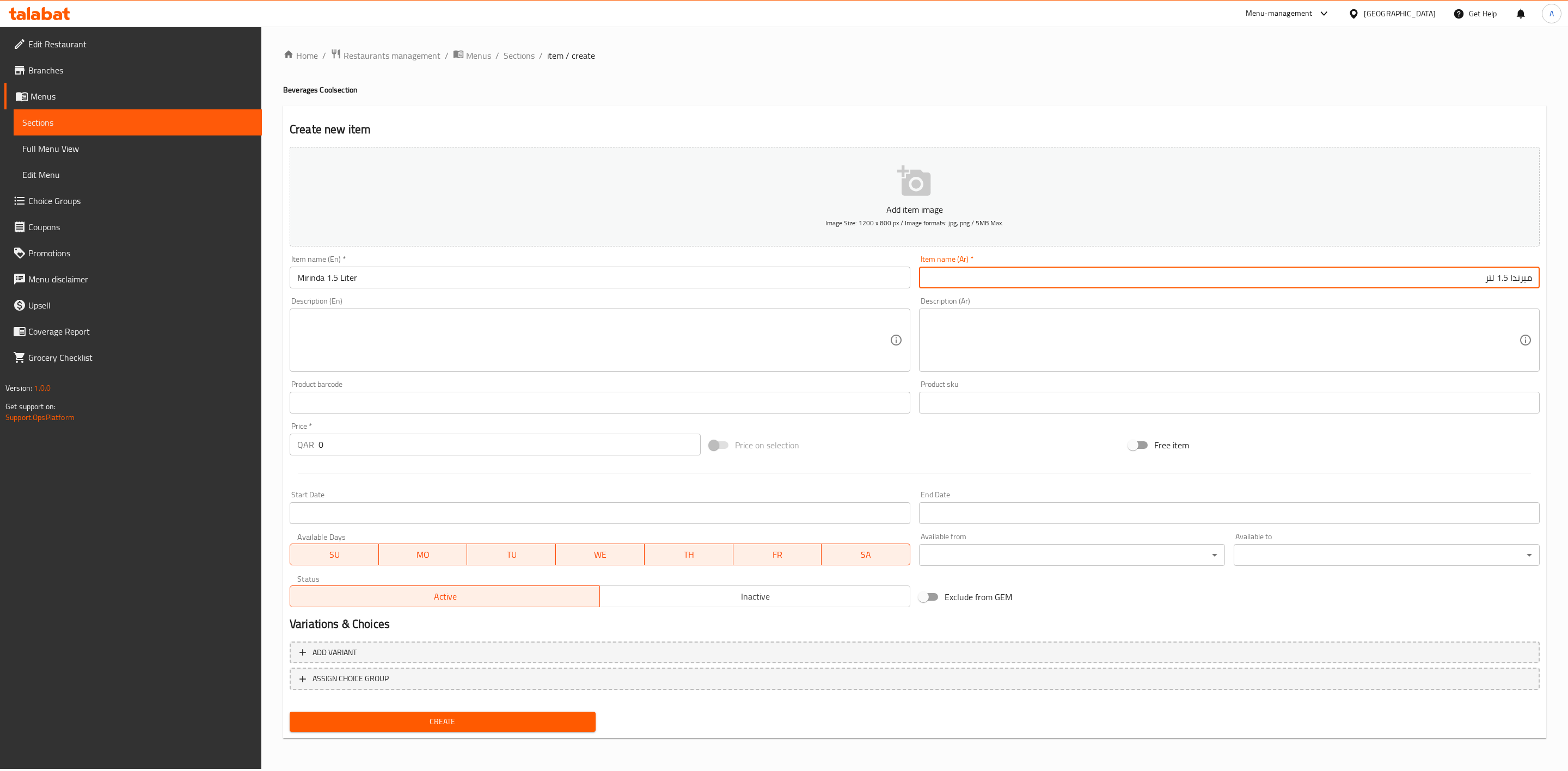
click at [892, 80] on div "Home / Restaurants management / Menus / Sections / item / create Beverages Cool…" at bounding box center [914, 398] width 1263 height 699
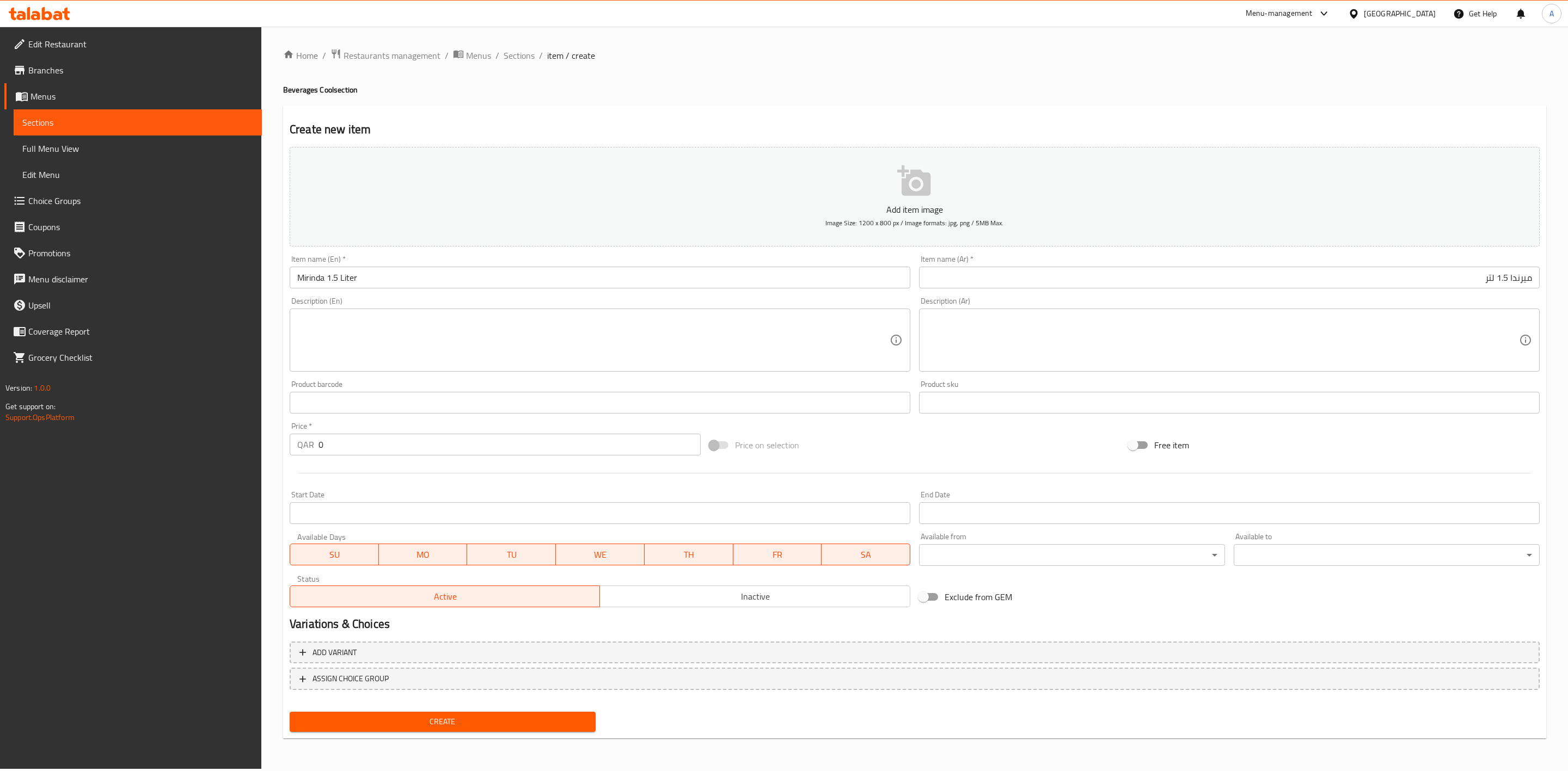
click at [346, 333] on textarea at bounding box center [593, 340] width 592 height 52
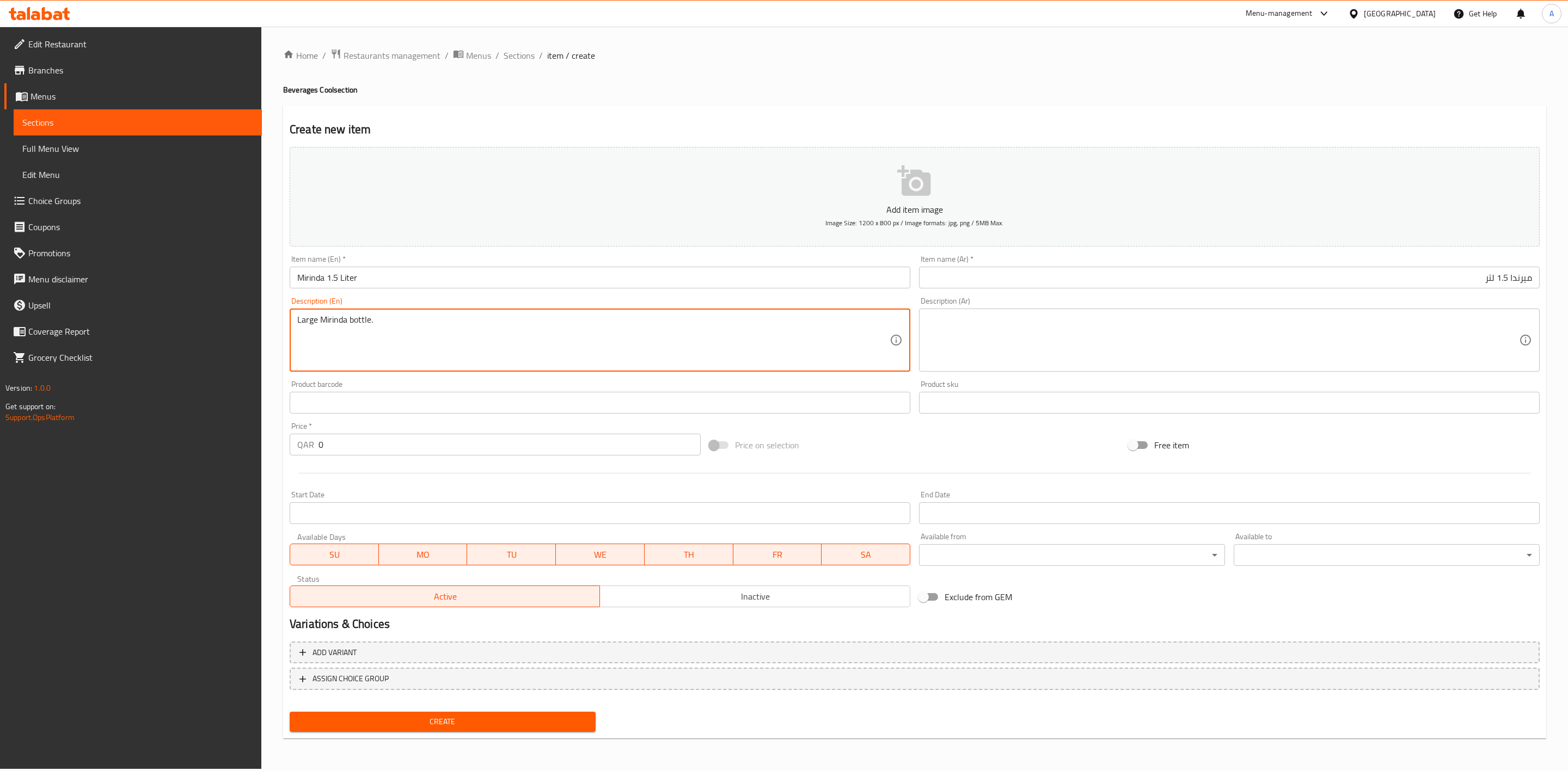
click at [268, 342] on div "Home / Restaurants management / Menus / Sections / item / create Beverages Cool…" at bounding box center [914, 398] width 1307 height 742
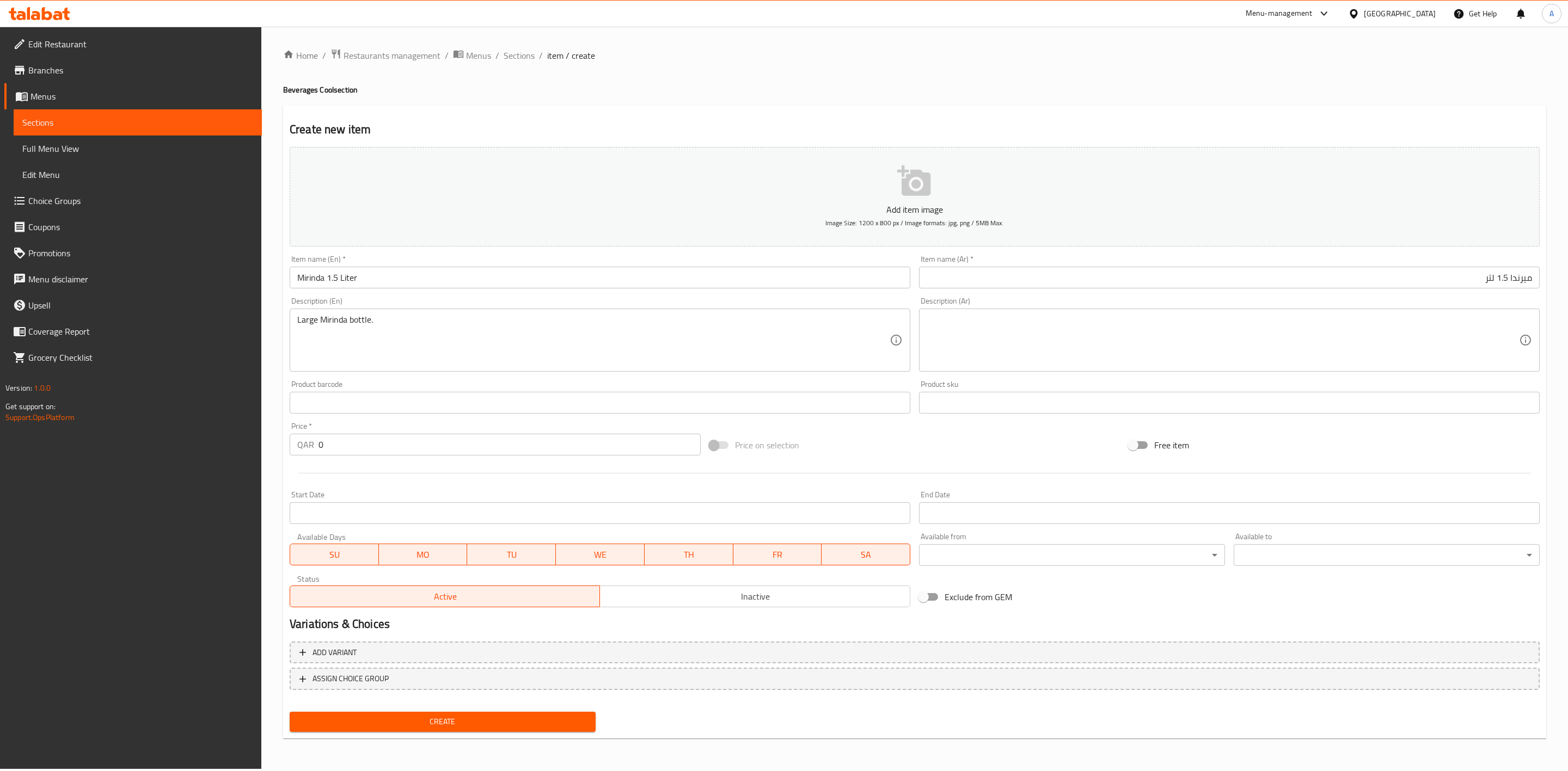
click at [1041, 330] on textarea at bounding box center [1222, 340] width 592 height 52
click at [838, 101] on div "Home / Restaurants management / Menus / Sections / item / create Beverages Cool…" at bounding box center [914, 398] width 1263 height 699
drag, startPoint x: 348, startPoint y: 451, endPoint x: 200, endPoint y: 451, distance: 148.0
click at [201, 451] on div "Edit Restaurant Branches Menus Sections Full Menu View Edit Menu Choice Groups …" at bounding box center [784, 398] width 1568 height 742
click at [390, 483] on div at bounding box center [915, 473] width 1259 height 27
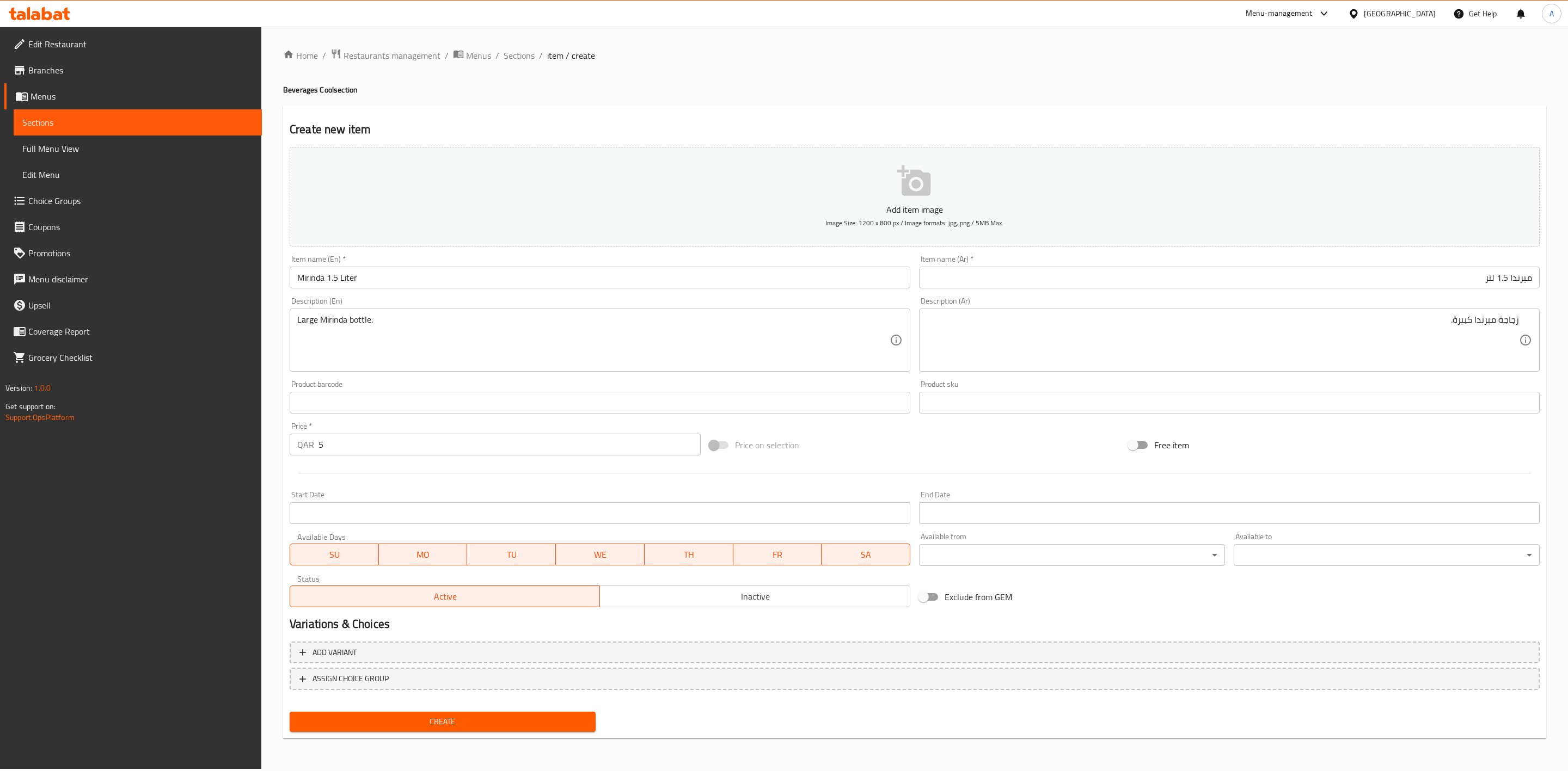
click at [488, 729] on button "Create" at bounding box center [443, 722] width 306 height 20
drag, startPoint x: 517, startPoint y: 61, endPoint x: 528, endPoint y: 69, distance: 13.6
click at [517, 61] on span "Sections" at bounding box center [519, 55] width 31 height 13
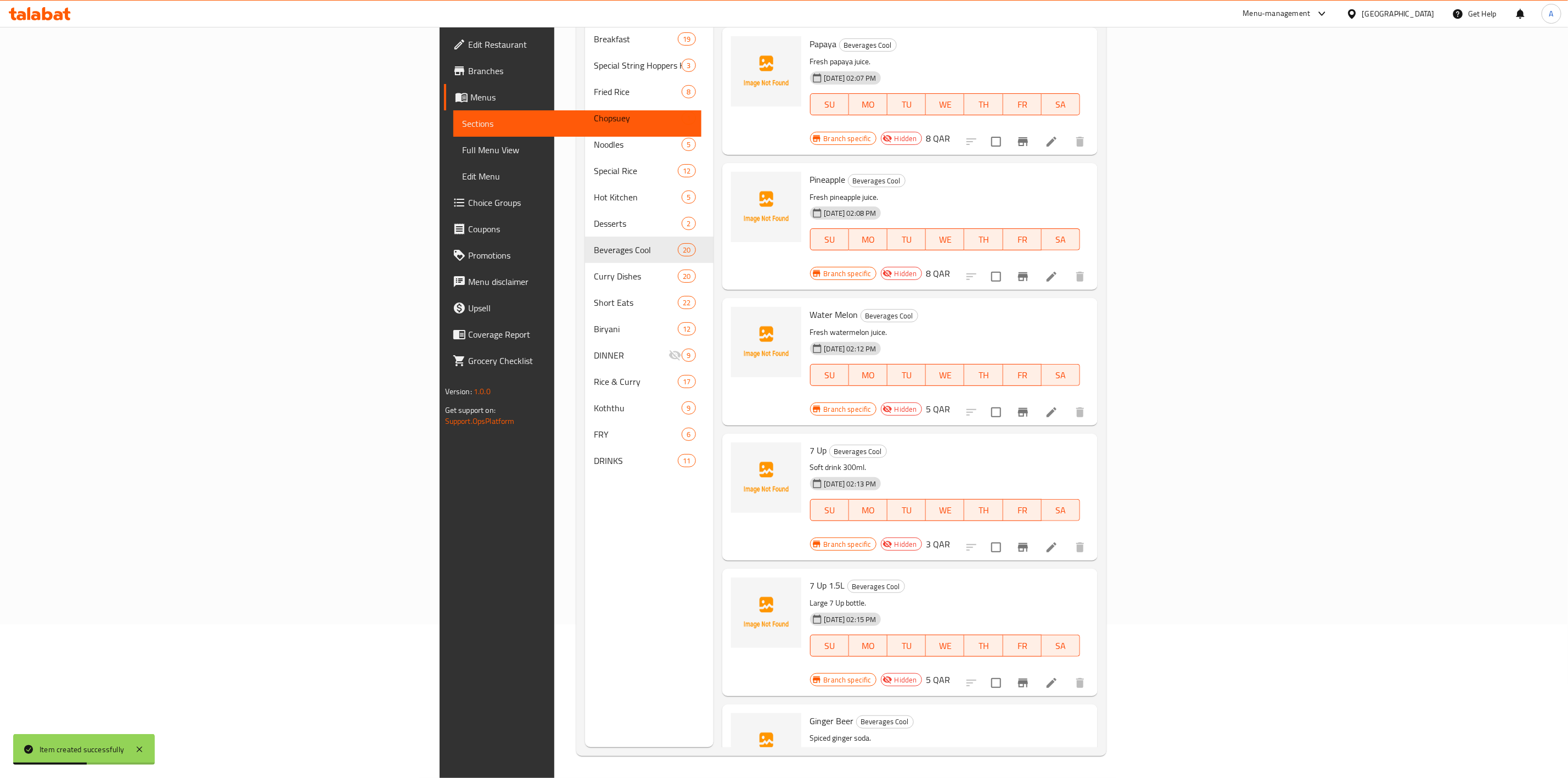
scroll to position [1647, 0]
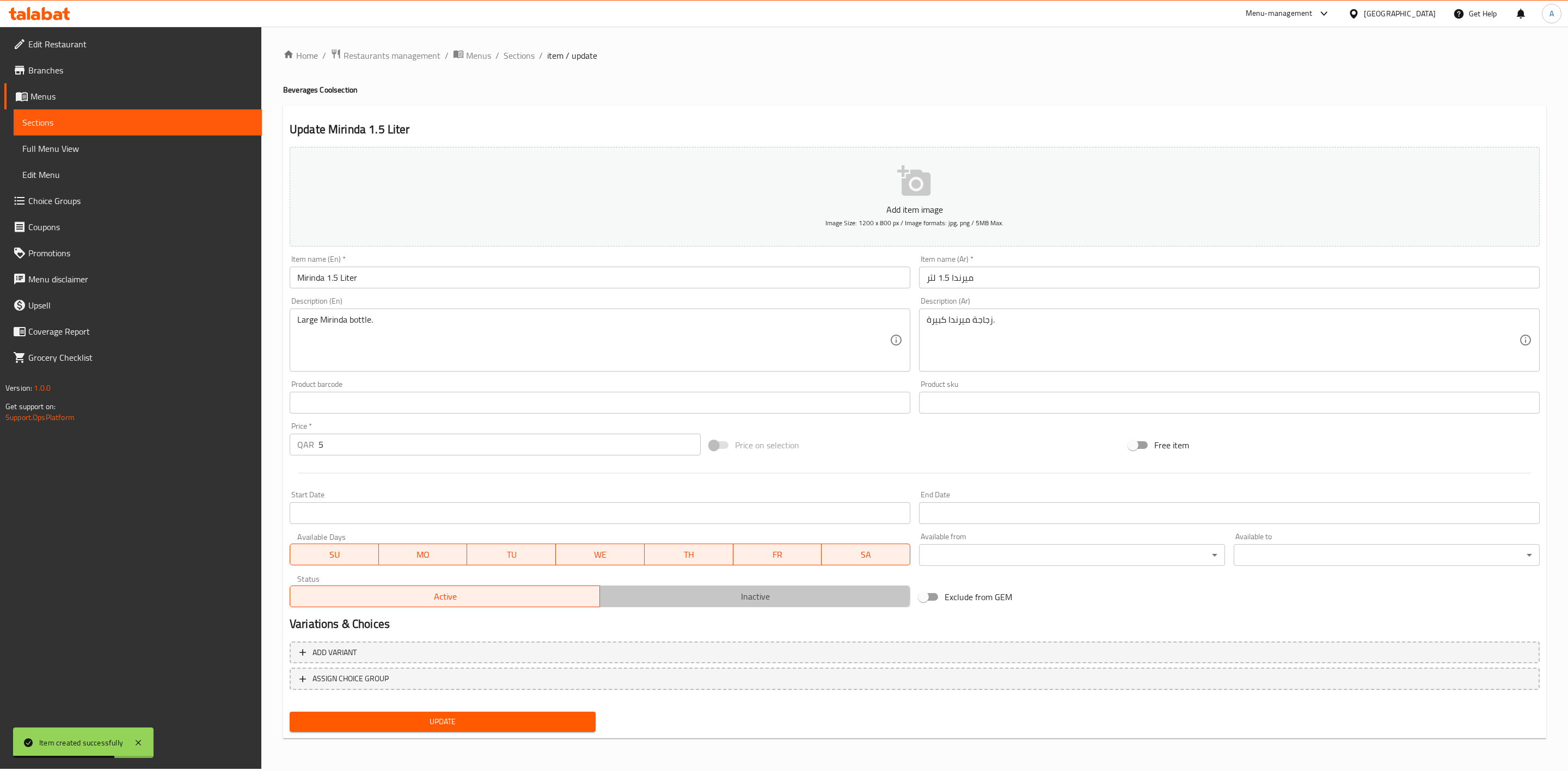
click at [747, 596] on span "Inactive" at bounding box center [755, 597] width 301 height 16
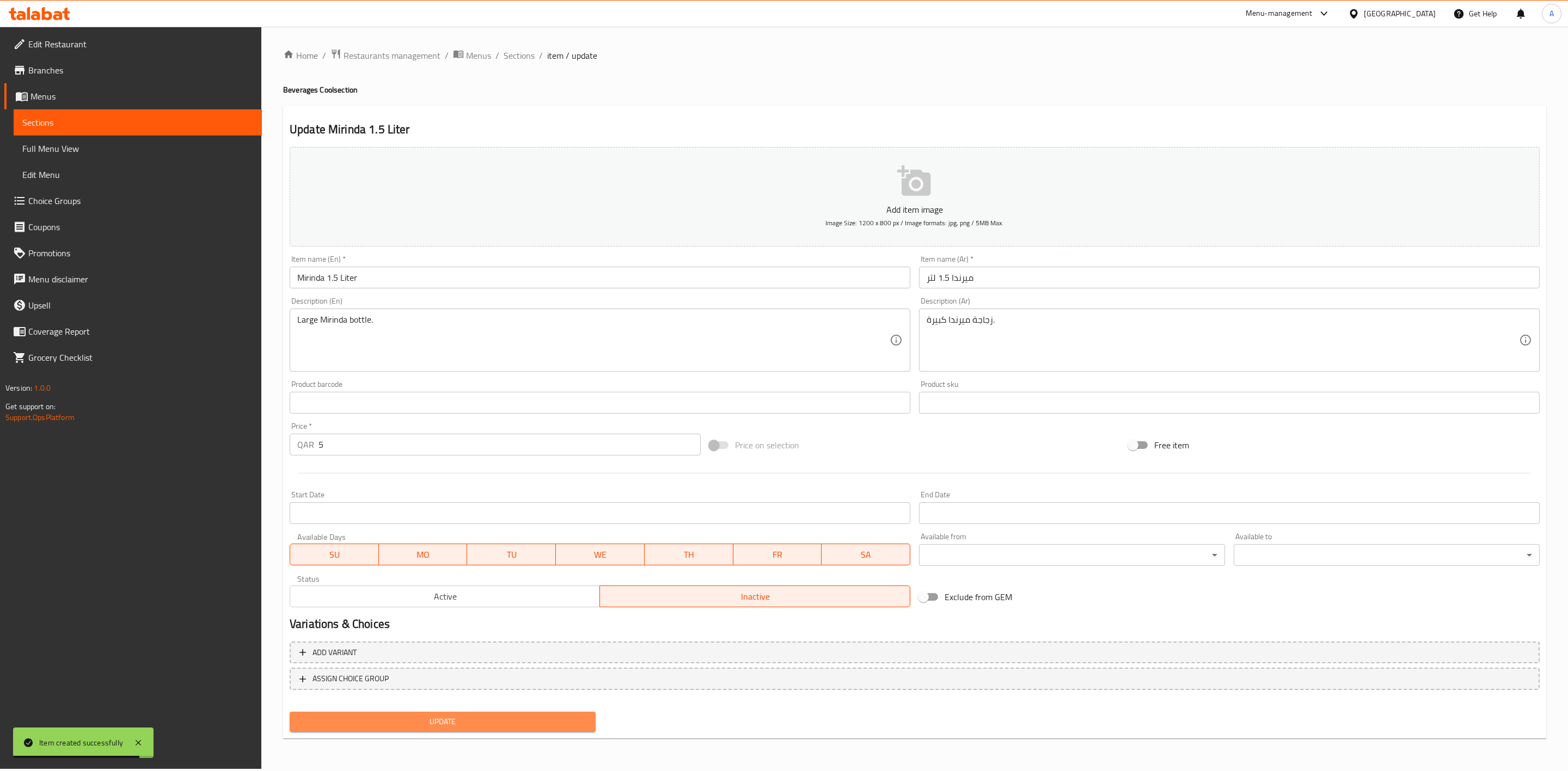
click at [448, 717] on span "Update" at bounding box center [443, 722] width 289 height 13
click at [525, 49] on span "Sections" at bounding box center [519, 55] width 31 height 13
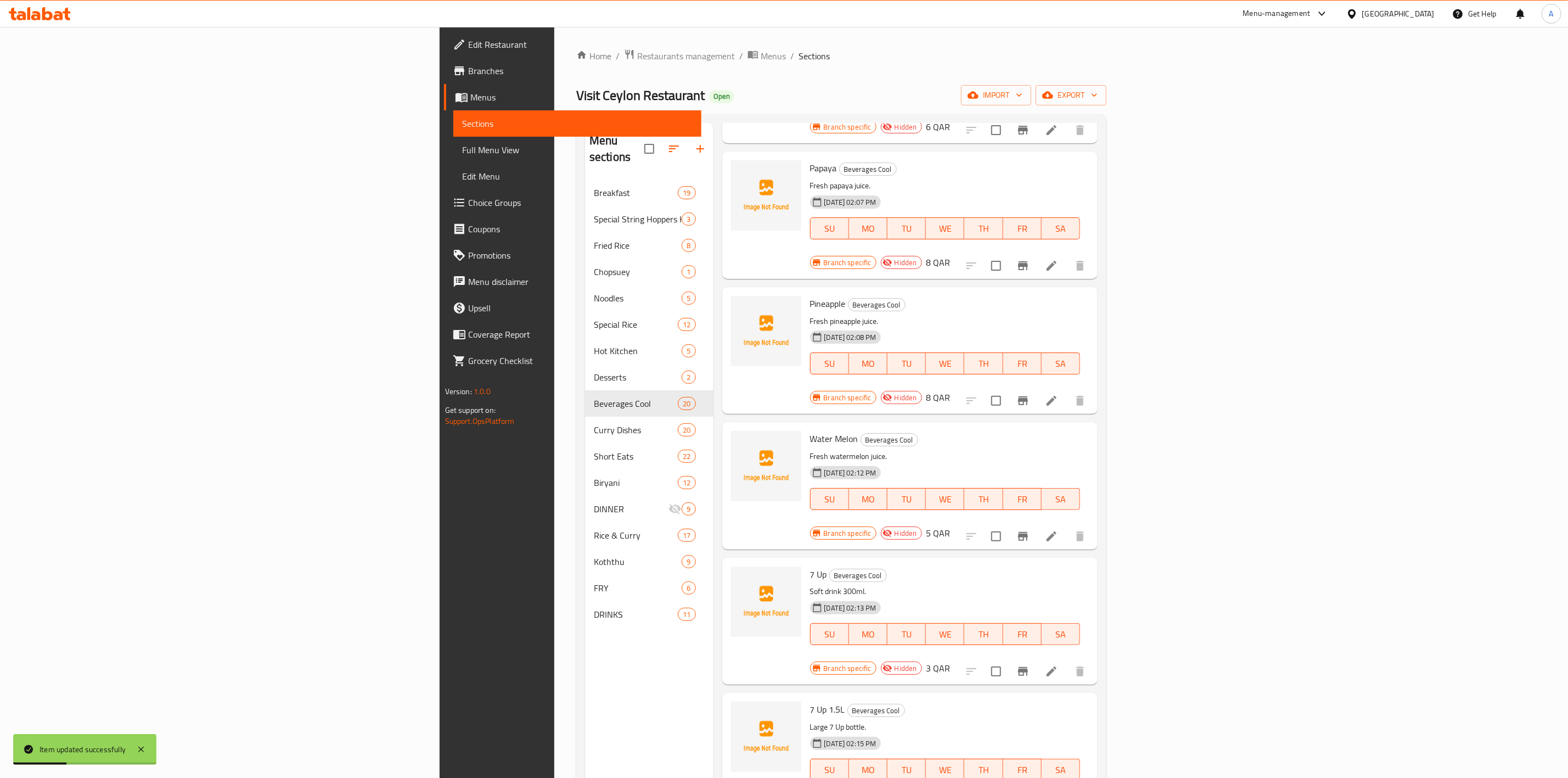
scroll to position [154, 0]
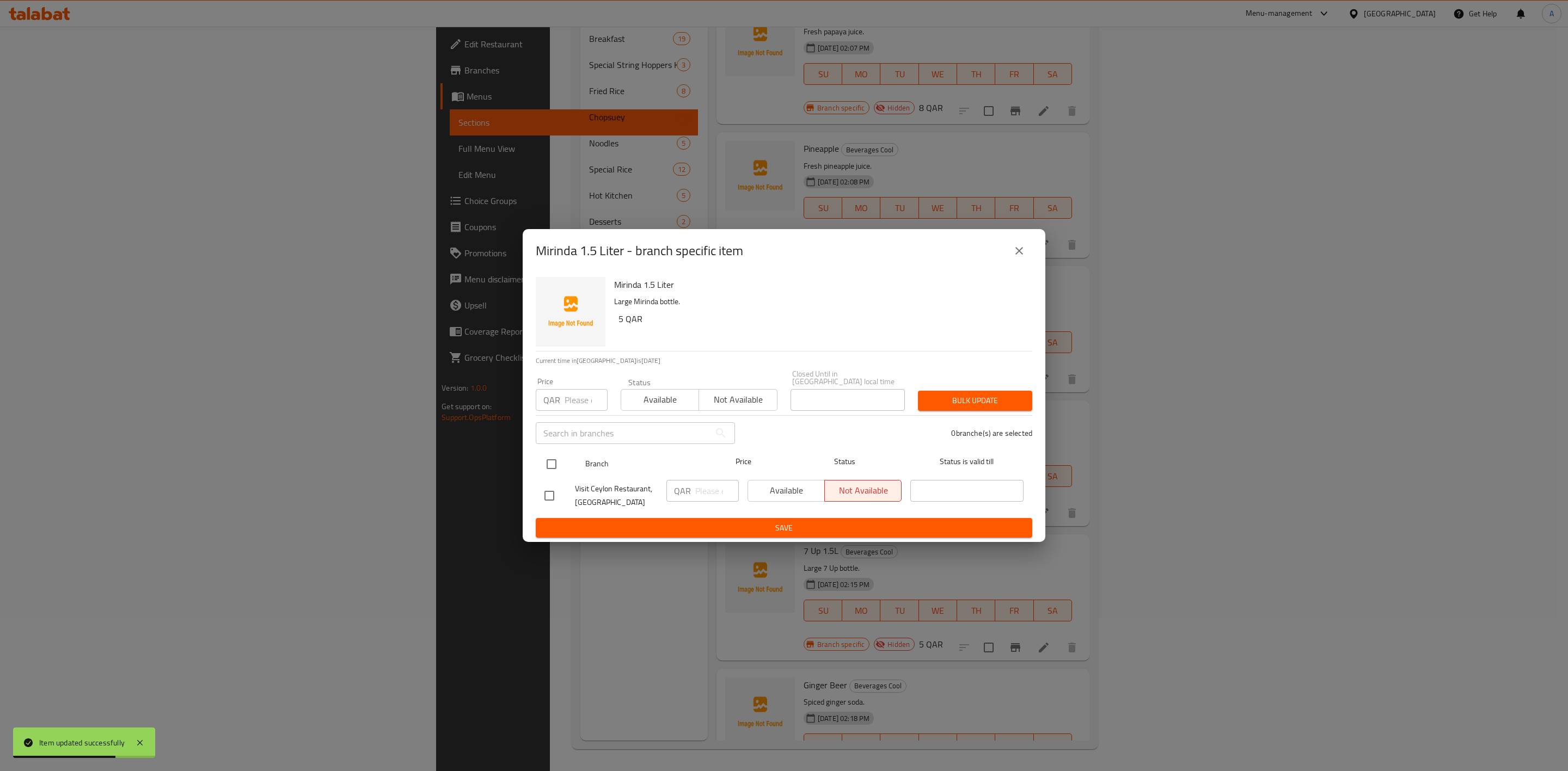
click at [551, 464] on input "checkbox" at bounding box center [551, 464] width 23 height 23
click at [574, 394] on input "number" at bounding box center [586, 400] width 43 height 22
click at [1005, 418] on div "1 branche(s) are selected" at bounding box center [890, 433] width 297 height 39
click at [998, 395] on span "Bulk update" at bounding box center [975, 401] width 97 height 13
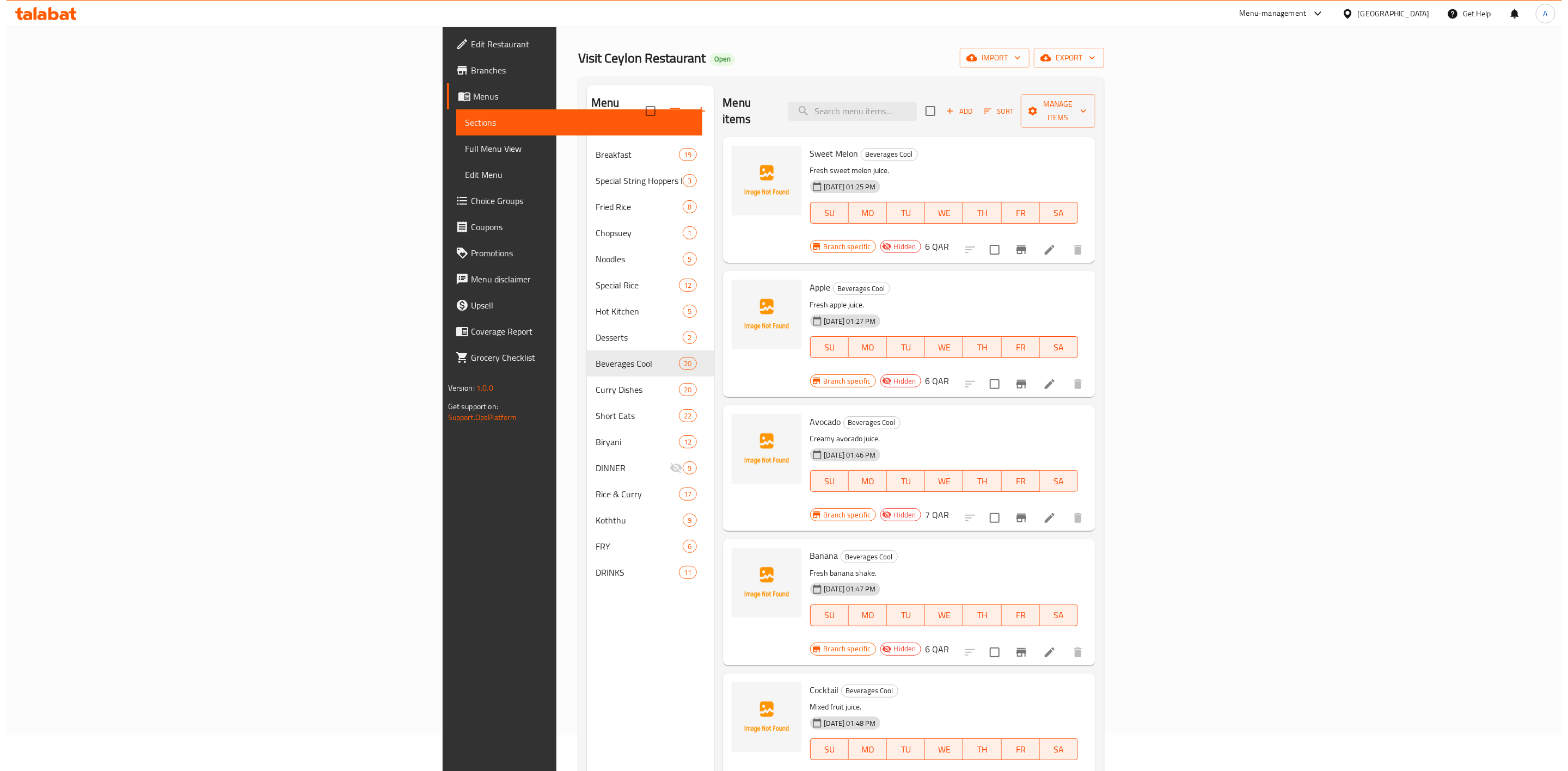
scroll to position [0, 0]
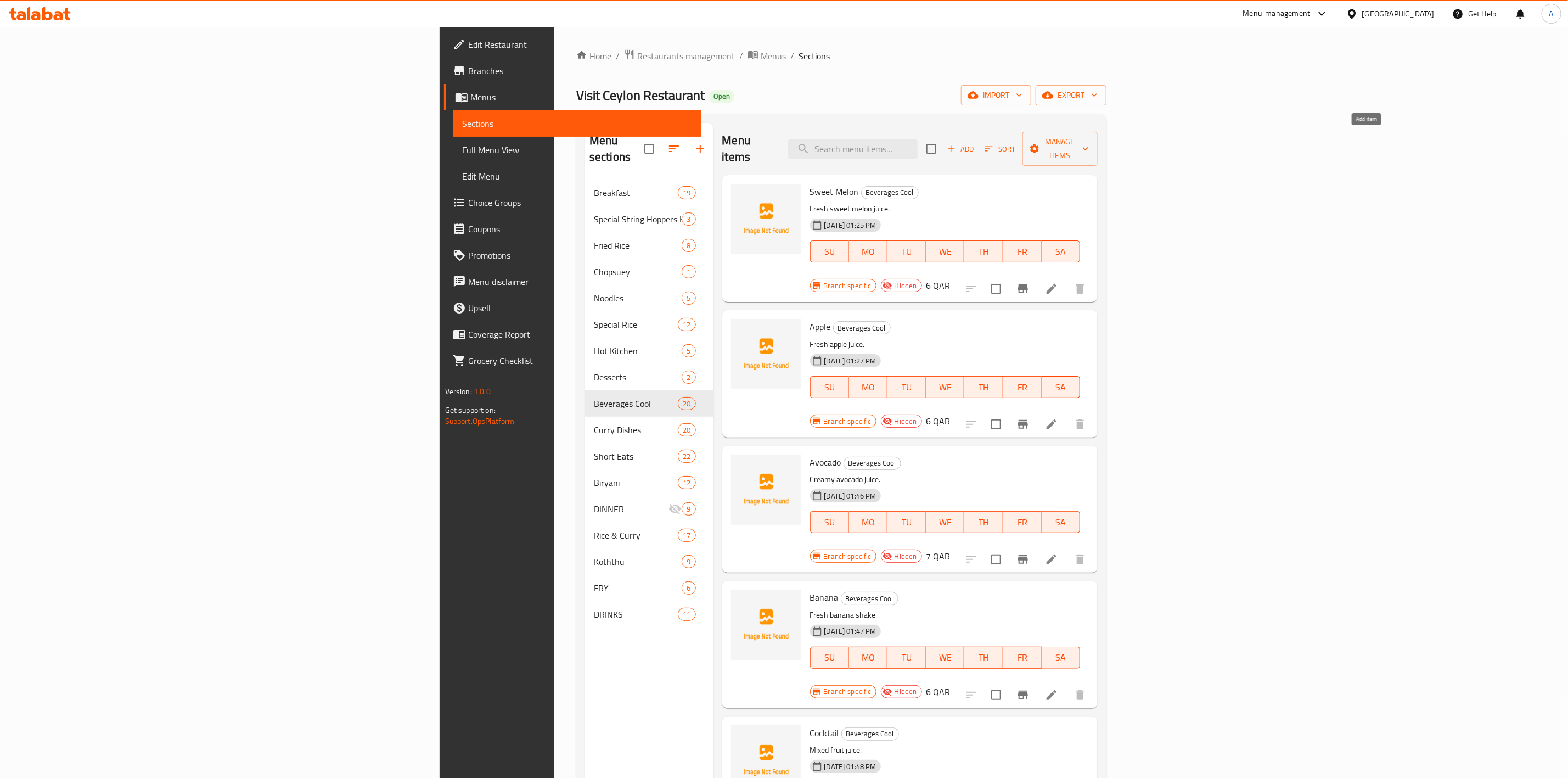
click at [975, 147] on span "Add" at bounding box center [960, 149] width 29 height 13
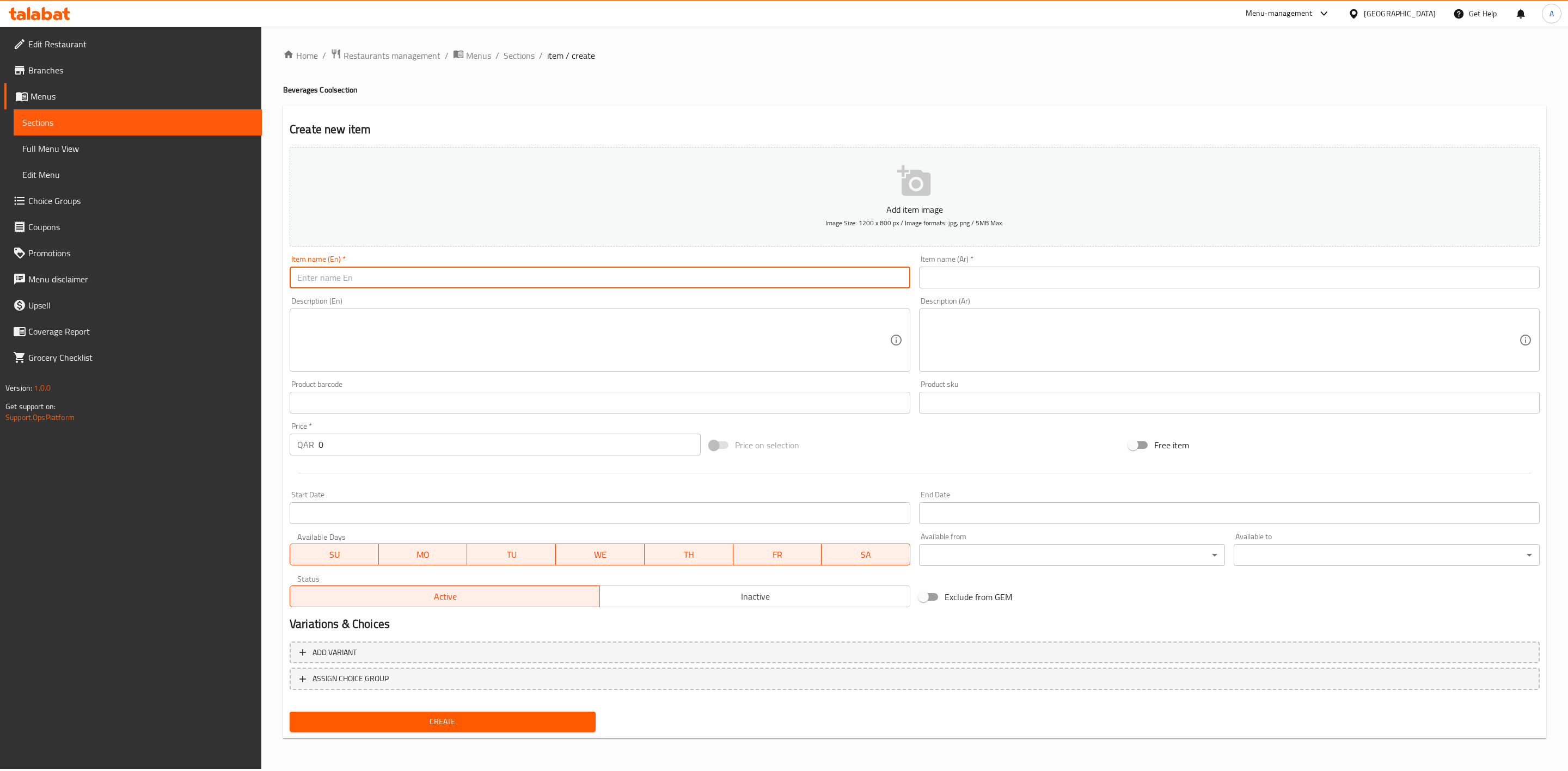
click at [338, 282] on input "text" at bounding box center [600, 277] width 621 height 22
paste input "Mountain Dew"
type input "Mountain Dew"
drag, startPoint x: 268, startPoint y: 265, endPoint x: 329, endPoint y: 161, distance: 120.6
click at [268, 265] on div "Home / Restaurants management / Menus / Sections / item / create Beverages Cool…" at bounding box center [914, 398] width 1307 height 742
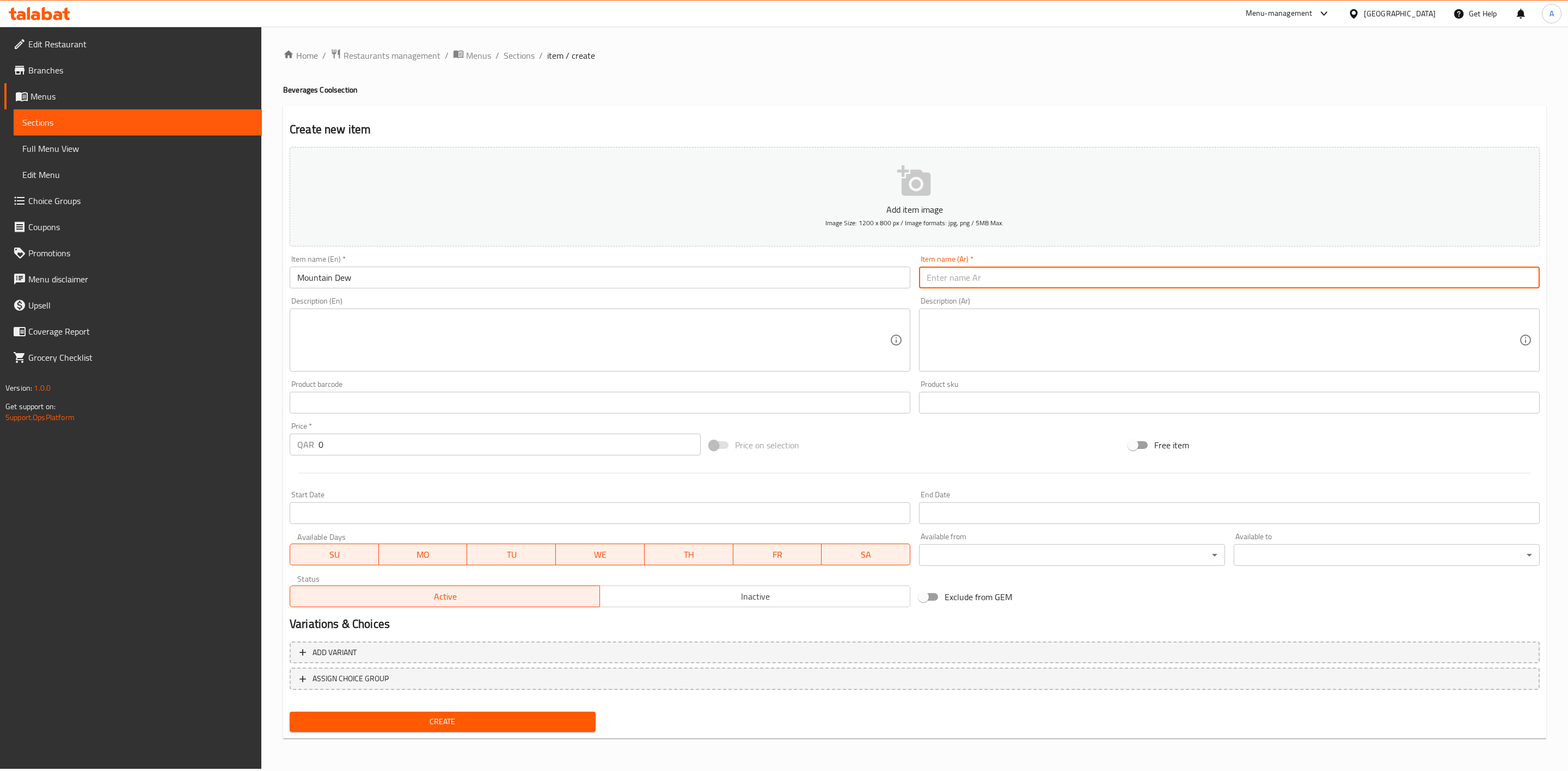
click at [1023, 288] on input "text" at bounding box center [1230, 277] width 621 height 22
paste input "ماونتن ديو"
type input "ماونتن ديو"
click at [969, 103] on div "Home / Restaurants management / Menus / Sections / item / create Beverages Cool…" at bounding box center [914, 398] width 1263 height 699
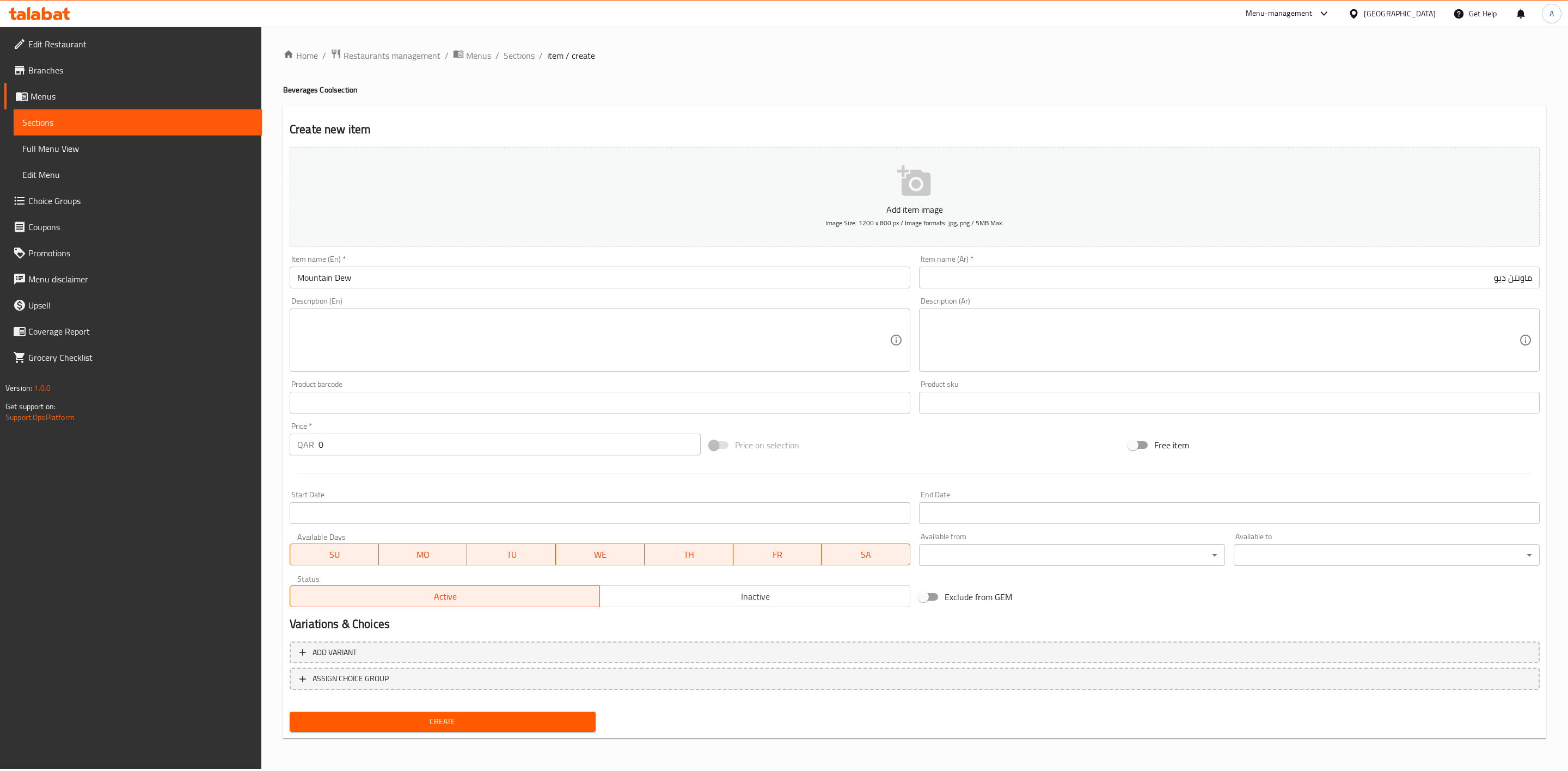
click at [390, 332] on textarea at bounding box center [593, 340] width 592 height 52
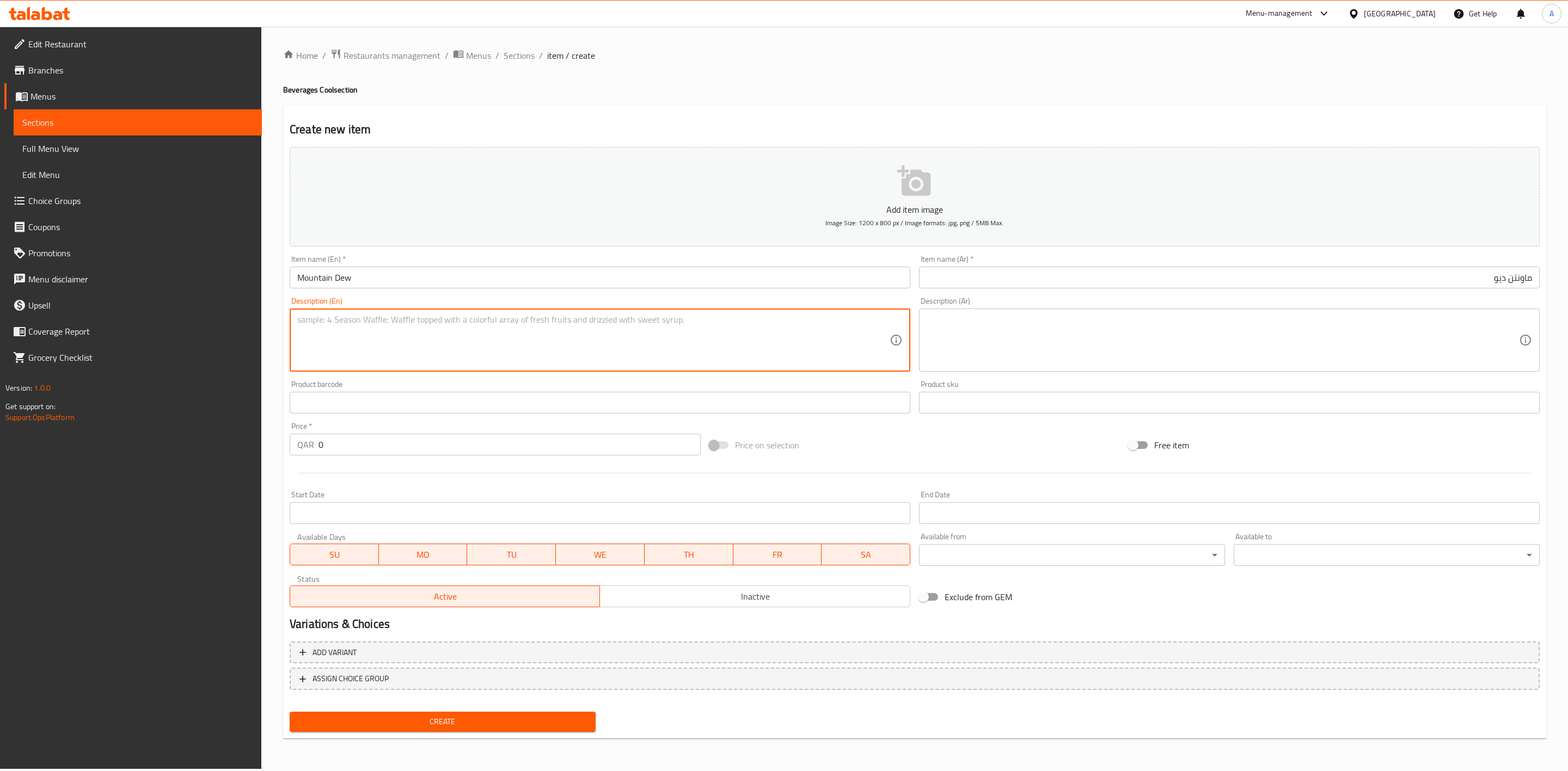
paste textarea "Mountain Dew drink."
type textarea "Mountain Dew drink."
click at [278, 364] on div "Home / Restaurants management / Menus / Sections / item / create Beverages Cool…" at bounding box center [914, 398] width 1307 height 742
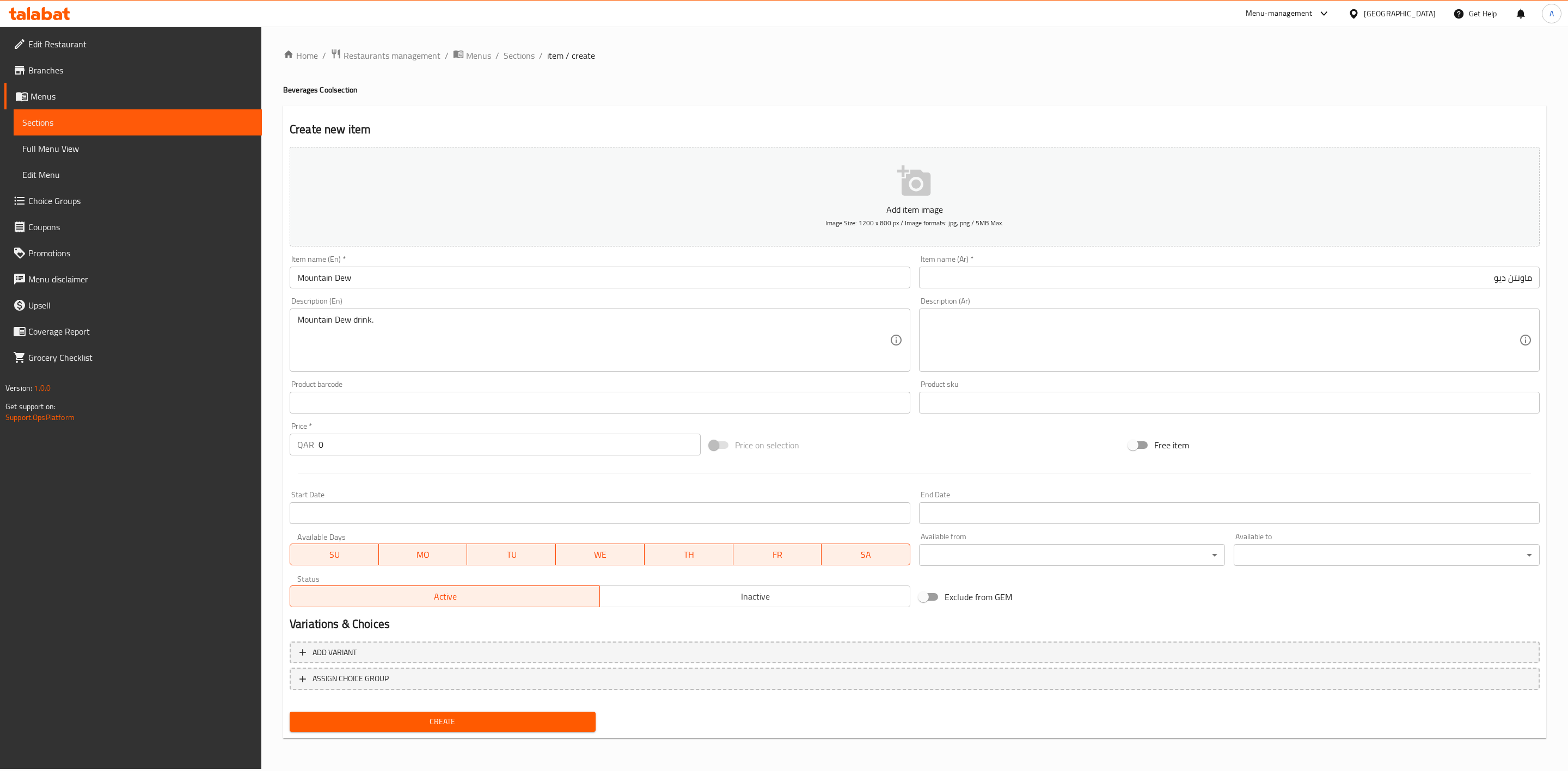
click at [1018, 321] on textarea at bounding box center [1222, 340] width 592 height 52
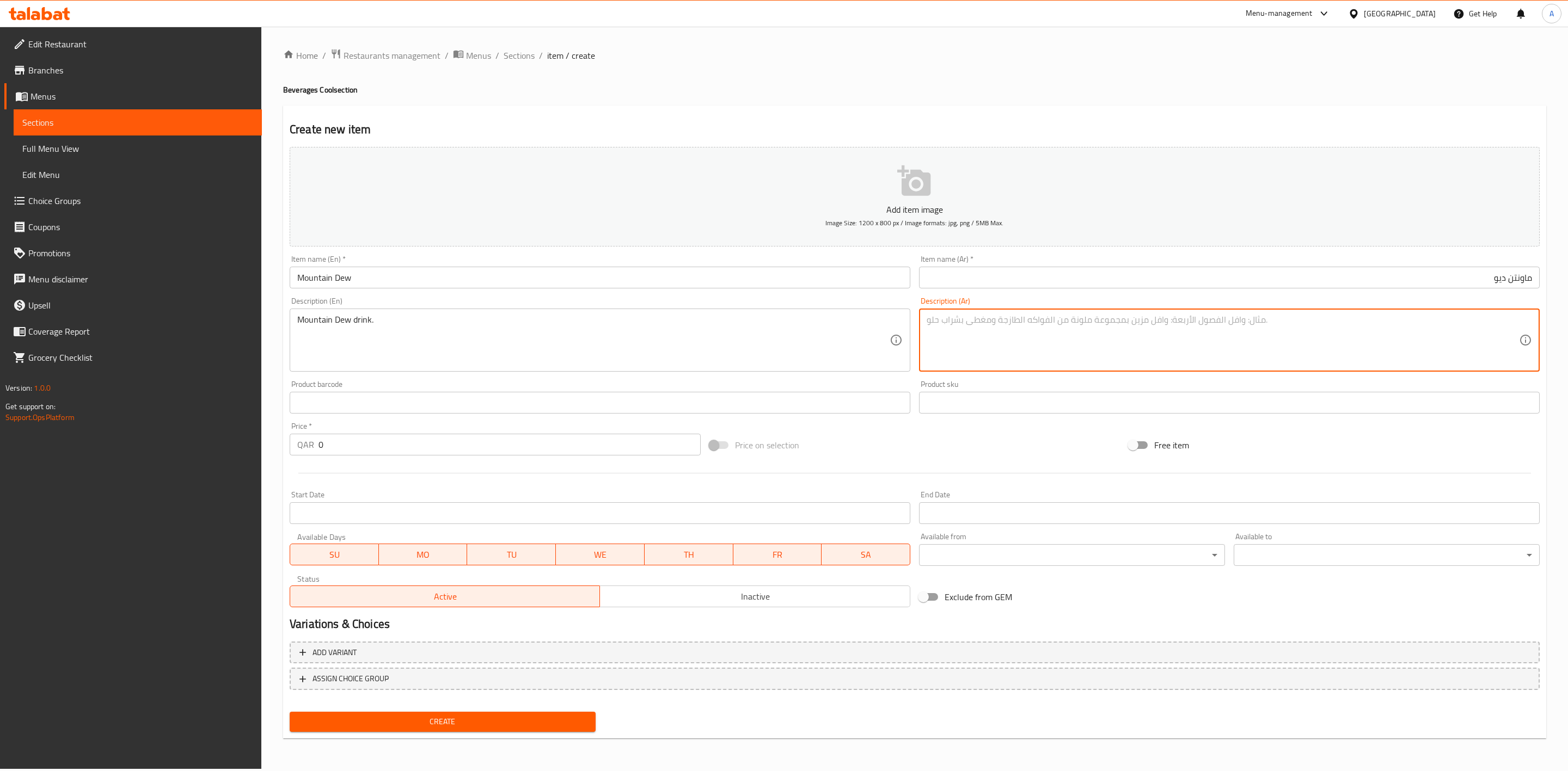
paste textarea "مشروب ماونتن ديو."
type textarea "مشروب ماونتن ديو."
click at [621, 484] on div at bounding box center [915, 473] width 1259 height 27
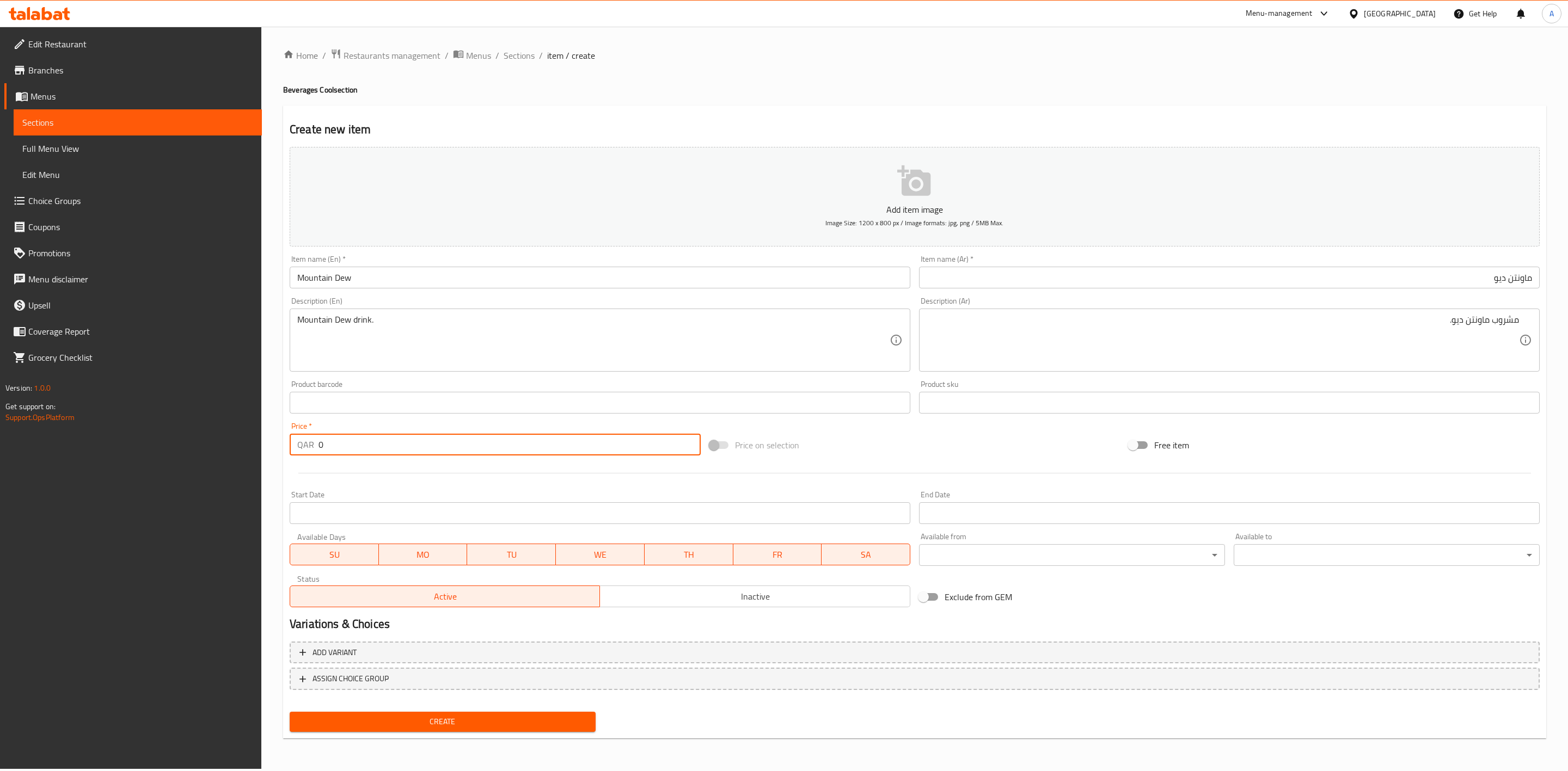
drag, startPoint x: 343, startPoint y: 449, endPoint x: 365, endPoint y: 543, distance: 96.5
click at [214, 448] on div "Edit Restaurant Branches Menus Sections Full Menu View Edit Menu Choice Groups …" at bounding box center [784, 398] width 1568 height 742
type input "3"
click at [409, 477] on div at bounding box center [915, 473] width 1259 height 27
click at [691, 598] on span "Inactive" at bounding box center [755, 597] width 301 height 16
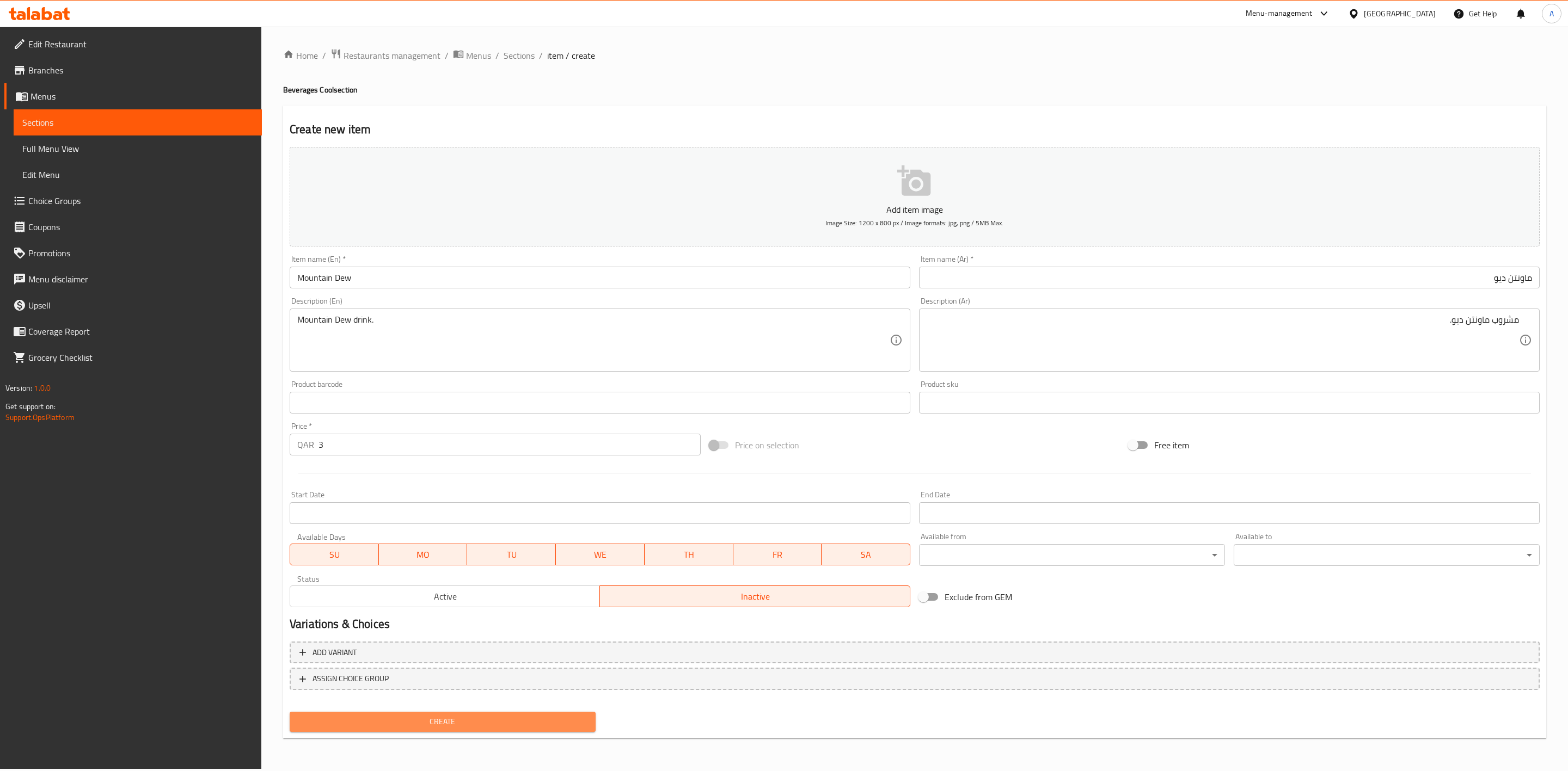
click at [508, 725] on span "Create" at bounding box center [443, 722] width 289 height 13
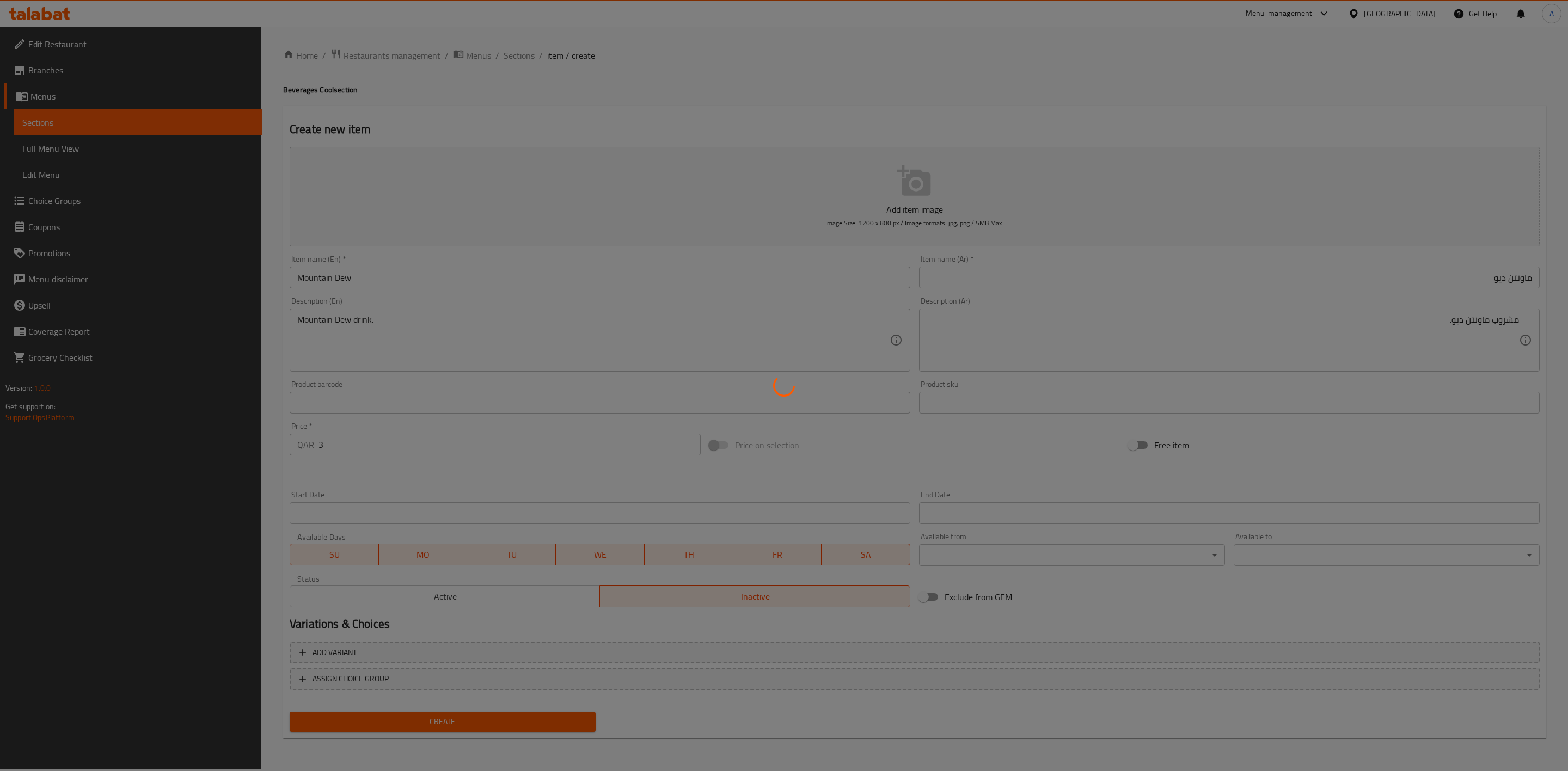
type input "0"
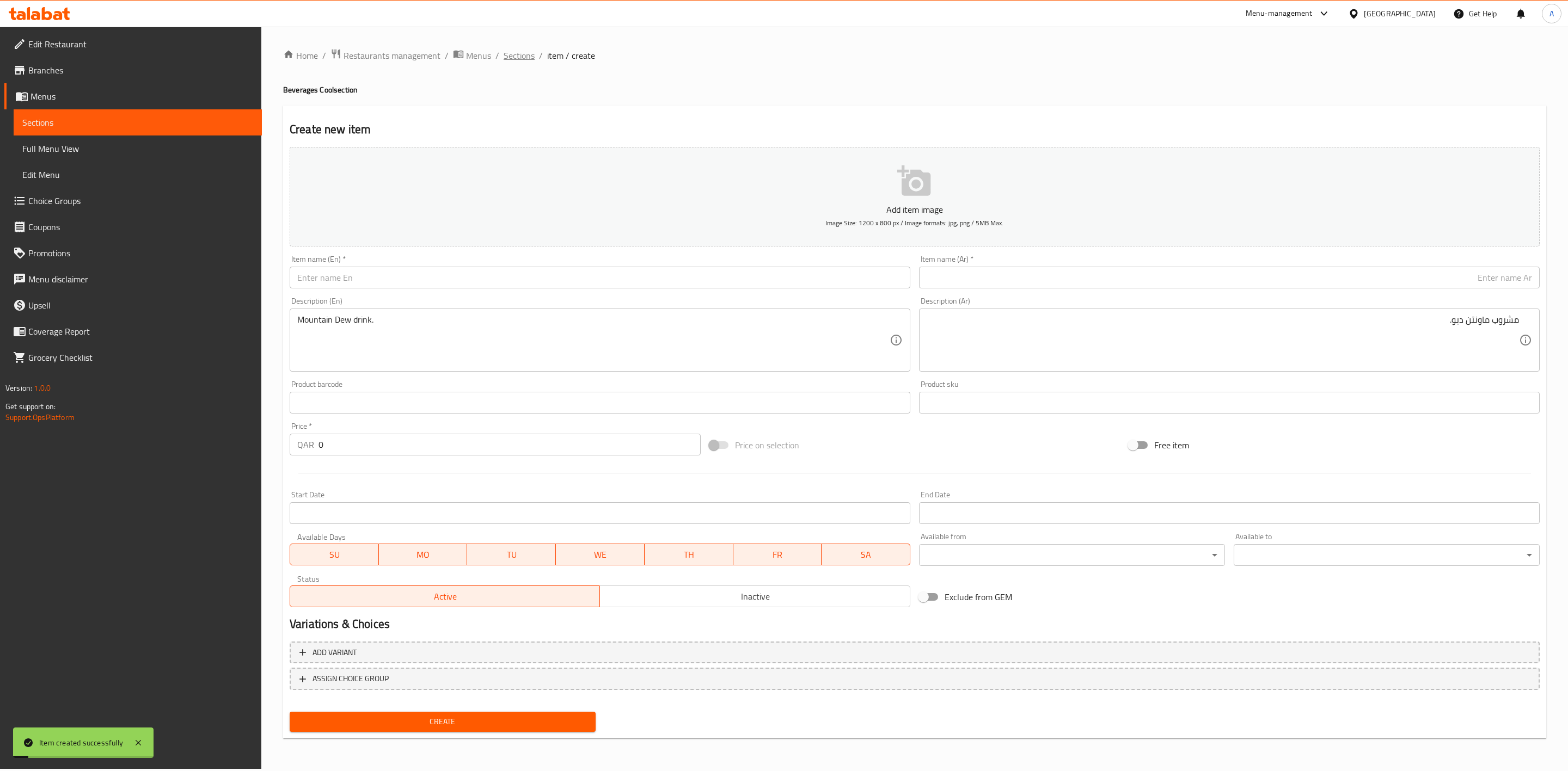
click at [523, 49] on span "Sections" at bounding box center [519, 55] width 31 height 13
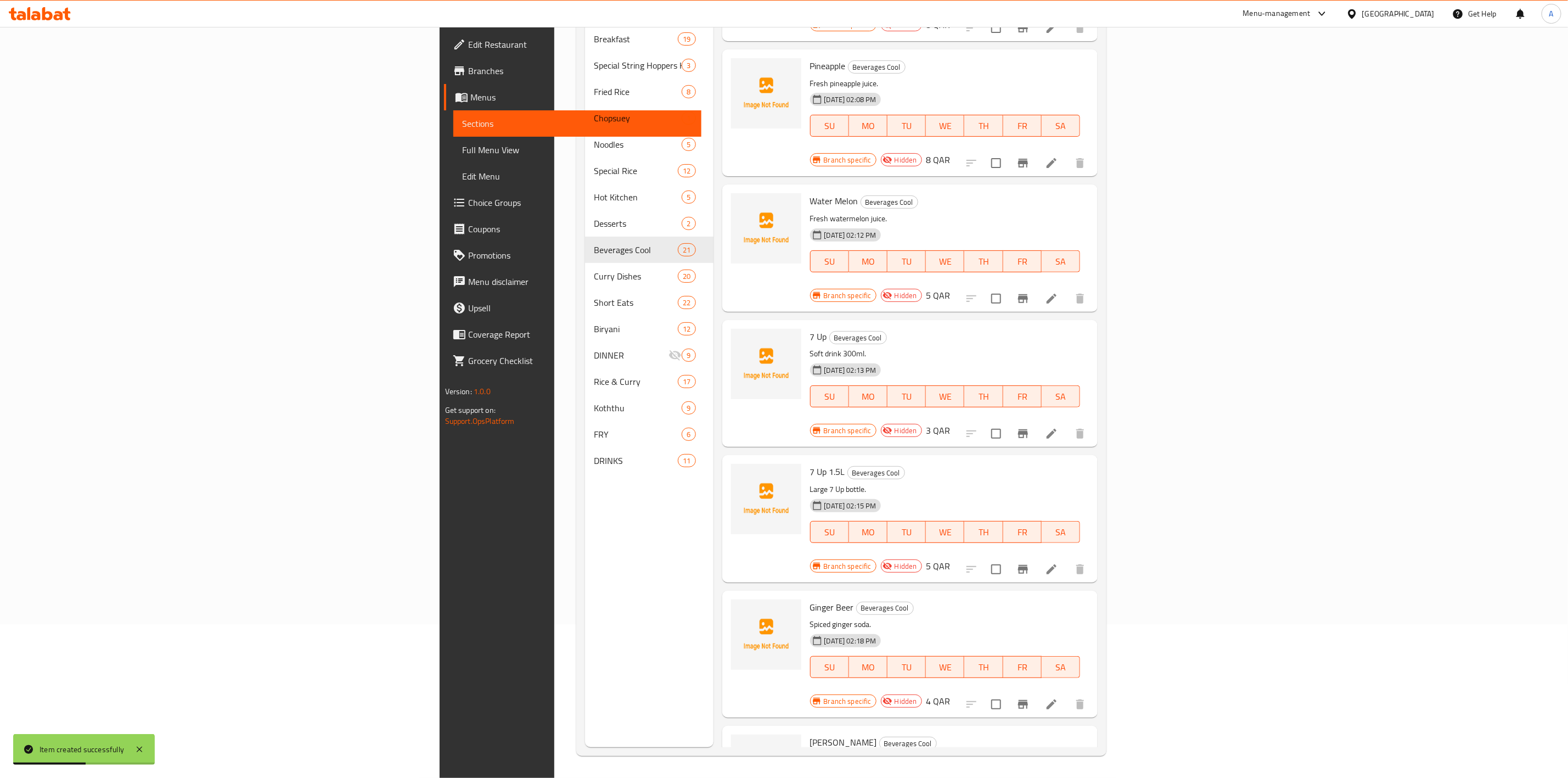
scroll to position [1767, 0]
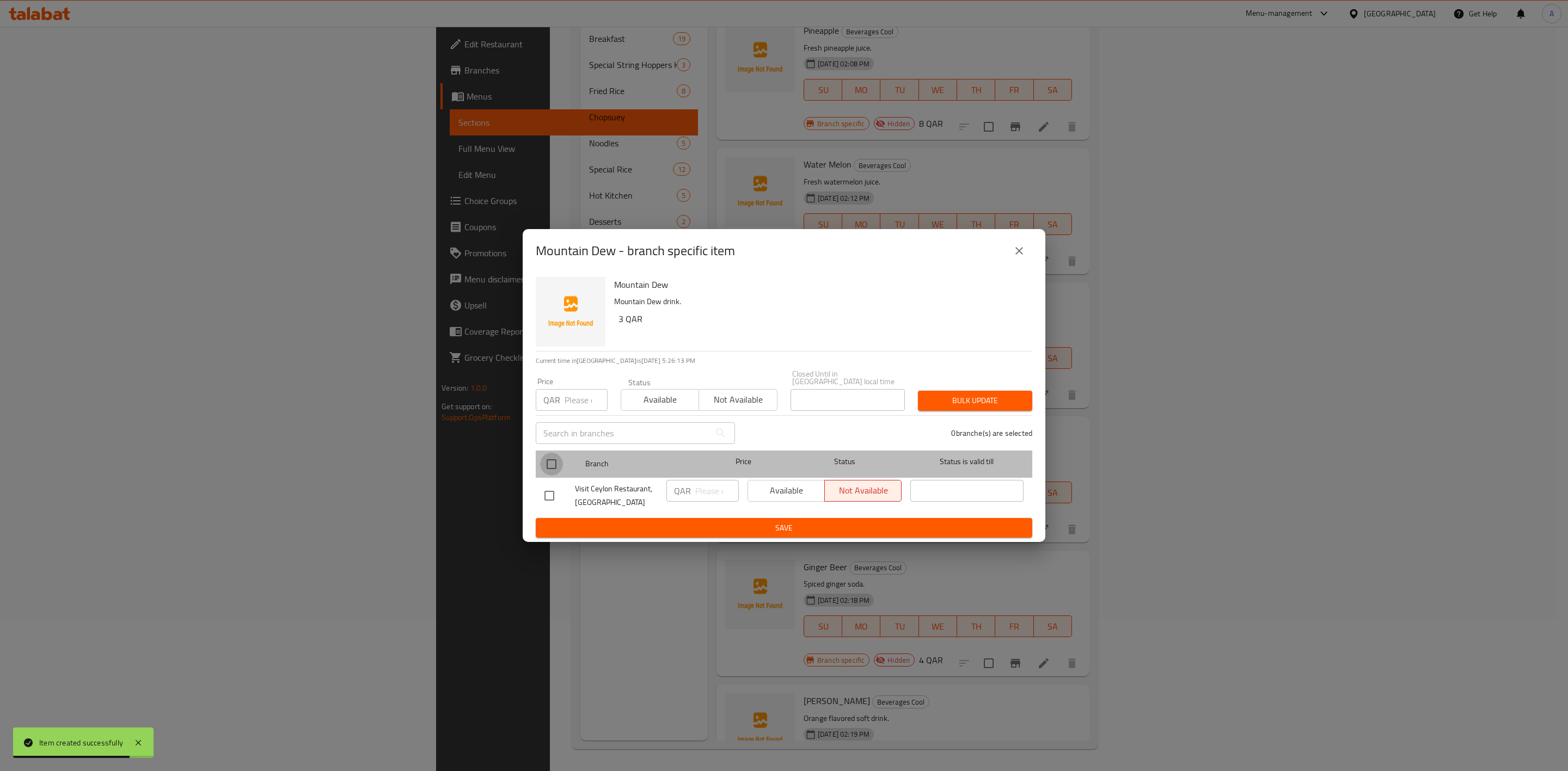
click at [552, 466] on input "checkbox" at bounding box center [551, 464] width 23 height 23
checkbox input "true"
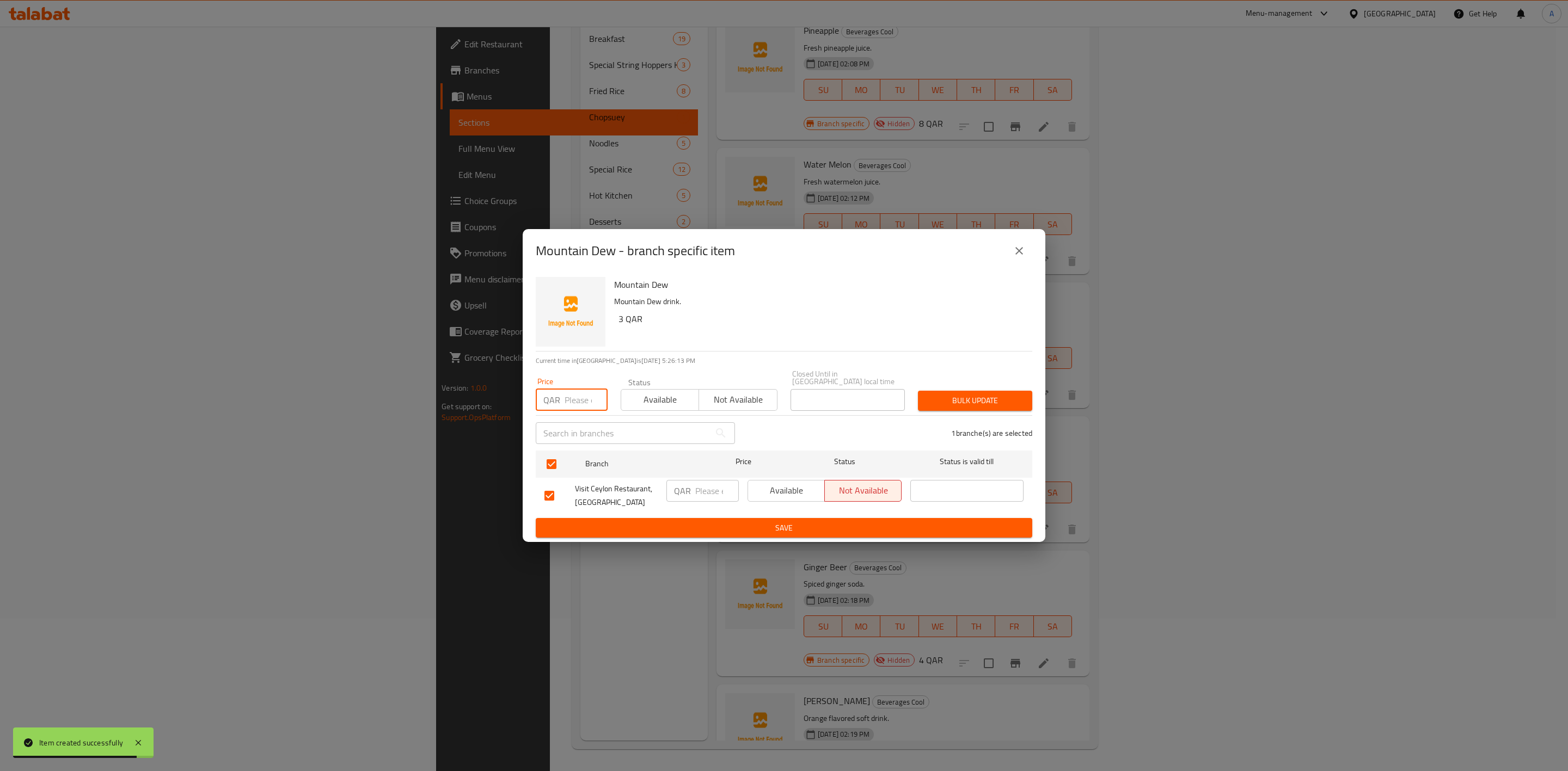
click at [578, 399] on input "number" at bounding box center [586, 400] width 43 height 22
type input "3"
click at [943, 394] on span "Bulk update" at bounding box center [975, 401] width 97 height 13
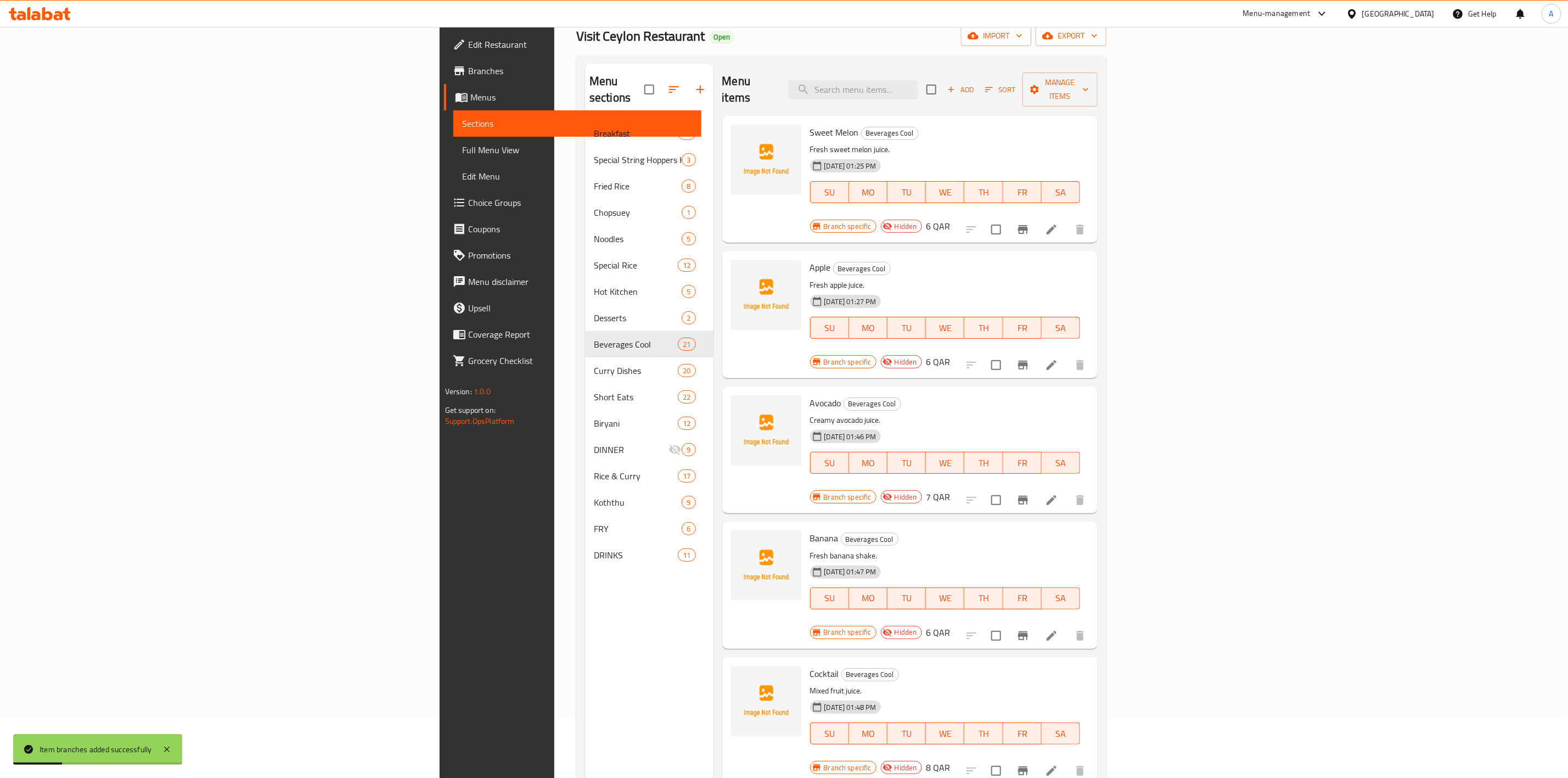
scroll to position [0, 0]
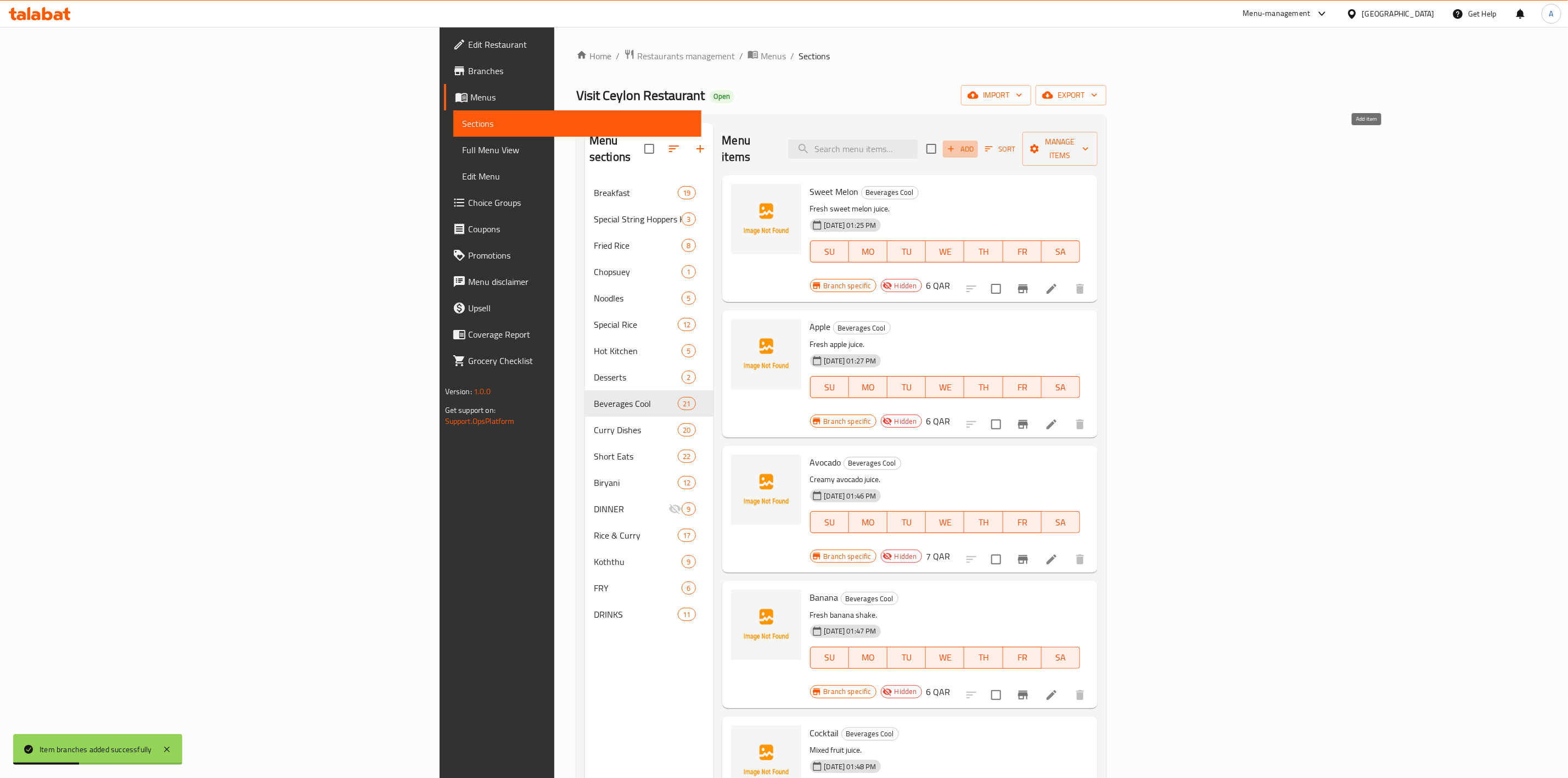
click at [975, 143] on span "Add" at bounding box center [960, 149] width 29 height 13
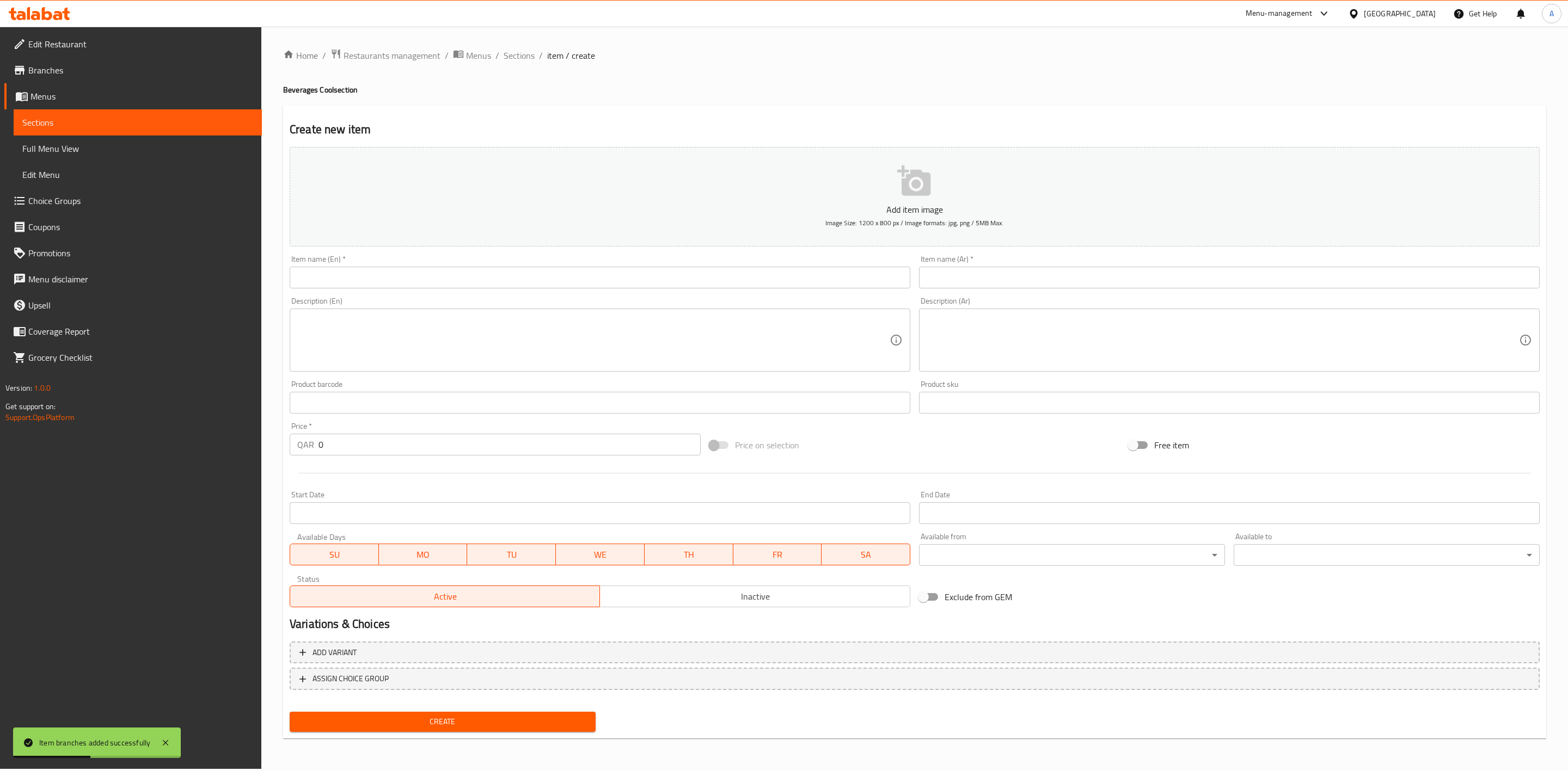
click at [394, 286] on input "text" at bounding box center [600, 277] width 621 height 22
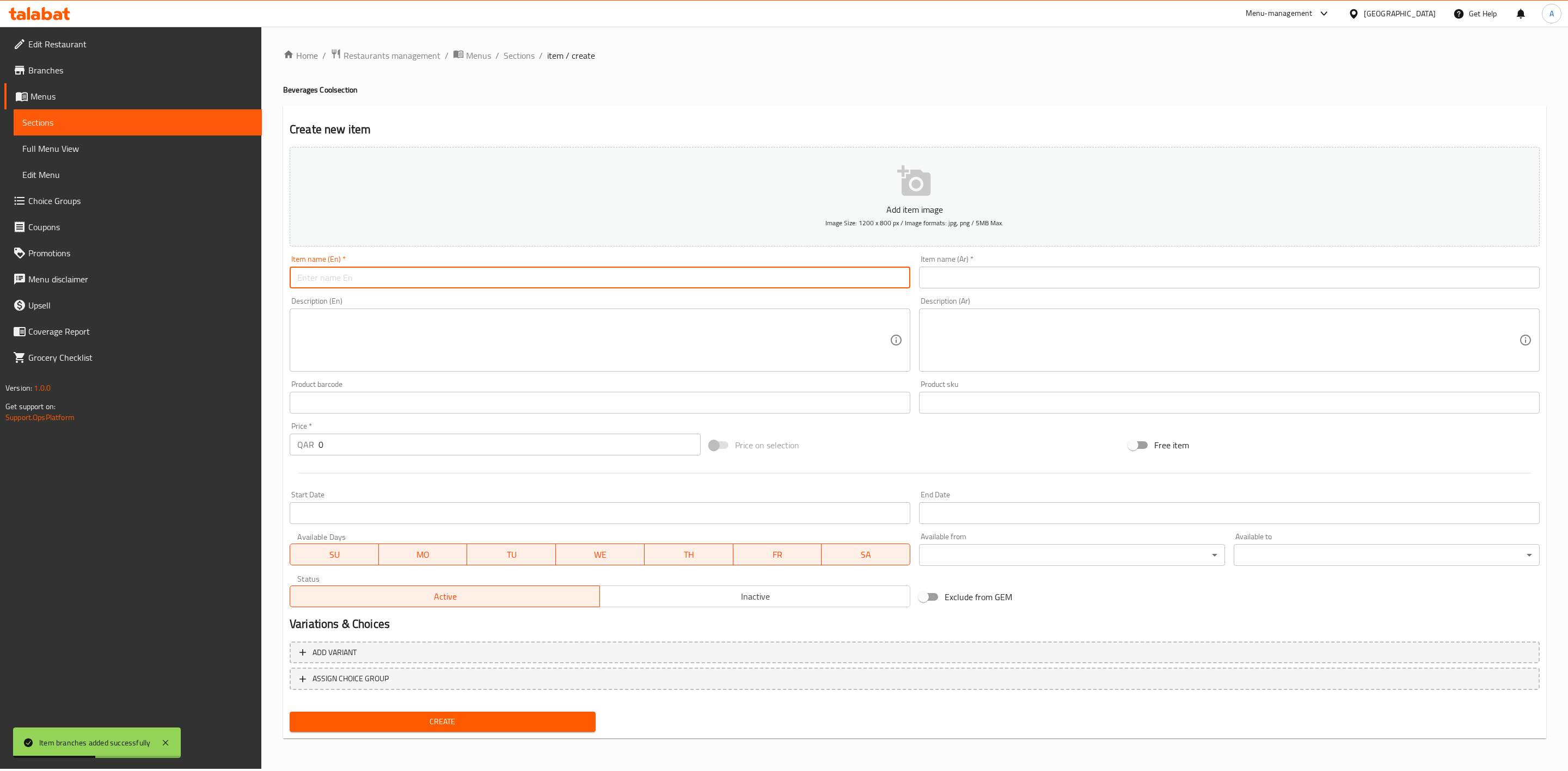
paste input "Mountain Dew 1.5L"
click at [363, 283] on input "Mountain Dew 1.5L" at bounding box center [600, 277] width 621 height 22
click at [380, 281] on input "Mountain Dew 1.5 L" at bounding box center [600, 277] width 621 height 22
drag, startPoint x: 401, startPoint y: 283, endPoint x: 249, endPoint y: 273, distance: 152.3
click at [249, 273] on div "Edit Restaurant Branches Menus Sections Full Menu View Edit Menu Choice Groups …" at bounding box center [784, 398] width 1568 height 742
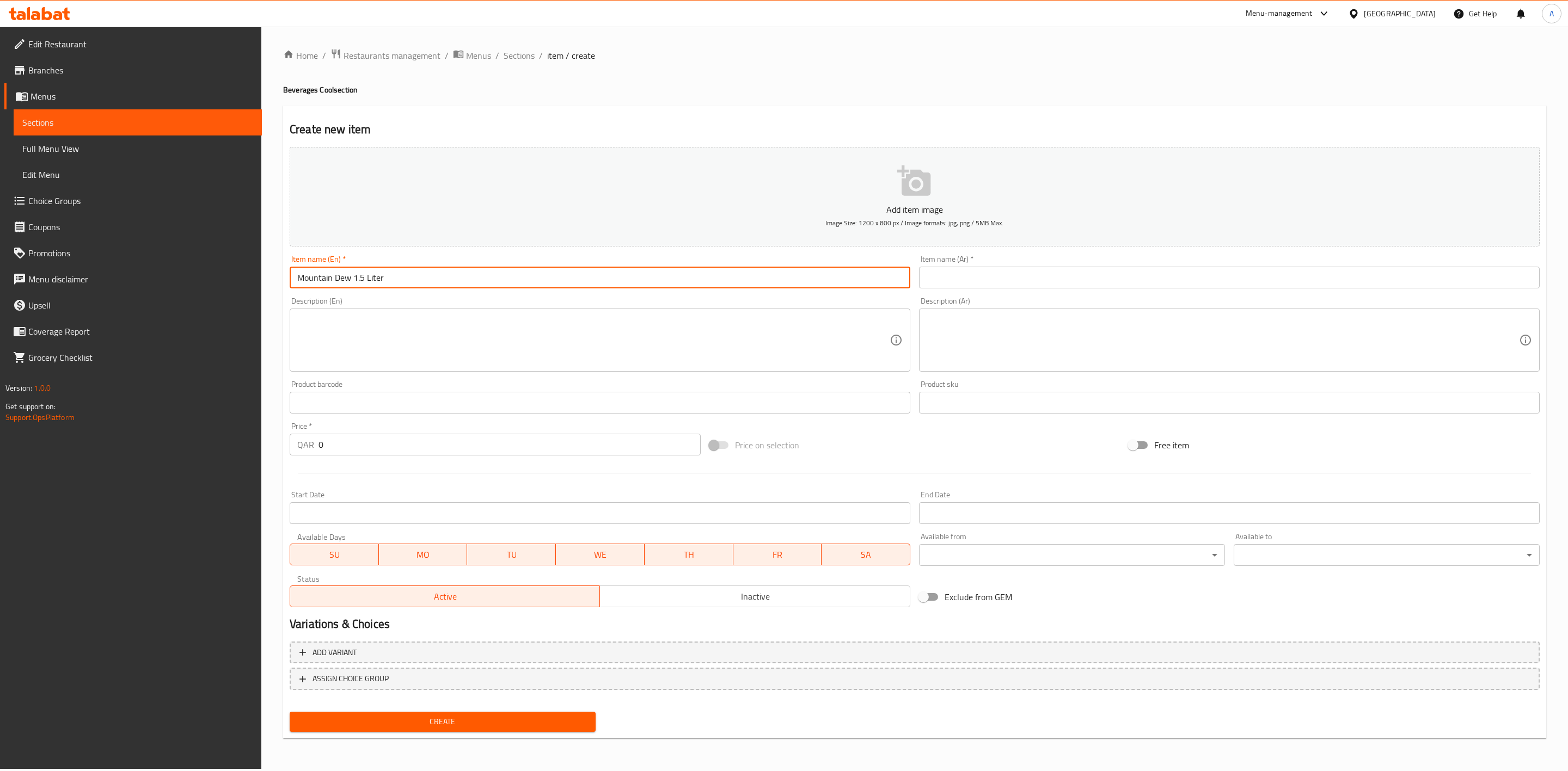
type input "Mountain Dew 1.5 Liter"
click at [1040, 275] on input "text" at bounding box center [1230, 277] width 621 height 22
paste input "ماونتن ديو 1.5 لتر"
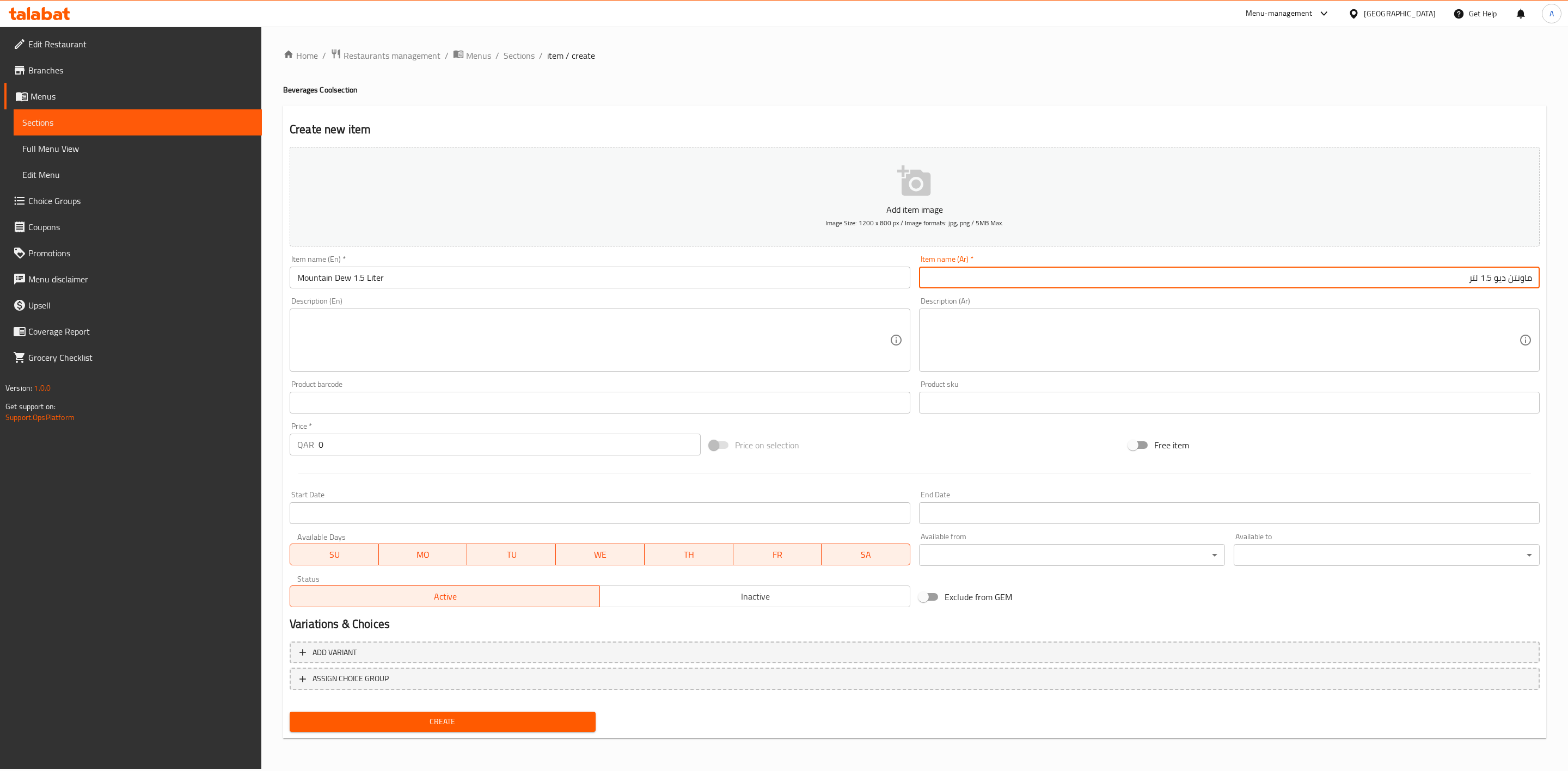
type input "ماونتن ديو 1.5 لتر"
click at [892, 113] on div "Create new item Add item image Image Size: 1200 x 800 px / Image formats: jpg, …" at bounding box center [914, 422] width 1263 height 633
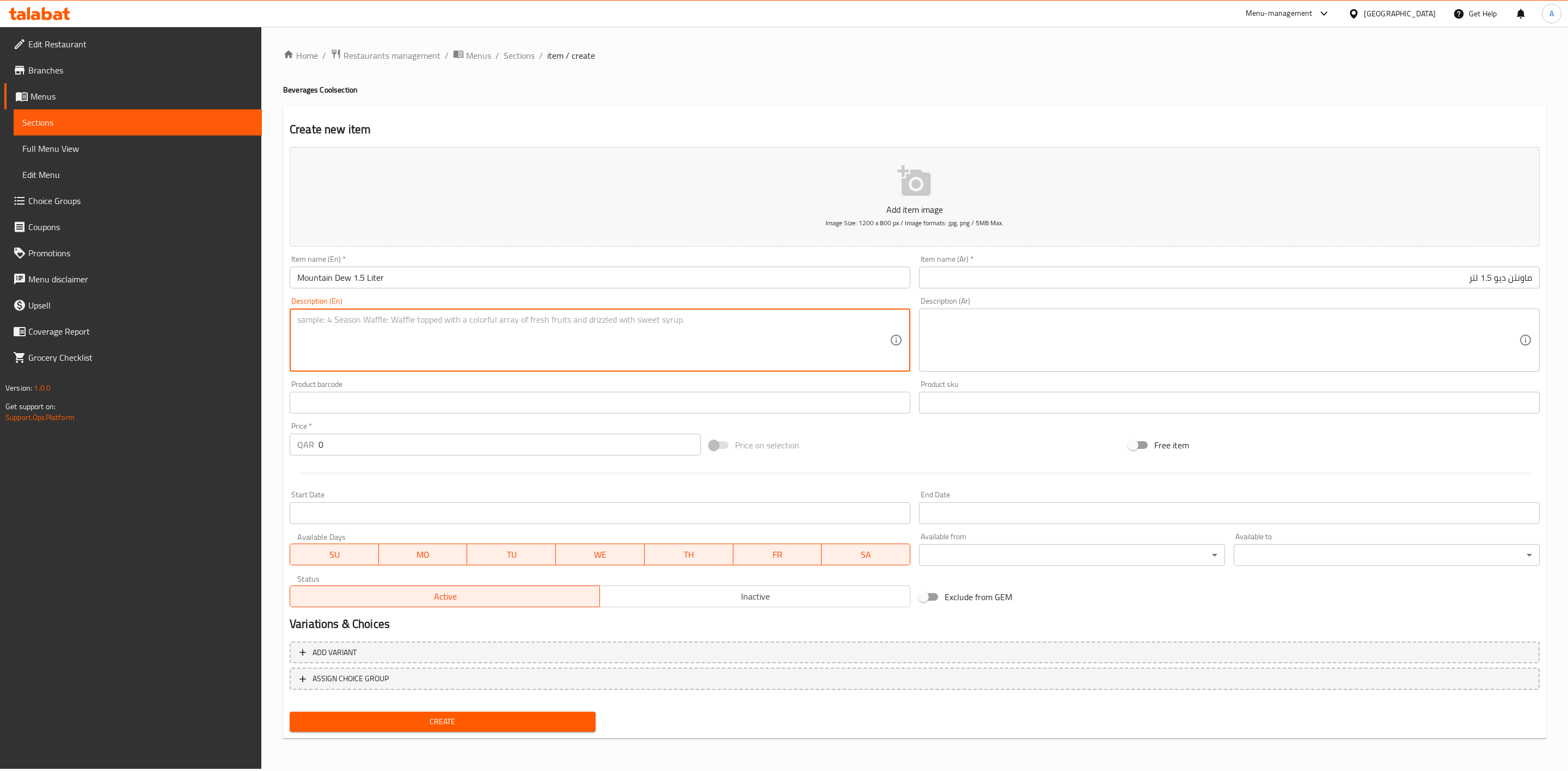
click at [343, 352] on textarea at bounding box center [593, 340] width 592 height 52
paste textarea "Large Mountain Dew bottle."
type textarea "Large Mountain Dew bottle."
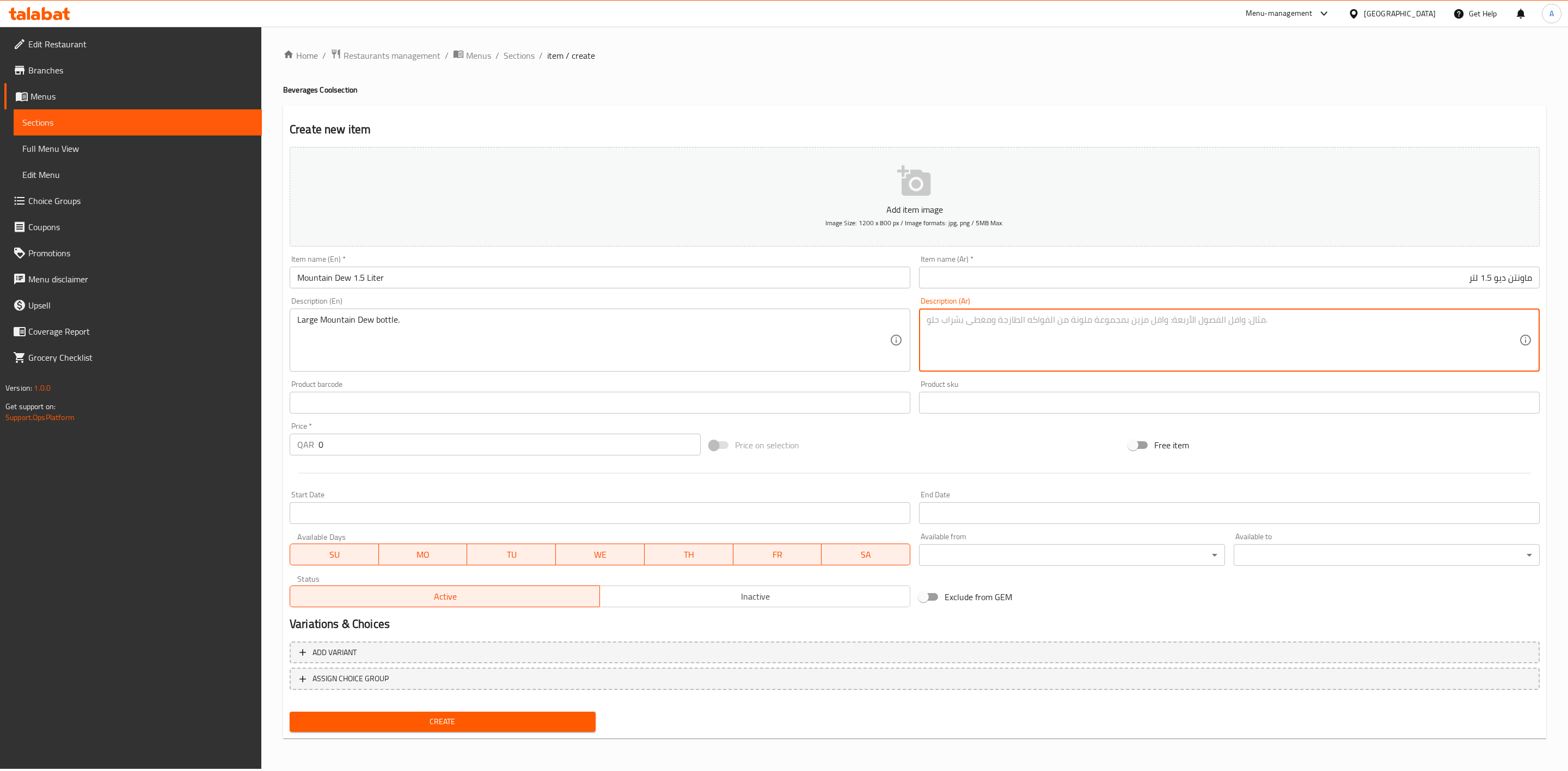
click at [1060, 356] on textarea at bounding box center [1222, 340] width 592 height 52
paste textarea "زجاجة ماونتن ديو كبيرة."
type textarea "زجاجة ماونتن ديو كبيرة."
click at [843, 111] on div "Create new item Add item image Image Size: 1200 x 800 px / Image formats: jpg, …" at bounding box center [914, 422] width 1263 height 633
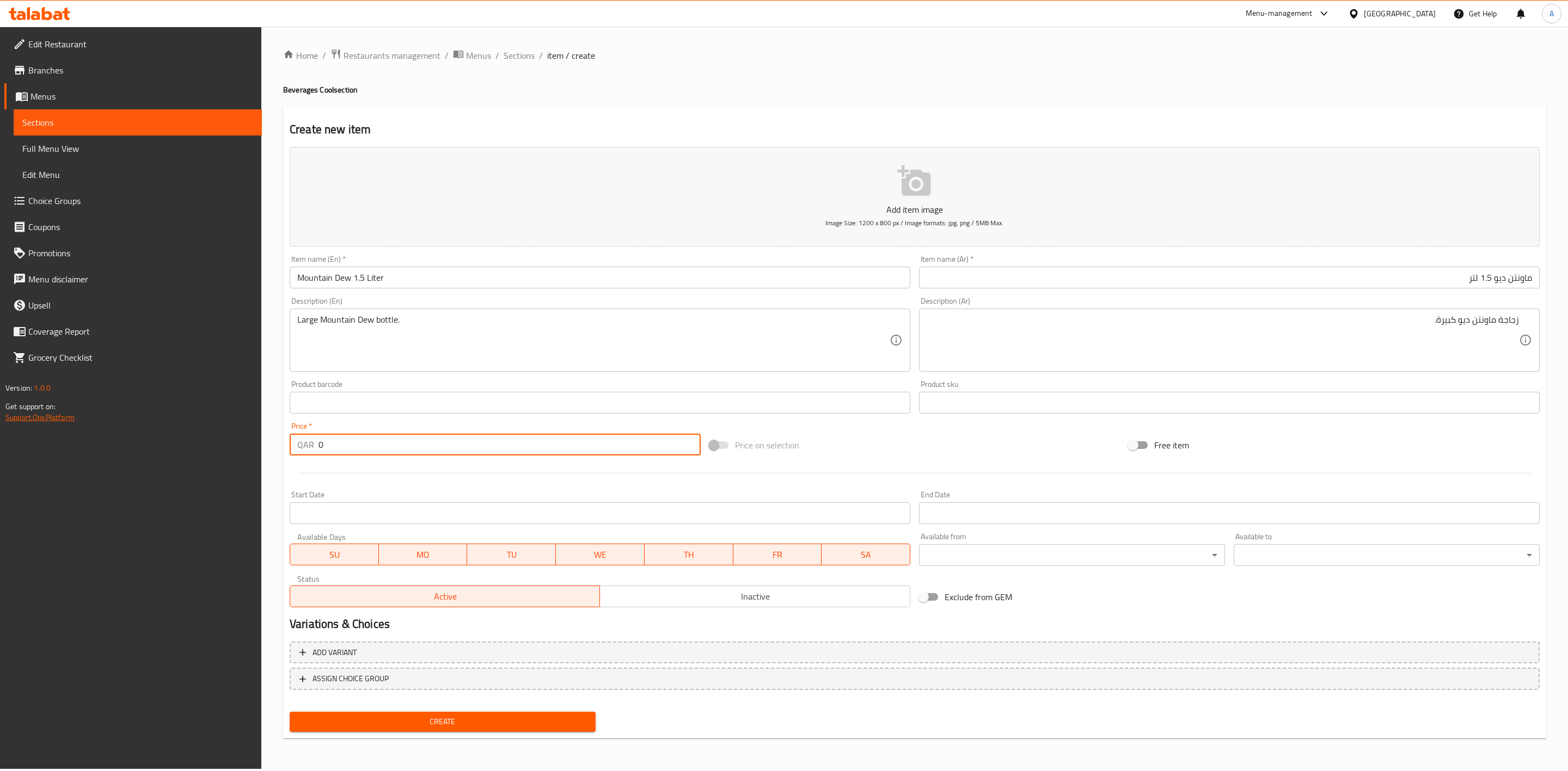
drag, startPoint x: 353, startPoint y: 436, endPoint x: 22, endPoint y: 419, distance: 331.4
click at [22, 419] on div "Edit Restaurant Branches Menus Sections Full Menu View Edit Menu Choice Groups …" at bounding box center [784, 398] width 1568 height 742
type input "5"
click at [714, 591] on span "Inactive" at bounding box center [755, 597] width 301 height 16
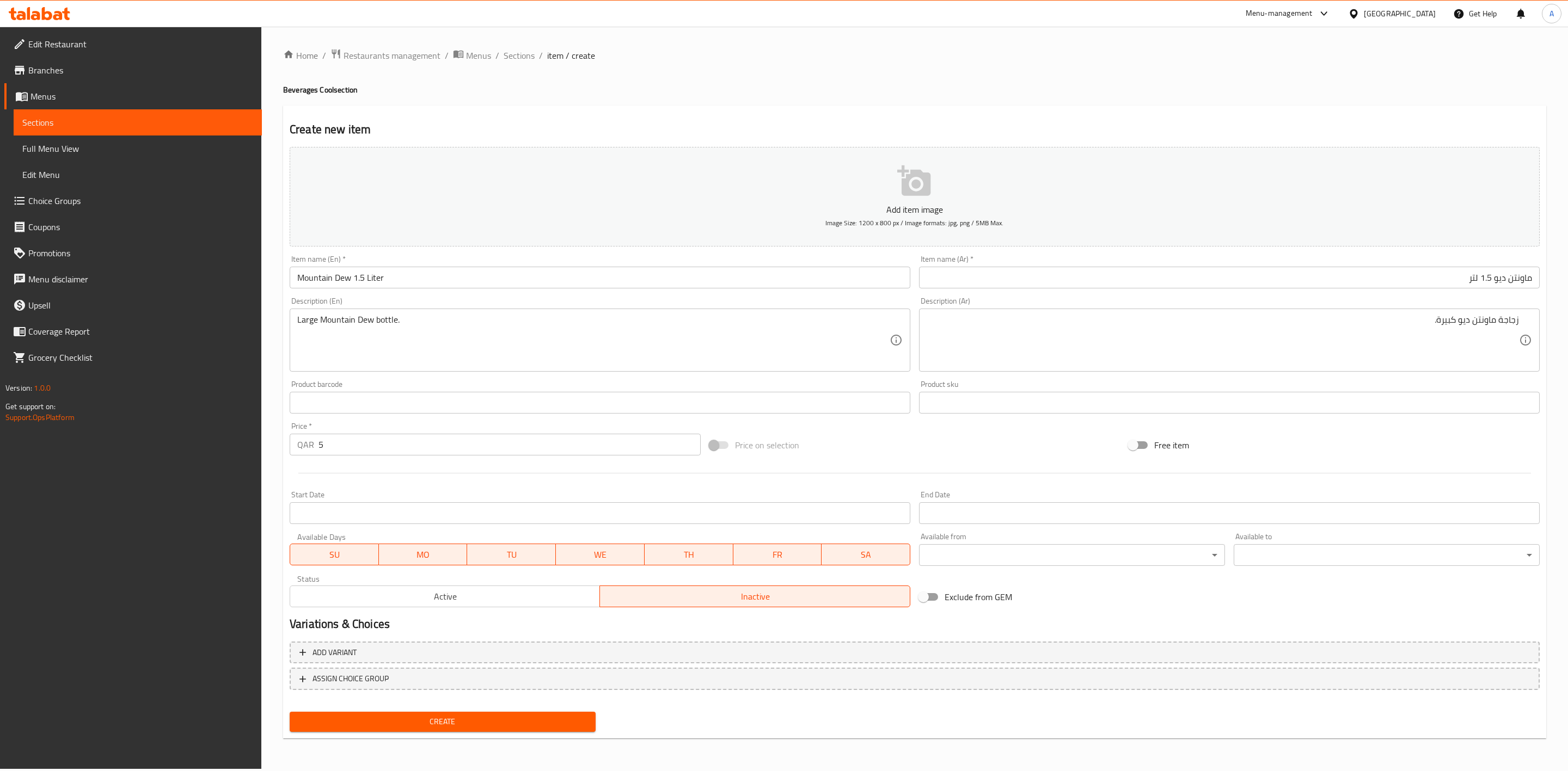
click at [432, 715] on span "Create" at bounding box center [443, 722] width 289 height 13
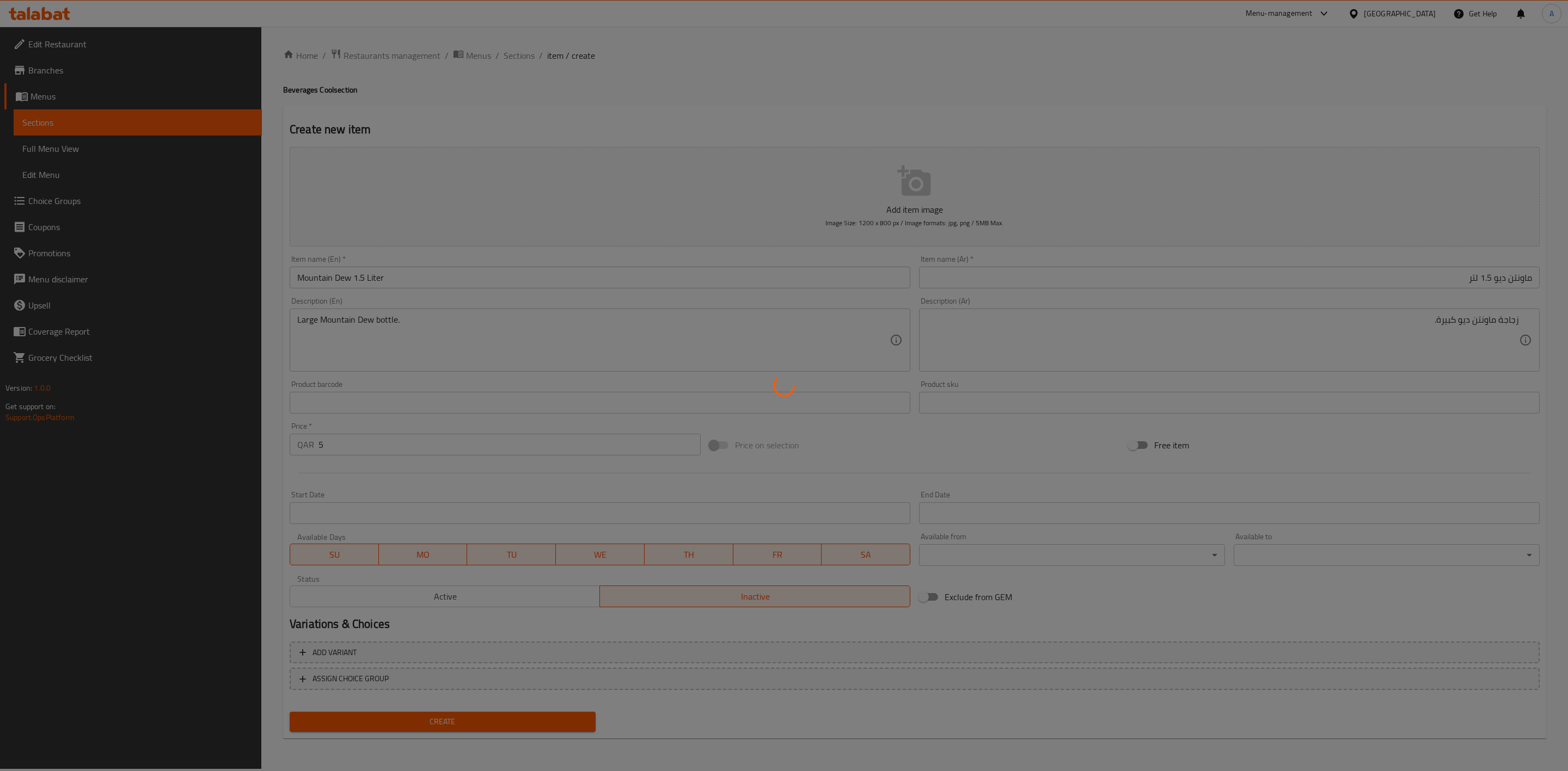
type input "0"
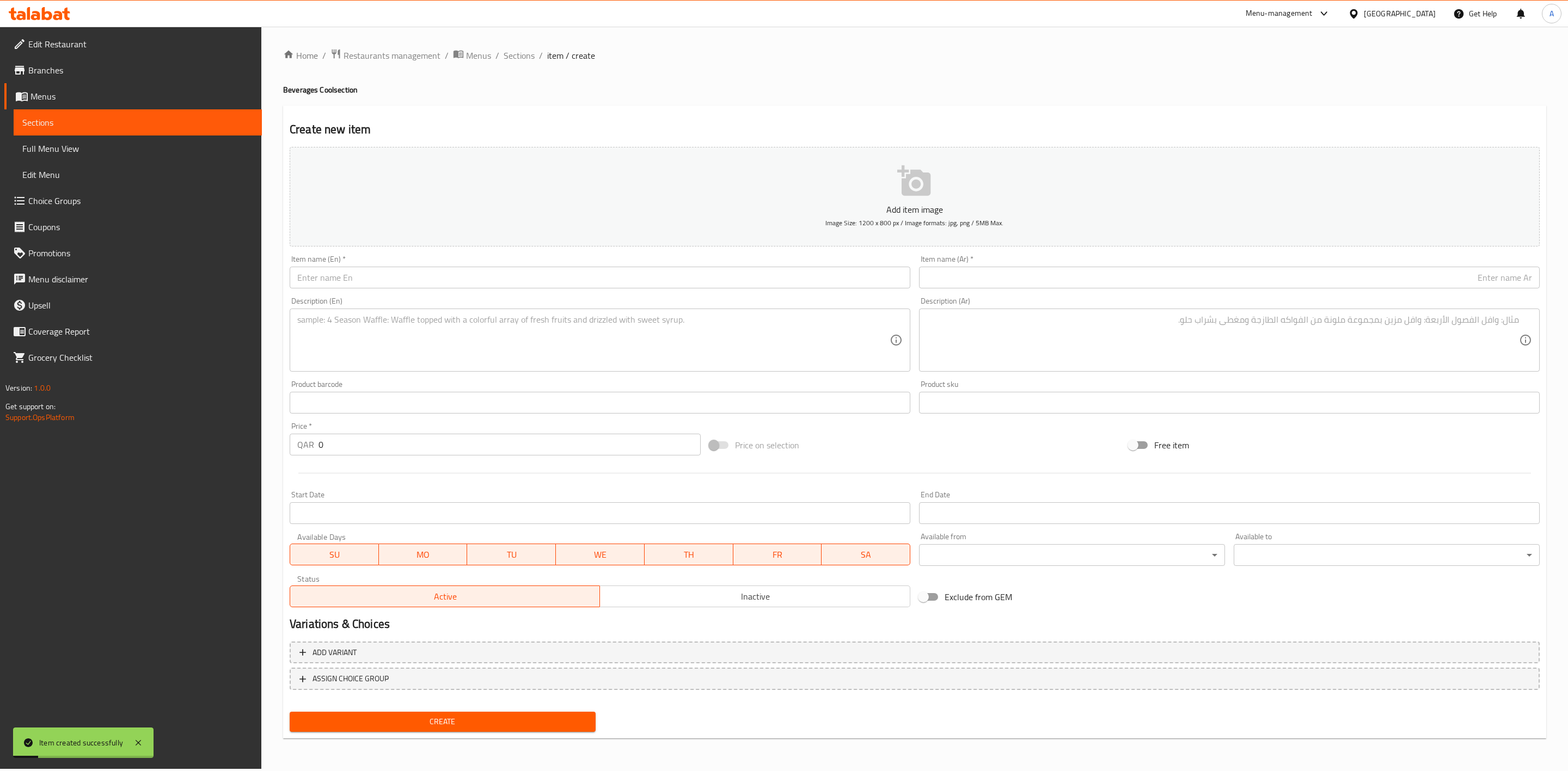
click at [521, 68] on div "Home / Restaurants management / Menus / Sections / item / create Beverages Cool…" at bounding box center [914, 398] width 1263 height 699
click at [519, 59] on span "Sections" at bounding box center [519, 55] width 31 height 13
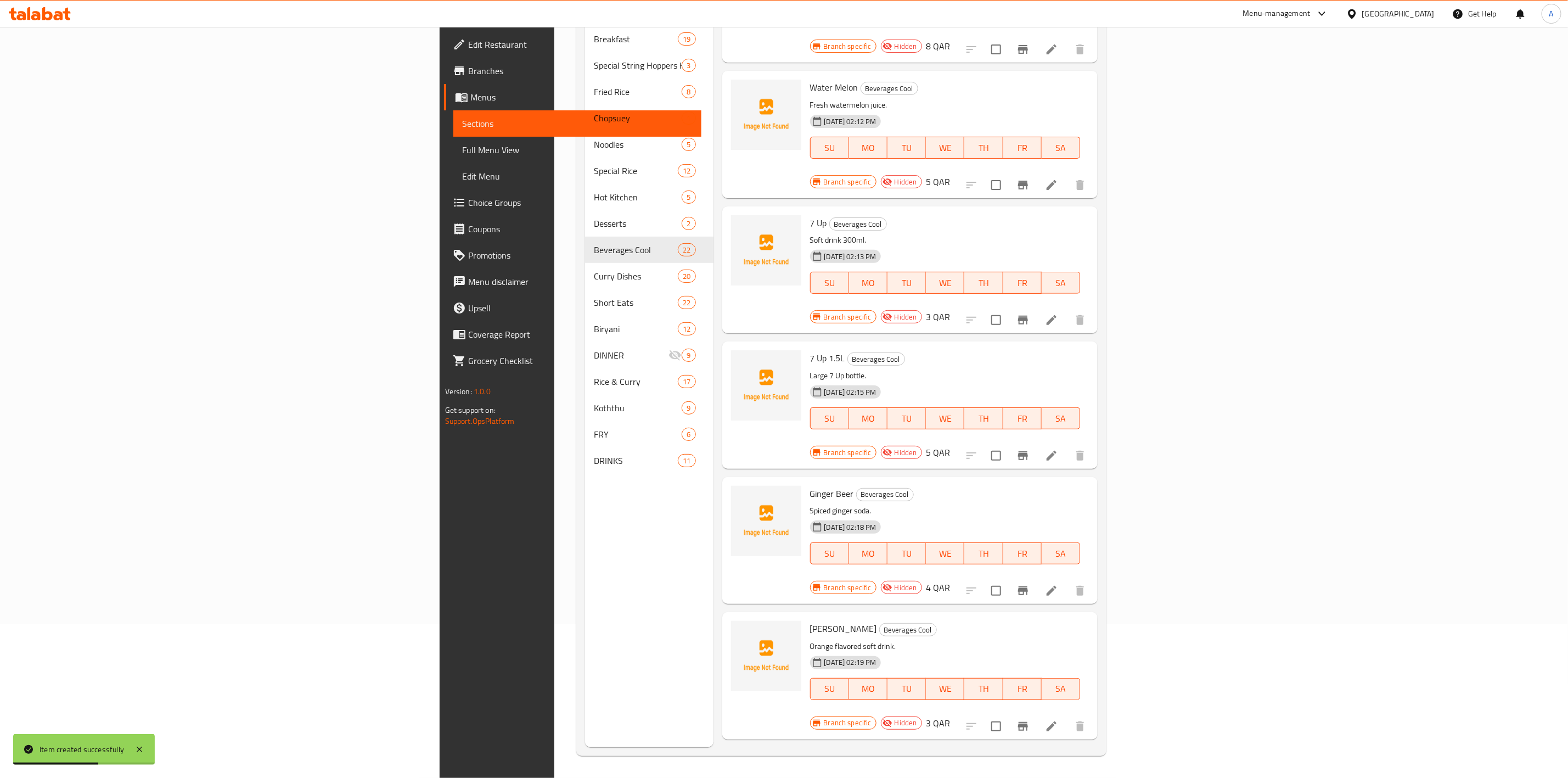
scroll to position [1887, 0]
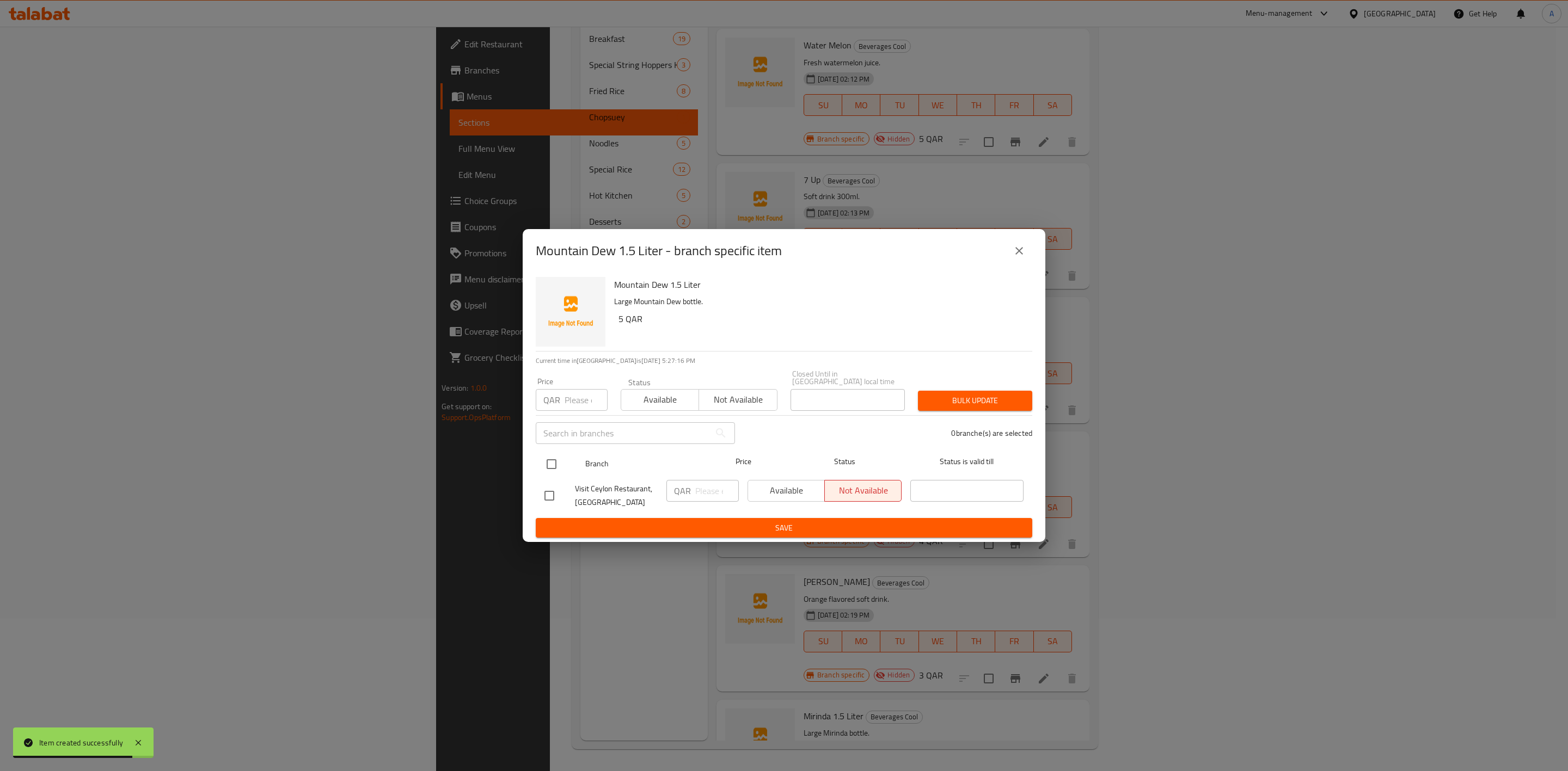
click at [551, 461] on input "checkbox" at bounding box center [551, 464] width 23 height 23
checkbox input "true"
click at [567, 405] on input "number" at bounding box center [586, 400] width 43 height 22
type input "5"
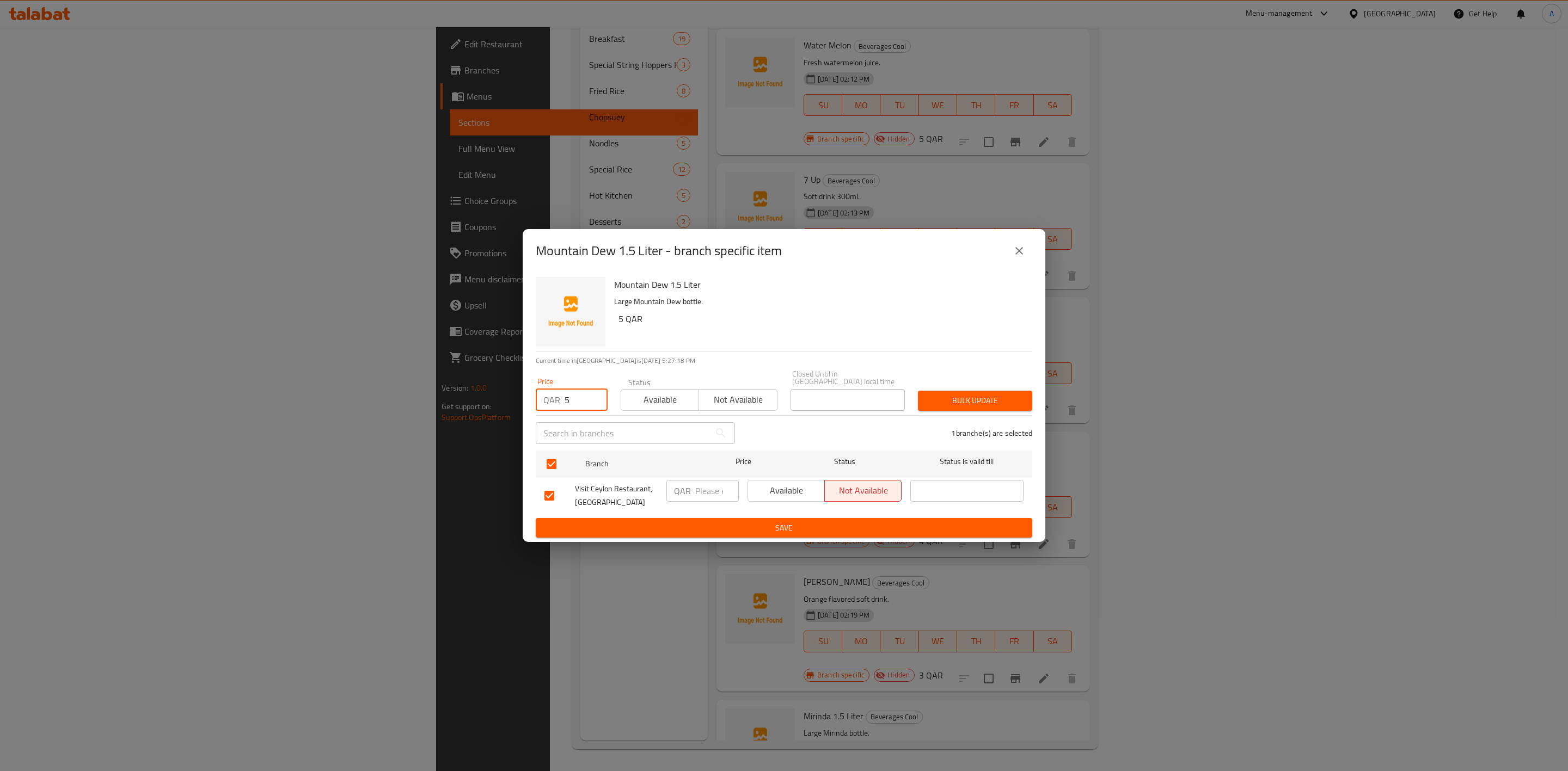
click at [930, 397] on span "Bulk update" at bounding box center [975, 401] width 97 height 13
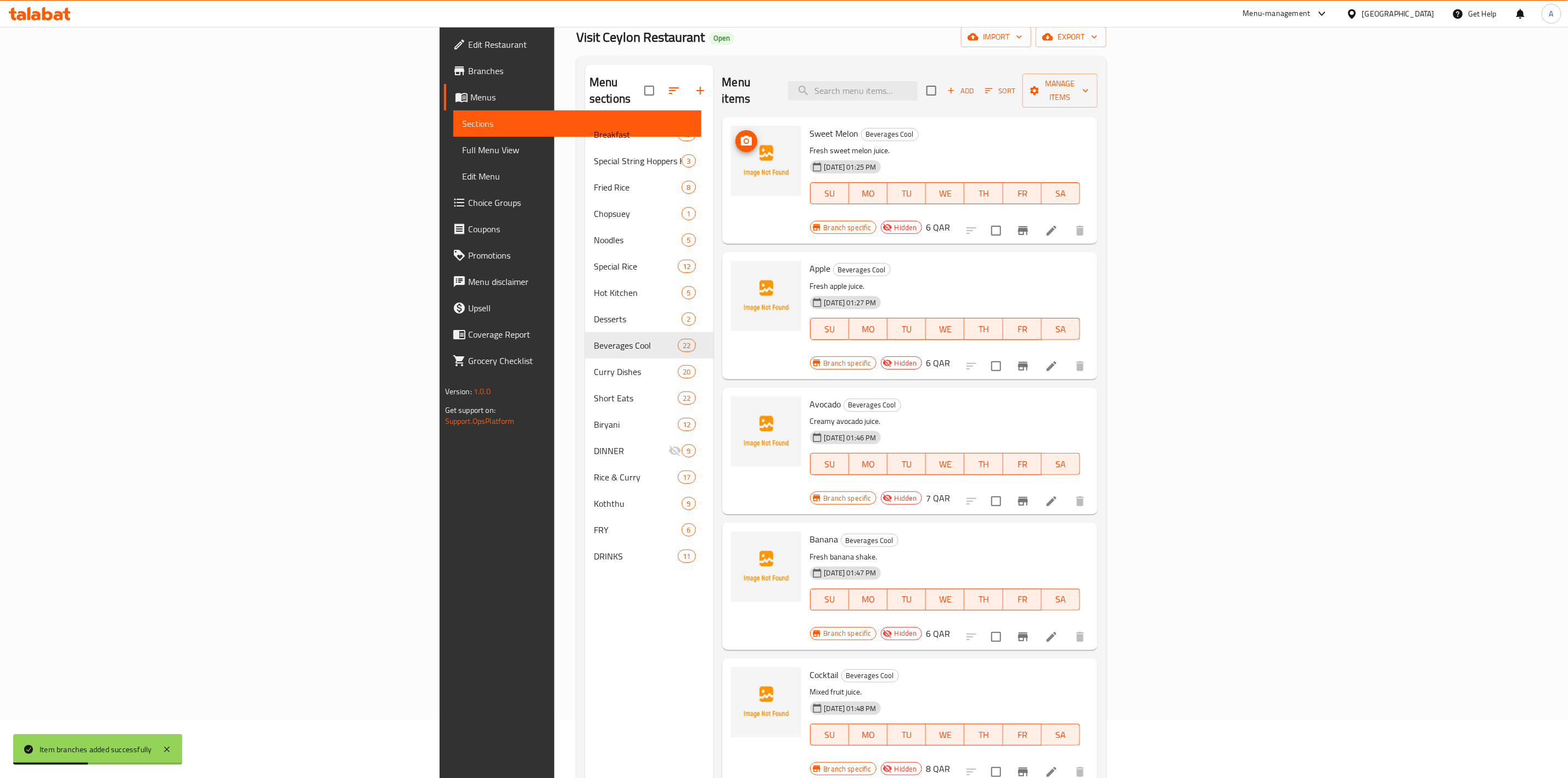
scroll to position [0, 0]
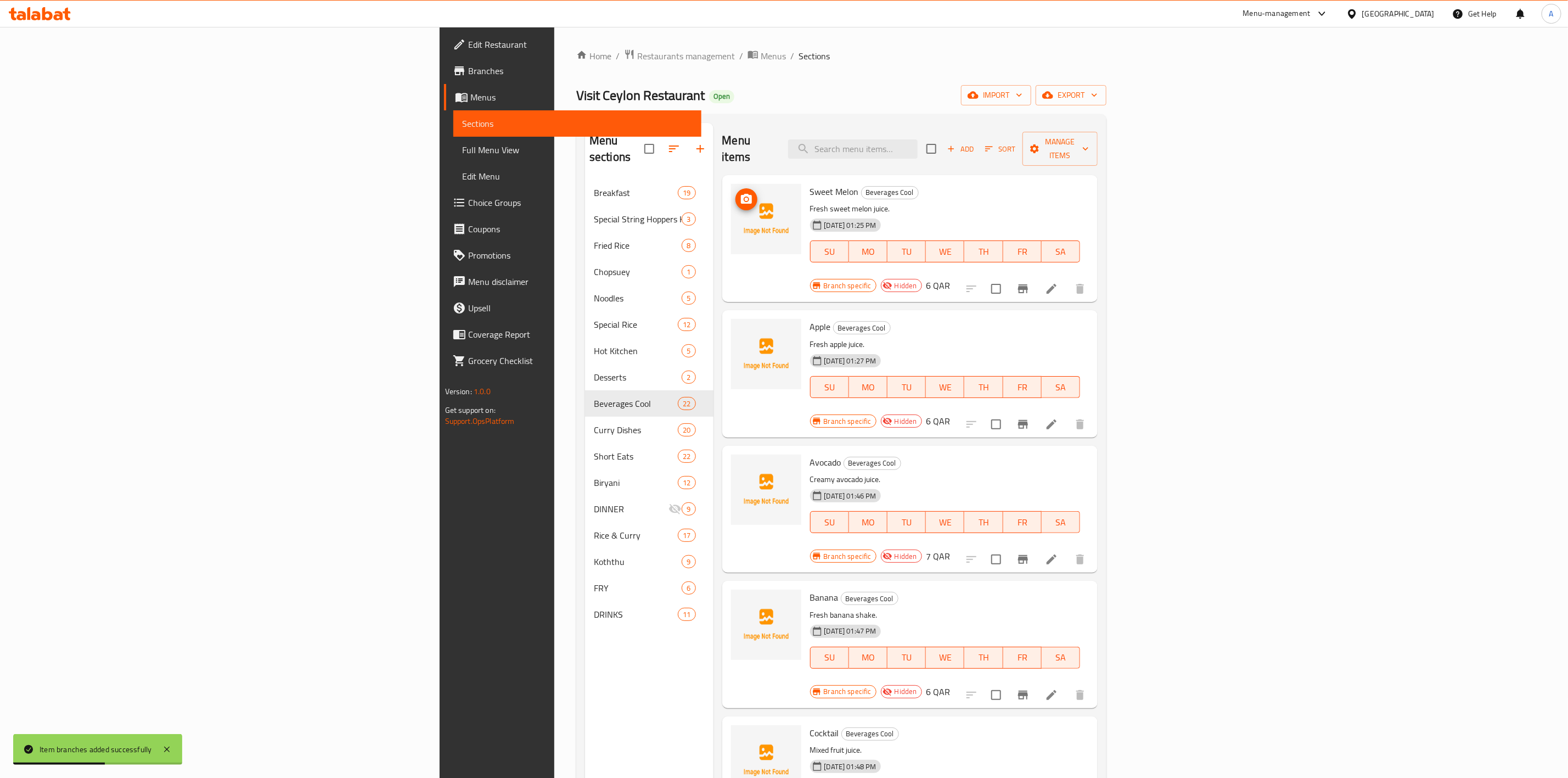
click at [975, 147] on span "Add" at bounding box center [960, 149] width 29 height 13
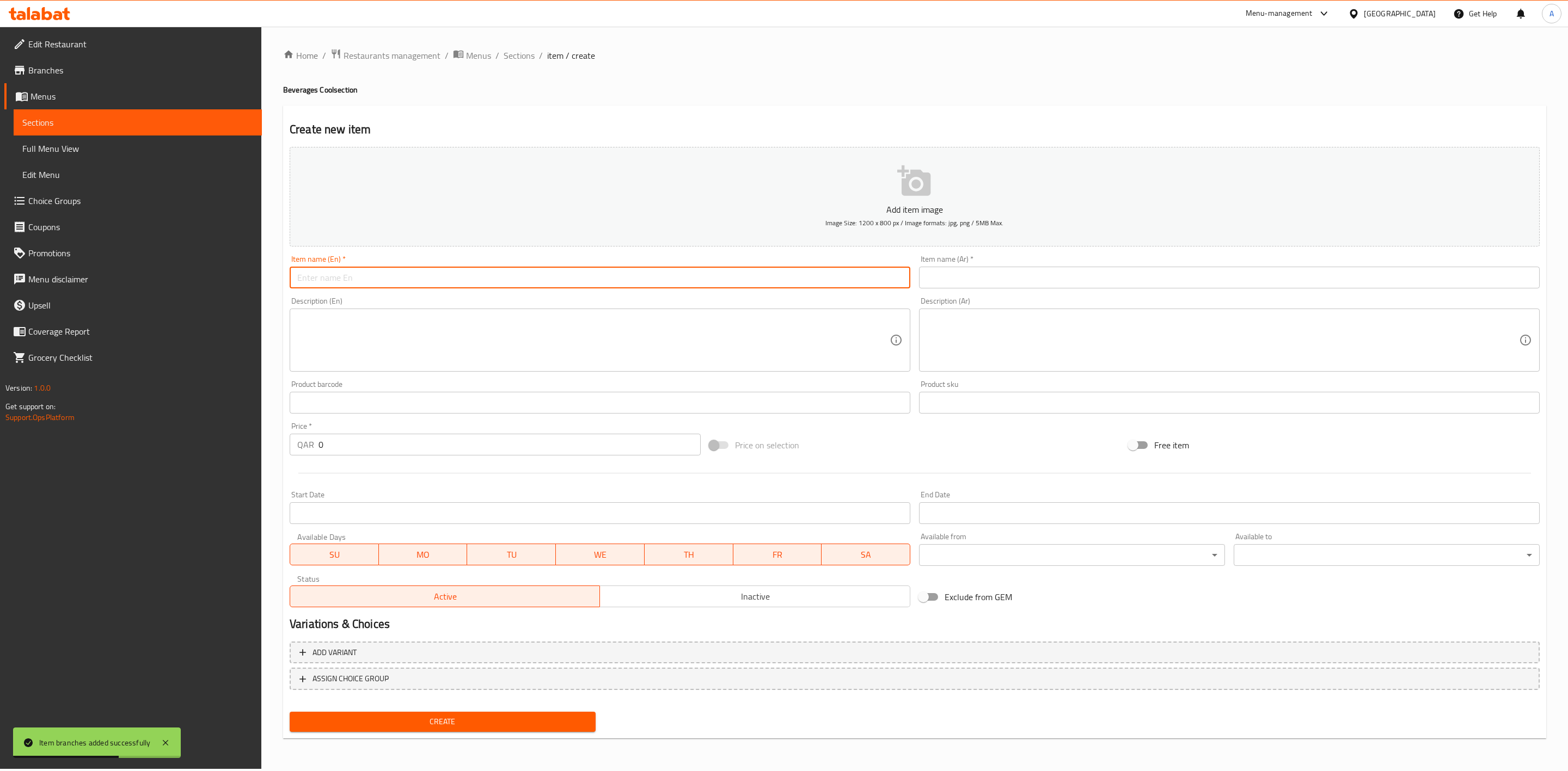
click at [325, 276] on input "text" at bounding box center [600, 277] width 621 height 22
paste input "Mountain Dew Family Pack"
type input "Mountain Dew Family Pack"
click at [1042, 281] on input "text" at bounding box center [1230, 277] width 621 height 22
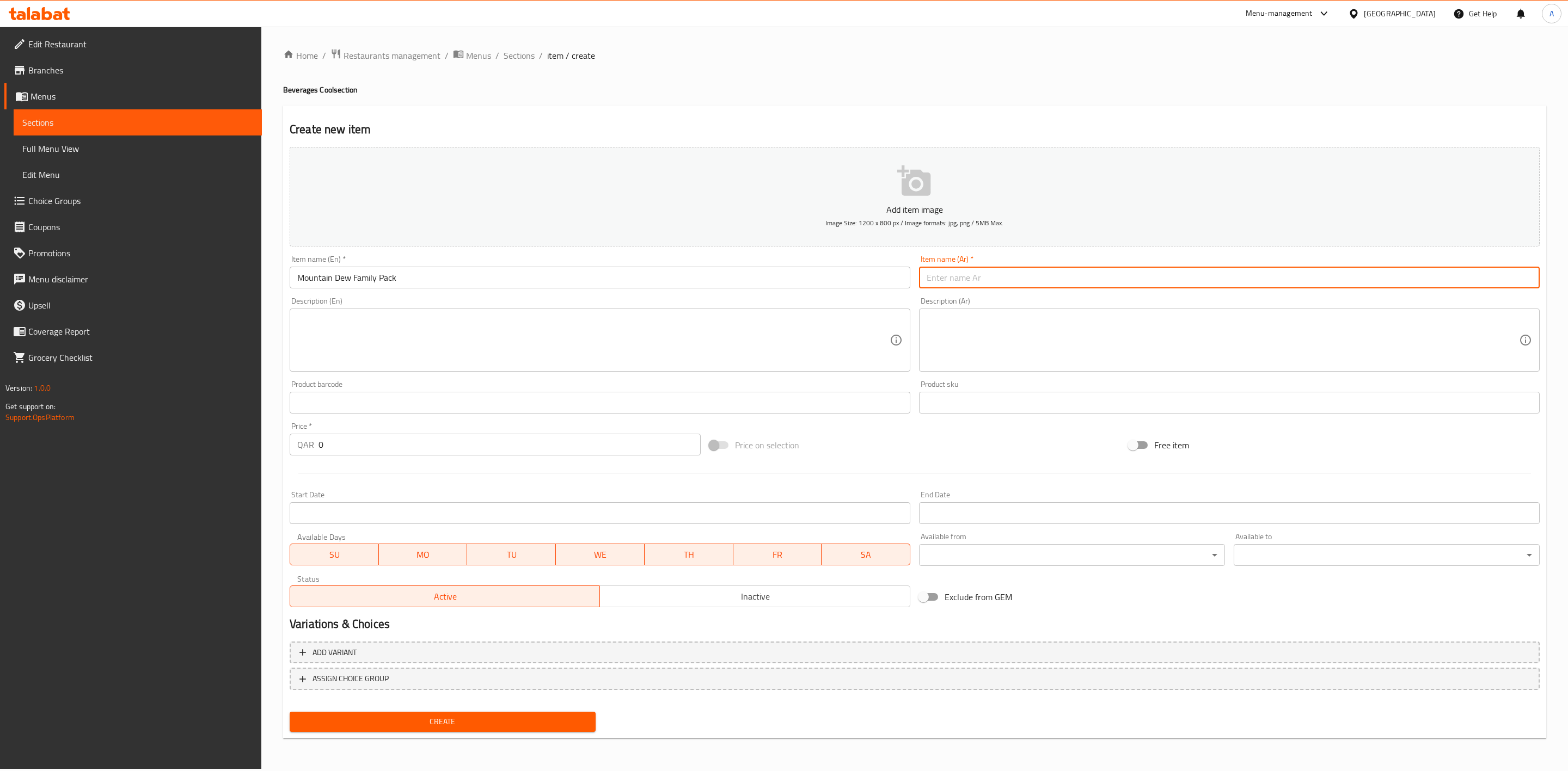
paste input "مجموعة ماونتن ديو العائلية"
type input "مجموعة ماونتن ديو العائلية"
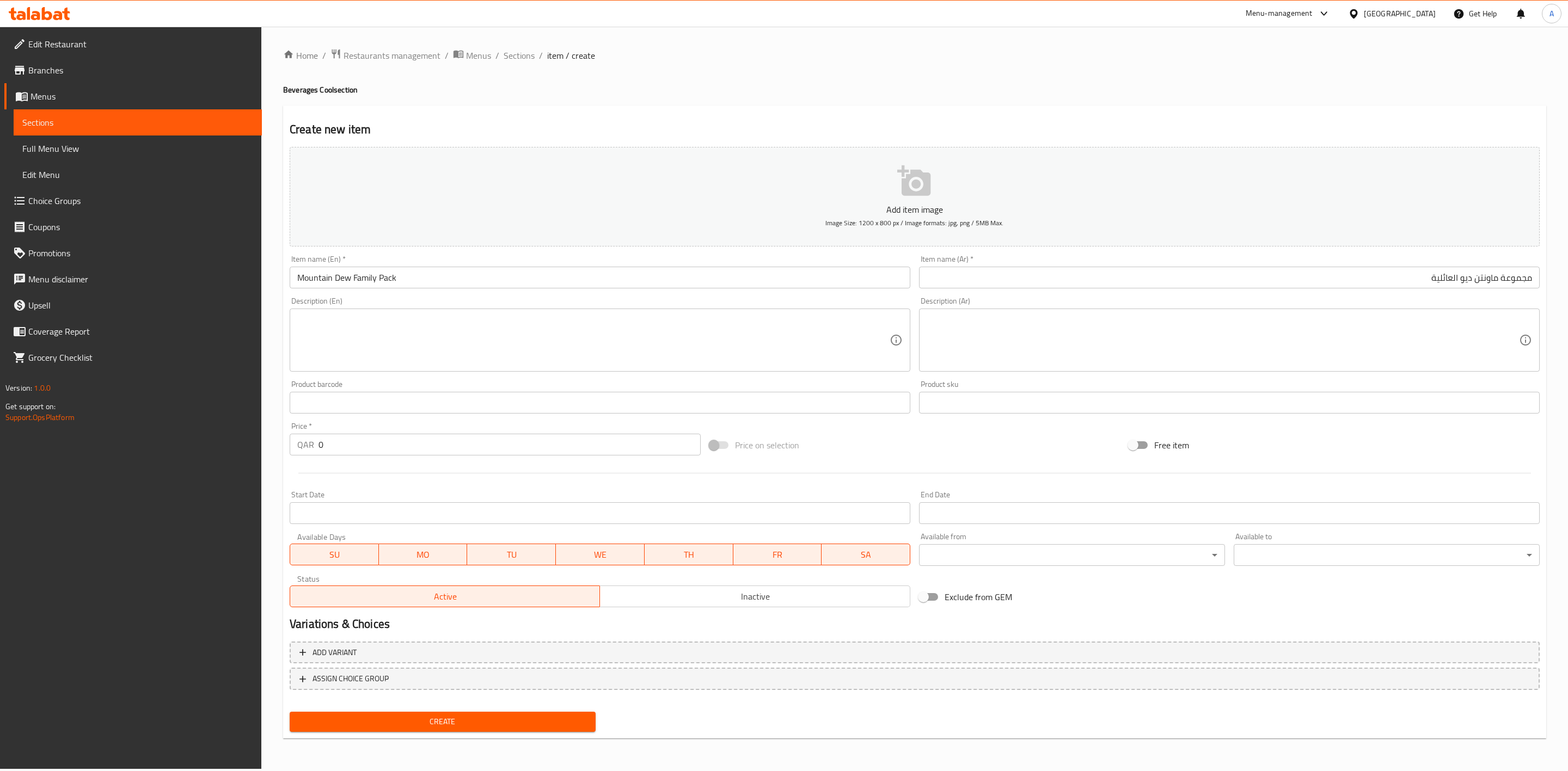
click at [982, 92] on h4 "Beverages Cool section" at bounding box center [914, 90] width 1263 height 11
click at [351, 323] on textarea at bounding box center [593, 340] width 592 height 52
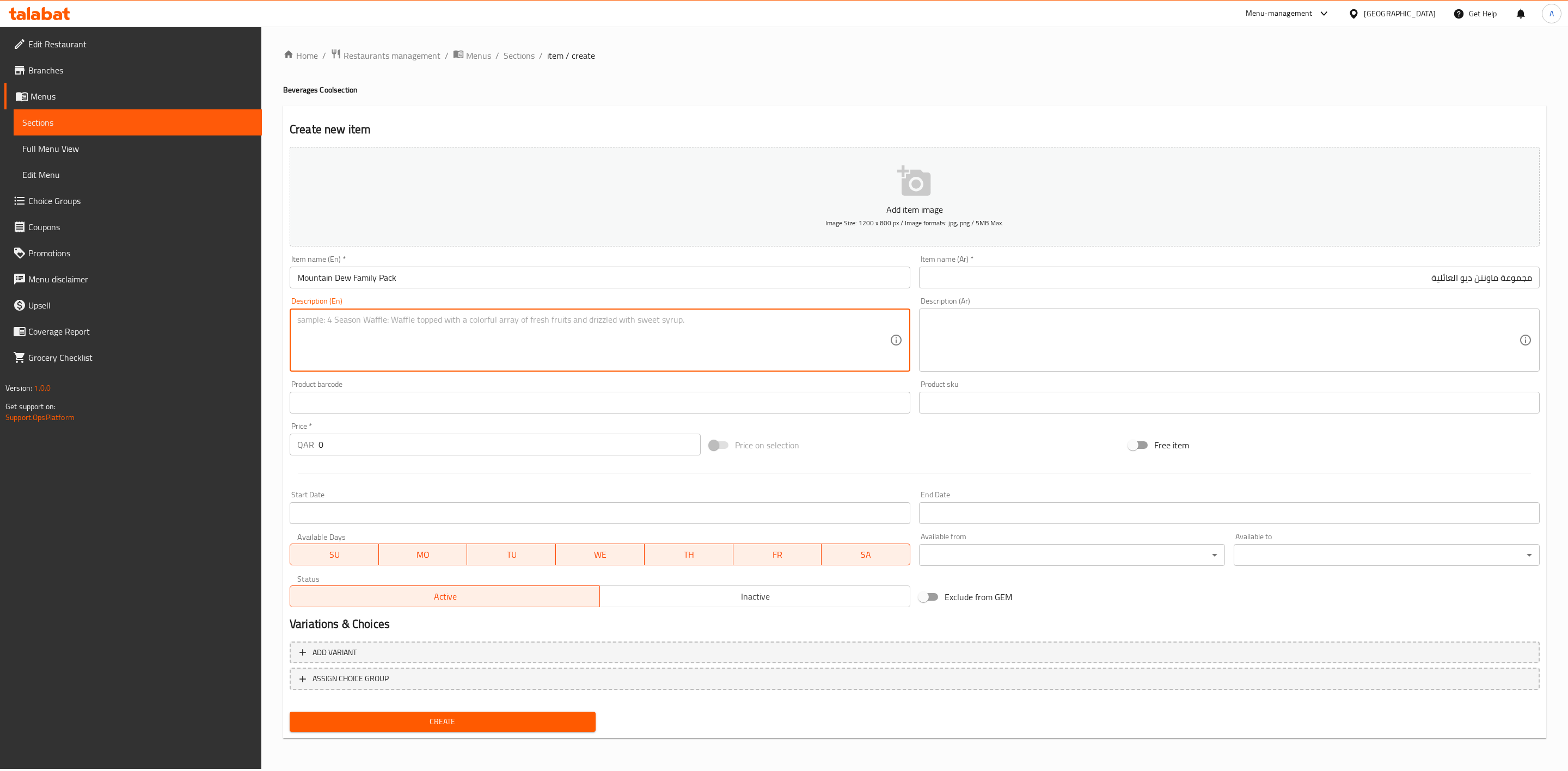
paste textarea "Family pack size."
type textarea "Family pack size."
click at [999, 325] on textarea at bounding box center [1222, 340] width 592 height 52
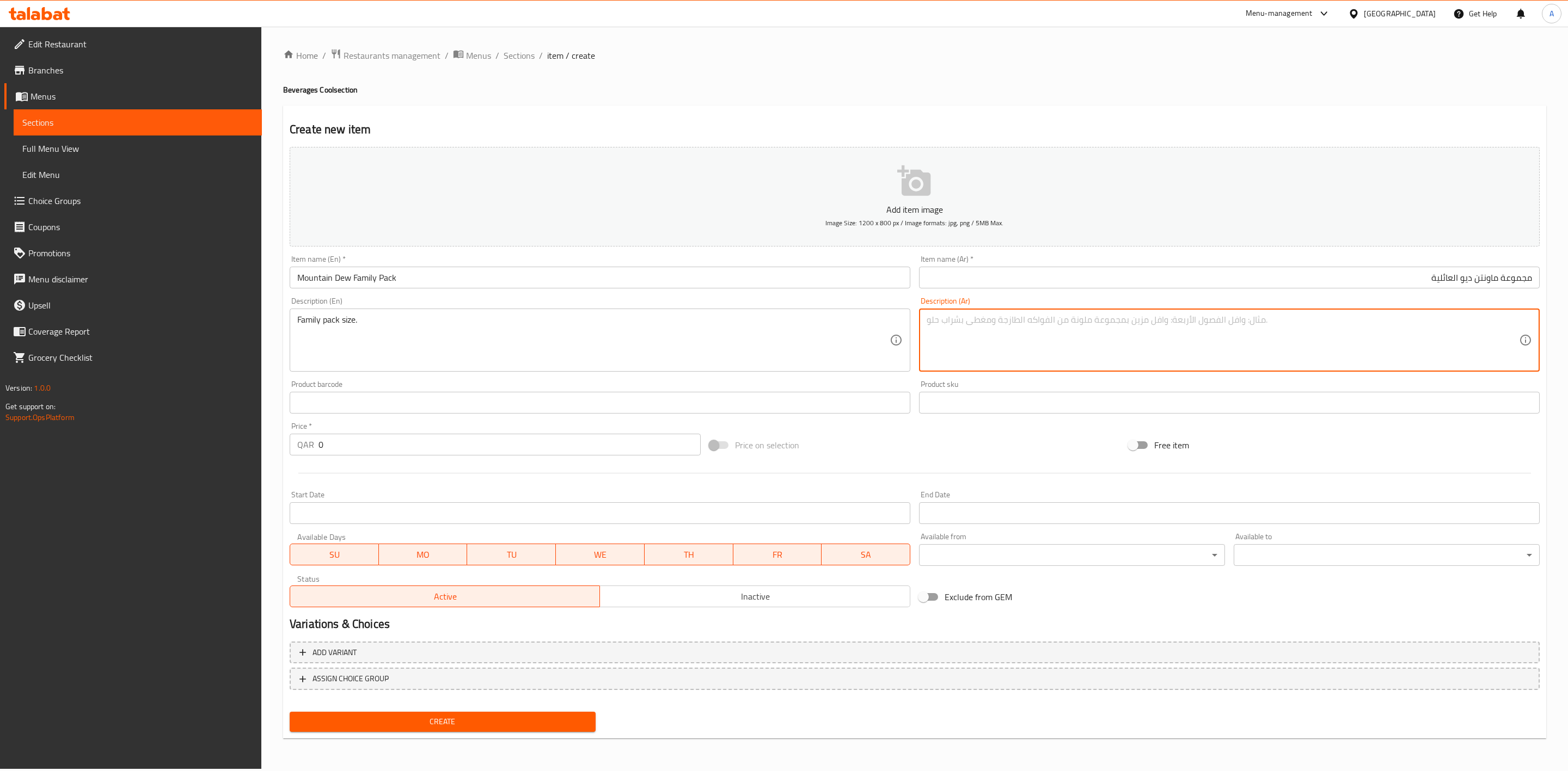
paste textarea "حجم العبوة العائلية."
type textarea "حجم العبوة العائلية."
click at [751, 610] on div "Status Active Inactive" at bounding box center [600, 591] width 629 height 41
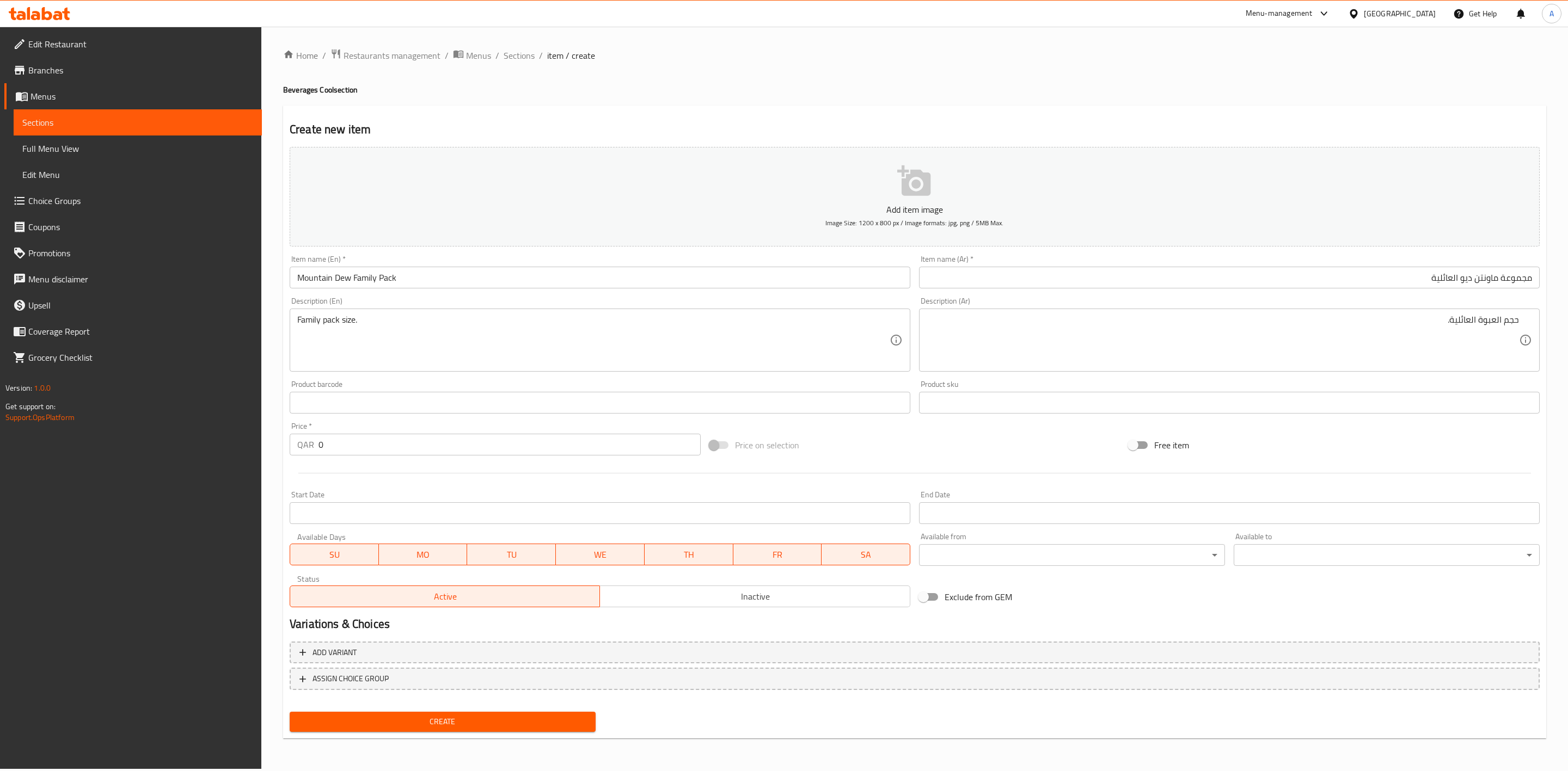
click at [760, 600] on span "Inactive" at bounding box center [755, 597] width 301 height 16
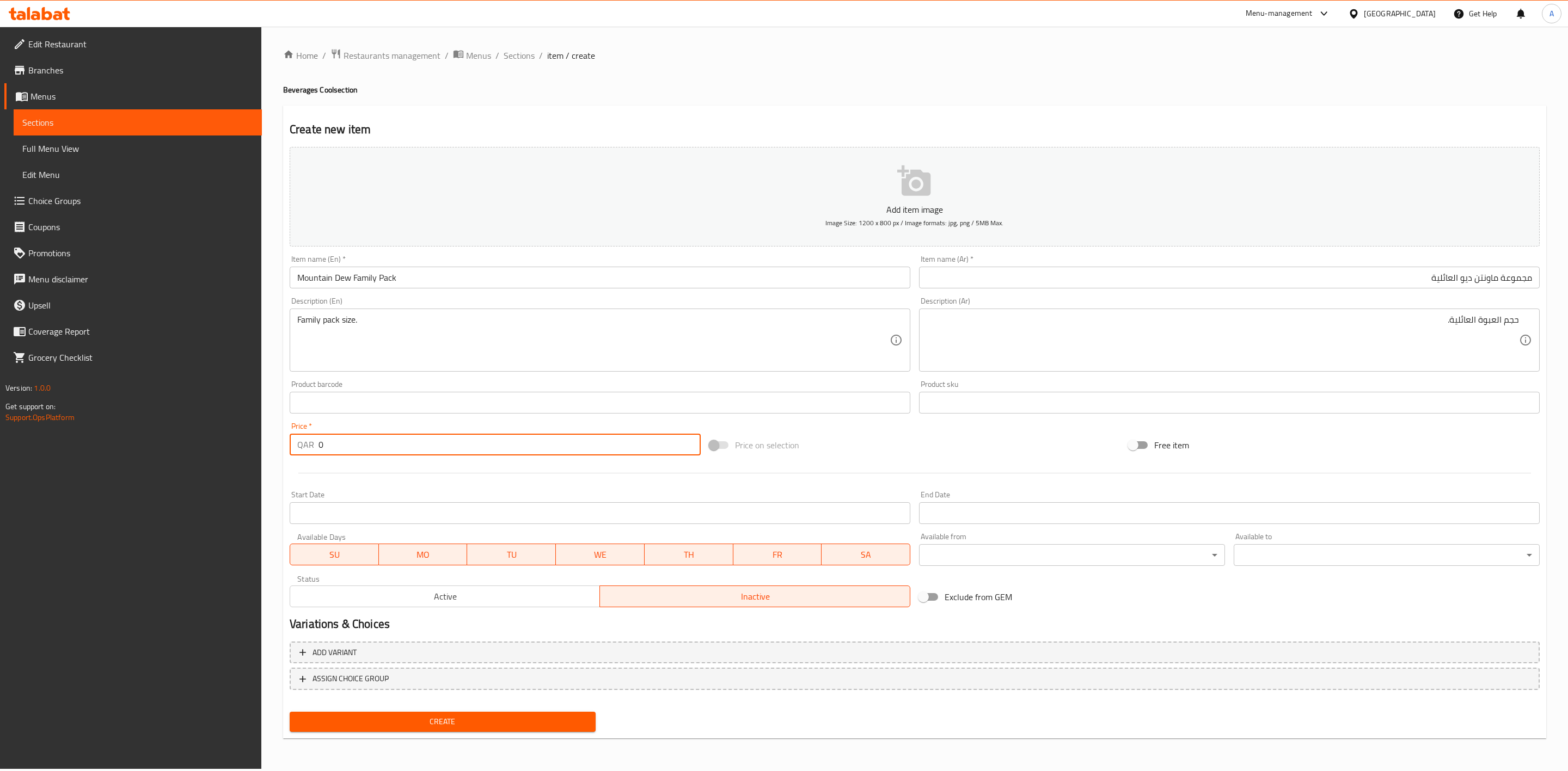
drag, startPoint x: 335, startPoint y: 448, endPoint x: 278, endPoint y: 448, distance: 57.0
click at [278, 448] on div "Home / Restaurants management / Menus / Sections / item / create Beverages Cool…" at bounding box center [914, 398] width 1307 height 742
paste input "8"
type input "8"
click at [366, 477] on div at bounding box center [915, 473] width 1259 height 27
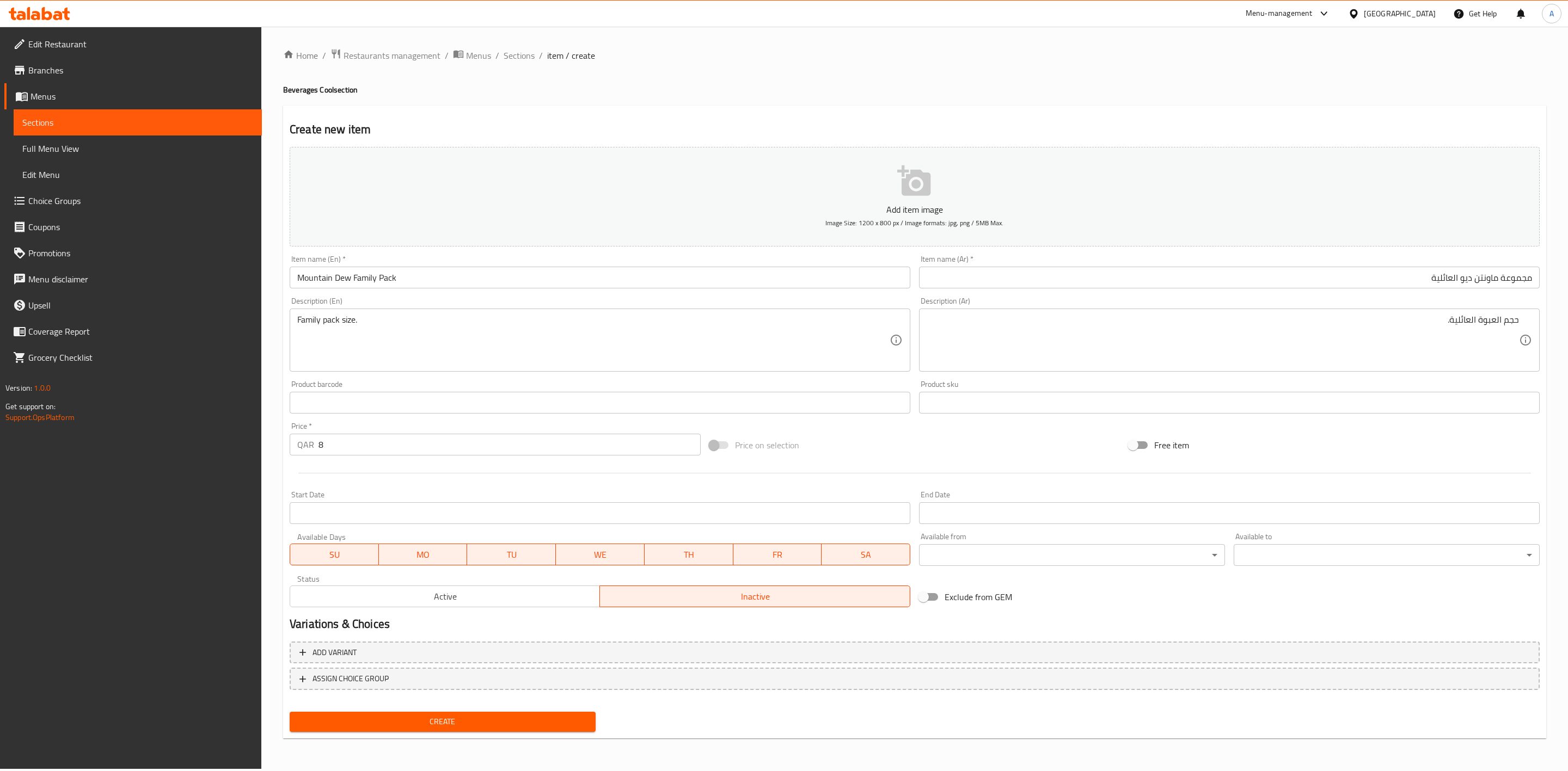
click at [421, 722] on span "Create" at bounding box center [443, 722] width 289 height 13
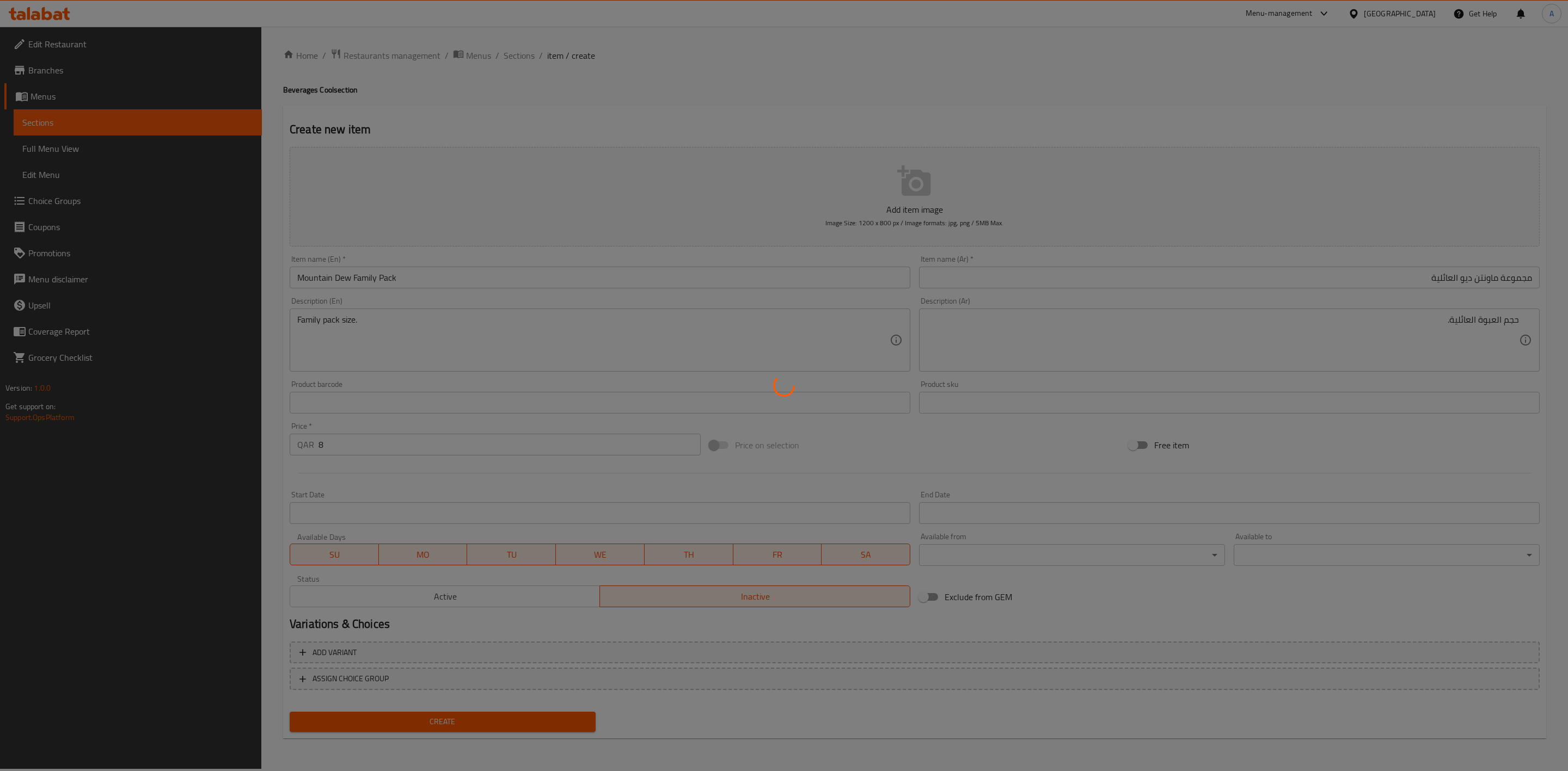
type input "0"
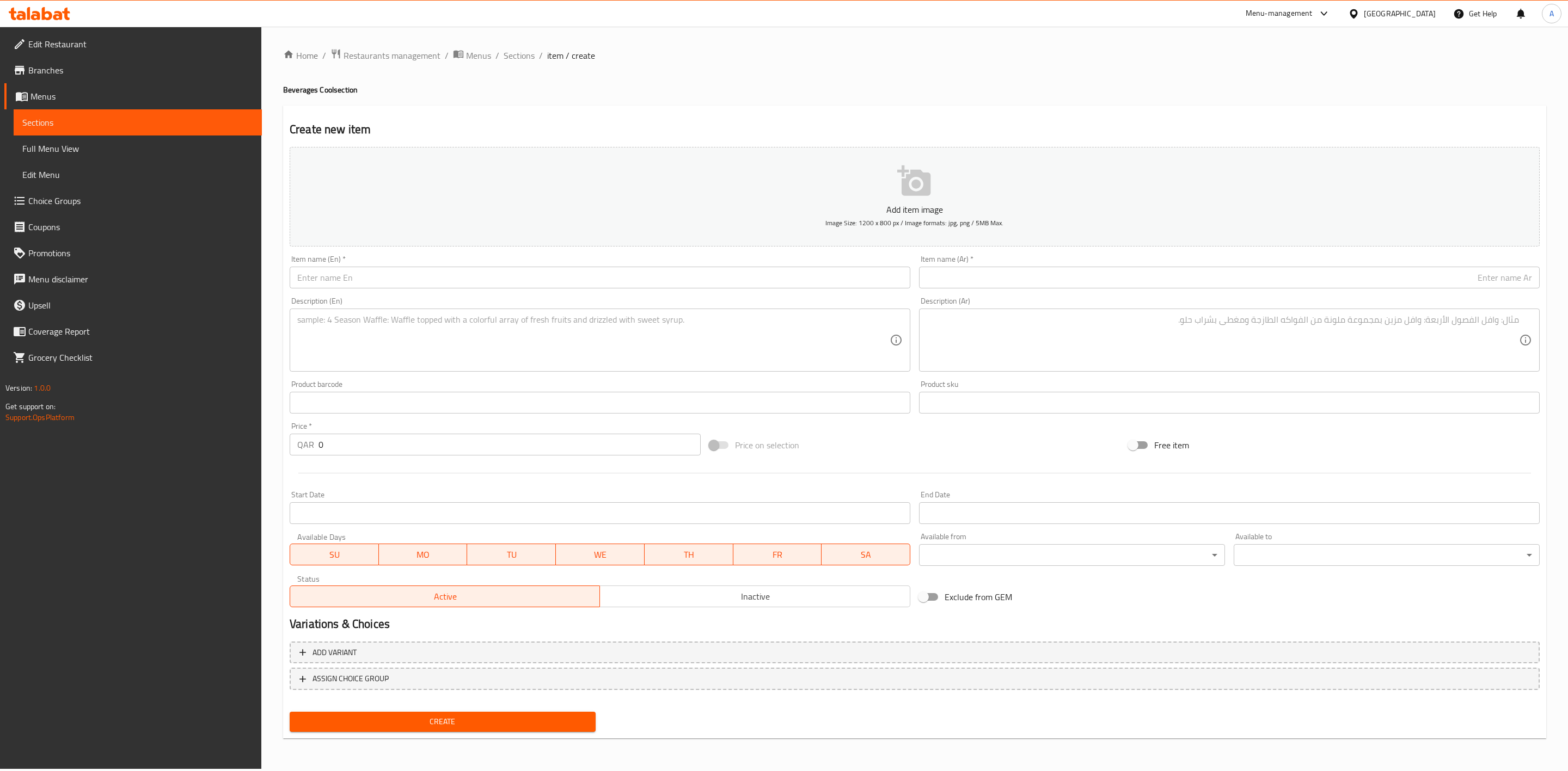
click at [527, 61] on span "Sections" at bounding box center [519, 55] width 31 height 13
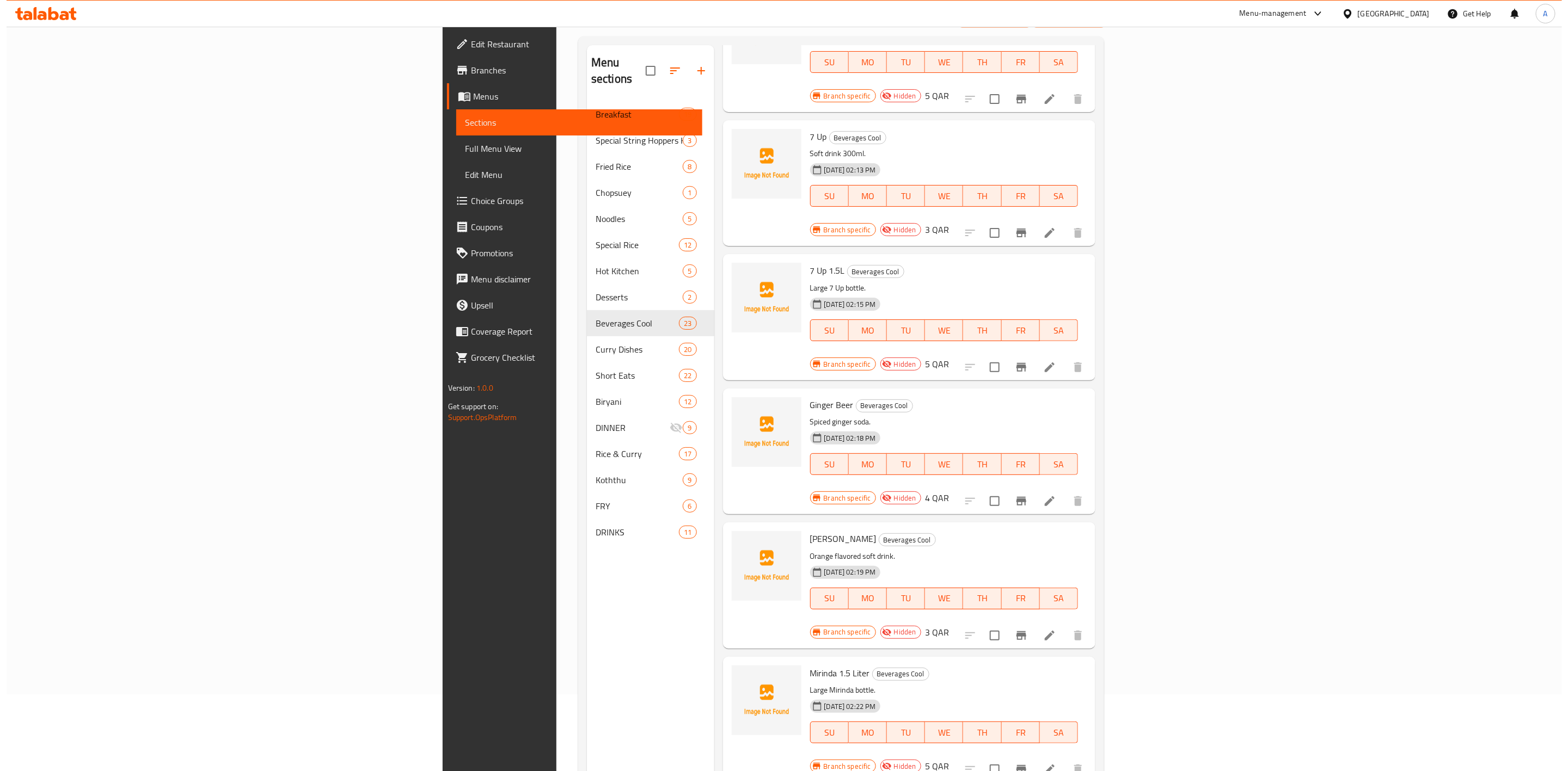
scroll to position [152, 0]
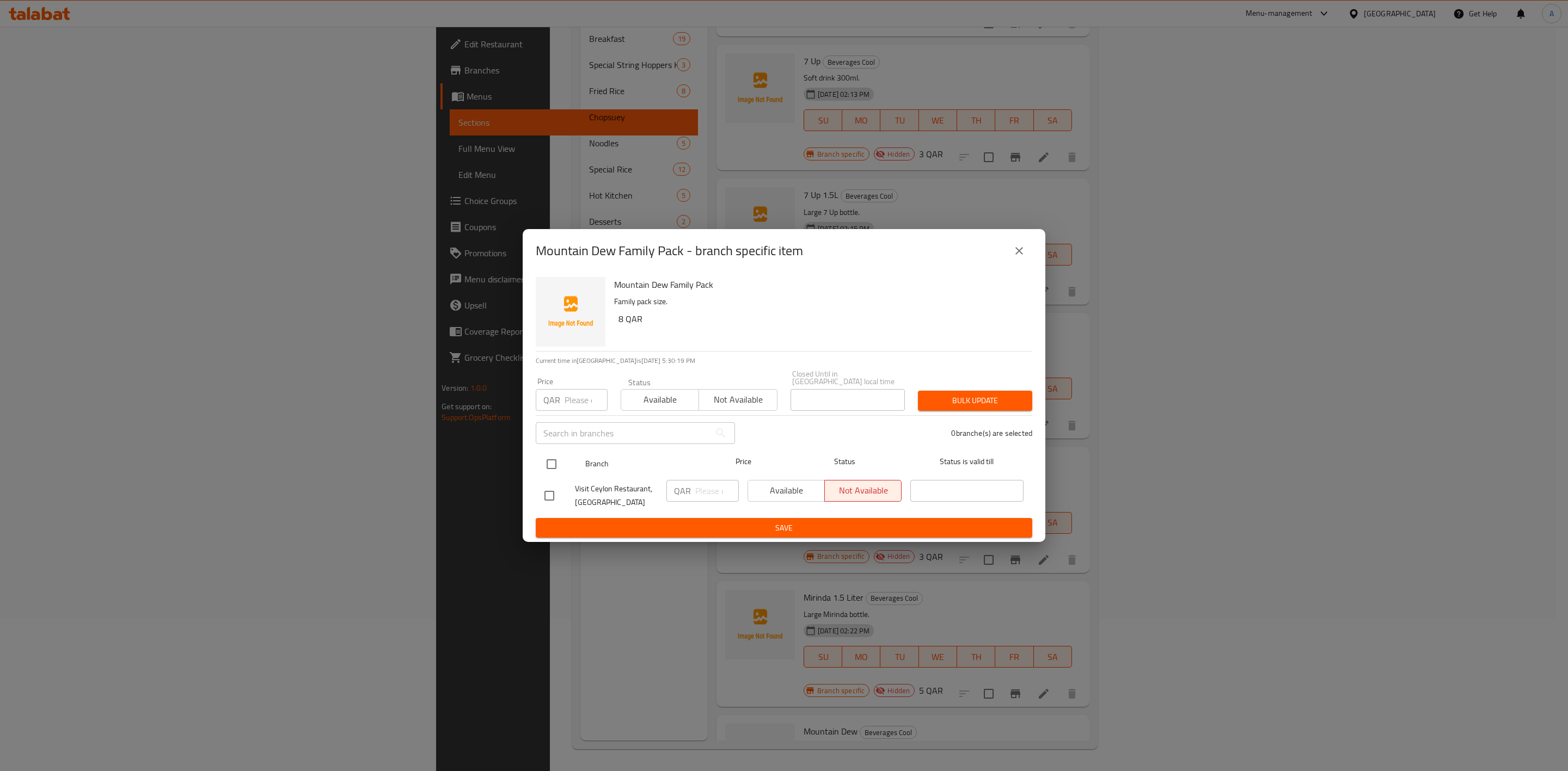
click at [555, 454] on input "checkbox" at bounding box center [551, 464] width 23 height 23
checkbox input "true"
click at [575, 397] on input "number" at bounding box center [586, 400] width 43 height 22
type input "8"
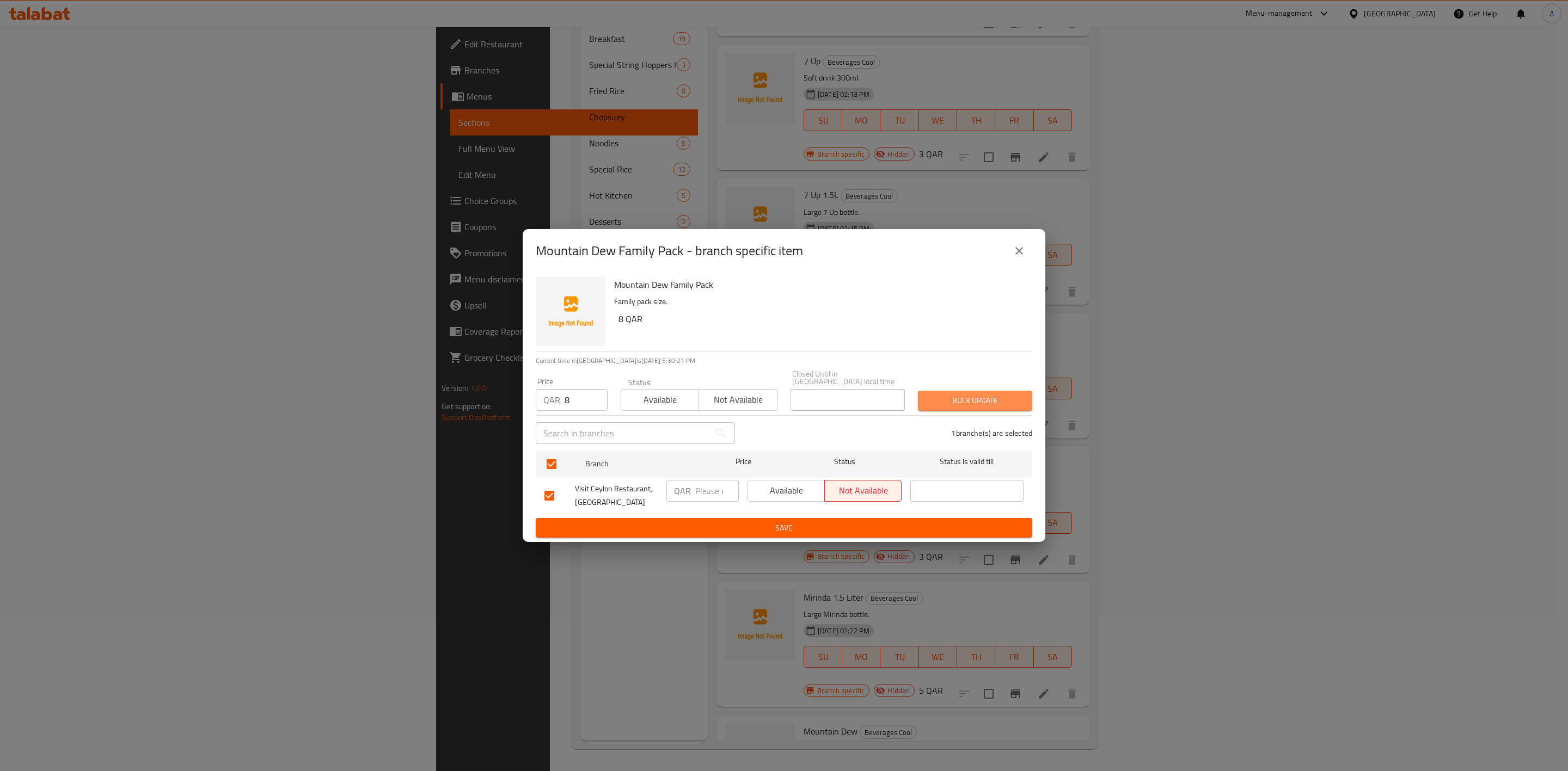
click at [952, 400] on span "Bulk update" at bounding box center [975, 401] width 97 height 13
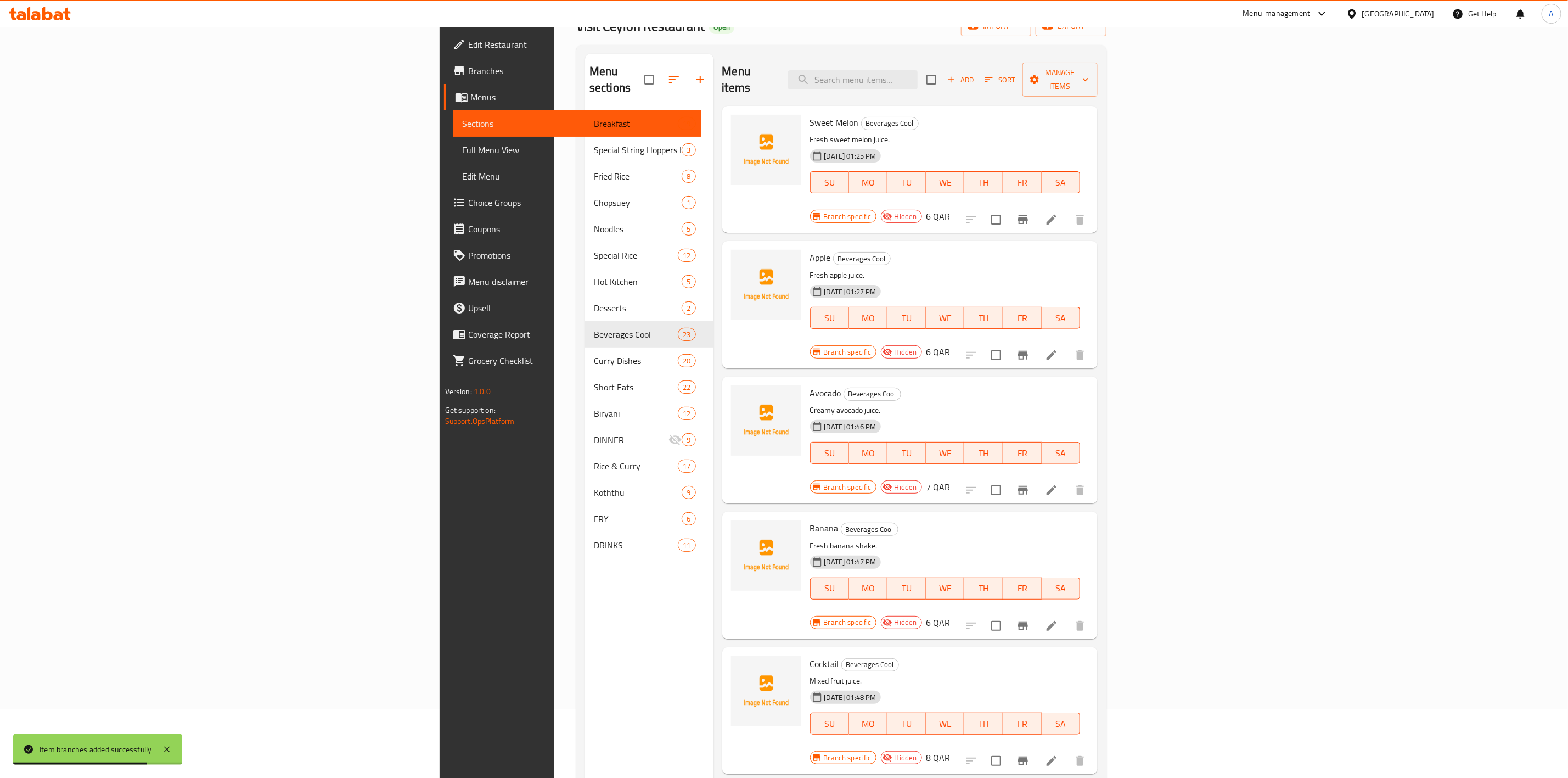
scroll to position [0, 0]
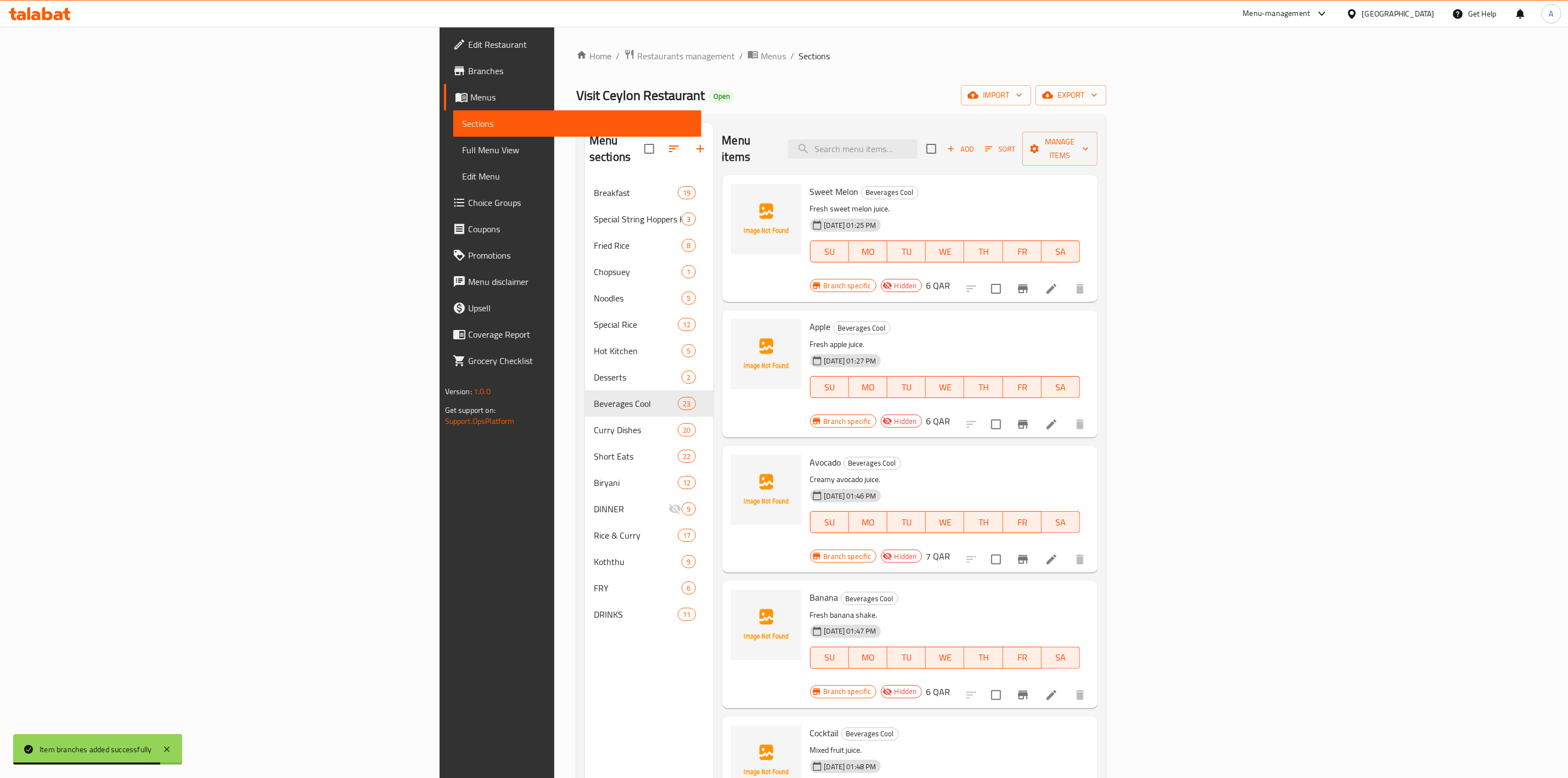
click at [956, 144] on icon "button" at bounding box center [951, 149] width 10 height 10
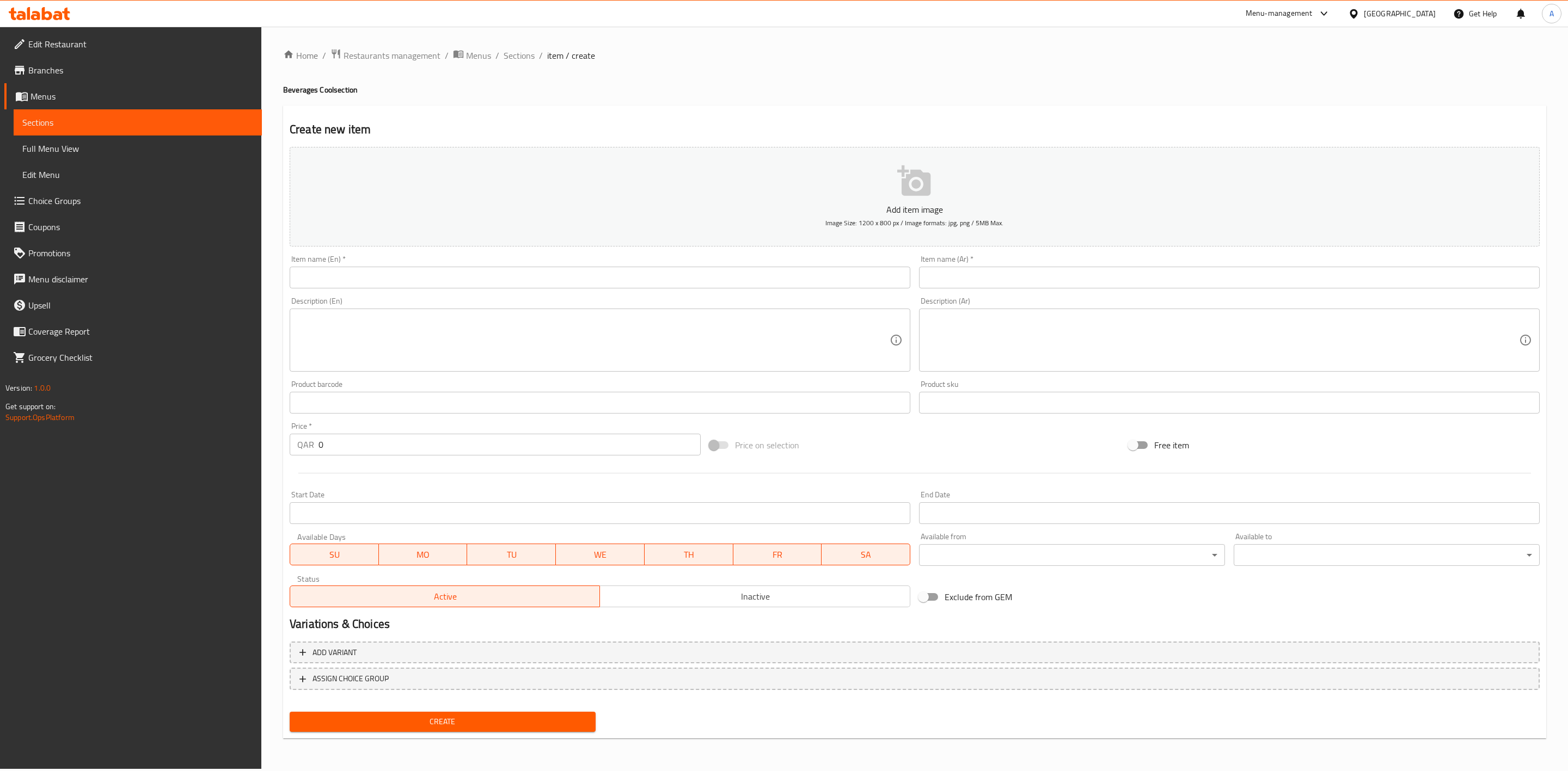
click at [429, 268] on input "text" at bounding box center [600, 277] width 621 height 22
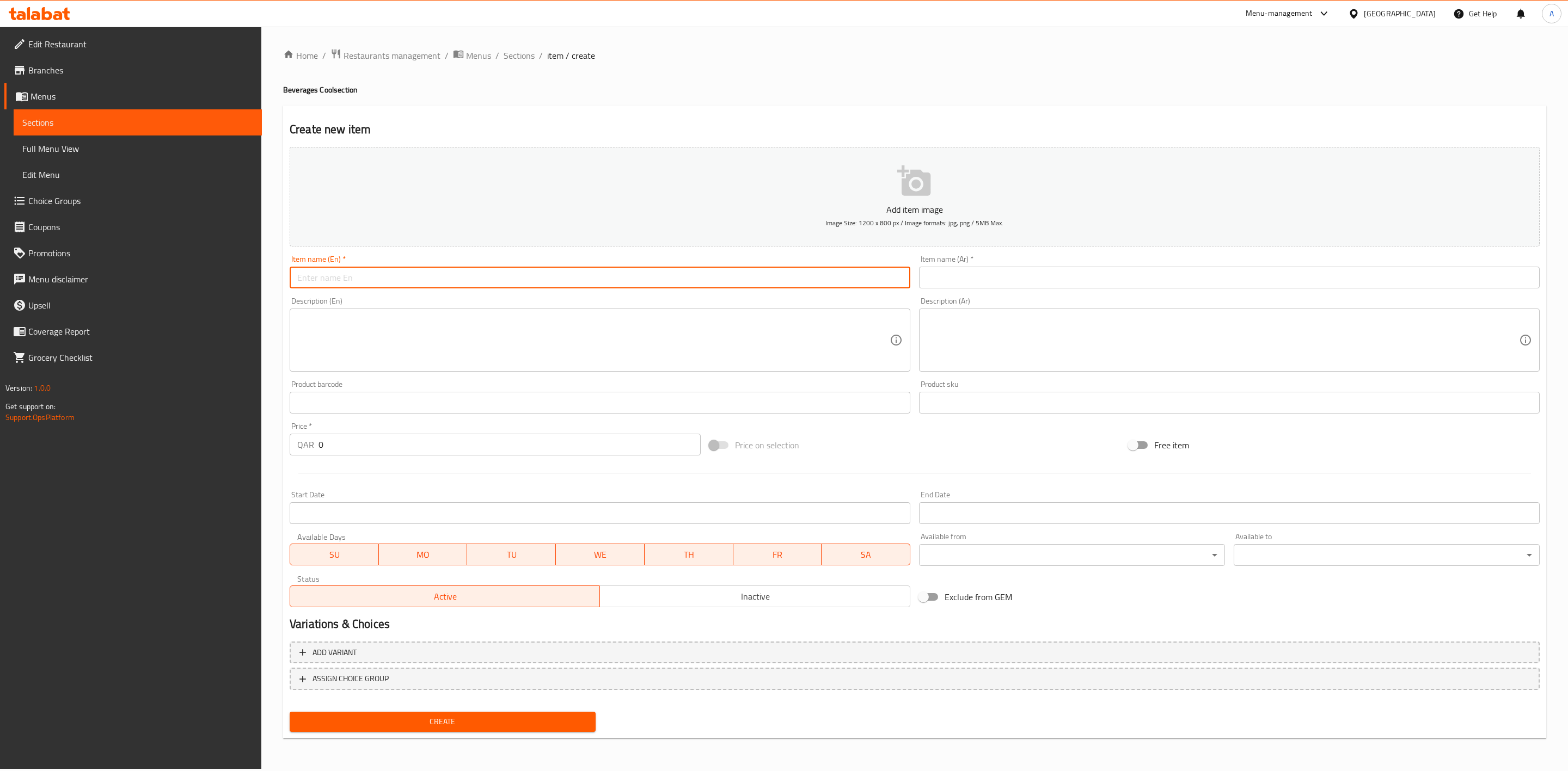
paste input "Pepsi"
type input "Pepsi"
click at [495, 100] on div "Home / Restaurants management / Menus / Sections / item / create Beverages Cool…" at bounding box center [914, 398] width 1263 height 699
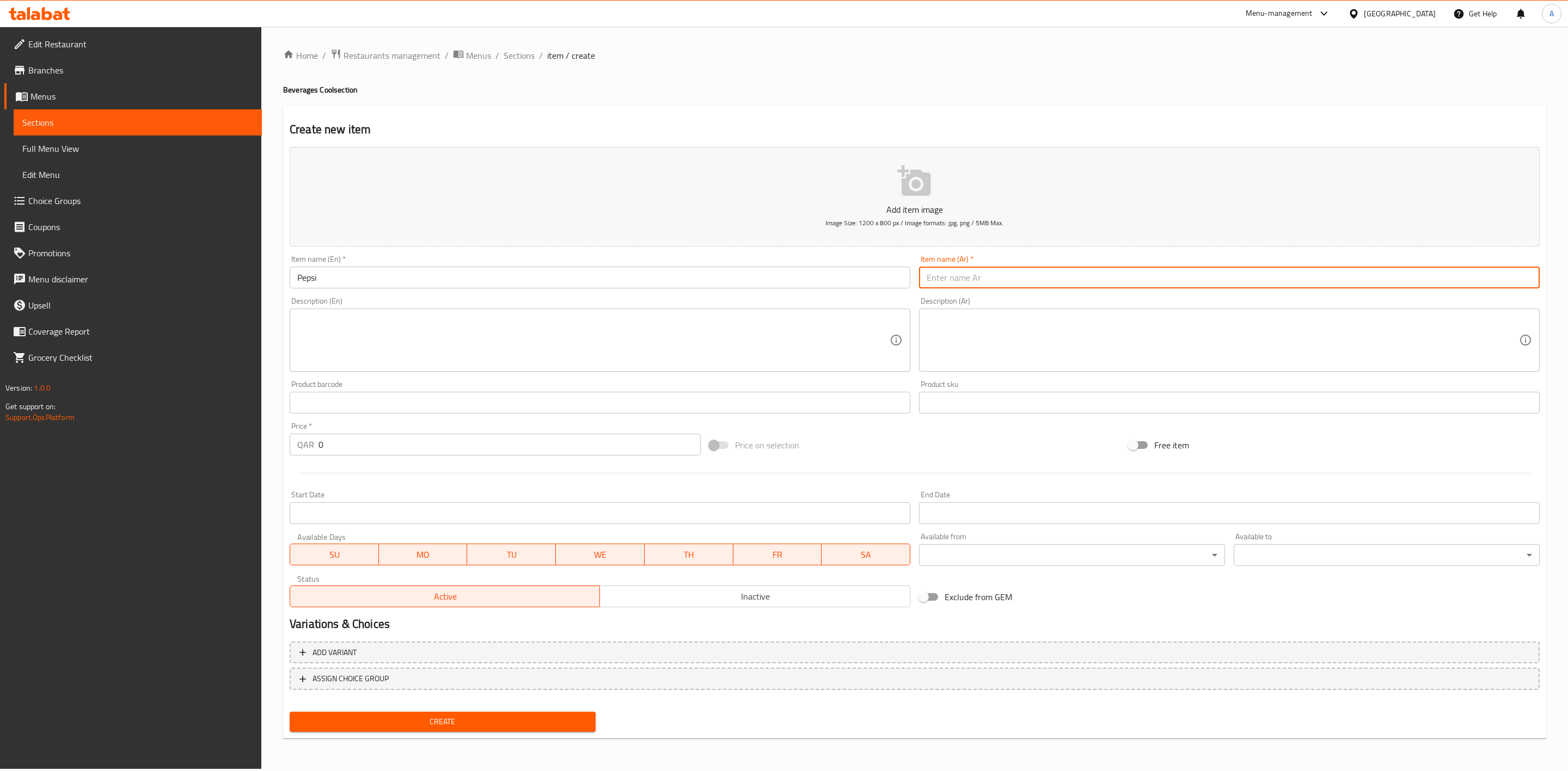
click at [999, 276] on input "text" at bounding box center [1230, 277] width 621 height 22
paste input "بيبسي"
type input "بيبسي"
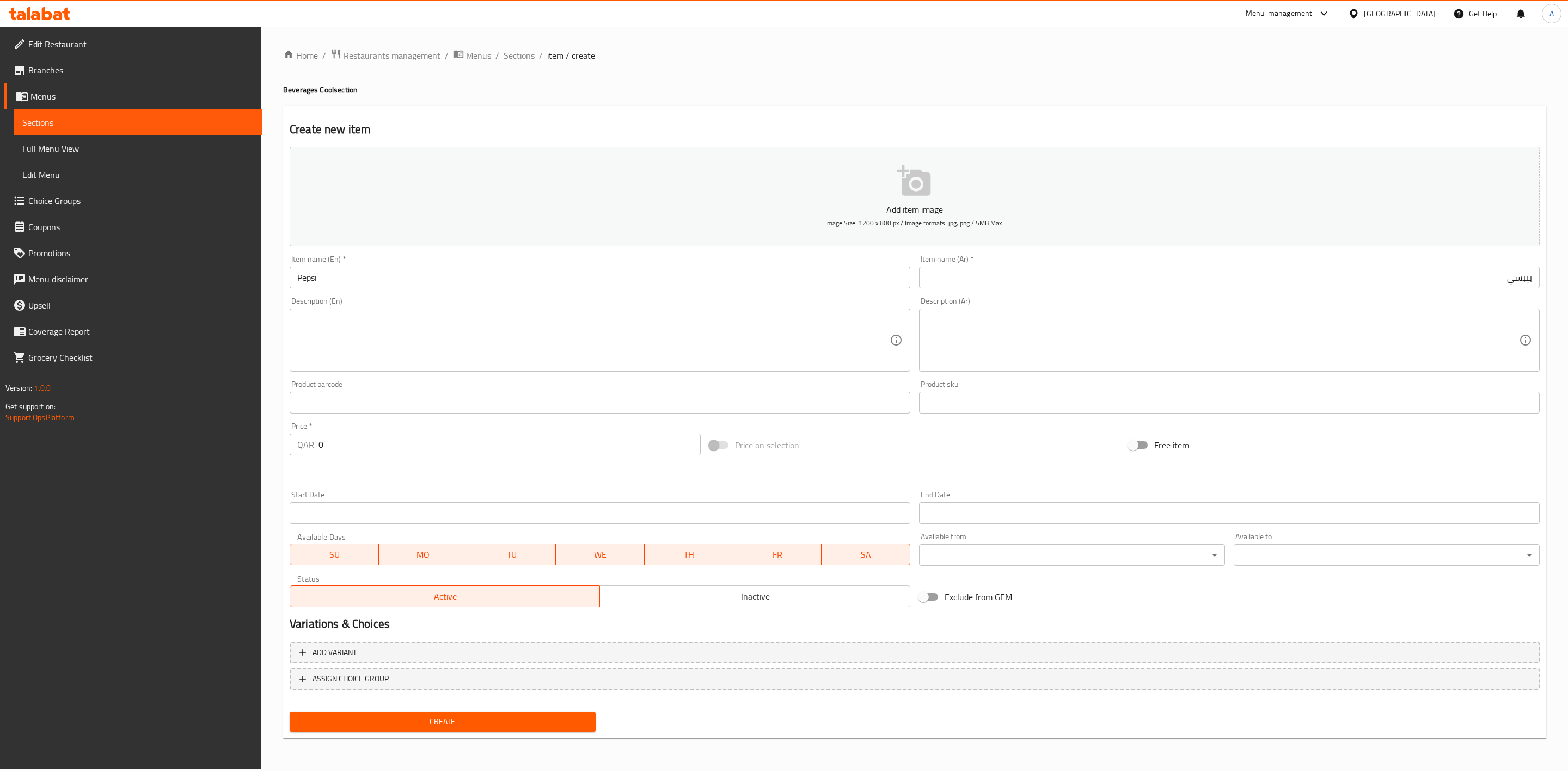
drag, startPoint x: 910, startPoint y: 77, endPoint x: 919, endPoint y: 113, distance: 37.1
click at [910, 77] on div "Home / Restaurants management / Menus / Sections / item / create Beverages Cool…" at bounding box center [914, 398] width 1263 height 699
click at [334, 335] on textarea at bounding box center [593, 340] width 592 height 52
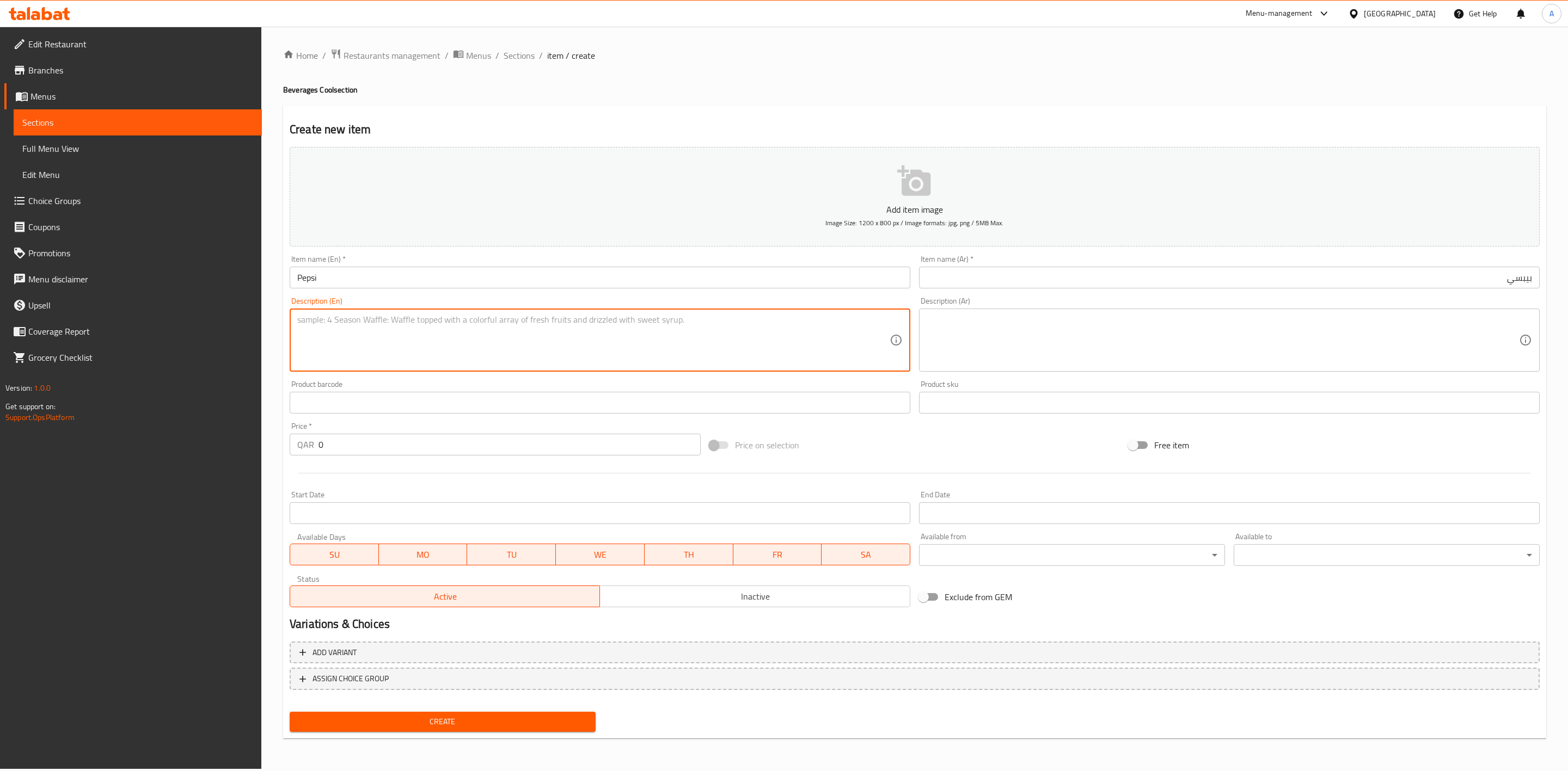
paste textarea "Pepsi soft drink."
type textarea "Pepsi soft drink."
click at [273, 355] on div "Home / Restaurants management / Menus / Sections / item / create Beverages Cool…" at bounding box center [914, 398] width 1307 height 742
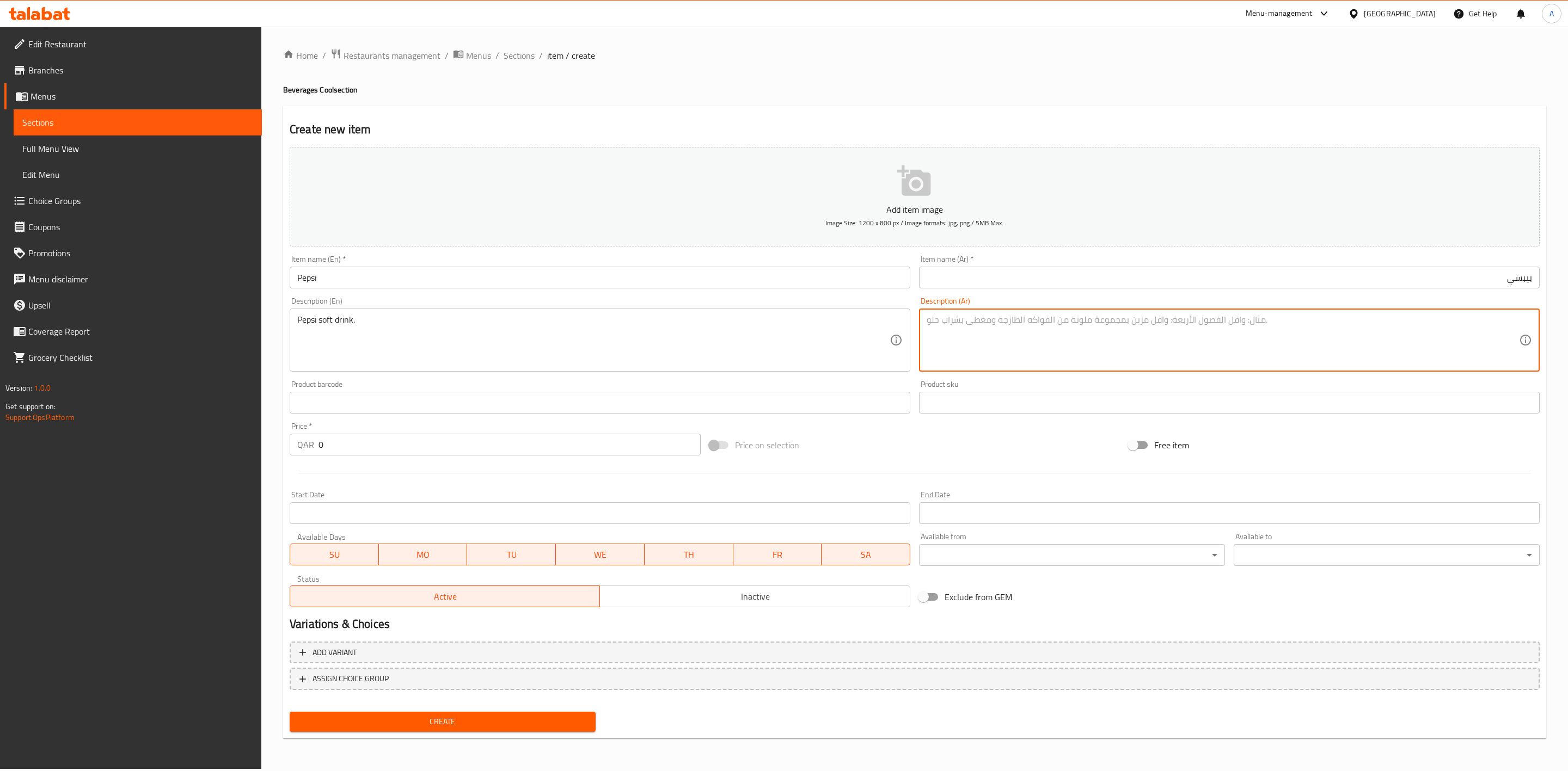
click at [971, 326] on textarea at bounding box center [1222, 340] width 592 height 52
paste textarea "مشروب بيبسي الغازي."
type textarea "مشروب بيبسي الغازي."
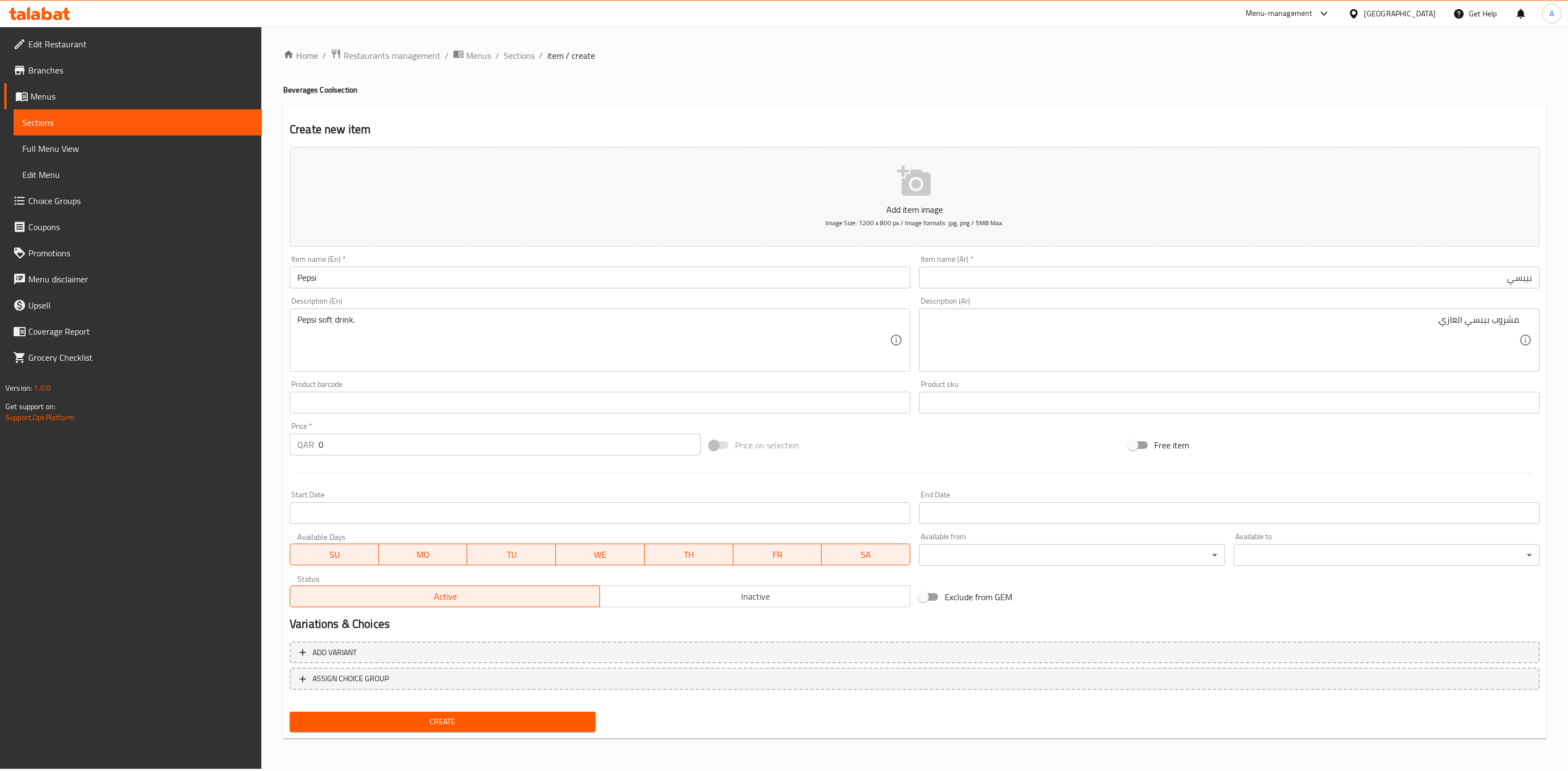
click at [883, 103] on div "Home / Restaurants management / Menus / Sections / item / create Beverages Cool…" at bounding box center [914, 398] width 1263 height 699
drag, startPoint x: 343, startPoint y: 443, endPoint x: 180, endPoint y: 433, distance: 163.3
click at [180, 433] on div "Edit Restaurant Branches Menus Sections Full Menu View Edit Menu Choice Groups …" at bounding box center [784, 398] width 1568 height 742
type input "3"
click at [698, 604] on span "Inactive" at bounding box center [755, 597] width 301 height 16
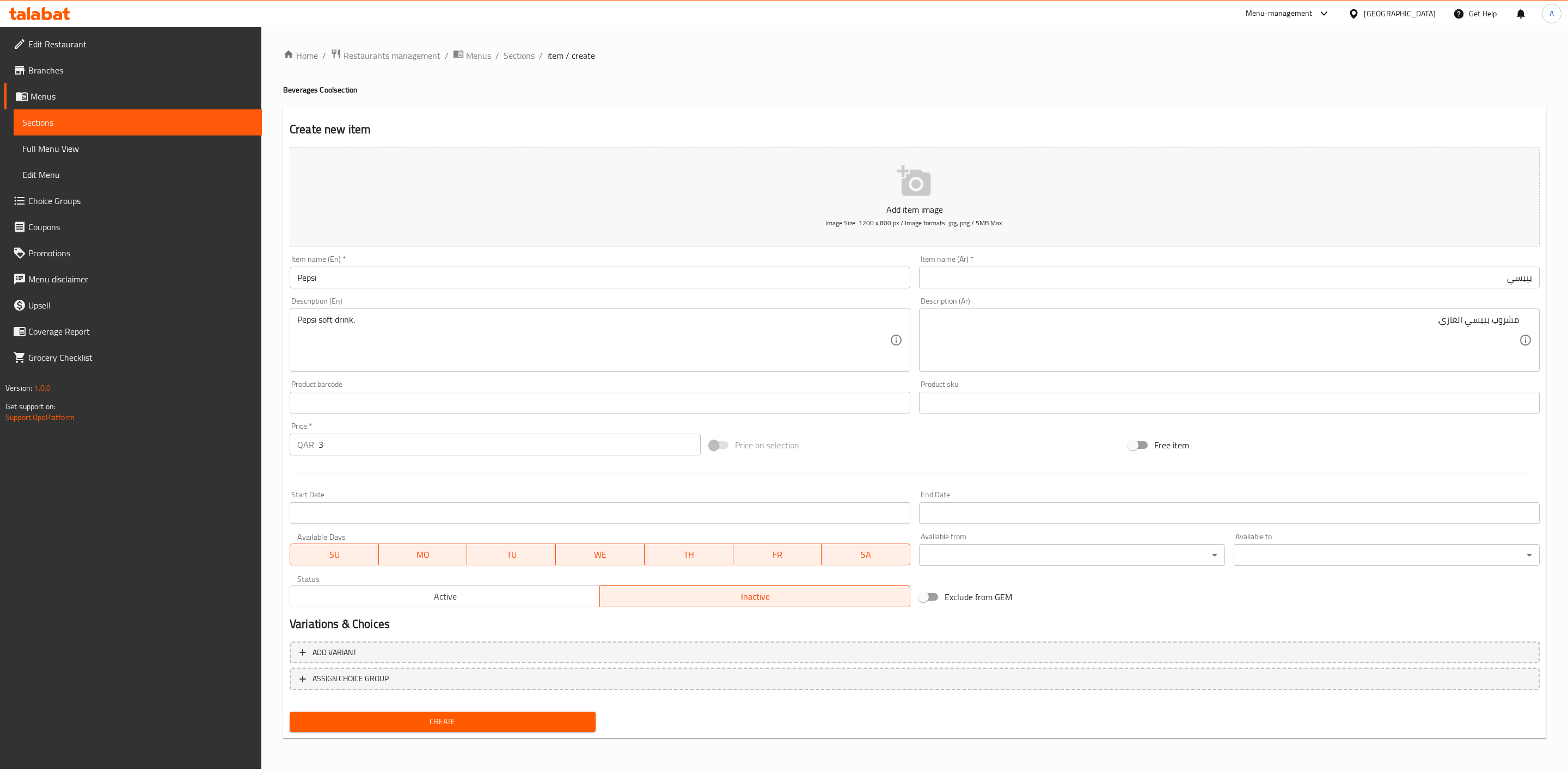
click at [461, 727] on span "Create" at bounding box center [443, 722] width 289 height 13
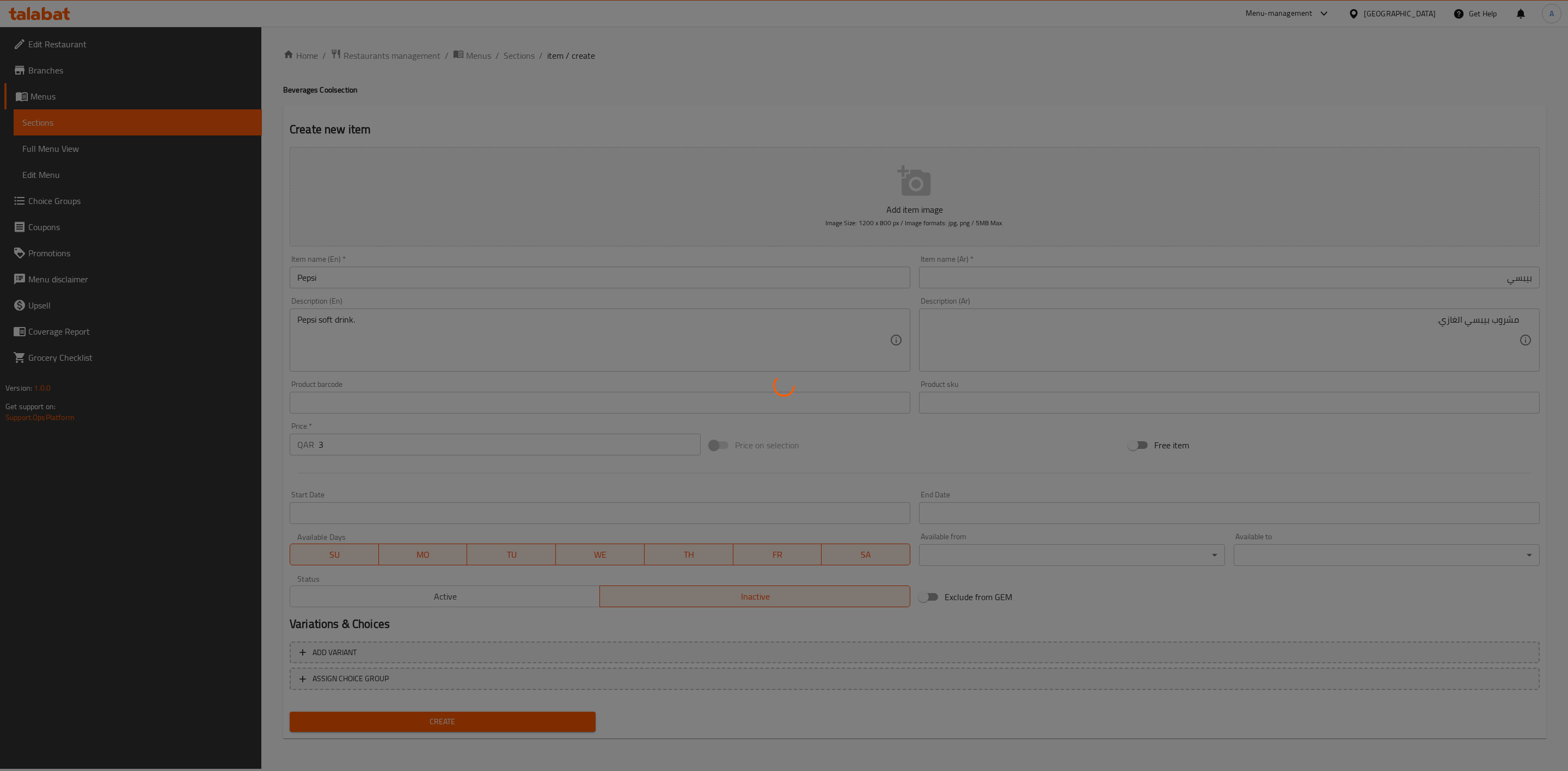
type input "0"
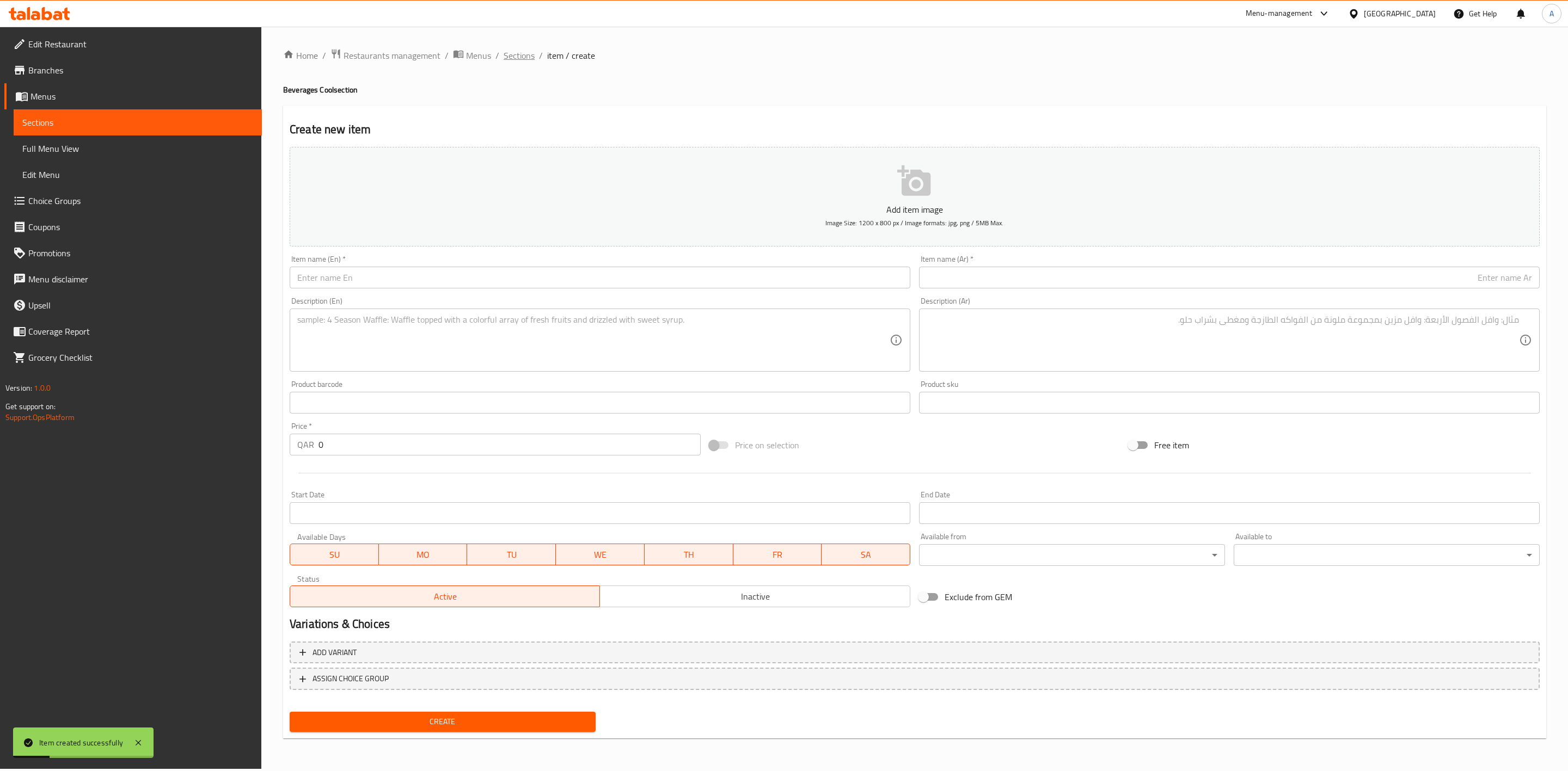
click at [519, 55] on span "Sections" at bounding box center [519, 55] width 31 height 13
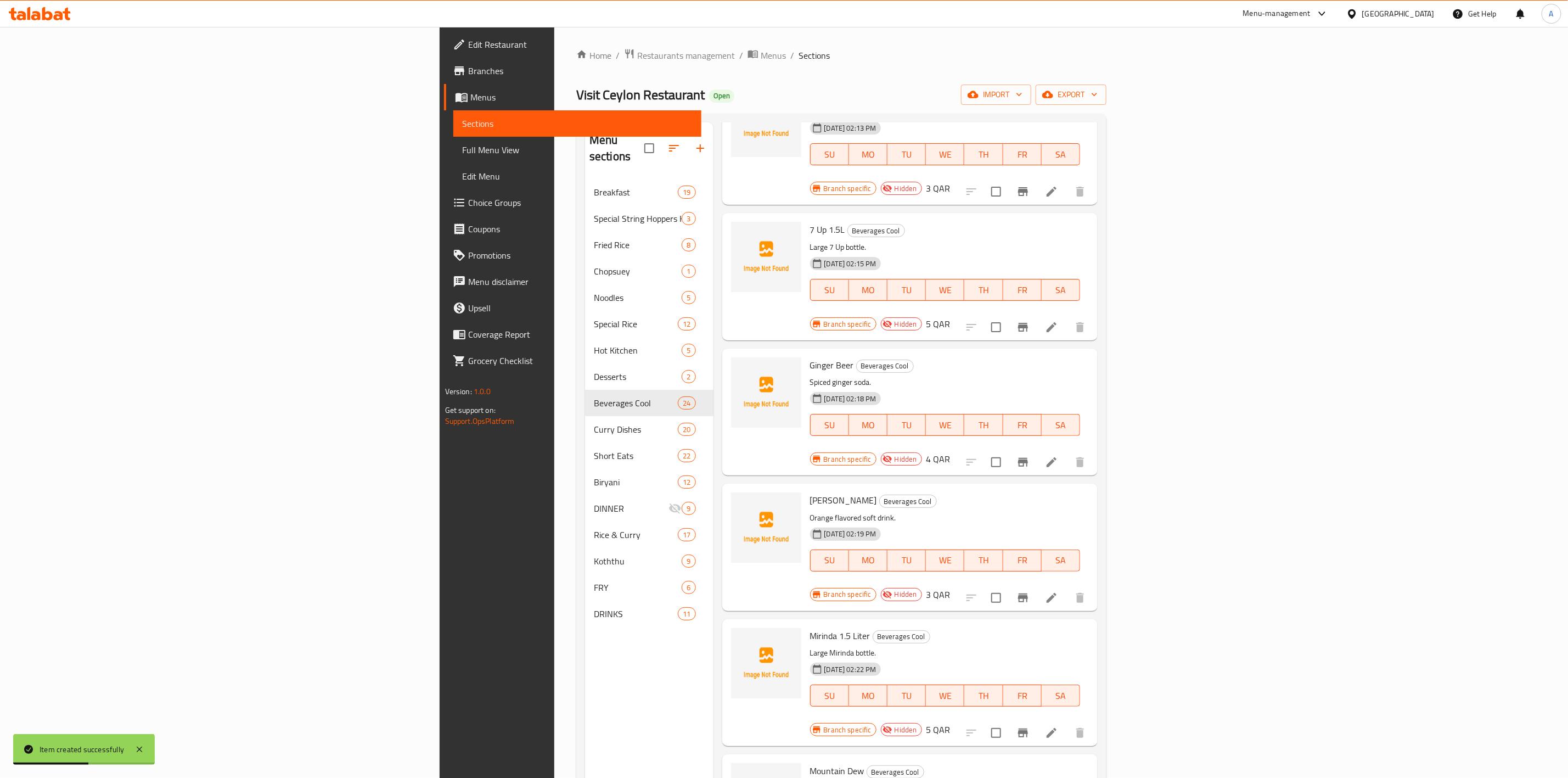
scroll to position [154, 0]
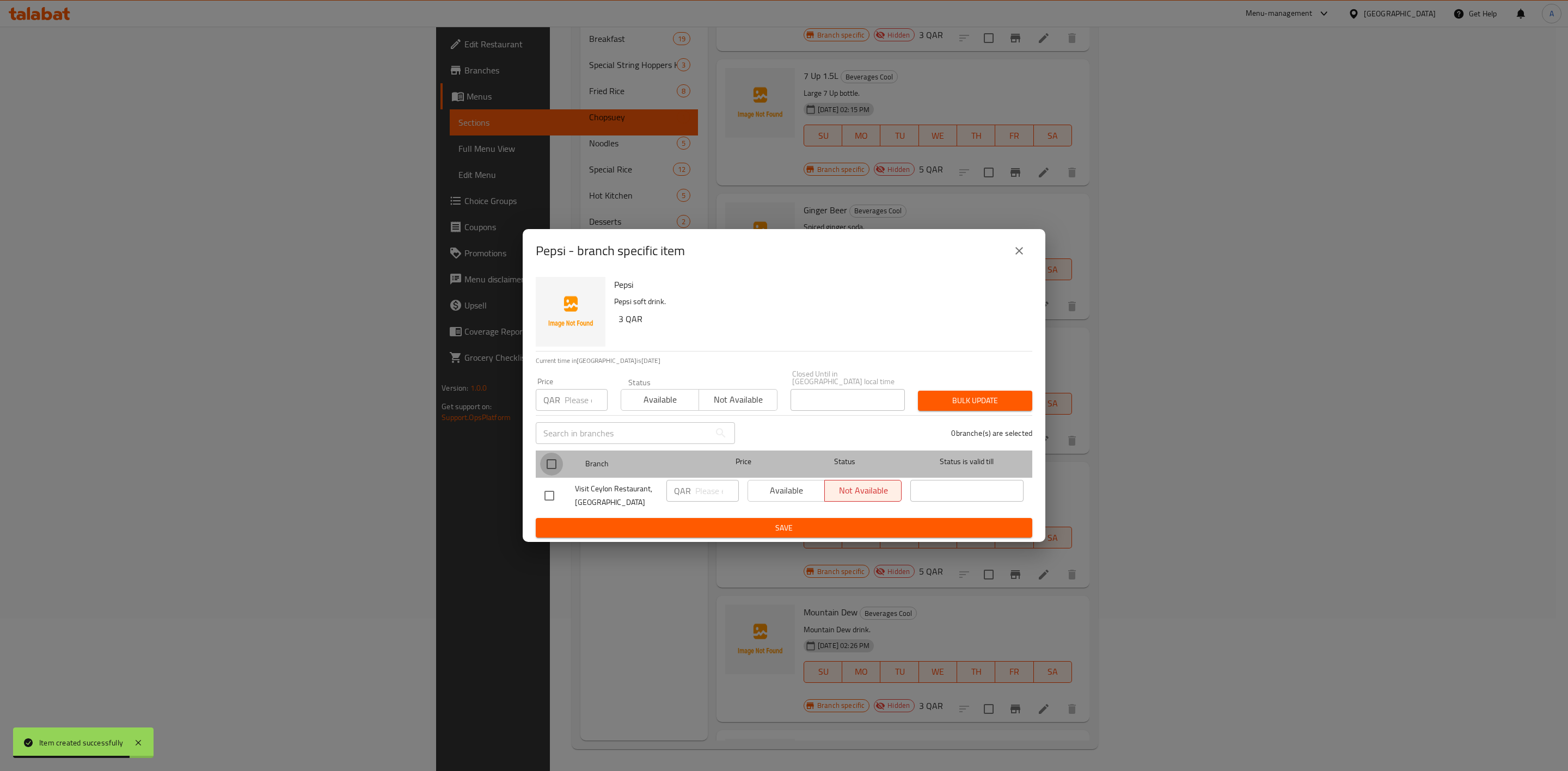
click at [553, 461] on input "checkbox" at bounding box center [551, 464] width 23 height 23
checkbox input "true"
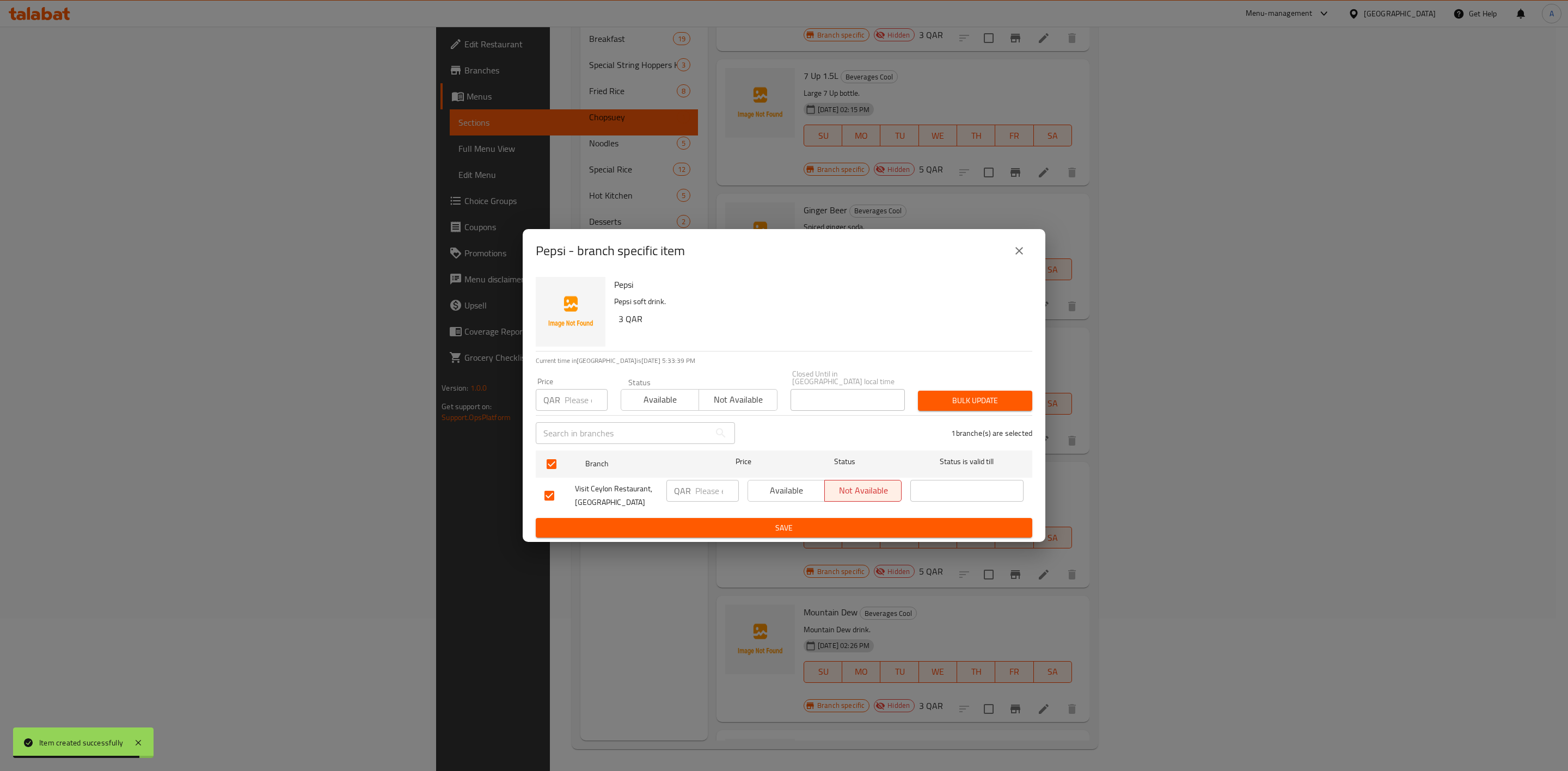
click at [574, 397] on input "number" at bounding box center [586, 400] width 43 height 22
type input "3"
click at [982, 394] on span "Bulk update" at bounding box center [975, 401] width 97 height 13
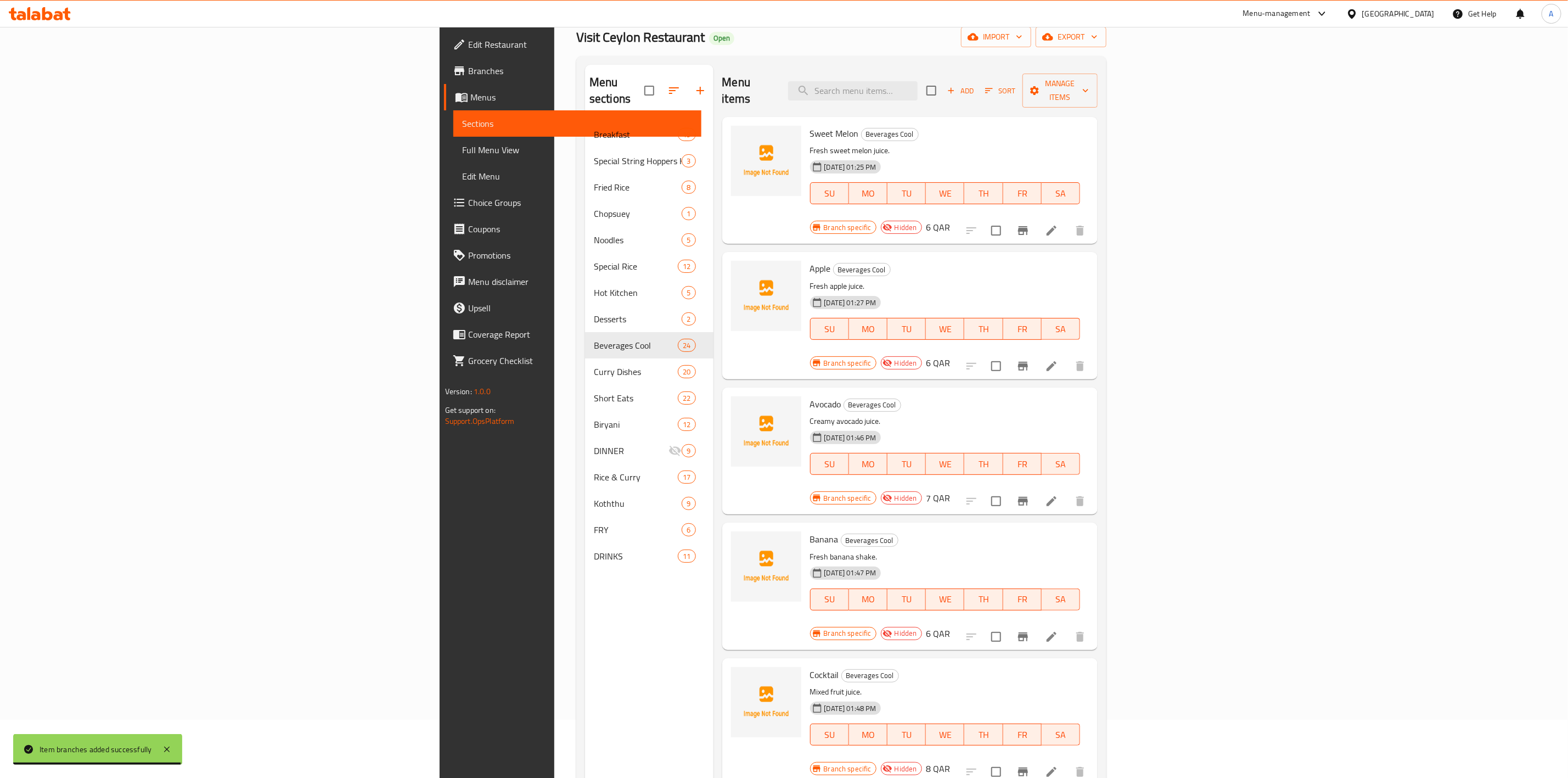
scroll to position [0, 0]
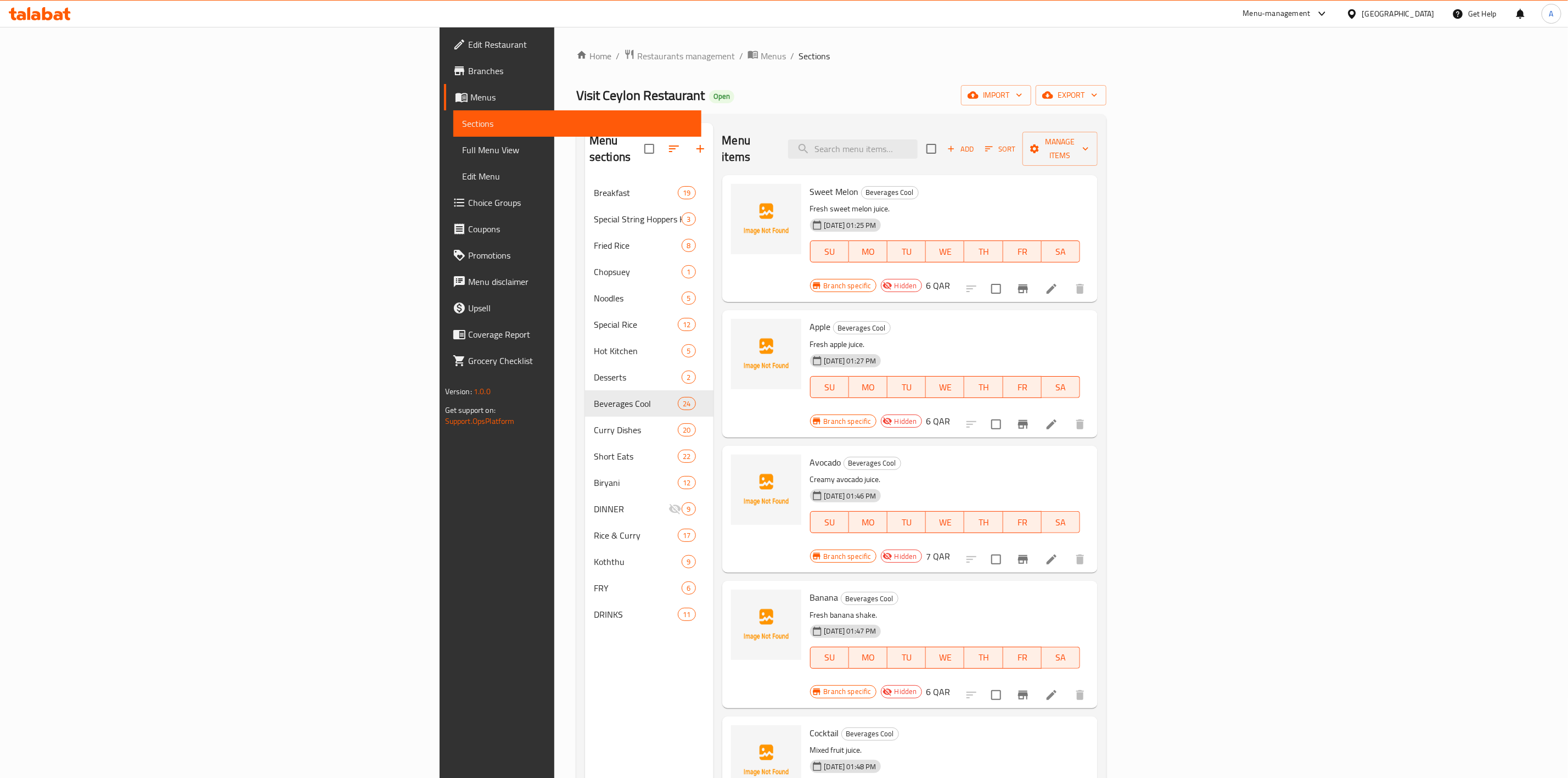
click at [978, 149] on button "Add" at bounding box center [960, 149] width 35 height 17
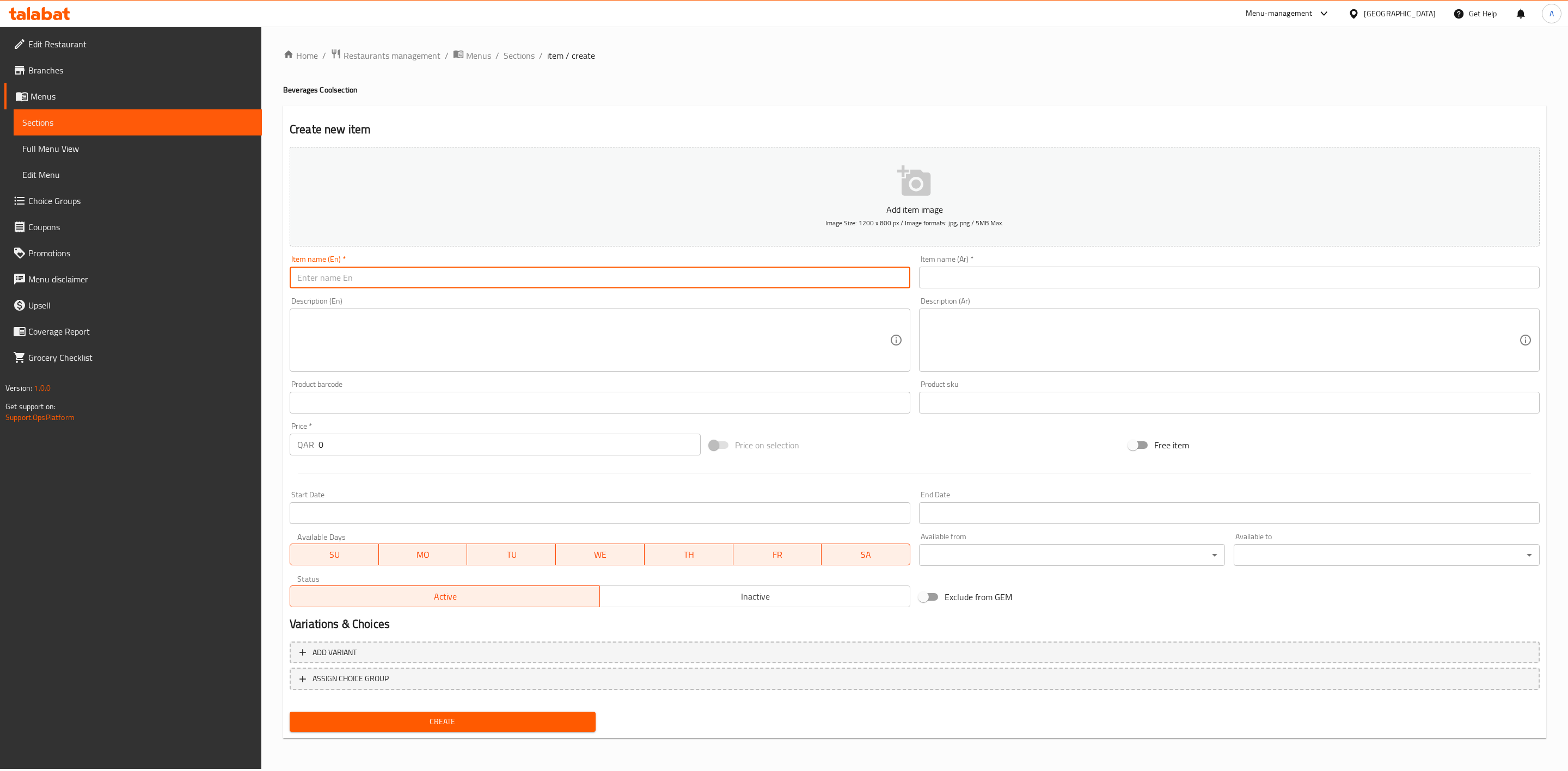
click at [457, 281] on input "text" at bounding box center [600, 277] width 621 height 22
paste input "Pepsi 1.5L"
click at [332, 280] on input "Pepsi 1.5L" at bounding box center [600, 277] width 621 height 22
click at [348, 284] on input "Pepsi 1.5 L" at bounding box center [600, 277] width 621 height 22
drag, startPoint x: 350, startPoint y: 278, endPoint x: 218, endPoint y: 268, distance: 132.4
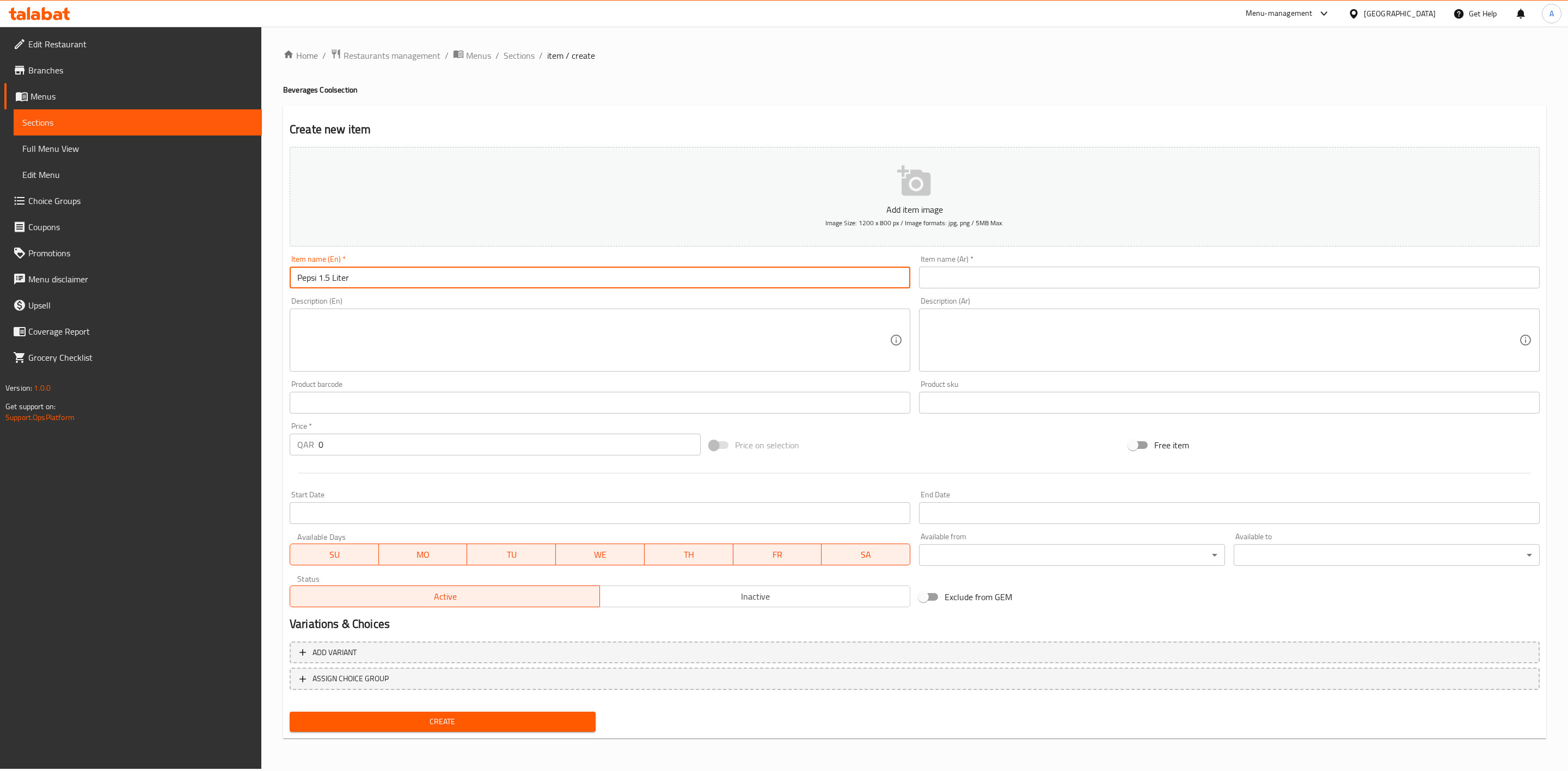
click at [218, 268] on div "Edit Restaurant Branches Menus Sections Full Menu View Edit Menu Choice Groups …" at bounding box center [784, 398] width 1568 height 742
type input "Pepsi 1.5 Liter"
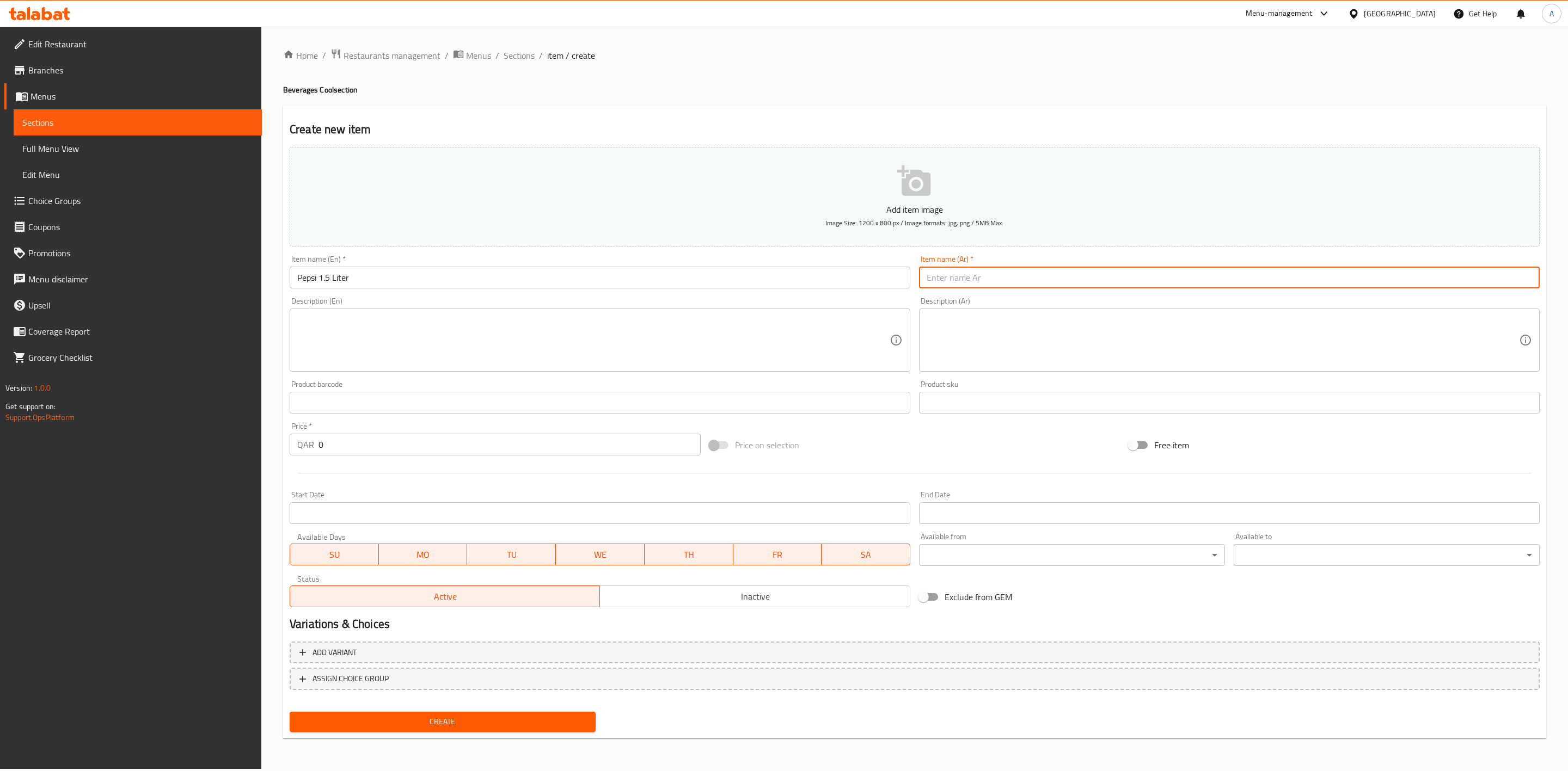
click at [1040, 277] on input "text" at bounding box center [1230, 277] width 621 height 22
paste input "بيبسي 1.5 لتر"
type input "بيبسي 1.5 لتر"
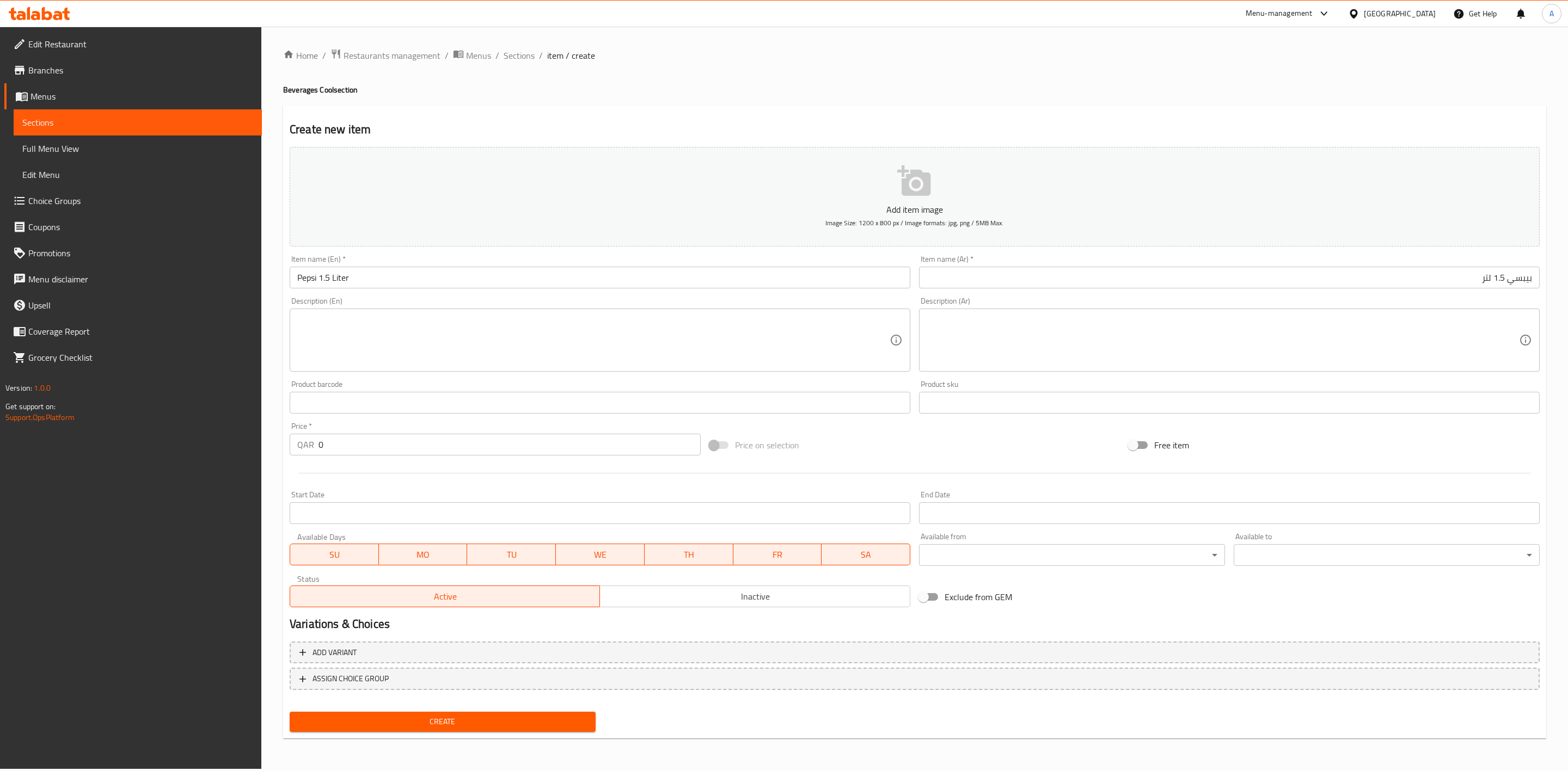
click at [1021, 119] on div "Create new item Add item image Image Size: 1200 x 800 px / Image formats: jpg, …" at bounding box center [914, 422] width 1263 height 633
click at [363, 338] on textarea at bounding box center [593, 340] width 592 height 52
paste textarea "Large Pepsi bottle."
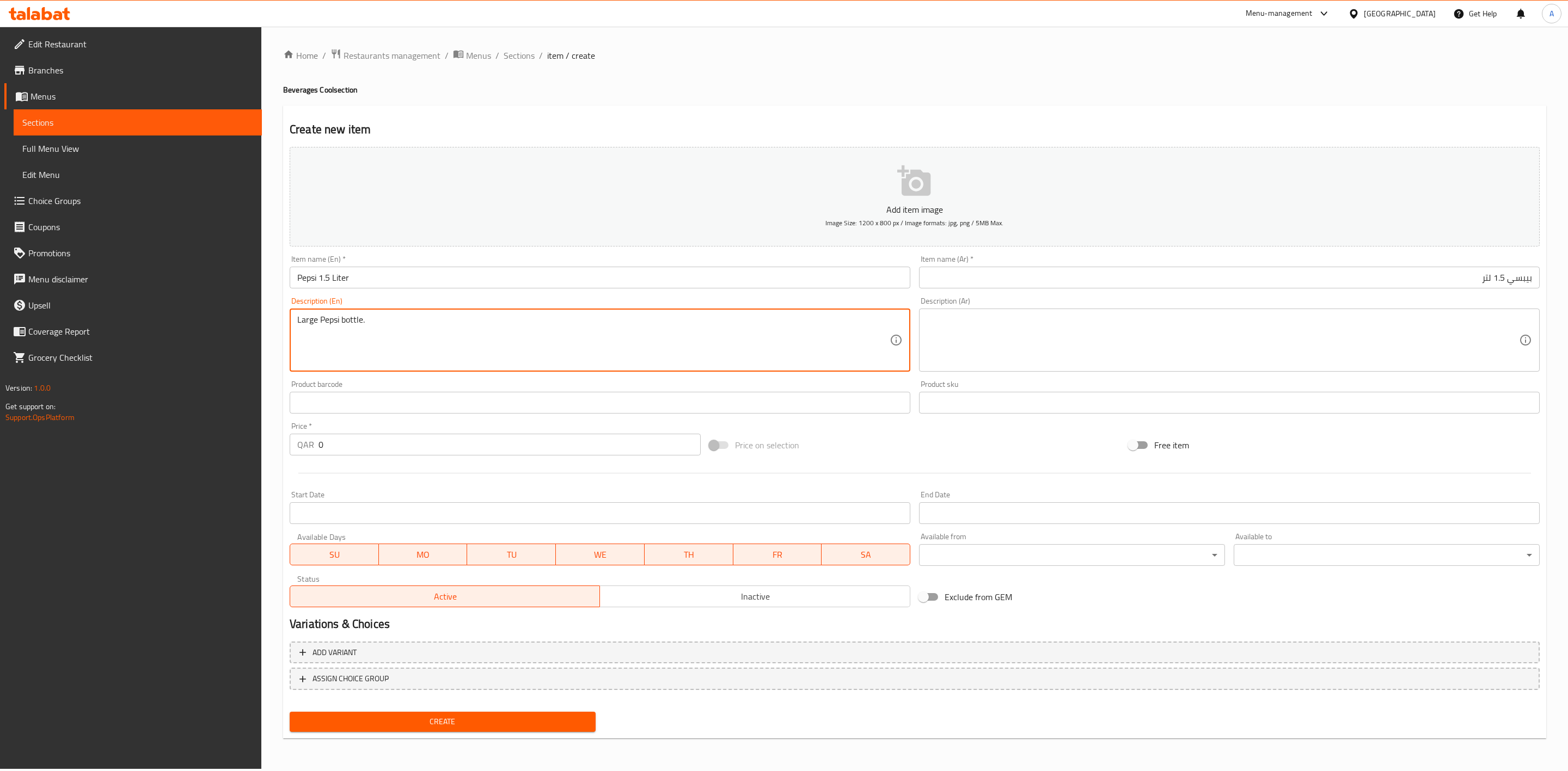
type textarea "Large Pepsi bottle."
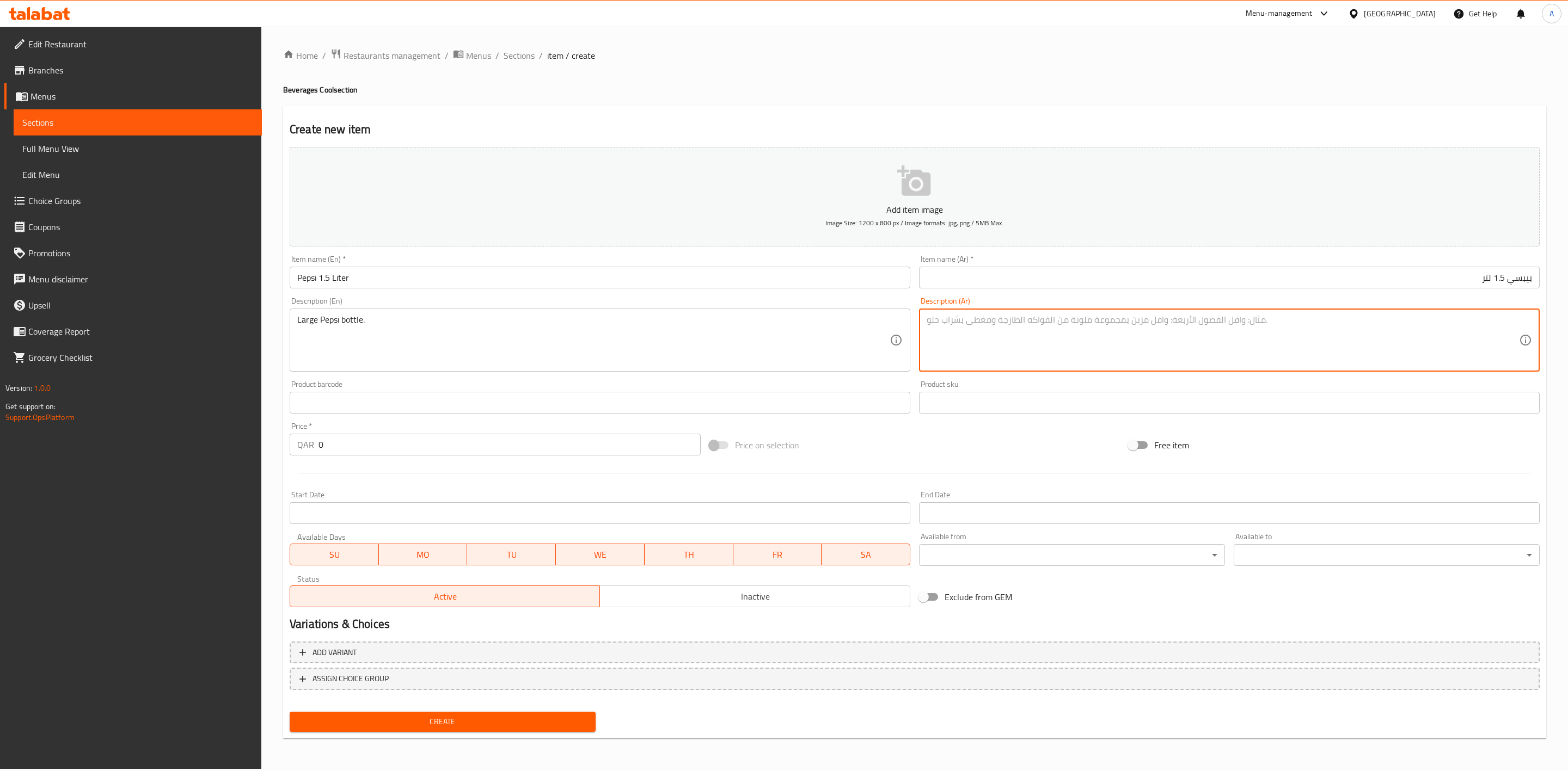
click at [1068, 325] on textarea at bounding box center [1222, 340] width 592 height 52
paste textarea "زجاجة بيبسي كبيرة."
type textarea "زجاجة بيبسي كبيرة."
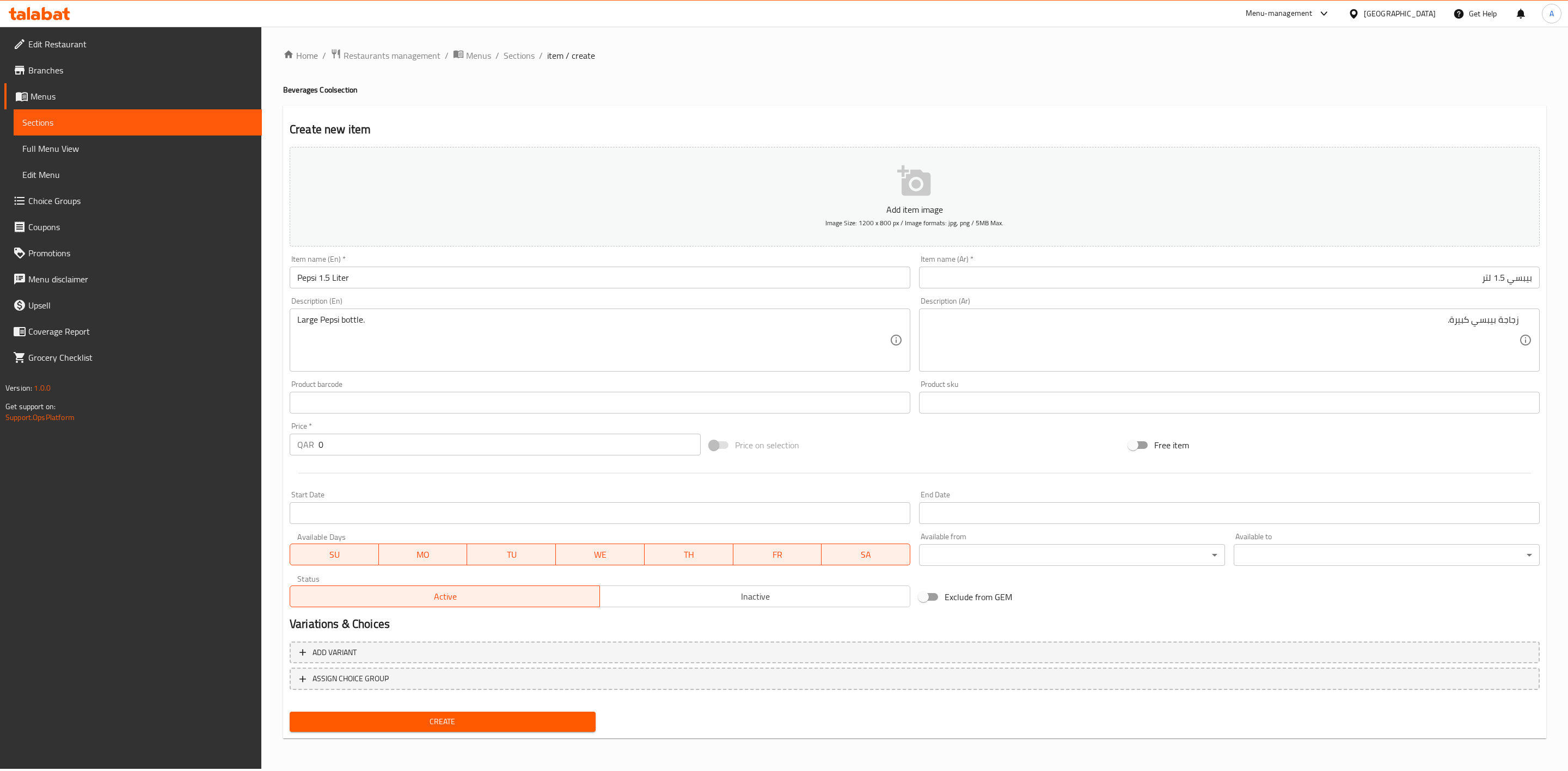
click at [850, 94] on h4 "Beverages Cool section" at bounding box center [914, 90] width 1263 height 11
drag, startPoint x: 335, startPoint y: 442, endPoint x: 288, endPoint y: 436, distance: 47.4
click at [288, 436] on div "Price   * QAR 0 Price *" at bounding box center [495, 439] width 420 height 42
type input "5"
click at [724, 604] on span "Inactive" at bounding box center [755, 597] width 301 height 16
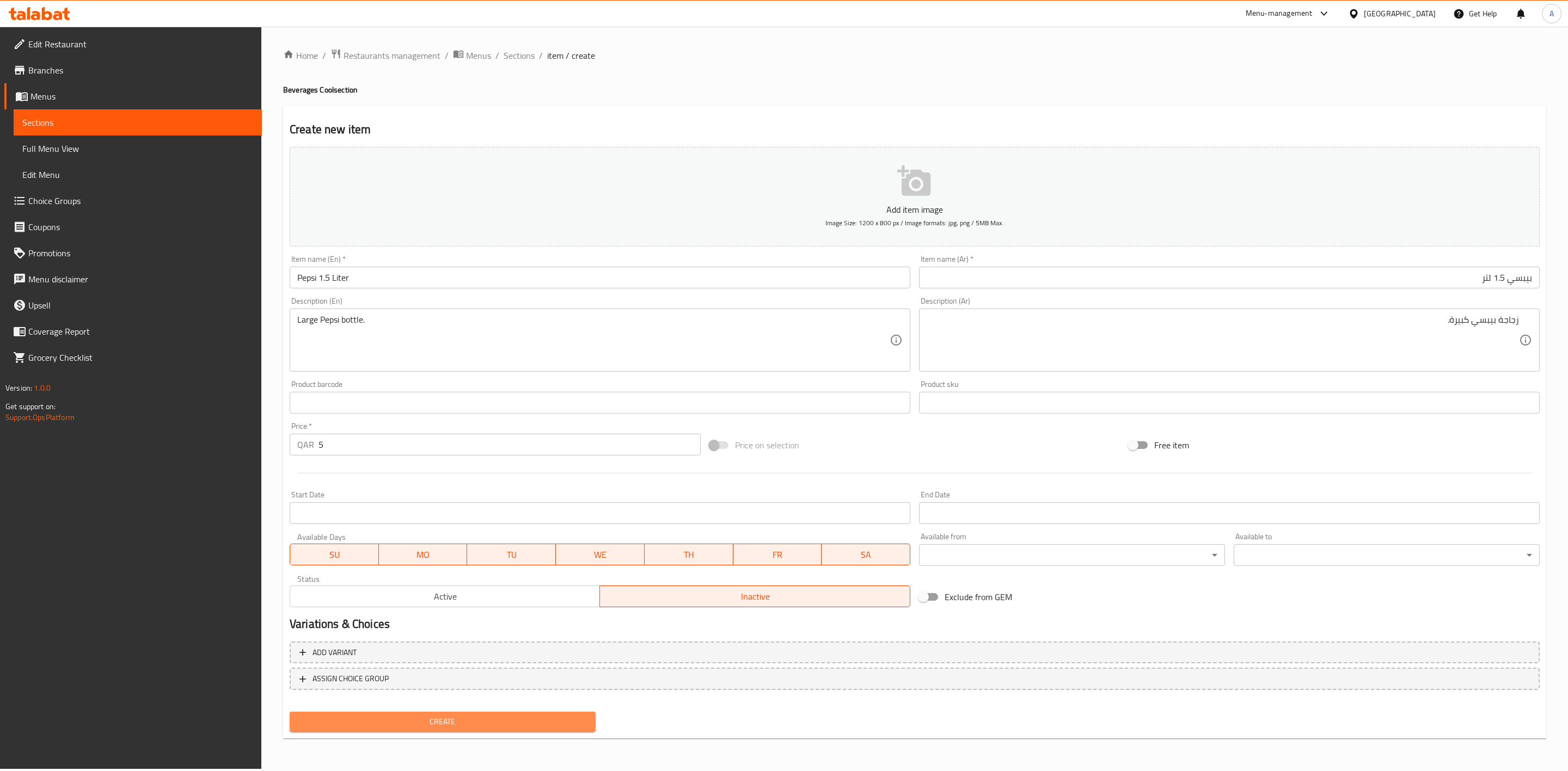
click at [485, 719] on span "Create" at bounding box center [443, 722] width 289 height 13
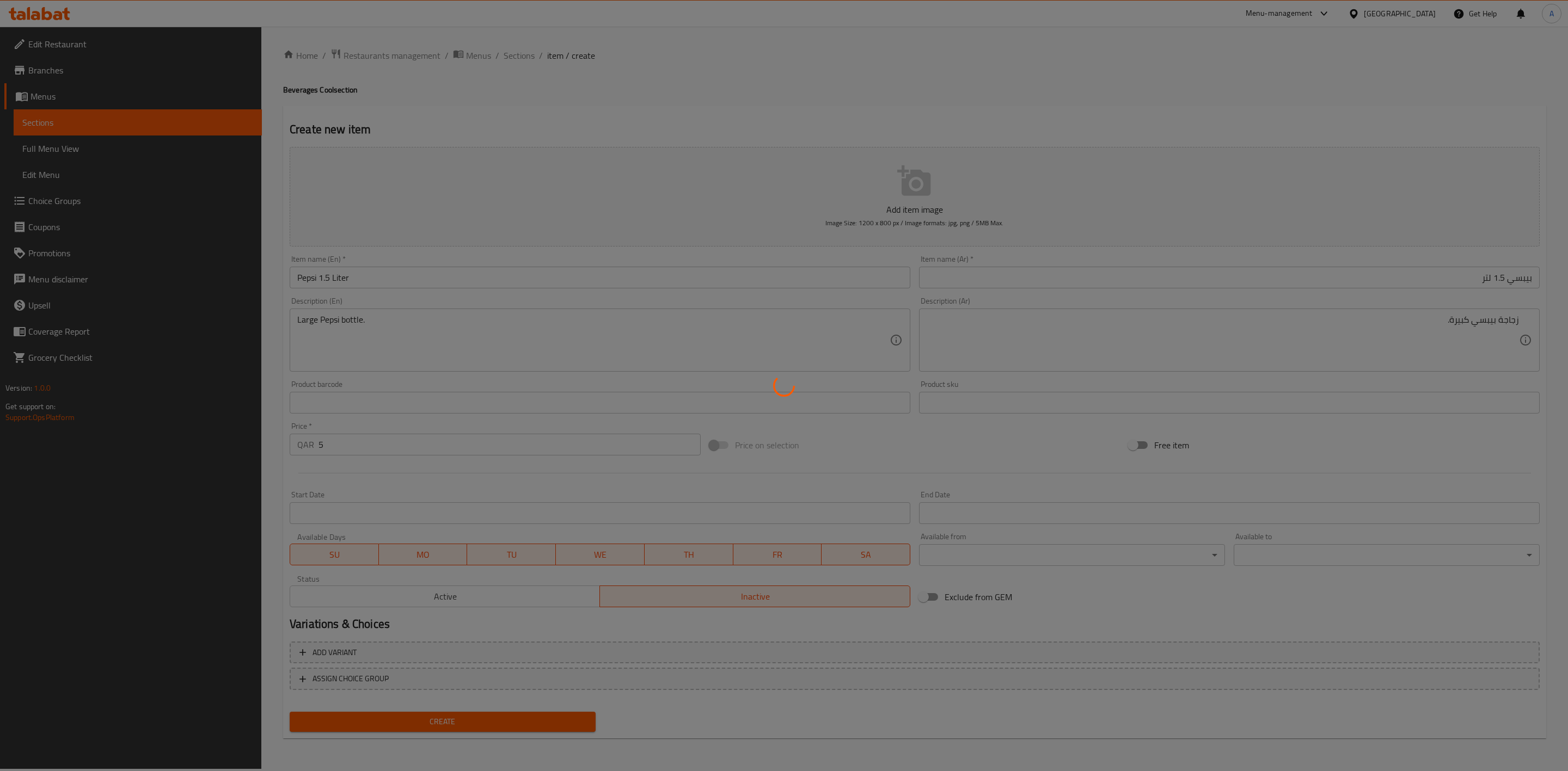
type input "0"
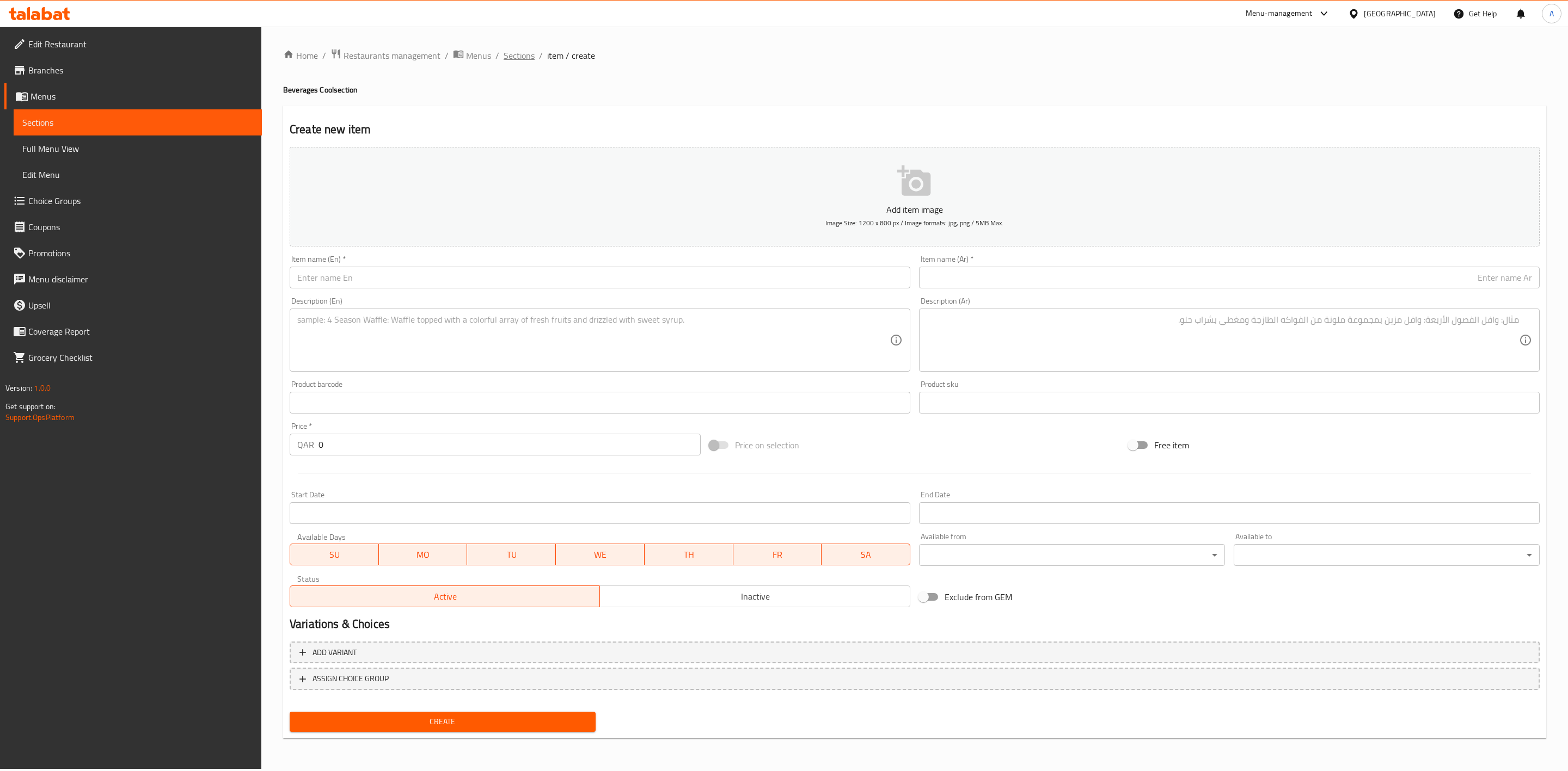
click at [520, 53] on span "Sections" at bounding box center [519, 55] width 31 height 13
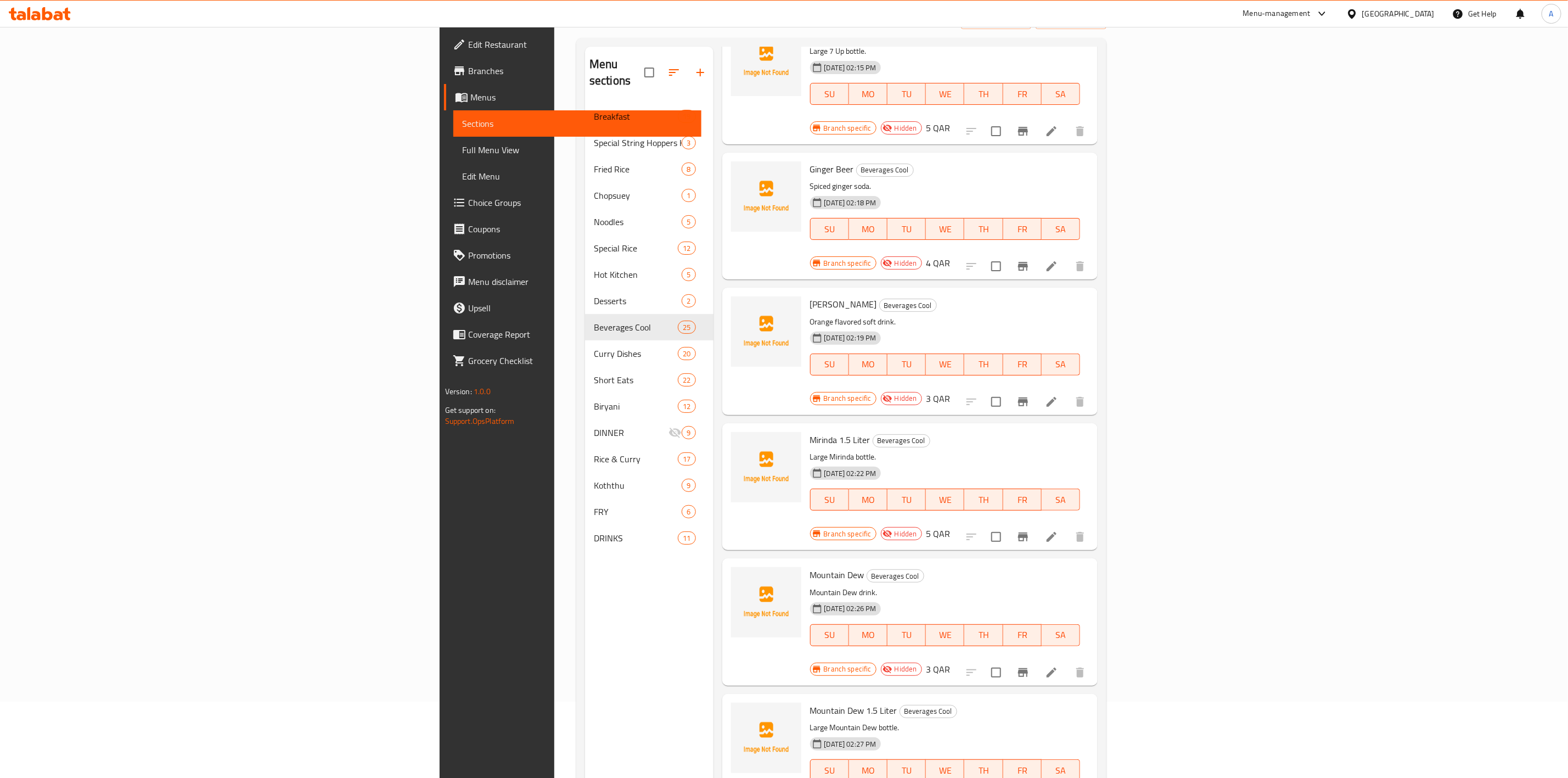
scroll to position [154, 0]
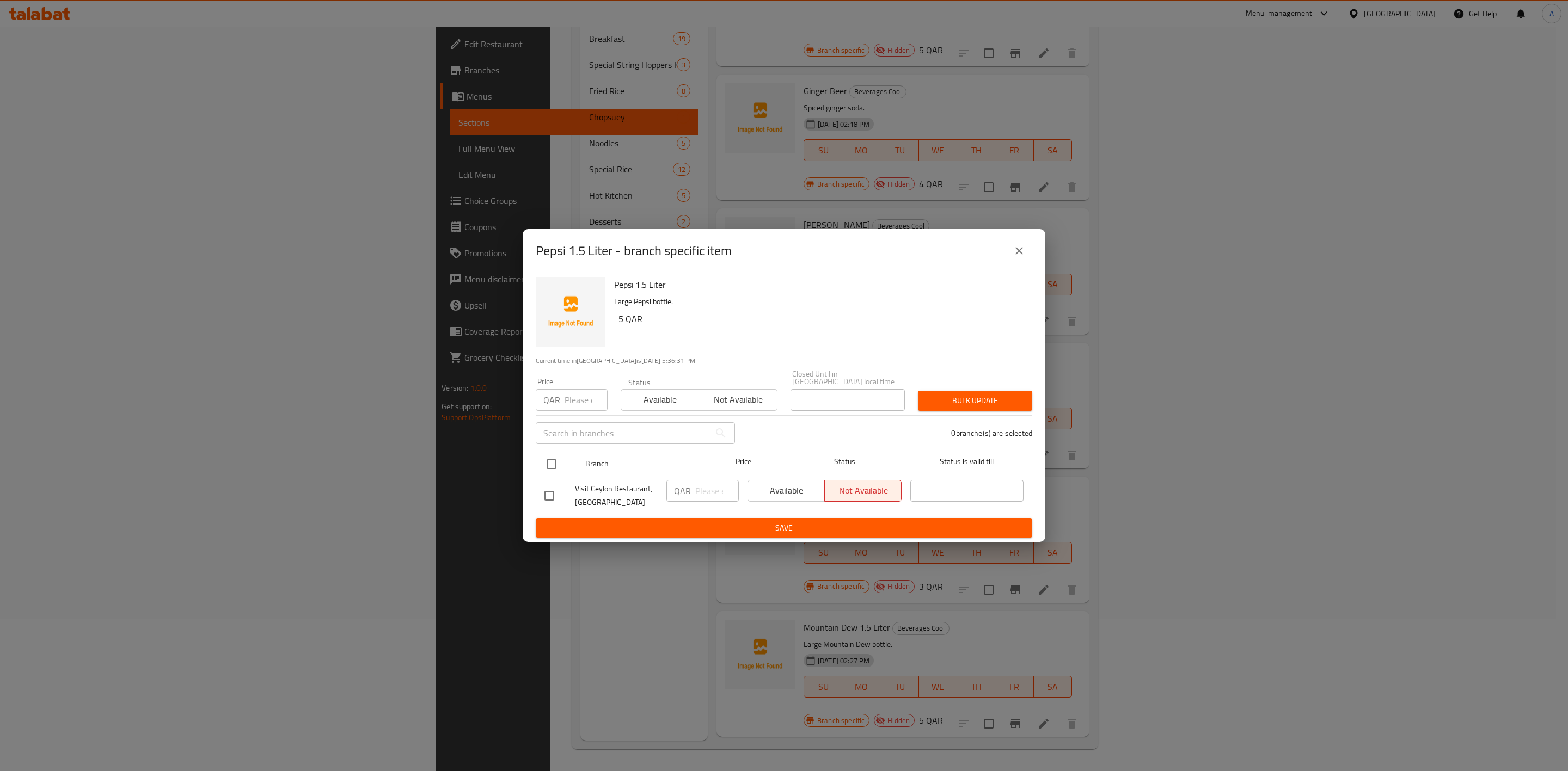
click at [553, 457] on input "checkbox" at bounding box center [551, 464] width 23 height 23
checkbox input "true"
click at [584, 399] on input "number" at bounding box center [586, 400] width 43 height 22
type input "5"
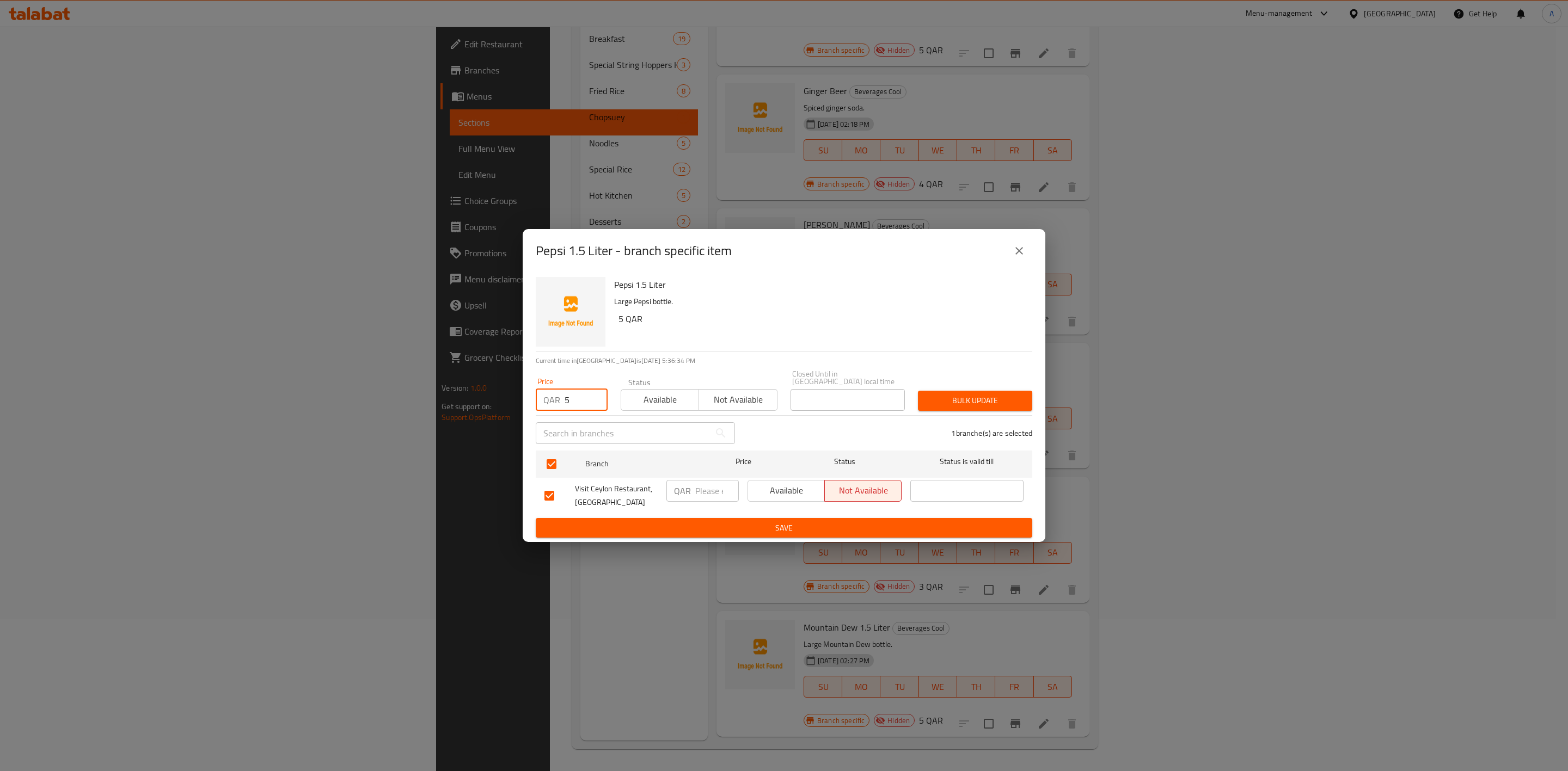
click at [961, 405] on button "Bulk update" at bounding box center [975, 400] width 114 height 20
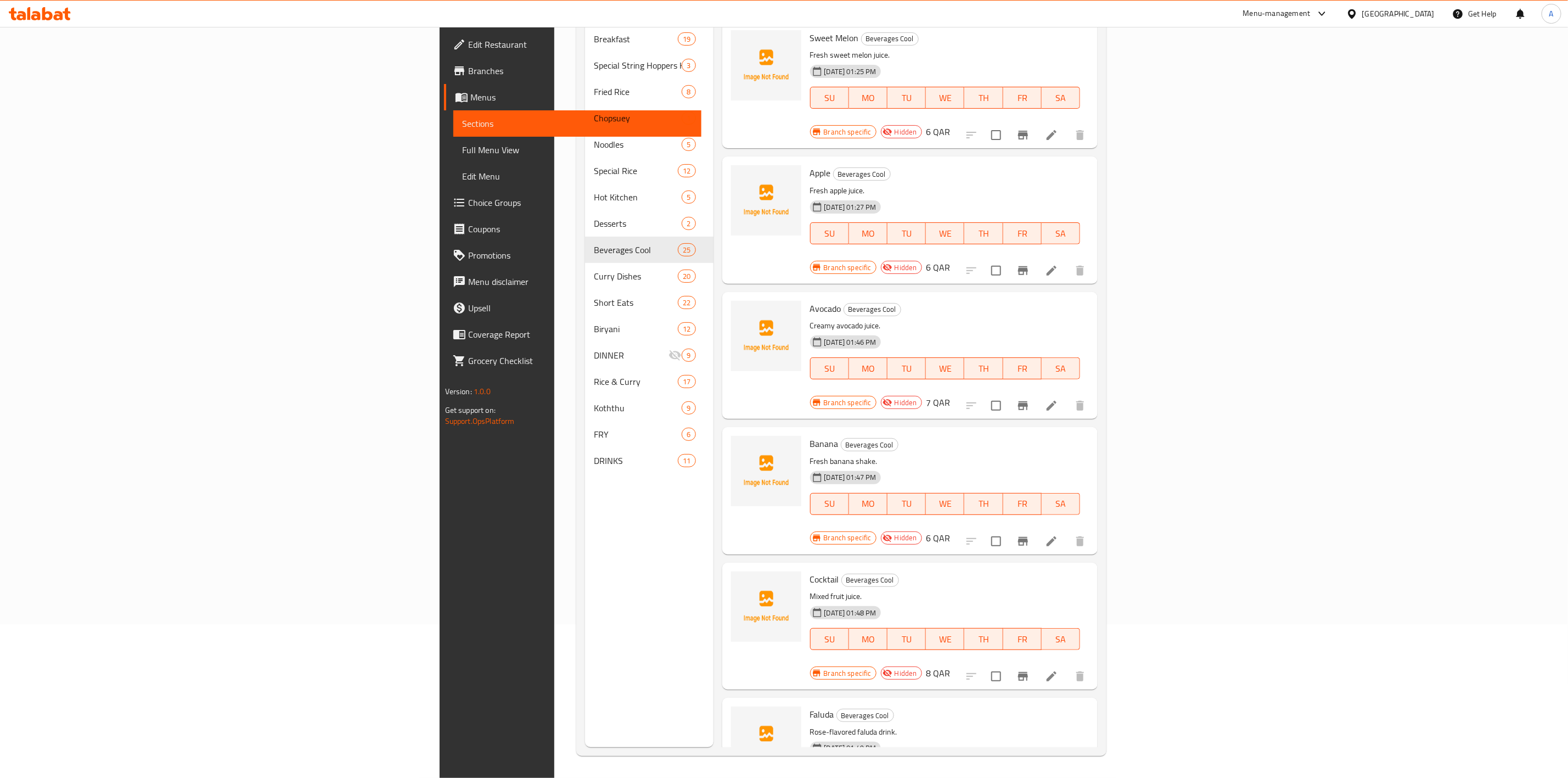
scroll to position [0, 0]
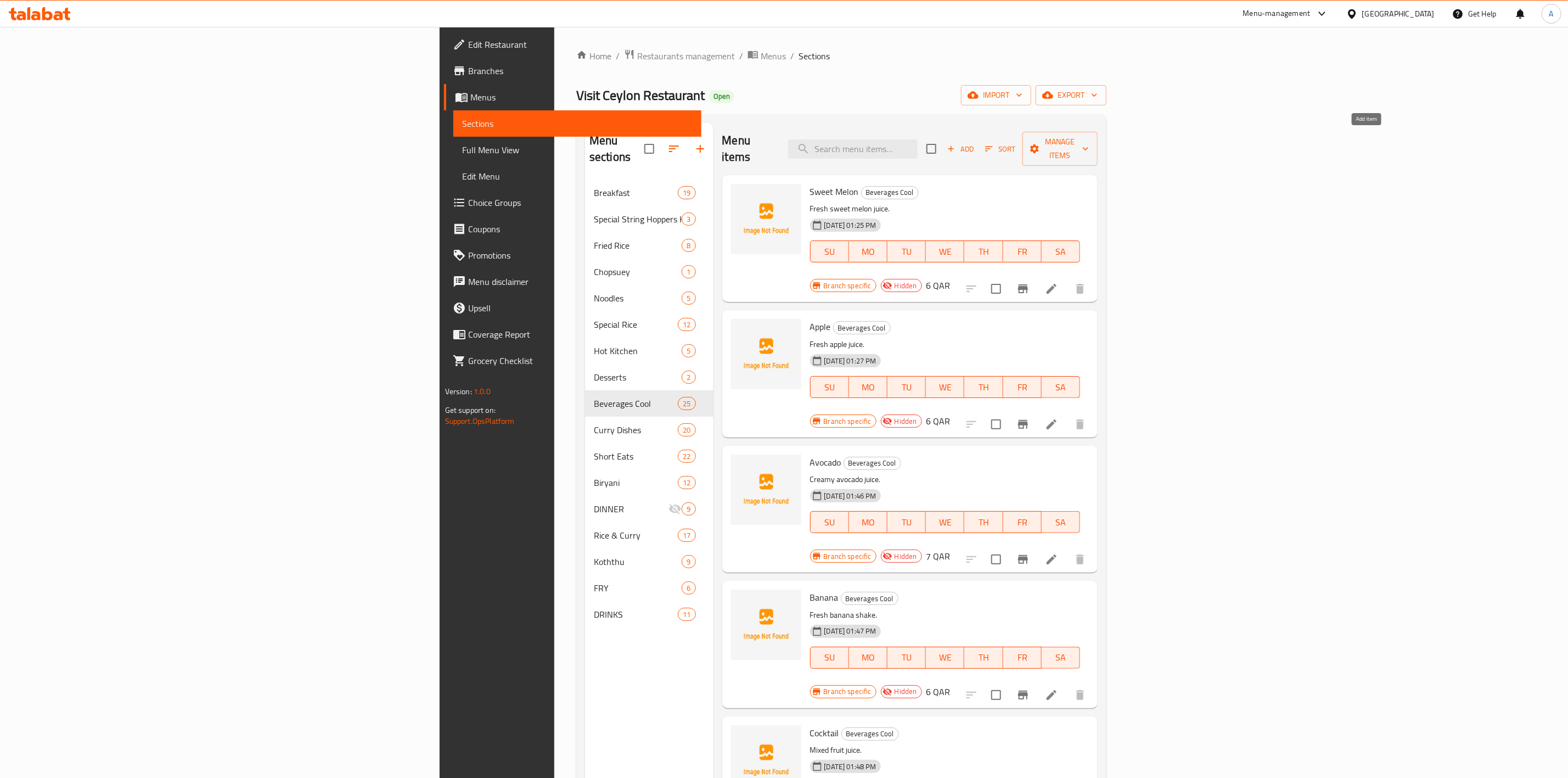
click at [956, 144] on icon "button" at bounding box center [951, 149] width 10 height 10
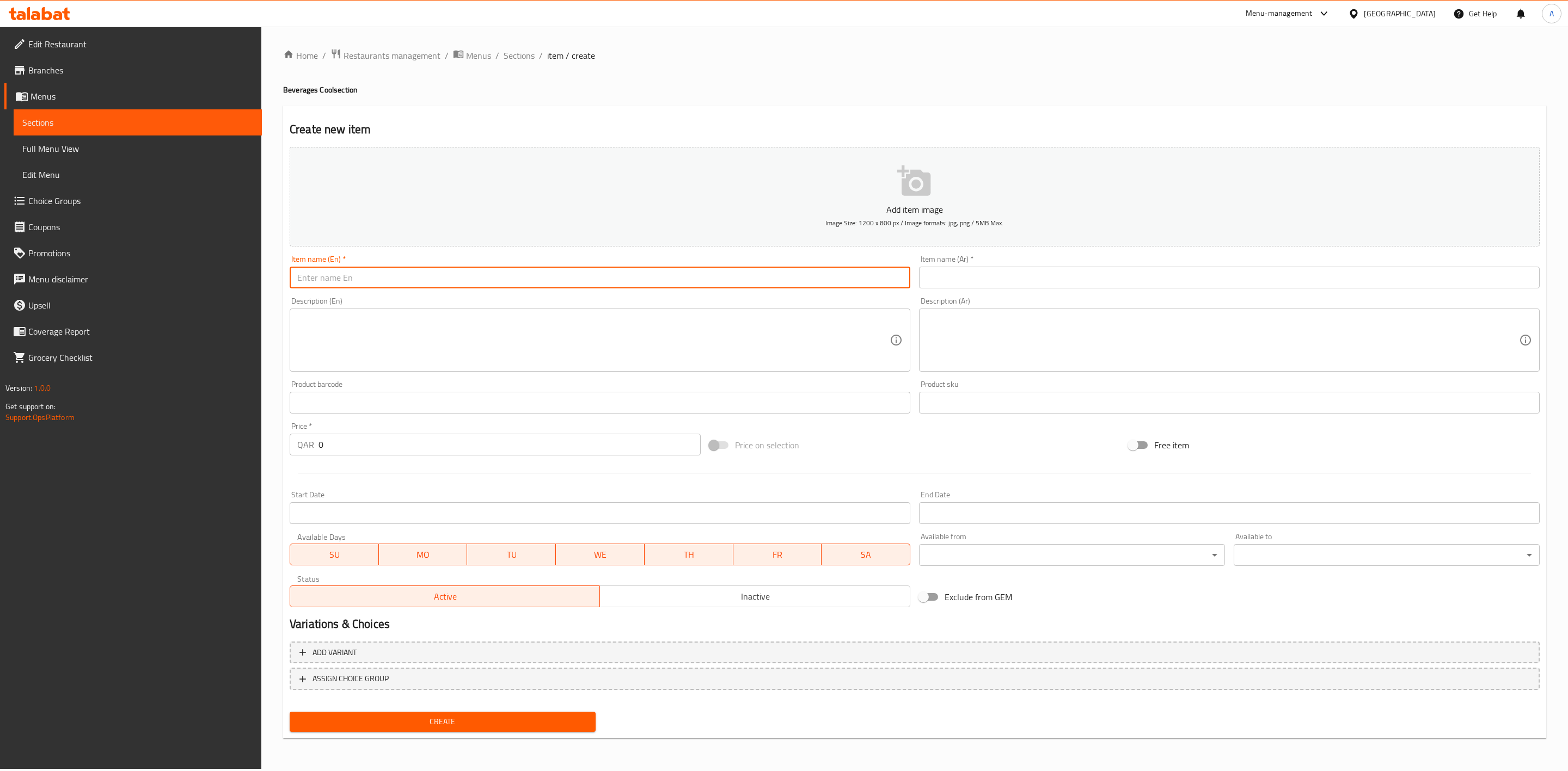
click at [312, 275] on input "text" at bounding box center [600, 277] width 621 height 22
paste input "Pepsi Family Pack"
type input "Pepsi Family Pack"
click at [424, 96] on div "Home / Restaurants management / Menus / Sections / item / create Beverages Cool…" at bounding box center [914, 398] width 1263 height 699
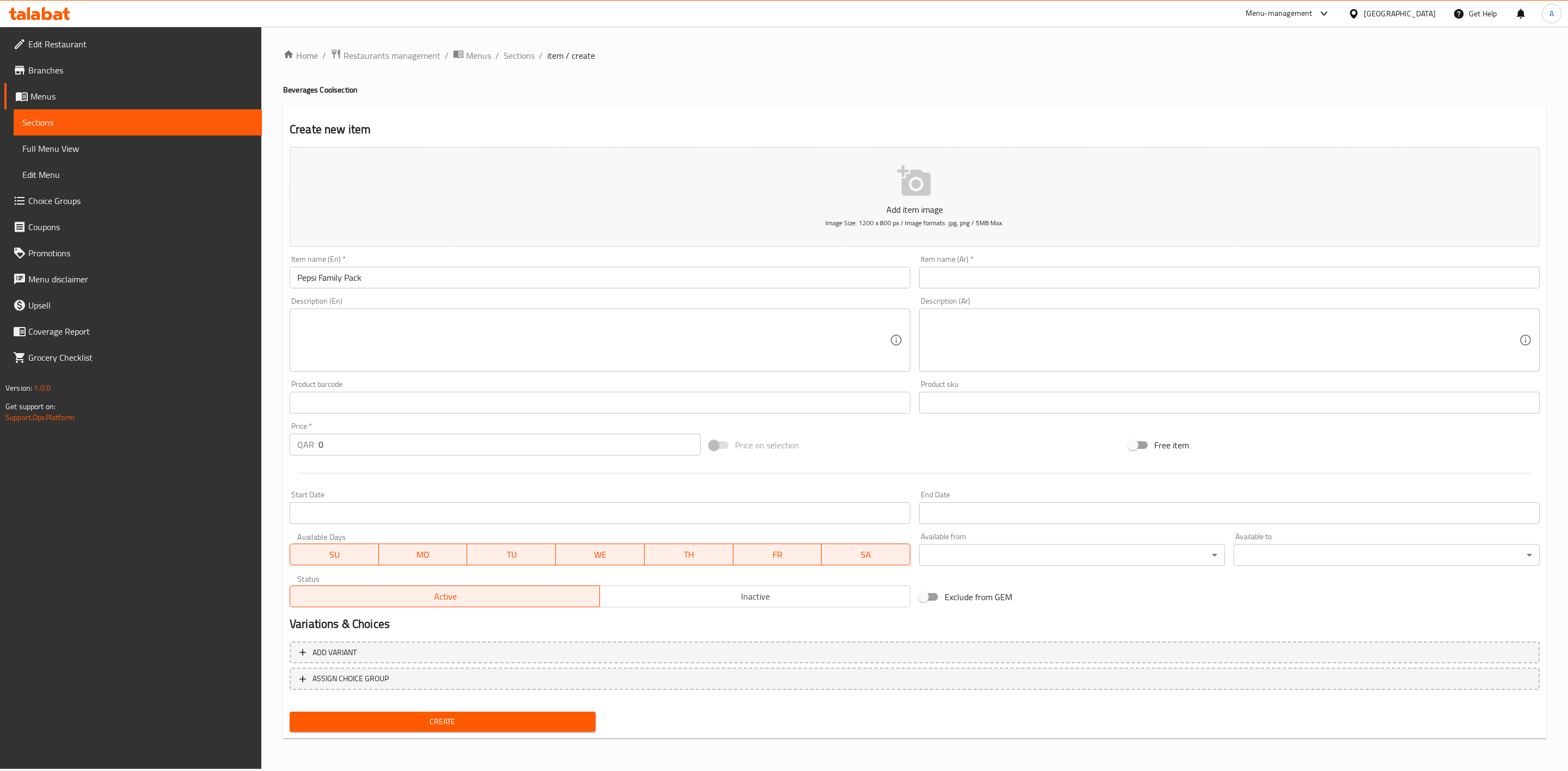
click at [979, 281] on input "text" at bounding box center [1230, 277] width 621 height 22
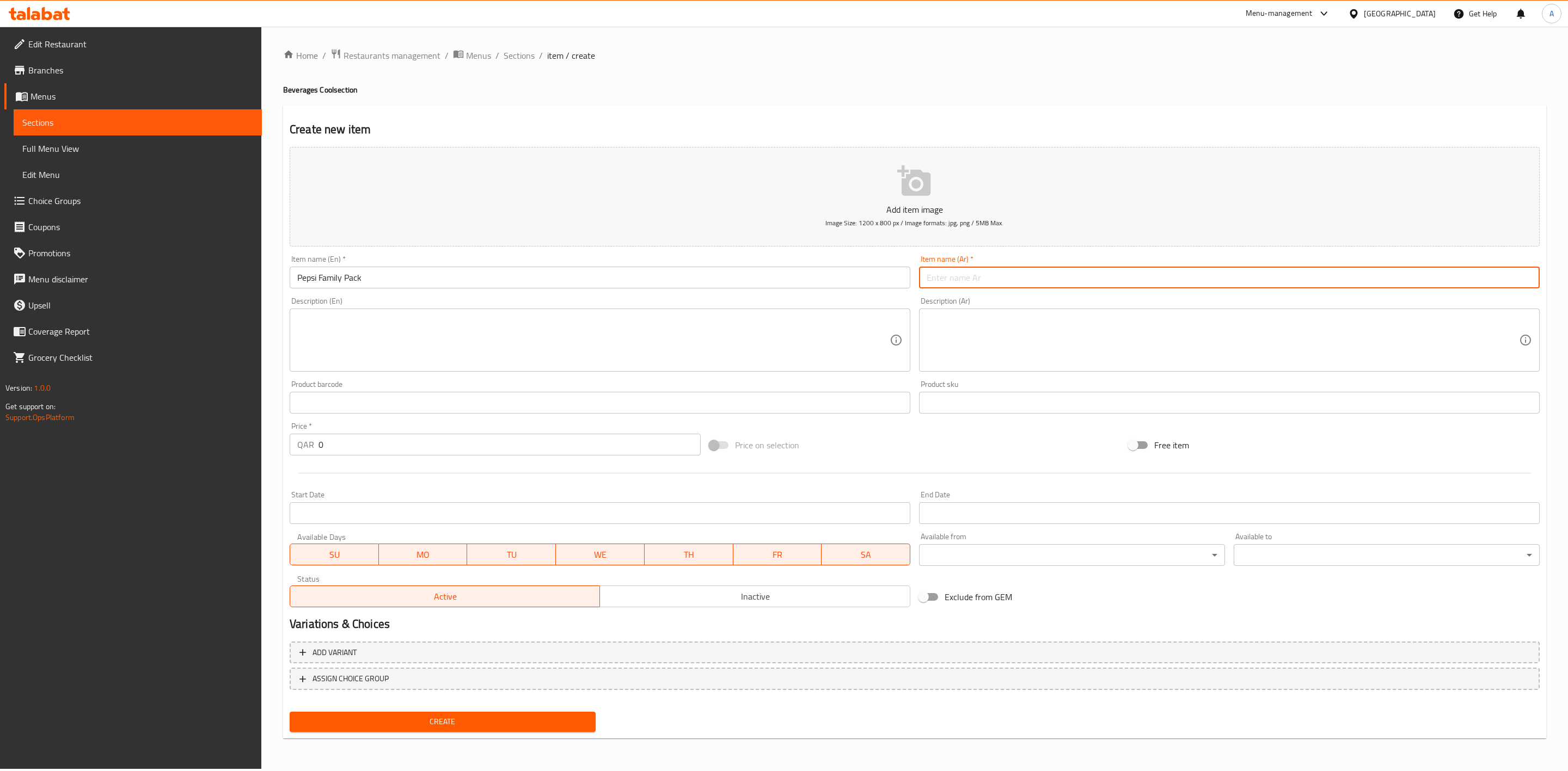
paste input "عبوة بيبسي العائلية"
type input "عبوة بيبسي العائلية"
click at [920, 100] on div "Home / Restaurants management / Menus / Sections / item / create Beverages Cool…" at bounding box center [914, 398] width 1263 height 699
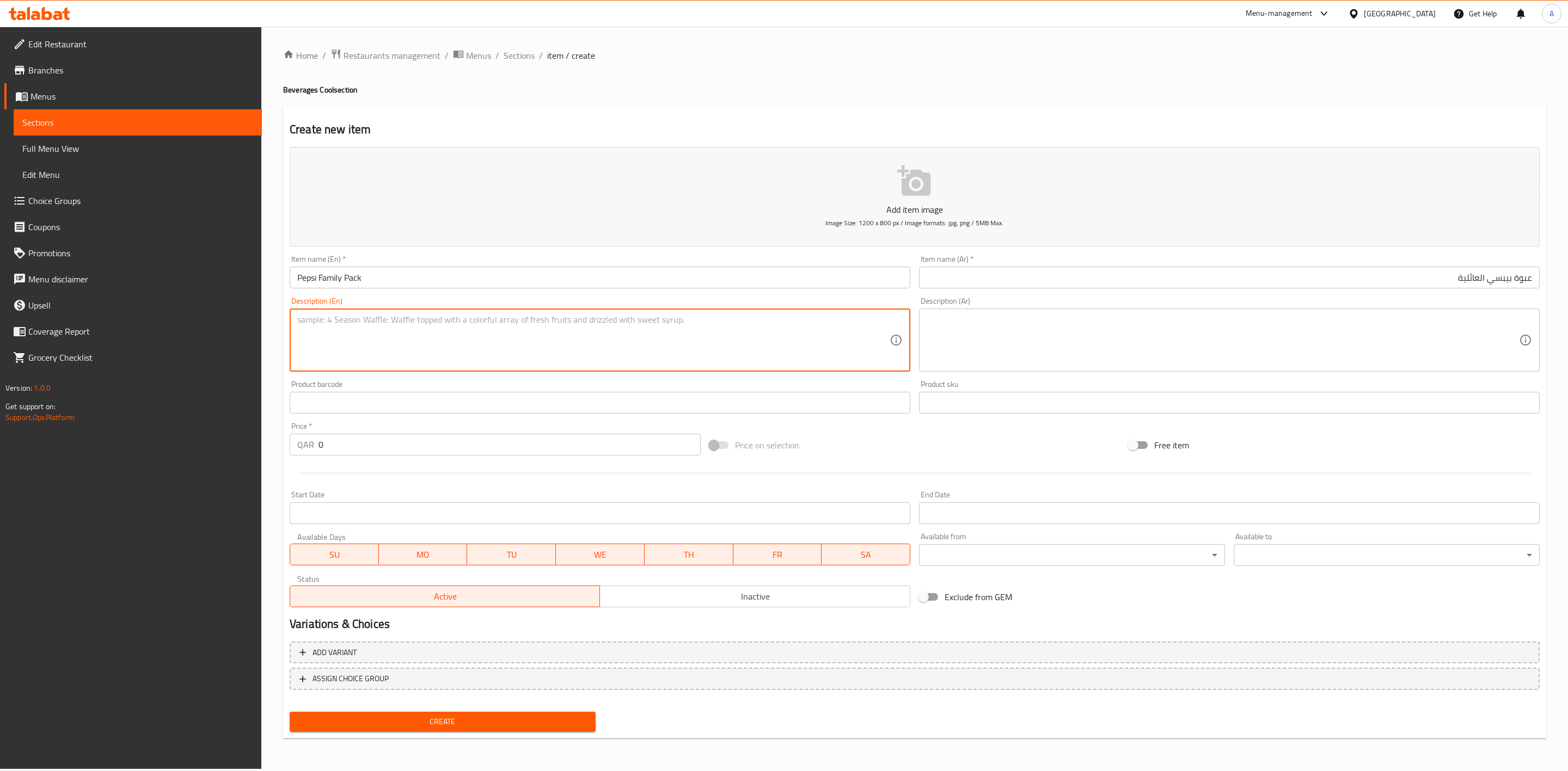
click at [317, 341] on textarea at bounding box center [593, 340] width 592 height 52
paste textarea "Family size Pepsi."
type textarea "Family size Pepsi."
click at [1034, 332] on textarea at bounding box center [1222, 340] width 592 height 52
paste textarea "بيبسي حجم عائلي."
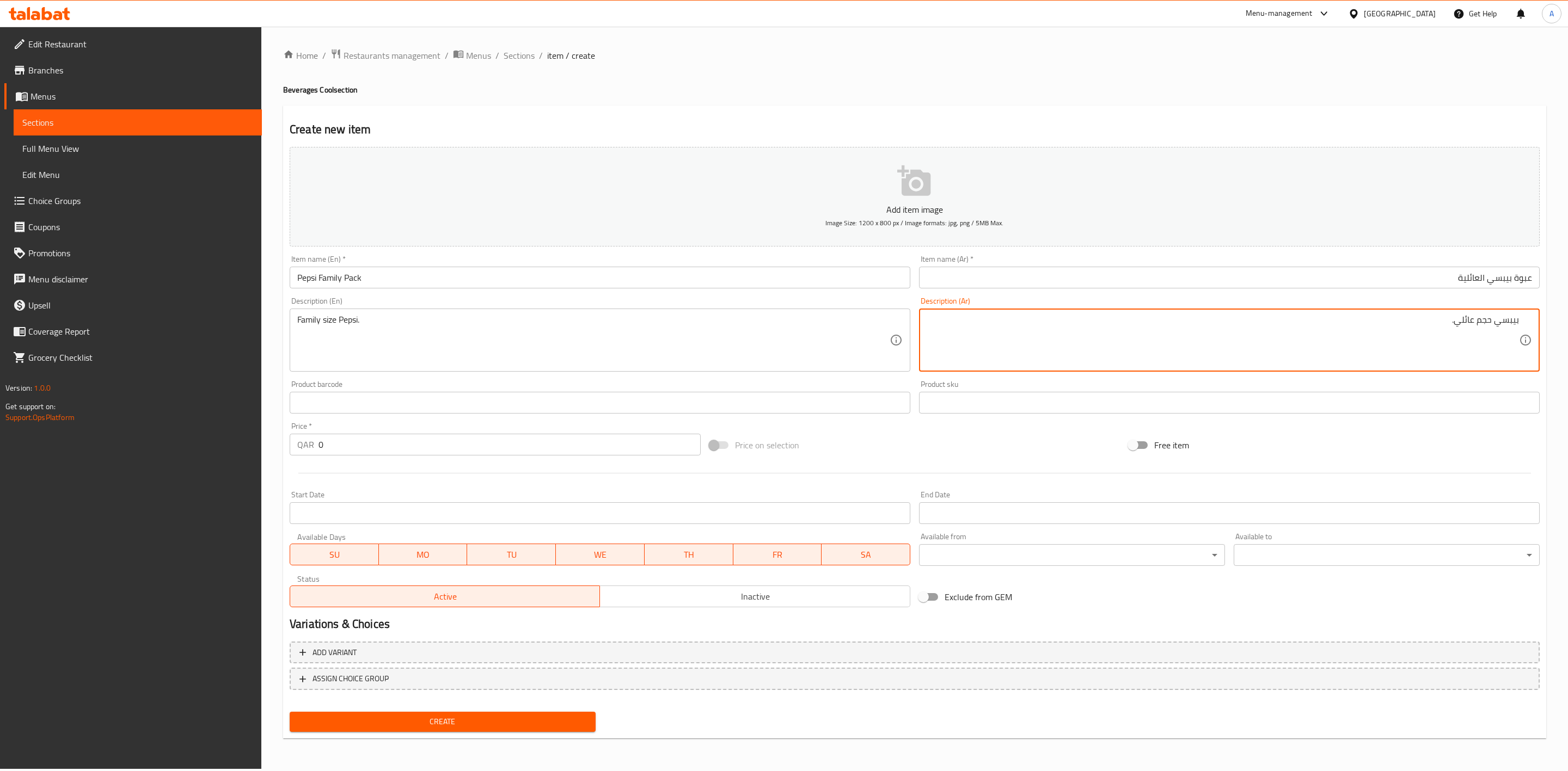
type textarea "بيبسي حجم عائلي."
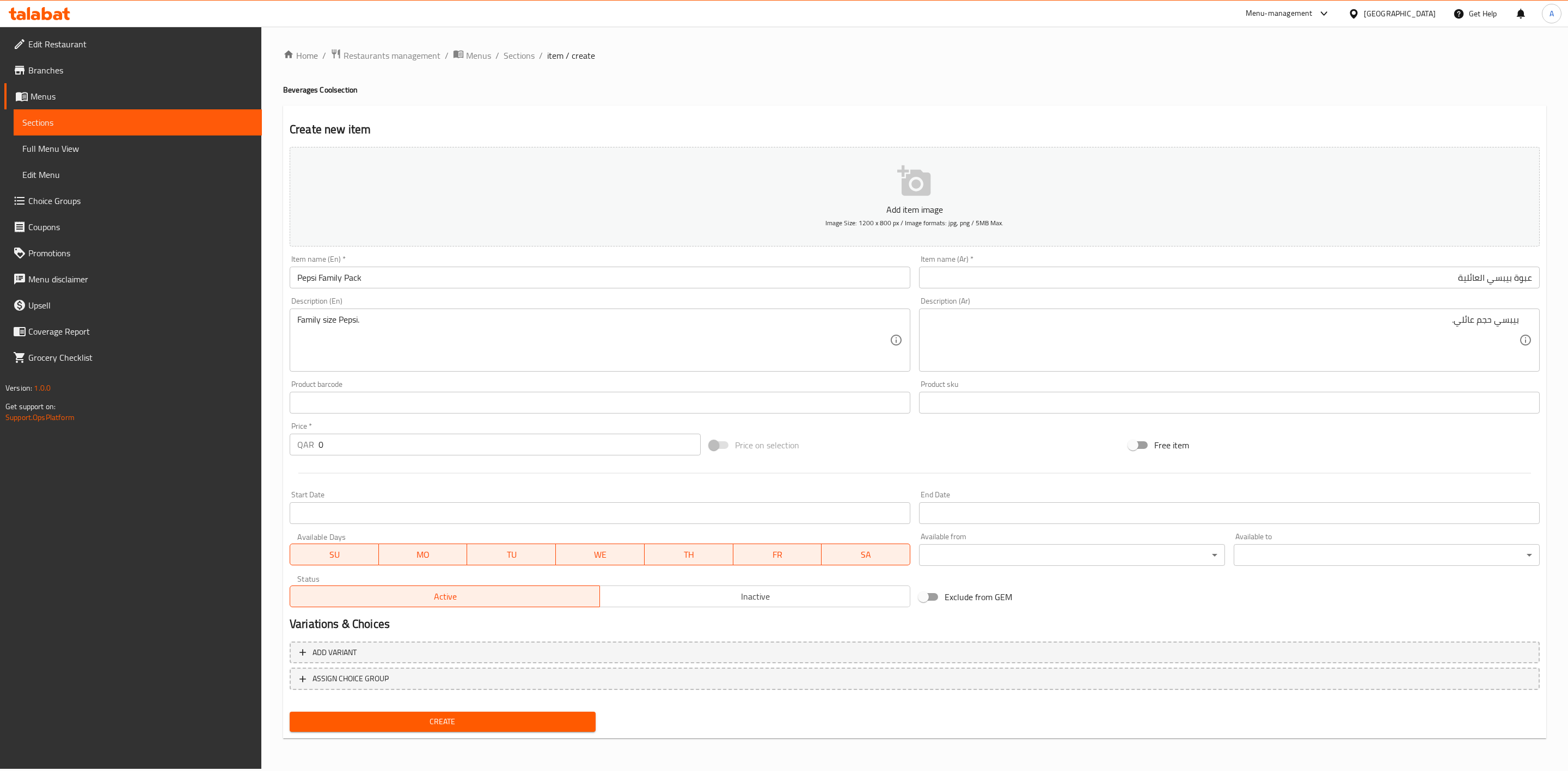
click at [961, 90] on h4 "Beverages Cool section" at bounding box center [914, 90] width 1263 height 11
drag, startPoint x: 381, startPoint y: 450, endPoint x: 189, endPoint y: 440, distance: 192.3
click at [189, 440] on div "Edit Restaurant Branches Menus Sections Full Menu View Edit Menu Choice Groups …" at bounding box center [784, 398] width 1568 height 742
type input "8"
click at [384, 477] on div at bounding box center [915, 473] width 1259 height 27
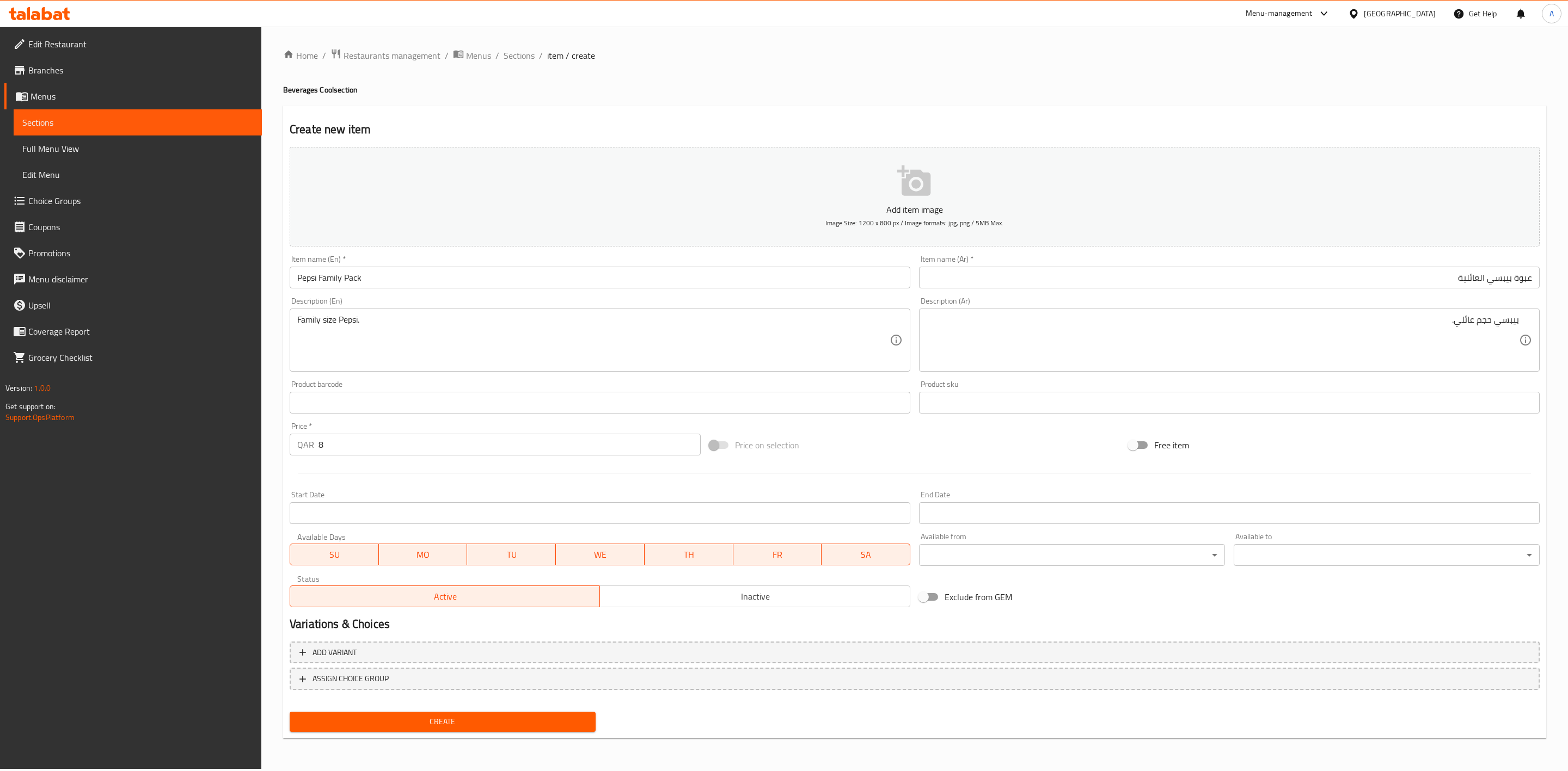
click at [753, 596] on span "Inactive" at bounding box center [755, 597] width 301 height 16
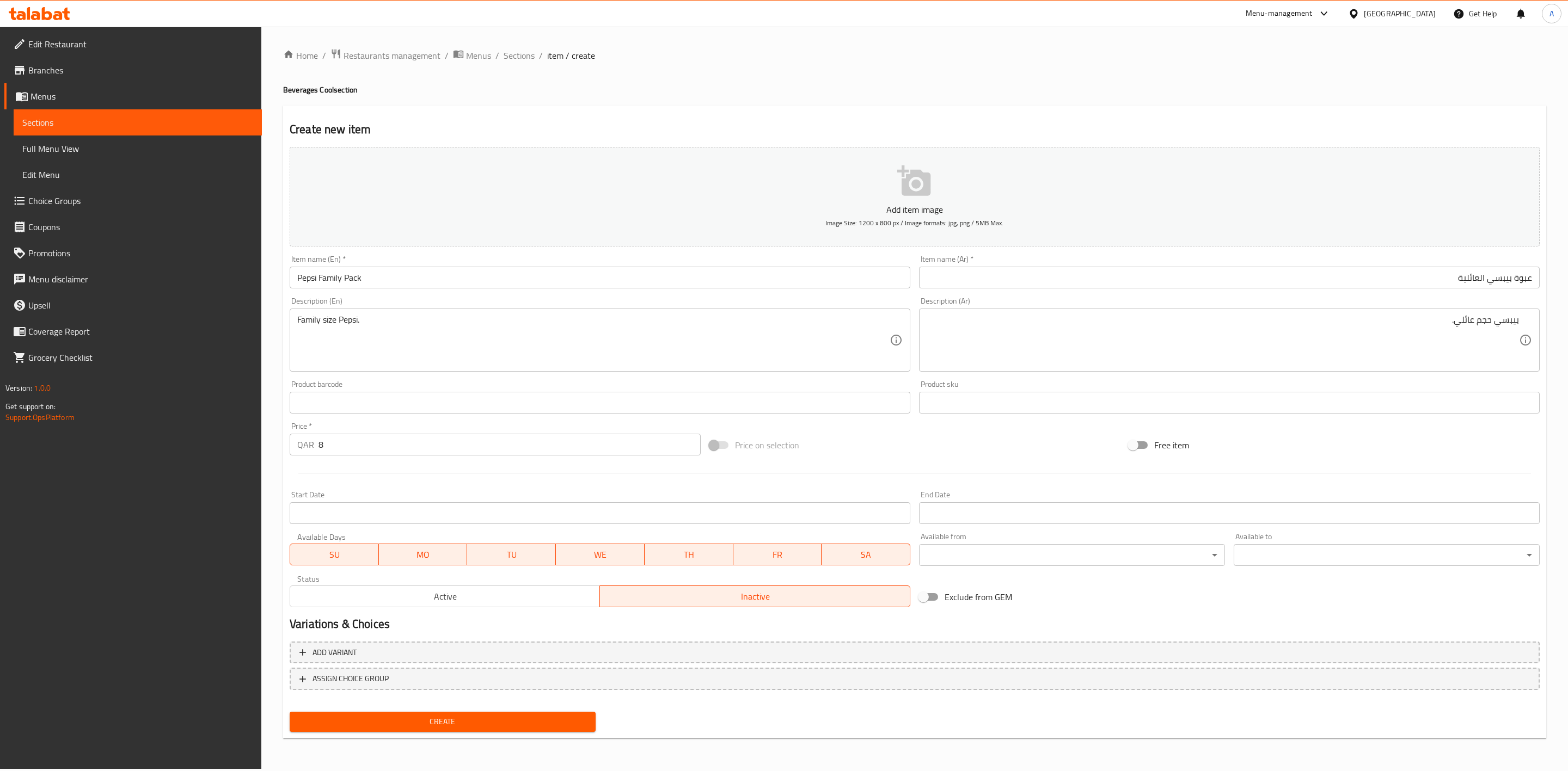
click at [486, 728] on button "Create" at bounding box center [443, 722] width 306 height 20
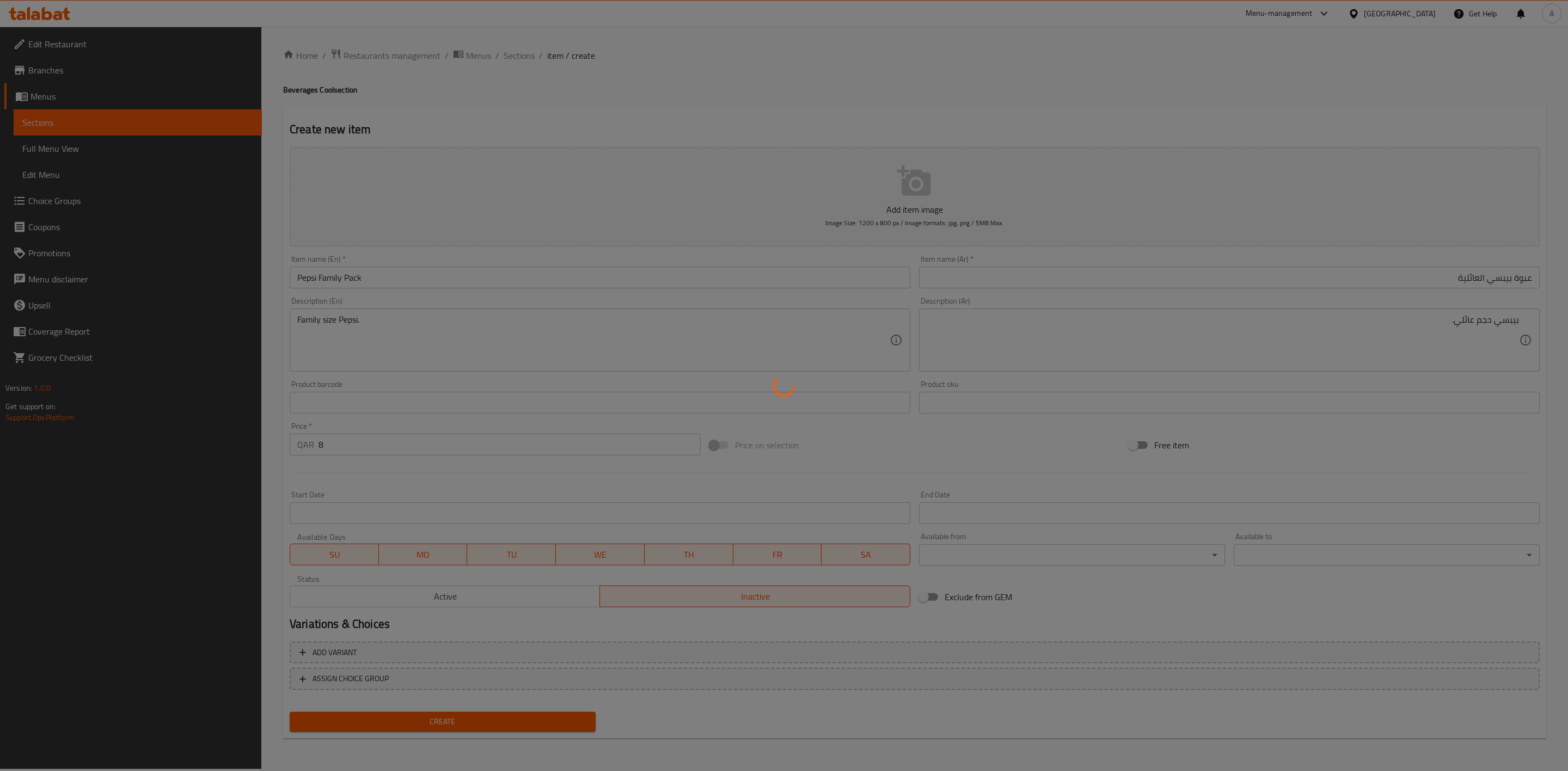
type input "0"
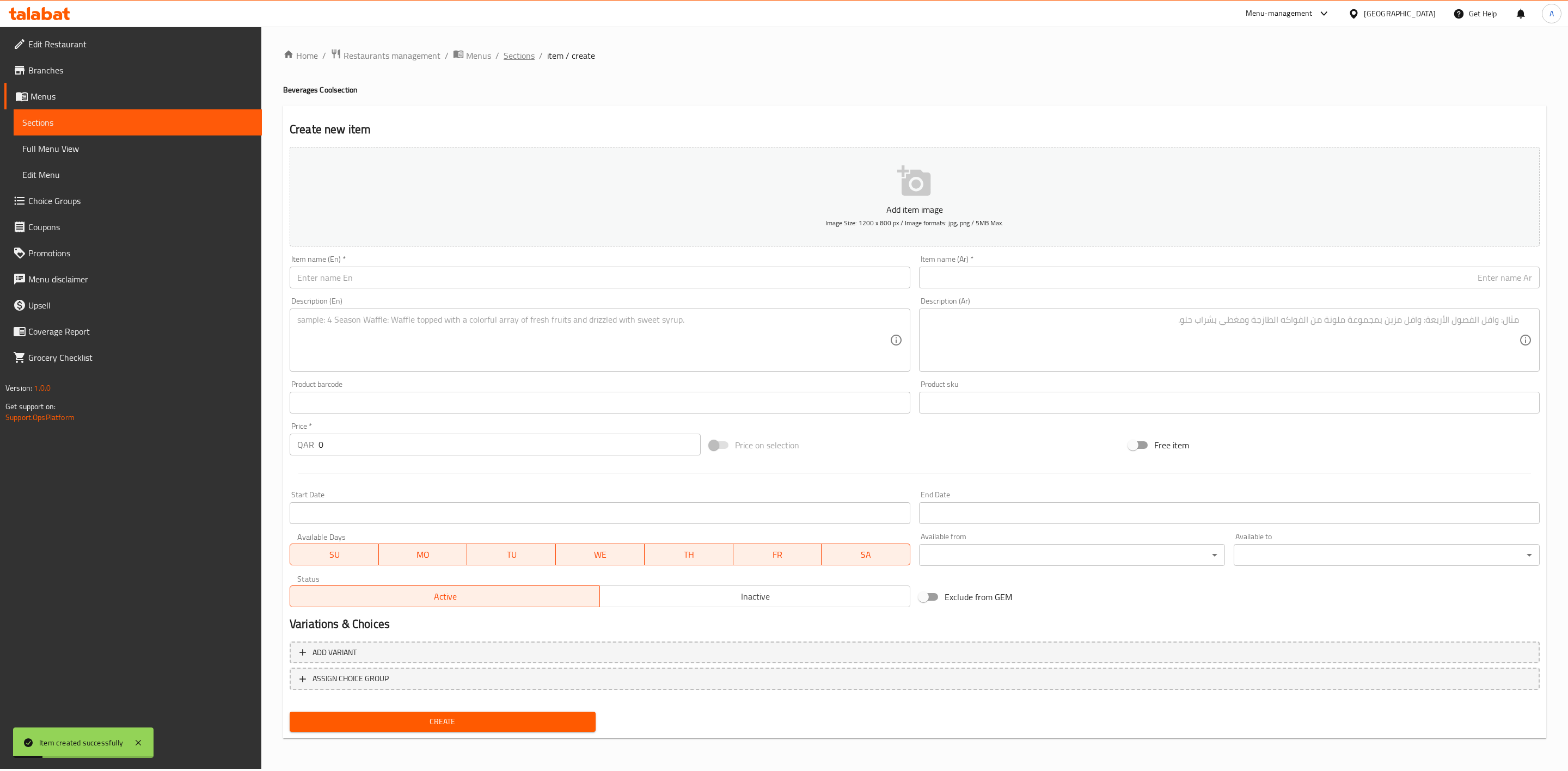
click at [521, 62] on span "Sections" at bounding box center [519, 55] width 31 height 13
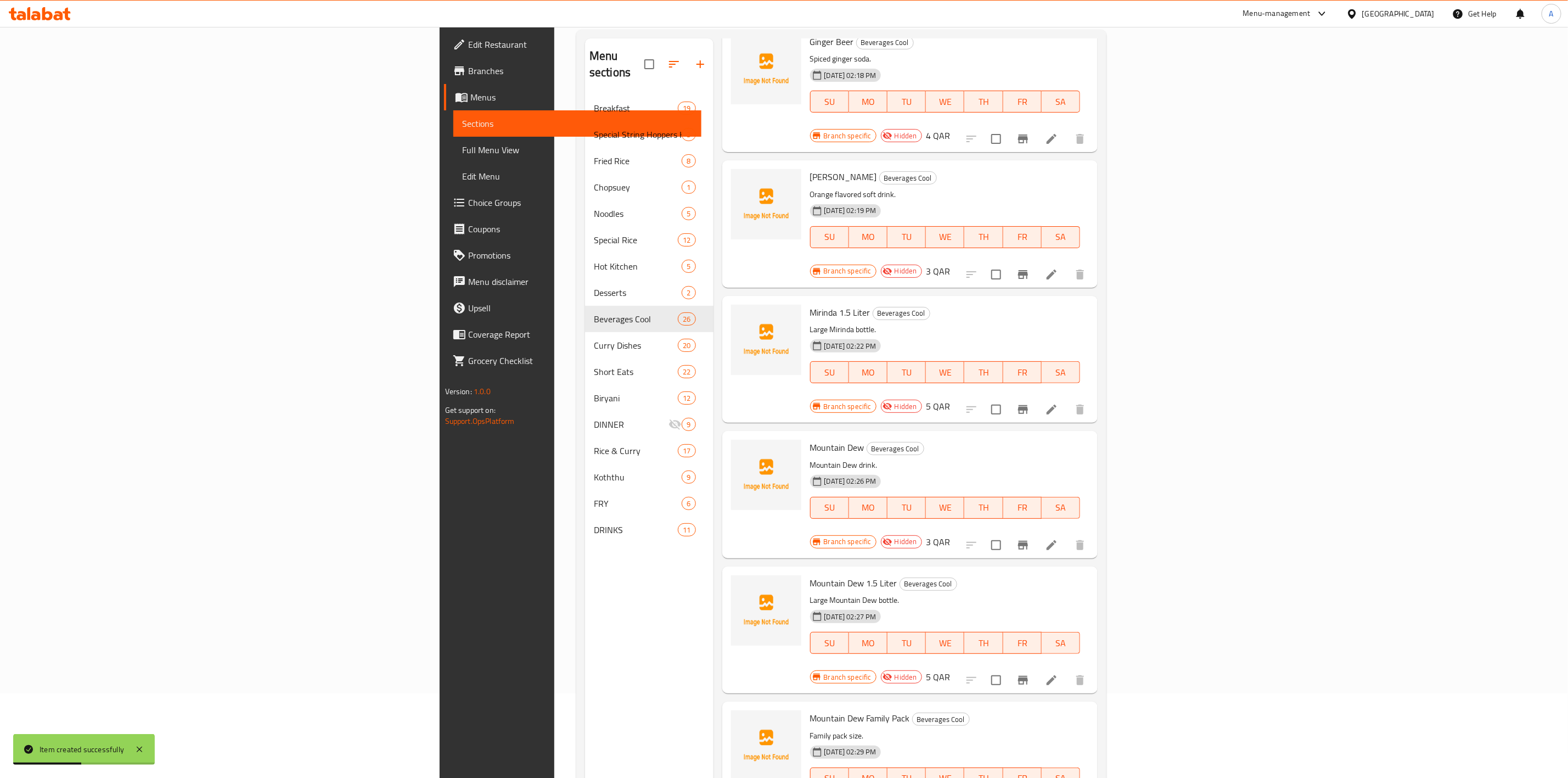
scroll to position [154, 0]
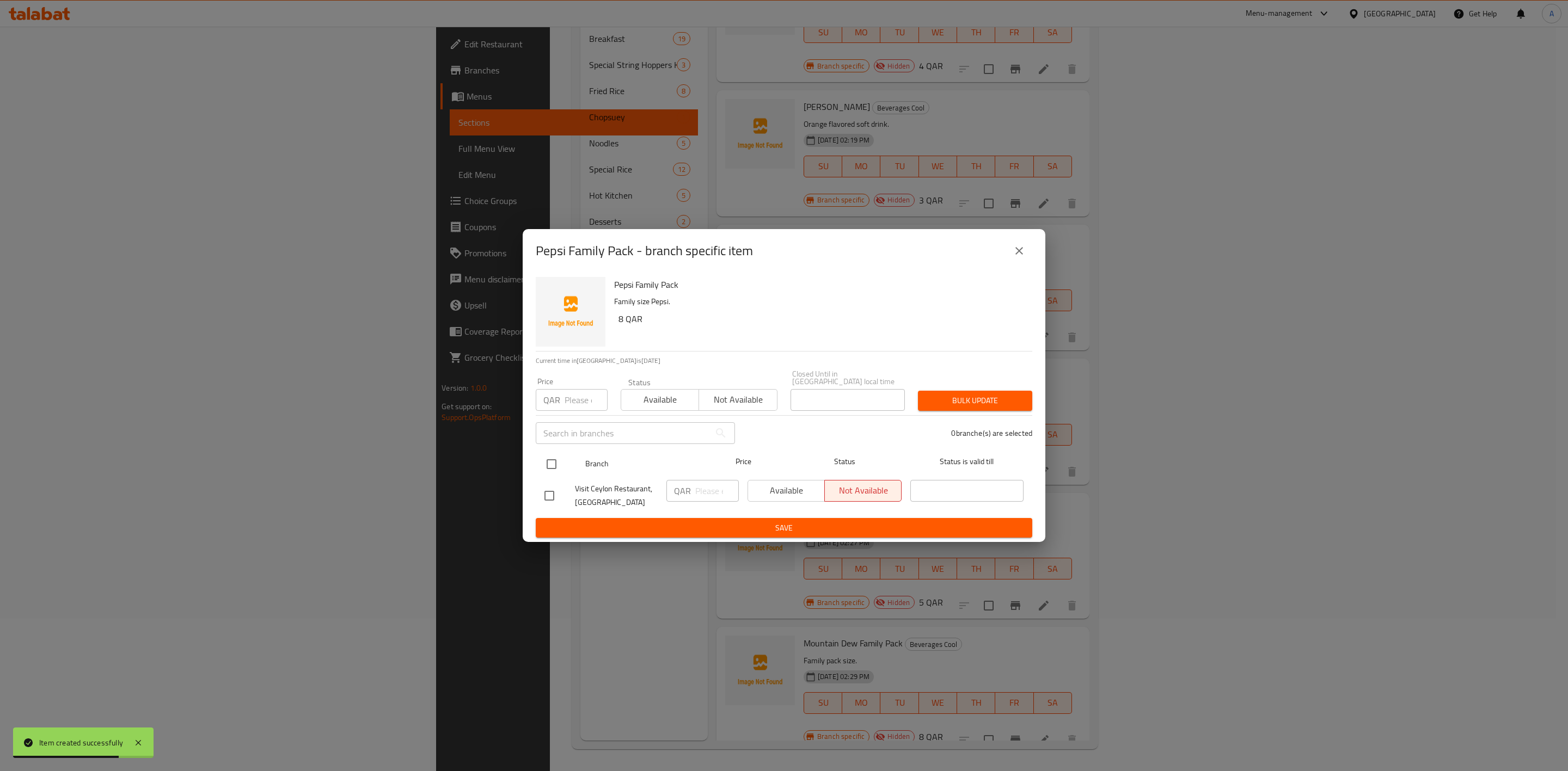
click at [543, 461] on input "checkbox" at bounding box center [551, 464] width 23 height 23
checkbox input "true"
click at [576, 399] on input "number" at bounding box center [586, 400] width 43 height 22
type input "8"
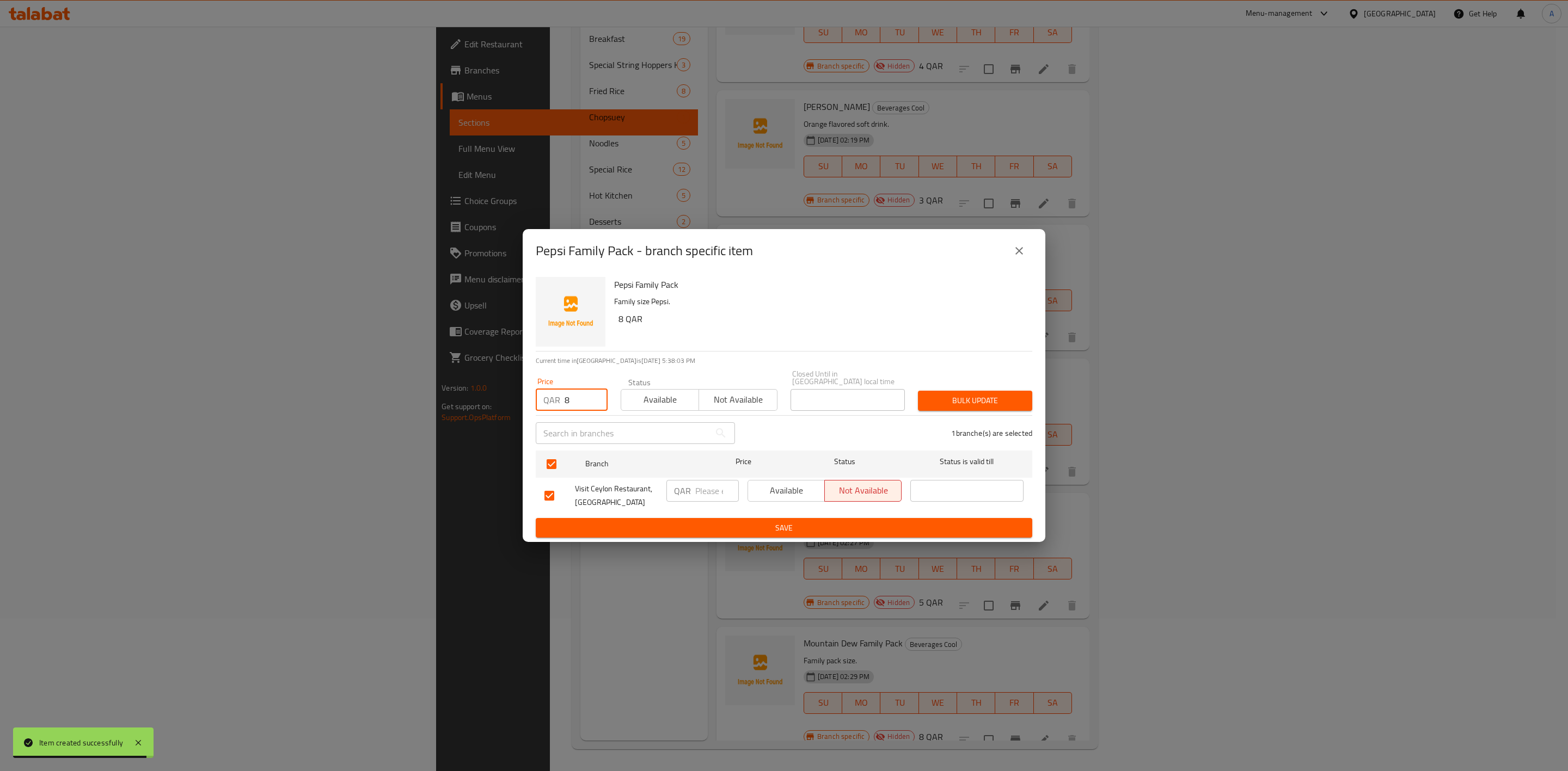
click at [1008, 394] on span "Bulk update" at bounding box center [975, 401] width 97 height 13
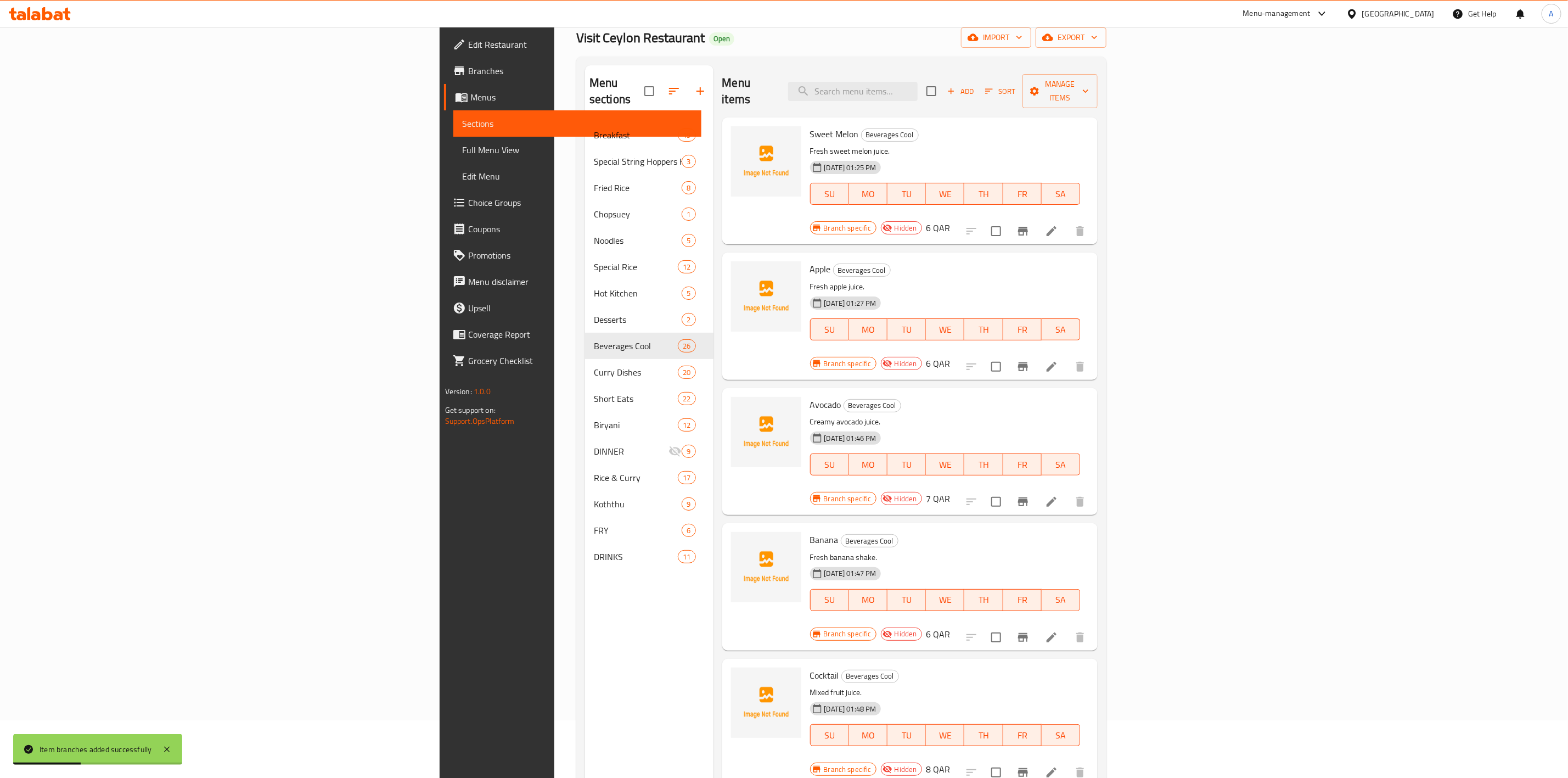
scroll to position [0, 0]
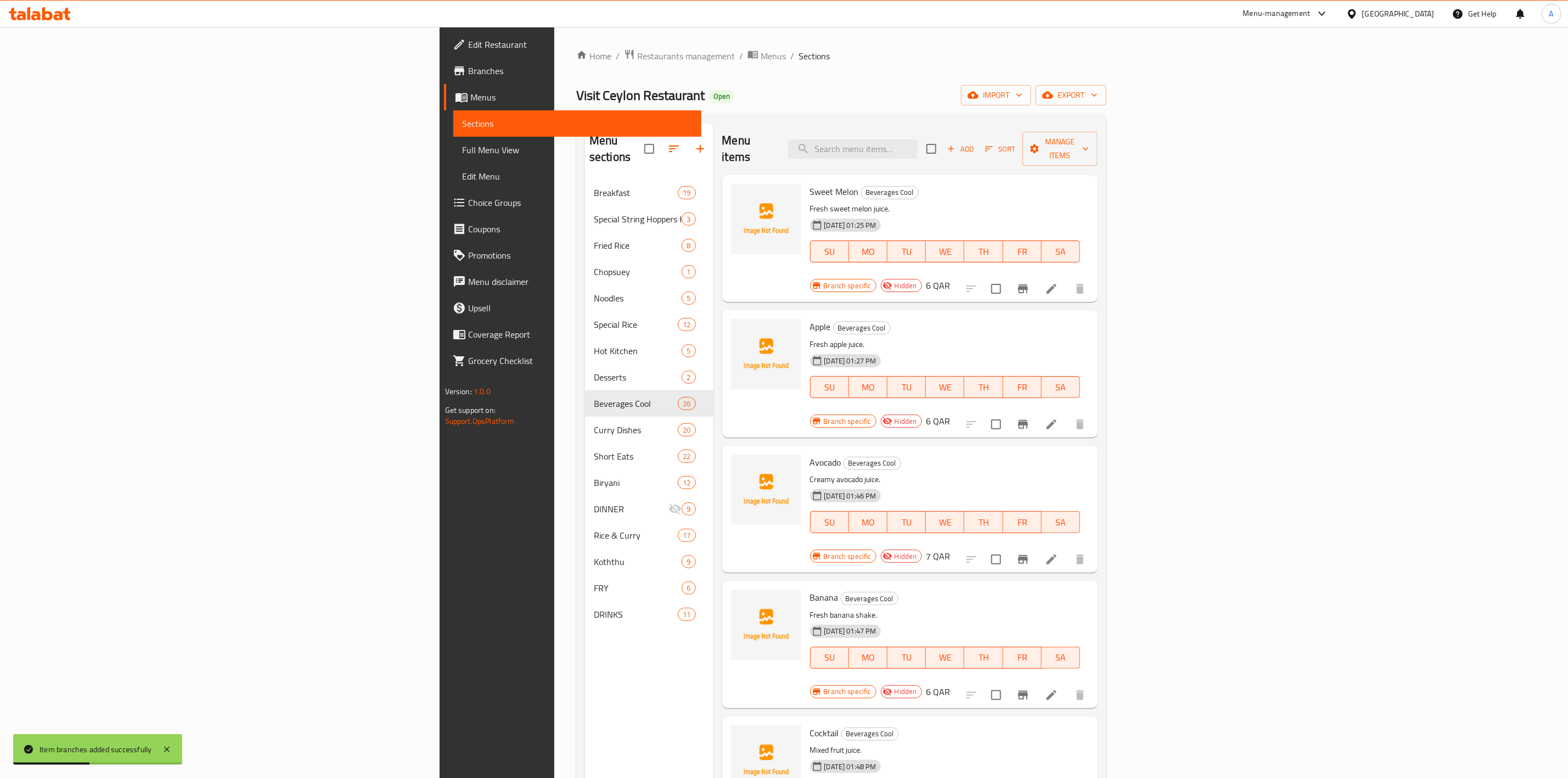
click at [975, 143] on span "Add" at bounding box center [960, 149] width 29 height 13
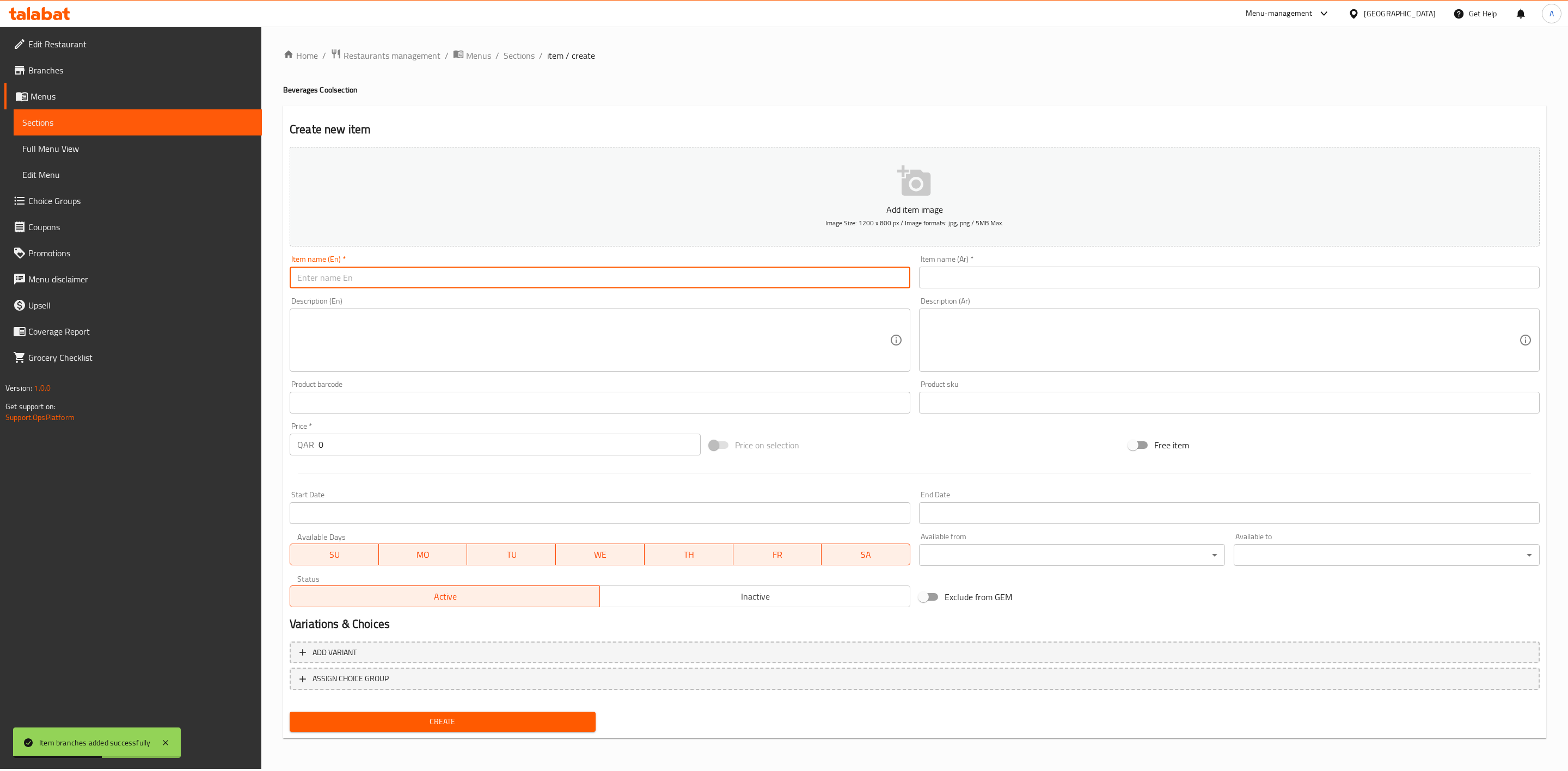
click at [390, 285] on input "text" at bounding box center [600, 277] width 621 height 22
paste input "Water 500ml"
type input "Water 500ml"
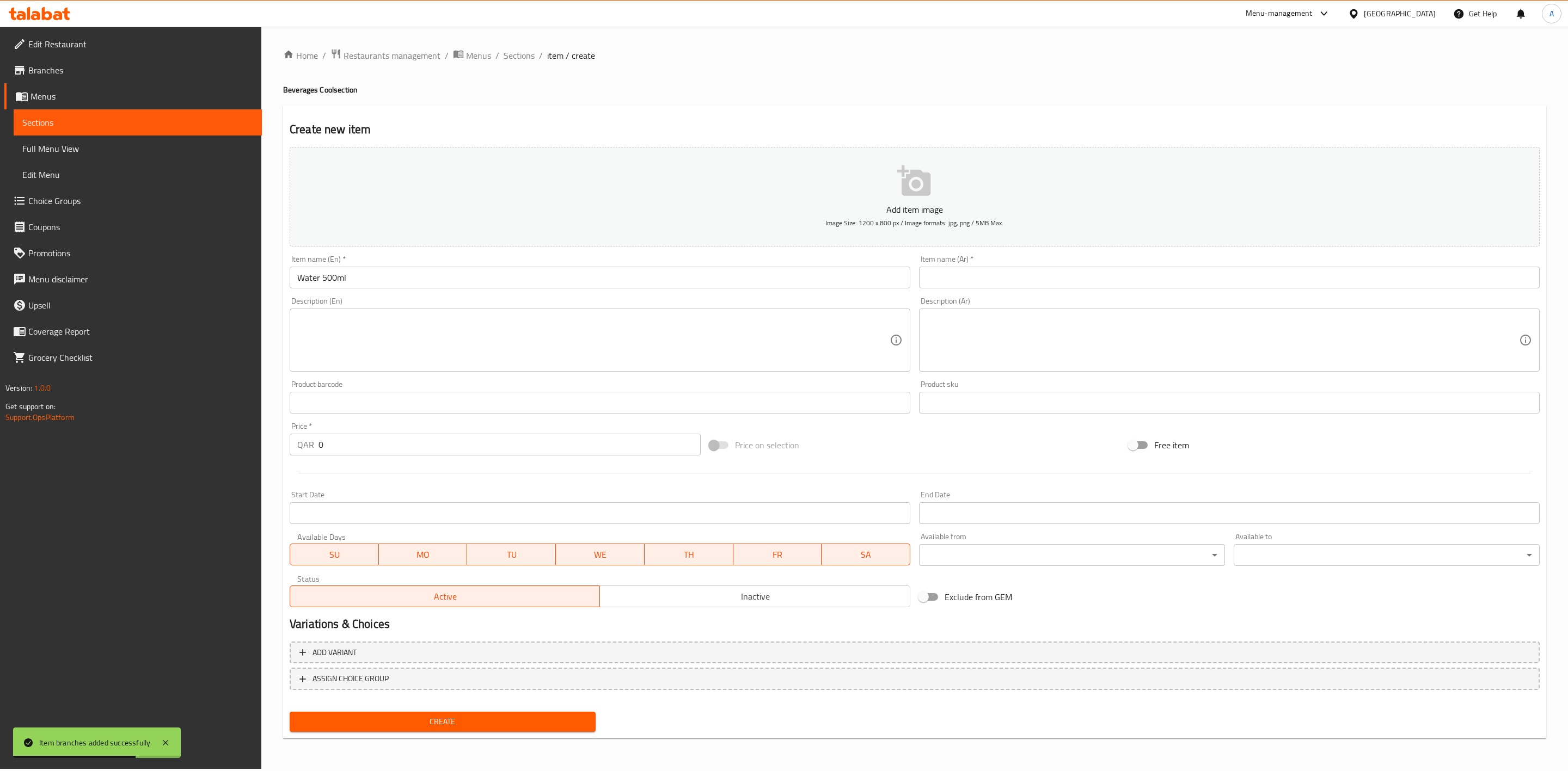
drag, startPoint x: 952, startPoint y: 265, endPoint x: 959, endPoint y: 284, distance: 20.2
click at [953, 268] on div "Item name (Ar)   * Item name (Ar) *" at bounding box center [1230, 271] width 621 height 33
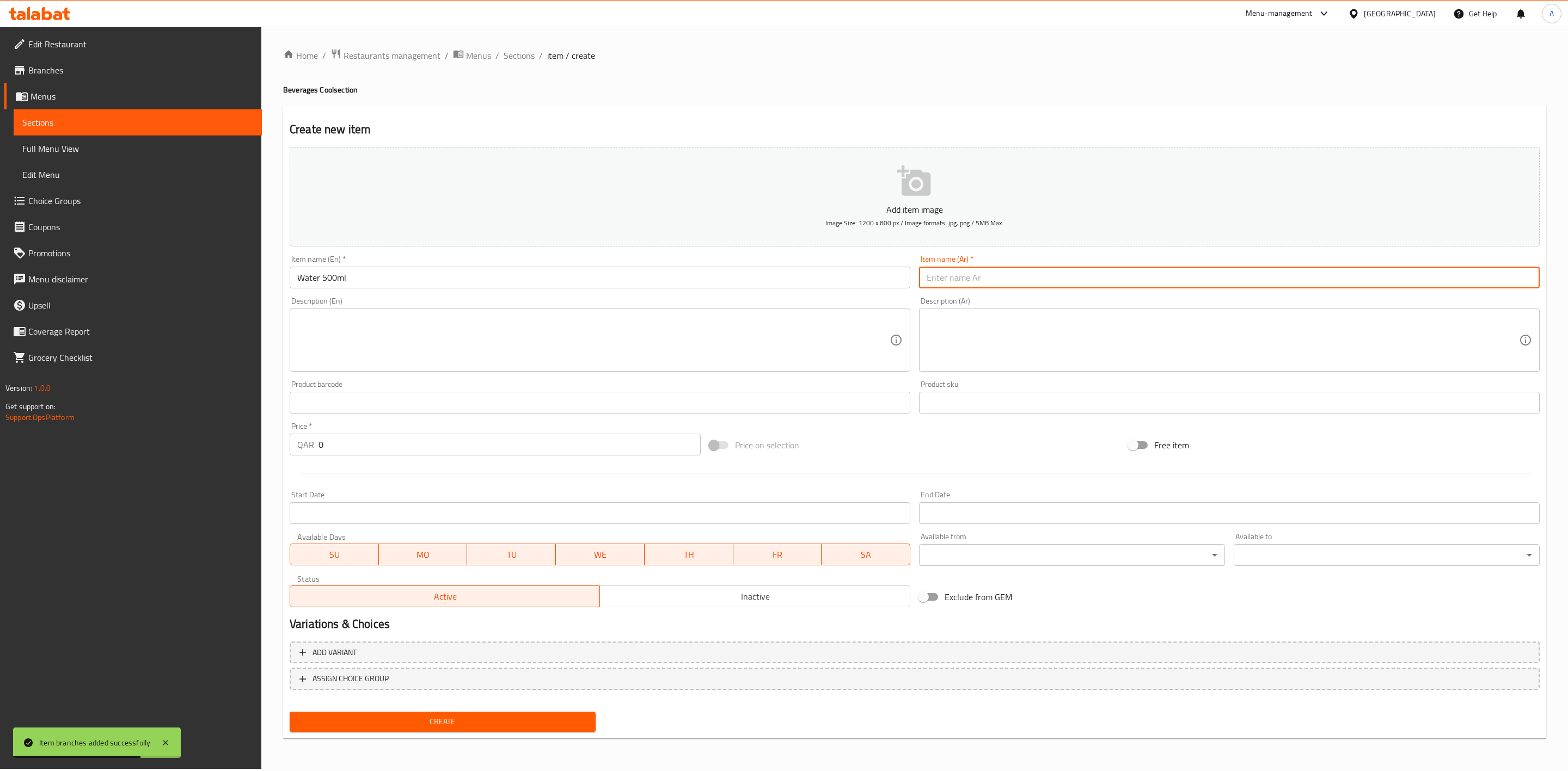
click at [959, 284] on input "text" at bounding box center [1230, 277] width 621 height 22
paste input "ماء 500 مل"
type input "ماء 500 مل"
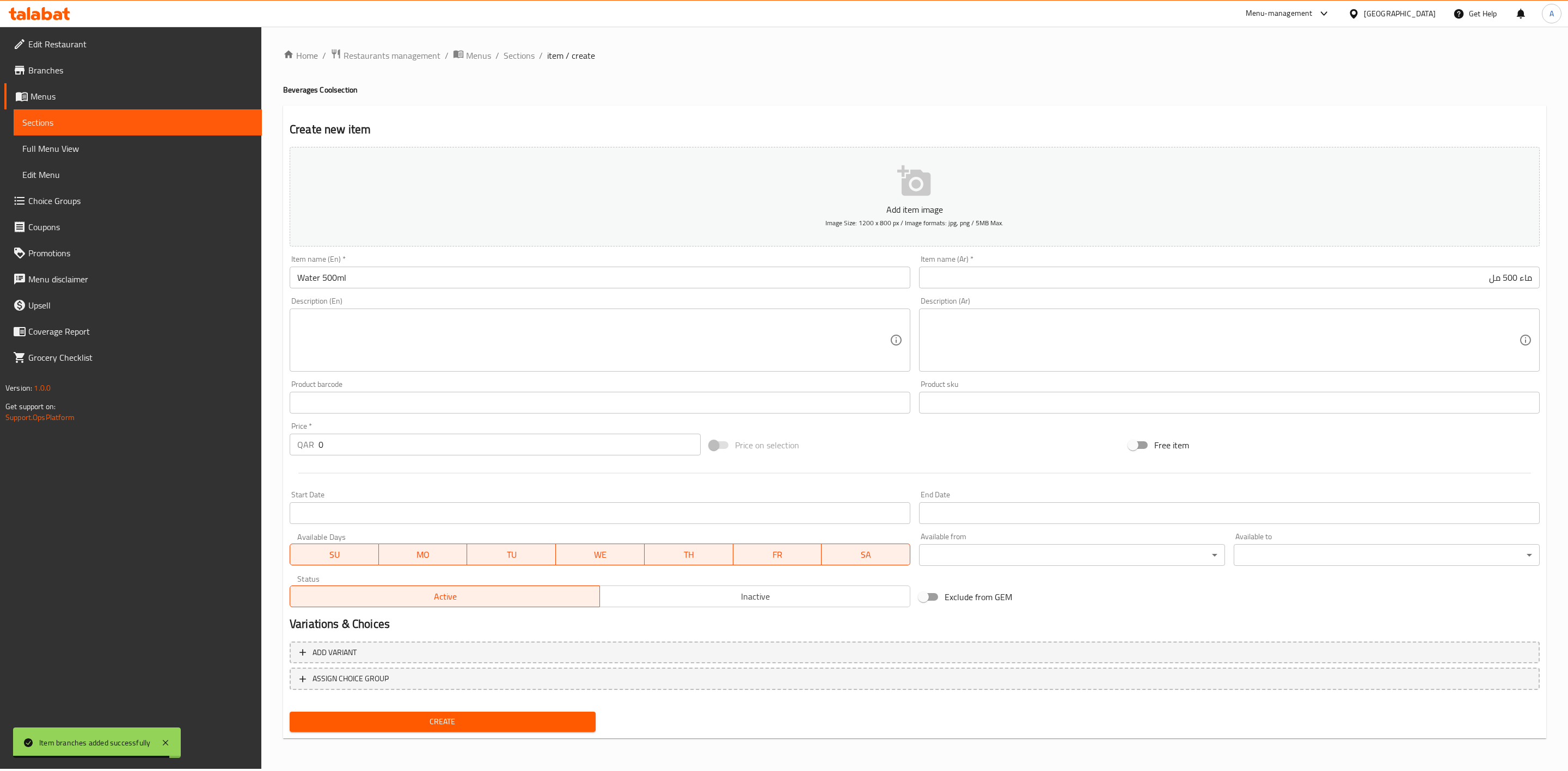
drag, startPoint x: 951, startPoint y: 87, endPoint x: 933, endPoint y: 96, distance: 20.1
click at [951, 87] on h4 "Beverages Cool section" at bounding box center [914, 90] width 1263 height 11
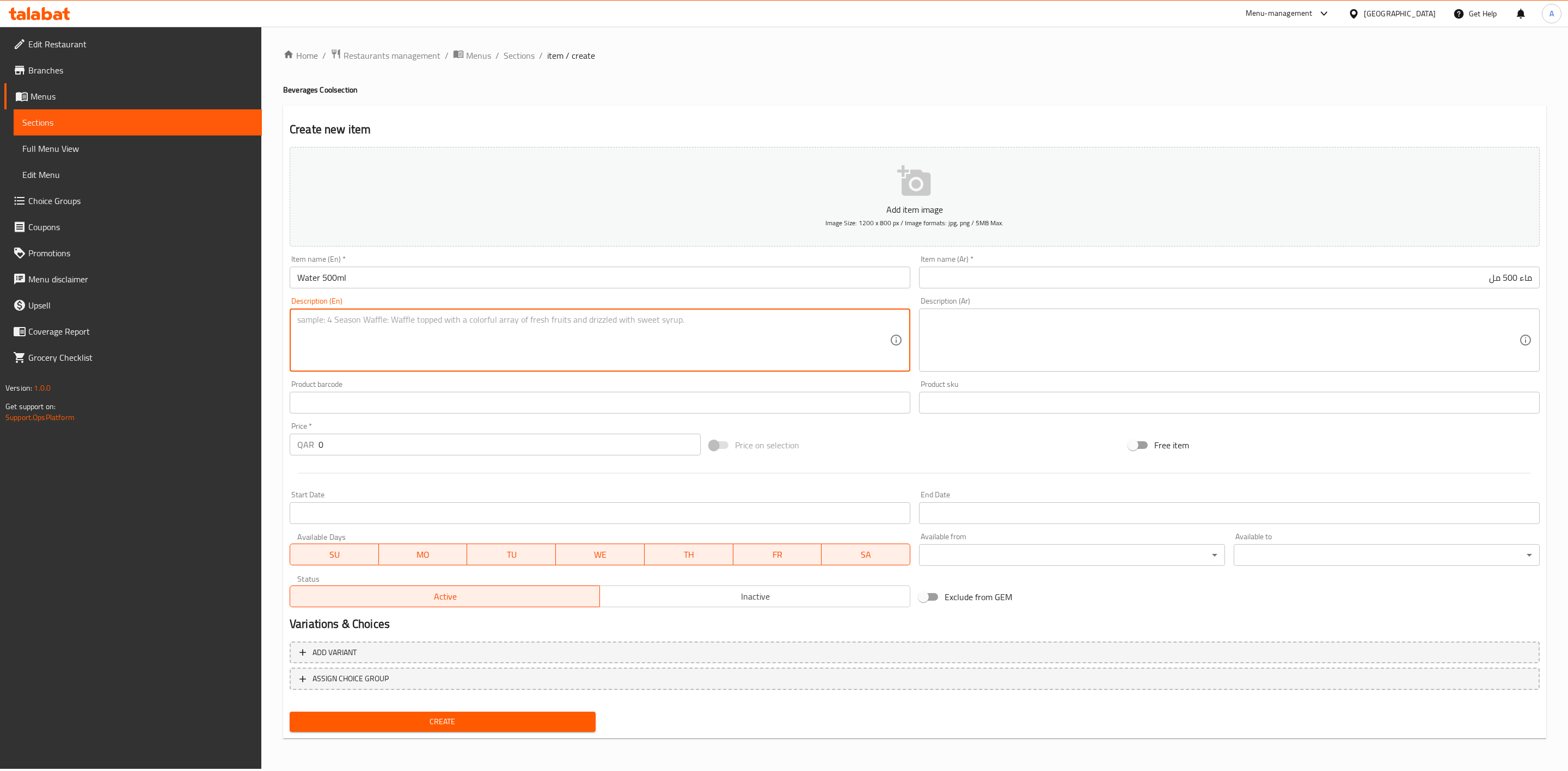
click at [453, 343] on textarea at bounding box center [593, 340] width 592 height 52
paste textarea "Mineral water small bottle."
type textarea "Mineral water small bottle."
click at [432, 85] on h4 "Beverages Cool section" at bounding box center [914, 90] width 1263 height 11
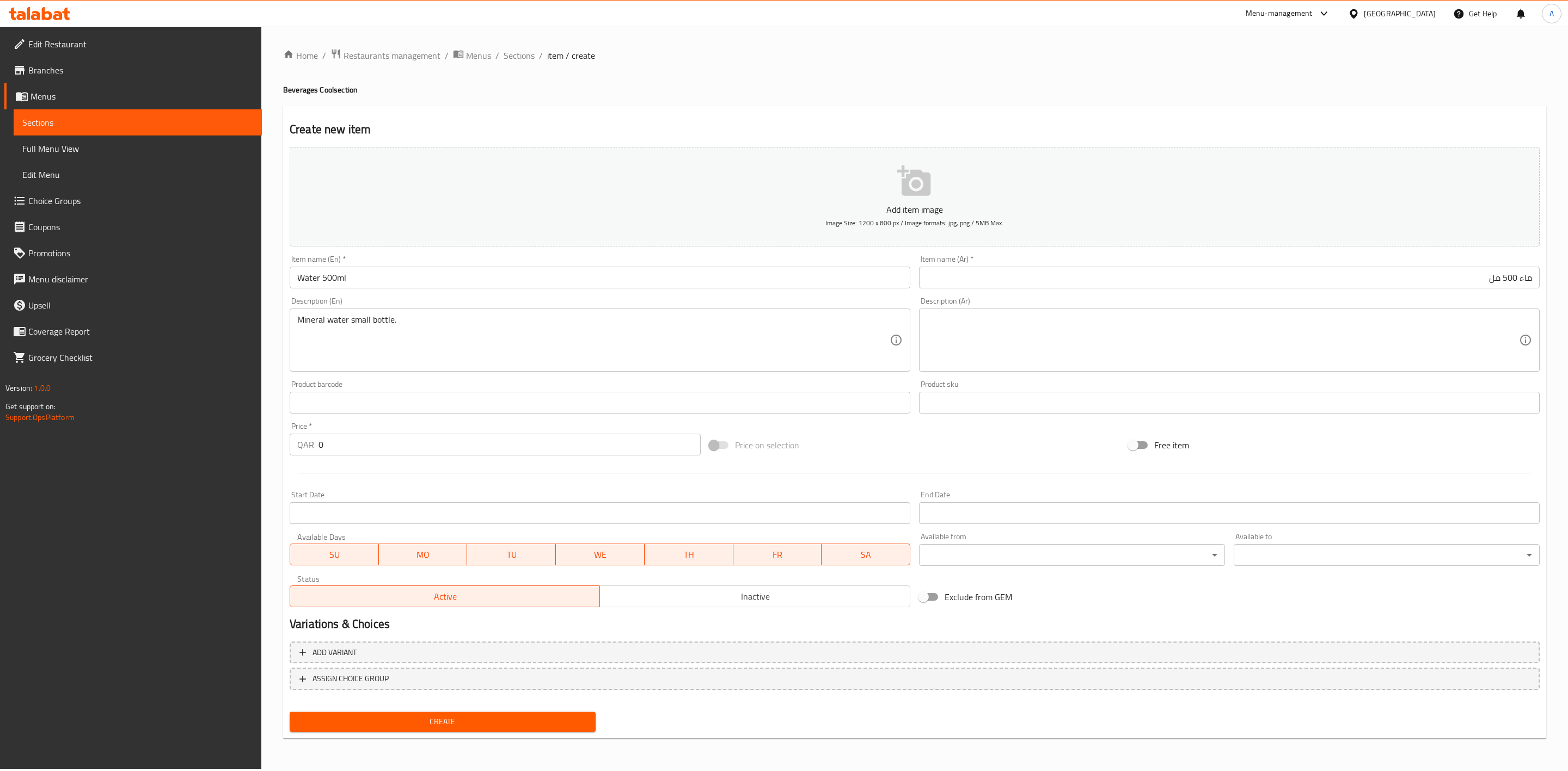
click at [959, 319] on textarea at bounding box center [1222, 340] width 592 height 52
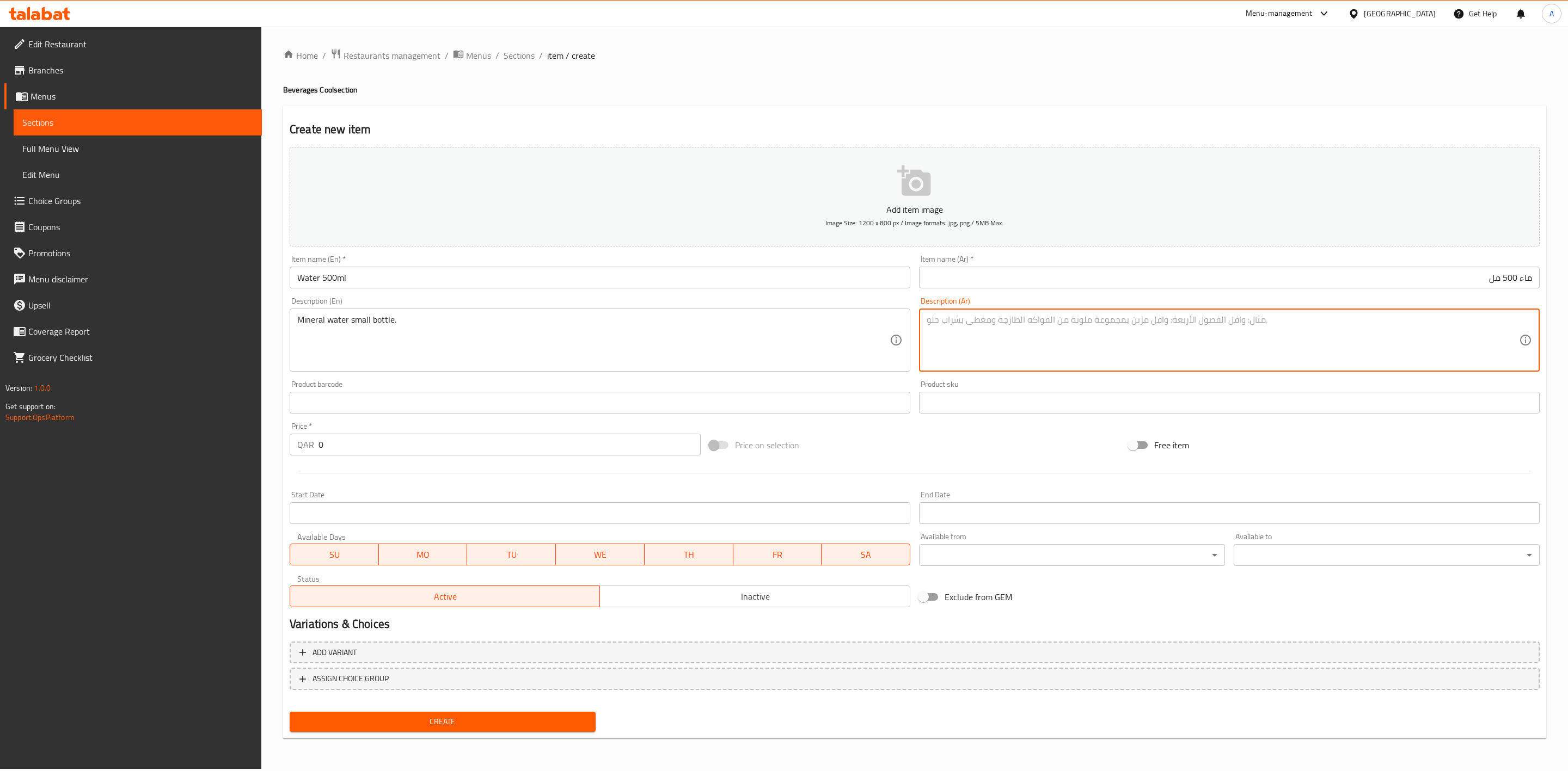
paste textarea "زجاجة مياه معدنية صغيرة."
type textarea "زجاجة مياه معدنية صغيرة."
click at [980, 115] on div "Create new item Add item image Image Size: 1200 x 800 px / Image formats: jpg, …" at bounding box center [914, 422] width 1263 height 633
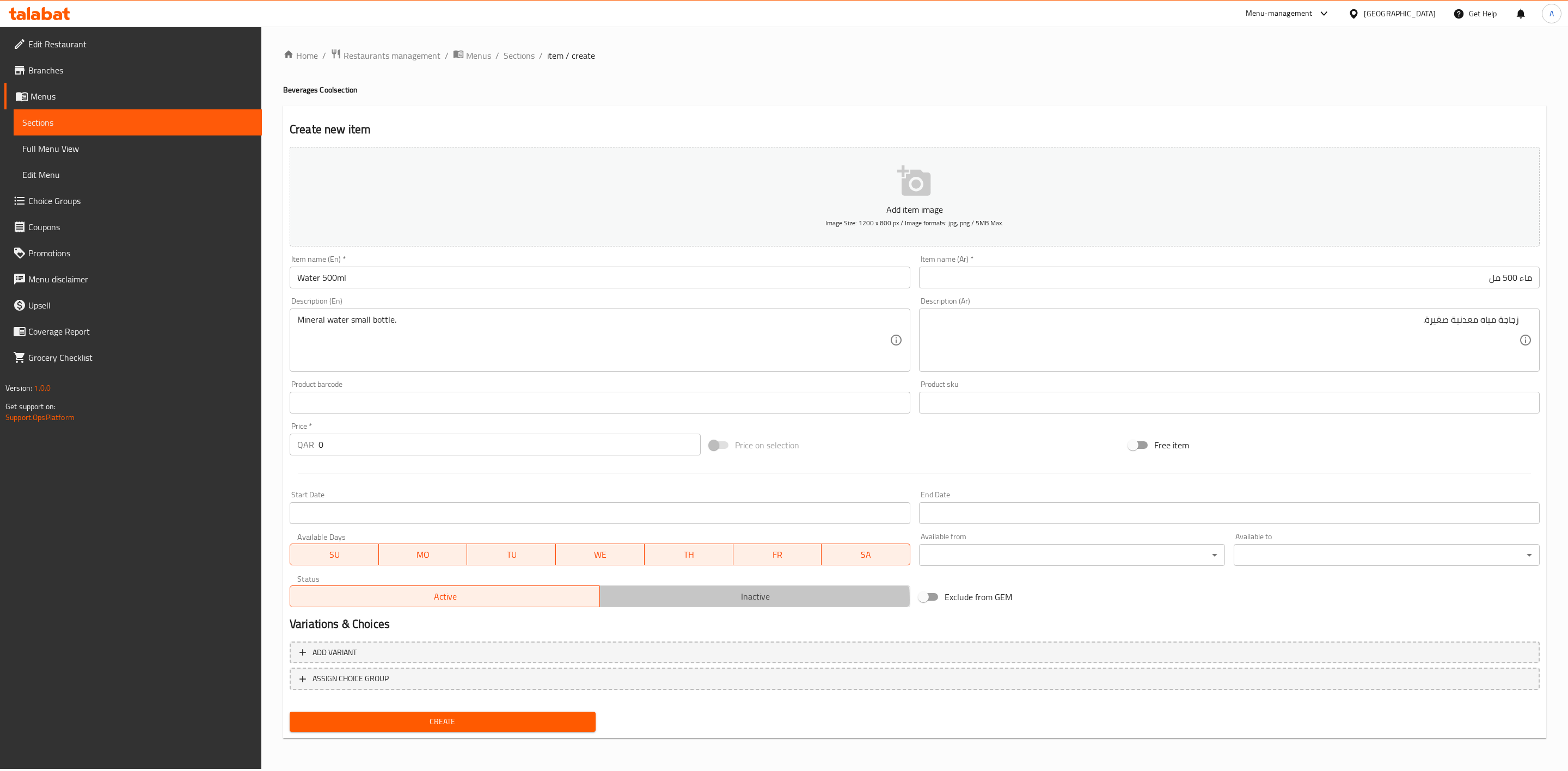
click at [724, 600] on span "Inactive" at bounding box center [755, 597] width 301 height 16
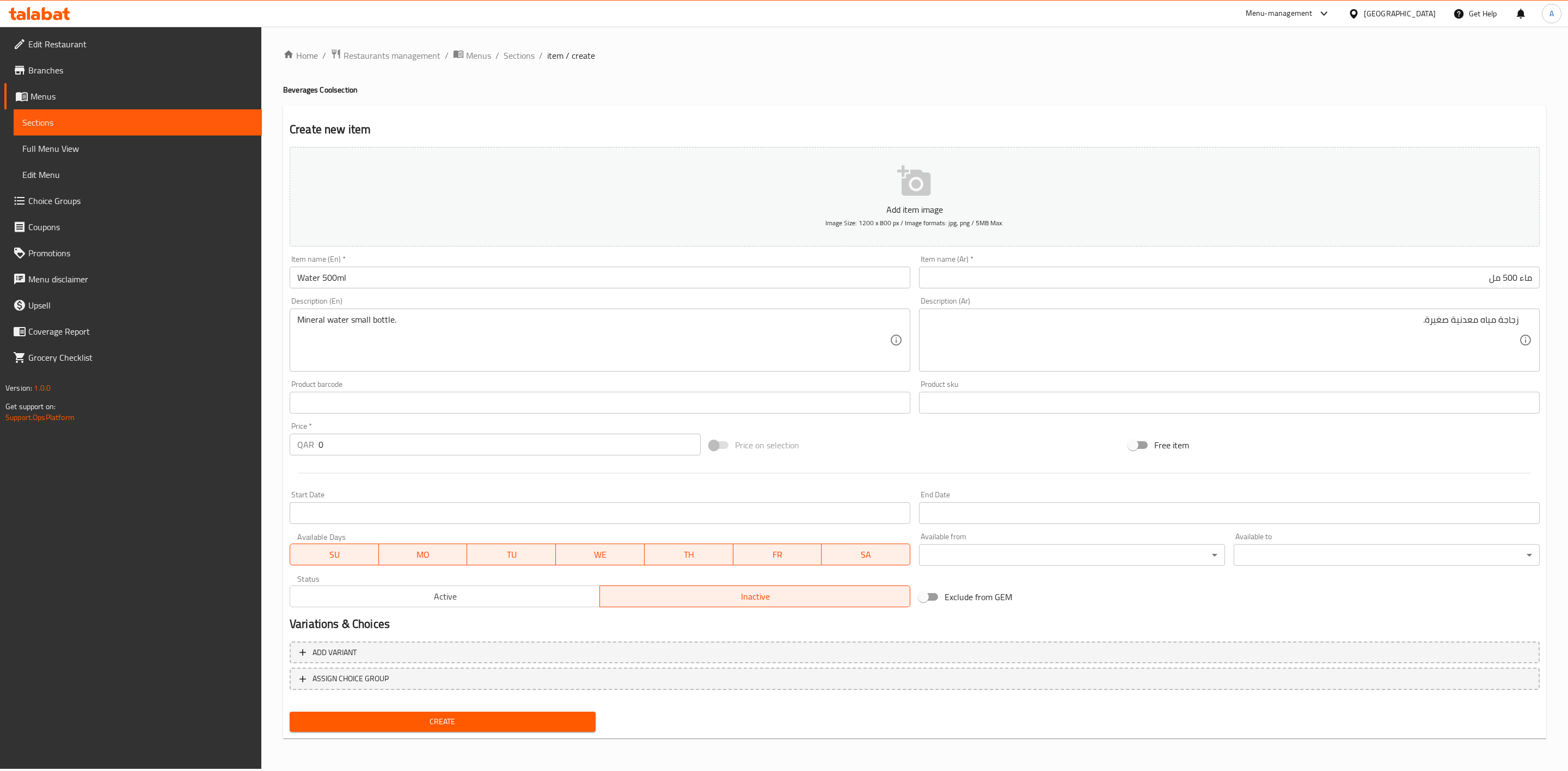
drag, startPoint x: 251, startPoint y: 442, endPoint x: 236, endPoint y: 438, distance: 15.5
click at [236, 438] on div "Edit Restaurant Branches Menus Sections Full Menu View Edit Menu Choice Groups …" at bounding box center [784, 398] width 1568 height 742
type input "1"
click at [494, 722] on span "Create" at bounding box center [443, 722] width 289 height 13
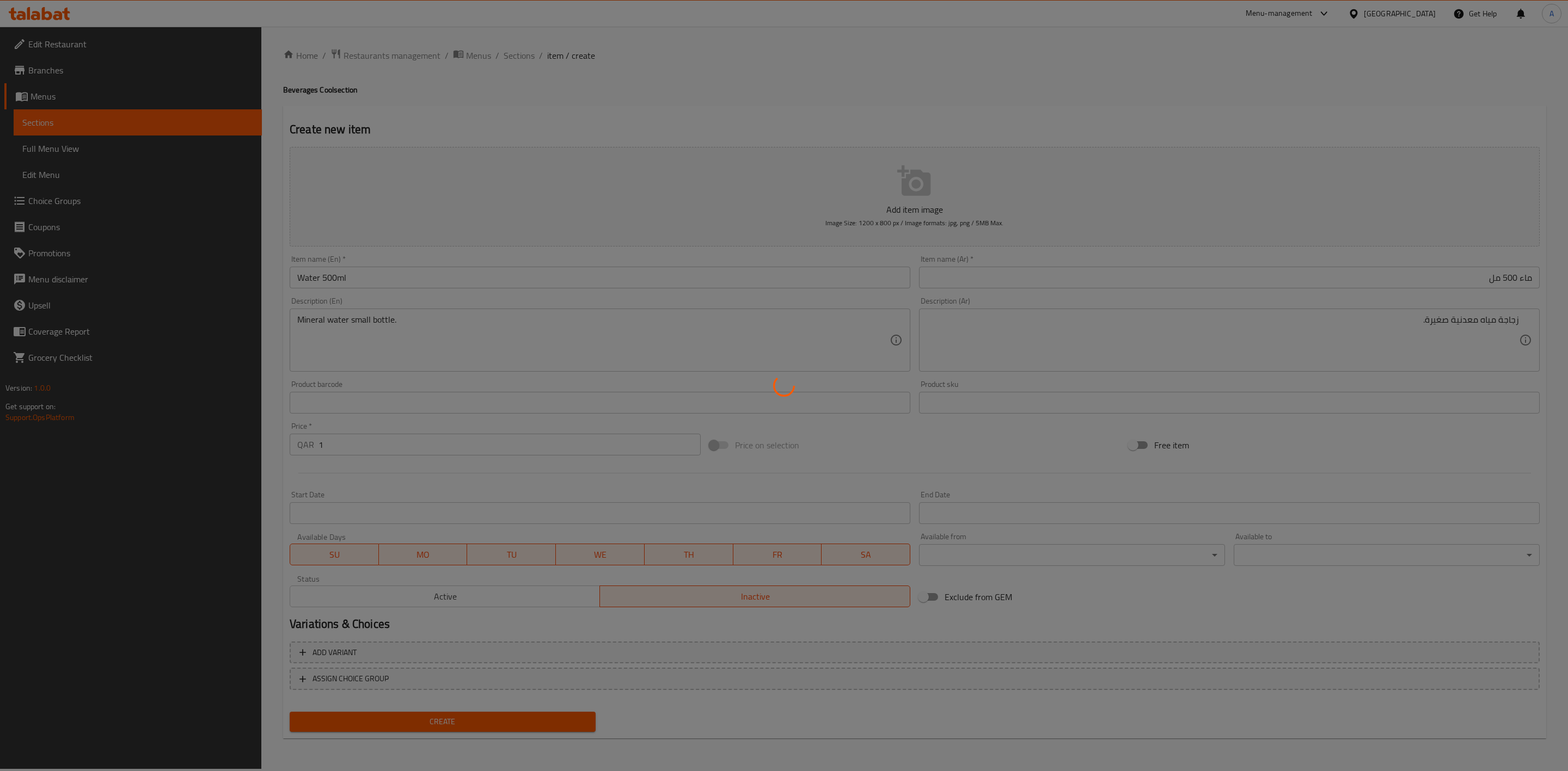
type input "0"
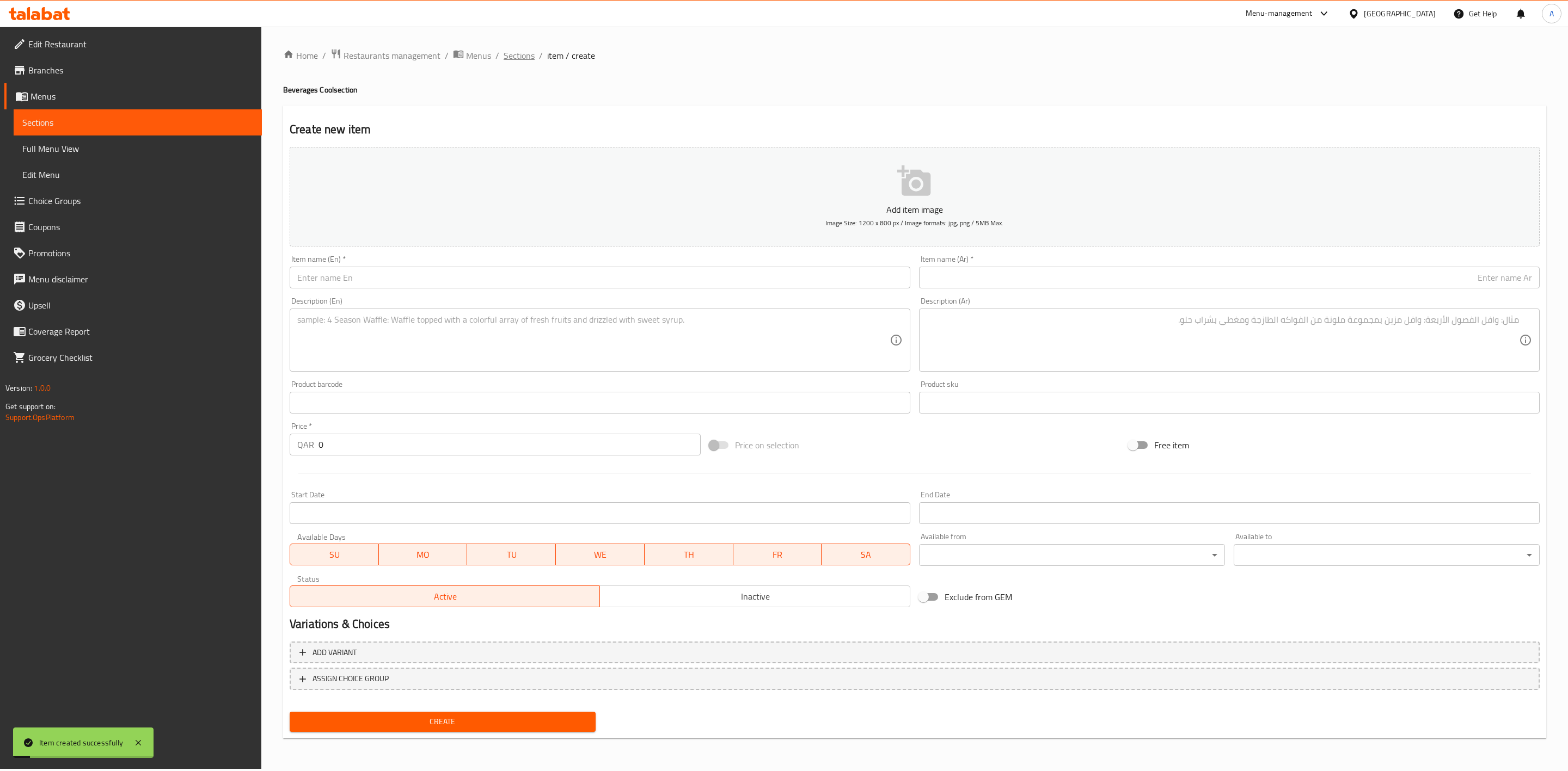
click at [511, 56] on span "Sections" at bounding box center [519, 55] width 31 height 13
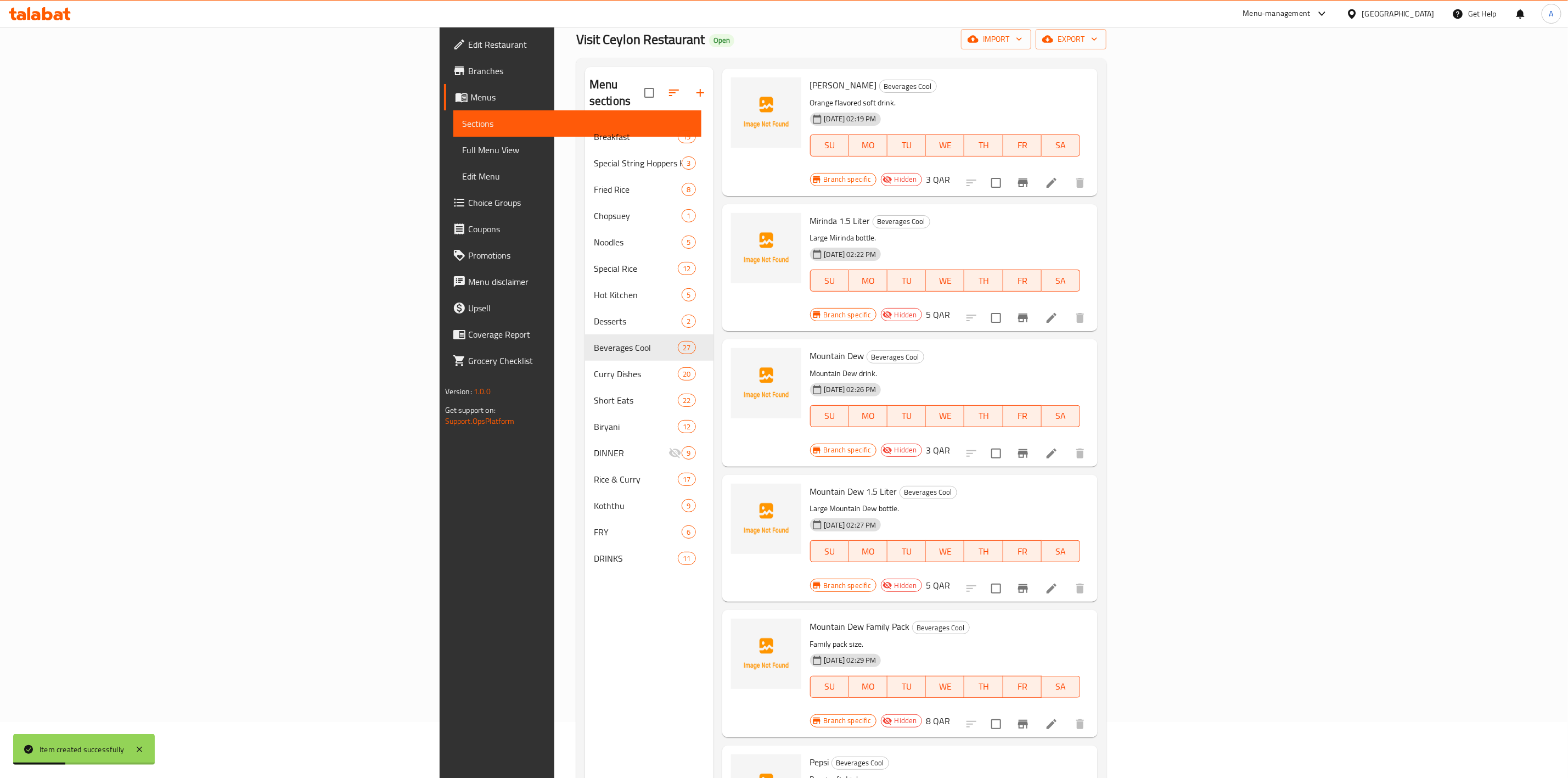
scroll to position [154, 0]
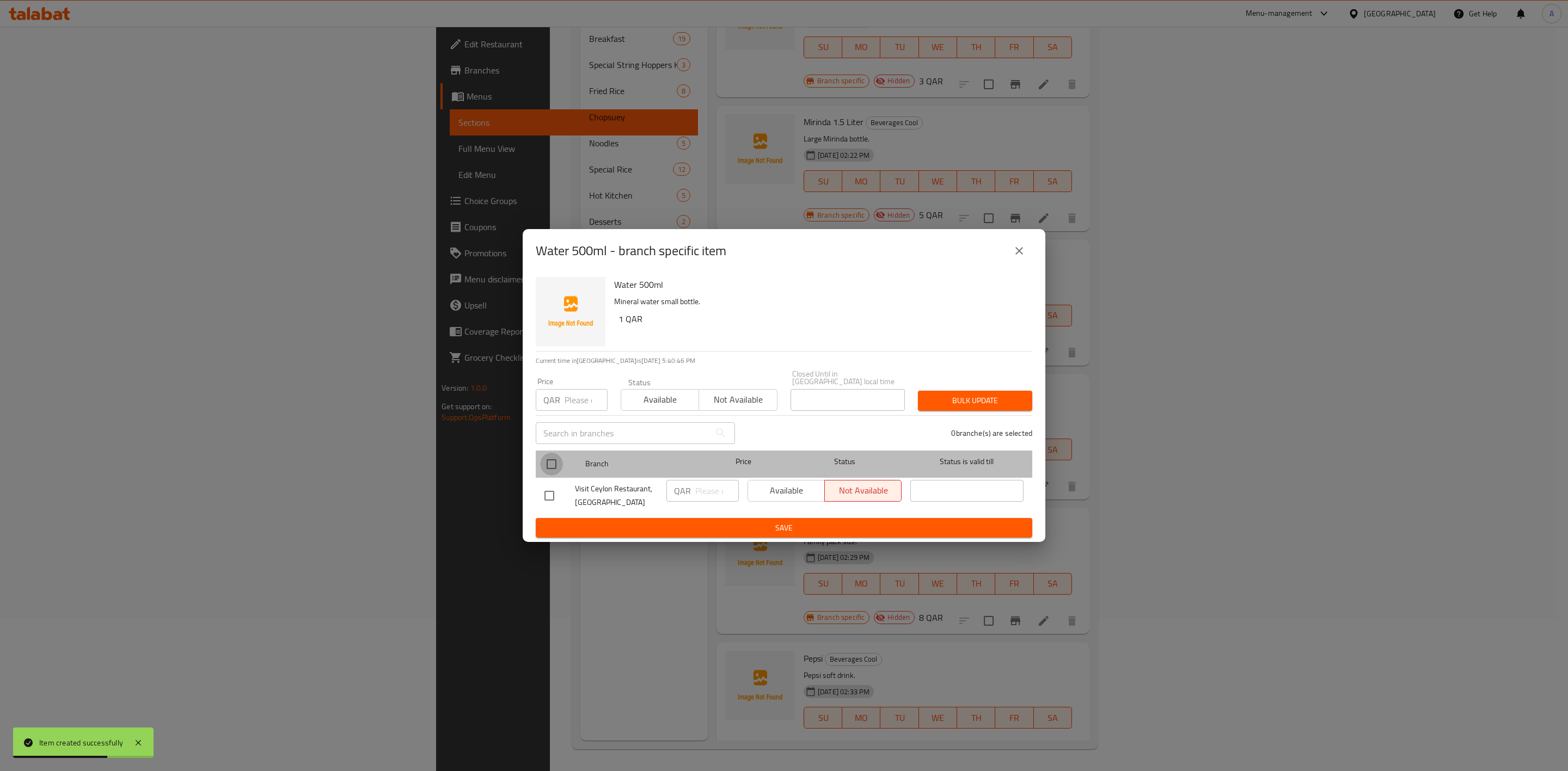
click at [545, 464] on input "checkbox" at bounding box center [551, 464] width 23 height 23
checkbox input "true"
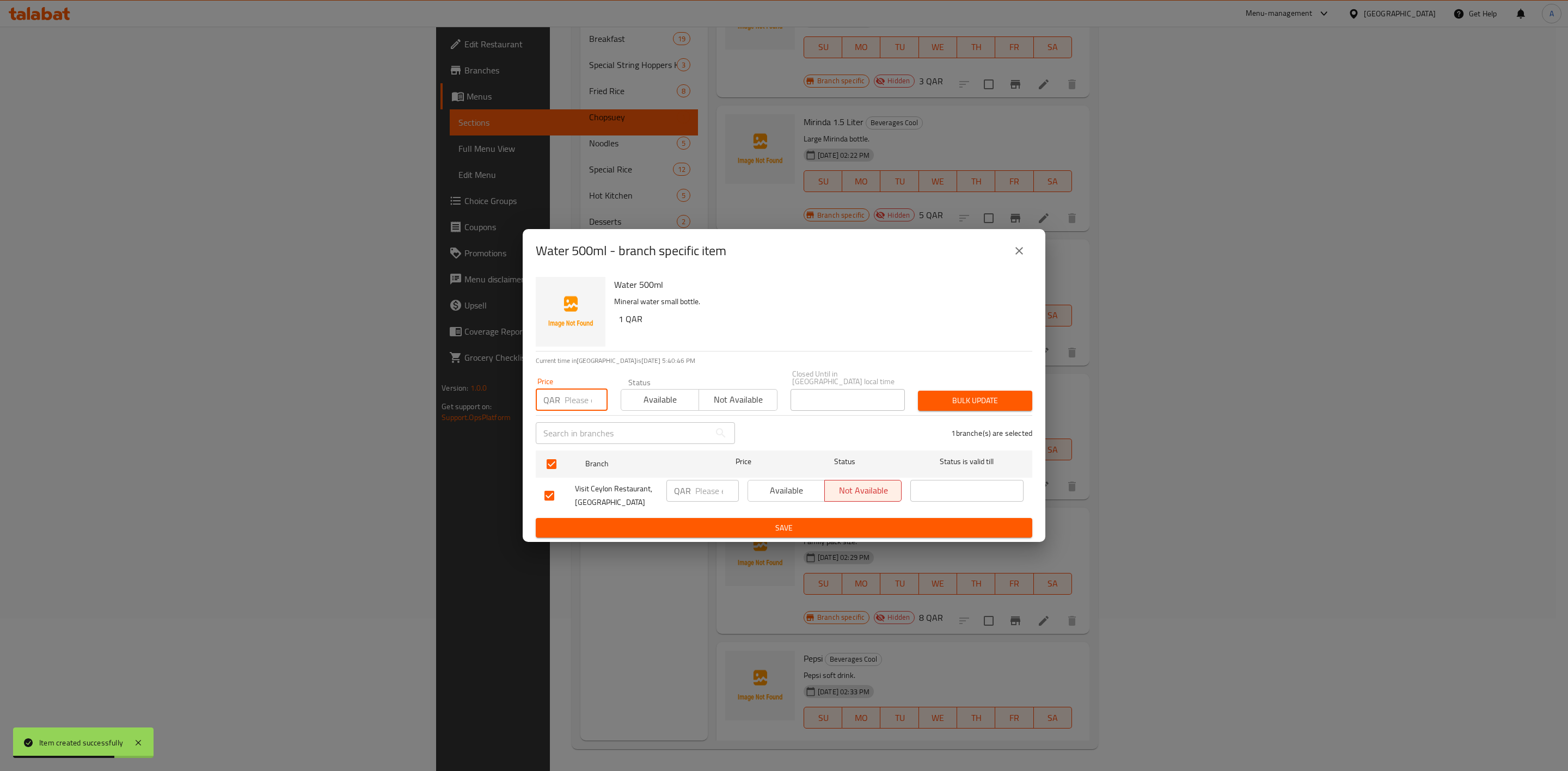
click at [572, 402] on input "number" at bounding box center [586, 400] width 43 height 22
type input "1"
click at [966, 397] on span "Bulk update" at bounding box center [975, 401] width 97 height 13
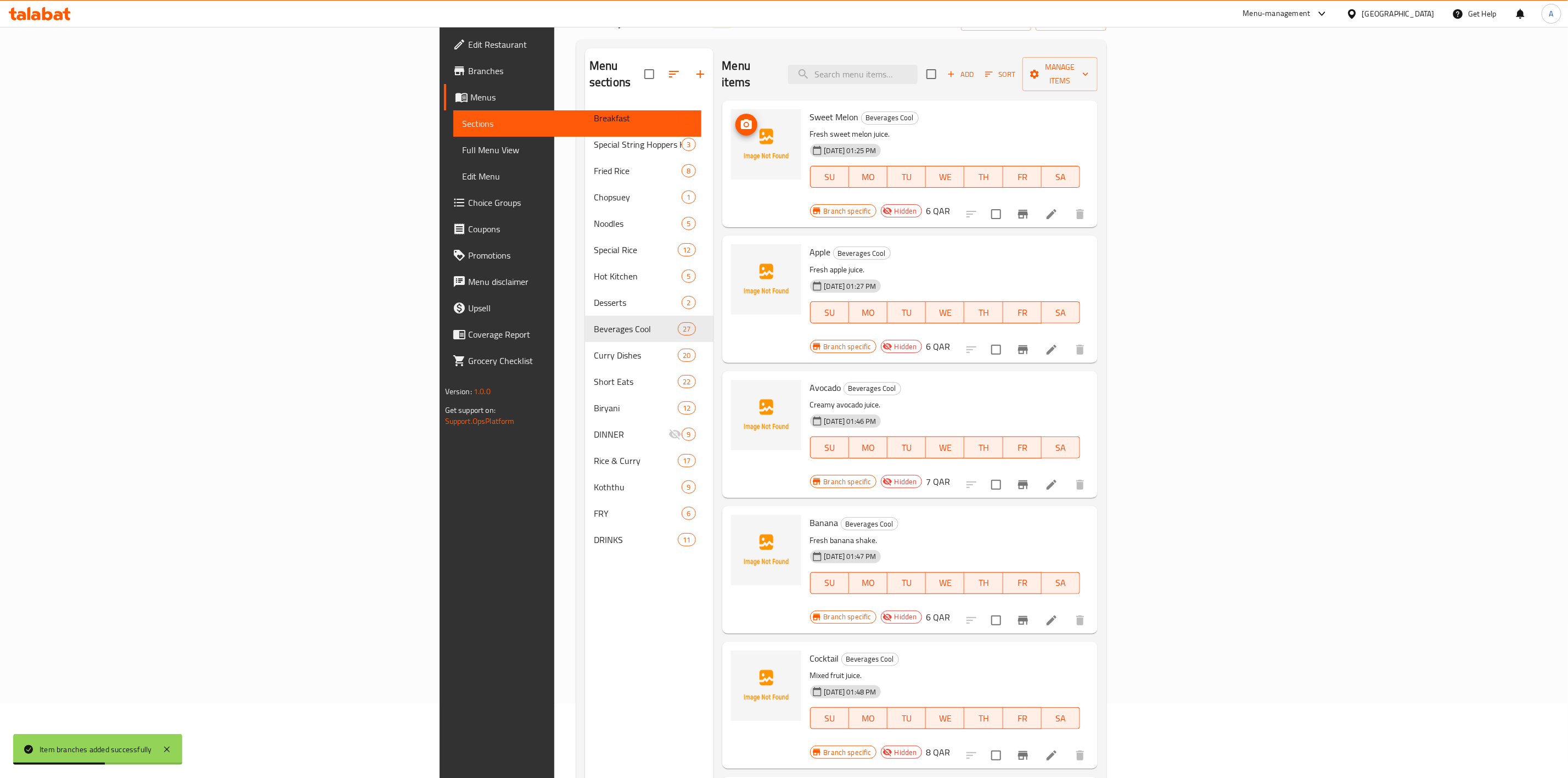
scroll to position [0, 0]
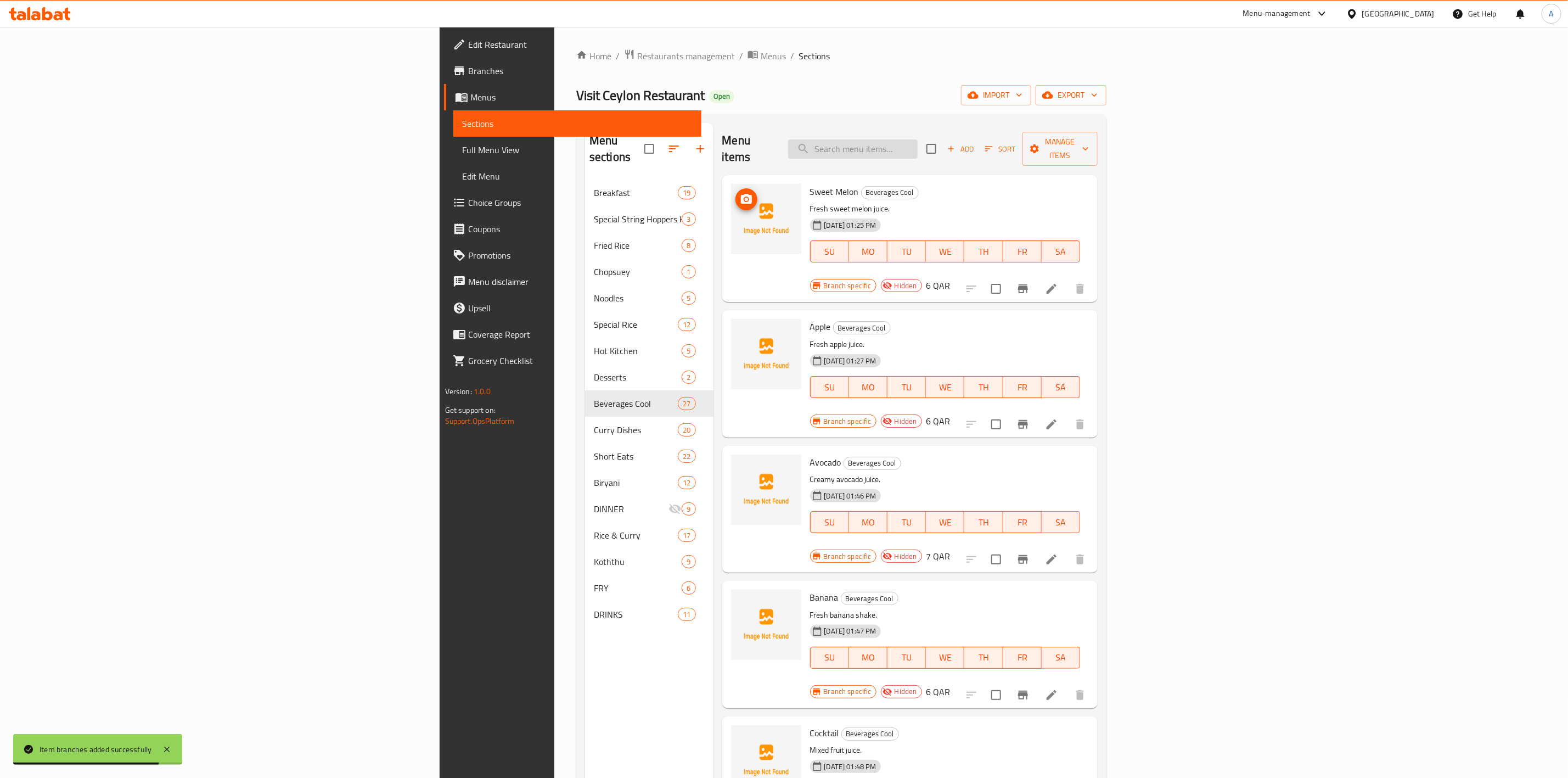
click at [918, 147] on input "search" at bounding box center [852, 149] width 129 height 19
paste input "String Hoppers"
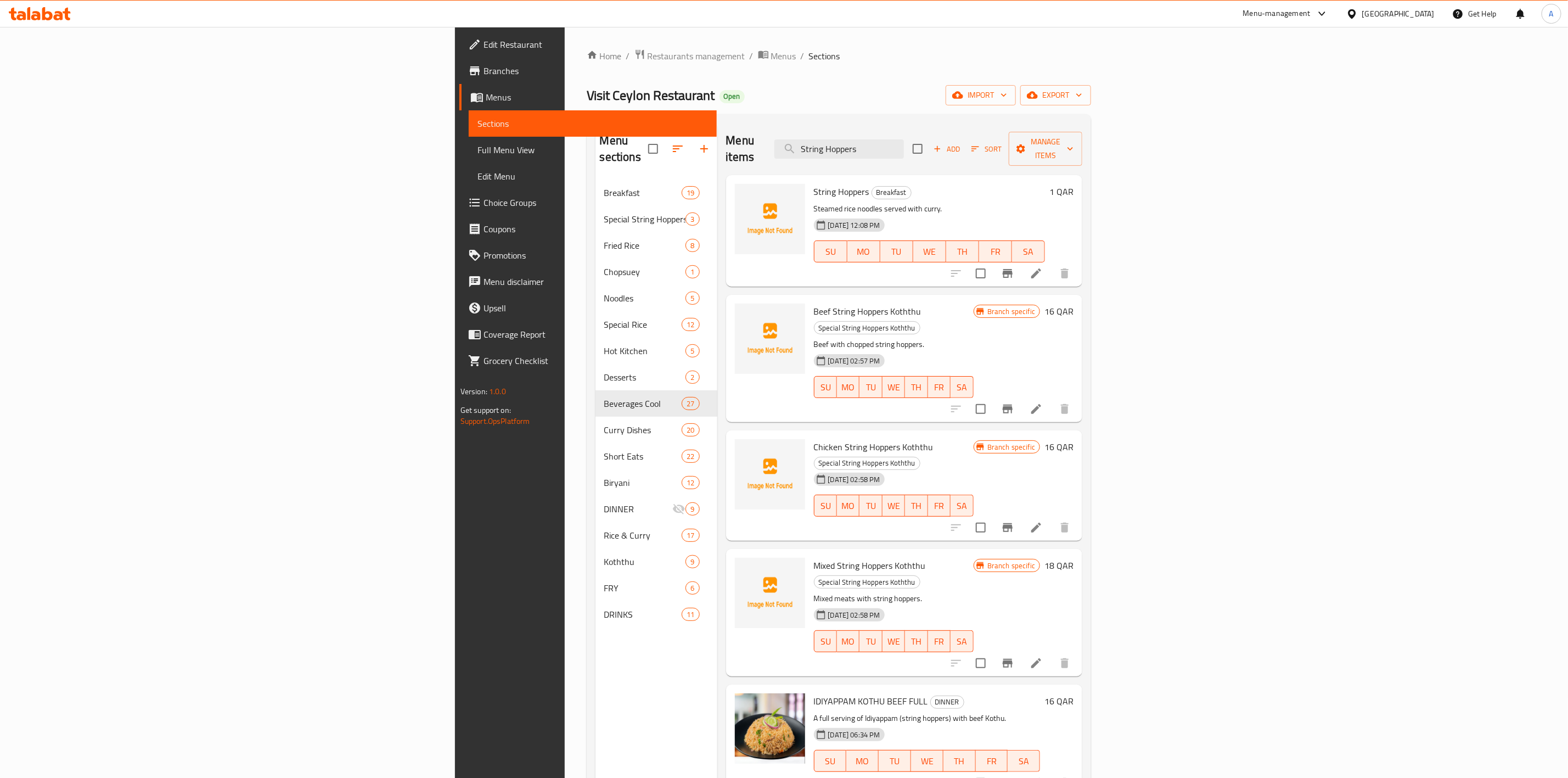
type input "String Hoppers"
click at [1043, 267] on icon at bounding box center [1036, 273] width 13 height 13
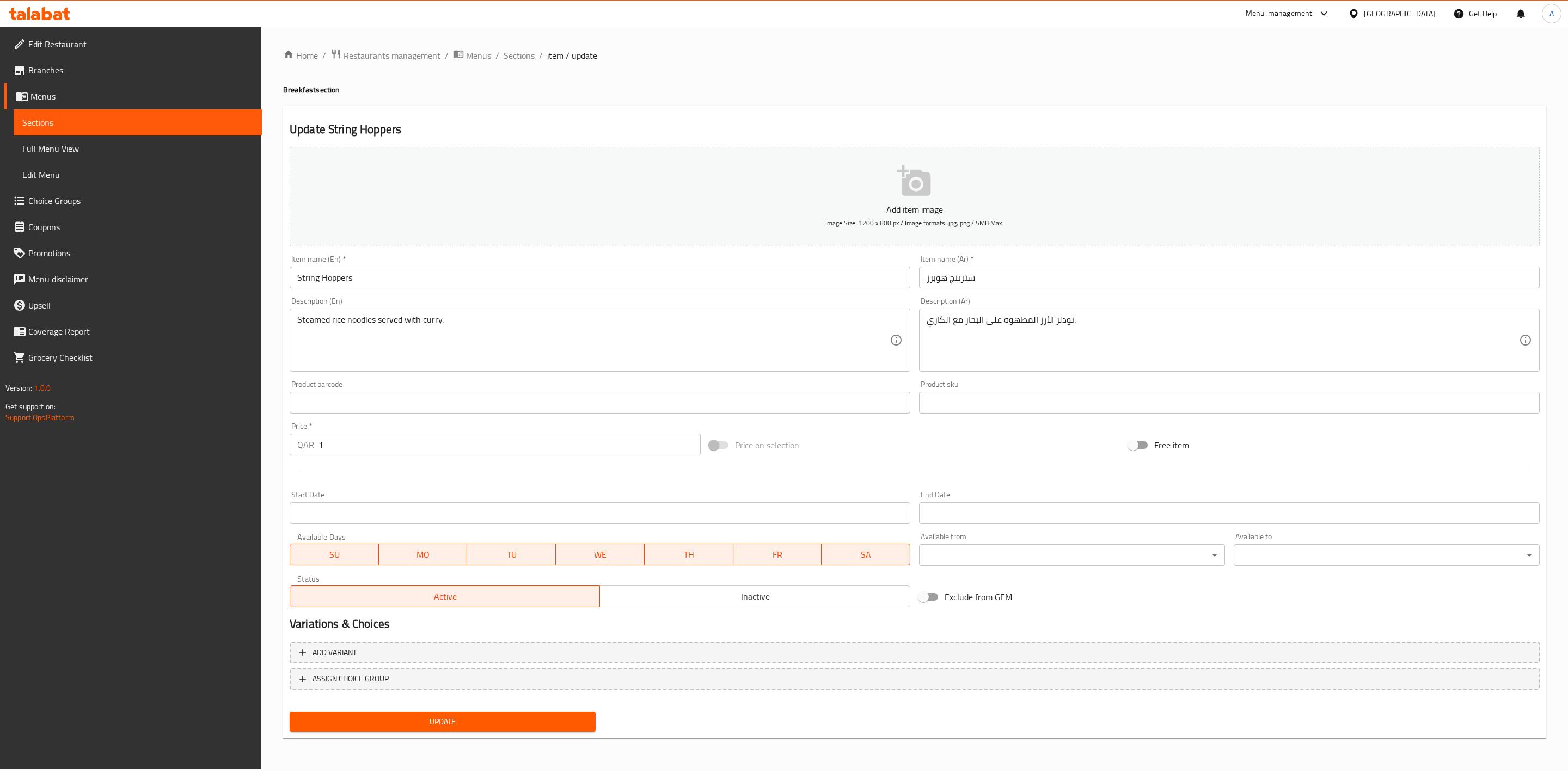
click at [657, 604] on span "Inactive" at bounding box center [755, 597] width 301 height 16
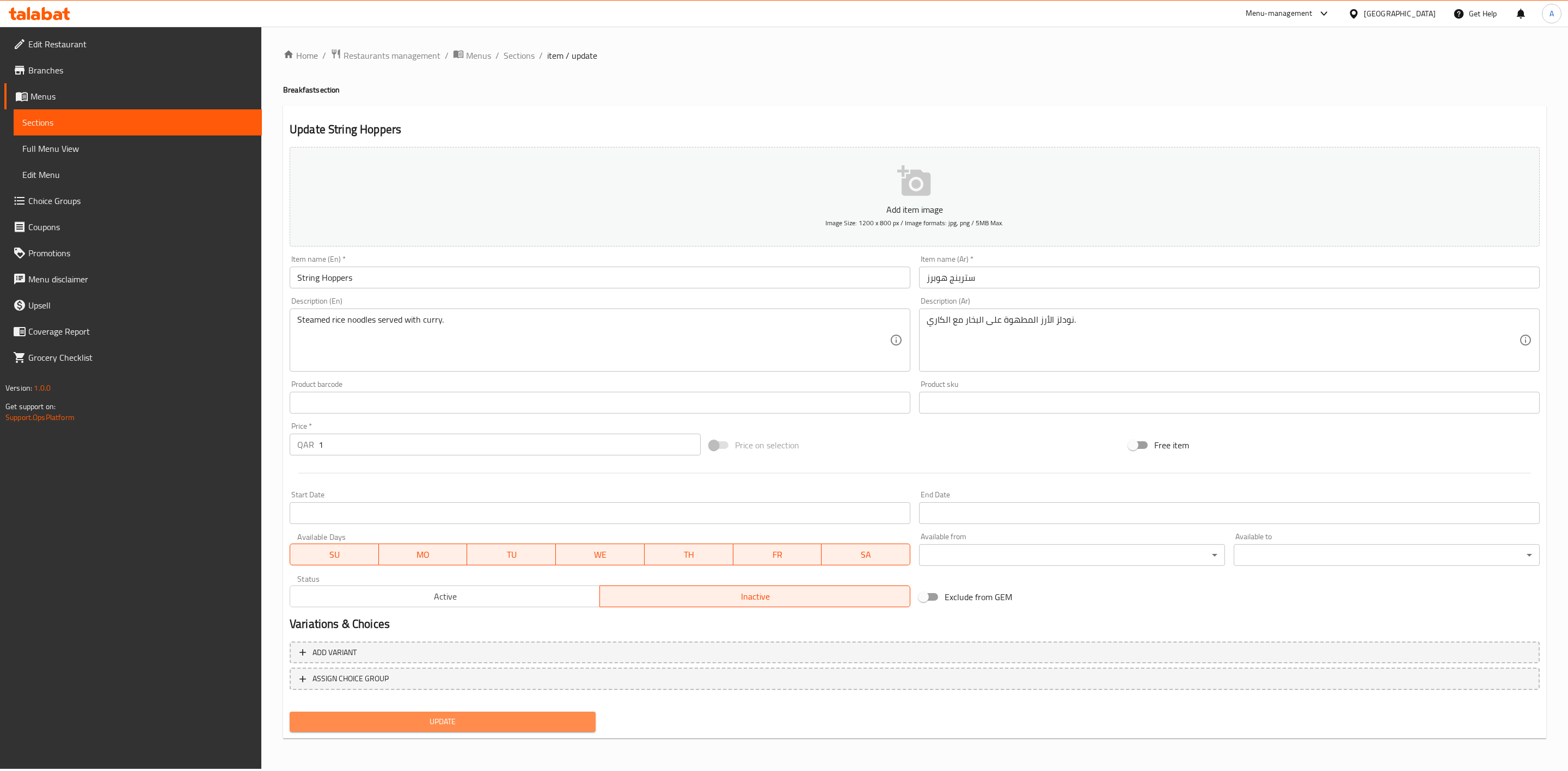
click at [457, 722] on span "Update" at bounding box center [443, 722] width 289 height 13
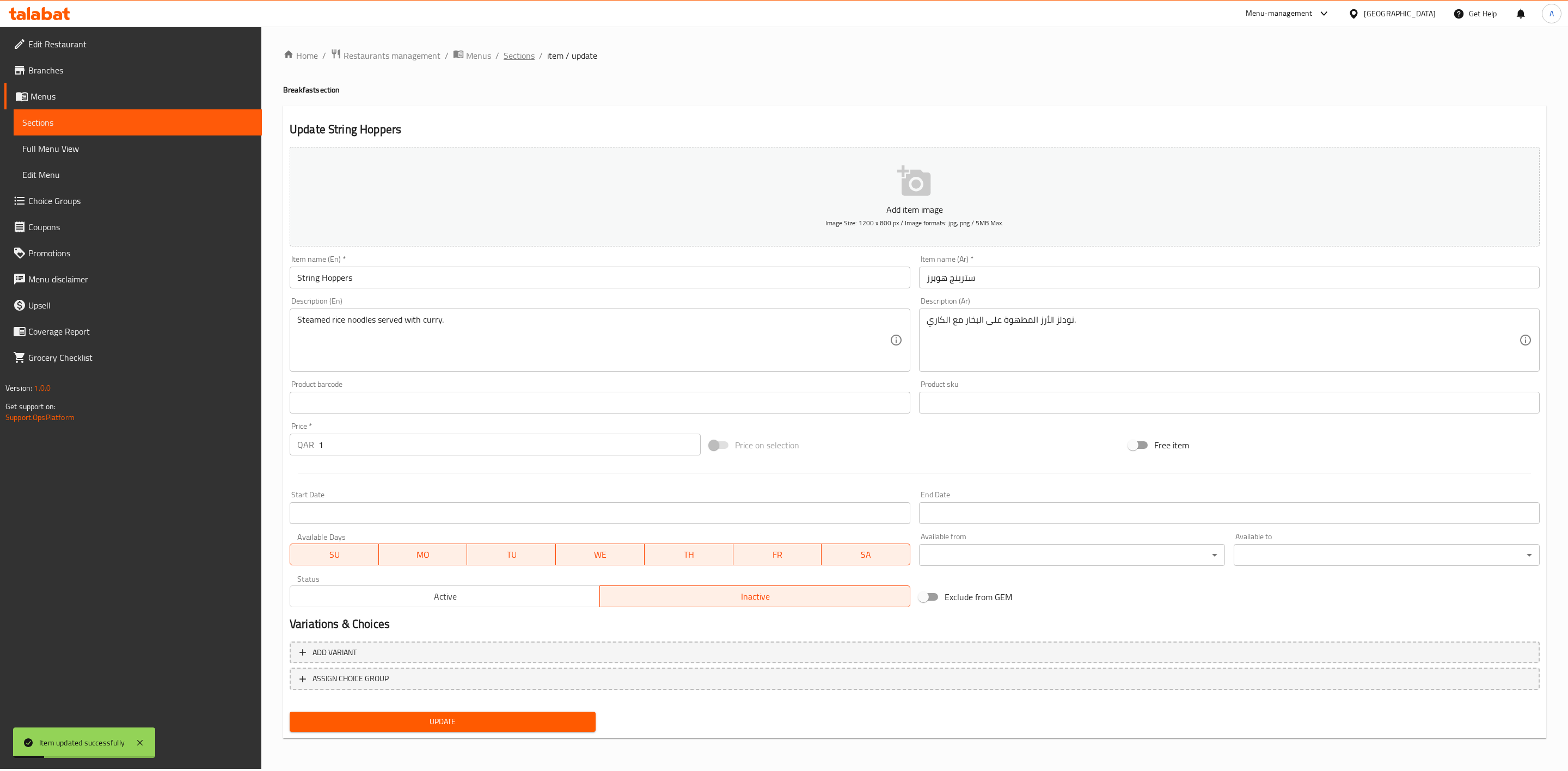
click at [510, 49] on span "Sections" at bounding box center [519, 55] width 31 height 13
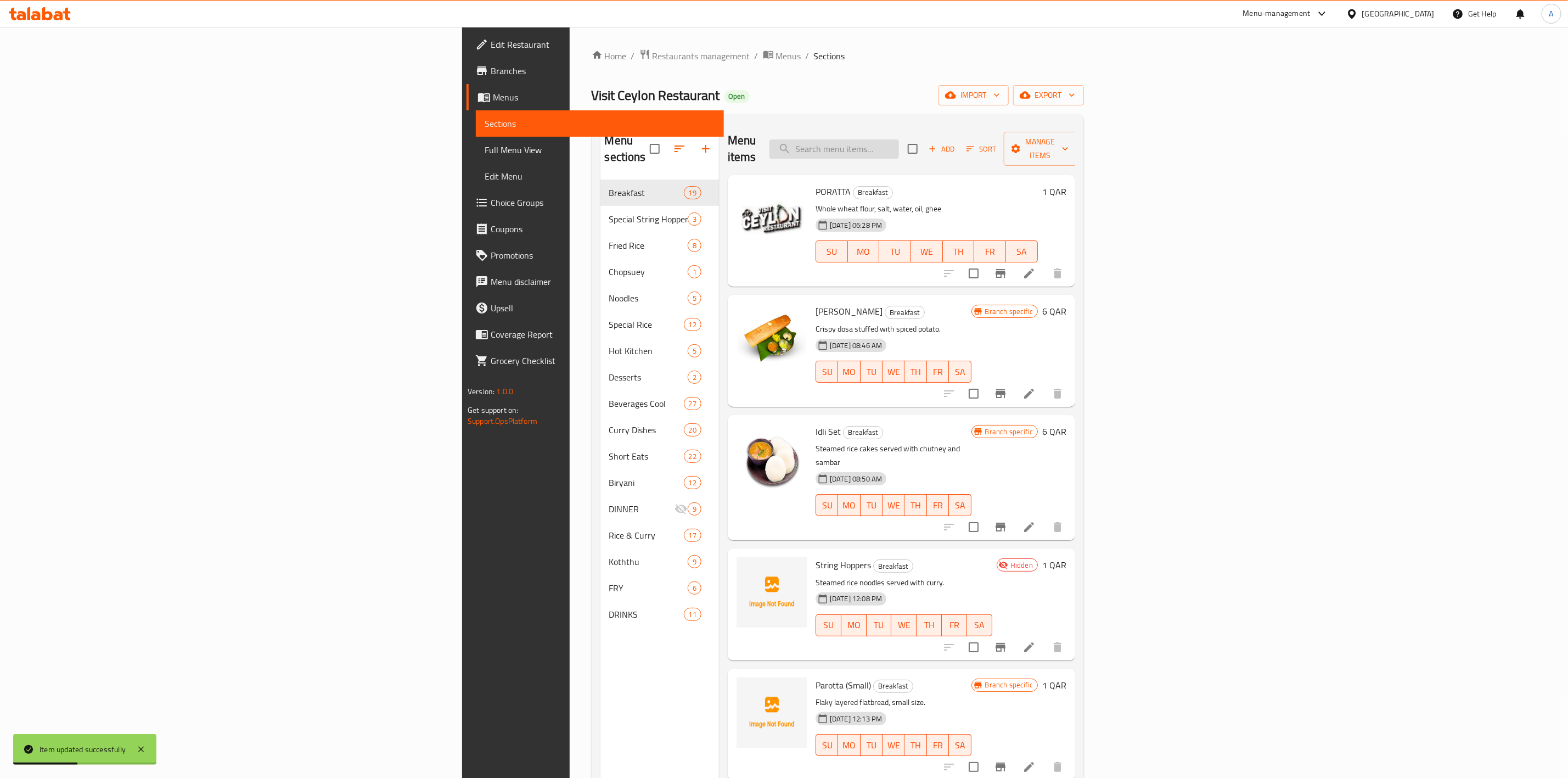
click at [899, 147] on input "search" at bounding box center [834, 149] width 129 height 19
paste input "Pittu"
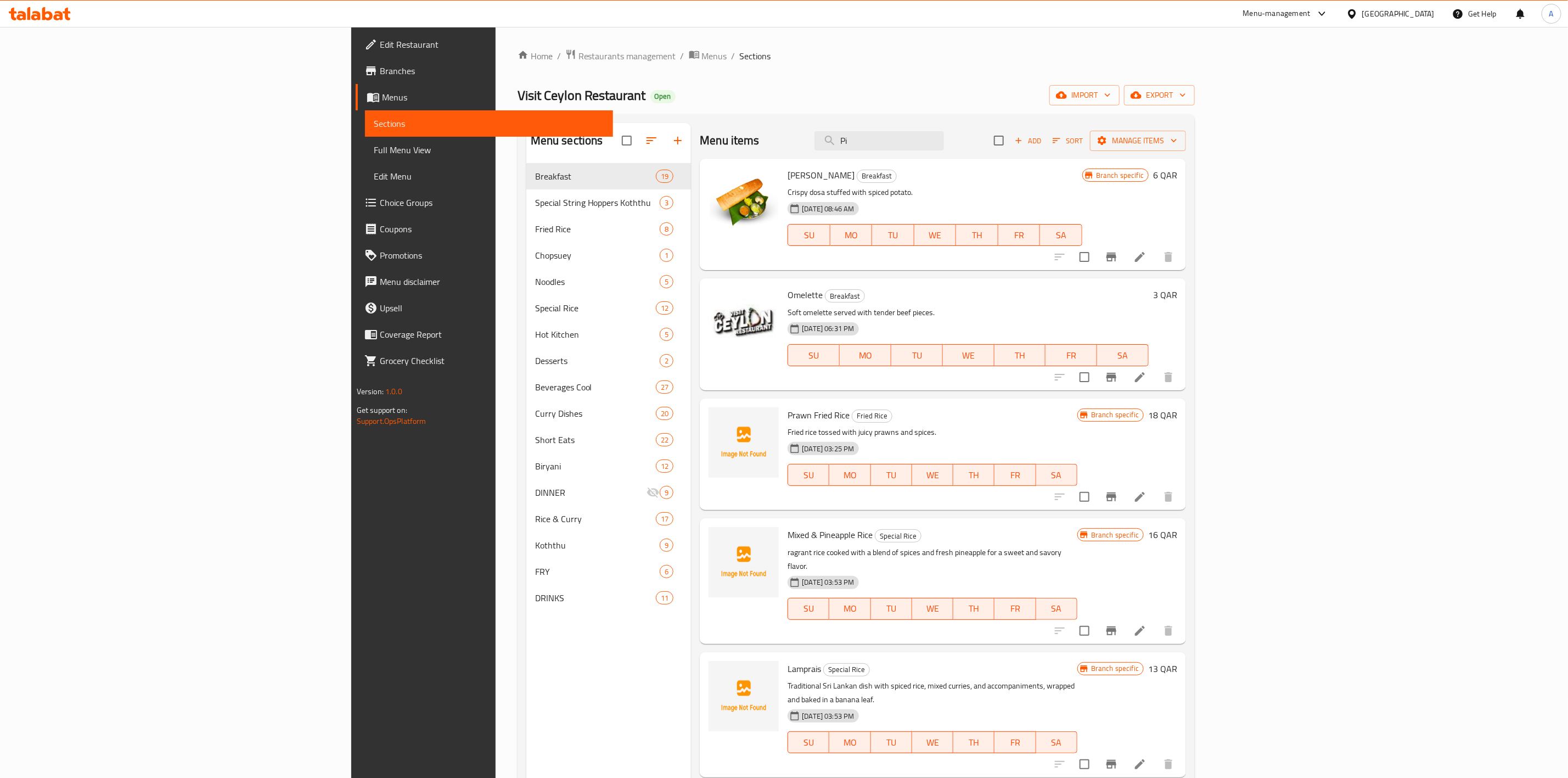
drag, startPoint x: 1011, startPoint y: 137, endPoint x: 644, endPoint y: 122, distance: 367.3
click at [700, 123] on div "Menu items Pi Add Sort Manage items" at bounding box center [943, 141] width 486 height 36
paste input "بيتو"
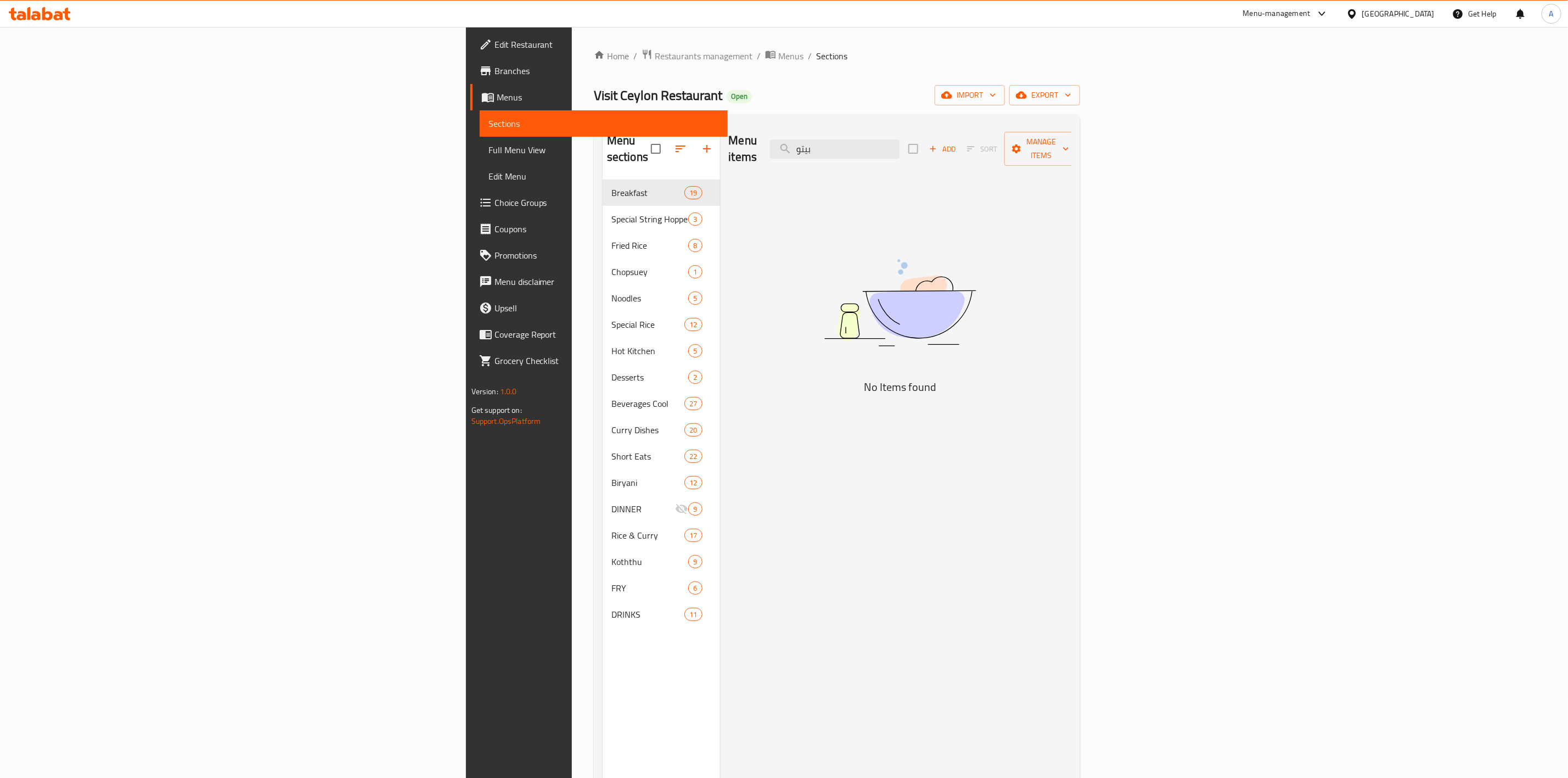
drag, startPoint x: 1011, startPoint y: 136, endPoint x: 563, endPoint y: 107, distance: 448.9
click at [594, 107] on div "Home / Restaurants management / Menus / Sections Visit Ceylon Restaurant Open i…" at bounding box center [837, 480] width 486 height 861
paste input "Pittu"
type input "Pittu"
drag, startPoint x: 1032, startPoint y: 133, endPoint x: 226, endPoint y: 141, distance: 806.0
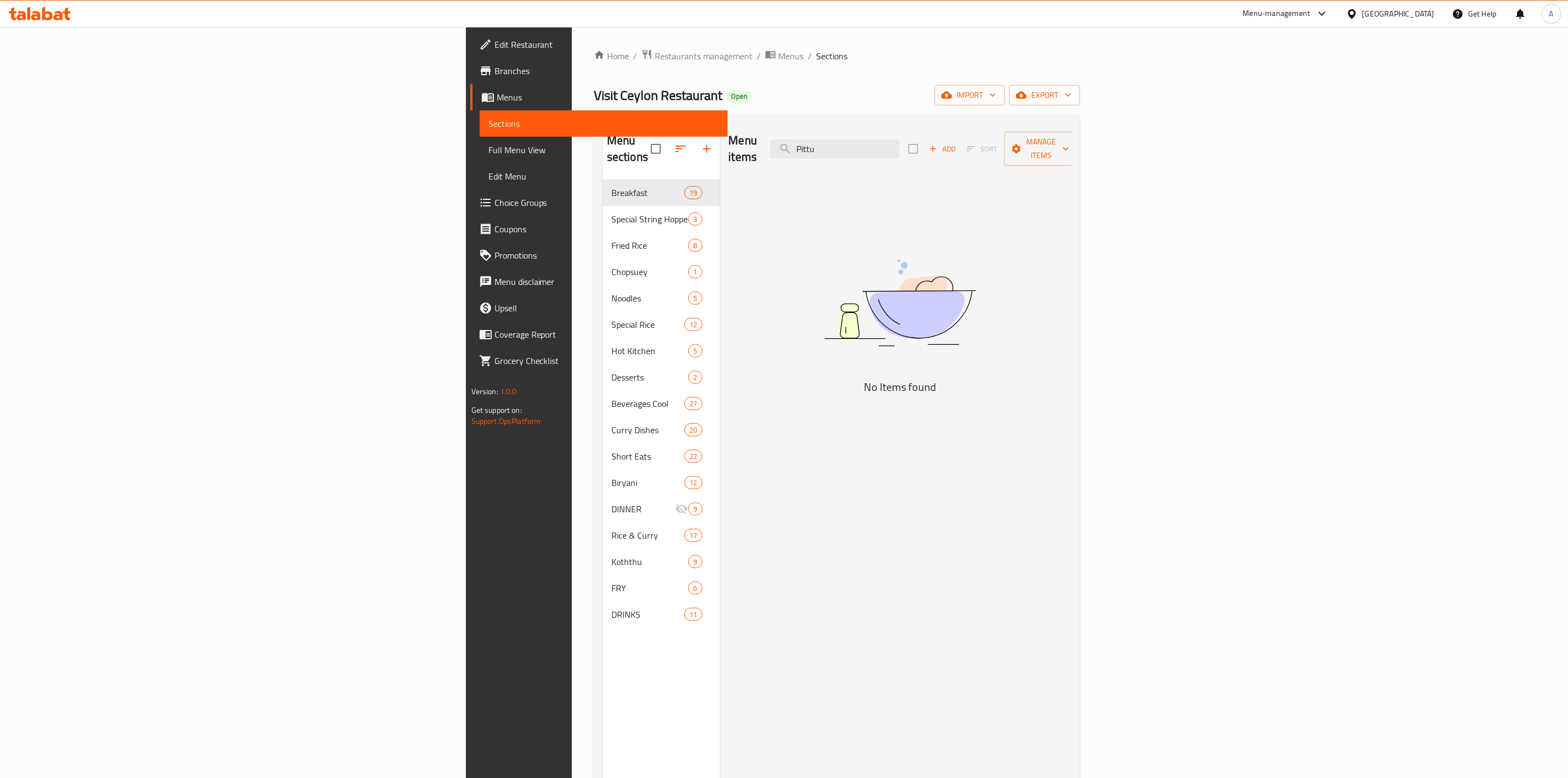
click at [466, 141] on div "Edit Restaurant Branches Menus Sections Full Menu View Edit Menu Choice Groups …" at bounding box center [784, 480] width 637 height 905
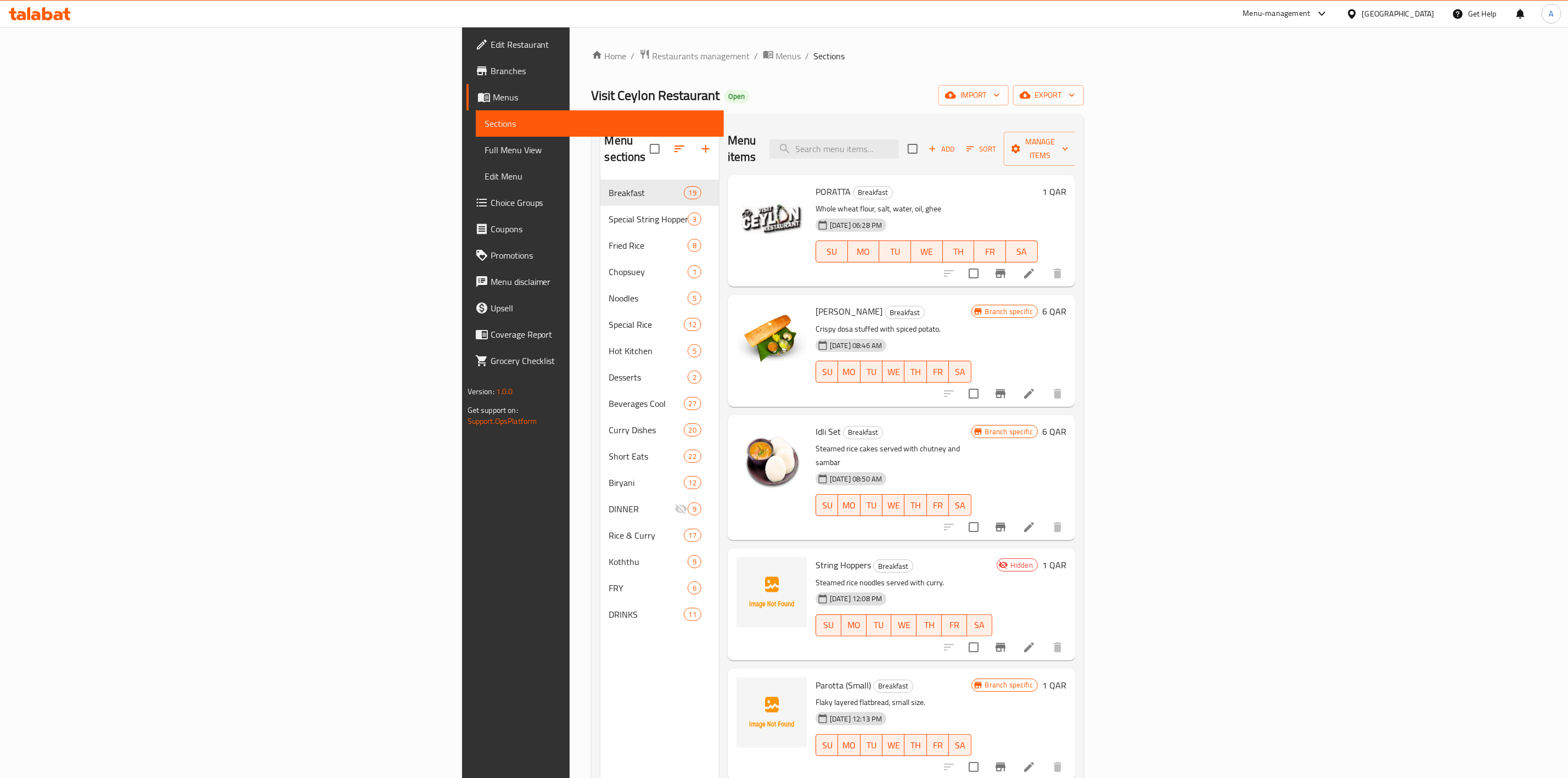
click at [1084, 114] on div "Home / Restaurants management / Menus / Sections Visit Ceylon Restaurant Open i…" at bounding box center [838, 480] width 492 height 861
click at [899, 145] on input "search" at bounding box center [834, 149] width 129 height 19
paste input "Pittu"
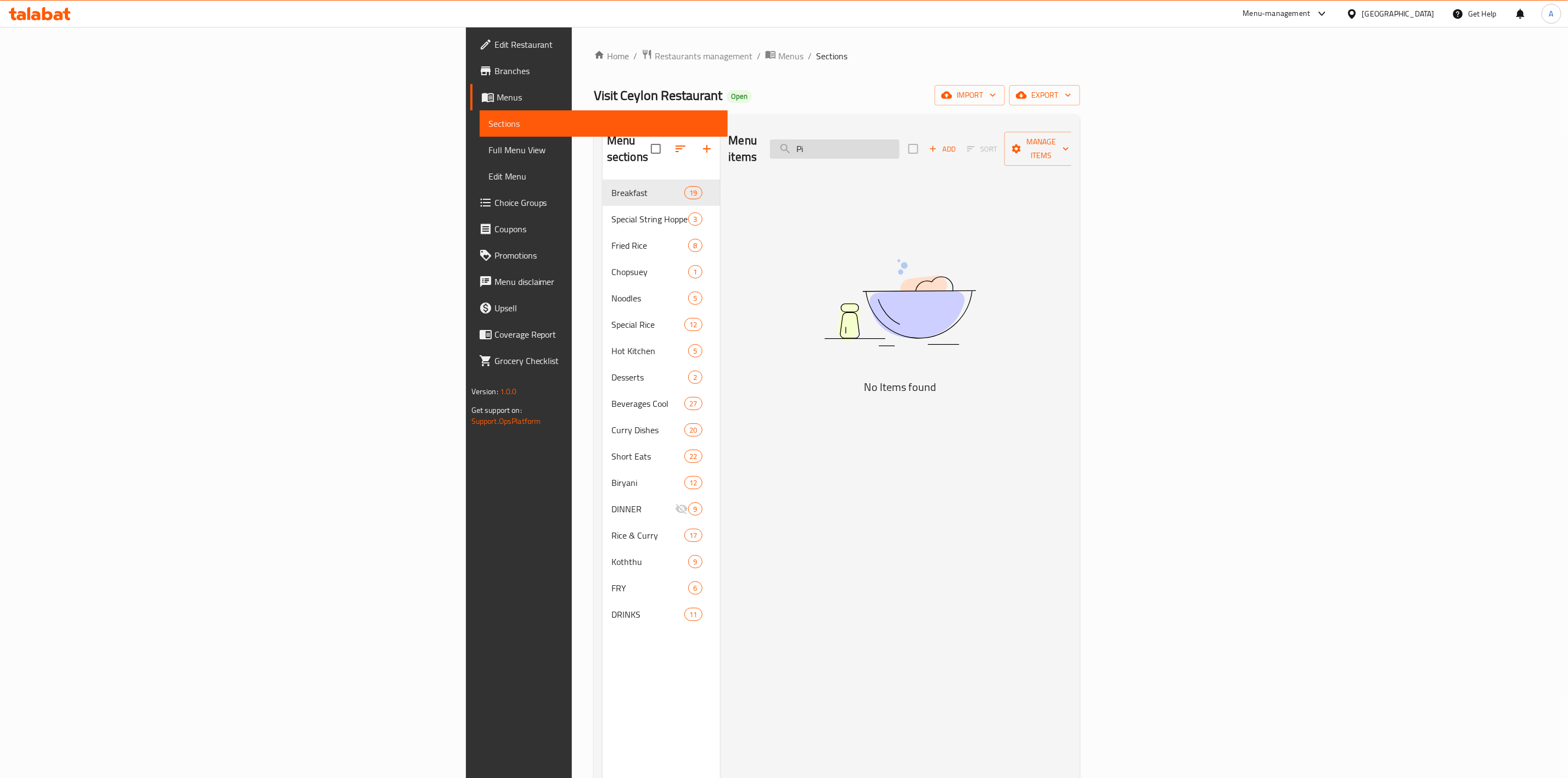
type input "P"
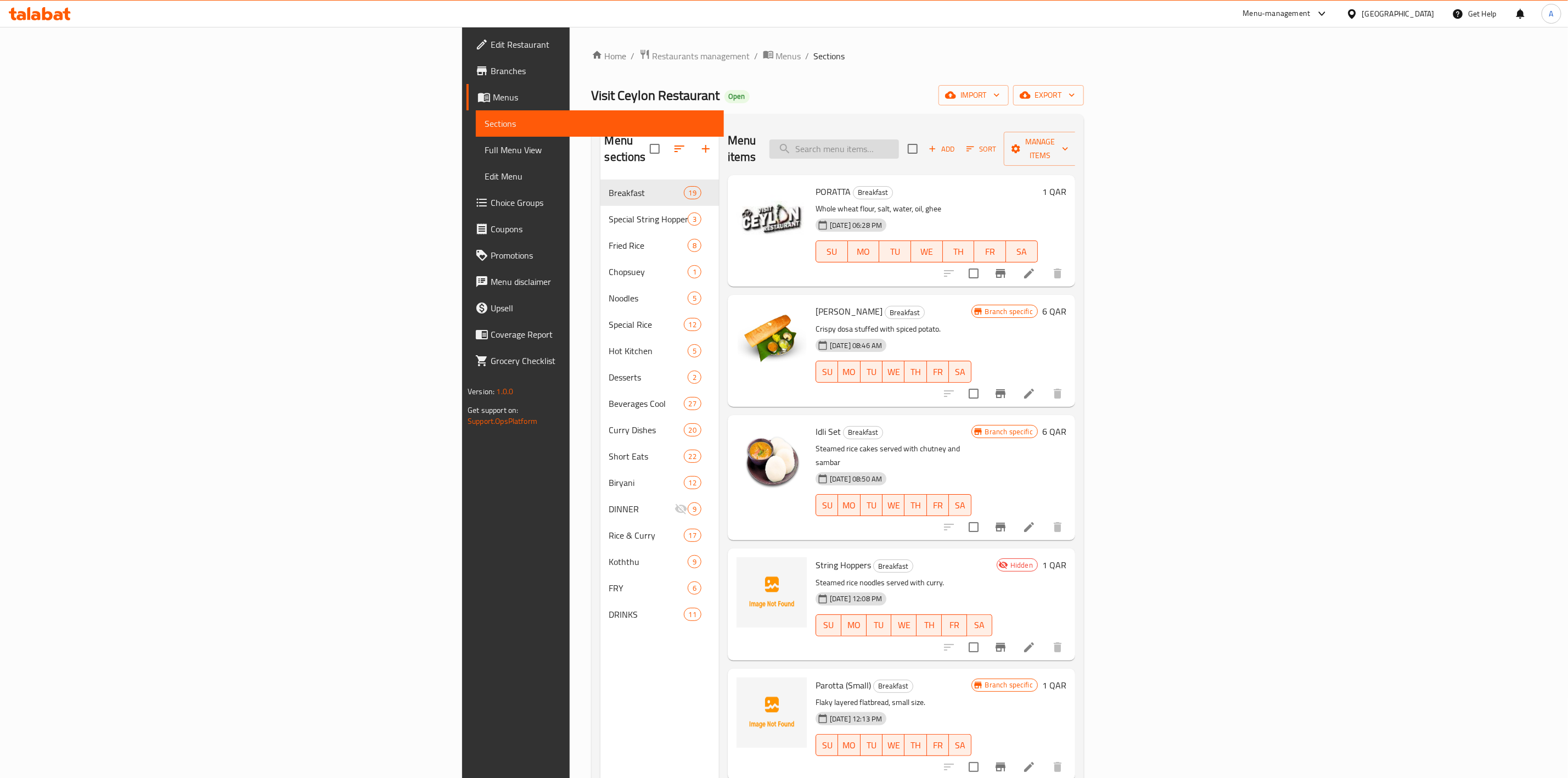
paste input "Parotta (Small)"
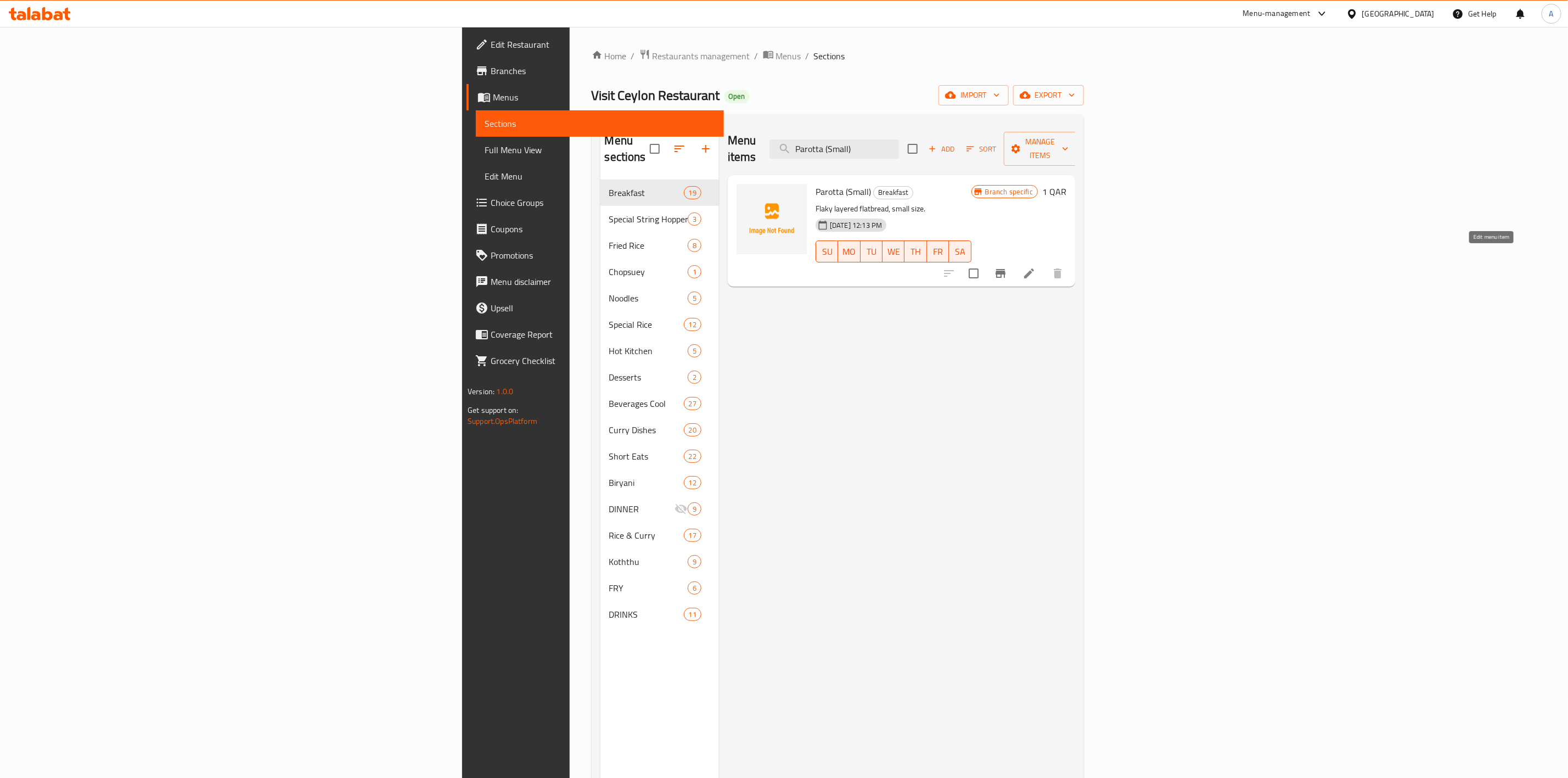
type input "Parotta (Small)"
click at [1034, 268] on icon at bounding box center [1029, 273] width 10 height 10
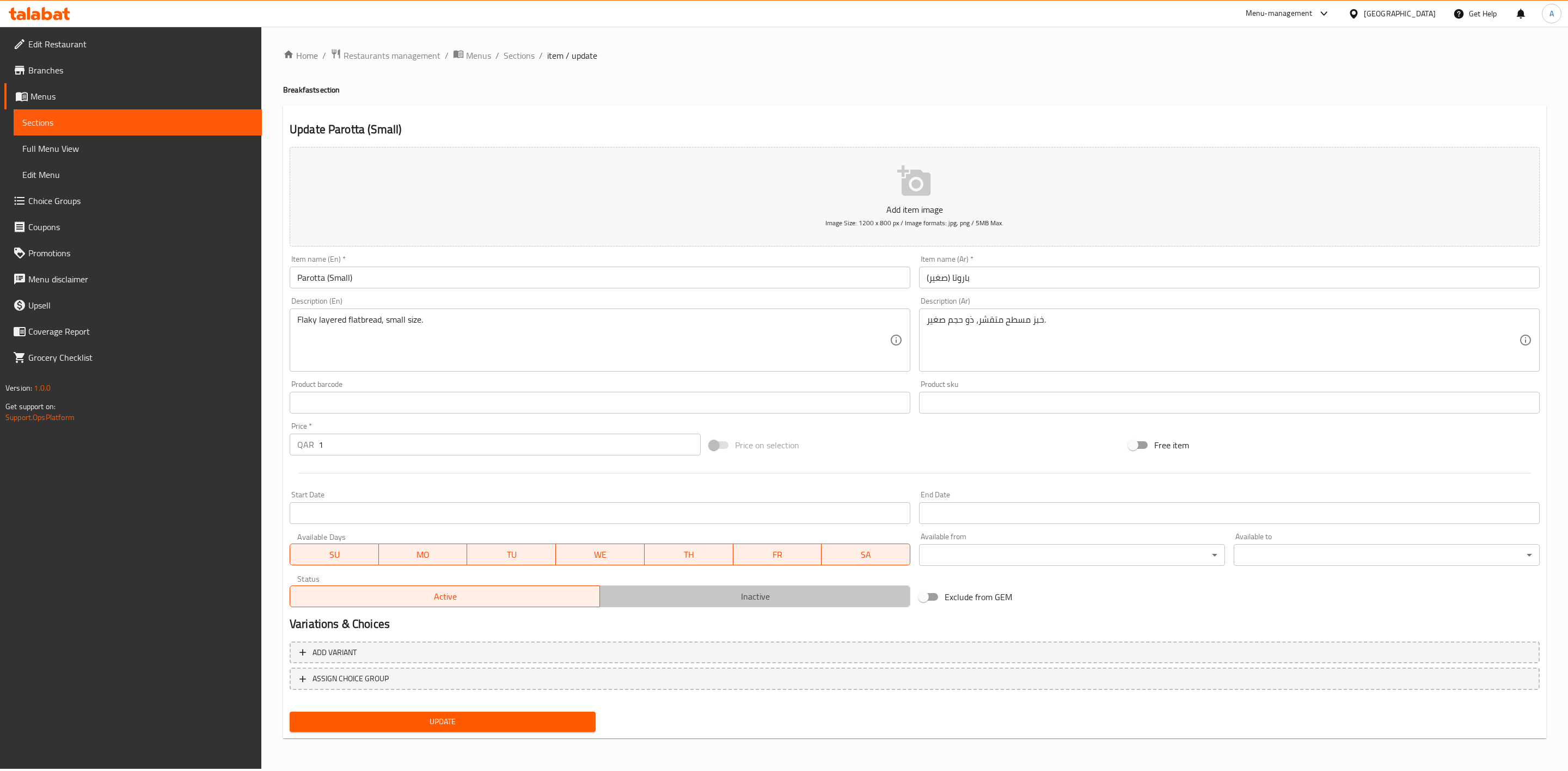
click at [657, 604] on span "Inactive" at bounding box center [755, 597] width 301 height 16
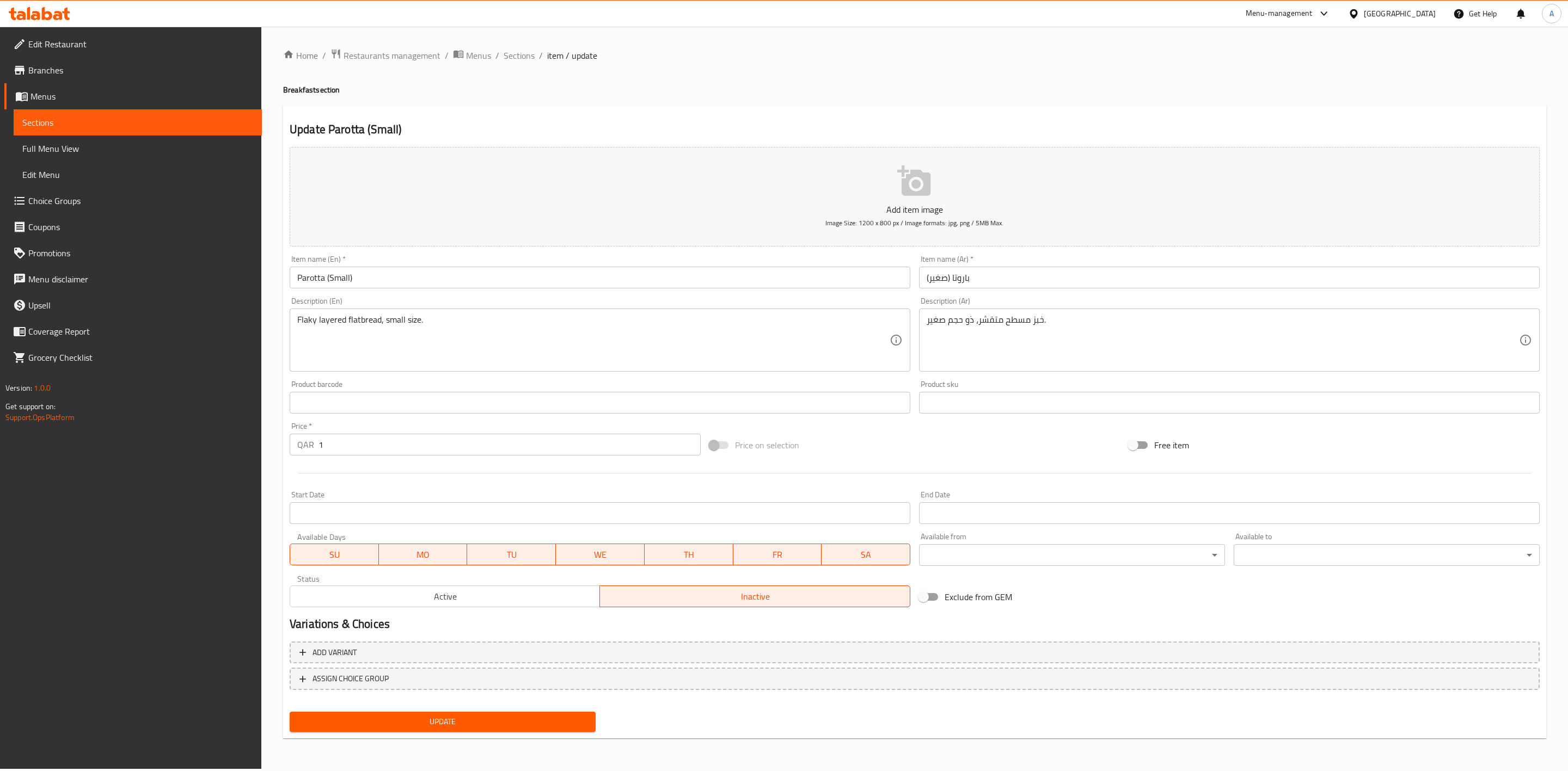
click at [409, 717] on span "Update" at bounding box center [443, 722] width 289 height 13
click at [509, 49] on span "Sections" at bounding box center [519, 55] width 31 height 13
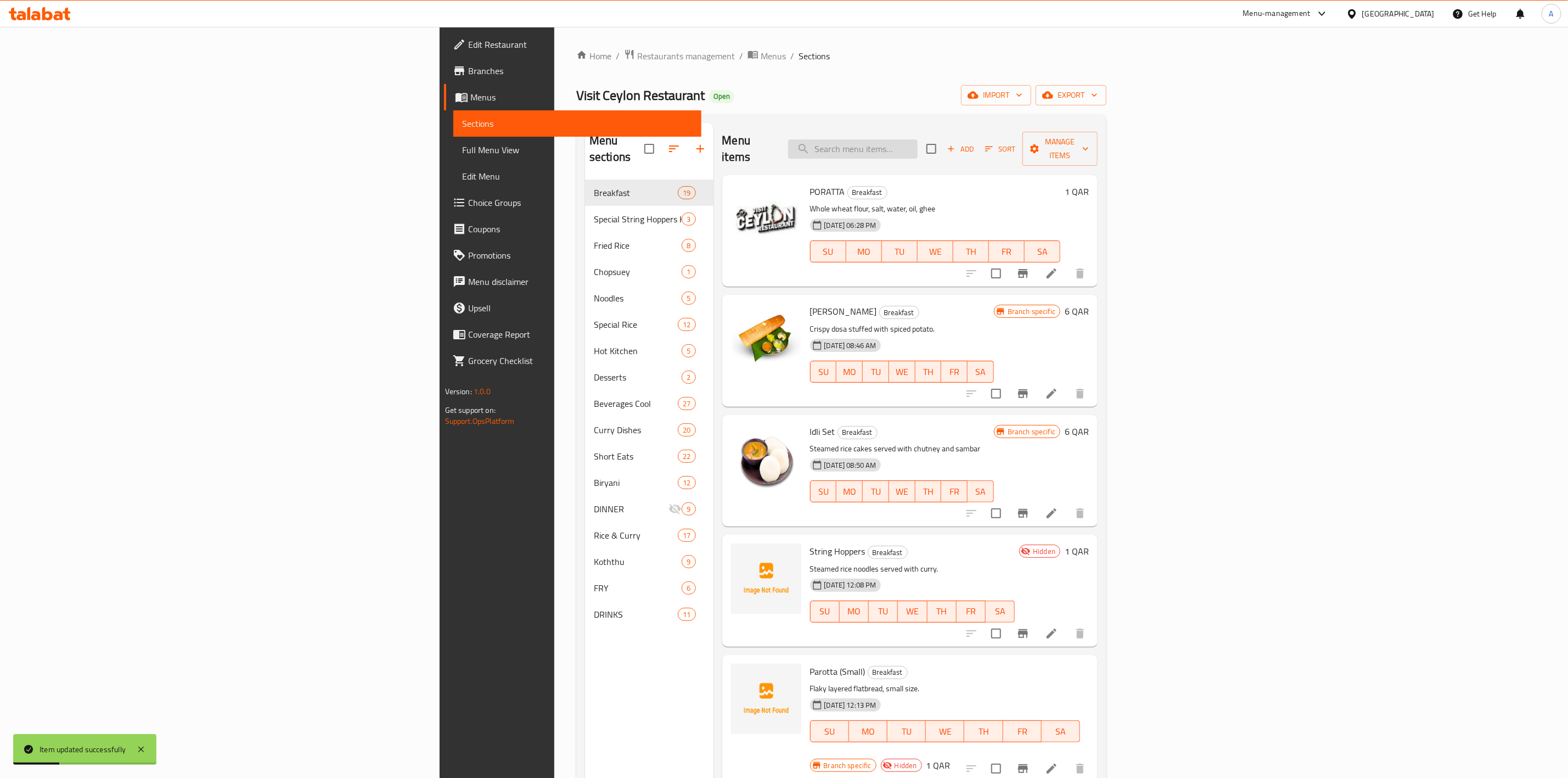
click at [918, 142] on input "search" at bounding box center [852, 149] width 129 height 19
paste input "Egg Rotti"
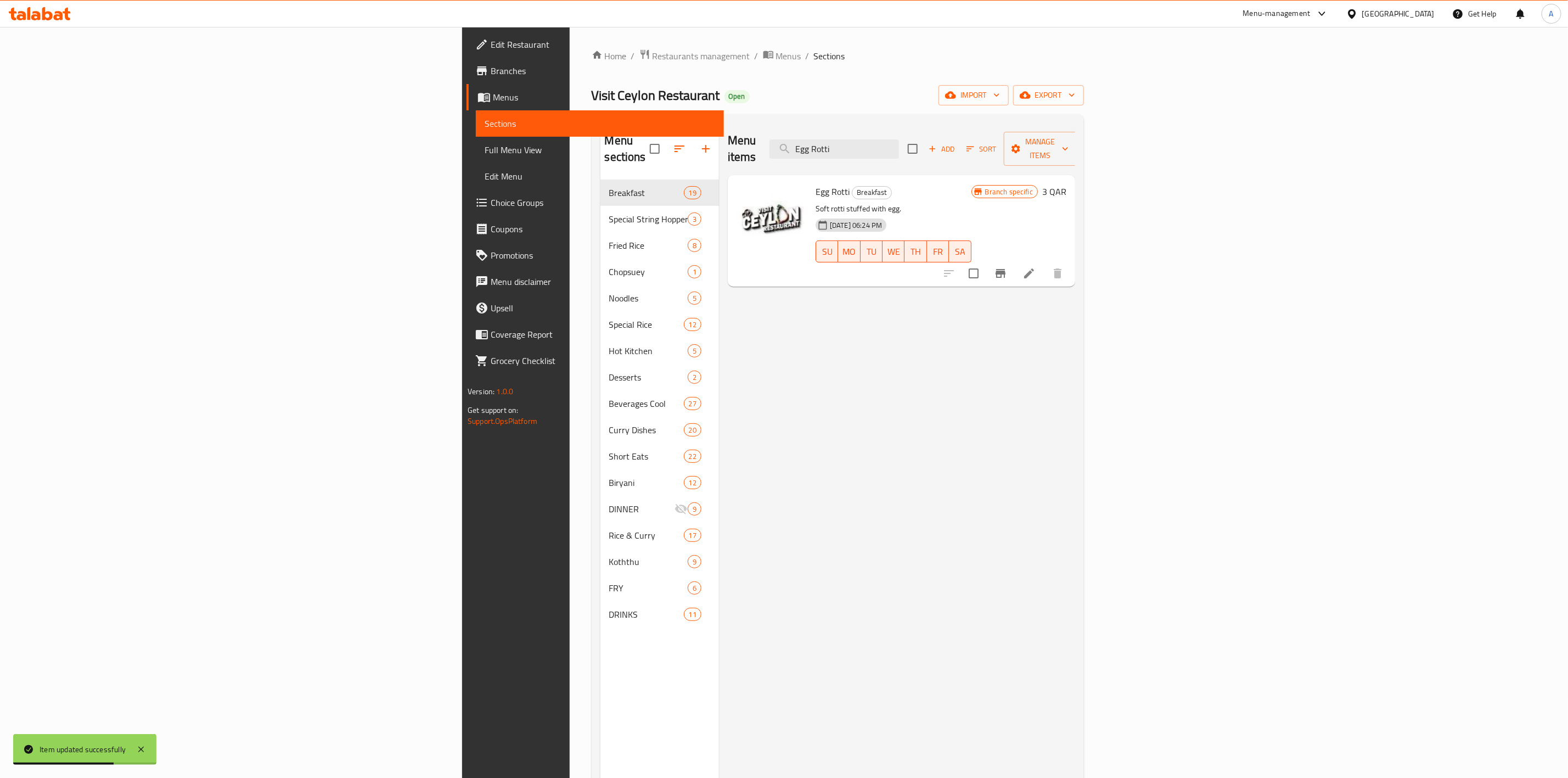
drag, startPoint x: 832, startPoint y: 144, endPoint x: 993, endPoint y: 32, distance: 196.1
click at [596, 95] on div "Home / Restaurants management / Menus / Sections Visit Ceylon Restaurant Open i…" at bounding box center [838, 480] width 492 height 861
paste input "Dosa"
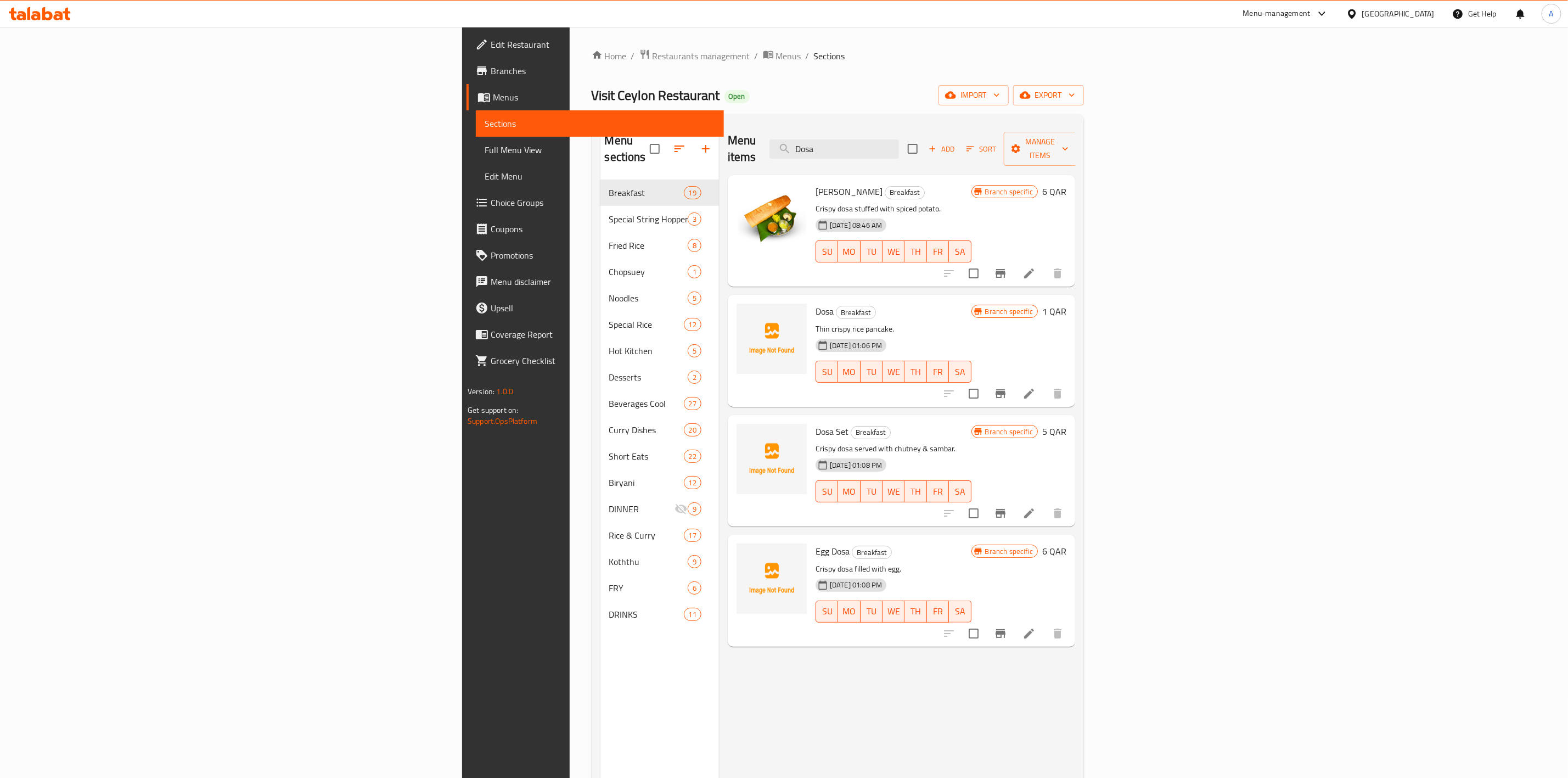
drag, startPoint x: 1008, startPoint y: 136, endPoint x: 836, endPoint y: 135, distance: 172.0
click at [836, 135] on div "Menu items Dosa Add Sort Manage items" at bounding box center [902, 149] width 347 height 52
paste input "Masala"
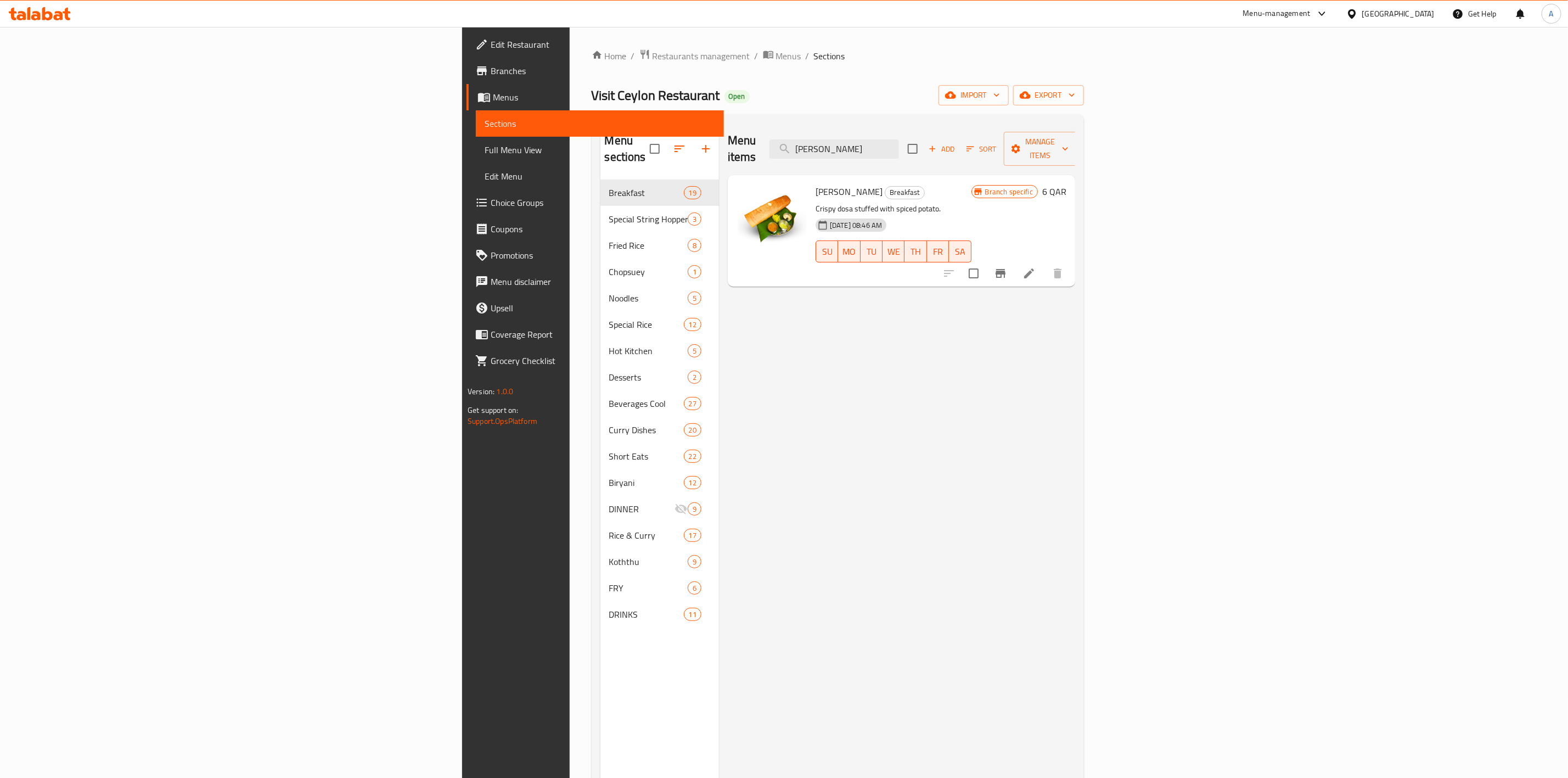
drag, startPoint x: 1037, startPoint y: 147, endPoint x: 514, endPoint y: 112, distance: 524.2
click at [592, 112] on div "Home / Restaurants management / Menus / Sections Visit Ceylon Restaurant Open i…" at bounding box center [838, 480] width 492 height 861
paste input "Idli Set"
drag, startPoint x: 1011, startPoint y: 137, endPoint x: 620, endPoint y: 132, distance: 391.0
click at [728, 132] on div "Menu items Idli Set Add Sort Manage items" at bounding box center [902, 149] width 347 height 52
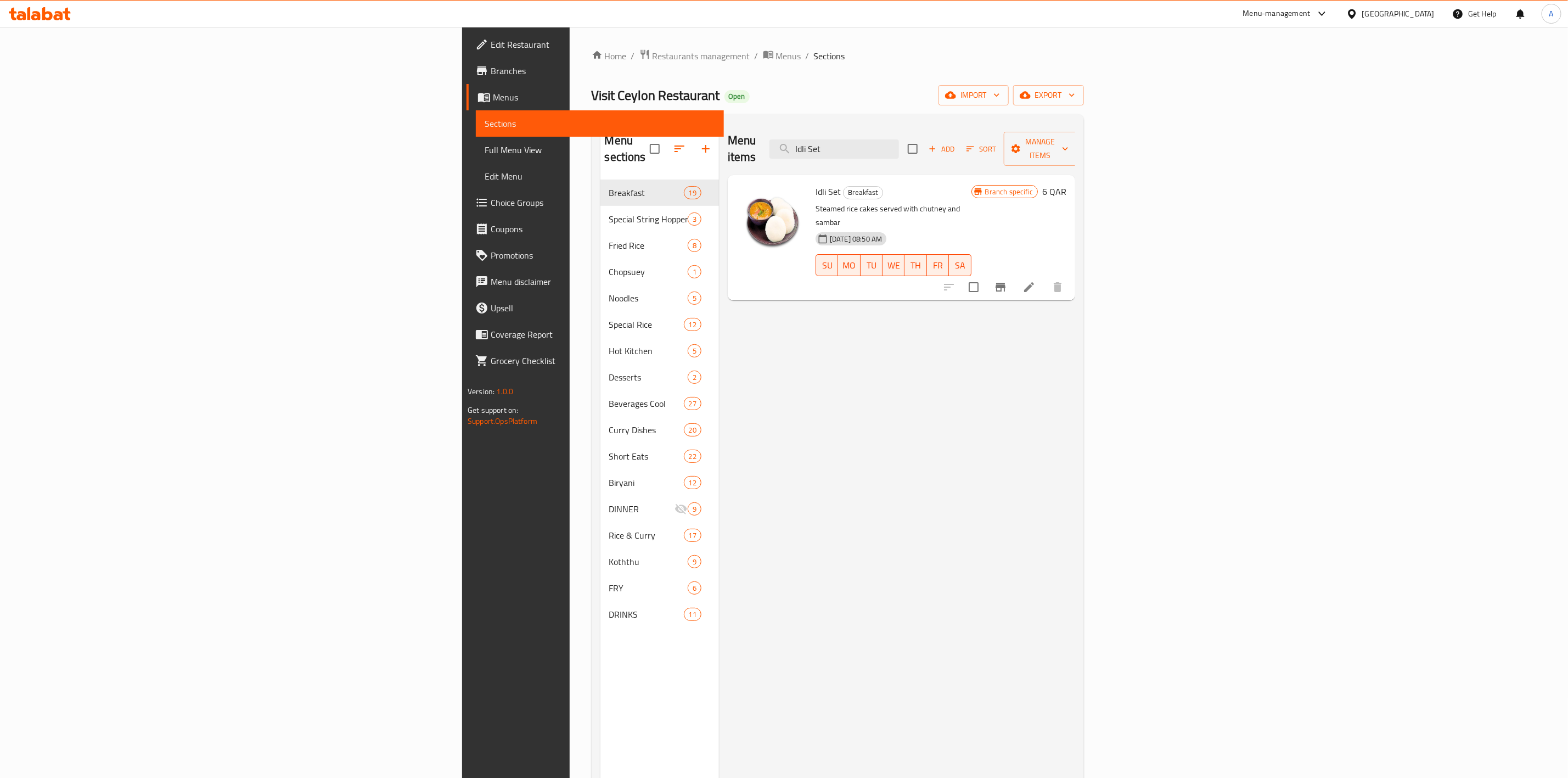
paste input "Poori s"
type input "Poori set"
click at [1036, 281] on icon at bounding box center [1029, 287] width 13 height 13
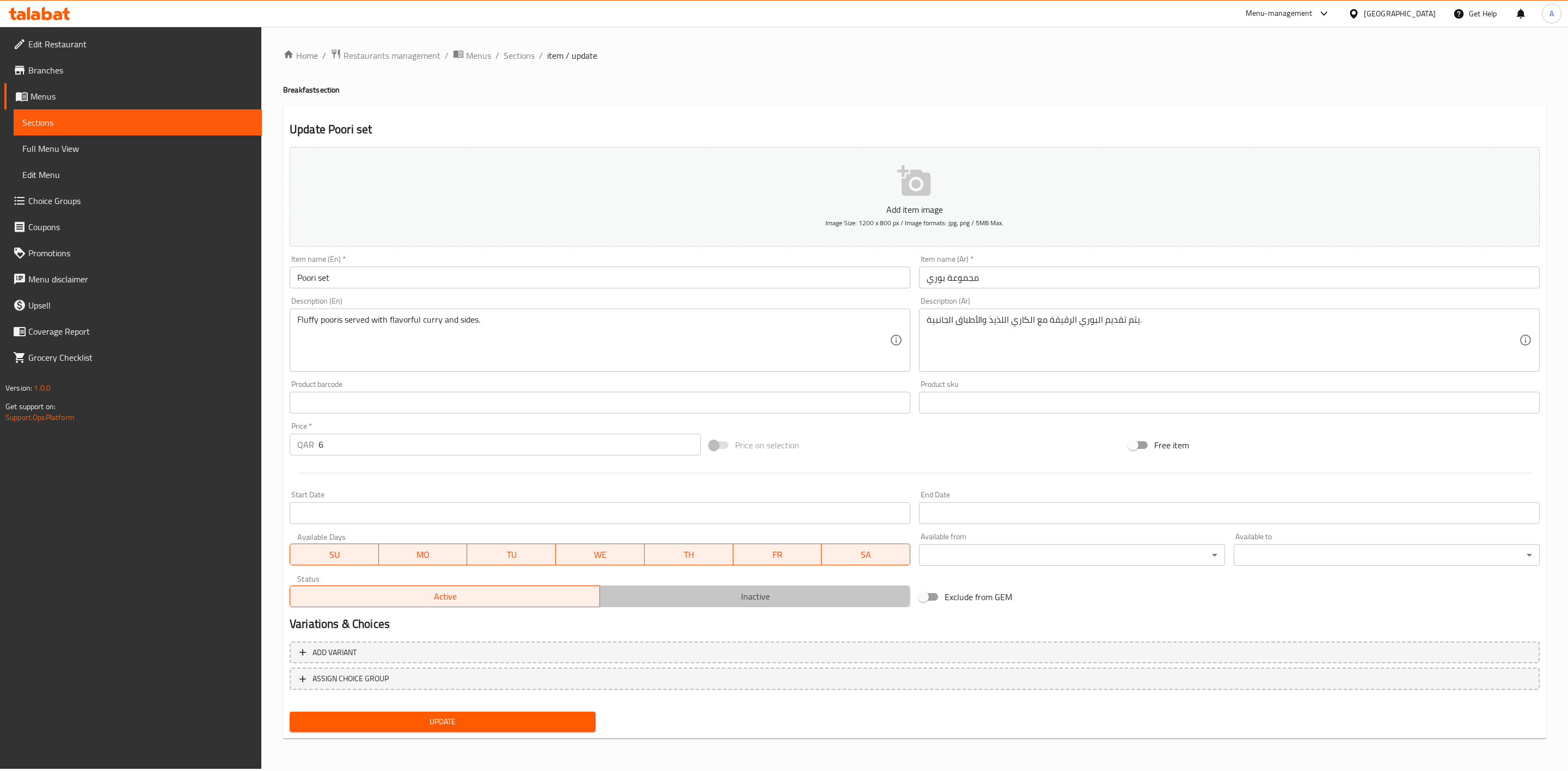
click at [719, 595] on span "Inactive" at bounding box center [755, 597] width 301 height 16
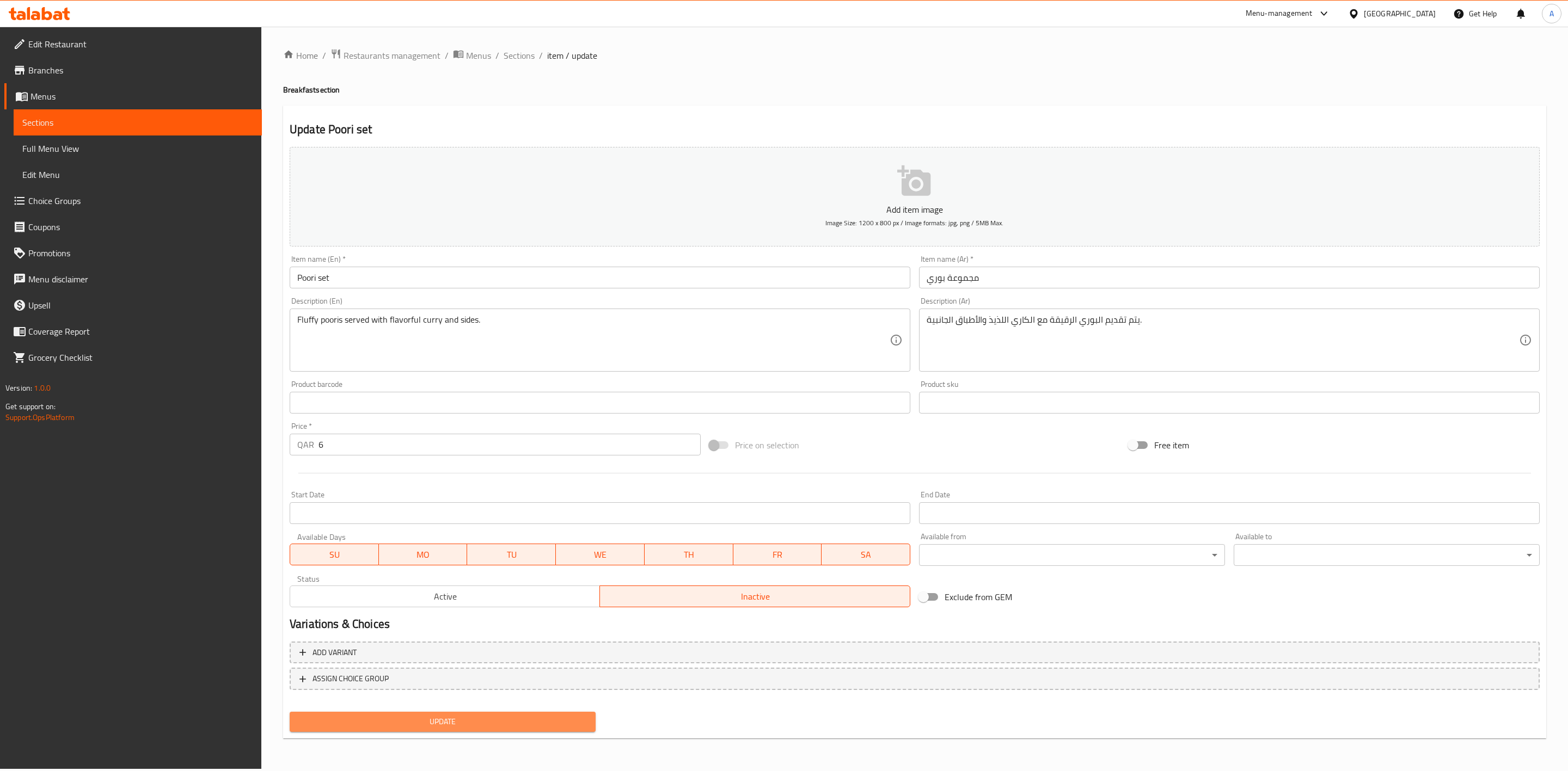
click at [461, 713] on button "Update" at bounding box center [443, 722] width 306 height 20
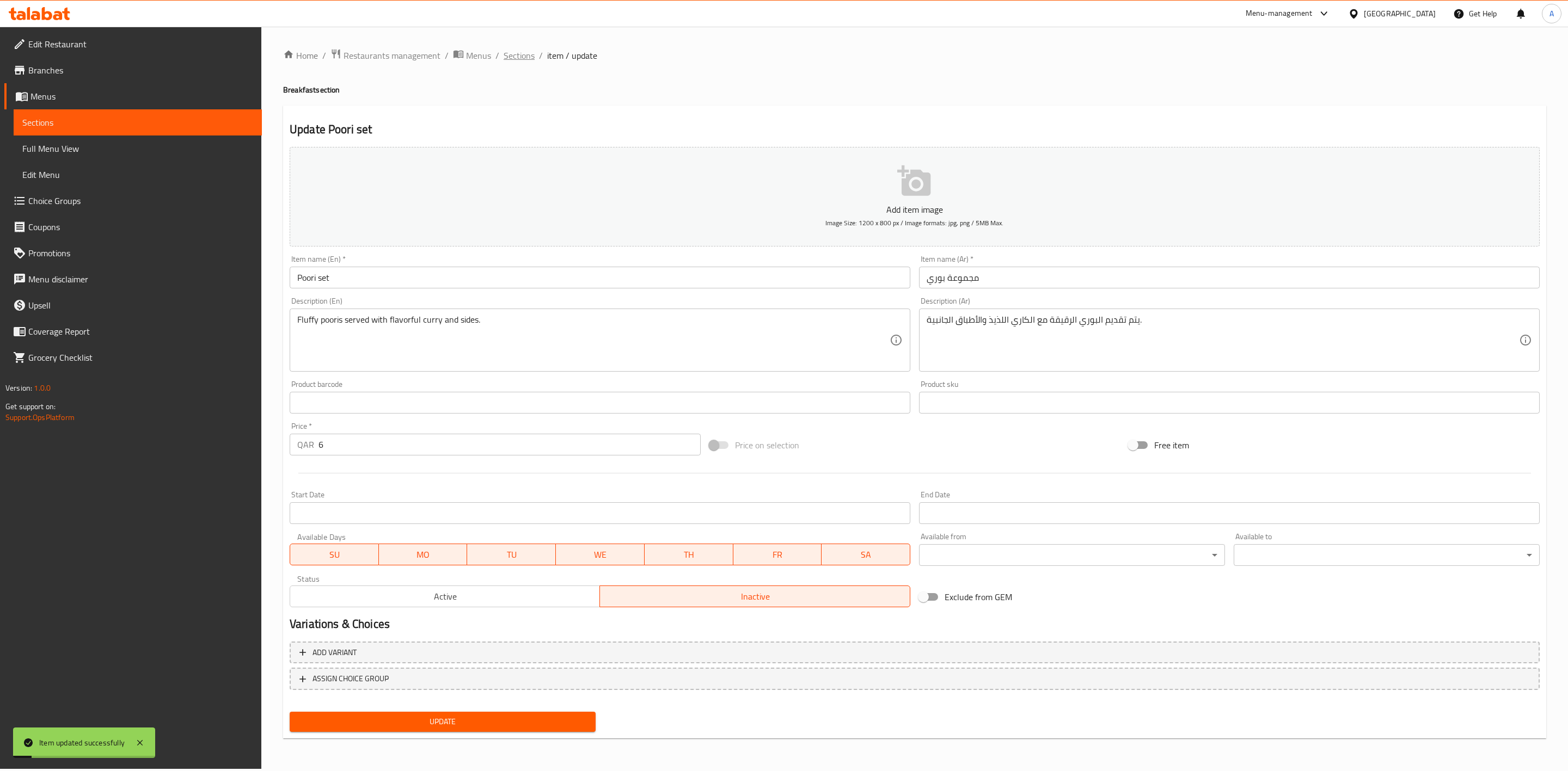
click at [512, 61] on span "Sections" at bounding box center [519, 55] width 31 height 13
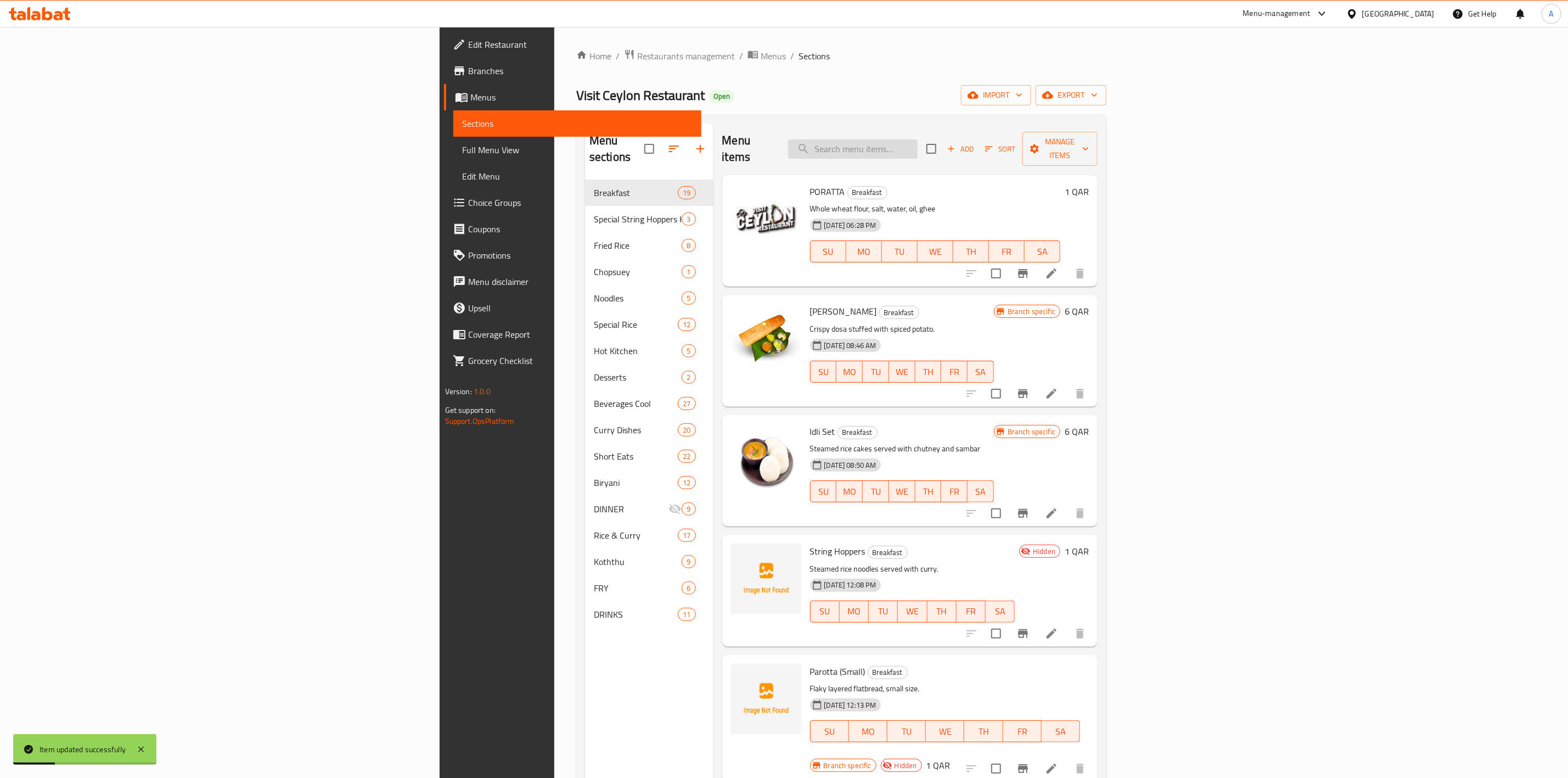
click at [918, 139] on input "search" at bounding box center [852, 149] width 129 height 19
paste input "Egg Noodles"
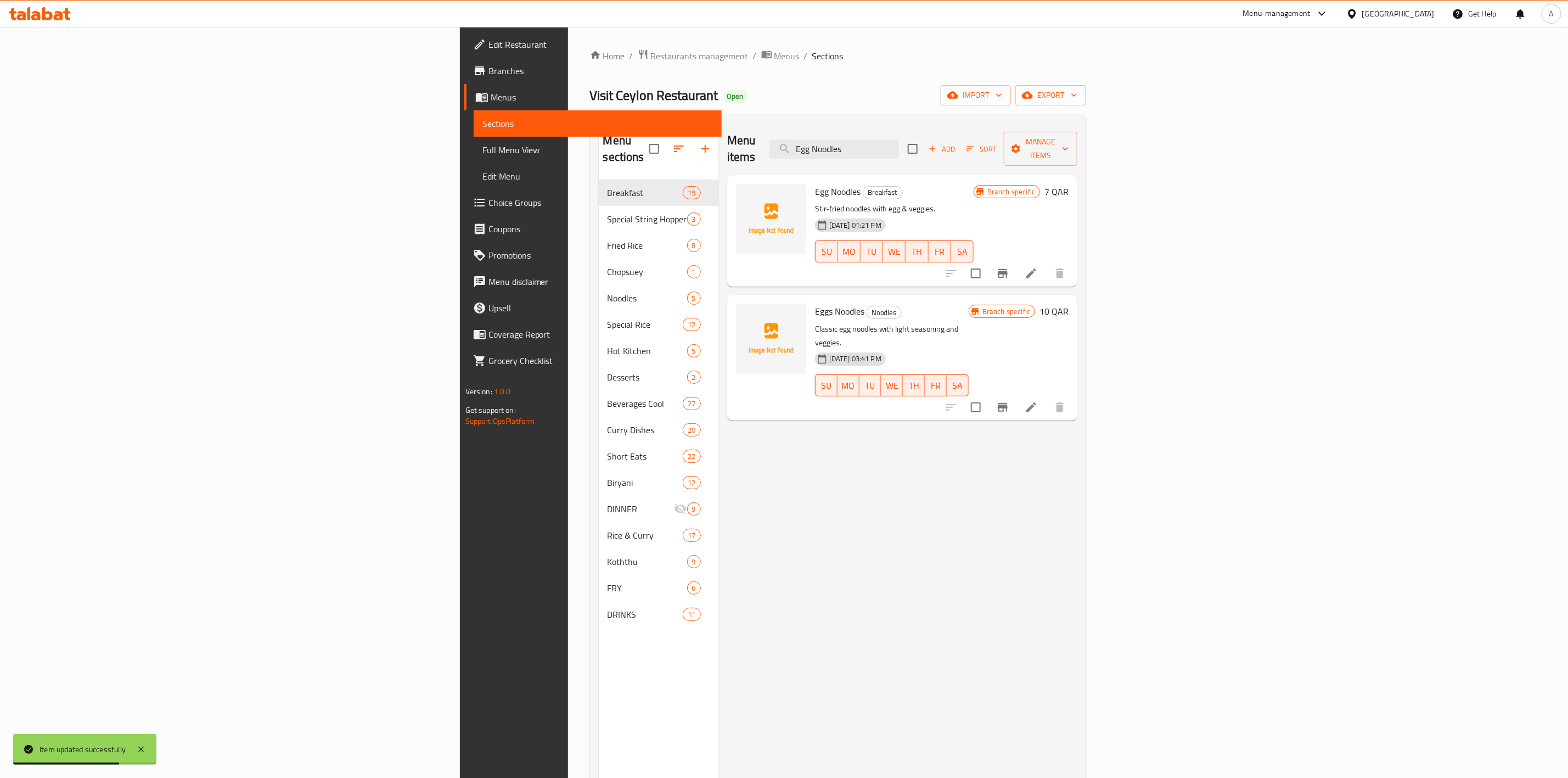
type input "Egg Noodles"
click at [1047, 263] on li at bounding box center [1032, 273] width 31 height 20
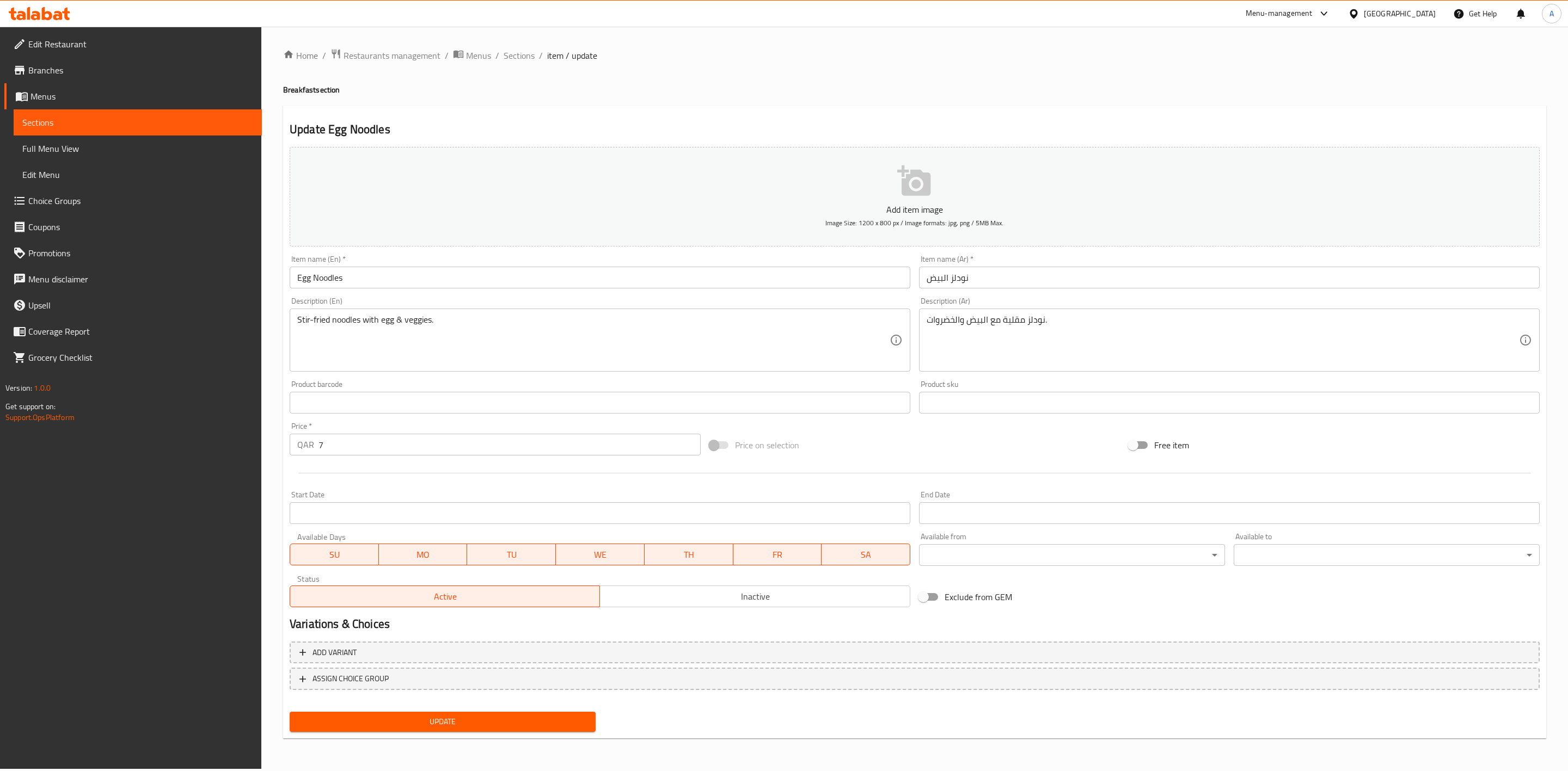
click at [766, 603] on span "Inactive" at bounding box center [755, 597] width 301 height 16
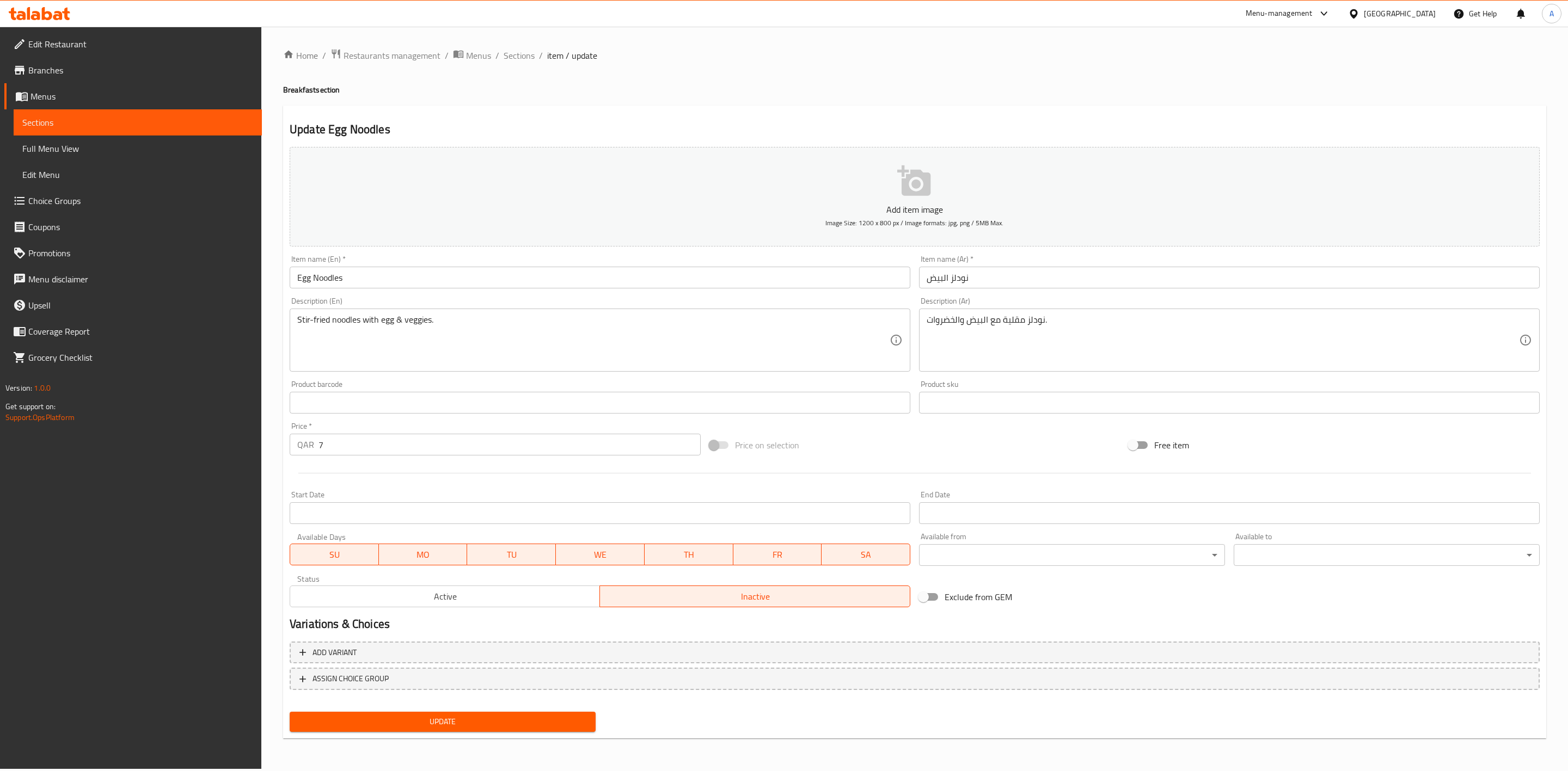
click at [459, 733] on div "Update" at bounding box center [443, 722] width 315 height 29
click at [460, 724] on span "Update" at bounding box center [443, 722] width 289 height 13
click at [524, 56] on span "Sections" at bounding box center [519, 55] width 31 height 13
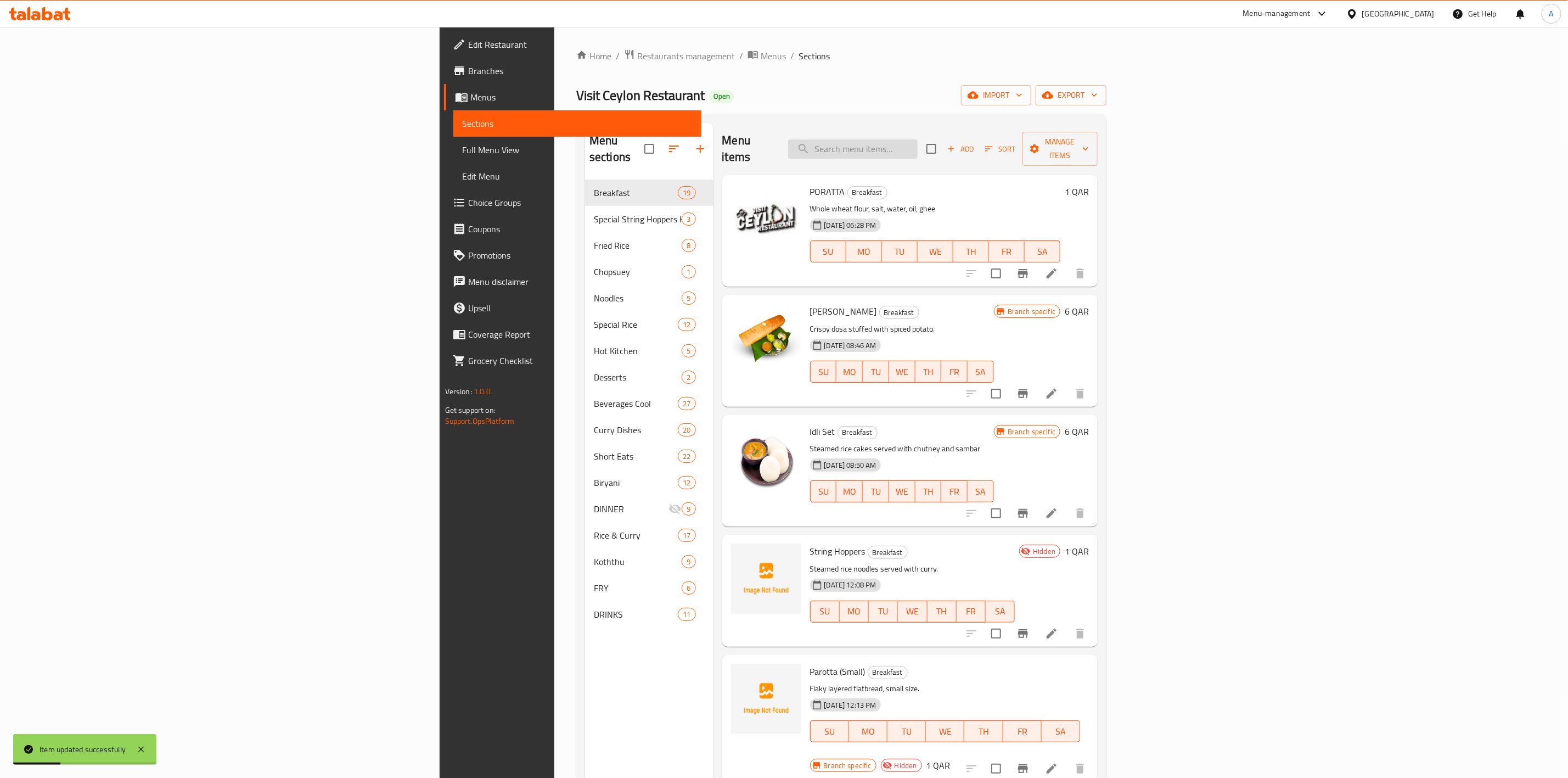
click at [918, 141] on input "search" at bounding box center [852, 149] width 129 height 19
paste input "Bread"
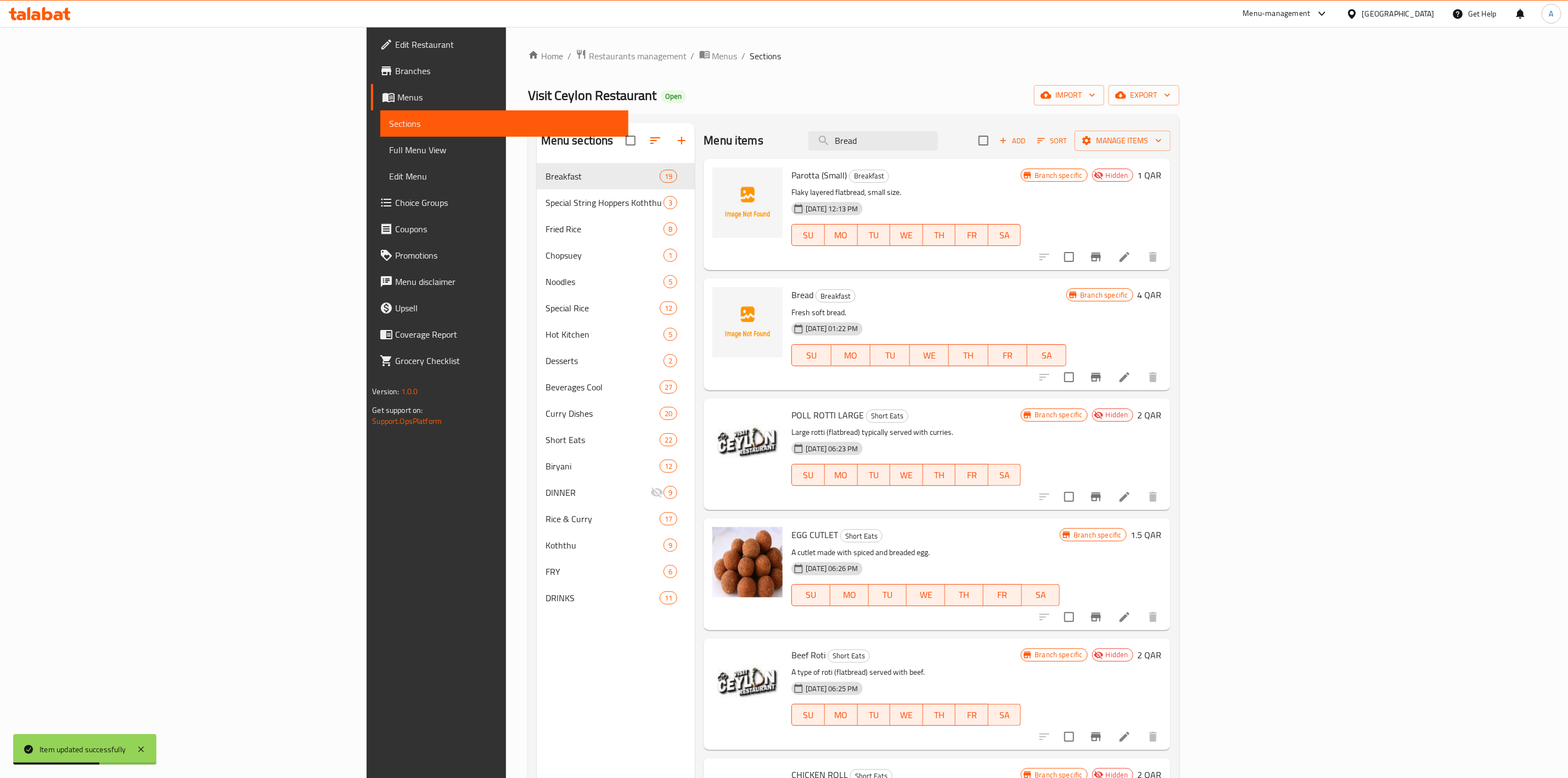
type input "Bread"
click at [1130, 378] on icon at bounding box center [1125, 377] width 10 height 10
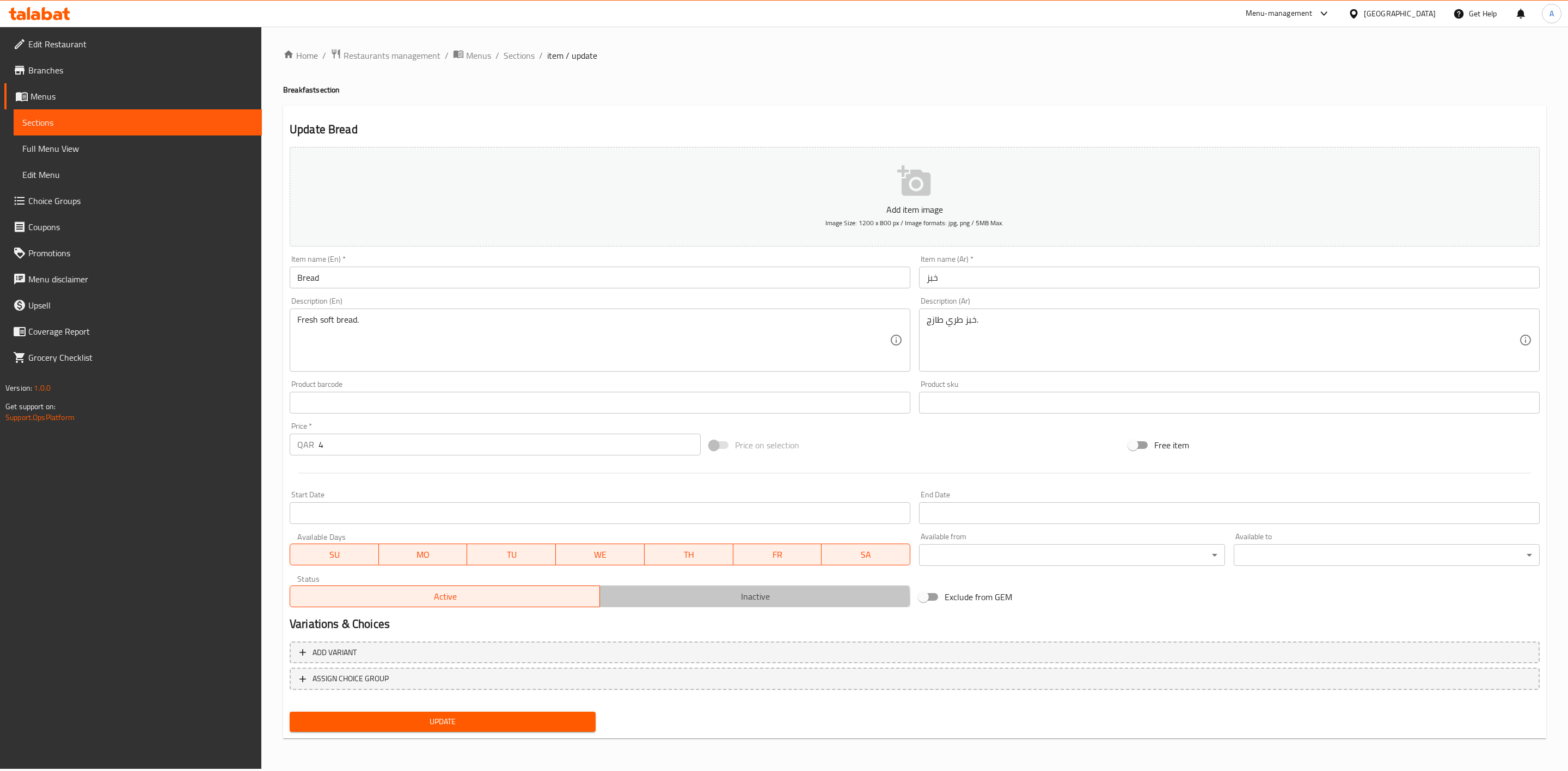
click at [629, 602] on span "Inactive" at bounding box center [755, 597] width 301 height 16
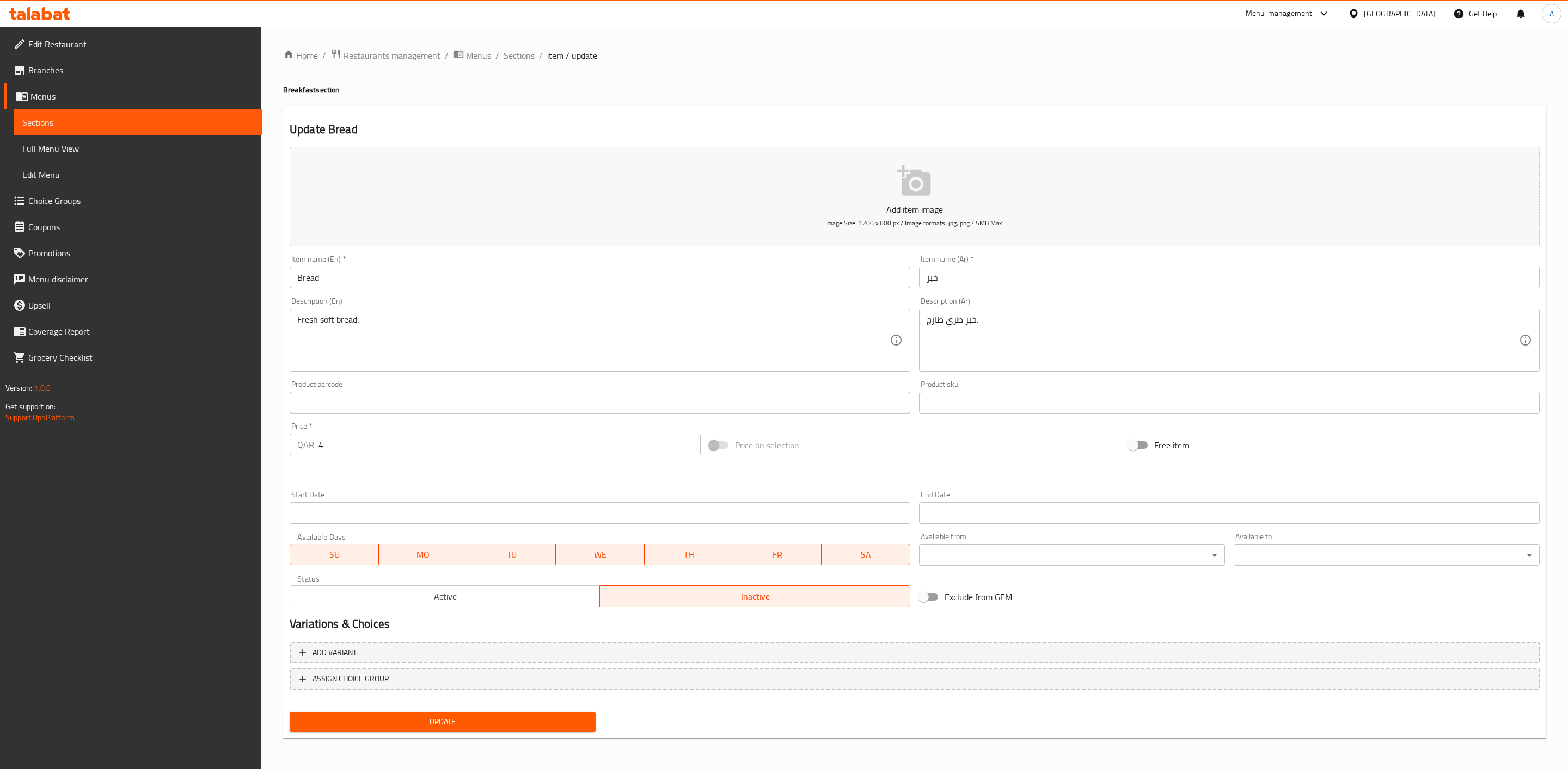
click at [495, 724] on span "Update" at bounding box center [443, 722] width 289 height 13
click at [511, 60] on span "Sections" at bounding box center [519, 55] width 31 height 13
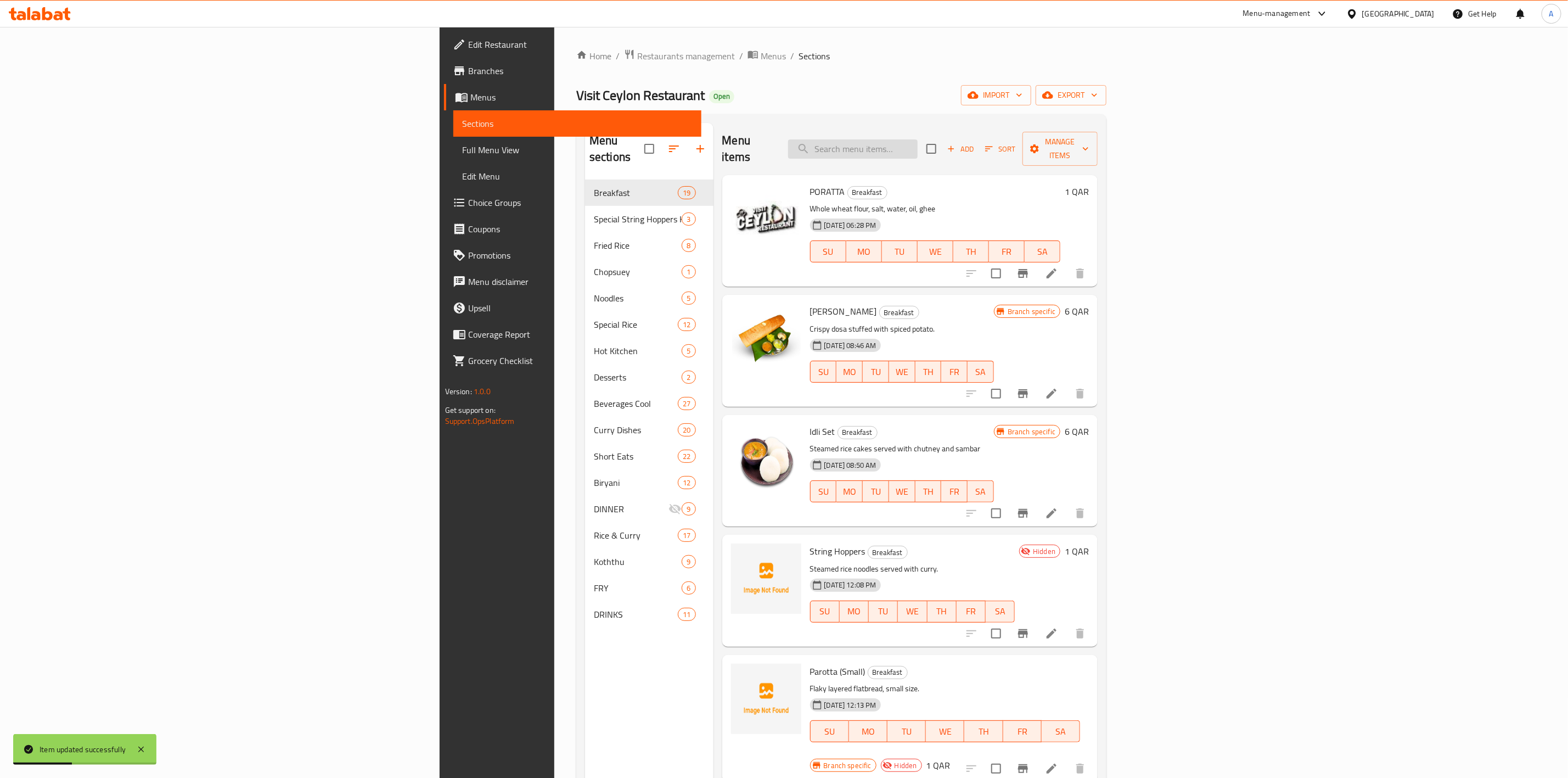
click at [918, 147] on input "search" at bounding box center [852, 149] width 129 height 19
paste input "Red Rice Portion"
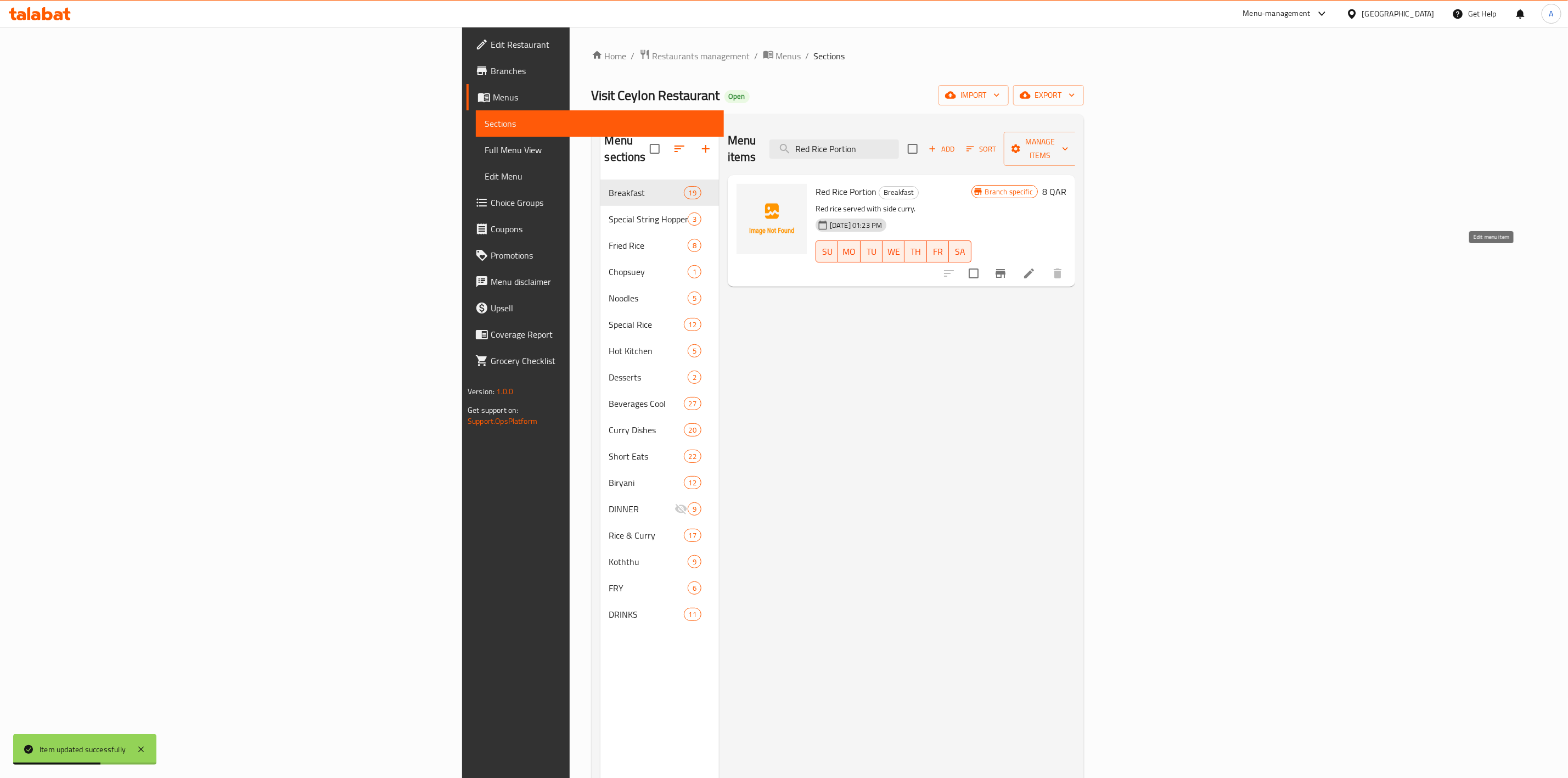
type input "Red Rice Portion"
click at [1034, 268] on icon at bounding box center [1029, 273] width 10 height 10
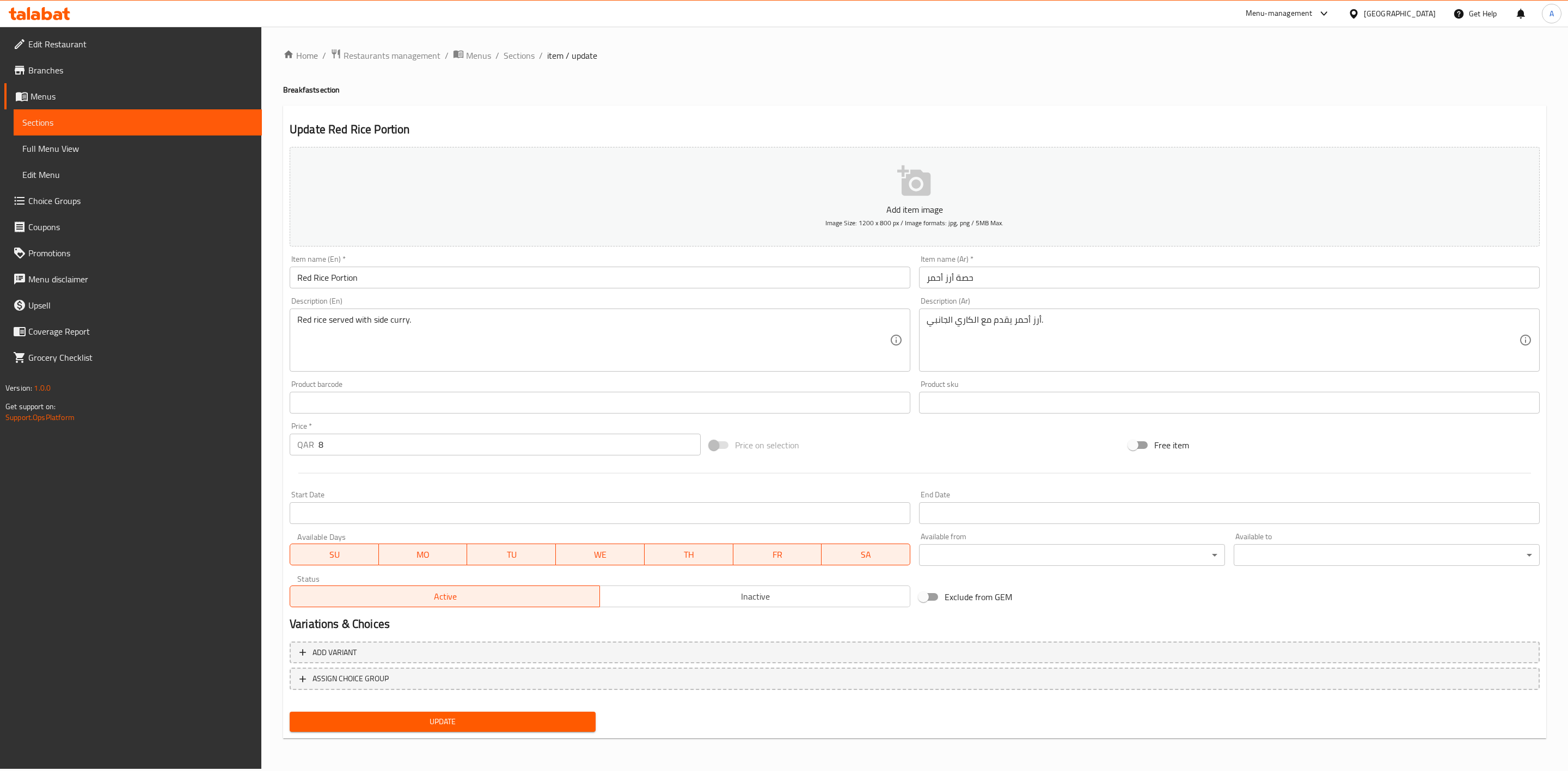
click at [743, 606] on button "Inactive" at bounding box center [755, 596] width 310 height 22
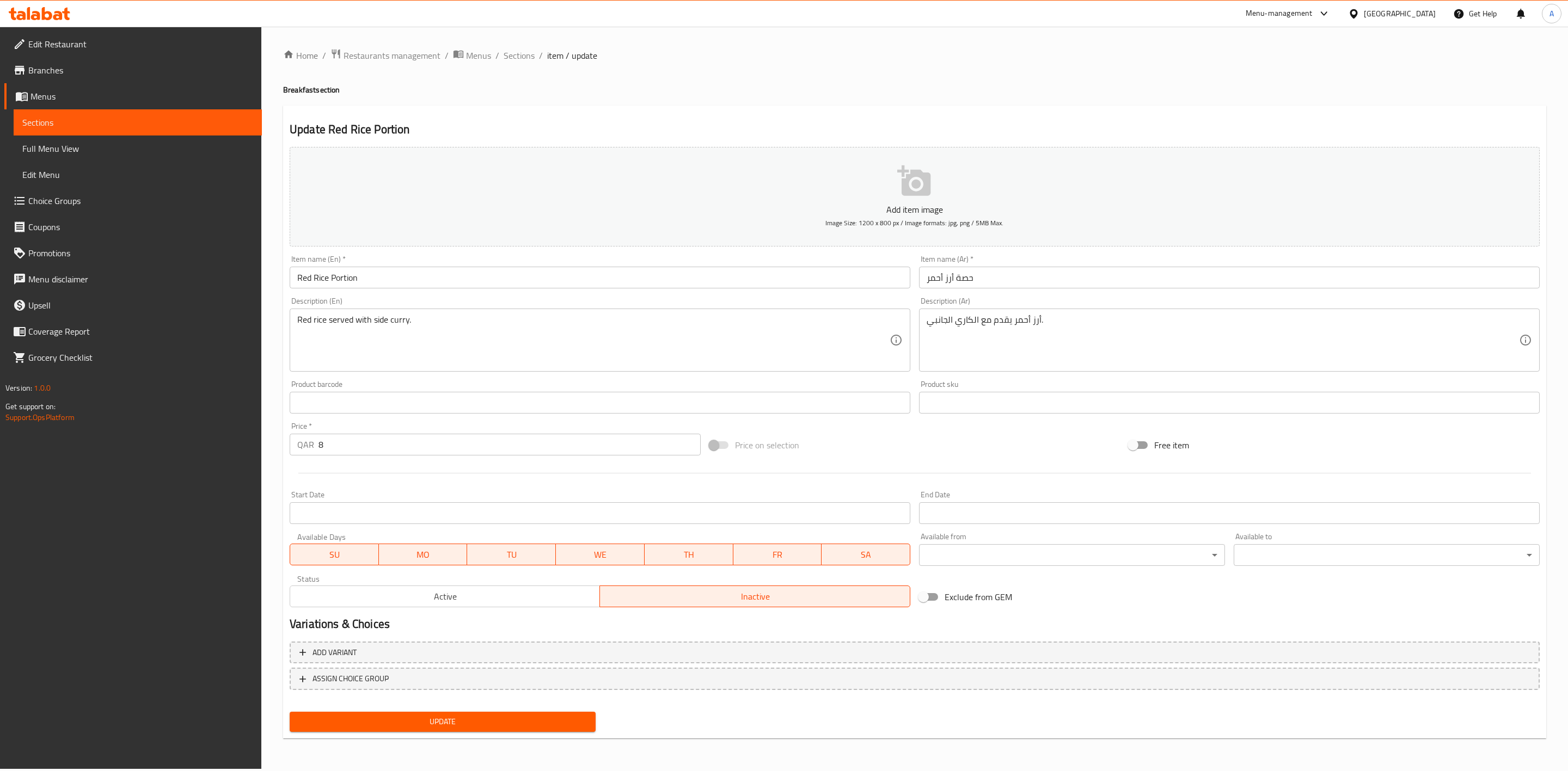
click at [436, 727] on span "Update" at bounding box center [443, 722] width 289 height 13
click at [503, 728] on button "Update" at bounding box center [443, 722] width 306 height 20
click at [510, 55] on span "Sections" at bounding box center [519, 55] width 31 height 13
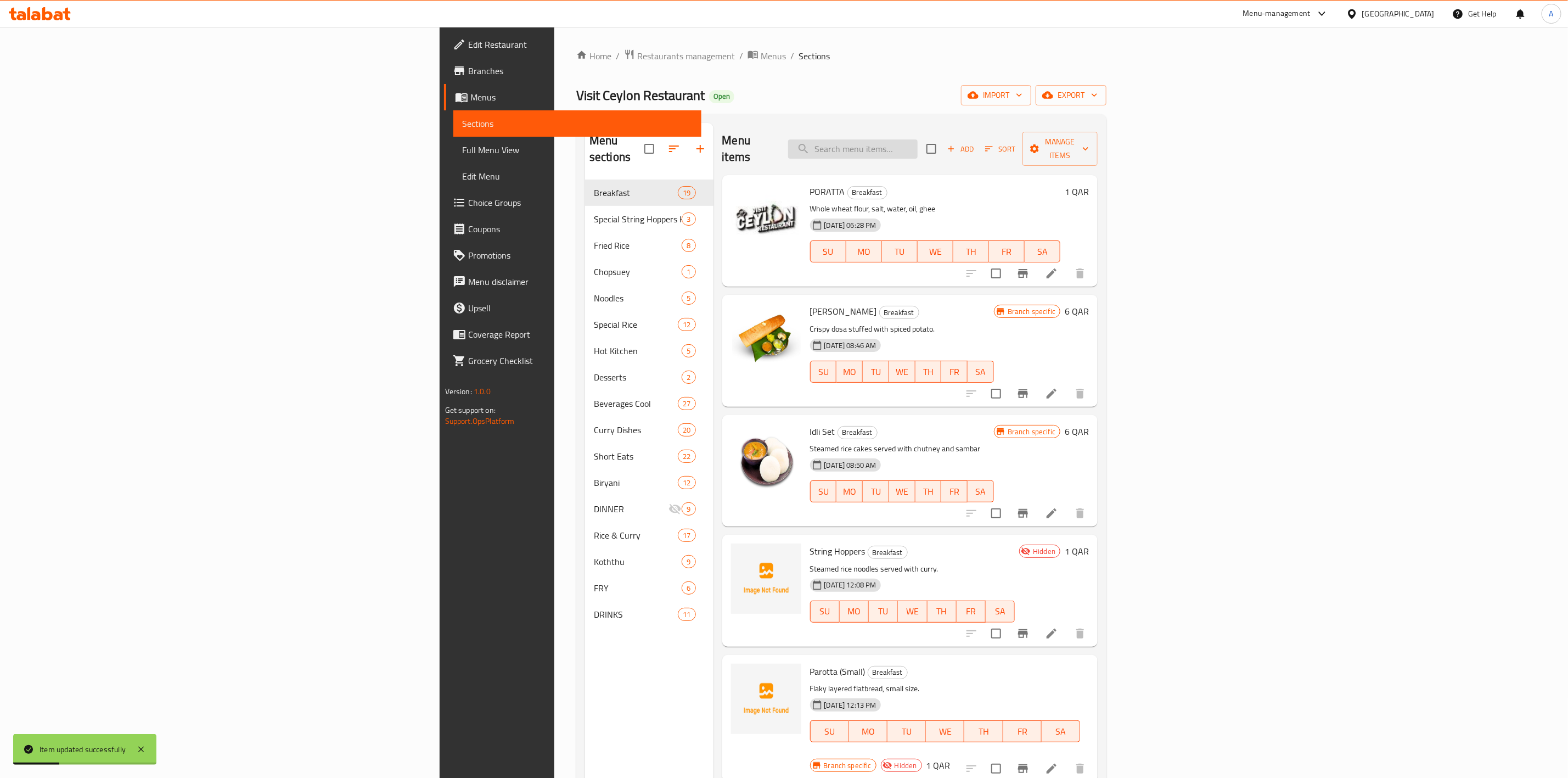
click at [918, 144] on input "search" at bounding box center [852, 149] width 129 height 19
paste input "Red Rice Portion"
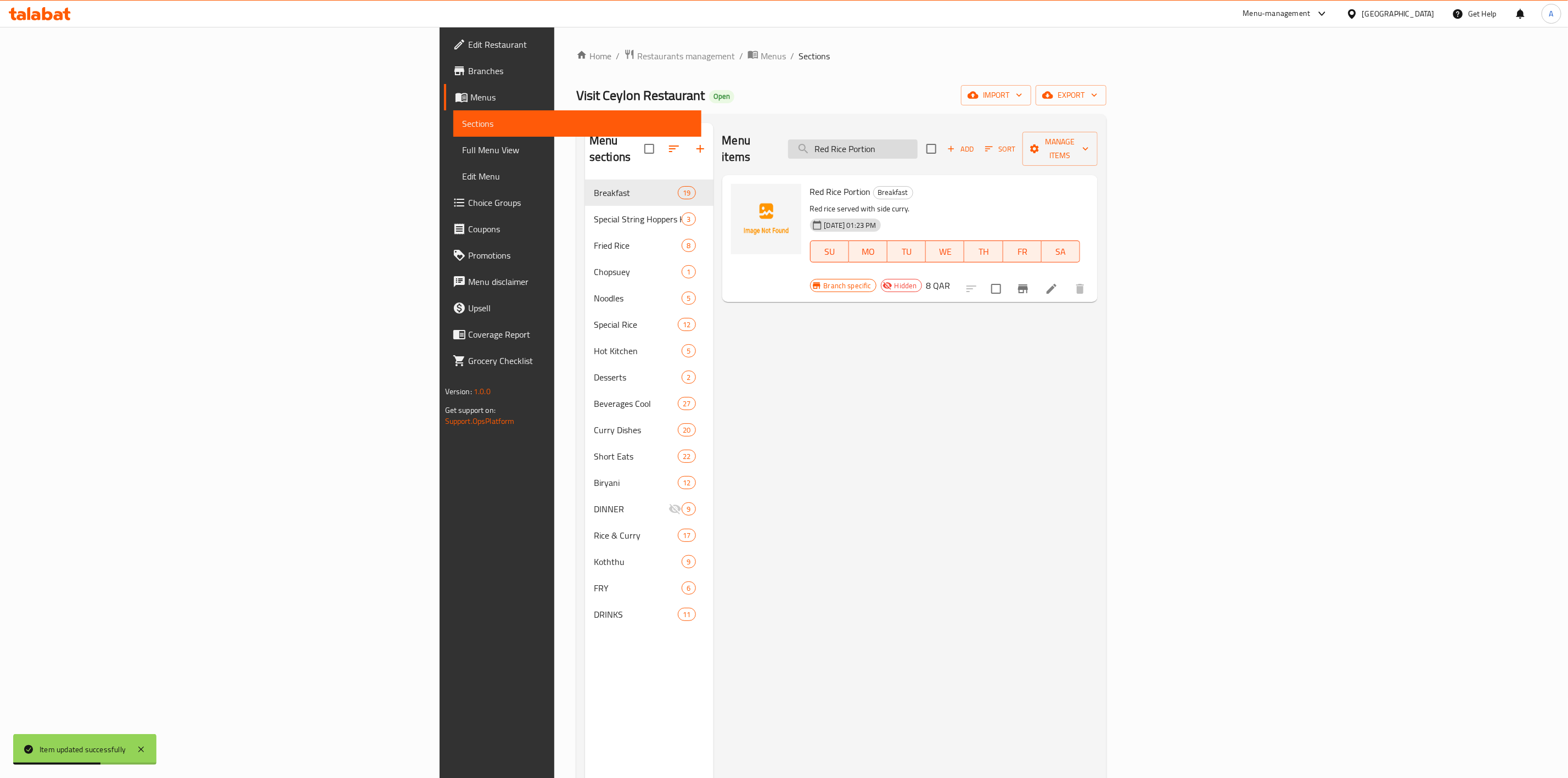
drag, startPoint x: 1027, startPoint y: 130, endPoint x: 1034, endPoint y: 135, distance: 8.6
click at [1029, 131] on div "Menu items Red Rice Portion Add Sort Manage items" at bounding box center [910, 149] width 376 height 52
drag, startPoint x: 1053, startPoint y: 147, endPoint x: 558, endPoint y: 94, distance: 497.8
click at [576, 114] on div "Home / Restaurants management / Menus / Sections Visit Ceylon Restaurant Open i…" at bounding box center [841, 480] width 530 height 861
paste input "omlette"
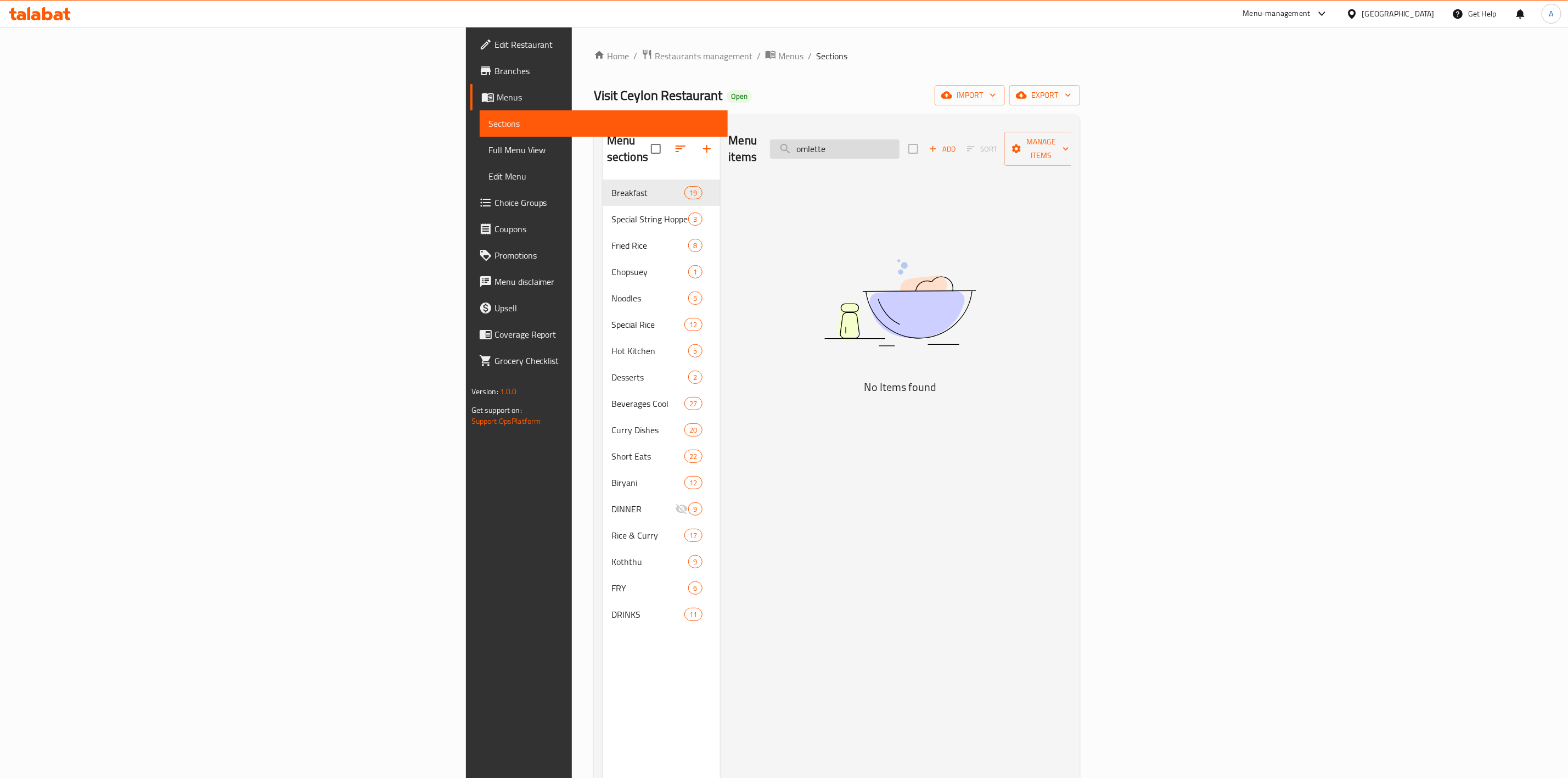
drag, startPoint x: 986, startPoint y: 145, endPoint x: 1039, endPoint y: 138, distance: 53.5
click at [1049, 128] on div "Menu items omlette Add Sort Manage items" at bounding box center [900, 149] width 343 height 52
click at [900, 147] on input "omlette" at bounding box center [835, 149] width 129 height 19
drag, startPoint x: 995, startPoint y: 144, endPoint x: 1337, endPoint y: 215, distance: 349.3
click at [1072, 215] on div "Menu items omlette Add Sort Manage items No Items found" at bounding box center [896, 512] width 352 height 778
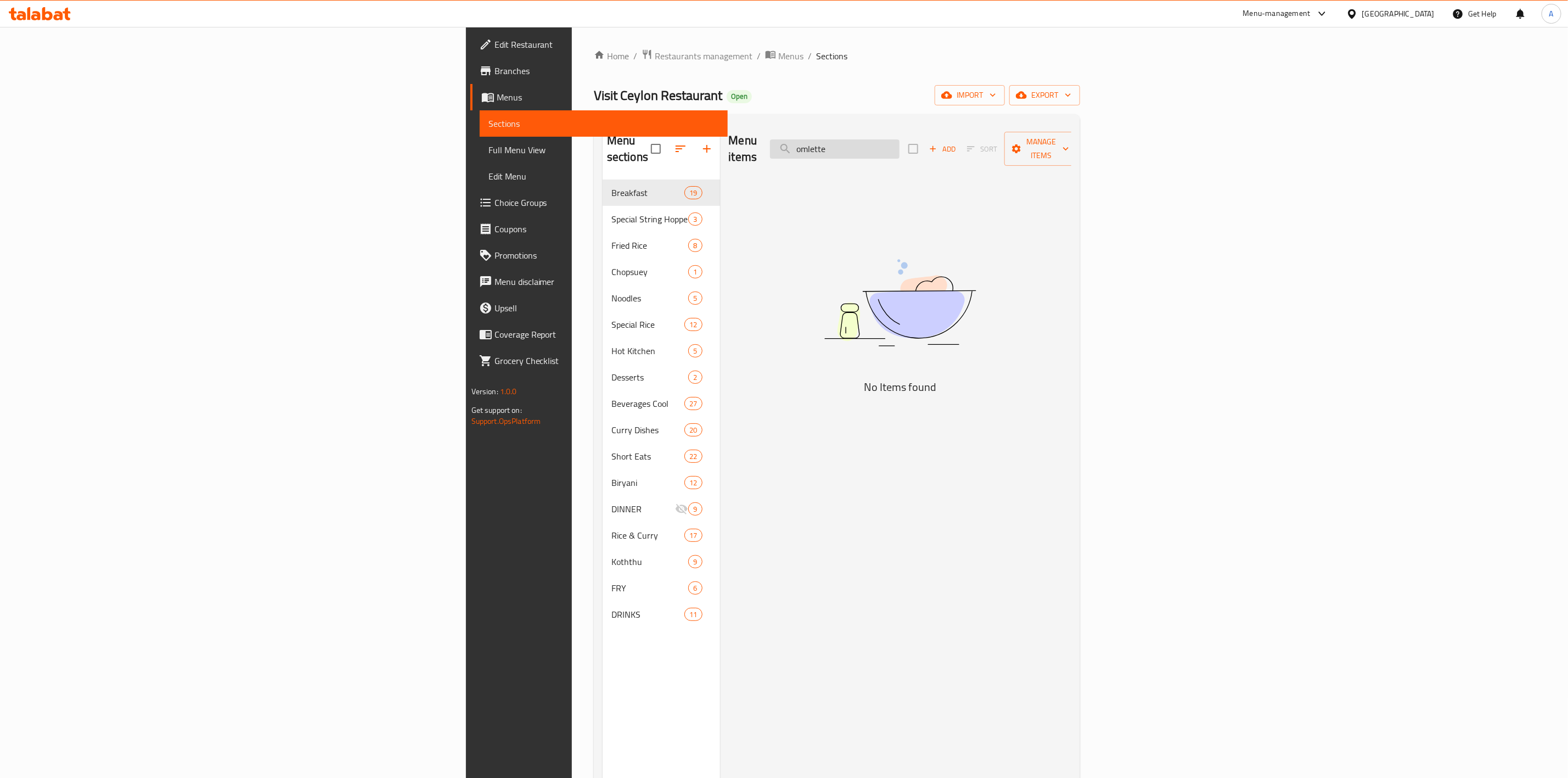
click at [900, 139] on input "omlette" at bounding box center [835, 149] width 129 height 19
type input "omlete"
click at [1037, 184] on div "Menu items omlete Add Sort Manage items No Items found" at bounding box center [896, 512] width 352 height 778
drag, startPoint x: 1022, startPoint y: 142, endPoint x: 793, endPoint y: 114, distance: 230.7
click at [793, 114] on div "Menu sections Breakfast 19 Special String Hoppers Koththu 3 Fried Rice 8 Chopsu…" at bounding box center [837, 512] width 486 height 796
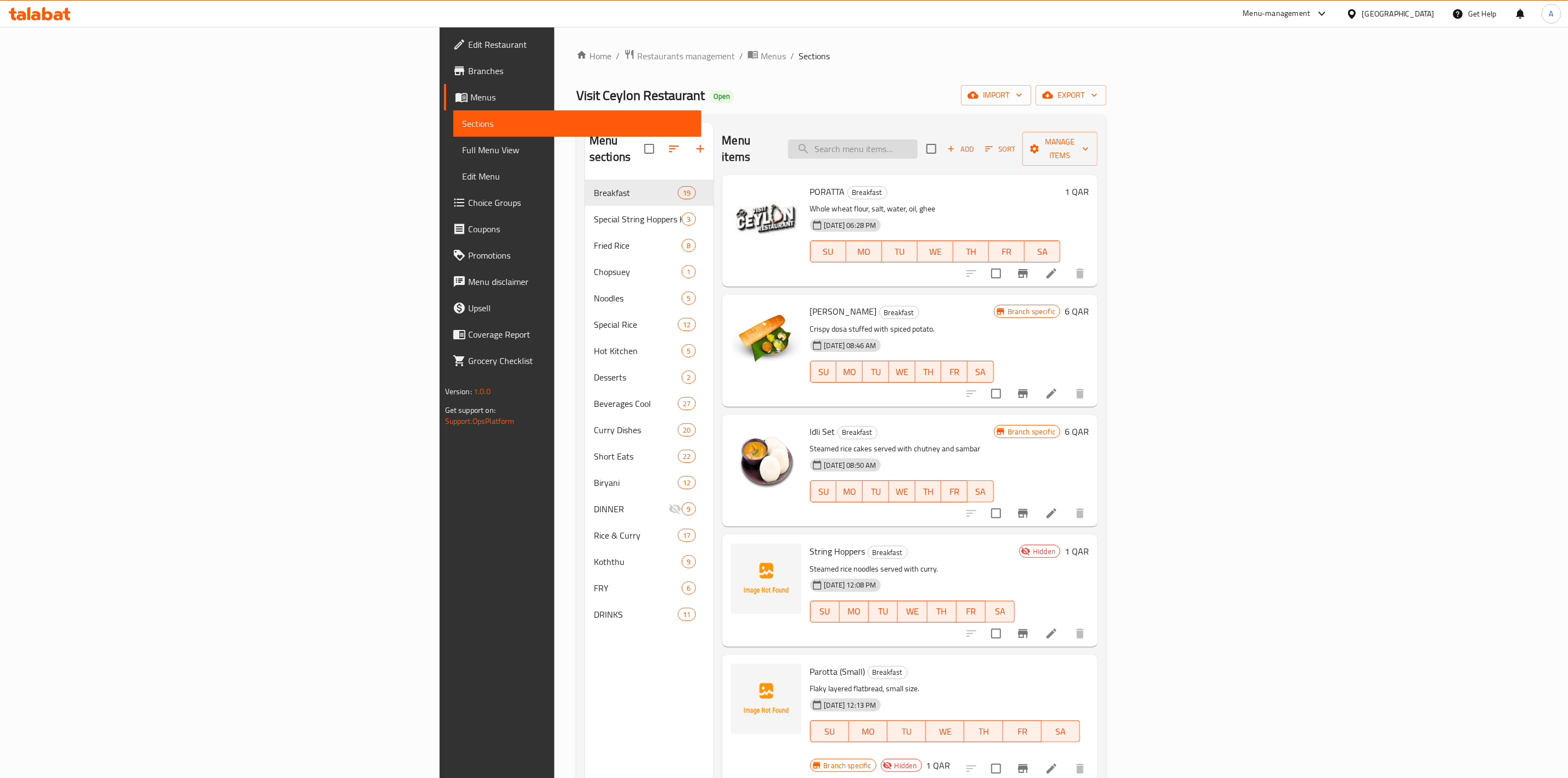
paste input "Chicken Dum Biryani"
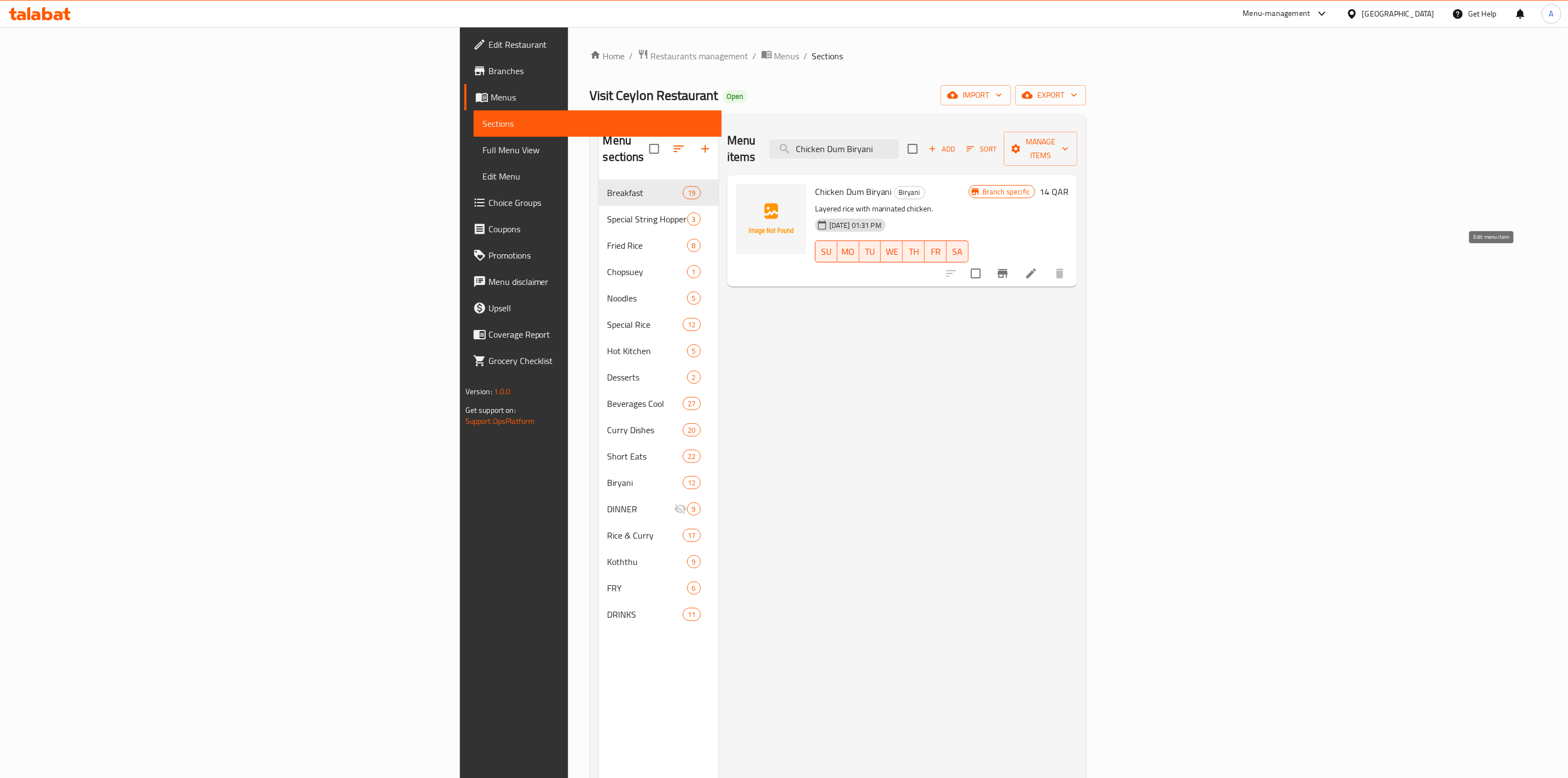
type input "Chicken Dum Biryani"
click at [1038, 267] on icon at bounding box center [1031, 273] width 13 height 13
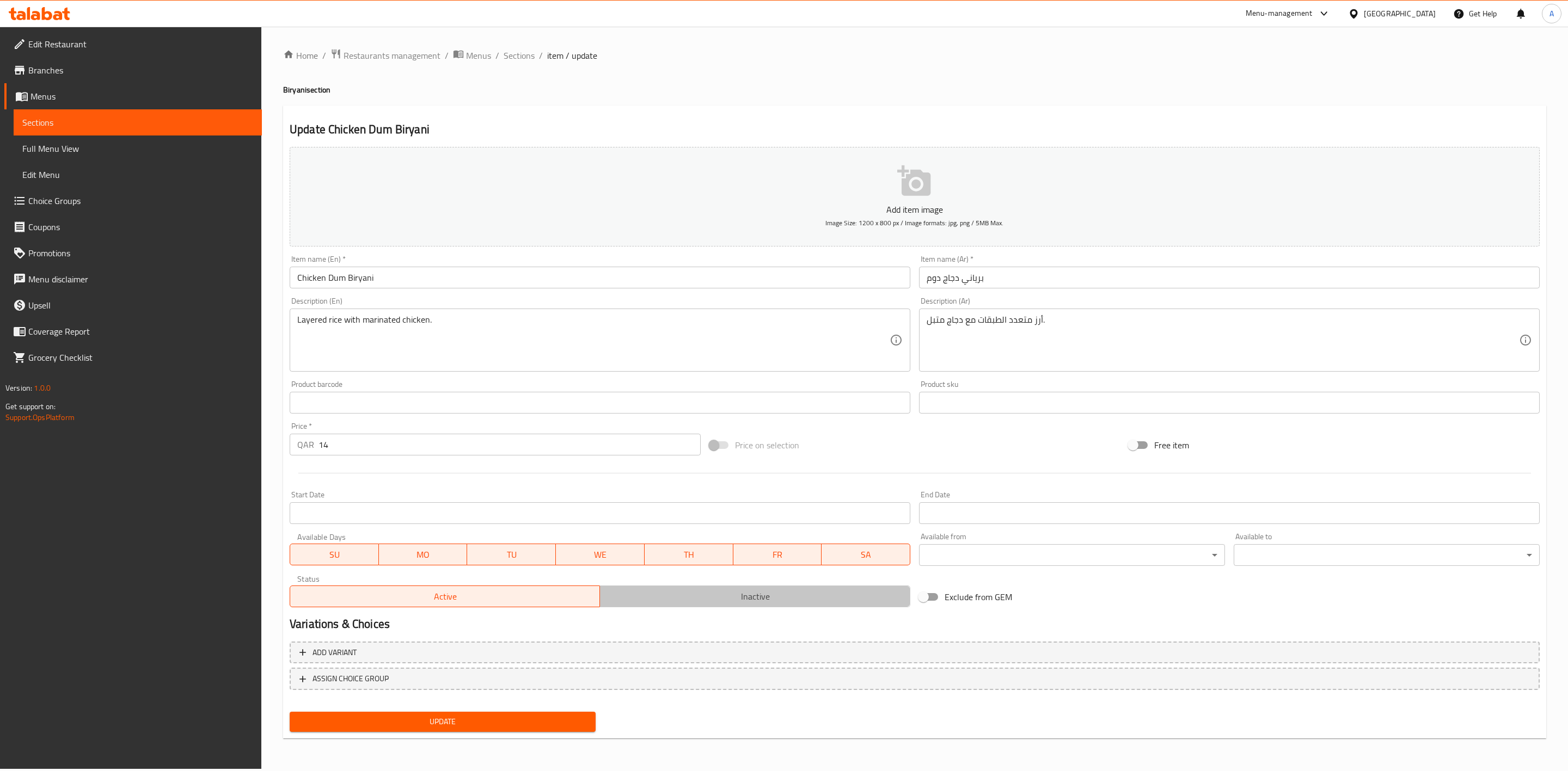
click at [716, 601] on span "Inactive" at bounding box center [755, 597] width 301 height 16
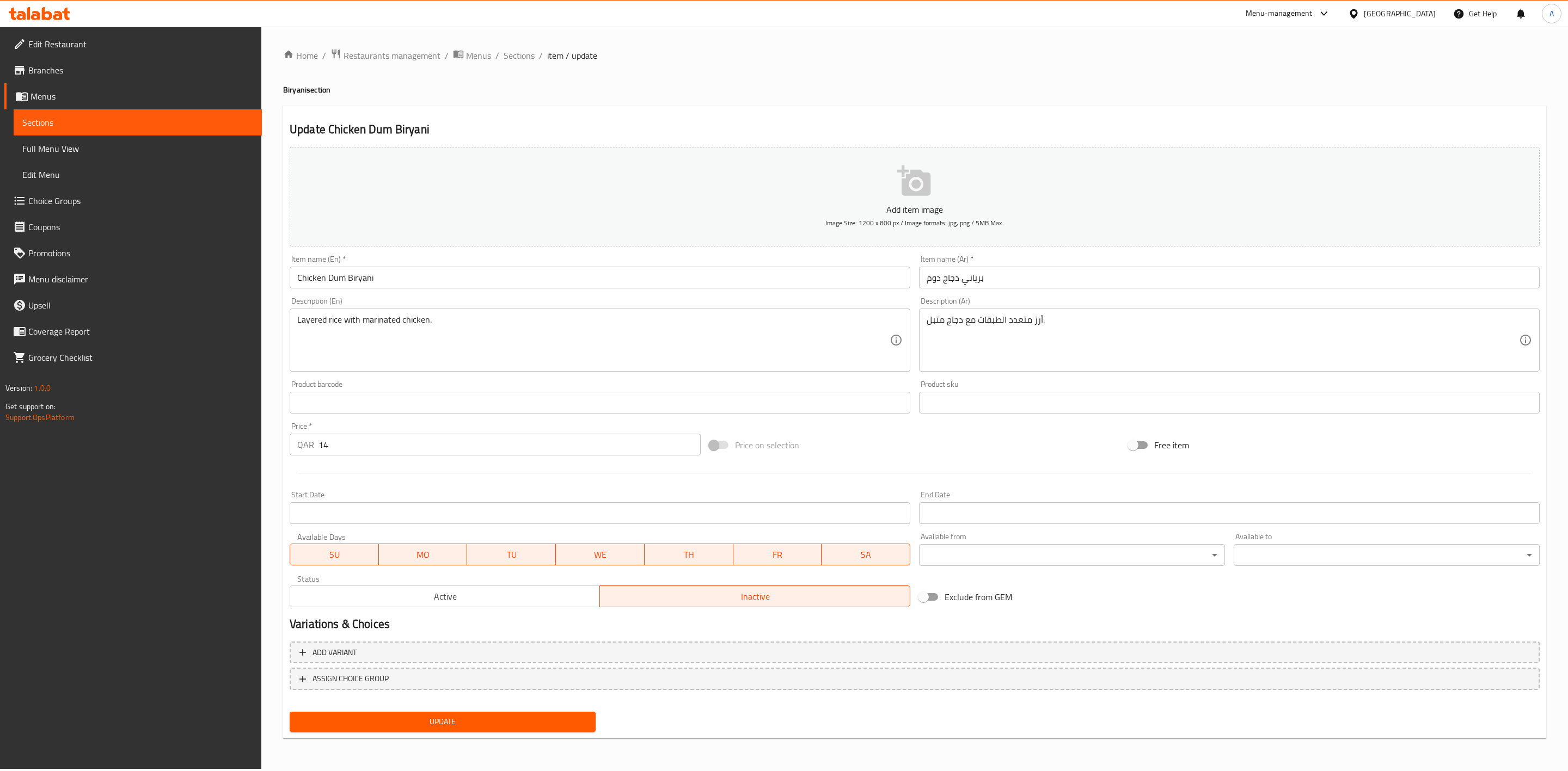
click at [469, 719] on span "Update" at bounding box center [443, 722] width 289 height 13
click at [515, 54] on span "Sections" at bounding box center [519, 55] width 31 height 13
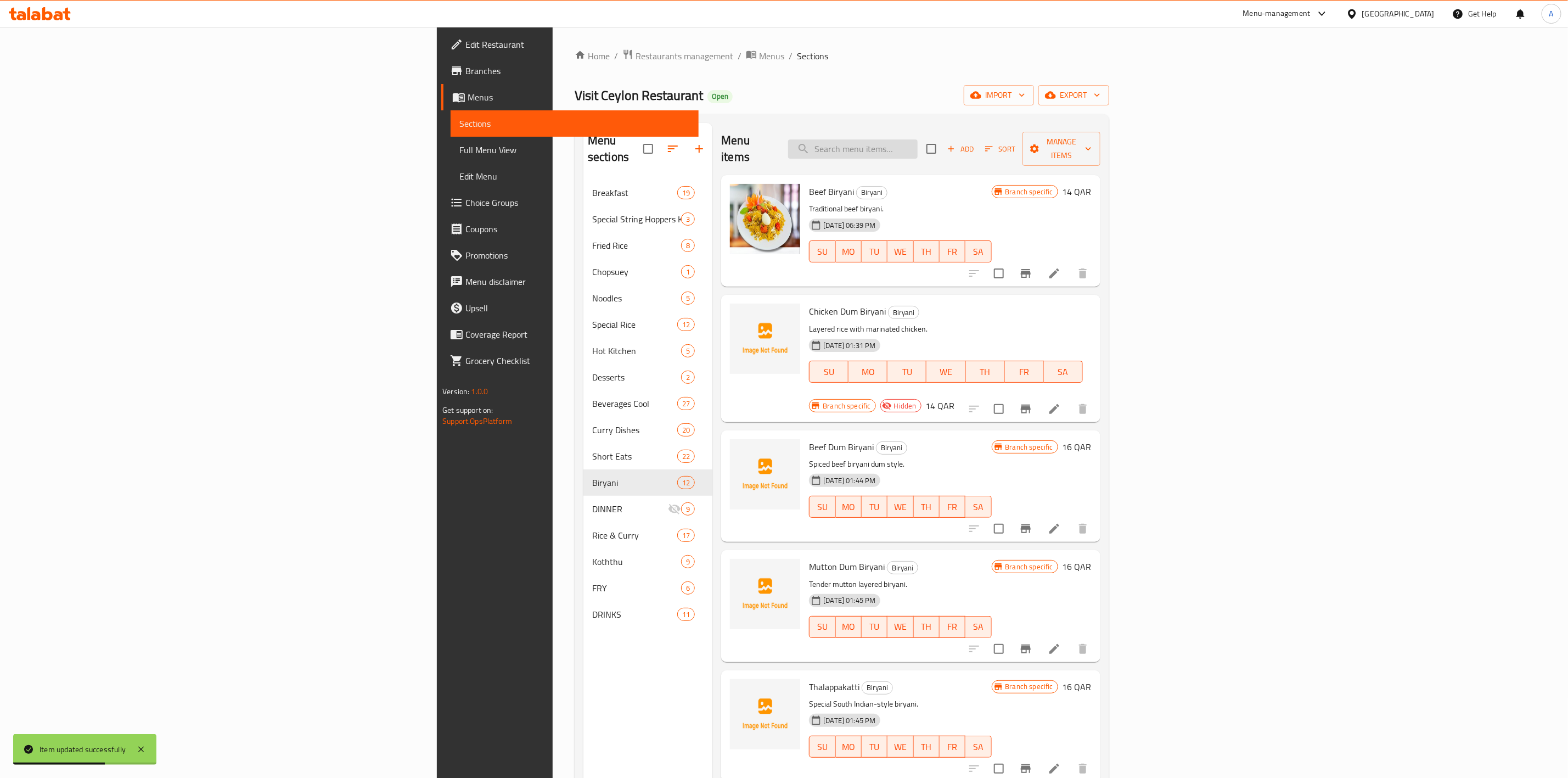
click at [918, 150] on input "search" at bounding box center [852, 149] width 129 height 19
paste input "Beef Dum Biryani"
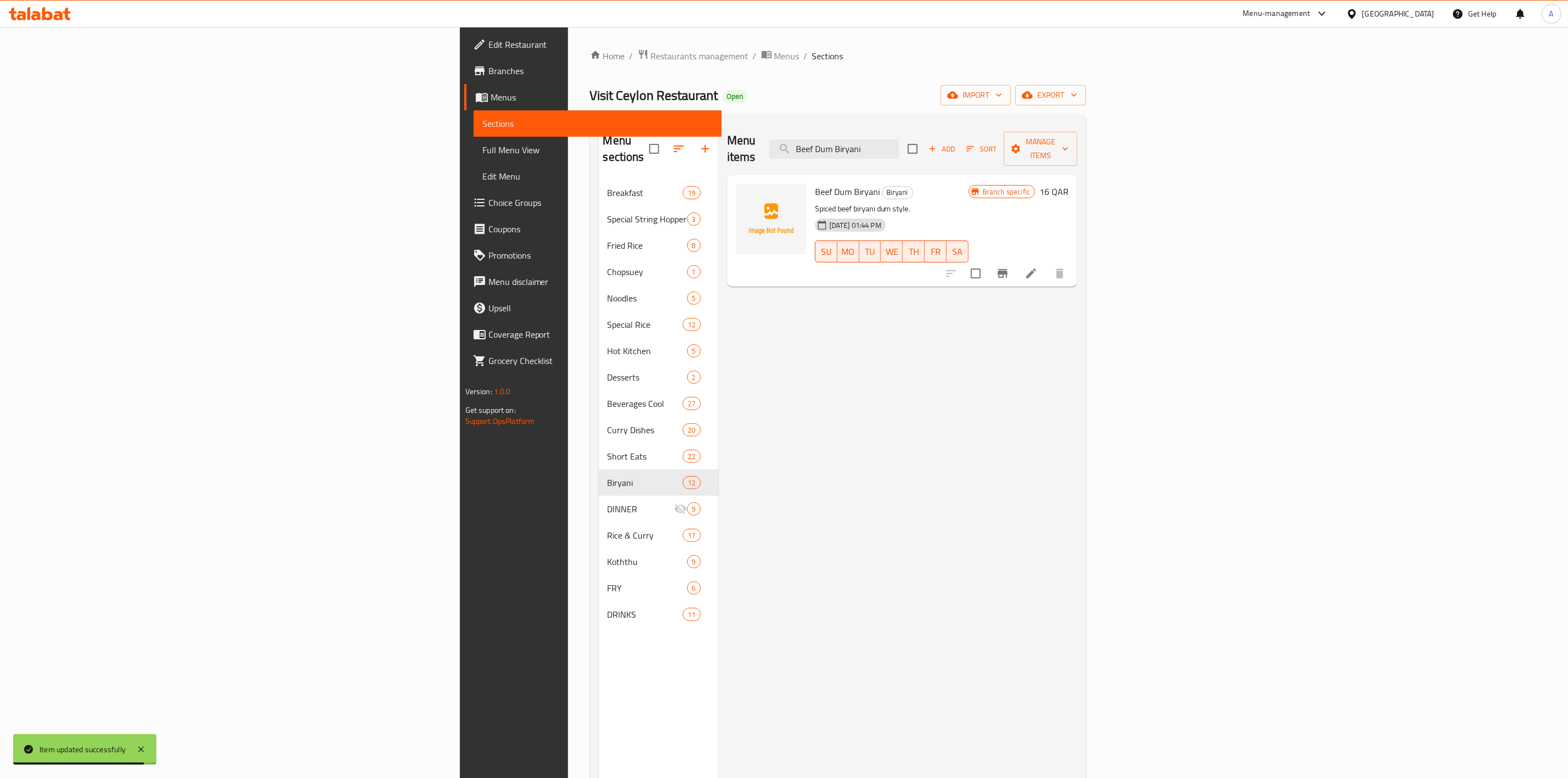
type input "Beef Dum Biryani"
click at [1047, 263] on li at bounding box center [1032, 273] width 31 height 20
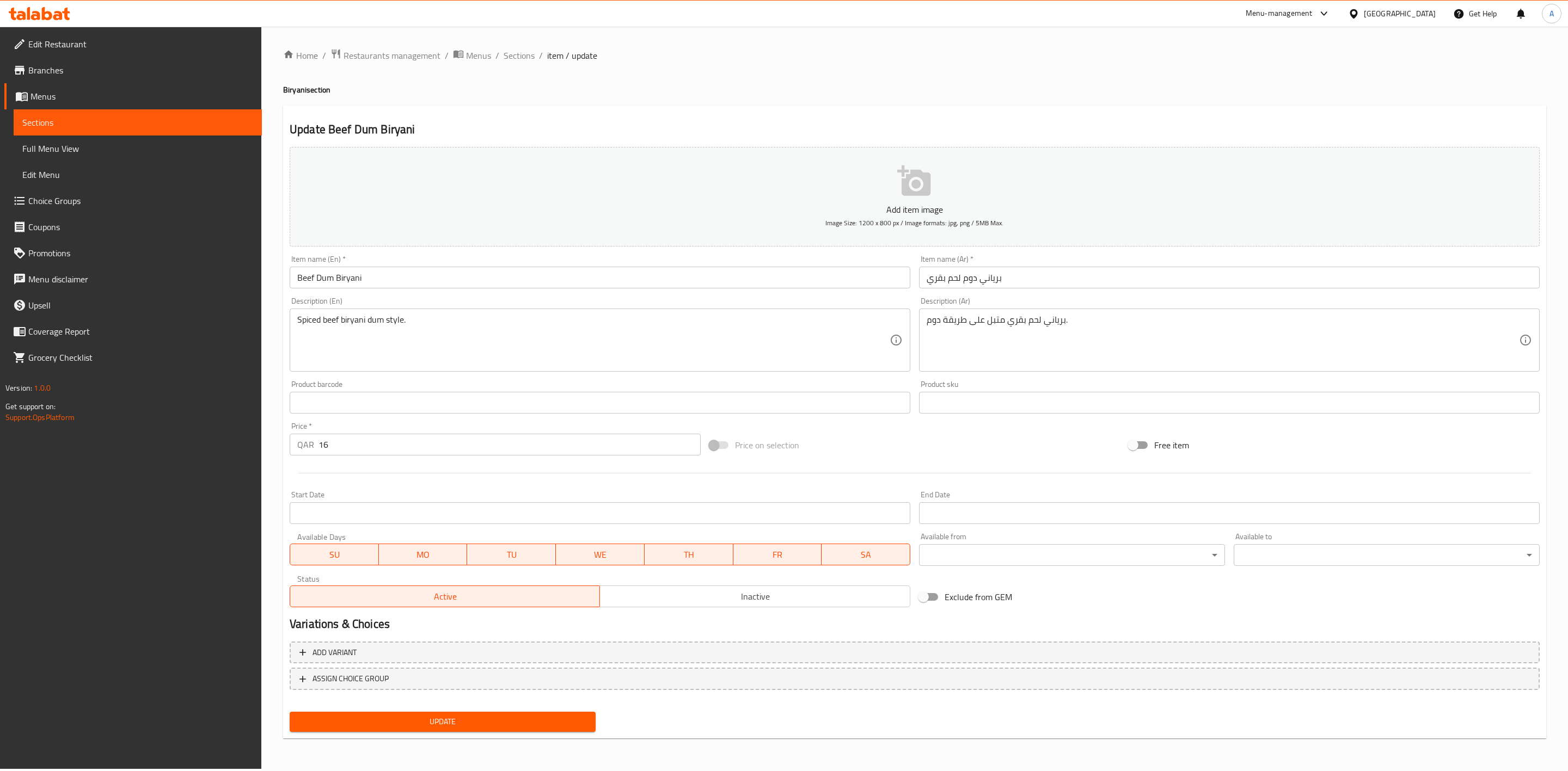
click at [794, 596] on span "Inactive" at bounding box center [755, 597] width 301 height 16
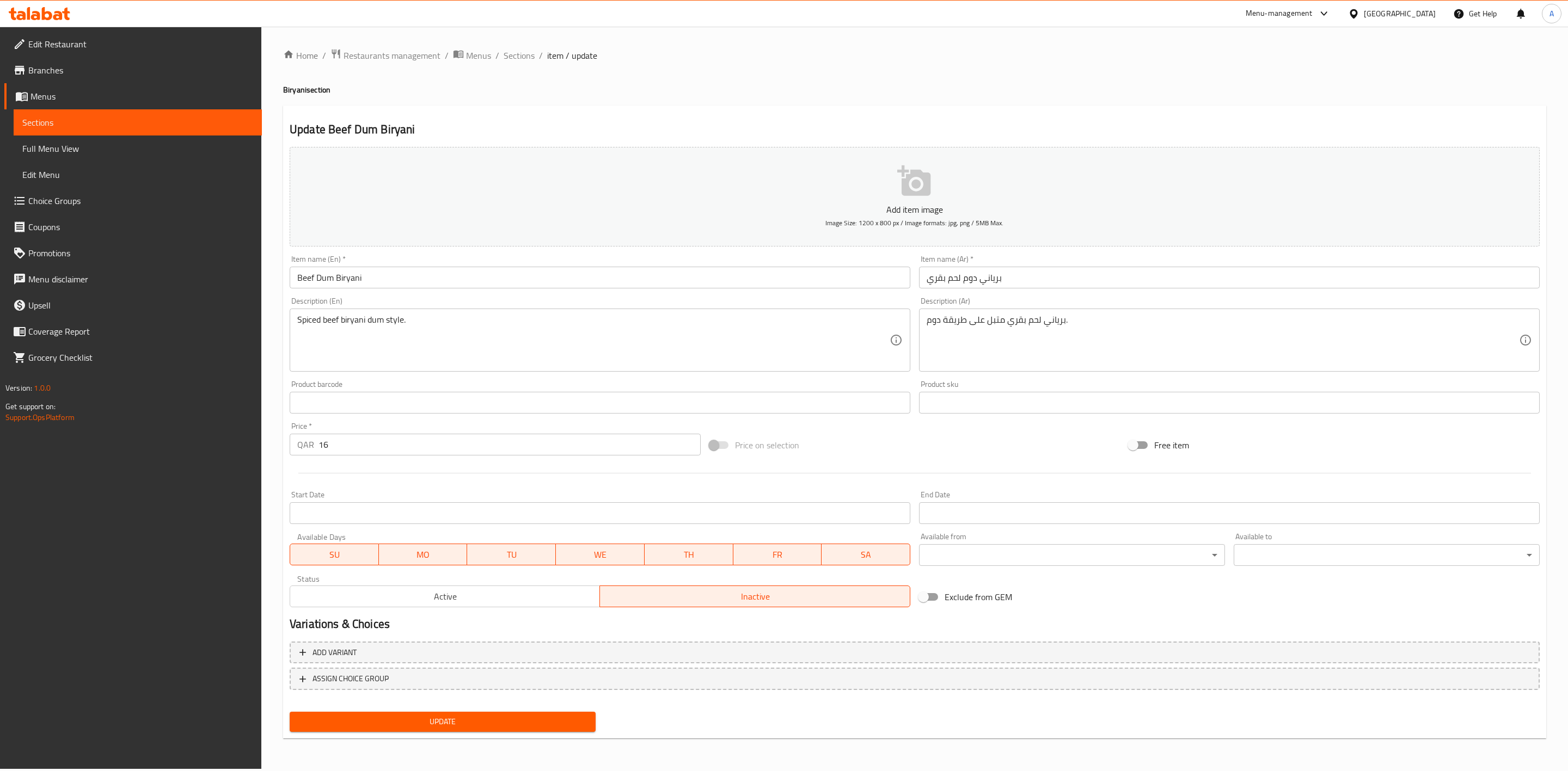
click at [444, 722] on span "Update" at bounding box center [443, 722] width 289 height 13
click at [511, 59] on span "Sections" at bounding box center [519, 55] width 31 height 13
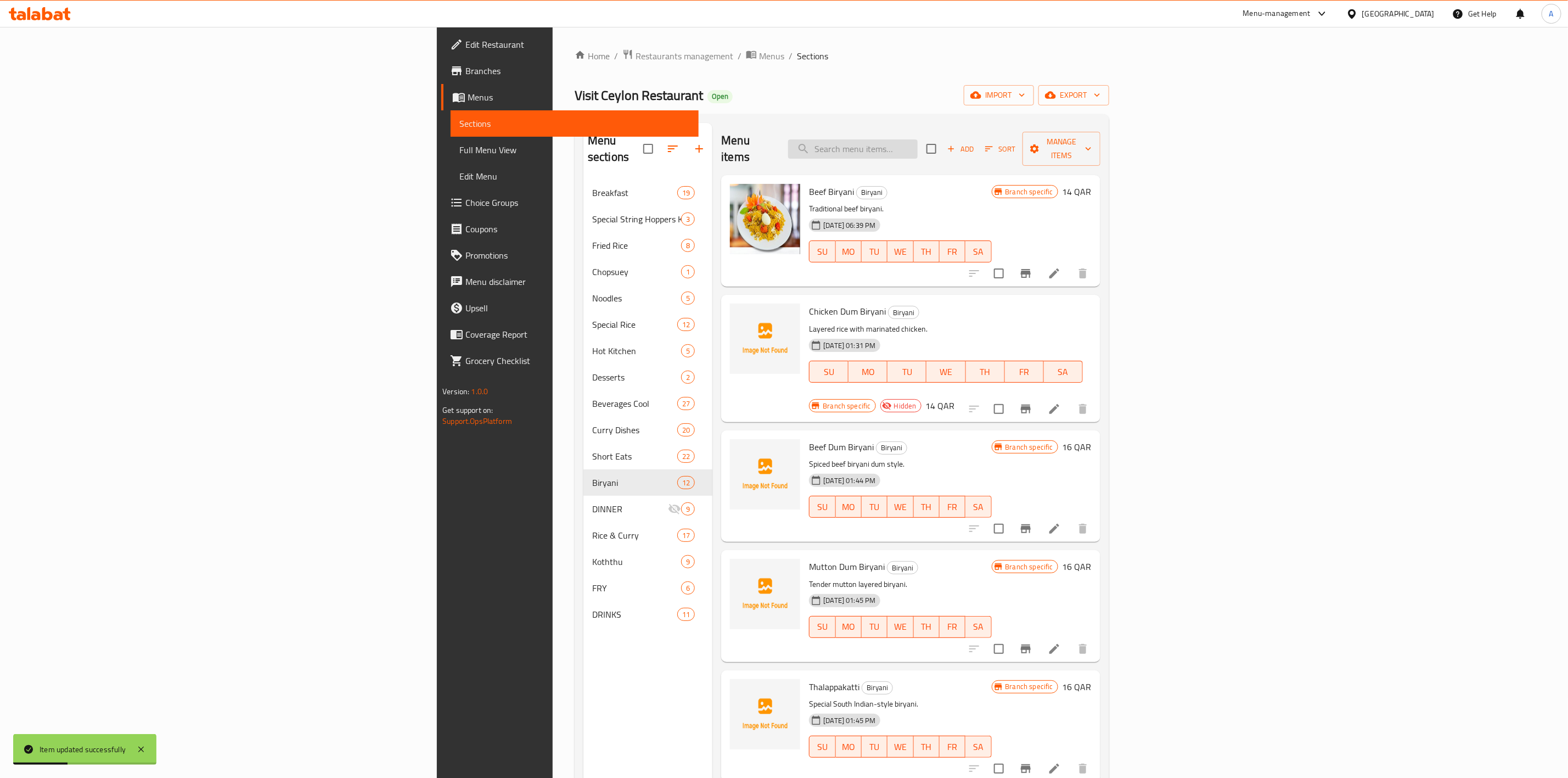
click at [918, 142] on input "search" at bounding box center [852, 149] width 129 height 19
paste input "Mutton Dum Biryani"
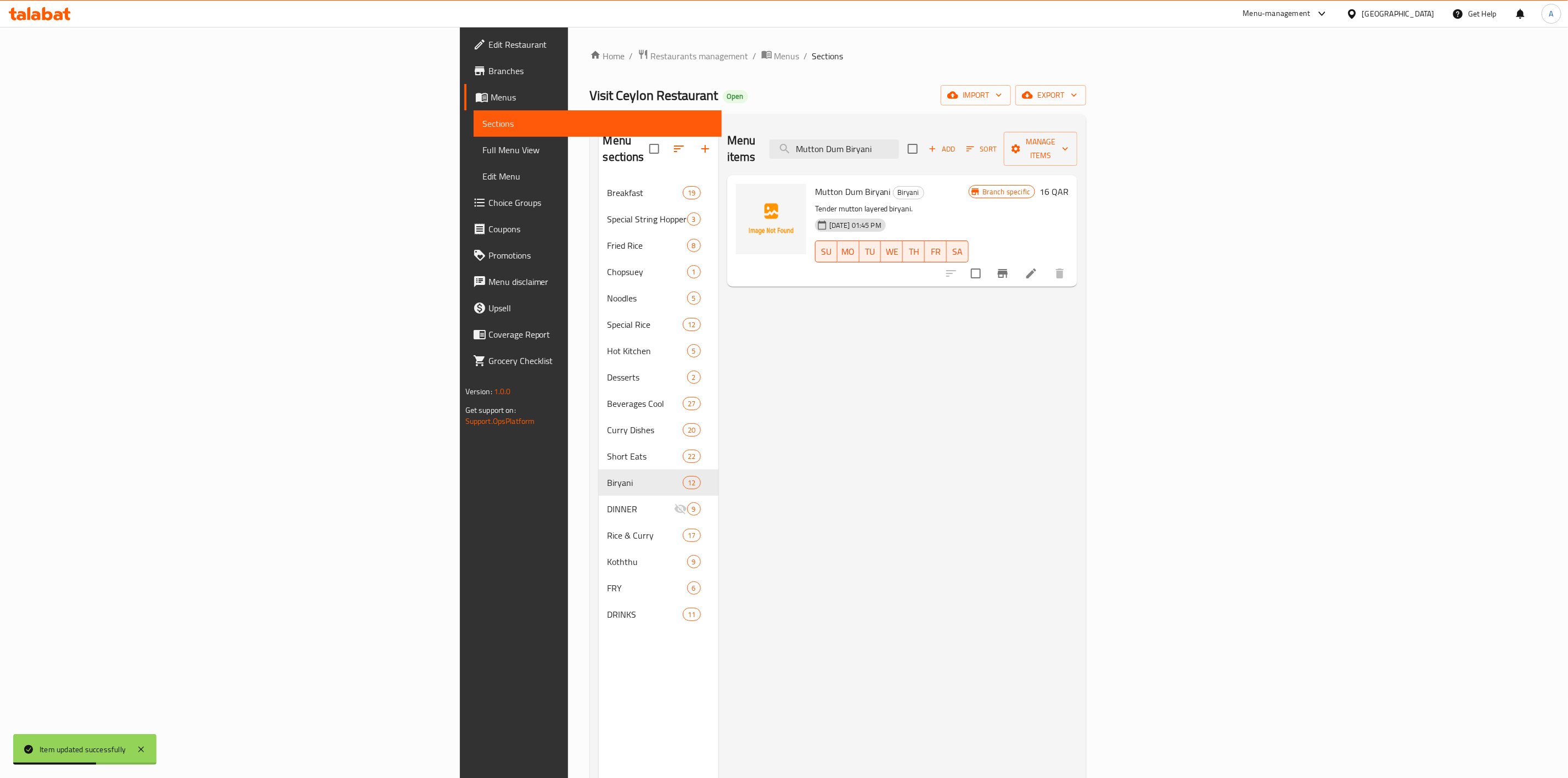
type input "Mutton Dum Biryani"
click at [1037, 268] on icon at bounding box center [1032, 273] width 10 height 10
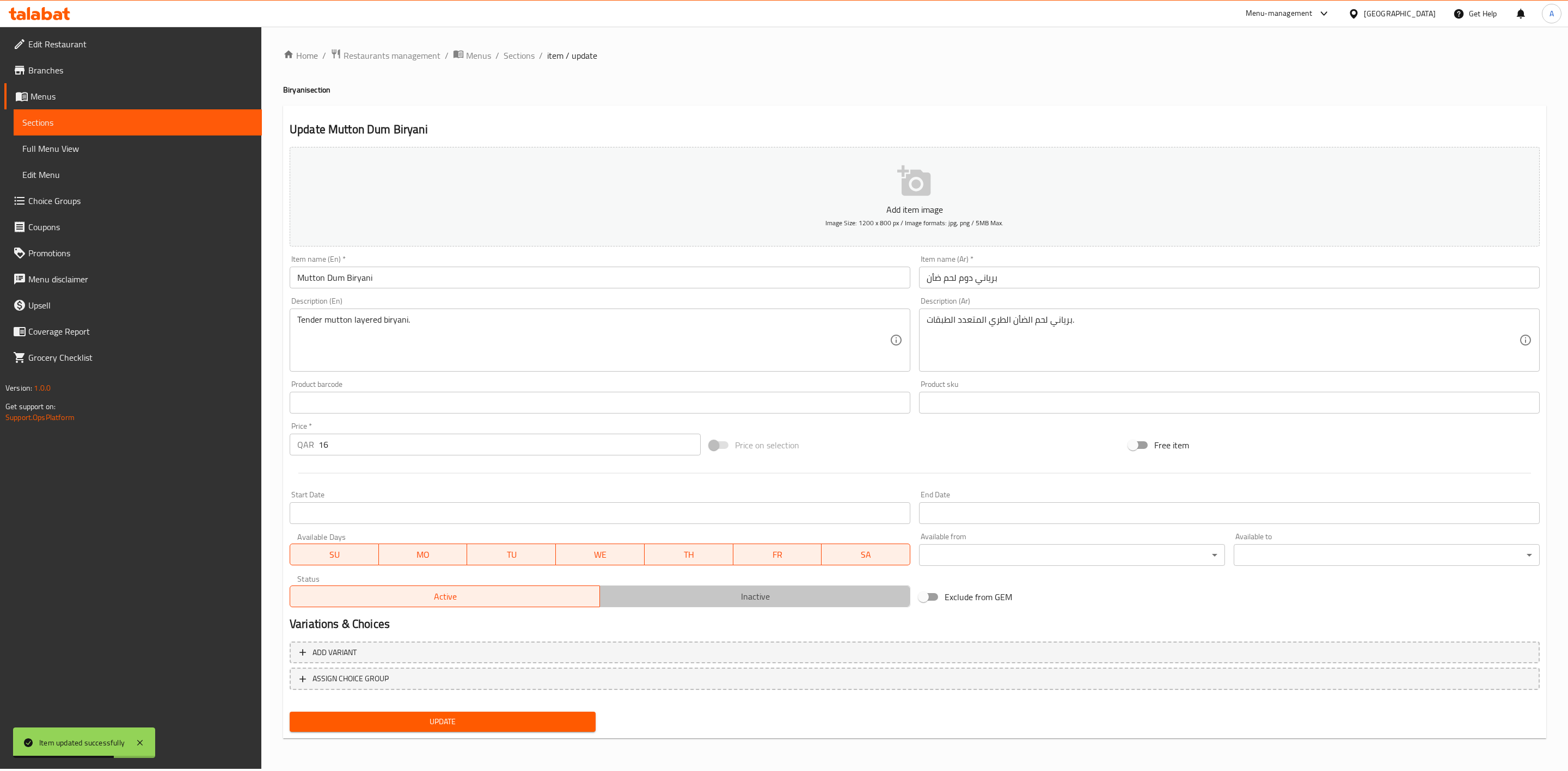
click at [746, 590] on span "Inactive" at bounding box center [755, 597] width 301 height 16
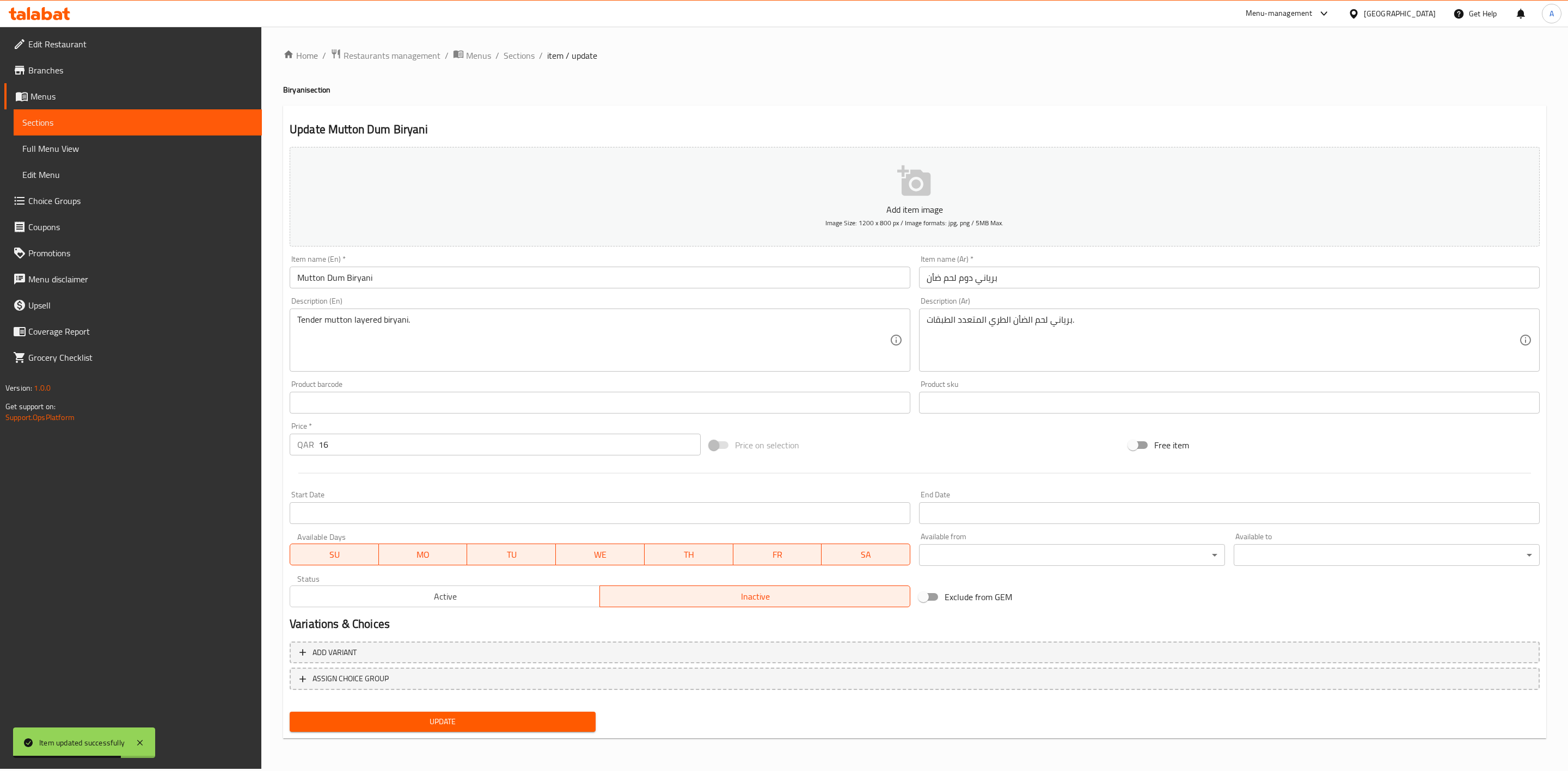
click at [448, 724] on span "Update" at bounding box center [443, 722] width 289 height 13
click at [516, 55] on span "Sections" at bounding box center [519, 55] width 31 height 13
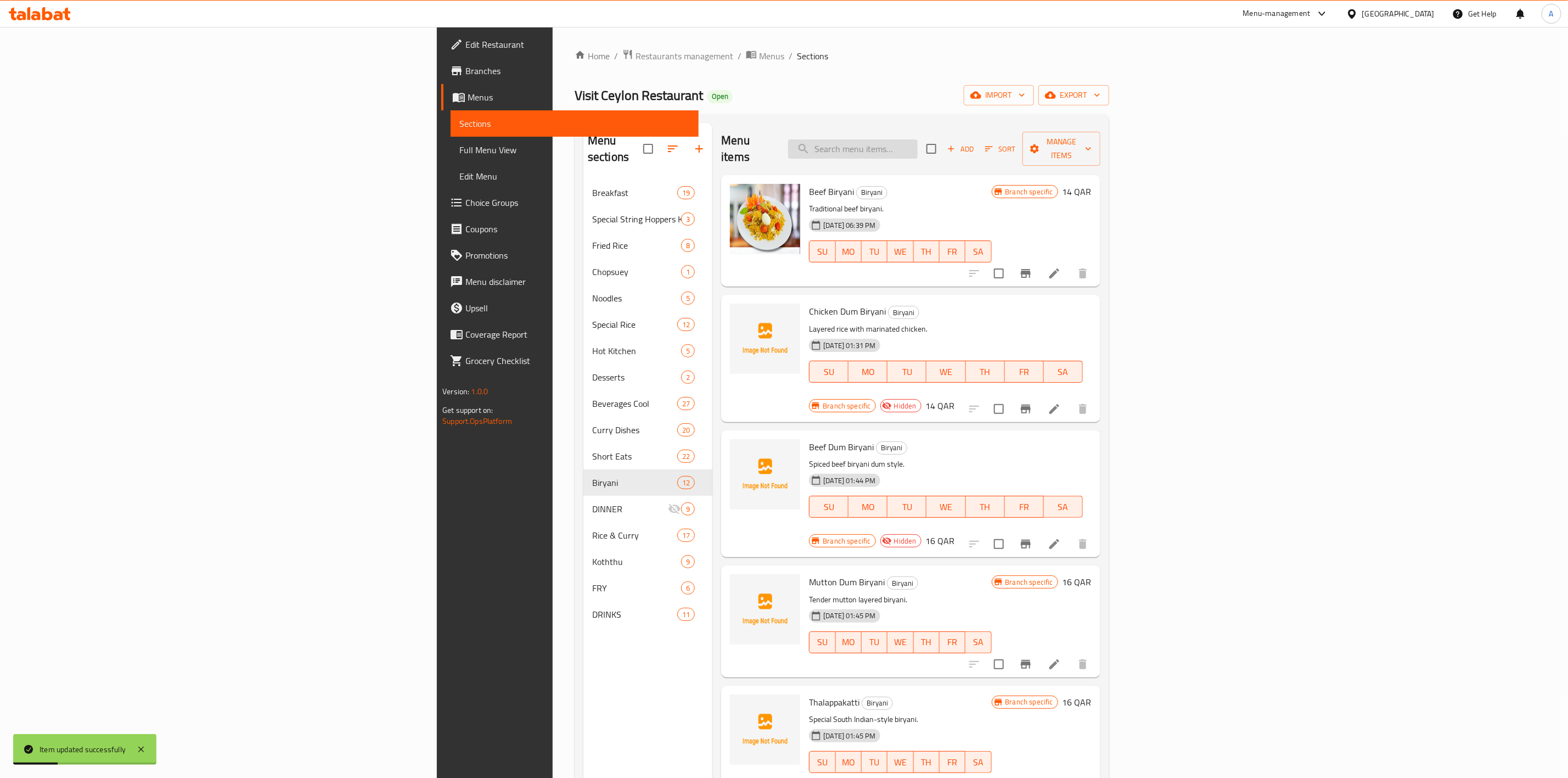
click at [918, 144] on input "search" at bounding box center [852, 149] width 129 height 19
paste input "thalappakatti"
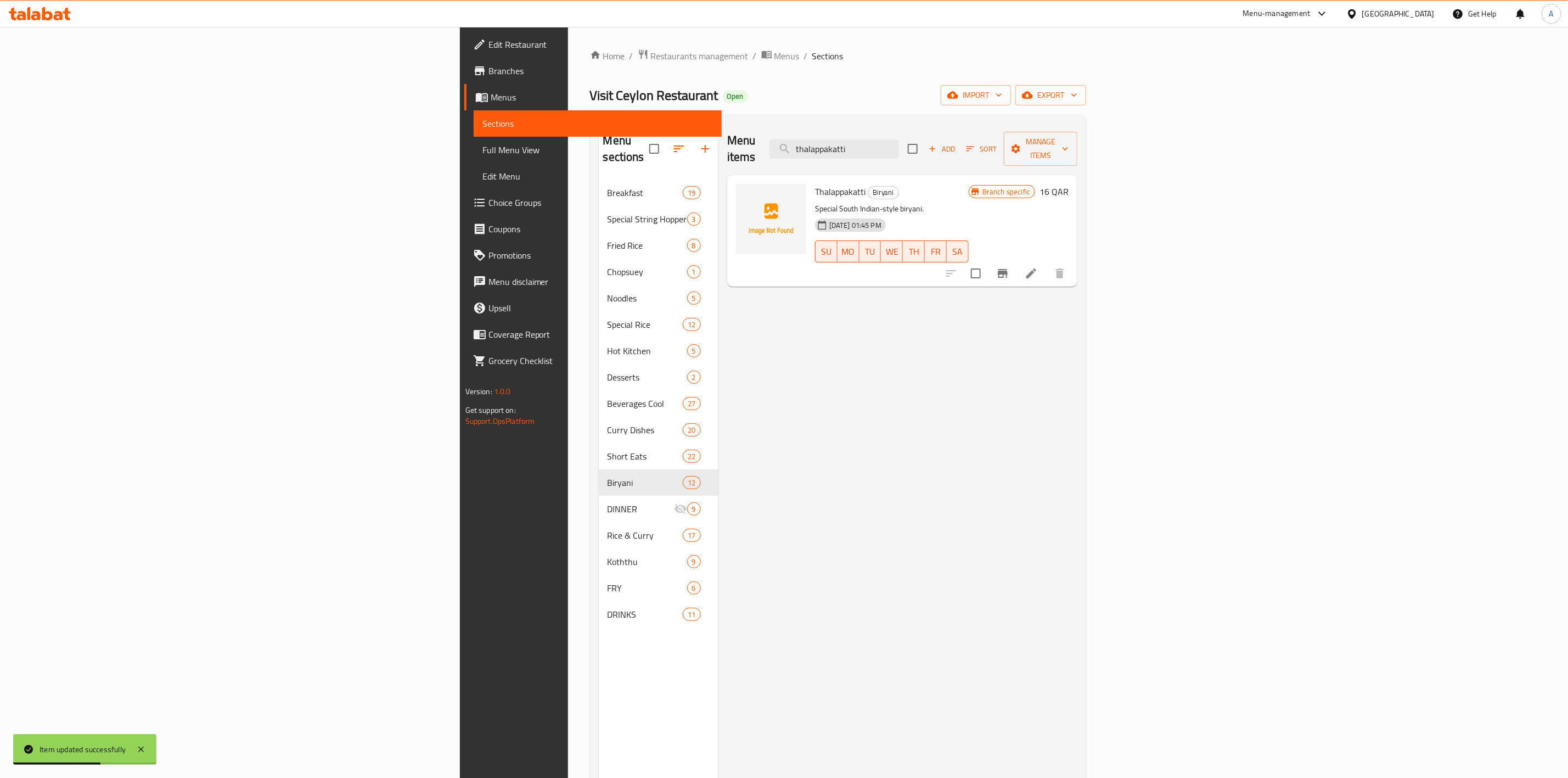
type input "thalappakatti"
click at [1047, 263] on li at bounding box center [1032, 273] width 31 height 20
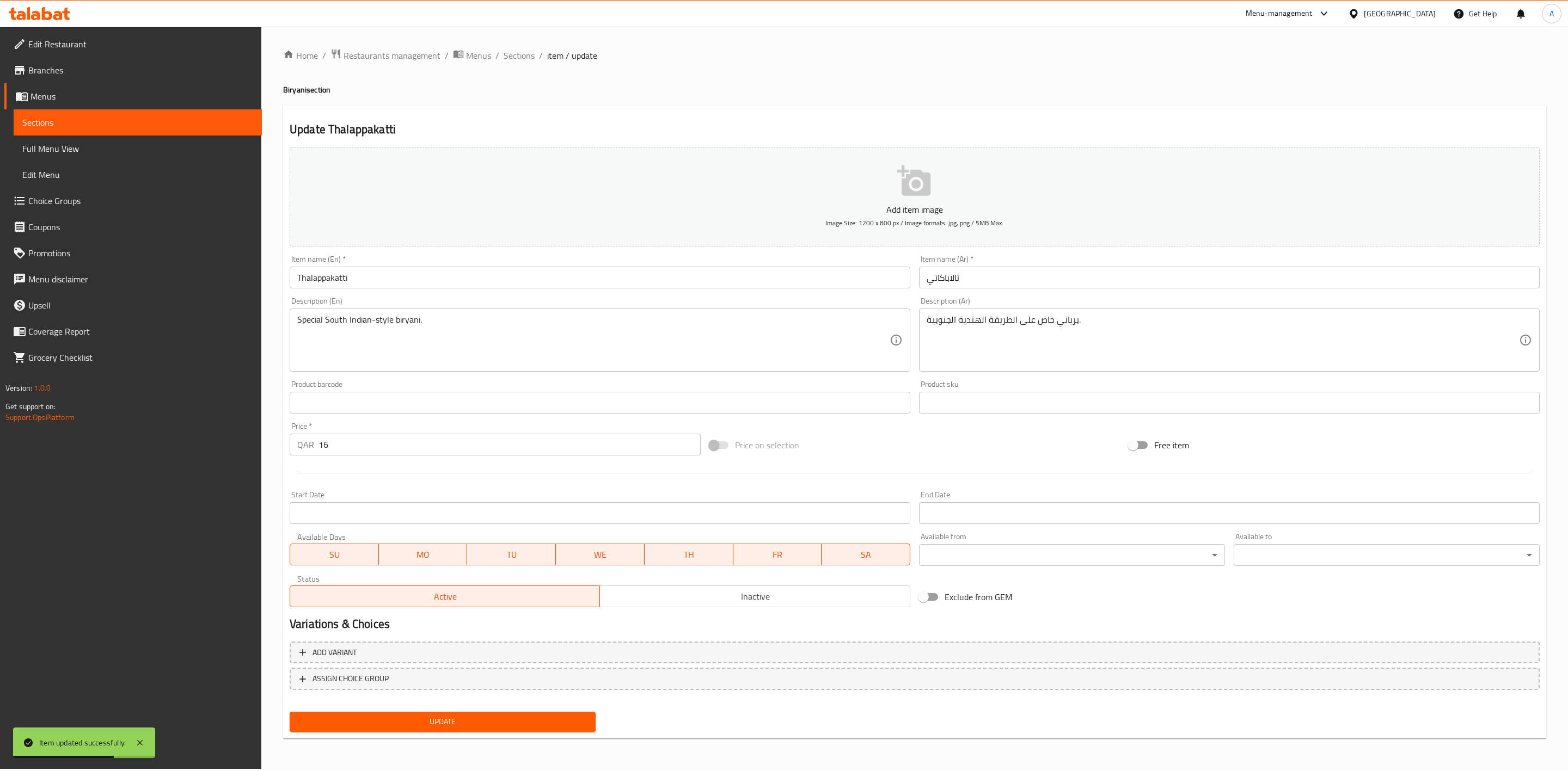
click at [745, 600] on span "Inactive" at bounding box center [755, 597] width 301 height 16
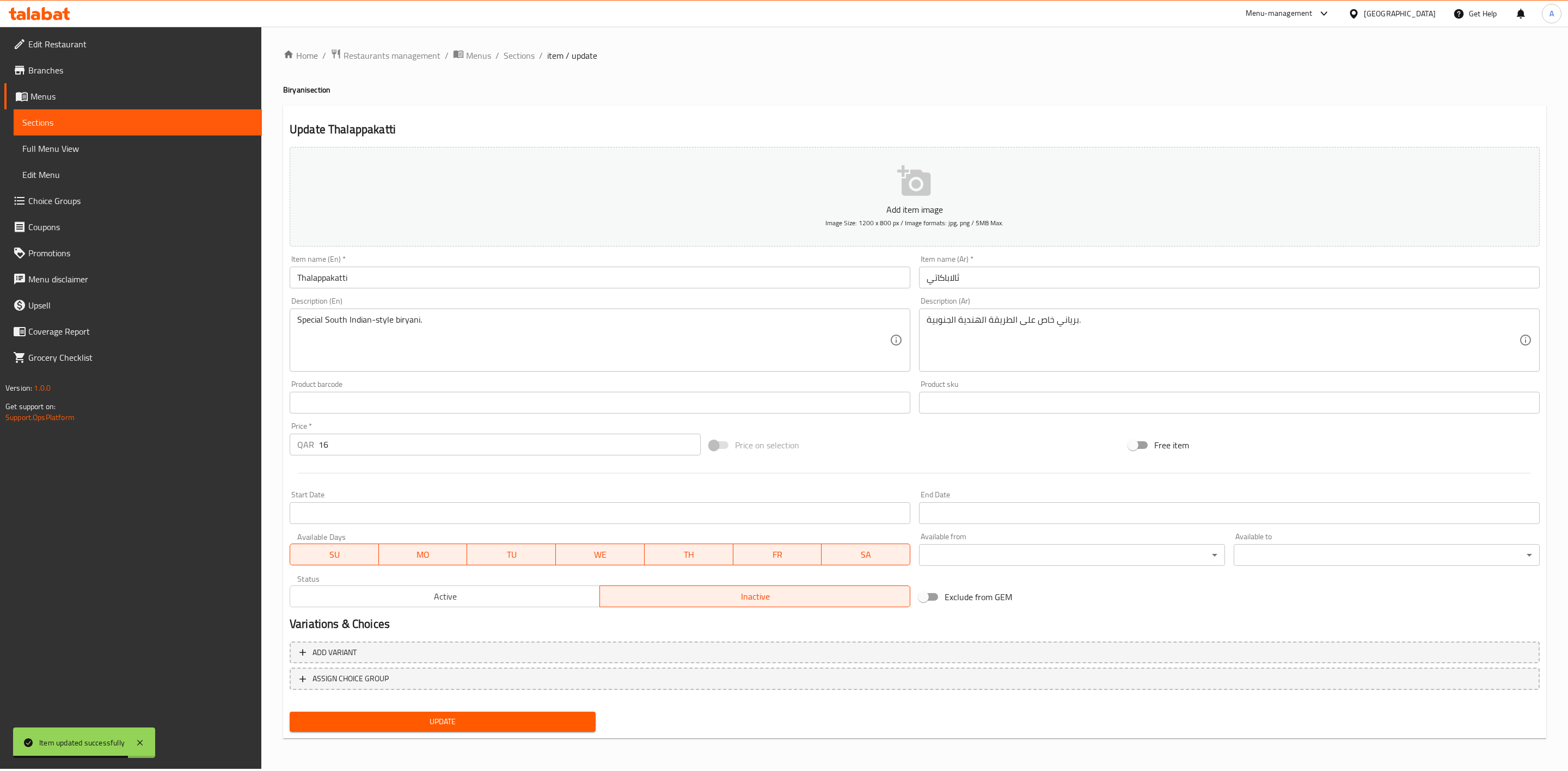
click at [487, 729] on button "Update" at bounding box center [443, 722] width 306 height 20
click at [461, 719] on span "Update" at bounding box center [443, 722] width 289 height 13
click at [513, 58] on span "Sections" at bounding box center [519, 55] width 31 height 13
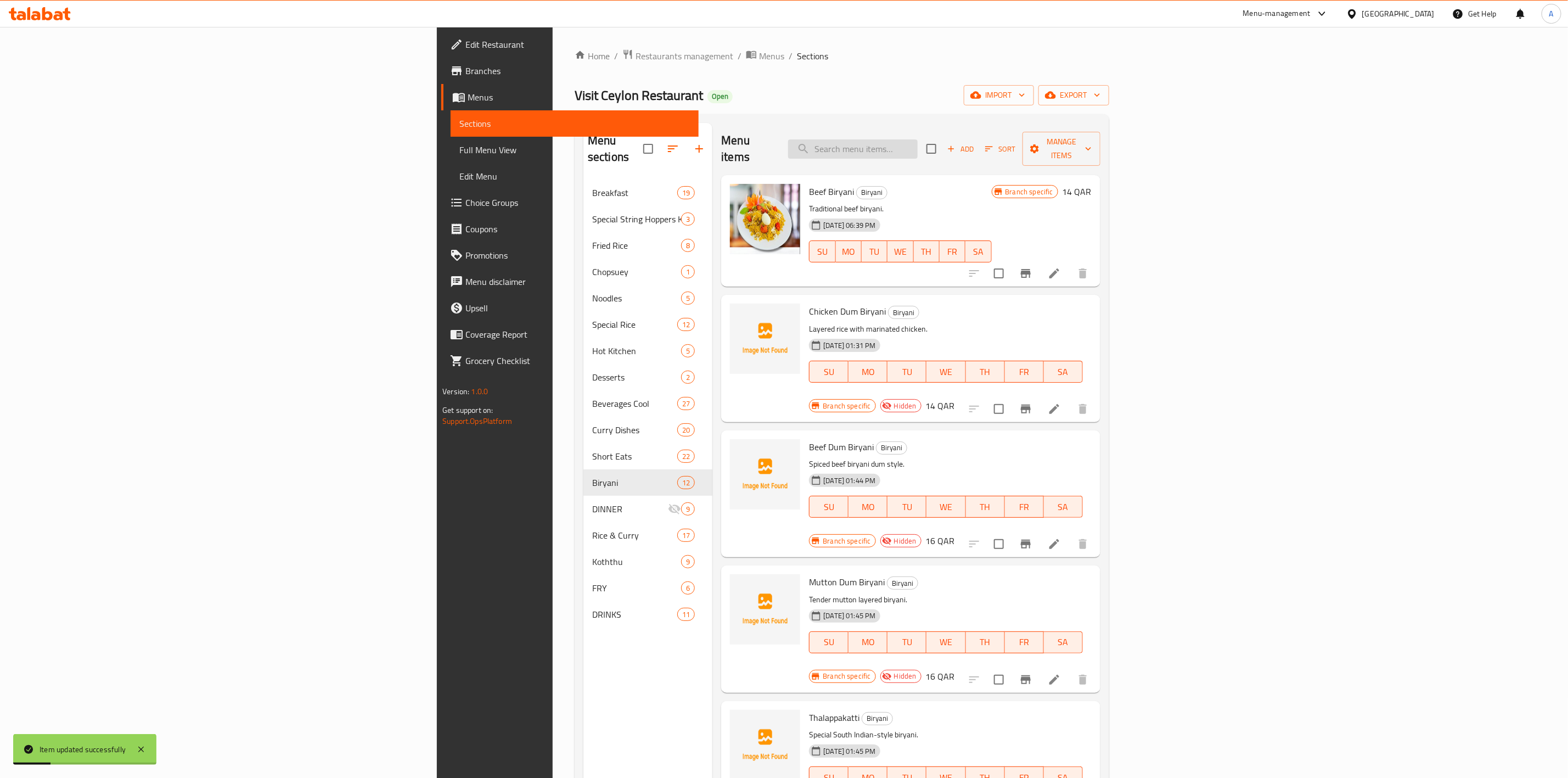
click at [918, 139] on input "search" at bounding box center [852, 149] width 129 height 19
paste input "Beef Biryani"
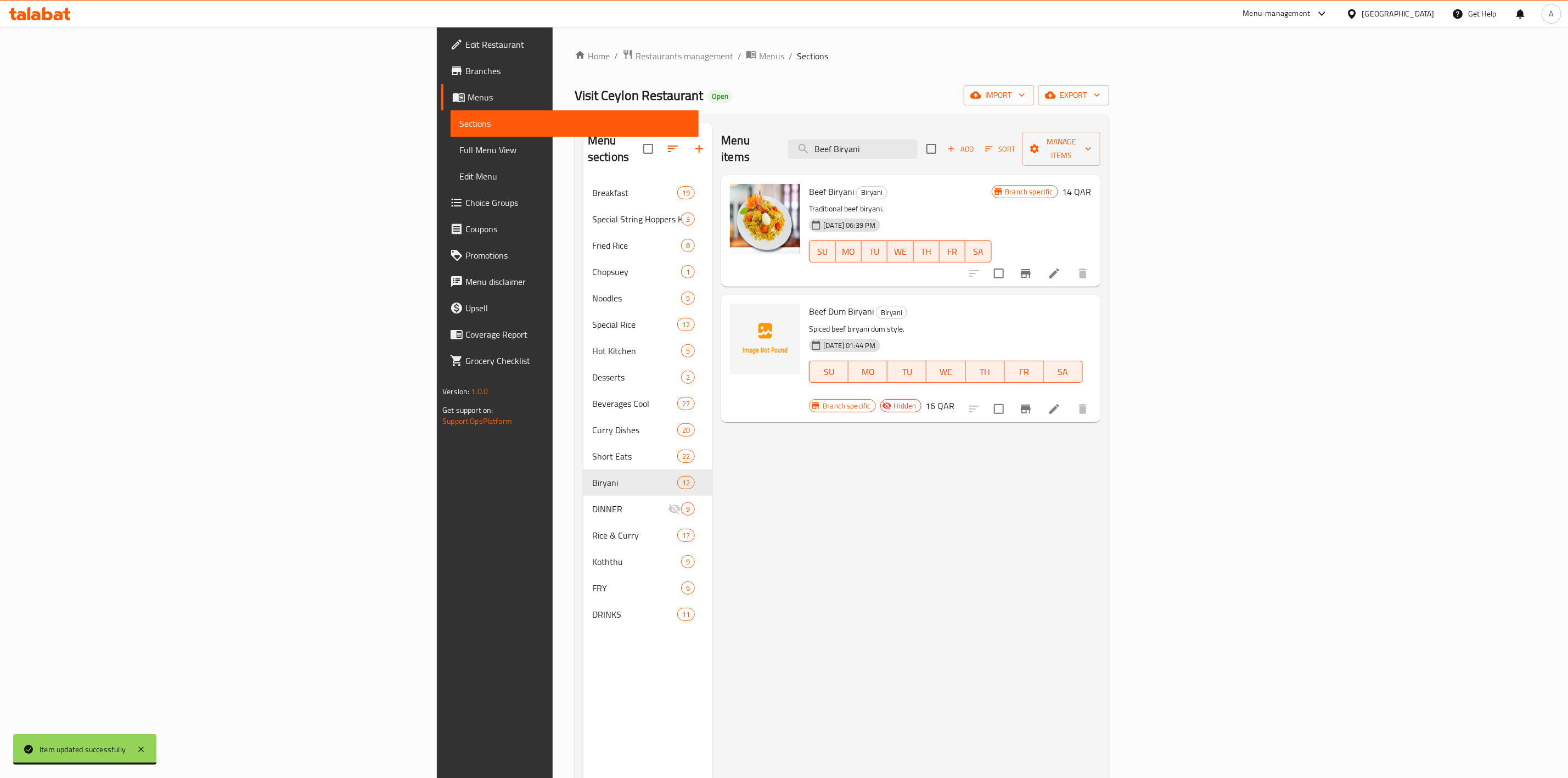
drag, startPoint x: 1059, startPoint y: 146, endPoint x: 892, endPoint y: 117, distance: 169.5
click at [750, 119] on div "Menu sections Breakfast 19 Special String Hoppers Koththu 3 Fried Rice 8 Chopsu…" at bounding box center [841, 512] width 535 height 796
paste input "Chicken"
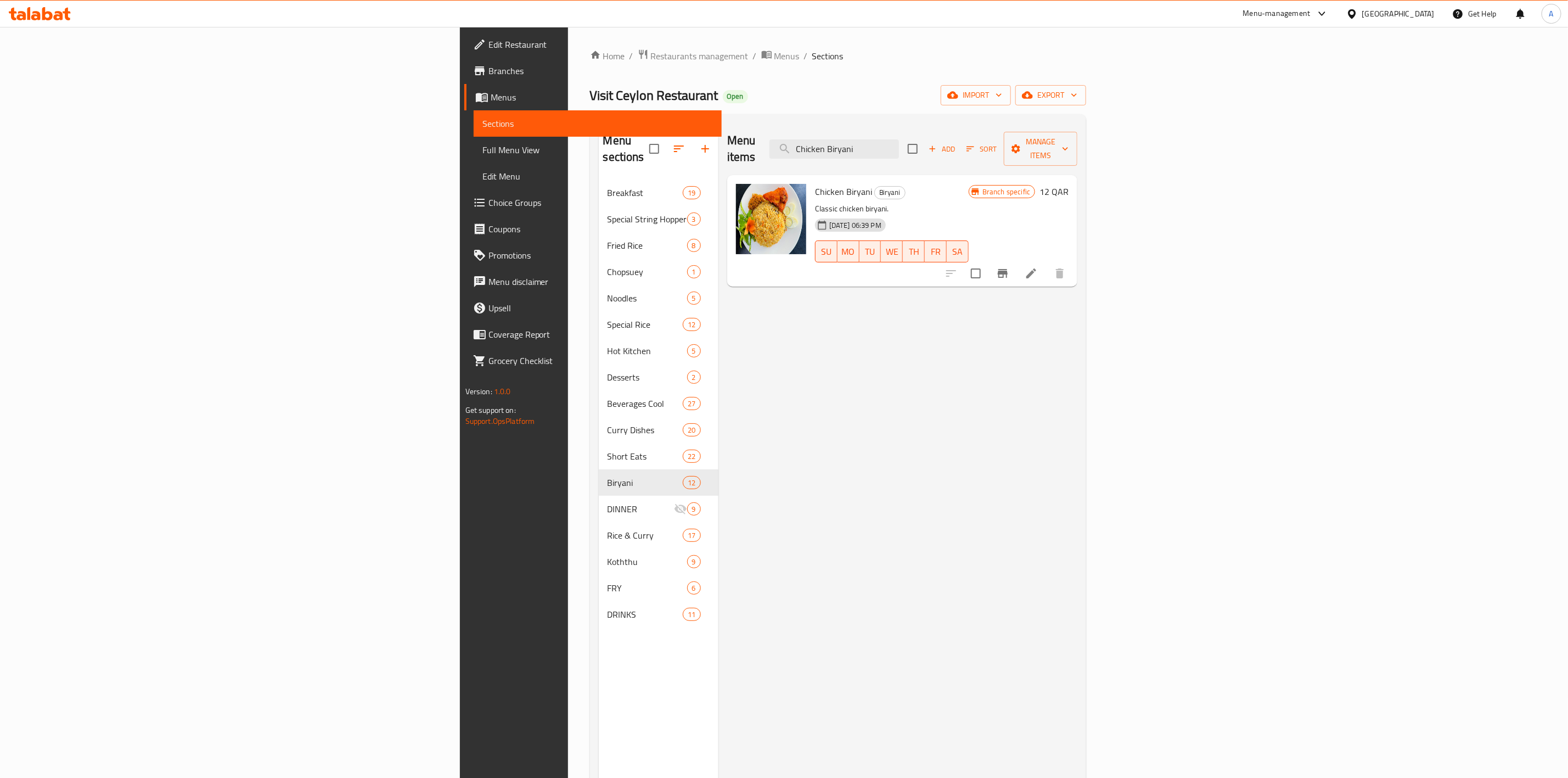
drag, startPoint x: 1049, startPoint y: 149, endPoint x: 661, endPoint y: 86, distance: 393.1
click at [662, 88] on div "Home / Restaurants management / Menus / Sections Visit Ceylon Restaurant Open i…" at bounding box center [838, 480] width 496 height 861
paste input "Egg"
type input "Egg Biryani"
click at [1038, 267] on icon at bounding box center [1031, 273] width 13 height 13
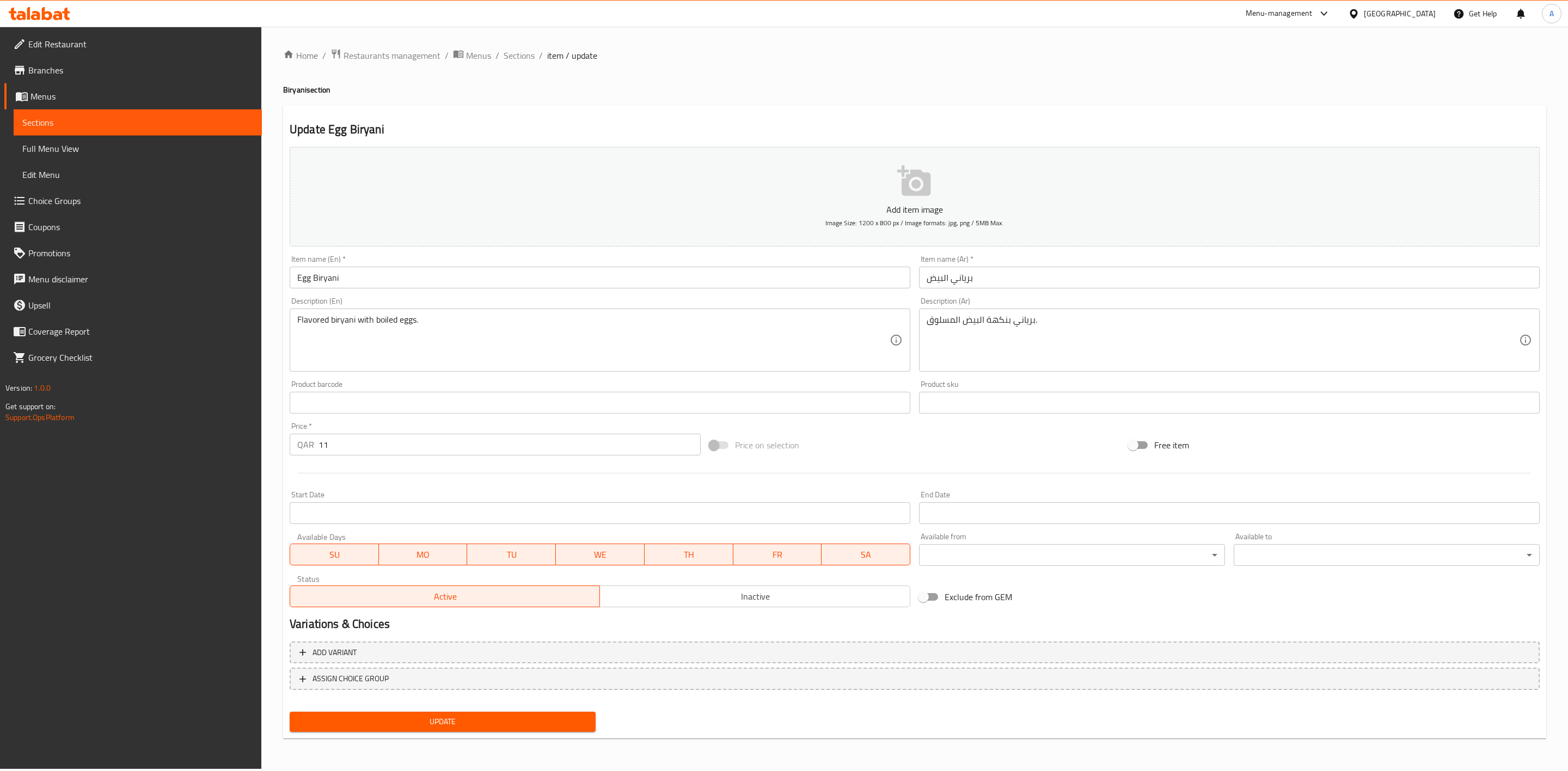
click at [818, 591] on span "Inactive" at bounding box center [755, 597] width 301 height 16
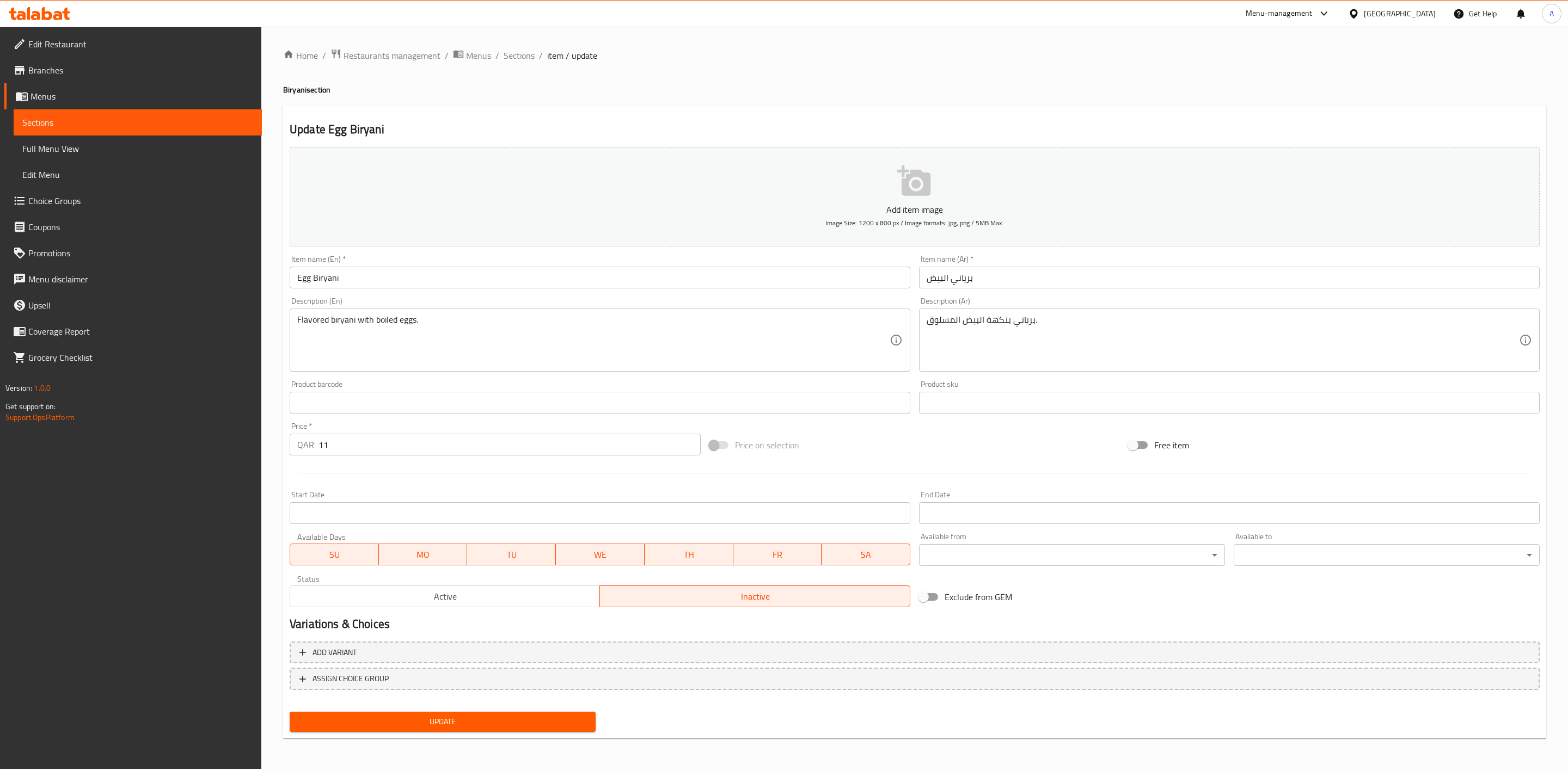
click at [453, 728] on button "Update" at bounding box center [443, 722] width 306 height 20
click at [503, 59] on span "Sections" at bounding box center [519, 55] width 31 height 13
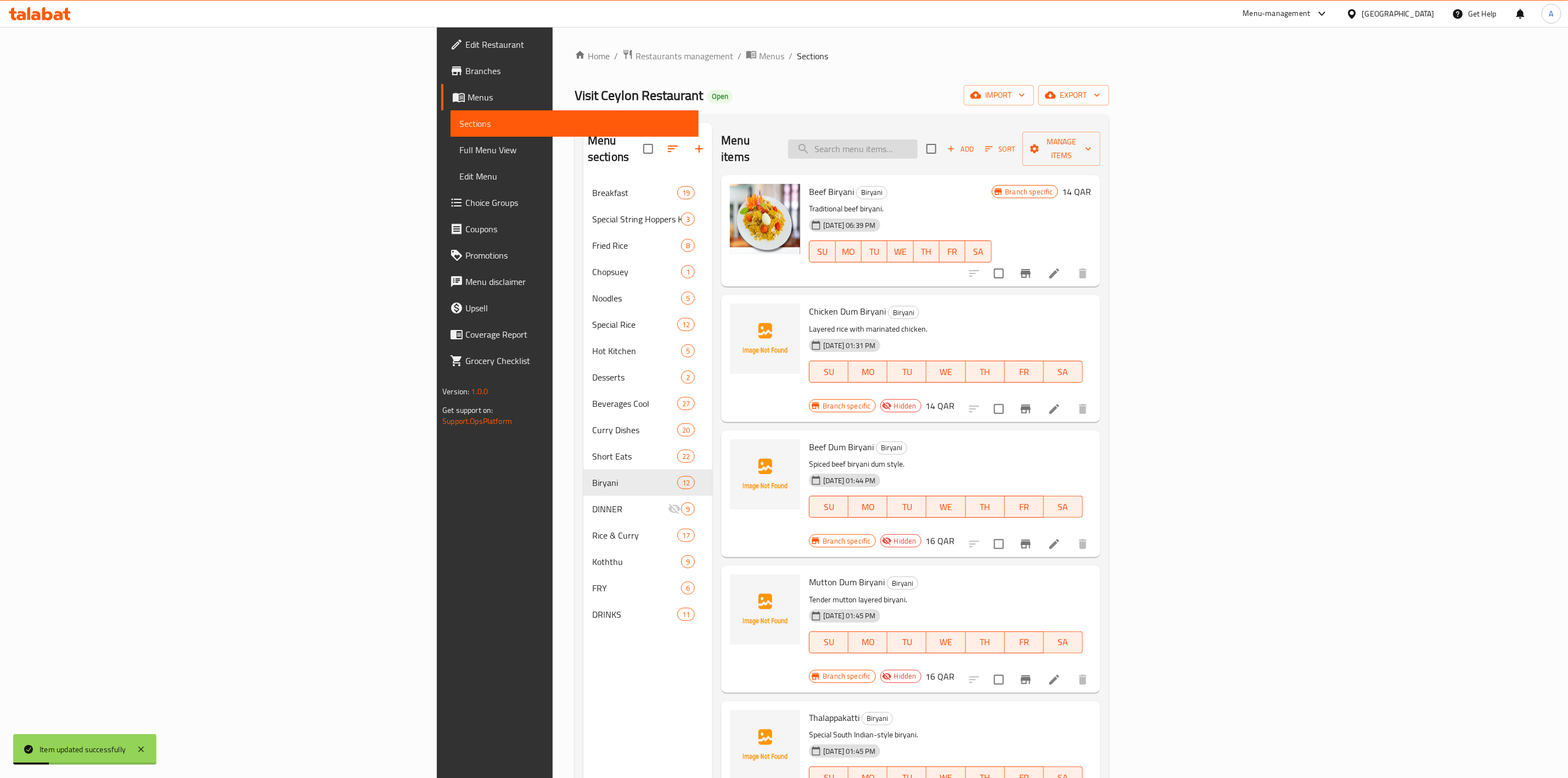
click at [918, 139] on input "search" at bounding box center [852, 149] width 129 height 19
paste input "Ghee Rice Beef"
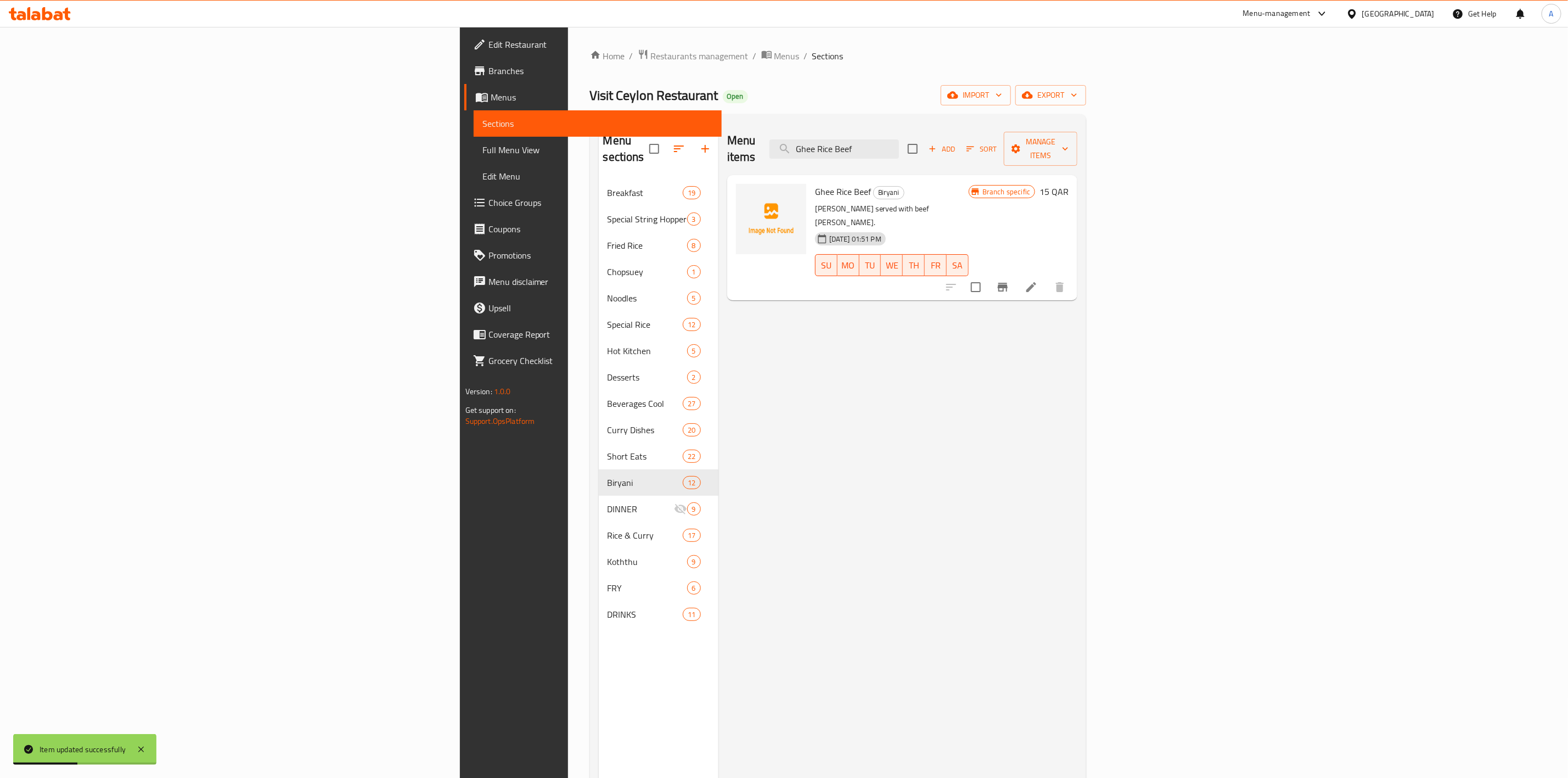
type input "Ghee Rice Beef"
click at [1038, 281] on icon at bounding box center [1031, 287] width 13 height 13
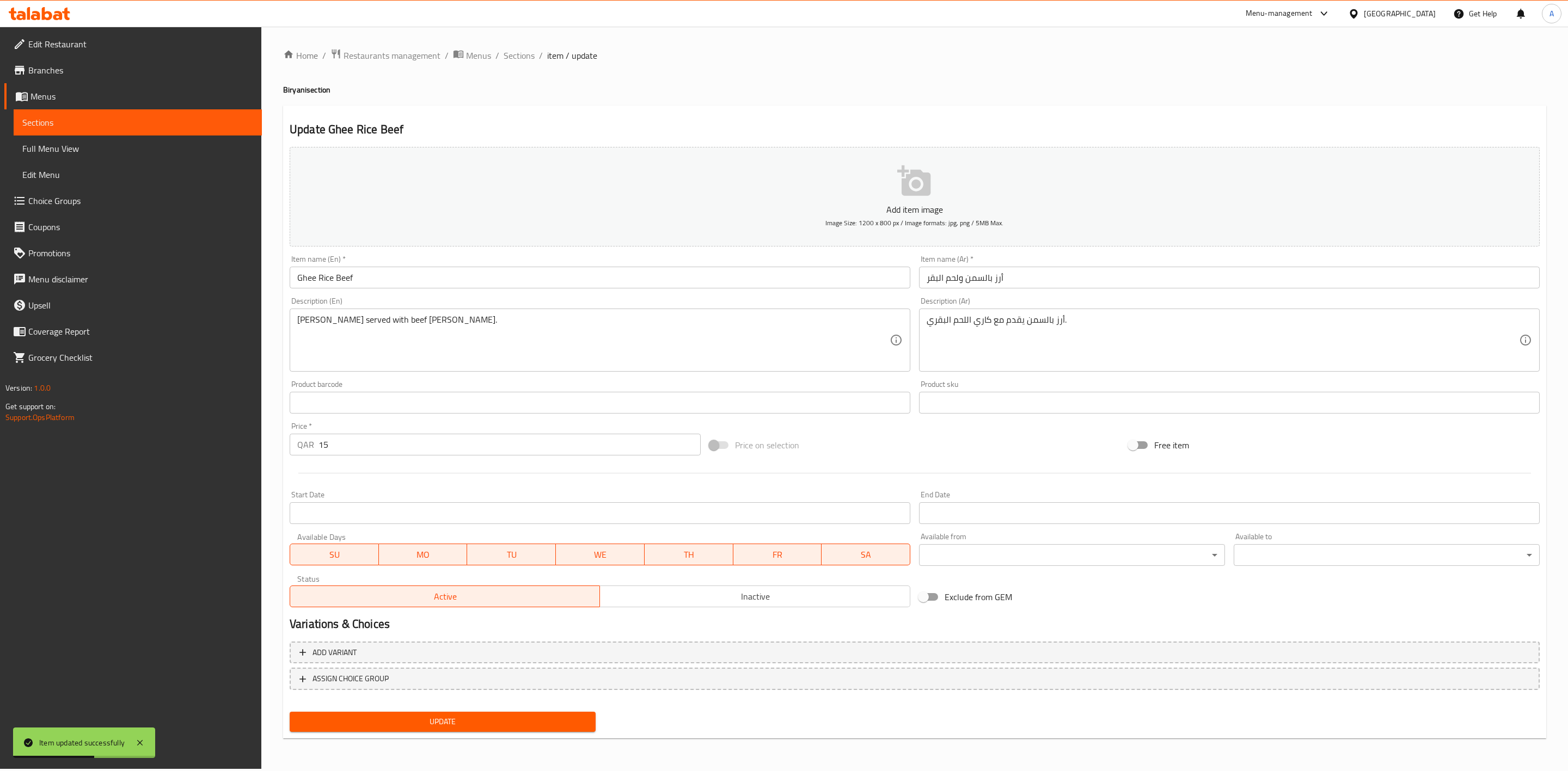
click at [733, 593] on span "Inactive" at bounding box center [755, 597] width 301 height 16
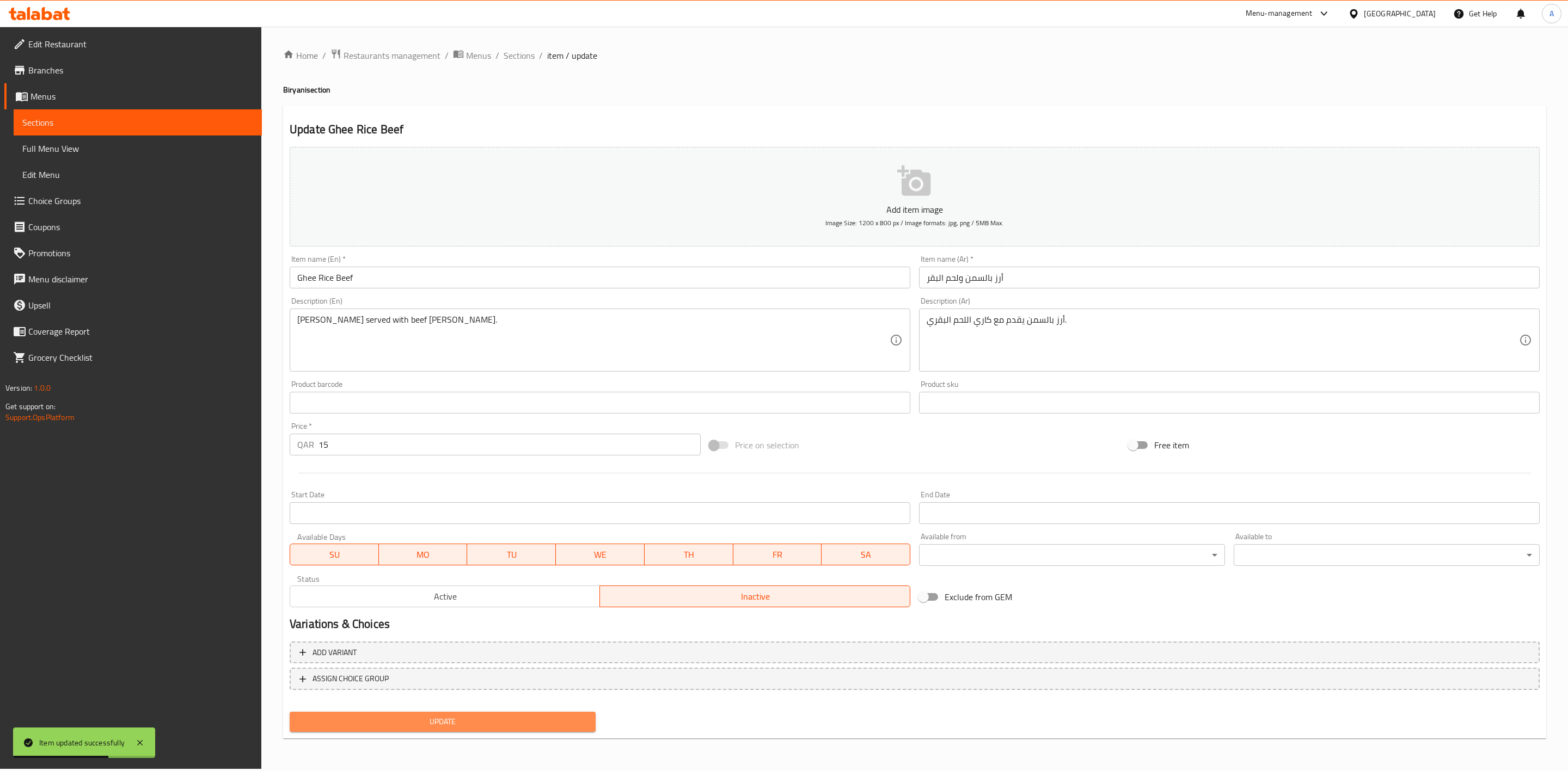
click at [443, 725] on span "Update" at bounding box center [443, 722] width 289 height 13
click at [523, 54] on span "Sections" at bounding box center [519, 55] width 31 height 13
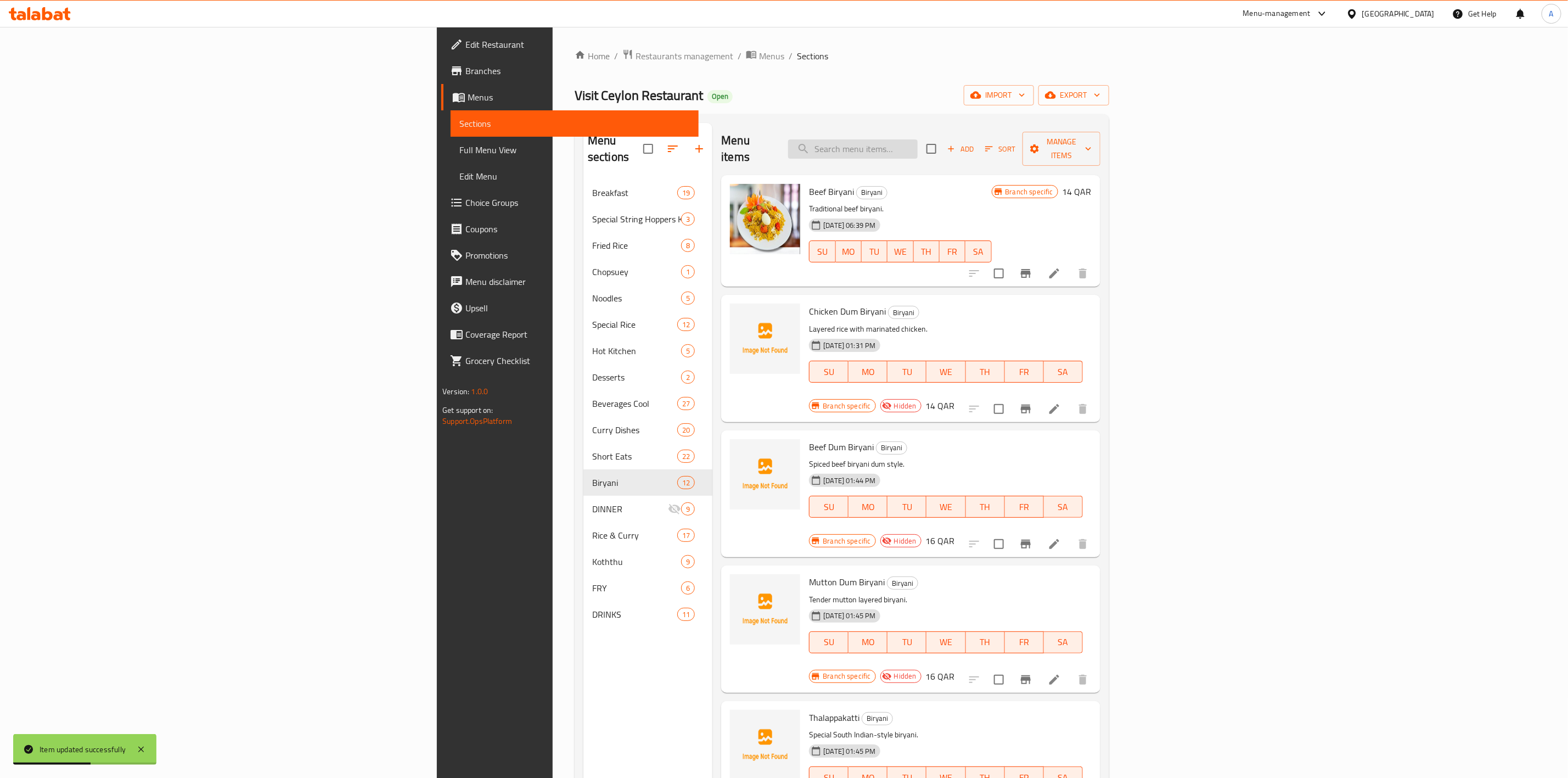
click at [918, 143] on input "search" at bounding box center [852, 149] width 129 height 19
paste input "Ghee Rice Chicken"
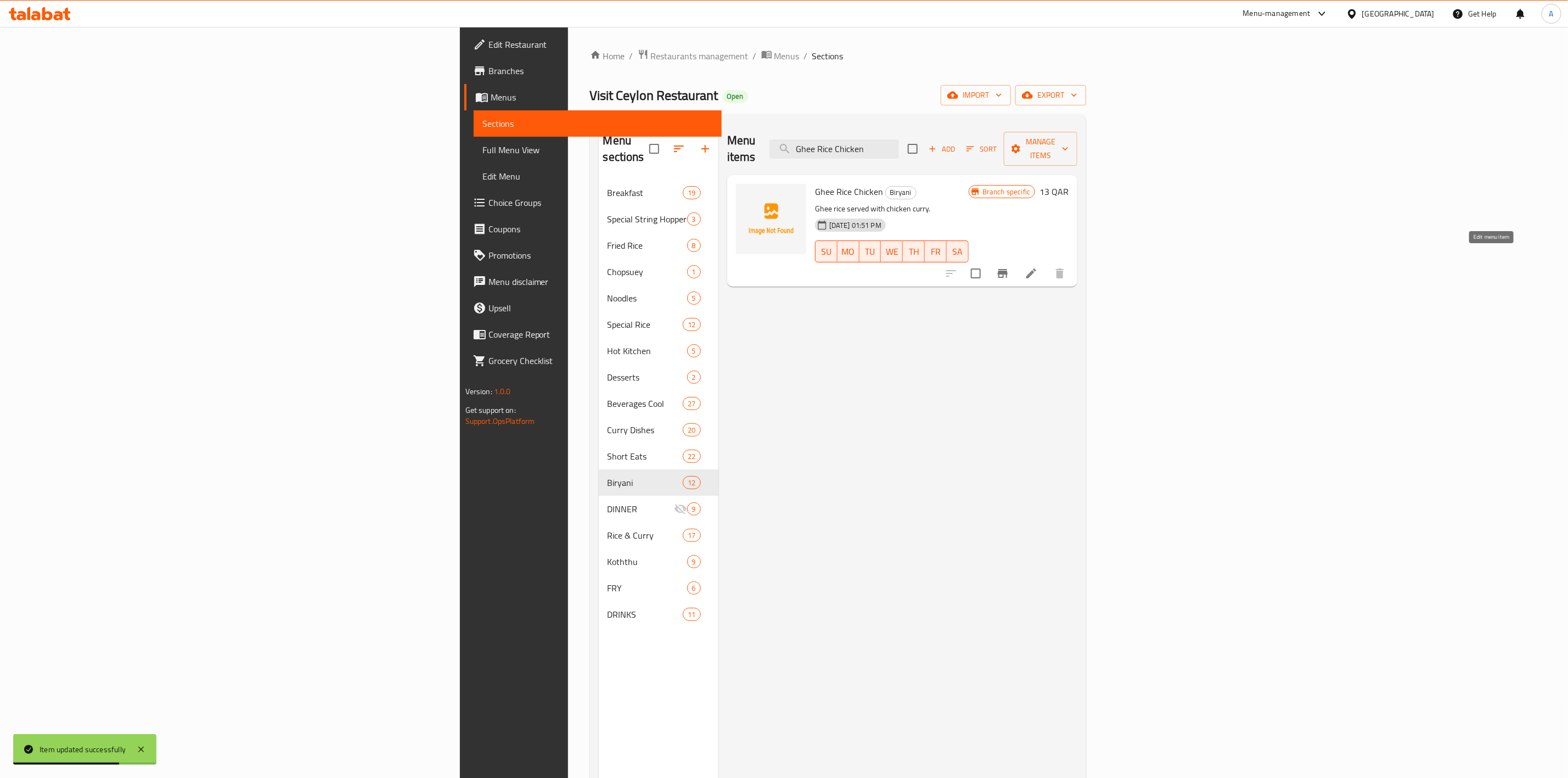
type input "Ghee Rice Chicken"
click at [1038, 267] on icon at bounding box center [1031, 273] width 13 height 13
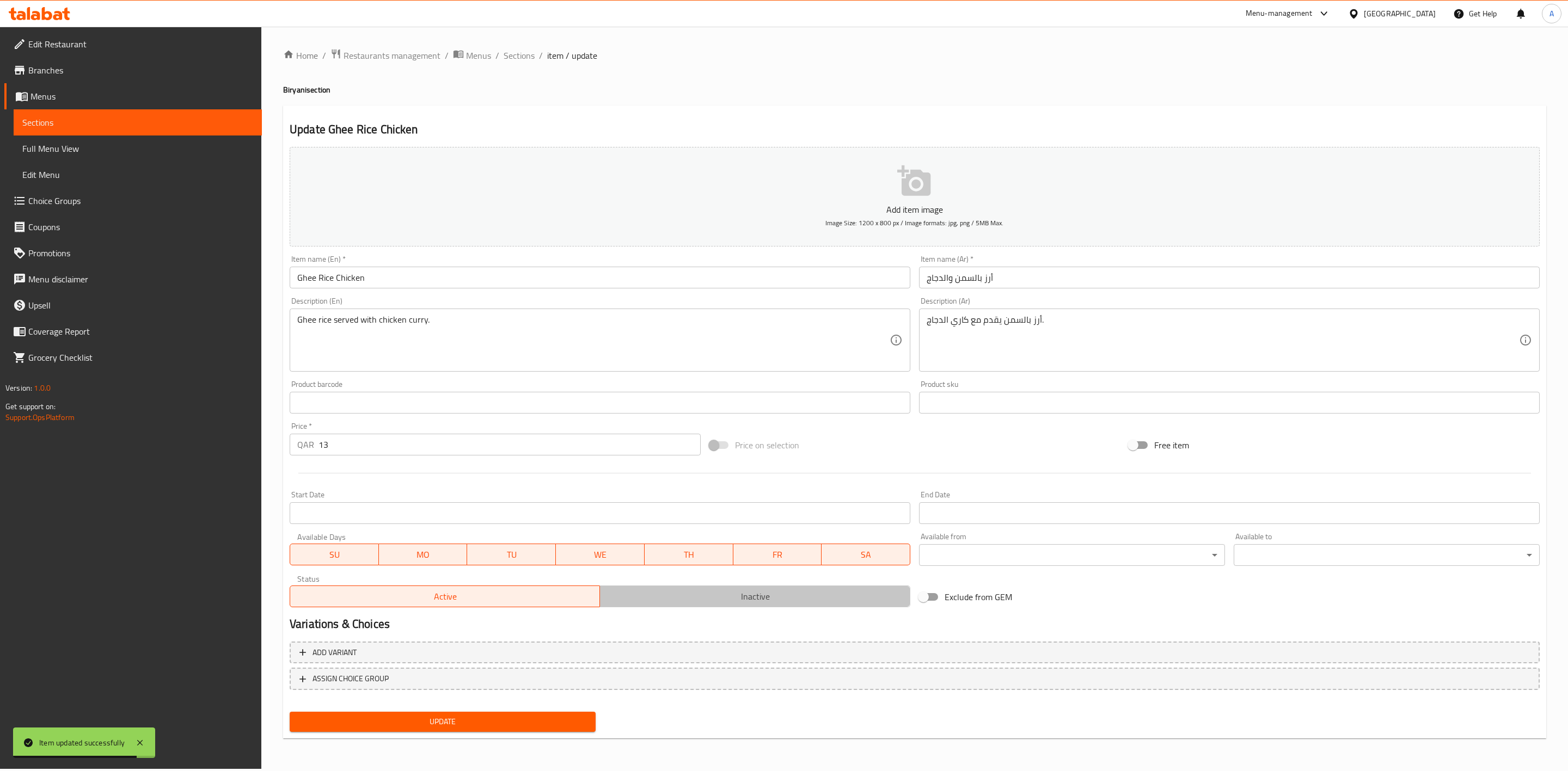
click at [755, 595] on span "Inactive" at bounding box center [755, 597] width 301 height 16
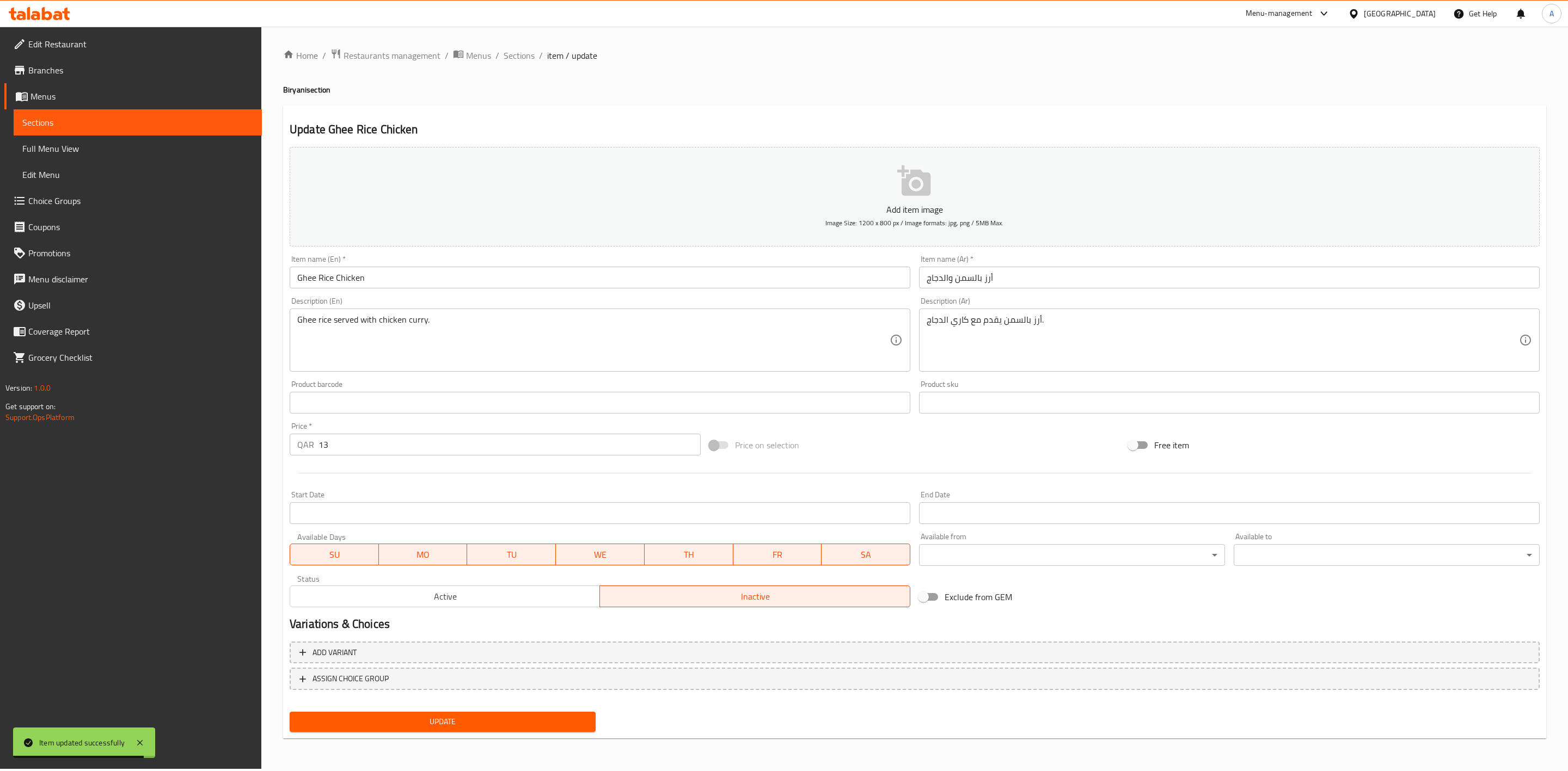
click at [459, 724] on span "Update" at bounding box center [443, 722] width 289 height 13
click at [507, 55] on span "Sections" at bounding box center [519, 55] width 31 height 13
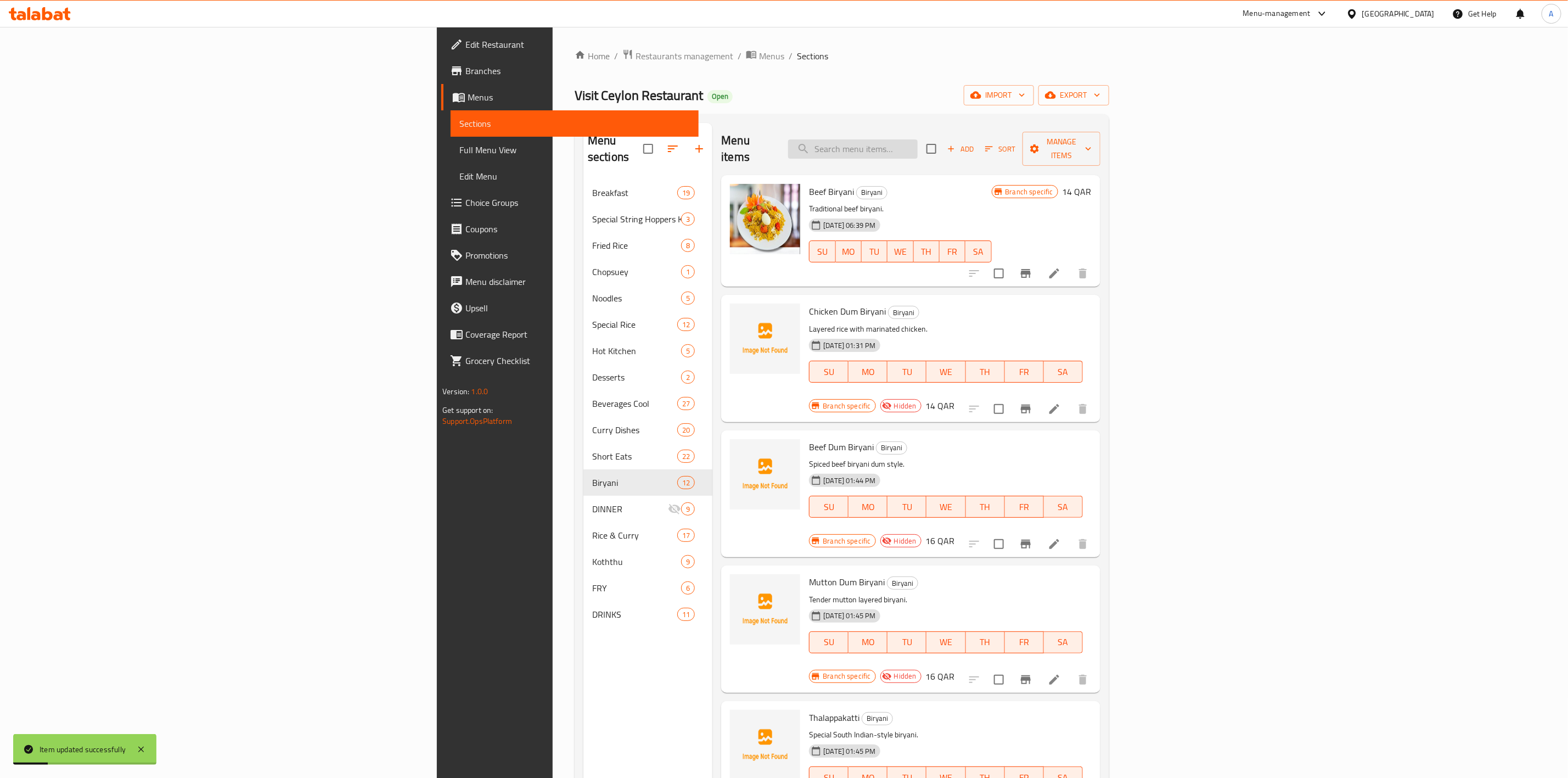
click at [918, 142] on input "search" at bounding box center [852, 149] width 129 height 19
paste input "Ghee Rice Fish"
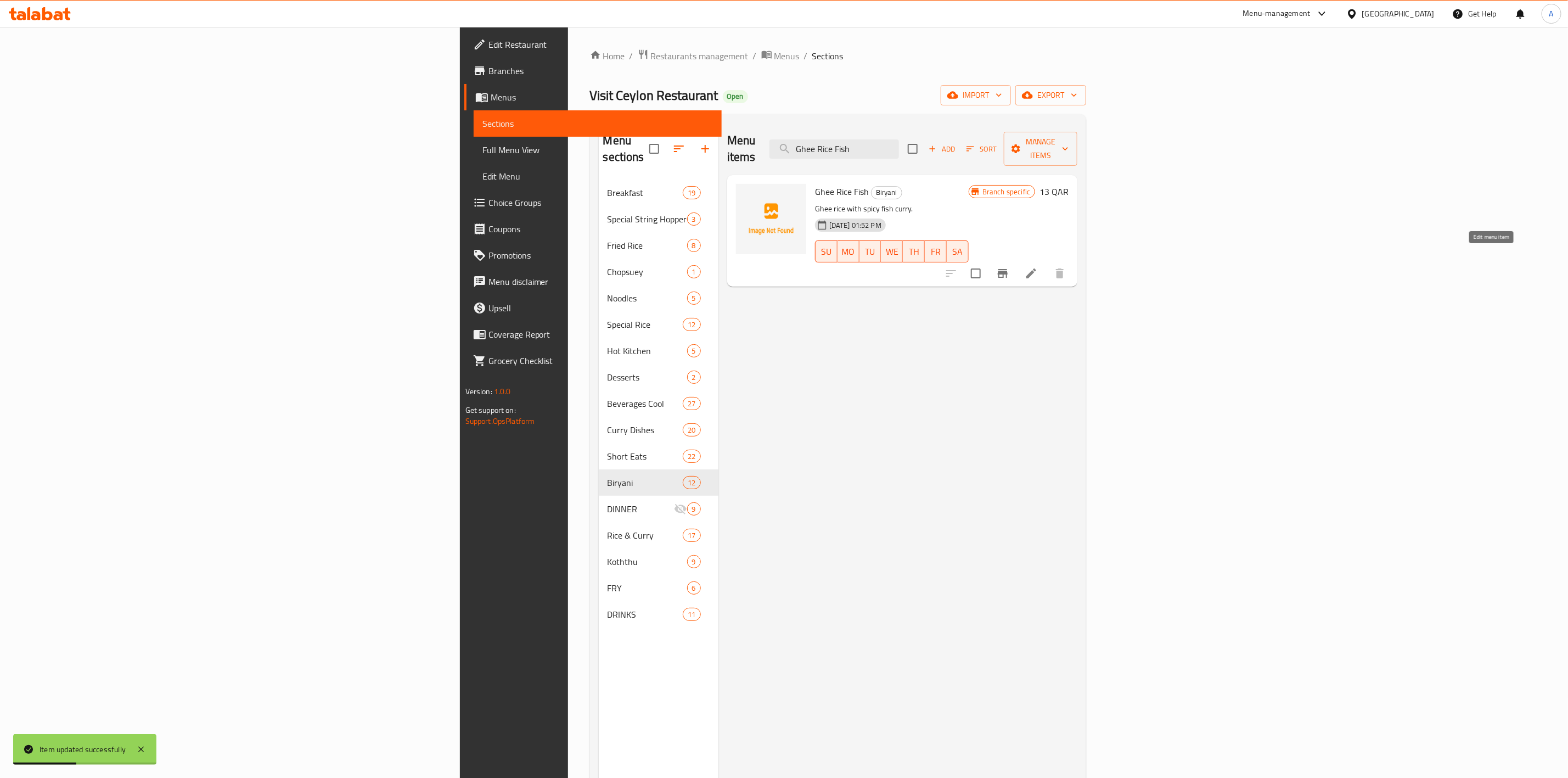
type input "Ghee Rice Fish"
click at [1038, 267] on icon at bounding box center [1031, 273] width 13 height 13
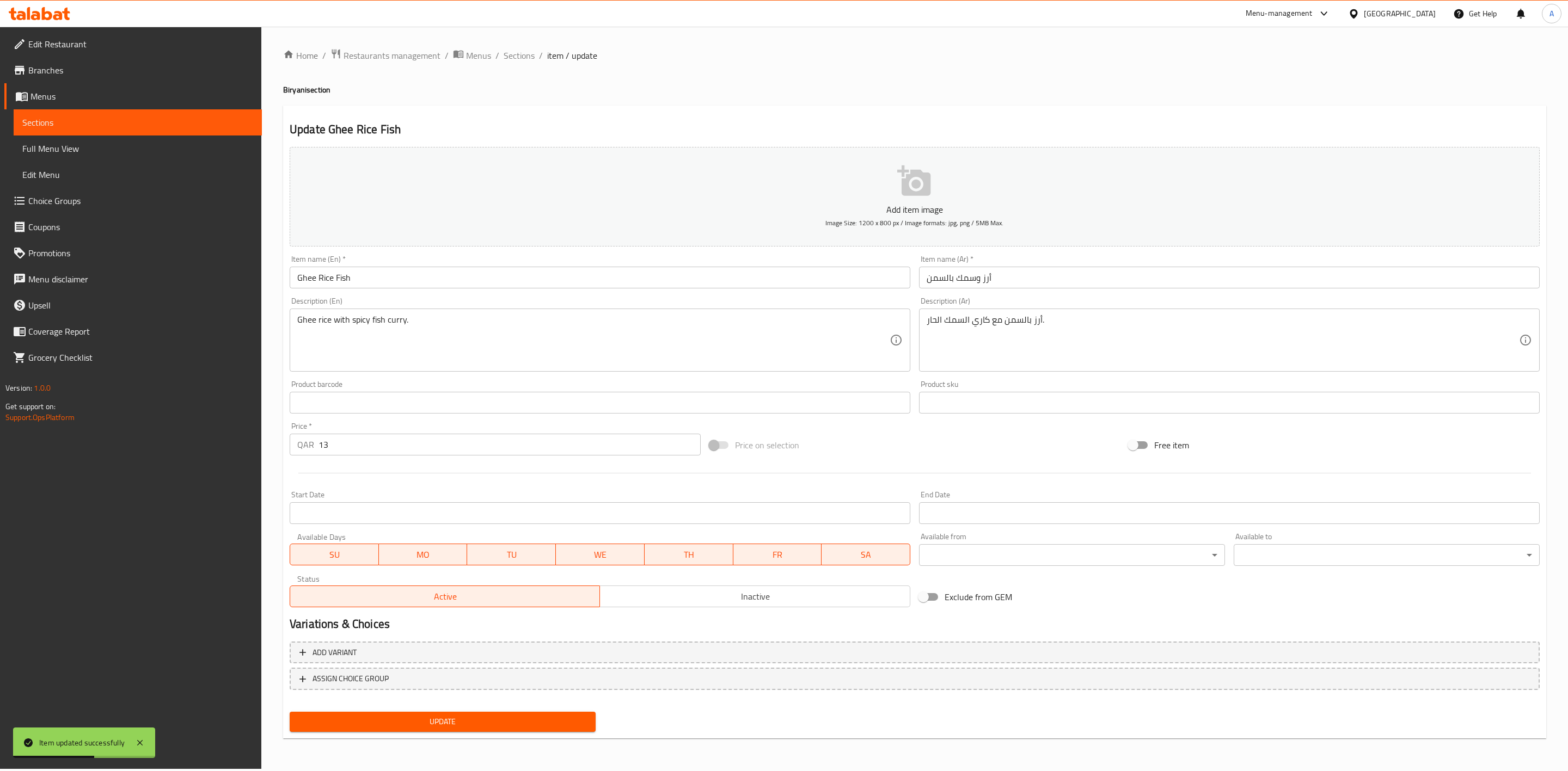
click at [688, 595] on span "Inactive" at bounding box center [755, 597] width 301 height 16
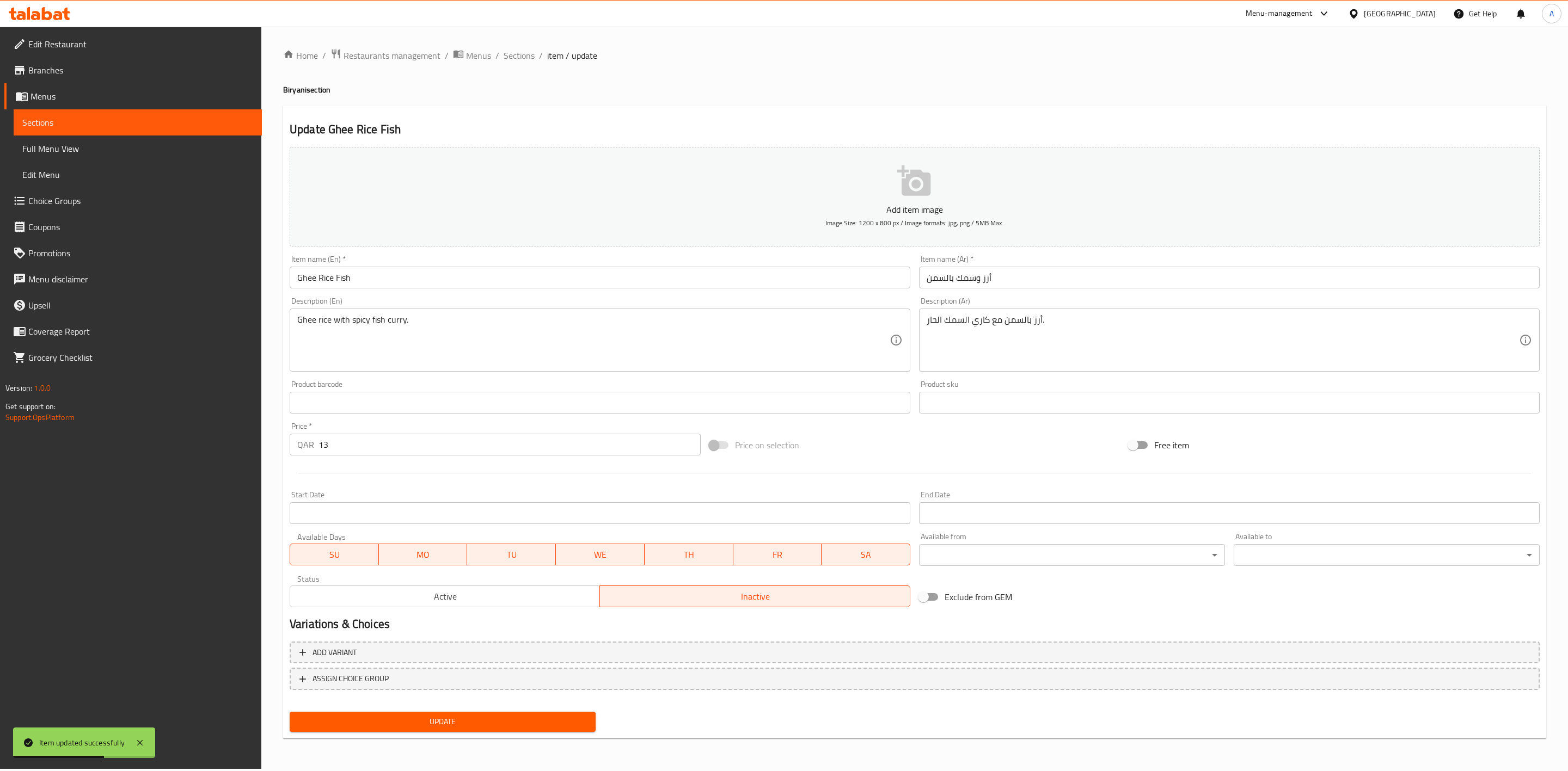
click at [471, 729] on button "Update" at bounding box center [443, 722] width 306 height 20
click at [513, 51] on span "Sections" at bounding box center [519, 55] width 31 height 13
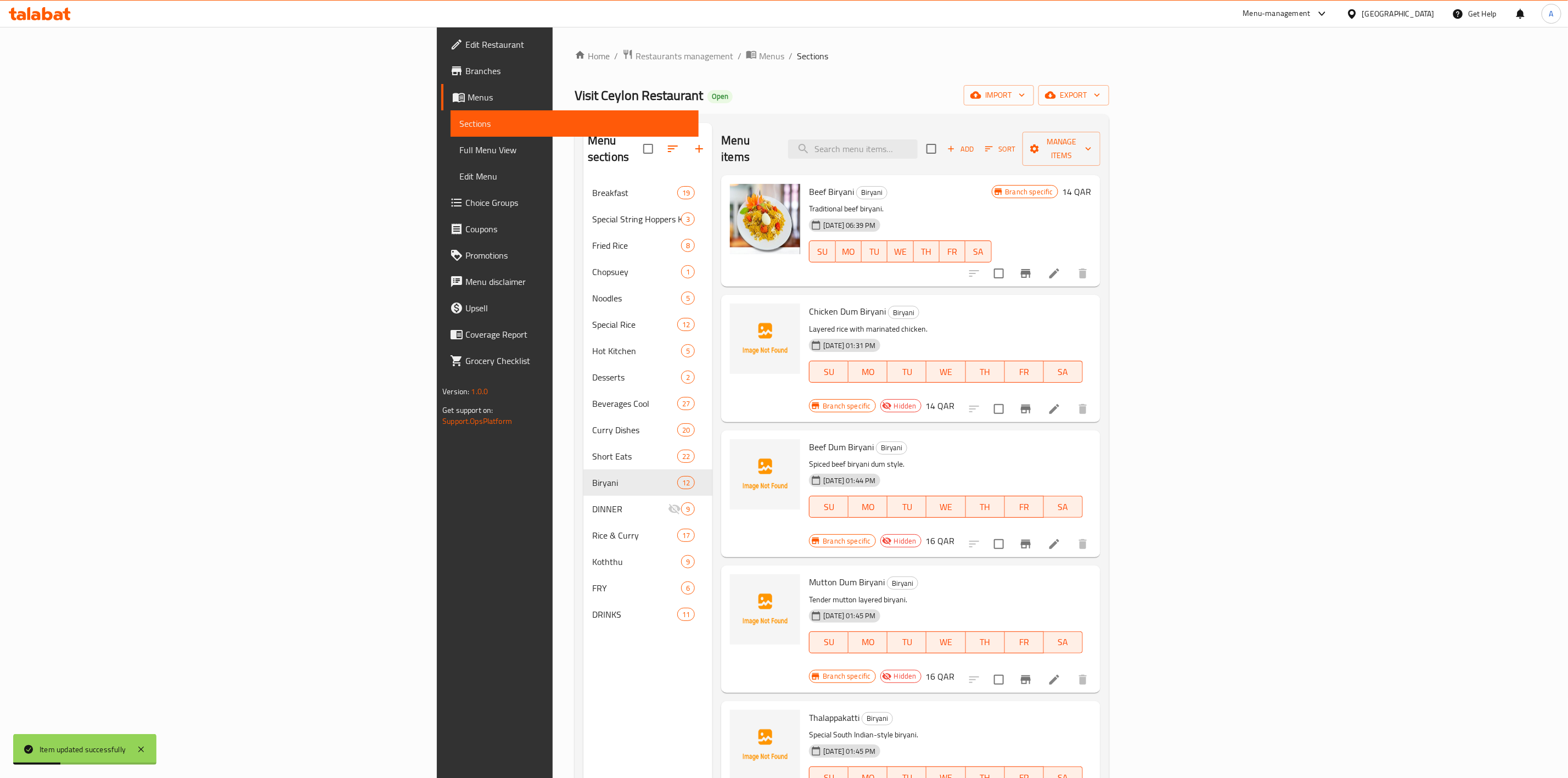
click at [1023, 154] on div "Menu items Add Sort Manage items" at bounding box center [910, 149] width 379 height 52
click at [918, 139] on input "search" at bounding box center [852, 149] width 129 height 19
paste input "Mutton Biryani"
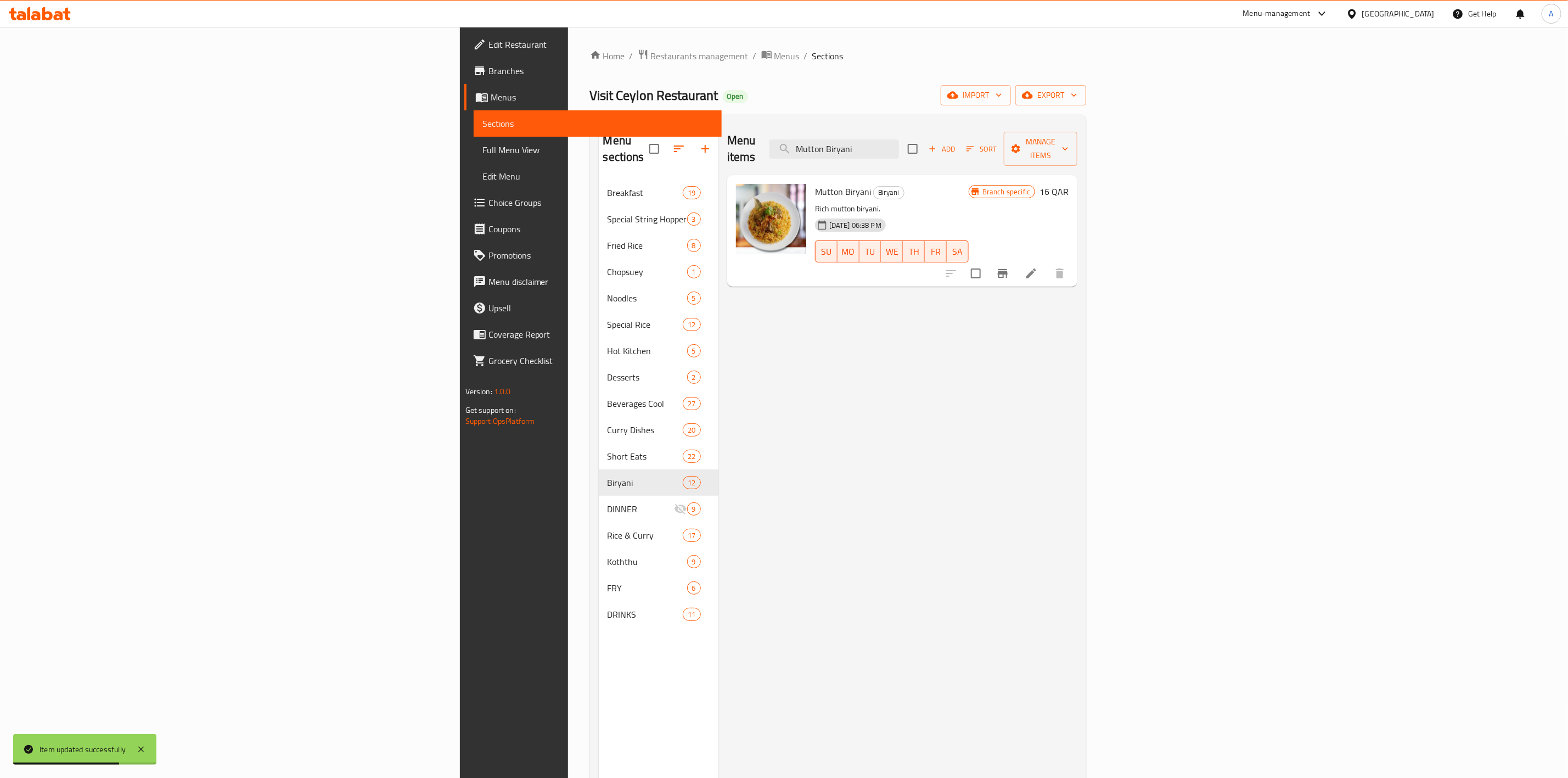
drag, startPoint x: 986, startPoint y: 147, endPoint x: 449, endPoint y: 77, distance: 541.5
click at [590, 91] on div "Home / Restaurants management / Menus / Sections Visit Ceylon Restaurant Open i…" at bounding box center [838, 480] width 496 height 861
paste input "BBQ"
type input "BBQ"
click at [1011, 267] on icon at bounding box center [1005, 273] width 13 height 13
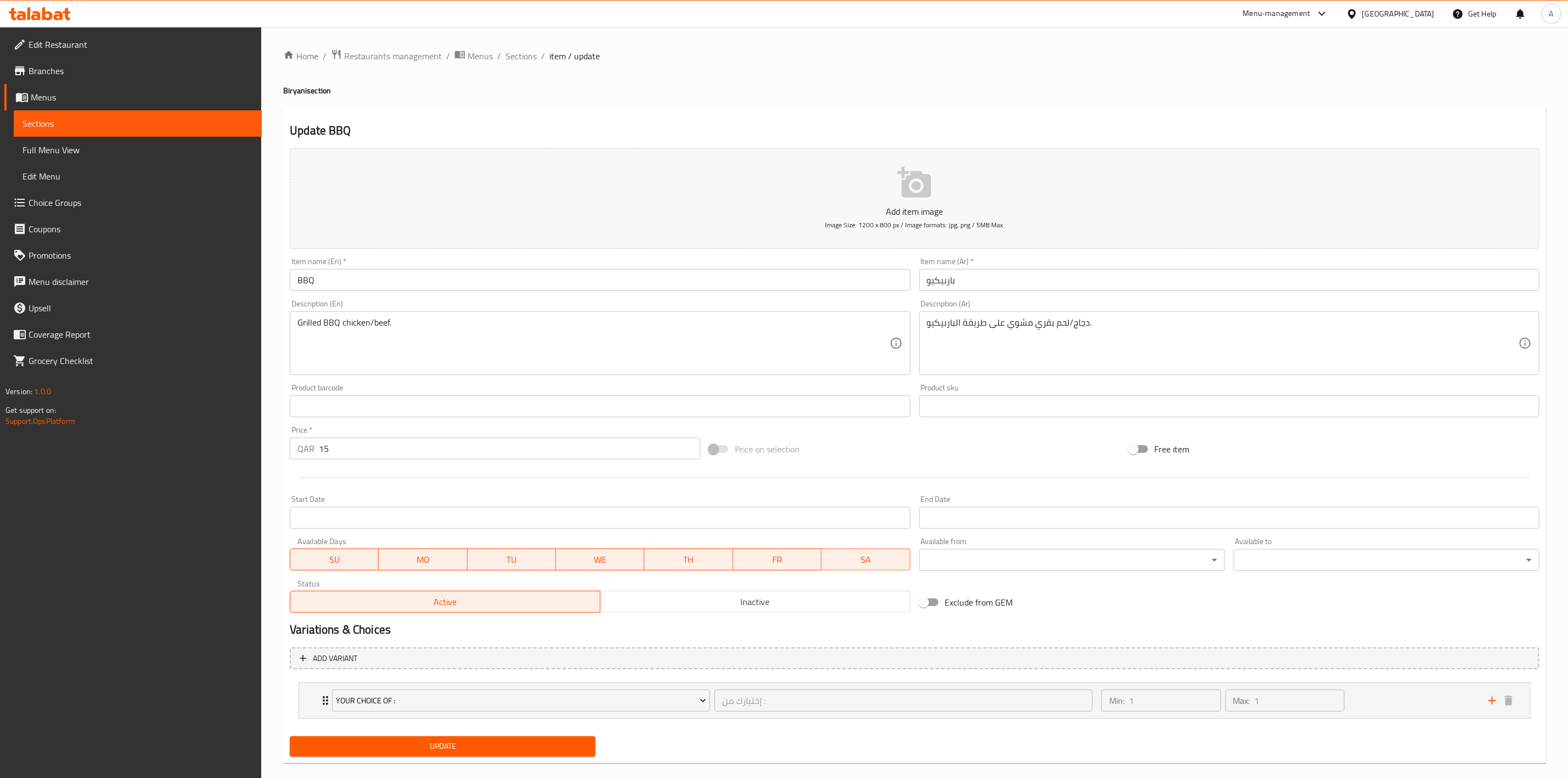
click at [710, 603] on span "Inactive" at bounding box center [755, 602] width 301 height 16
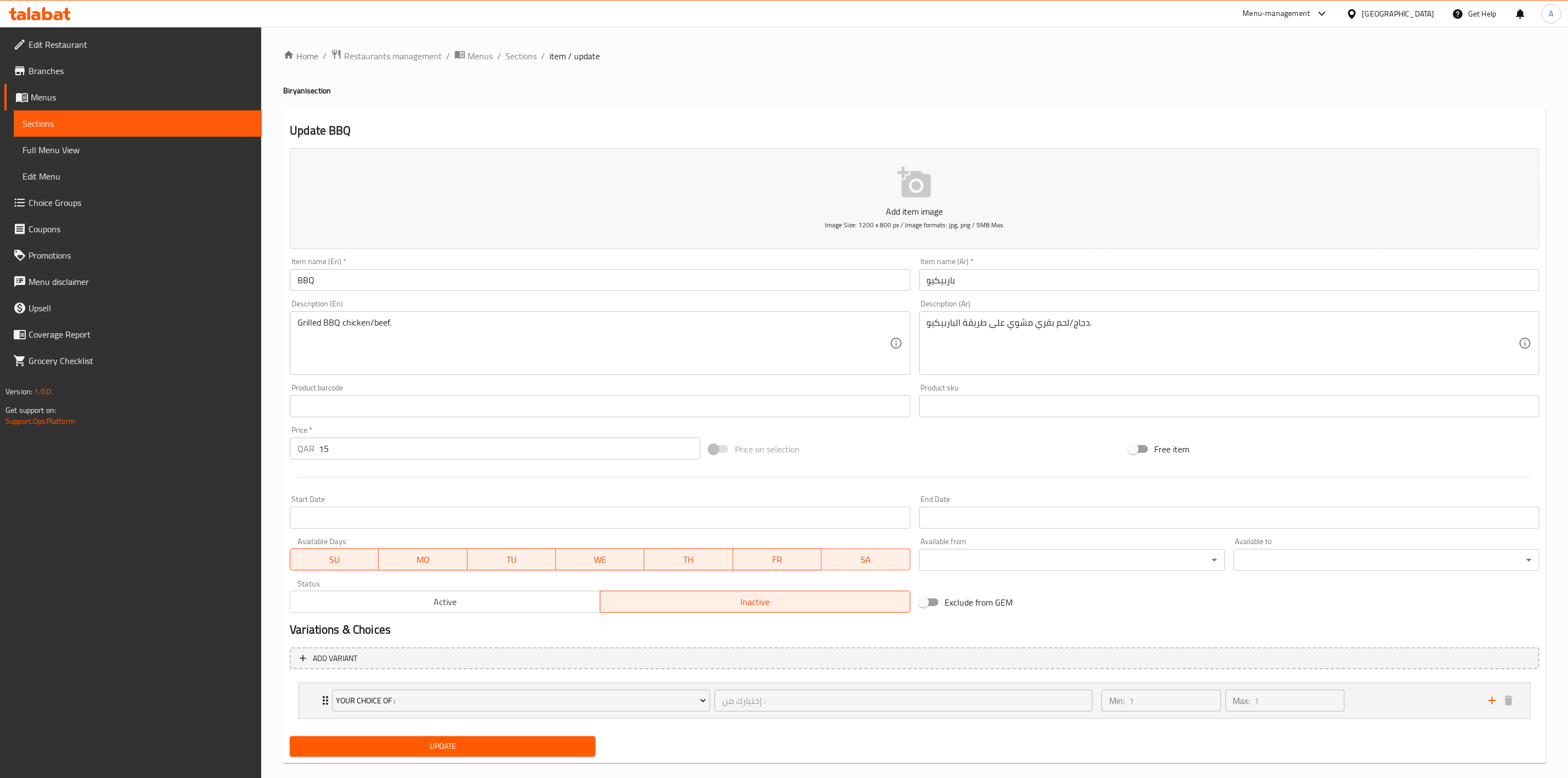
click at [486, 745] on span "Update" at bounding box center [443, 747] width 288 height 14
click at [514, 56] on span "Sections" at bounding box center [521, 55] width 31 height 13
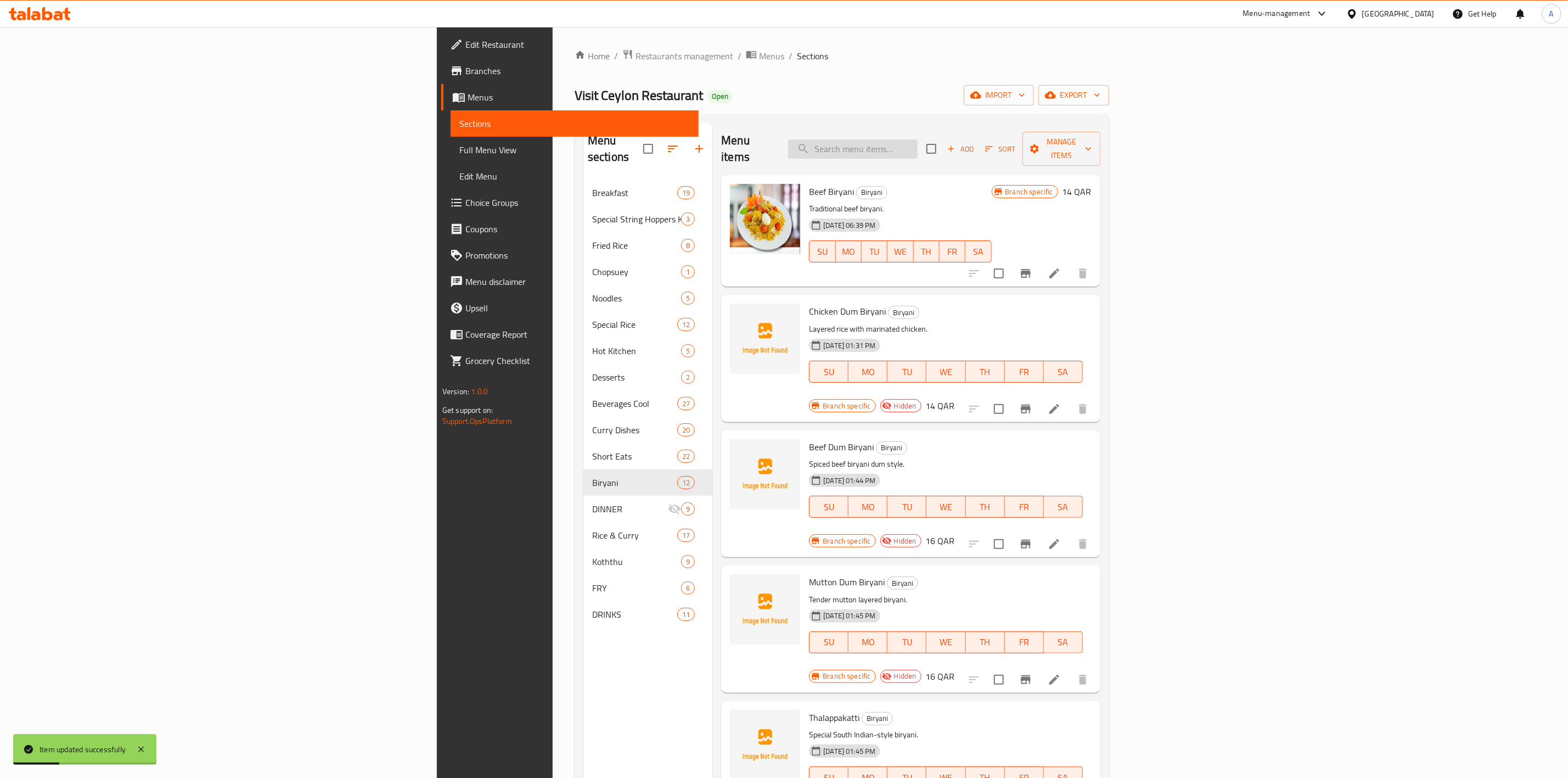
click at [918, 143] on input "search" at bounding box center [852, 149] width 129 height 19
paste input "[PERSON_NAME]"
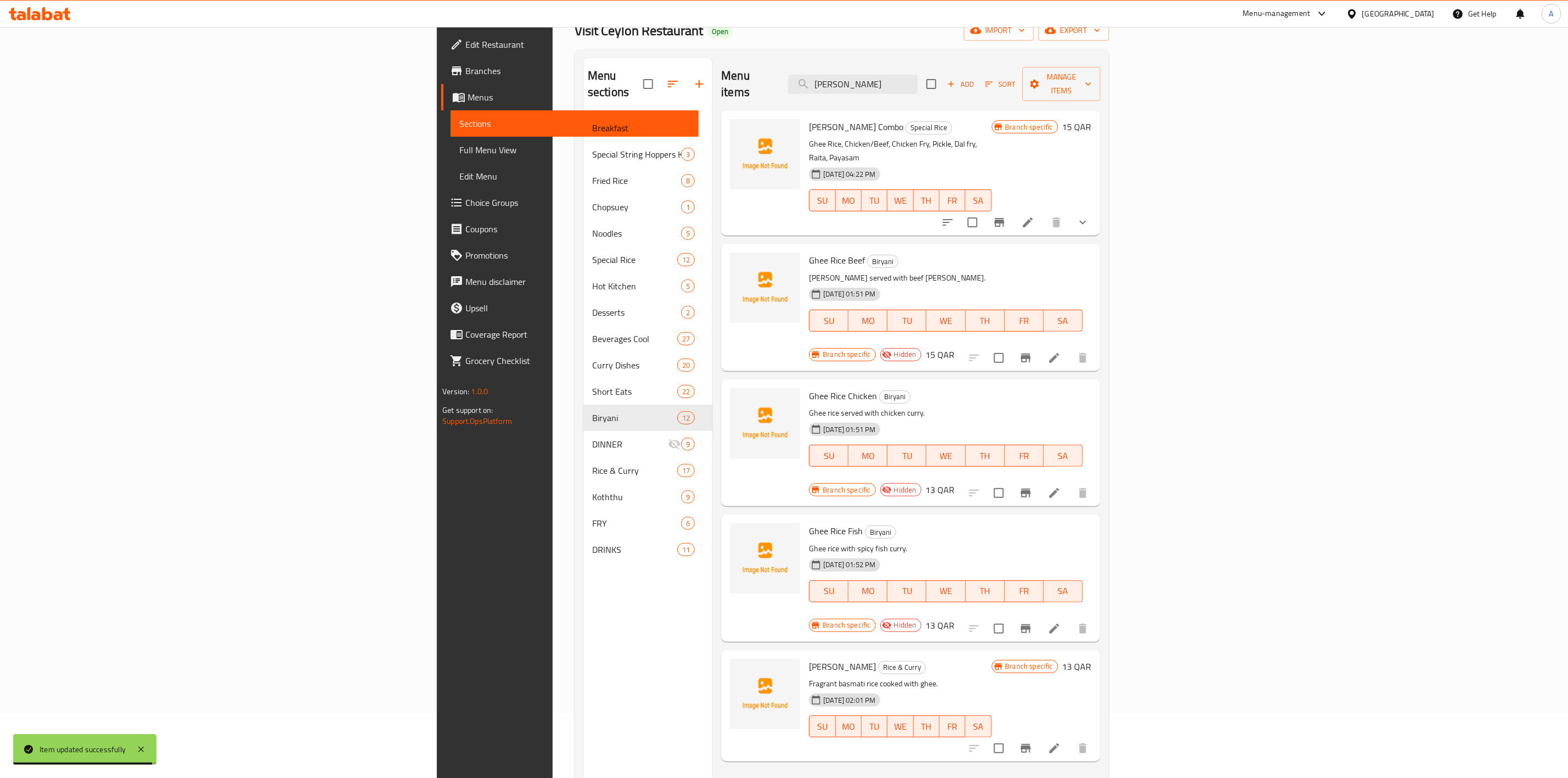
scroll to position [154, 0]
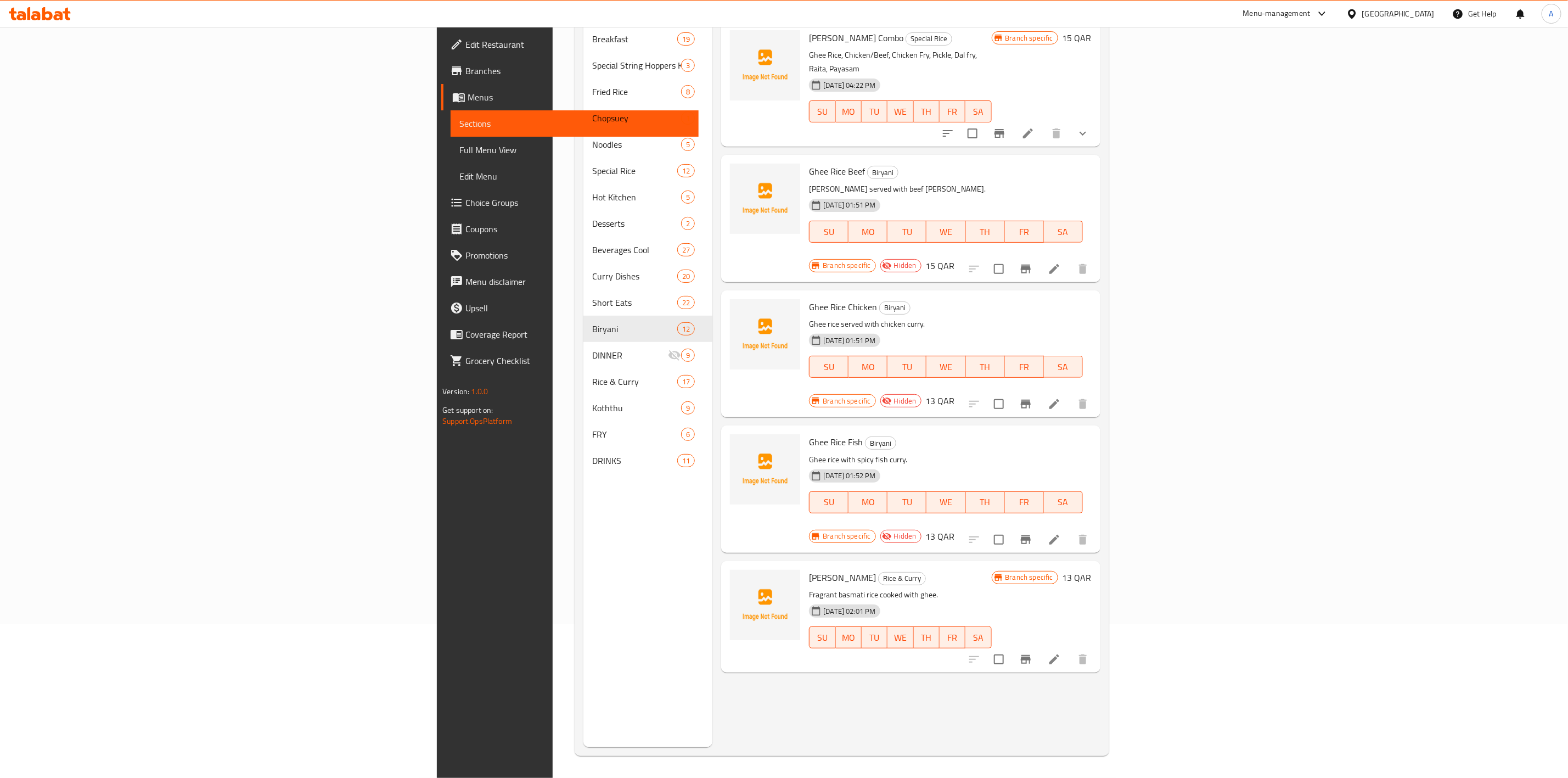
type input "[PERSON_NAME]"
click at [1061, 653] on icon at bounding box center [1054, 659] width 13 height 13
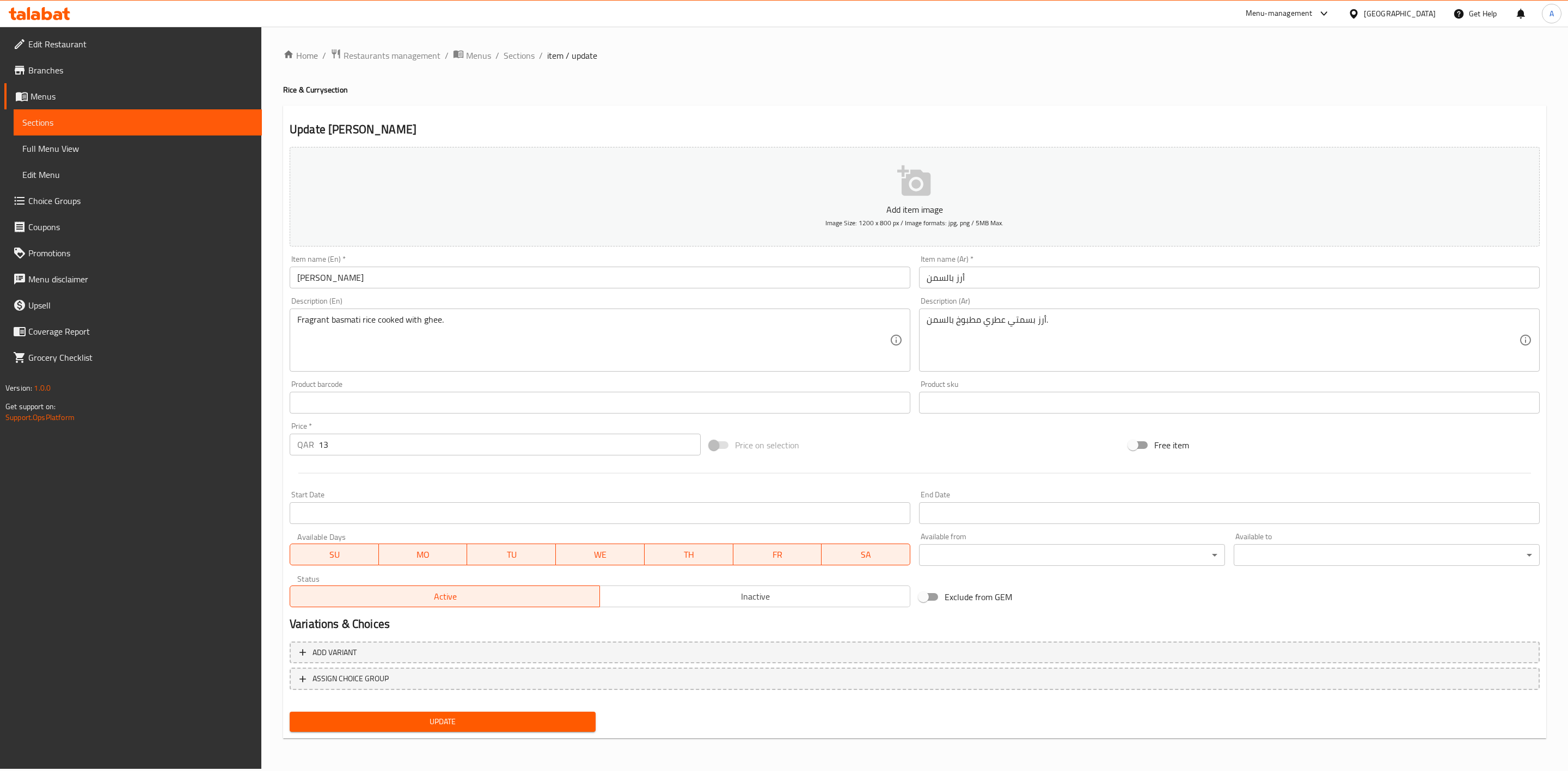
click at [757, 599] on span "Inactive" at bounding box center [755, 597] width 301 height 16
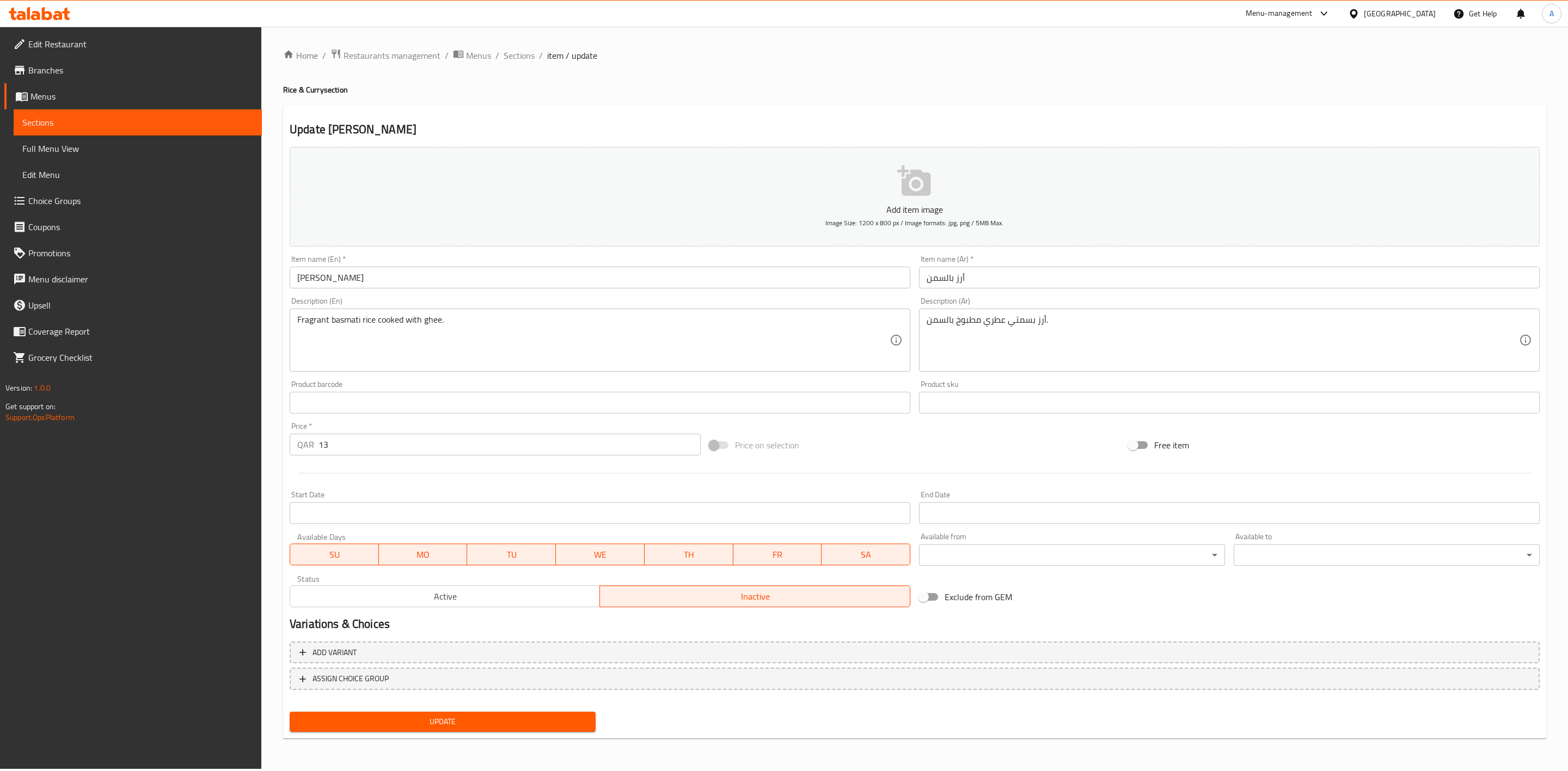
click at [471, 725] on span "Update" at bounding box center [443, 722] width 289 height 13
click at [510, 52] on span "Sections" at bounding box center [519, 55] width 31 height 13
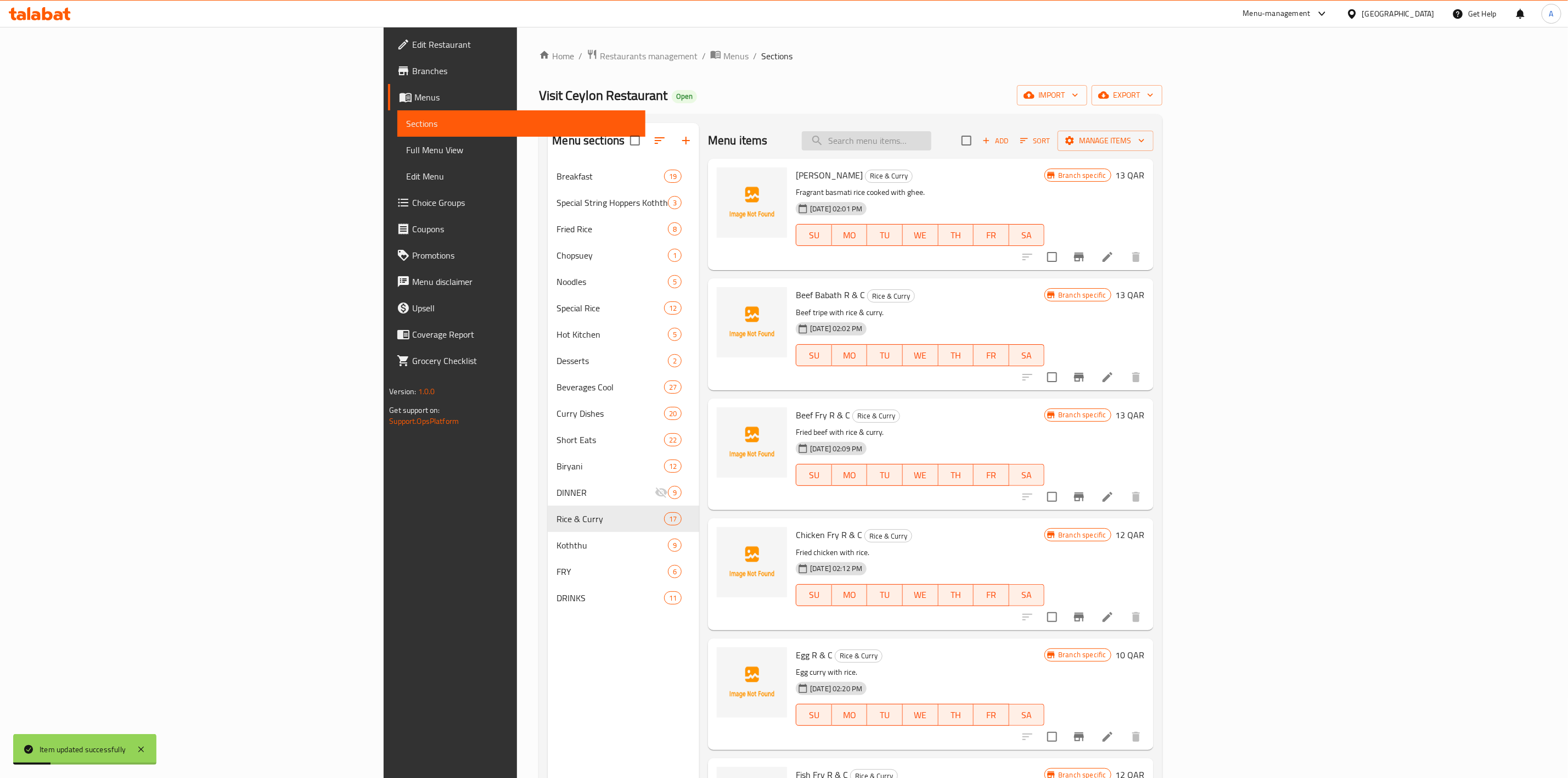
click at [932, 142] on input "search" at bounding box center [867, 141] width 129 height 19
paste input "Beef Babath R & C"
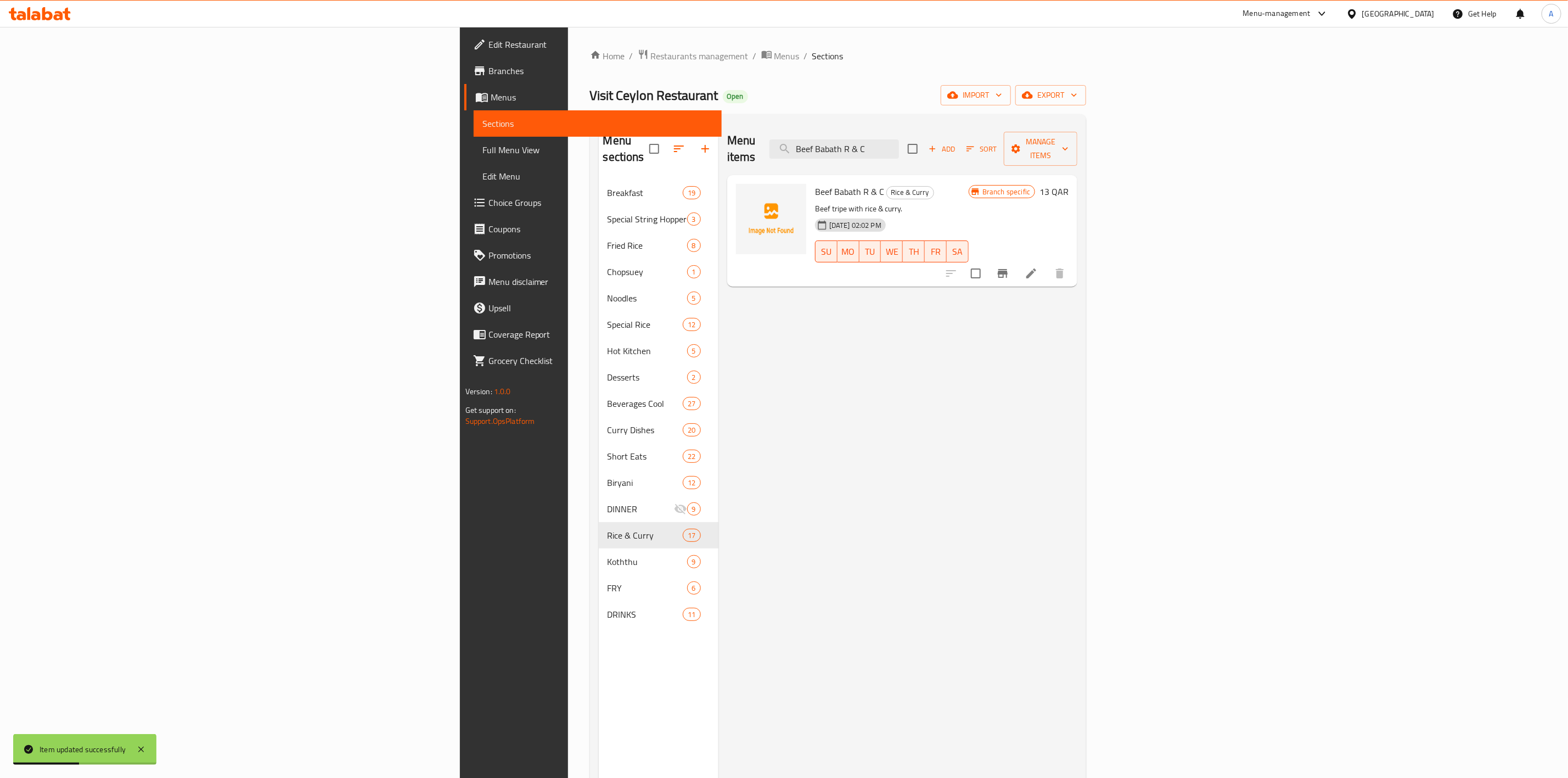
type input "Beef Babath R & C"
click at [1037, 268] on icon at bounding box center [1032, 273] width 10 height 10
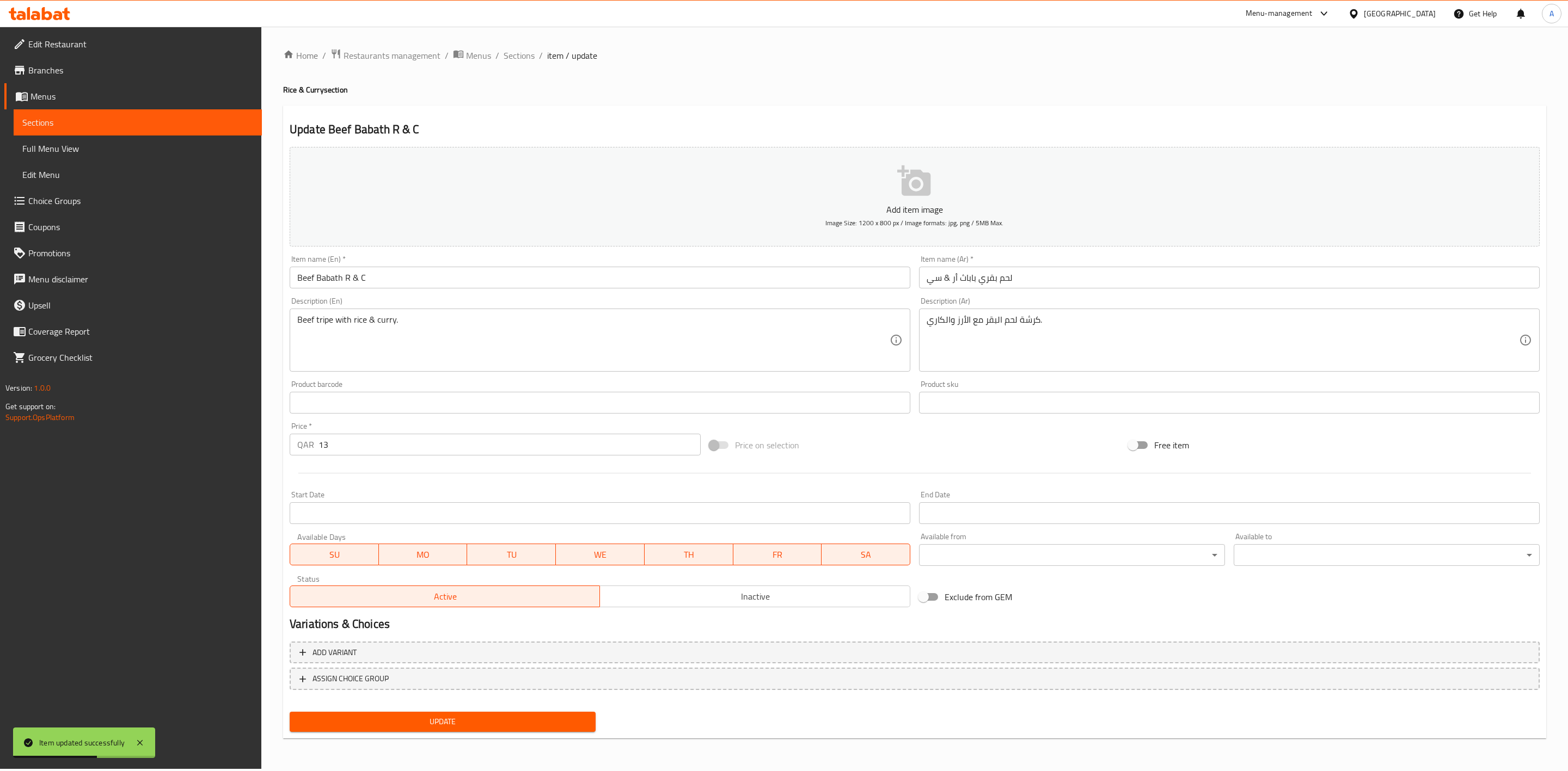
click at [660, 588] on button "Inactive" at bounding box center [755, 596] width 310 height 22
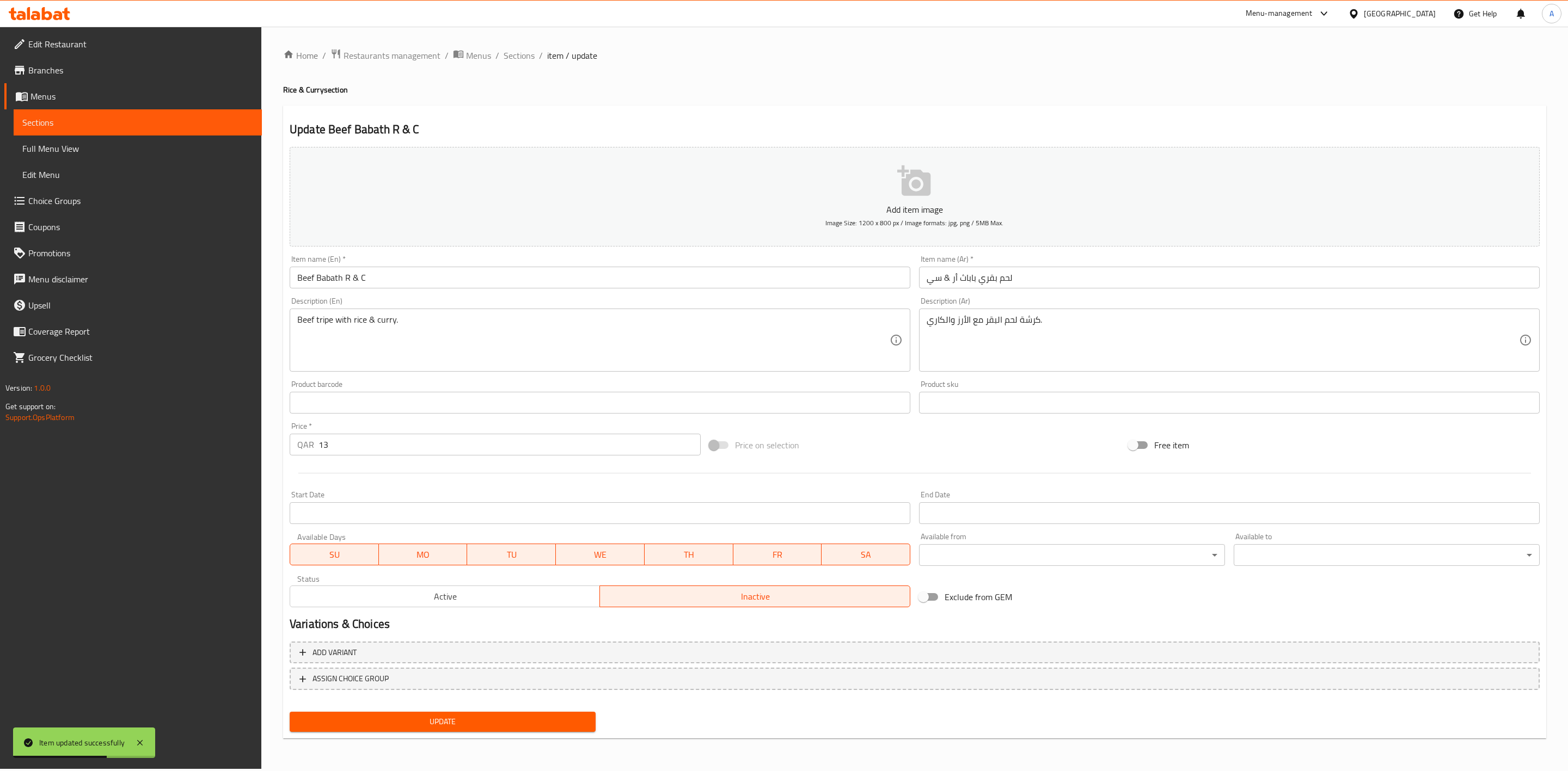
click at [443, 713] on button "Update" at bounding box center [443, 722] width 306 height 20
click at [519, 53] on span "Sections" at bounding box center [519, 55] width 31 height 13
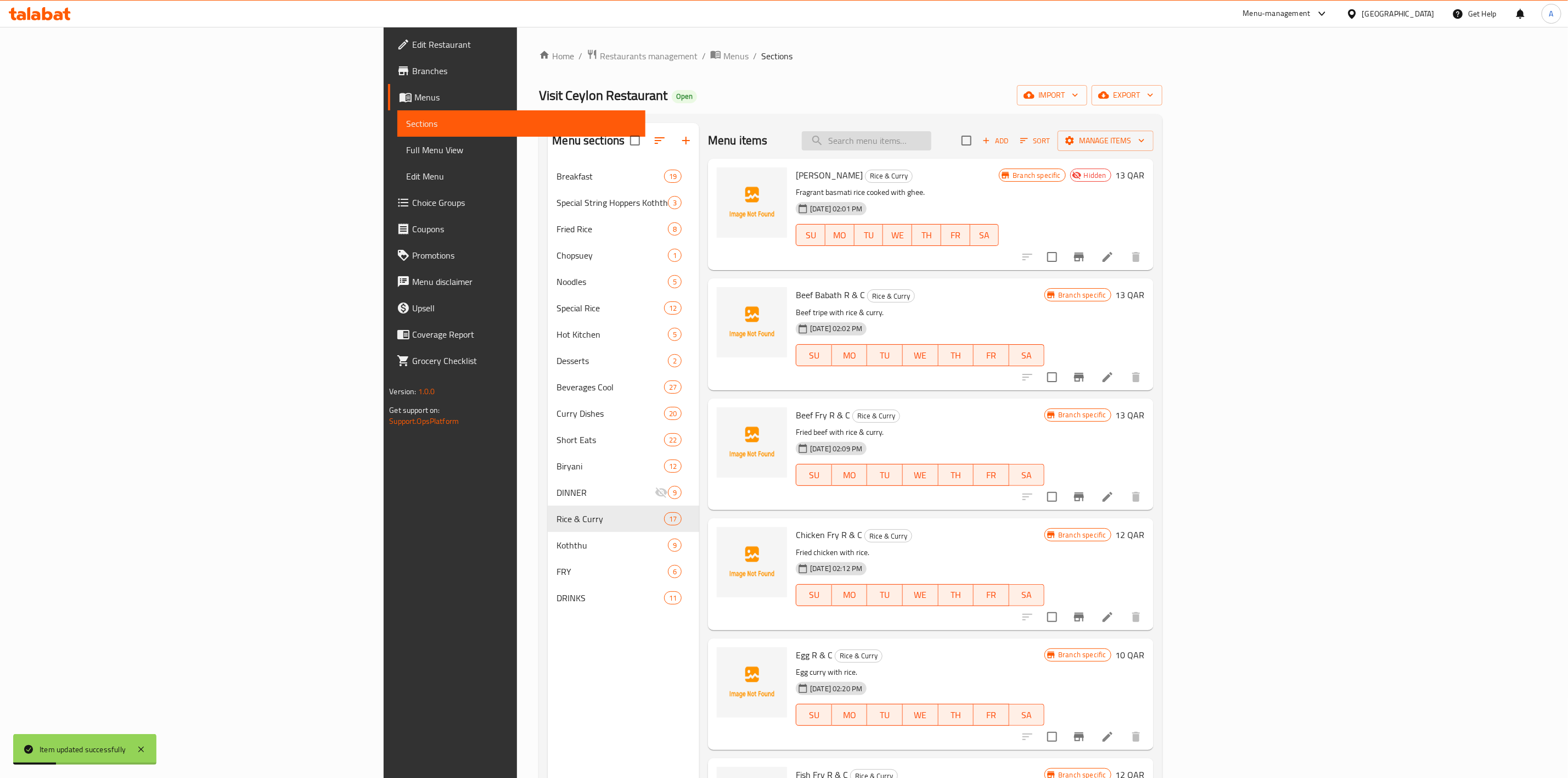
click at [932, 142] on input "search" at bounding box center [867, 141] width 129 height 19
paste input "Beef Fry R & C"
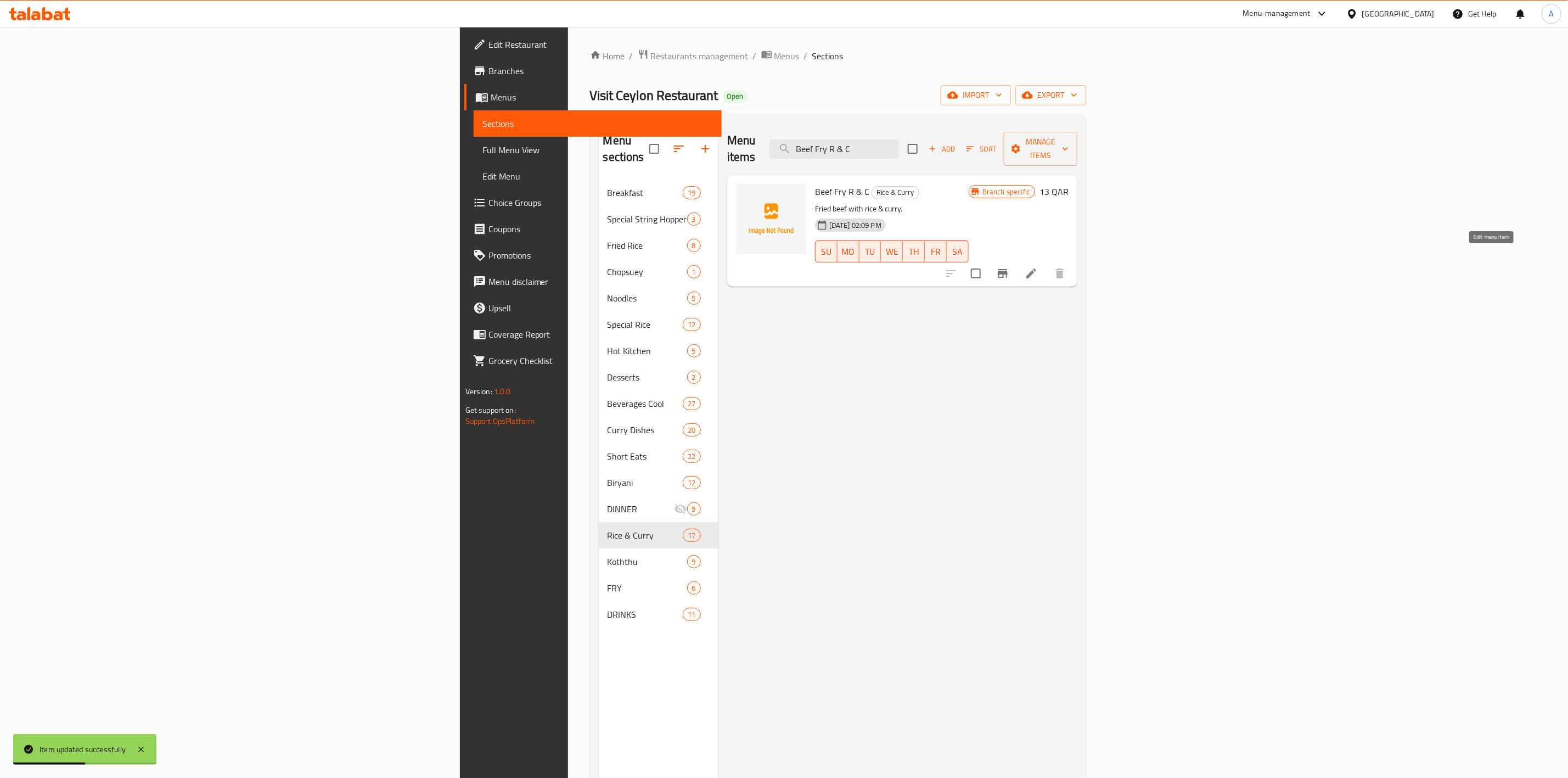
type input "Beef Fry R & C"
click at [1038, 267] on icon at bounding box center [1031, 273] width 13 height 13
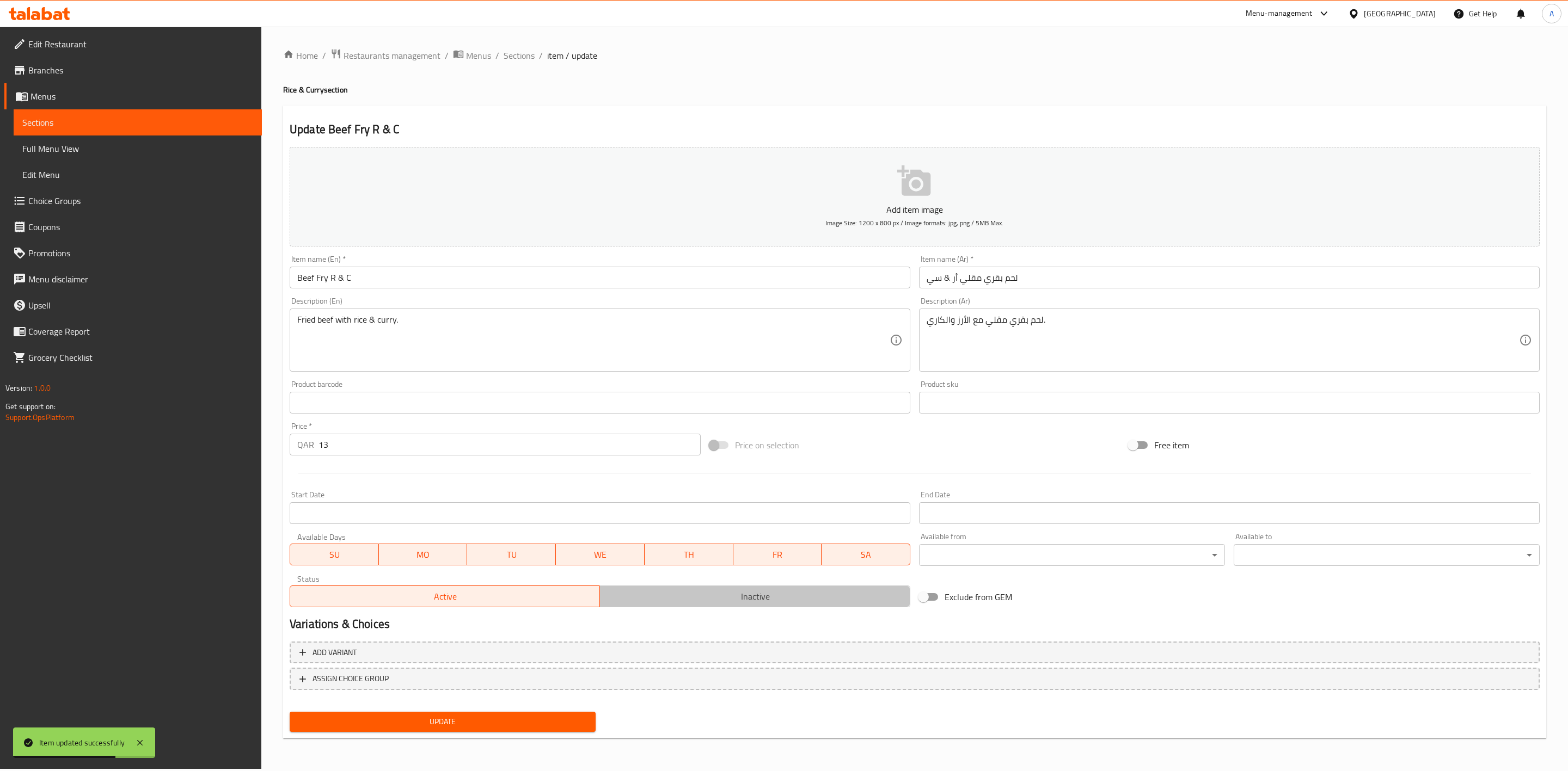
click at [756, 604] on span "Inactive" at bounding box center [755, 597] width 301 height 16
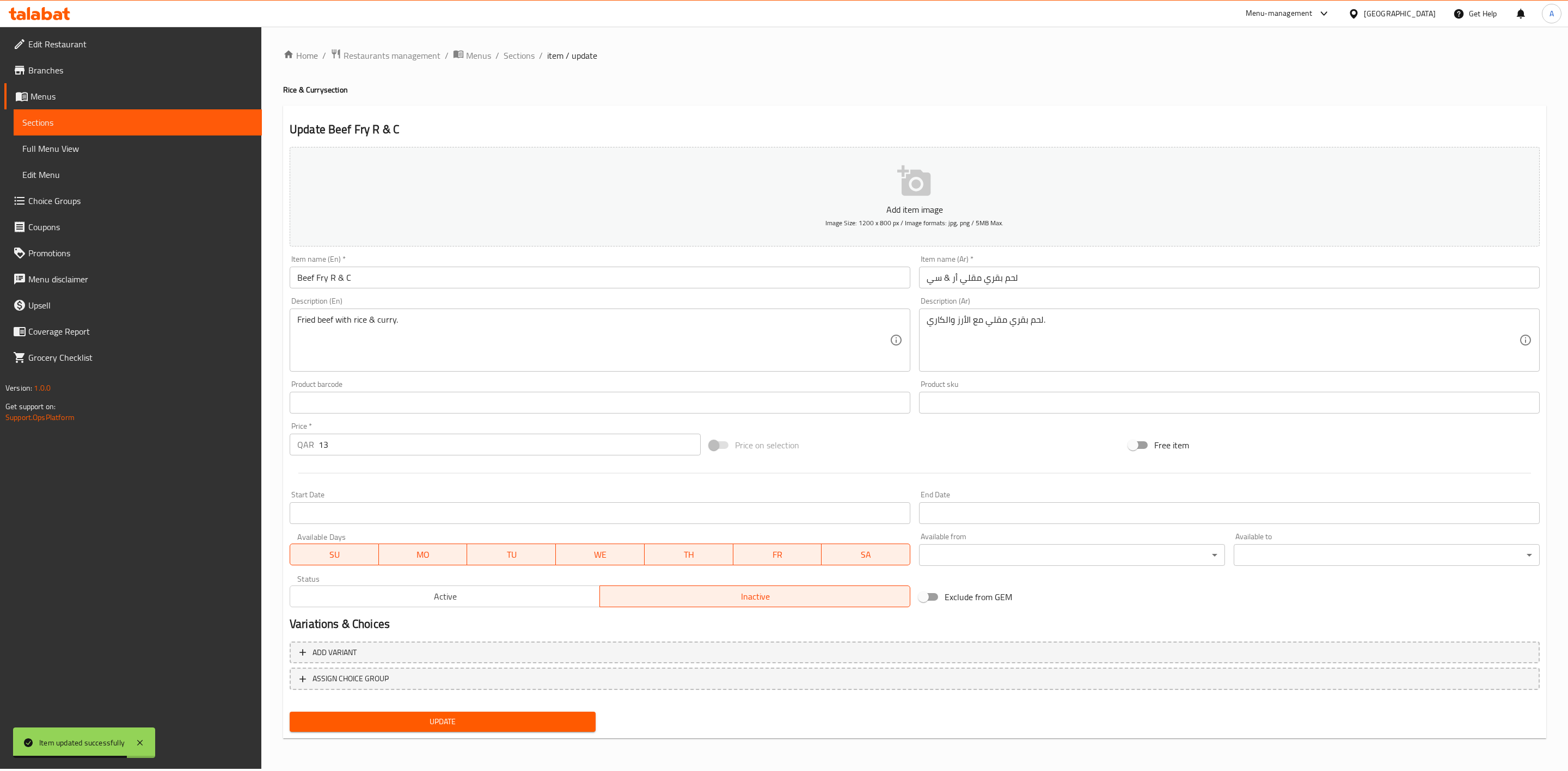
click at [457, 731] on div "Update" at bounding box center [443, 722] width 315 height 29
click at [457, 725] on span "Update" at bounding box center [443, 722] width 289 height 13
click at [457, 724] on span "Update" at bounding box center [443, 722] width 289 height 13
click at [527, 57] on span "Sections" at bounding box center [519, 55] width 31 height 13
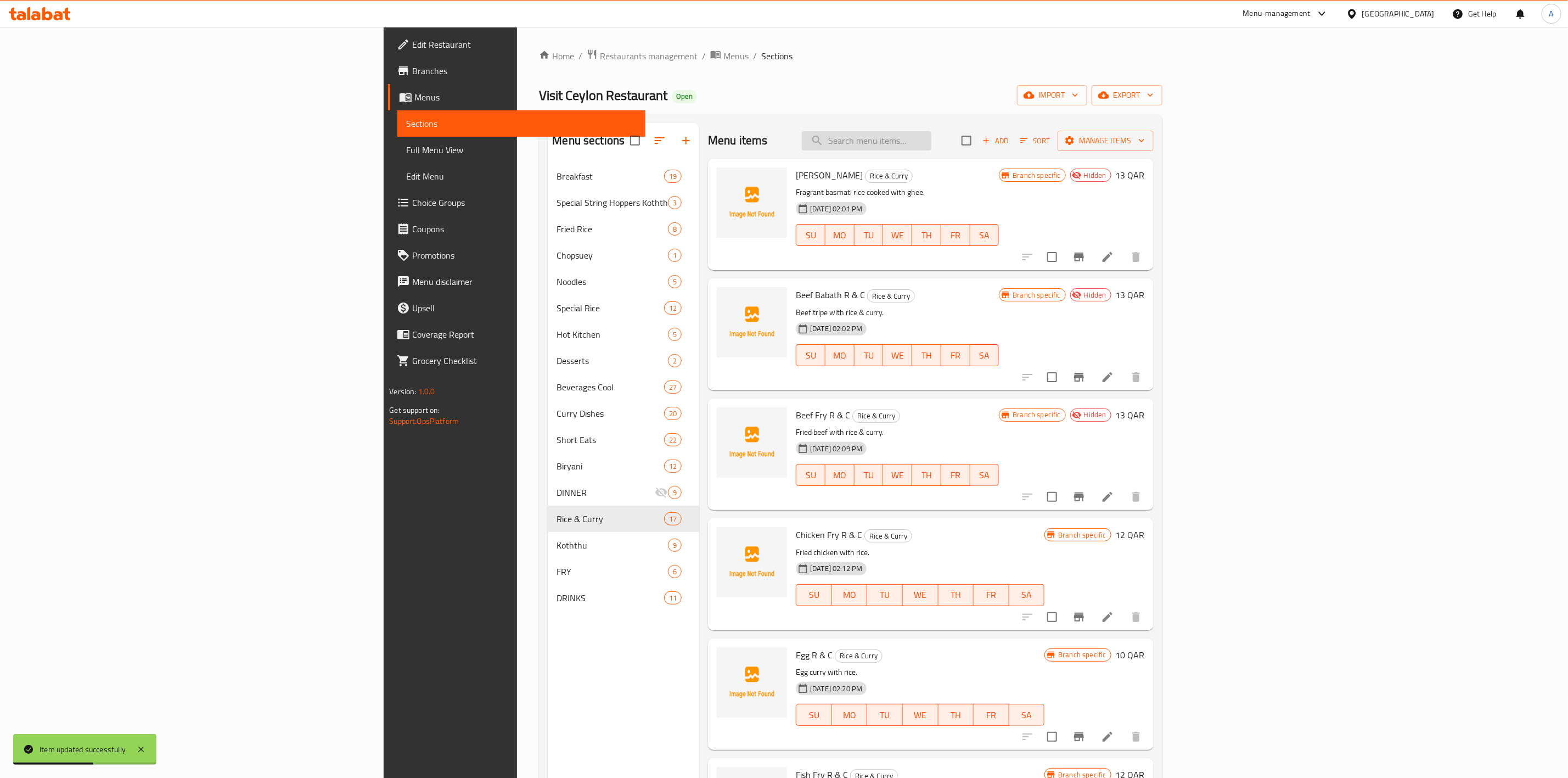
click at [932, 142] on input "search" at bounding box center [867, 141] width 129 height 19
paste input "Beef R & C"
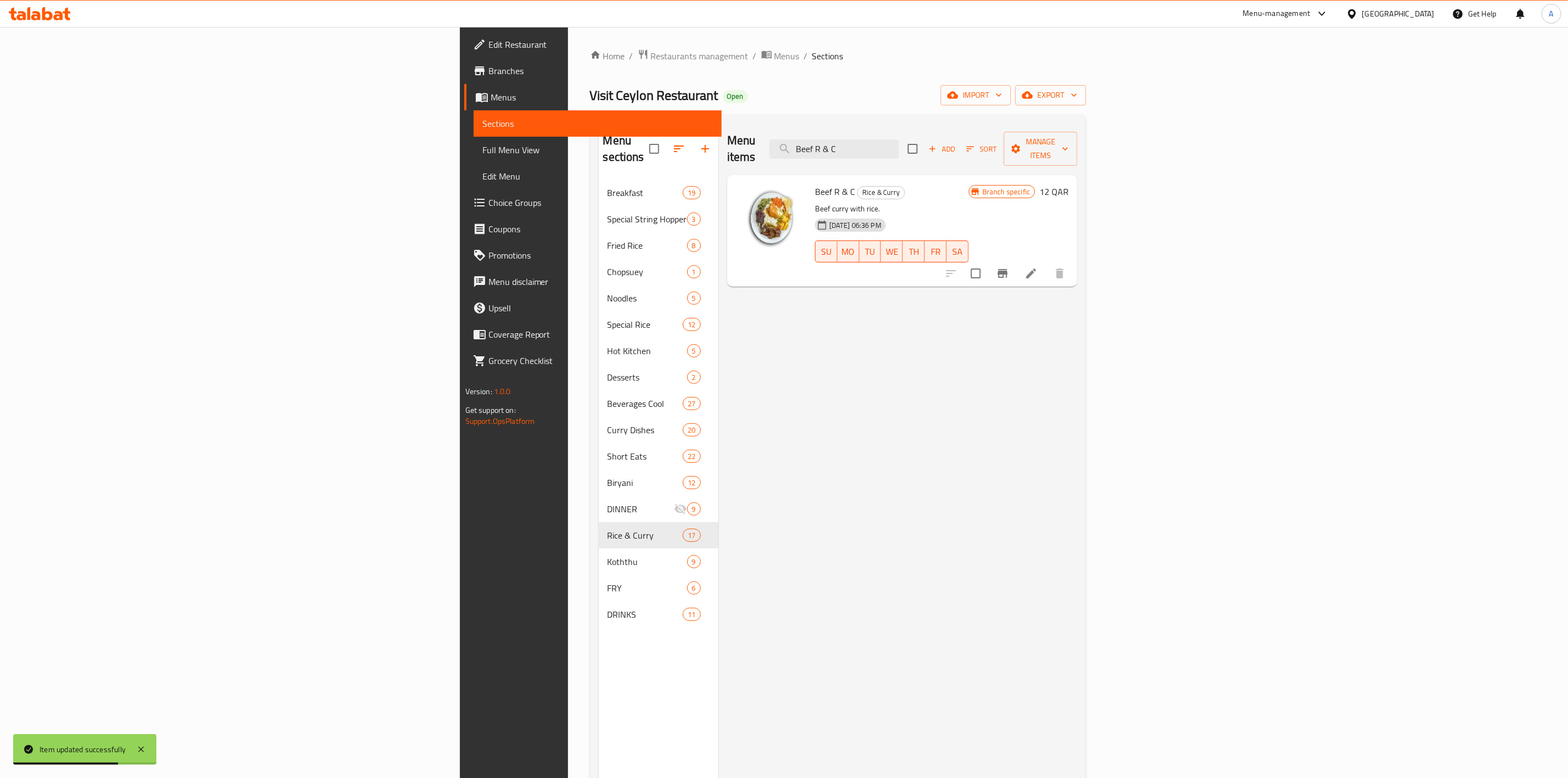
type input "Beef R & C"
click at [1038, 267] on icon at bounding box center [1031, 273] width 13 height 13
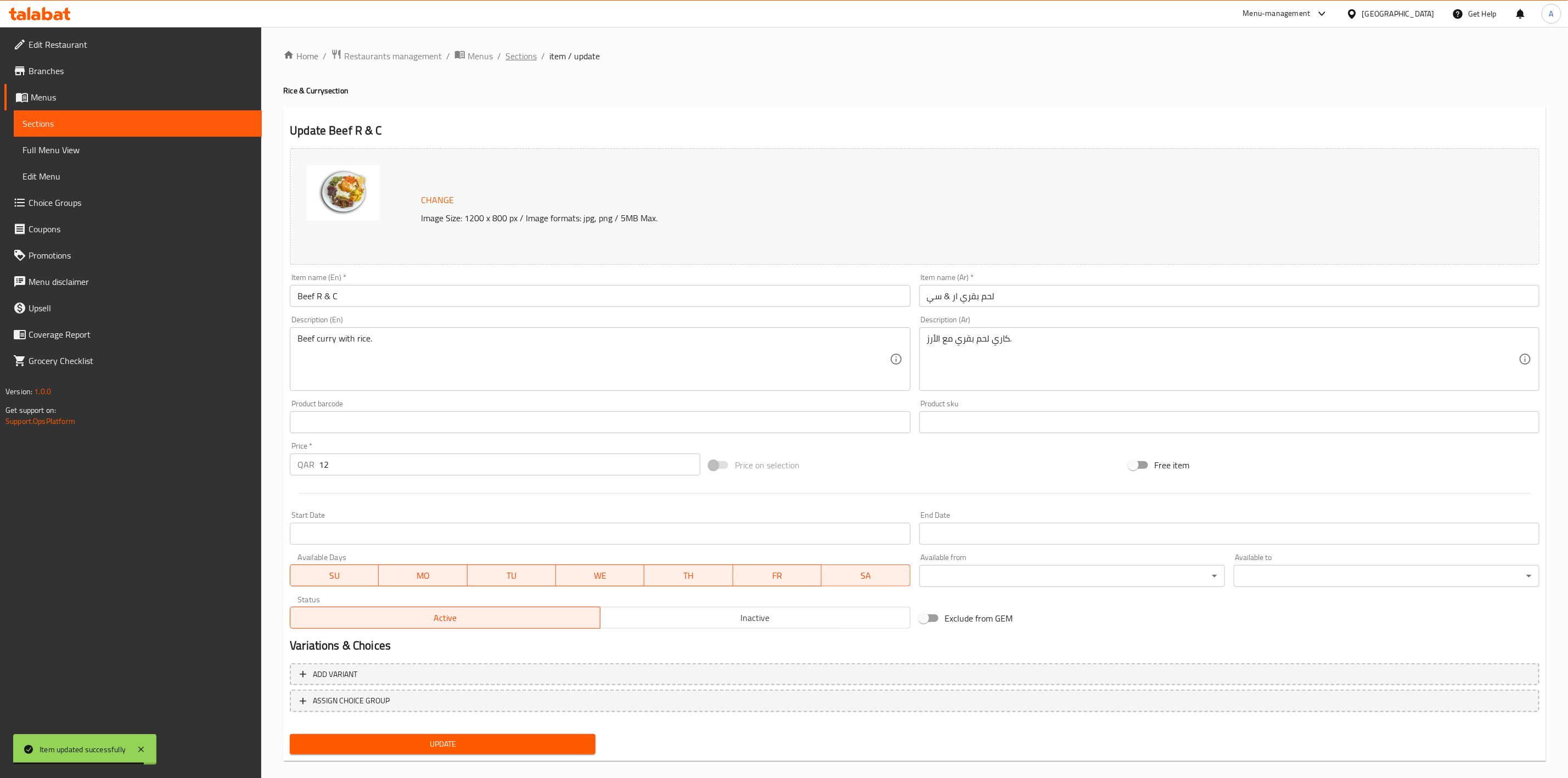
click at [519, 56] on span "Sections" at bounding box center [521, 55] width 31 height 13
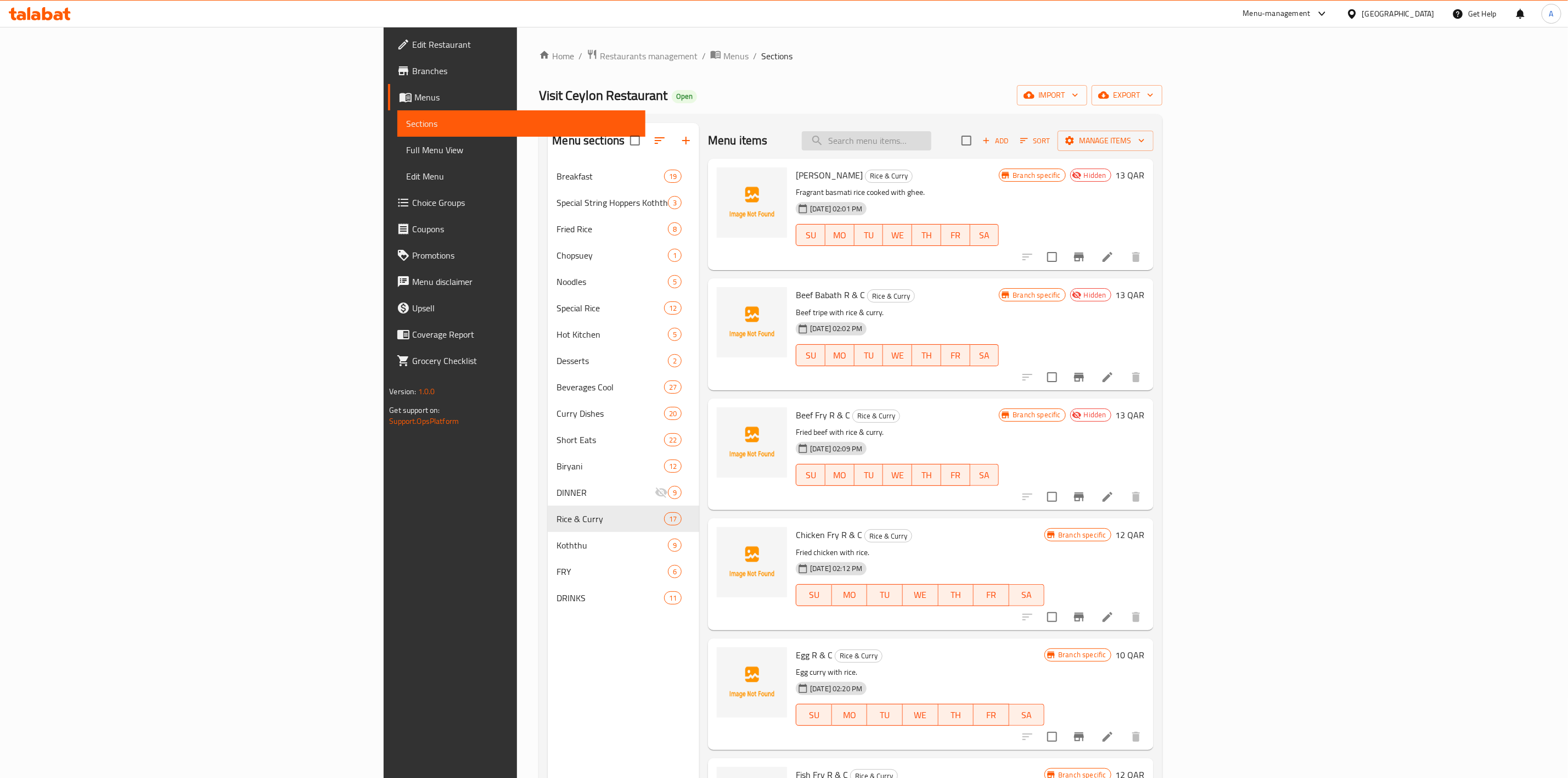
click at [932, 137] on input "search" at bounding box center [867, 141] width 129 height 19
paste input "Chicken Fry R & C"
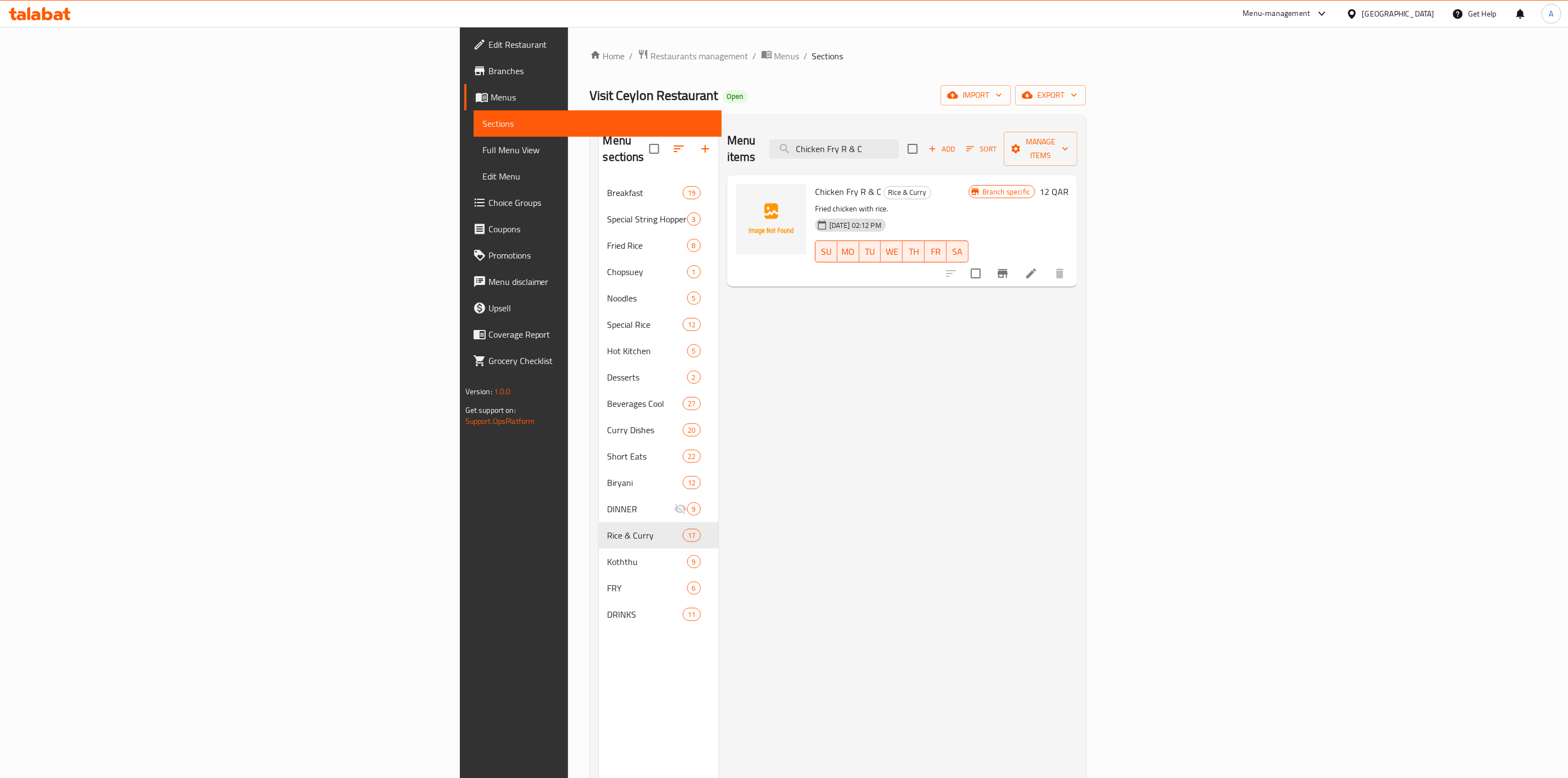
type input "Chicken Fry R & C"
click at [1073, 260] on div at bounding box center [1006, 273] width 135 height 26
click at [1073, 269] on div at bounding box center [1006, 273] width 135 height 26
click at [1073, 268] on div at bounding box center [1006, 273] width 135 height 26
click at [1047, 263] on li at bounding box center [1032, 273] width 31 height 20
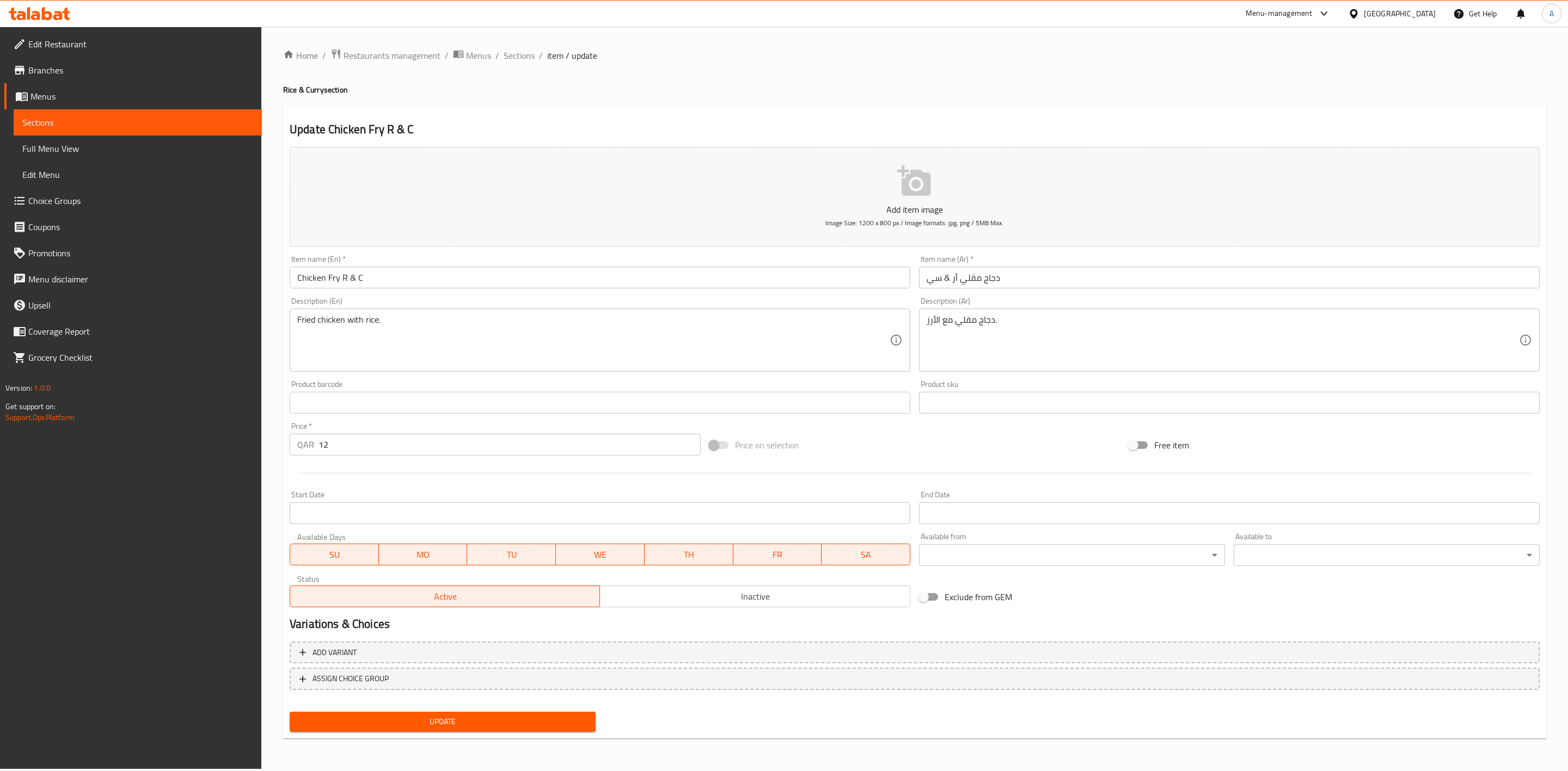
click at [772, 598] on span "Inactive" at bounding box center [755, 597] width 301 height 16
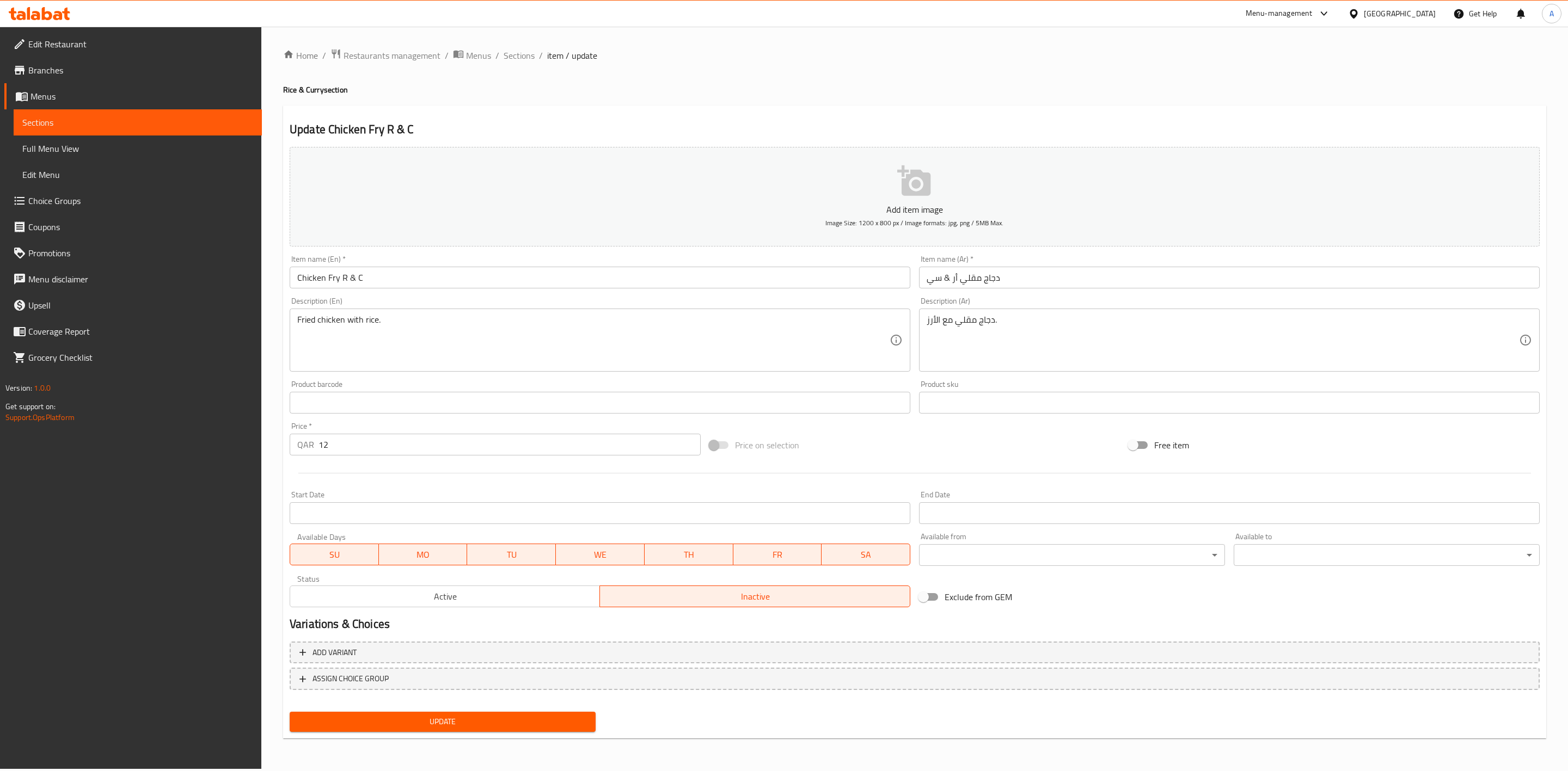
click at [481, 727] on span "Update" at bounding box center [443, 722] width 289 height 13
drag, startPoint x: 481, startPoint y: 727, endPoint x: 435, endPoint y: 717, distance: 47.1
click at [435, 717] on span "Update" at bounding box center [443, 722] width 289 height 13
click at [515, 54] on span "Sections" at bounding box center [519, 55] width 31 height 13
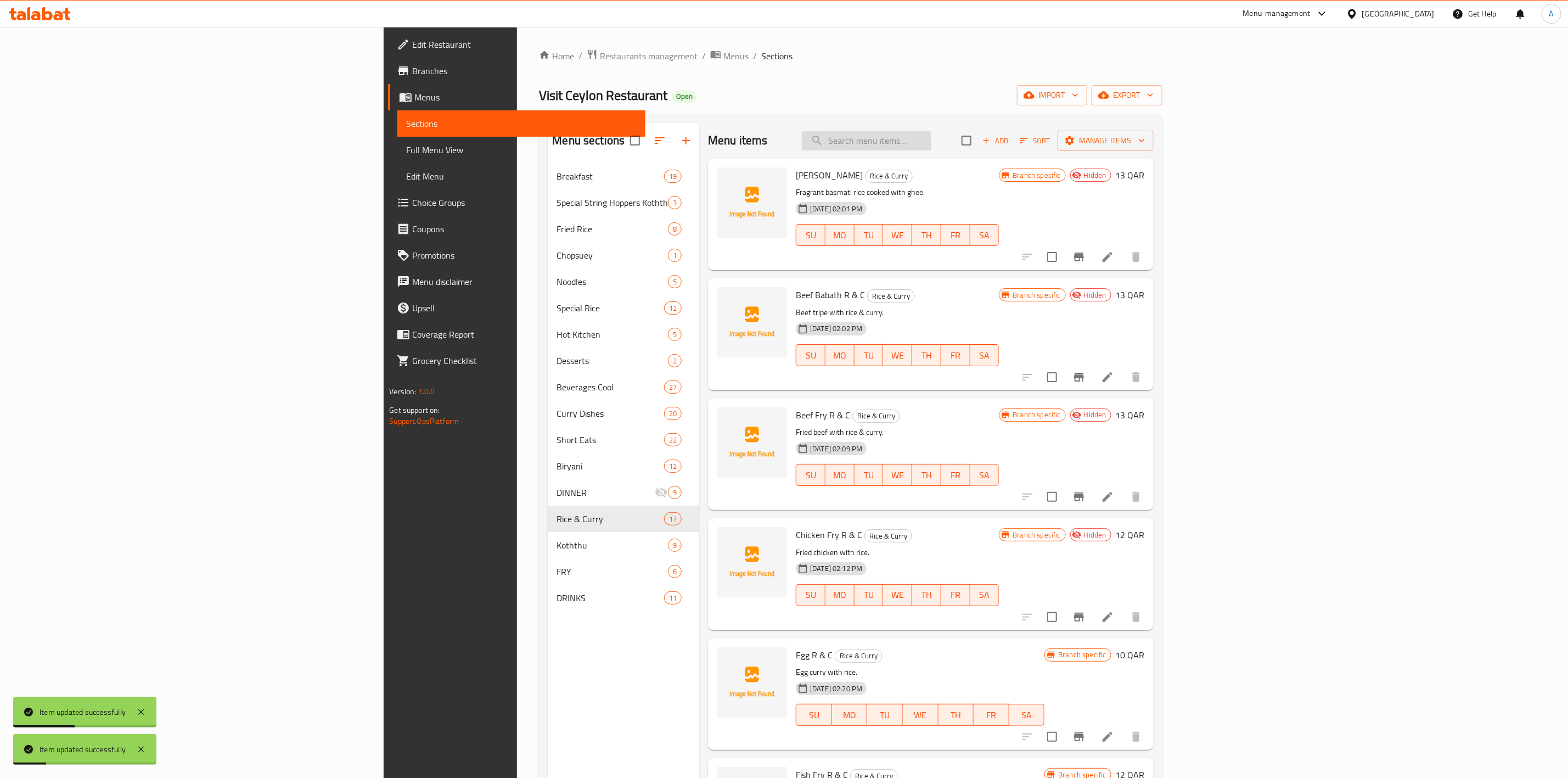
click at [932, 140] on input "search" at bounding box center [867, 141] width 129 height 19
paste input "Chicken R & C"
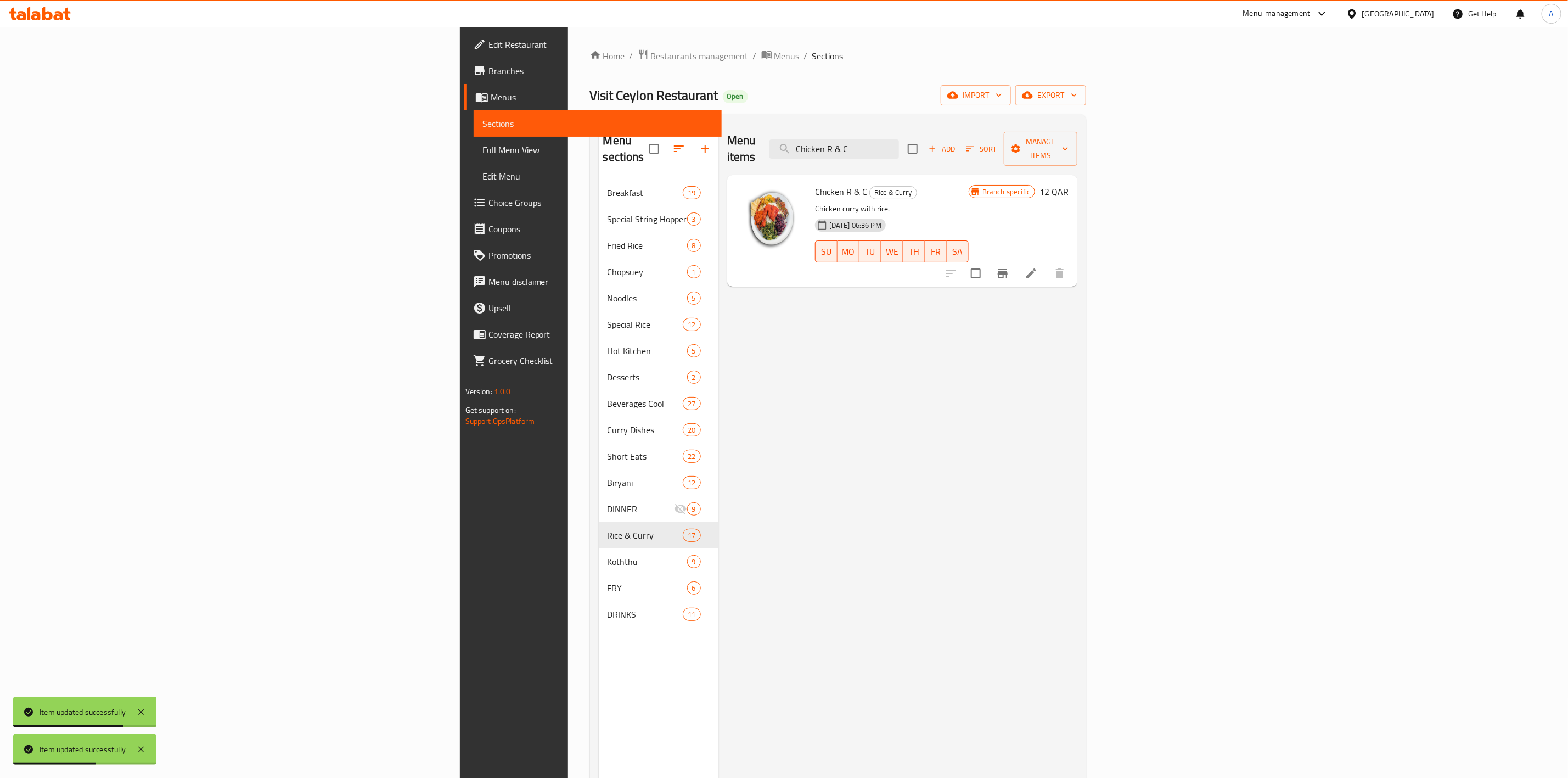
drag, startPoint x: 1046, startPoint y: 142, endPoint x: 658, endPoint y: 99, distance: 390.4
click at [647, 104] on div "Home / Restaurants management / Menus / Sections Visit Ceylon Restaurant Open i…" at bounding box center [838, 480] width 496 height 861
paste input "Egg"
type input "Egg R & C"
click at [1037, 268] on icon at bounding box center [1032, 273] width 10 height 10
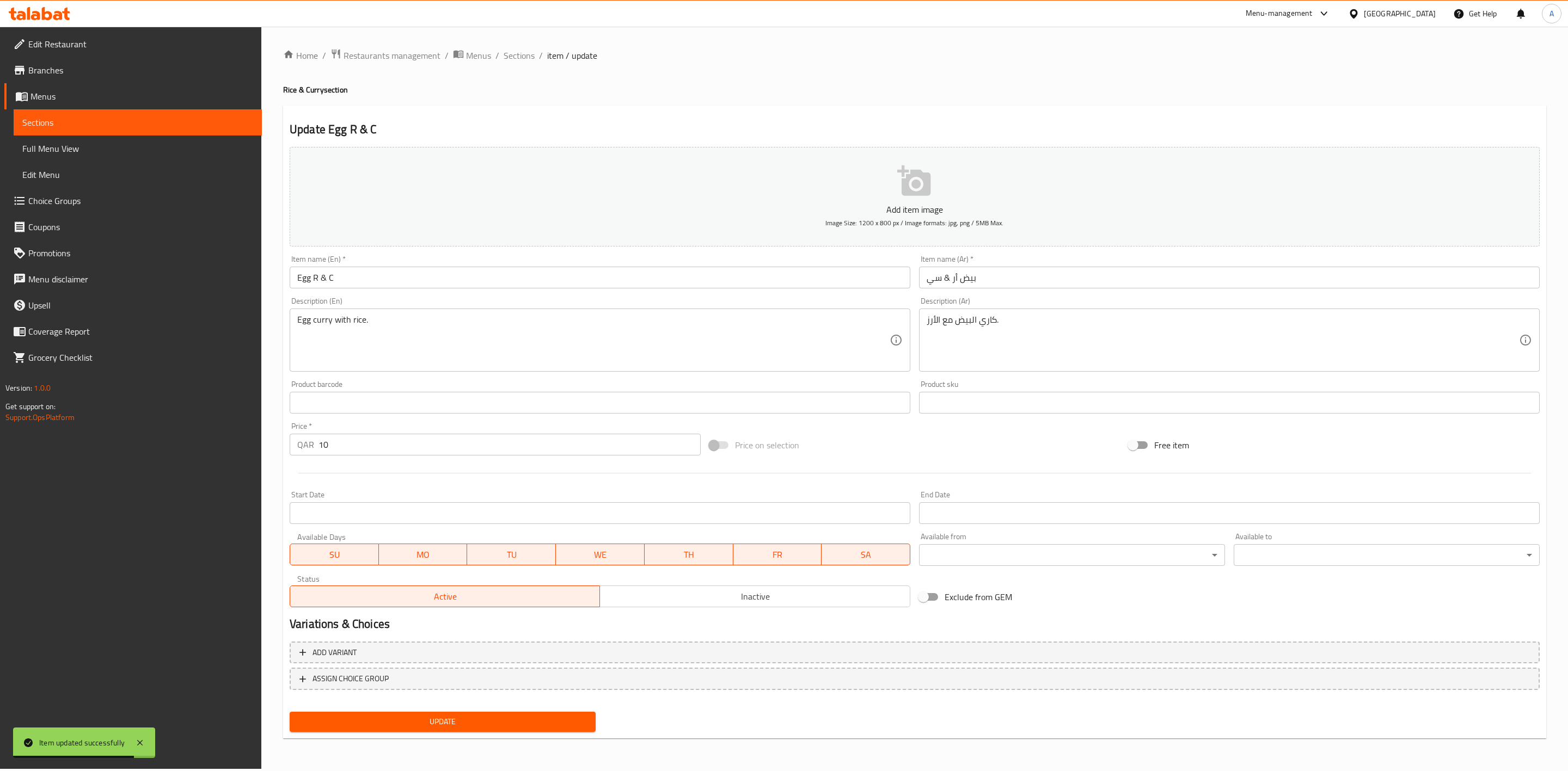
click at [691, 601] on span "Inactive" at bounding box center [755, 597] width 301 height 16
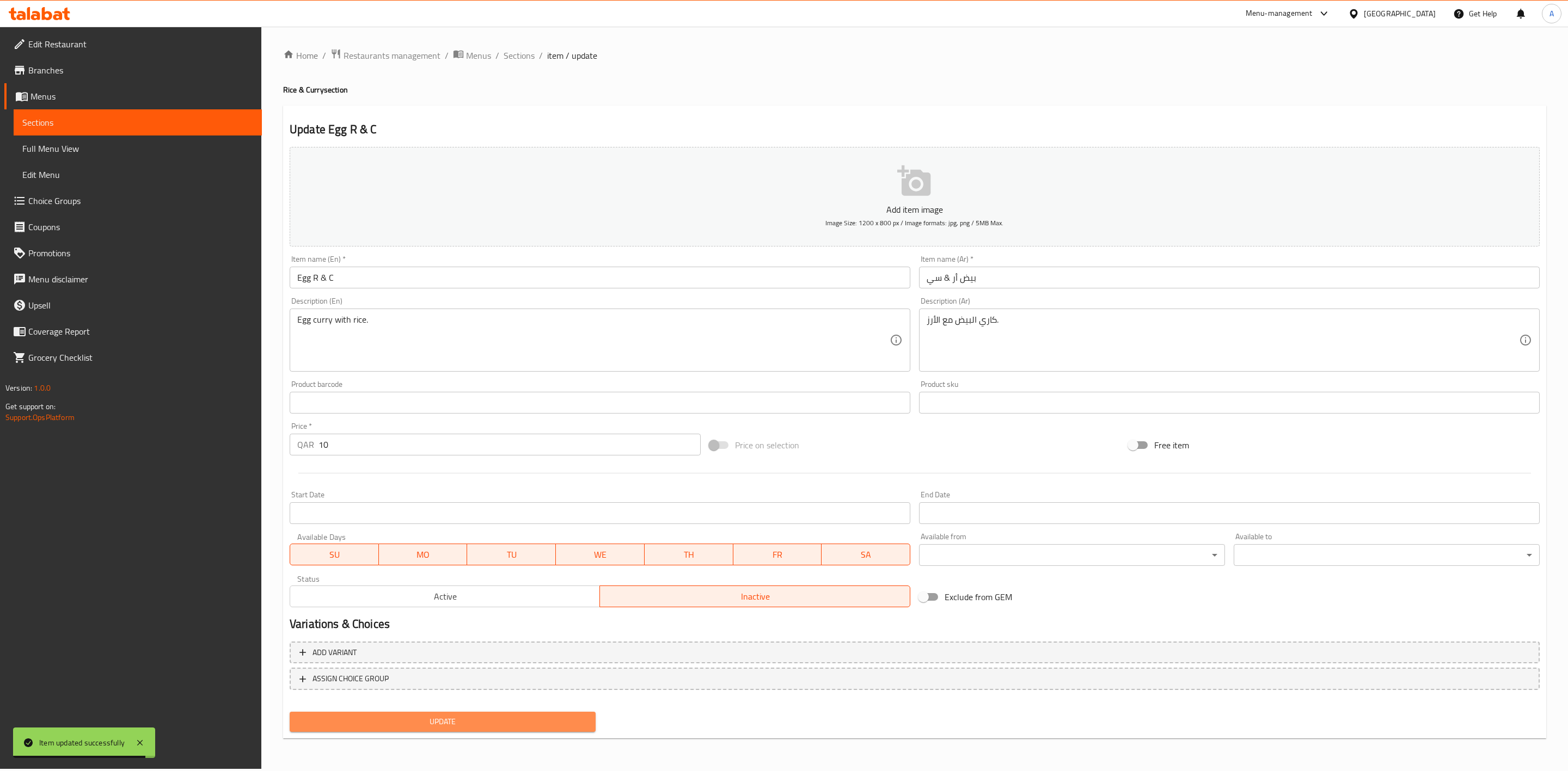
click at [492, 716] on span "Update" at bounding box center [443, 722] width 289 height 13
click at [521, 49] on span "Sections" at bounding box center [519, 55] width 31 height 13
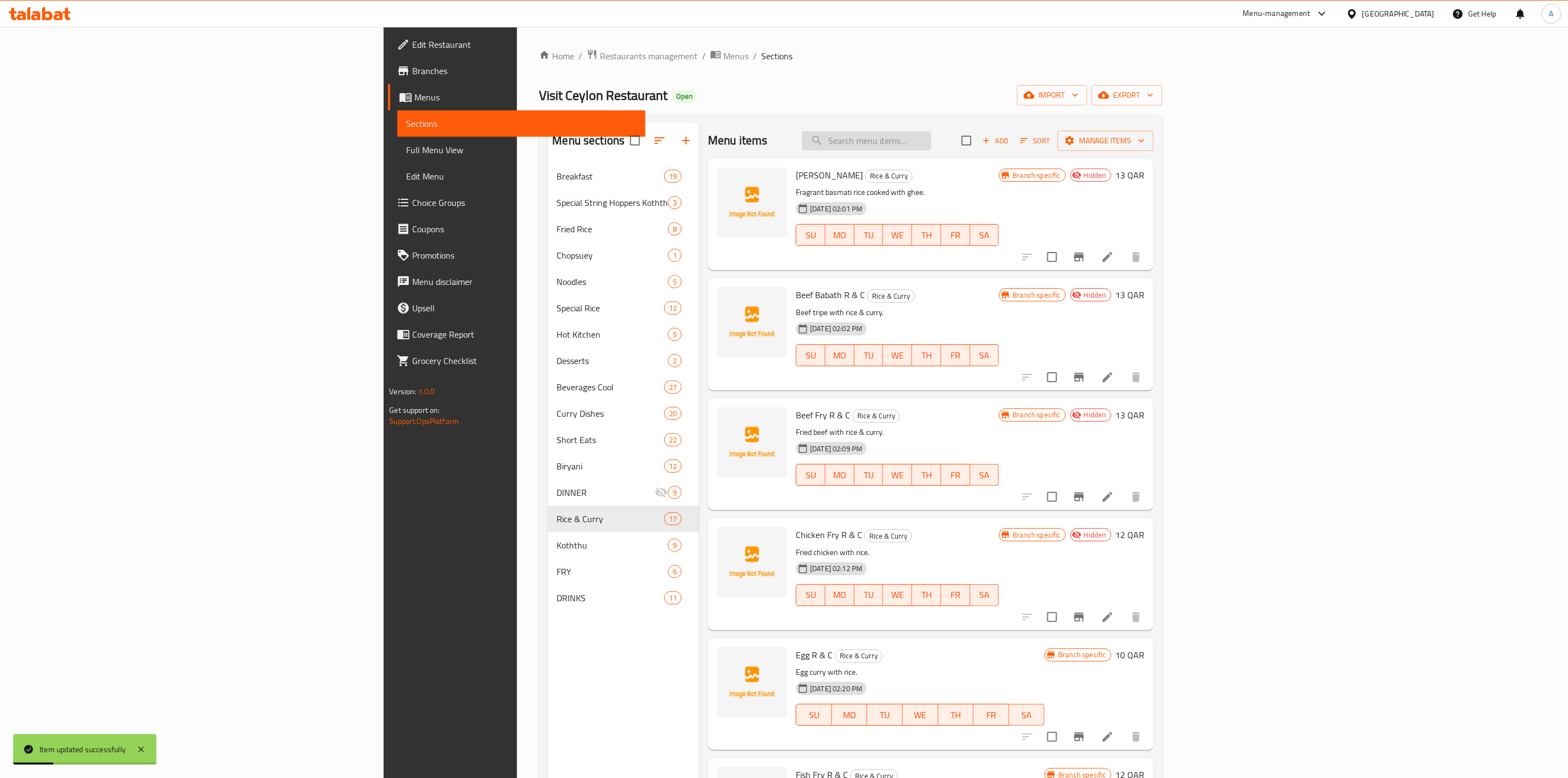
click at [932, 137] on input "search" at bounding box center [867, 141] width 129 height 19
paste input "Fish Fry R & C"
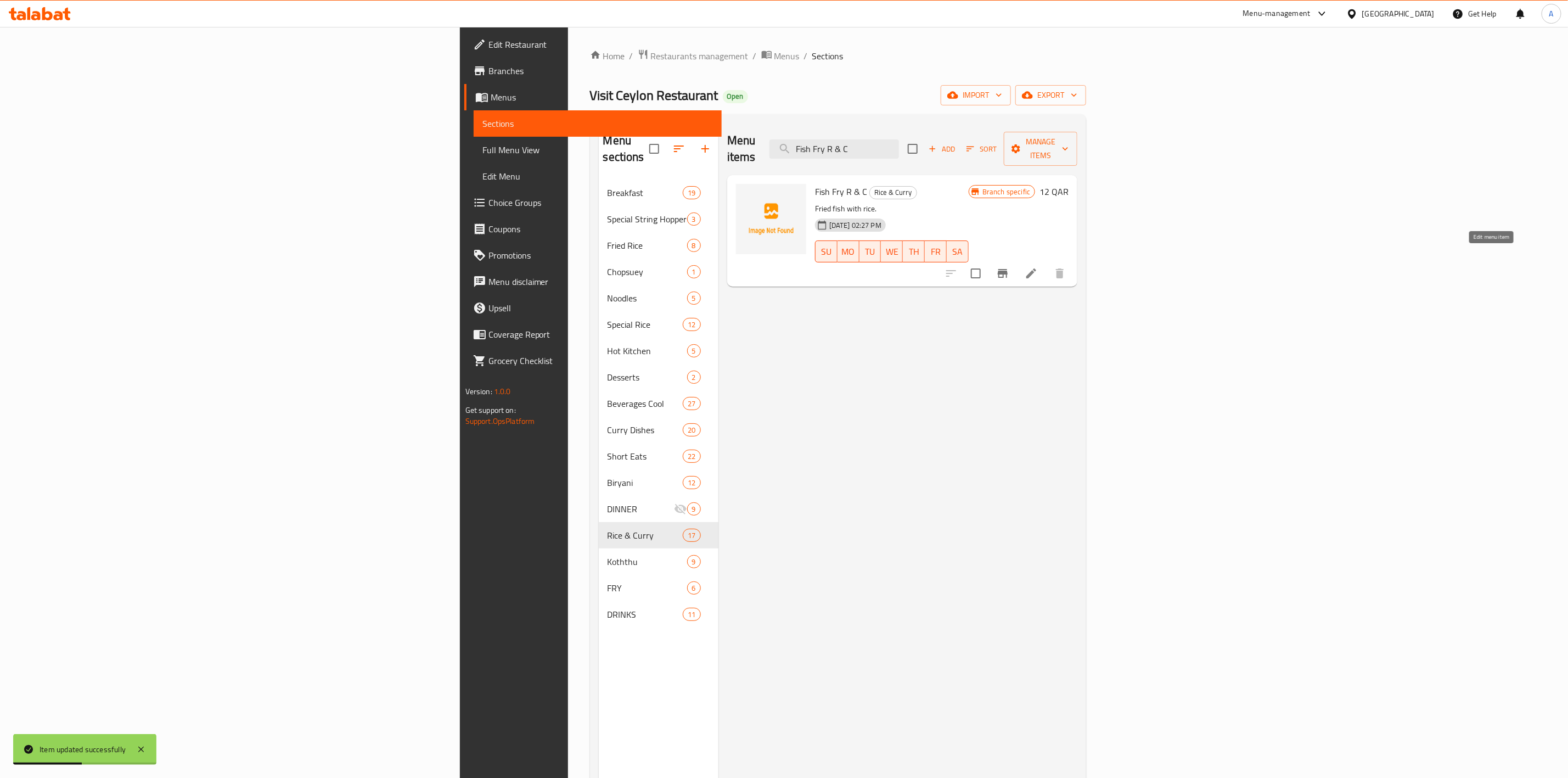
type input "Fish Fry R & C"
click at [1038, 267] on icon at bounding box center [1031, 273] width 13 height 13
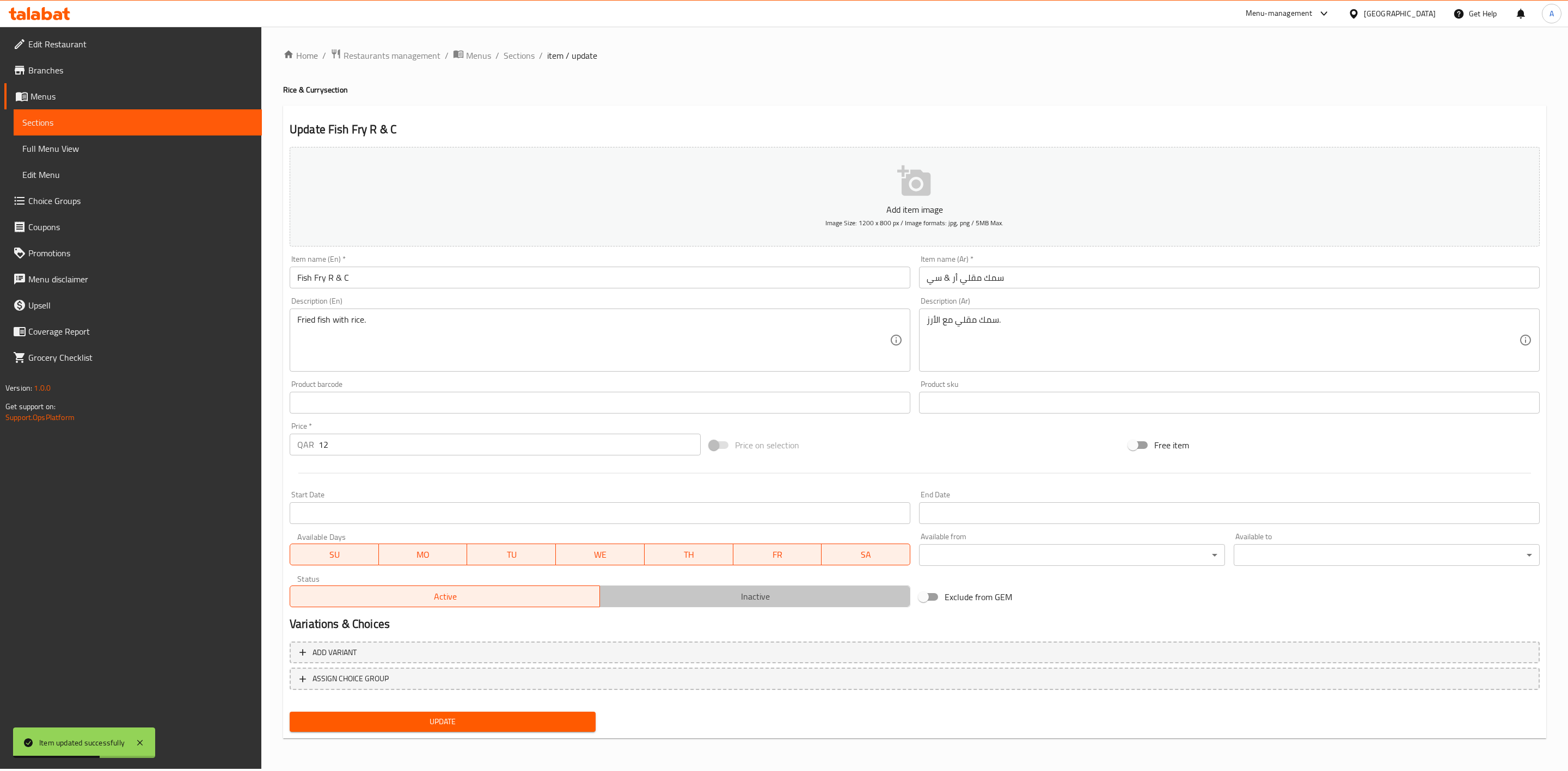
click at [729, 591] on span "Inactive" at bounding box center [755, 597] width 301 height 16
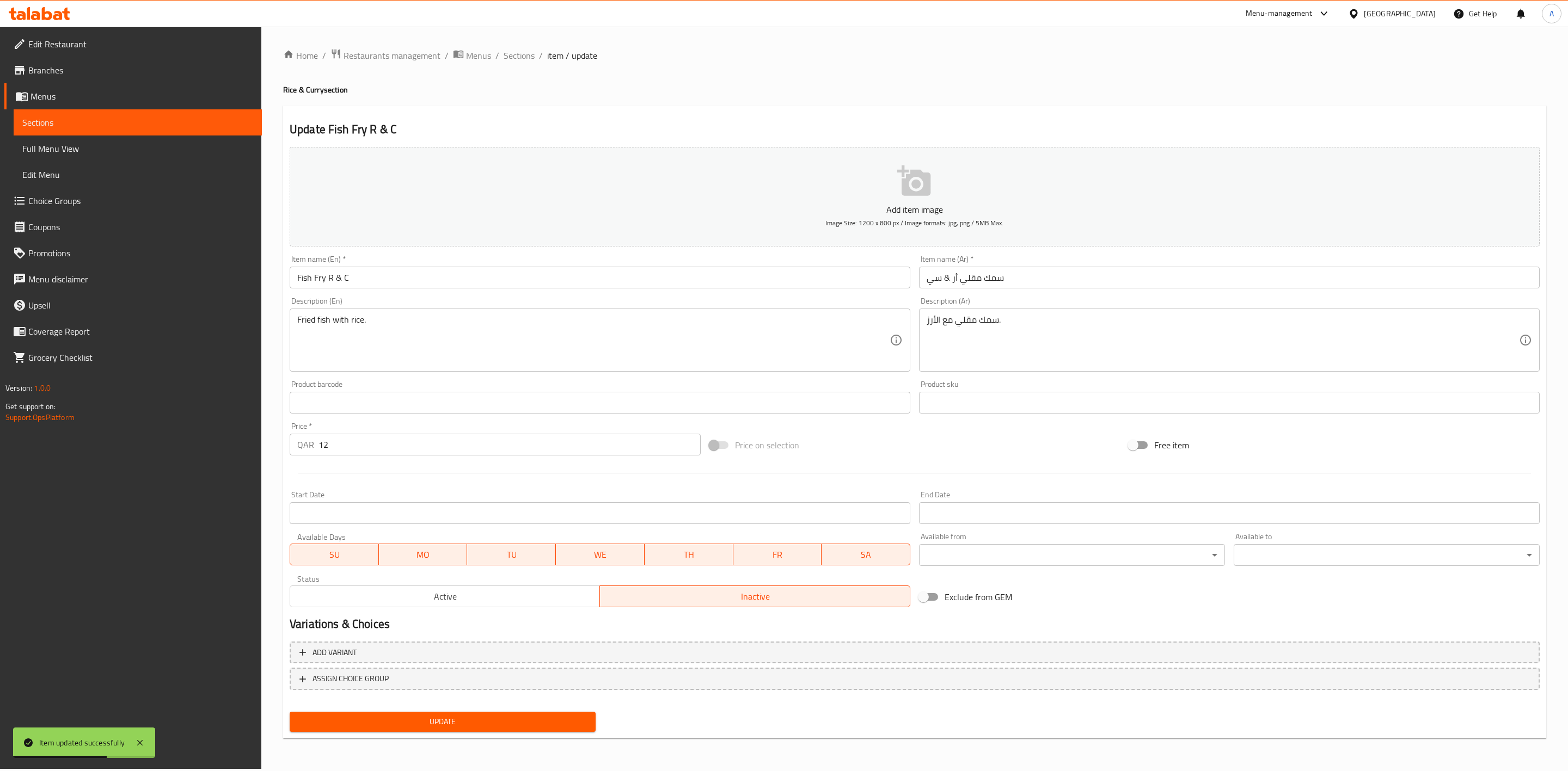
click at [503, 719] on span "Update" at bounding box center [443, 722] width 289 height 13
click at [519, 58] on span "Sections" at bounding box center [519, 55] width 31 height 13
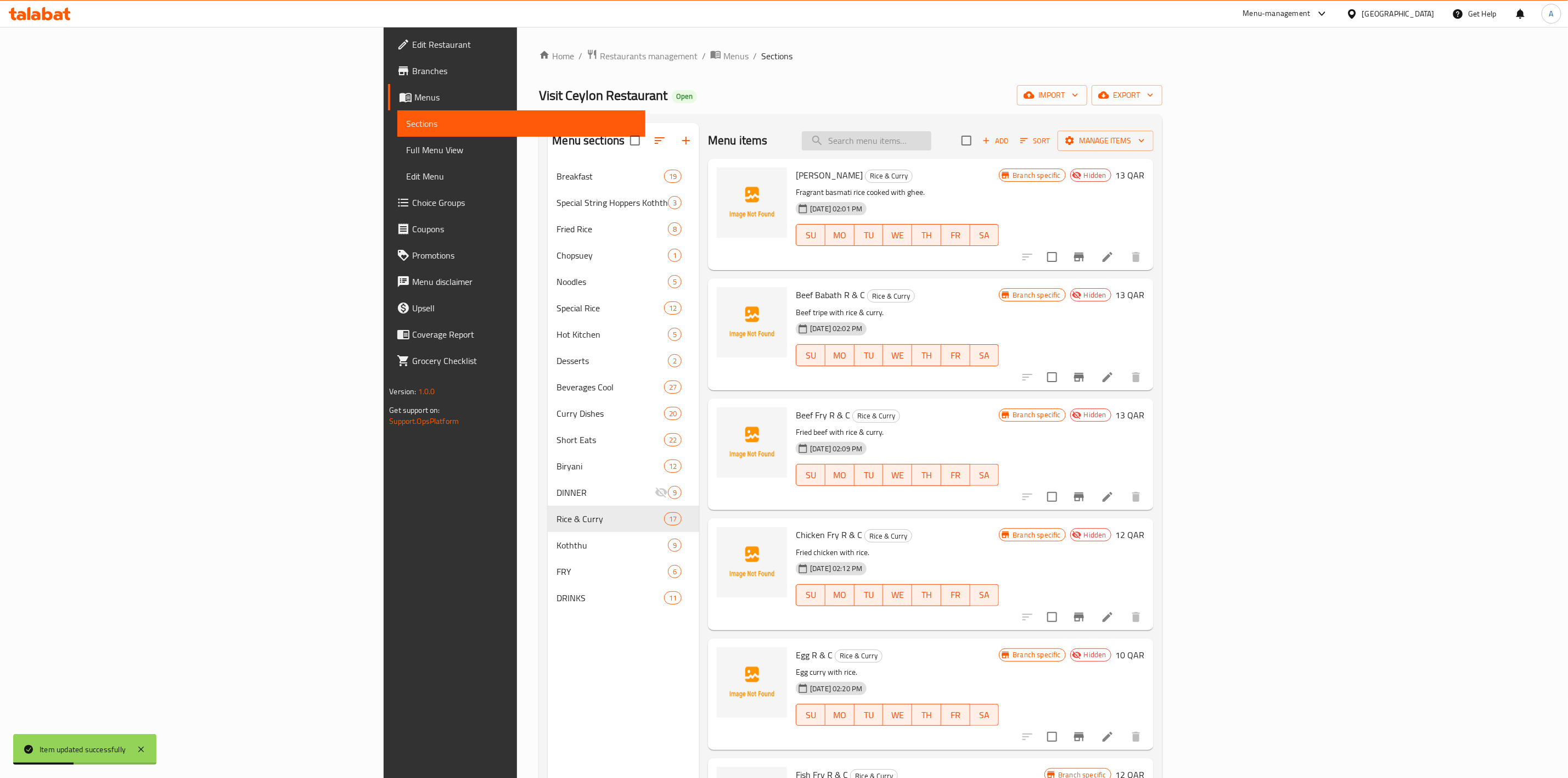
click at [932, 145] on input "search" at bounding box center [867, 141] width 129 height 19
paste input "Fish R & C"
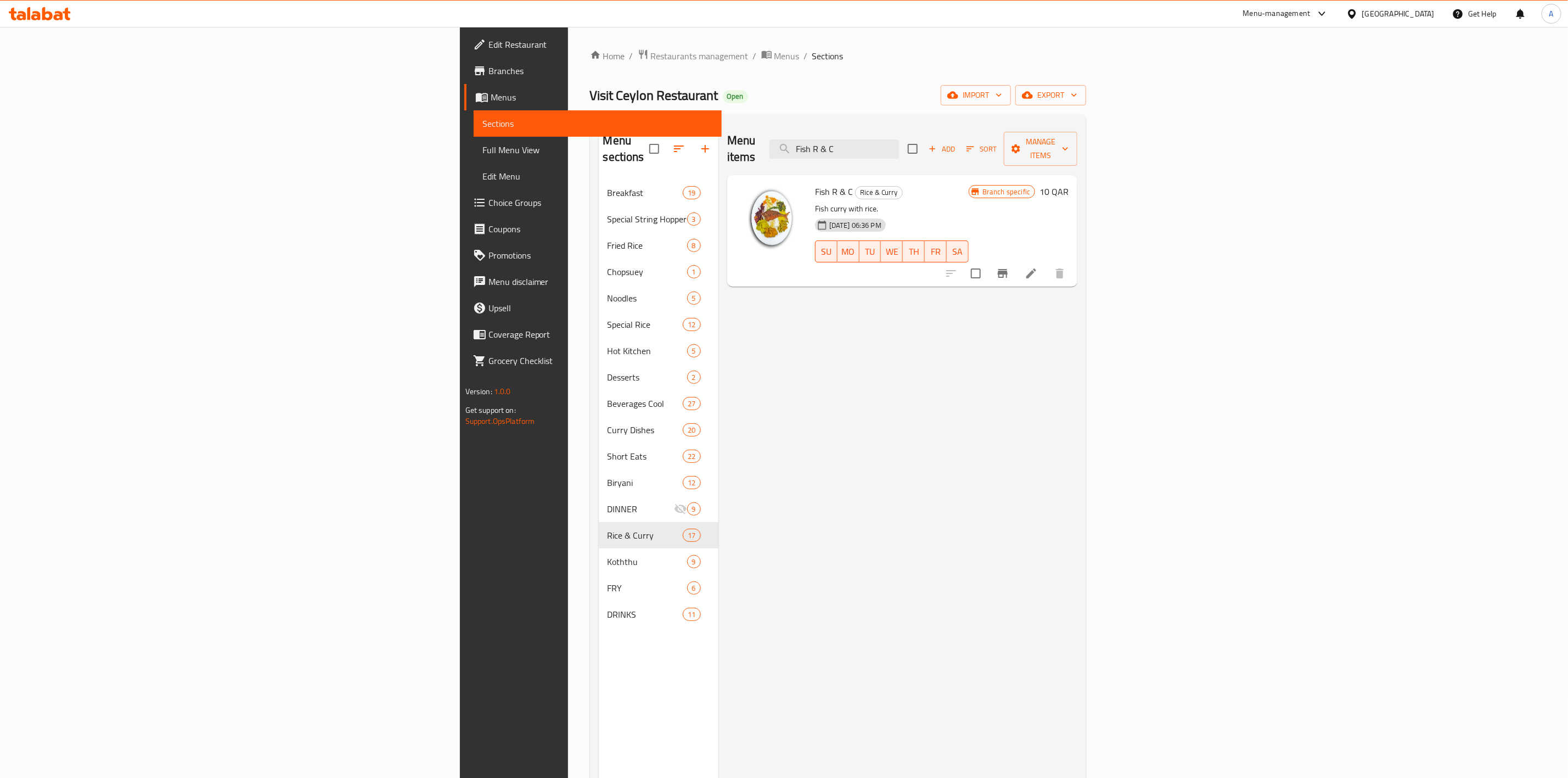
drag, startPoint x: 1039, startPoint y: 143, endPoint x: 704, endPoint y: 133, distance: 335.1
click at [727, 138] on div "Menu items Fish R & C Add Sort Manage items" at bounding box center [903, 149] width 351 height 52
paste input "Mutton"
drag, startPoint x: 1048, startPoint y: 141, endPoint x: 404, endPoint y: 101, distance: 645.2
click at [590, 104] on div "Home / Restaurants management / Menus / Sections Visit Ceylon Restaurant Open i…" at bounding box center [838, 480] width 496 height 861
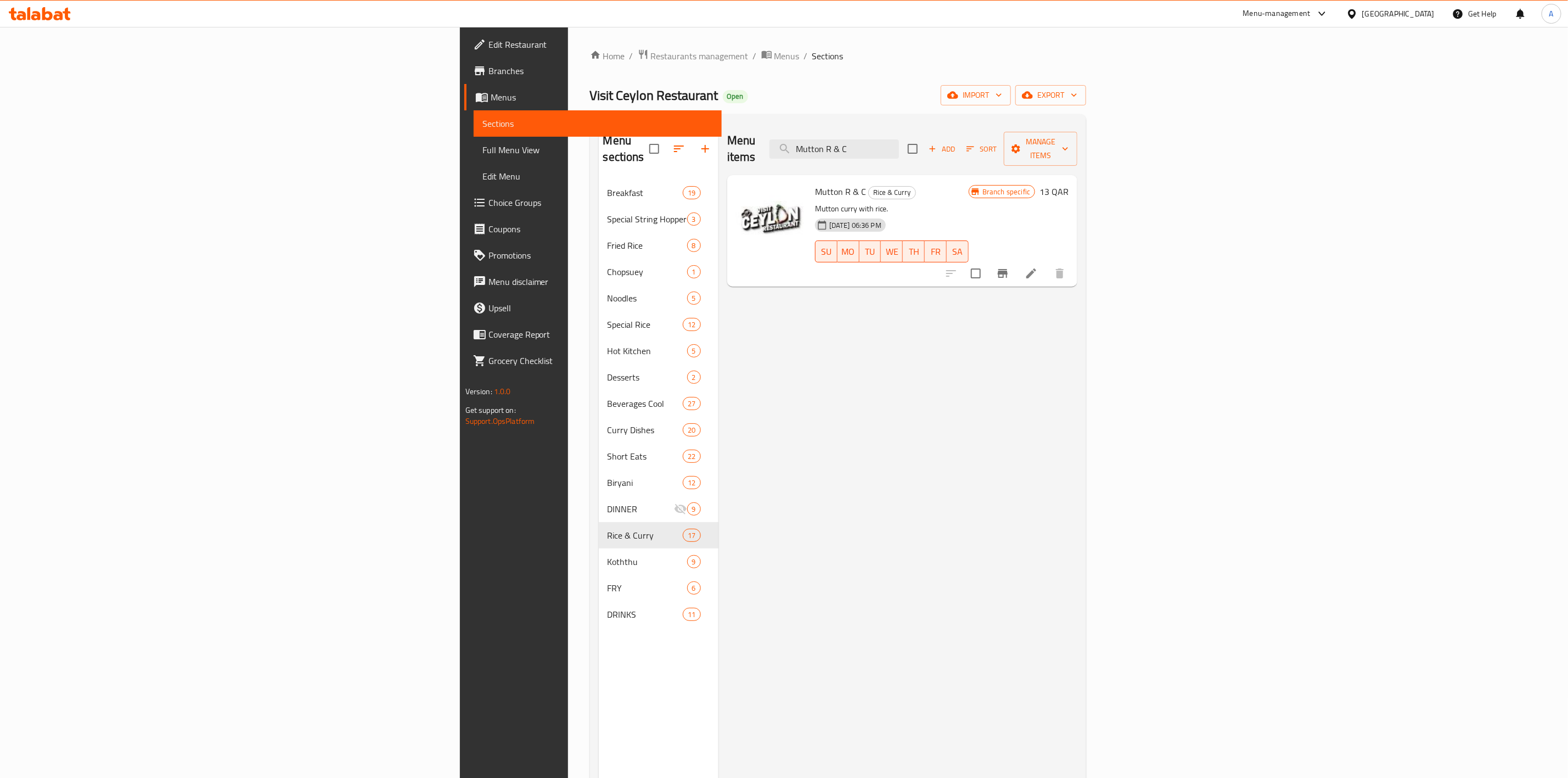
paste input "Omlet"
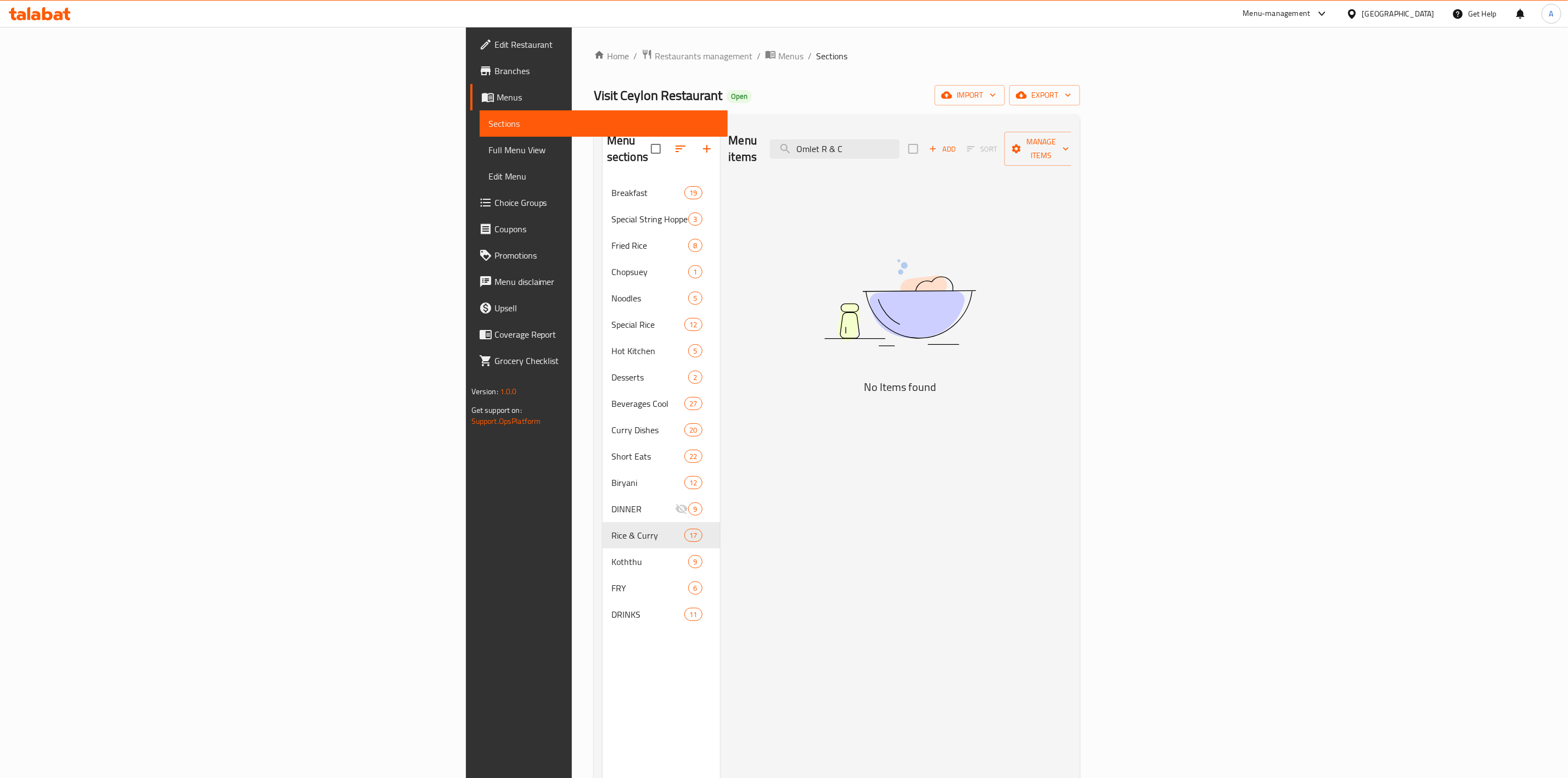
drag, startPoint x: 997, startPoint y: 143, endPoint x: 779, endPoint y: 109, distance: 220.6
click at [779, 109] on div "Home / Restaurants management / Menus / Sections Visit Ceylon Restaurant Open i…" at bounding box center [837, 480] width 486 height 861
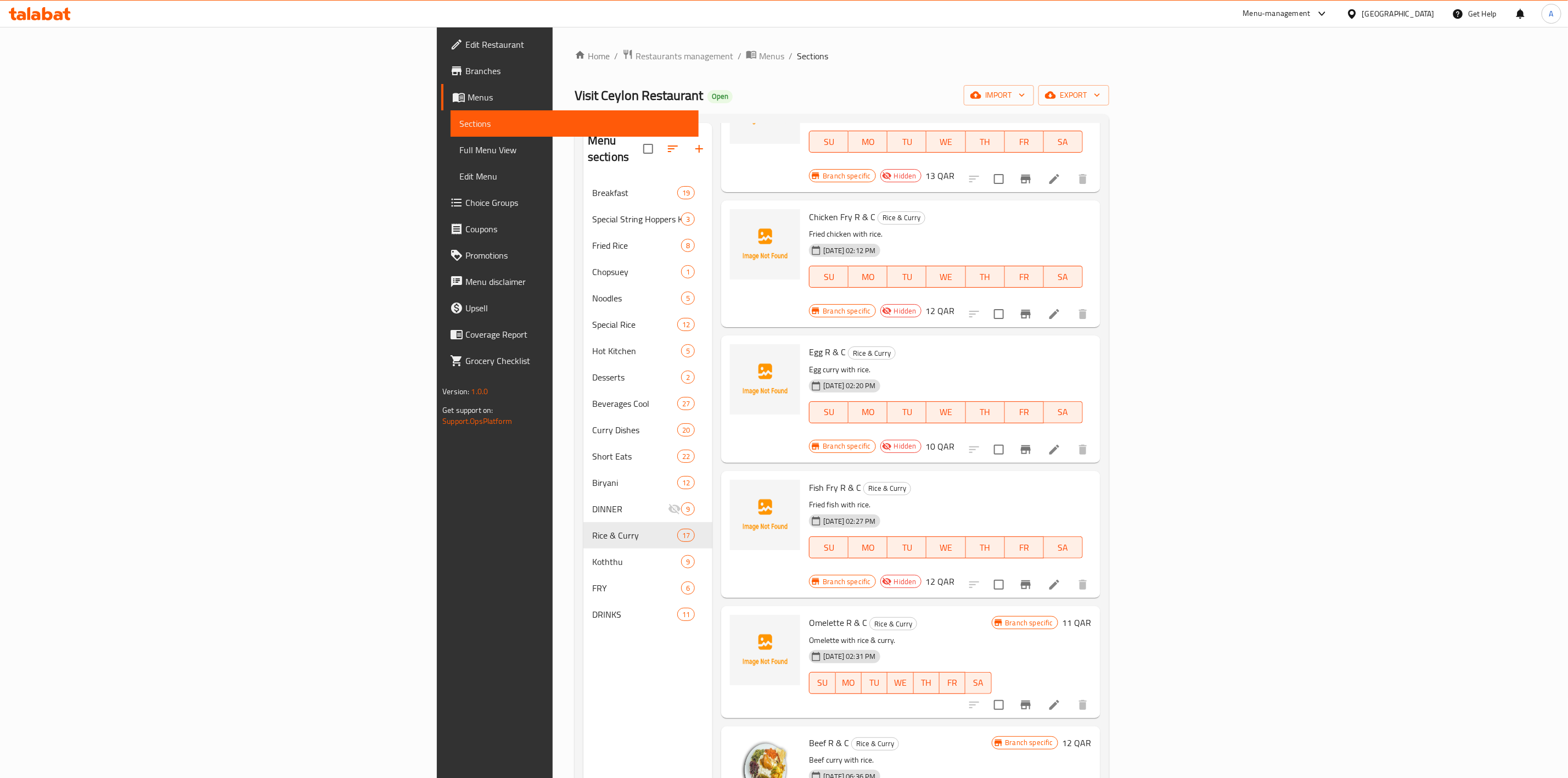
scroll to position [247, 0]
type input "R & C"
click at [1061, 697] on icon at bounding box center [1054, 703] width 13 height 13
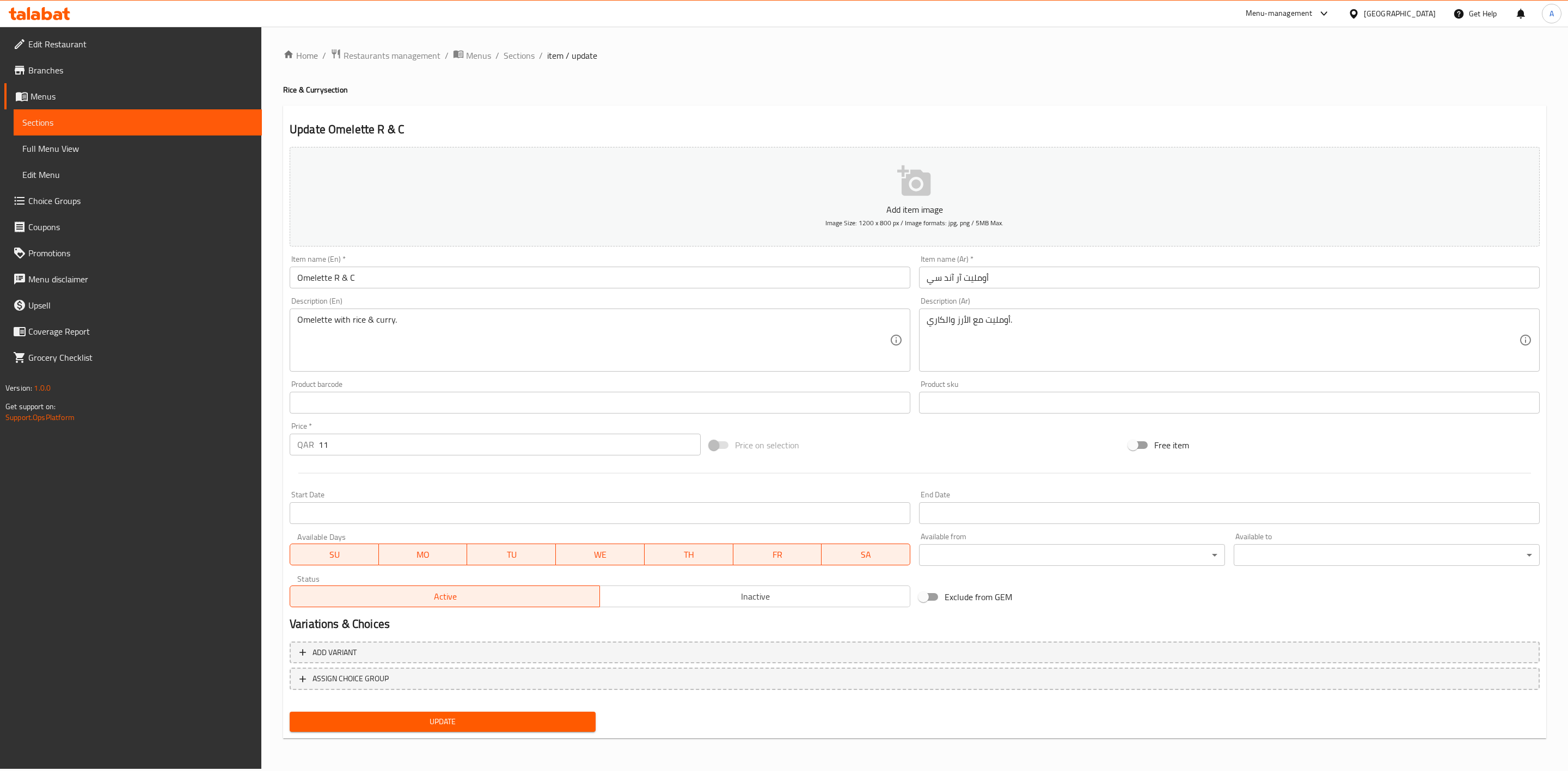
click at [756, 598] on span "Inactive" at bounding box center [755, 597] width 301 height 16
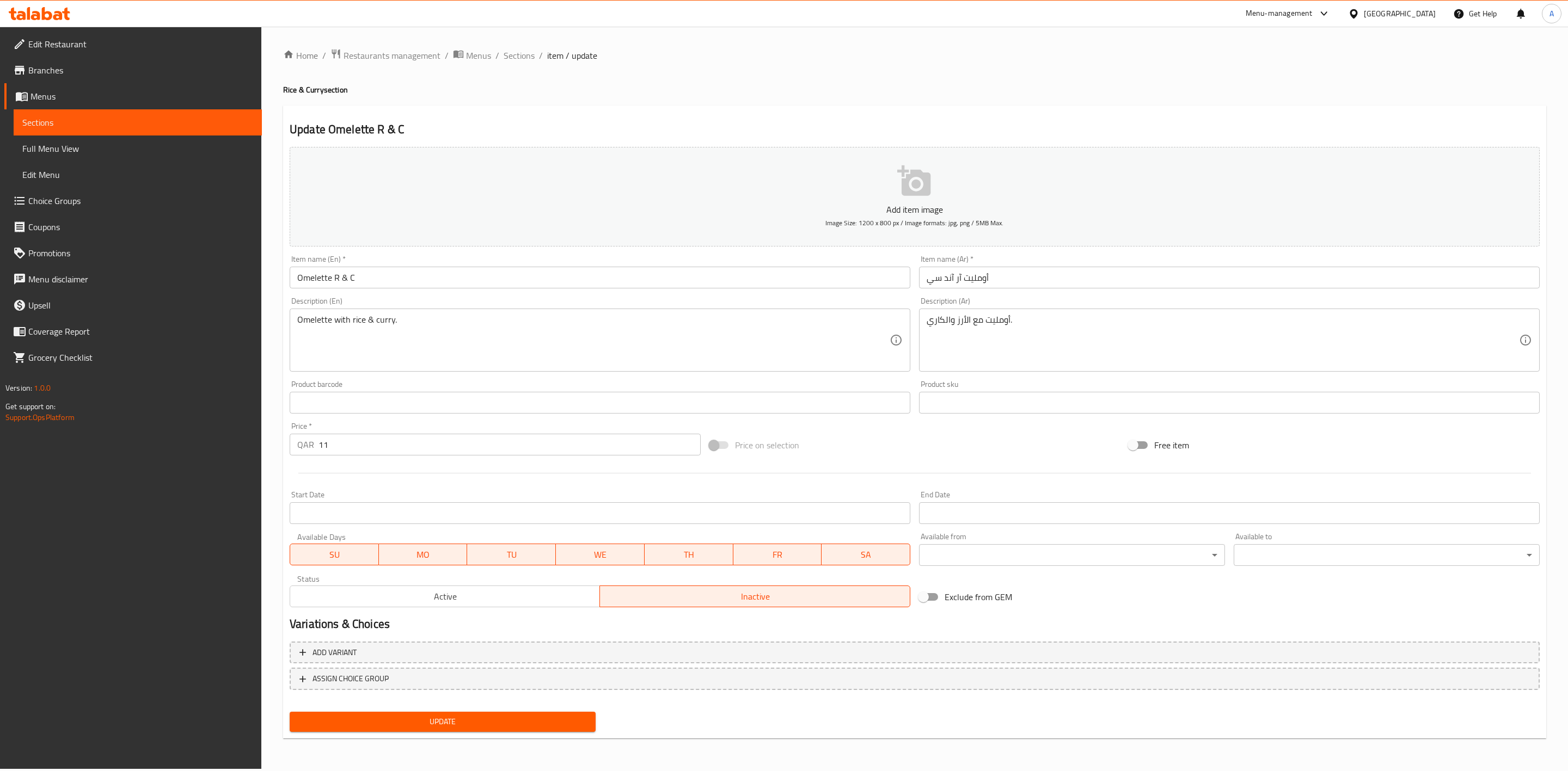
click at [477, 719] on span "Update" at bounding box center [443, 722] width 289 height 13
click at [515, 53] on span "Sections" at bounding box center [519, 55] width 31 height 13
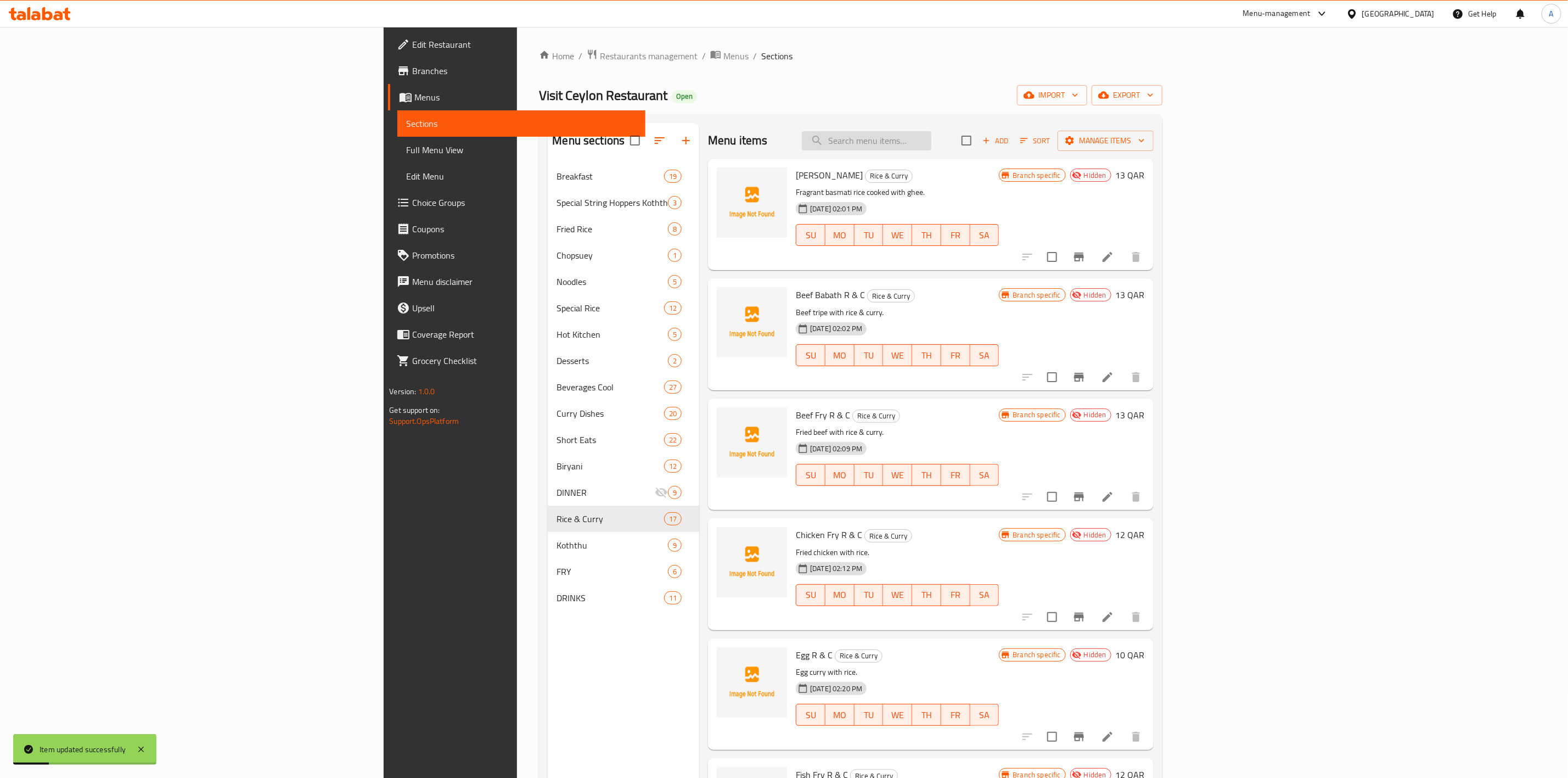
click at [932, 131] on input "search" at bounding box center [867, 141] width 129 height 19
paste input "Red Rice & Curry"
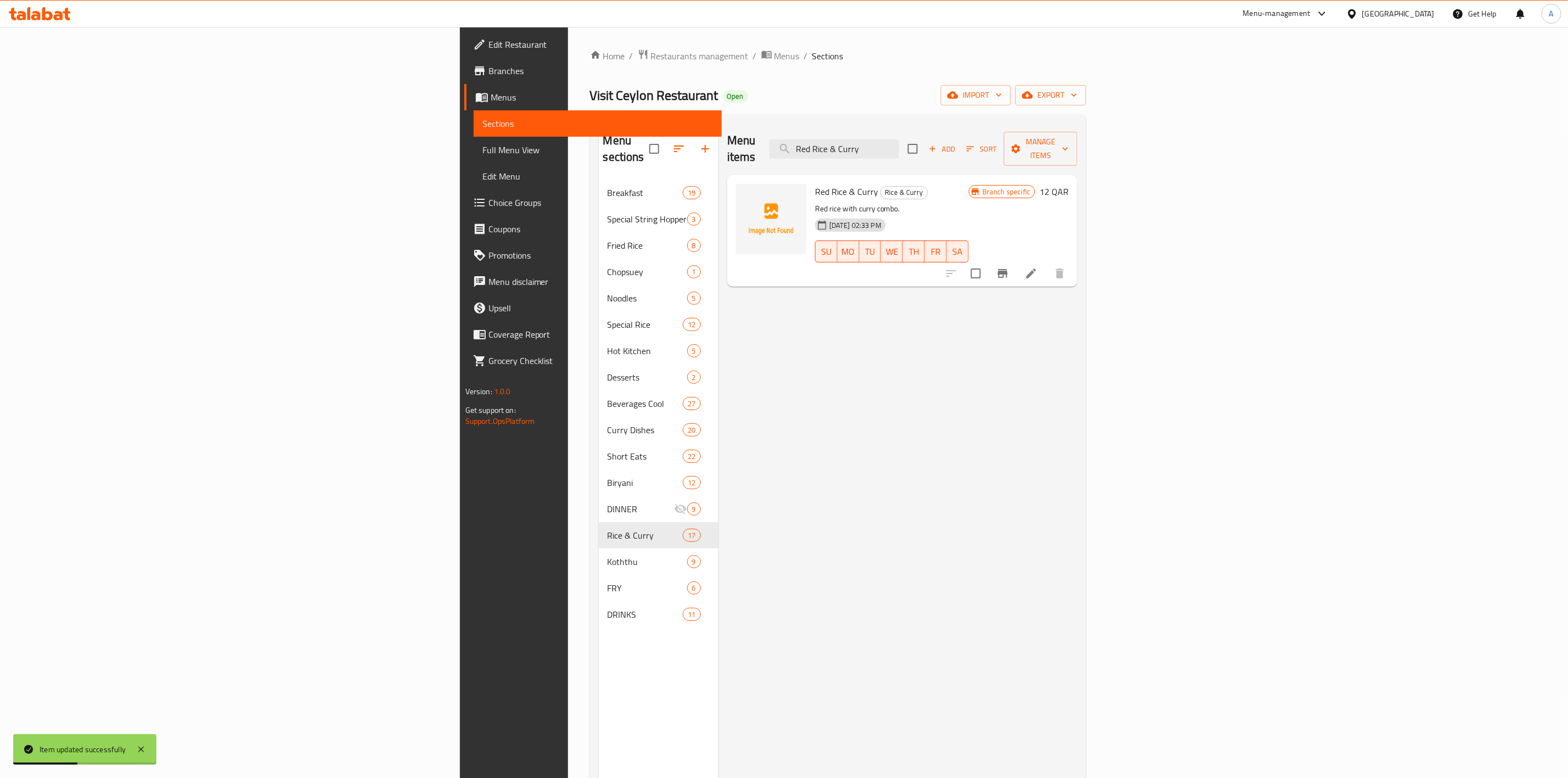
type input "Red Rice & Curry"
click at [1038, 267] on icon at bounding box center [1031, 273] width 13 height 13
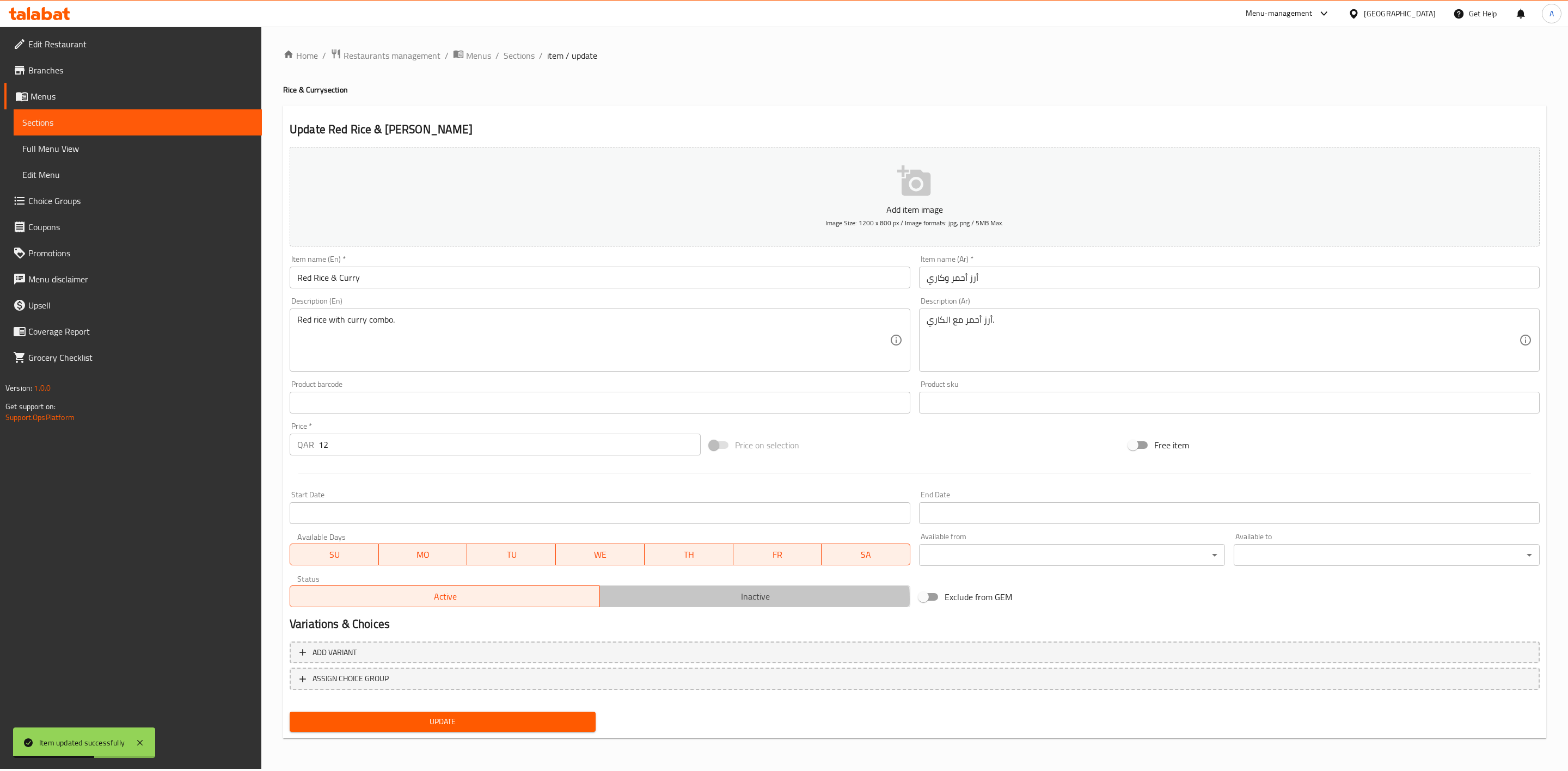
click at [719, 599] on span "Inactive" at bounding box center [755, 597] width 301 height 16
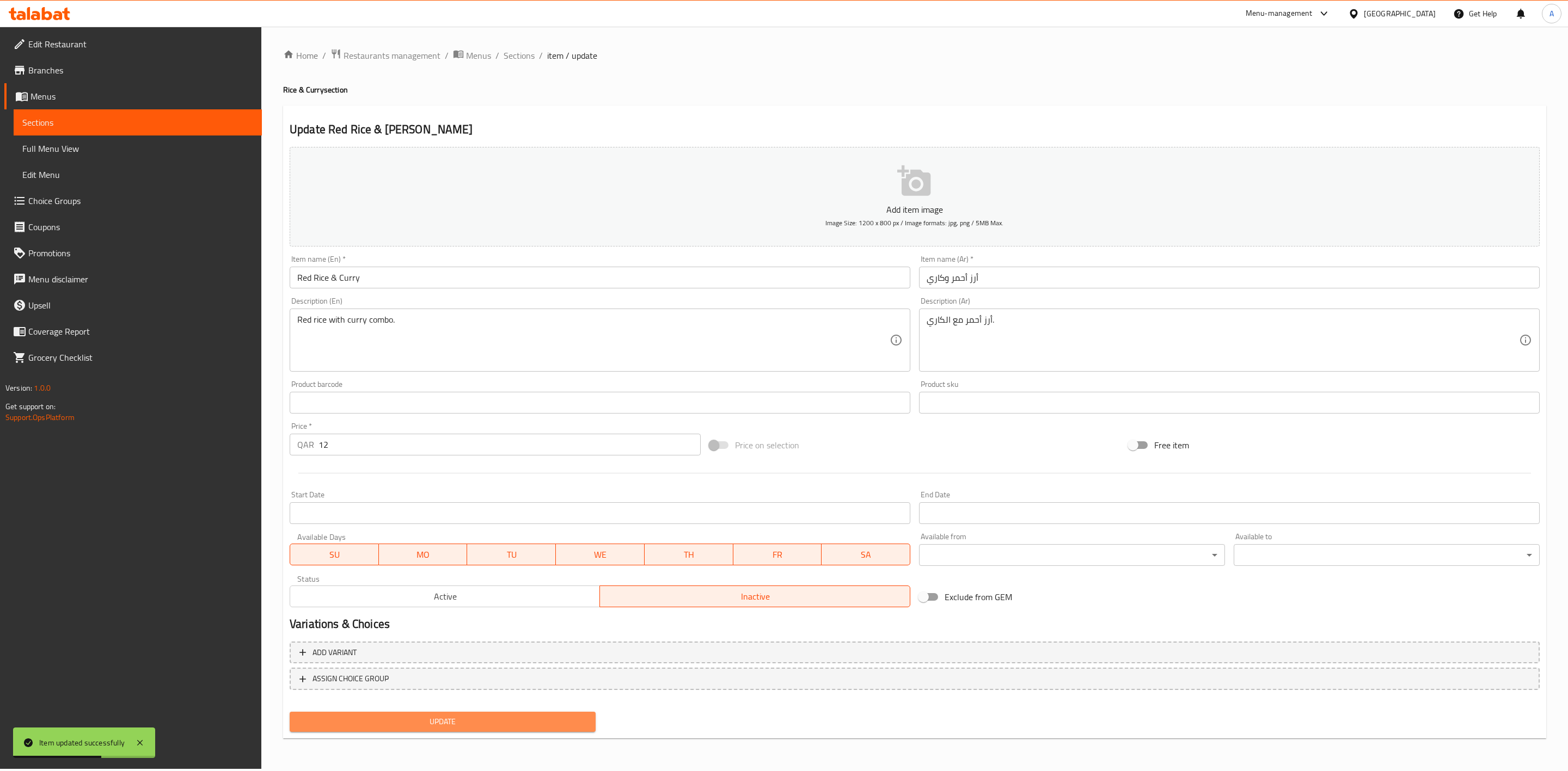
click at [451, 720] on span "Update" at bounding box center [443, 722] width 289 height 13
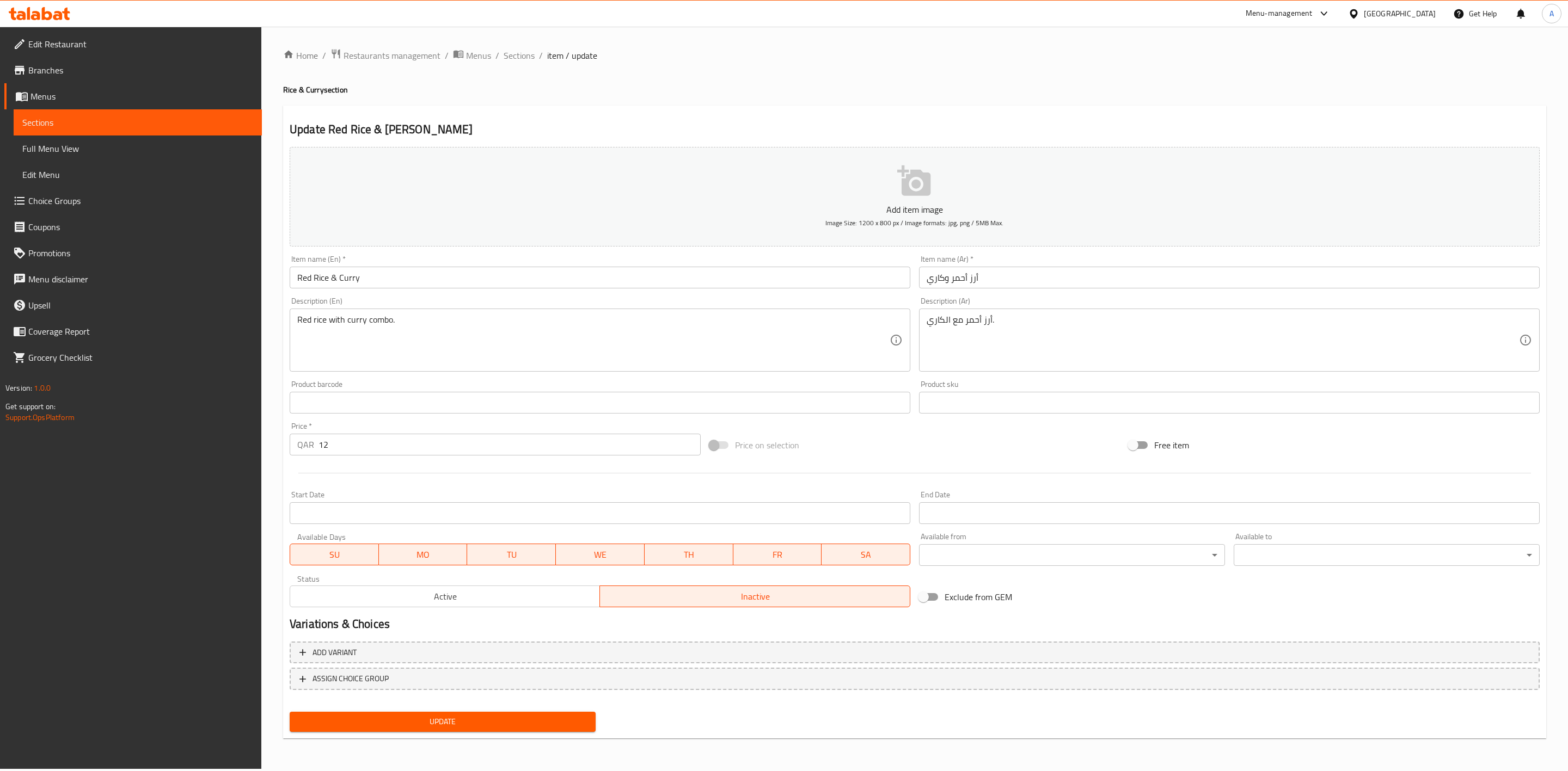
click at [290, 712] on button "Update" at bounding box center [443, 722] width 306 height 20
click at [517, 54] on span "Sections" at bounding box center [519, 55] width 31 height 13
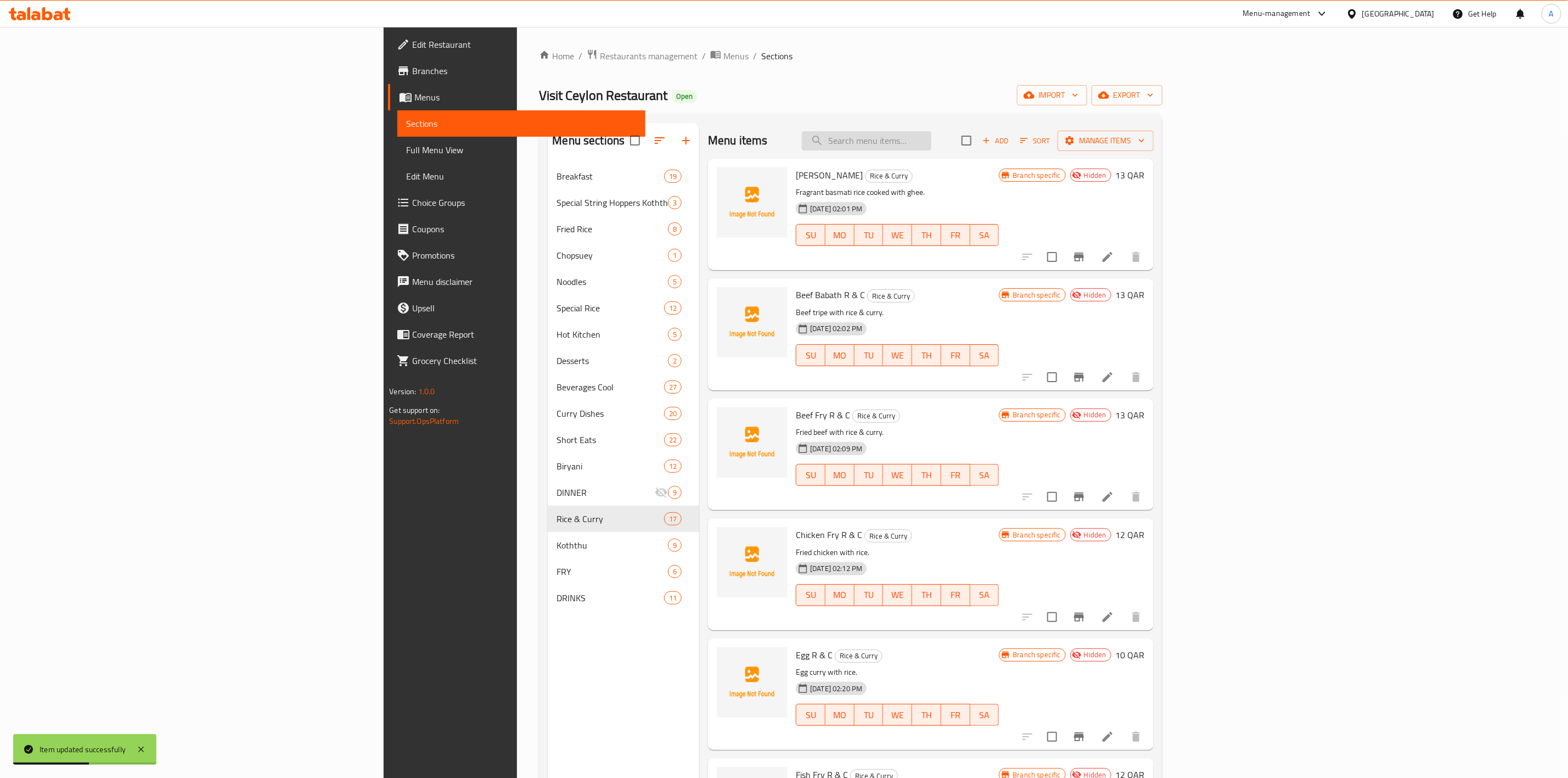
click at [932, 145] on input "search" at bounding box center [867, 141] width 129 height 19
paste input "Egg Koththu"
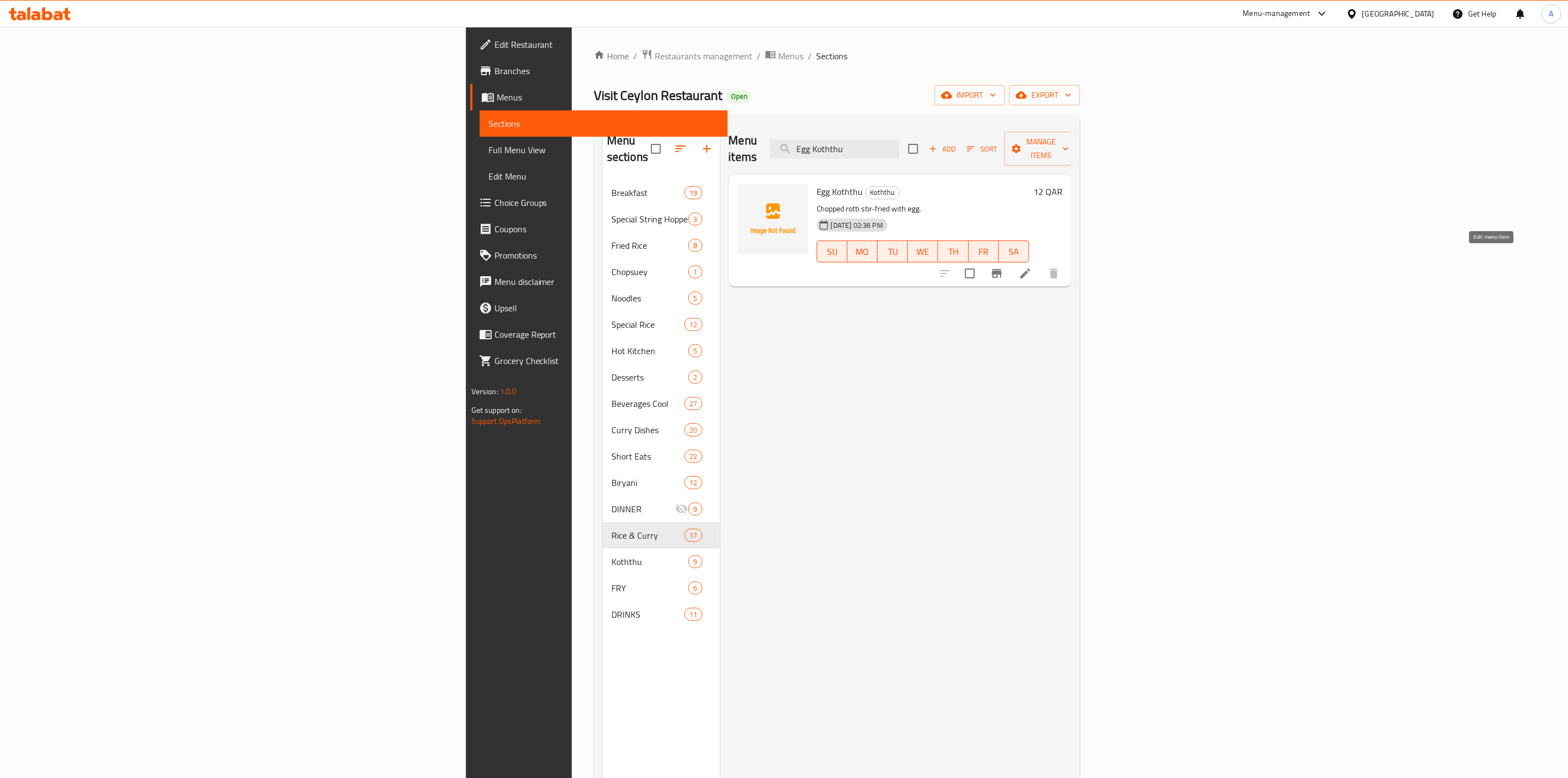
type input "Egg Koththu"
click at [1030, 268] on icon at bounding box center [1025, 273] width 10 height 10
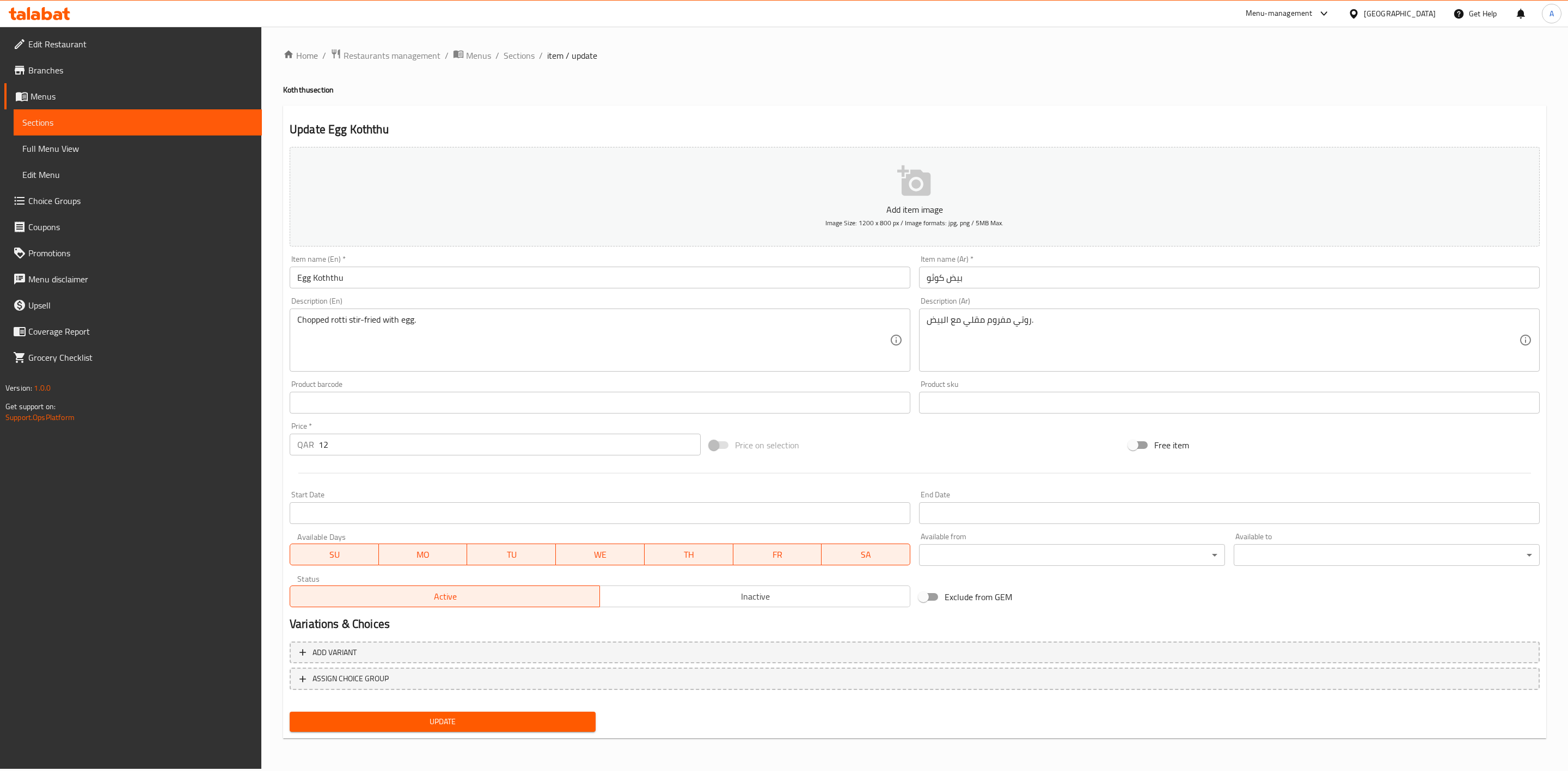
click at [657, 590] on span "Inactive" at bounding box center [755, 597] width 301 height 16
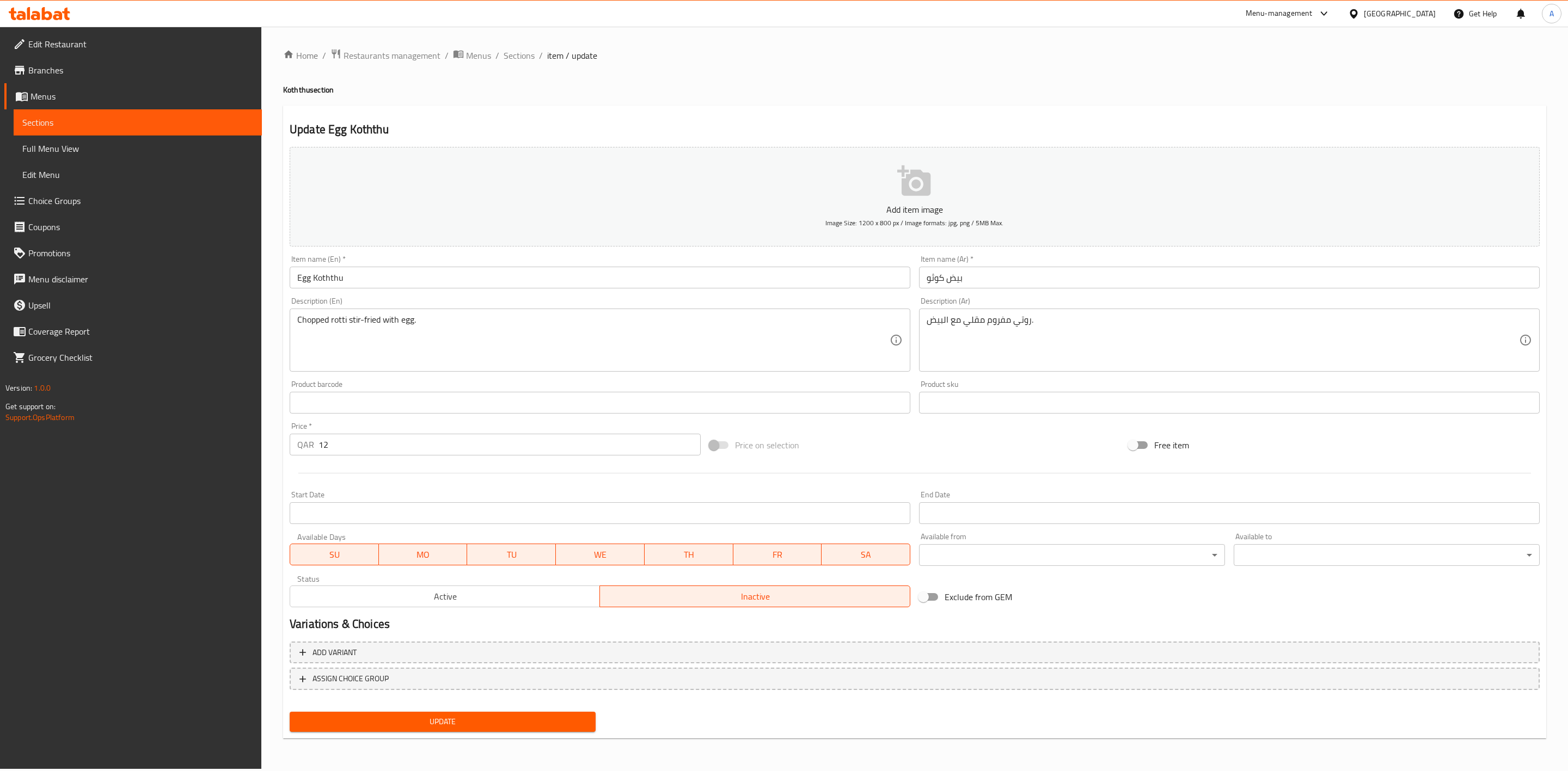
click at [449, 728] on button "Update" at bounding box center [443, 722] width 306 height 20
click at [499, 54] on ol "Home / Restaurants management / Menus / Sections / item / update" at bounding box center [914, 55] width 1263 height 14
click at [514, 51] on span "Sections" at bounding box center [519, 55] width 31 height 13
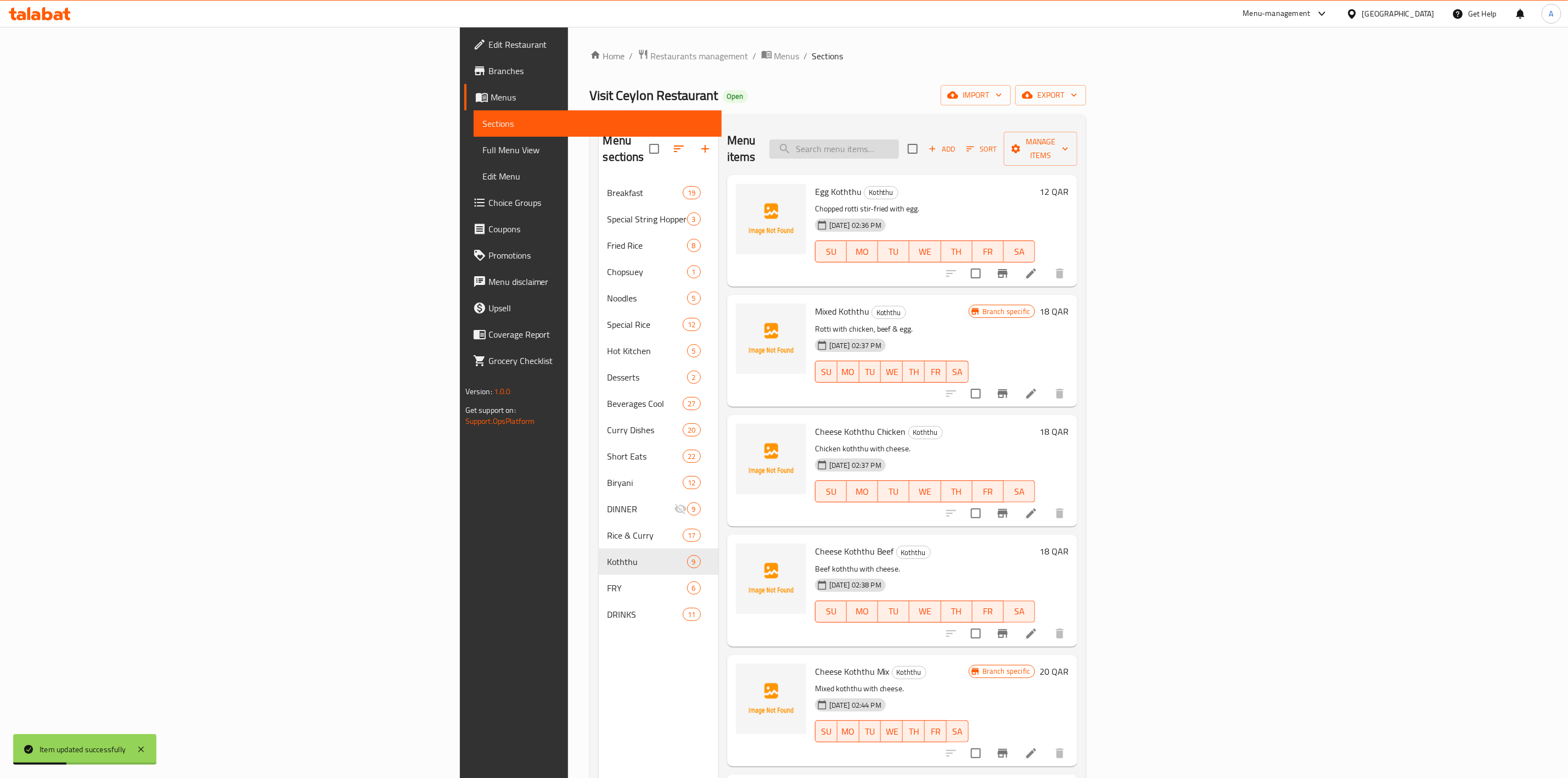
click at [899, 147] on input "search" at bounding box center [834, 149] width 129 height 19
paste input "Mixed Koththu"
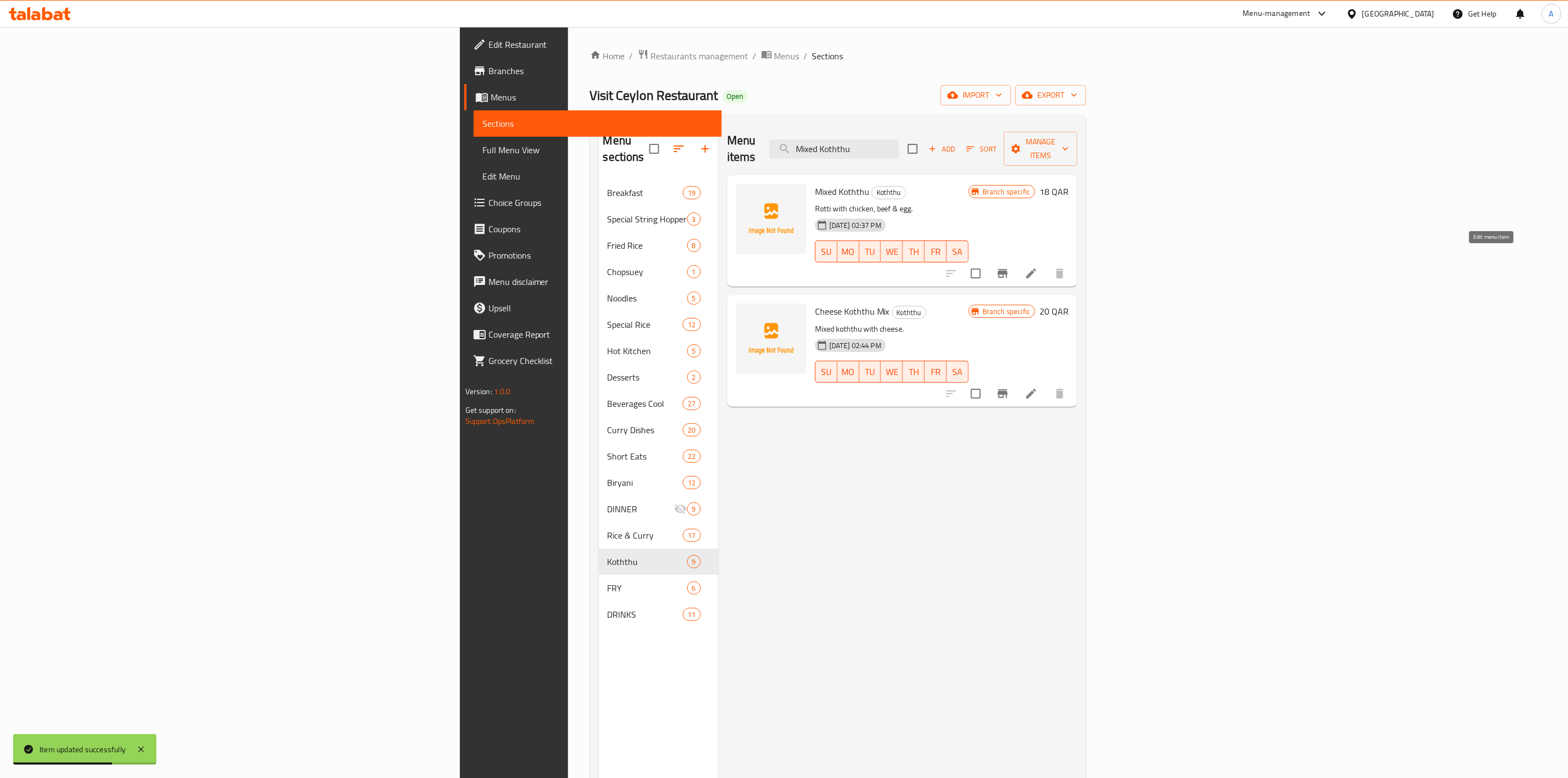
type input "Mixed Koththu"
click at [1038, 267] on icon at bounding box center [1031, 273] width 13 height 13
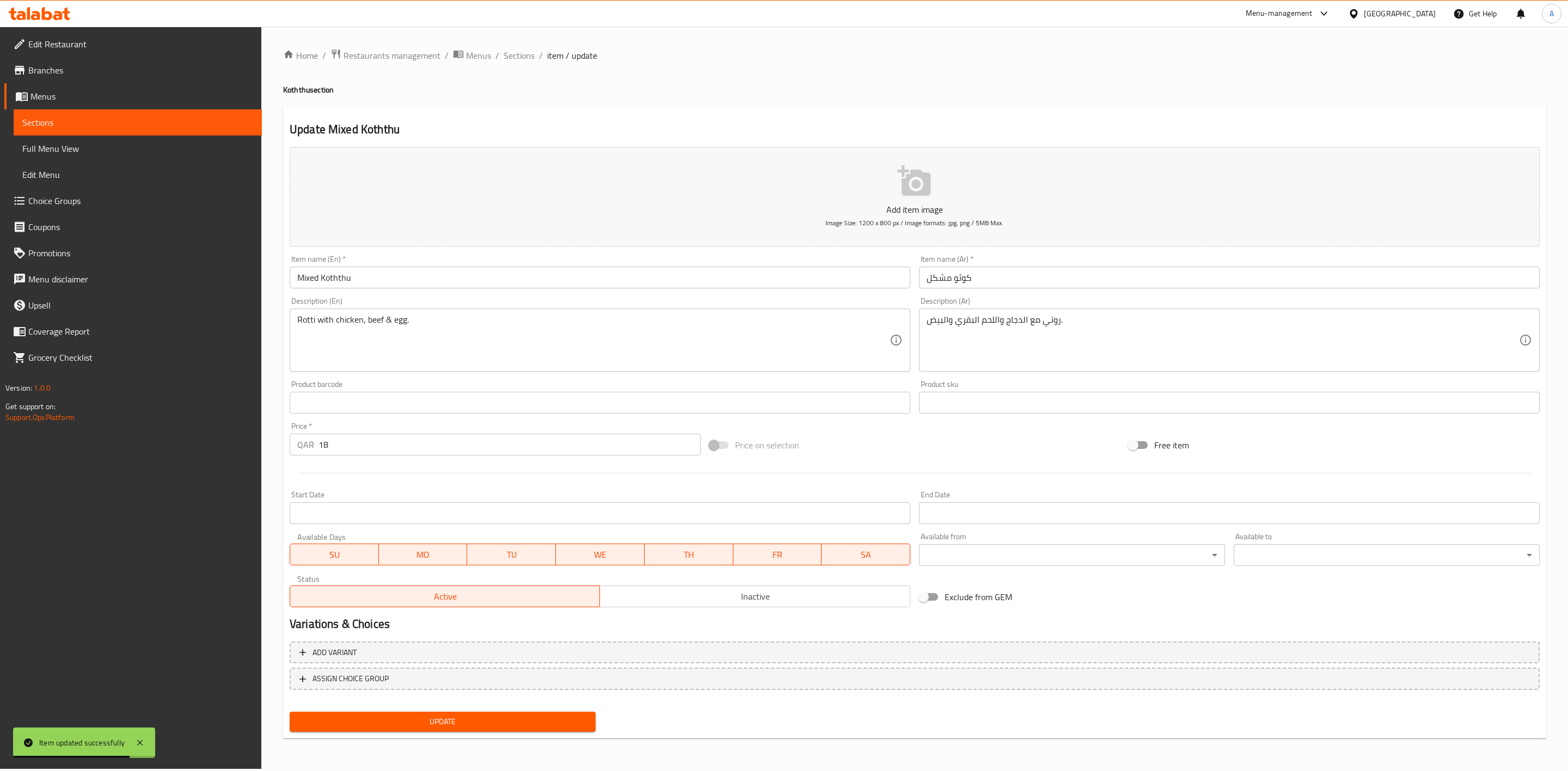
click at [729, 598] on span "Inactive" at bounding box center [755, 597] width 301 height 16
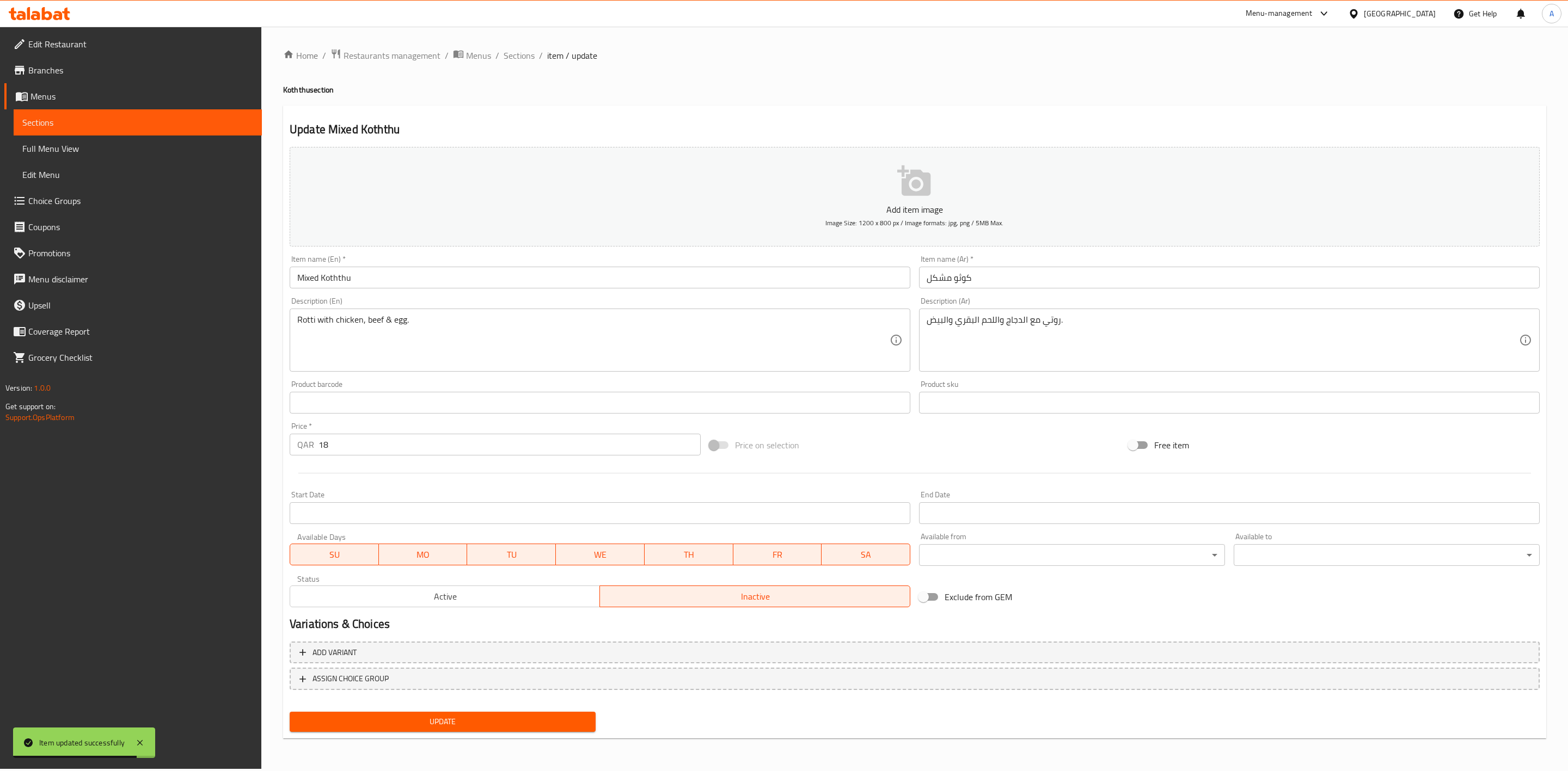
click at [472, 730] on button "Update" at bounding box center [443, 722] width 306 height 20
click at [469, 714] on button "Update" at bounding box center [443, 722] width 306 height 20
click at [515, 53] on span "Sections" at bounding box center [519, 55] width 31 height 13
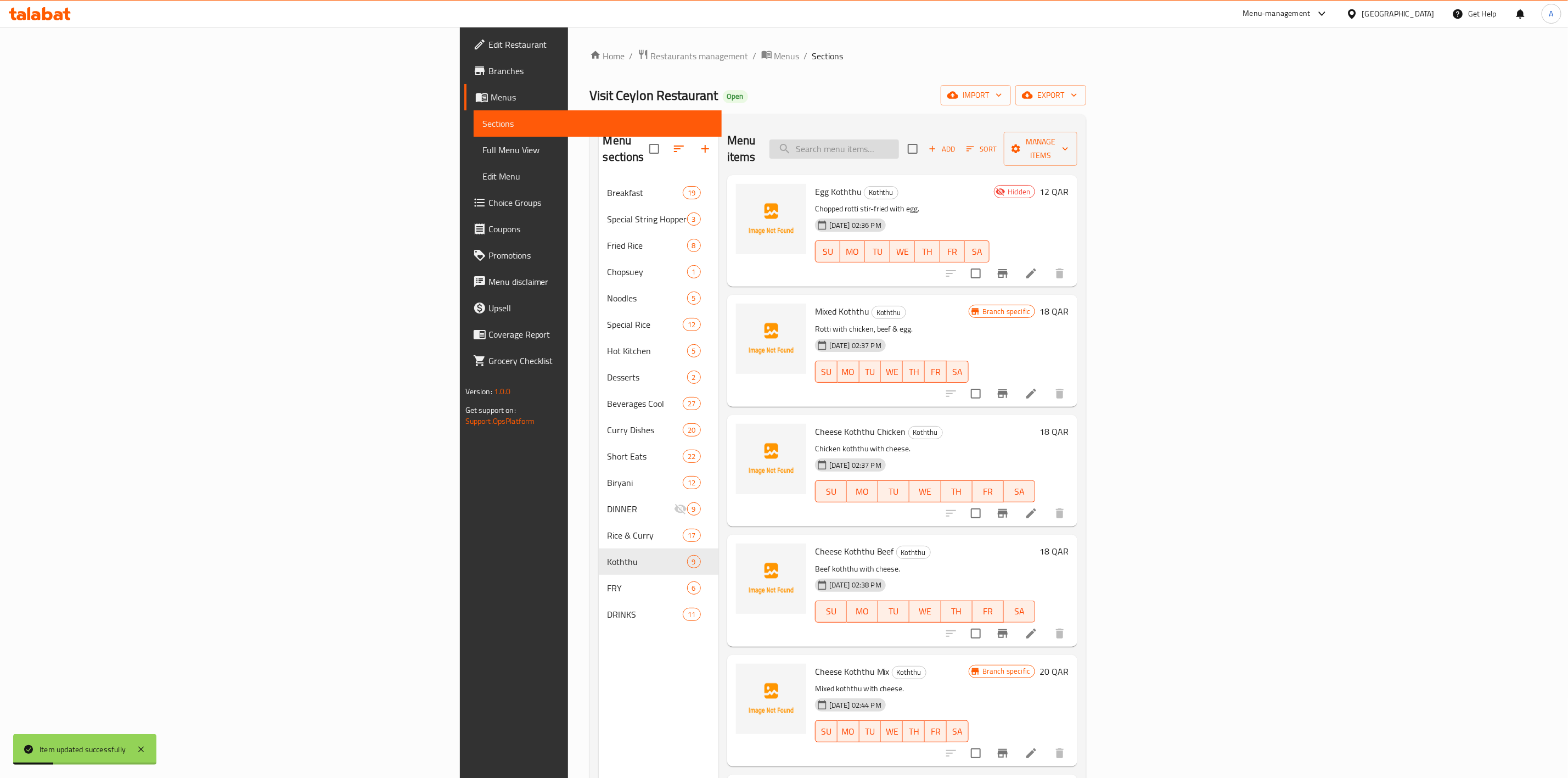
click at [899, 139] on input "search" at bounding box center [834, 149] width 129 height 19
paste input "Cheese Koththu Chicken"
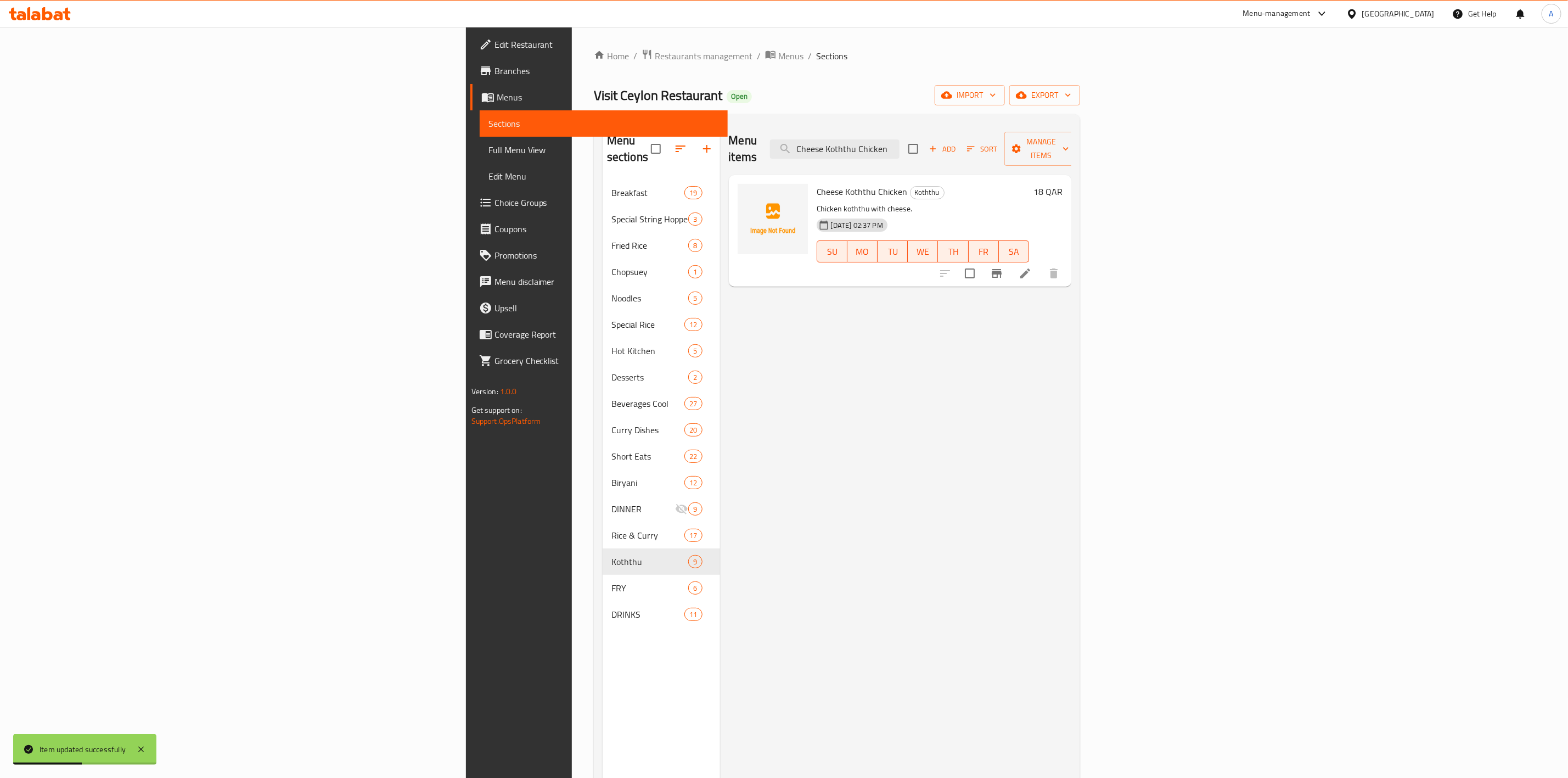
type input "Cheese Koththu Chicken"
click at [1041, 263] on li at bounding box center [1025, 273] width 31 height 20
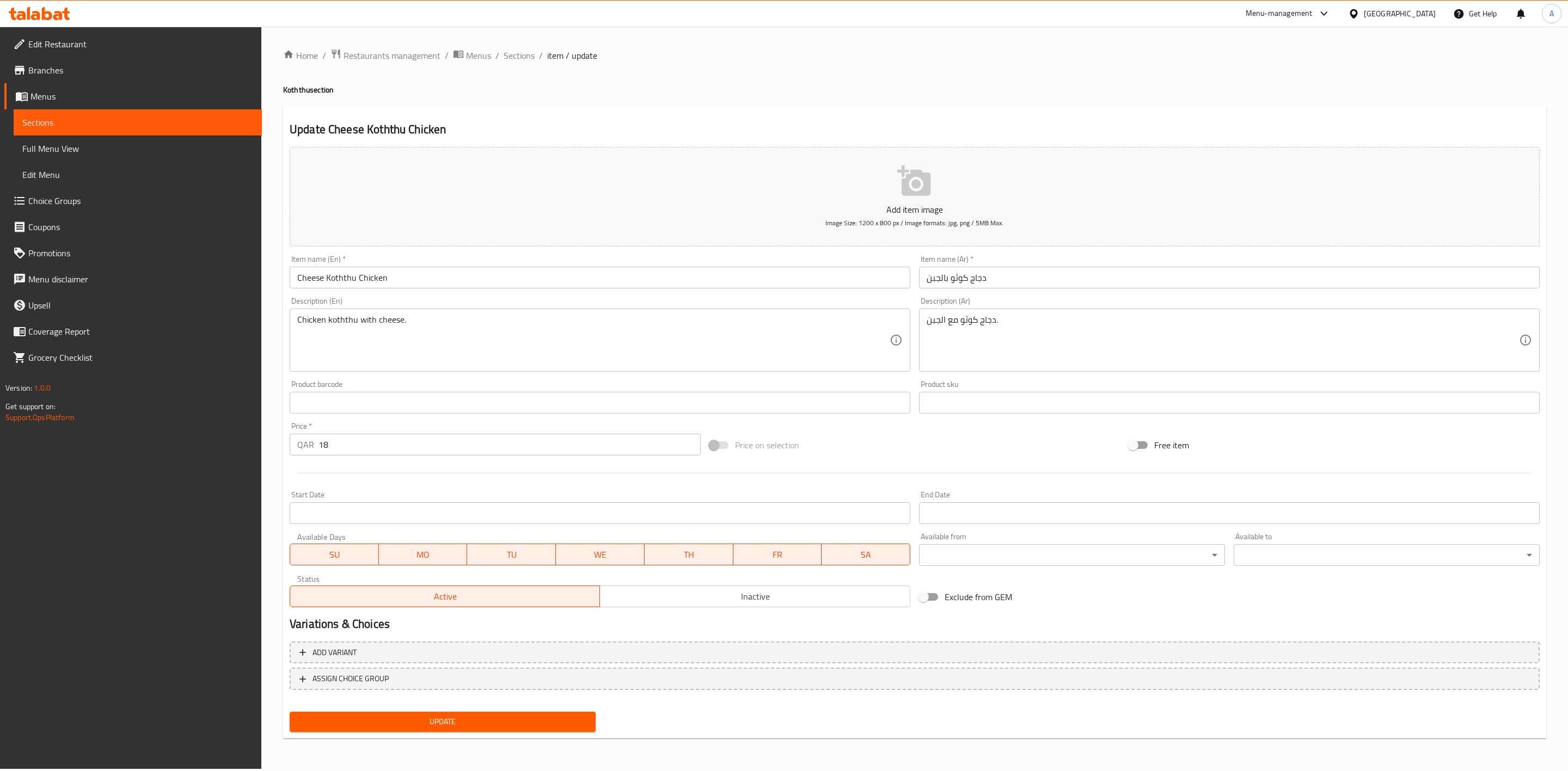
click at [713, 587] on button "Inactive" at bounding box center [755, 596] width 310 height 22
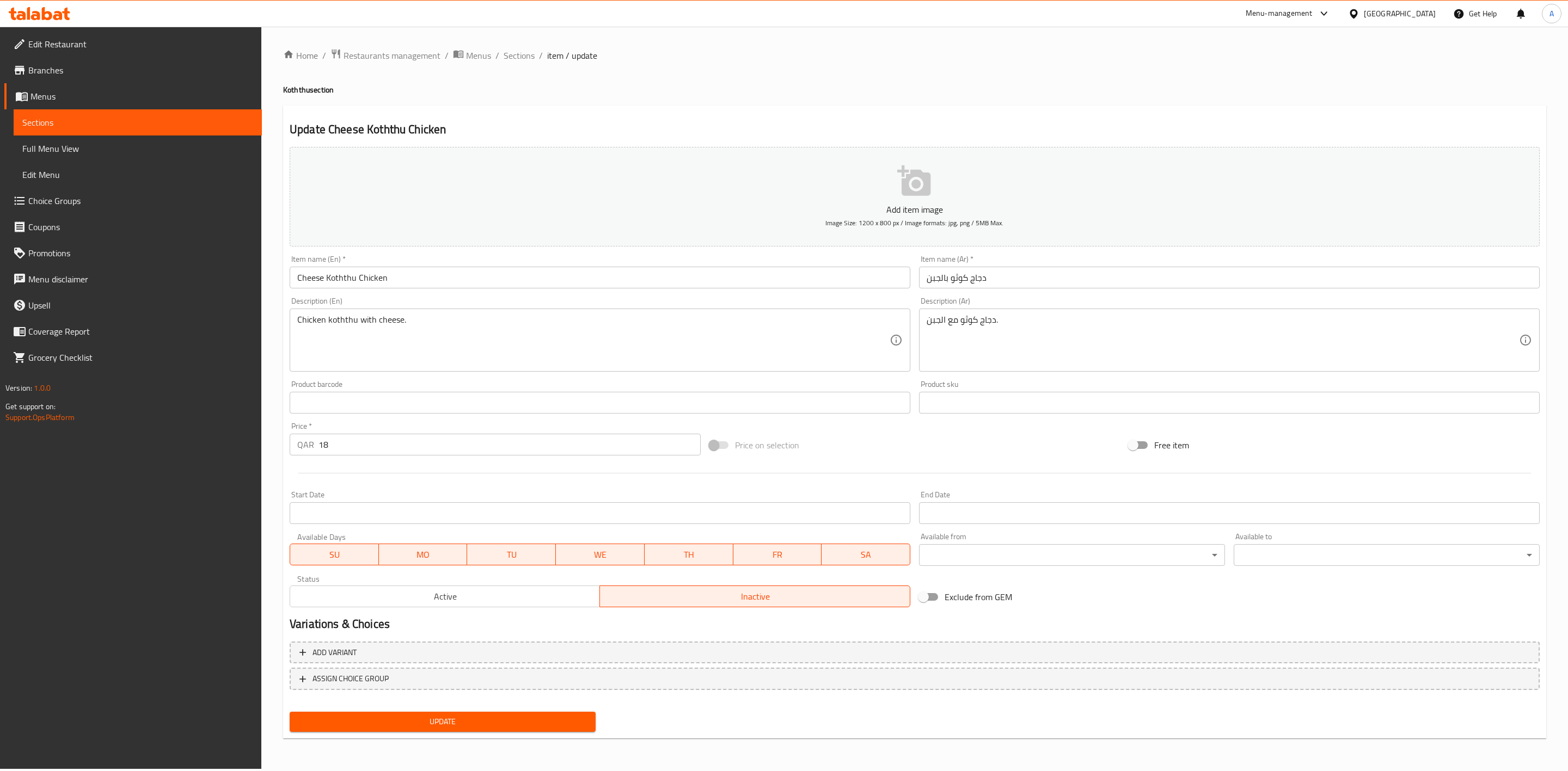
click at [469, 719] on span "Update" at bounding box center [443, 722] width 289 height 13
click at [505, 59] on span "Sections" at bounding box center [519, 55] width 31 height 13
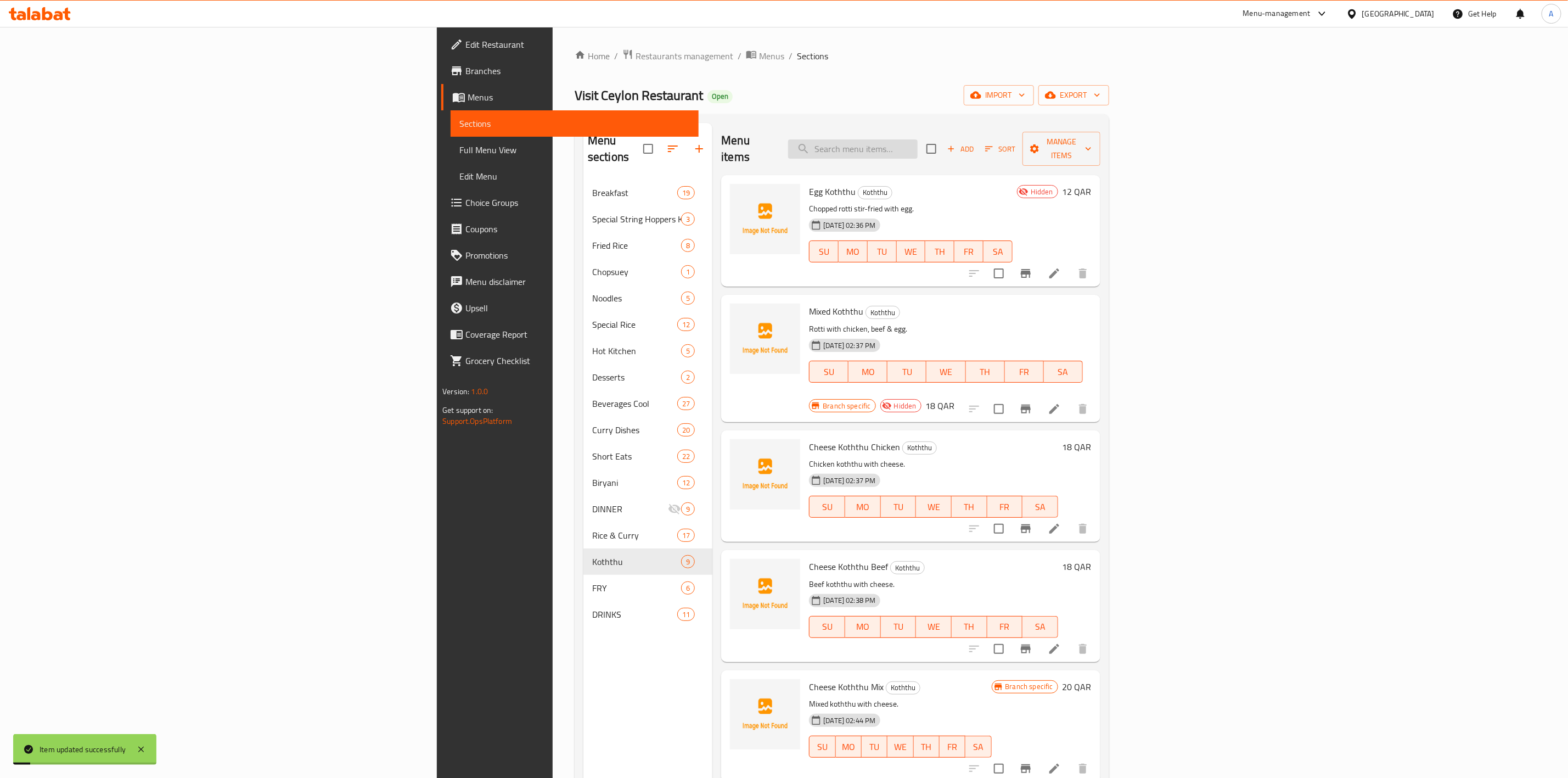
click at [918, 139] on input "search" at bounding box center [852, 149] width 129 height 19
paste input "Cheese Koththu Chicken"
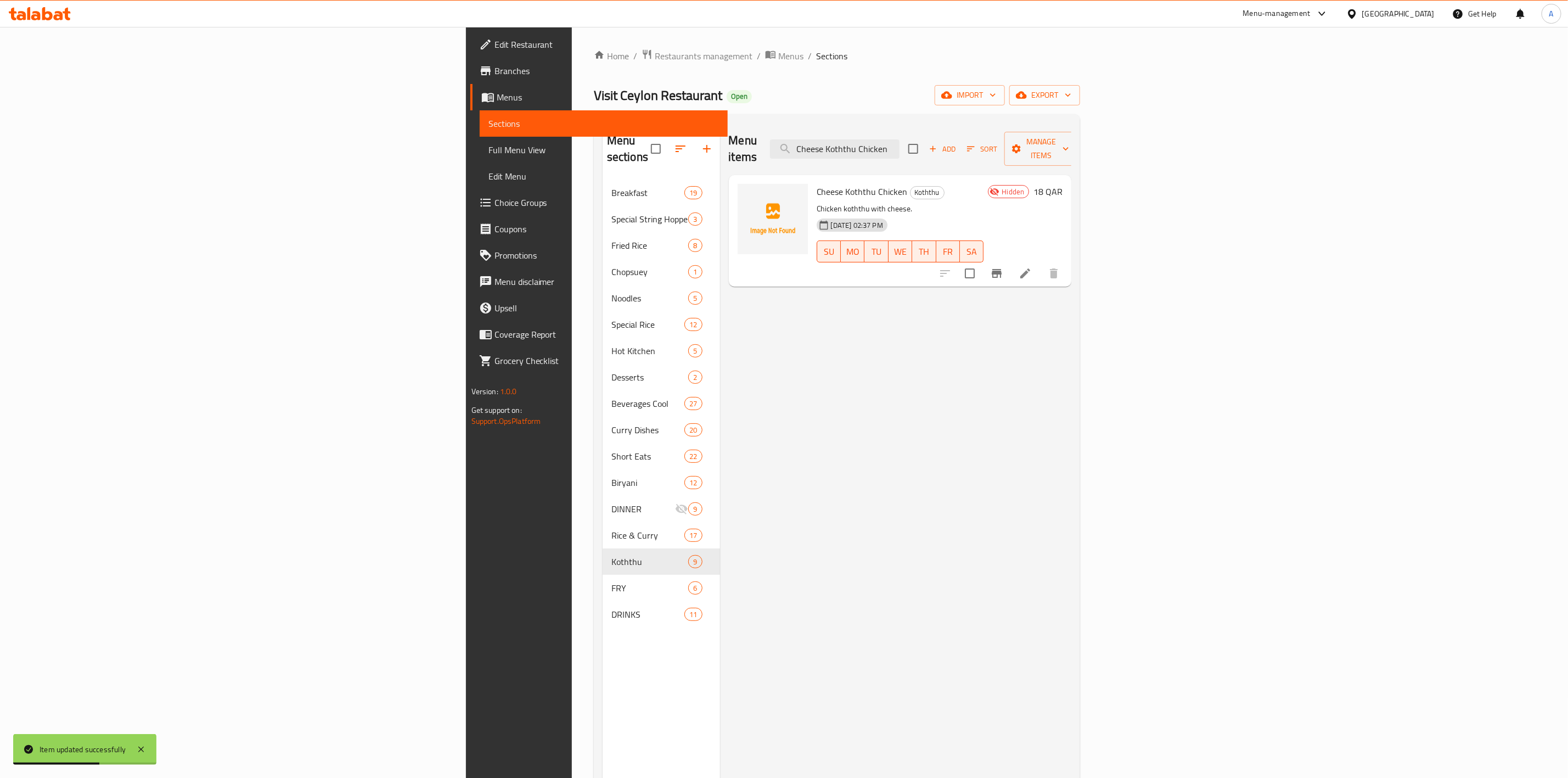
drag, startPoint x: 1064, startPoint y: 133, endPoint x: 481, endPoint y: 97, distance: 584.1
click at [594, 98] on div "Home / Restaurants management / Menus / Sections Visit Ceylon Restaurant Open i…" at bounding box center [837, 480] width 486 height 861
paste input "Beef"
type input "Cheese Koththu Beef"
click at [1032, 267] on icon at bounding box center [1025, 273] width 13 height 13
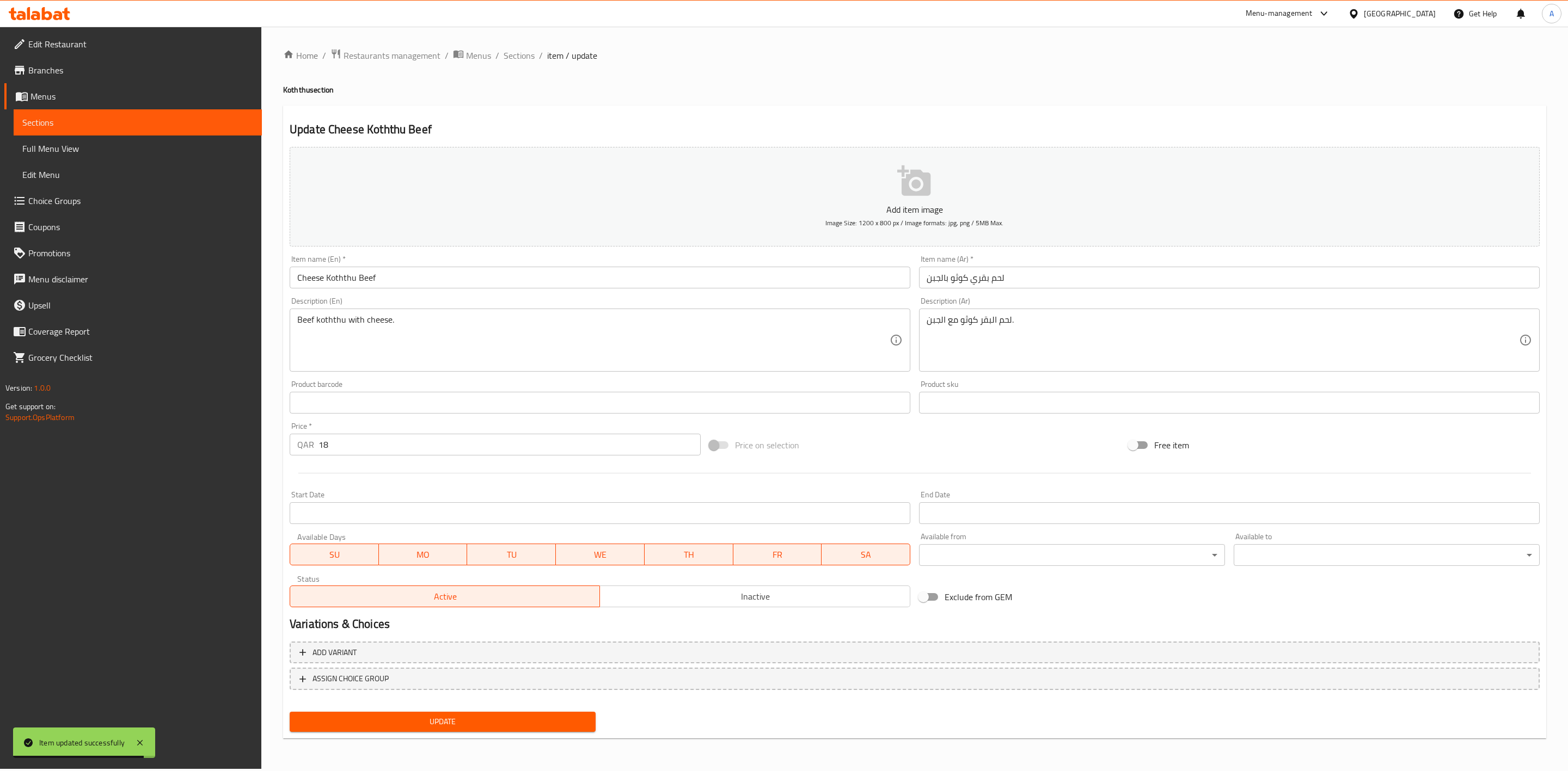
click at [758, 595] on span "Inactive" at bounding box center [755, 597] width 301 height 16
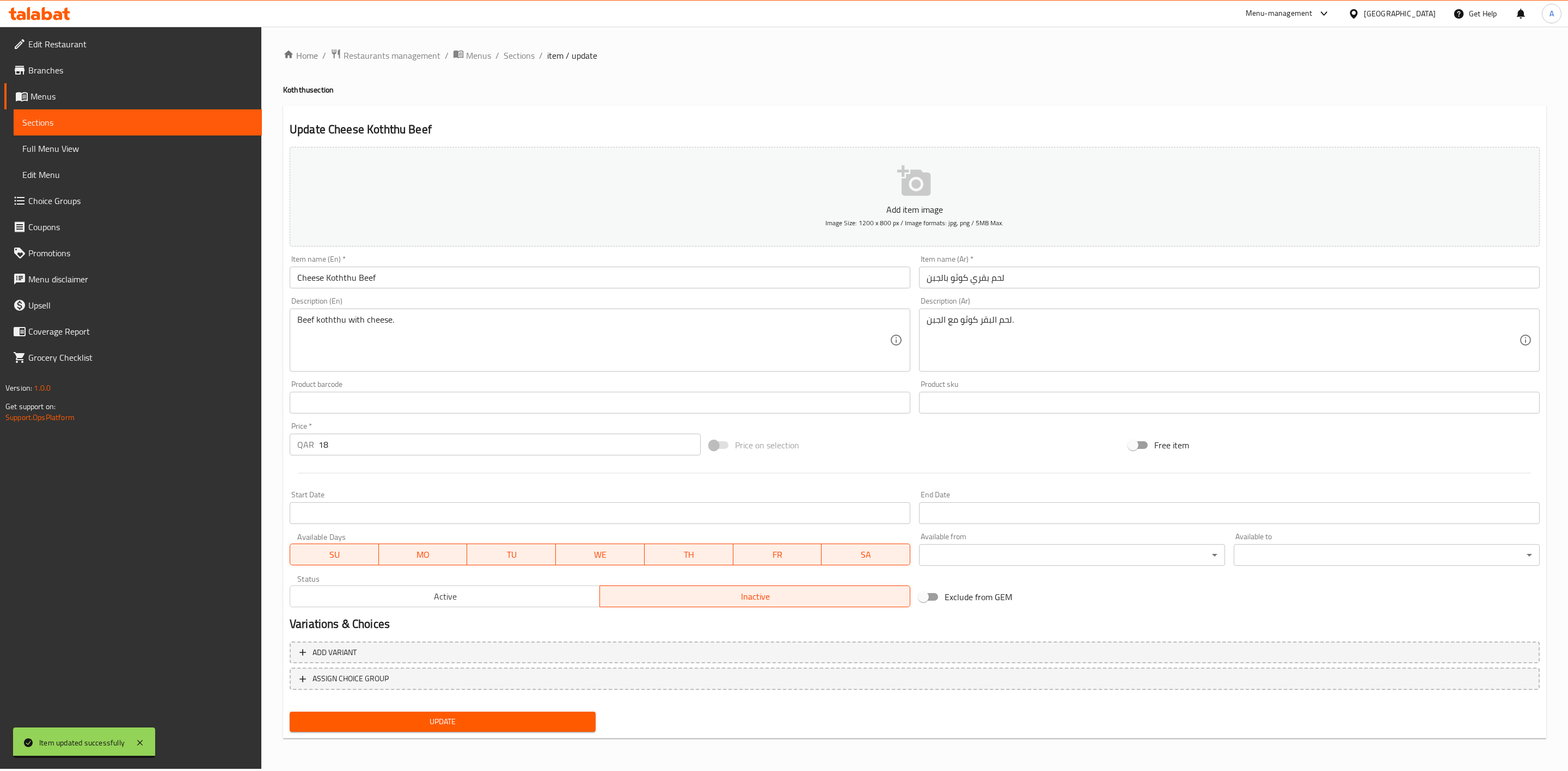
click at [410, 720] on span "Update" at bounding box center [443, 722] width 289 height 13
drag, startPoint x: 514, startPoint y: 48, endPoint x: 534, endPoint y: 66, distance: 26.9
click at [514, 49] on span "Sections" at bounding box center [519, 55] width 31 height 13
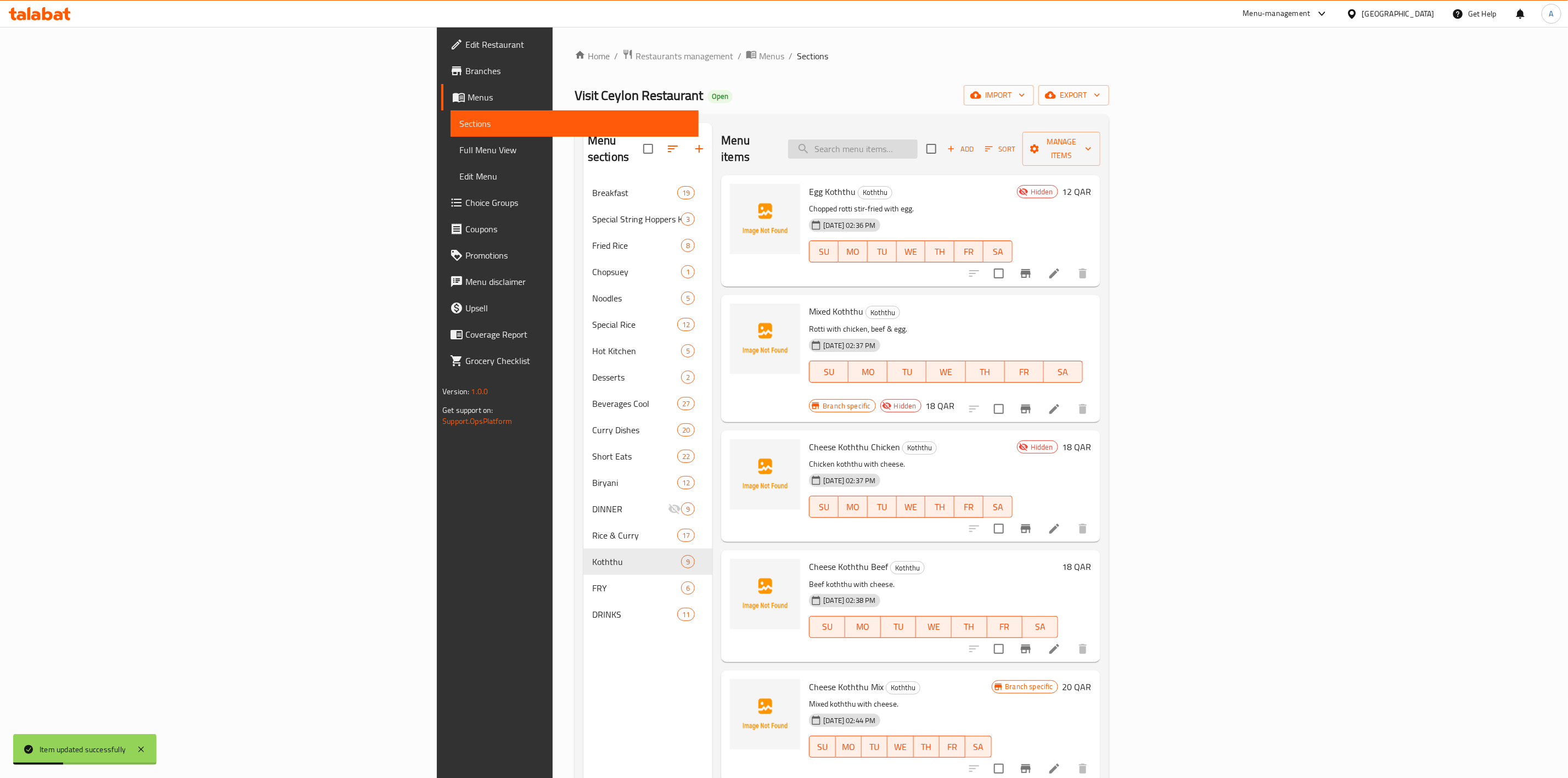
click at [918, 139] on input "search" at bounding box center [852, 149] width 129 height 19
paste input "Cheese Koththu Mix"
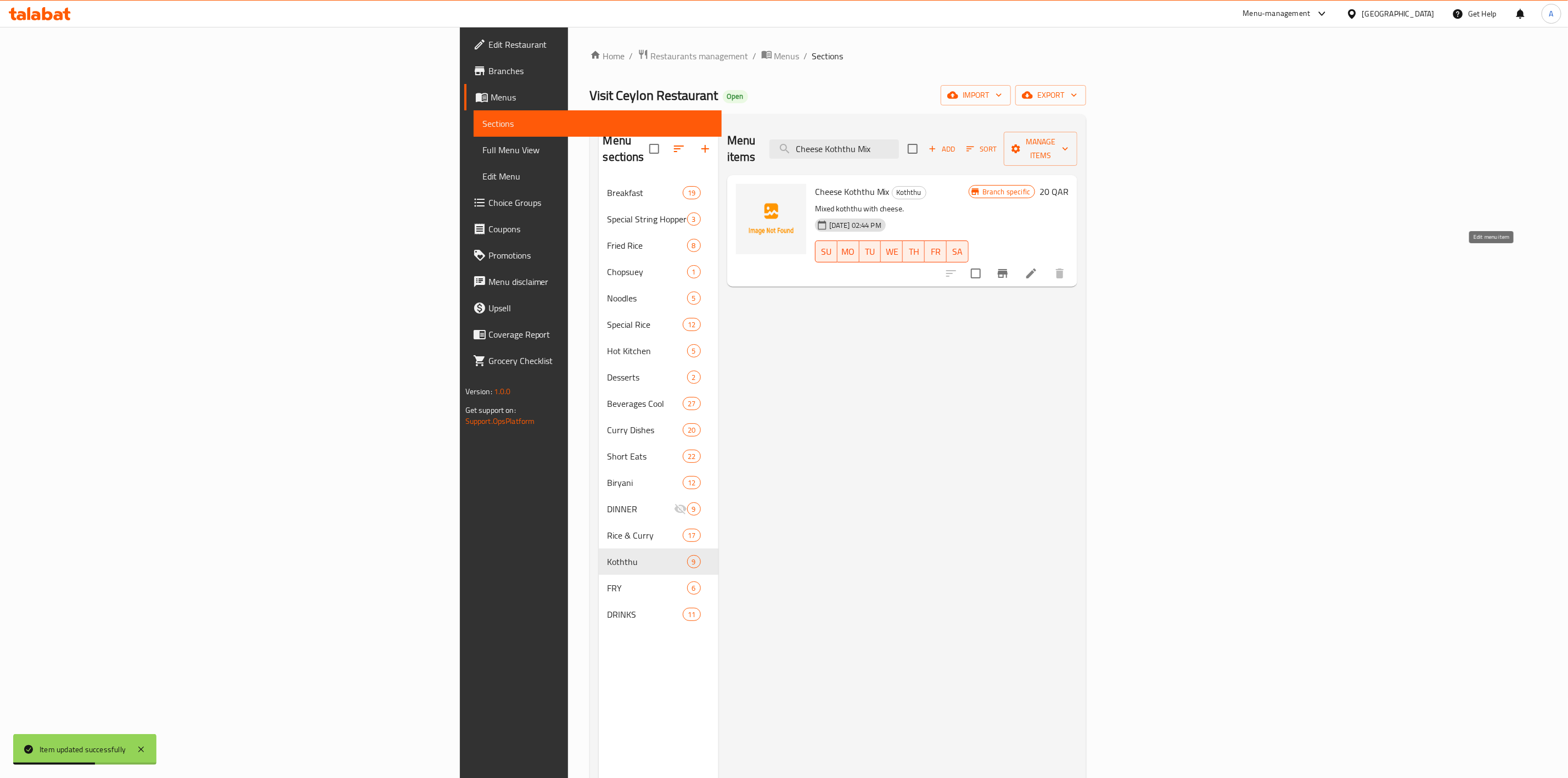
type input "Cheese Koththu Mix"
click at [1038, 267] on icon at bounding box center [1031, 273] width 13 height 13
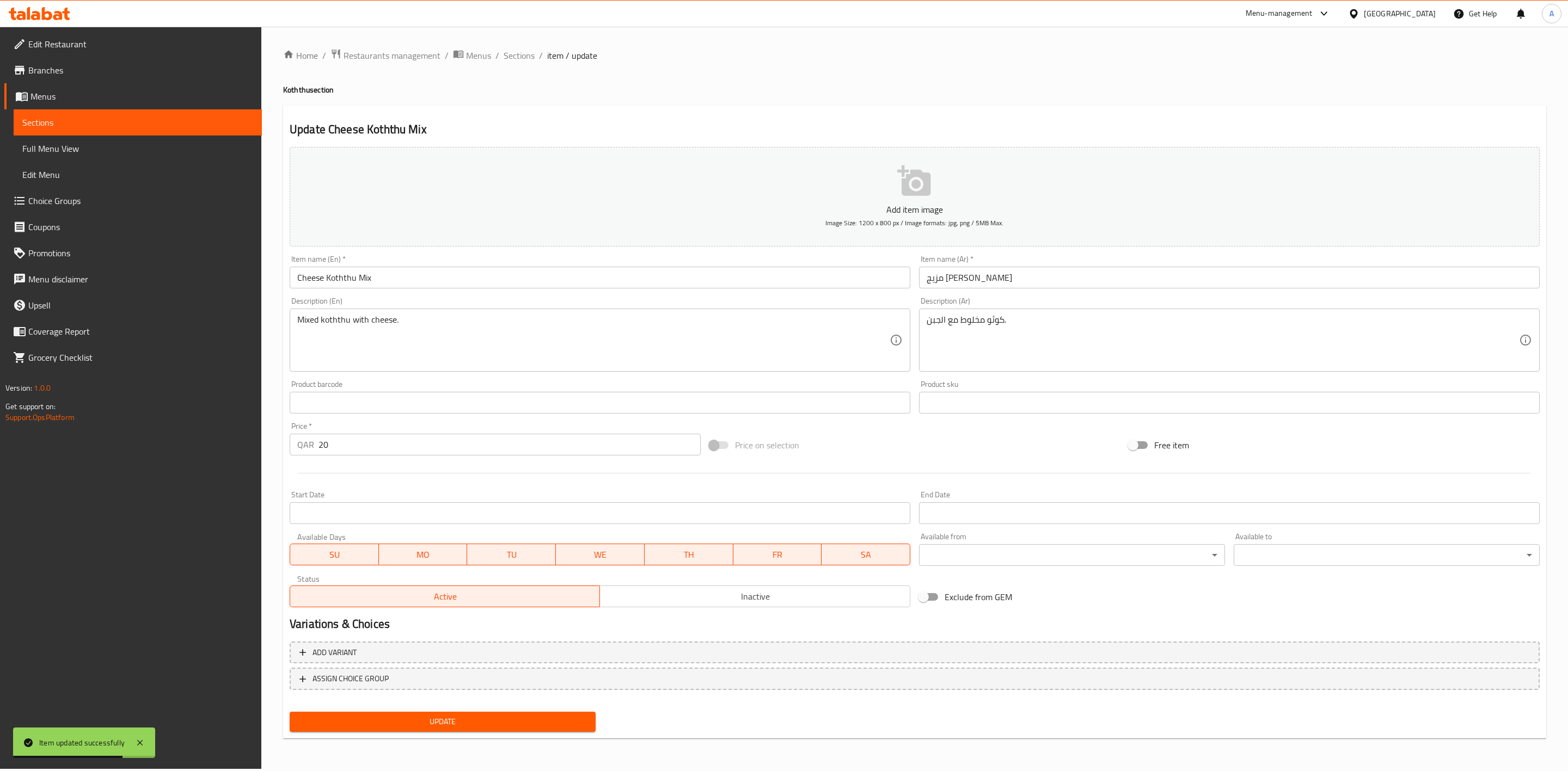
click at [663, 595] on span "Inactive" at bounding box center [755, 597] width 301 height 16
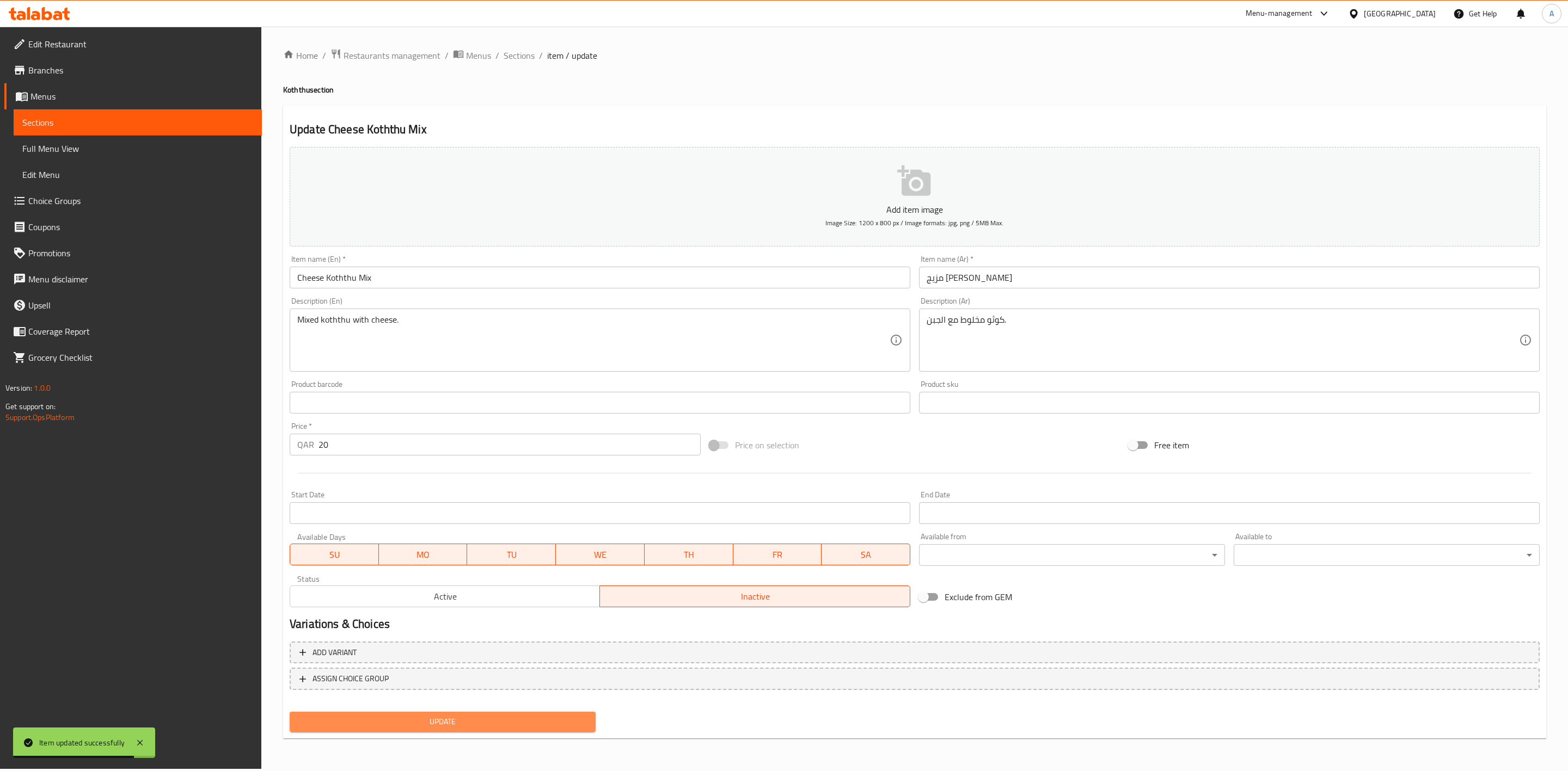
click at [503, 720] on span "Update" at bounding box center [443, 722] width 289 height 13
click at [485, 716] on span "Update" at bounding box center [443, 722] width 289 height 13
click at [523, 52] on span "Sections" at bounding box center [519, 55] width 31 height 13
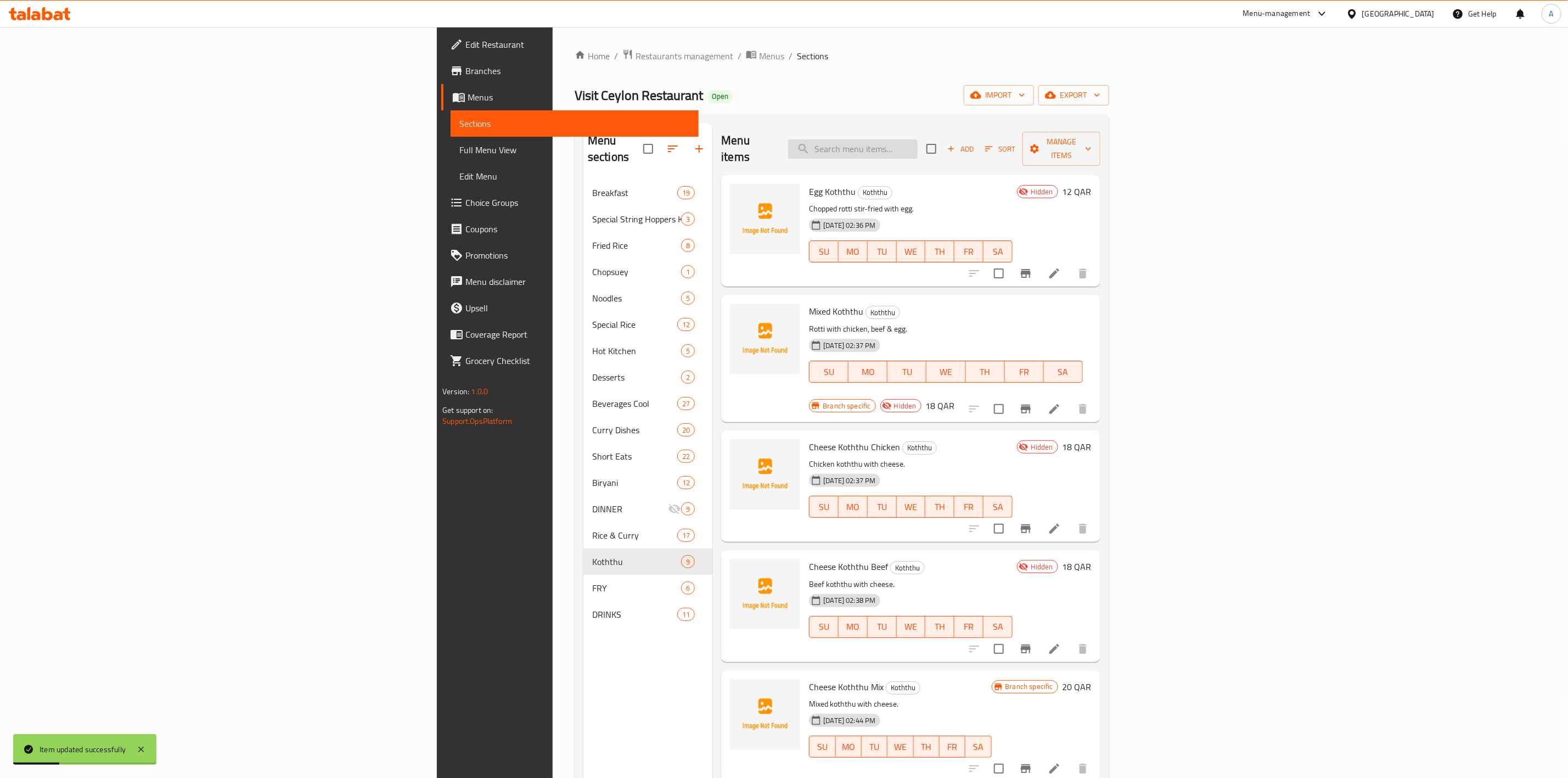
click at [918, 145] on input "search" at bounding box center [852, 149] width 129 height 19
paste input "Dolphin Koththu Chicken"
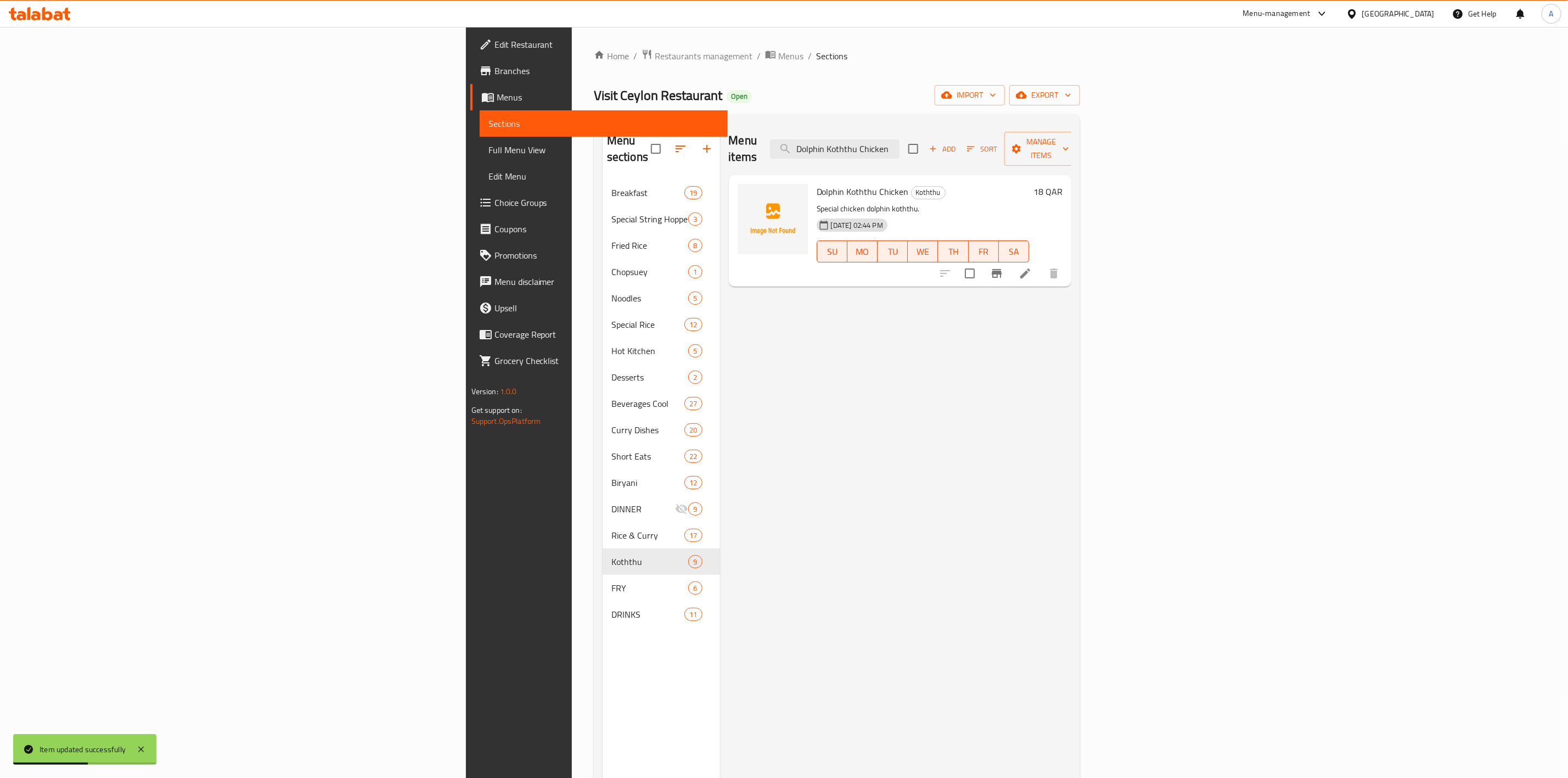
type input "Dolphin Koththu Chicken"
click at [1030, 268] on icon at bounding box center [1025, 273] width 10 height 10
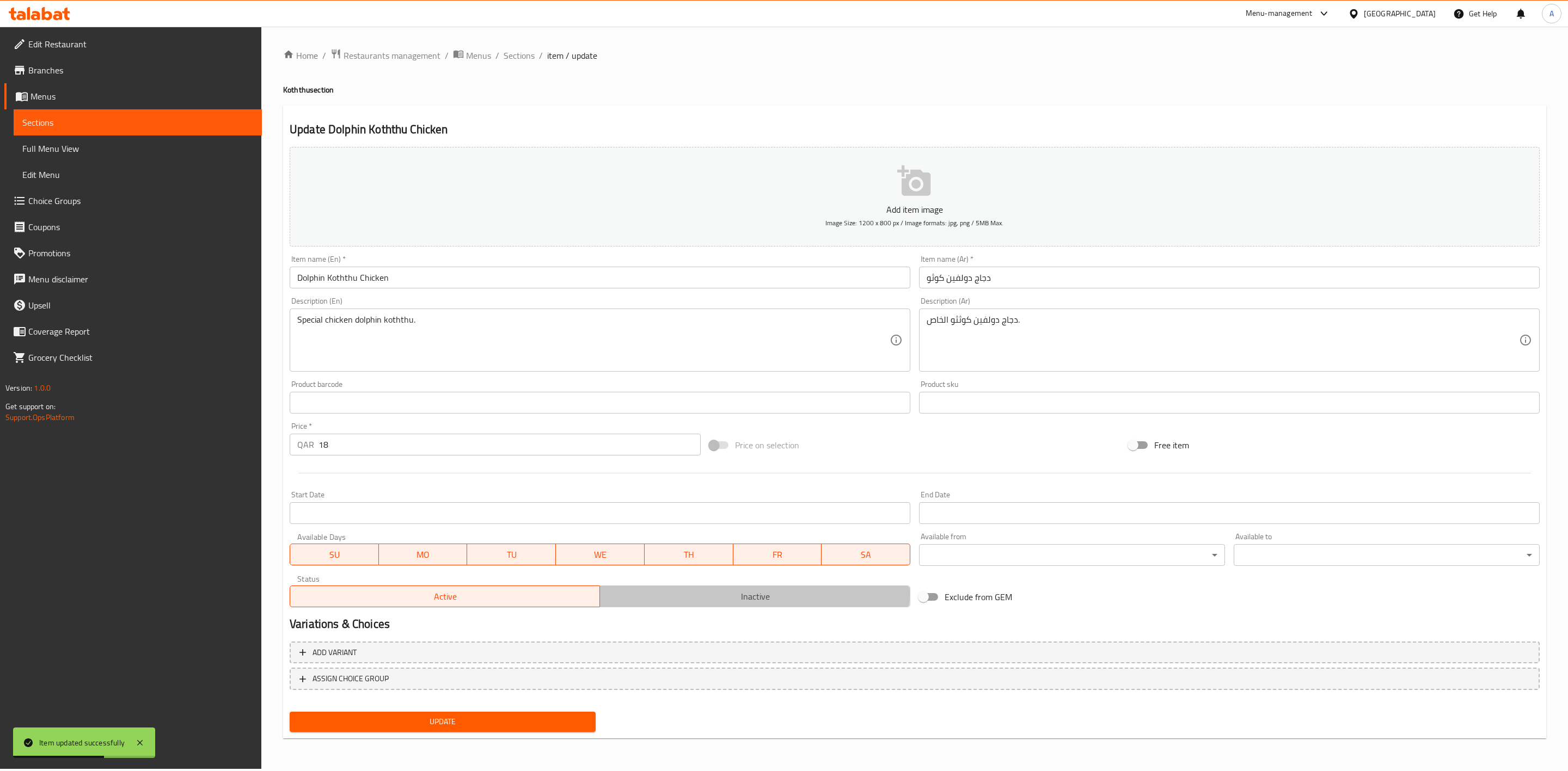
click at [703, 595] on span "Inactive" at bounding box center [755, 597] width 301 height 16
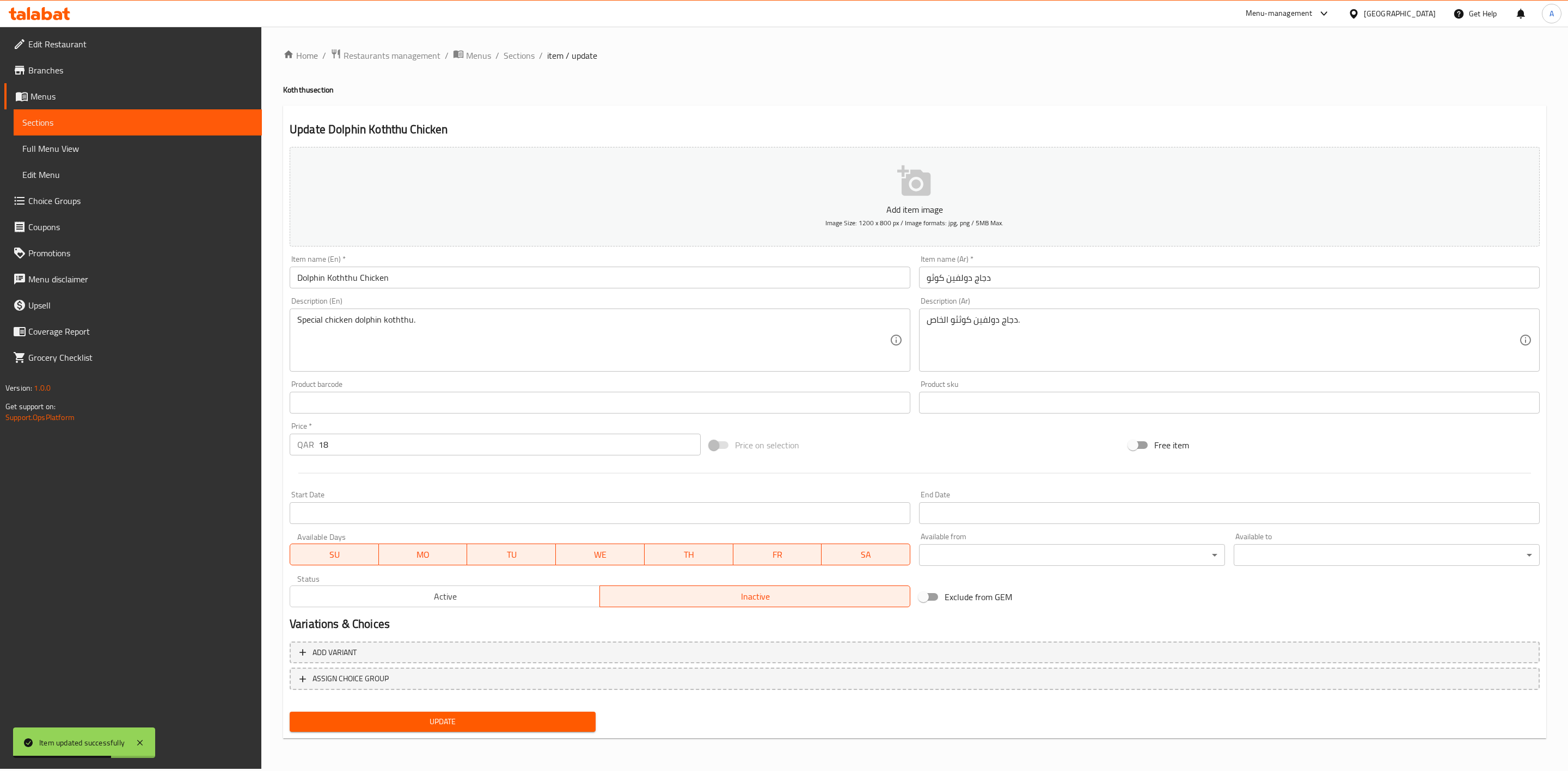
click at [469, 724] on span "Update" at bounding box center [443, 722] width 289 height 13
click at [519, 54] on span "Sections" at bounding box center [519, 55] width 31 height 13
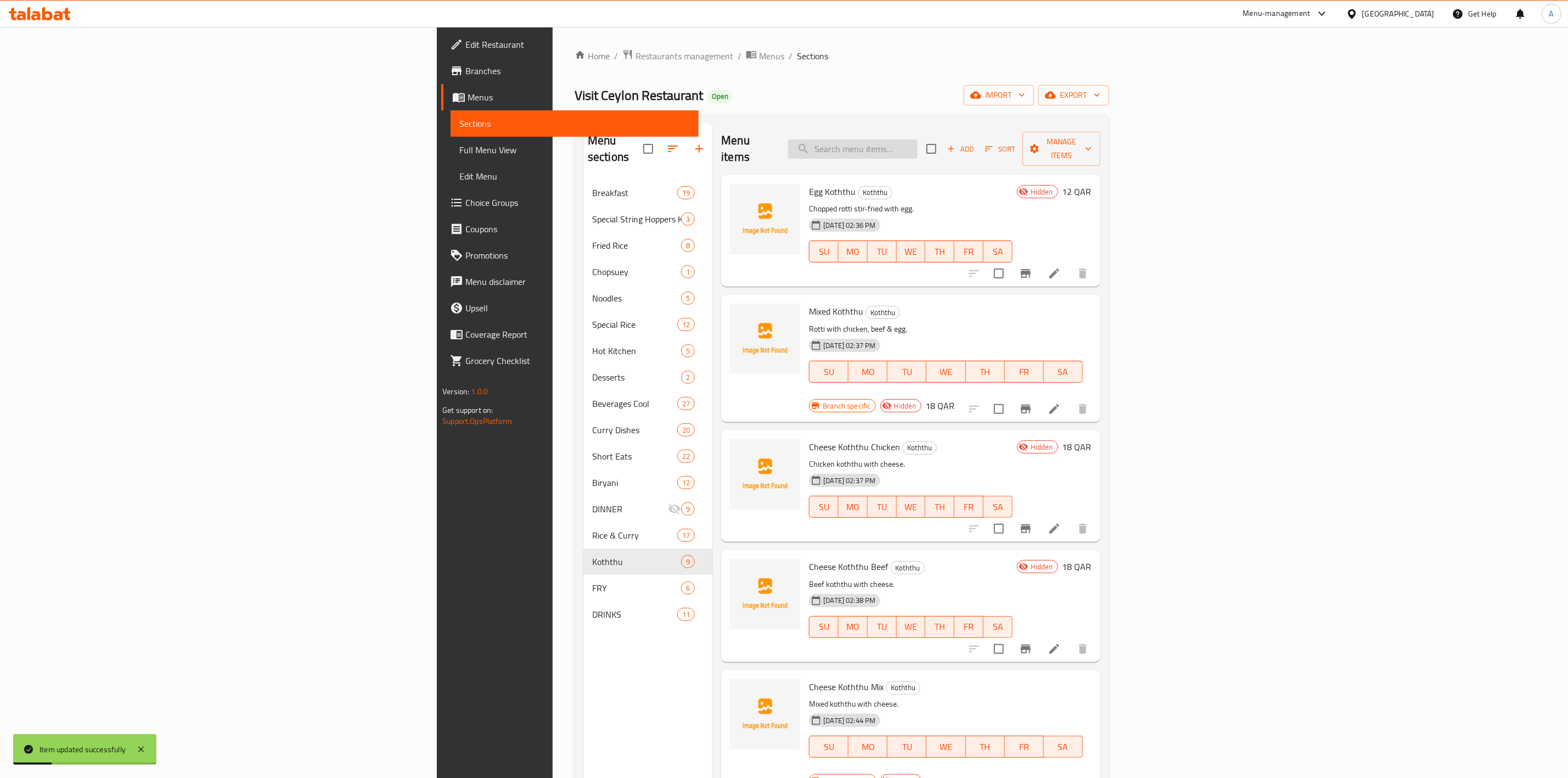
click at [918, 150] on input "search" at bounding box center [852, 149] width 129 height 19
paste input "Dolphin Koththu Beef"
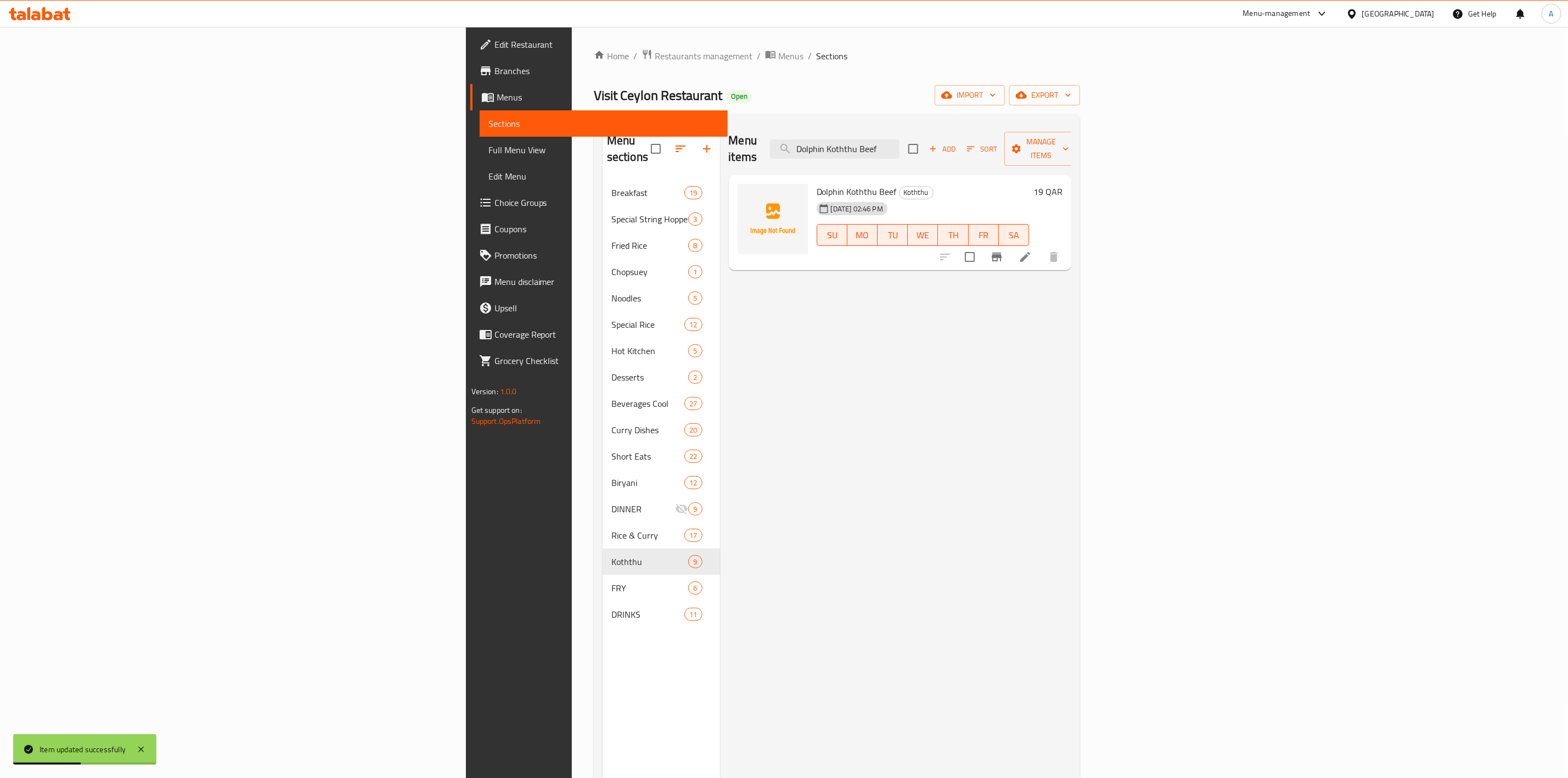
type input "Dolphin Koththu Beef"
click at [1032, 251] on icon at bounding box center [1025, 257] width 13 height 13
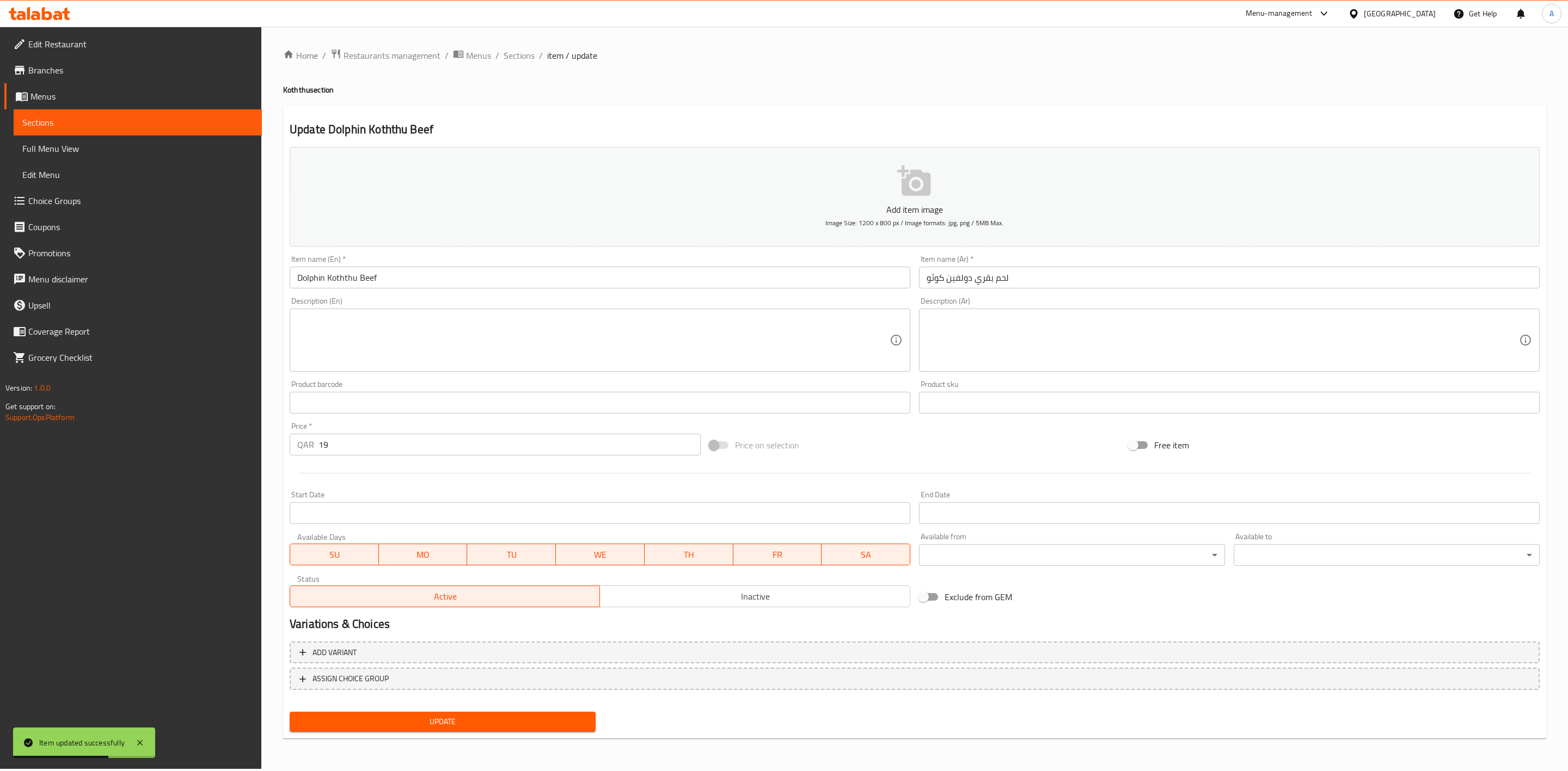
click at [760, 602] on span "Inactive" at bounding box center [755, 597] width 301 height 16
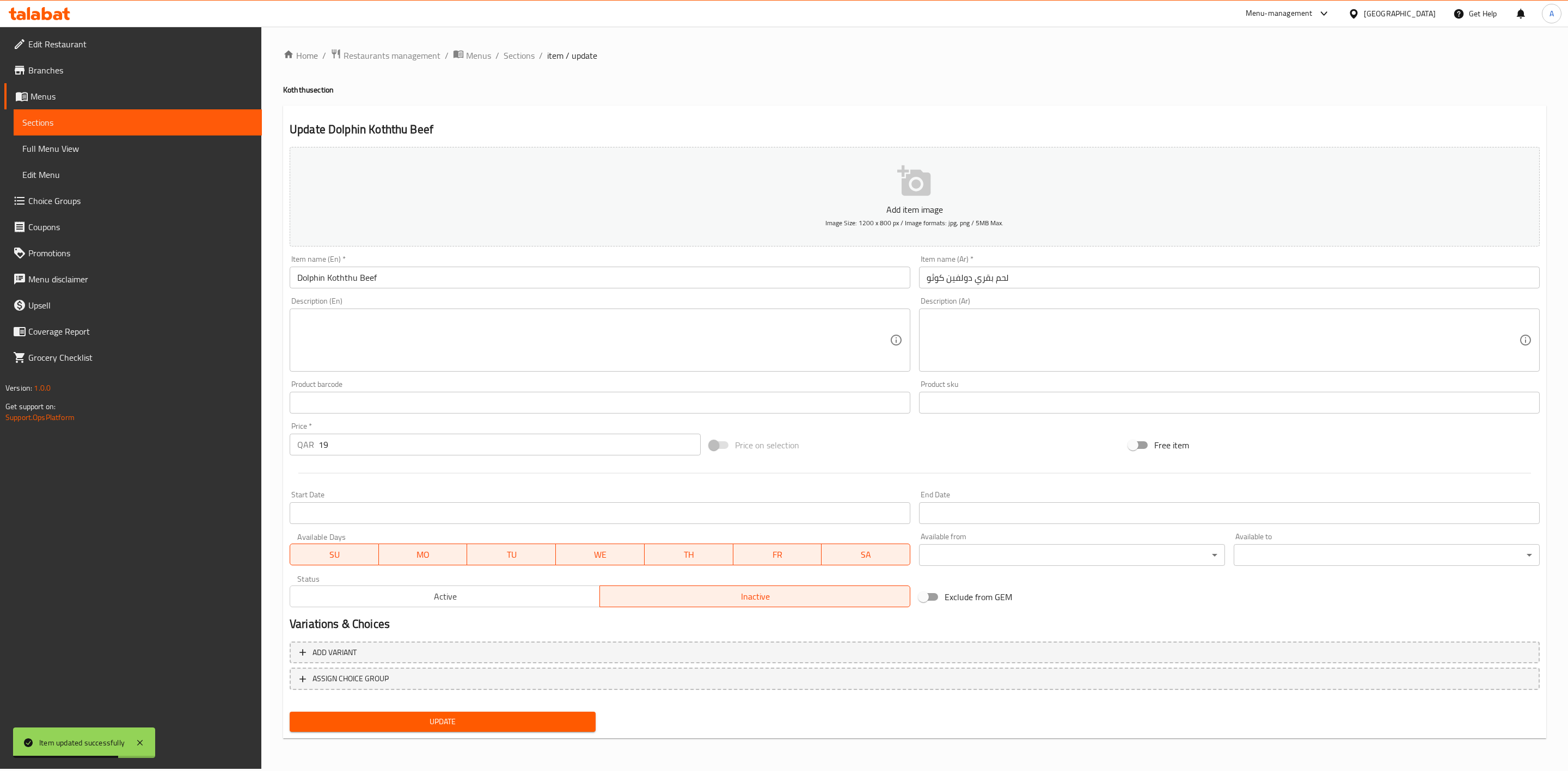
click at [449, 708] on div "Update" at bounding box center [443, 722] width 315 height 29
click at [454, 715] on span "Update" at bounding box center [443, 722] width 289 height 13
click at [524, 51] on span "Sections" at bounding box center [519, 55] width 31 height 13
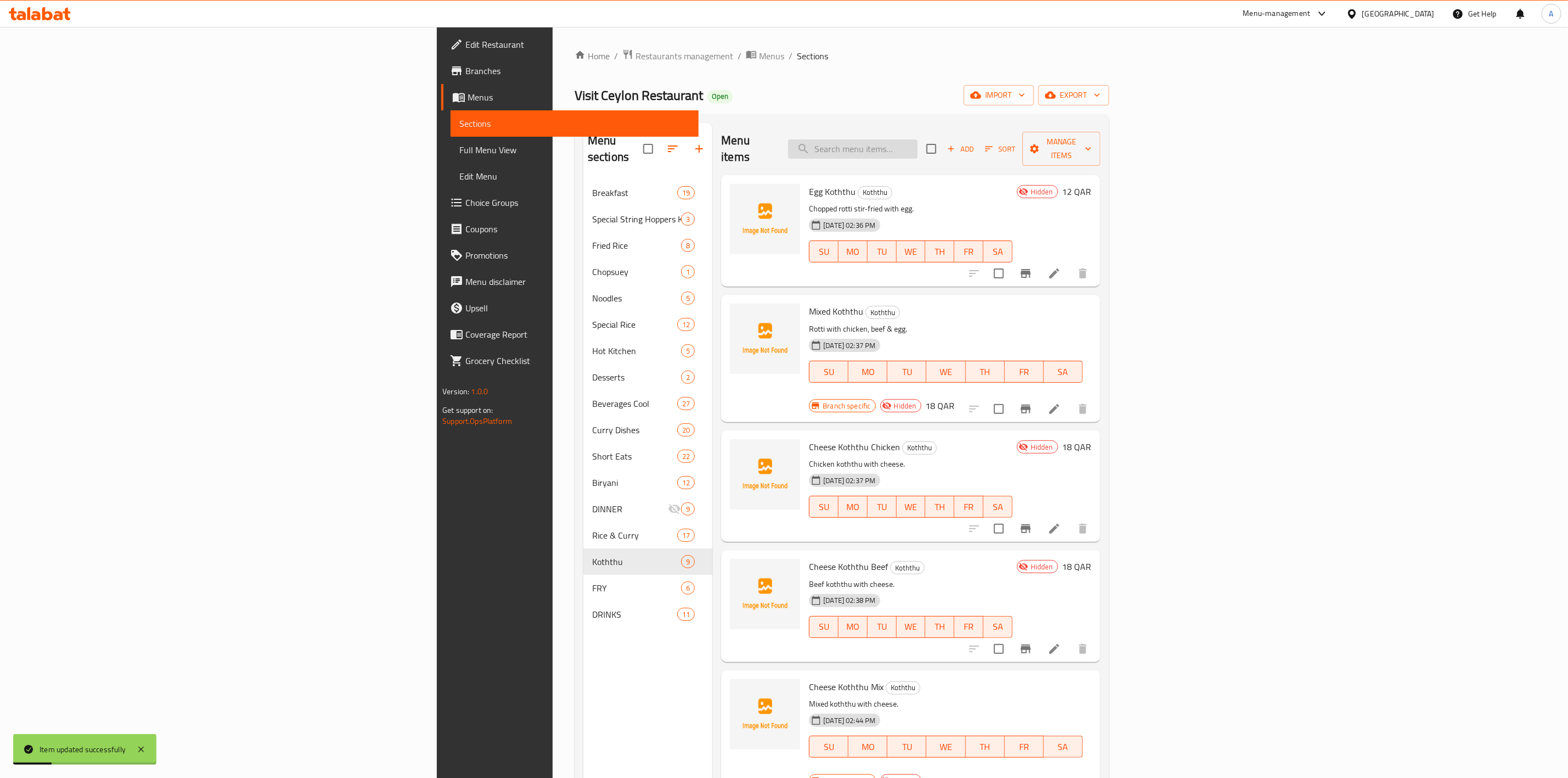
click at [918, 139] on input "search" at bounding box center [852, 149] width 129 height 19
paste input "Dolphin Koththu Mix"
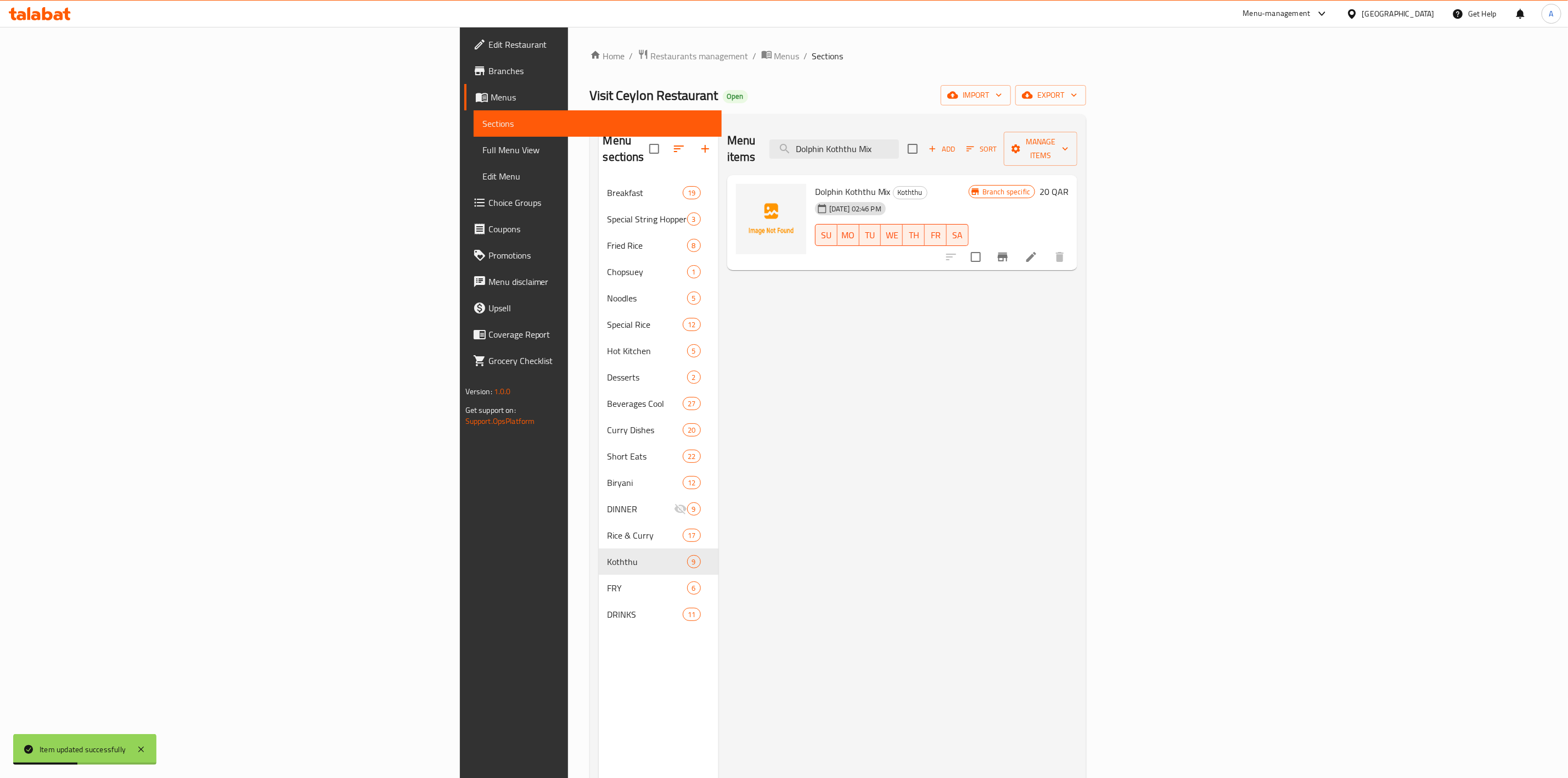
type input "Dolphin Koththu Mix"
click at [1047, 247] on li at bounding box center [1032, 257] width 31 height 20
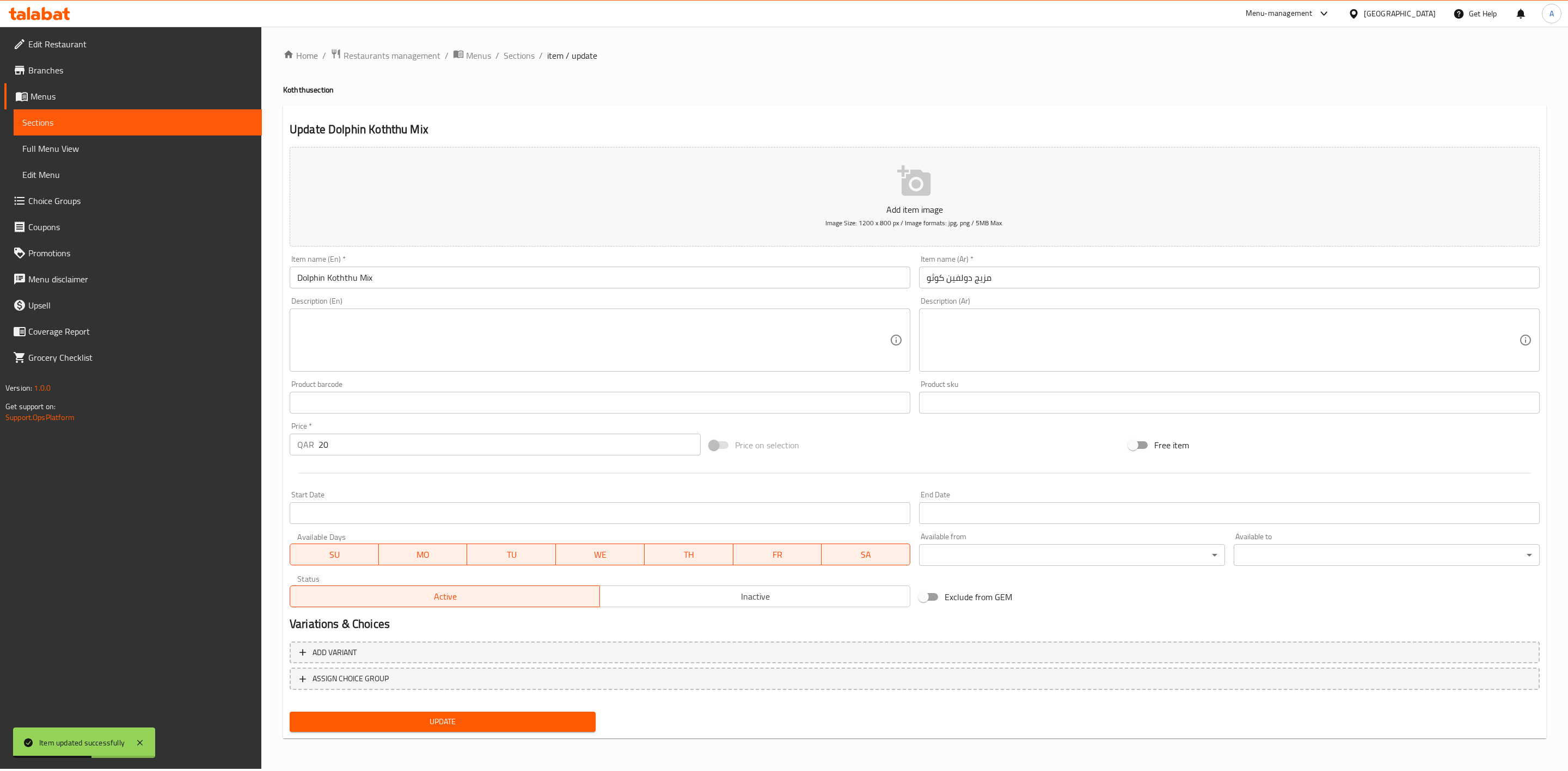
click at [756, 593] on span "Inactive" at bounding box center [755, 597] width 301 height 16
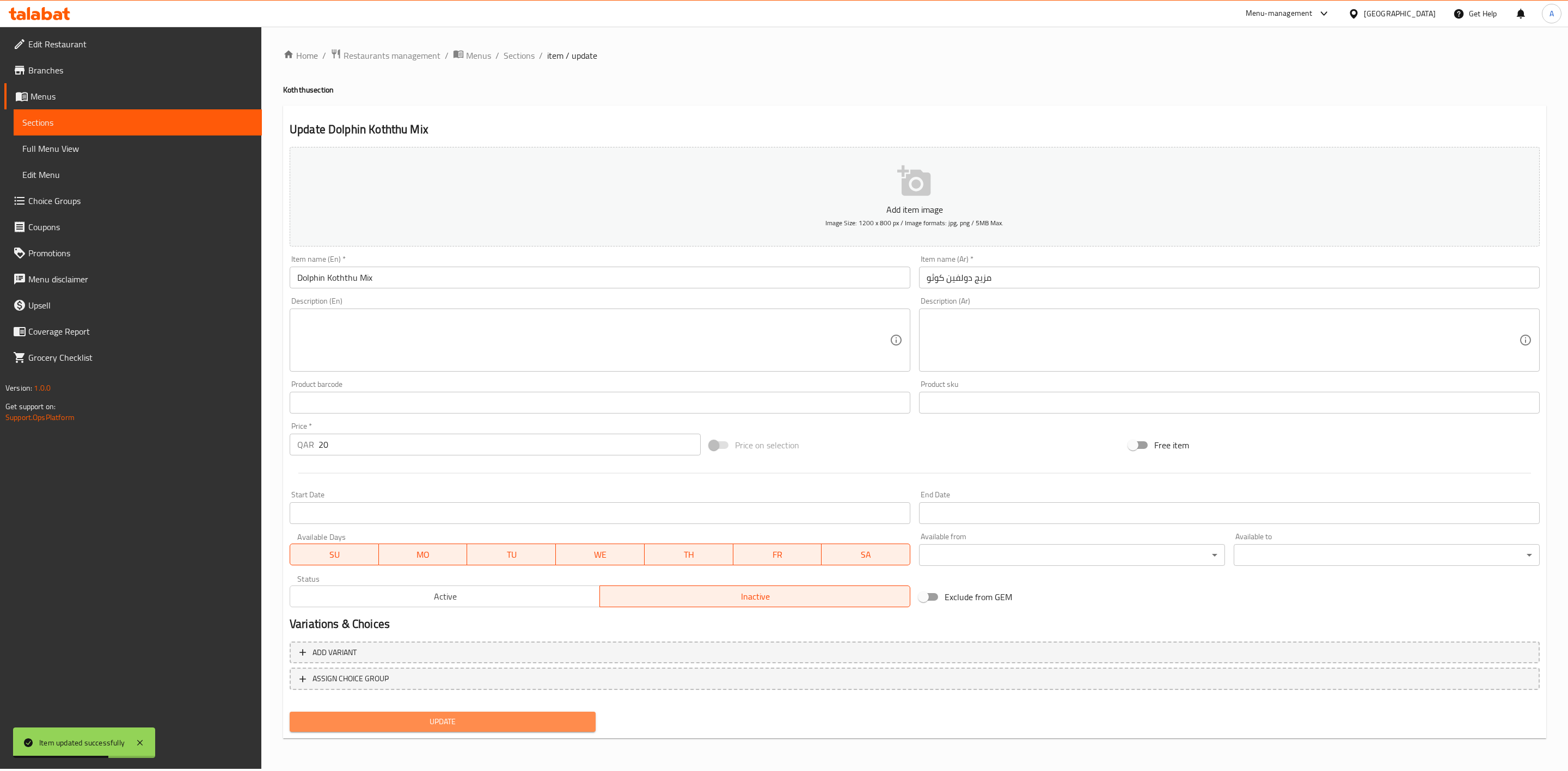
click at [542, 720] on span "Update" at bounding box center [443, 722] width 289 height 13
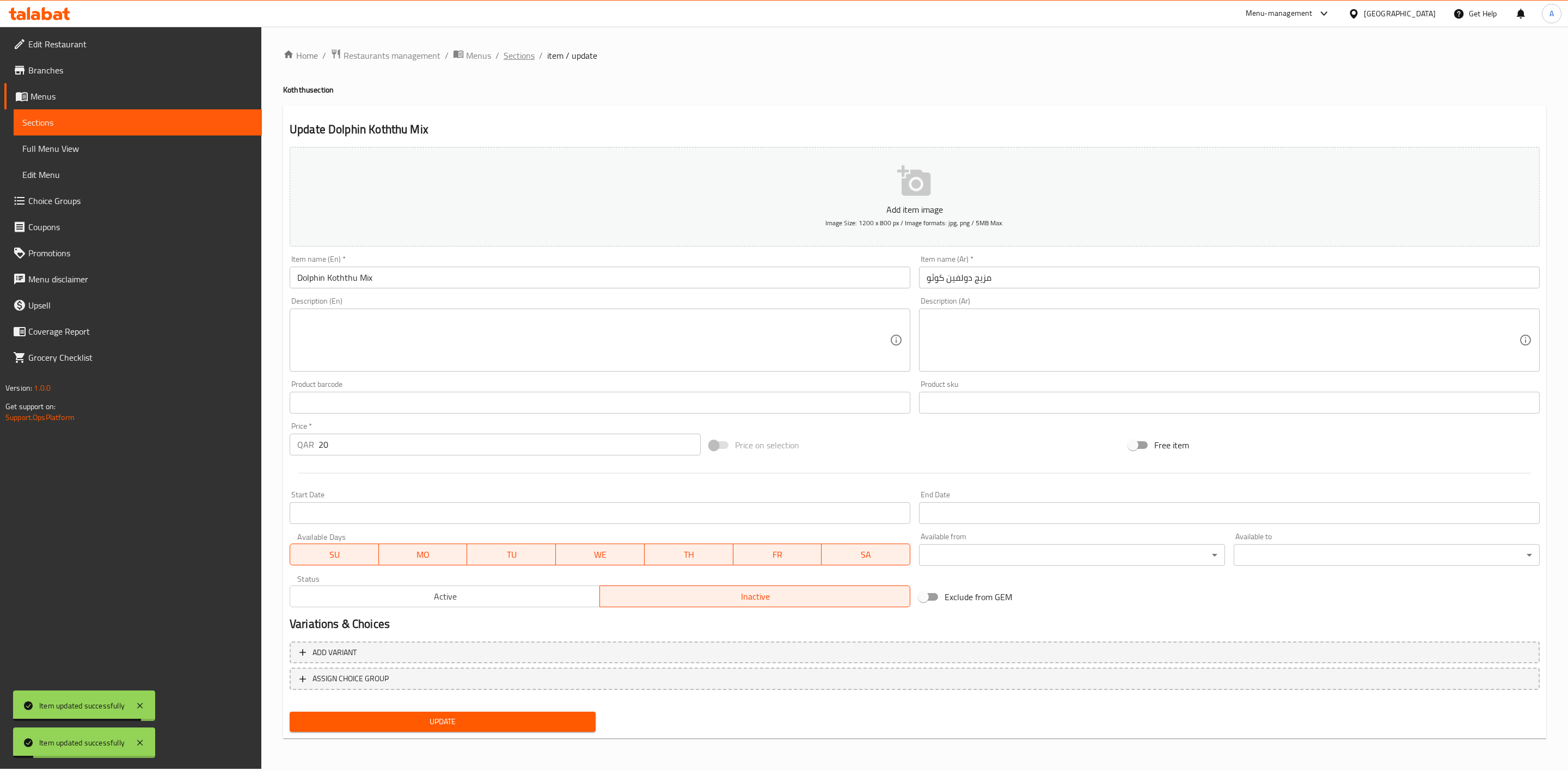
click at [510, 58] on span "Sections" at bounding box center [519, 55] width 31 height 13
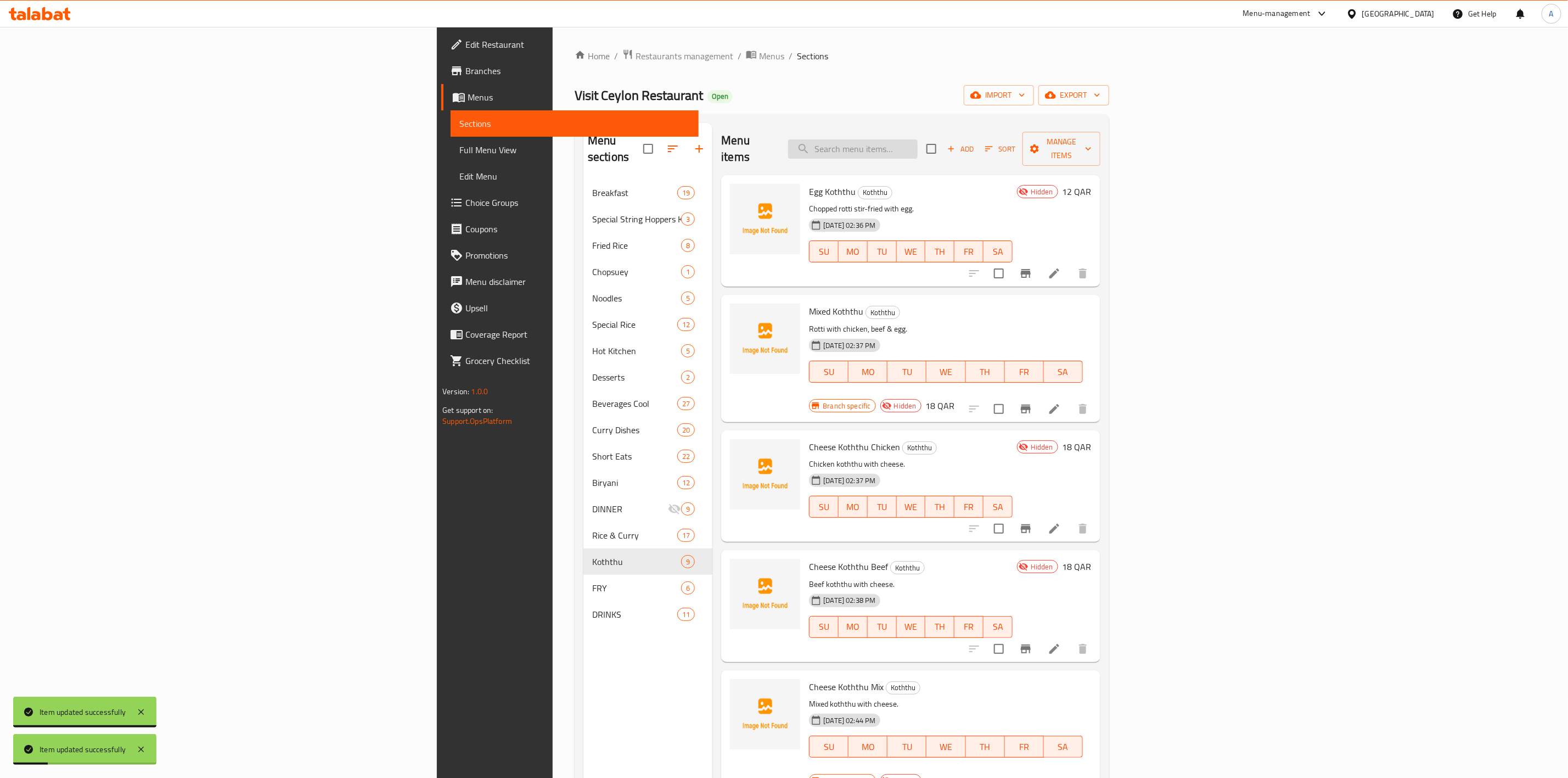
click at [918, 139] on input "search" at bounding box center [852, 149] width 129 height 19
paste input "Seafood Koththu"
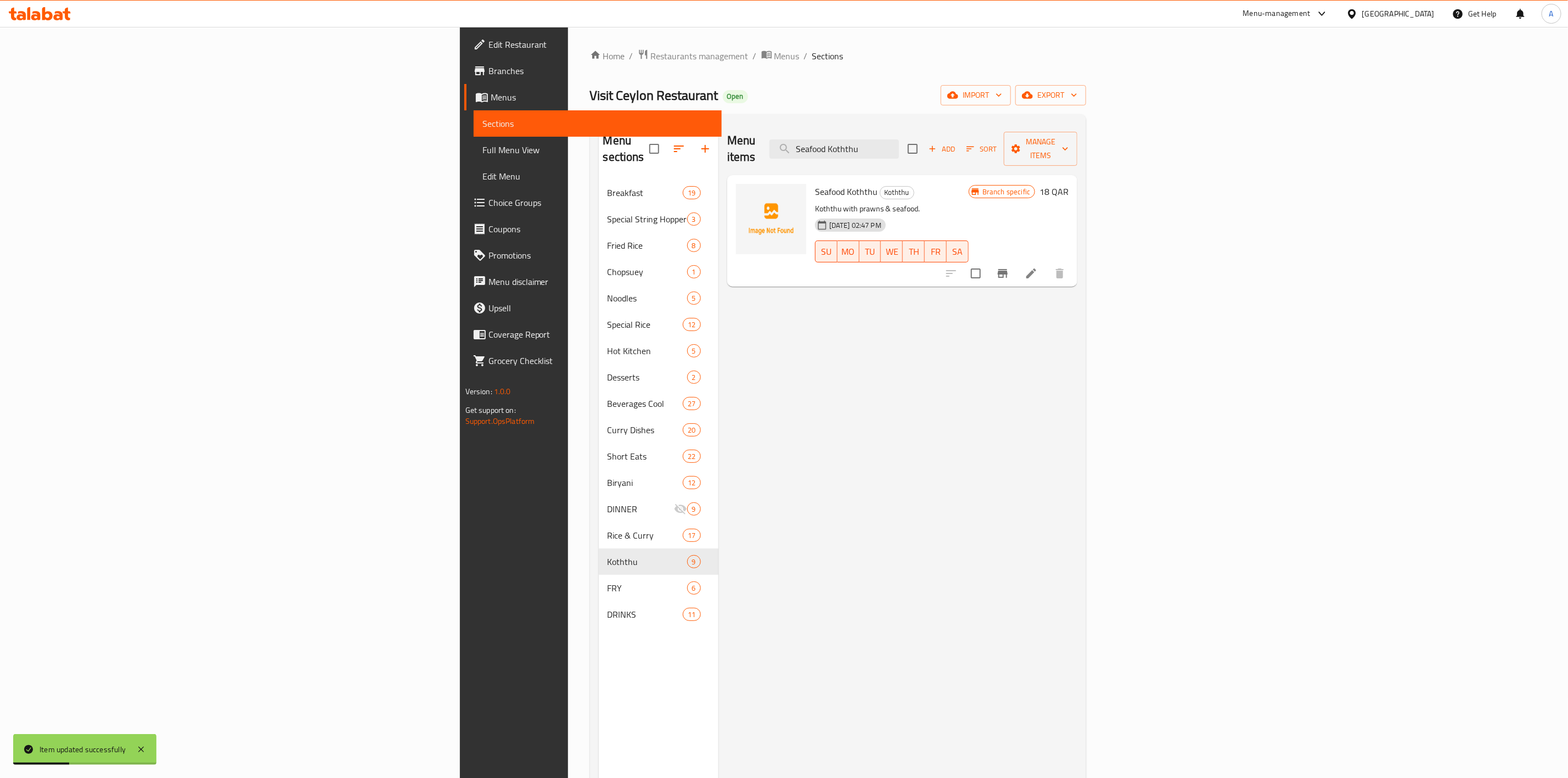
type input "Seafood Koththu"
click at [1038, 267] on icon at bounding box center [1031, 273] width 13 height 13
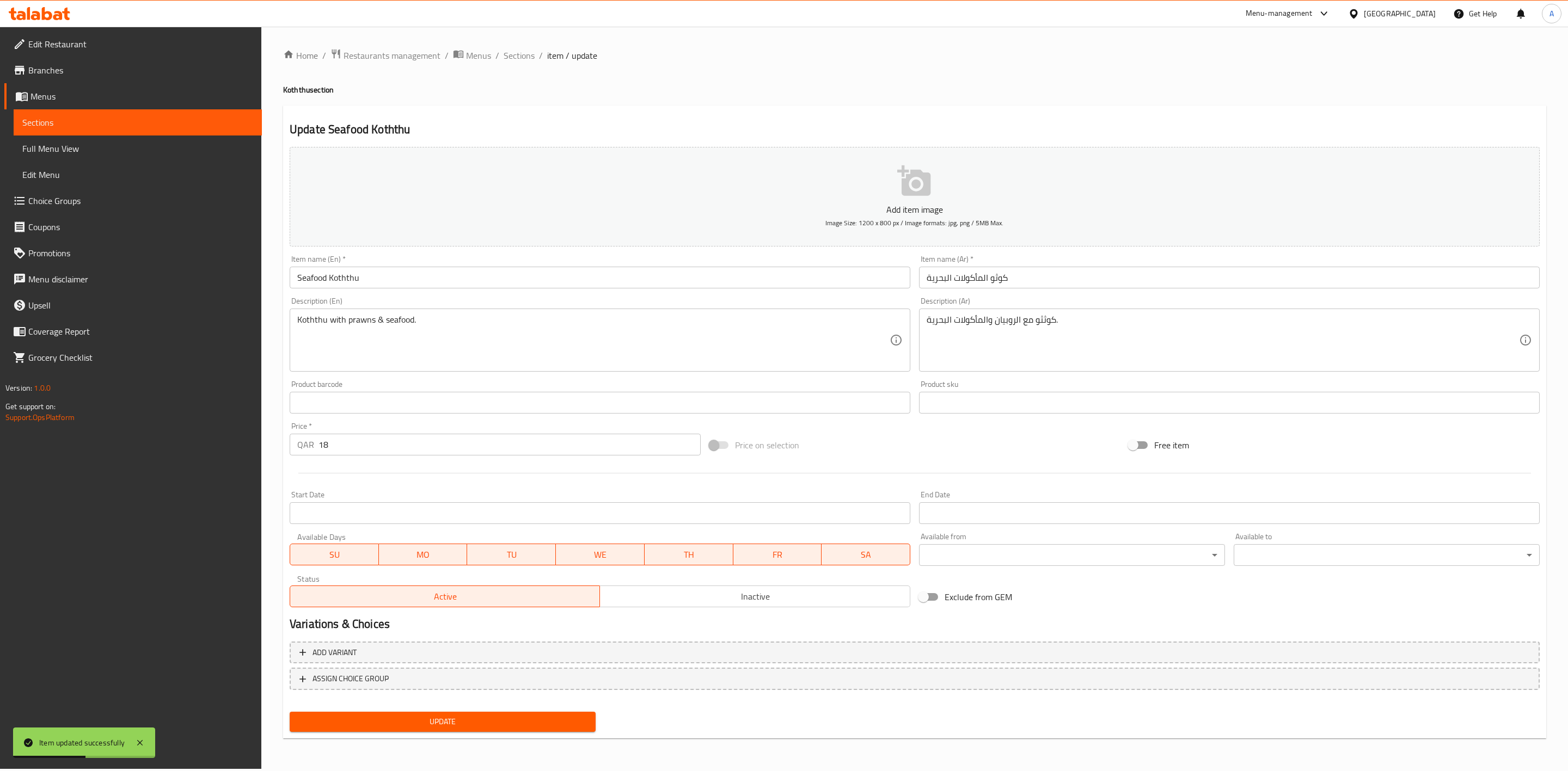
click at [771, 591] on span "Inactive" at bounding box center [755, 597] width 301 height 16
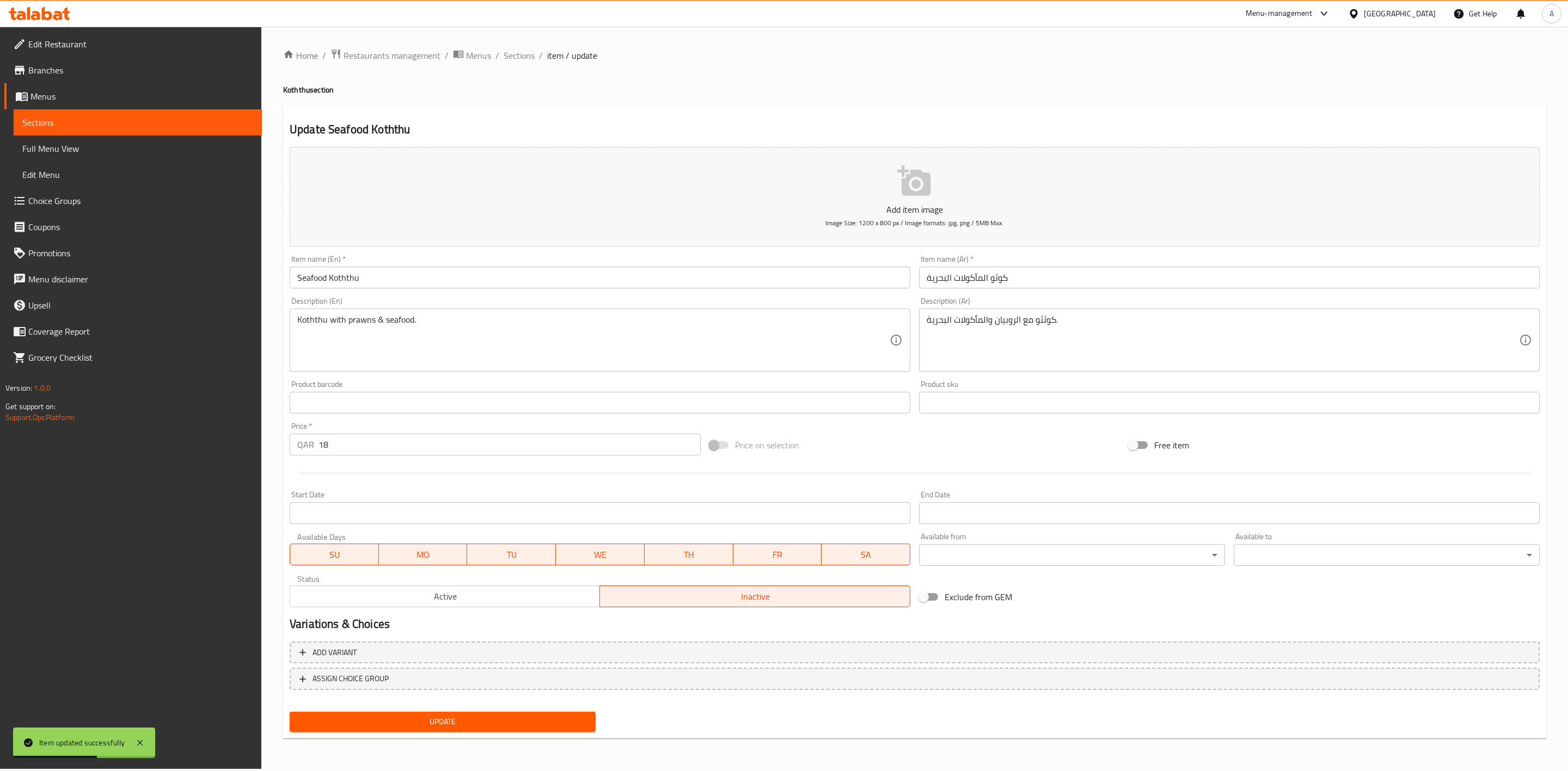
click at [446, 732] on div "Update" at bounding box center [443, 722] width 315 height 29
click at [446, 724] on span "Update" at bounding box center [443, 722] width 289 height 13
click at [520, 59] on span "Sections" at bounding box center [519, 55] width 31 height 13
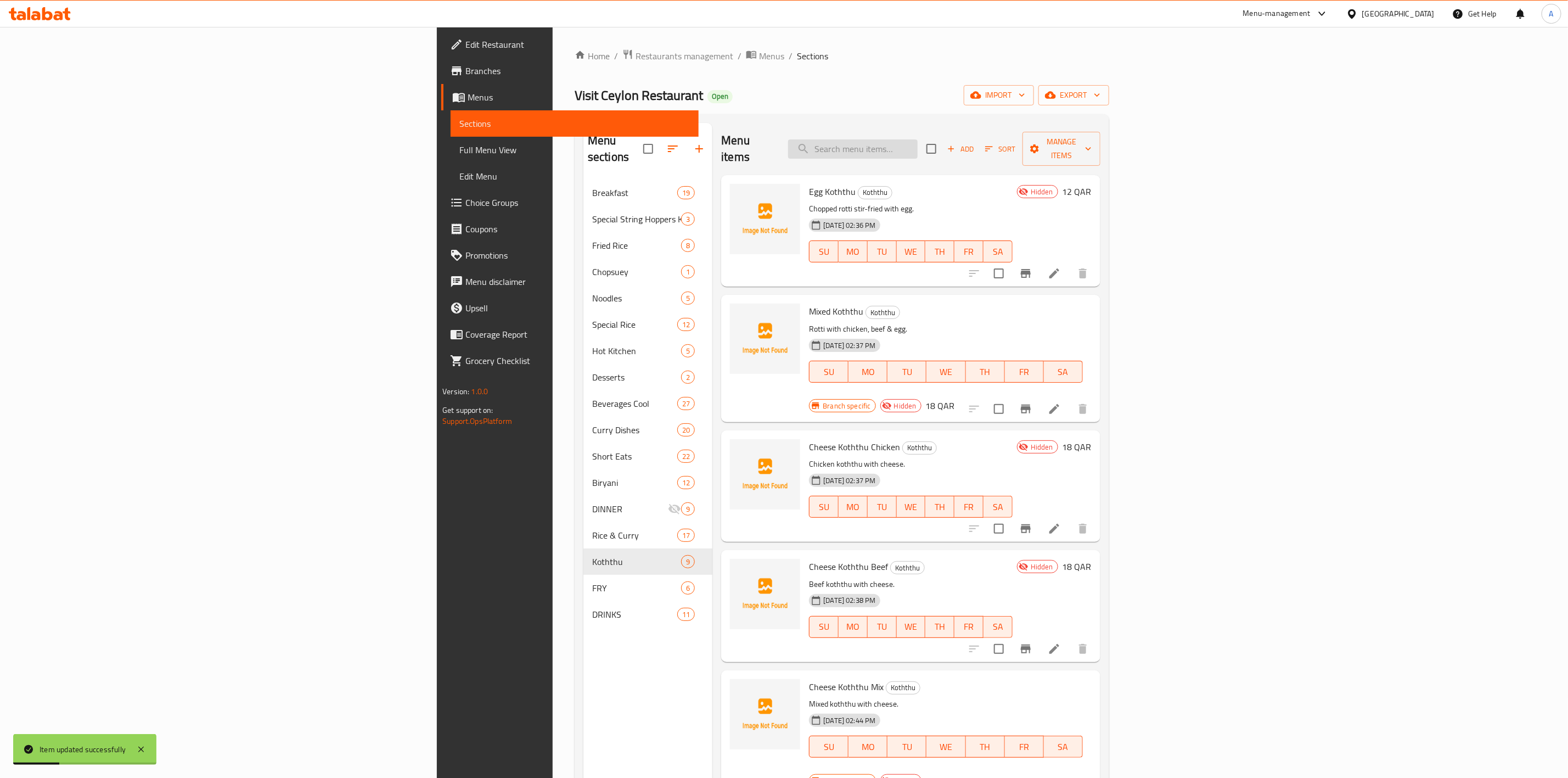
click at [918, 147] on input "search" at bounding box center [852, 149] width 129 height 19
paste input "Beef String Hoppers Koththu"
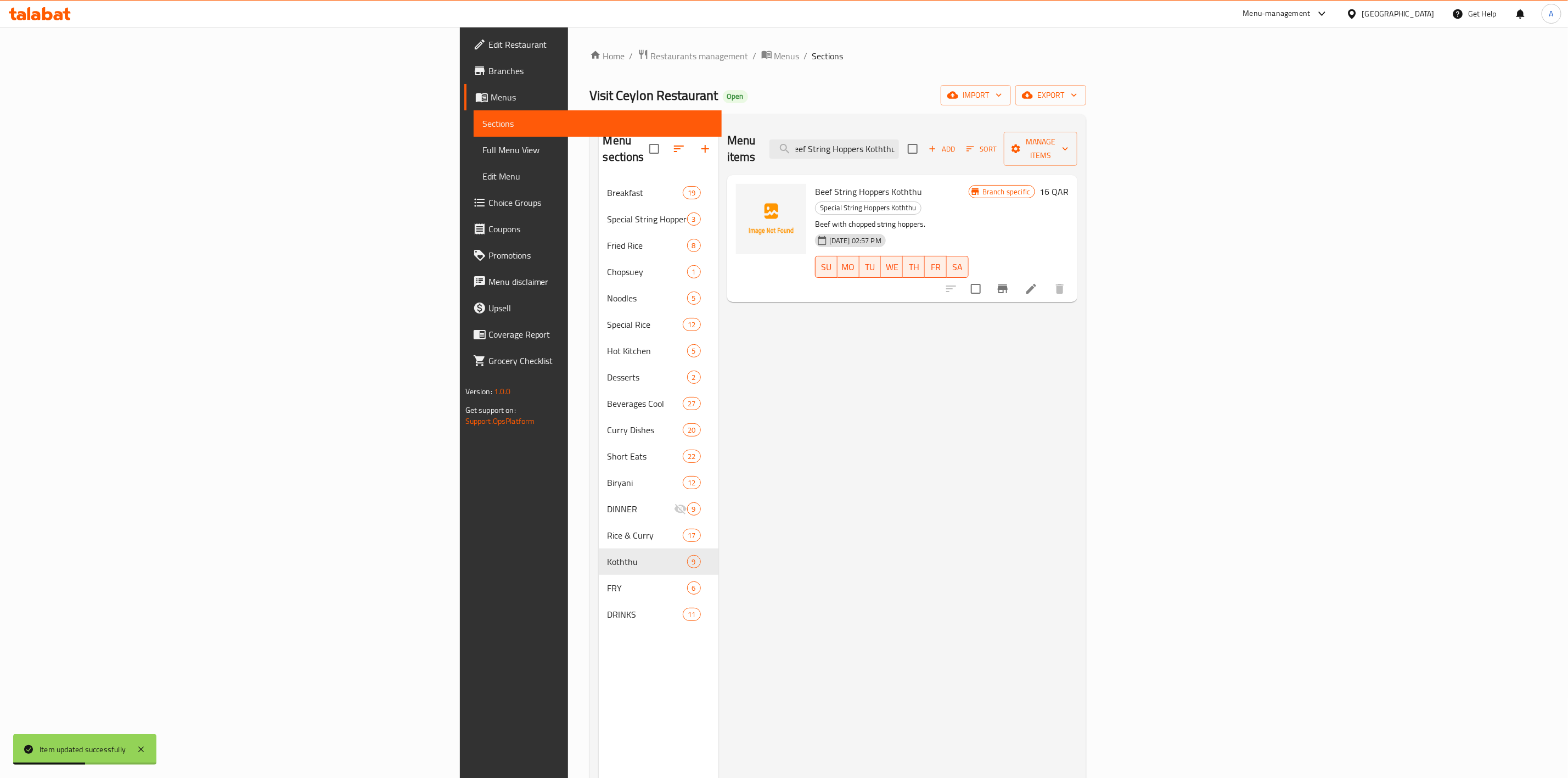
type input "Beef String Hoppers Koththu"
click at [1047, 279] on li at bounding box center [1032, 289] width 31 height 20
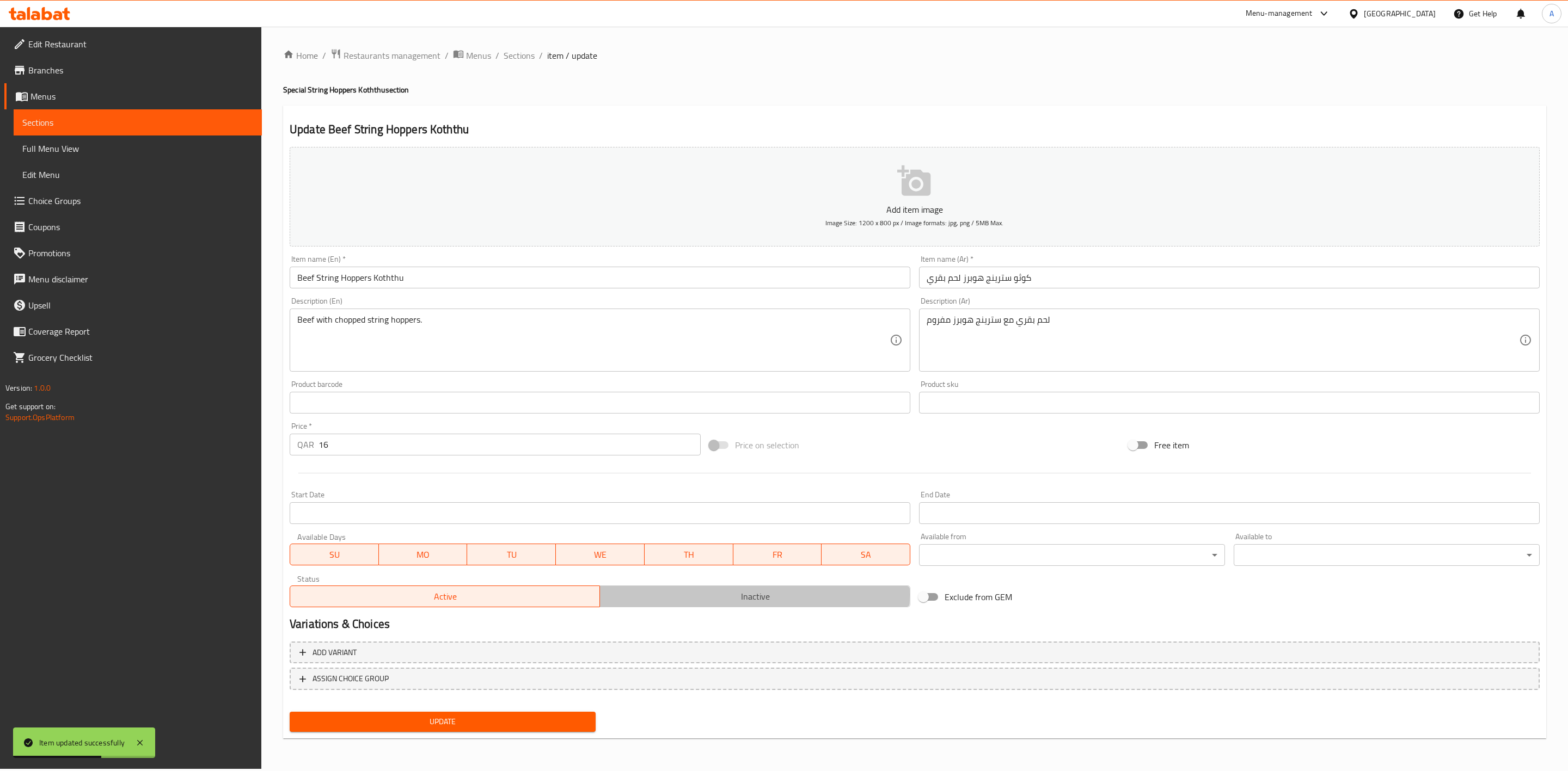
click at [719, 595] on span "Inactive" at bounding box center [755, 597] width 301 height 16
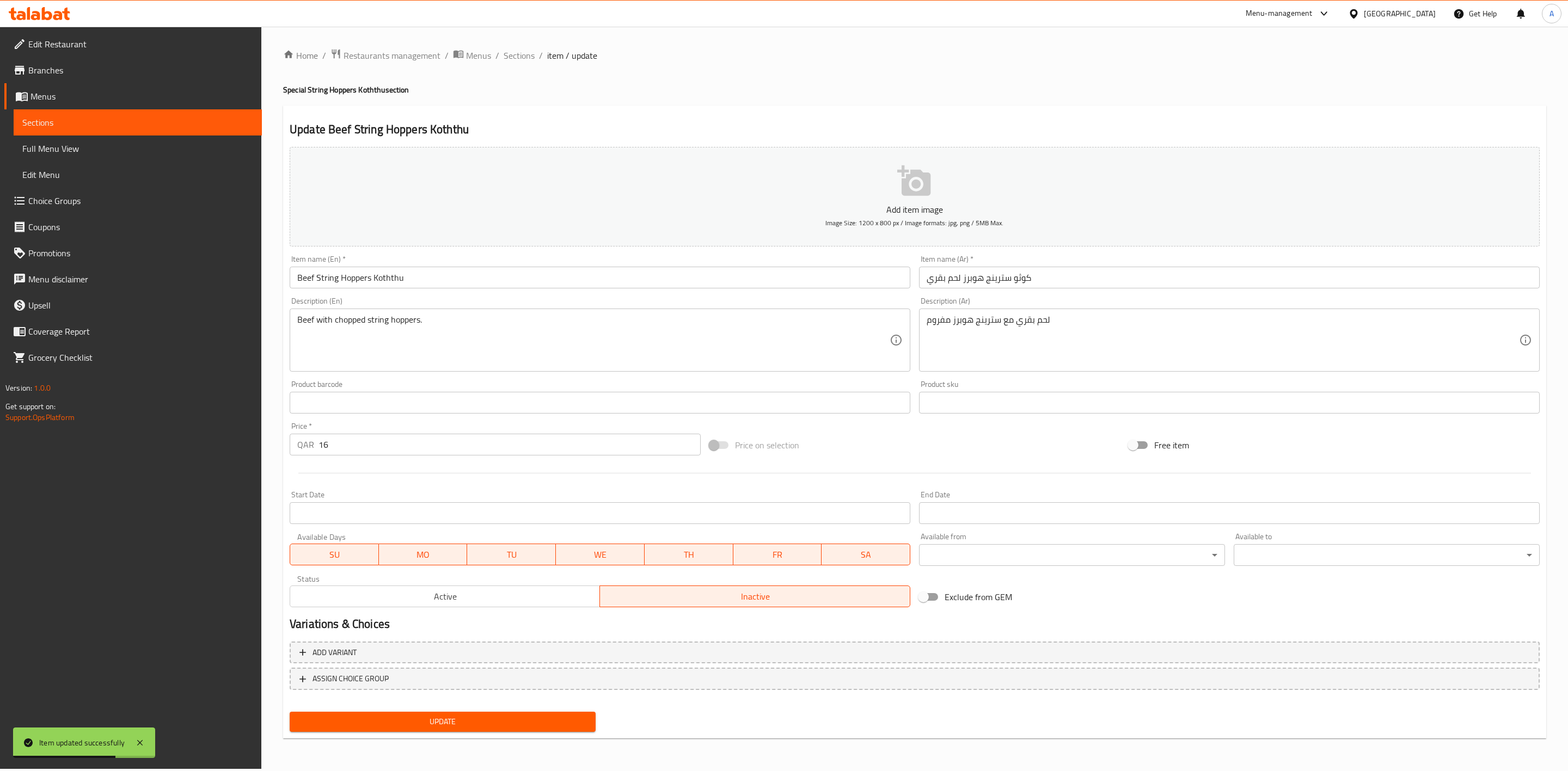
click at [480, 725] on span "Update" at bounding box center [443, 722] width 289 height 13
click at [517, 54] on span "Sections" at bounding box center [519, 55] width 31 height 13
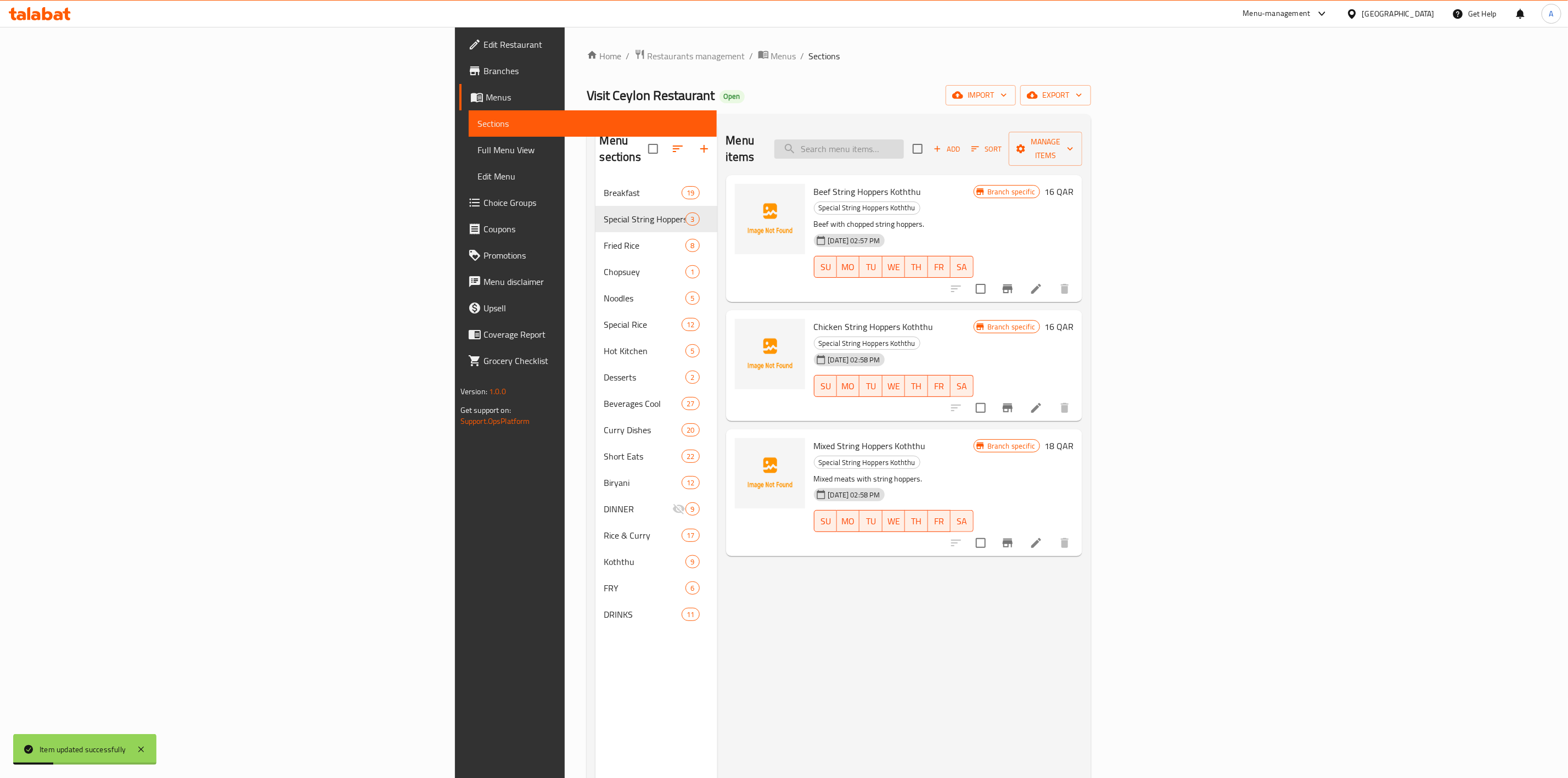
click at [904, 142] on input "search" at bounding box center [839, 149] width 129 height 19
paste input "Chicken String Hoppers Koththu"
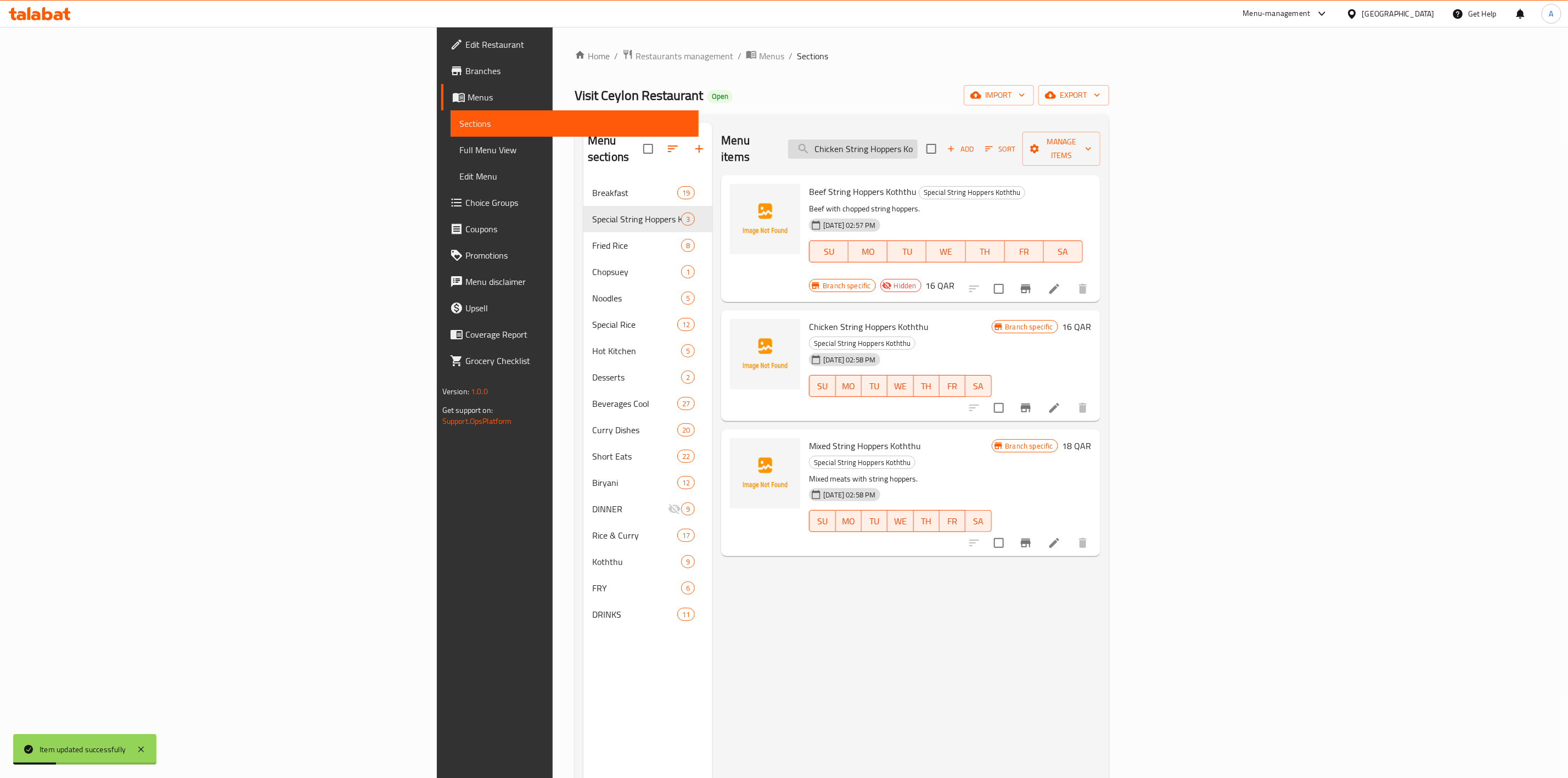
scroll to position [0, 18]
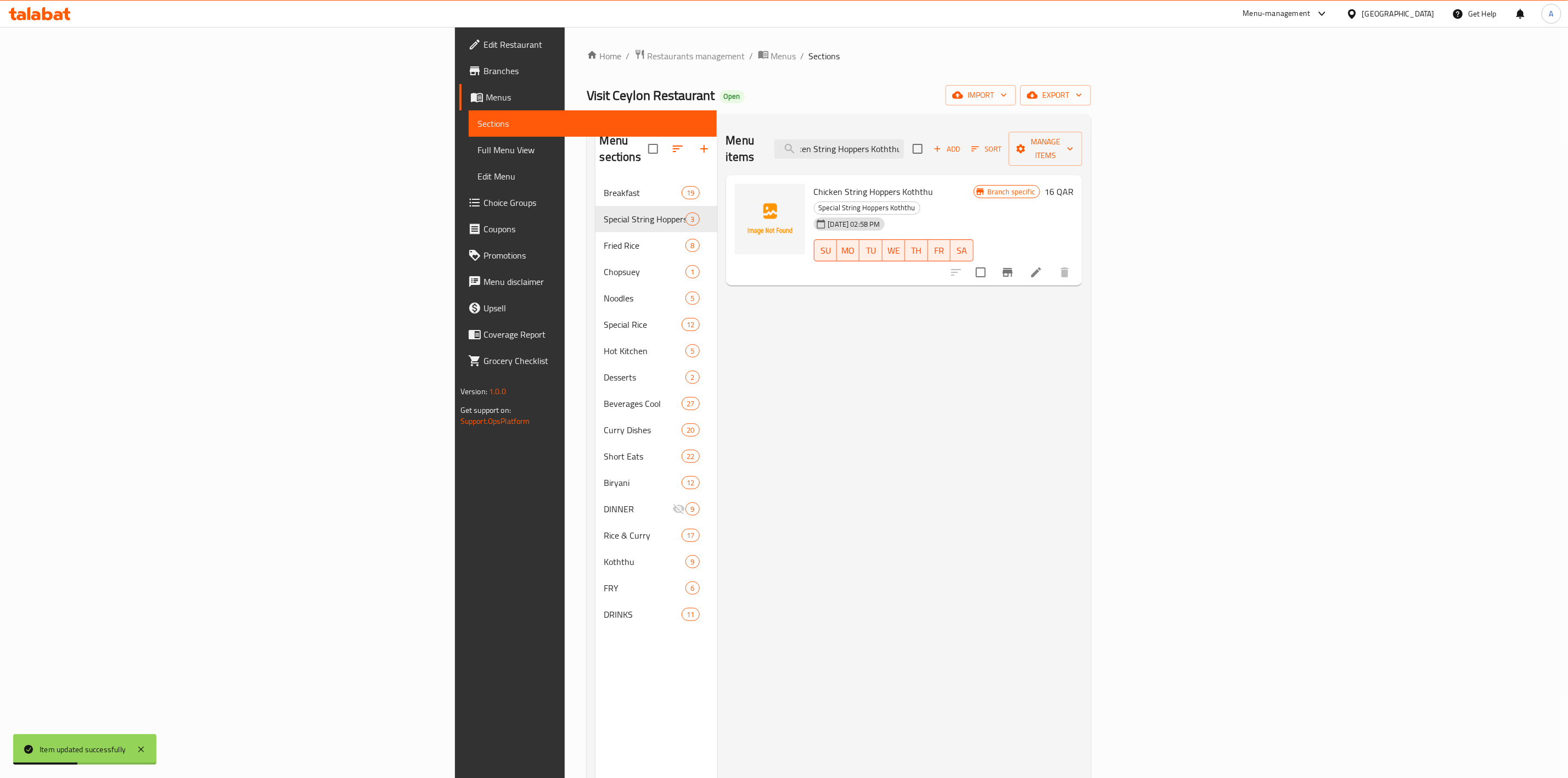
type input "Chicken String Hoppers Koththu"
click at [1043, 266] on icon at bounding box center [1036, 272] width 13 height 13
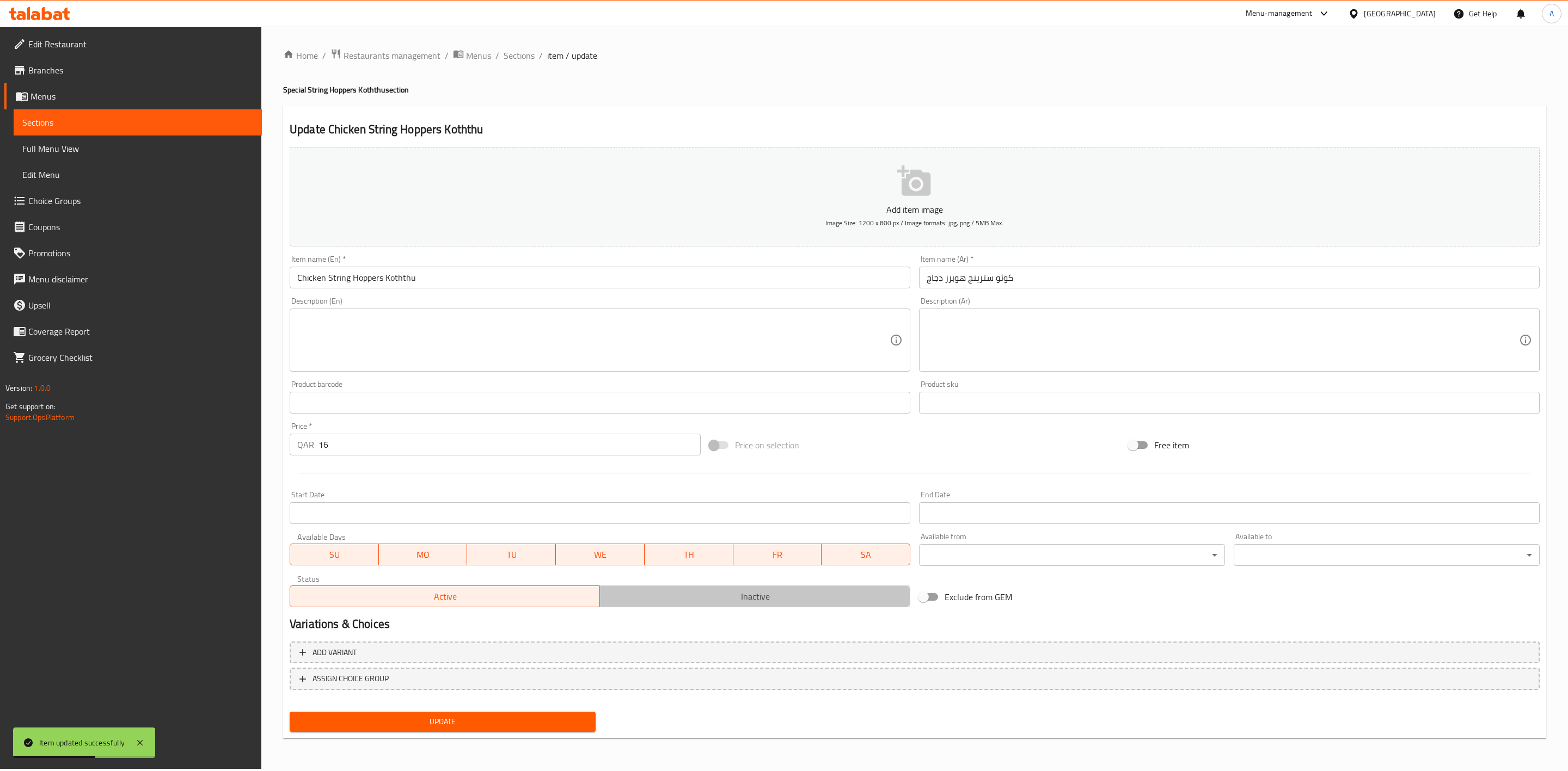
click at [750, 591] on span "Inactive" at bounding box center [755, 597] width 301 height 16
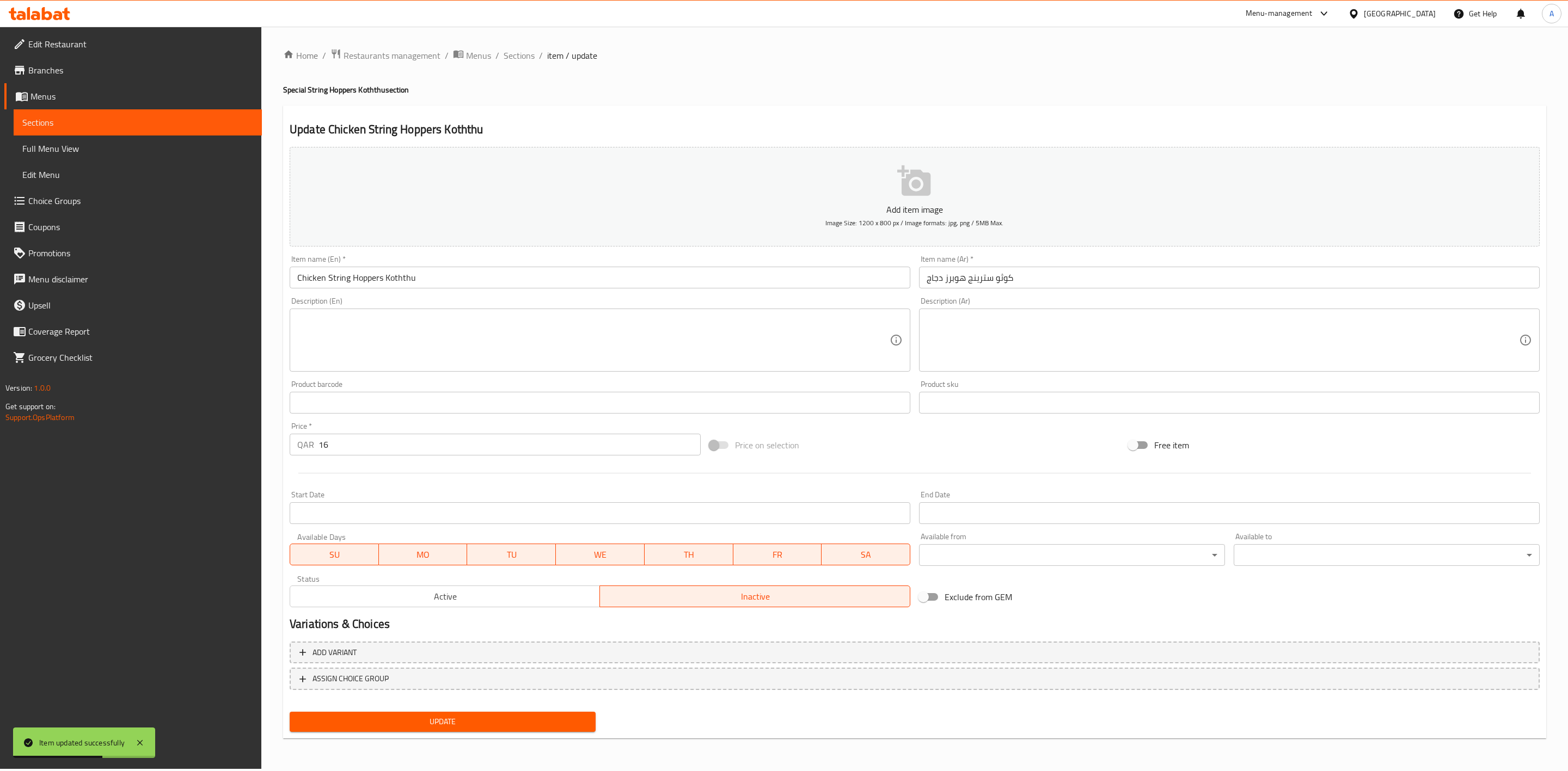
click at [503, 724] on span "Update" at bounding box center [443, 722] width 289 height 13
click at [518, 59] on span "Sections" at bounding box center [519, 55] width 31 height 13
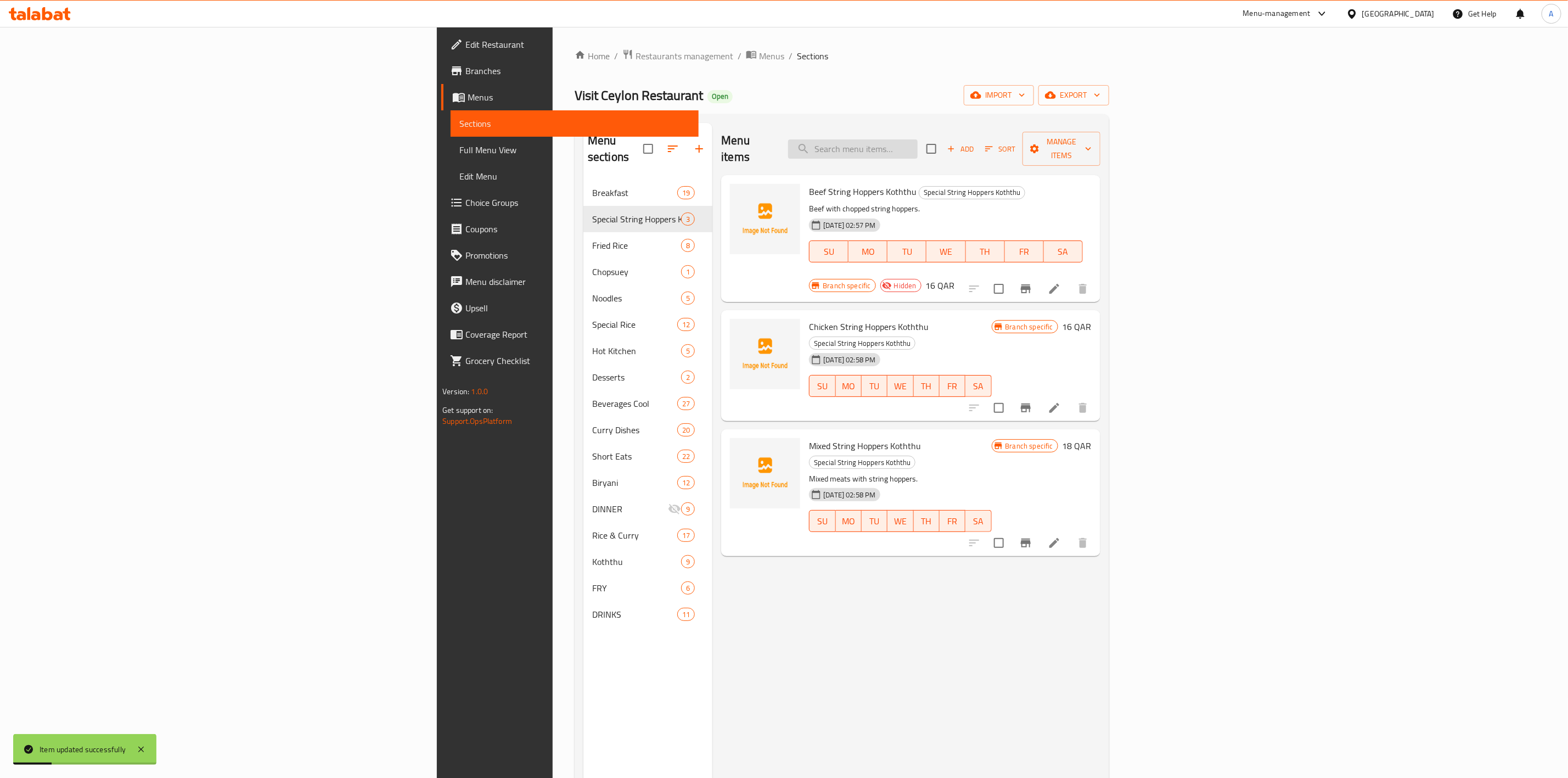
click at [918, 139] on input "search" at bounding box center [852, 149] width 129 height 19
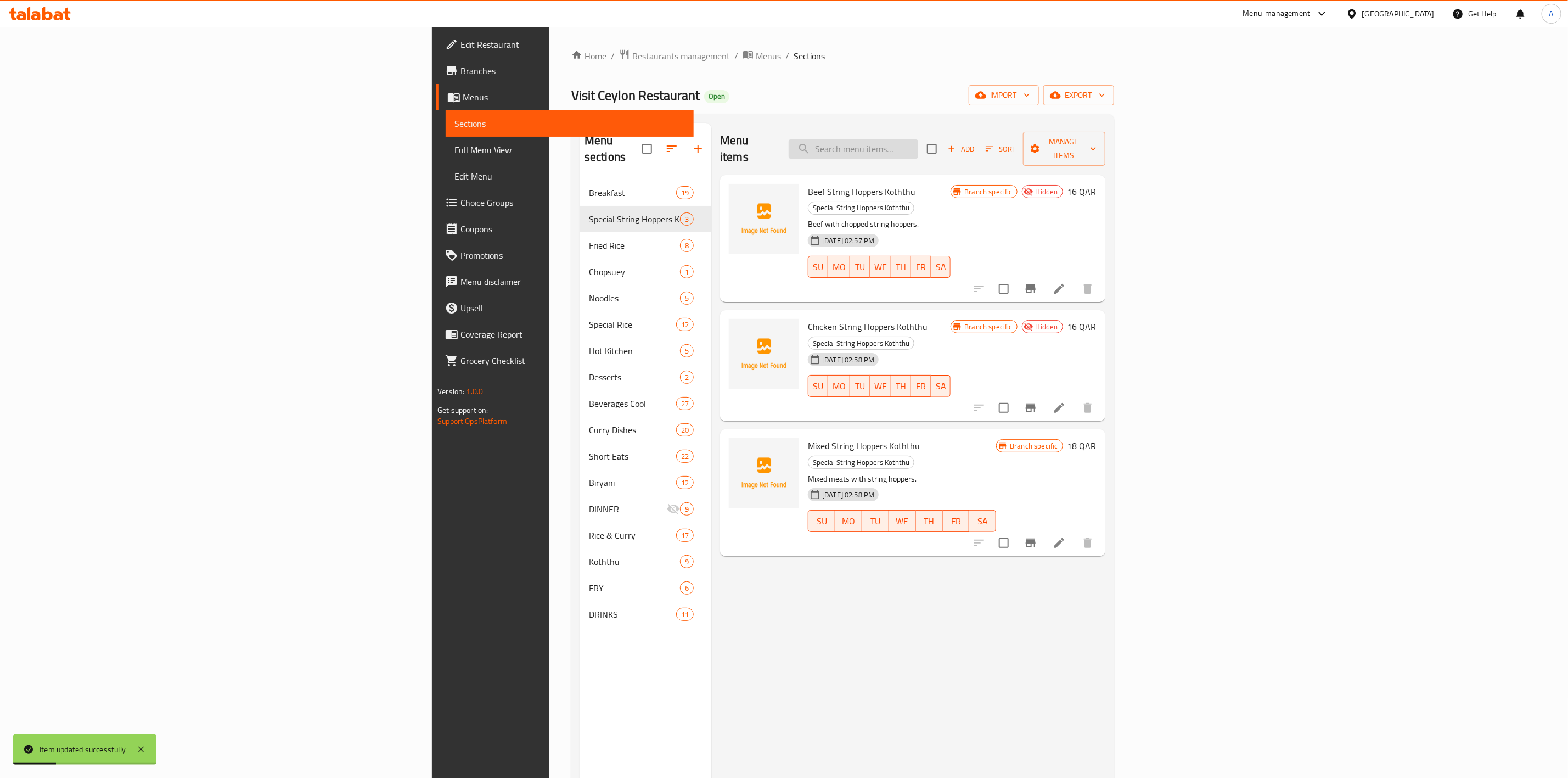
paste input "Mixed String Hoppers Koththu"
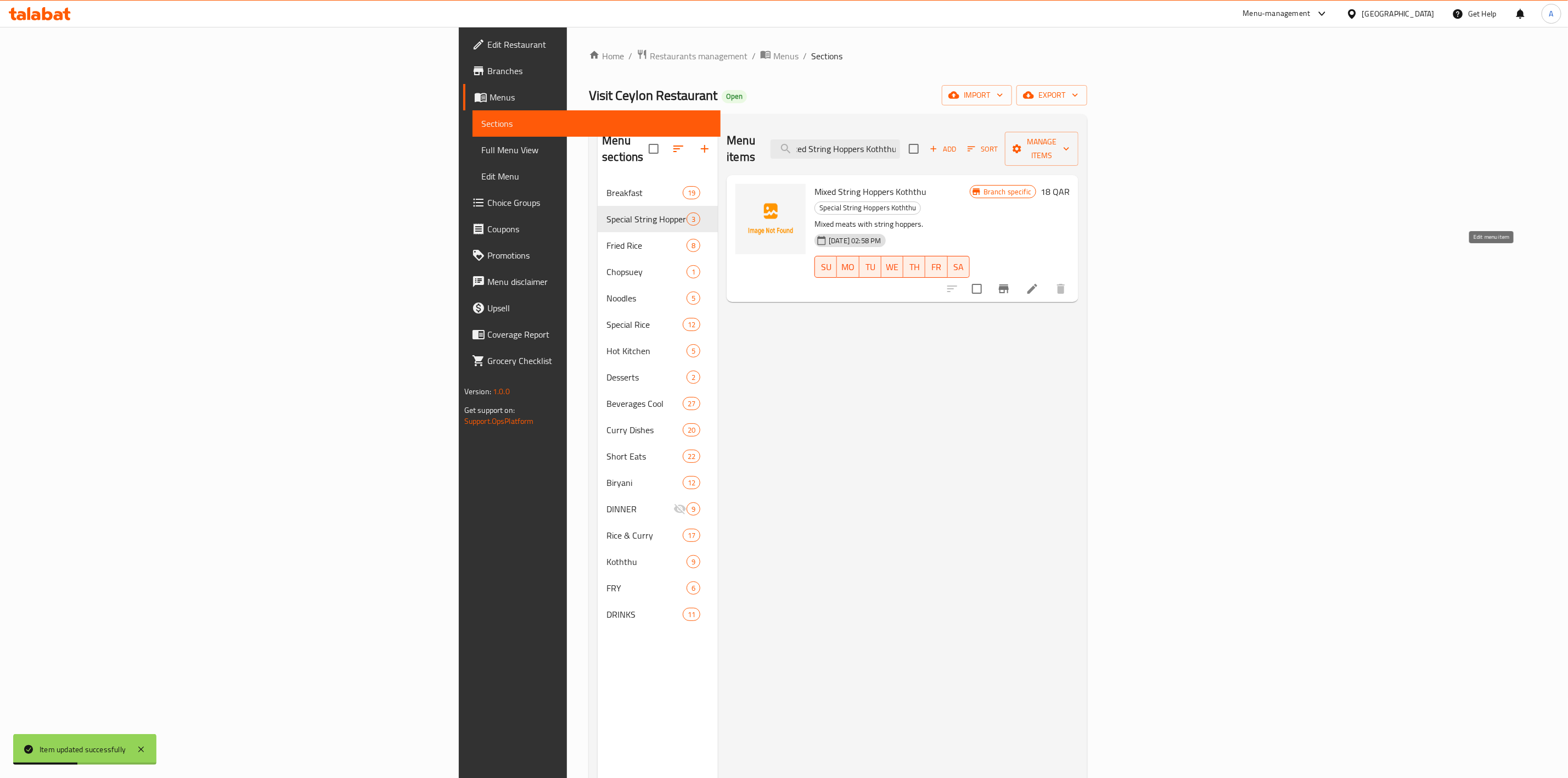
type input "Mixed String Hoppers Koththu"
click at [1039, 282] on icon at bounding box center [1032, 289] width 13 height 13
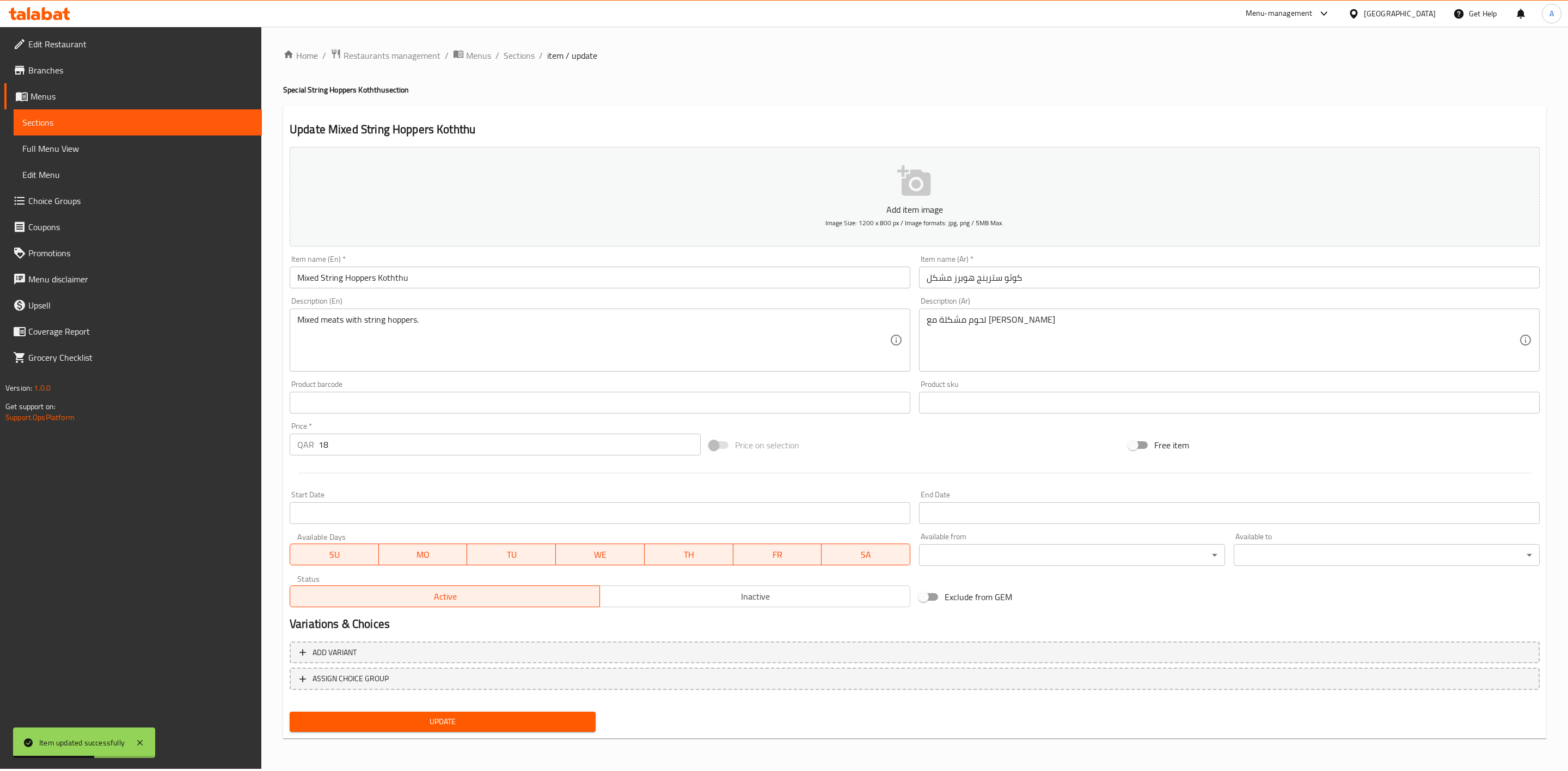
drag, startPoint x: 772, startPoint y: 593, endPoint x: 537, endPoint y: 696, distance: 256.6
click at [772, 591] on span "Inactive" at bounding box center [755, 597] width 301 height 16
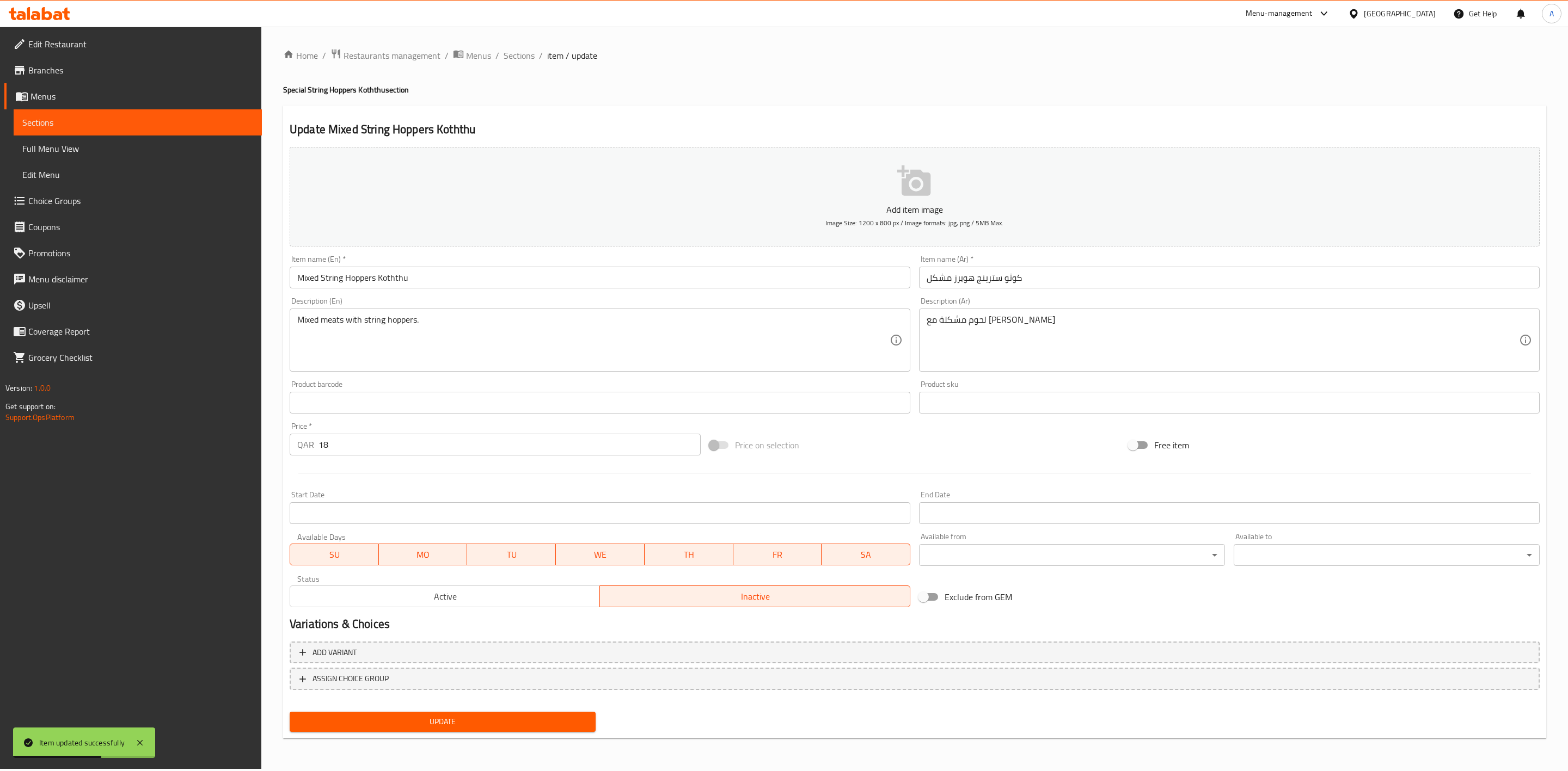
click at [478, 724] on span "Update" at bounding box center [443, 722] width 289 height 13
click at [520, 59] on span "Sections" at bounding box center [519, 55] width 31 height 13
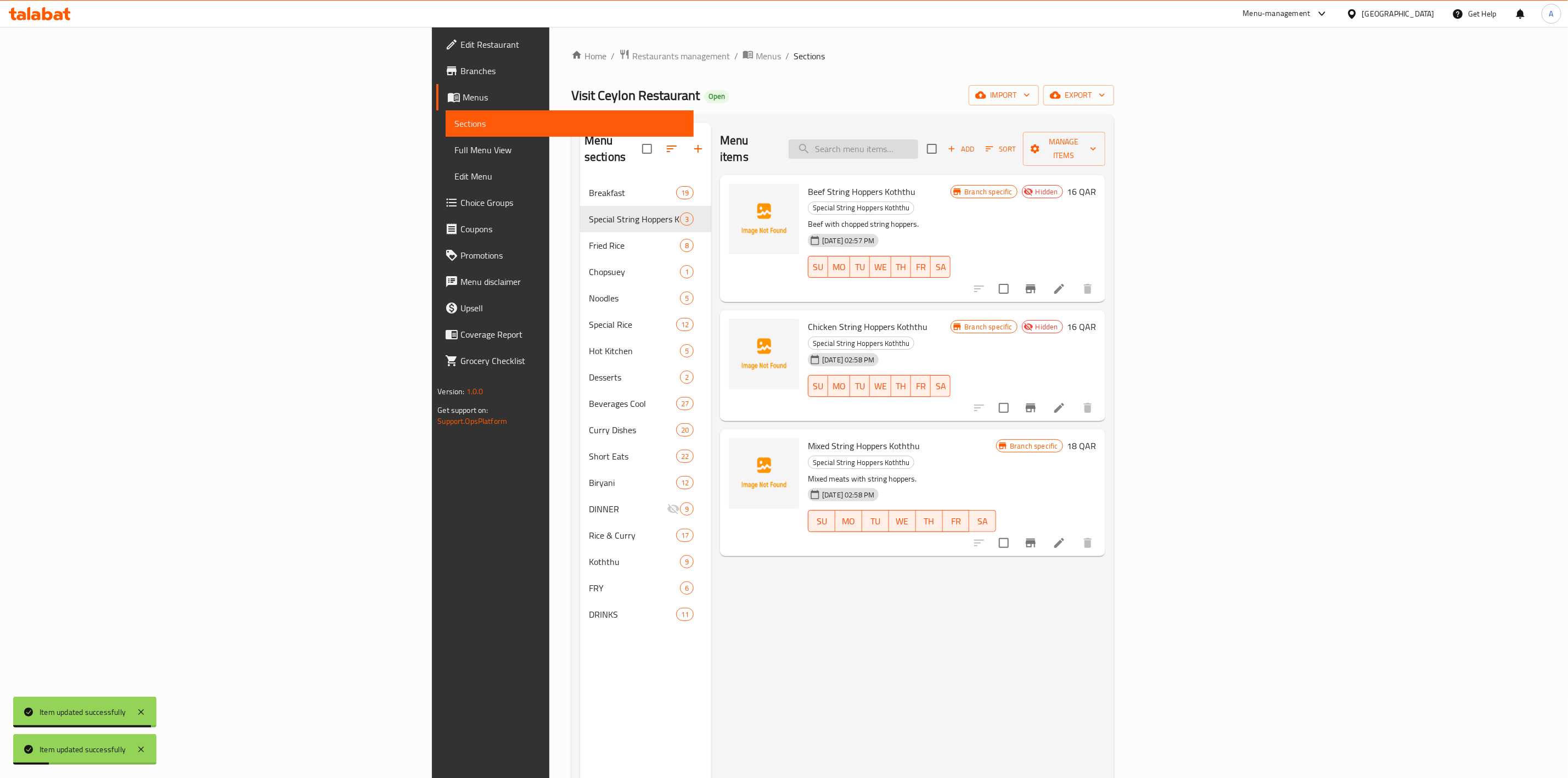
click at [918, 142] on input "search" at bounding box center [853, 149] width 129 height 19
paste input "Beef Fried Rice"
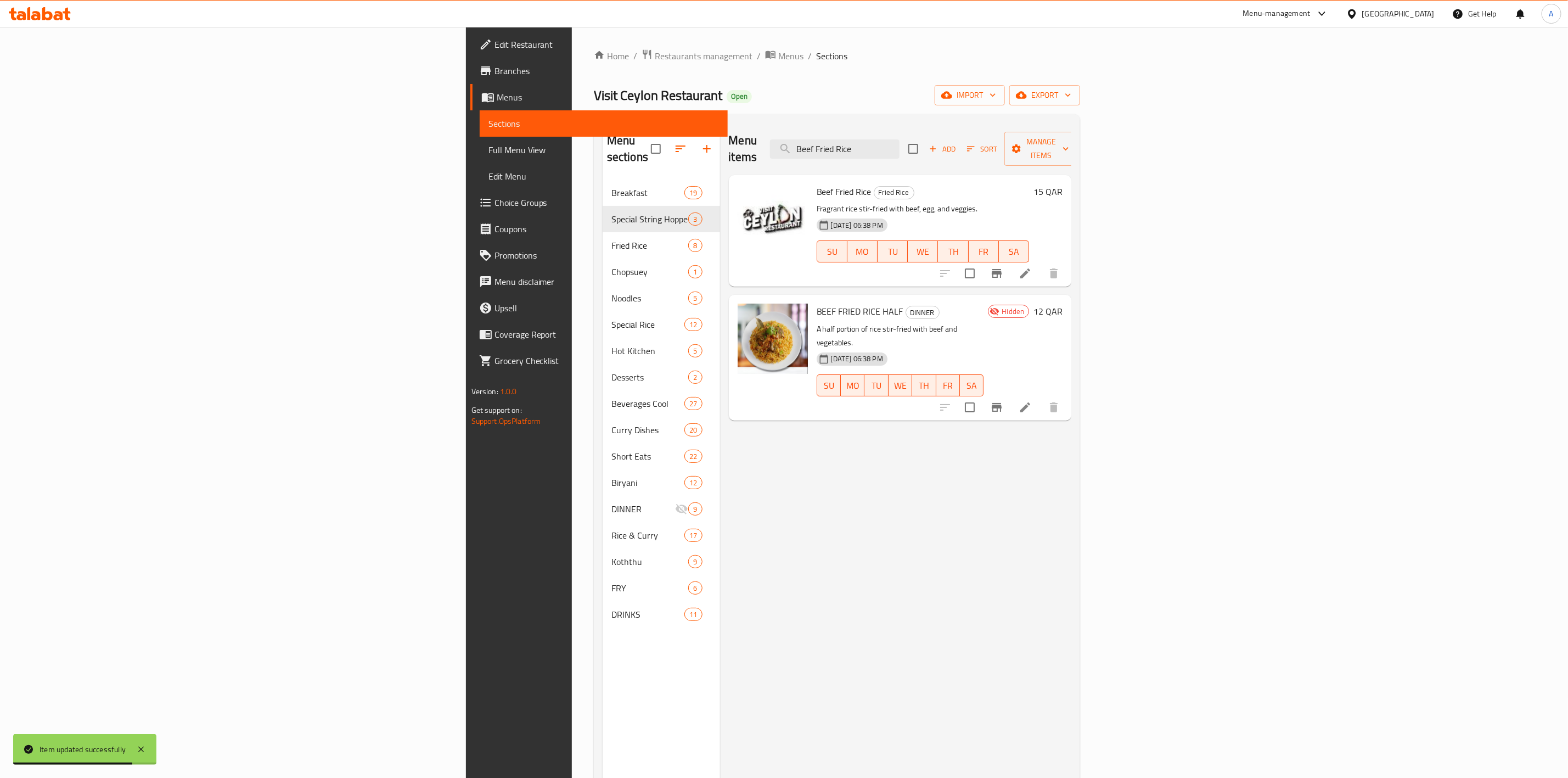
drag, startPoint x: 1045, startPoint y: 142, endPoint x: 226, endPoint y: 0, distance: 831.2
click at [273, 27] on div "​ Menu-management Qatar Get Help A Edit Restaurant Branches Menus Sections Full…" at bounding box center [784, 403] width 1568 height 752
paste input "Chicken"
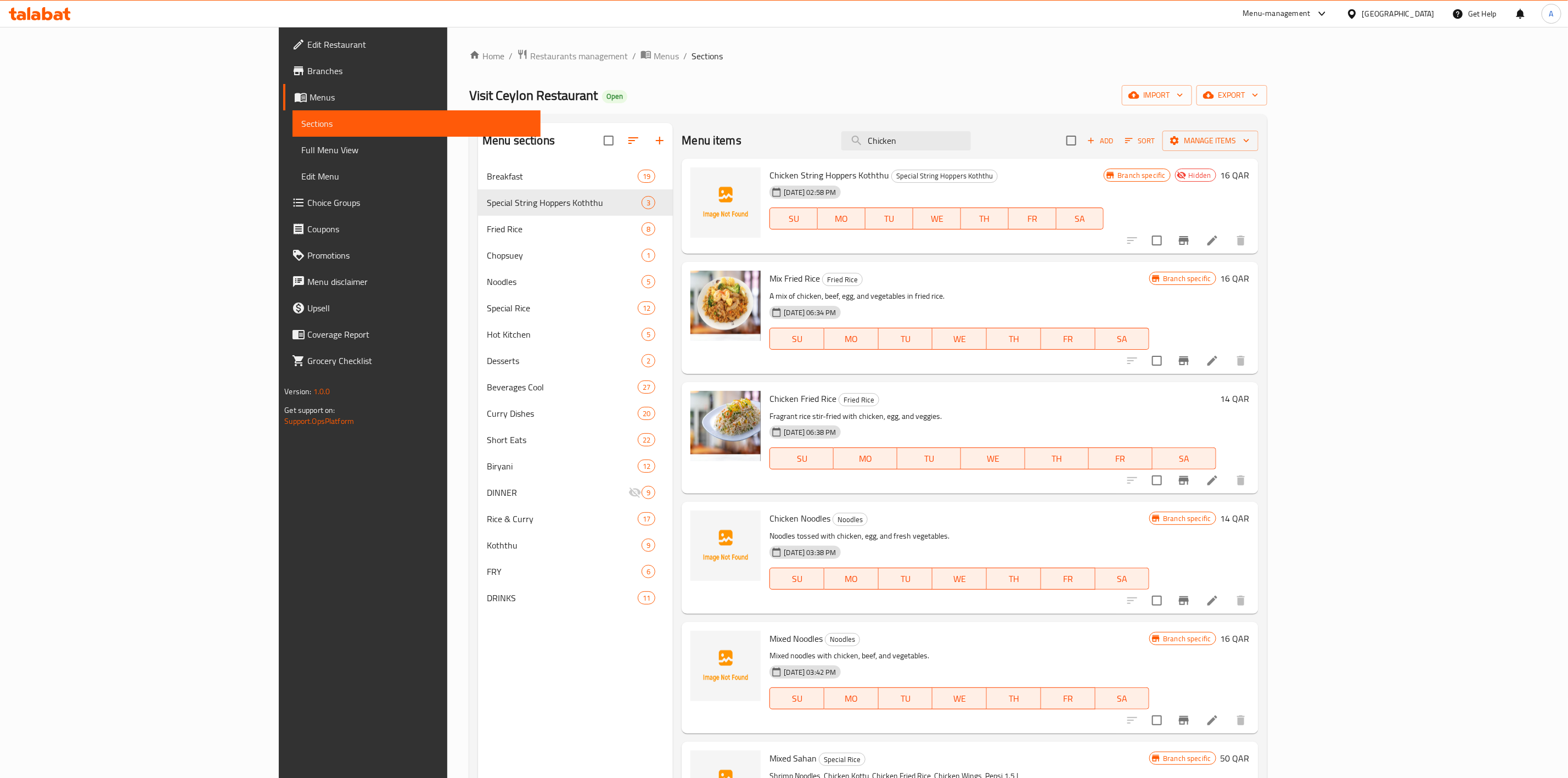
drag, startPoint x: 1011, startPoint y: 138, endPoint x: 593, endPoint y: 84, distance: 421.5
click at [595, 84] on div "Home / Restaurants management / Menus / Sections Visit Ceylon Restaurant Open i…" at bounding box center [868, 480] width 798 height 861
paste input "family pack fried rice set"
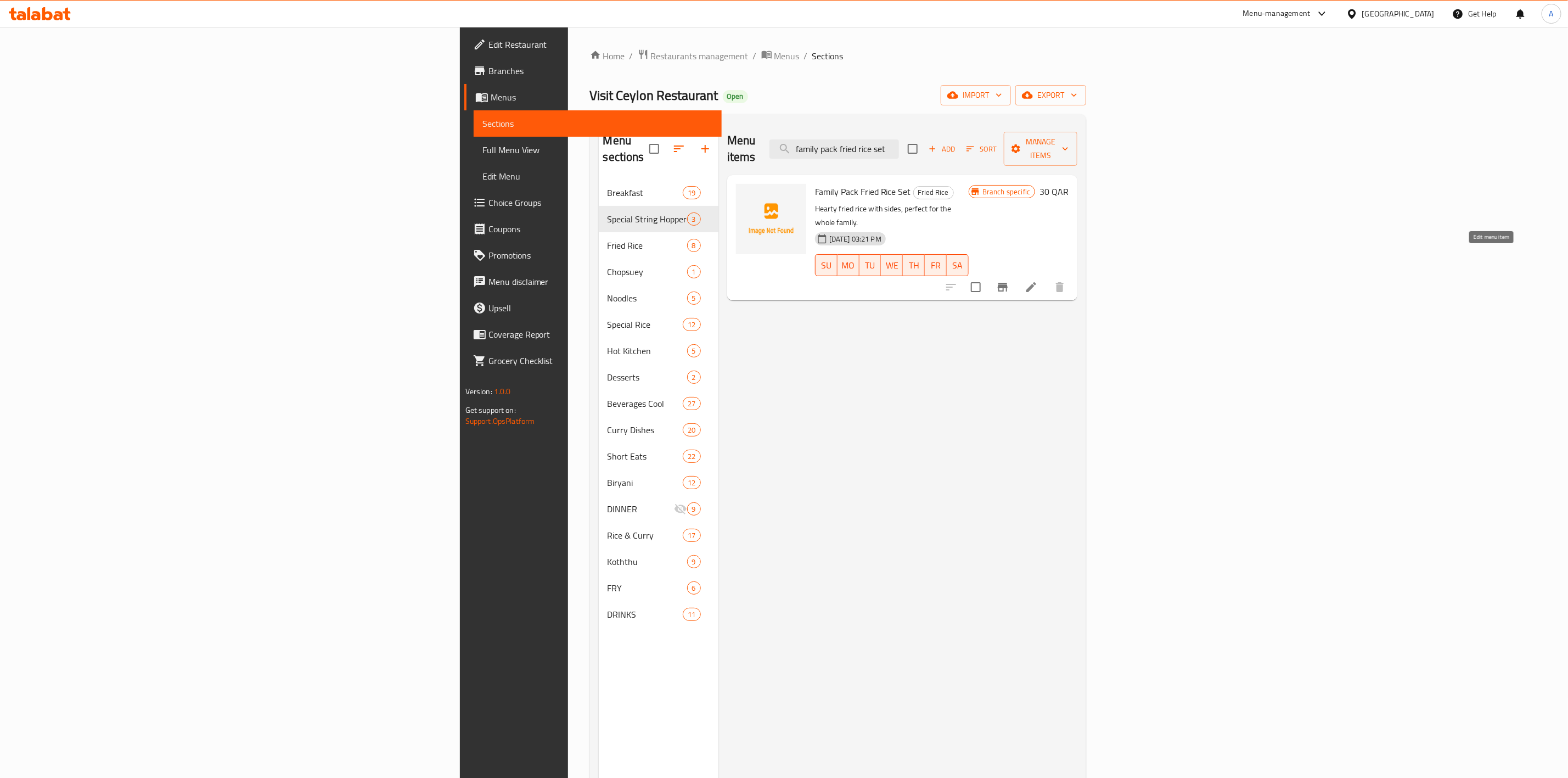
type input "family pack fried rice set"
click at [1037, 282] on icon at bounding box center [1032, 287] width 10 height 10
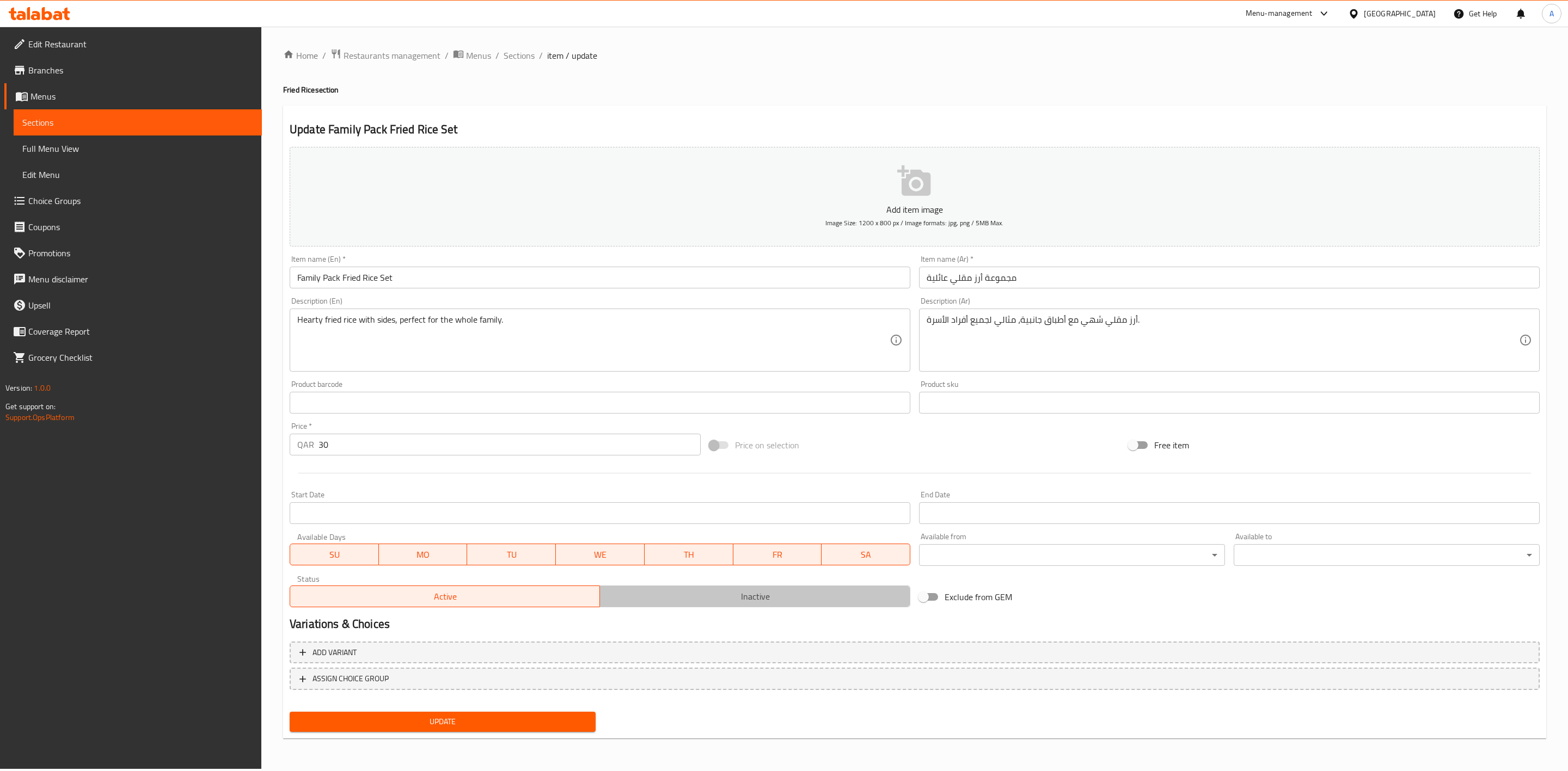
click at [779, 593] on span "Inactive" at bounding box center [755, 597] width 301 height 16
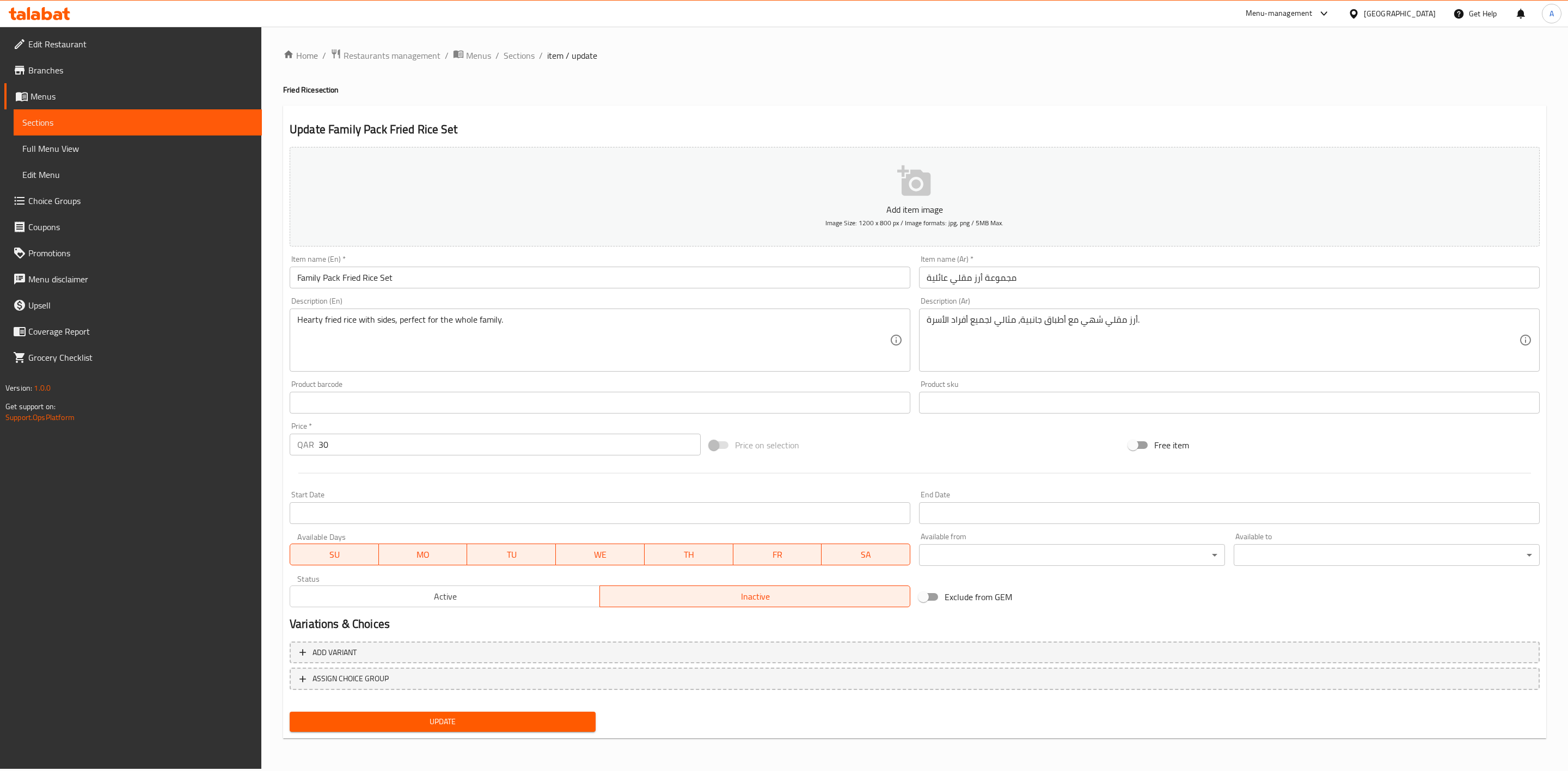
click at [515, 715] on span "Update" at bounding box center [443, 722] width 289 height 13
click at [519, 54] on span "Sections" at bounding box center [519, 55] width 31 height 13
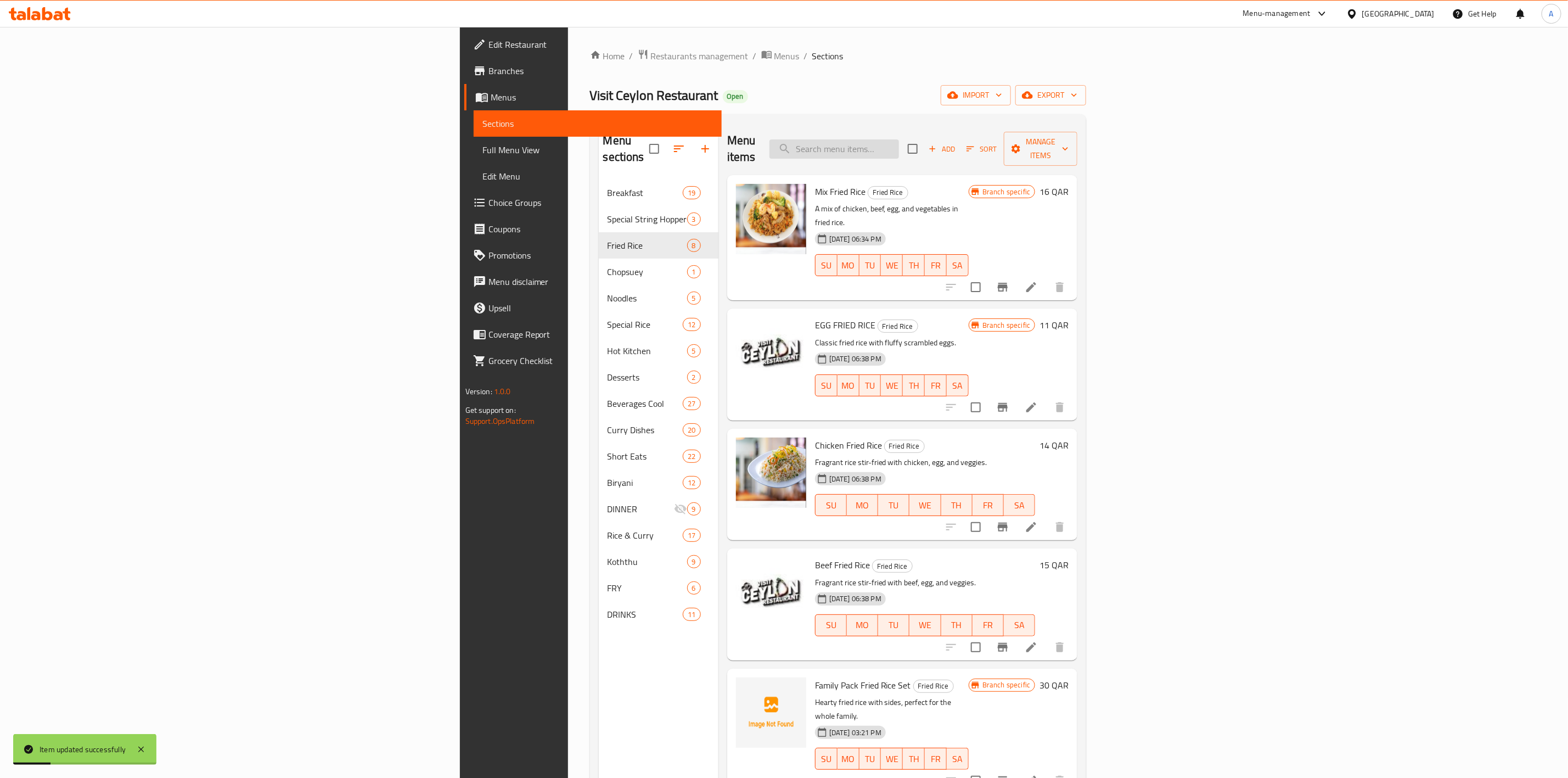
click at [899, 146] on input "search" at bounding box center [834, 149] width 129 height 19
paste input "Egg"
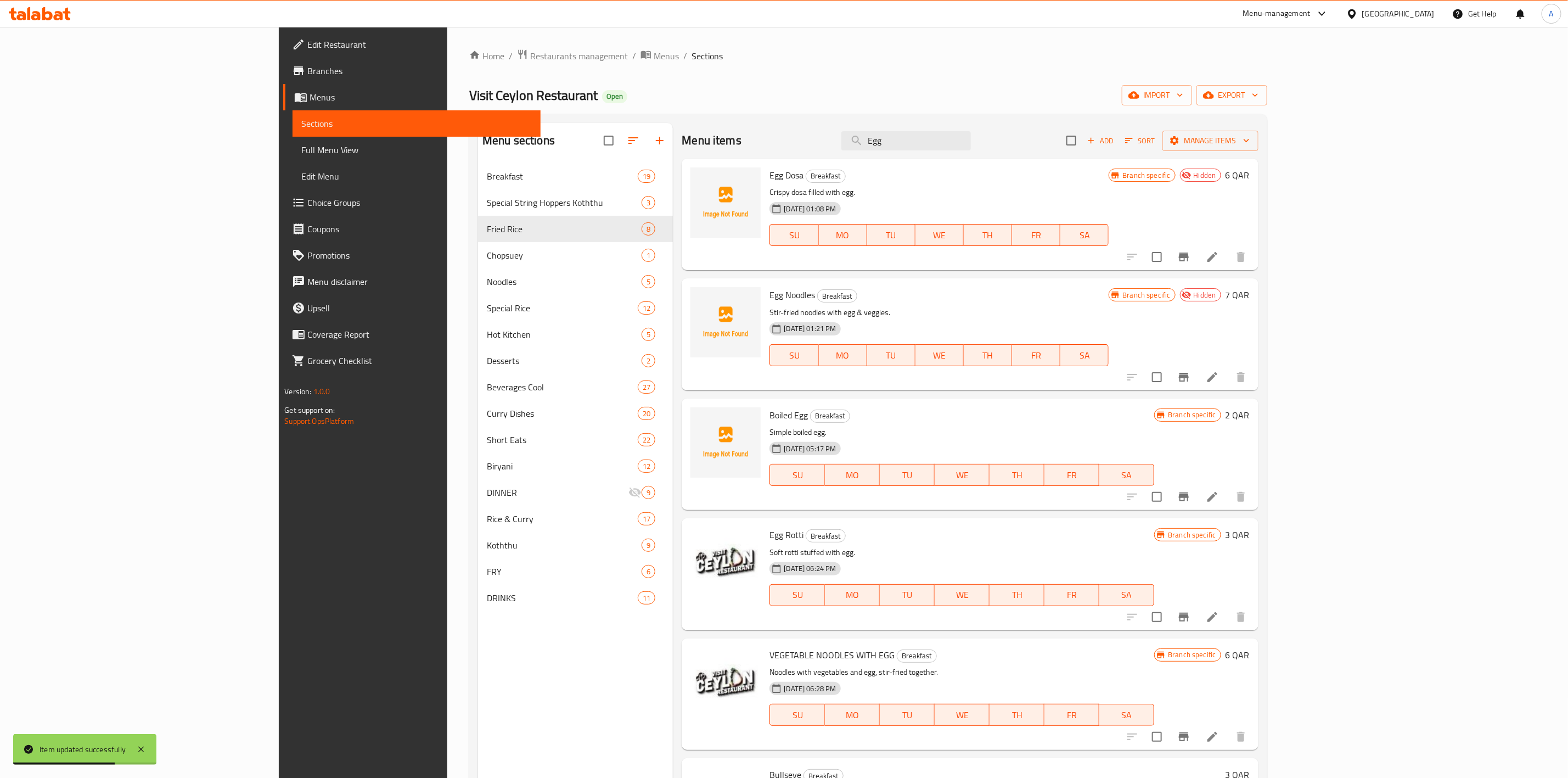
type input "Egg"
drag, startPoint x: 1005, startPoint y: 138, endPoint x: 690, endPoint y: 107, distance: 316.5
click at [690, 107] on div "Home / Restaurants management / Menus / Sections Visit Ceylon Restaurant Open i…" at bounding box center [868, 480] width 798 height 861
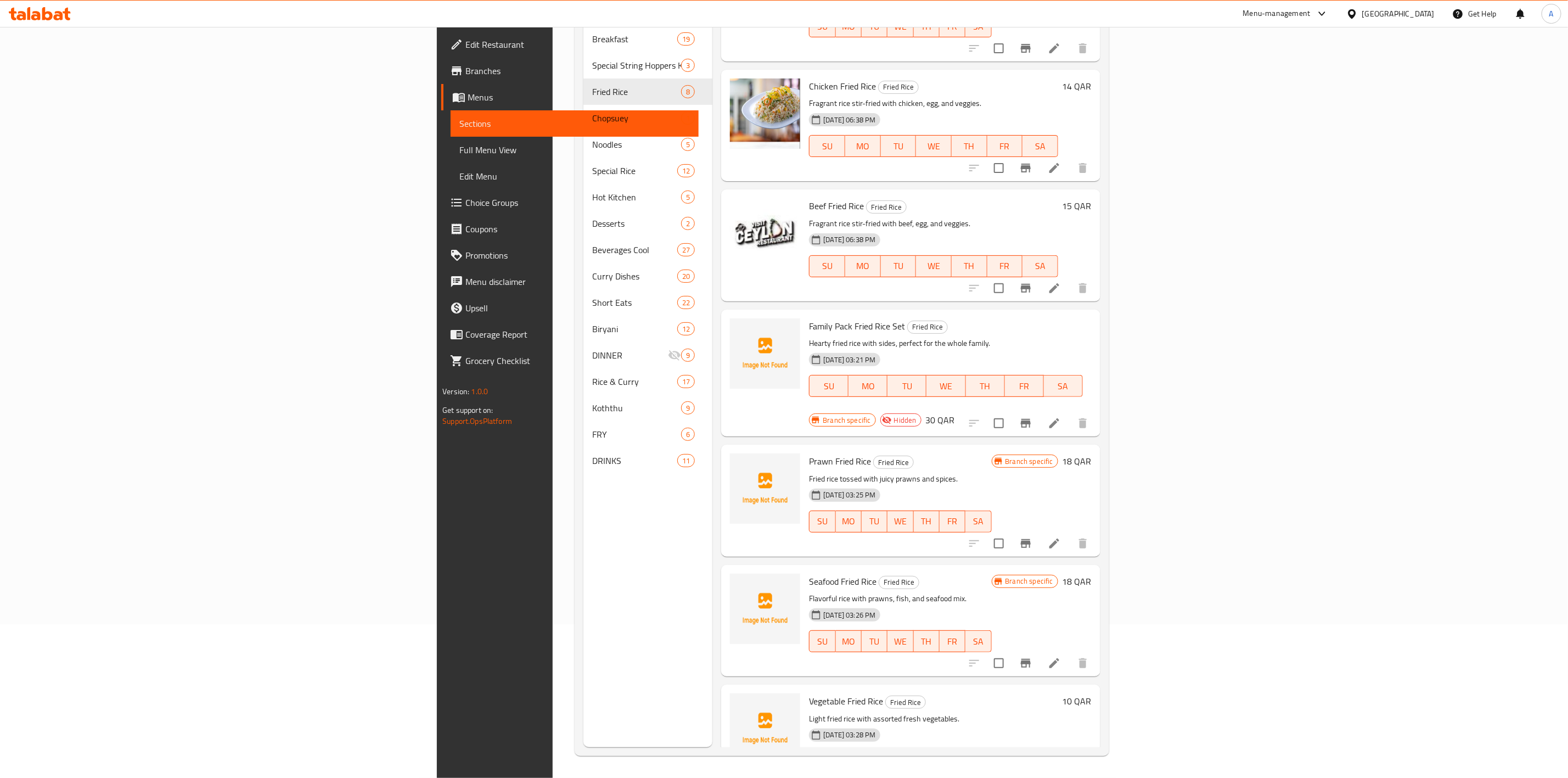
scroll to position [208, 0]
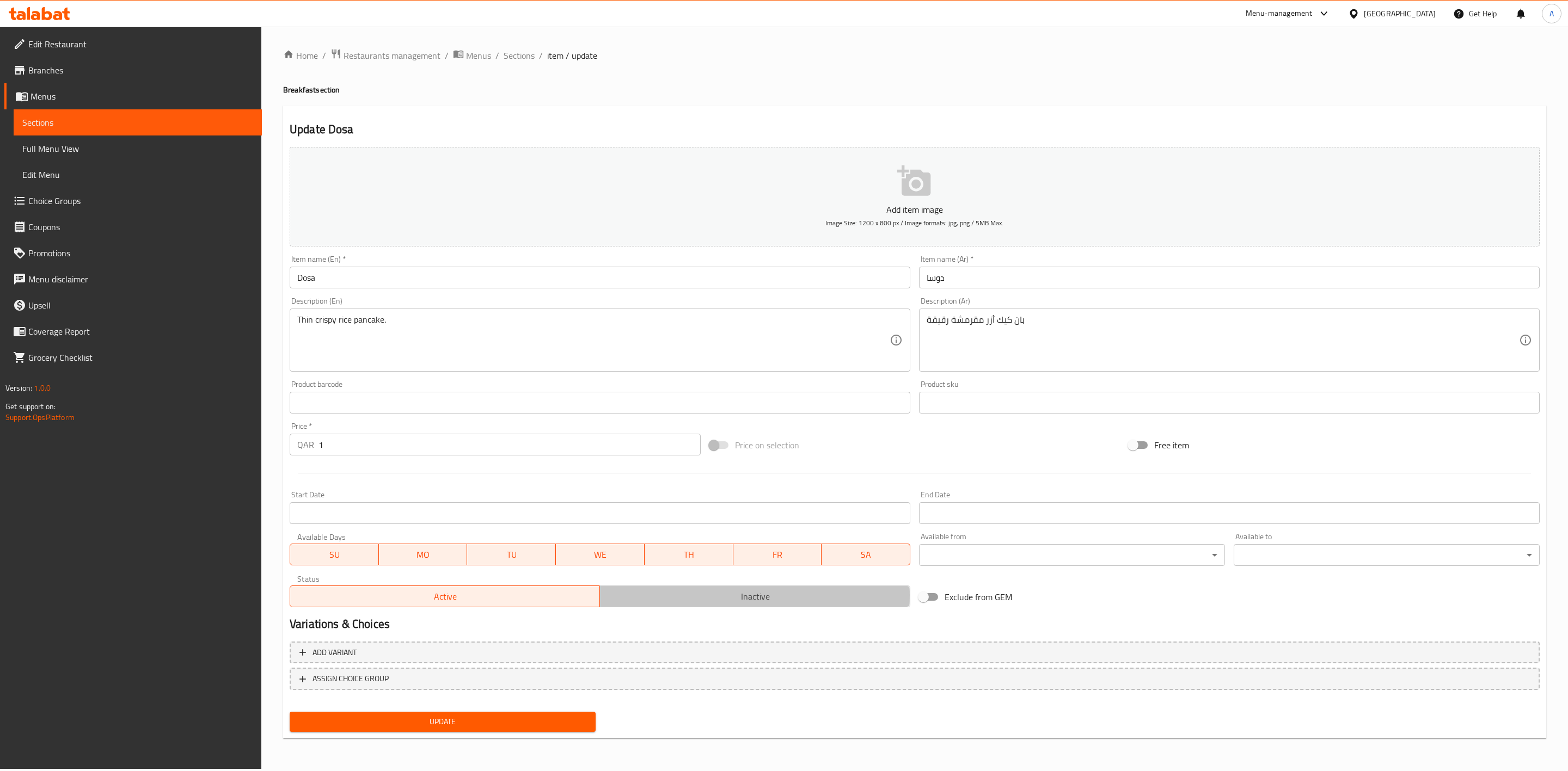
click at [684, 596] on span "Inactive" at bounding box center [755, 597] width 301 height 16
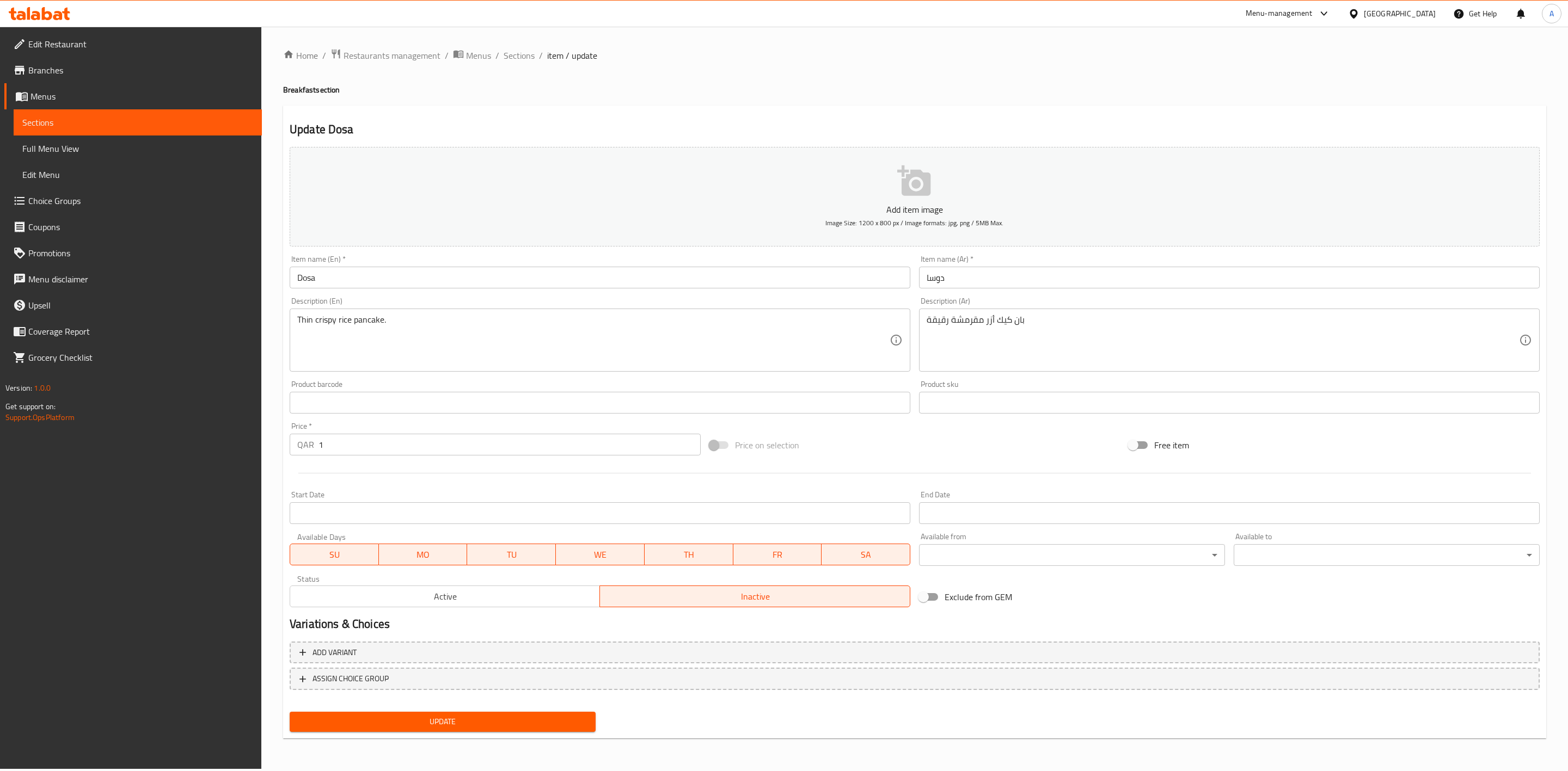
click at [405, 715] on span "Update" at bounding box center [443, 722] width 289 height 13
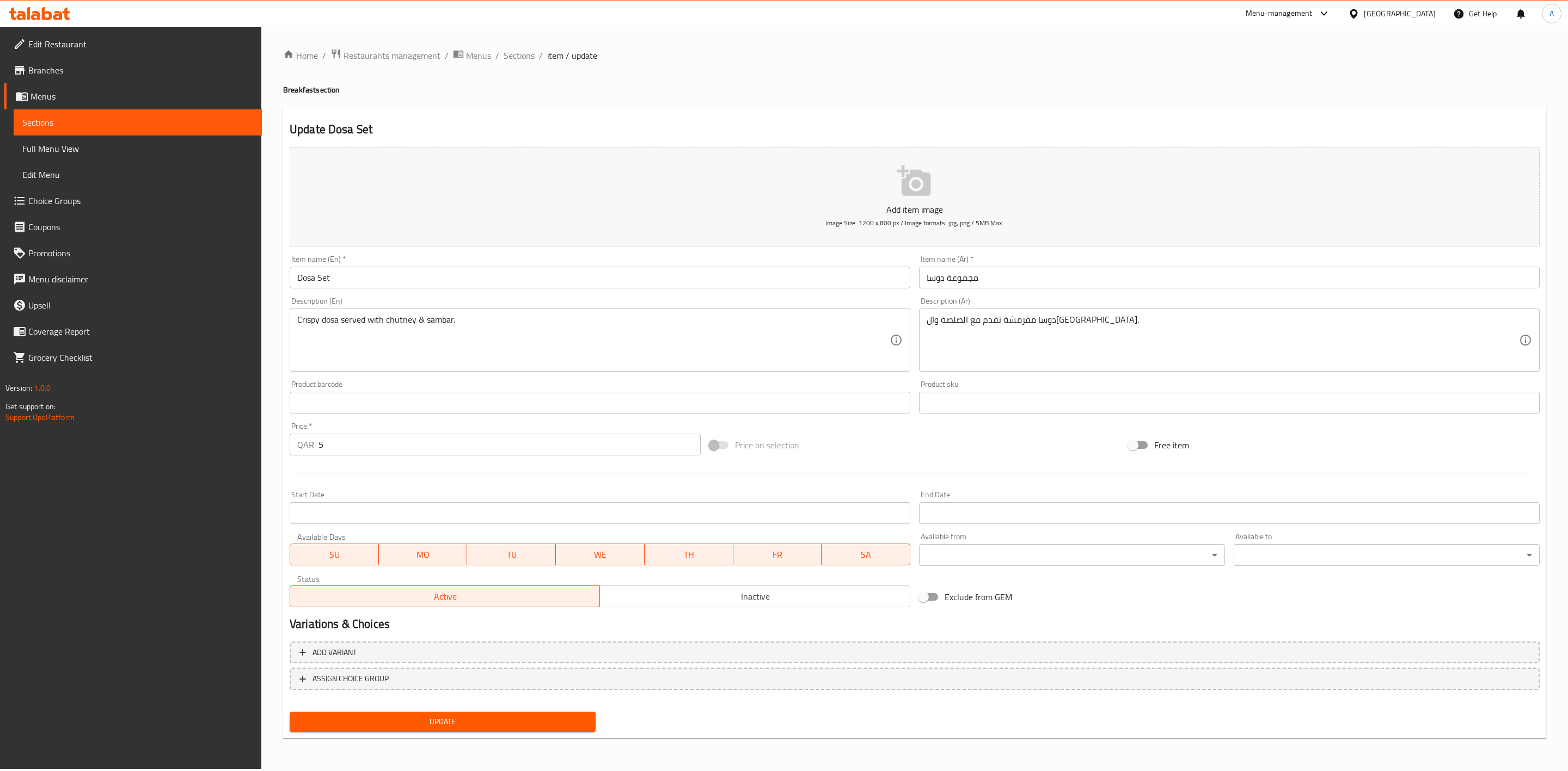
click at [660, 596] on span "Inactive" at bounding box center [755, 597] width 301 height 16
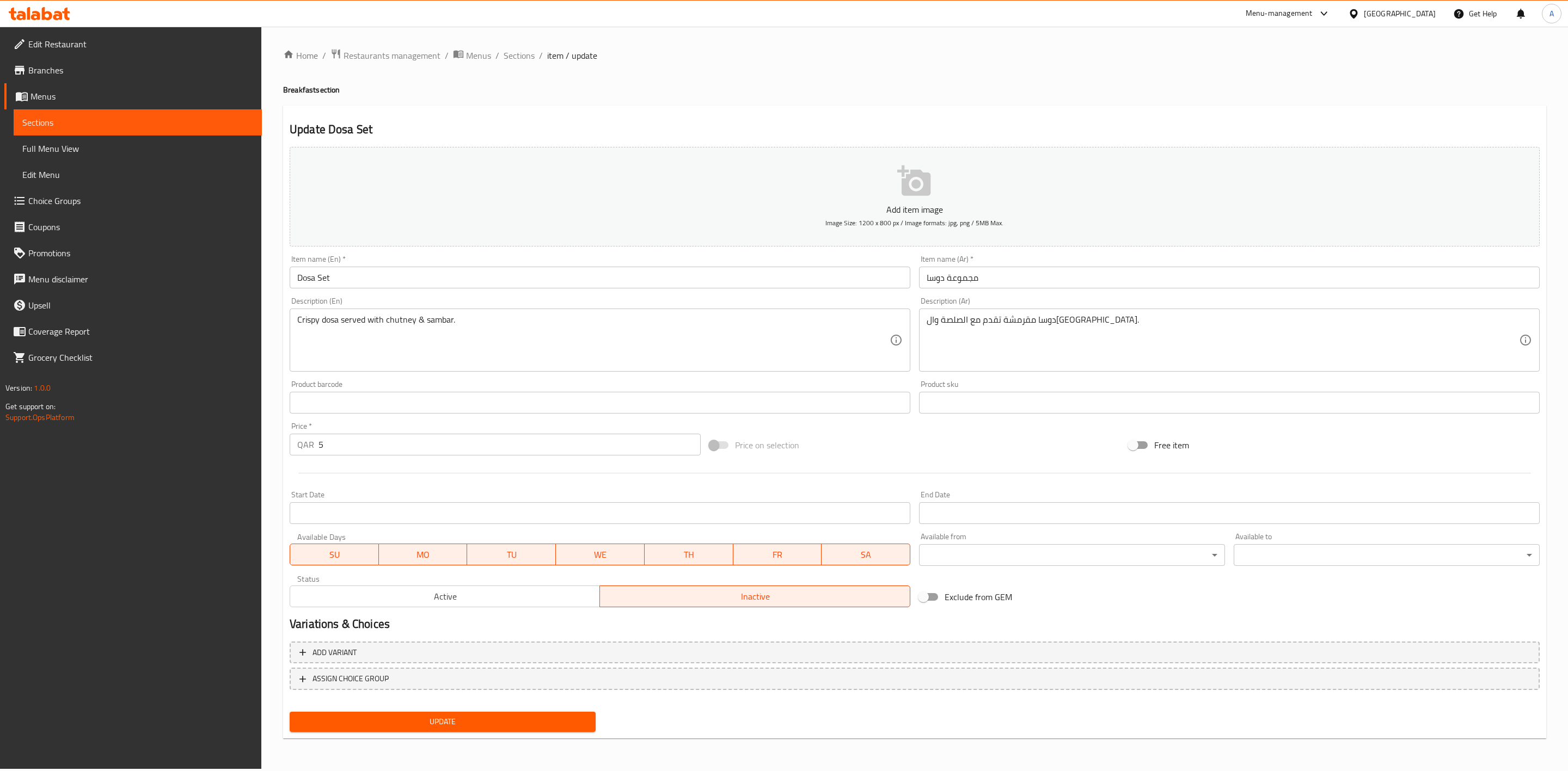
click at [464, 717] on span "Update" at bounding box center [443, 722] width 289 height 13
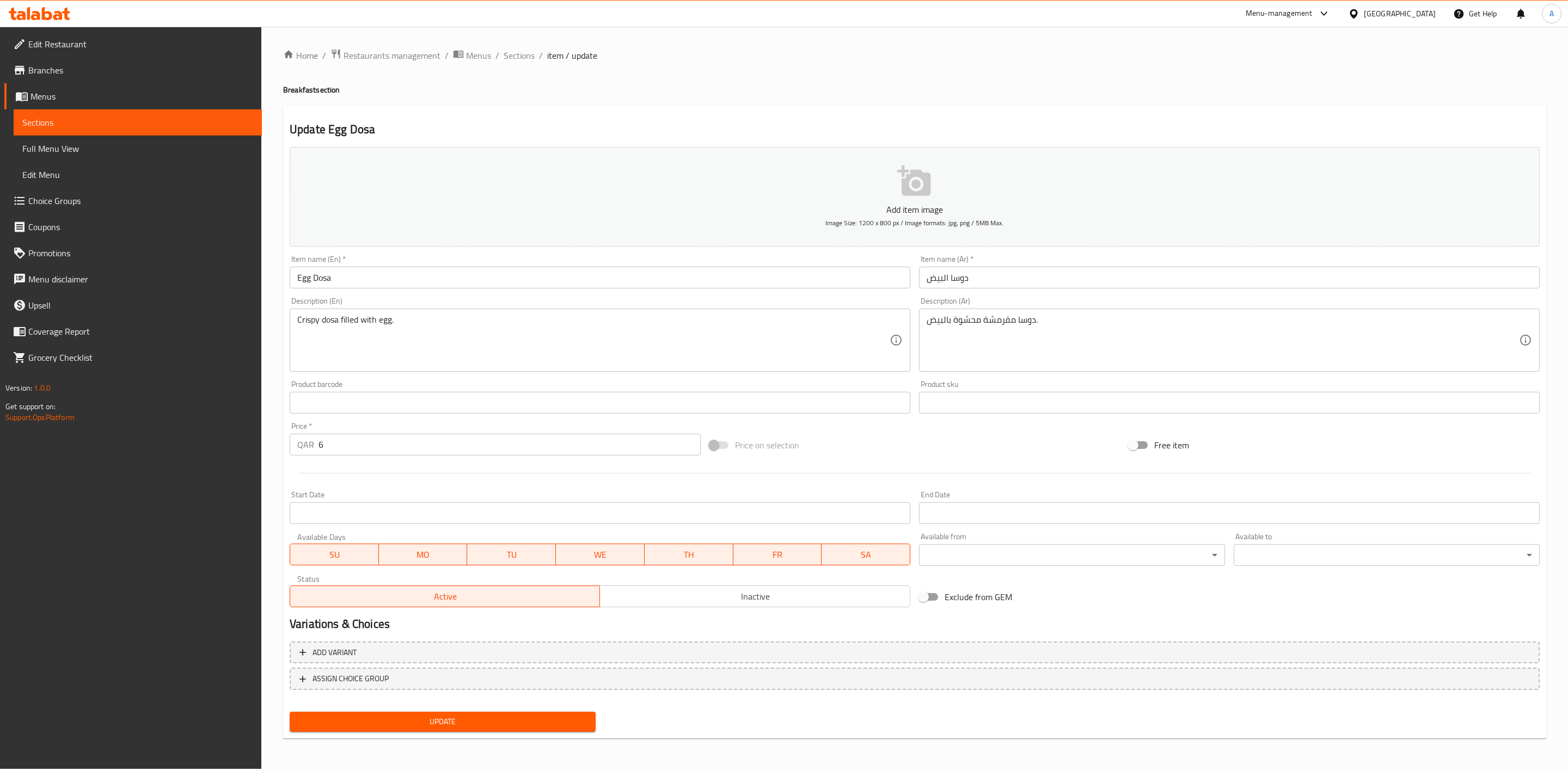
click at [719, 583] on div "Active Inactive" at bounding box center [600, 591] width 621 height 33
click at [722, 593] on span "Inactive" at bounding box center [755, 597] width 301 height 16
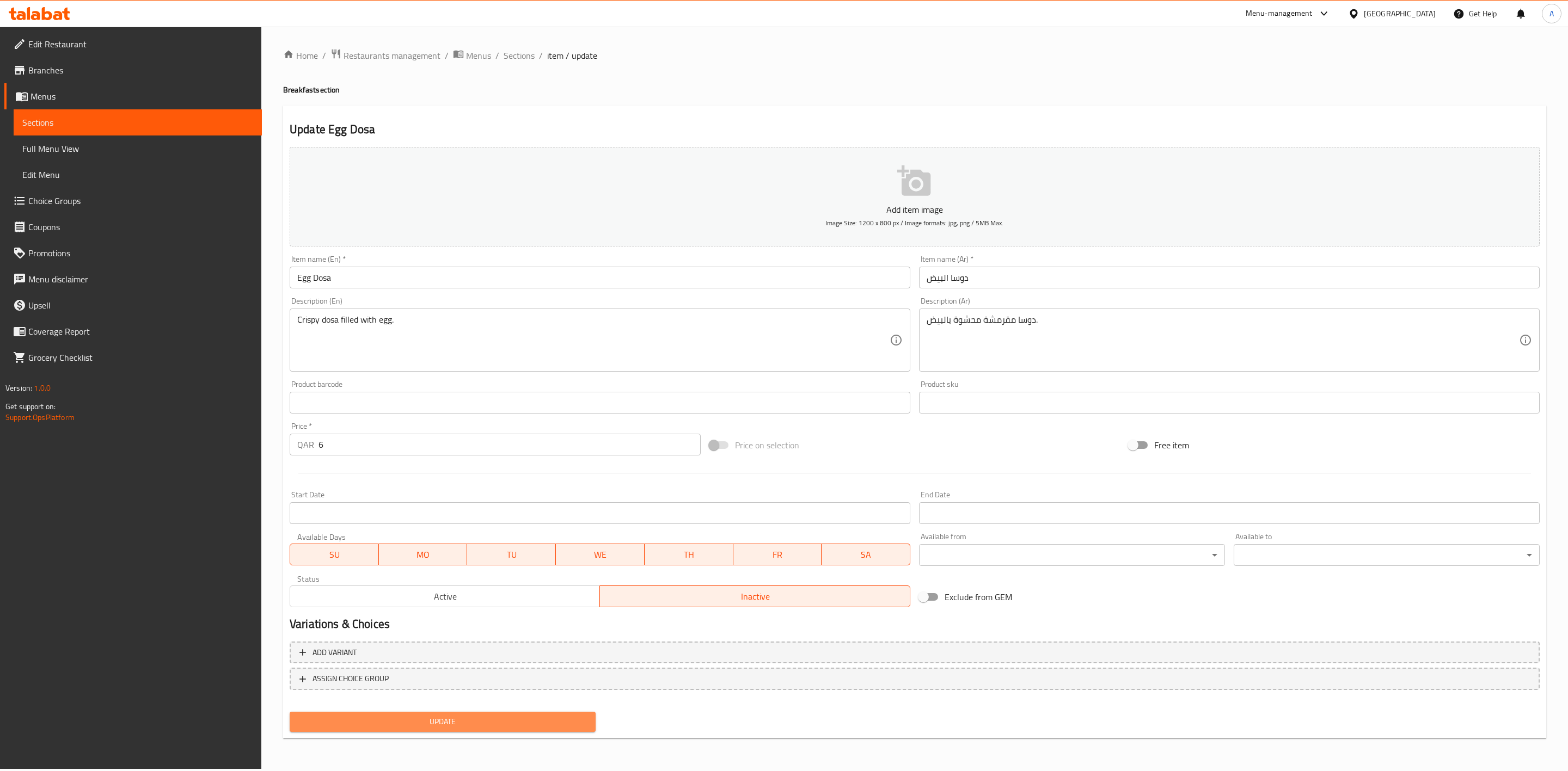
click at [450, 720] on span "Update" at bounding box center [443, 722] width 289 height 13
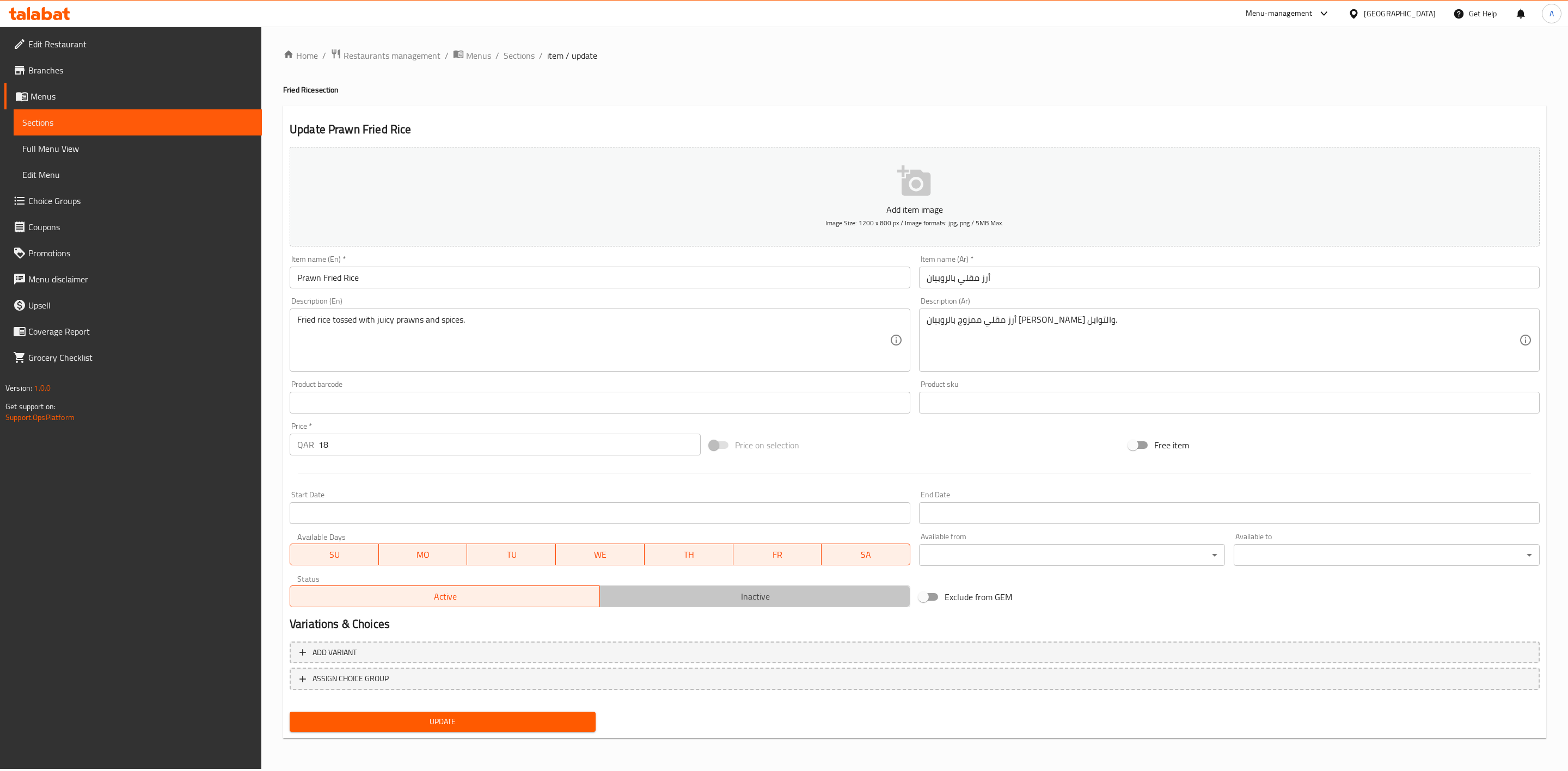
click at [757, 599] on span "Inactive" at bounding box center [755, 597] width 301 height 16
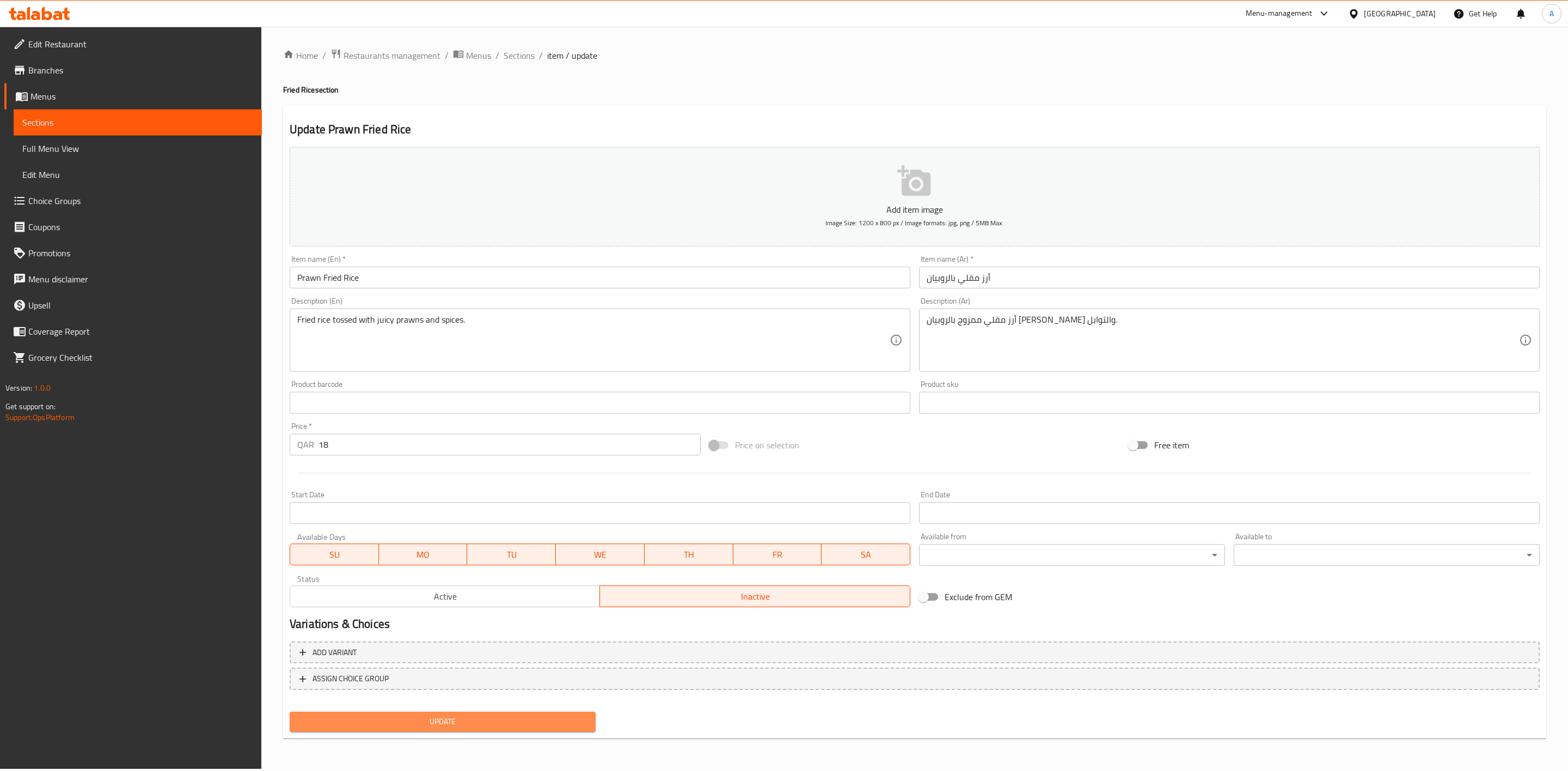
click at [410, 722] on span "Update" at bounding box center [443, 722] width 289 height 13
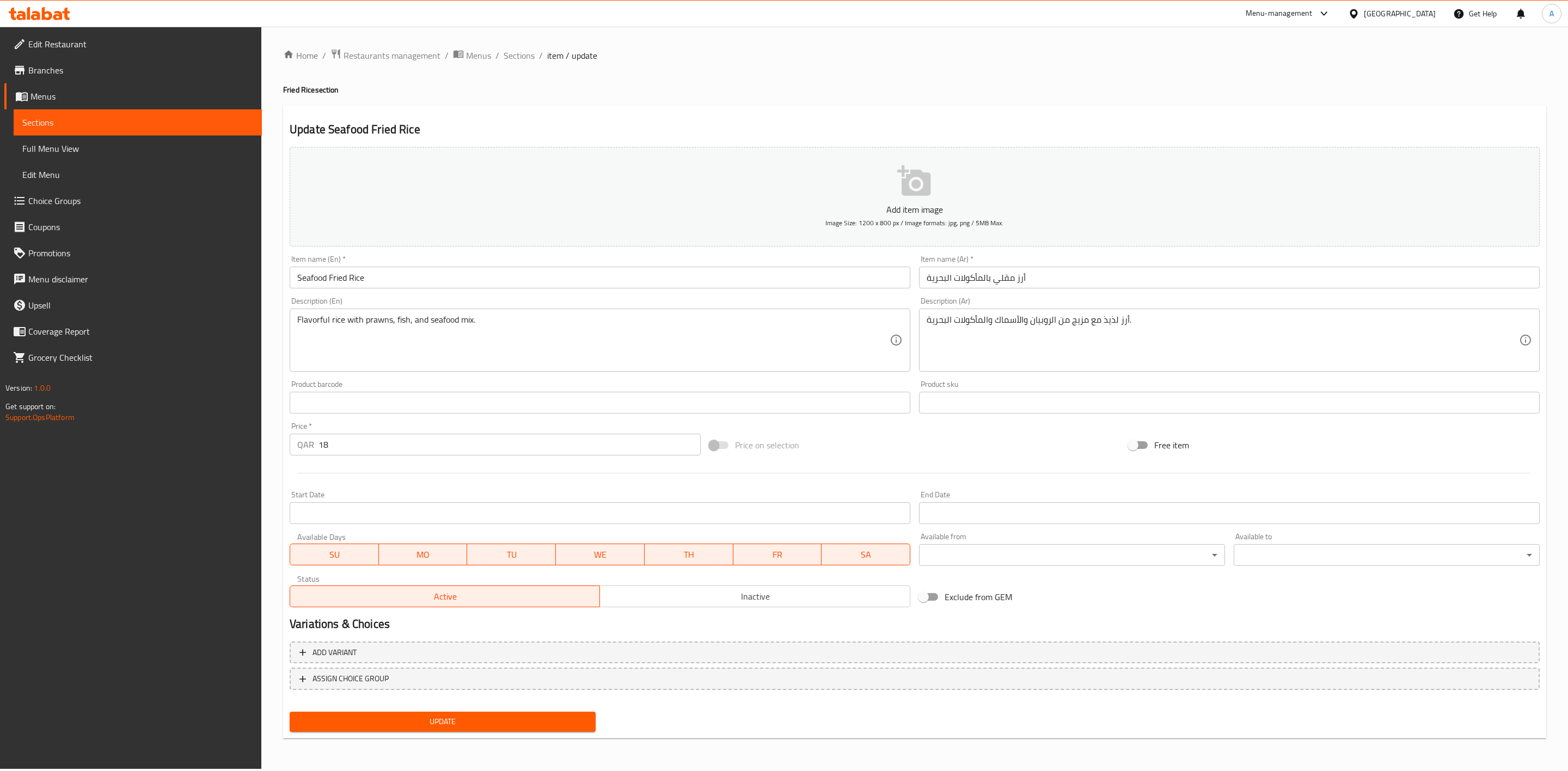
click at [725, 585] on div "Active Inactive" at bounding box center [600, 591] width 621 height 33
click at [729, 591] on span "Inactive" at bounding box center [755, 597] width 301 height 16
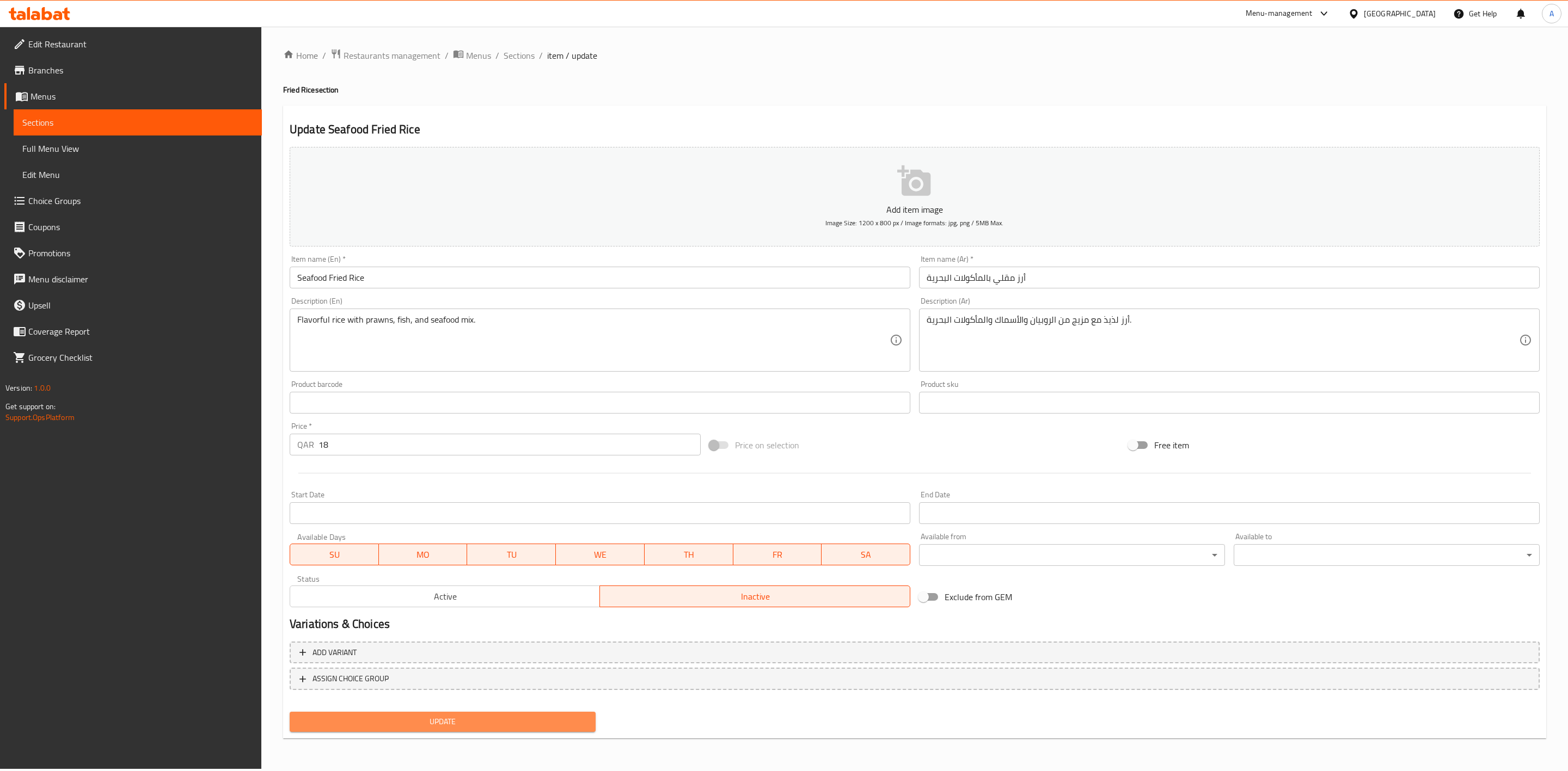
click at [500, 722] on span "Update" at bounding box center [443, 722] width 289 height 13
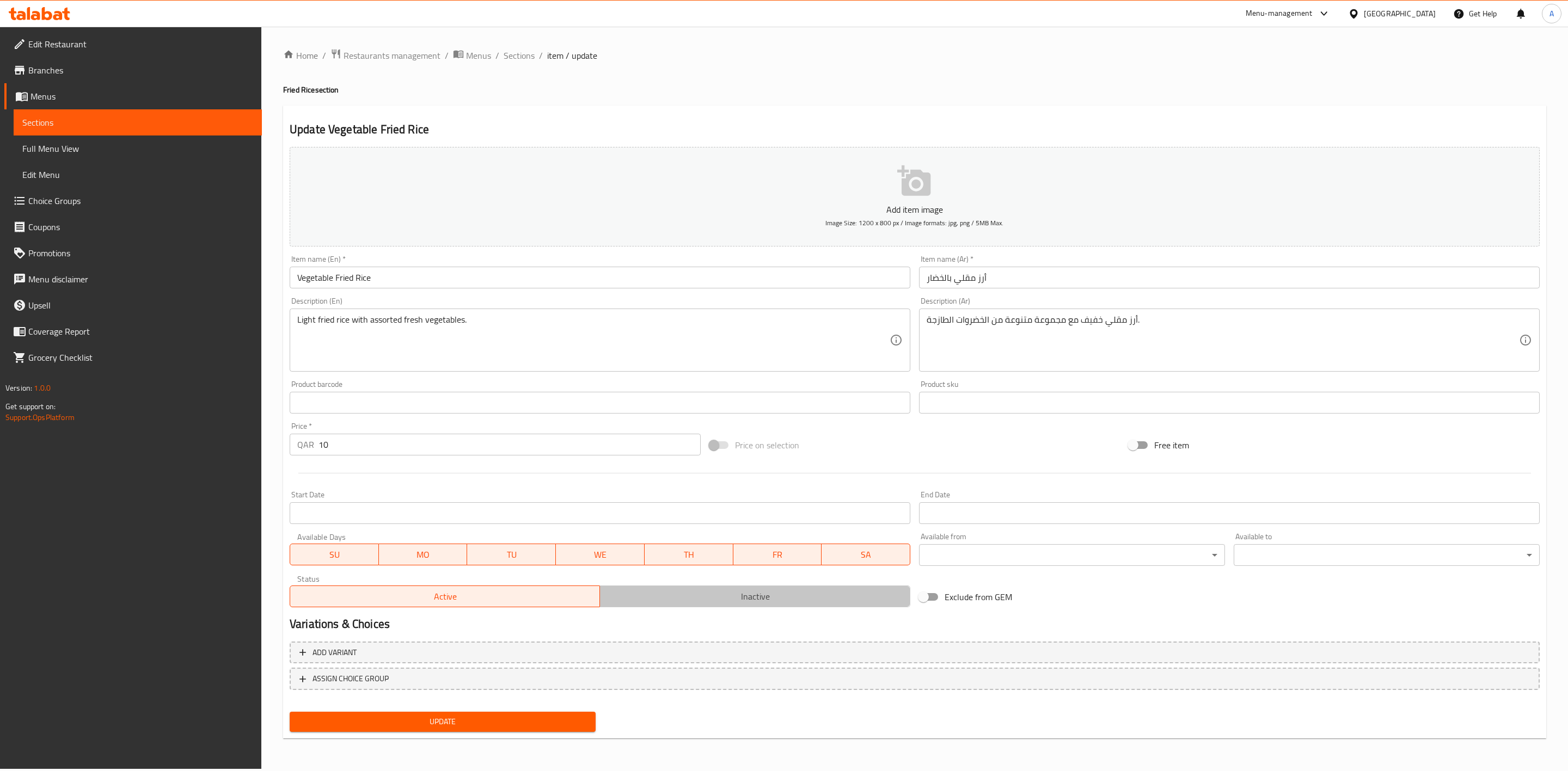
click at [719, 586] on button "Inactive" at bounding box center [755, 596] width 310 height 22
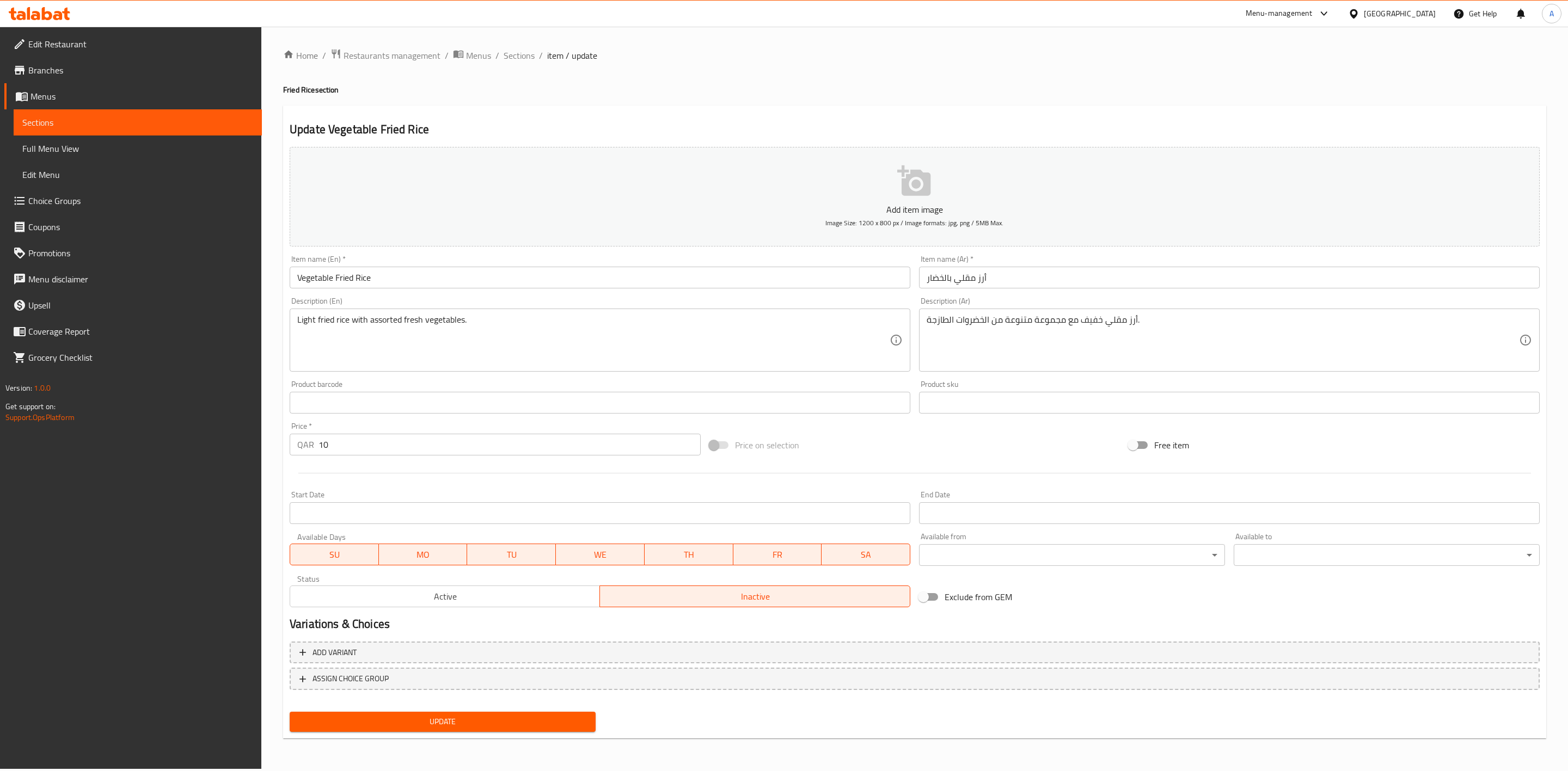
click at [492, 720] on span "Update" at bounding box center [443, 722] width 289 height 13
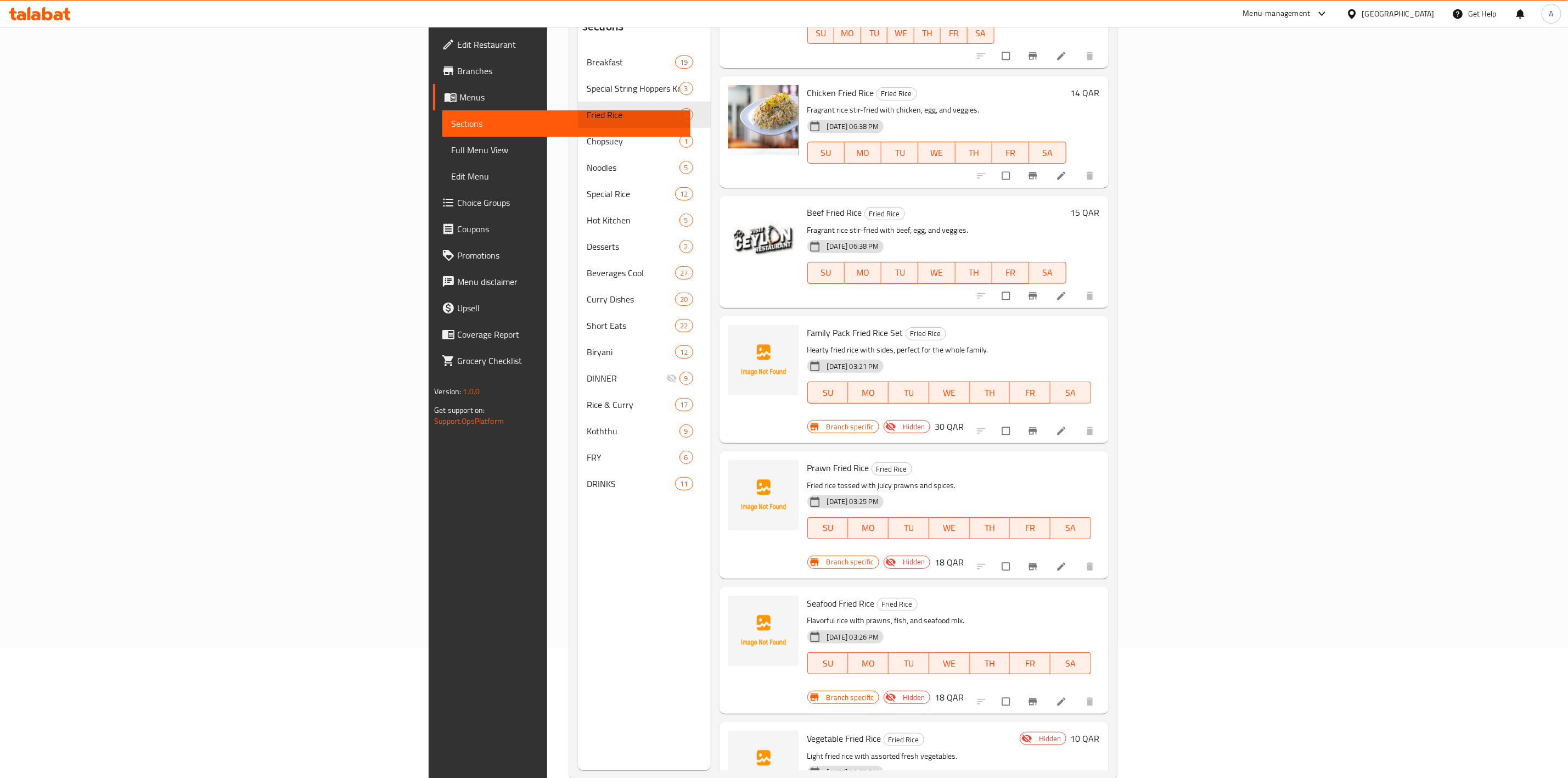
scroll to position [154, 0]
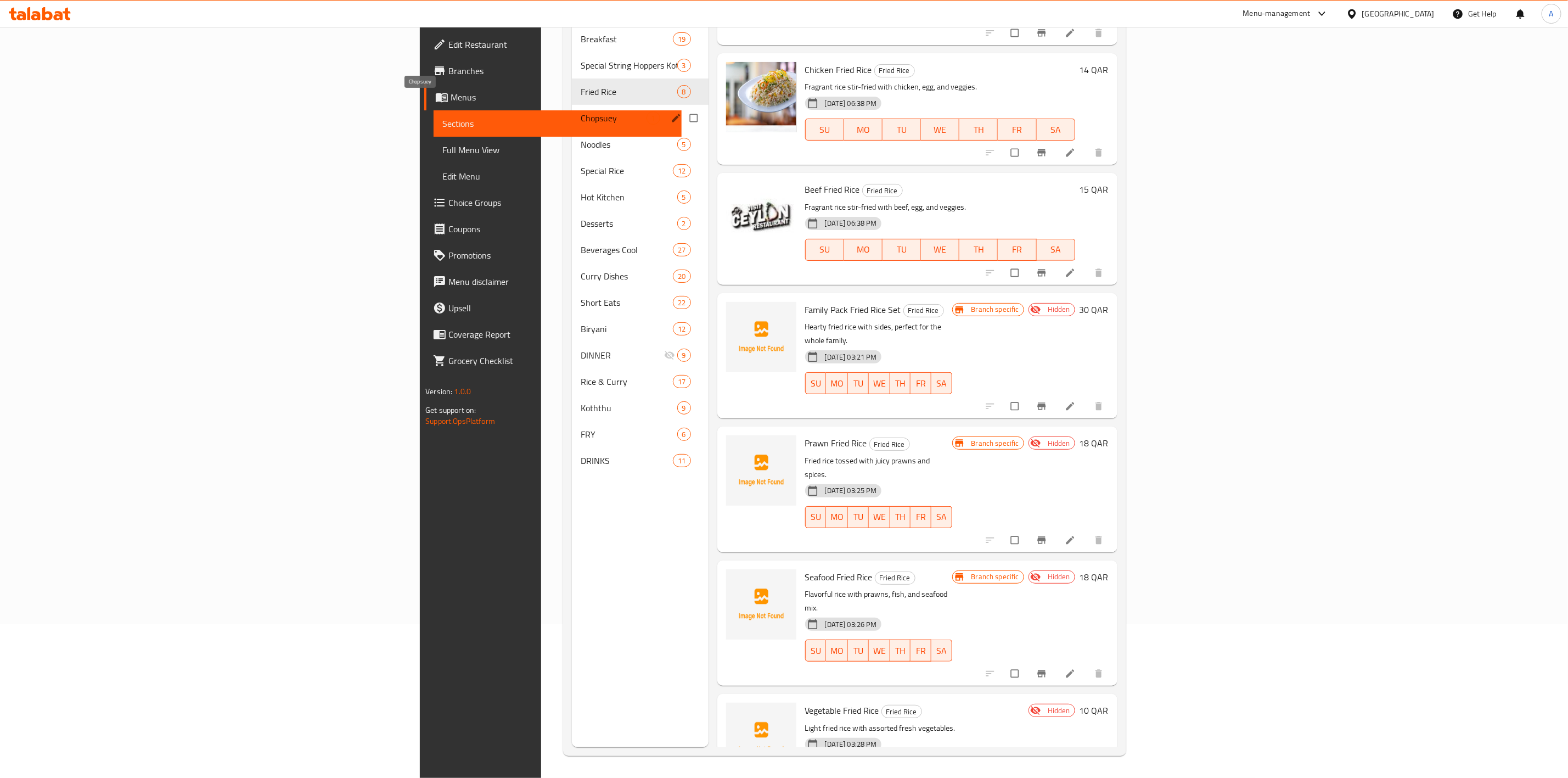
click at [581, 112] on span "Chopsuey" at bounding box center [613, 118] width 65 height 13
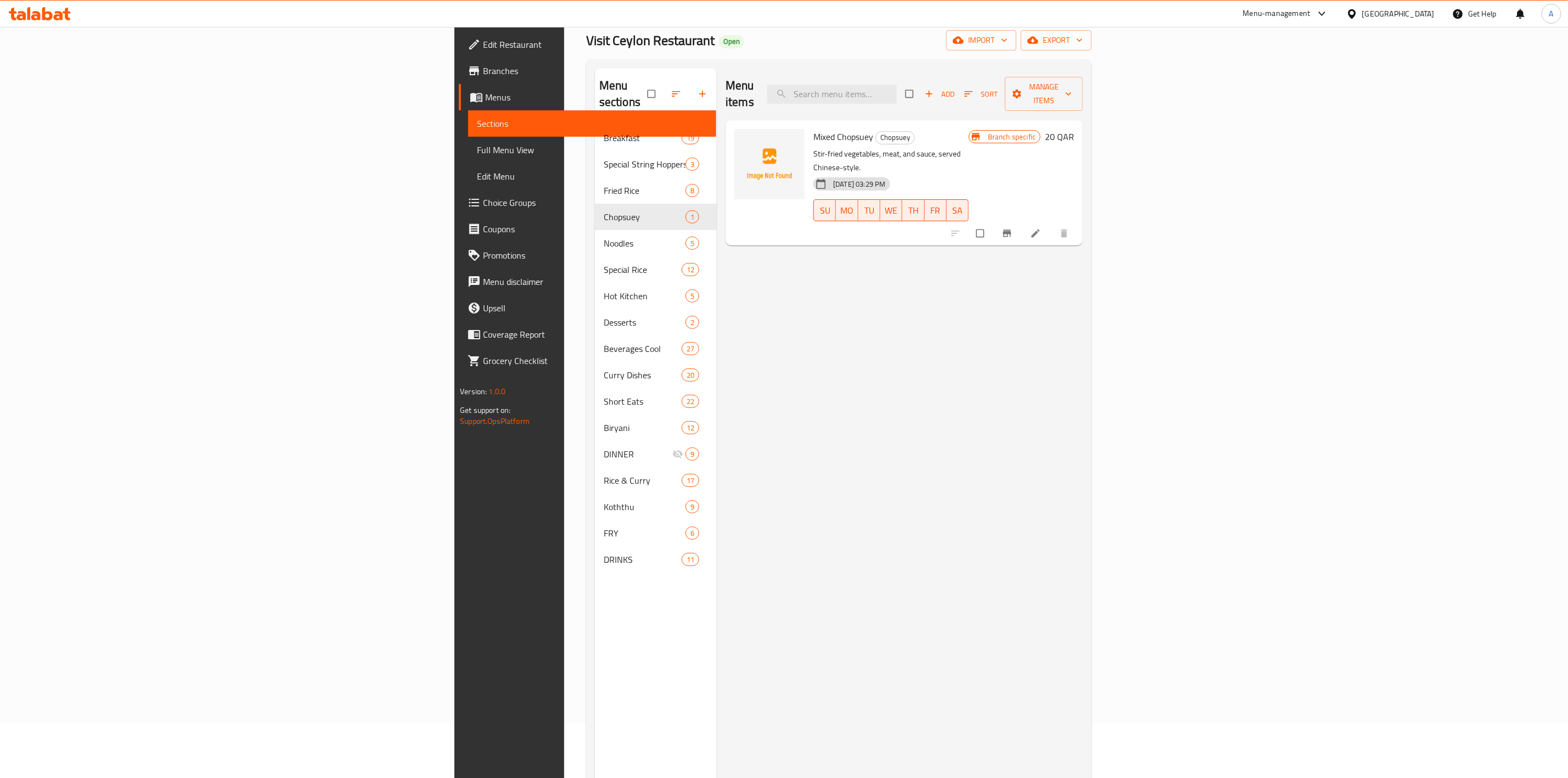
scroll to position [82, 0]
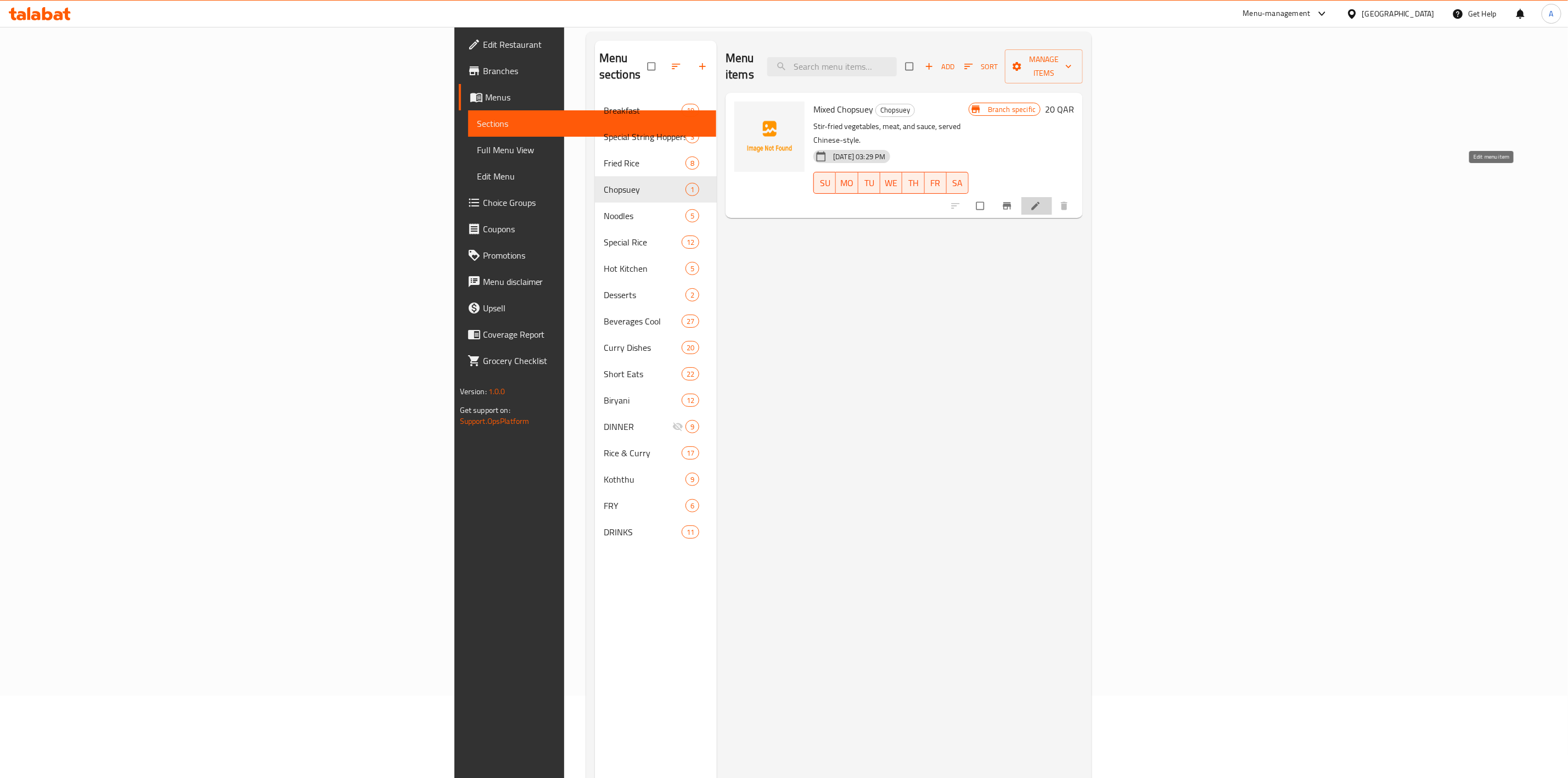
click at [1040, 202] on icon at bounding box center [1036, 206] width 8 height 8
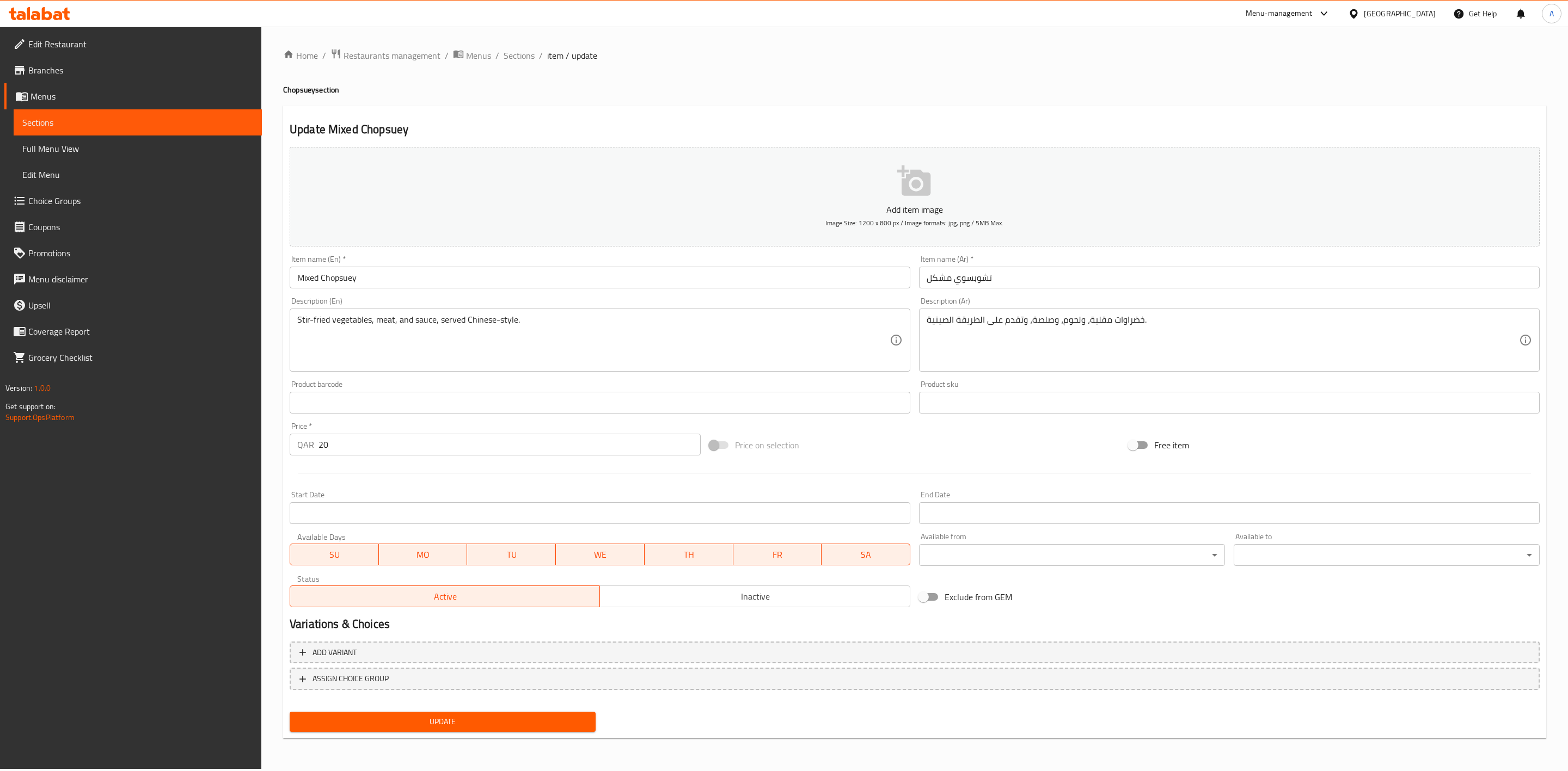
click at [735, 599] on span "Inactive" at bounding box center [755, 597] width 301 height 16
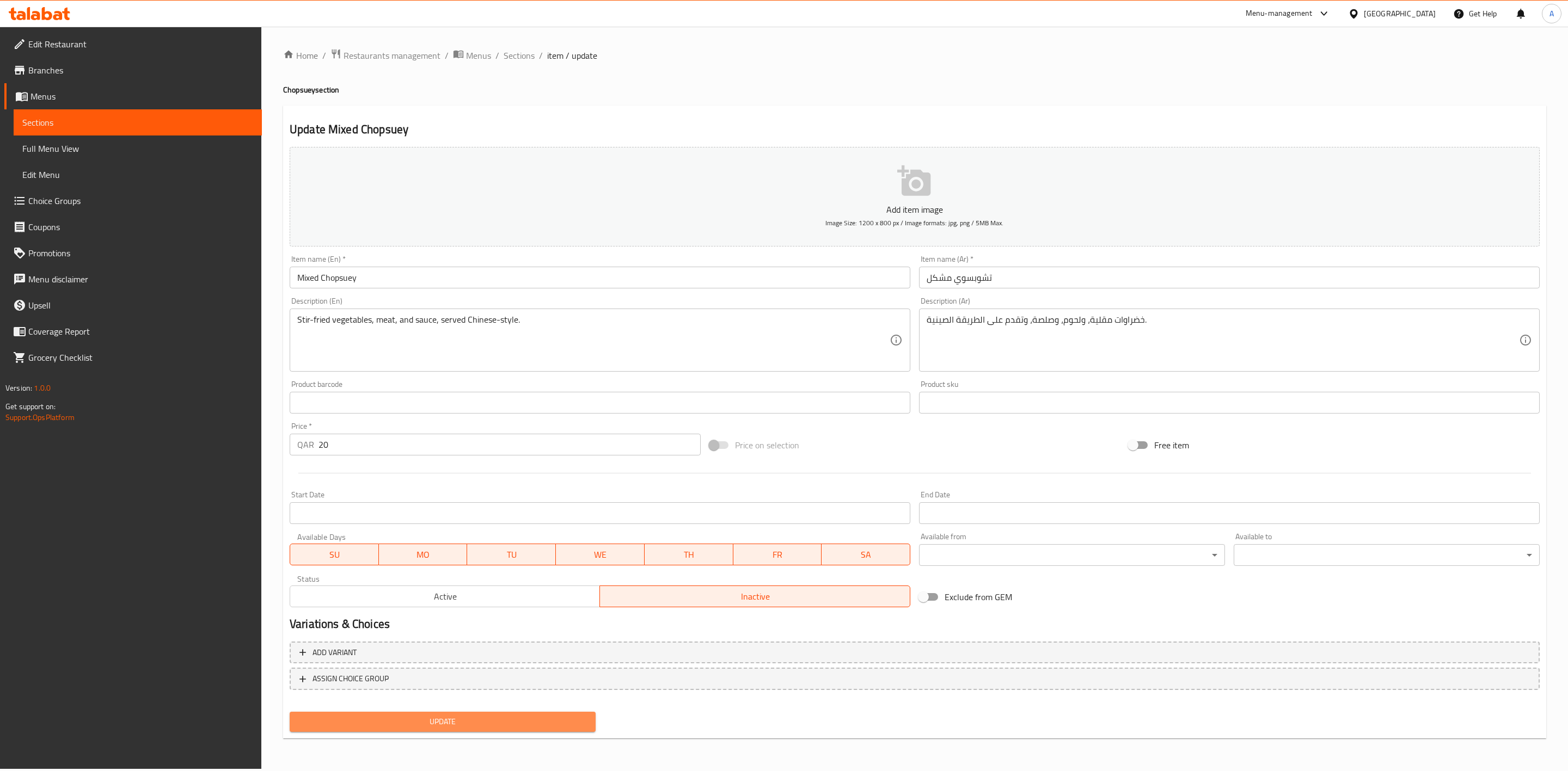
click at [410, 730] on button "Update" at bounding box center [443, 722] width 306 height 20
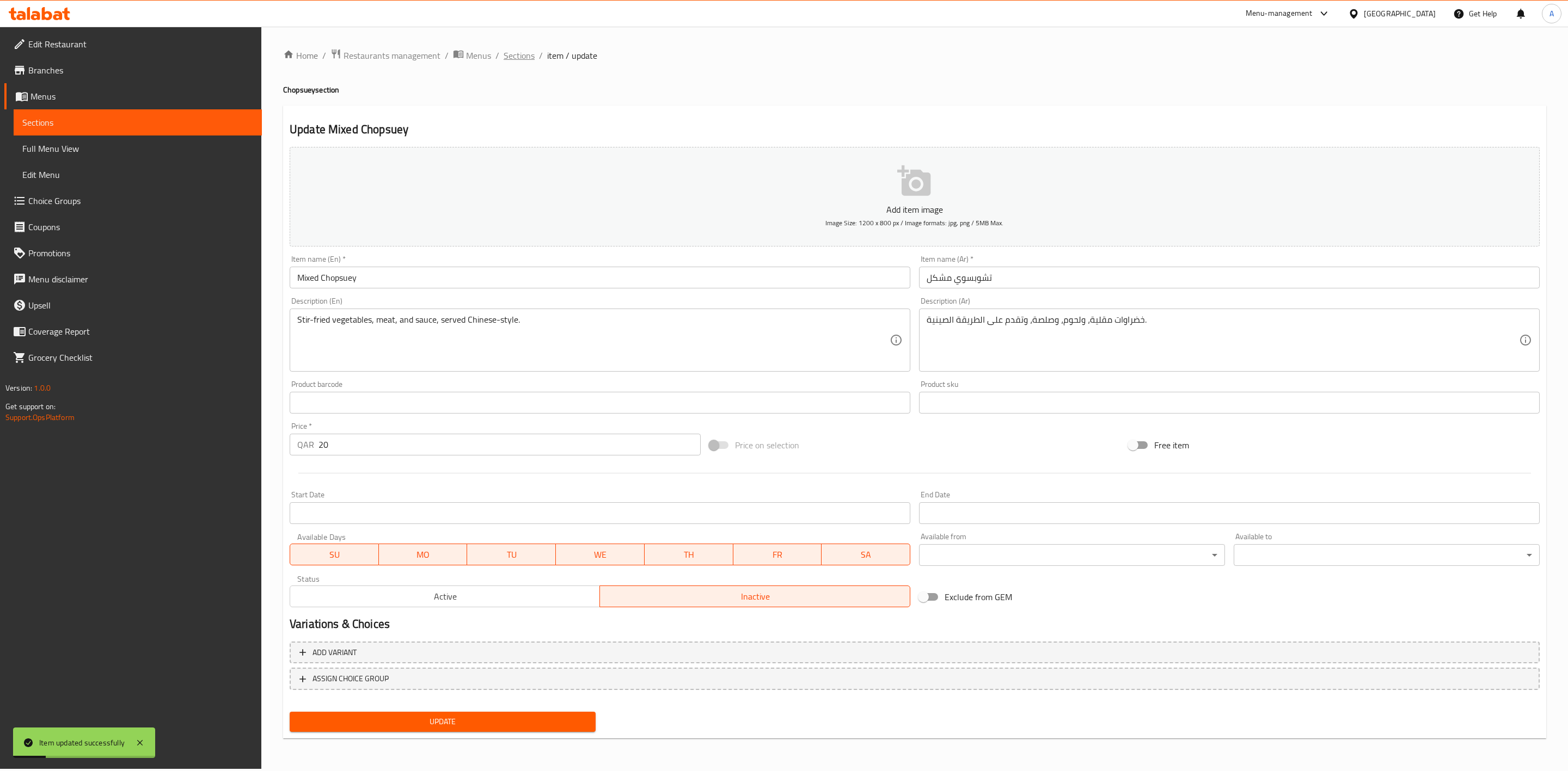
click at [531, 62] on span "Sections" at bounding box center [519, 55] width 31 height 13
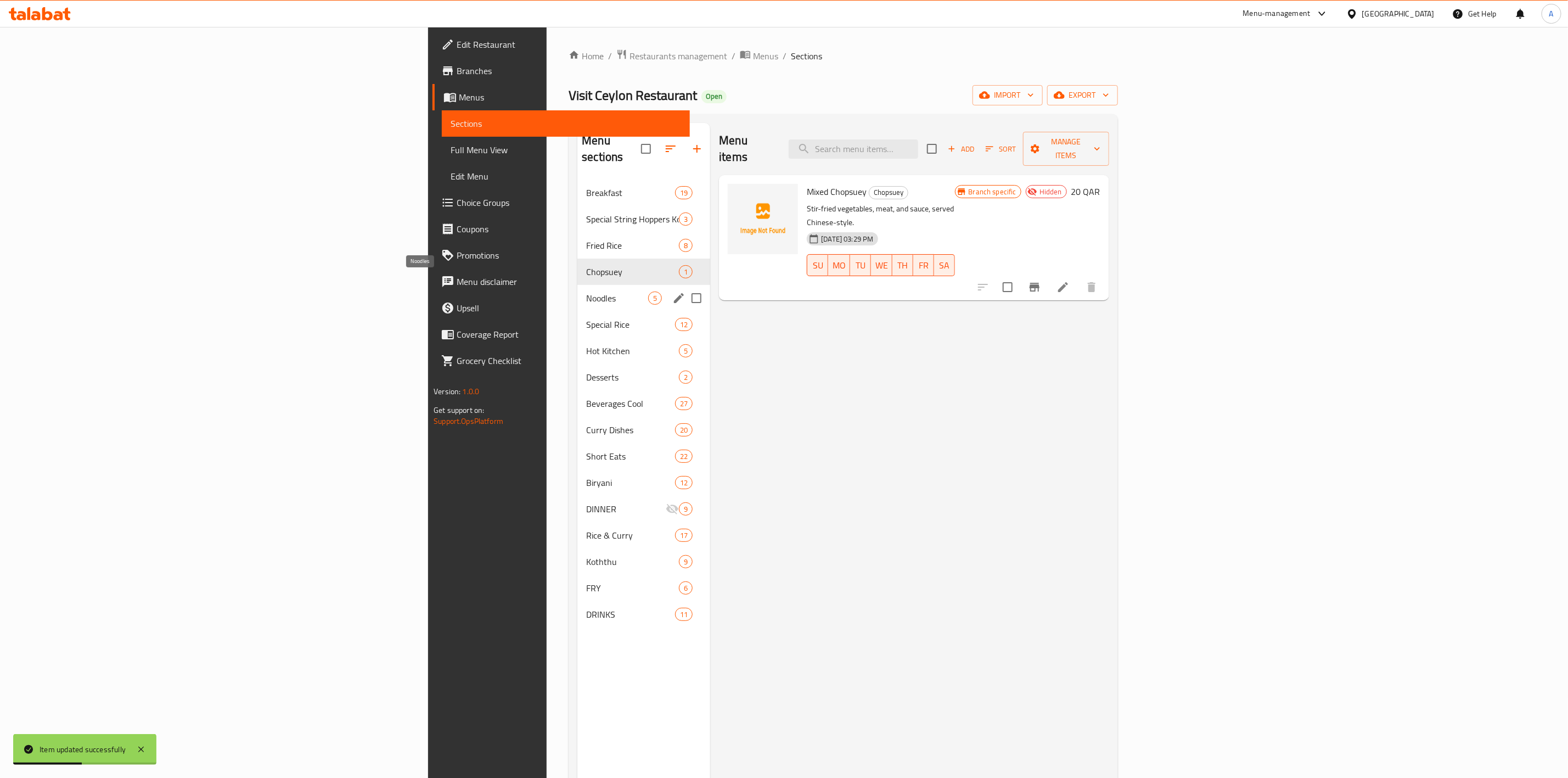
click at [586, 292] on span "Noodles" at bounding box center [617, 298] width 62 height 13
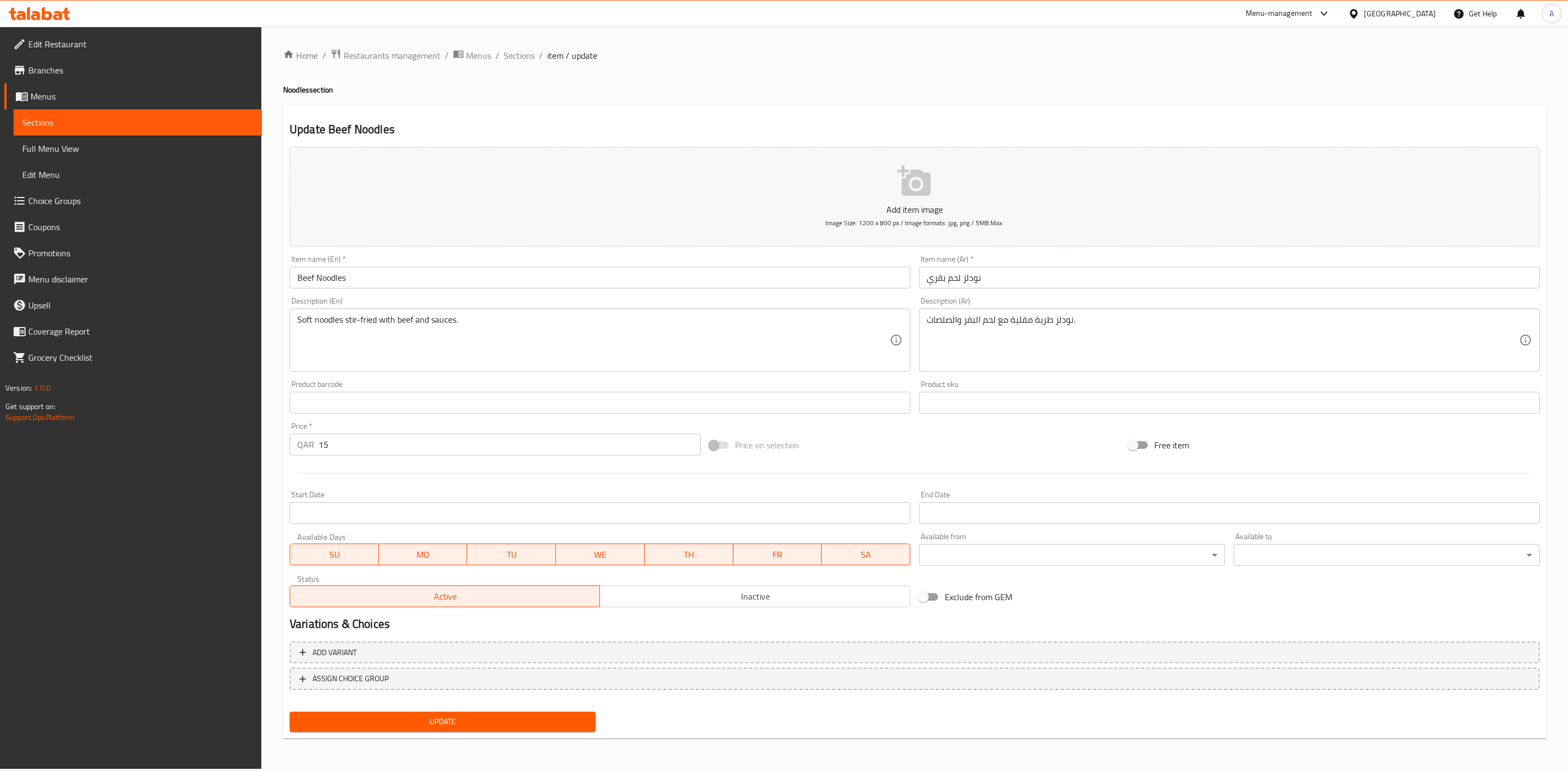
click at [771, 601] on span "Inactive" at bounding box center [755, 597] width 301 height 16
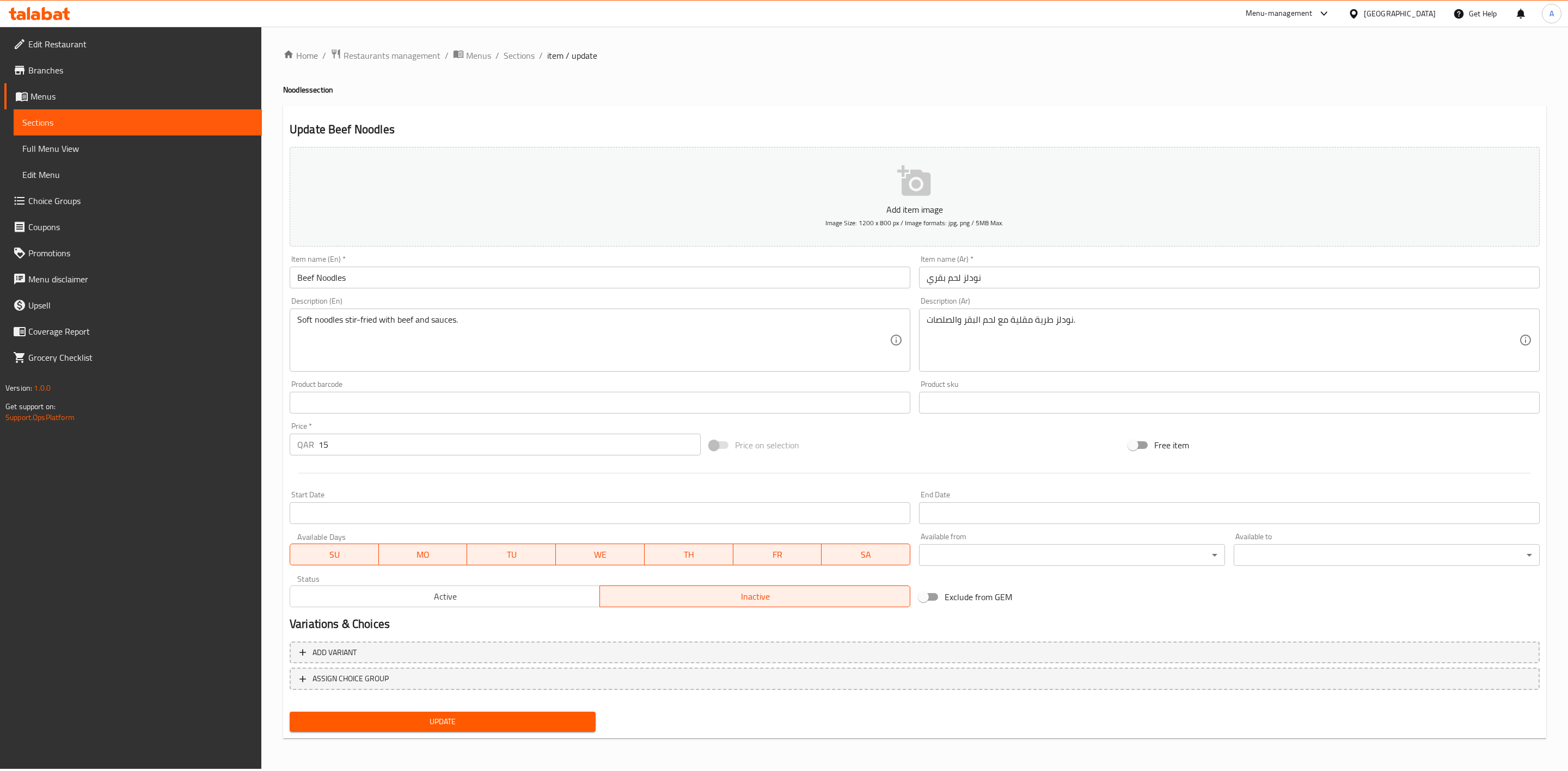
click at [425, 725] on span "Update" at bounding box center [443, 722] width 289 height 13
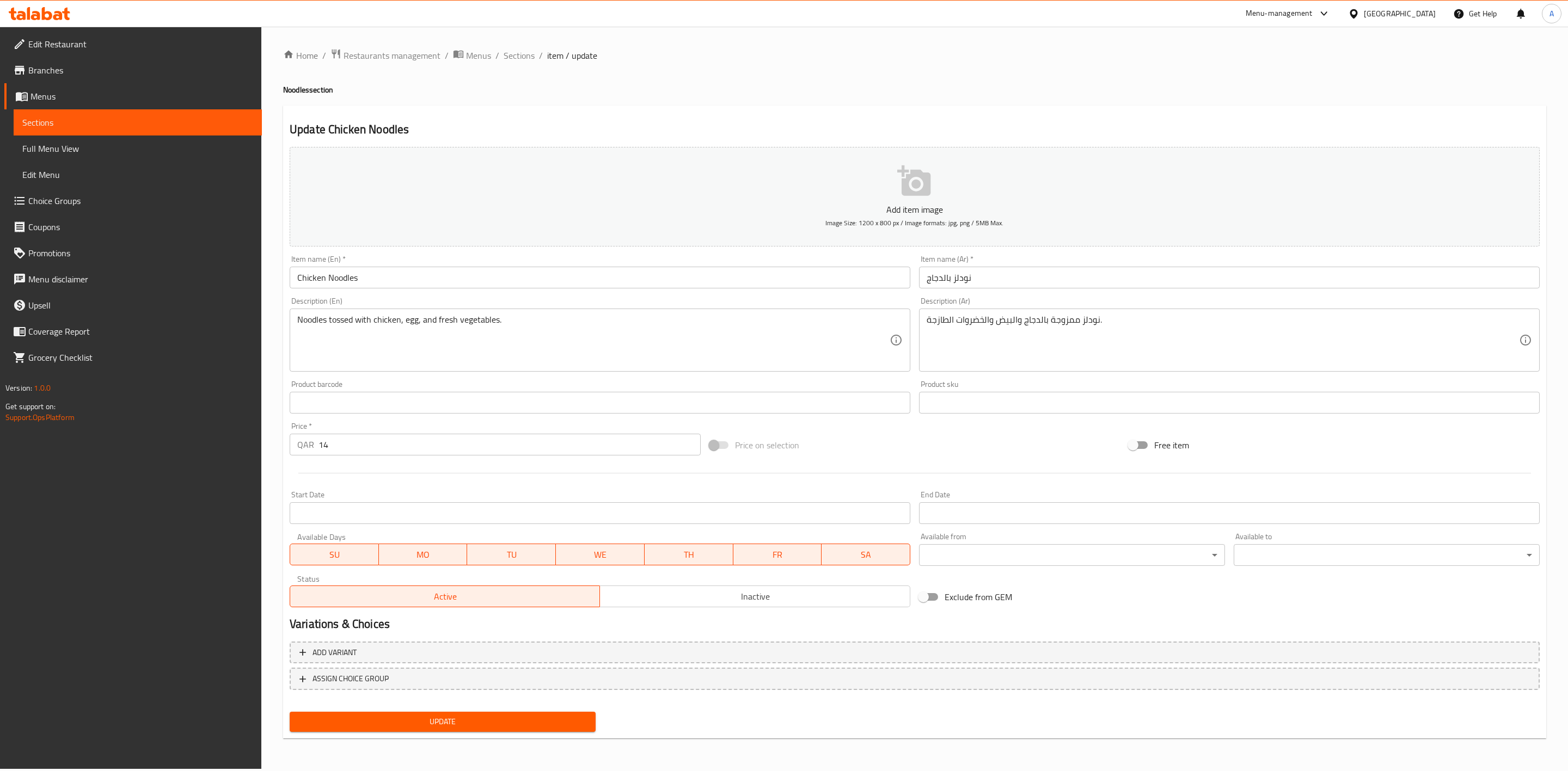
click at [695, 588] on button "Inactive" at bounding box center [755, 596] width 310 height 22
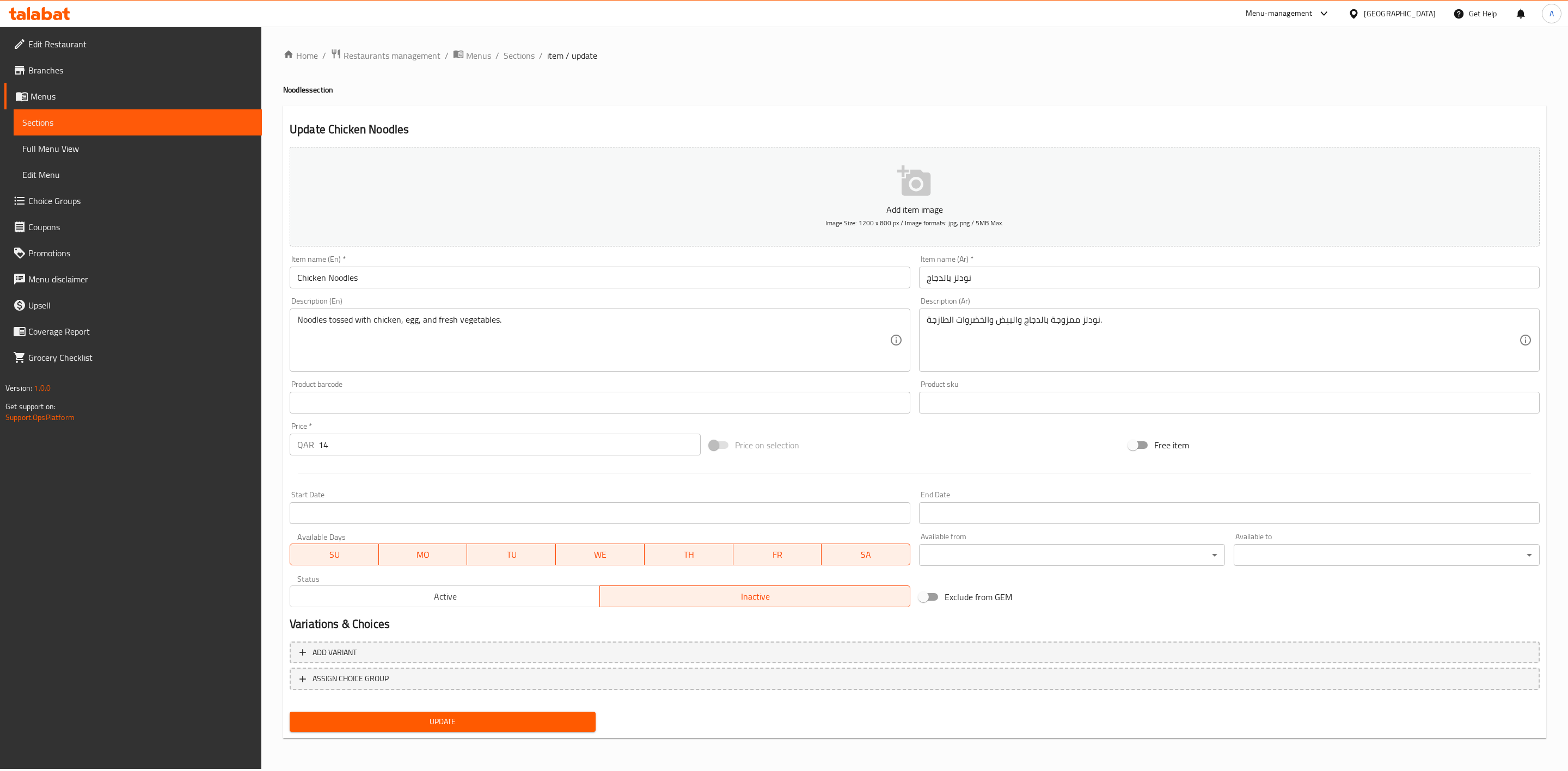
click at [425, 735] on div "Update" at bounding box center [443, 722] width 315 height 29
click at [422, 724] on span "Update" at bounding box center [443, 722] width 289 height 13
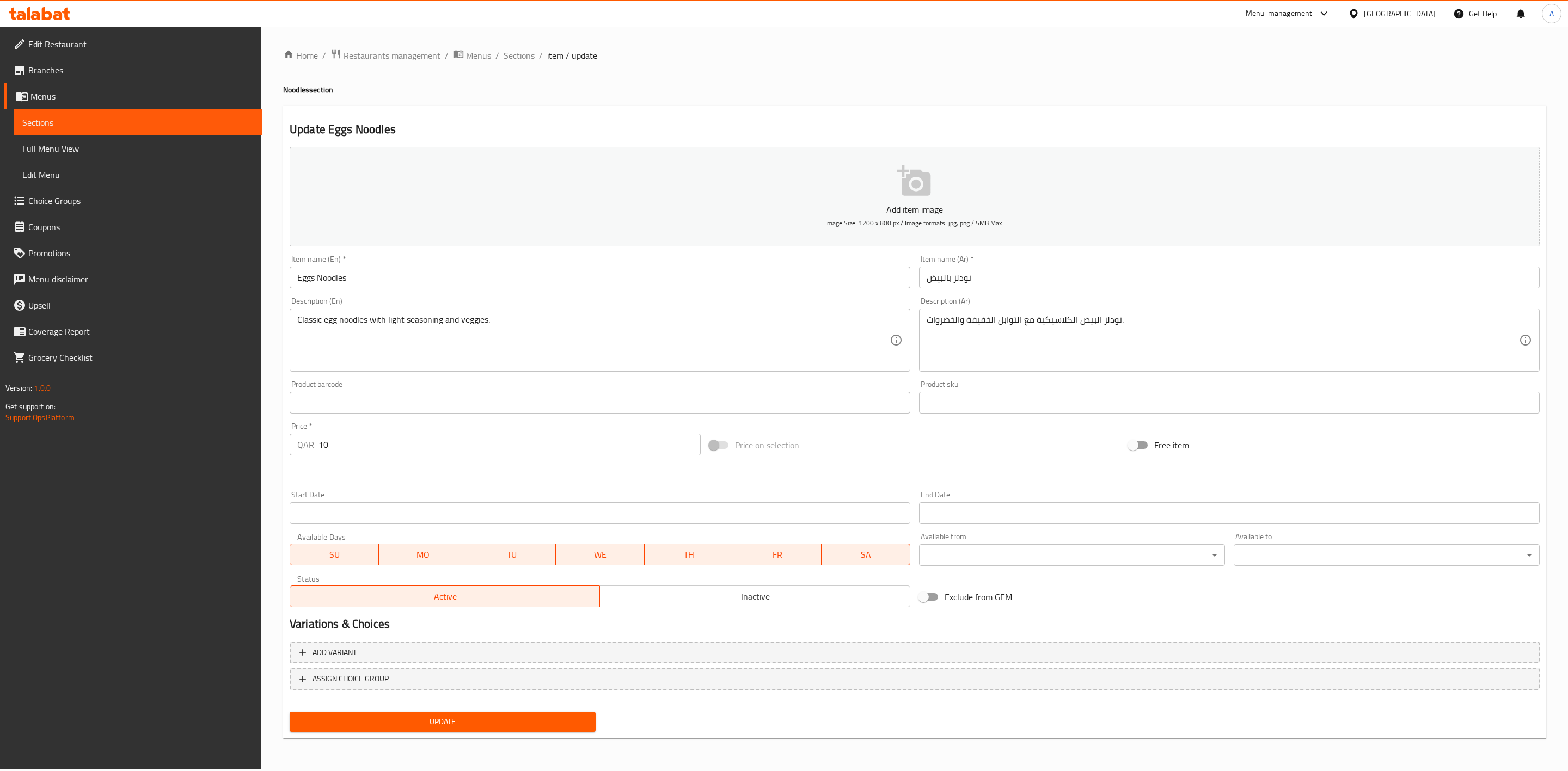
click at [701, 586] on button "Inactive" at bounding box center [755, 596] width 310 height 22
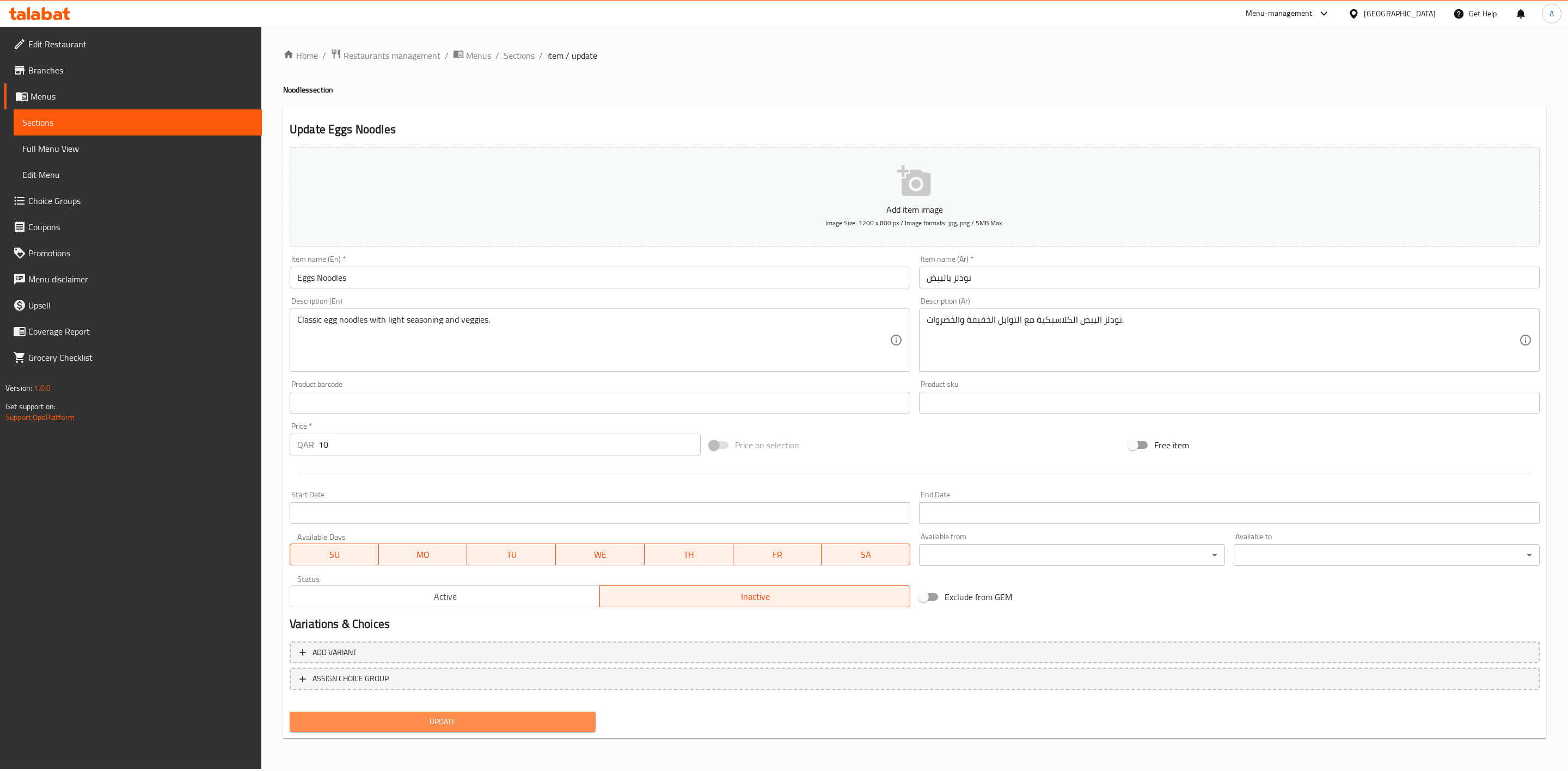
click at [469, 717] on span "Update" at bounding box center [443, 722] width 289 height 13
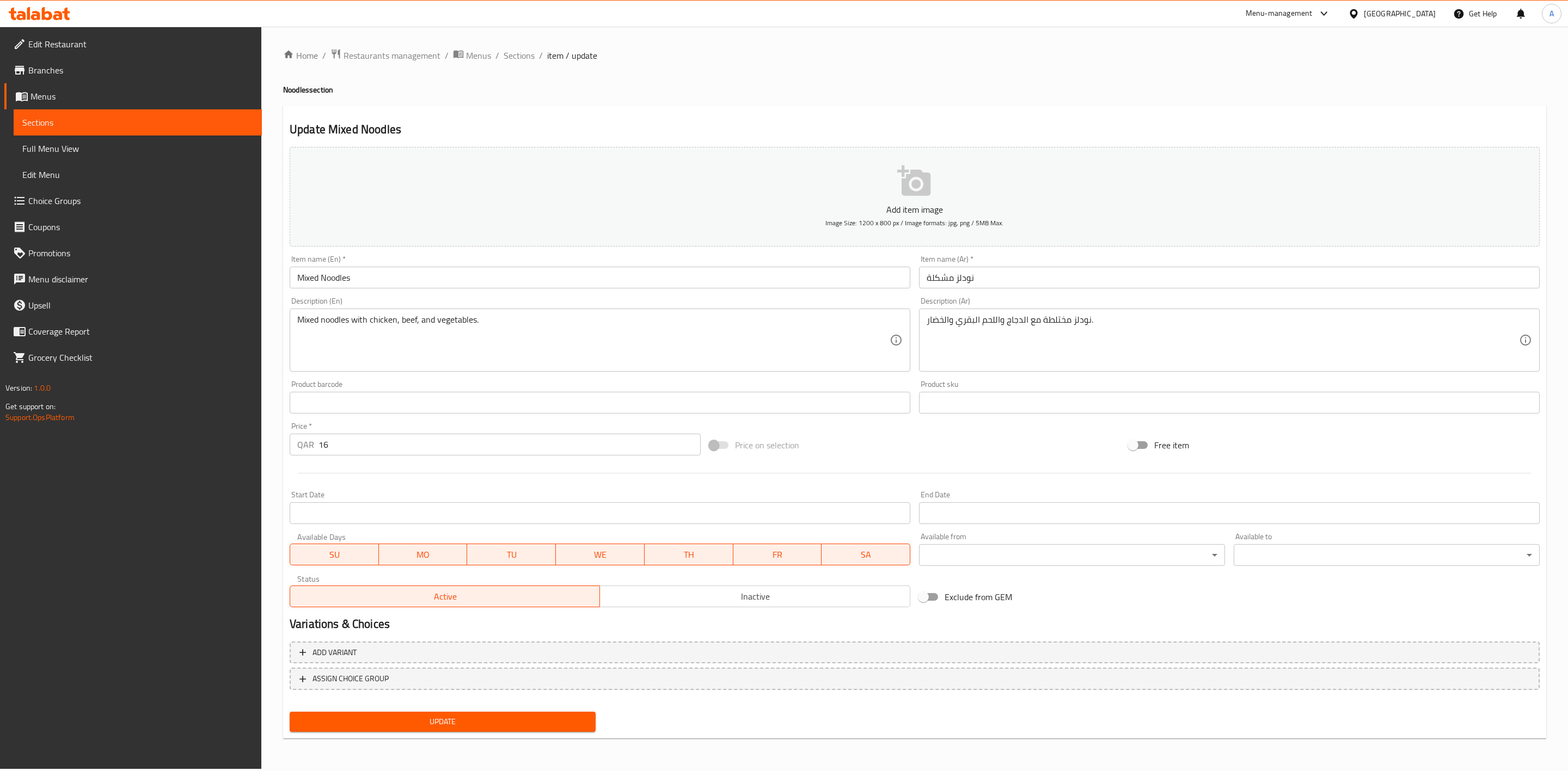
click at [766, 604] on span "Inactive" at bounding box center [755, 597] width 301 height 16
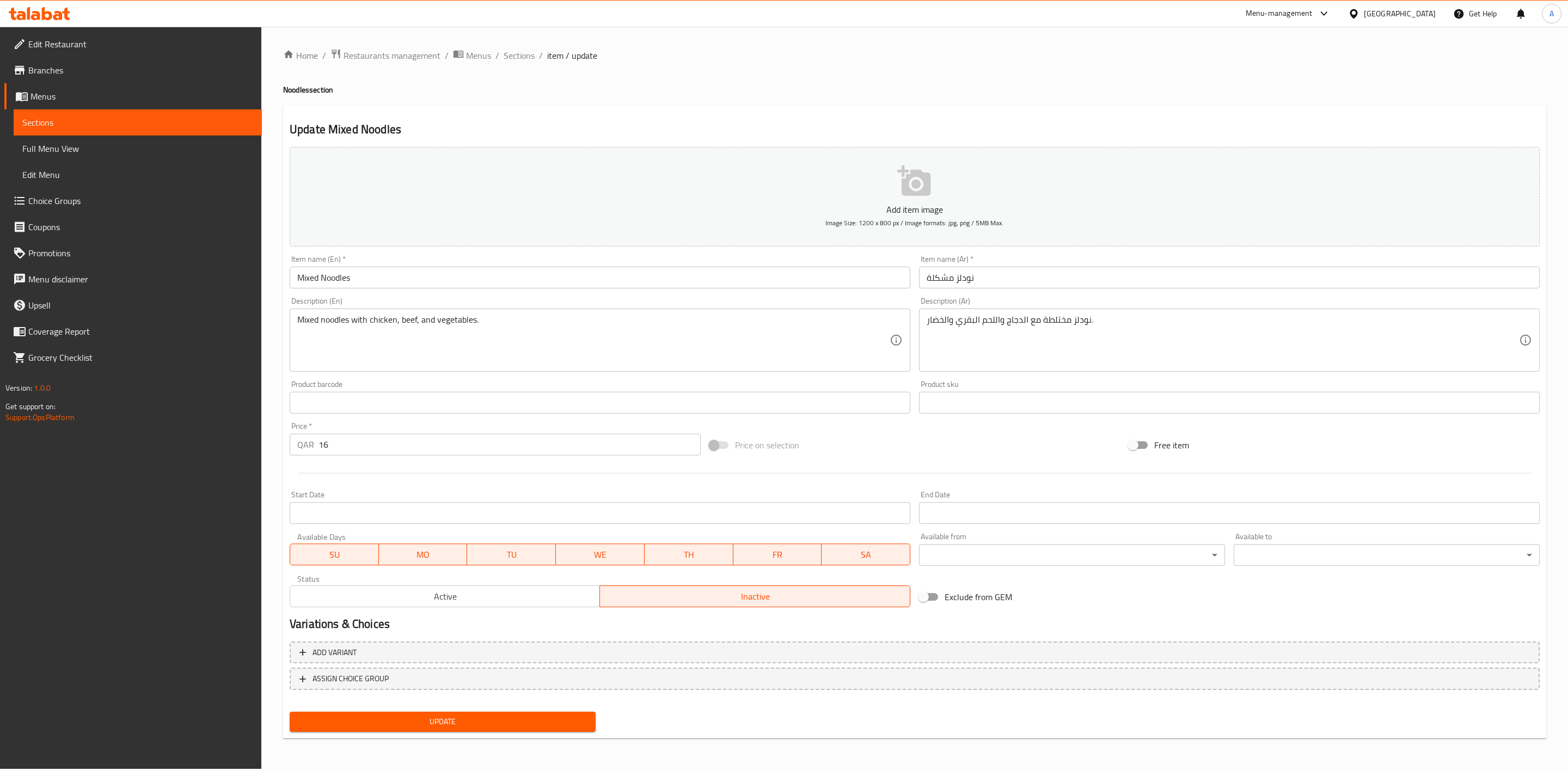
click at [467, 730] on button "Update" at bounding box center [443, 722] width 306 height 20
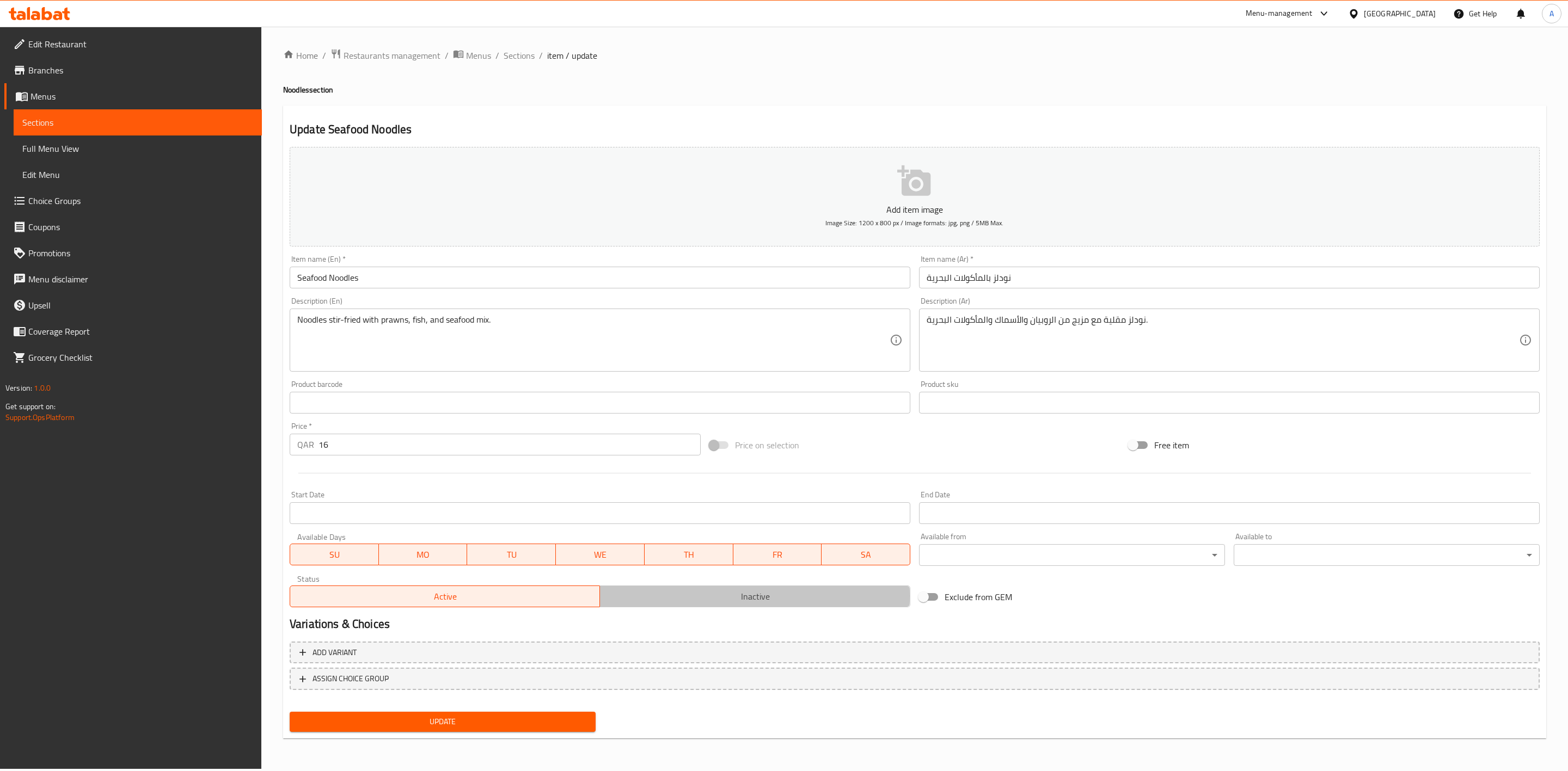
click at [738, 596] on span "Inactive" at bounding box center [755, 597] width 301 height 16
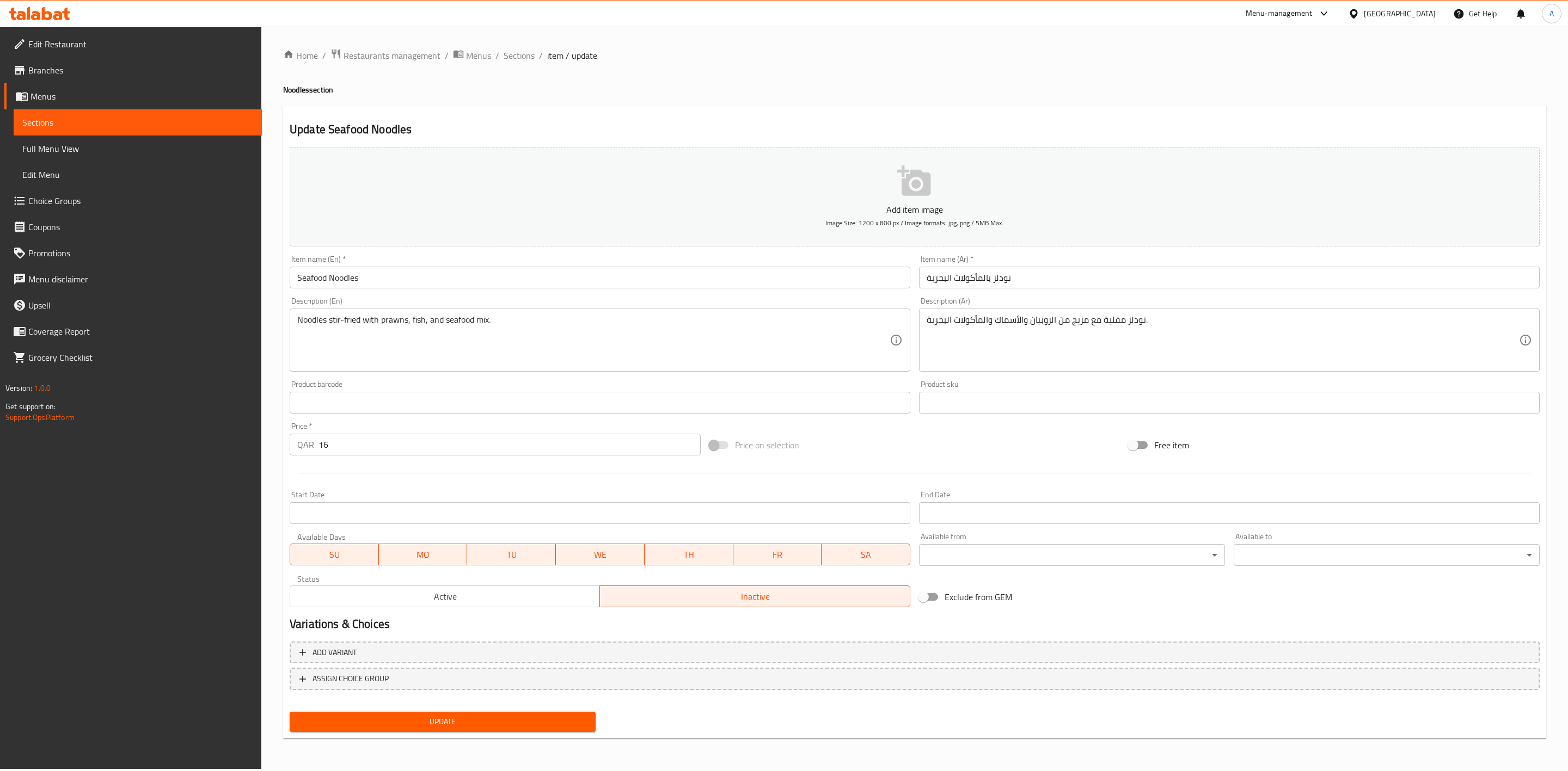
click at [414, 722] on span "Update" at bounding box center [443, 722] width 289 height 13
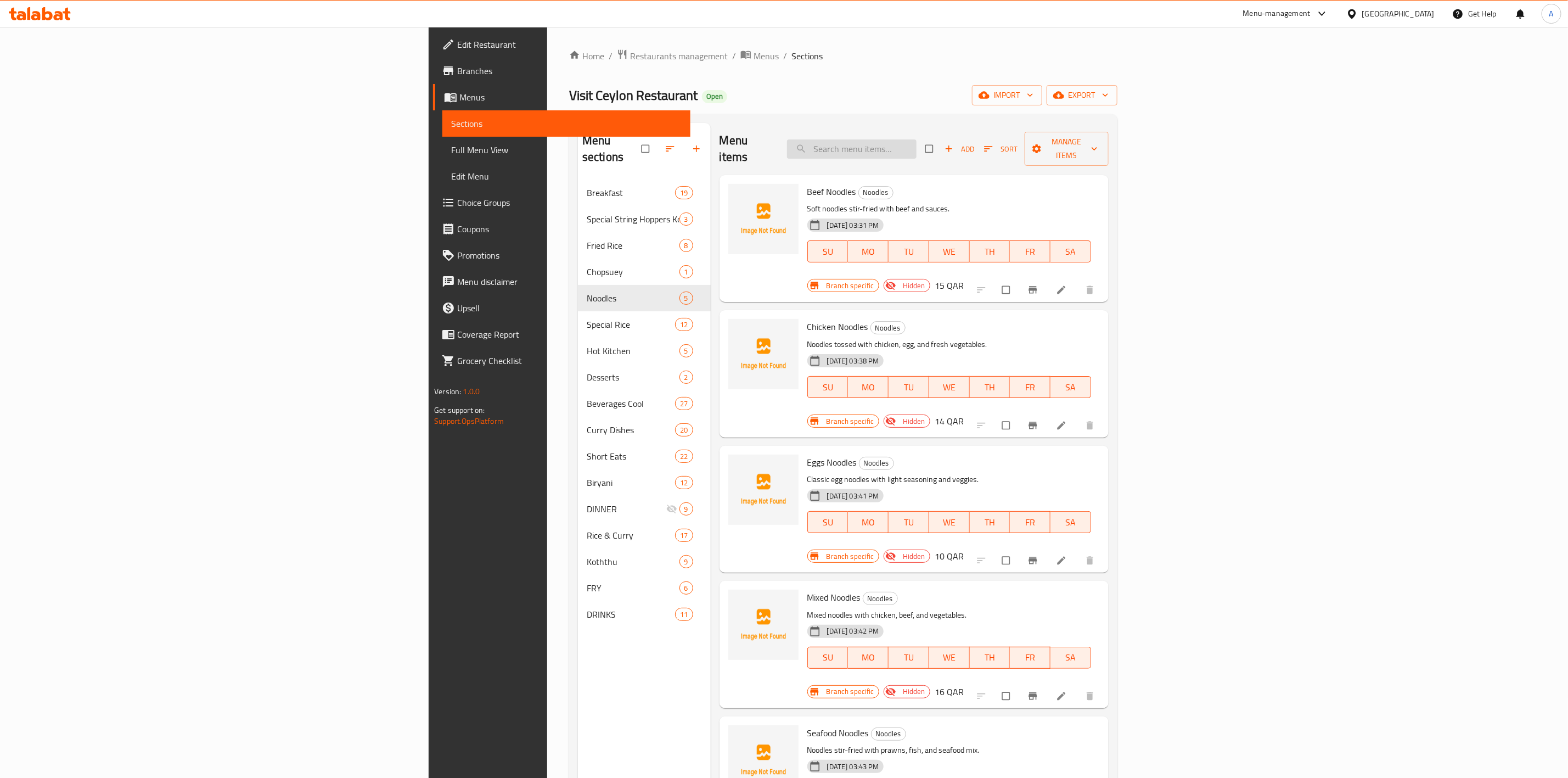
click at [917, 149] on input "search" at bounding box center [852, 149] width 129 height 19
paste input "Sea Food Bucket"
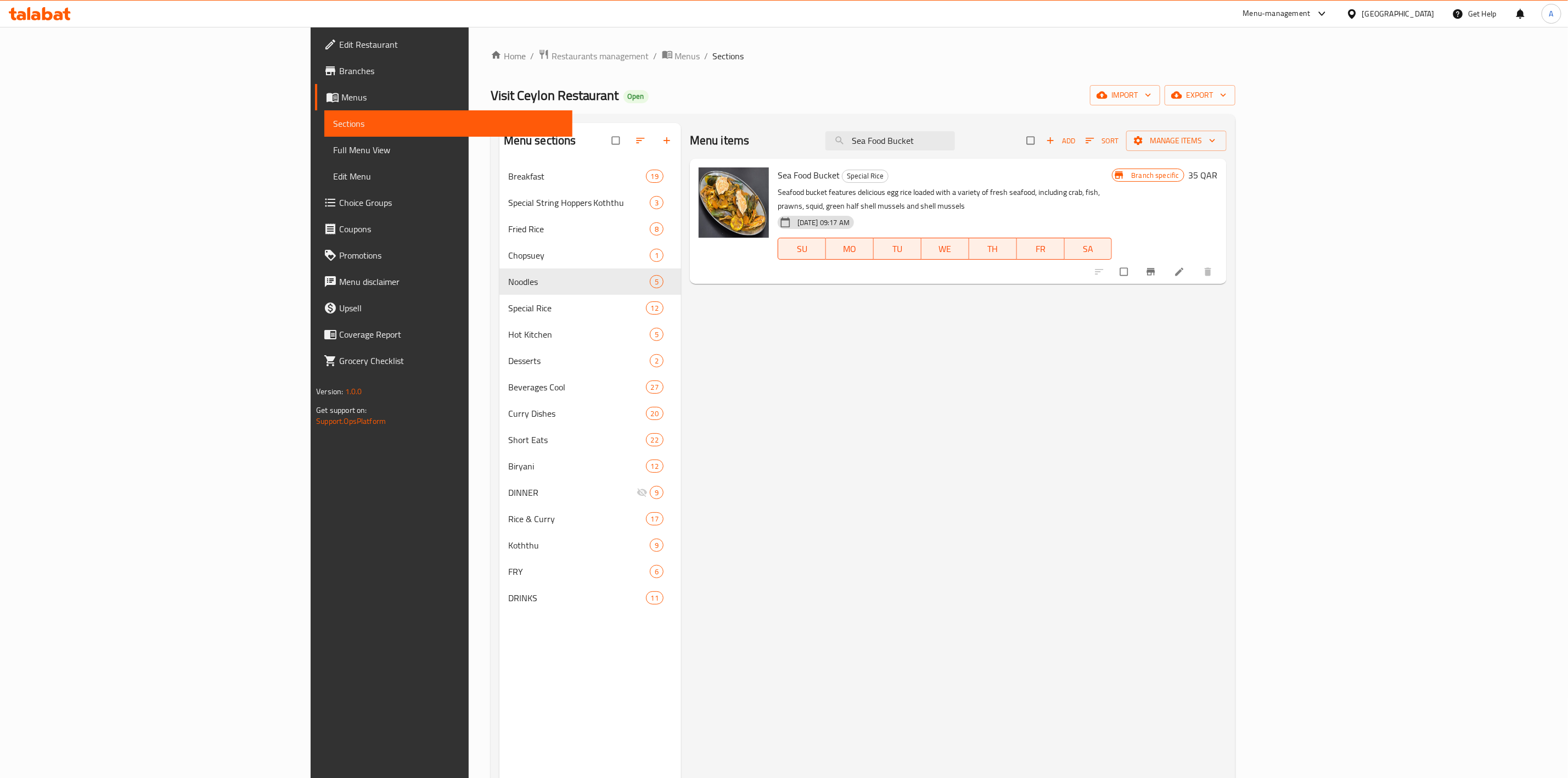
drag, startPoint x: 1044, startPoint y: 147, endPoint x: 534, endPoint y: 72, distance: 515.5
click at [535, 72] on div "Home / Restaurants management / Menus / Sections Visit Ceylon Restaurant Open i…" at bounding box center [863, 480] width 745 height 861
paste input "mixed & pineapple Rice"
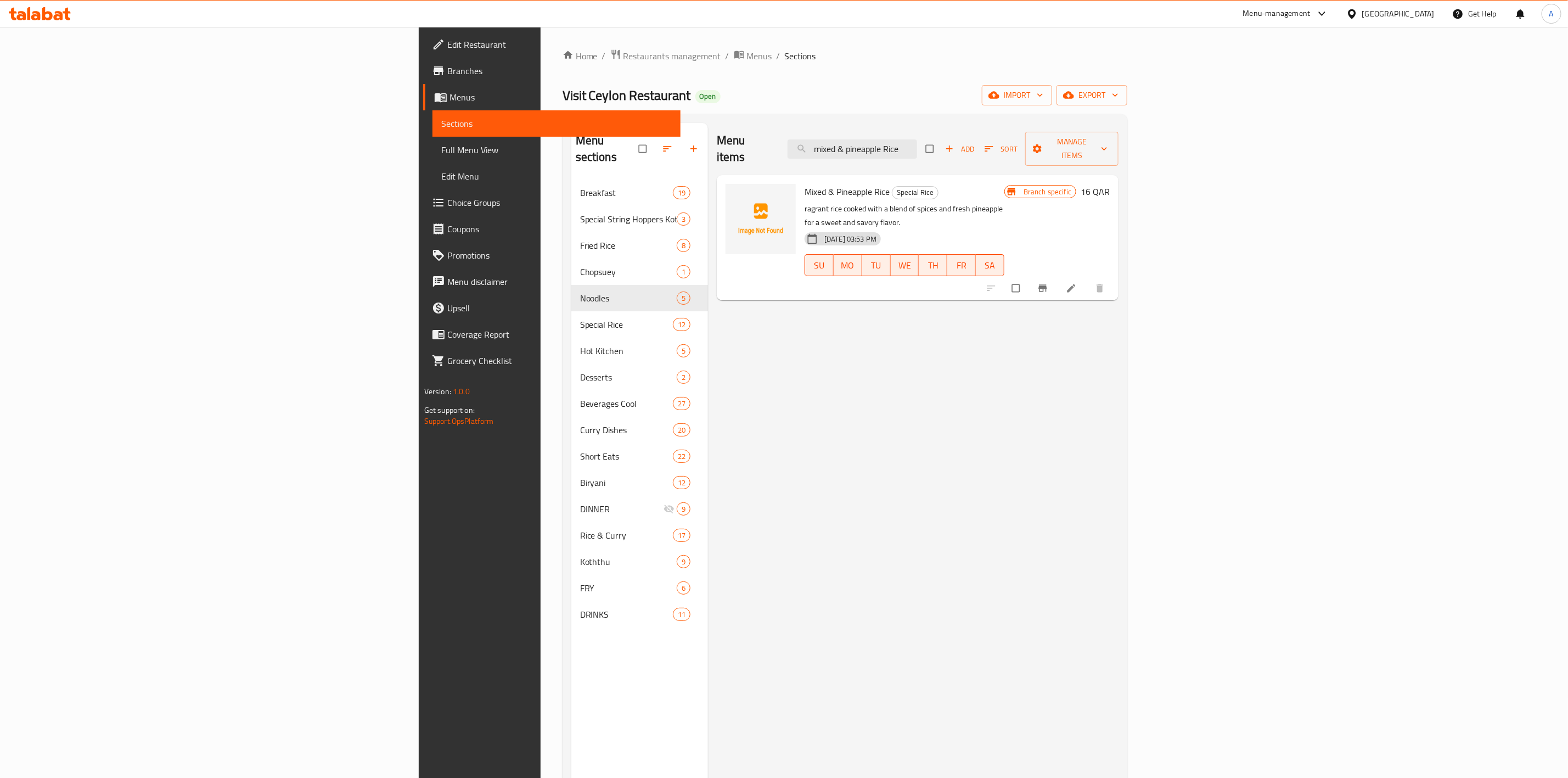
type input "mixed & pineapple Rice"
click at [1077, 283] on icon at bounding box center [1072, 289] width 11 height 11
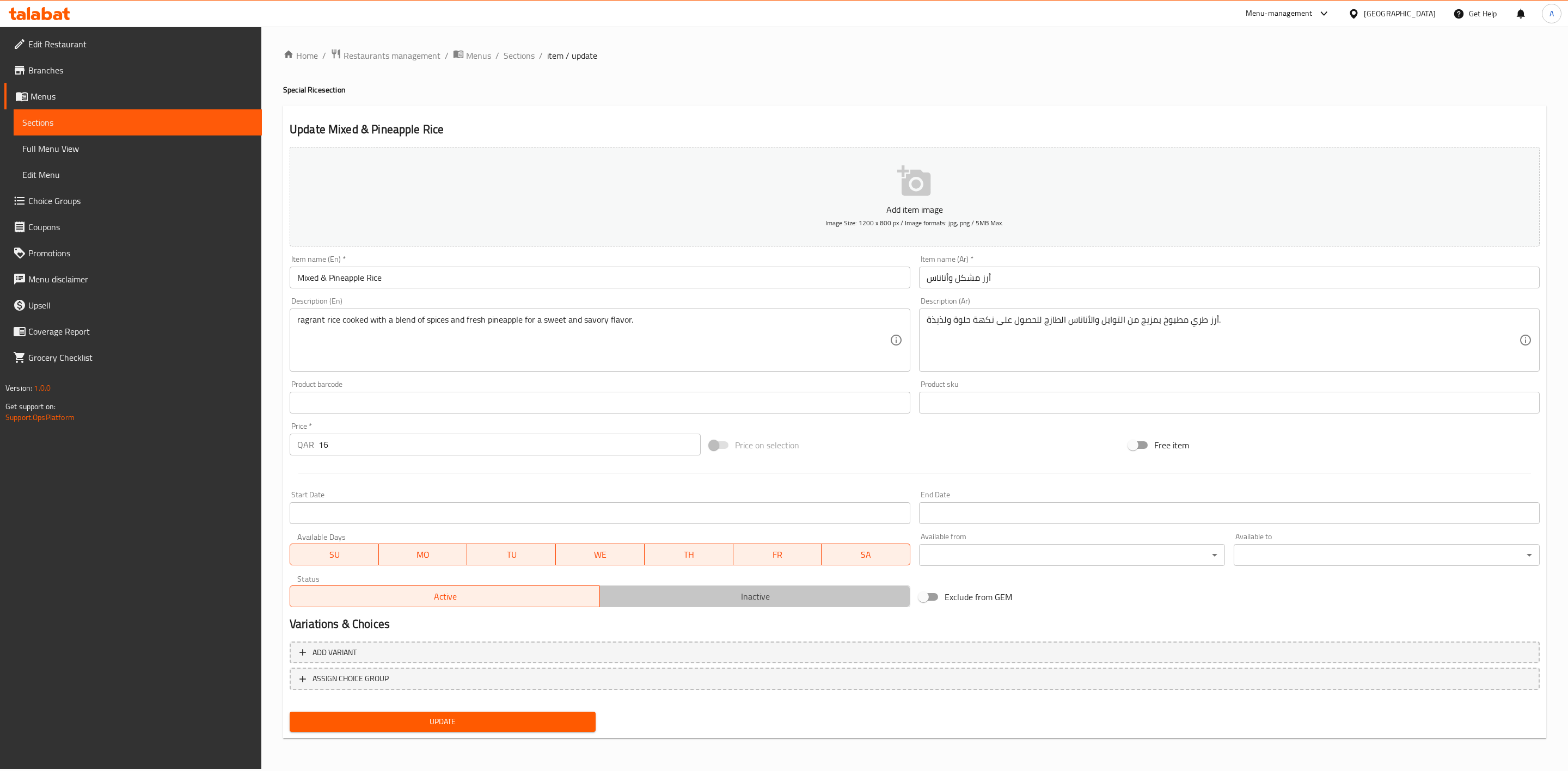
click at [724, 602] on span "Inactive" at bounding box center [755, 597] width 301 height 16
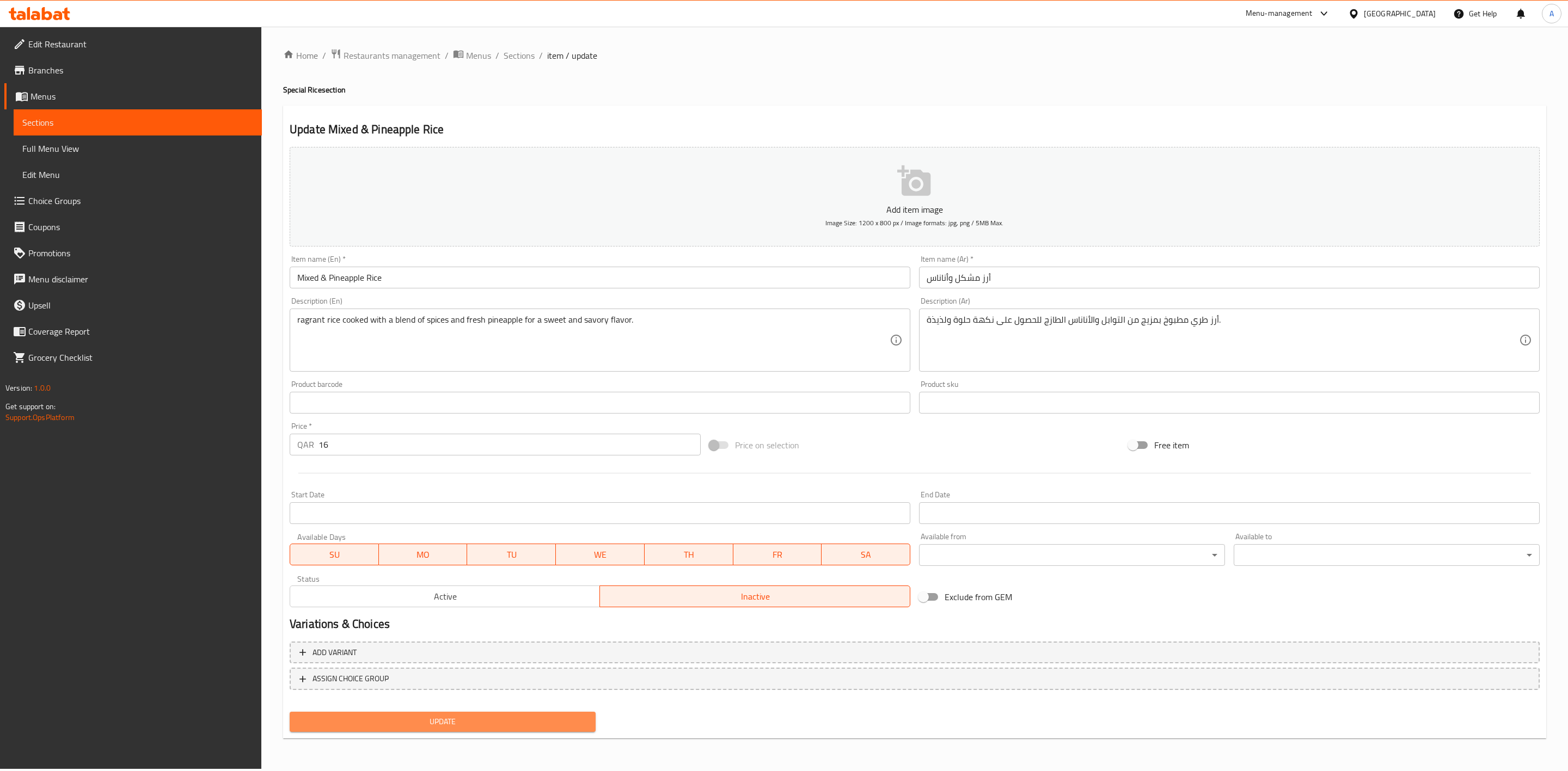
click at [414, 727] on span "Update" at bounding box center [443, 722] width 289 height 13
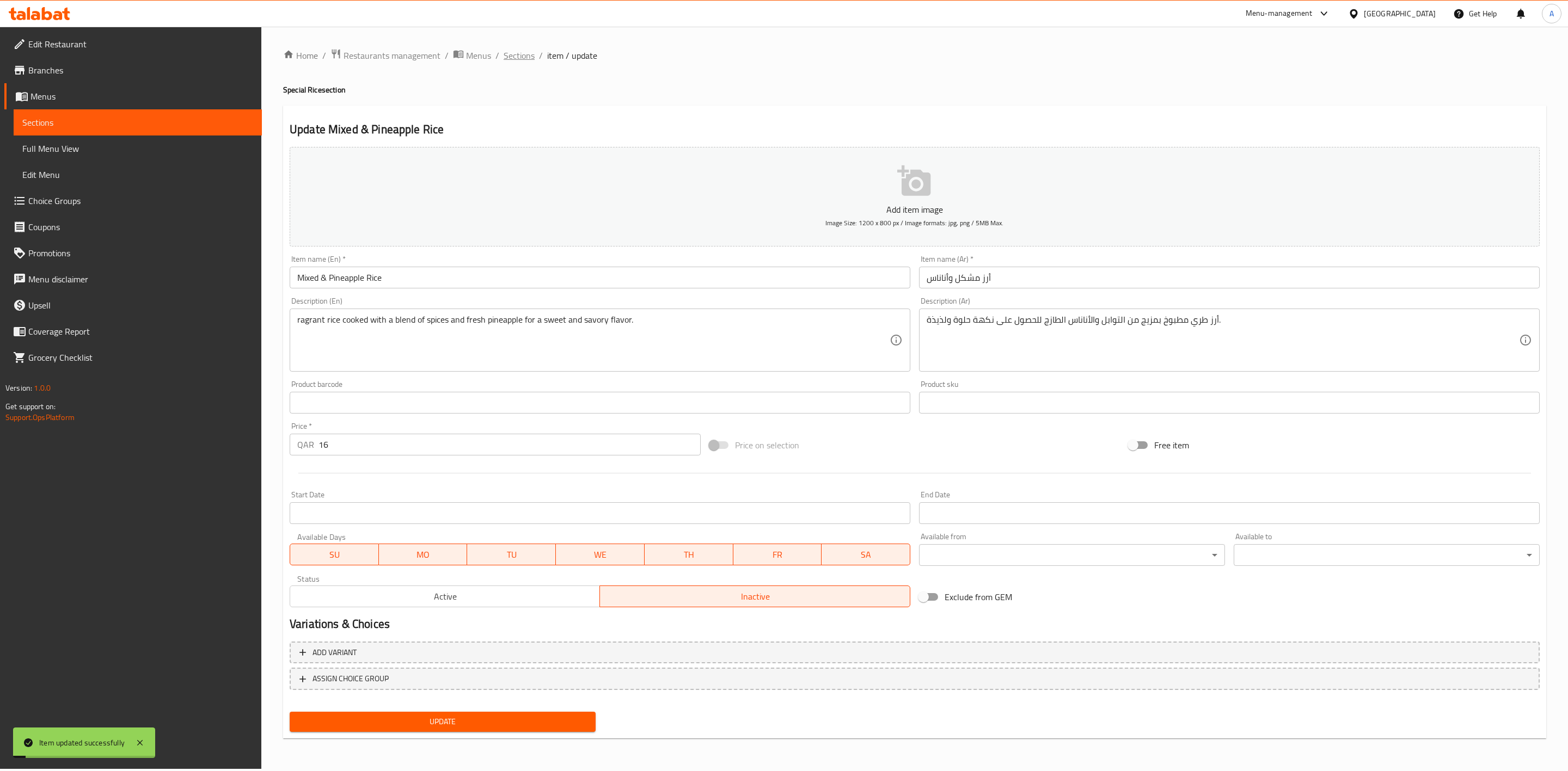
click at [517, 58] on span "Sections" at bounding box center [519, 55] width 31 height 13
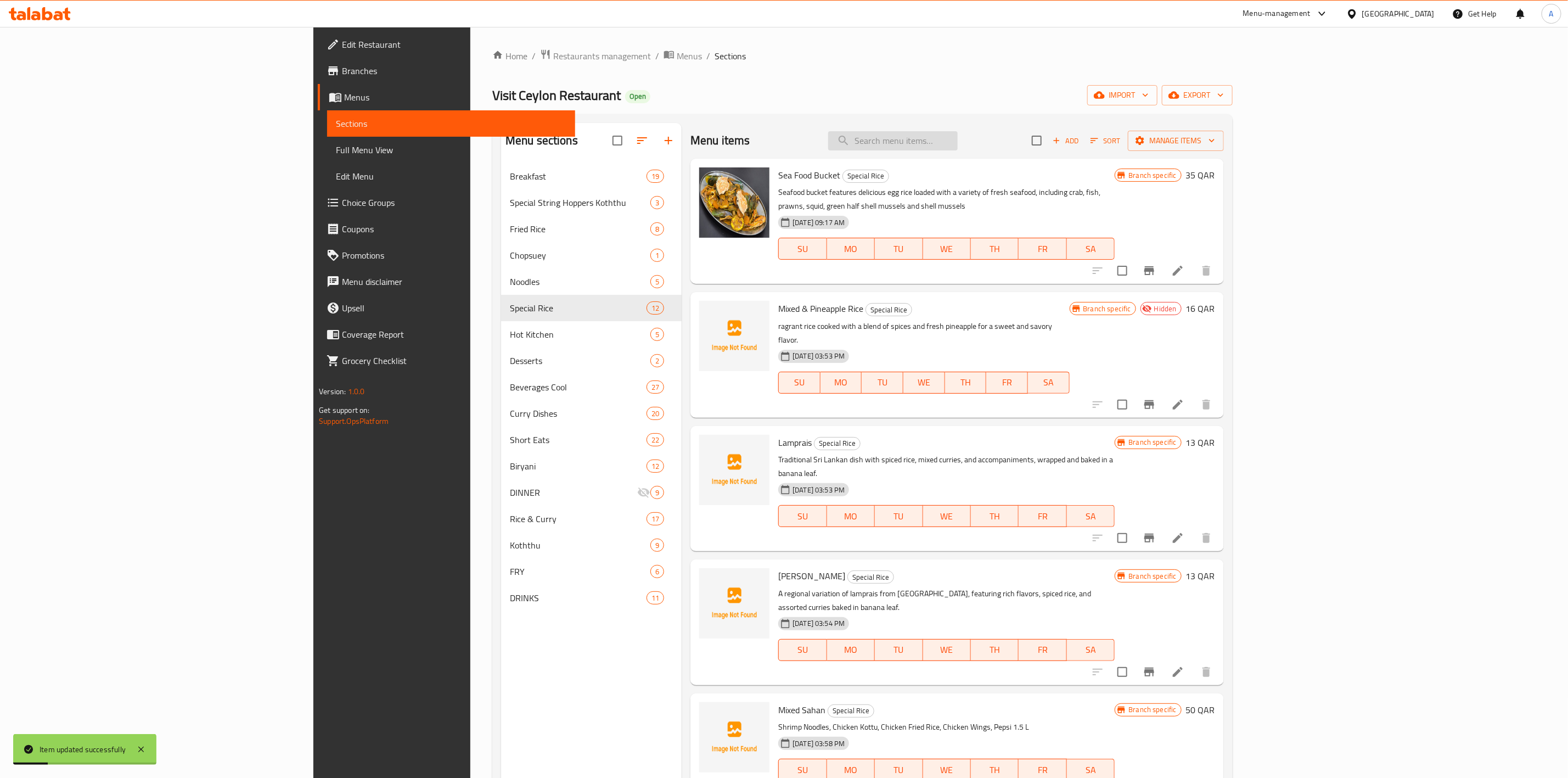
click at [958, 142] on input "search" at bounding box center [893, 141] width 129 height 19
paste input "LAMPRAIS"
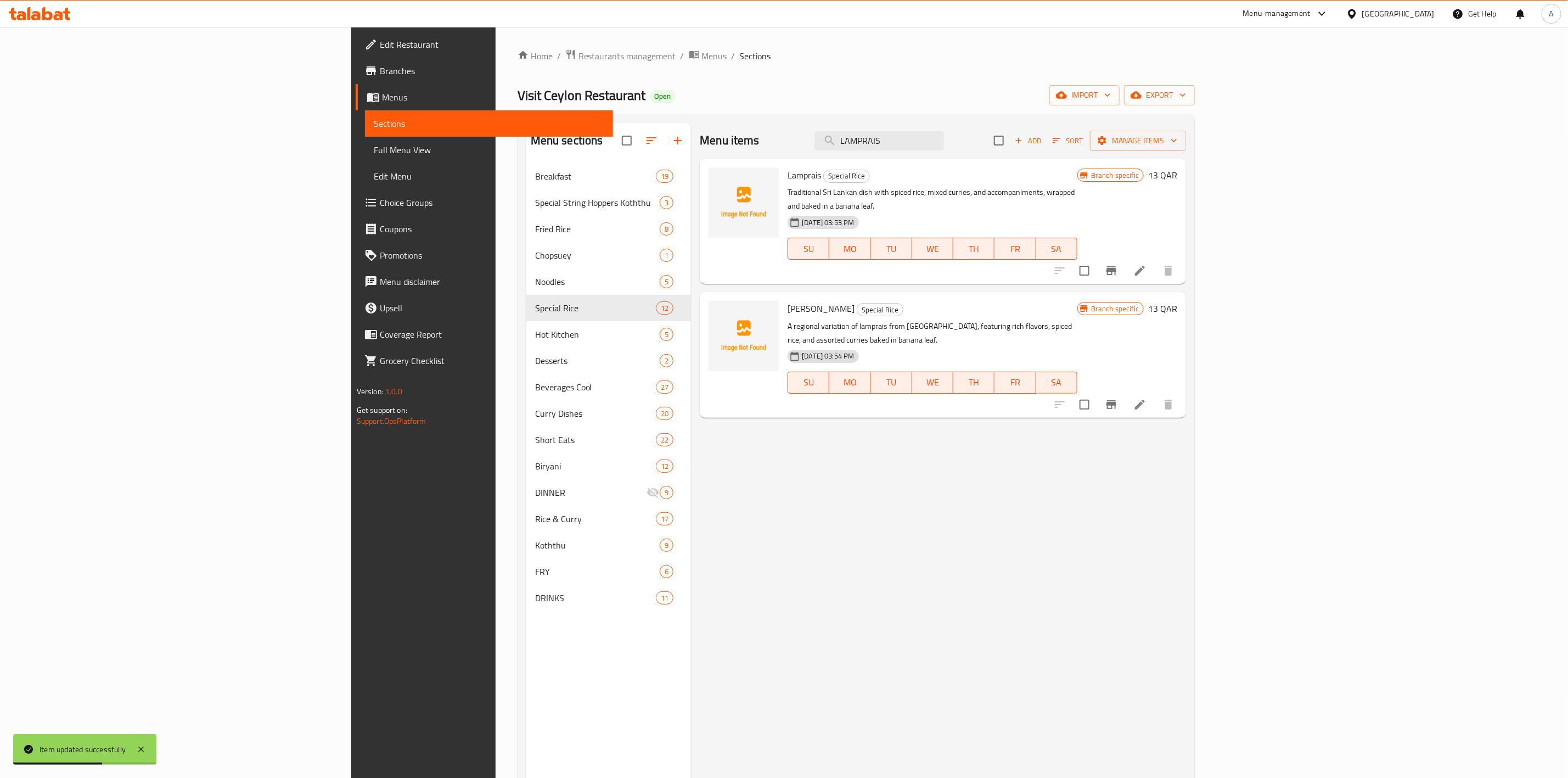
type input "LAMPRAIS"
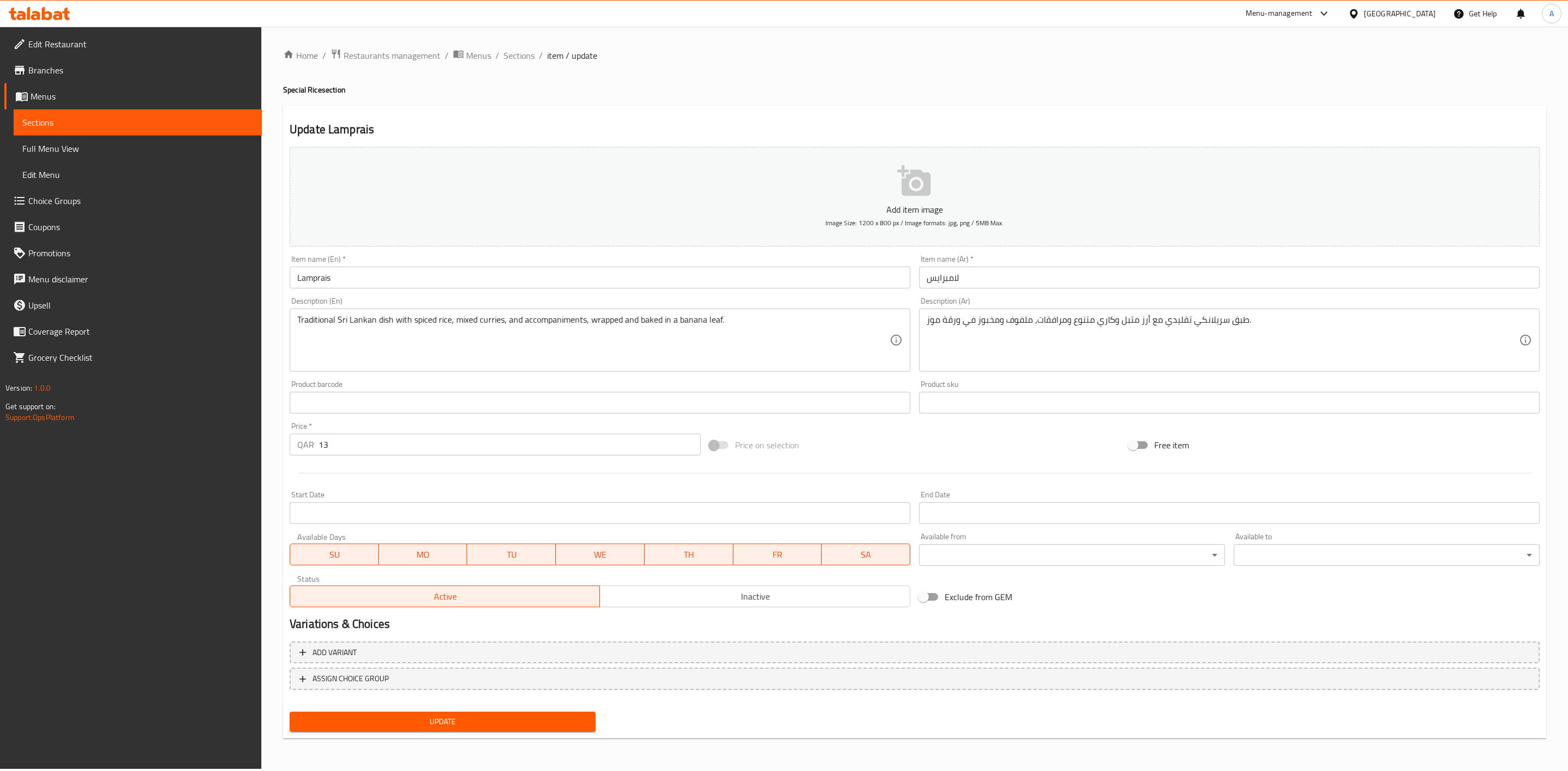
click at [705, 596] on span "Inactive" at bounding box center [755, 597] width 301 height 16
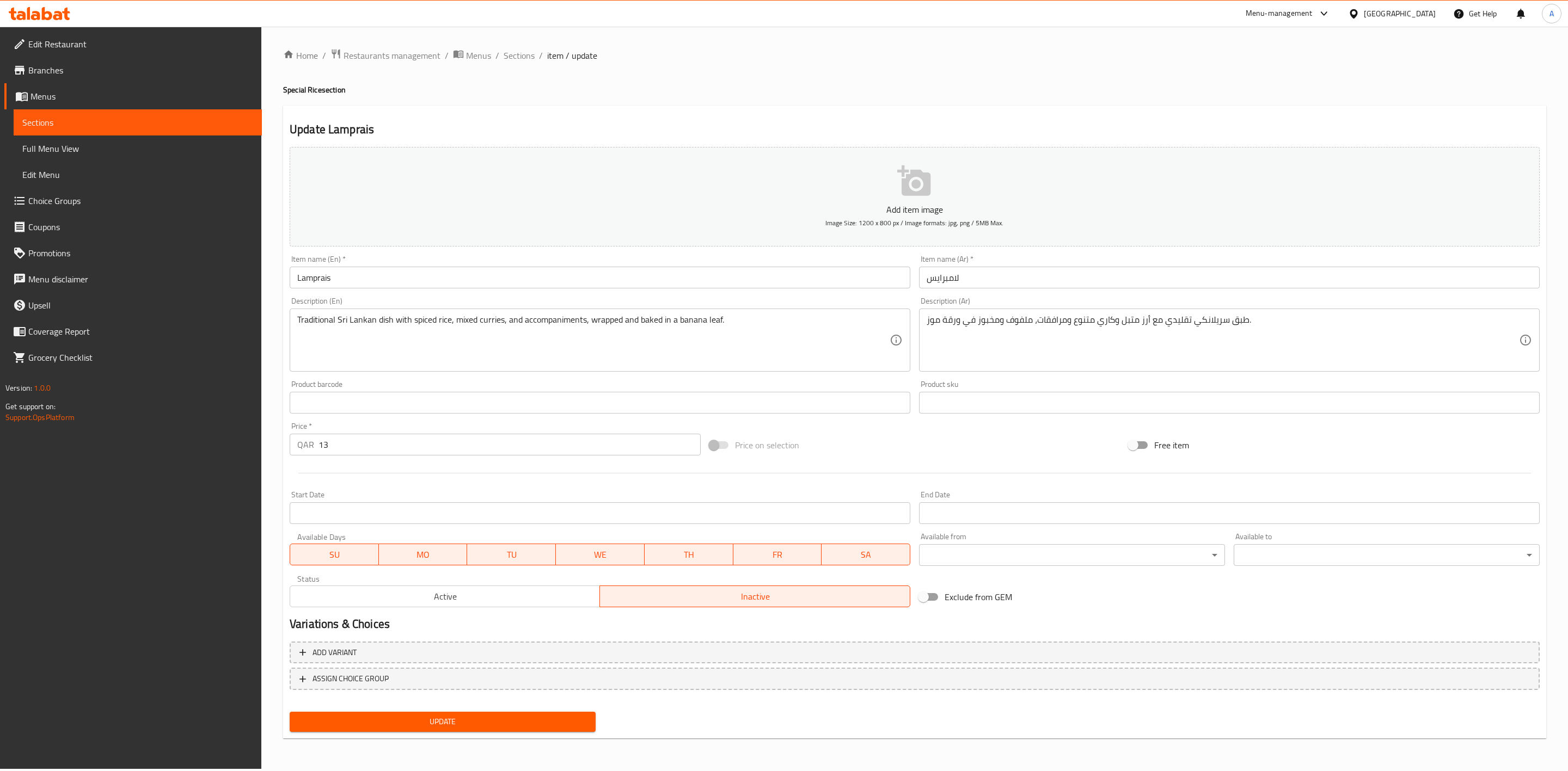
click at [457, 724] on span "Update" at bounding box center [443, 722] width 289 height 13
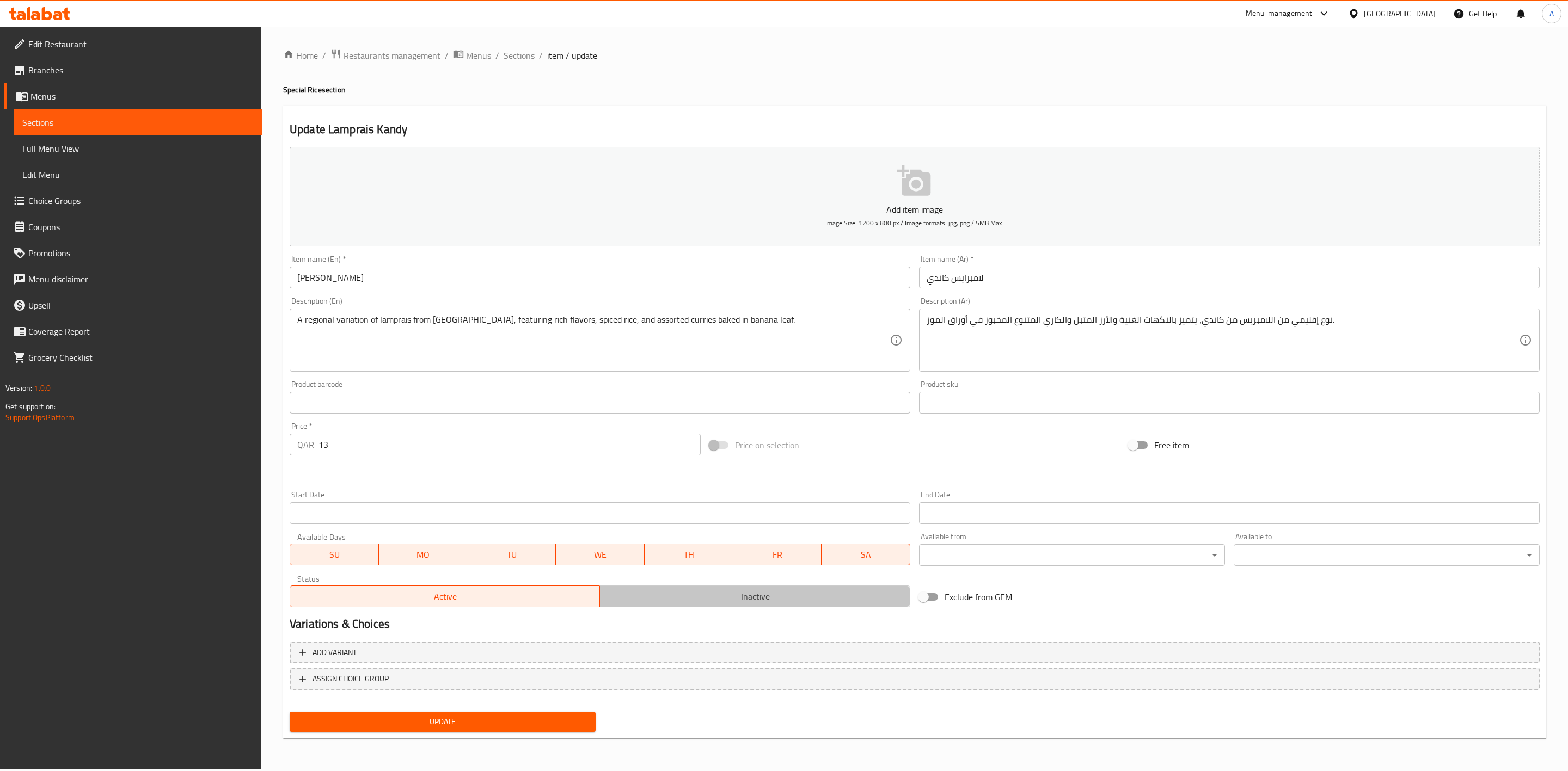
click at [735, 601] on span "Inactive" at bounding box center [755, 597] width 301 height 16
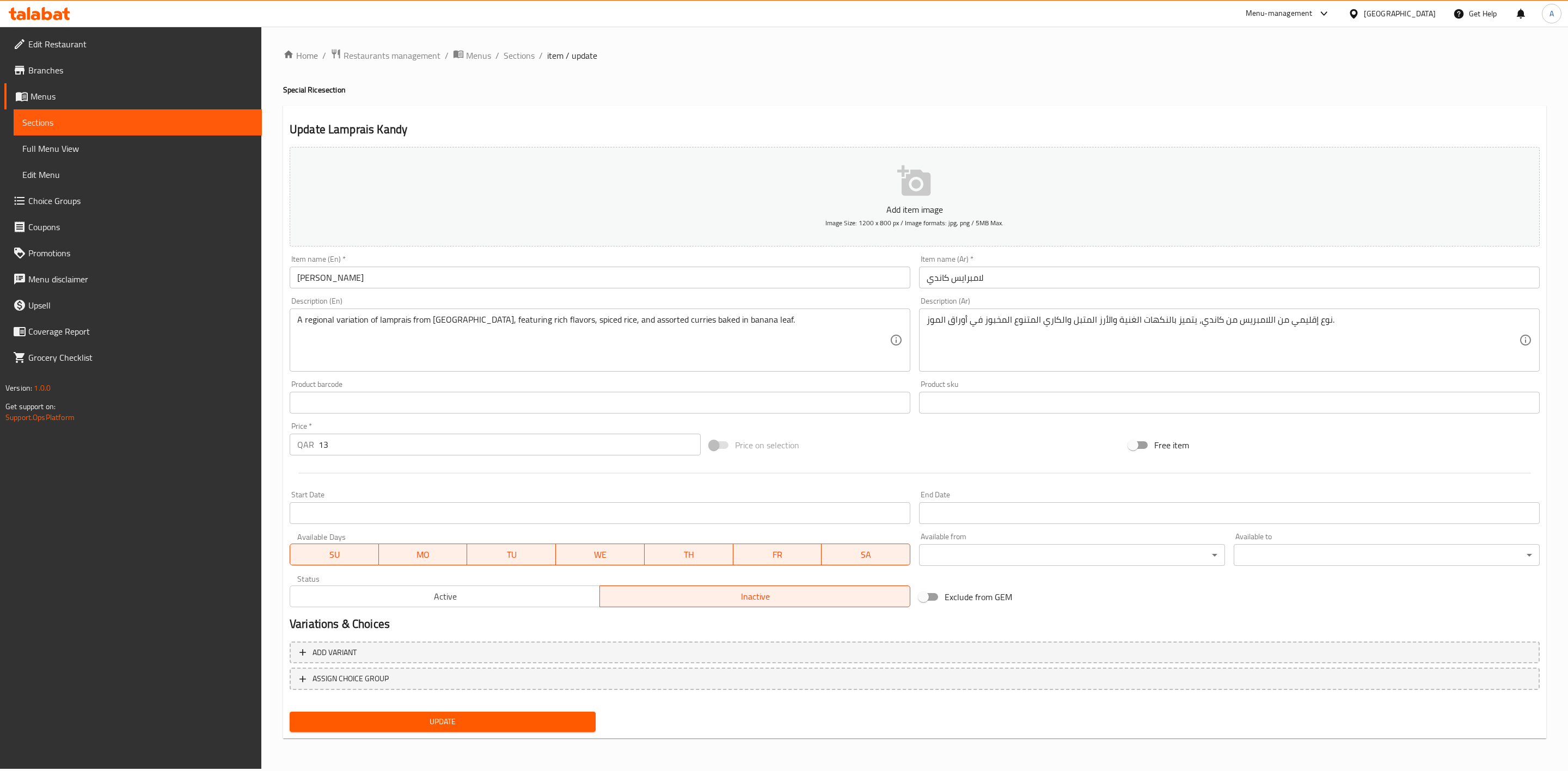
click at [446, 713] on button "Update" at bounding box center [443, 722] width 306 height 20
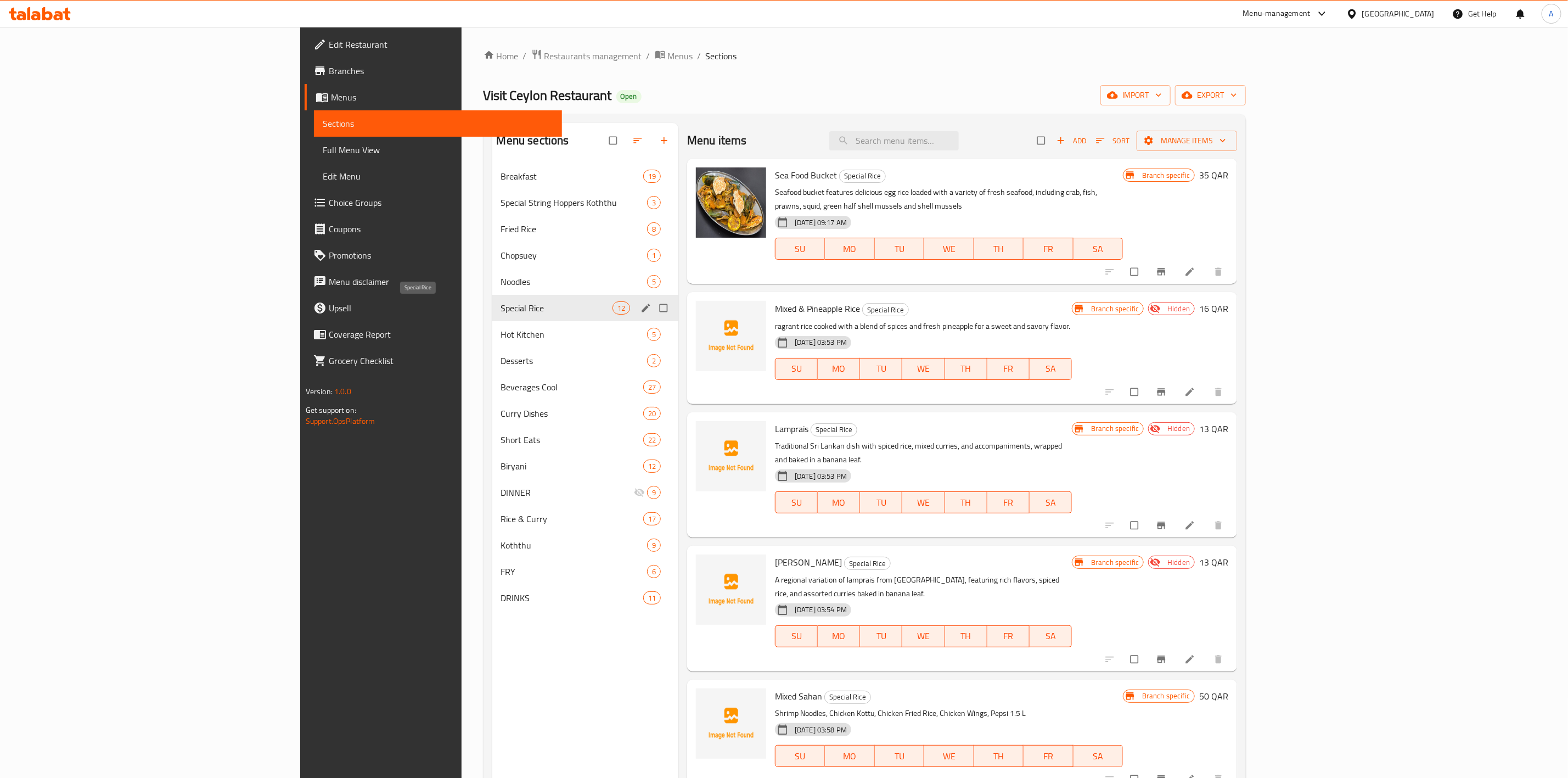
click at [501, 309] on span "Special Rice" at bounding box center [557, 308] width 112 height 13
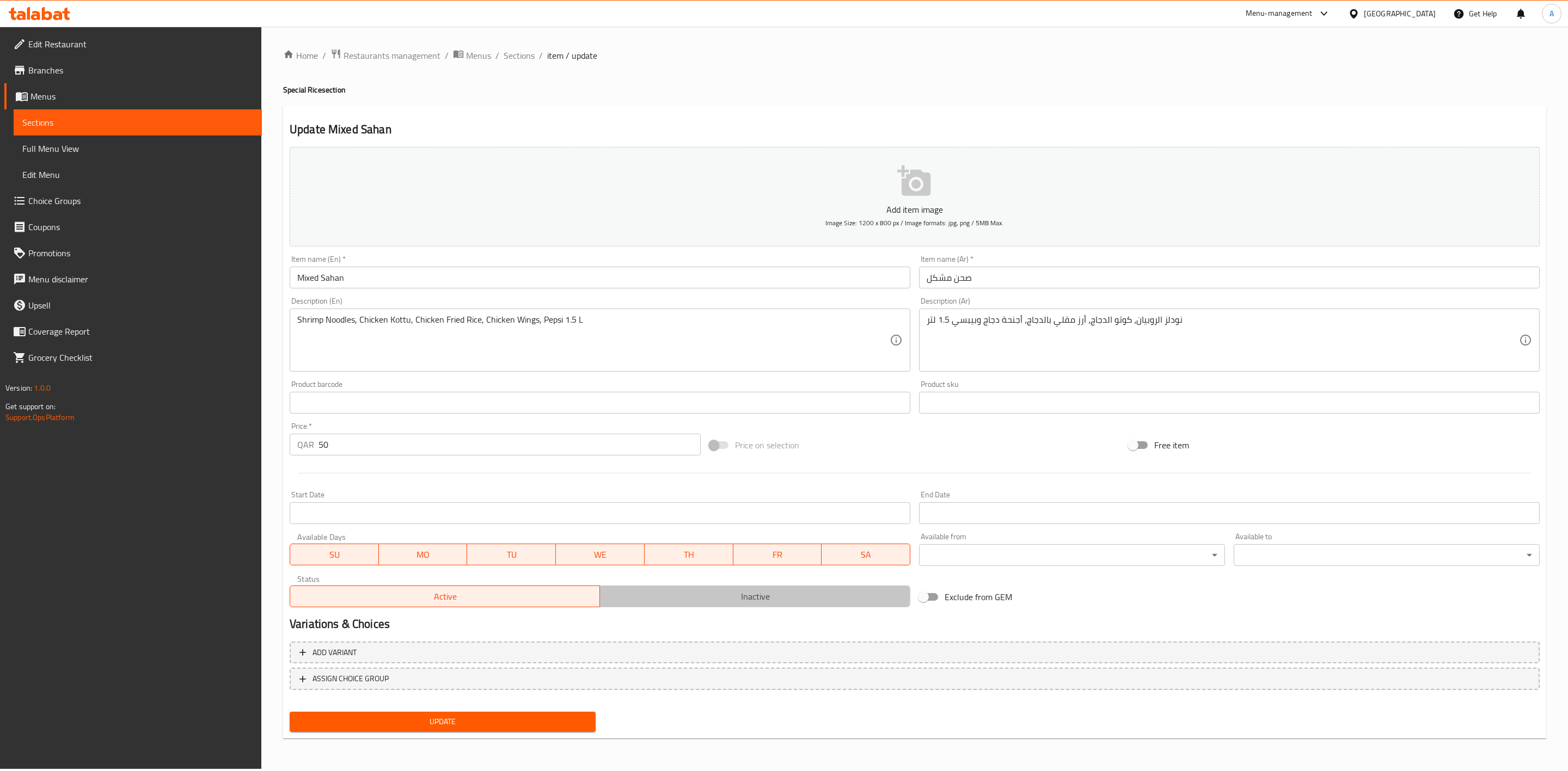
click at [726, 596] on span "Inactive" at bounding box center [755, 597] width 301 height 16
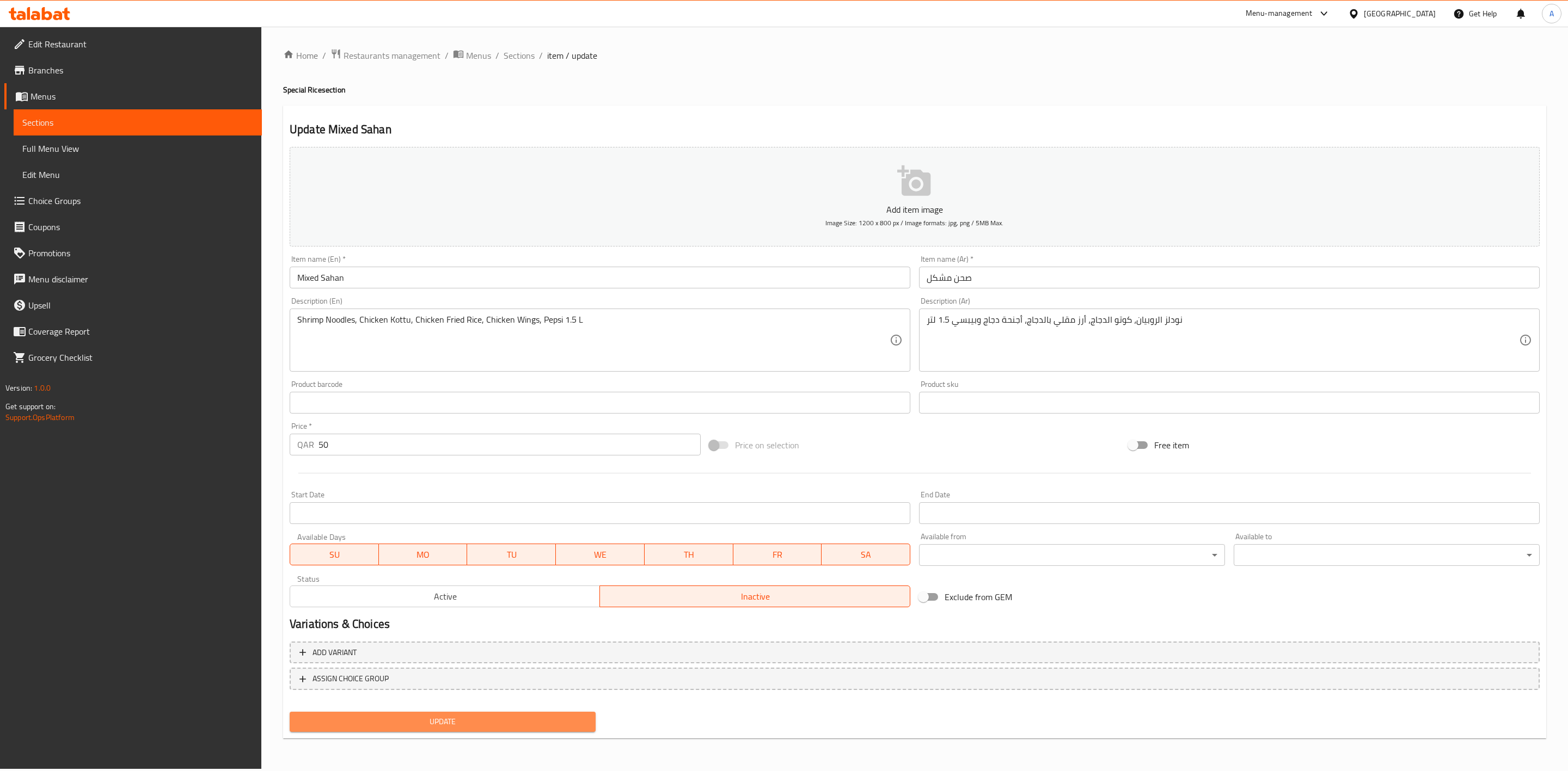
click at [497, 724] on span "Update" at bounding box center [443, 722] width 289 height 13
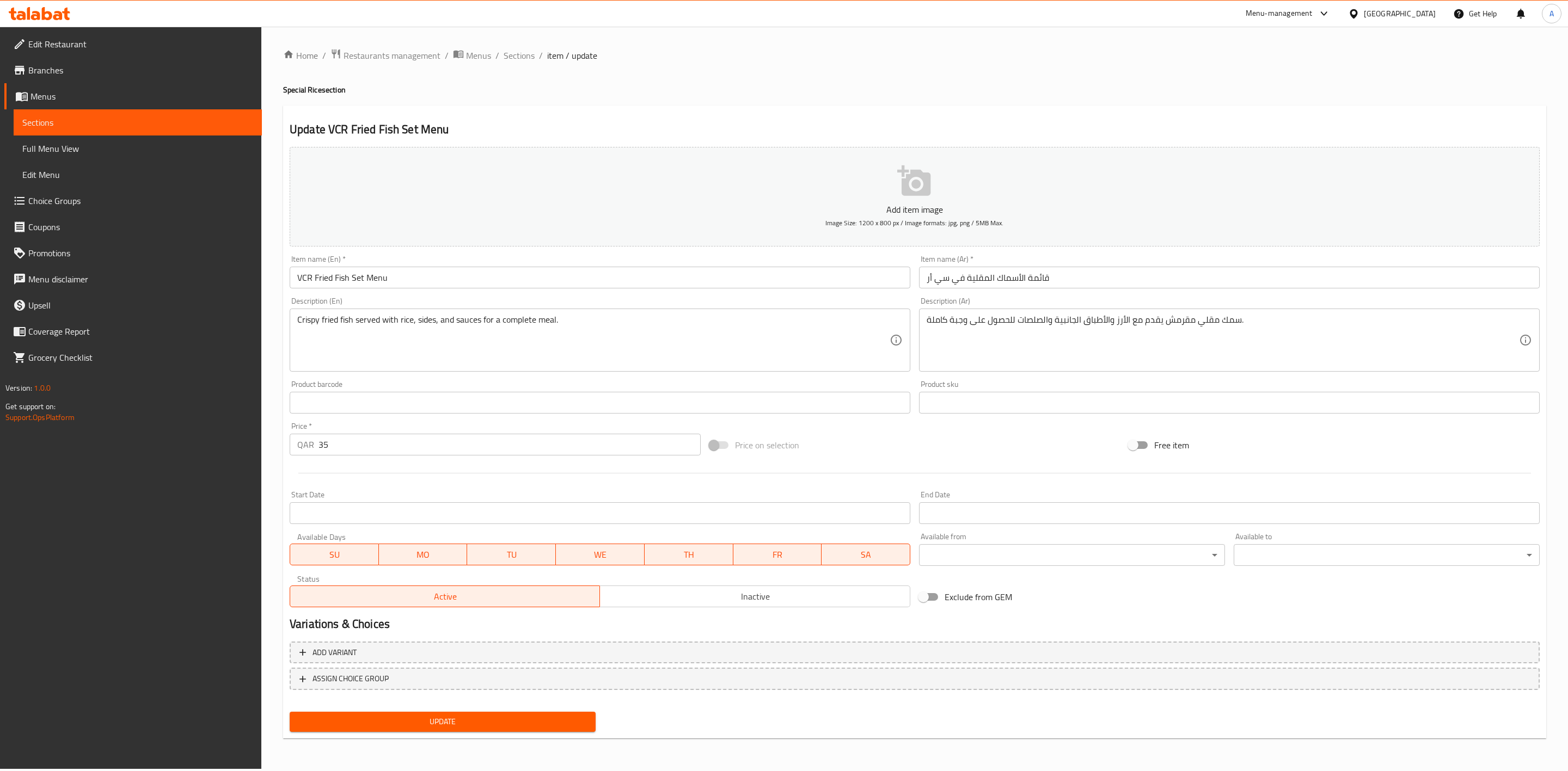
click at [710, 599] on span "Inactive" at bounding box center [755, 597] width 301 height 16
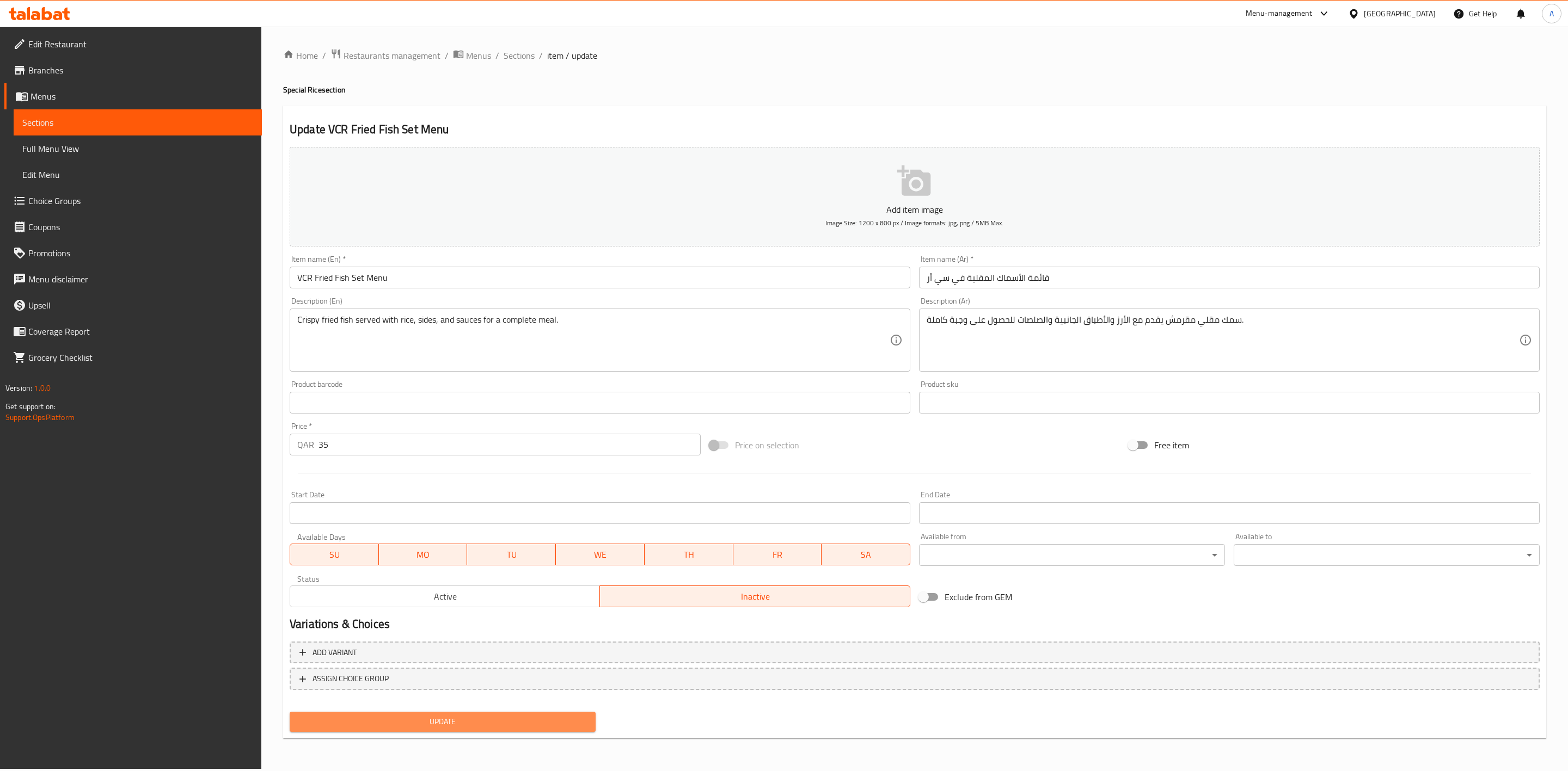
click at [474, 712] on button "Update" at bounding box center [443, 722] width 306 height 20
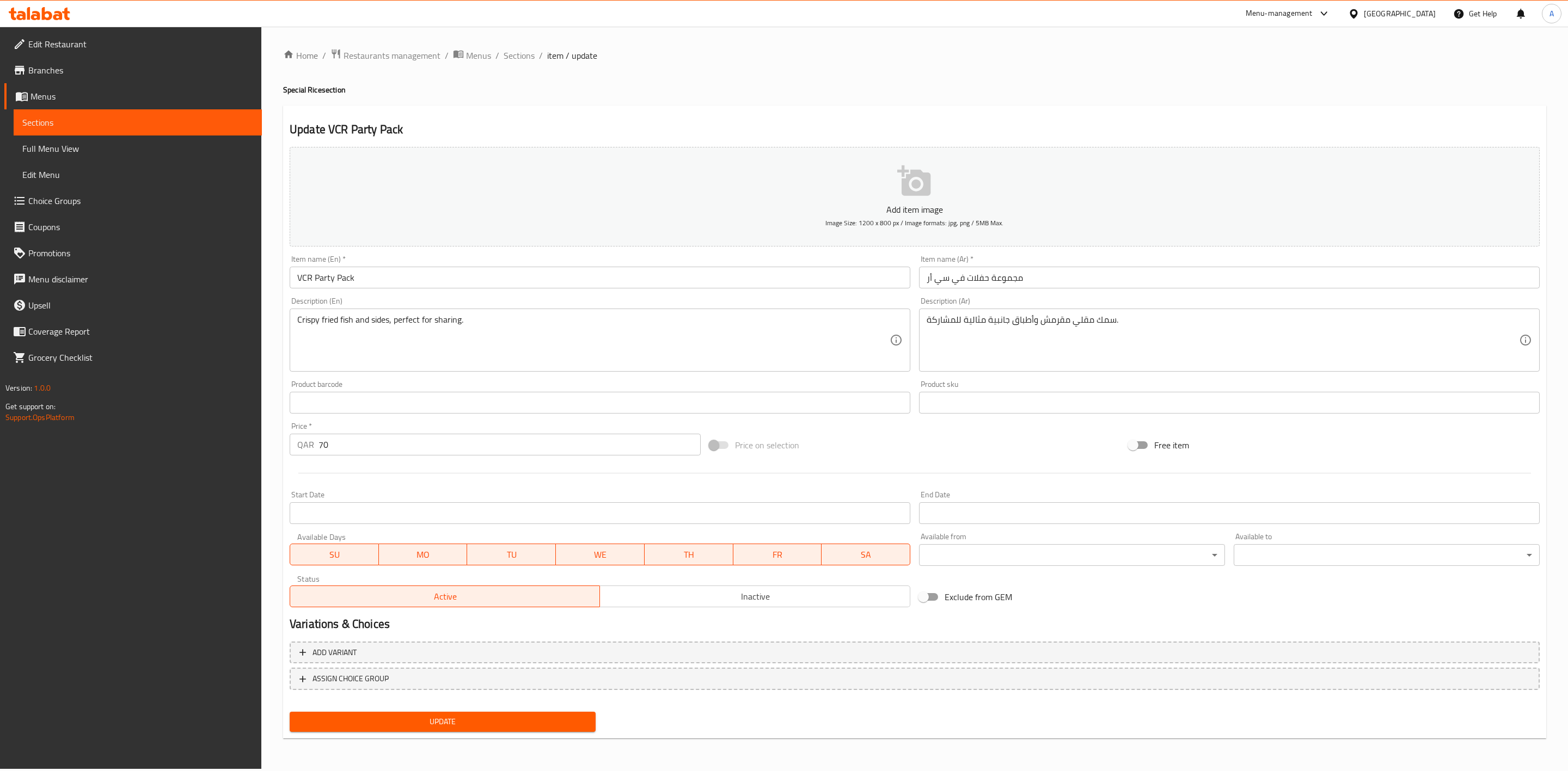
click at [651, 599] on span "Inactive" at bounding box center [755, 597] width 301 height 16
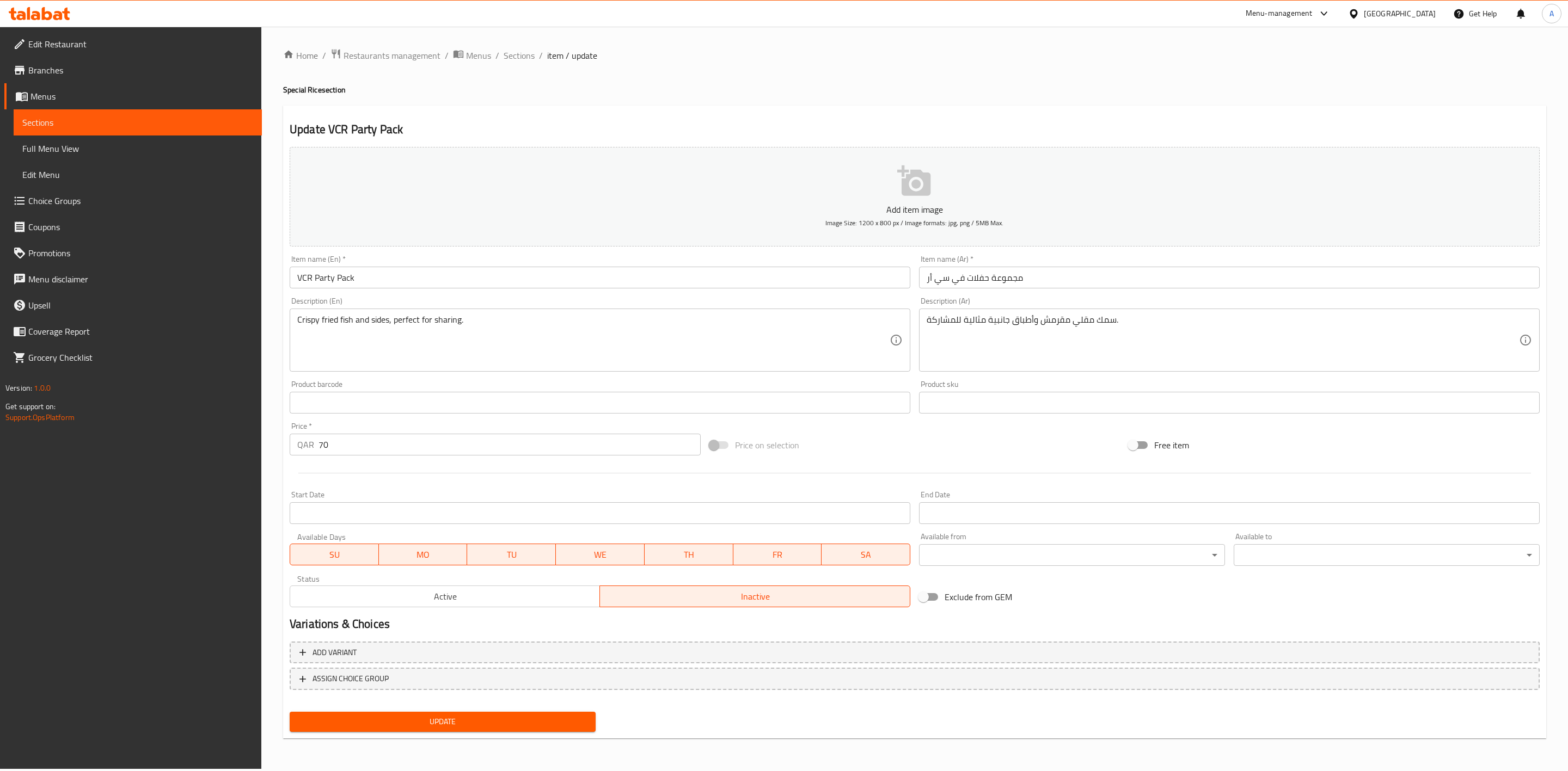
click at [447, 719] on span "Update" at bounding box center [443, 722] width 289 height 13
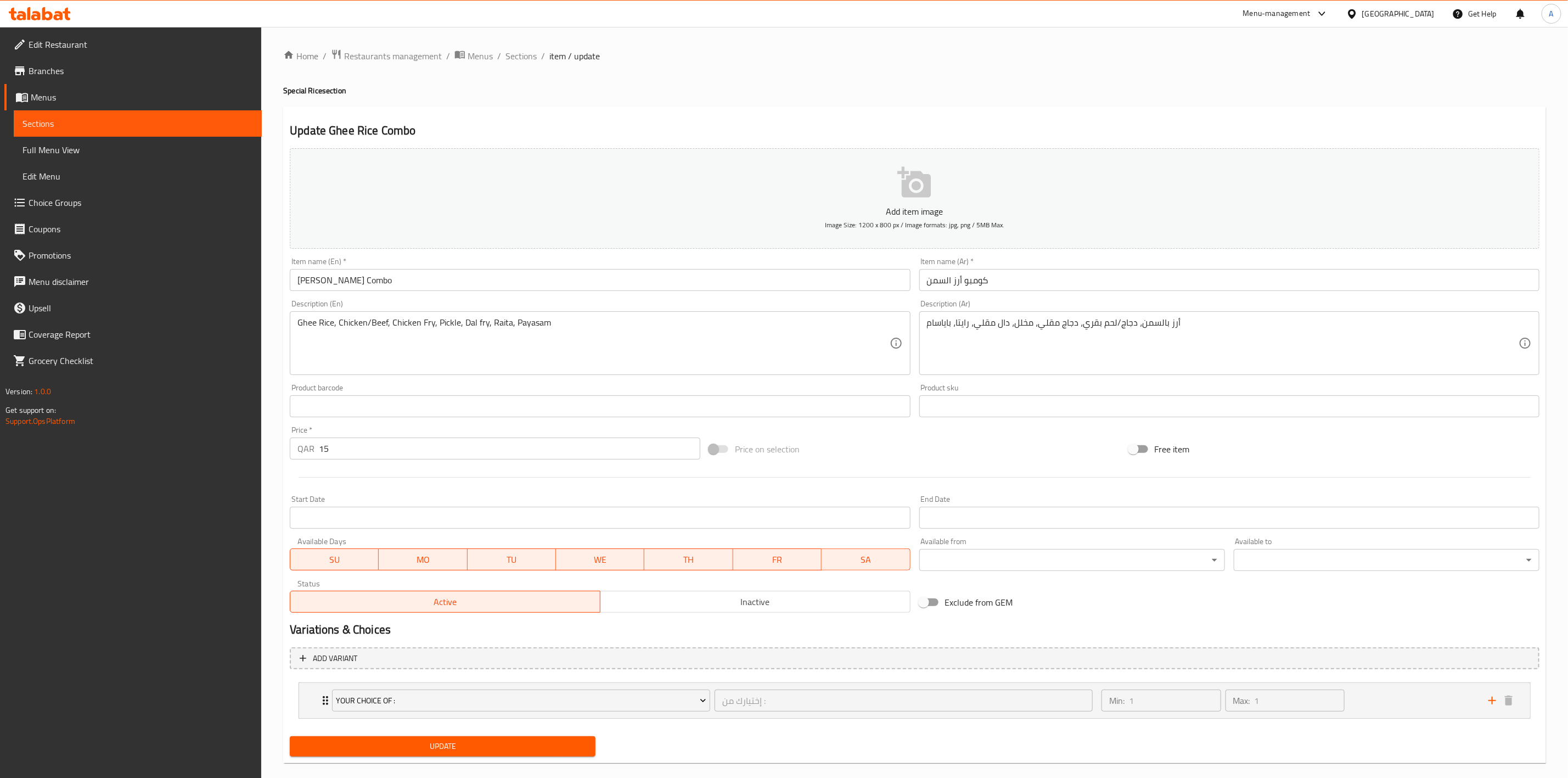
click at [702, 598] on span "Inactive" at bounding box center [755, 602] width 301 height 16
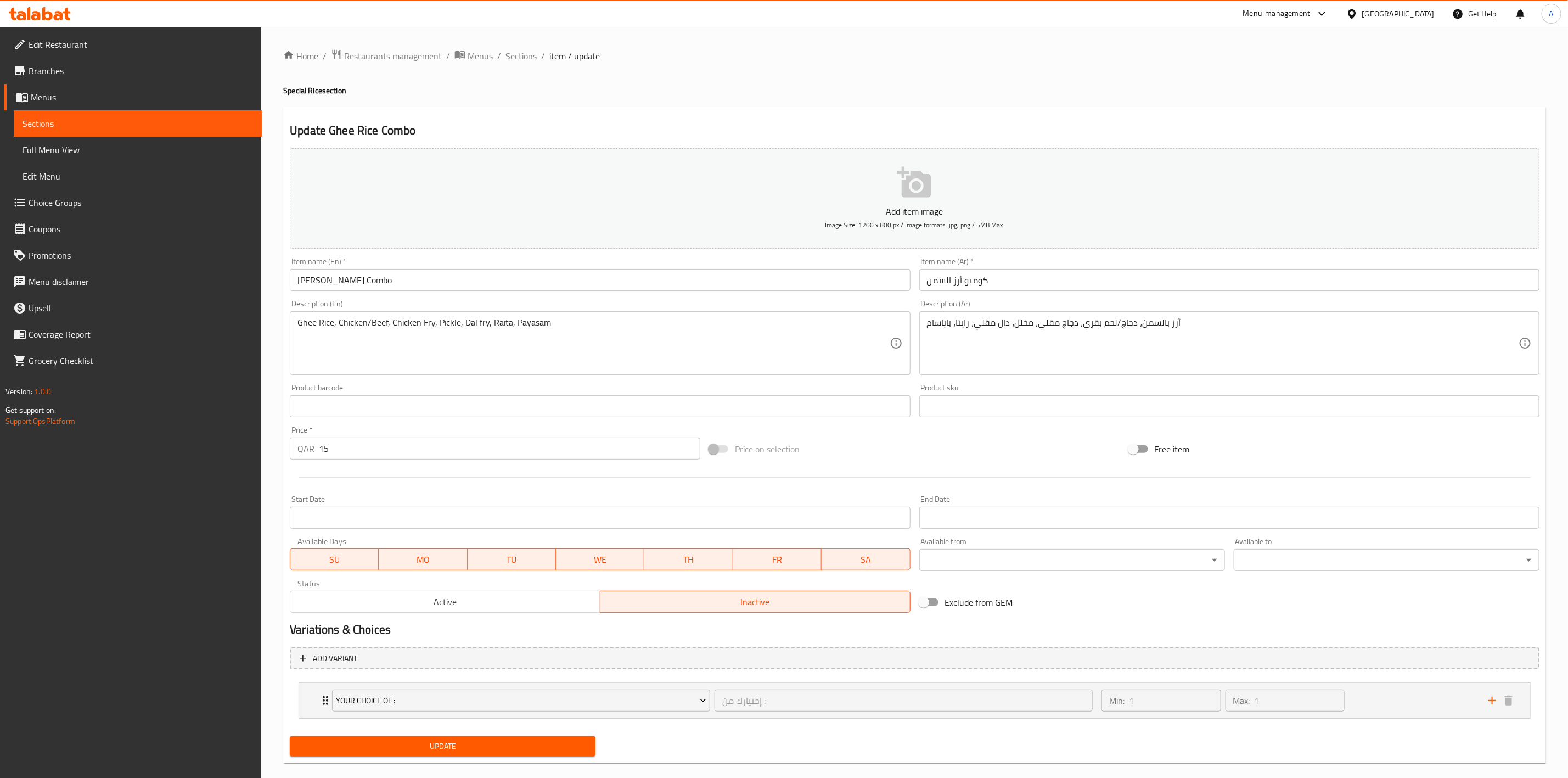
click at [450, 743] on span "Update" at bounding box center [443, 747] width 288 height 14
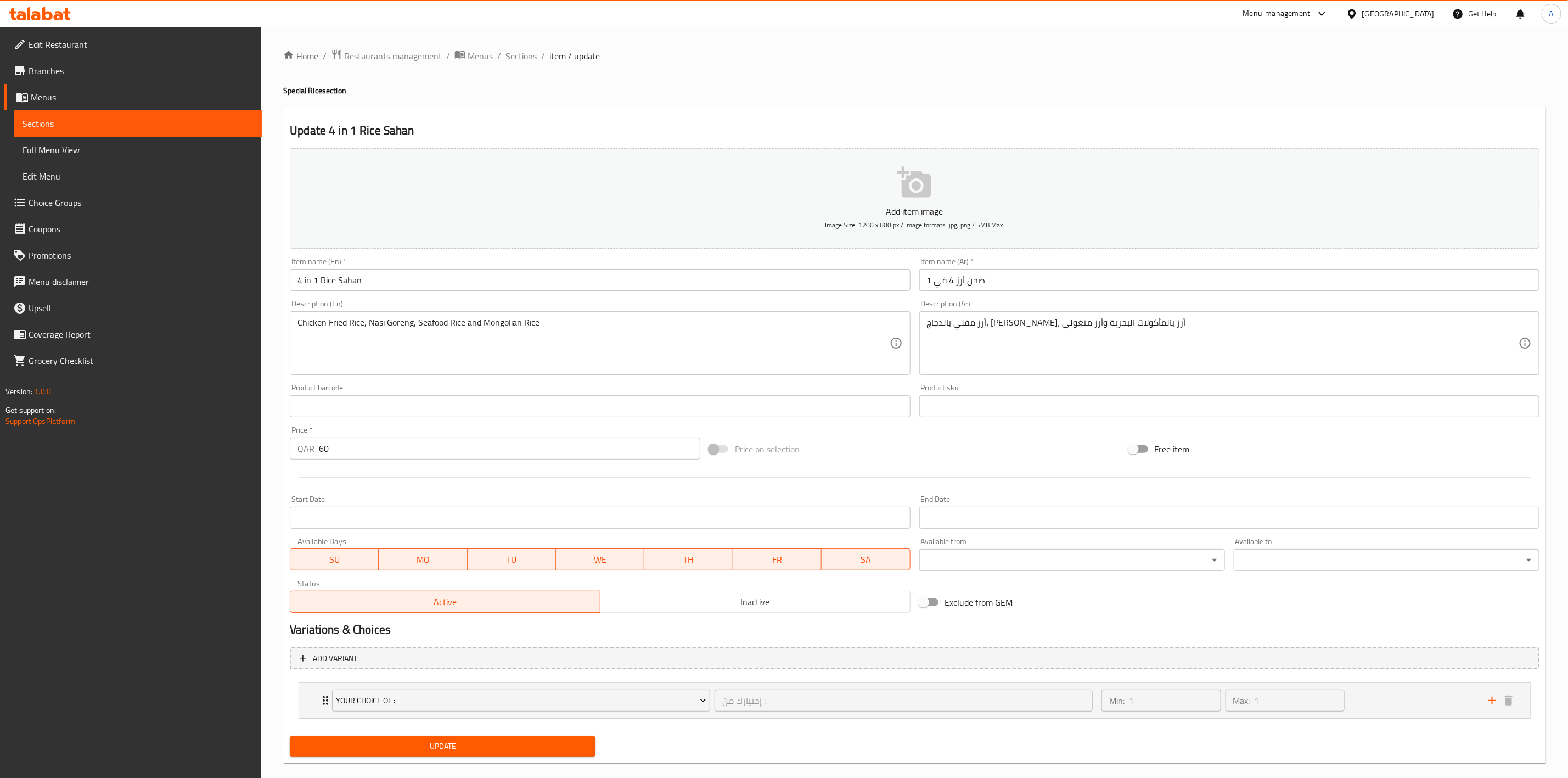
click at [690, 593] on button "Inactive" at bounding box center [755, 602] width 311 height 22
click at [468, 749] on span "Update" at bounding box center [443, 747] width 288 height 14
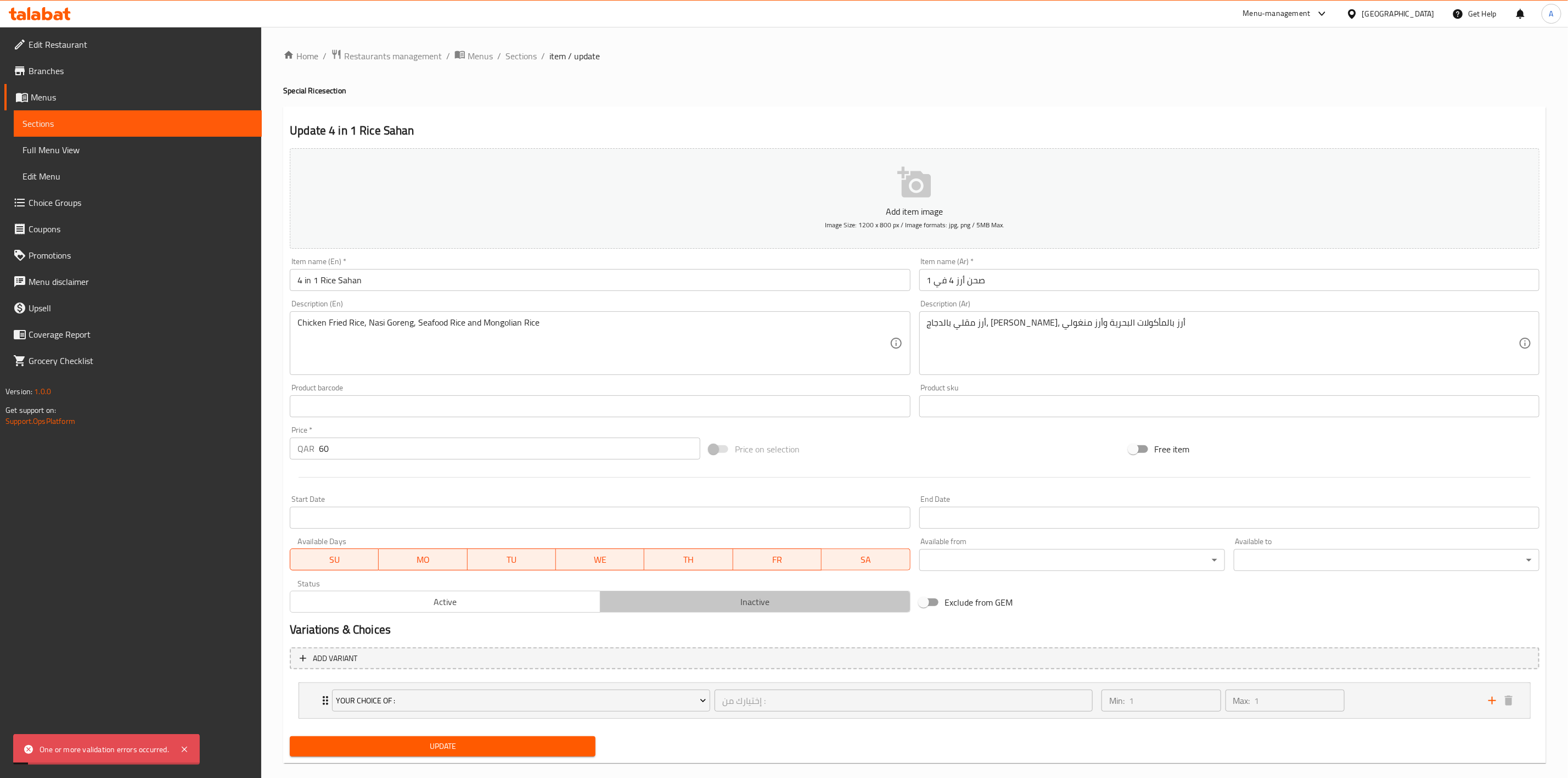
click at [749, 602] on span "Inactive" at bounding box center [755, 602] width 301 height 16
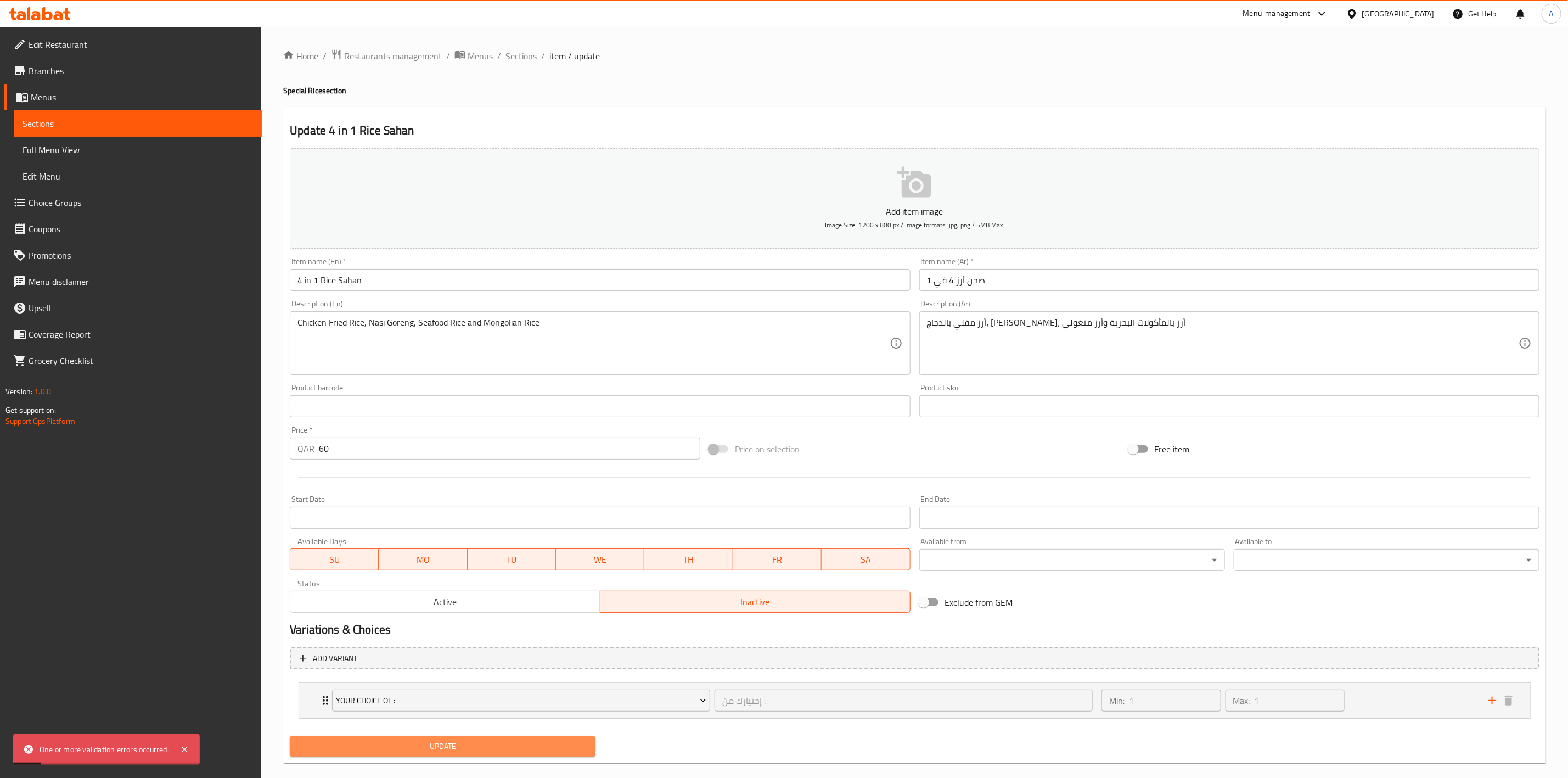
click at [481, 742] on span "Update" at bounding box center [443, 747] width 288 height 14
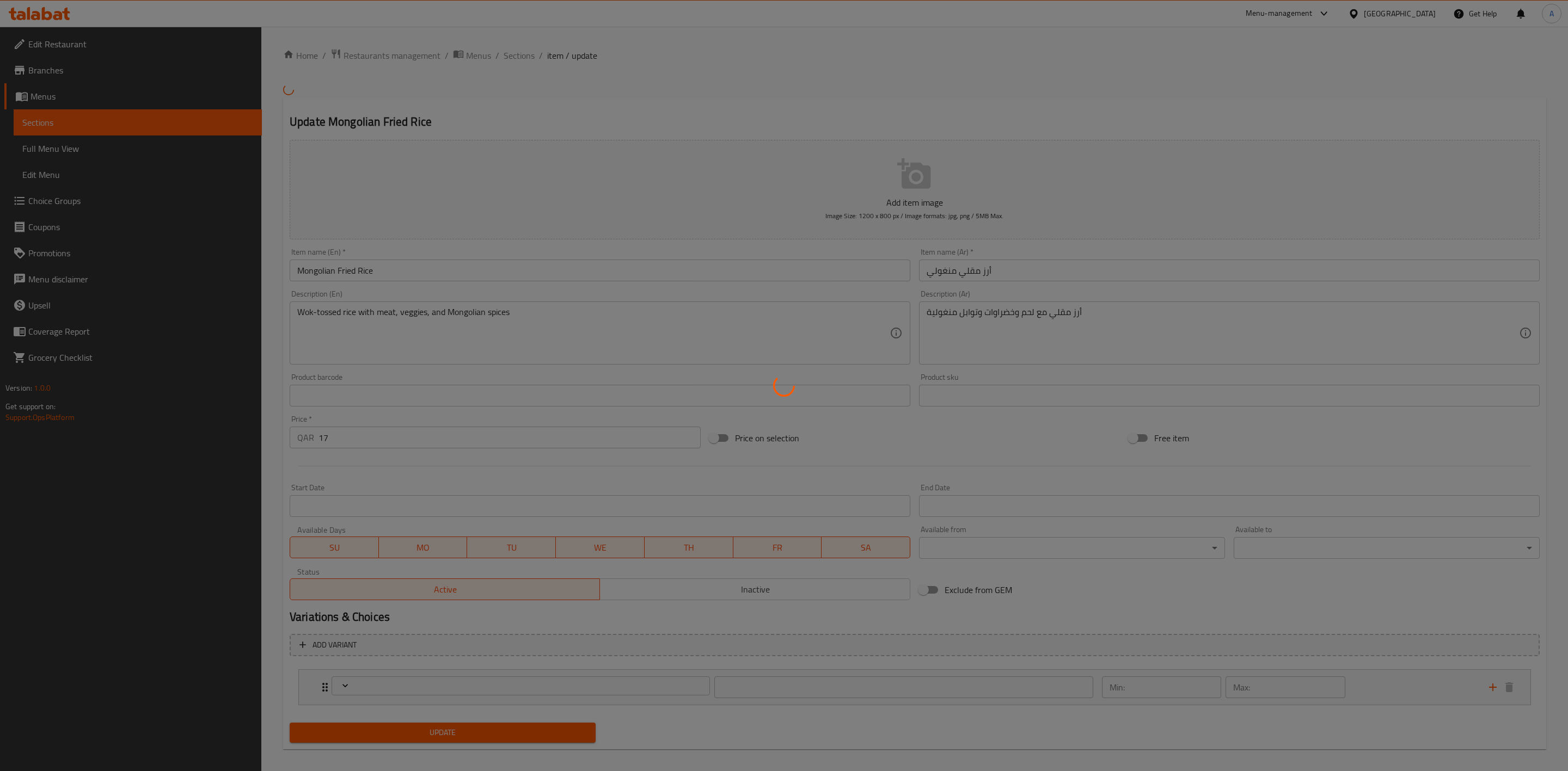
type input "إختيارك من :"
type input "1"
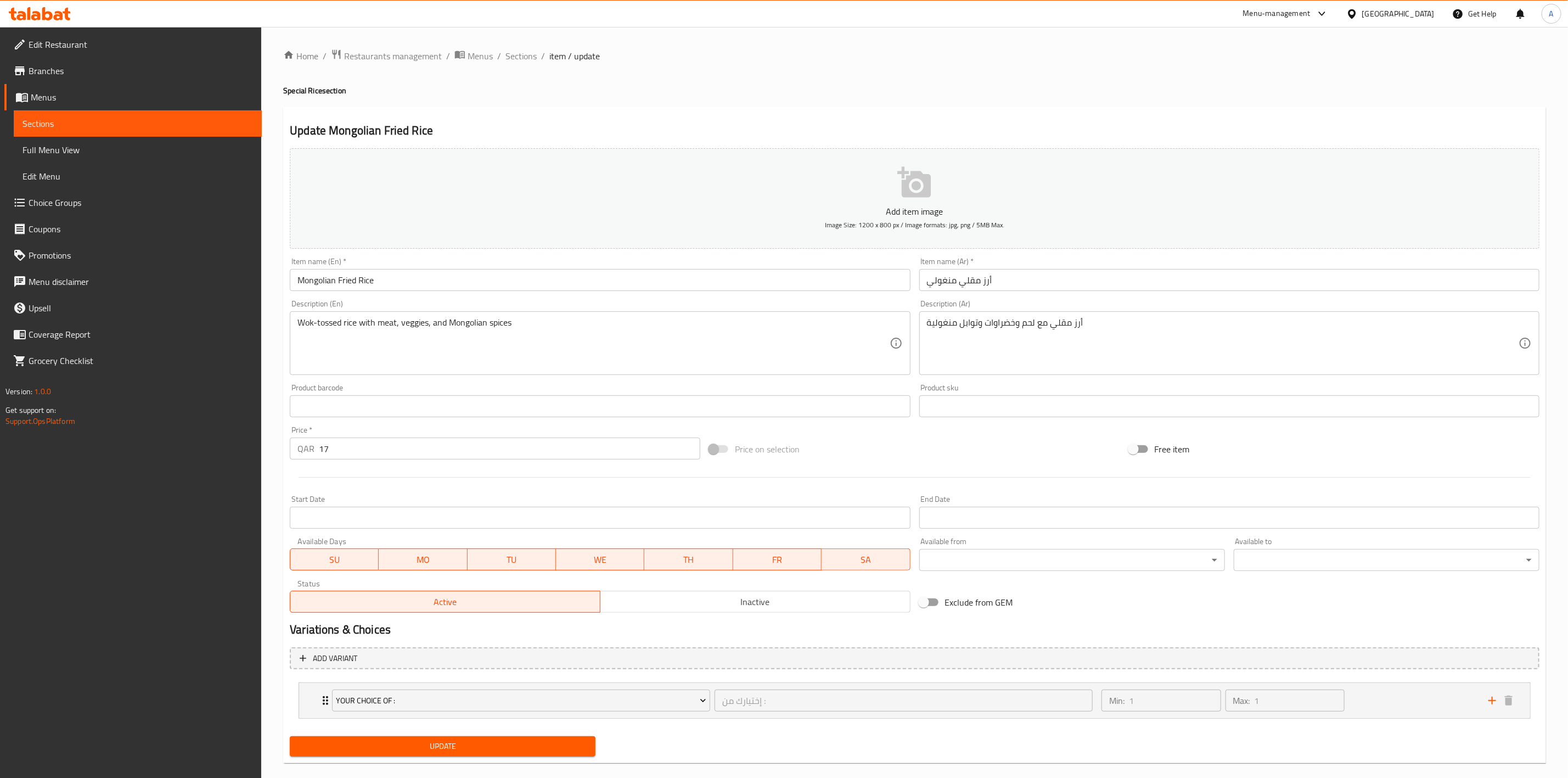
click at [699, 606] on span "Inactive" at bounding box center [755, 602] width 301 height 16
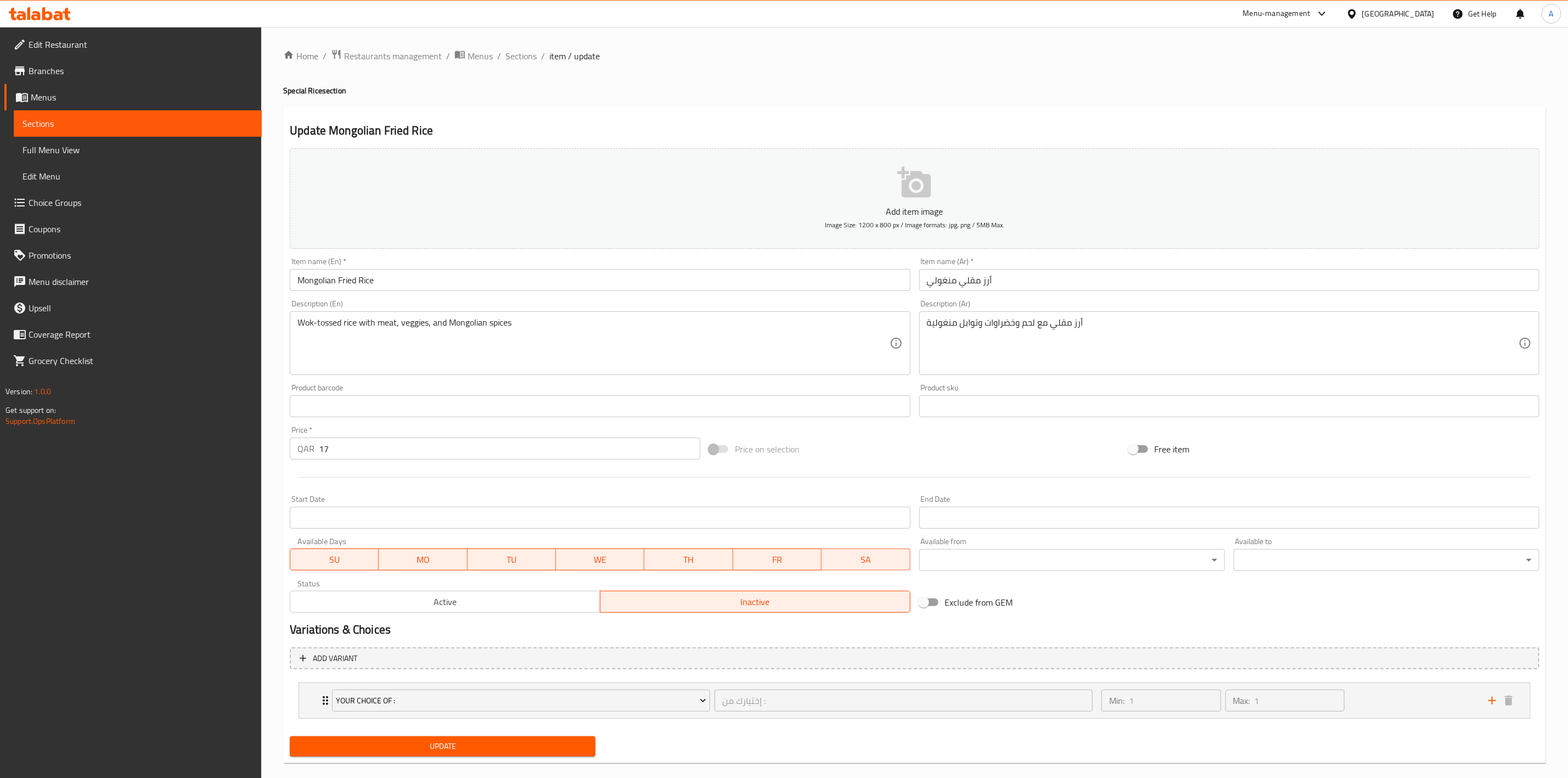
click at [456, 744] on span "Update" at bounding box center [443, 747] width 288 height 14
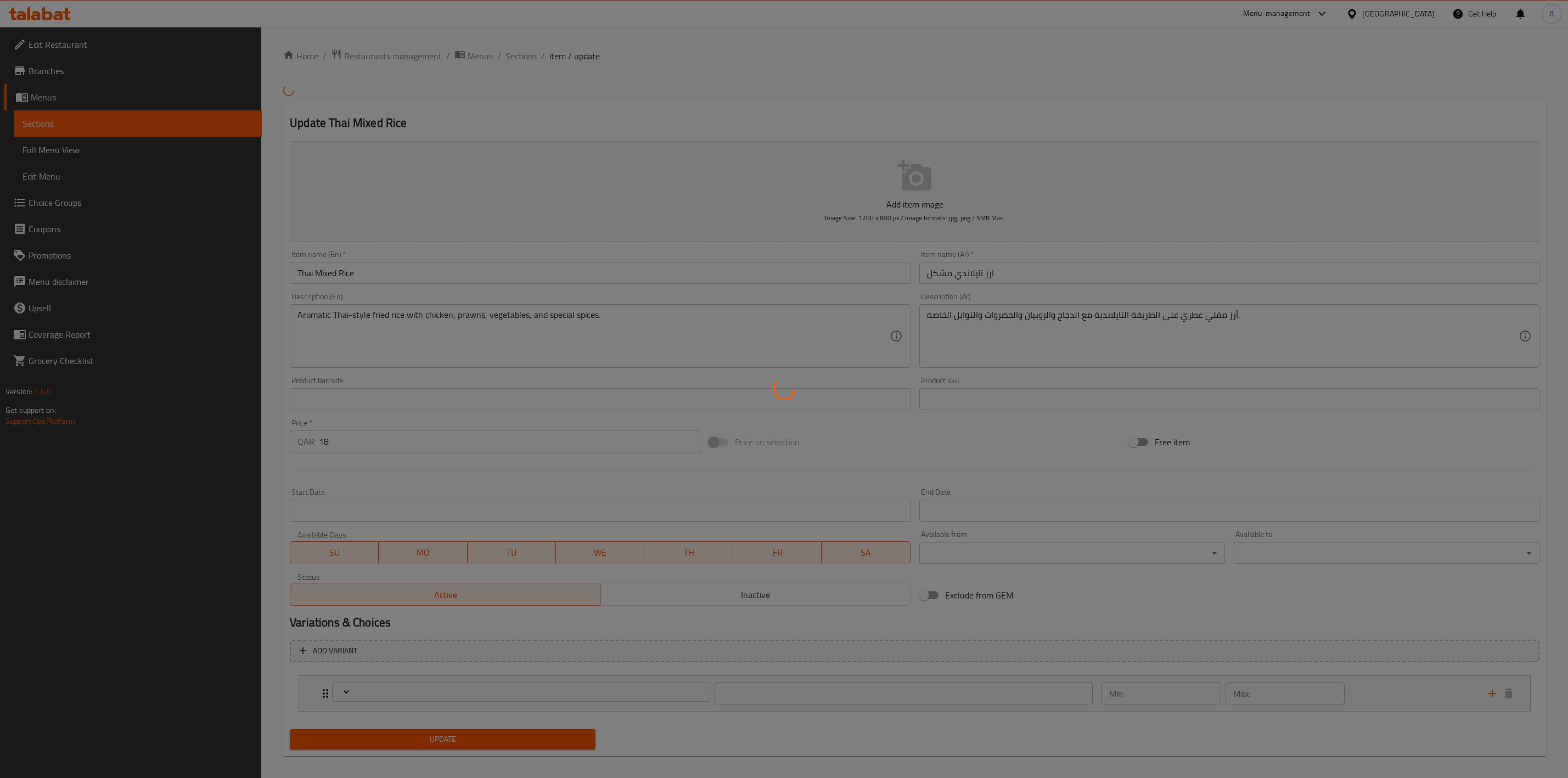
type input "إختيارك من :"
type input "1"
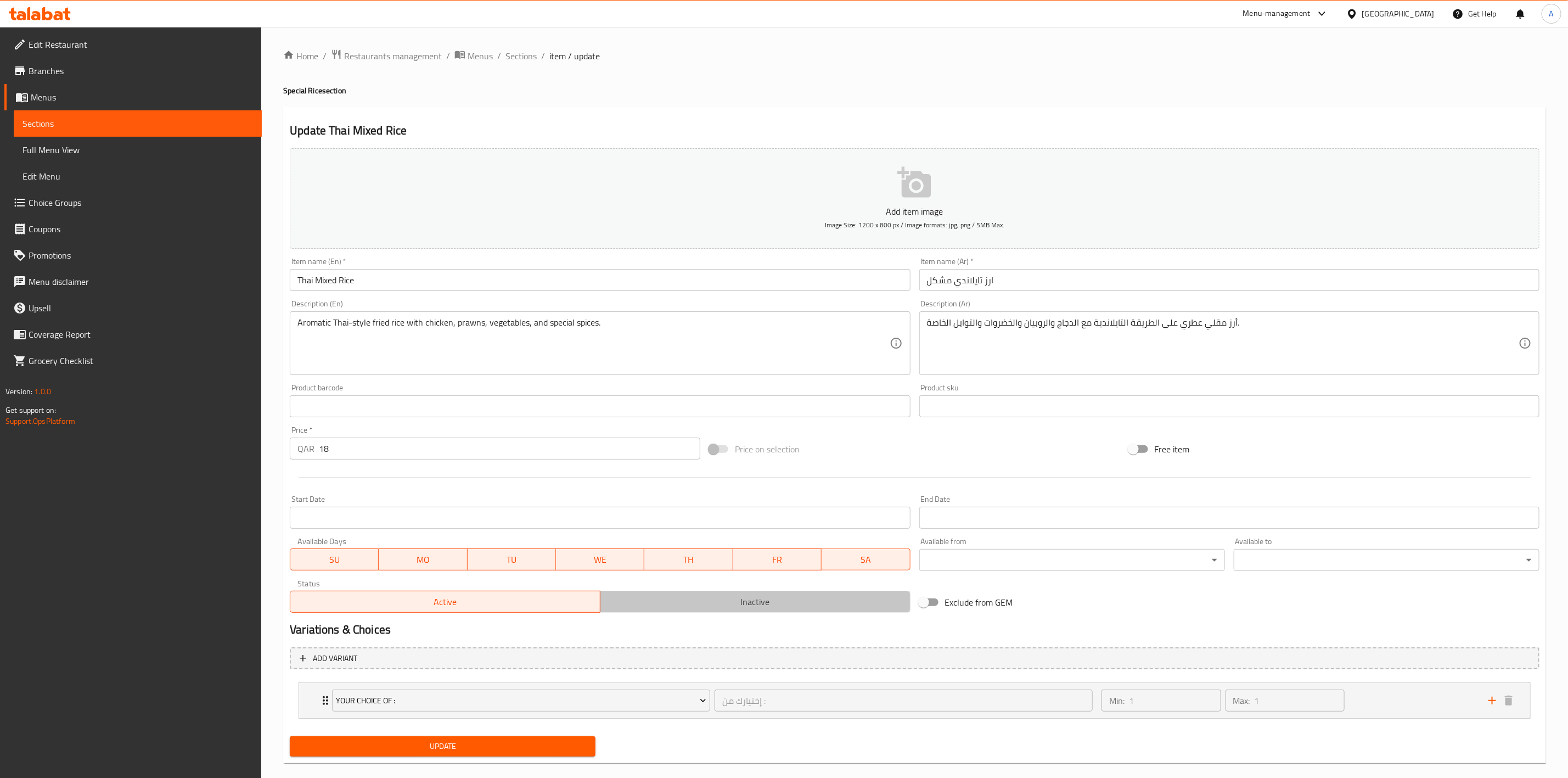
click at [698, 607] on span "Inactive" at bounding box center [755, 602] width 301 height 16
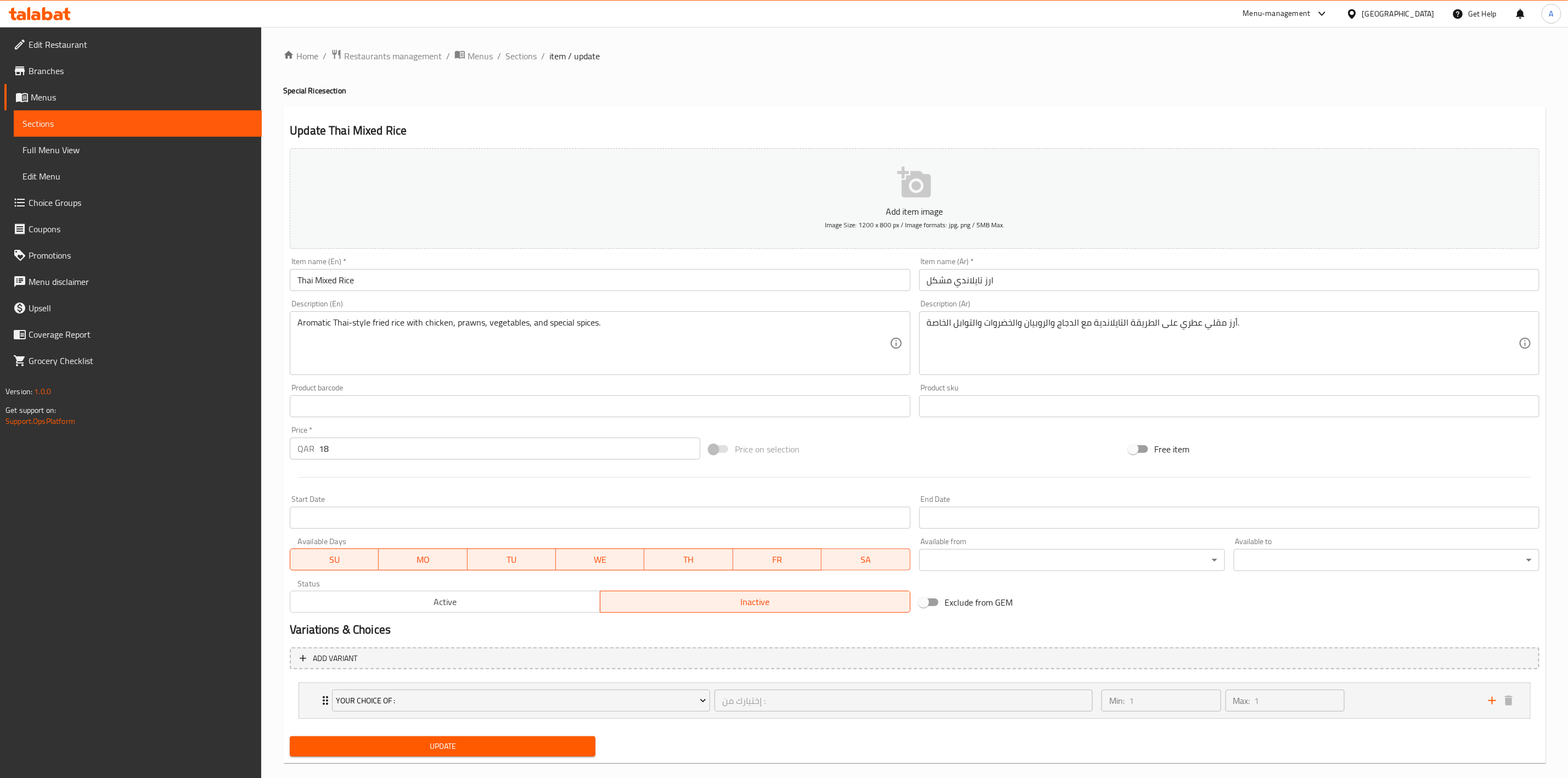
click at [496, 750] on span "Update" at bounding box center [443, 747] width 288 height 14
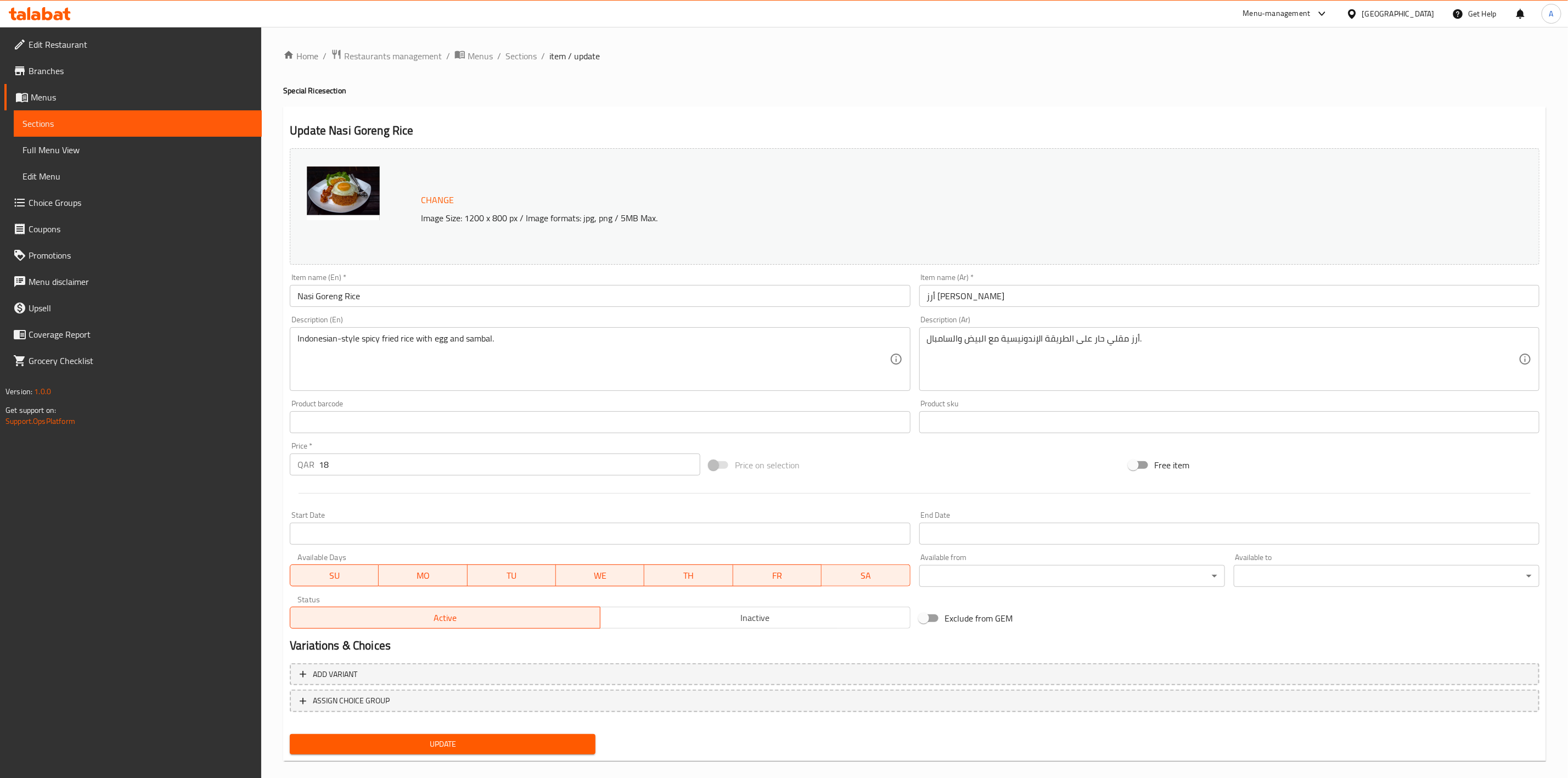
click at [690, 620] on span "Inactive" at bounding box center [755, 618] width 301 height 16
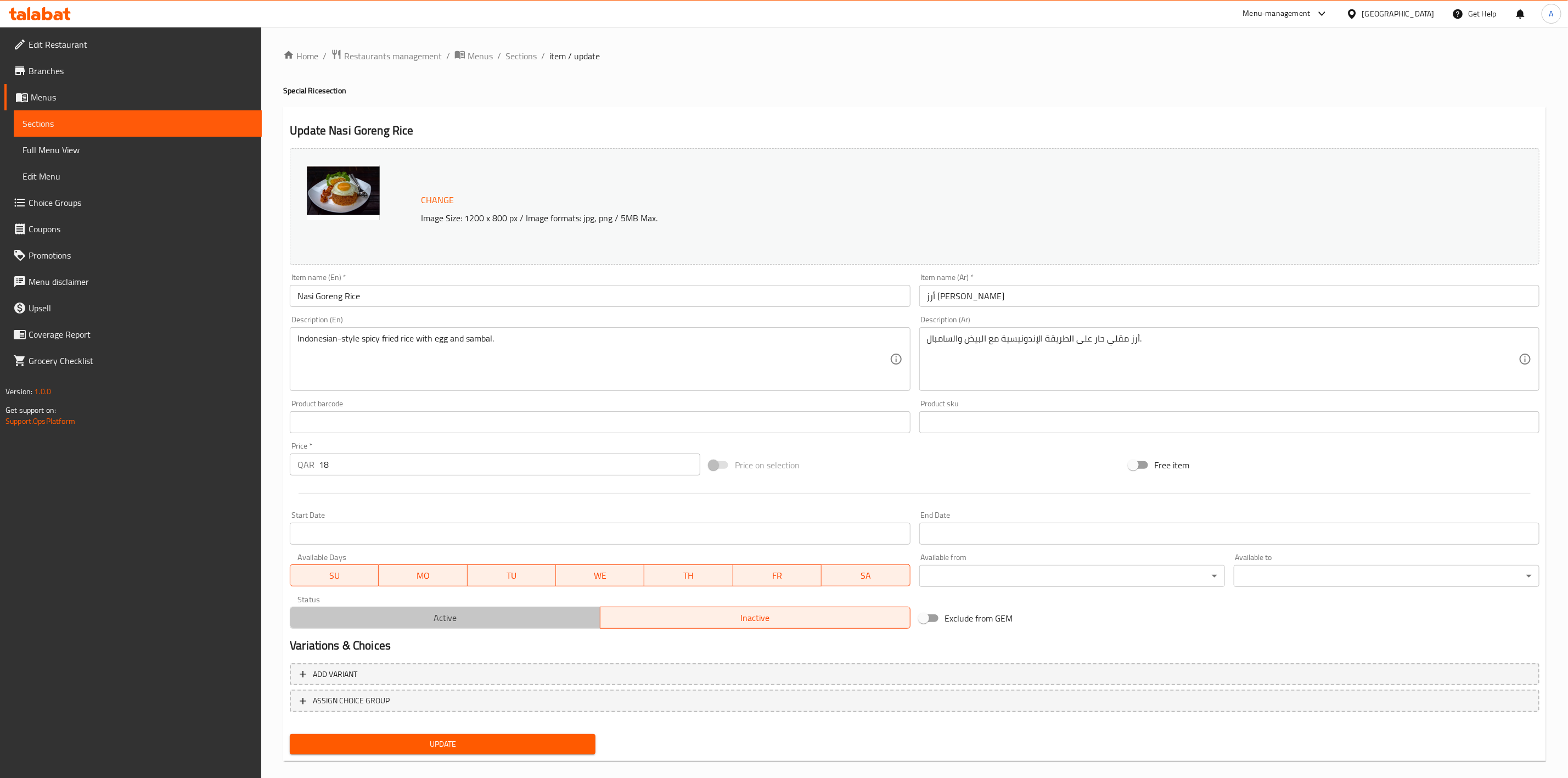
click at [455, 613] on span "Active" at bounding box center [445, 618] width 301 height 16
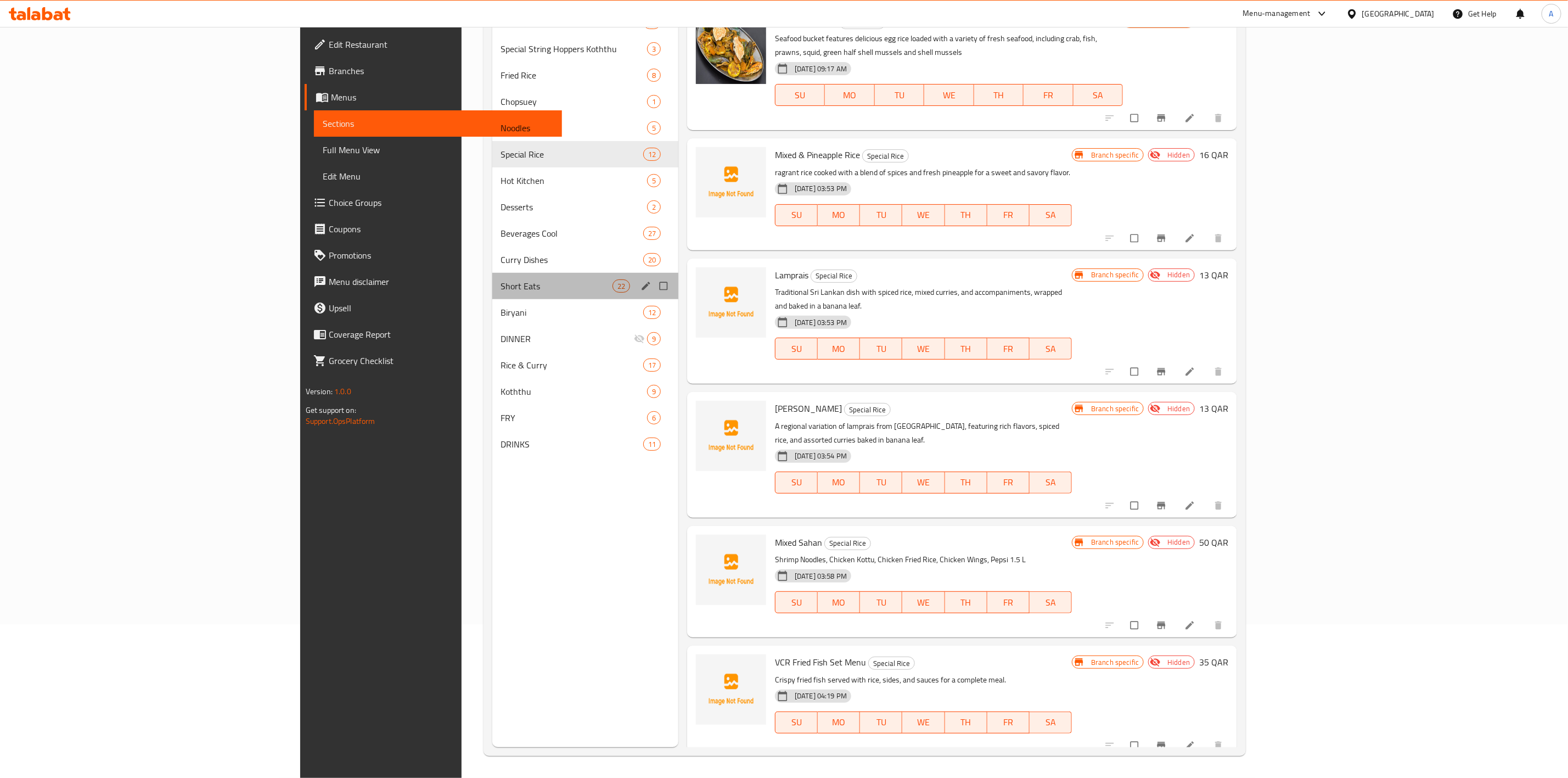
click at [492, 275] on div "Short Eats 22" at bounding box center [585, 286] width 186 height 26
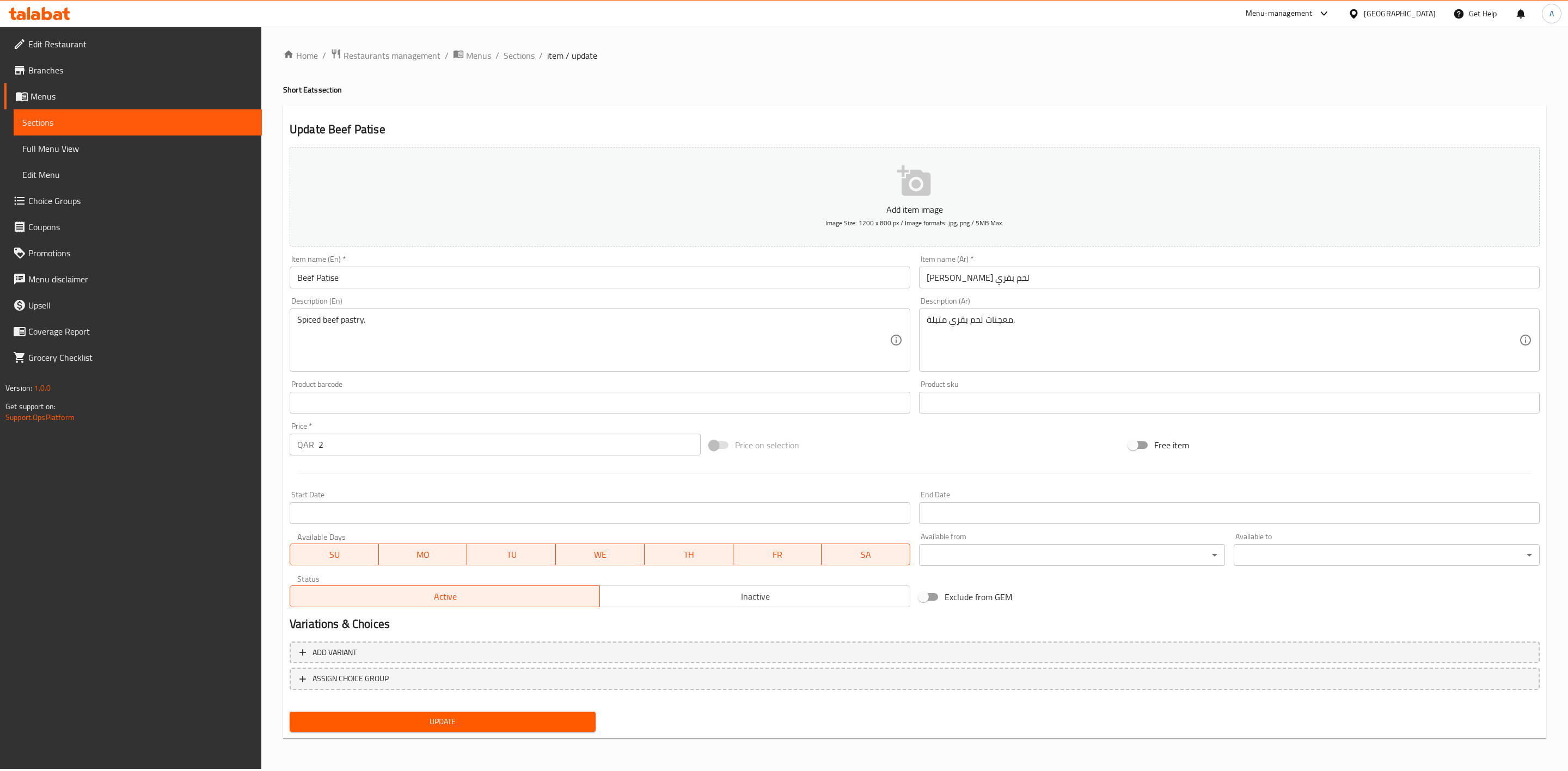
click at [727, 601] on span "Inactive" at bounding box center [755, 597] width 301 height 16
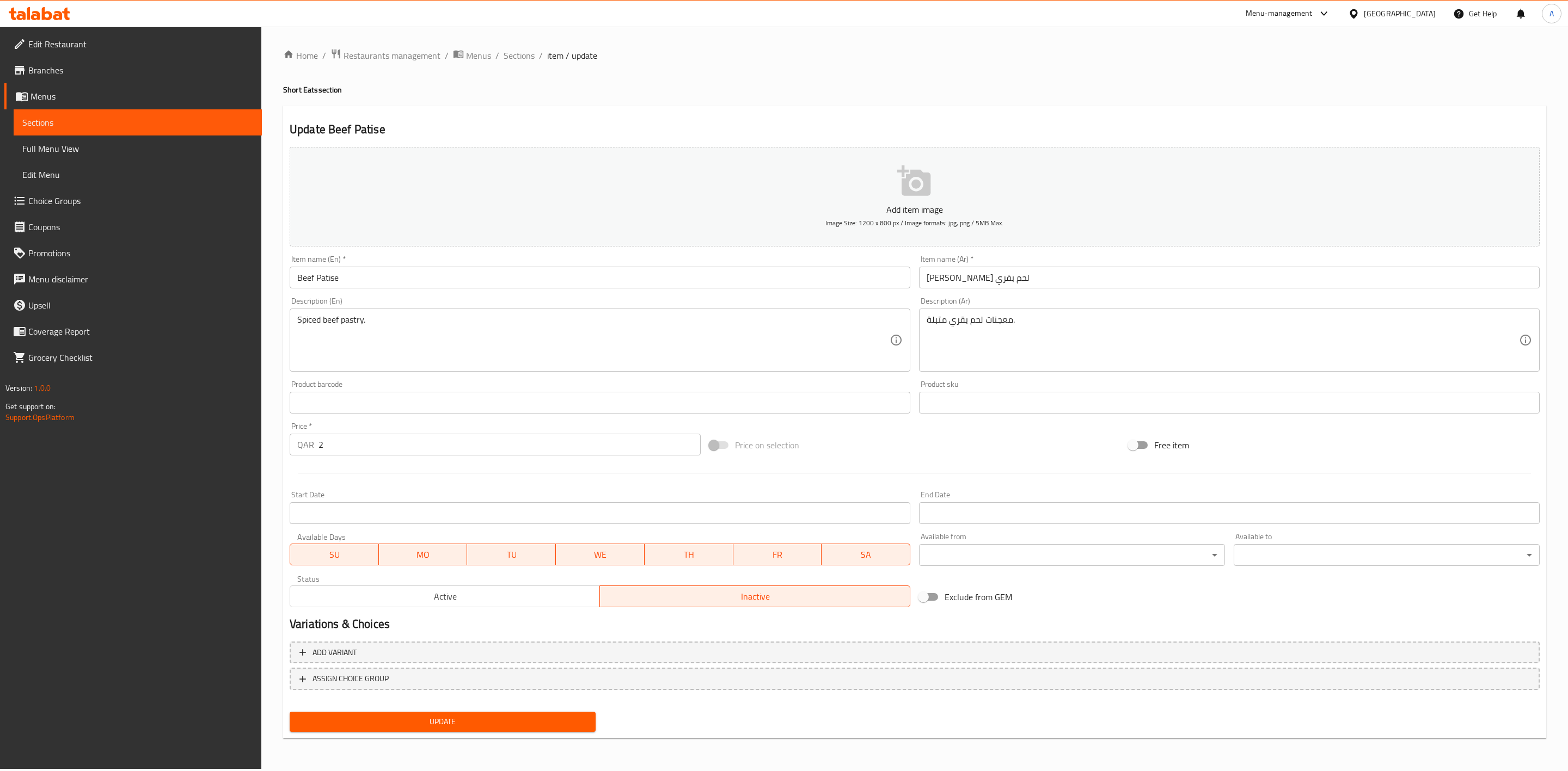
click at [426, 727] on span "Update" at bounding box center [443, 722] width 289 height 13
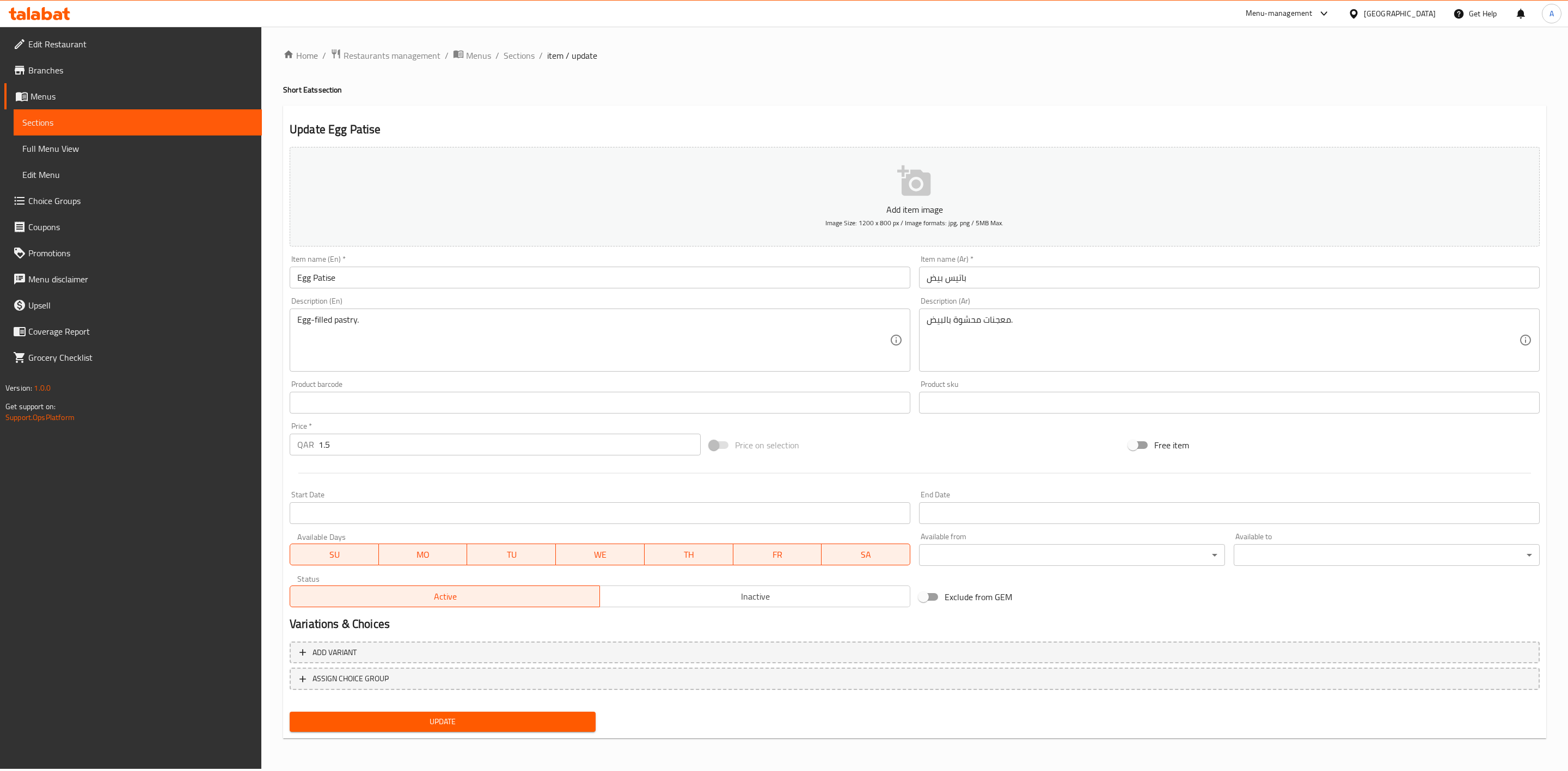
click at [719, 584] on div "Active Inactive" at bounding box center [600, 591] width 621 height 33
click at [718, 589] on span "Inactive" at bounding box center [755, 597] width 301 height 16
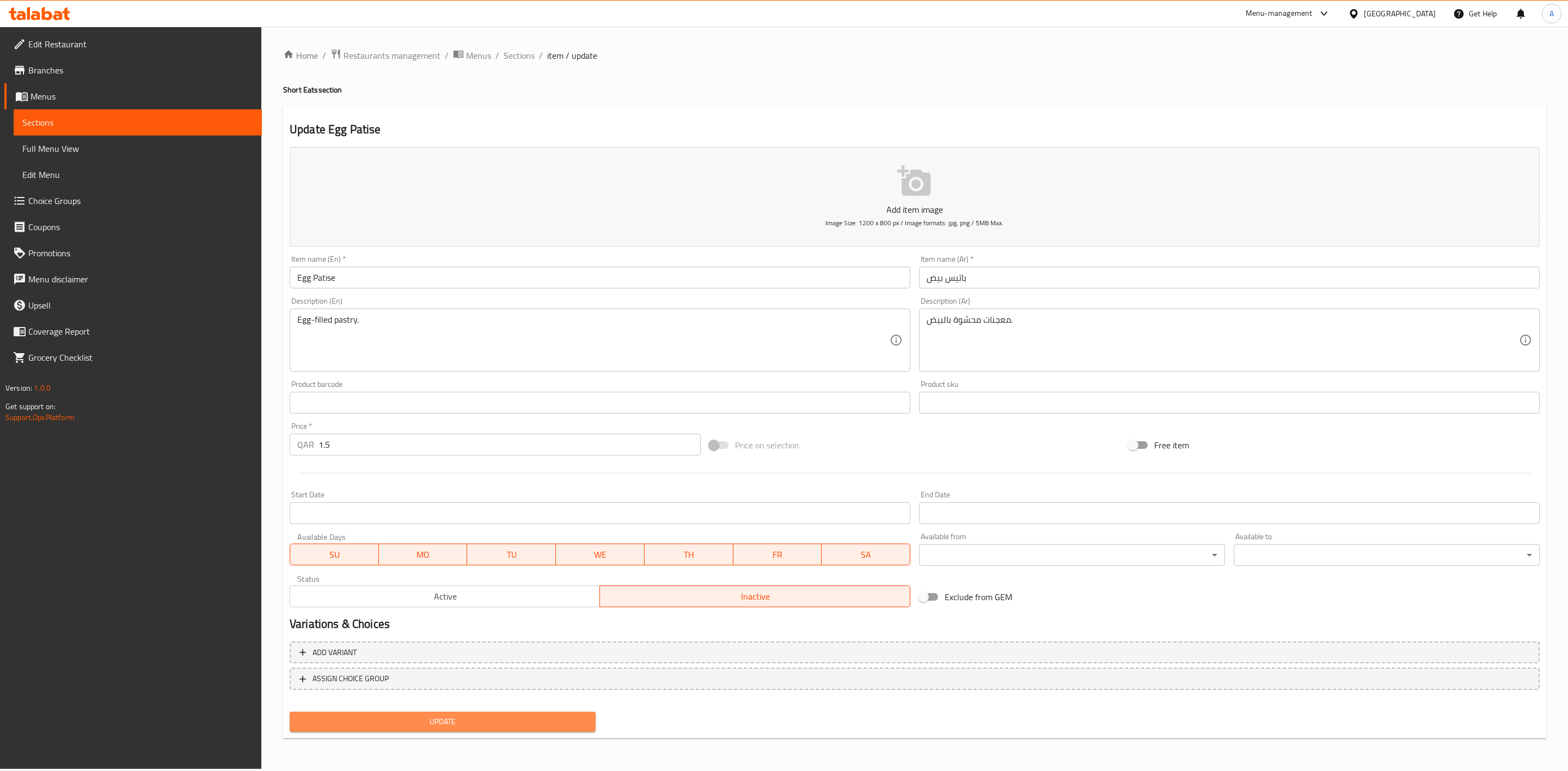
click at [419, 724] on span "Update" at bounding box center [443, 722] width 289 height 13
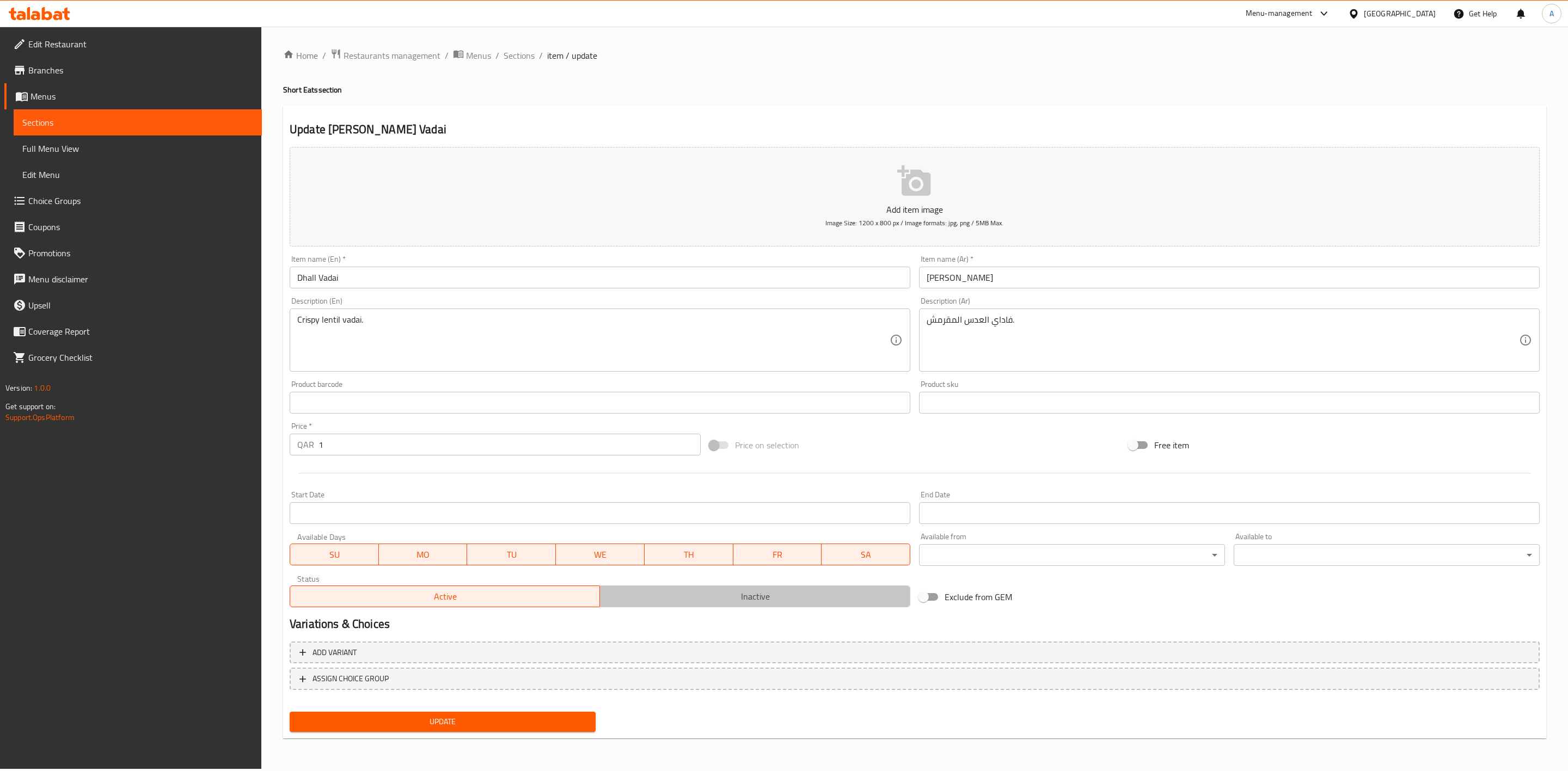
click at [775, 602] on span "Inactive" at bounding box center [755, 597] width 301 height 16
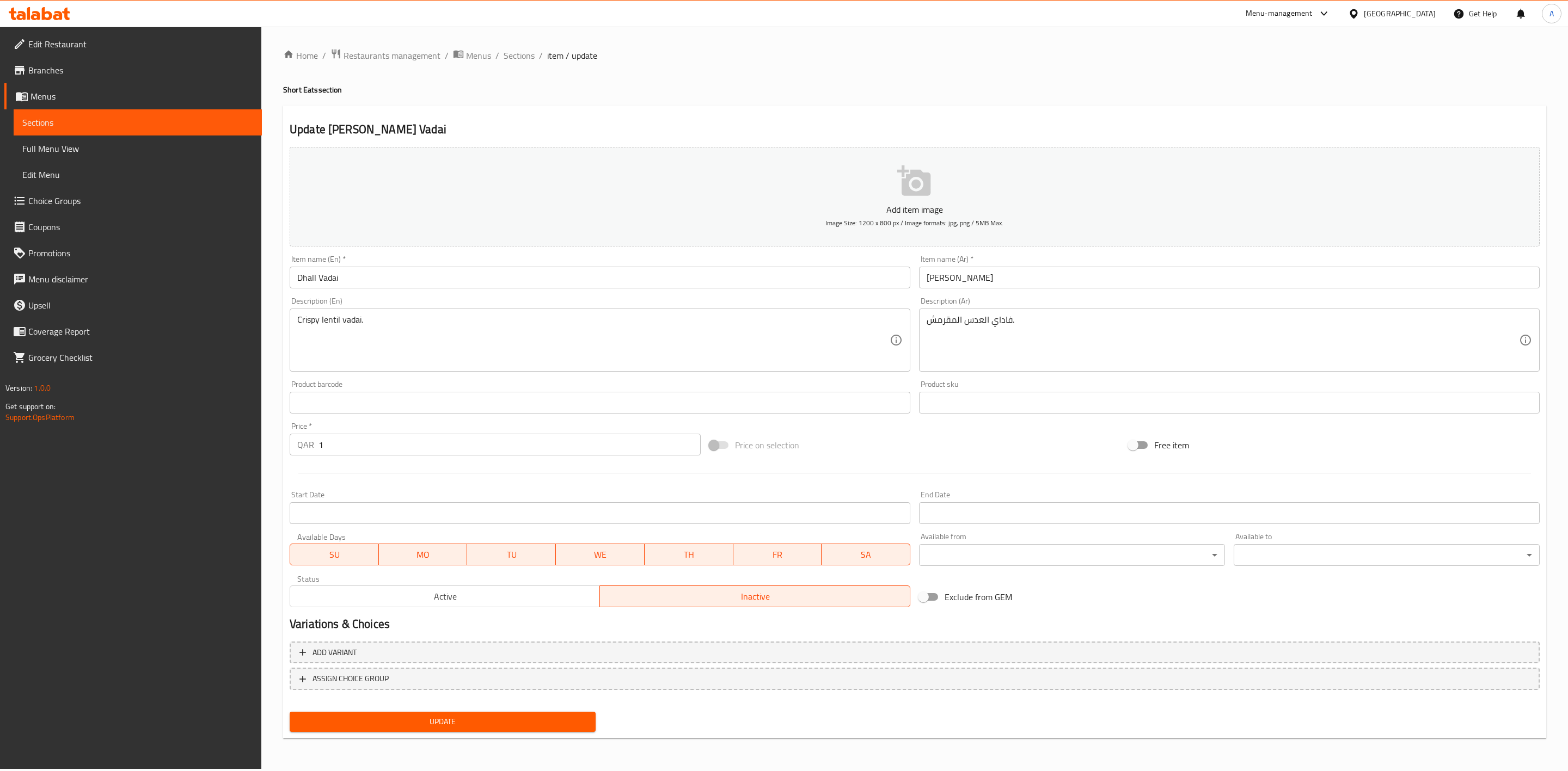
click at [481, 717] on span "Update" at bounding box center [443, 722] width 289 height 13
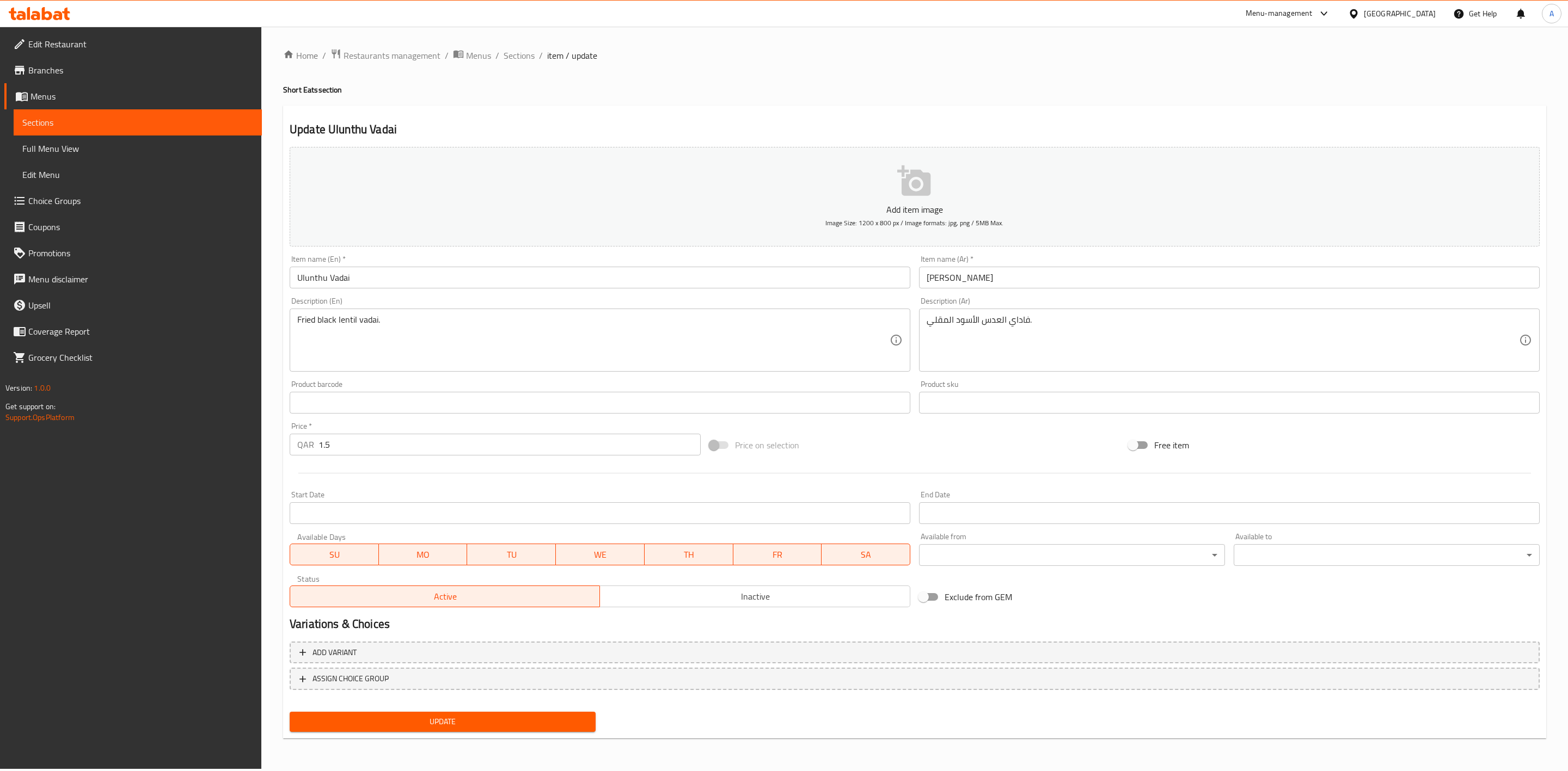
click at [639, 606] on button "Inactive" at bounding box center [755, 596] width 310 height 22
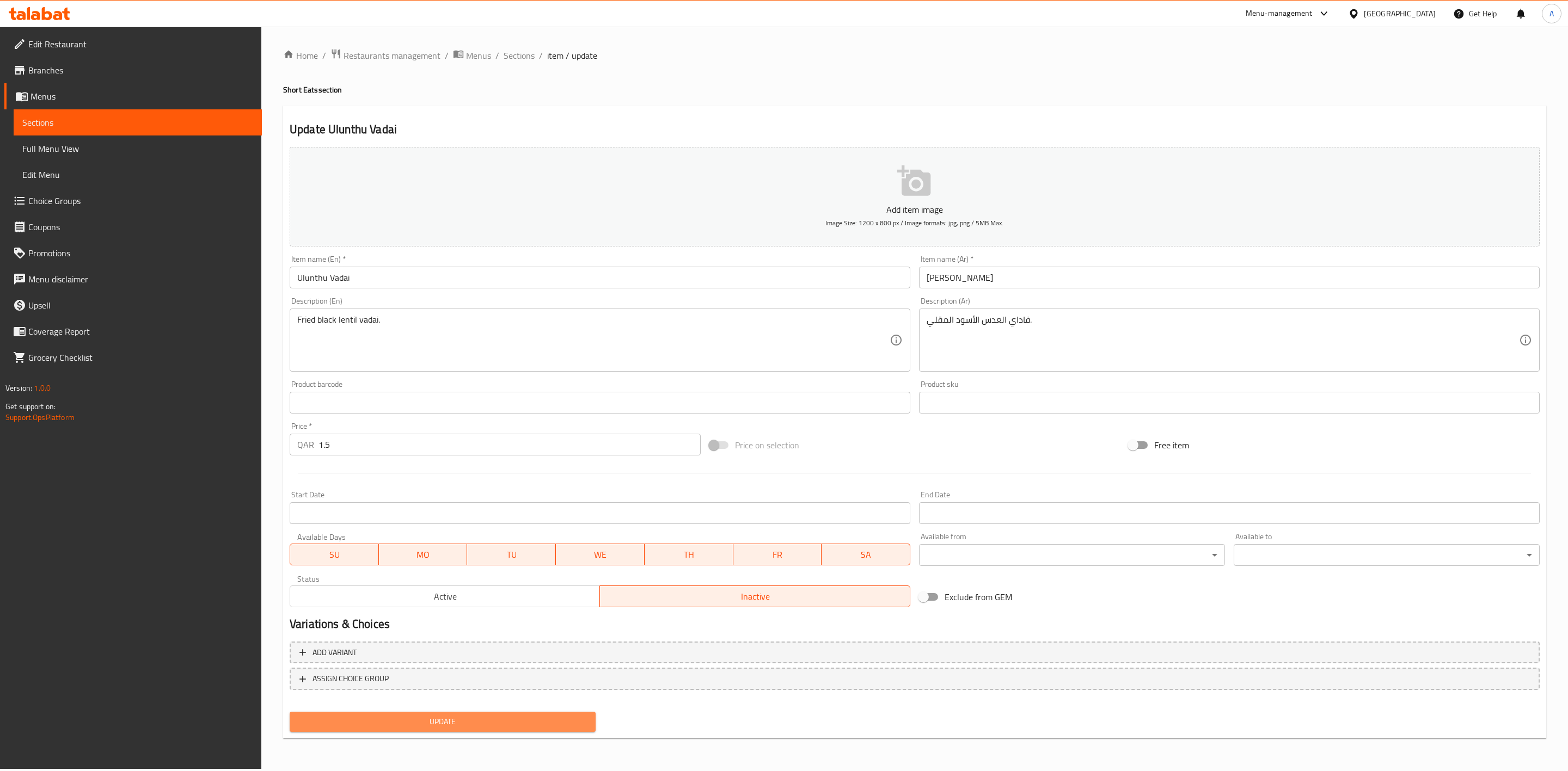
click at [460, 717] on span "Update" at bounding box center [443, 722] width 289 height 13
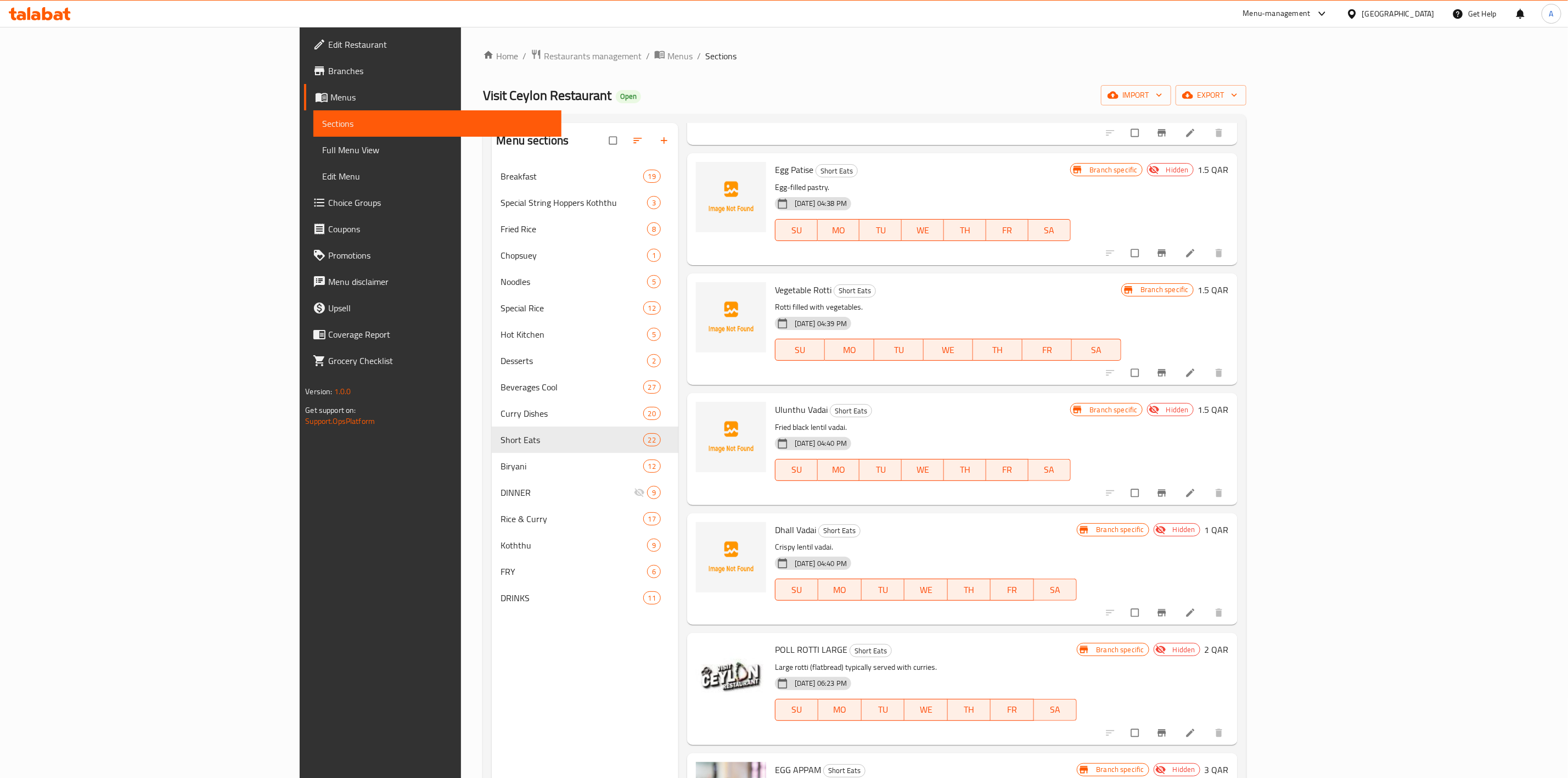
scroll to position [82, 0]
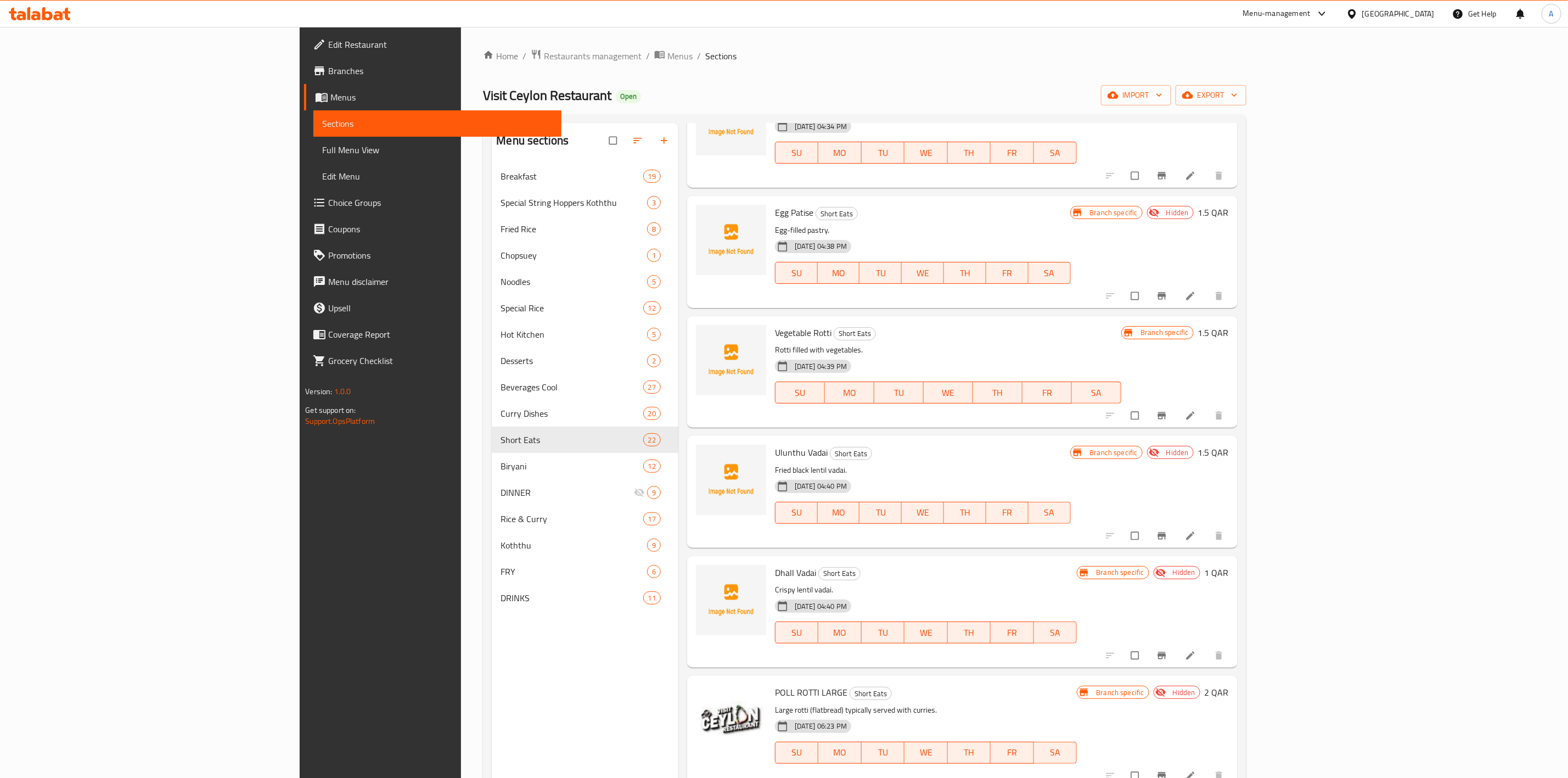
click at [1207, 417] on li at bounding box center [1192, 416] width 31 height 18
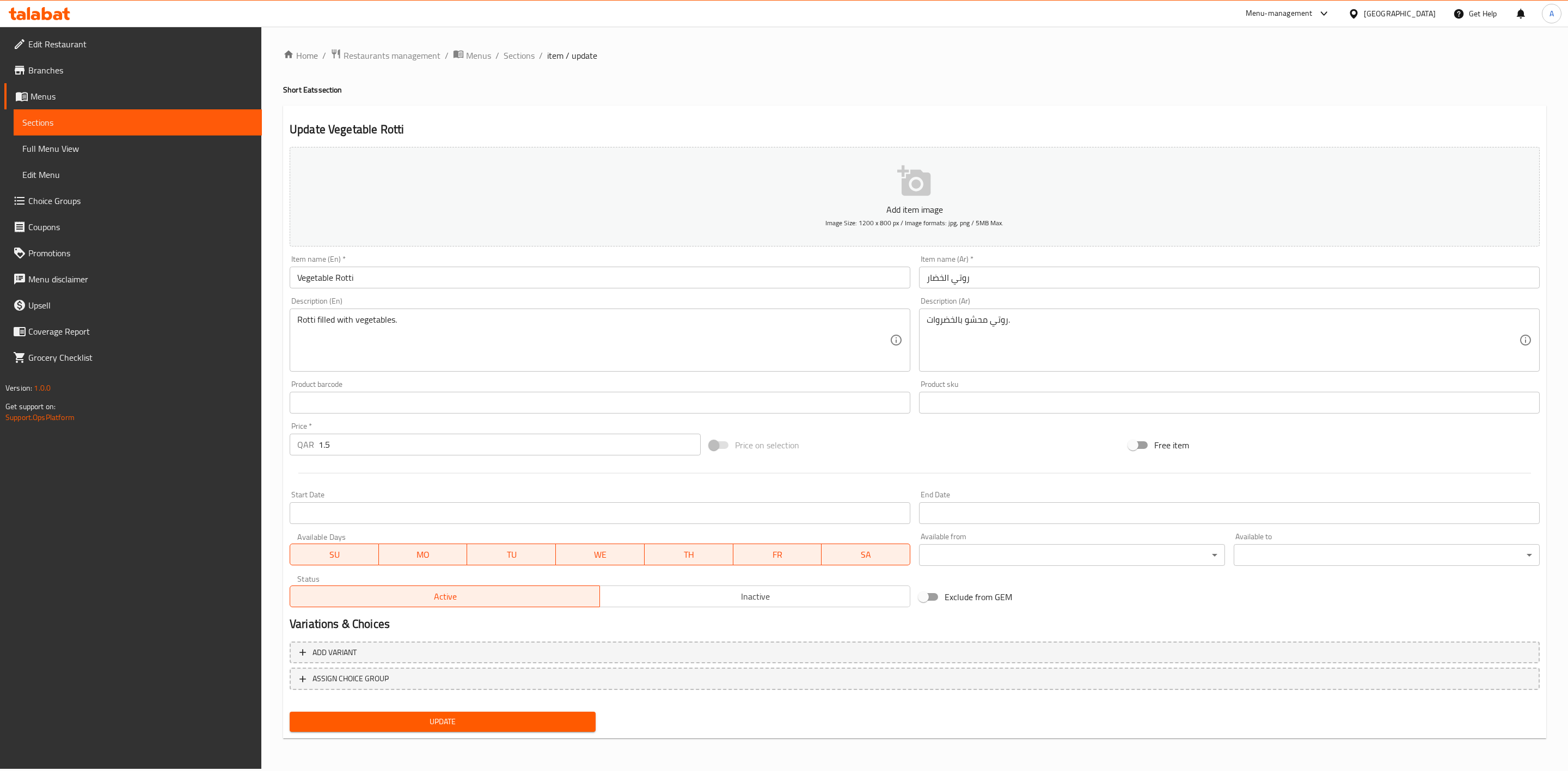
click at [738, 596] on span "Inactive" at bounding box center [755, 597] width 301 height 16
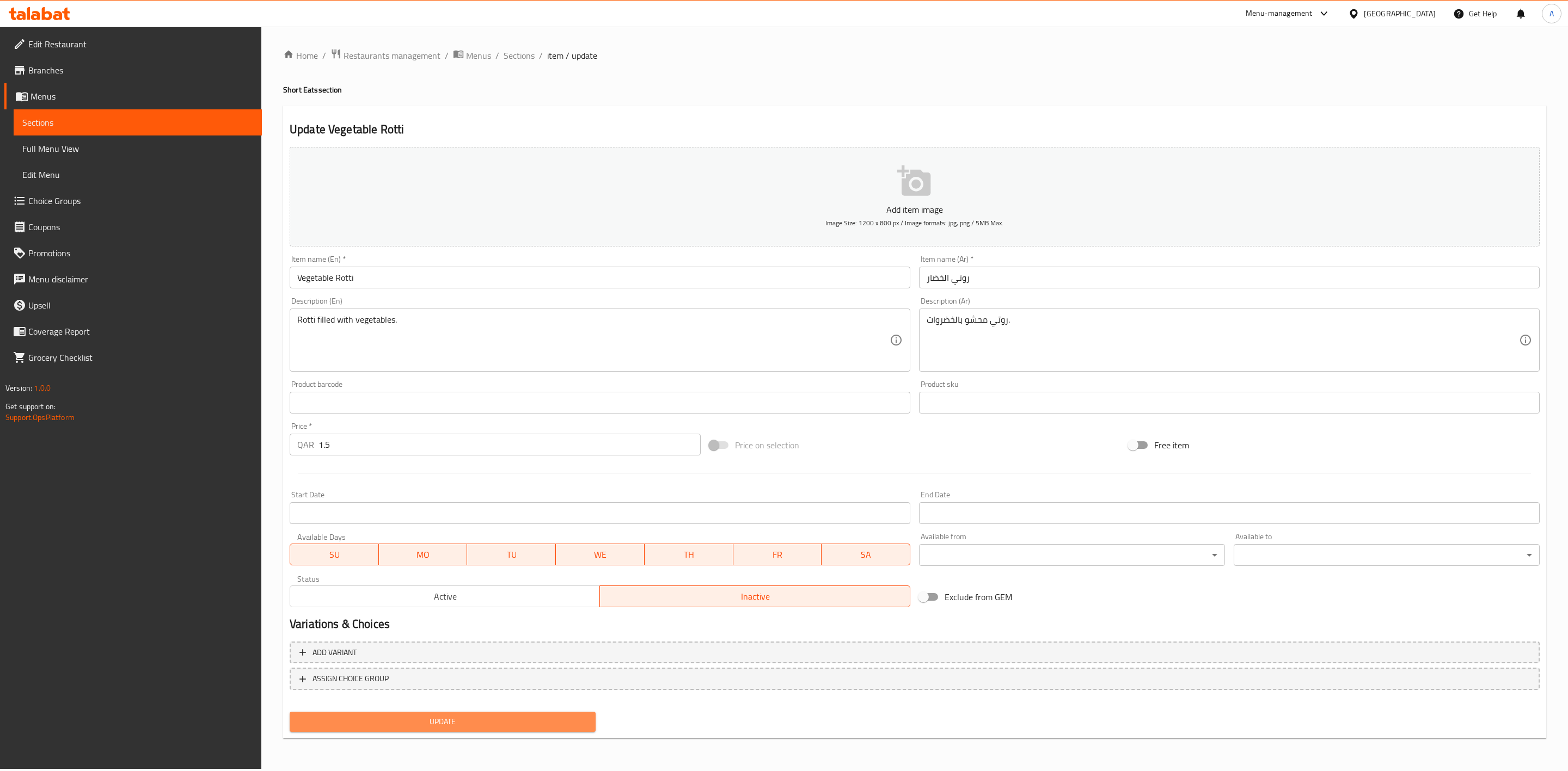
click at [404, 716] on span "Update" at bounding box center [443, 722] width 289 height 13
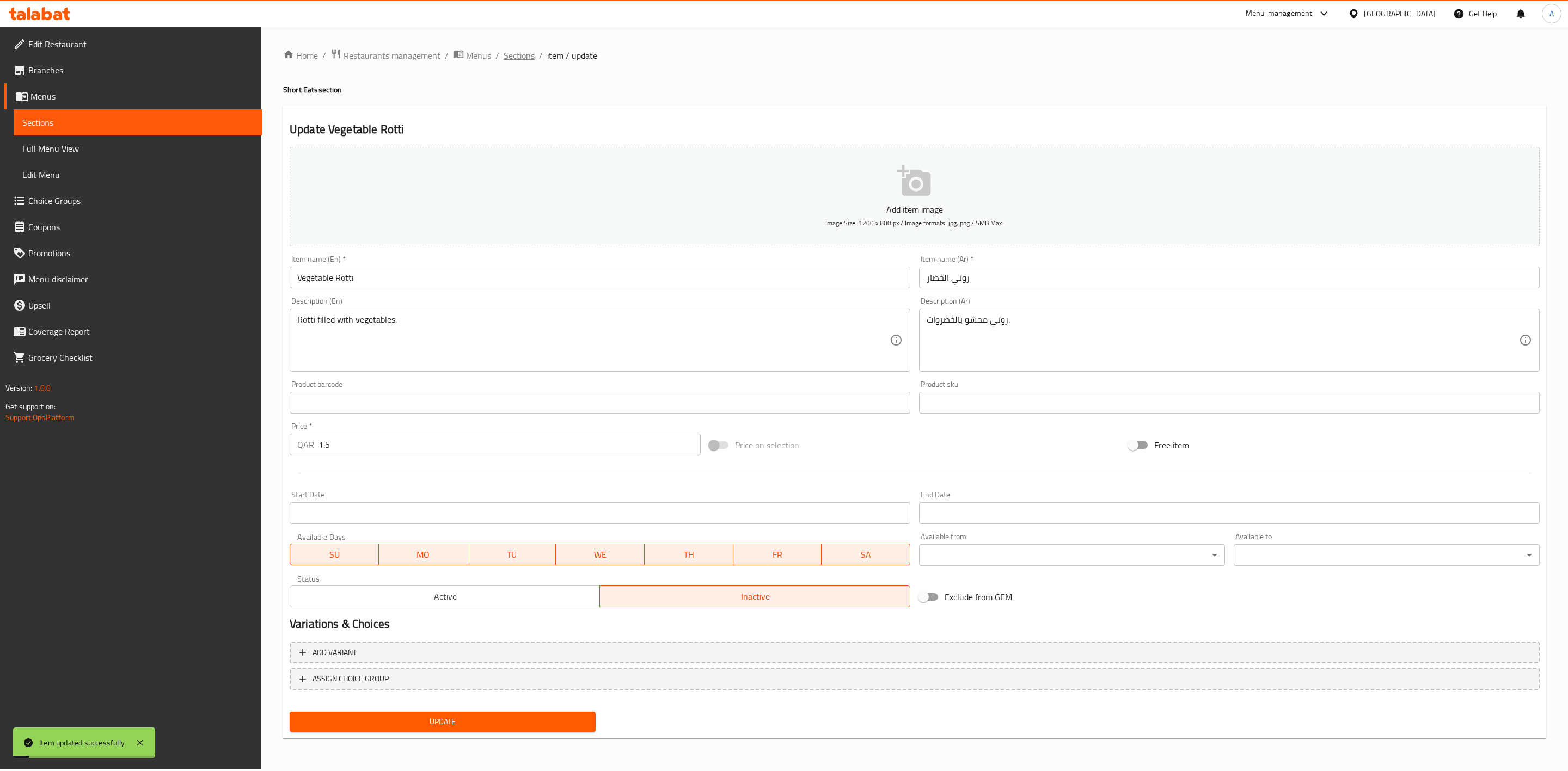
click at [517, 58] on span "Sections" at bounding box center [519, 55] width 31 height 13
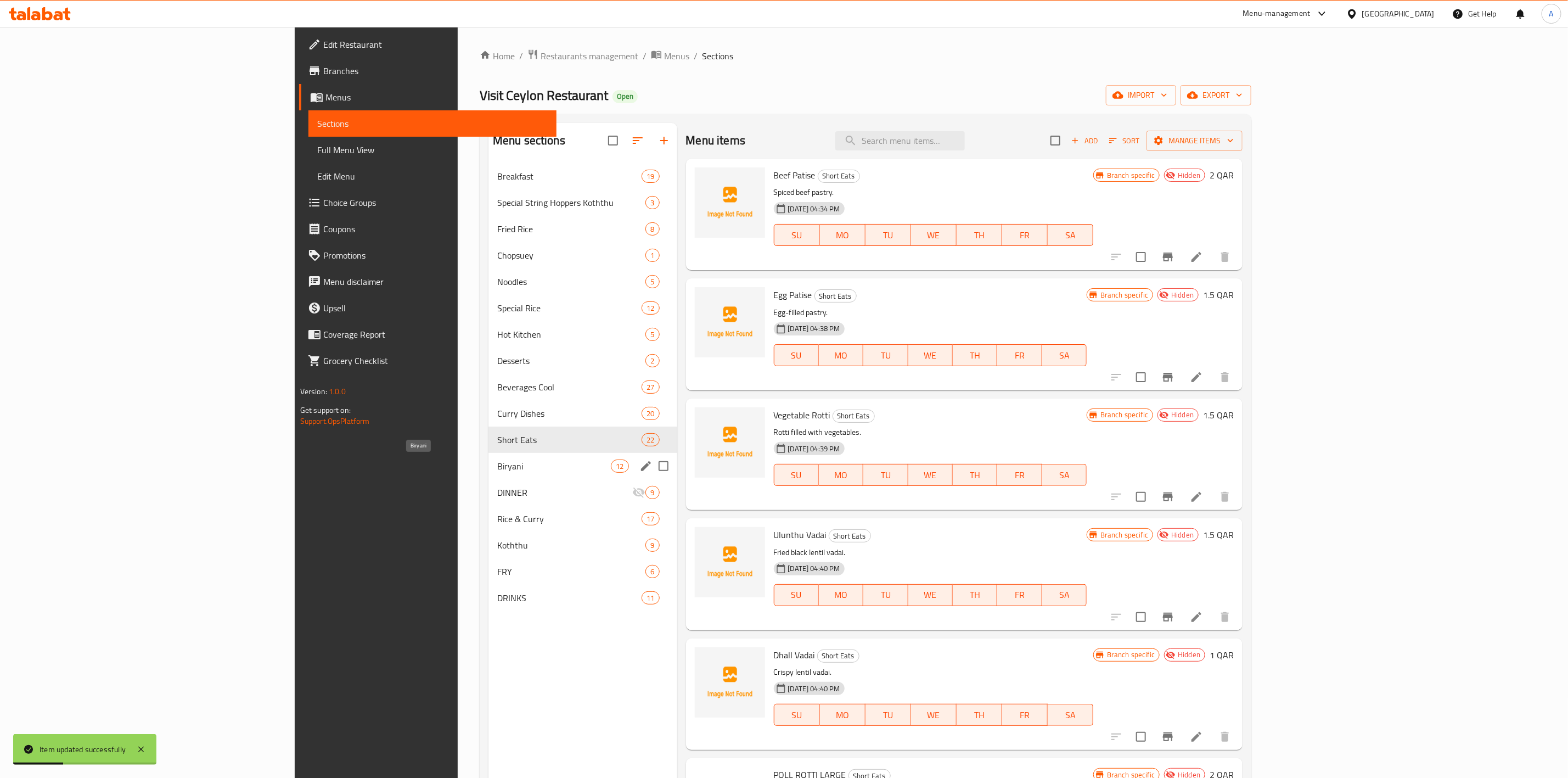
click at [497, 466] on span "Biryani" at bounding box center [554, 466] width 114 height 13
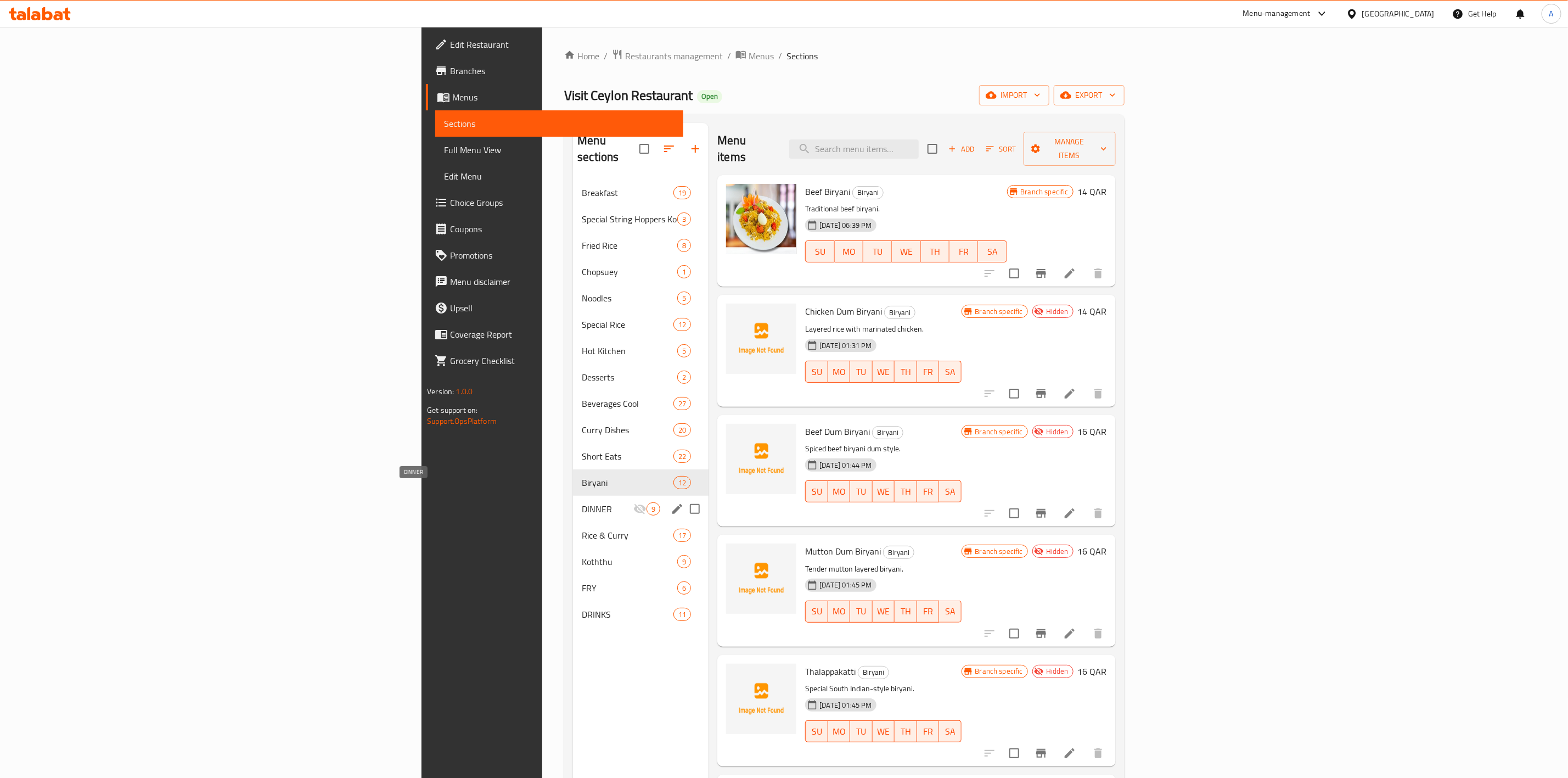
click at [582, 502] on span "DINNER" at bounding box center [608, 508] width 52 height 13
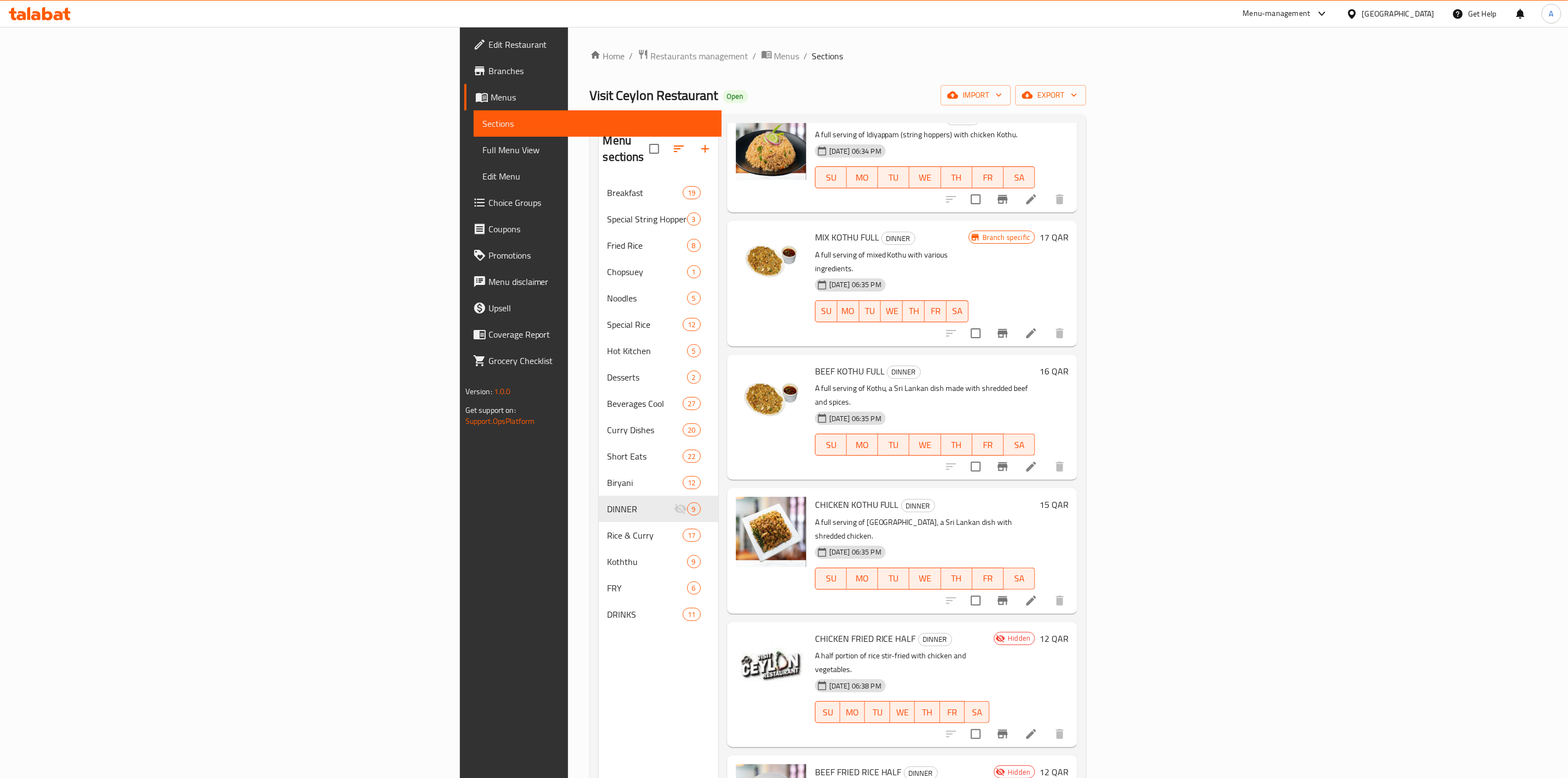
scroll to position [154, 0]
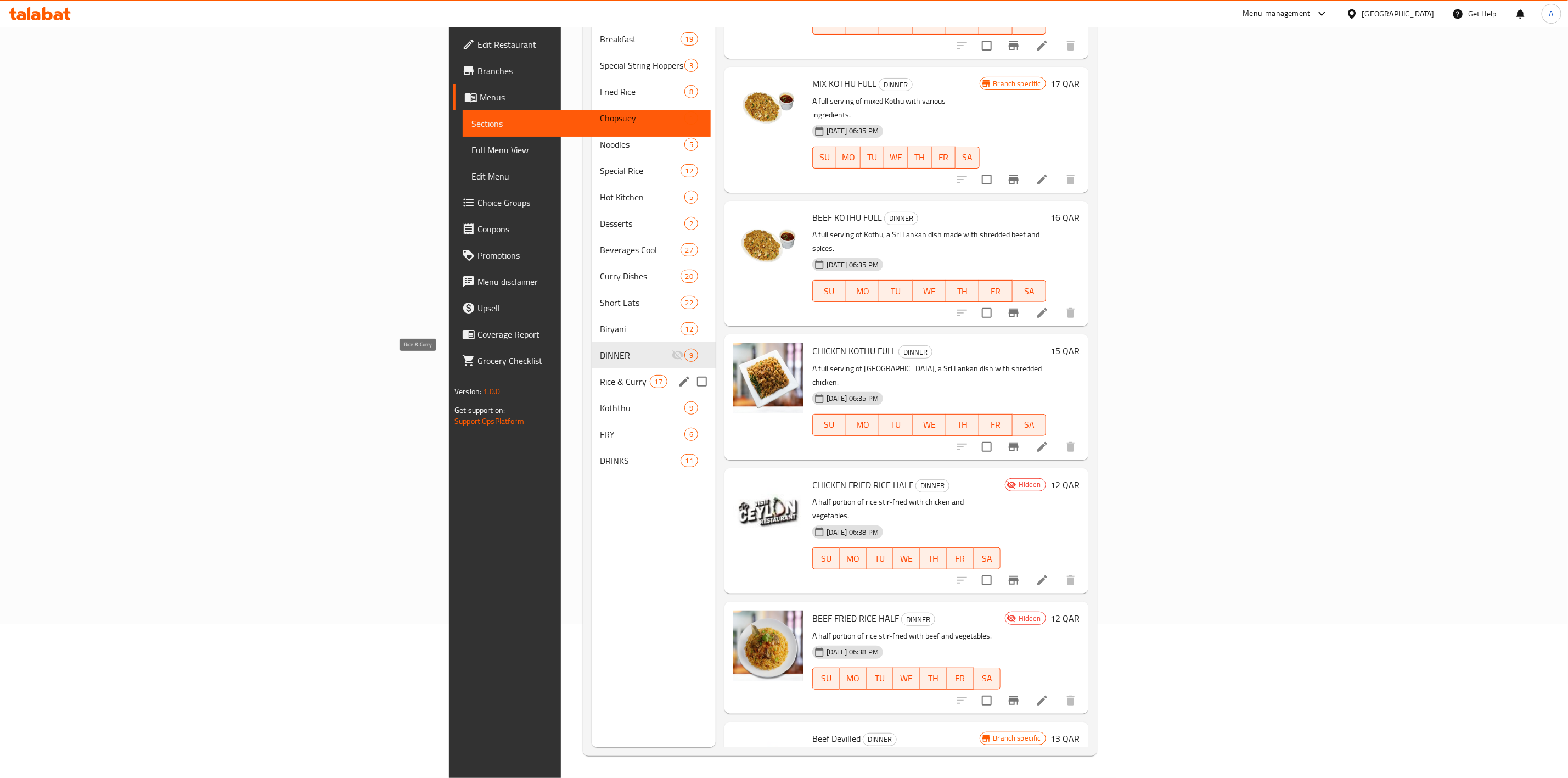
click at [601, 375] on span "Rice & Curry" at bounding box center [625, 381] width 49 height 13
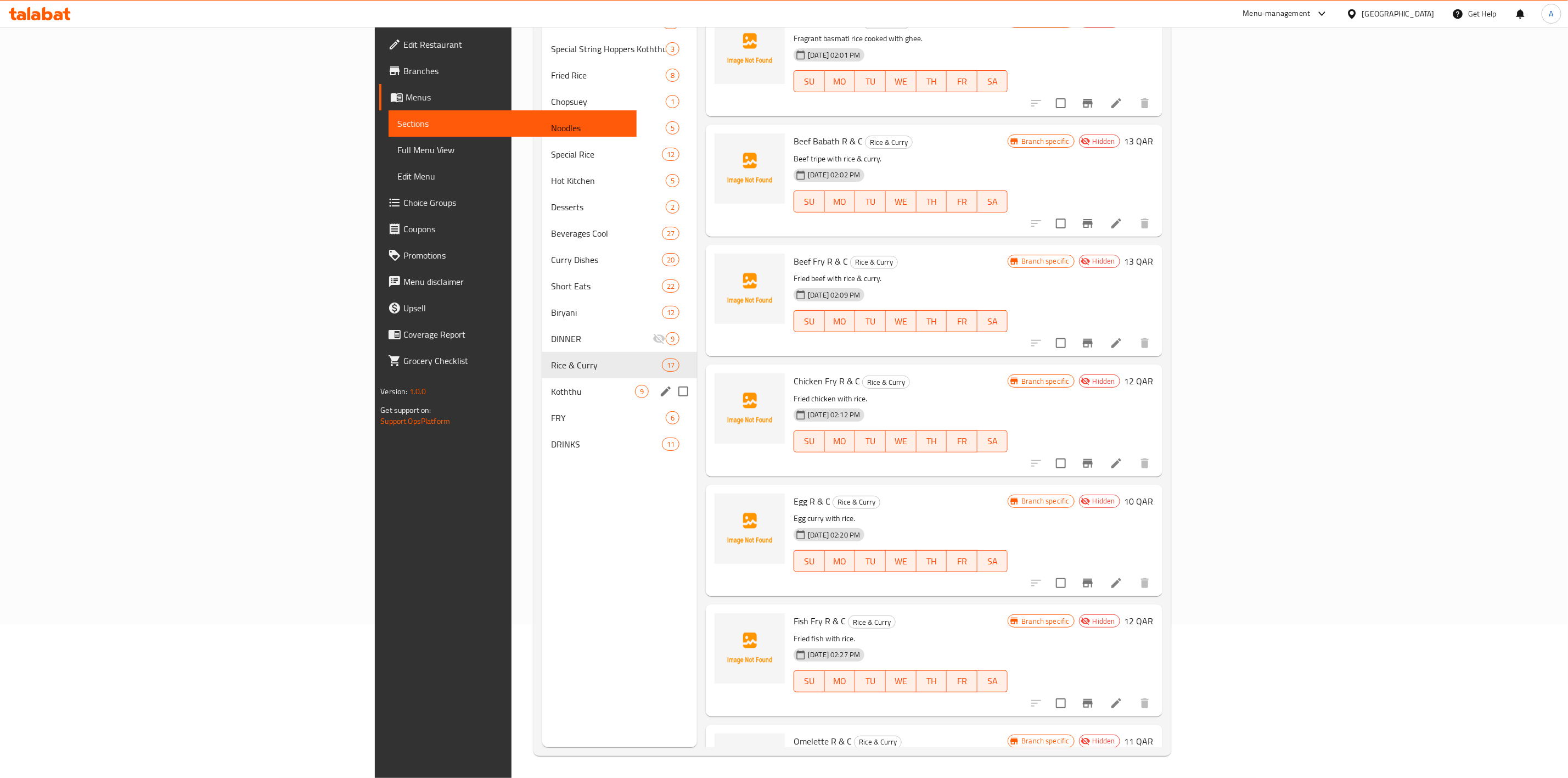
click at [543, 403] on div "Koththu 9" at bounding box center [620, 391] width 155 height 26
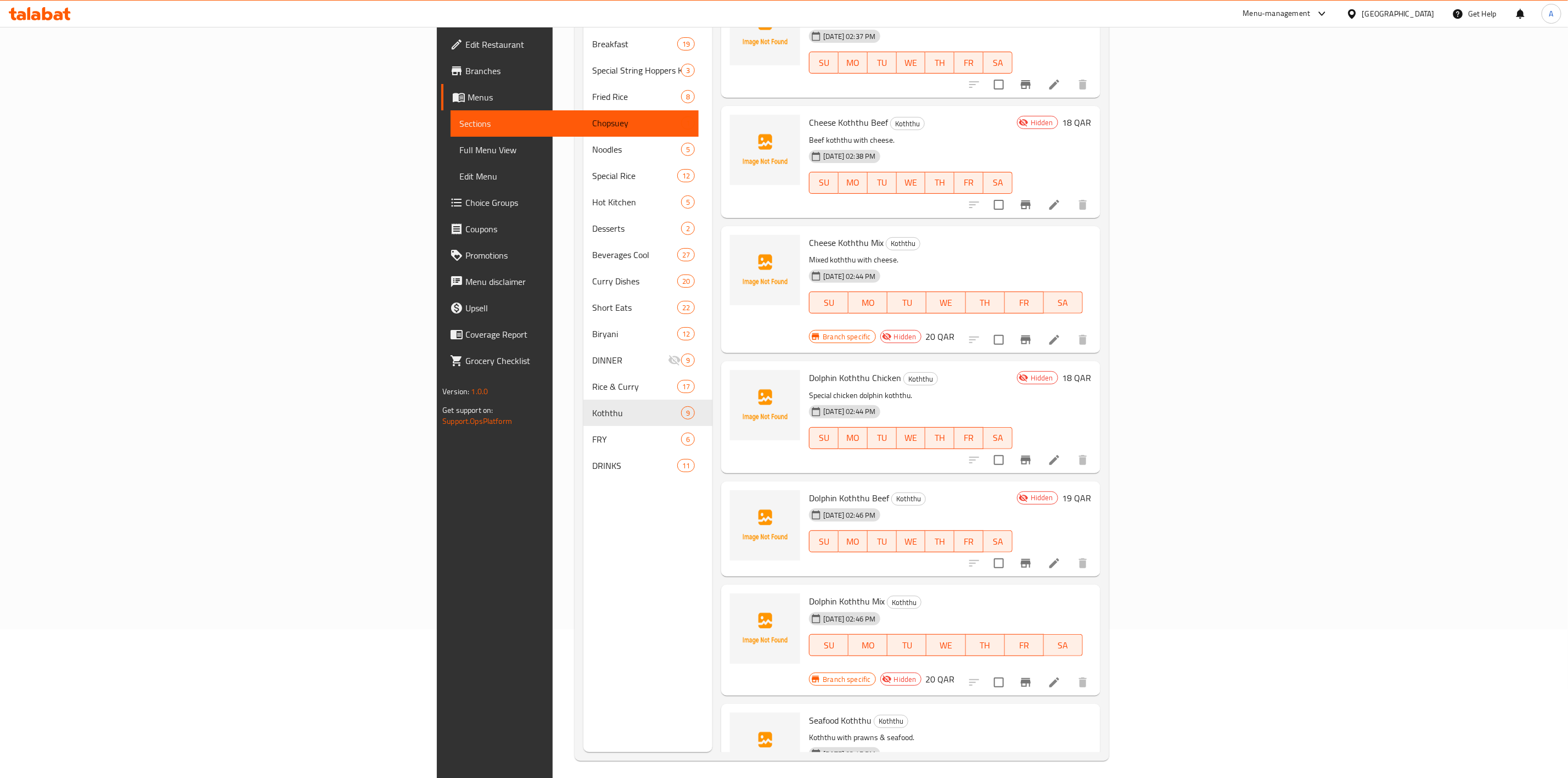
scroll to position [154, 0]
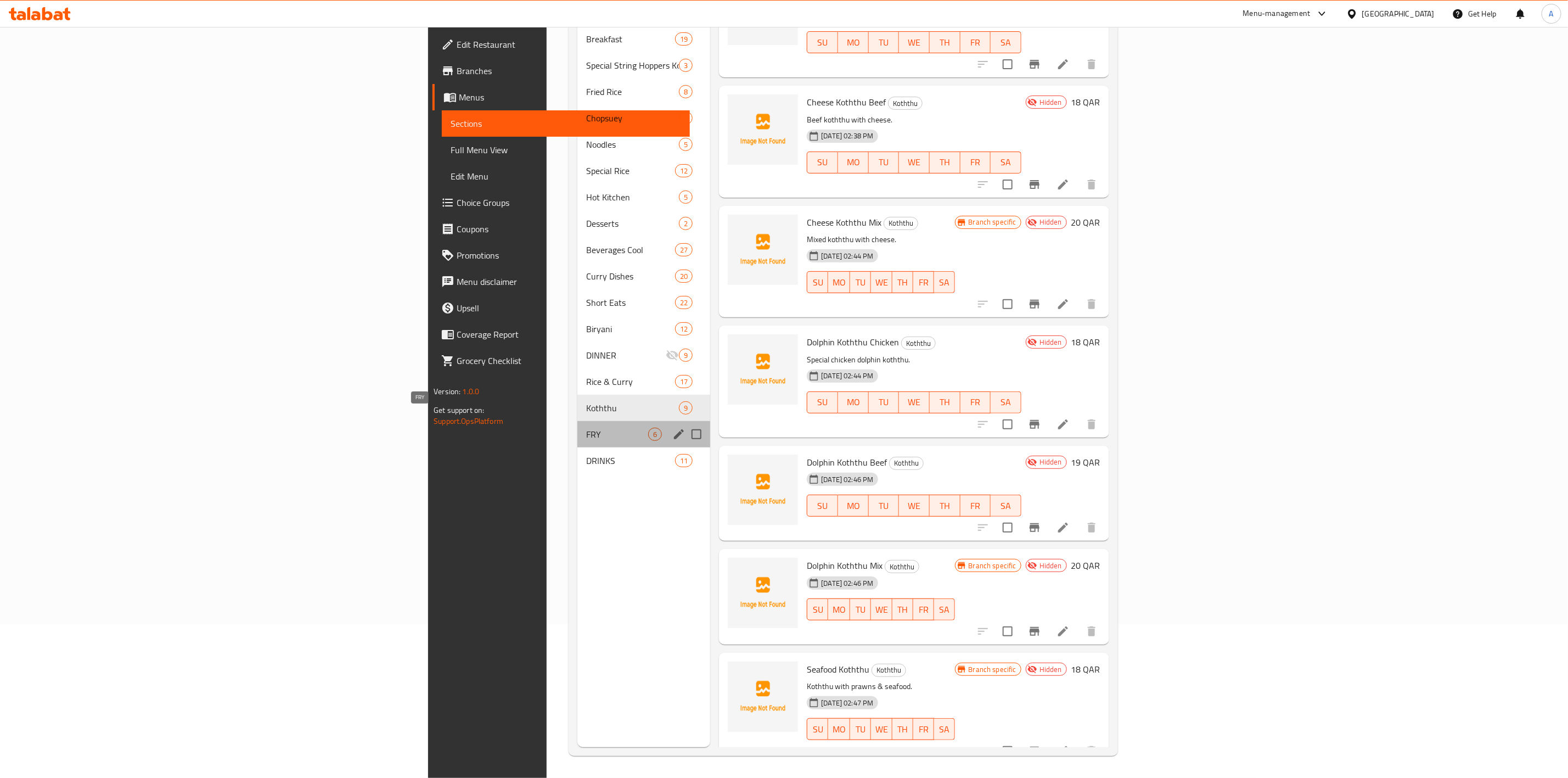
click at [586, 428] on span "FRY" at bounding box center [617, 434] width 62 height 13
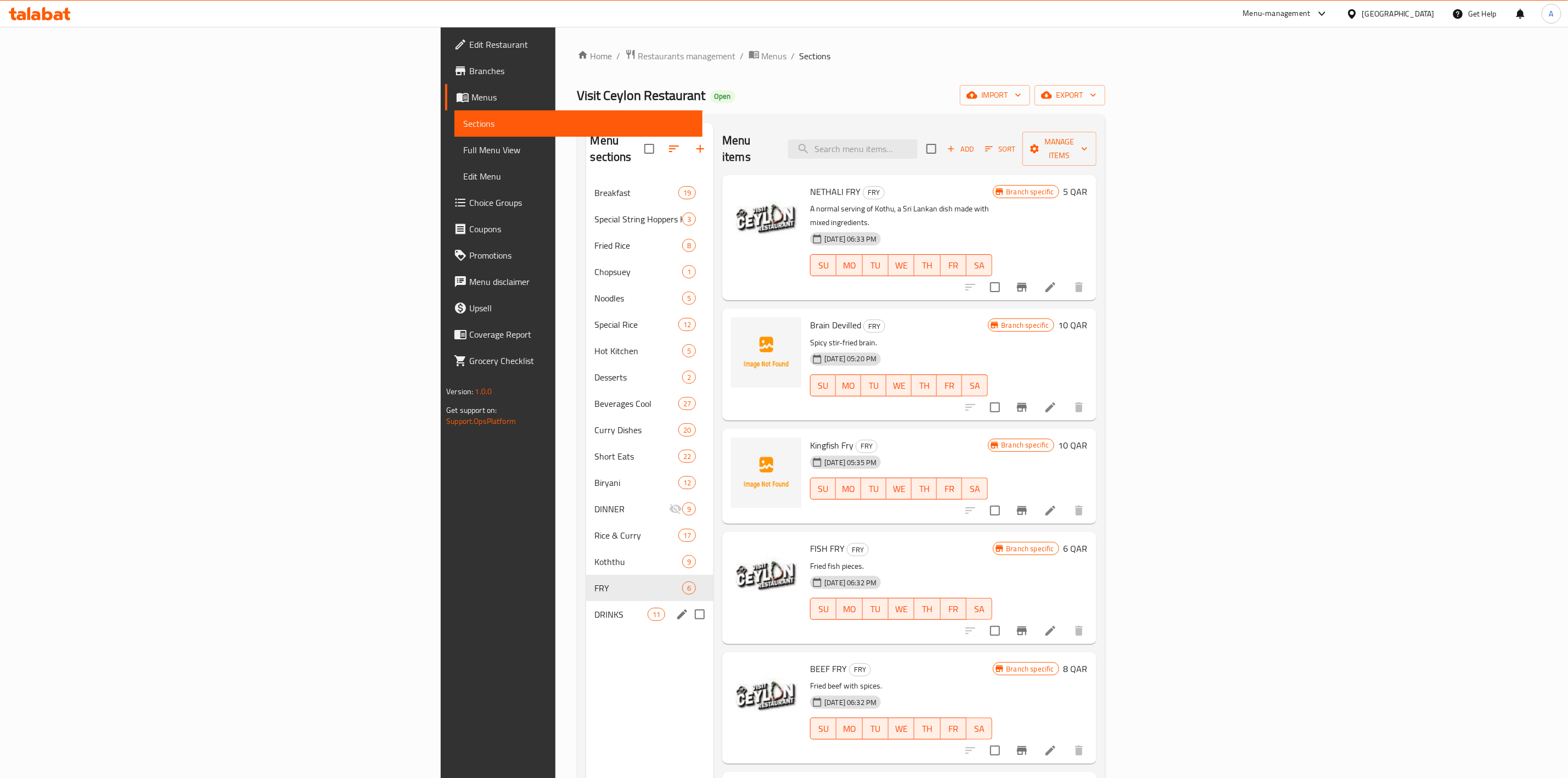
click at [586, 606] on div "DRINKS 11" at bounding box center [650, 614] width 128 height 26
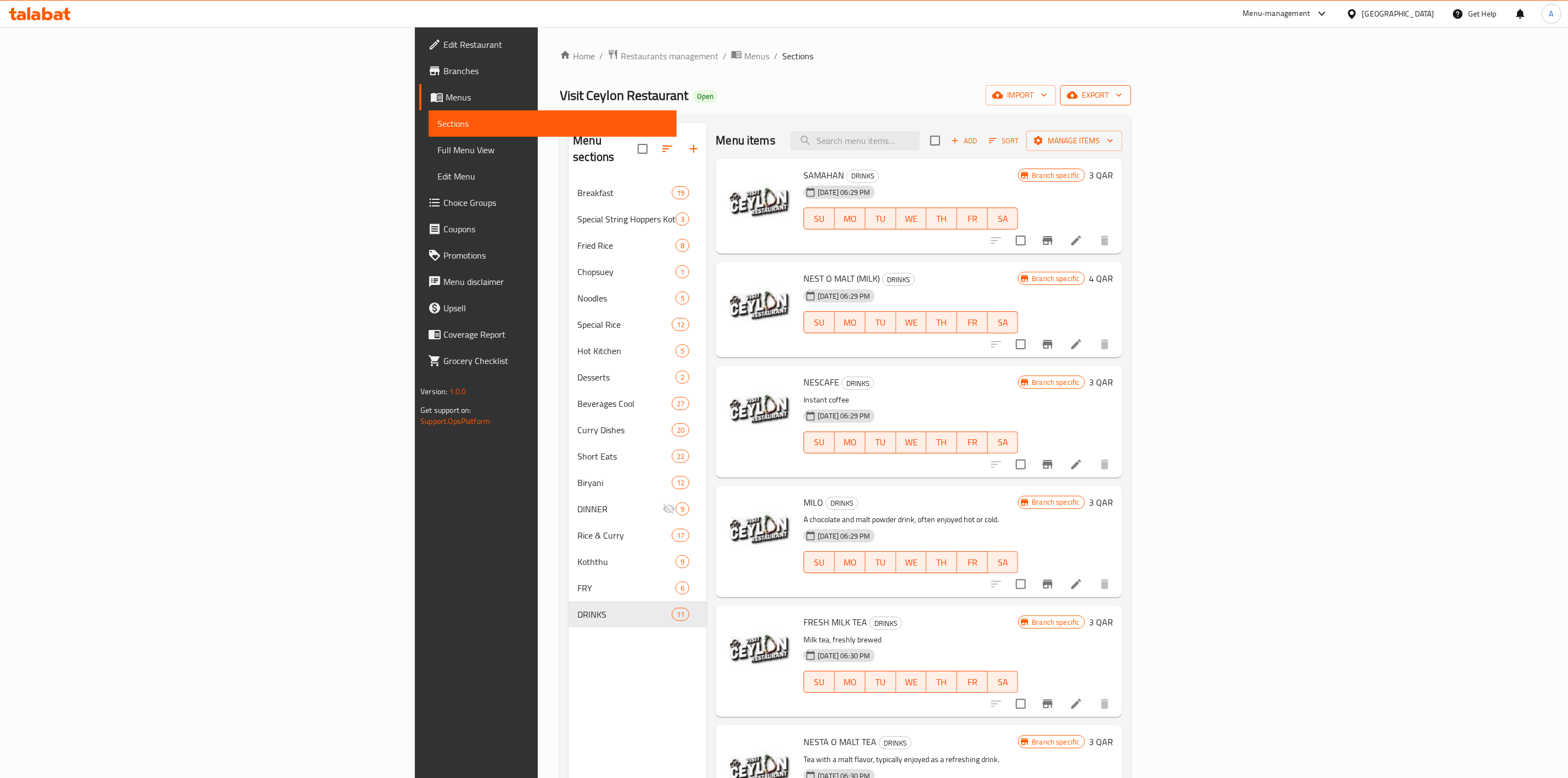
click at [1078, 91] on icon "button" at bounding box center [1073, 95] width 11 height 11
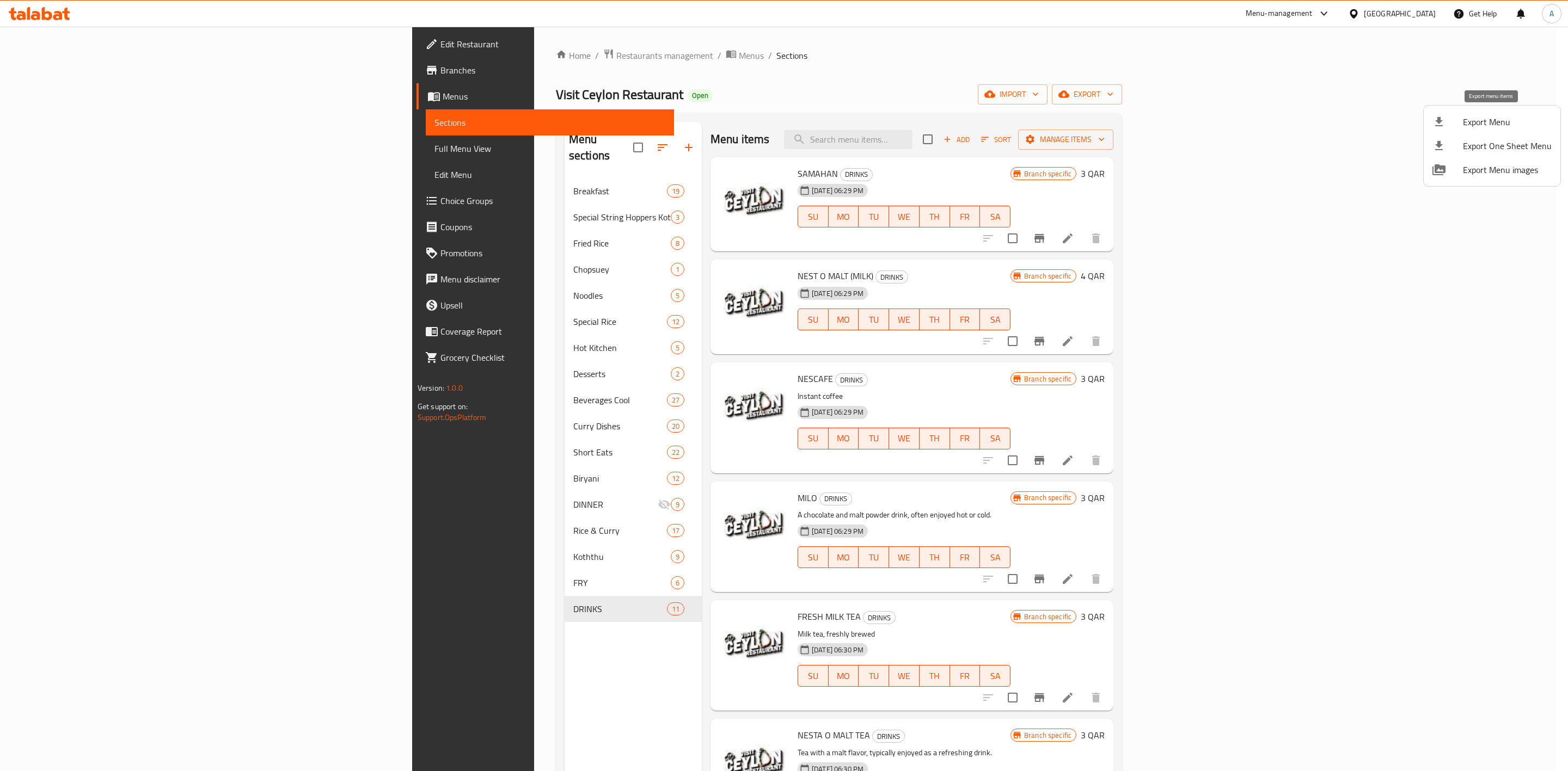
click at [1474, 122] on span "Export Menu" at bounding box center [1507, 122] width 89 height 13
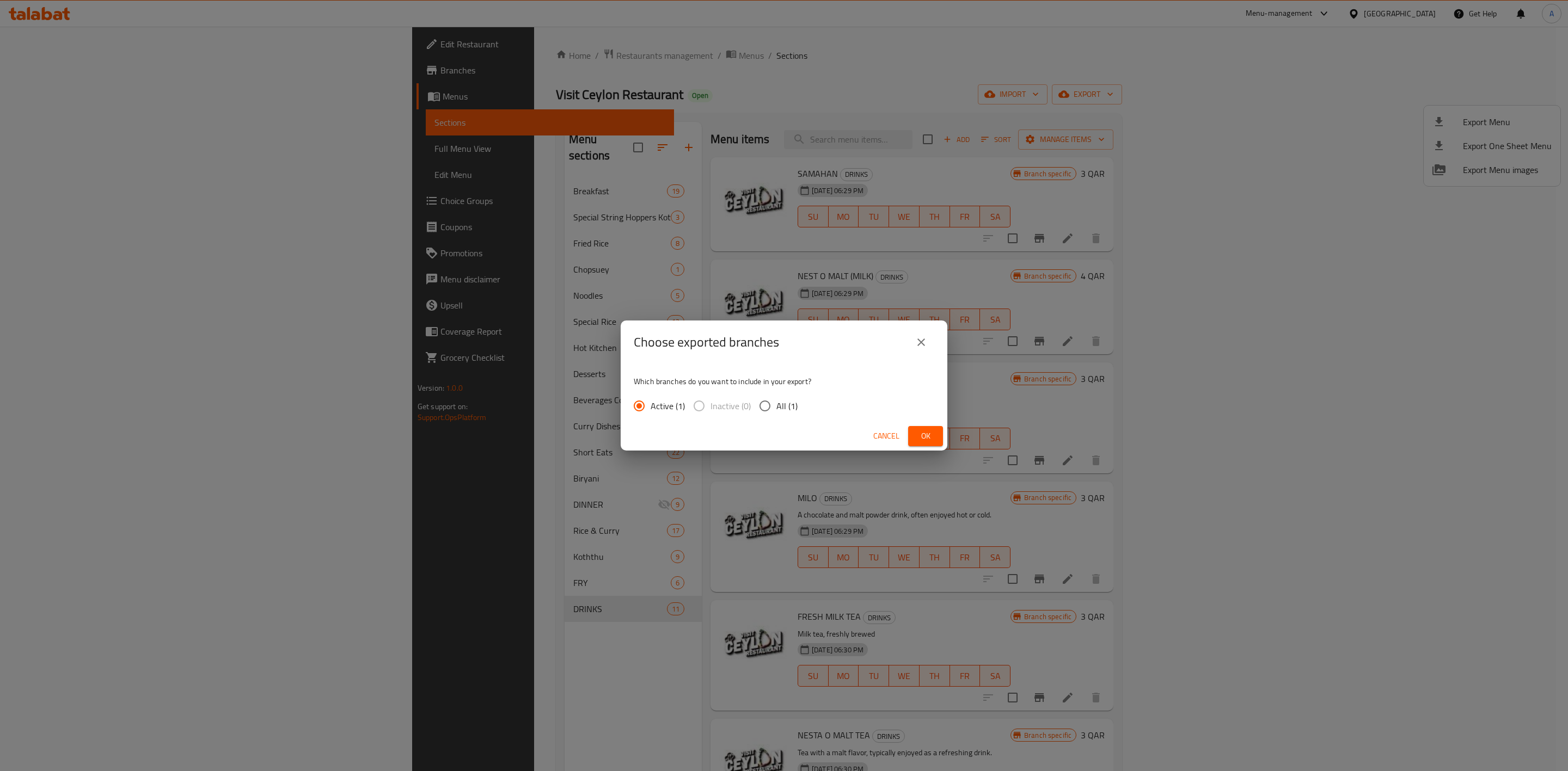
click at [761, 410] on input "All (1)" at bounding box center [765, 406] width 23 height 23
radio input "true"
click at [925, 433] on span "Ok" at bounding box center [925, 436] width 18 height 13
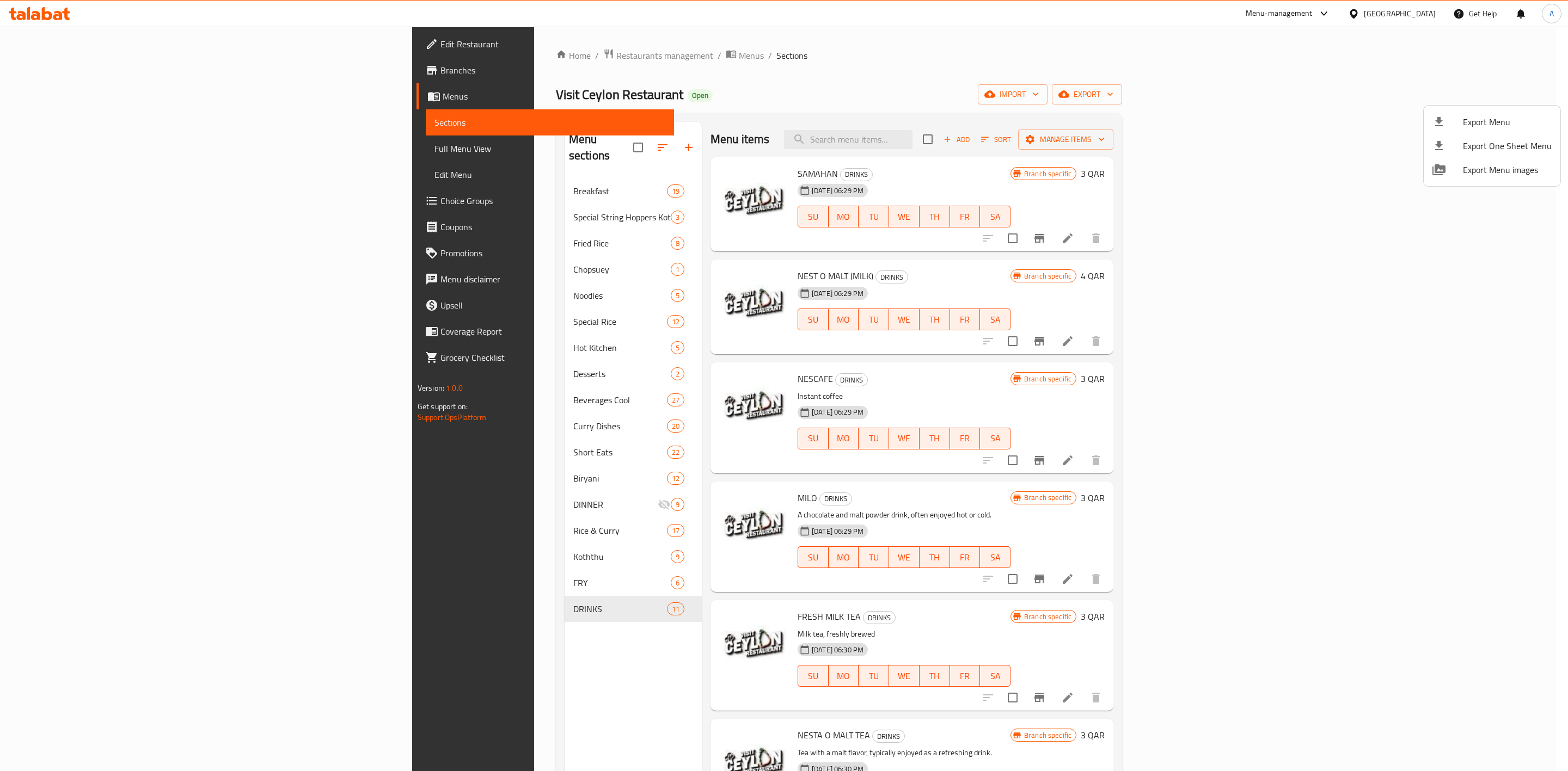
drag, startPoint x: 1038, startPoint y: 44, endPoint x: 1029, endPoint y: 54, distance: 13.5
click at [1038, 44] on div at bounding box center [784, 385] width 1568 height 771
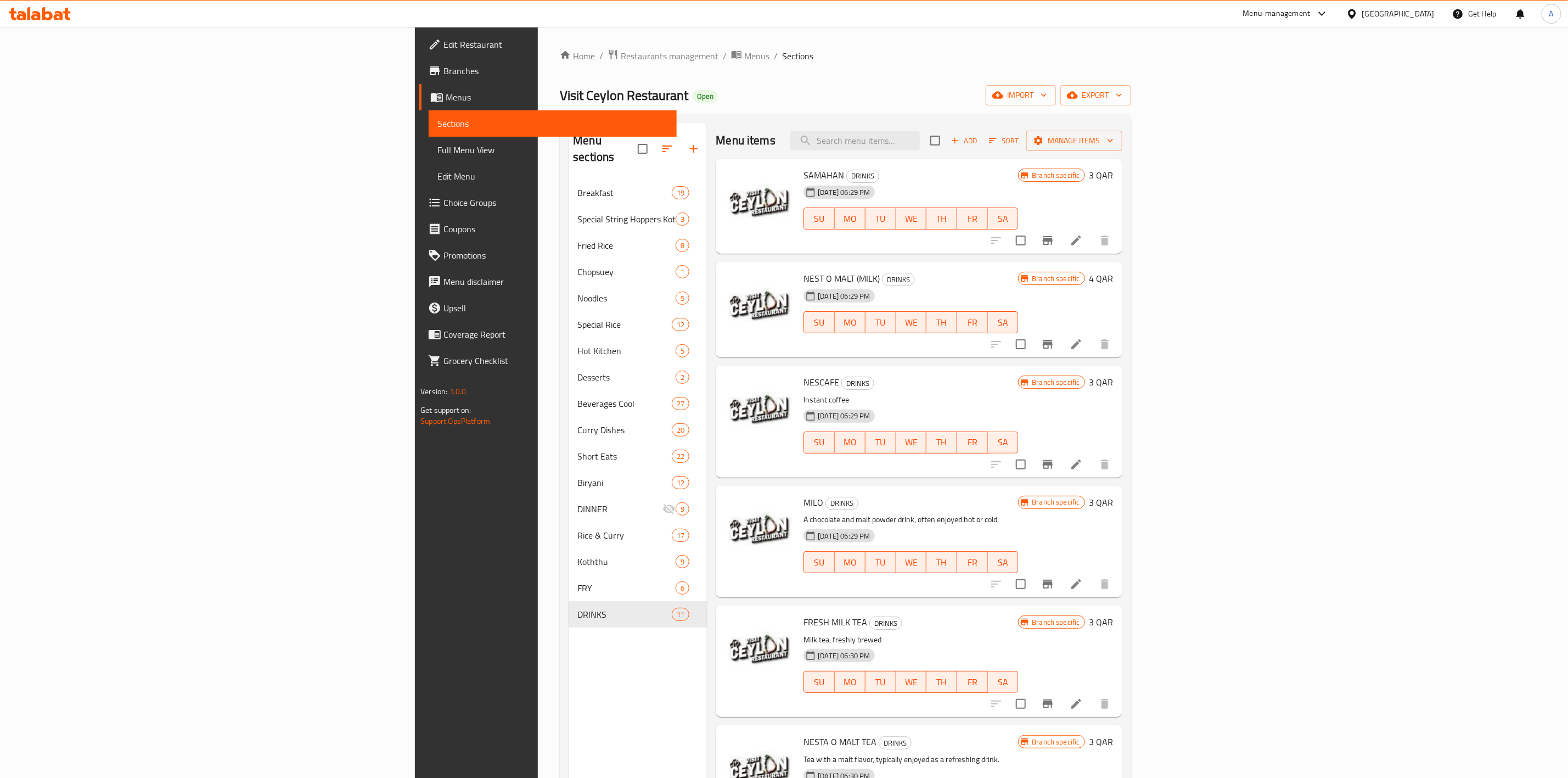
click at [1131, 82] on div "Home / Restaurants management / Menus / Sections Visit Ceylon Restaurant Open i…" at bounding box center [845, 480] width 571 height 861
click at [1122, 99] on span "export" at bounding box center [1095, 95] width 53 height 14
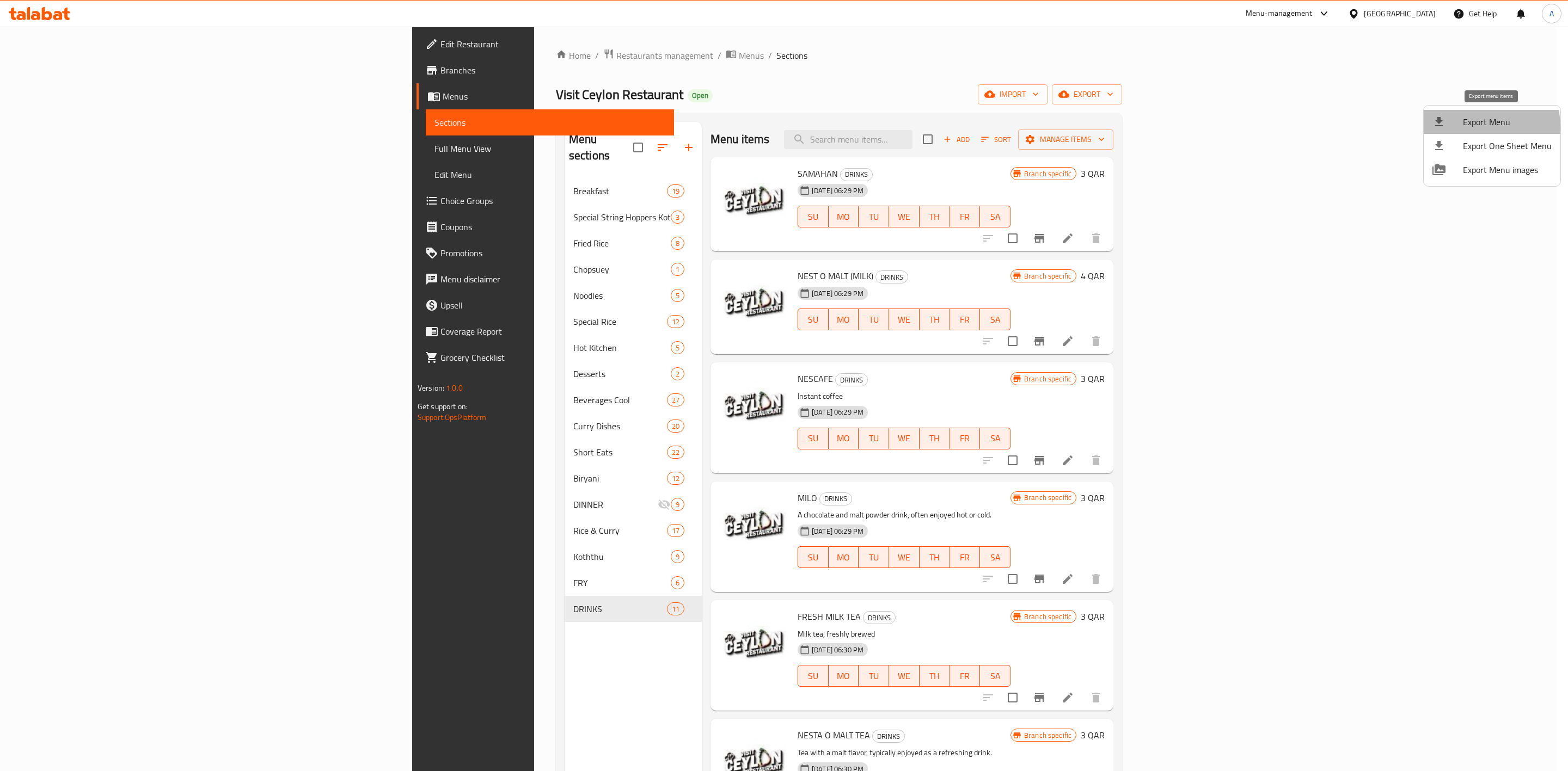
click at [1449, 128] on div at bounding box center [1447, 122] width 30 height 13
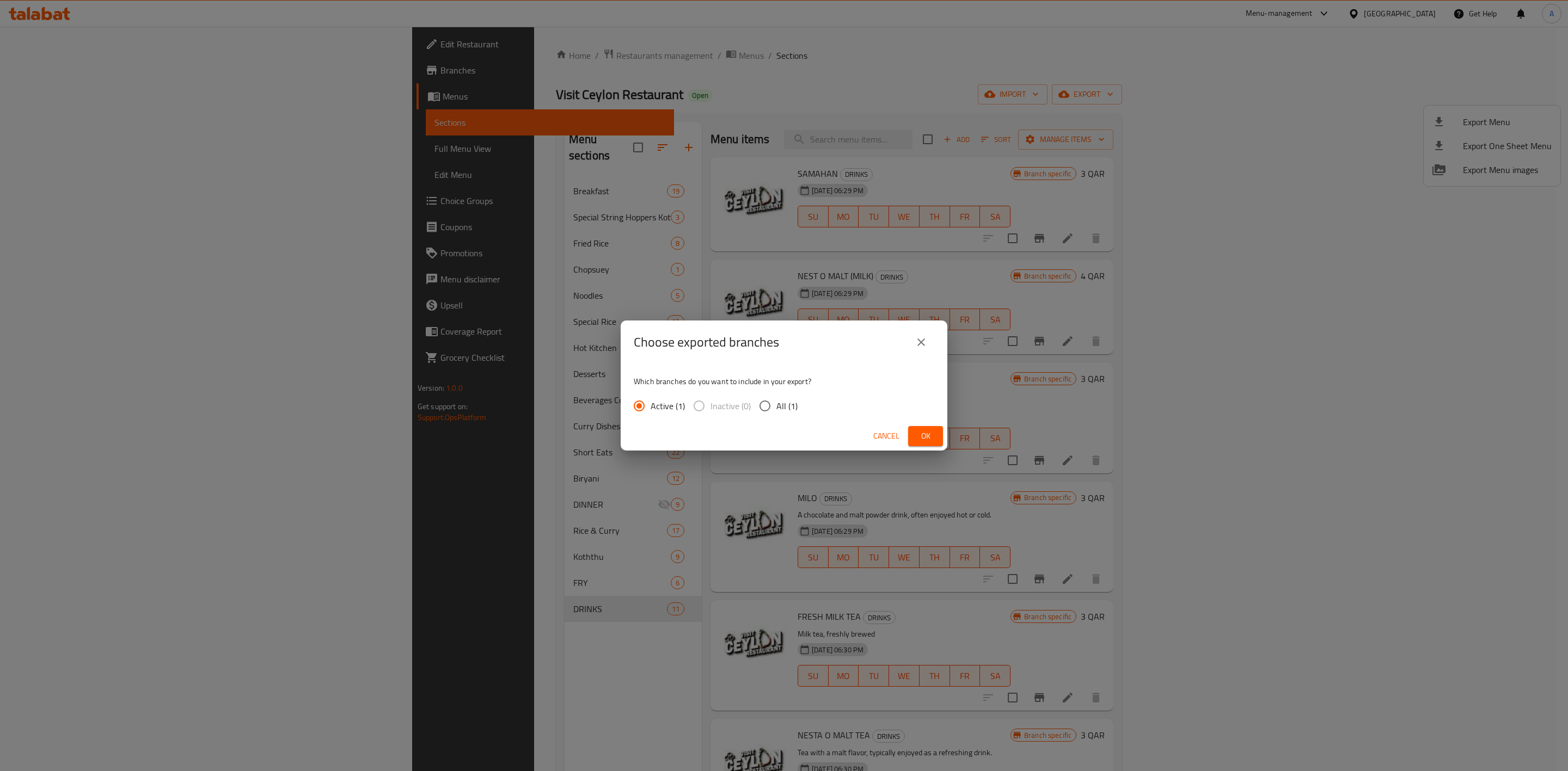
click at [770, 405] on input "All (1)" at bounding box center [765, 406] width 23 height 23
radio input "true"
click at [936, 438] on button "Ok" at bounding box center [925, 436] width 35 height 20
